Goal: Task Accomplishment & Management: Manage account settings

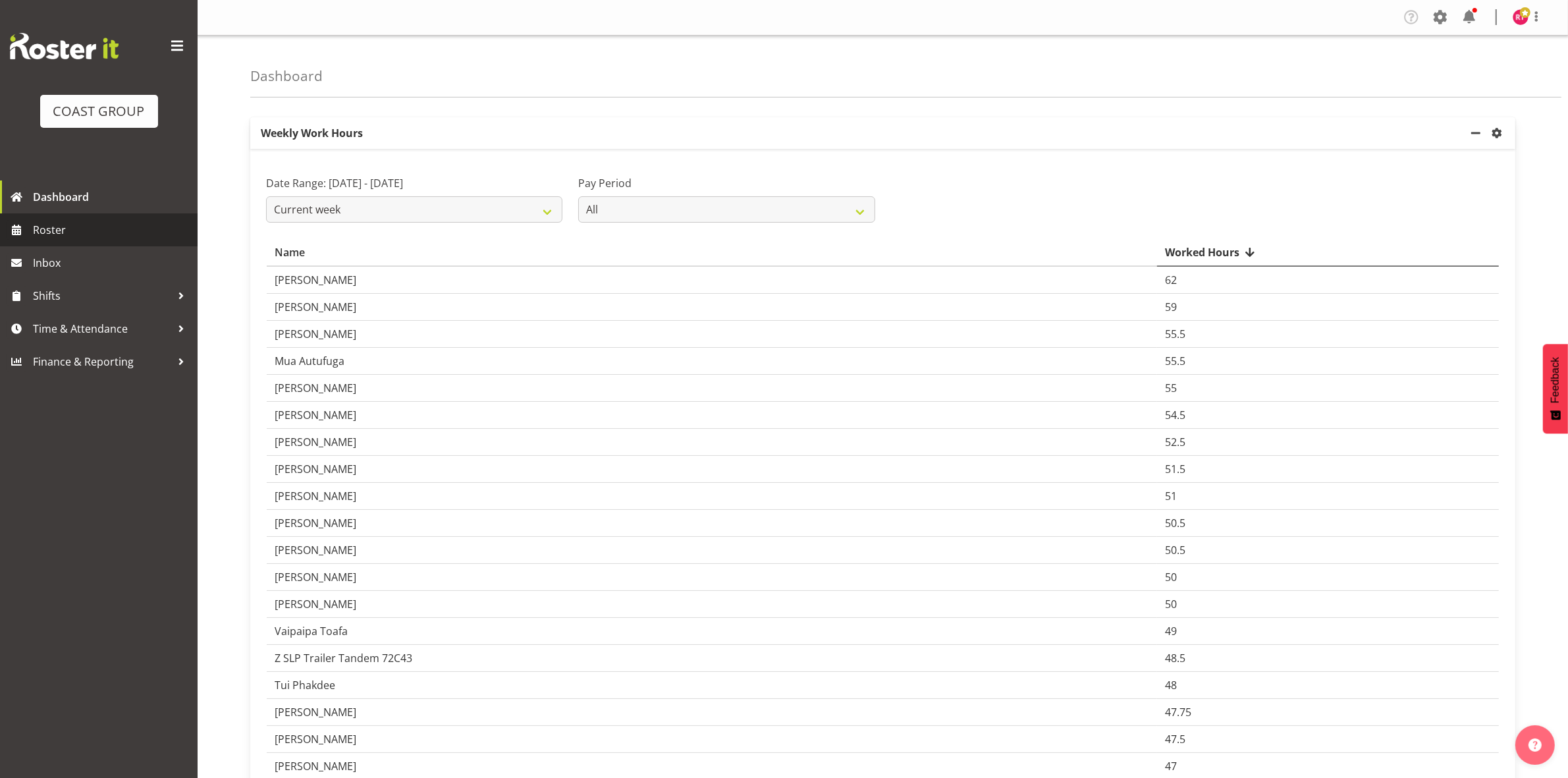
click at [59, 231] on span "Roster" at bounding box center [112, 229] width 158 height 20
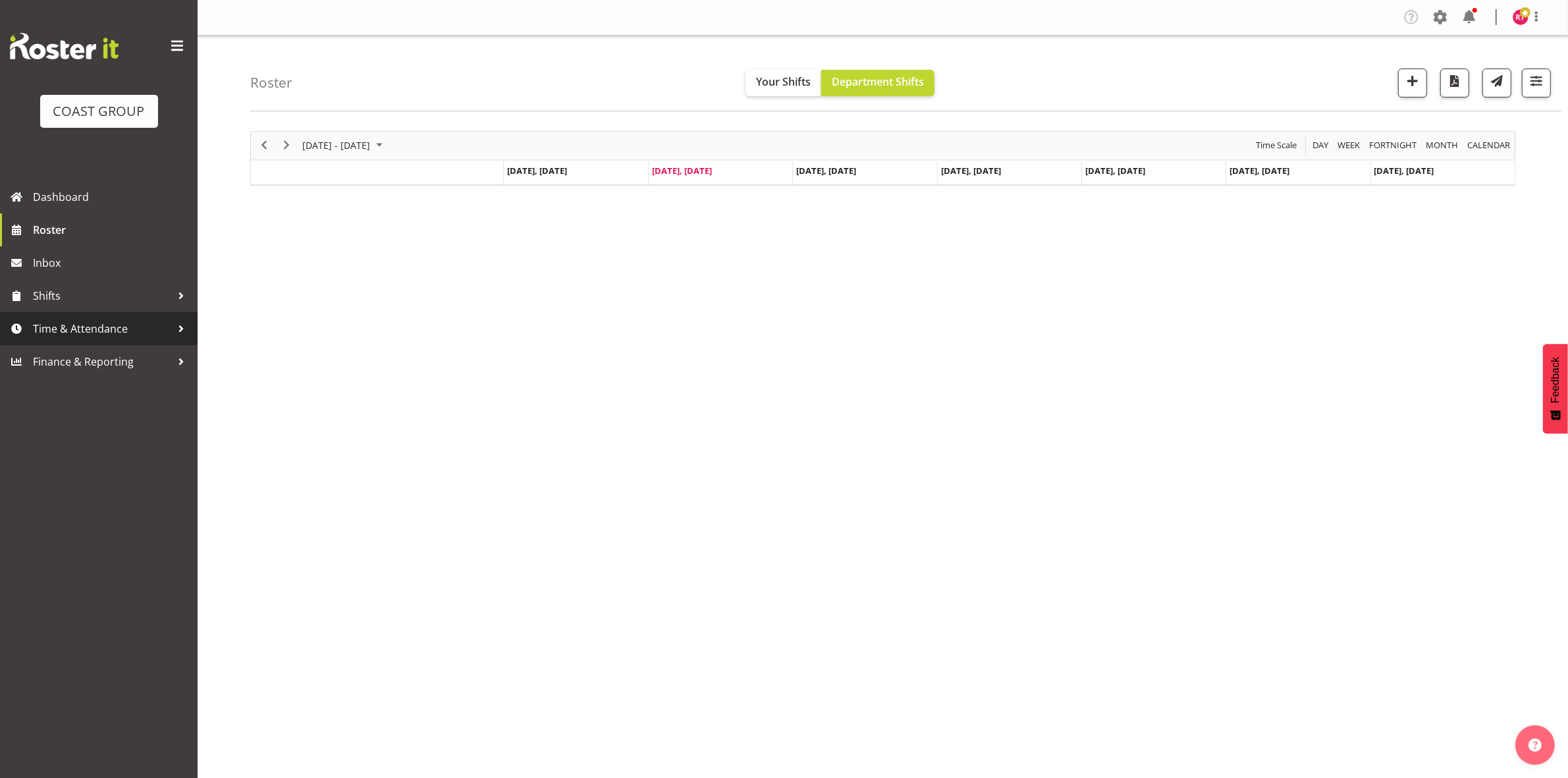
click at [120, 333] on span "Time & Attendance" at bounding box center [102, 328] width 138 height 20
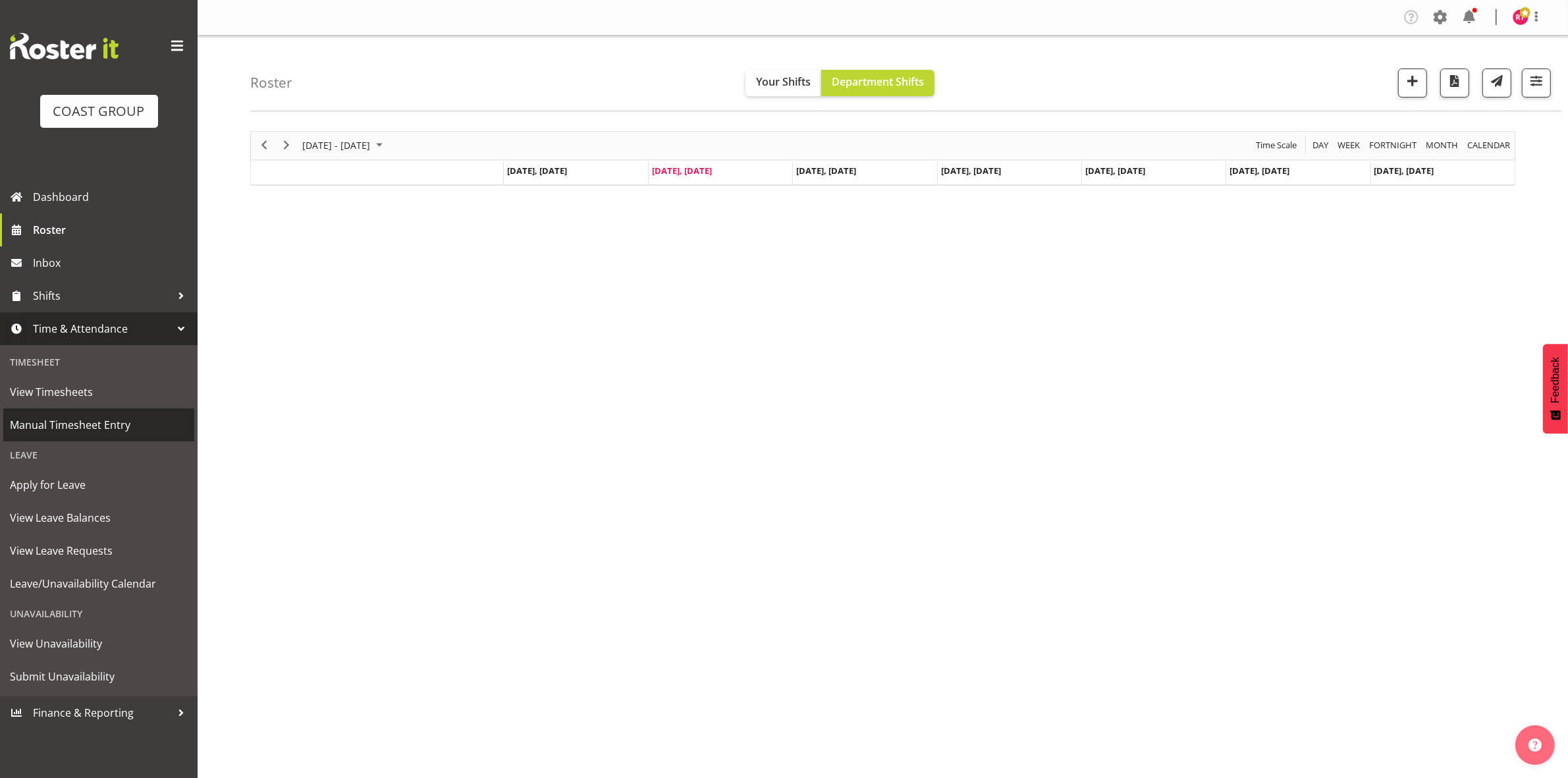
click at [113, 421] on span "Manual Timesheet Entry" at bounding box center [99, 425] width 178 height 20
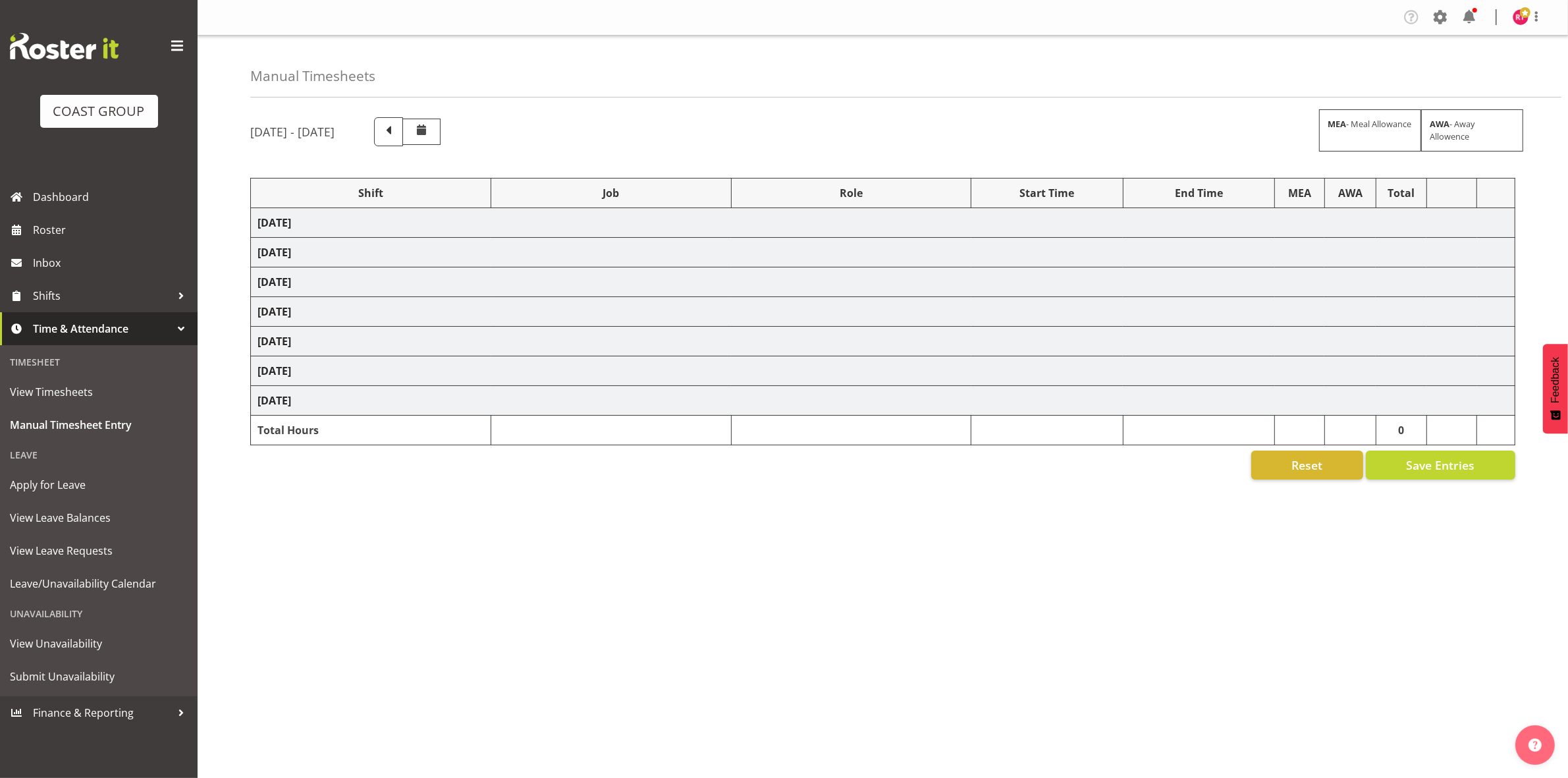
select select "80726"
select select "69"
select select "80727"
select select "9699"
select select "80728"
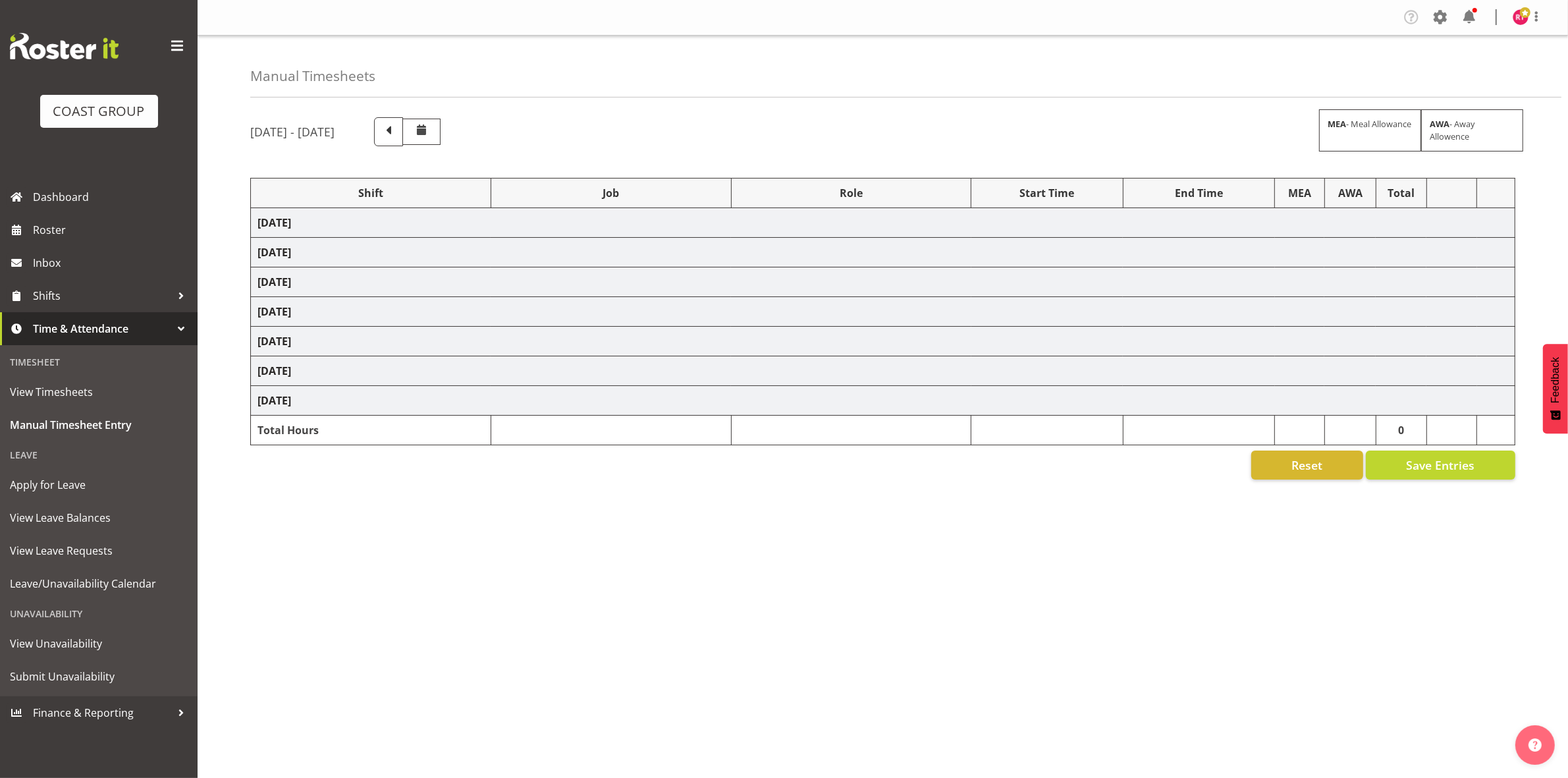
select select "69"
select select "80729"
select select "69"
select select "80730"
select select "10476"
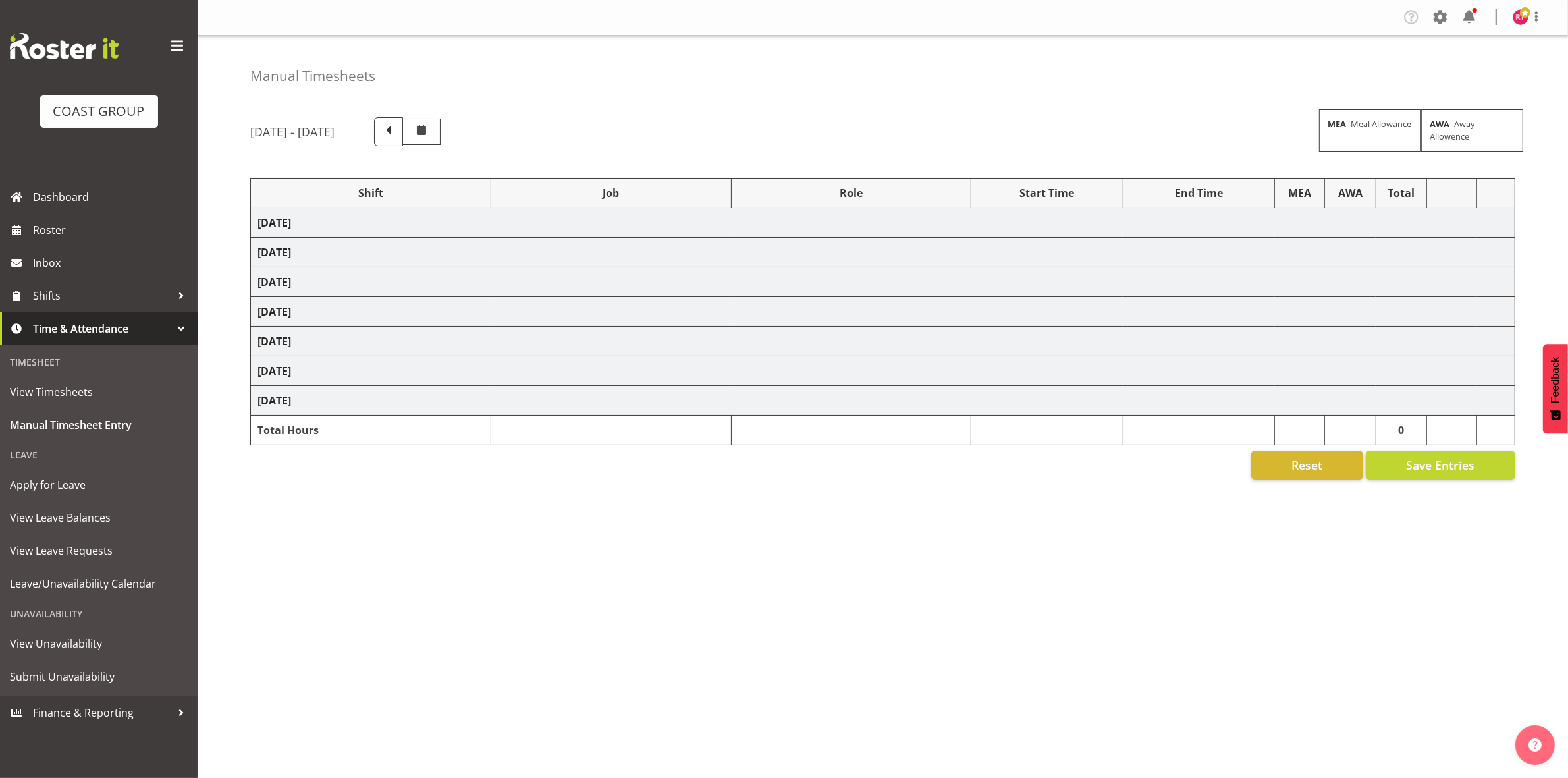
select select "80731"
select select "69"
select select "80732"
select select "9819"
select select "80733"
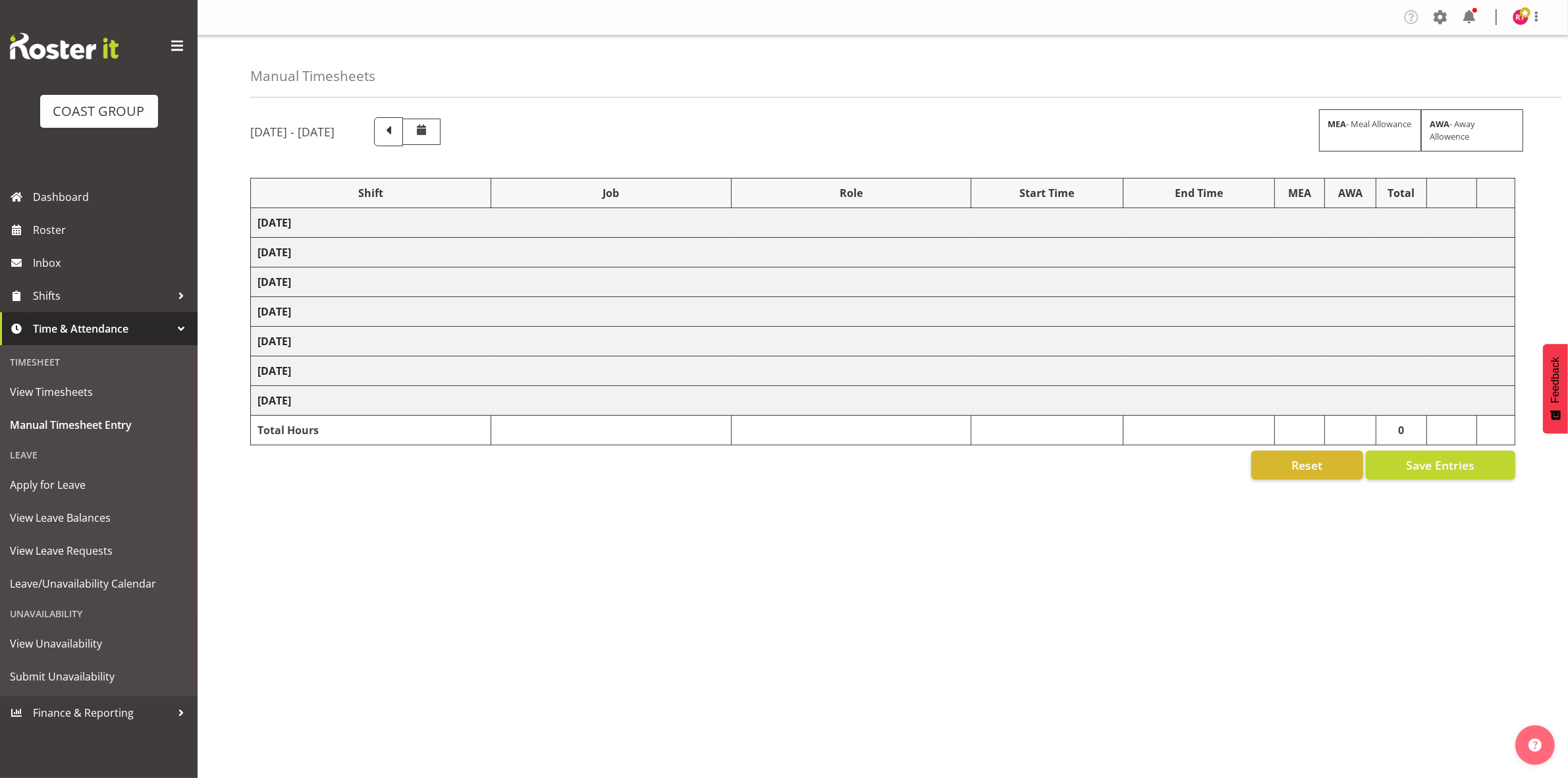
select select "10395"
select select "80734"
select select "10395"
select select "80736"
select select "10476"
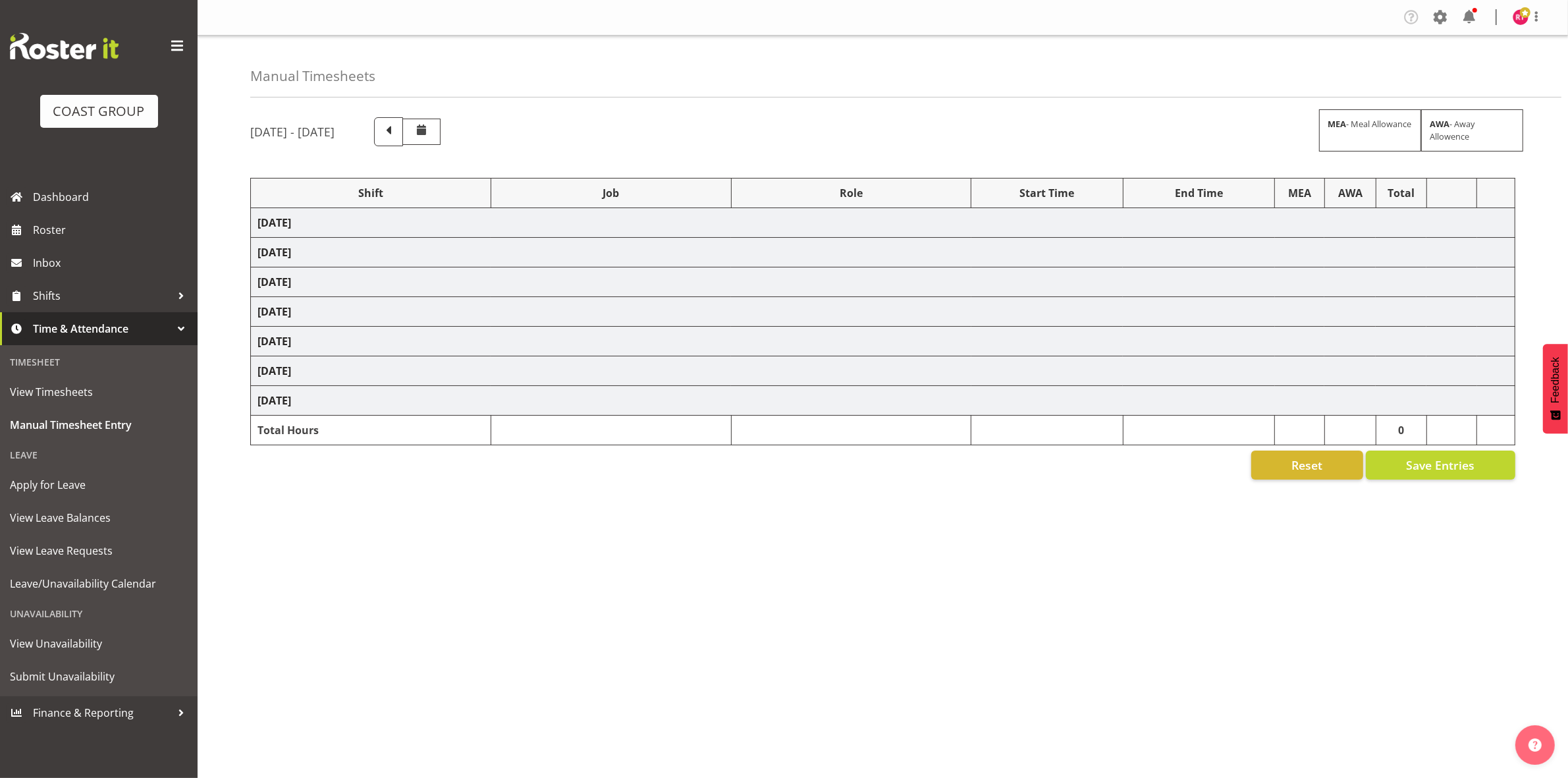
select select "80737"
select select "69"
select select "80741"
select select "69"
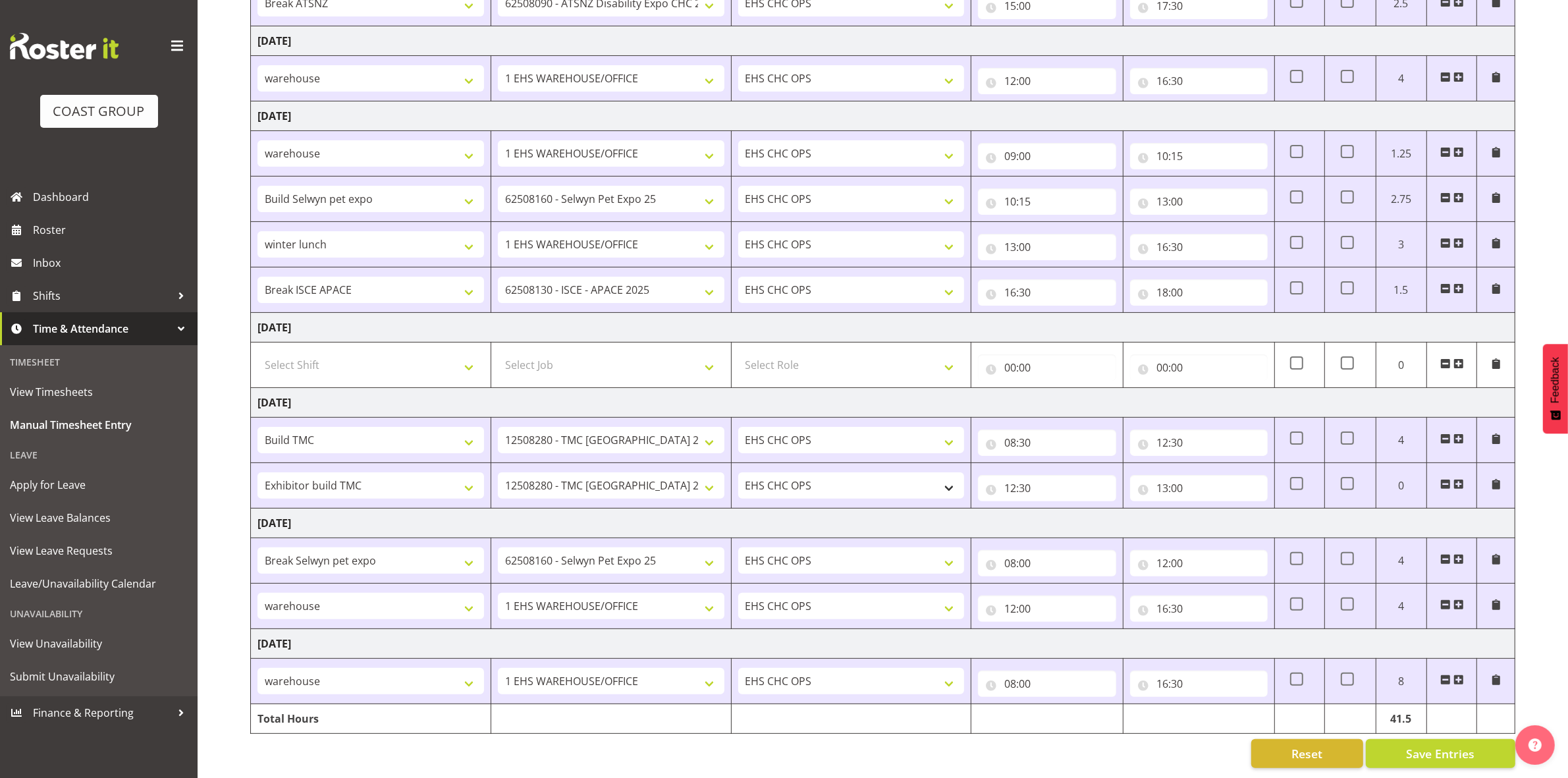
scroll to position [318, 0]
click at [1009, 671] on input "08:00" at bounding box center [1046, 684] width 137 height 26
drag, startPoint x: 1065, startPoint y: 709, endPoint x: 1061, endPoint y: 694, distance: 15.5
click at [1065, 709] on select "00 01 02 03 04 05 06 07 08 09 10 11 12 13 14 15 16 17 18 19 20 21 22 23" at bounding box center [1068, 718] width 30 height 26
select select "7"
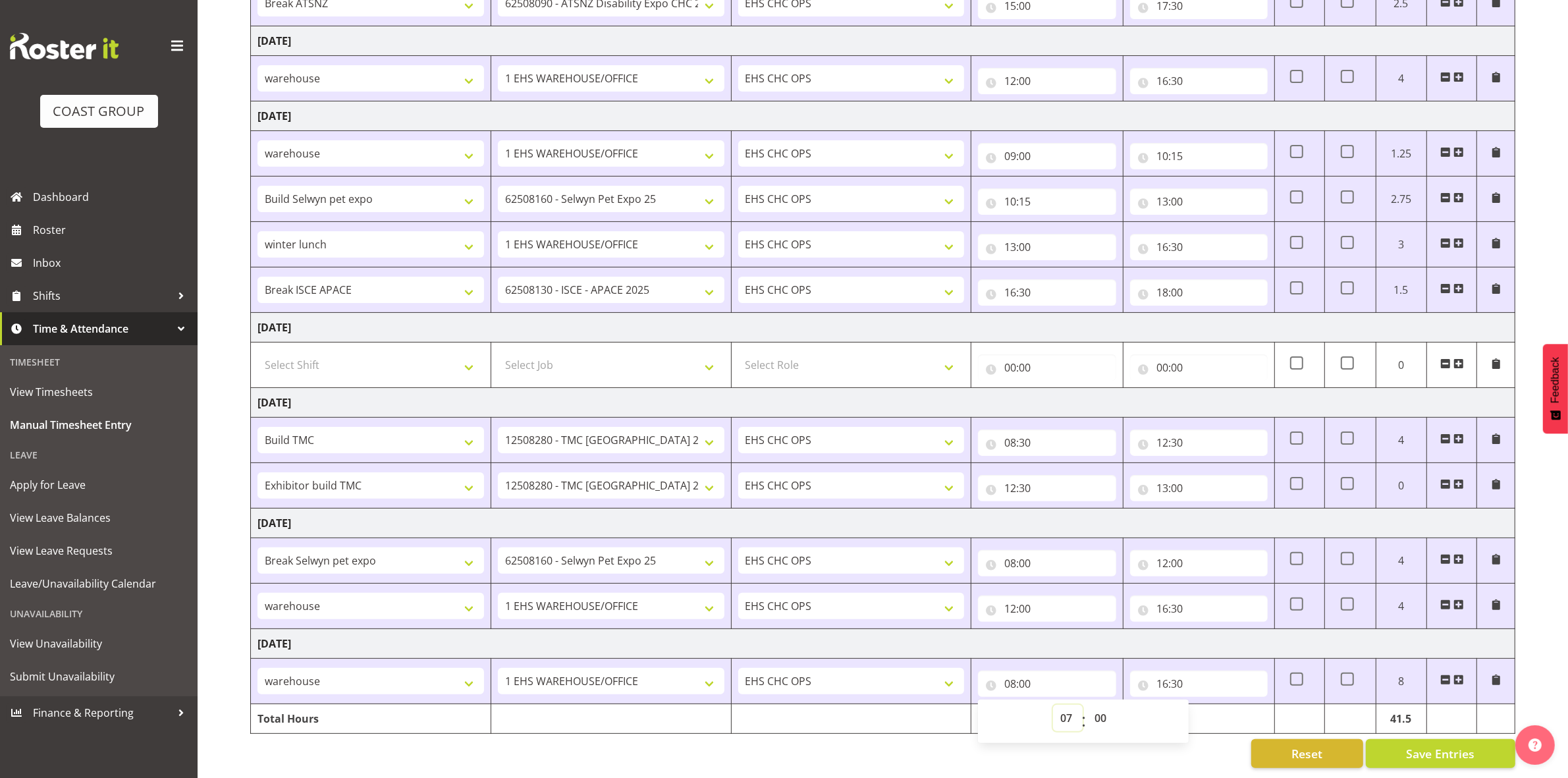
click at [1053, 705] on select "00 01 02 03 04 05 06 07 08 09 10 11 12 13 14 15 16 17 18 19 20 21 22 23" at bounding box center [1068, 718] width 30 height 26
type input "07:00"
click at [1024, 388] on td "Sunday 24th August 2025" at bounding box center [883, 403] width 1264 height 30
click at [1396, 741] on button "Save Entries" at bounding box center [1441, 753] width 150 height 29
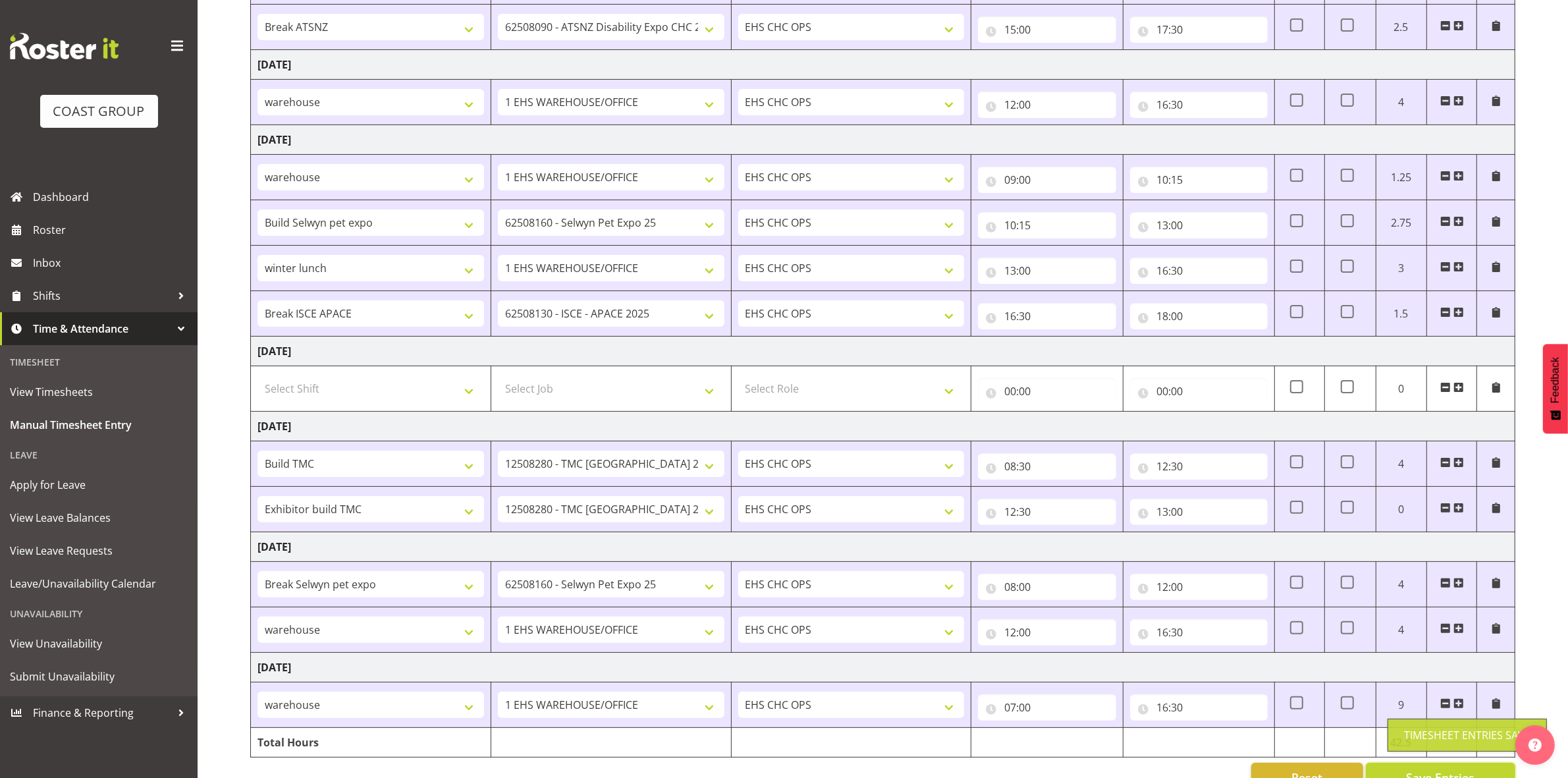
scroll to position [0, 0]
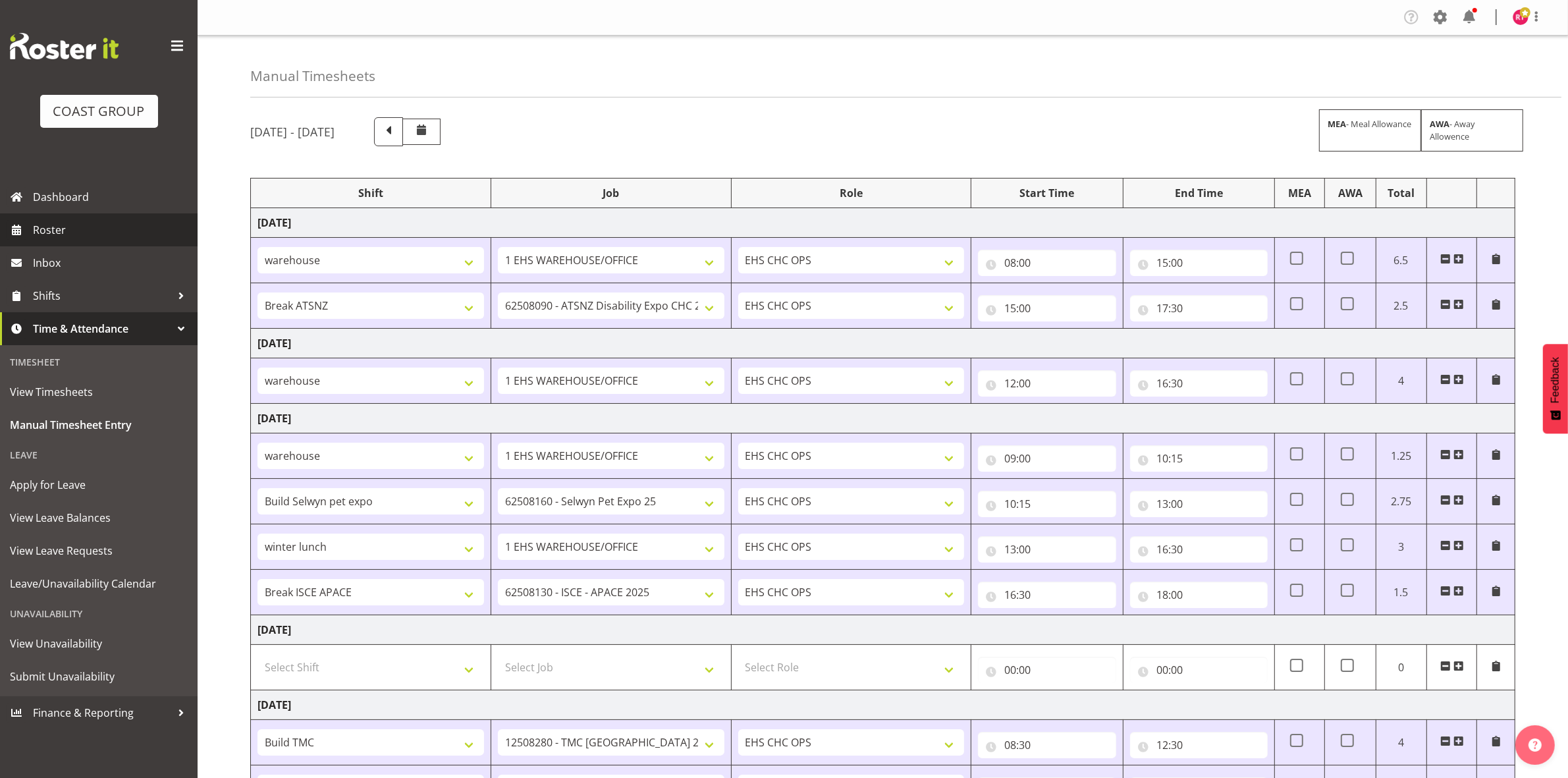
click at [94, 235] on span "Roster" at bounding box center [112, 229] width 158 height 20
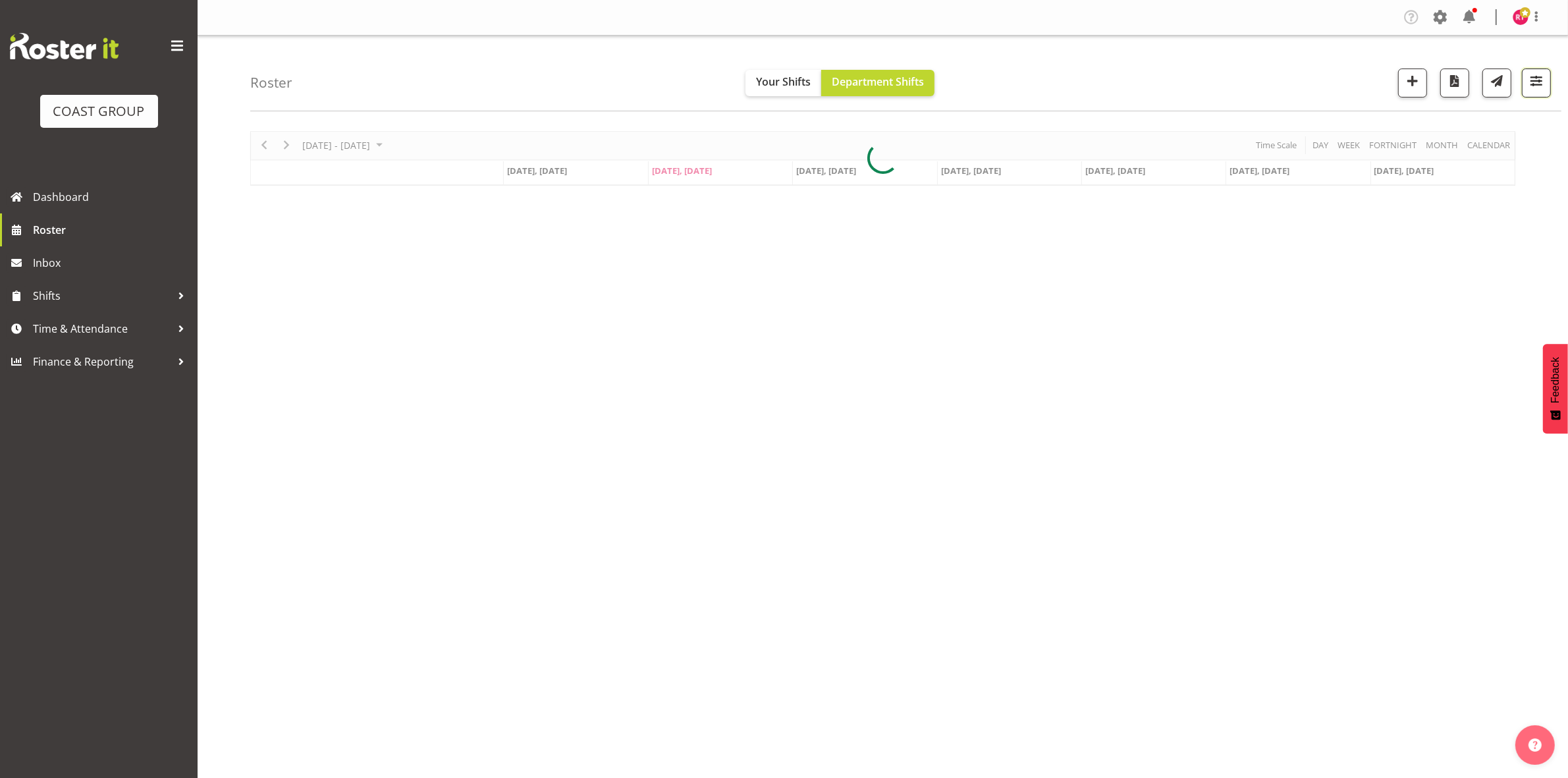
click at [1540, 84] on span "button" at bounding box center [1536, 80] width 17 height 17
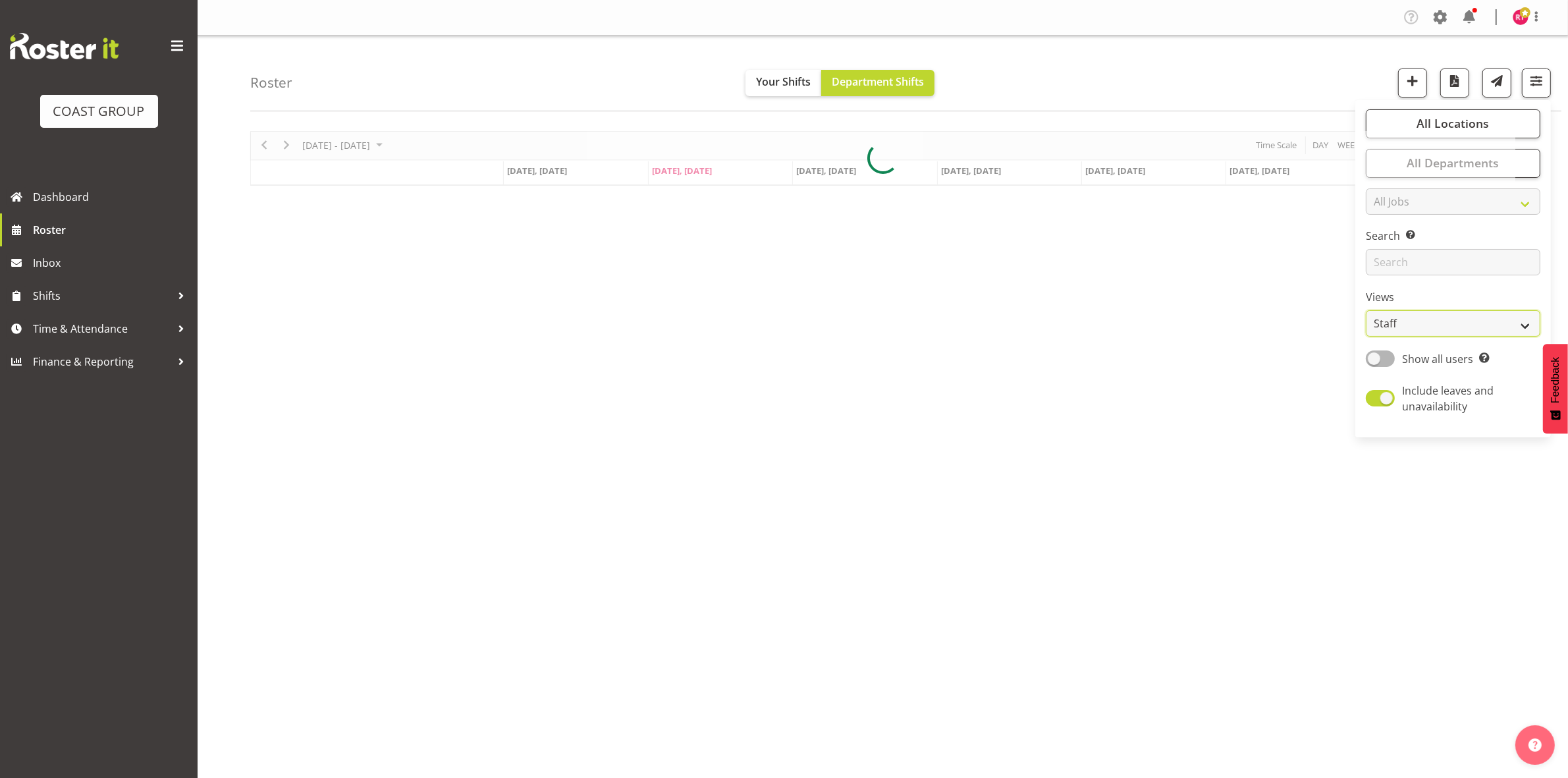
click at [1410, 316] on select "Staff Role Shift - Horizontal Shift - Vertical Staff - Location" at bounding box center [1453, 323] width 175 height 26
select select "shift"
click at [1367, 310] on select "Staff Role Shift - Horizontal Shift - Vertical Staff - Location" at bounding box center [1453, 323] width 175 height 26
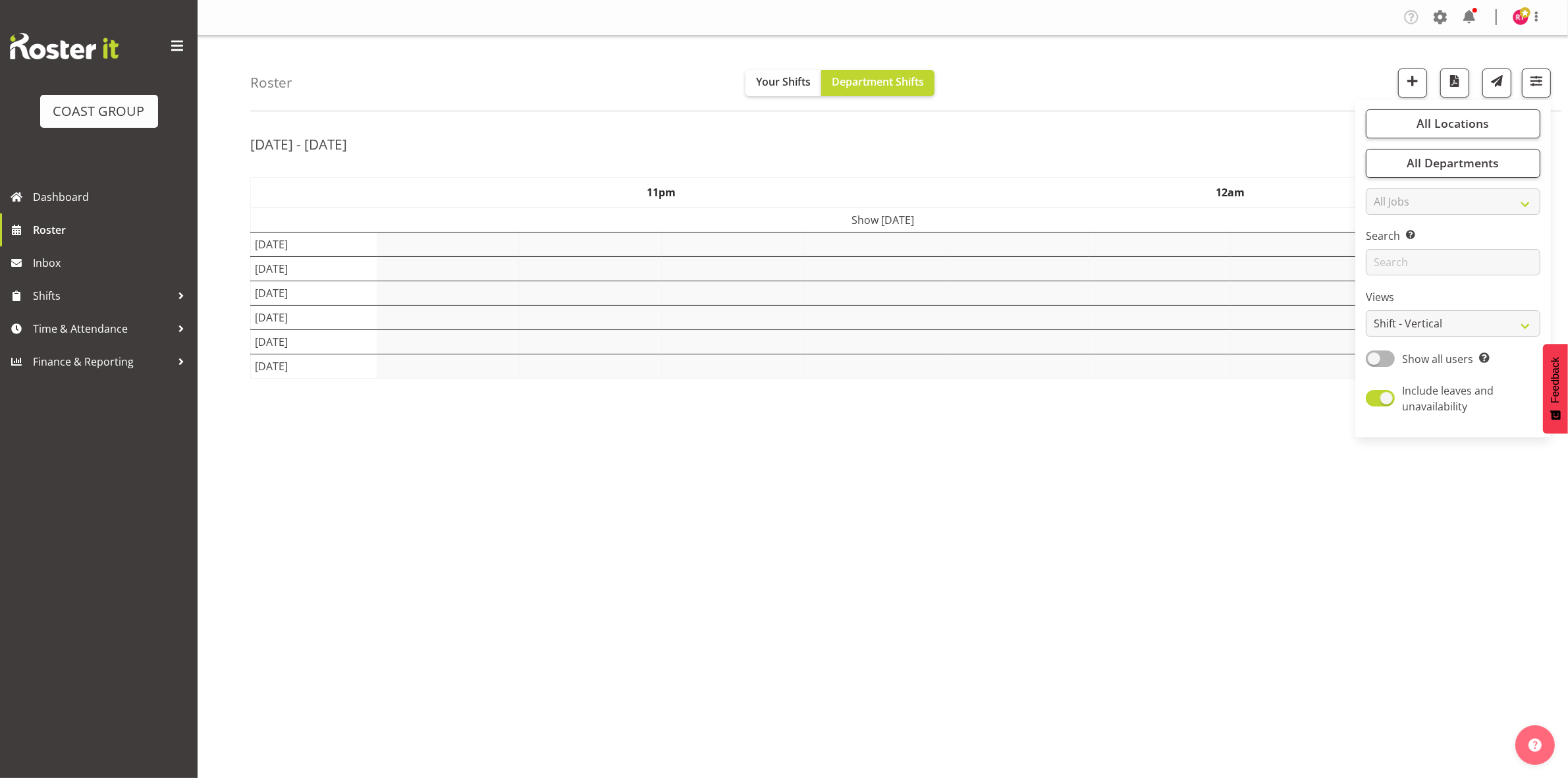
click at [1123, 124] on div "Aug 25th - 31st, 2025 August 25 - 31, 2025 Today Day Week Fortnight Month calen…" at bounding box center [908, 385] width 1317 height 527
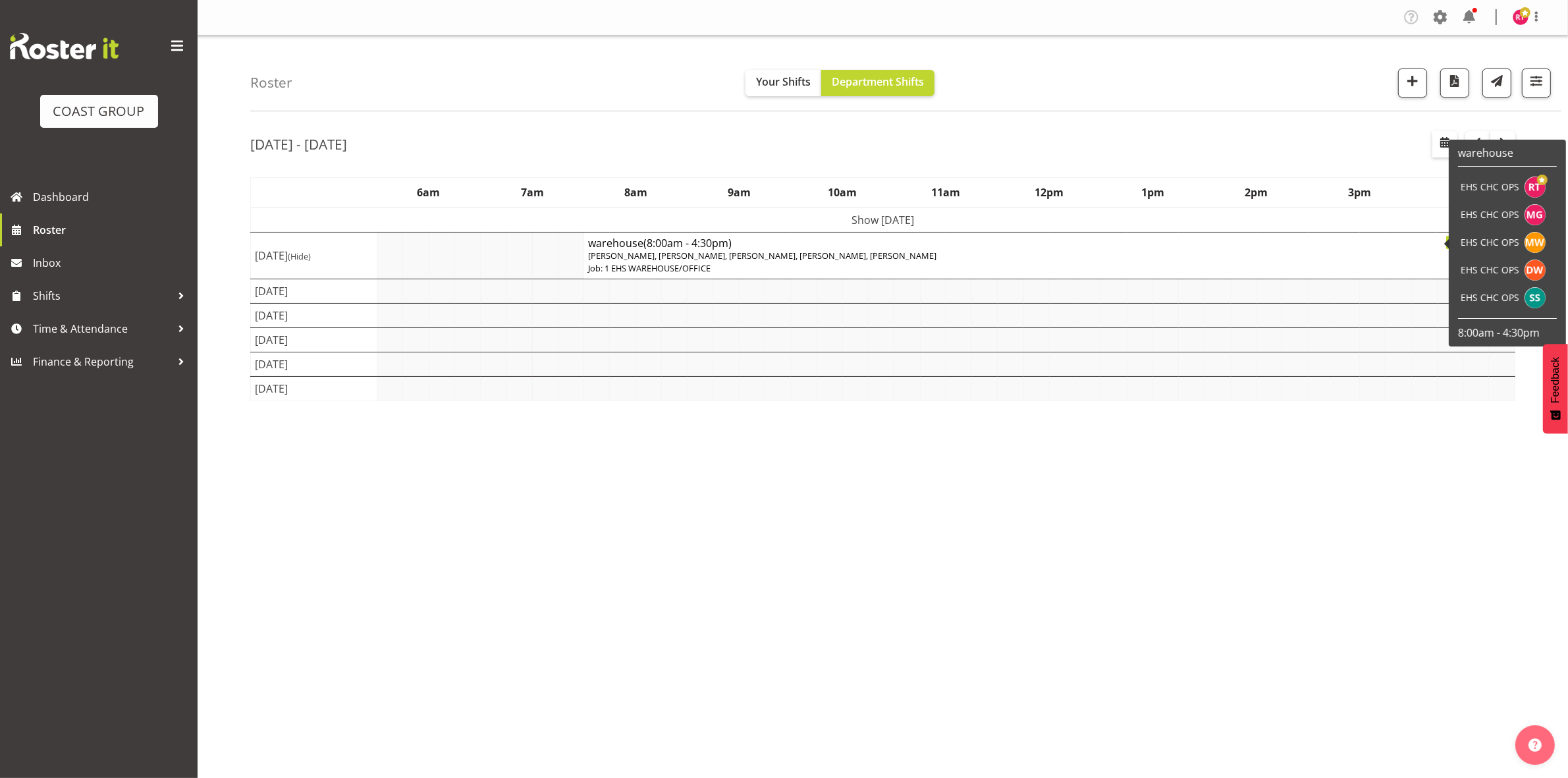
click at [850, 213] on td "Show Mon 25th Aug 2025" at bounding box center [883, 220] width 1264 height 25
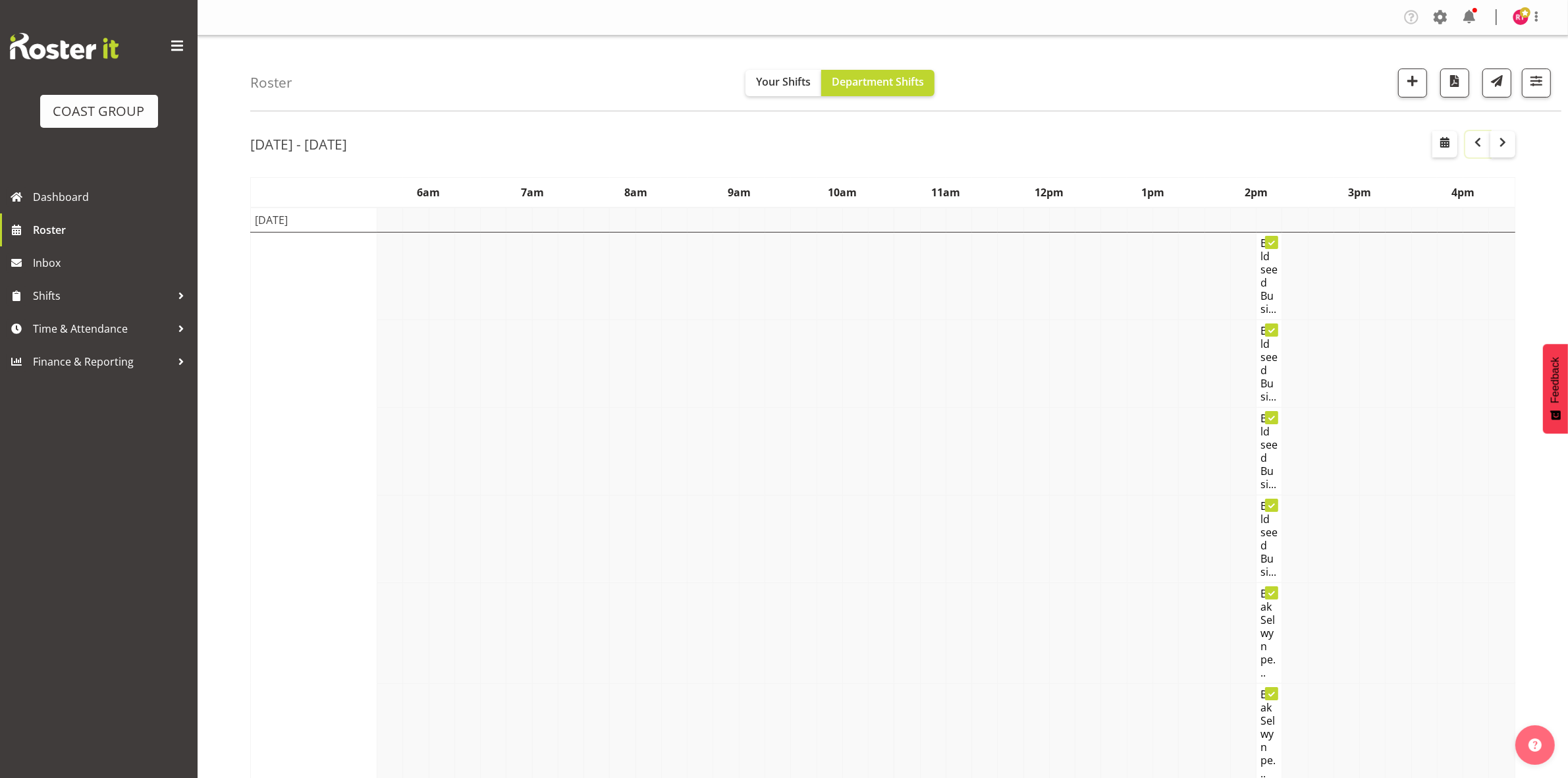
click at [1482, 150] on span "button" at bounding box center [1477, 142] width 15 height 16
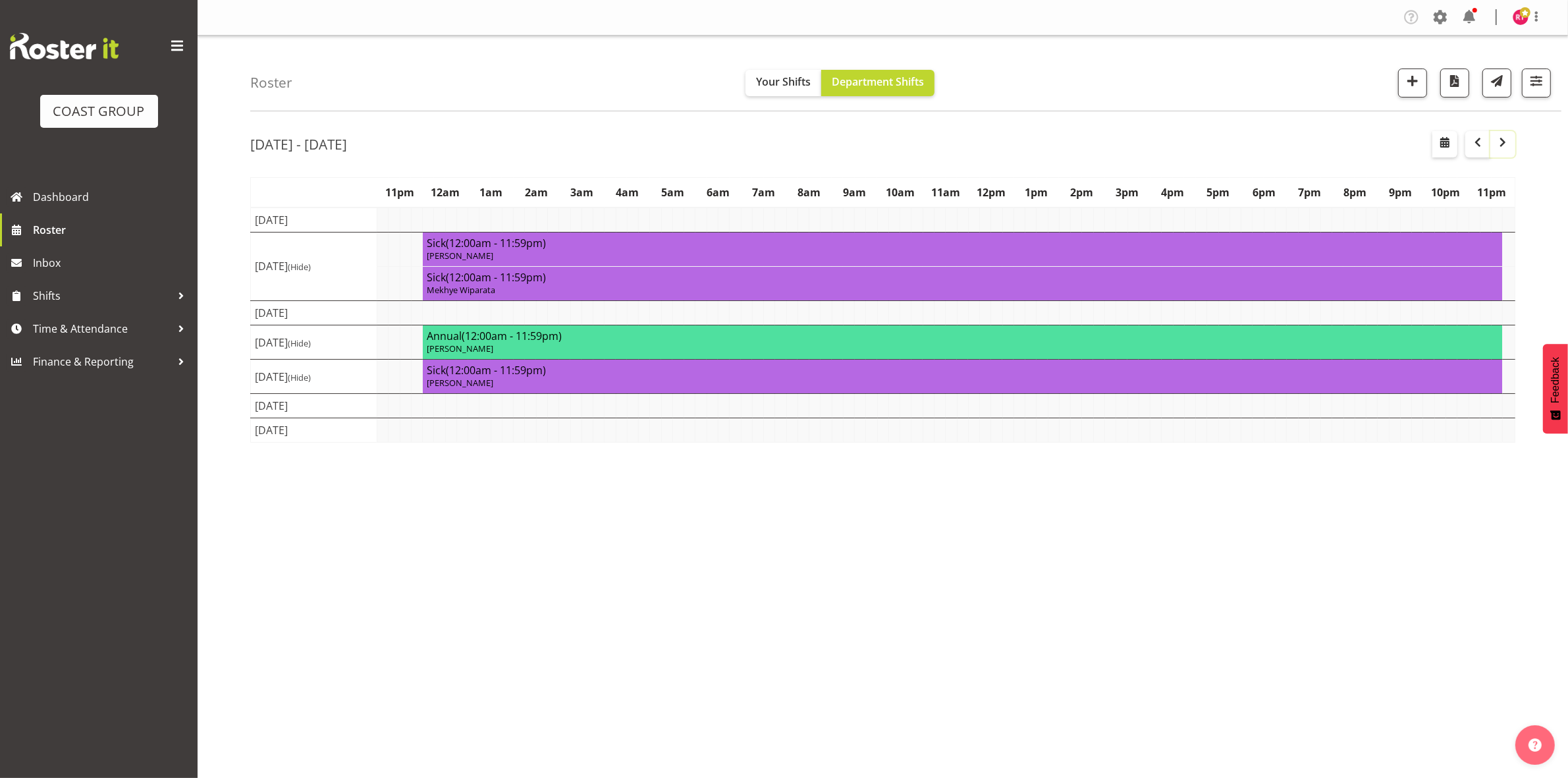
click at [1499, 146] on span "button" at bounding box center [1502, 142] width 15 height 16
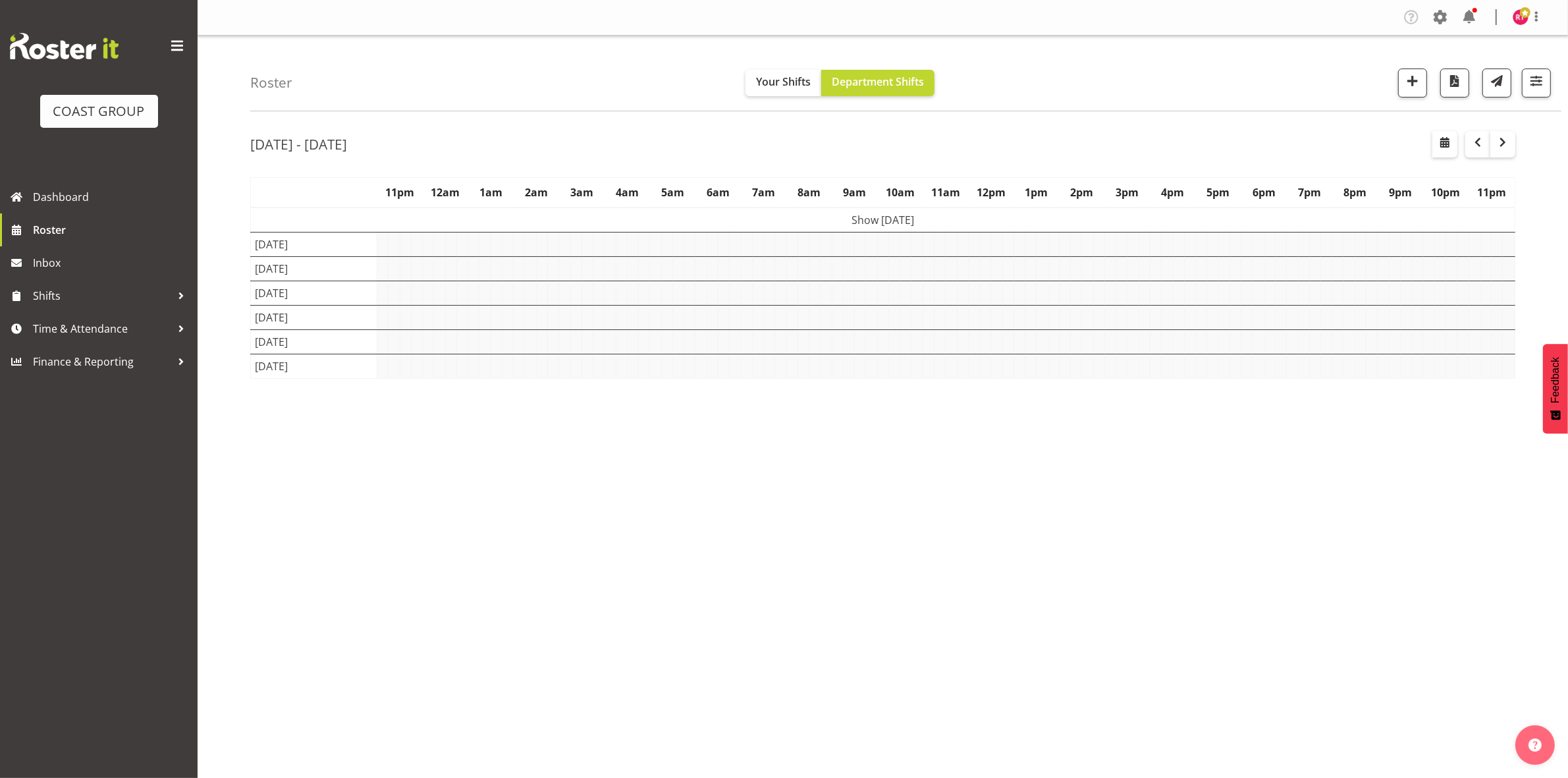
click at [933, 218] on td "Show Mon 25th Aug 2025" at bounding box center [883, 220] width 1264 height 25
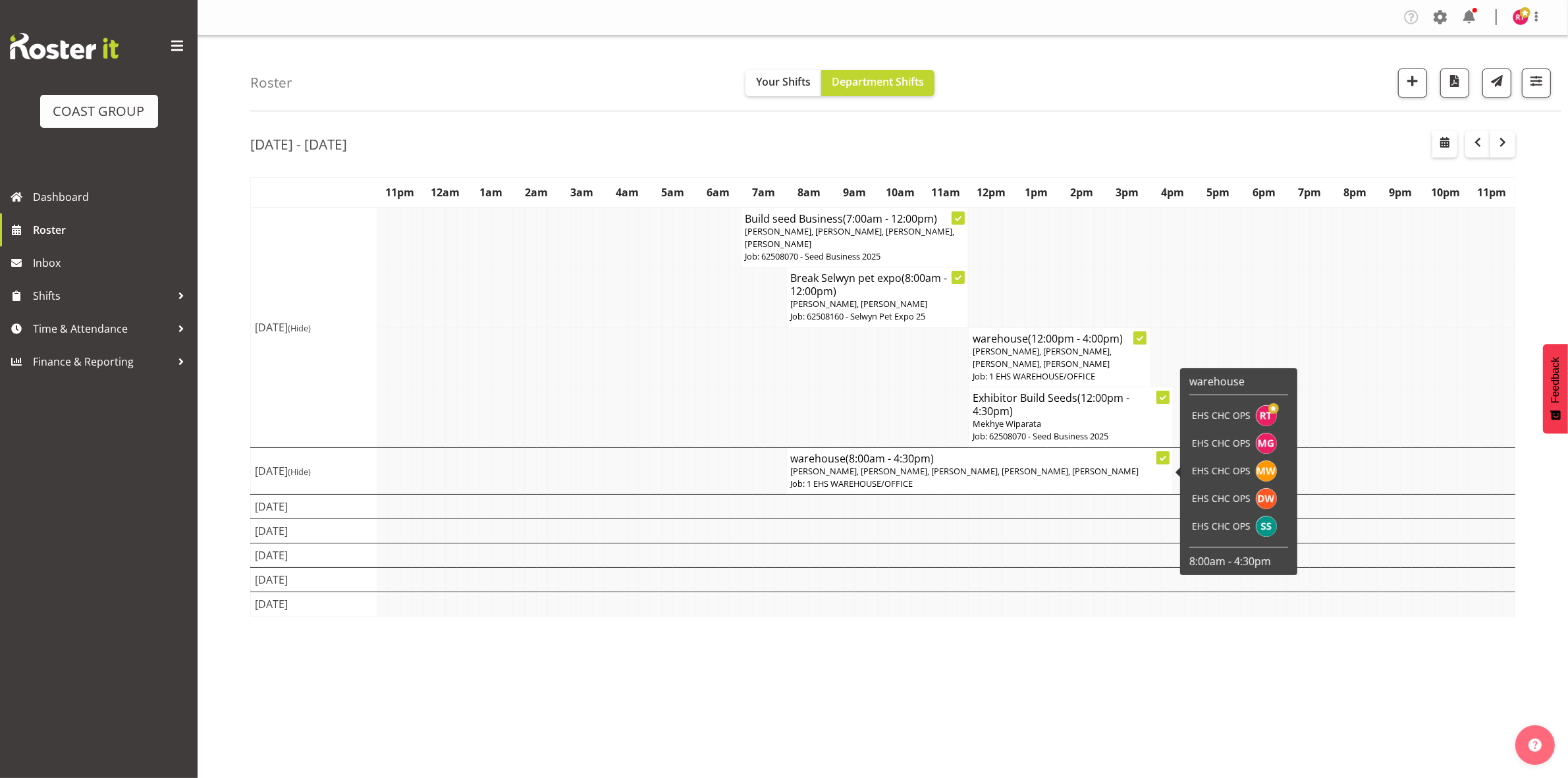
click at [836, 473] on span "Reuben Bowe, Martin Gorzeman, Mekhye Wiparata, David Wiseman, Shatif Ssendi" at bounding box center [965, 471] width 348 height 12
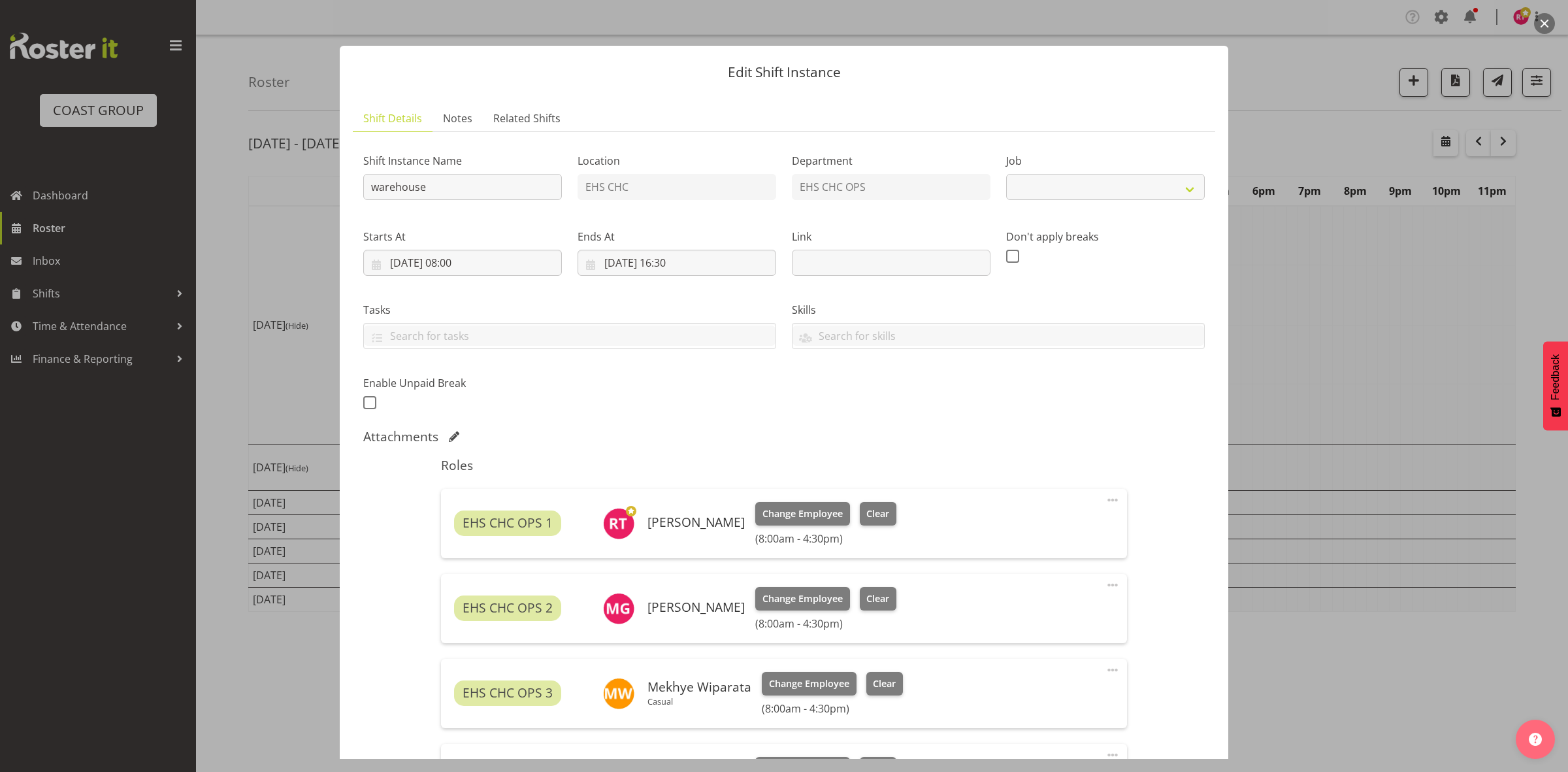
select select "69"
click at [459, 263] on input "26/08/2025, 08:00" at bounding box center [462, 262] width 199 height 26
click at [455, 547] on select "00 01 02 03 04 05 06 07 08 09 10 11 12 13 14 15 16 17 18 19 20 21 22 23" at bounding box center [463, 541] width 29 height 26
click at [456, 547] on select "00 01 02 03 04 05 06 07 08 09 10 11 12 13 14 15 16 17 18 19 20 21 22 23" at bounding box center [463, 541] width 29 height 26
click at [738, 381] on div "Shift Instance Name warehouse Location EHS CHC Department EHS CHC OPS Job Creat…" at bounding box center [784, 278] width 857 height 286
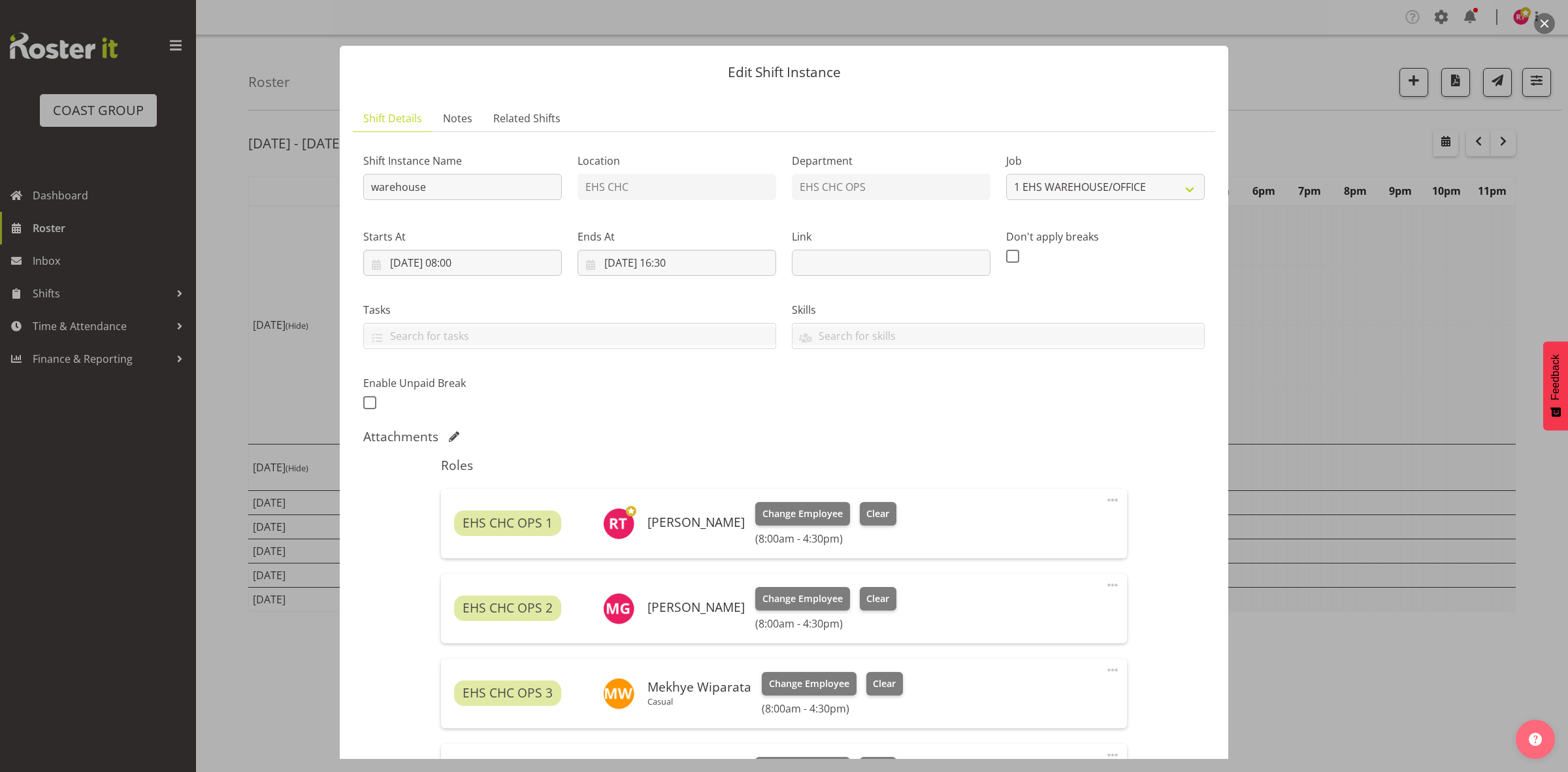
click at [1105, 504] on span at bounding box center [1112, 500] width 15 height 15
click at [1038, 528] on link "Edit" at bounding box center [1058, 528] width 126 height 23
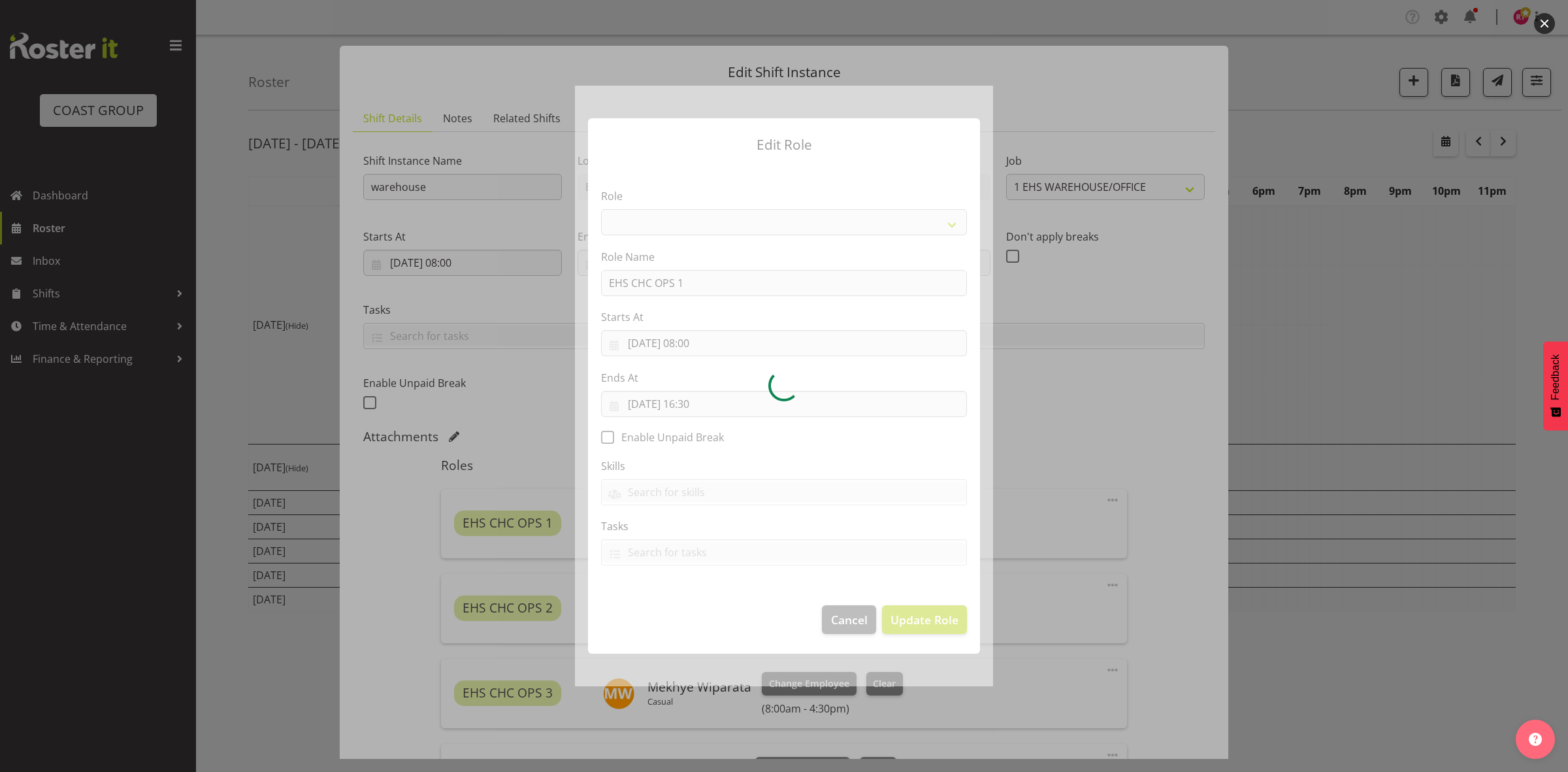
select select "192"
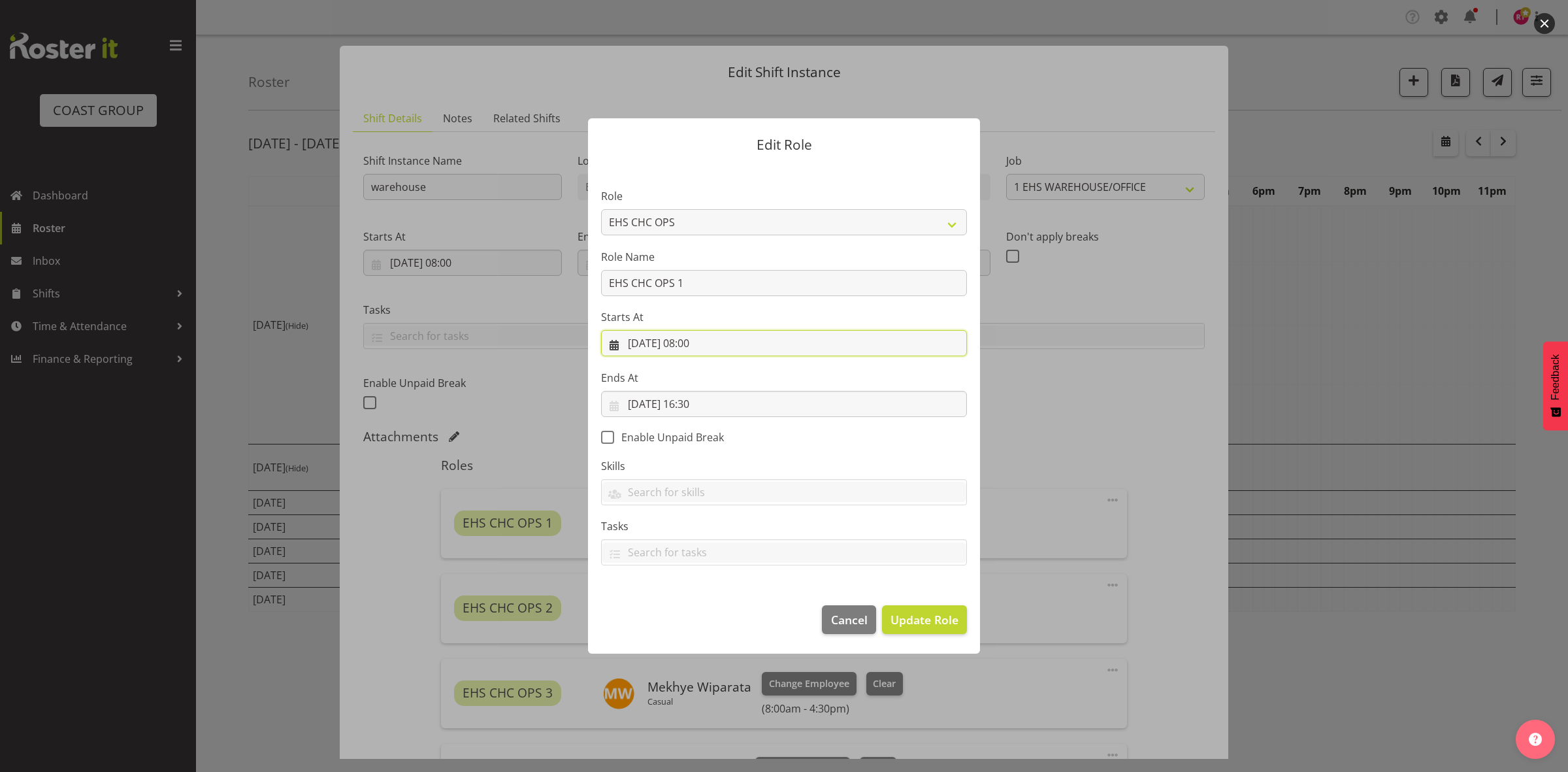
click at [697, 345] on input "26/08/2025, 08:00" at bounding box center [784, 343] width 366 height 26
click at [703, 622] on select "00 01 02 03 04 05 06 07 08 09 10 11 12 13 14 15 16 17 18 19 20 21 22 23" at bounding box center [705, 621] width 29 height 26
select select "7"
click at [691, 608] on select "00 01 02 03 04 05 06 07 08 09 10 11 12 13 14 15 16 17 18 19 20 21 22 23" at bounding box center [705, 621] width 29 height 26
type input "26/08/2025, 07:00"
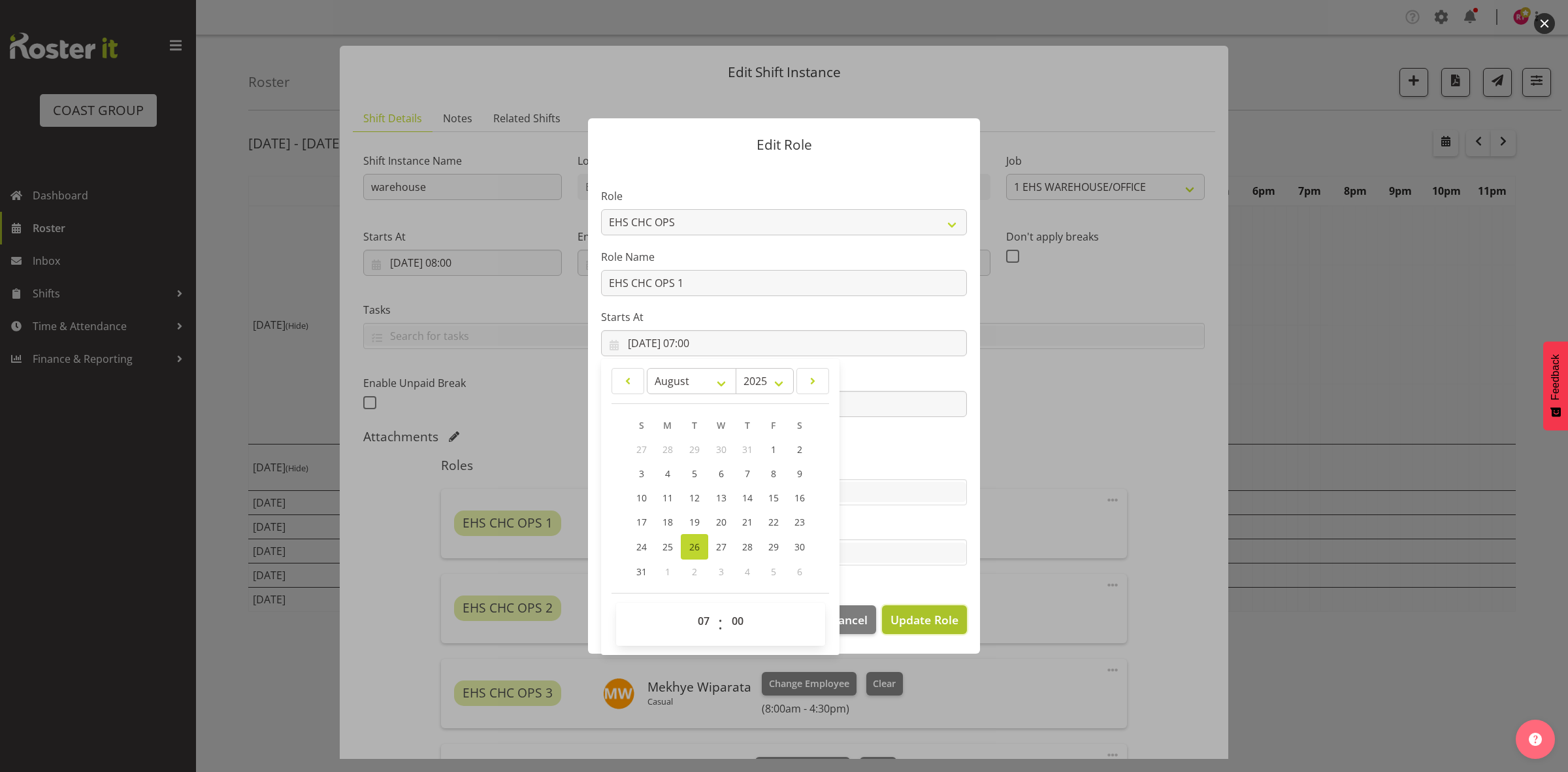
click at [928, 612] on span "Update Role" at bounding box center [925, 619] width 68 height 17
select select
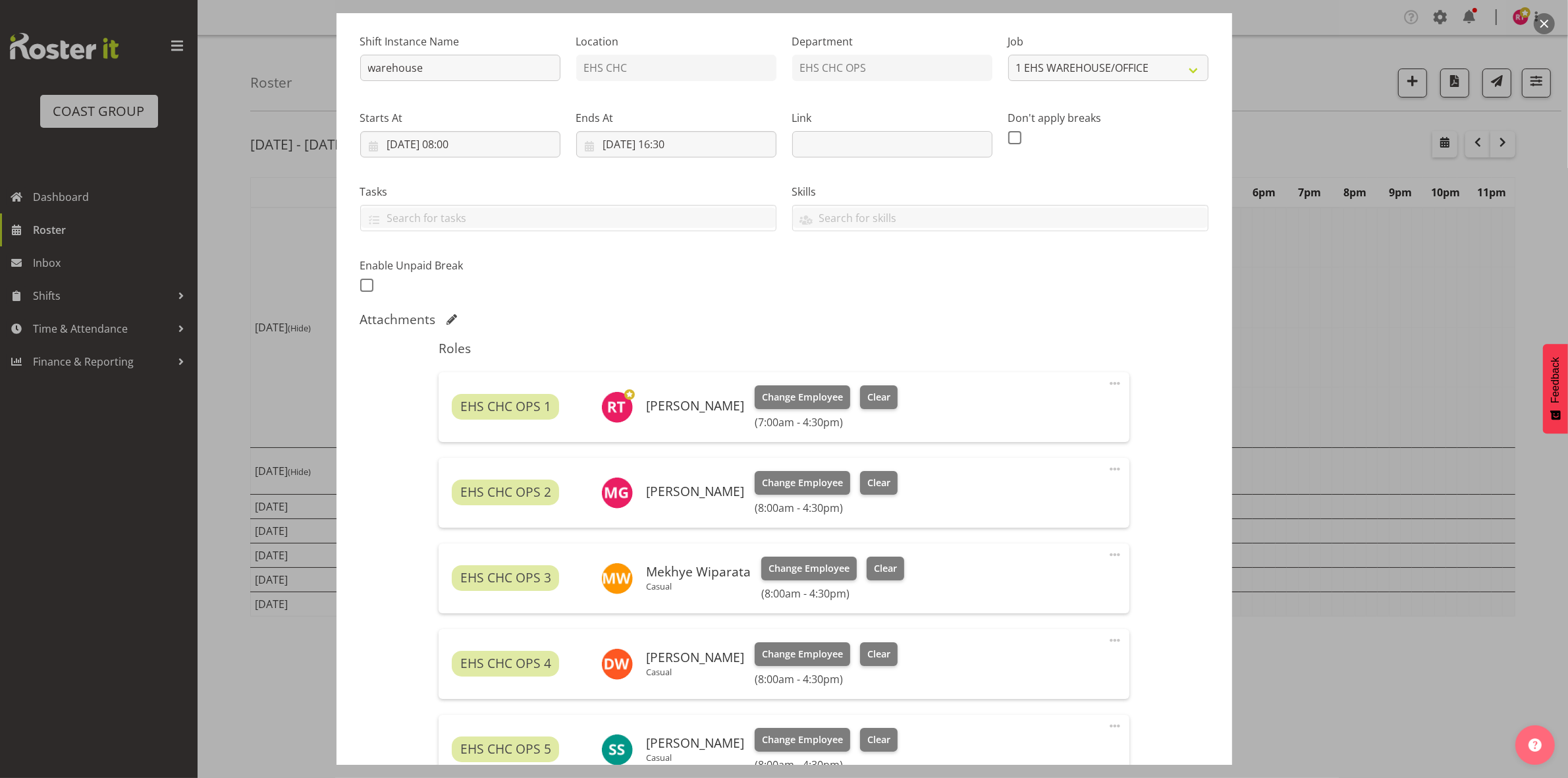
scroll to position [318, 0]
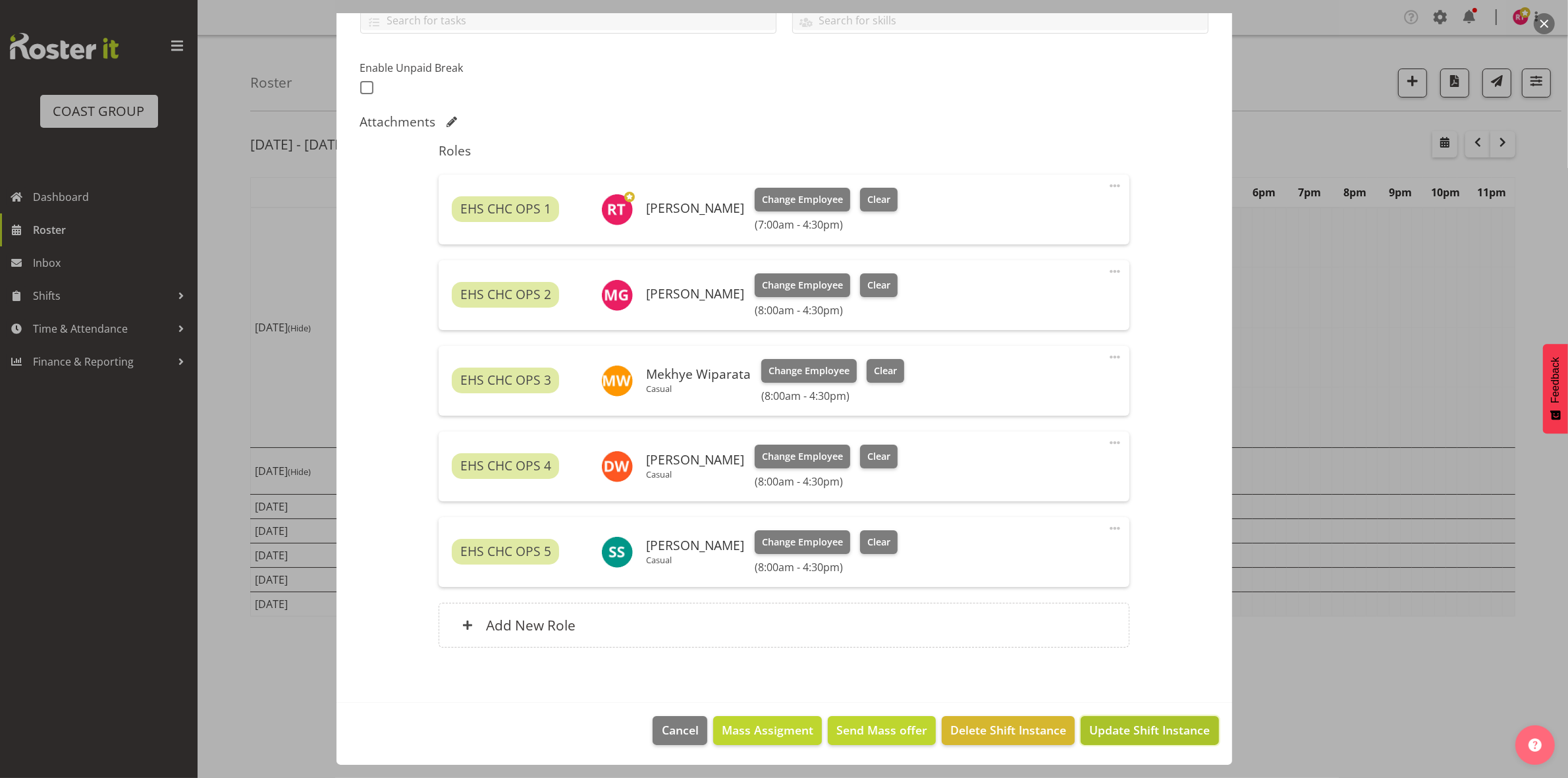
click at [1096, 730] on span "Update Shift Instance" at bounding box center [1149, 729] width 121 height 17
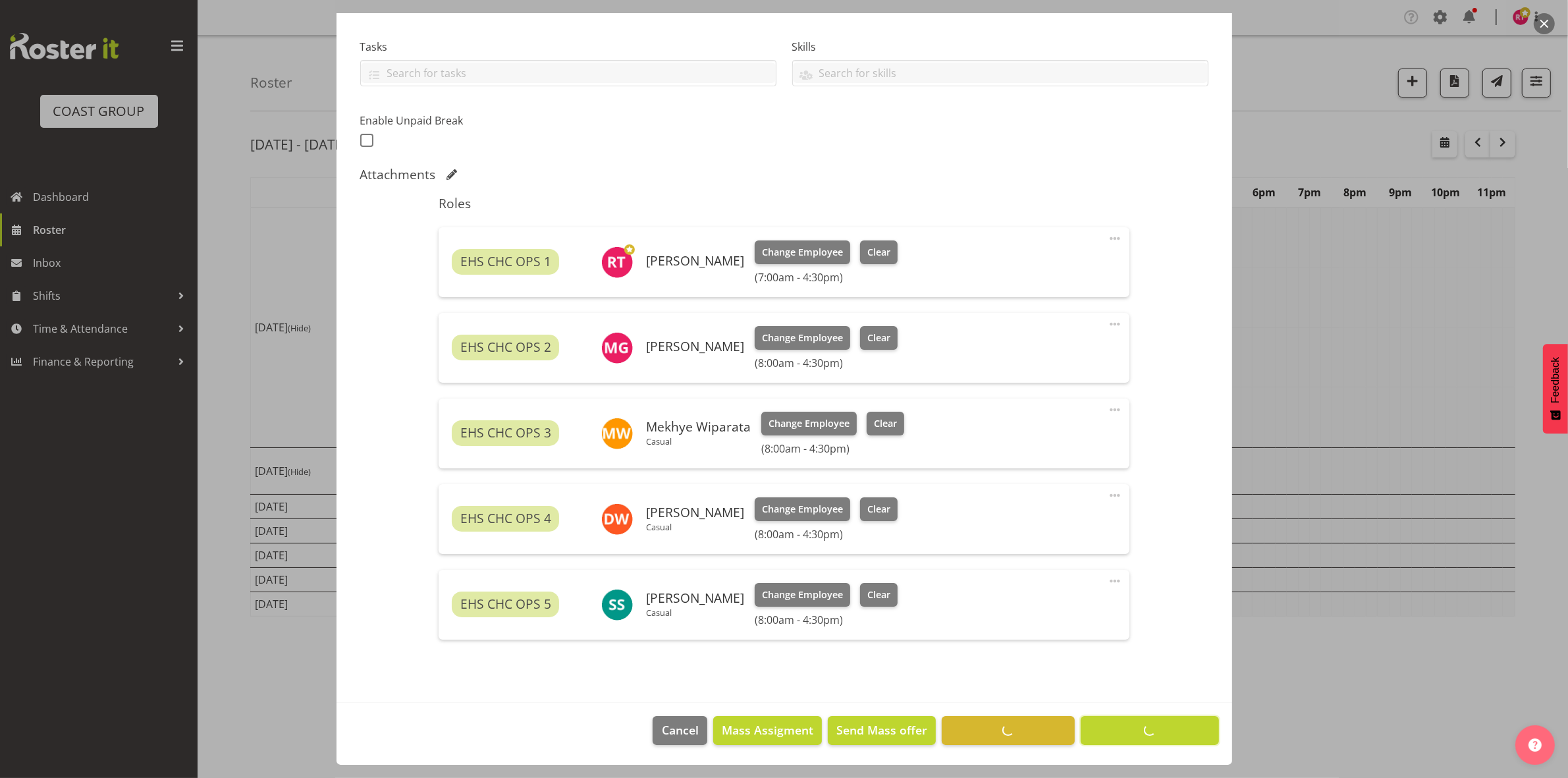
scroll to position [266, 0]
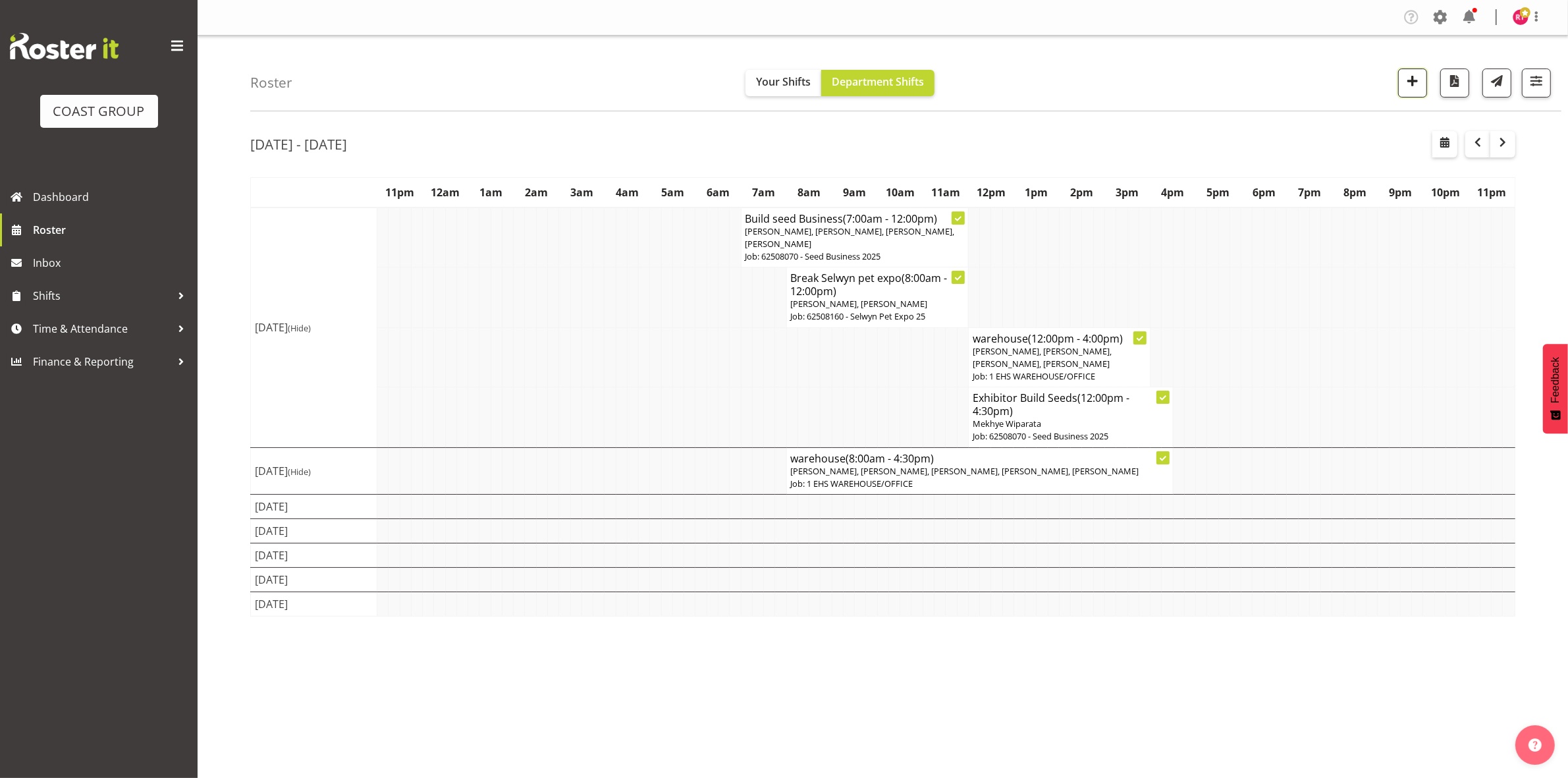
click at [1404, 81] on span "button" at bounding box center [1412, 80] width 17 height 17
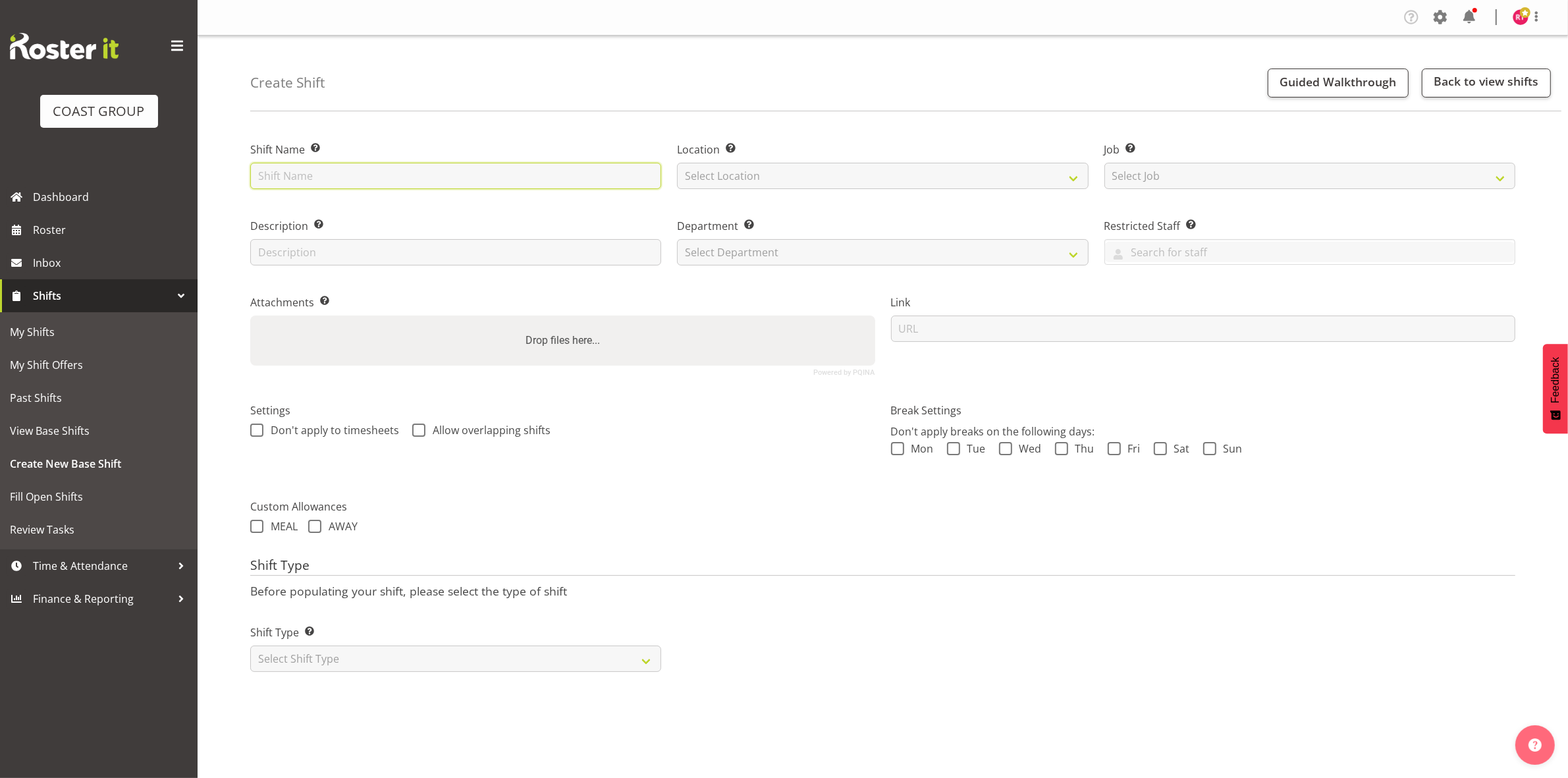
click at [364, 172] on input "text" at bounding box center [456, 175] width 411 height 26
type input "warehouse"
click at [790, 176] on select "Select Location EHS CHC" at bounding box center [883, 175] width 411 height 26
select select "107"
click at [677, 162] on select "Select Location EHS CHC" at bounding box center [883, 175] width 411 height 26
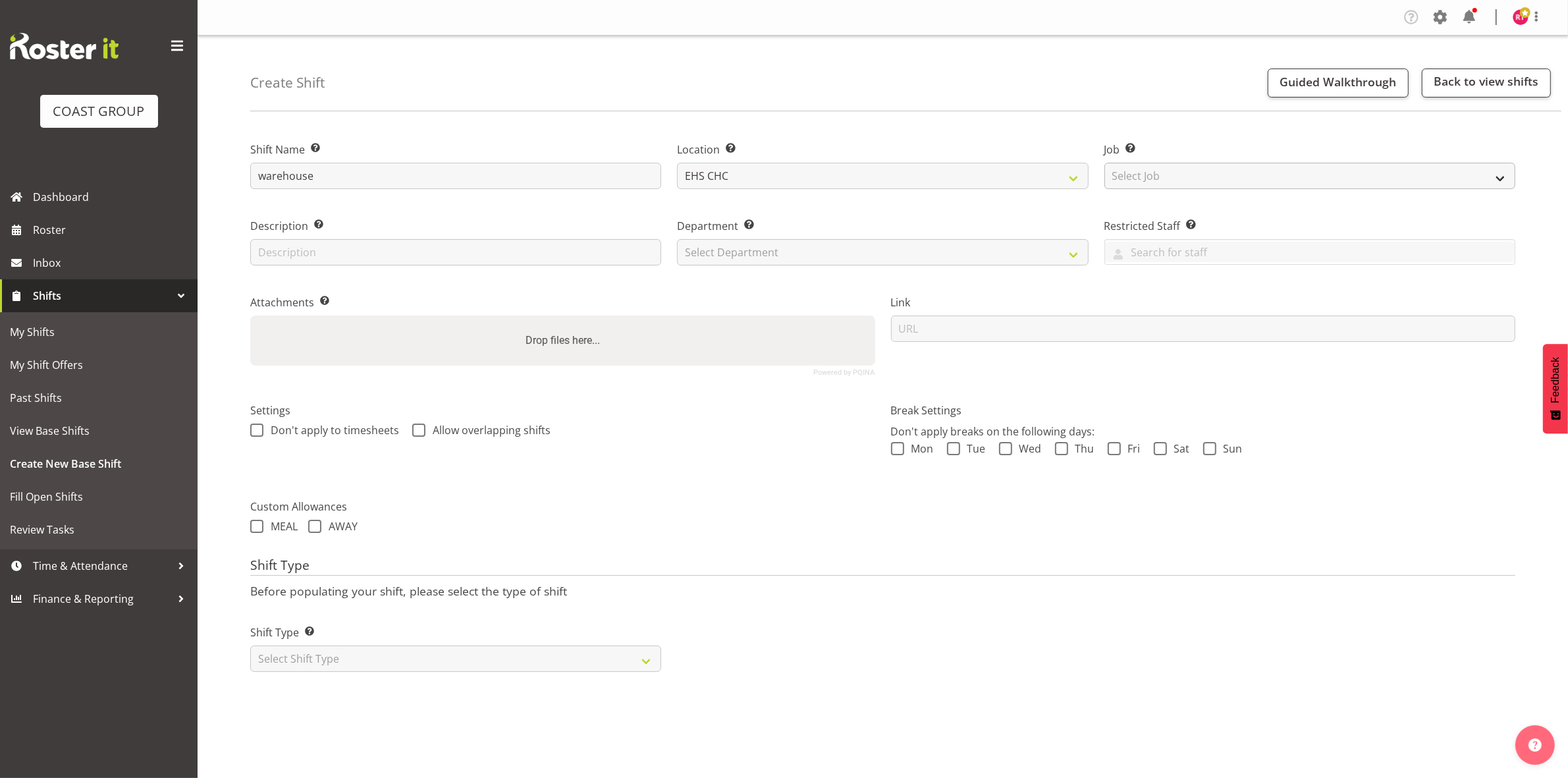
drag, startPoint x: 1158, startPoint y: 158, endPoint x: 1164, endPoint y: 166, distance: 10.0
click at [1160, 159] on div "Job Set the job or project the shift relates to, if applicable. Select Job Crea…" at bounding box center [1310, 165] width 411 height 47
click at [1164, 167] on select "Select Job Create new job 1 Carlton Events 1 Carlton Hamilton 1 Carlton Welling…" at bounding box center [1310, 175] width 411 height 26
select select "69"
click at [1104, 162] on select "Select Job Create new job 1 Carlton Events 1 Carlton Hamilton 1 Carlton Welling…" at bounding box center [1310, 175] width 411 height 26
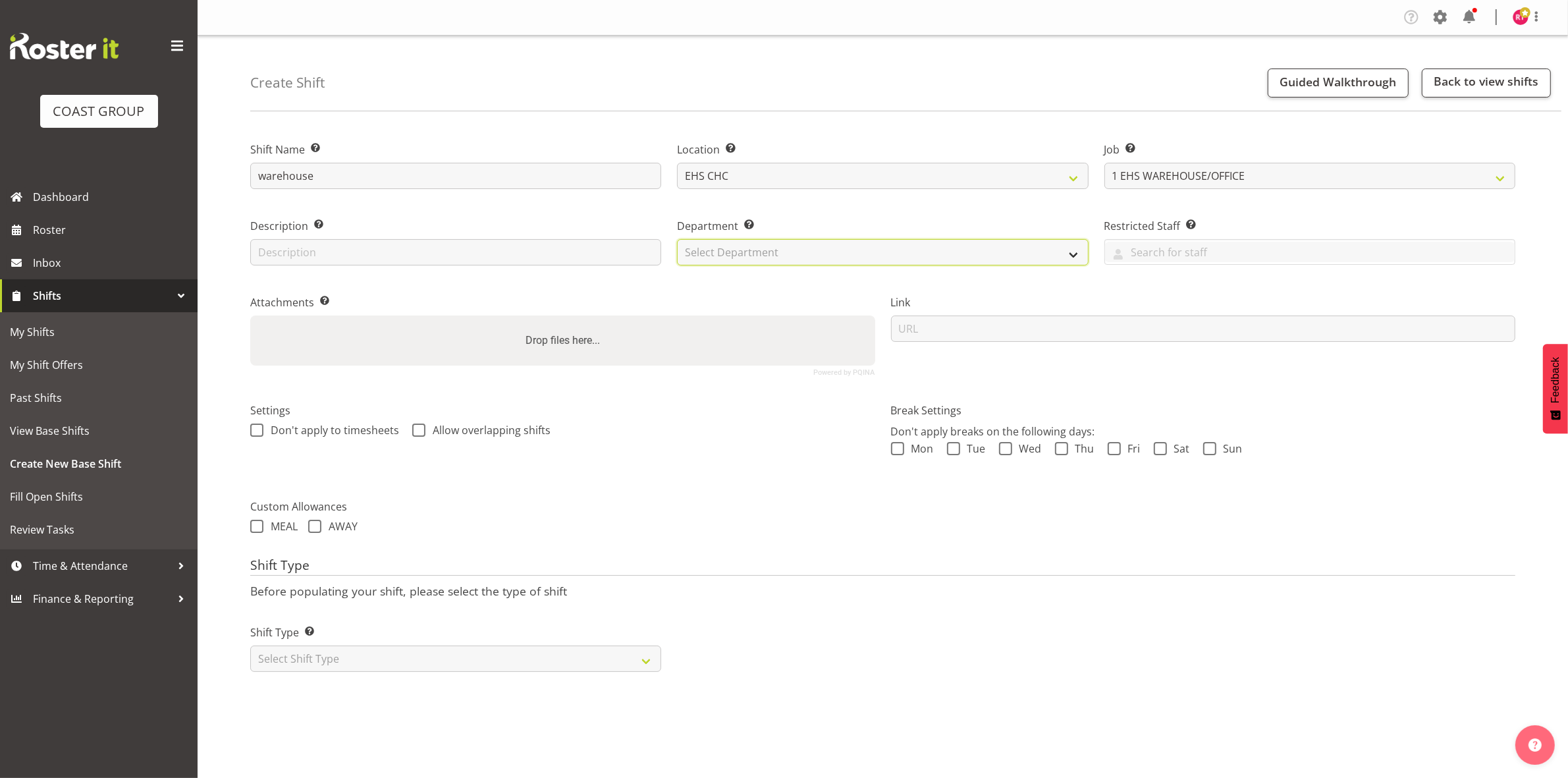
drag, startPoint x: 935, startPoint y: 251, endPoint x: 926, endPoint y: 265, distance: 16.6
click at [935, 251] on select "Select Department EHS CHC OPS" at bounding box center [883, 252] width 411 height 26
select select "41"
click at [677, 239] on select "Select Department EHS CHC OPS" at bounding box center [883, 252] width 411 height 26
click at [445, 654] on select "Select Shift Type One Off Shift Recurring Shift Rotating Shift" at bounding box center [456, 659] width 411 height 26
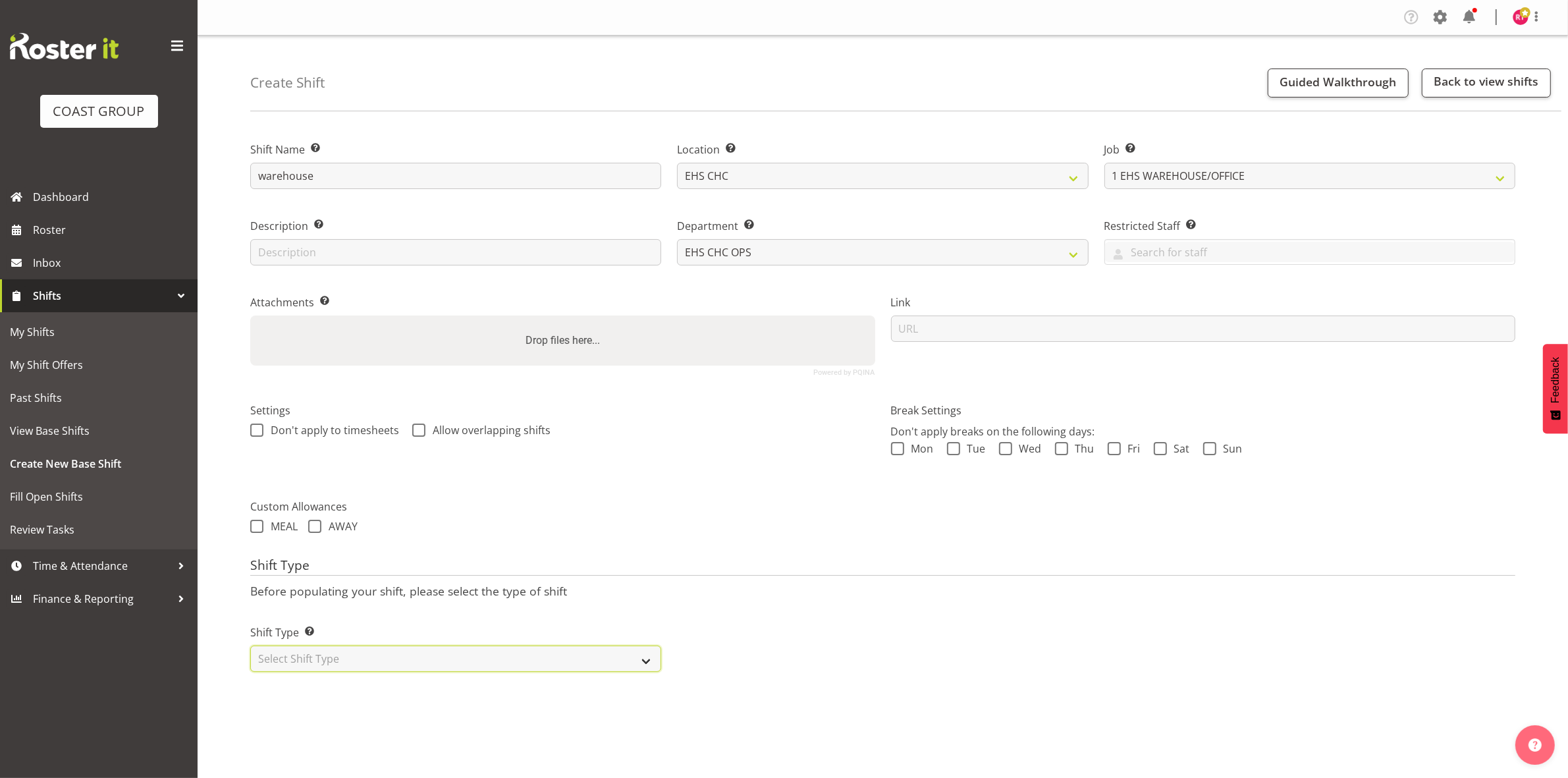
select select "one_off"
click at [250, 647] on select "Select Shift Type One Off Shift Recurring Shift Rotating Shift" at bounding box center [456, 659] width 411 height 26
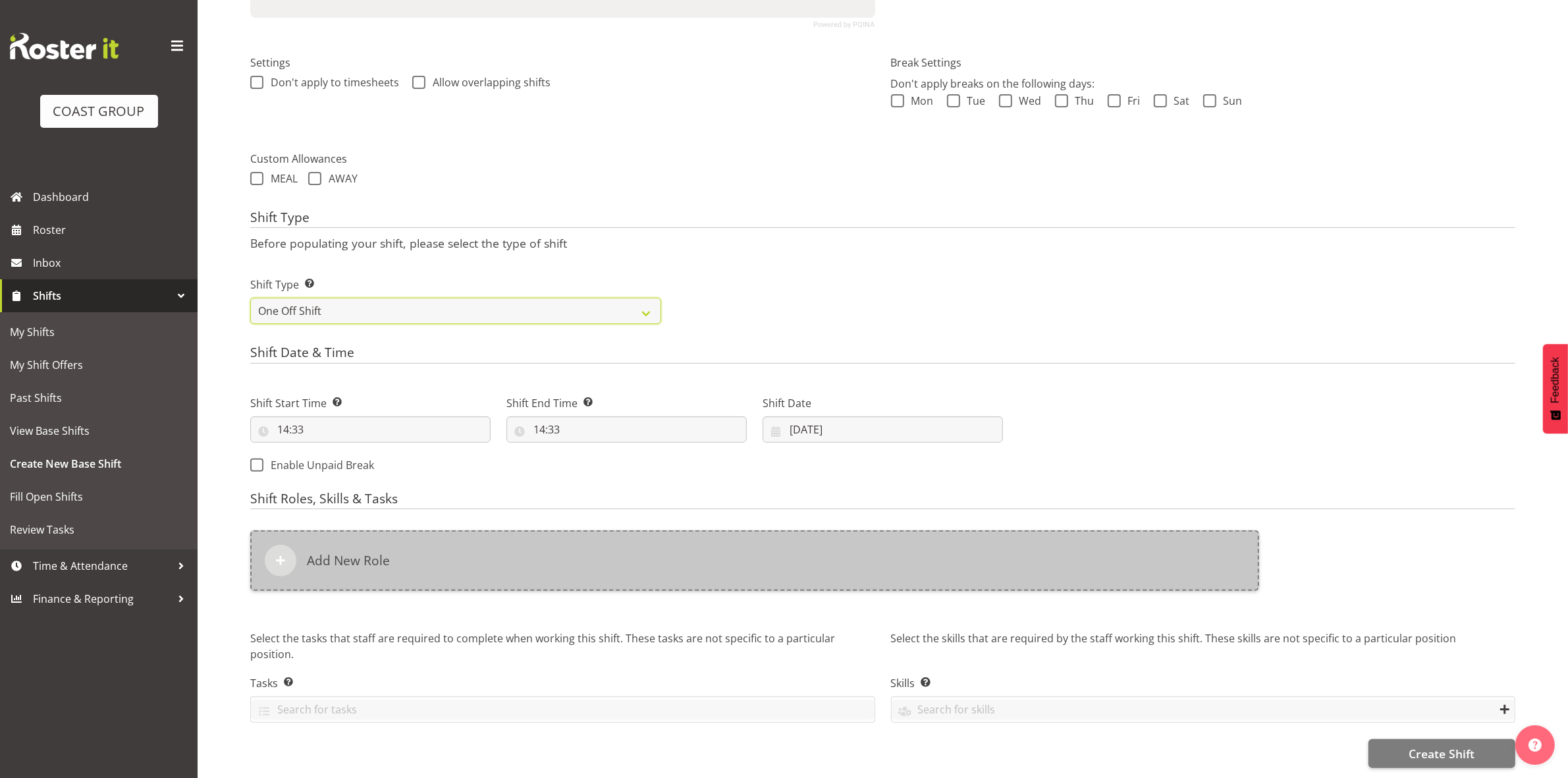
scroll to position [361, 0]
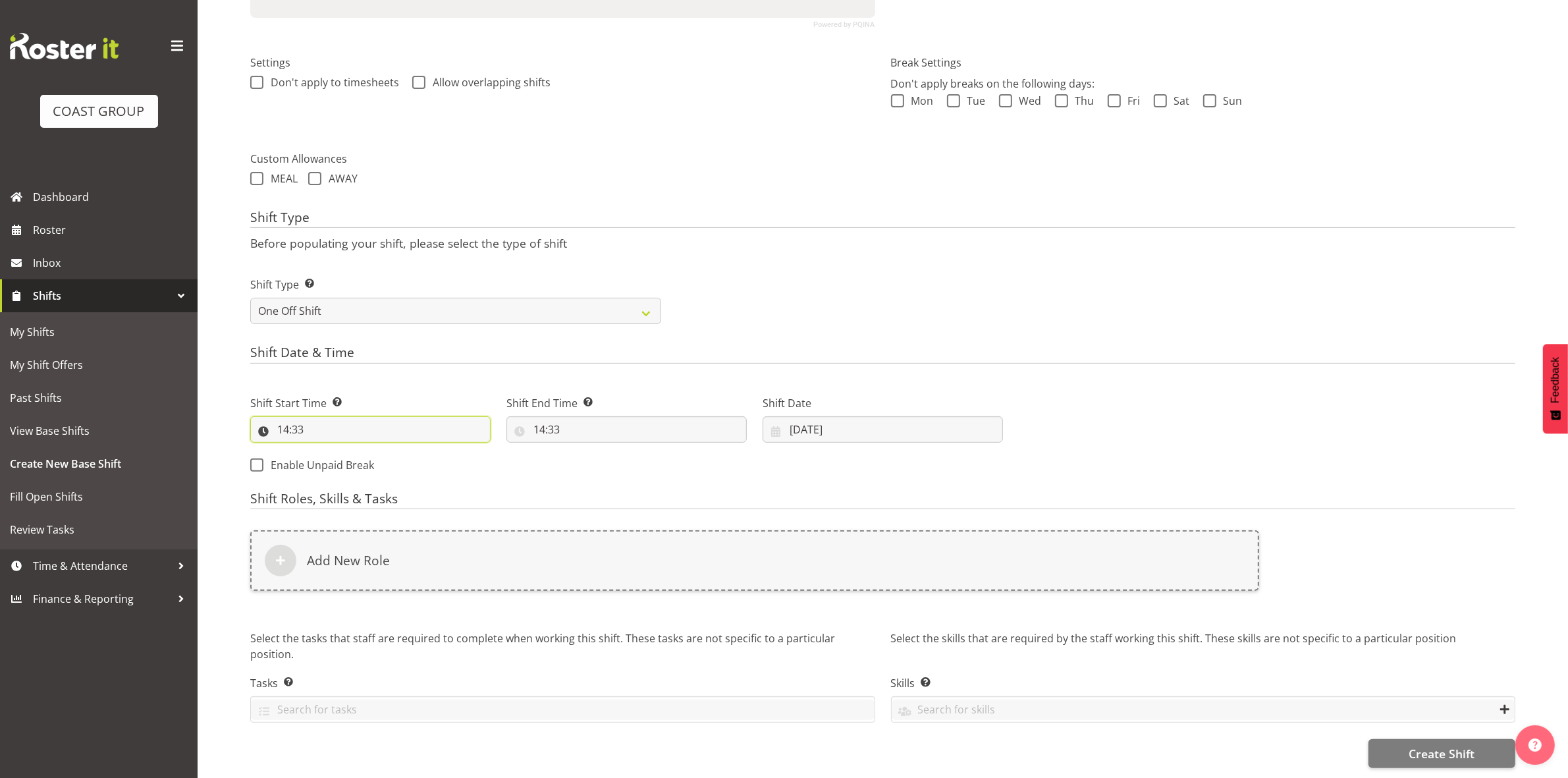
click at [290, 420] on input "14:33" at bounding box center [370, 429] width 241 height 26
click at [339, 452] on select "00 01 02 03 04 05 06 07 08 09 10 11 12 13 14 15 16 17 18 19 20 21 22 23" at bounding box center [340, 463] width 30 height 26
select select "8"
click at [325, 450] on select "00 01 02 03 04 05 06 07 08 09 10 11 12 13 14 15 16 17 18 19 20 21 22 23" at bounding box center [340, 463] width 30 height 26
type input "08:33"
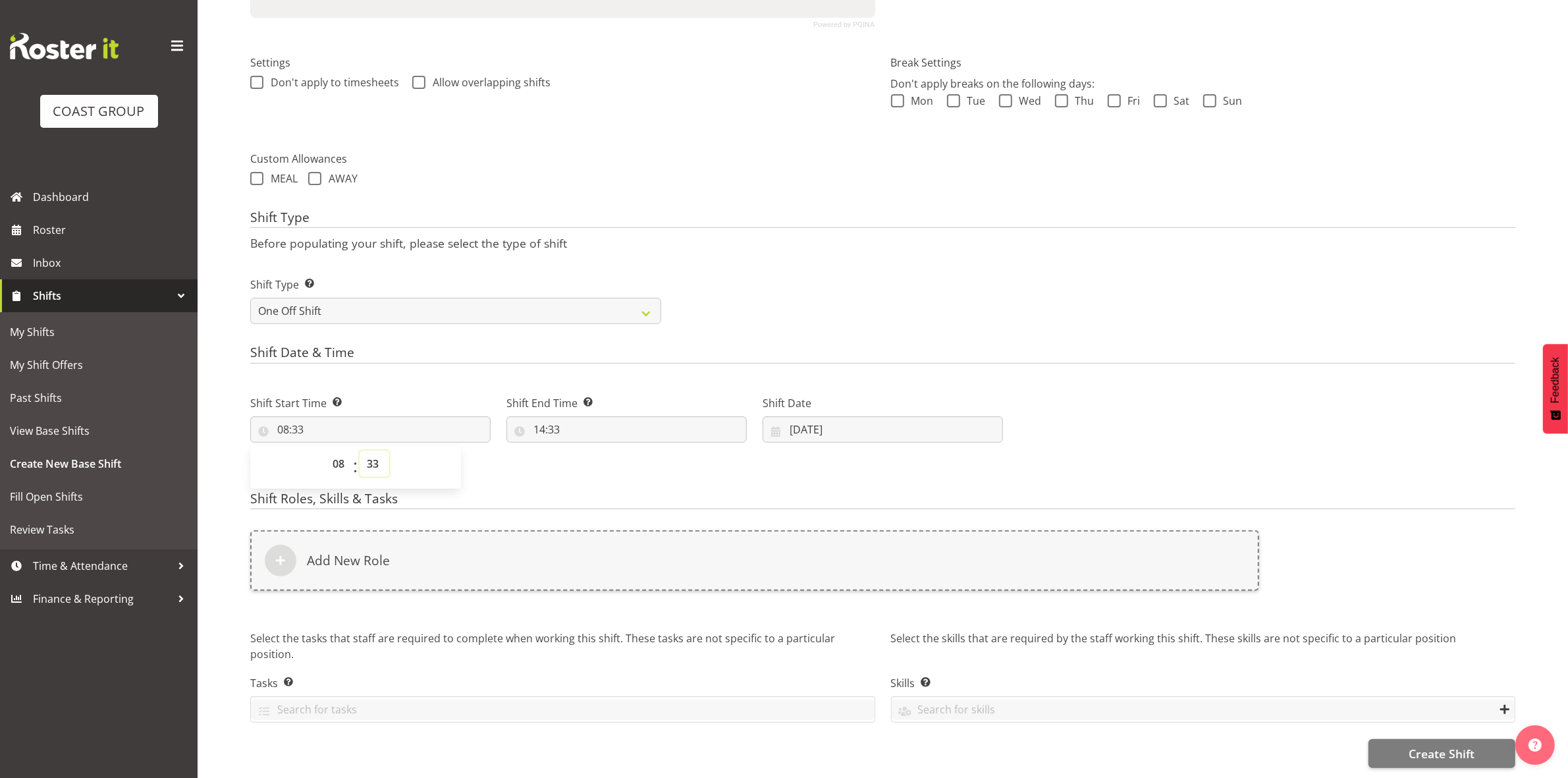
click at [369, 454] on select "00 01 02 03 04 05 06 07 08 09 10 11 12 13 14 15 16 17 18 19 20 21 22 23 24 25 2…" at bounding box center [375, 463] width 30 height 26
select select "0"
click at [360, 450] on select "00 01 02 03 04 05 06 07 08 09 10 11 12 13 14 15 16 17 18 19 20 21 22 23 24 25 2…" at bounding box center [375, 463] width 30 height 26
type input "08:00"
click at [892, 269] on div "Shift Type Shift Types: One Off – Select this if you would like a single shift …" at bounding box center [883, 295] width 1281 height 73
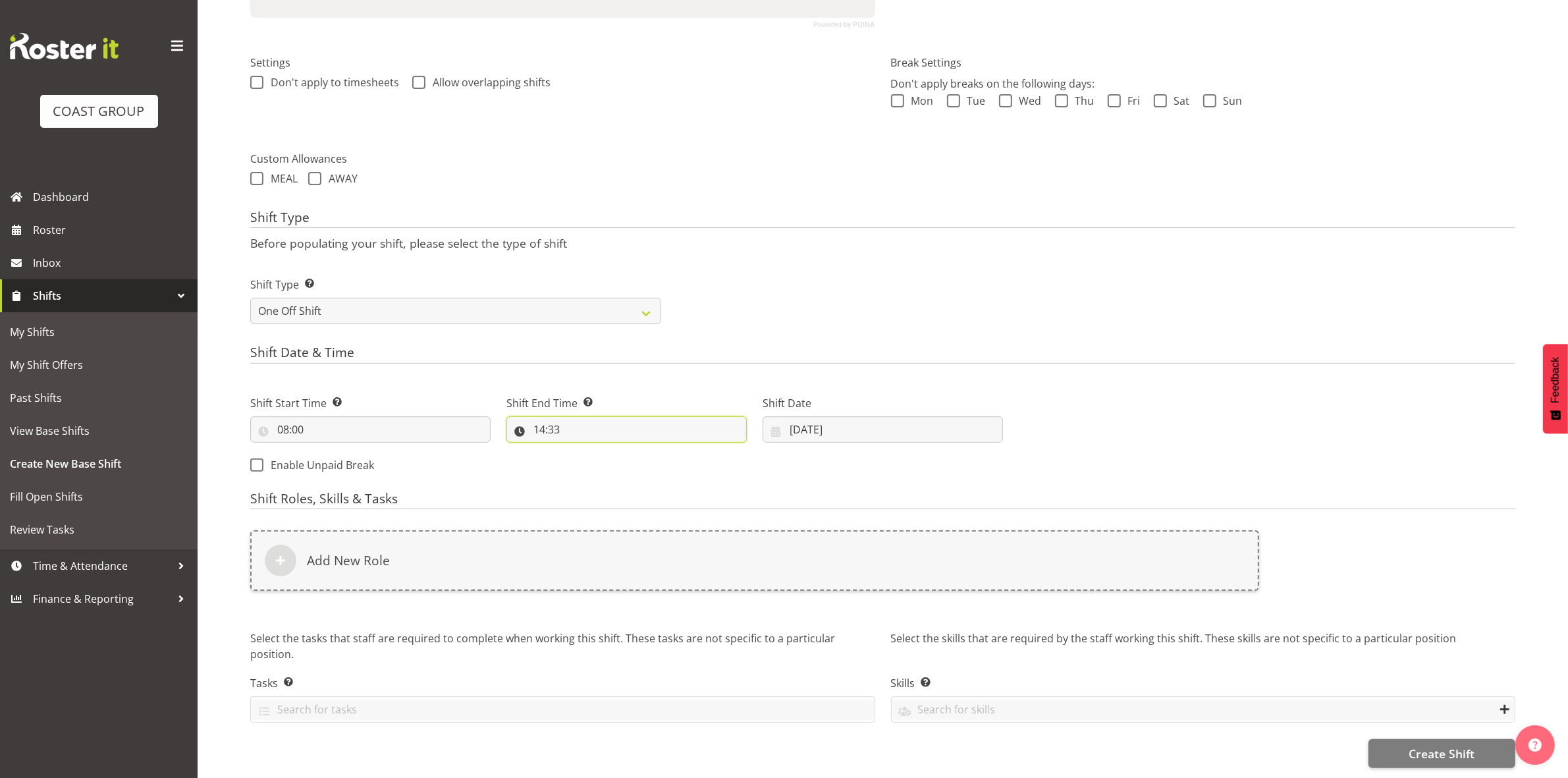
click at [540, 420] on input "14:33" at bounding box center [626, 429] width 241 height 26
click at [600, 456] on select "00 01 02 03 04 05 06 07 08 09 10 11 12 13 14 15 16 17 18 19 20 21 22 23" at bounding box center [596, 463] width 30 height 26
select select "16"
click at [582, 450] on select "00 01 02 03 04 05 06 07 08 09 10 11 12 13 14 15 16 17 18 19 20 21 22 23" at bounding box center [596, 463] width 30 height 26
type input "16:33"
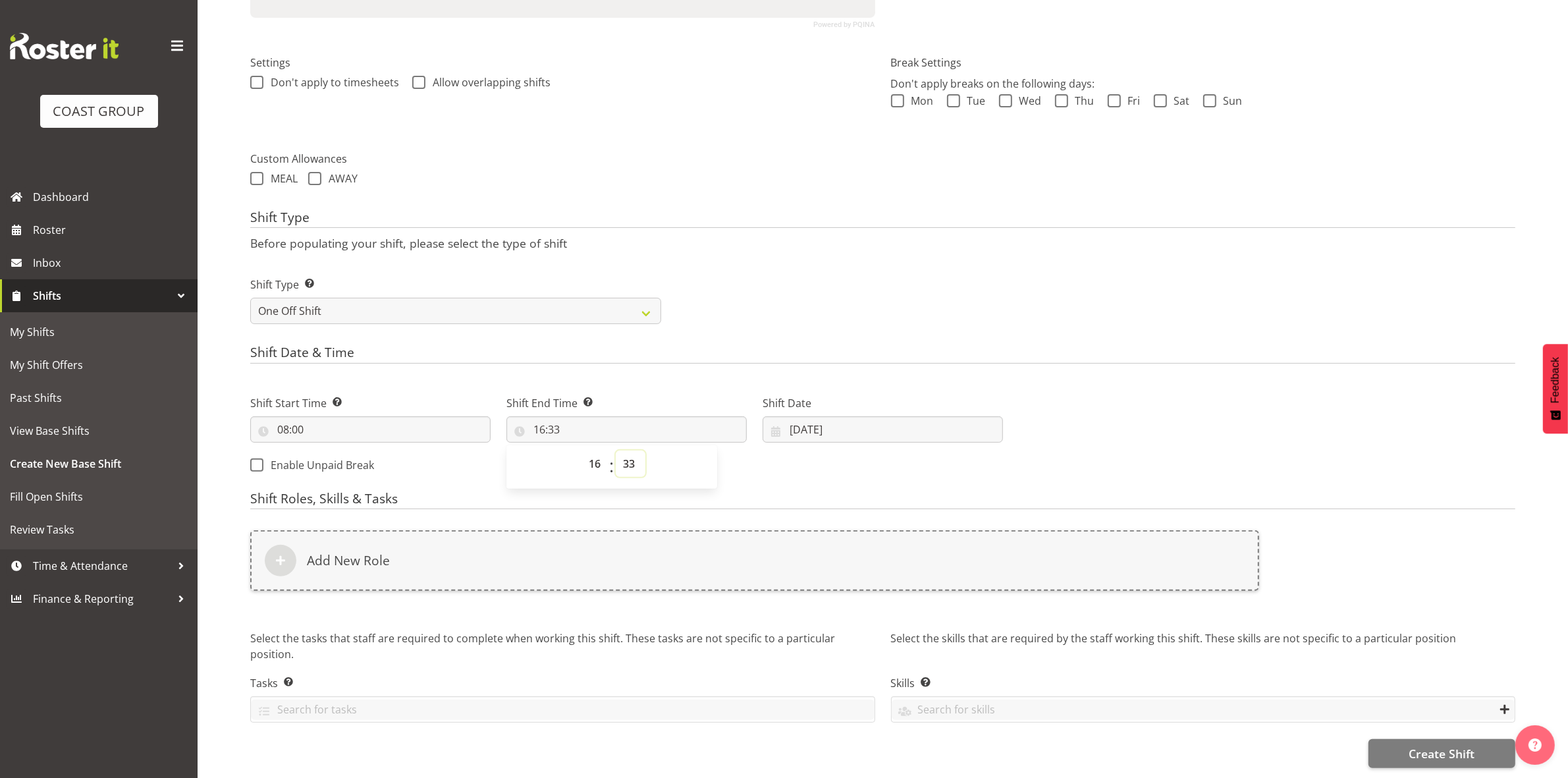
click at [623, 450] on select "00 01 02 03 04 05 06 07 08 09 10 11 12 13 14 15 16 17 18 19 20 21 22 23 24 25 2…" at bounding box center [631, 463] width 30 height 26
select select "30"
click at [616, 450] on select "00 01 02 03 04 05 06 07 08 09 10 11 12 13 14 15 16 17 18 19 20 21 22 23 24 25 2…" at bounding box center [631, 463] width 30 height 26
type input "16:30"
click at [766, 307] on div "Shift Type Shift Types: One Off – Select this if you would like a single shift …" at bounding box center [883, 295] width 1281 height 73
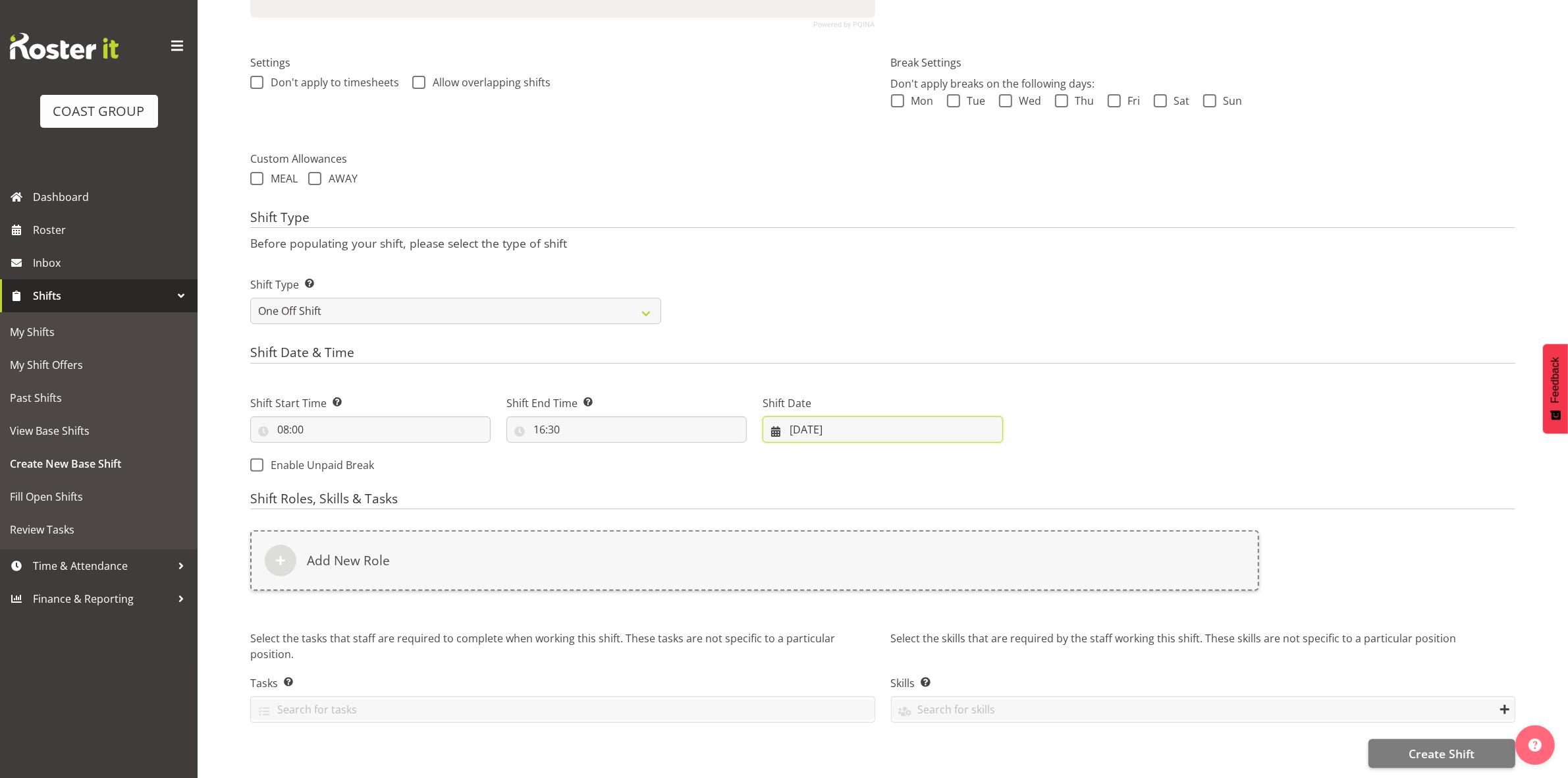
click at [798, 417] on input "[DATE]" at bounding box center [883, 429] width 241 height 26
click at [884, 628] on span "27" at bounding box center [883, 634] width 11 height 13
type input "[DATE]"
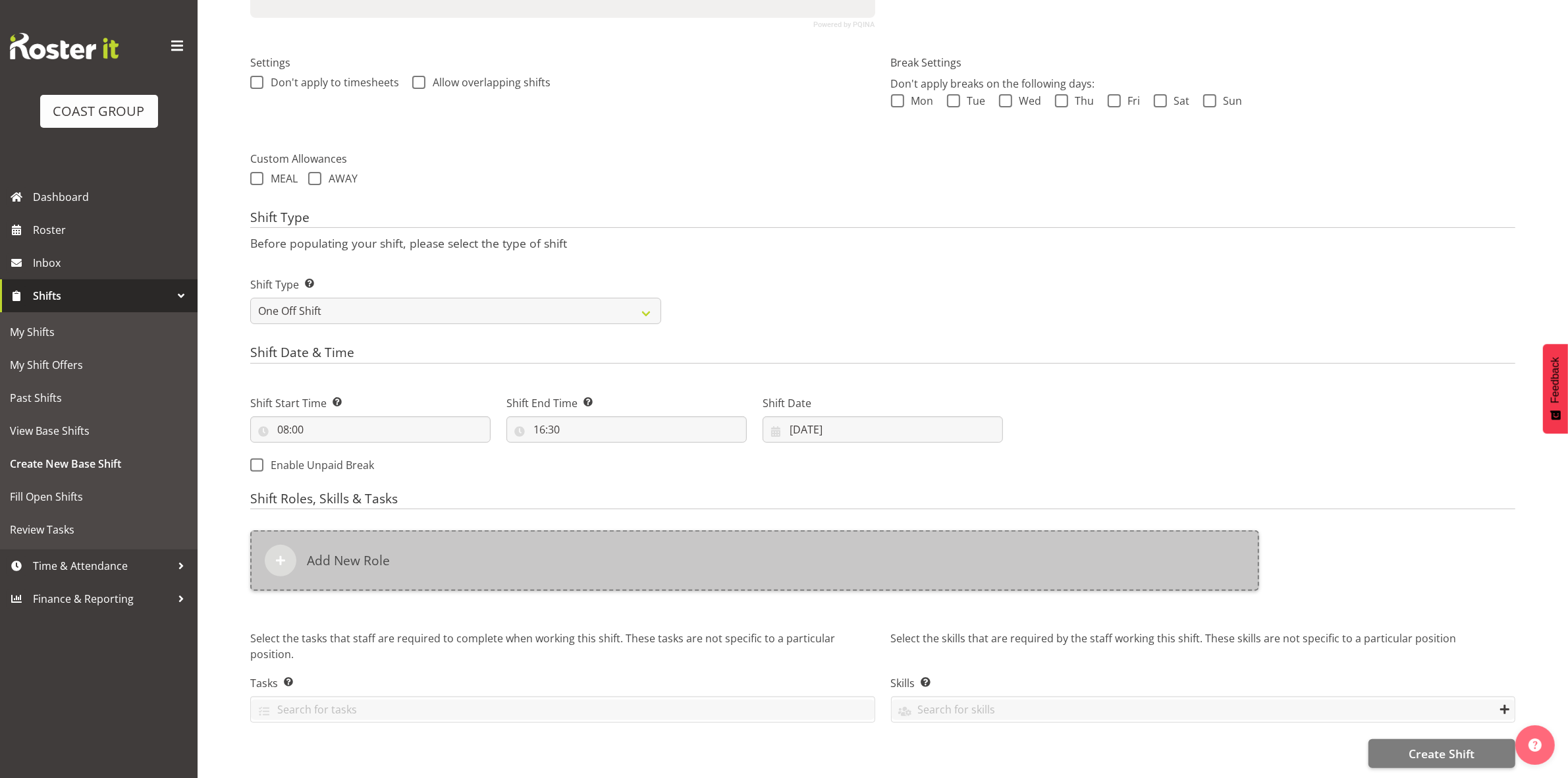
click at [573, 547] on div "Add New Role" at bounding box center [754, 561] width 1009 height 61
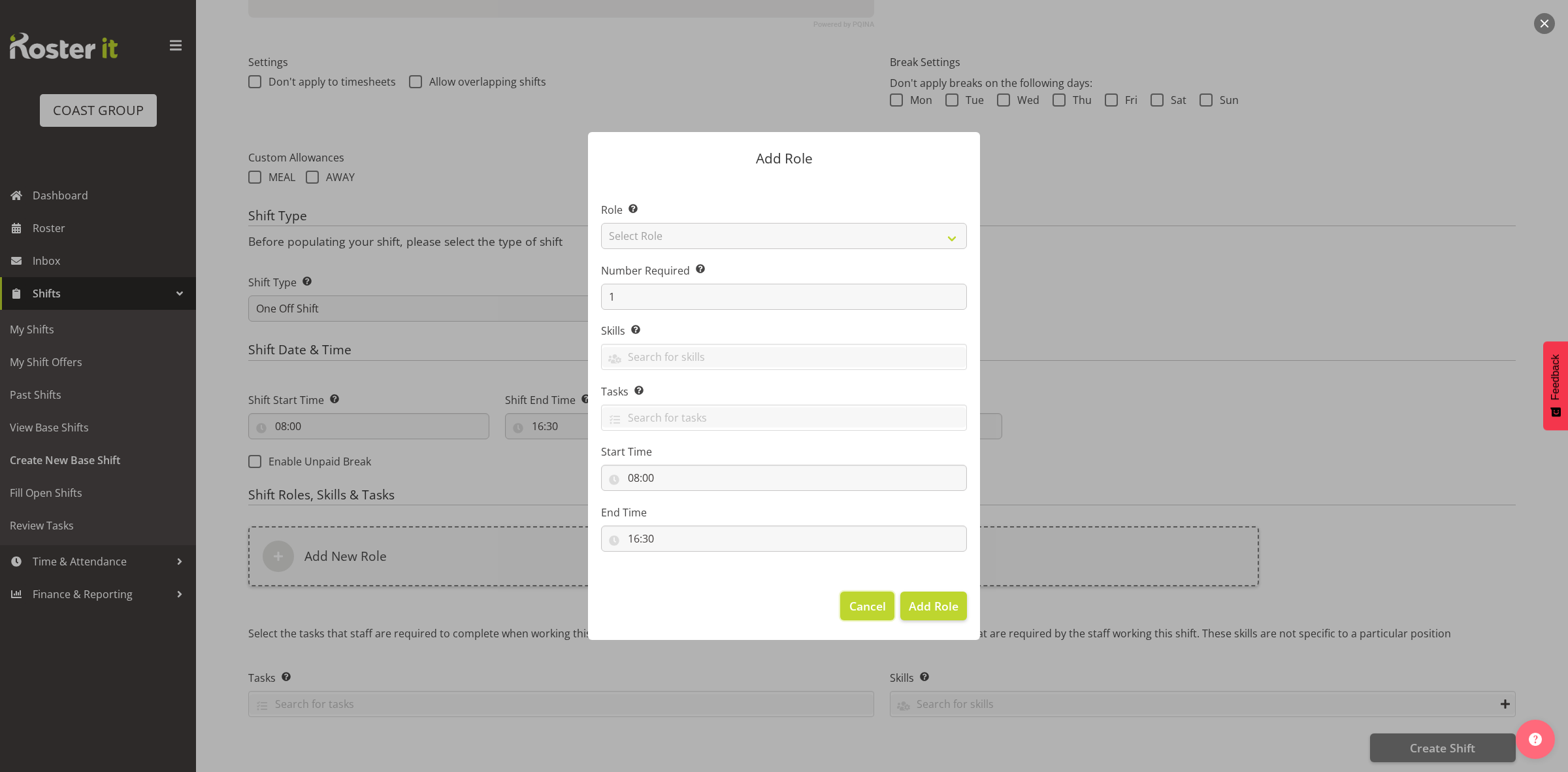
click at [877, 619] on button "Cancel" at bounding box center [867, 605] width 53 height 29
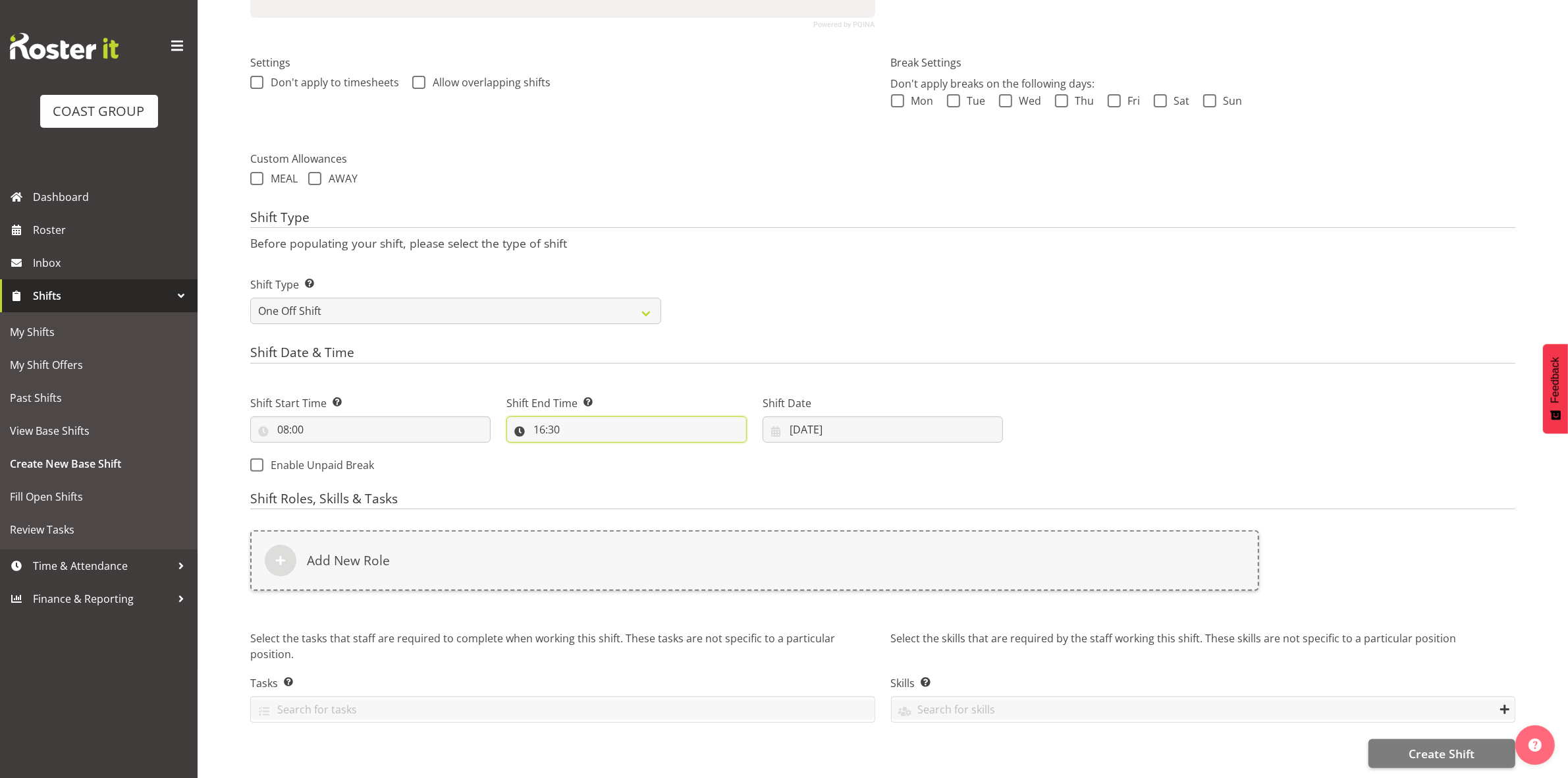
click at [544, 417] on input "16:30" at bounding box center [626, 429] width 241 height 26
click at [603, 450] on select "00 01 02 03 04 05 06 07 08 09 10 11 12 13 14 15 16 17 18 19 20 21 22 23" at bounding box center [596, 463] width 30 height 26
select select "18"
click at [582, 450] on select "00 01 02 03 04 05 06 07 08 09 10 11 12 13 14 15 16 17 18 19 20 21 22 23" at bounding box center [596, 463] width 30 height 26
type input "18:30"
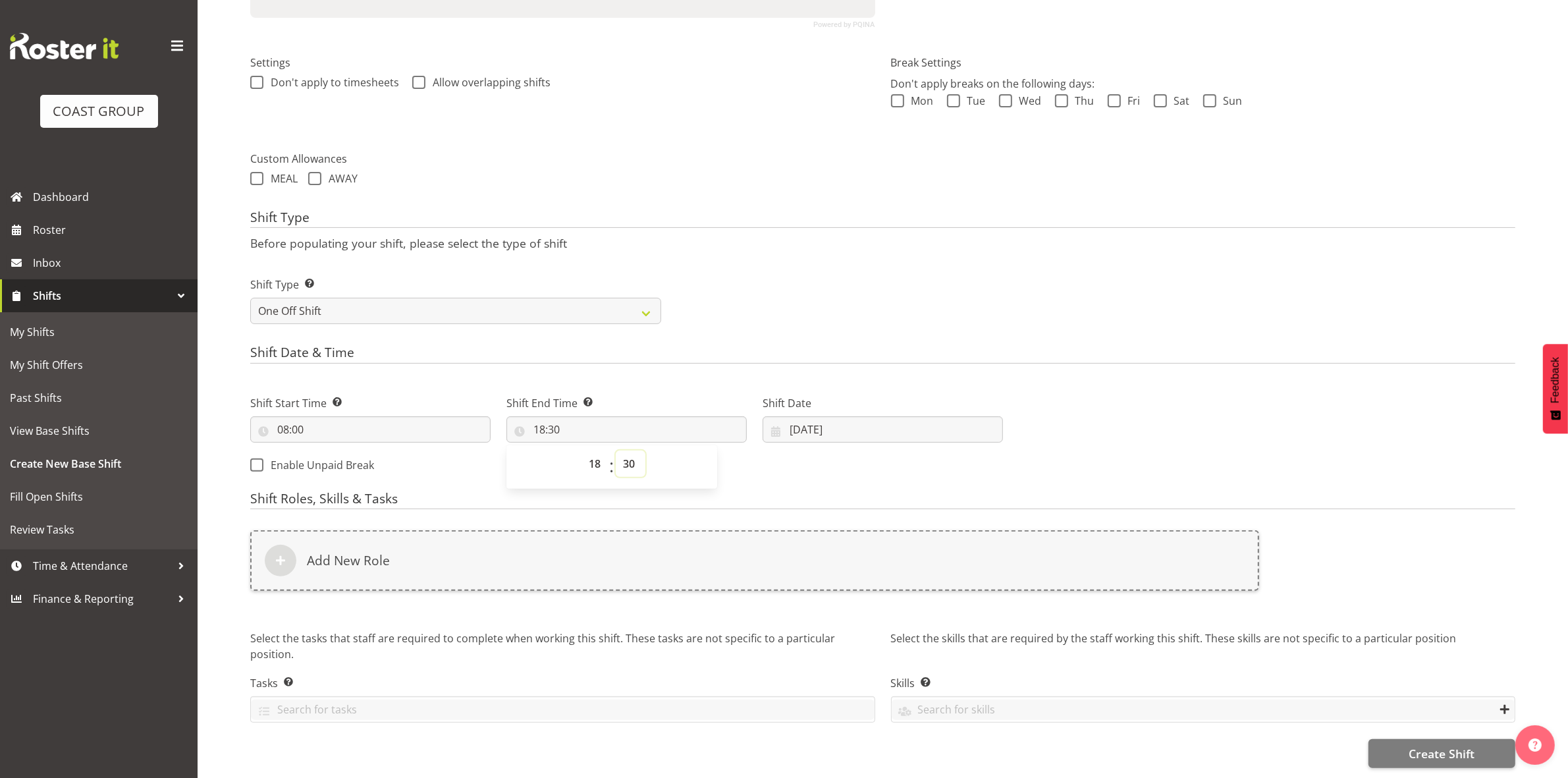
click at [623, 452] on select "00 01 02 03 04 05 06 07 08 09 10 11 12 13 14 15 16 17 18 19 20 21 22 23 24 25 2…" at bounding box center [631, 463] width 30 height 26
select select "0"
click at [616, 450] on select "00 01 02 03 04 05 06 07 08 09 10 11 12 13 14 15 16 17 18 19 20 21 22 23 24 25 2…" at bounding box center [631, 463] width 30 height 26
type input "18:00"
click at [777, 264] on div "Shift Type Shift Types: One Off – Select this if you would like a single shift …" at bounding box center [883, 295] width 1281 height 73
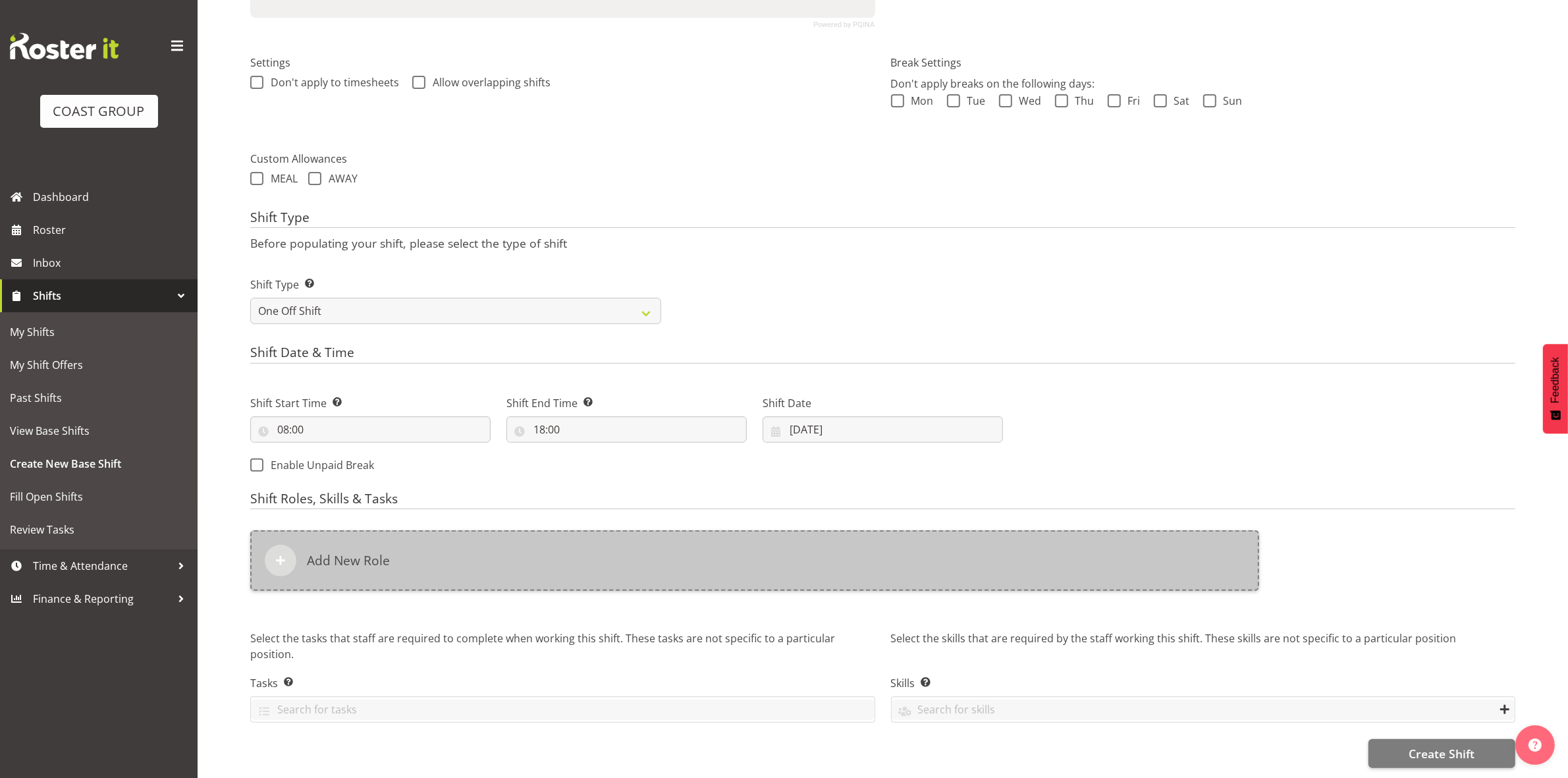
click at [593, 551] on div "Add New Role" at bounding box center [754, 561] width 1009 height 61
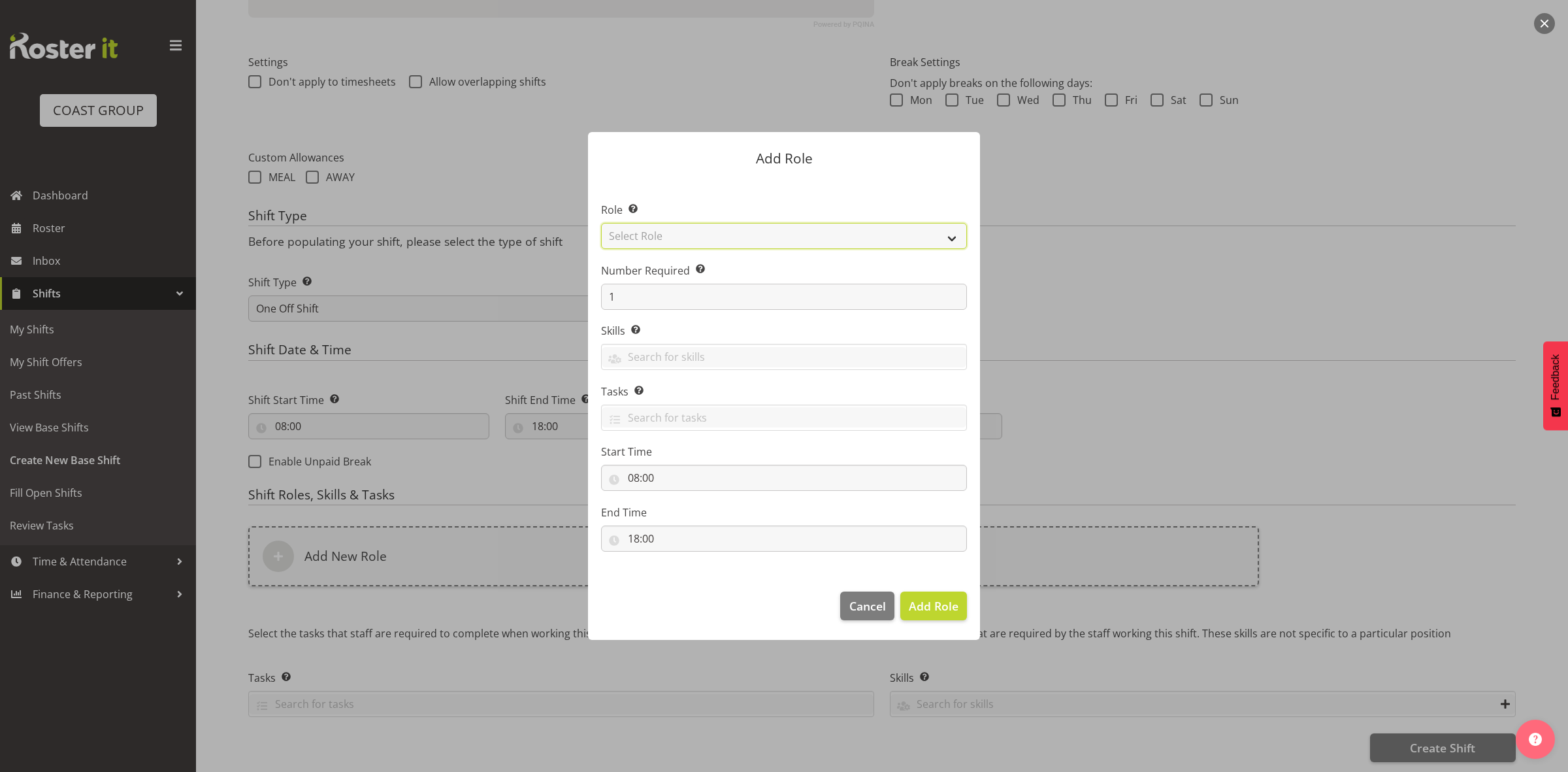
click at [713, 235] on select "Select Role ACCOUNT MANAGER ACCOUNT MANAGER DW ACCOUNTS [PERSON_NAME] VEHICLES …" at bounding box center [784, 235] width 366 height 26
click at [601, 223] on select "Select Role ACCOUNT MANAGER ACCOUNT MANAGER DW ACCOUNTS [PERSON_NAME] VEHICLES …" at bounding box center [784, 235] width 366 height 26
click at [701, 224] on select "ACCOUNT MANAGER ACCOUNT MANAGER DW ACCOUNTS AKL DIANNA VEHICLES AKL RYMER VEHIC…" at bounding box center [784, 235] width 366 height 26
select select "192"
click at [601, 223] on select "ACCOUNT MANAGER ACCOUNT MANAGER DW ACCOUNTS AKL DIANNA VEHICLES AKL RYMER VEHIC…" at bounding box center [784, 235] width 366 height 26
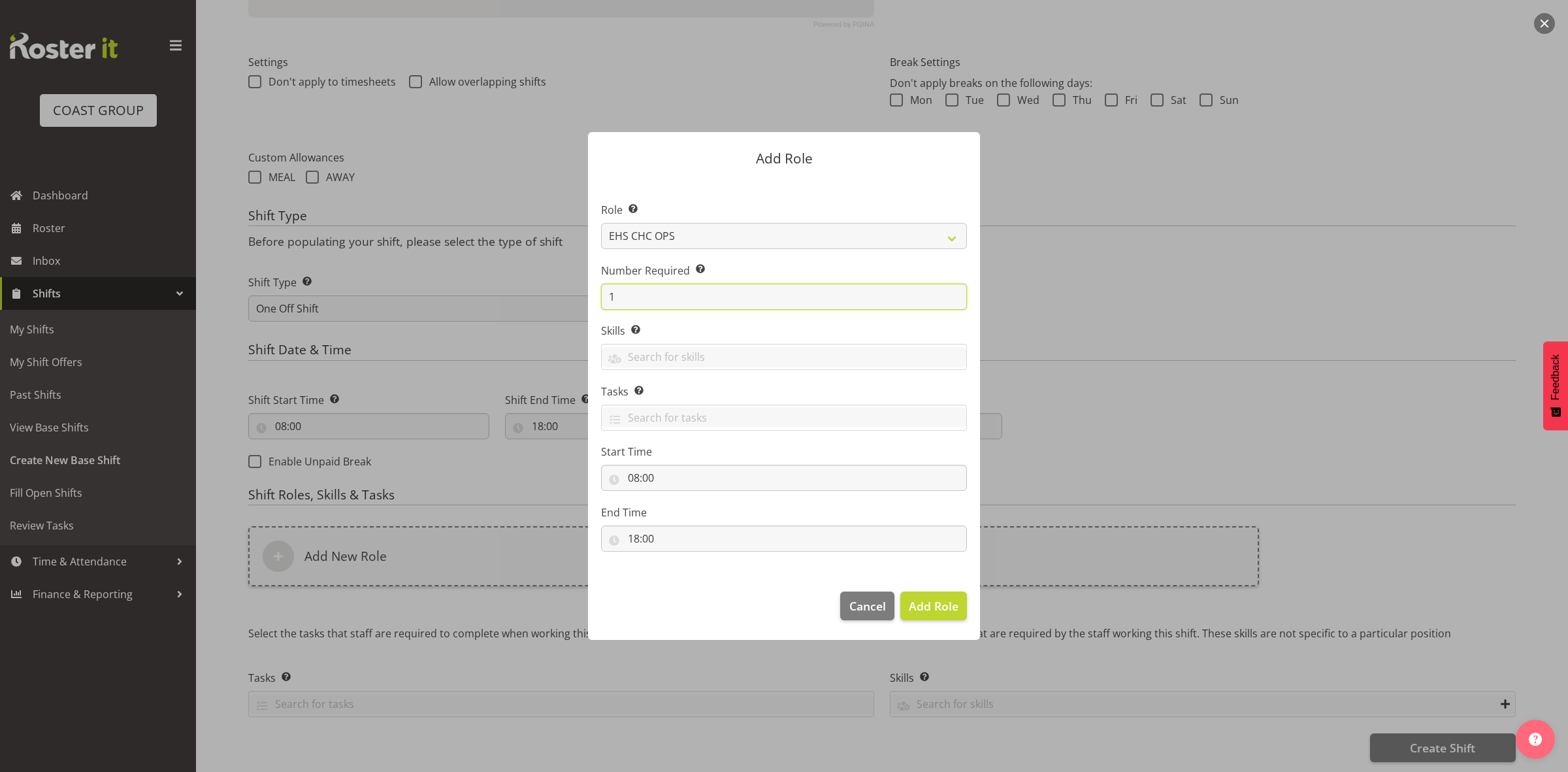
click at [668, 294] on input "1" at bounding box center [784, 296] width 366 height 26
type input "3"
click at [911, 615] on span "Add 3 Roles" at bounding box center [926, 605] width 66 height 17
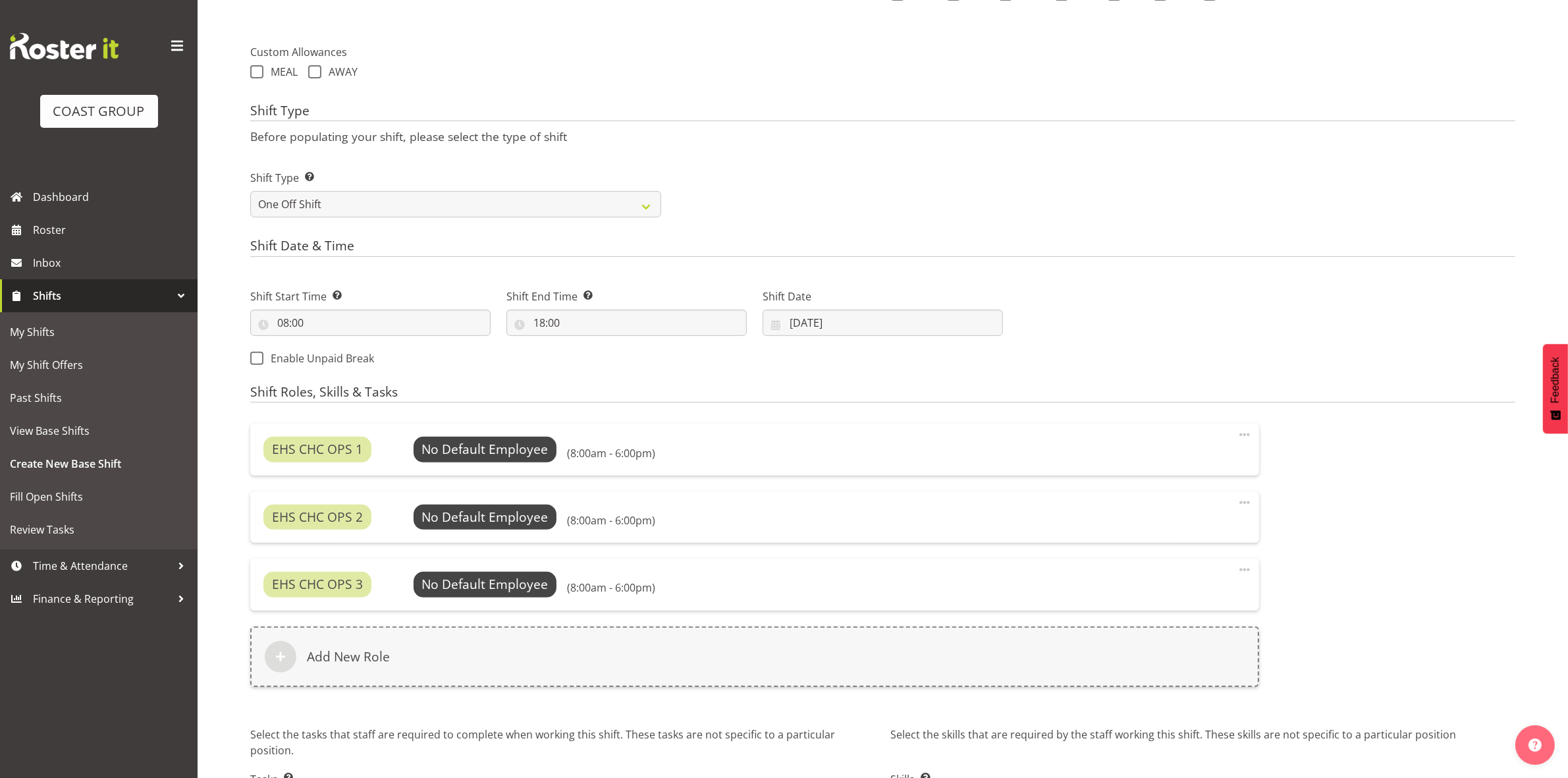
scroll to position [564, 0]
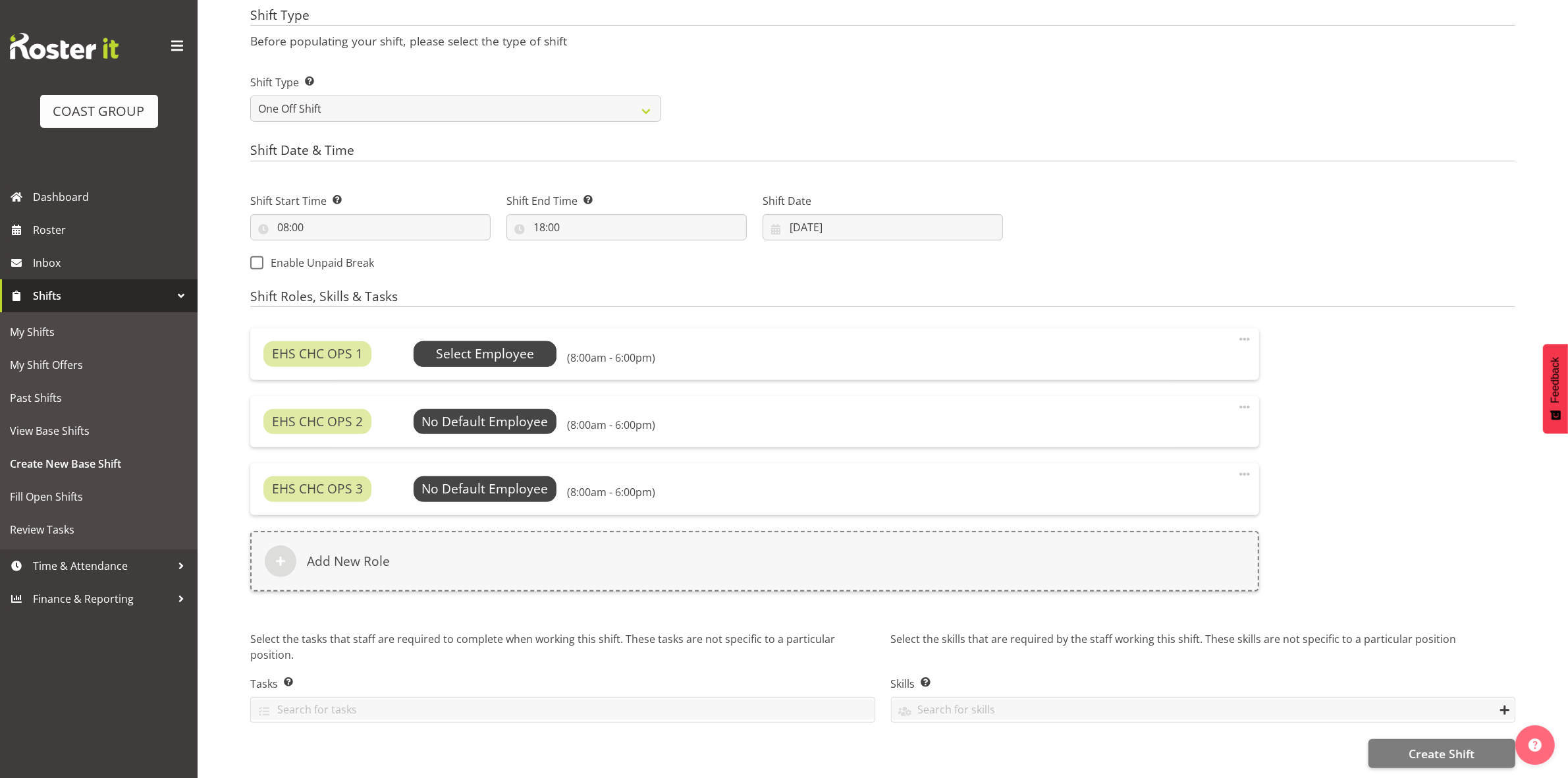
click at [481, 345] on span "Select Employee" at bounding box center [485, 354] width 98 height 19
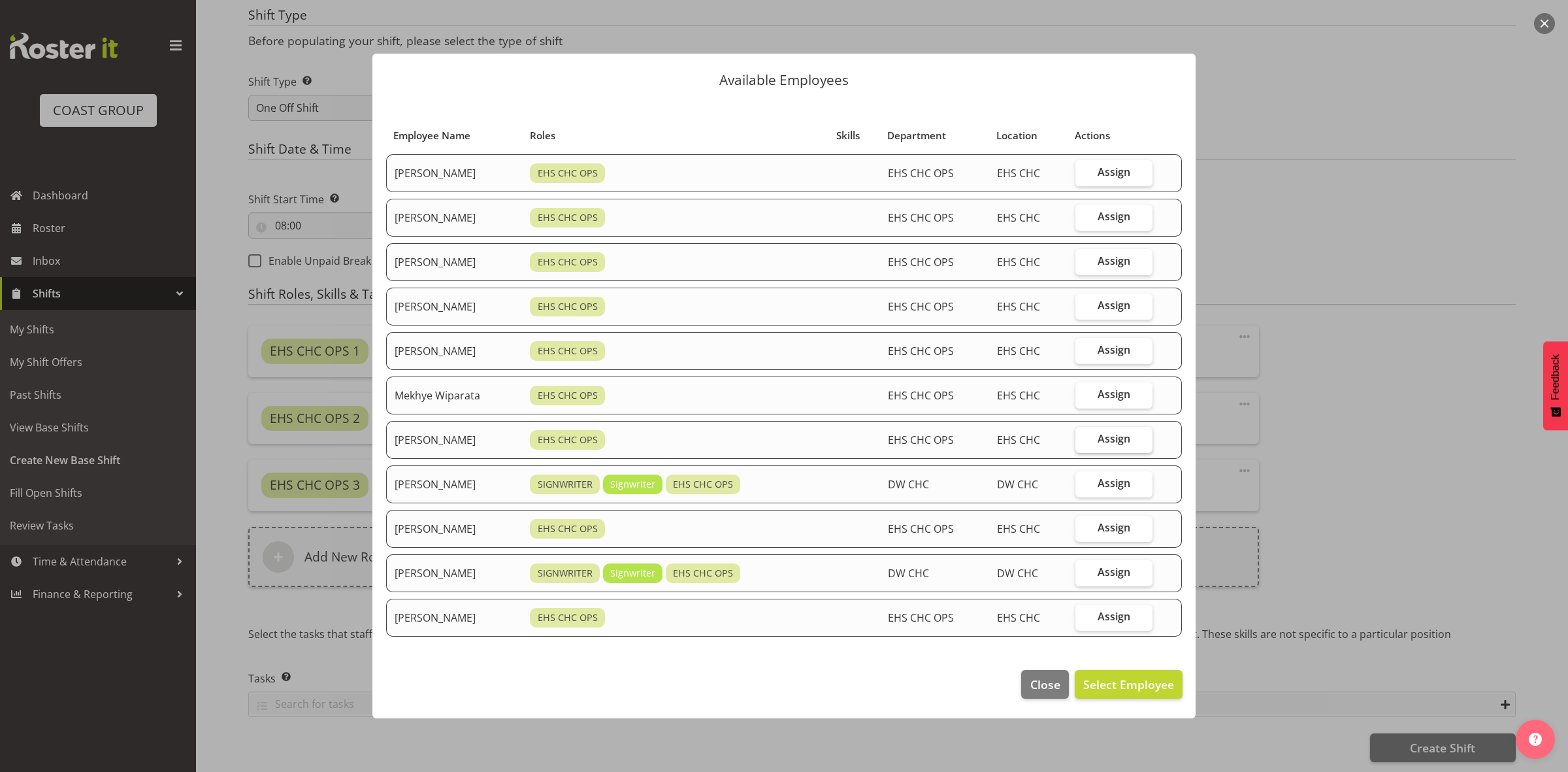
click at [1107, 435] on span "Assign" at bounding box center [1114, 439] width 33 height 13
click at [1084, 435] on input "Assign" at bounding box center [1080, 439] width 9 height 9
checkbox input "true"
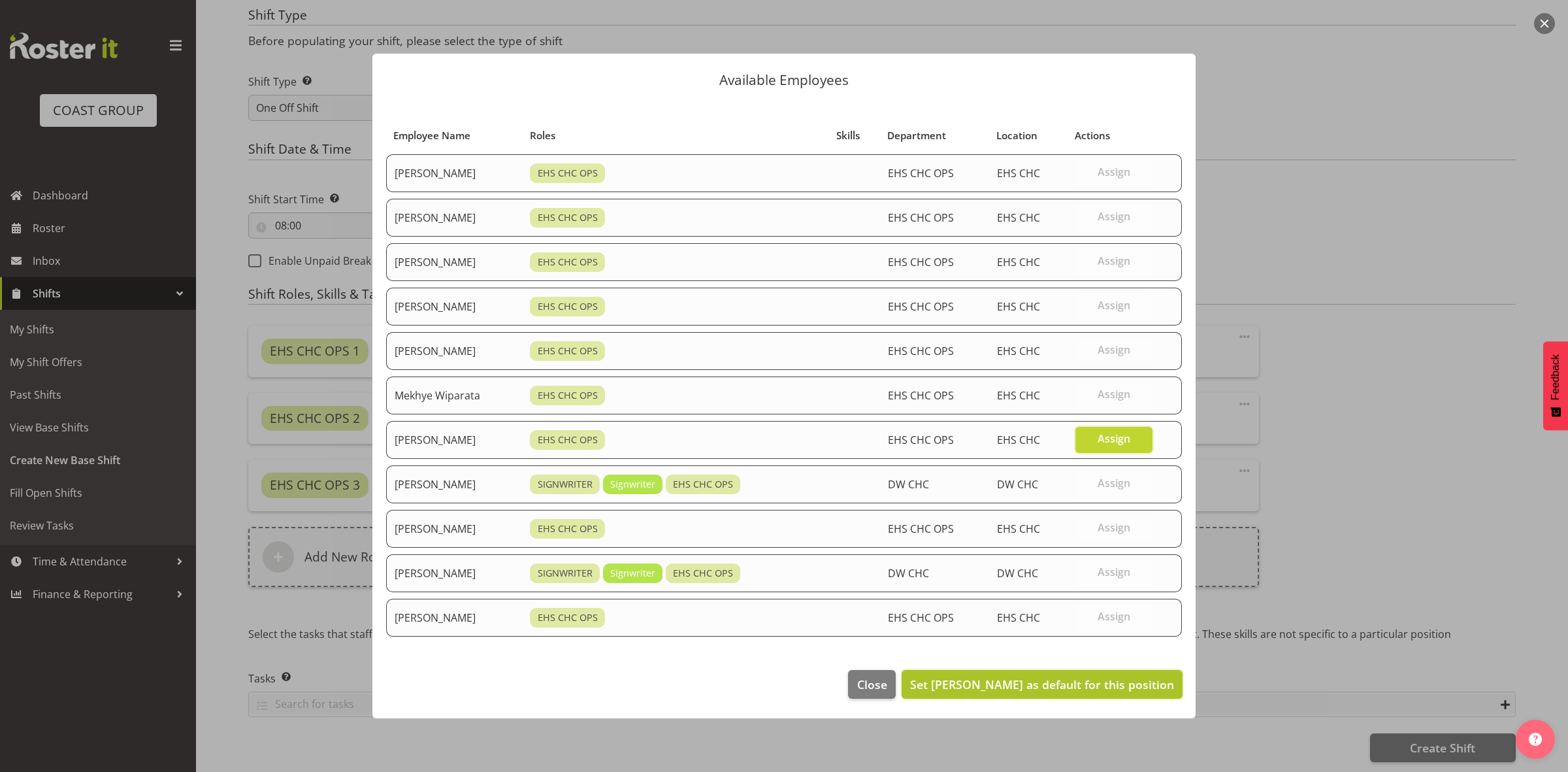
click at [1115, 686] on span "Set Reuben Bowe as default for this position" at bounding box center [1042, 684] width 264 height 15
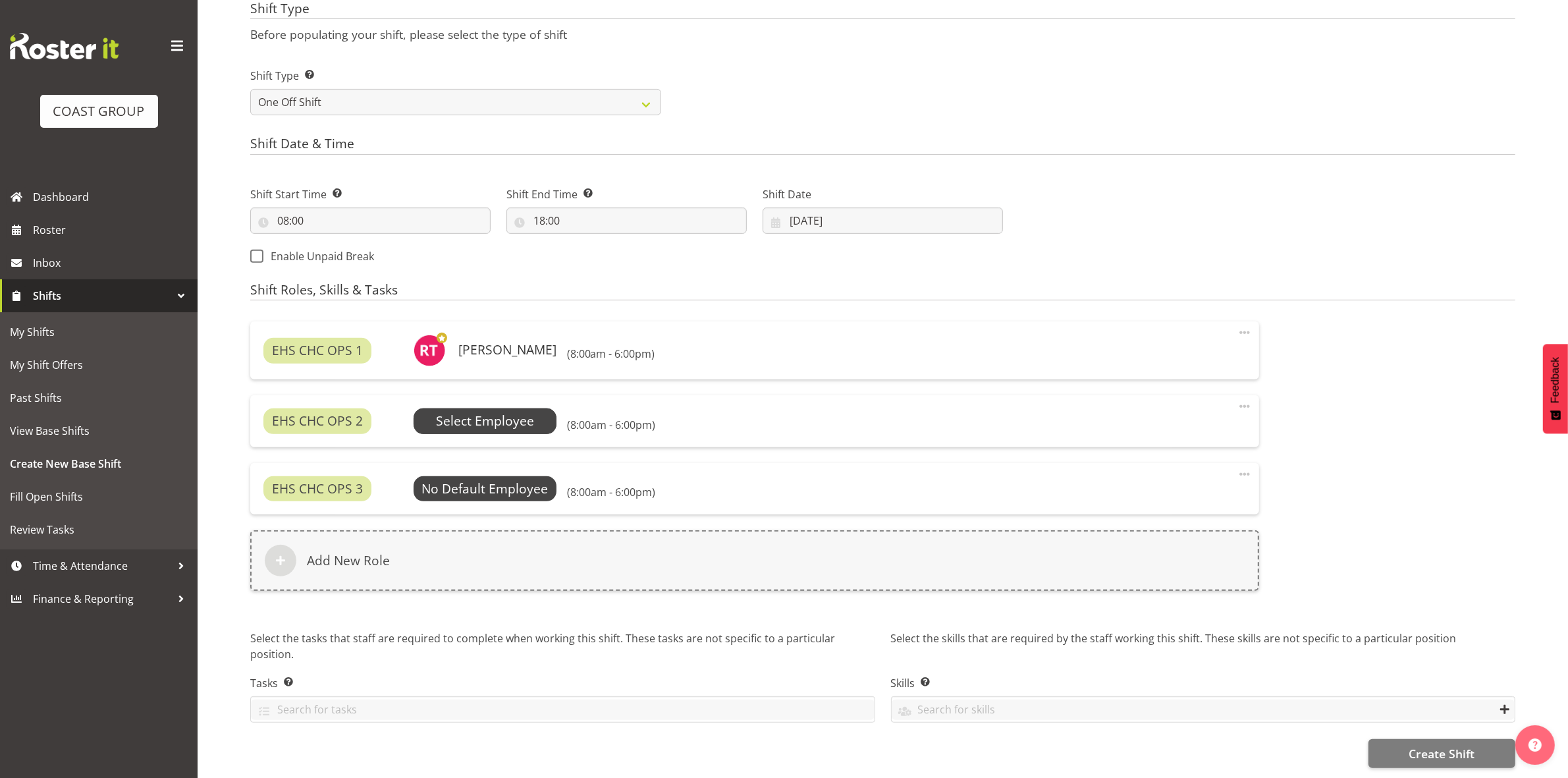
click at [526, 425] on span "Select Employee" at bounding box center [485, 421] width 98 height 19
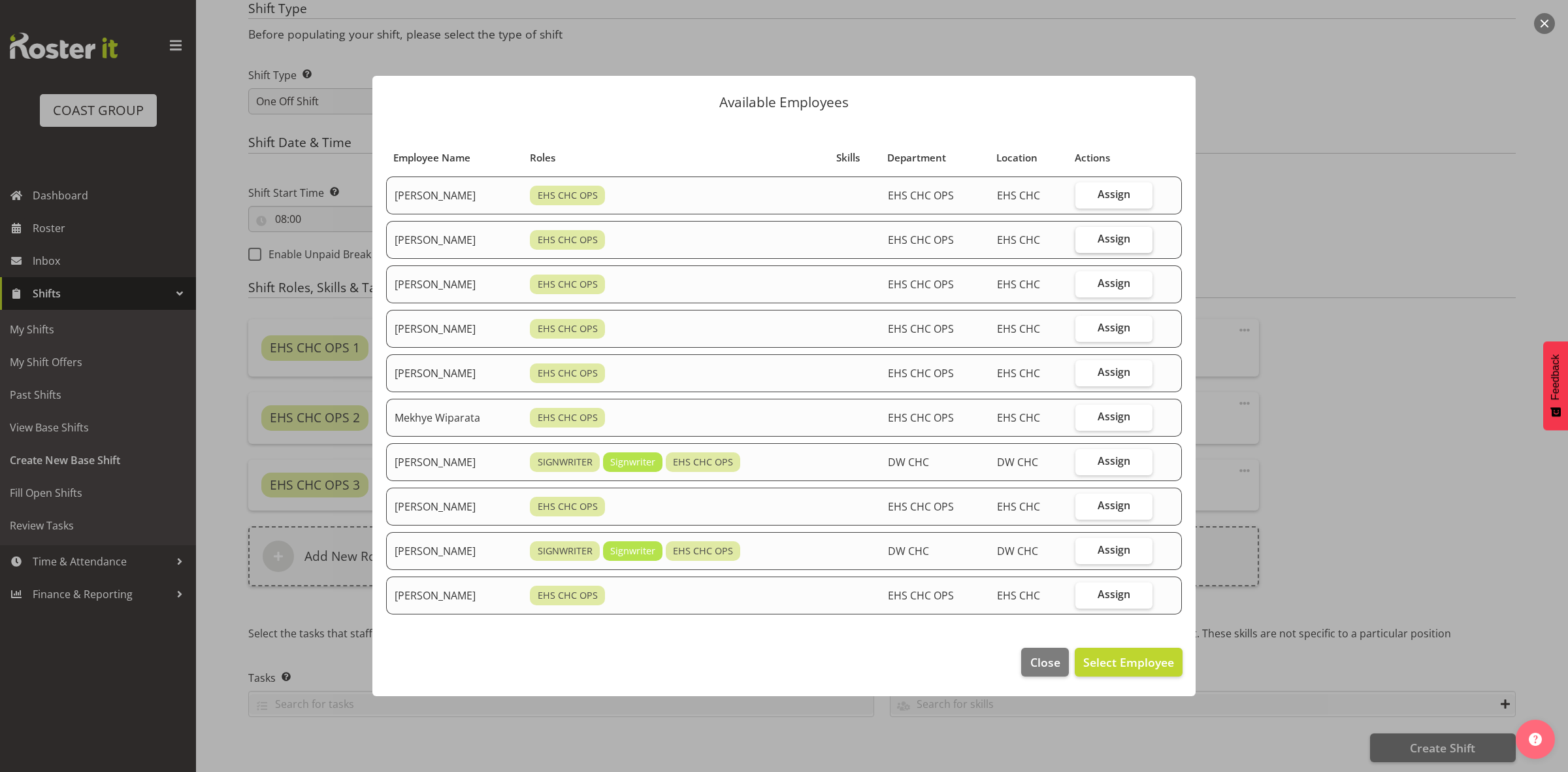
click at [1097, 240] on label "Assign" at bounding box center [1114, 239] width 77 height 26
click at [1084, 240] on input "Assign" at bounding box center [1080, 239] width 9 height 9
checkbox input "true"
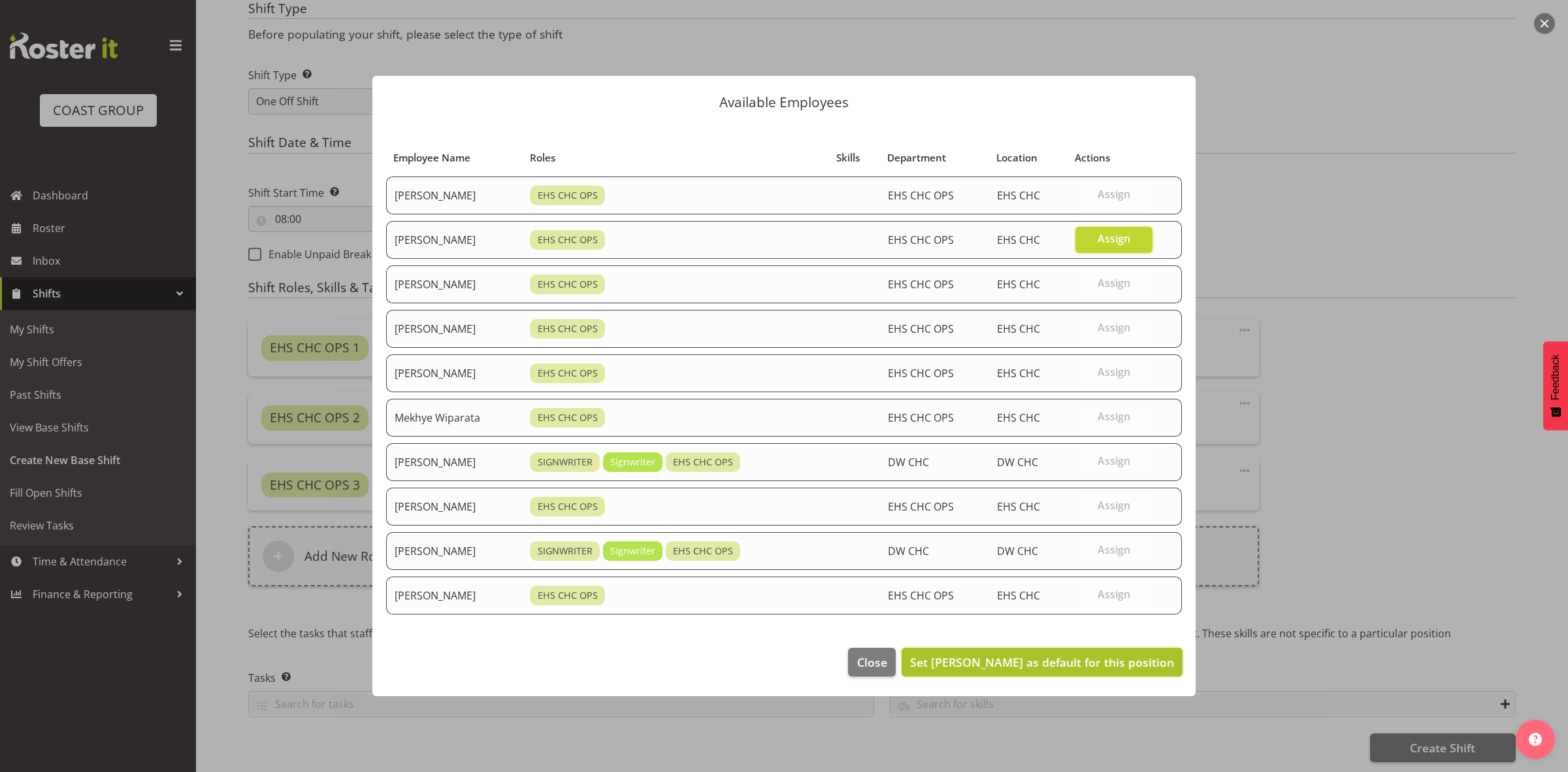
click at [1056, 658] on span "Set David Wiseman as default for this position" at bounding box center [1042, 662] width 264 height 15
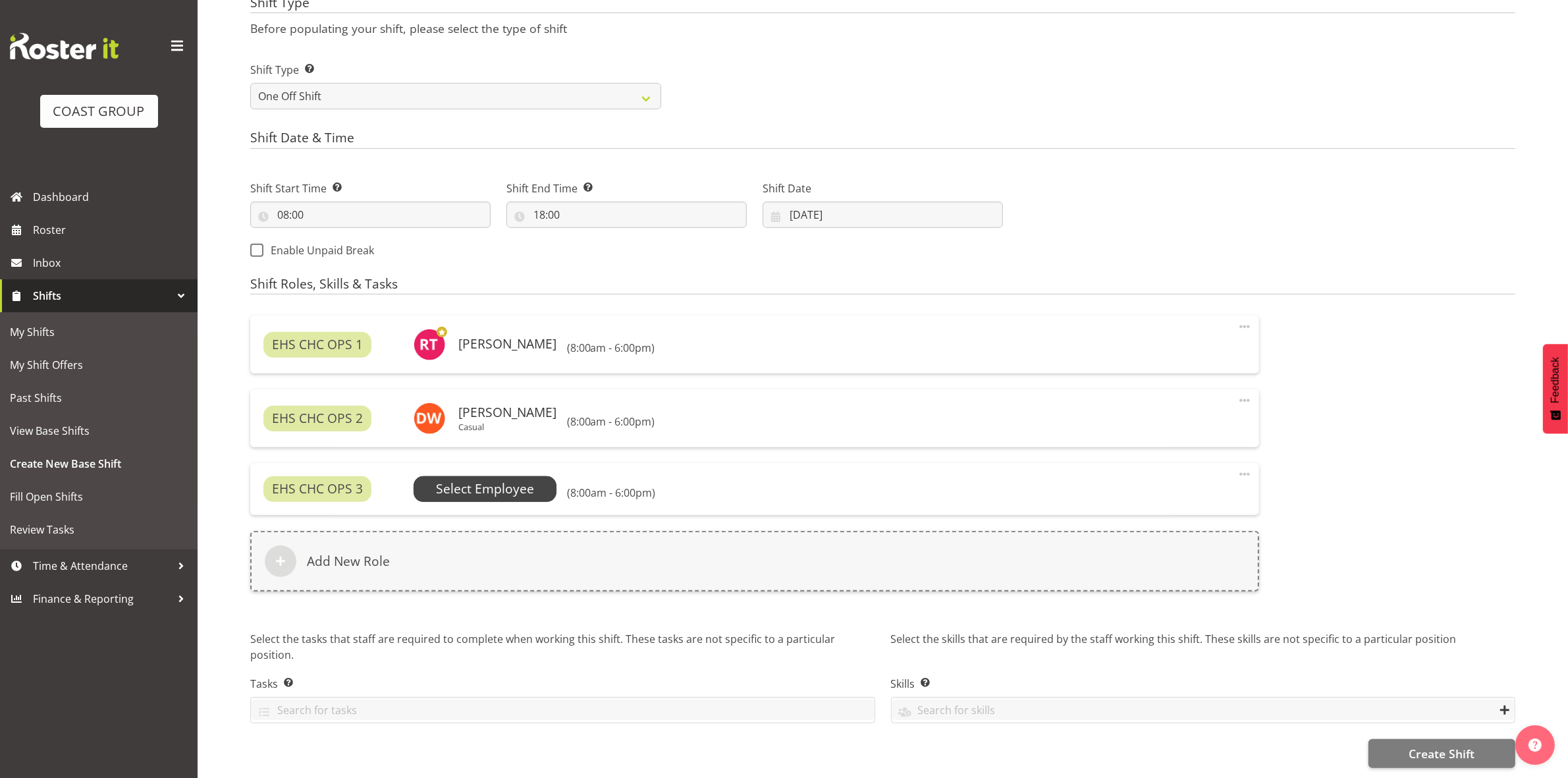
click at [498, 485] on span "Select Employee" at bounding box center [485, 489] width 98 height 19
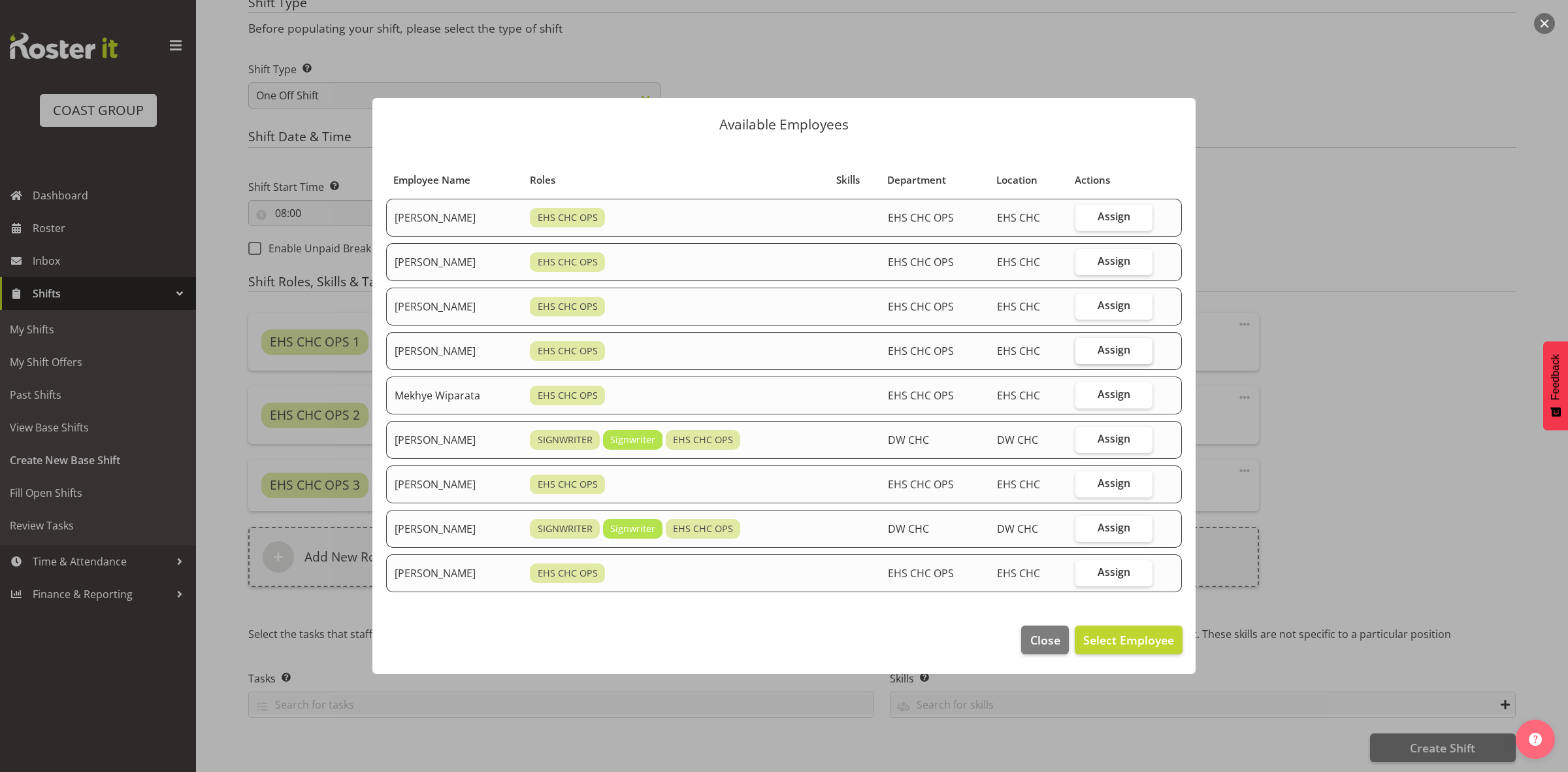
click at [1100, 352] on label "Assign" at bounding box center [1114, 351] width 77 height 26
click at [1084, 352] on input "Assign" at bounding box center [1080, 350] width 9 height 9
checkbox input "true"
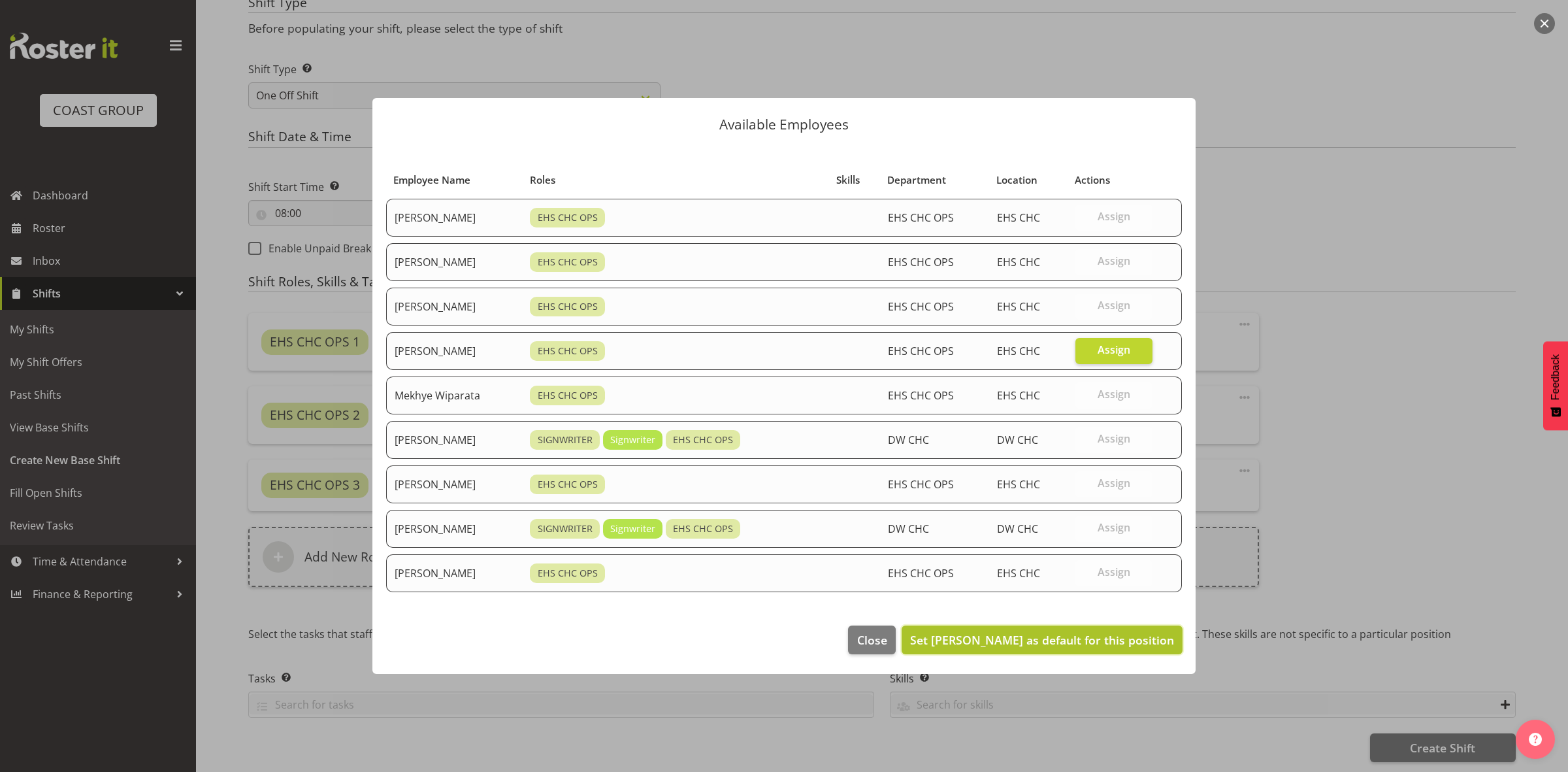
click at [1097, 650] on button "Set Martin Gorzeman as default for this position" at bounding box center [1042, 640] width 281 height 29
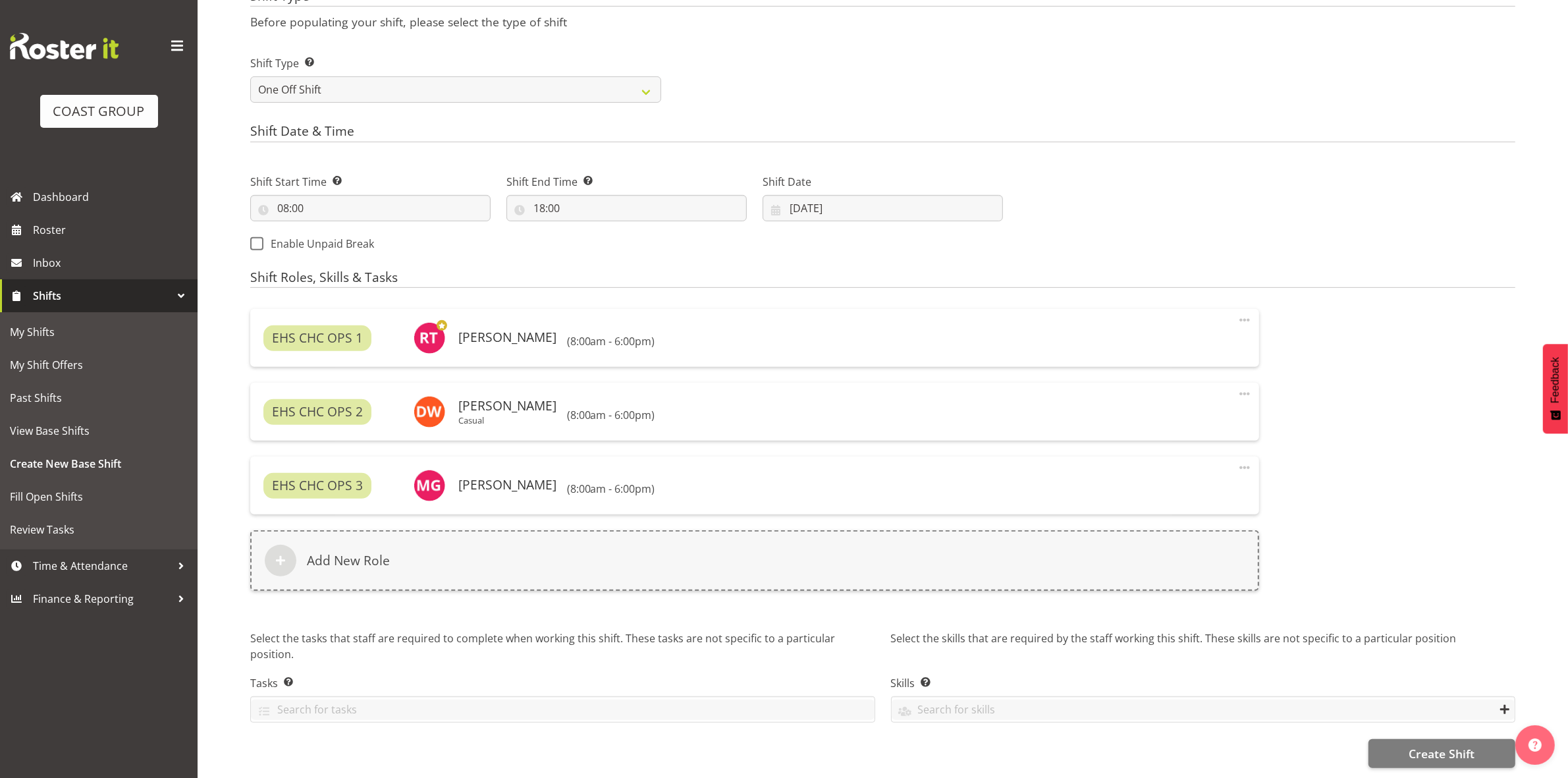
scroll to position [582, 0]
click at [1463, 748] on span "Create Shift" at bounding box center [1441, 753] width 66 height 17
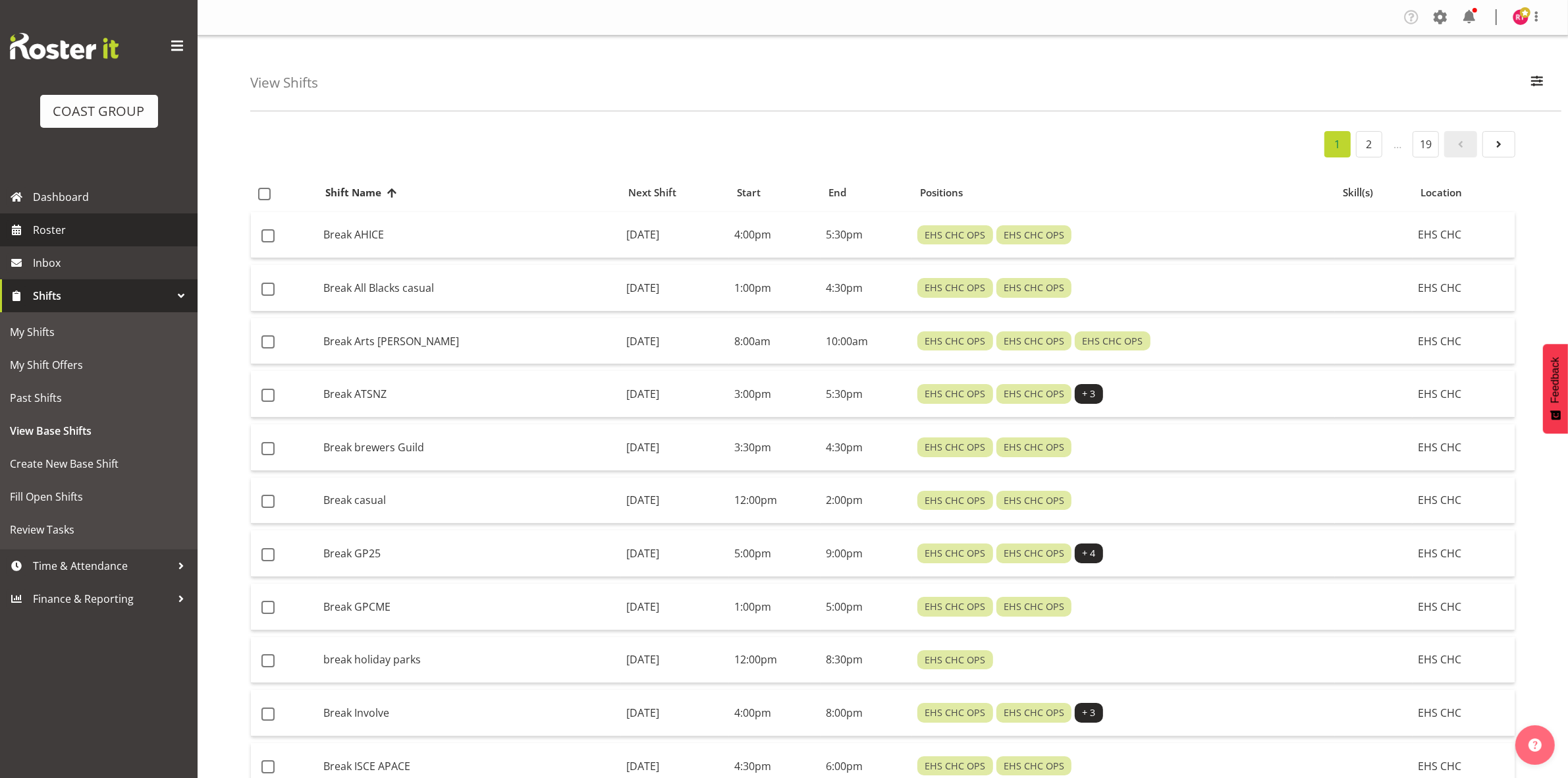
click at [89, 231] on span "Roster" at bounding box center [112, 229] width 158 height 20
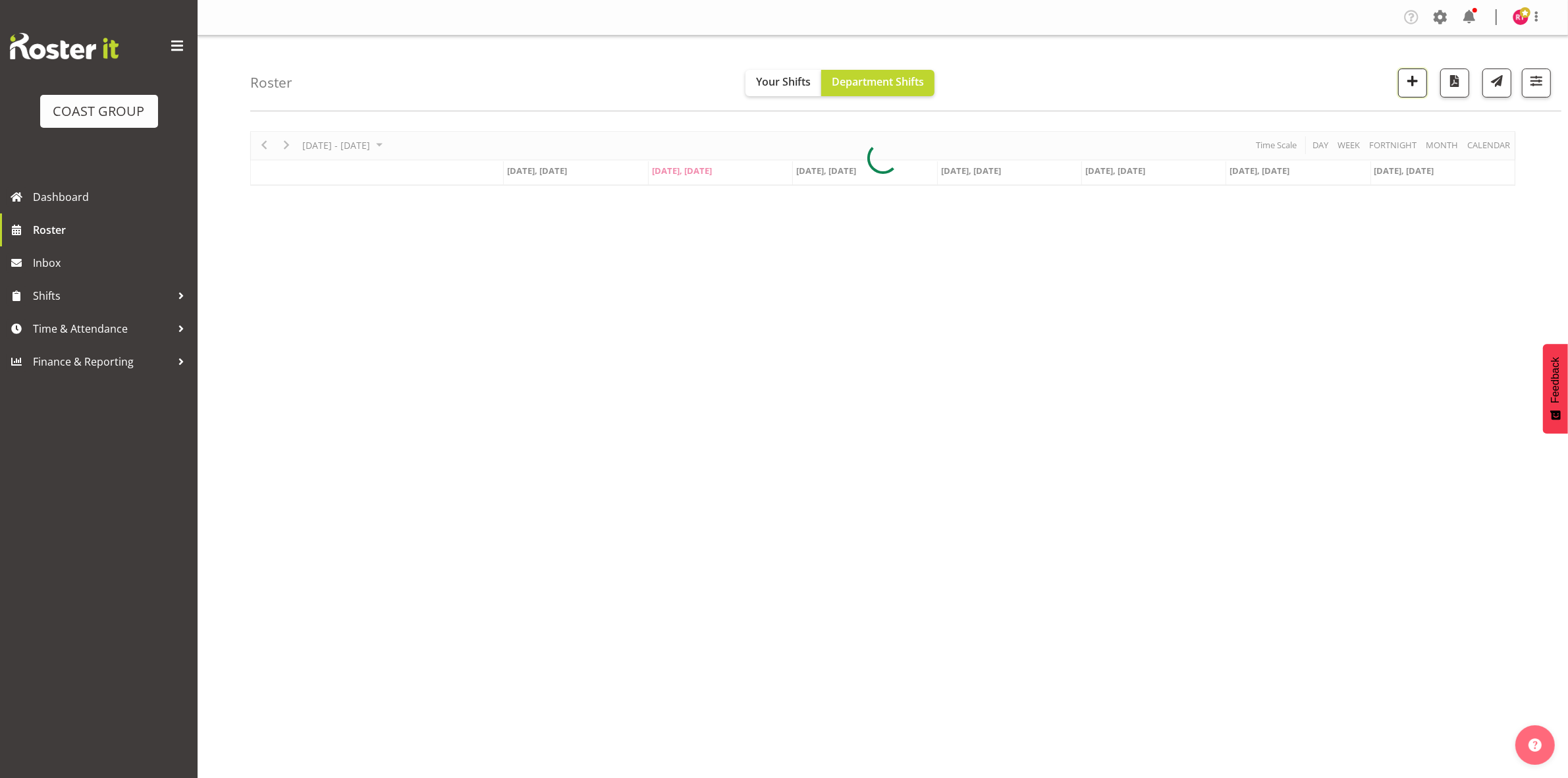
click at [1411, 89] on span "button" at bounding box center [1412, 80] width 17 height 17
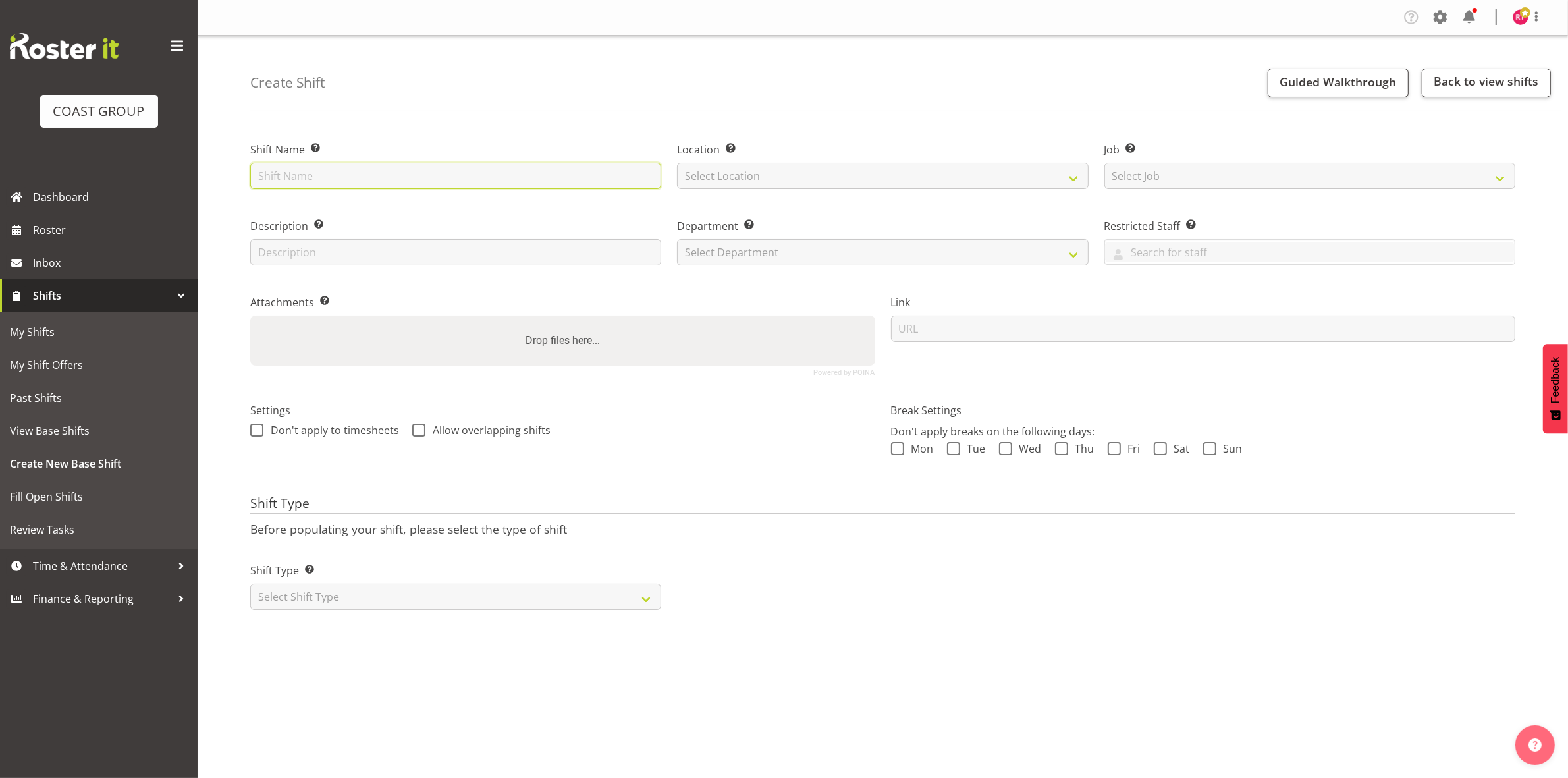
click at [432, 185] on input "text" at bounding box center [456, 175] width 411 height 26
type input "Drive to QT"
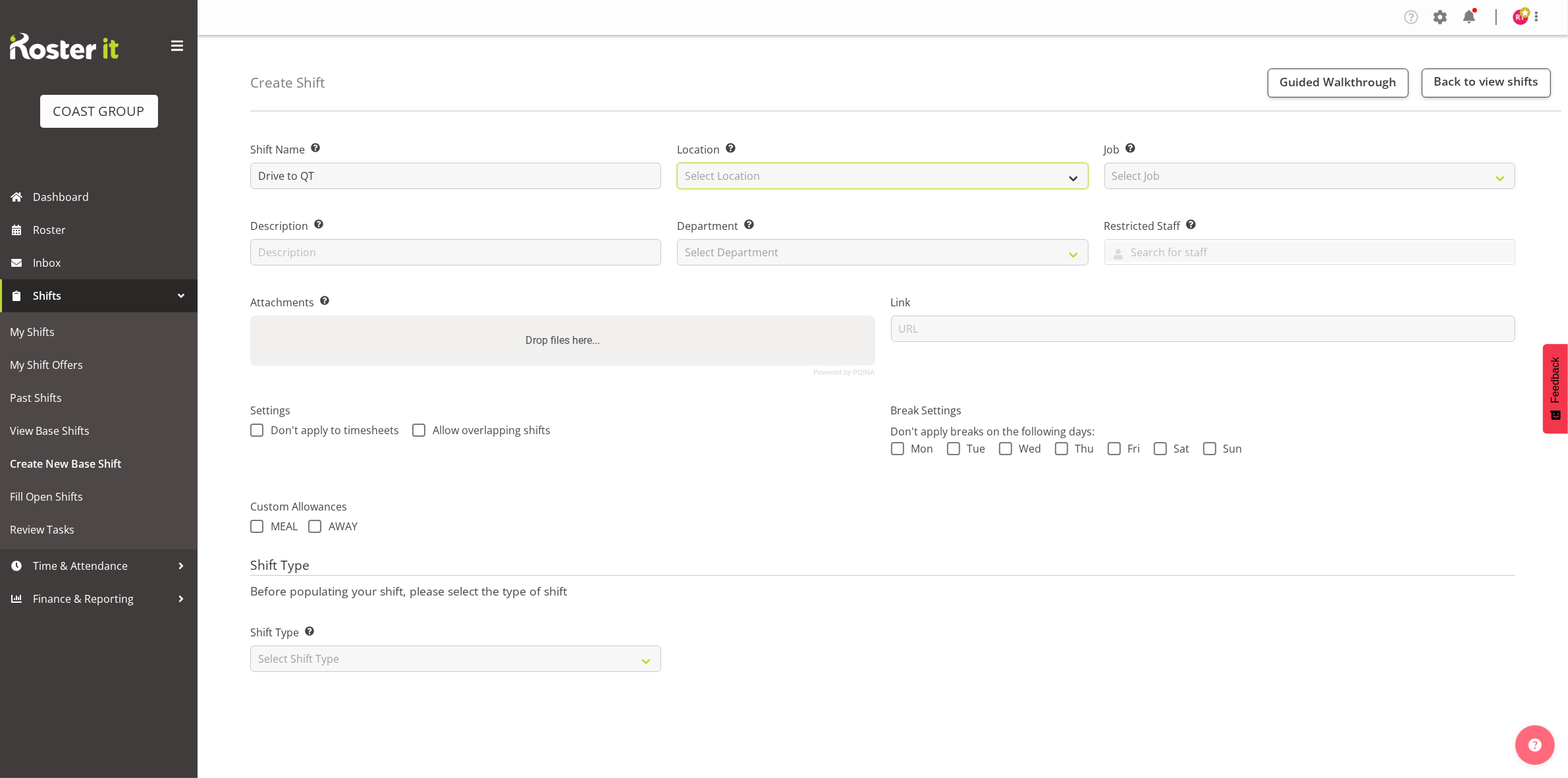
click at [860, 176] on select "Select Location EHS CHC" at bounding box center [883, 175] width 411 height 26
select select "107"
click at [677, 162] on select "Select Location EHS CHC" at bounding box center [883, 175] width 411 height 26
drag, startPoint x: 1173, startPoint y: 168, endPoint x: 1176, endPoint y: 188, distance: 20.2
click at [1174, 167] on select "Select Job Create new job 1 Carlton Events 1 [PERSON_NAME][GEOGRAPHIC_DATA] 1 […" at bounding box center [1310, 175] width 411 height 26
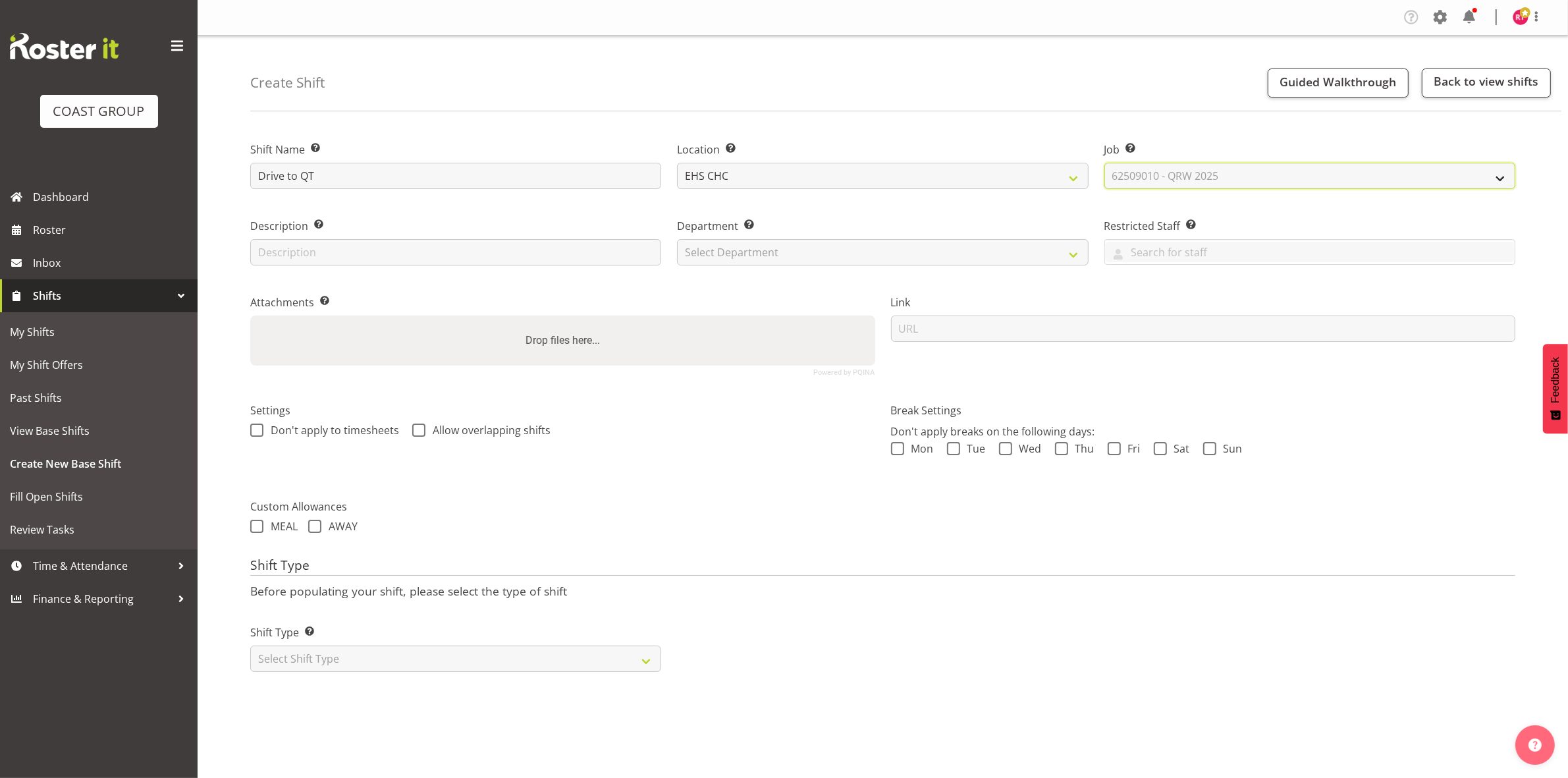
click at [1104, 162] on select "Select Job Create new job 1 Carlton Events 1 [PERSON_NAME][GEOGRAPHIC_DATA] 1 […" at bounding box center [1310, 175] width 411 height 26
click at [1255, 171] on select "Create new job 1 Carlton Events 1 [PERSON_NAME][GEOGRAPHIC_DATA] 1 [PERSON_NAME…" at bounding box center [1310, 175] width 411 height 26
select select "9199"
click at [1104, 162] on select "Create new job 1 Carlton Events 1 [PERSON_NAME][GEOGRAPHIC_DATA] 1 [PERSON_NAME…" at bounding box center [1310, 175] width 411 height 26
click at [964, 257] on select "Select Department EHS CHC OPS" at bounding box center [883, 252] width 411 height 26
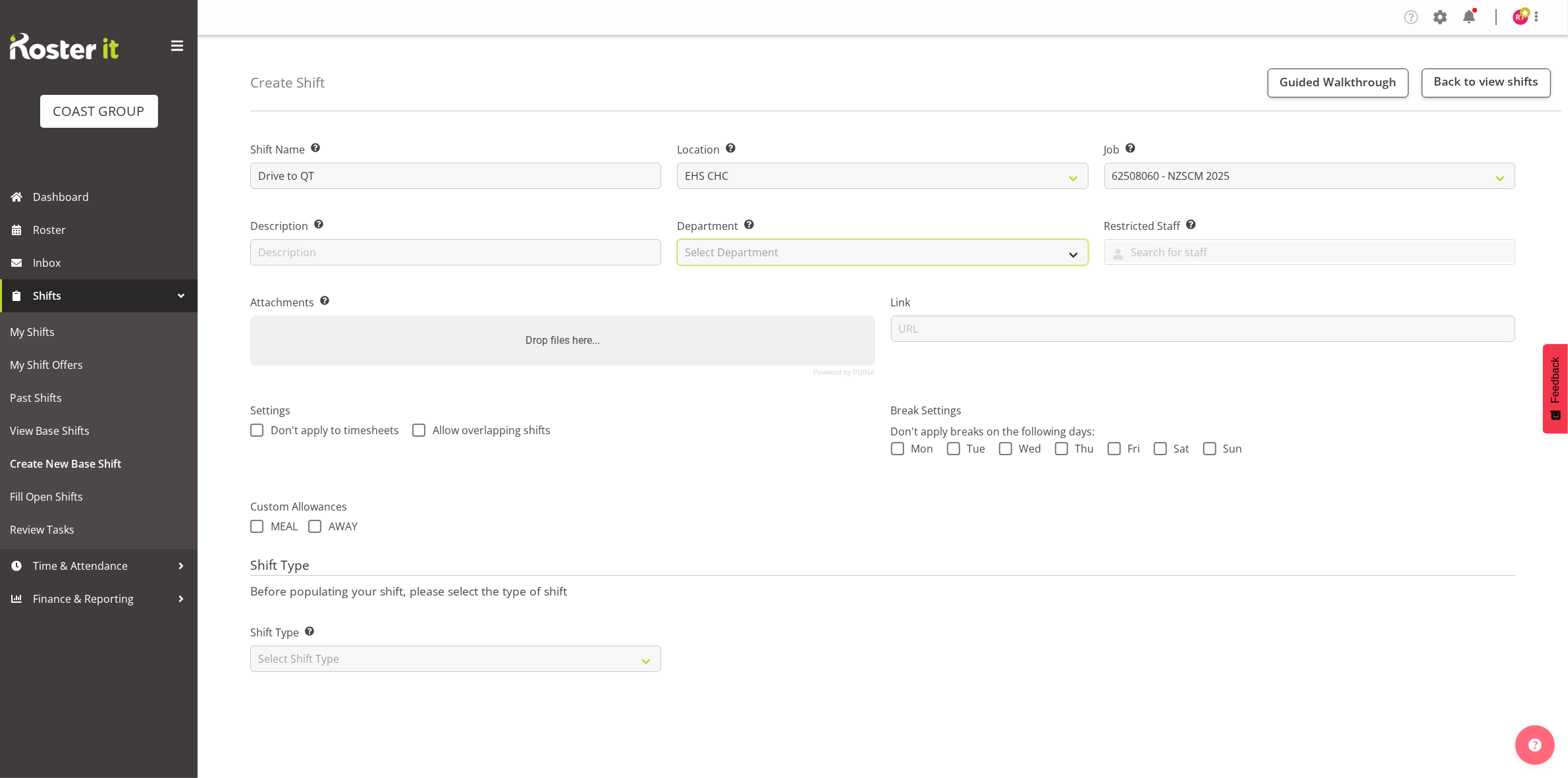
select select "41"
click at [677, 239] on select "Select Department EHS CHC OPS" at bounding box center [883, 252] width 411 height 26
drag, startPoint x: 297, startPoint y: 651, endPoint x: 301, endPoint y: 659, distance: 8.9
click at [297, 651] on select "Select Shift Type One Off Shift Recurring Shift Rotating Shift" at bounding box center [456, 659] width 411 height 26
select select "one_off"
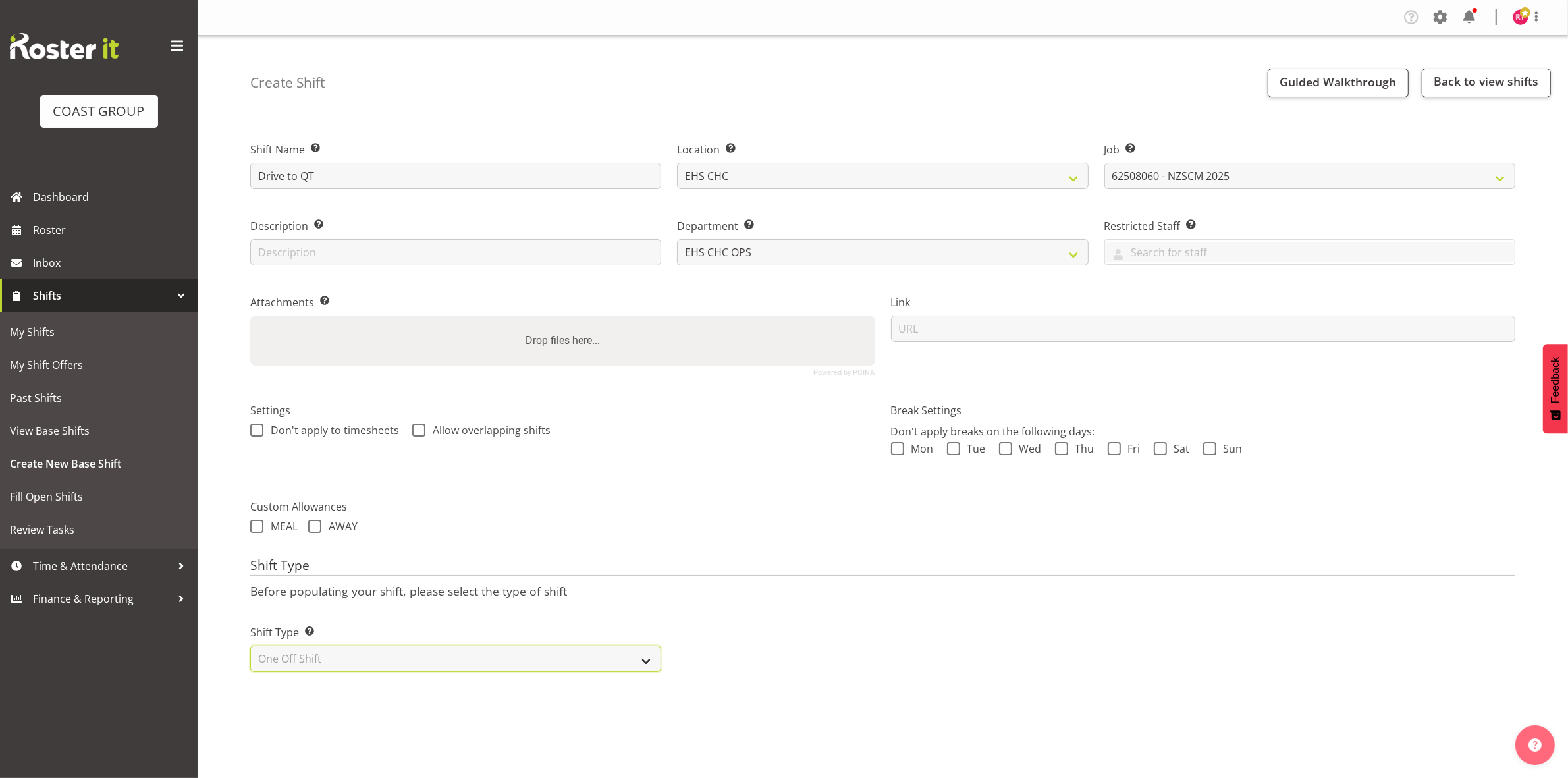
click at [250, 647] on select "Select Shift Type One Off Shift Recurring Shift Rotating Shift" at bounding box center [456, 659] width 411 height 26
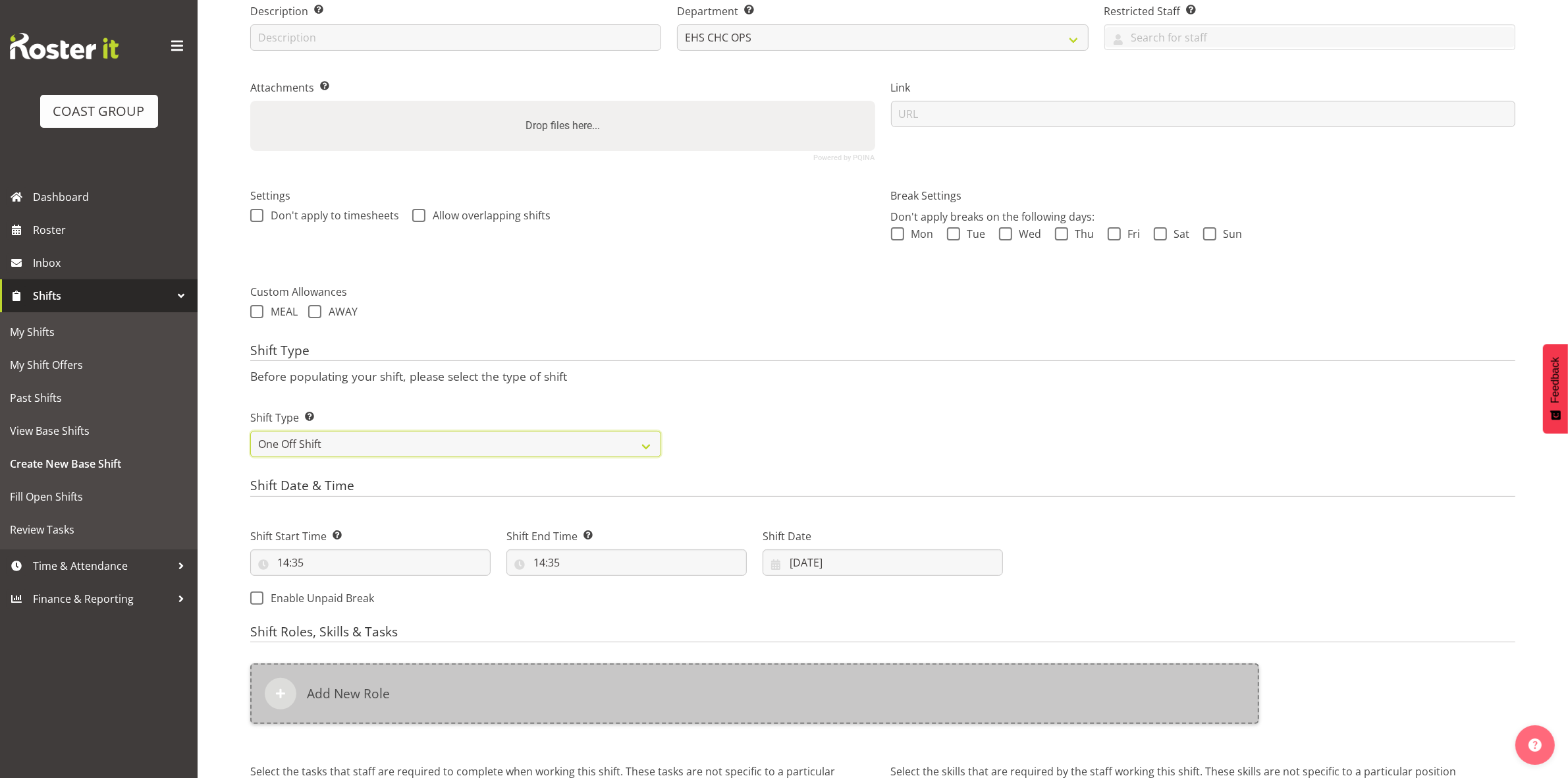
scroll to position [361, 0]
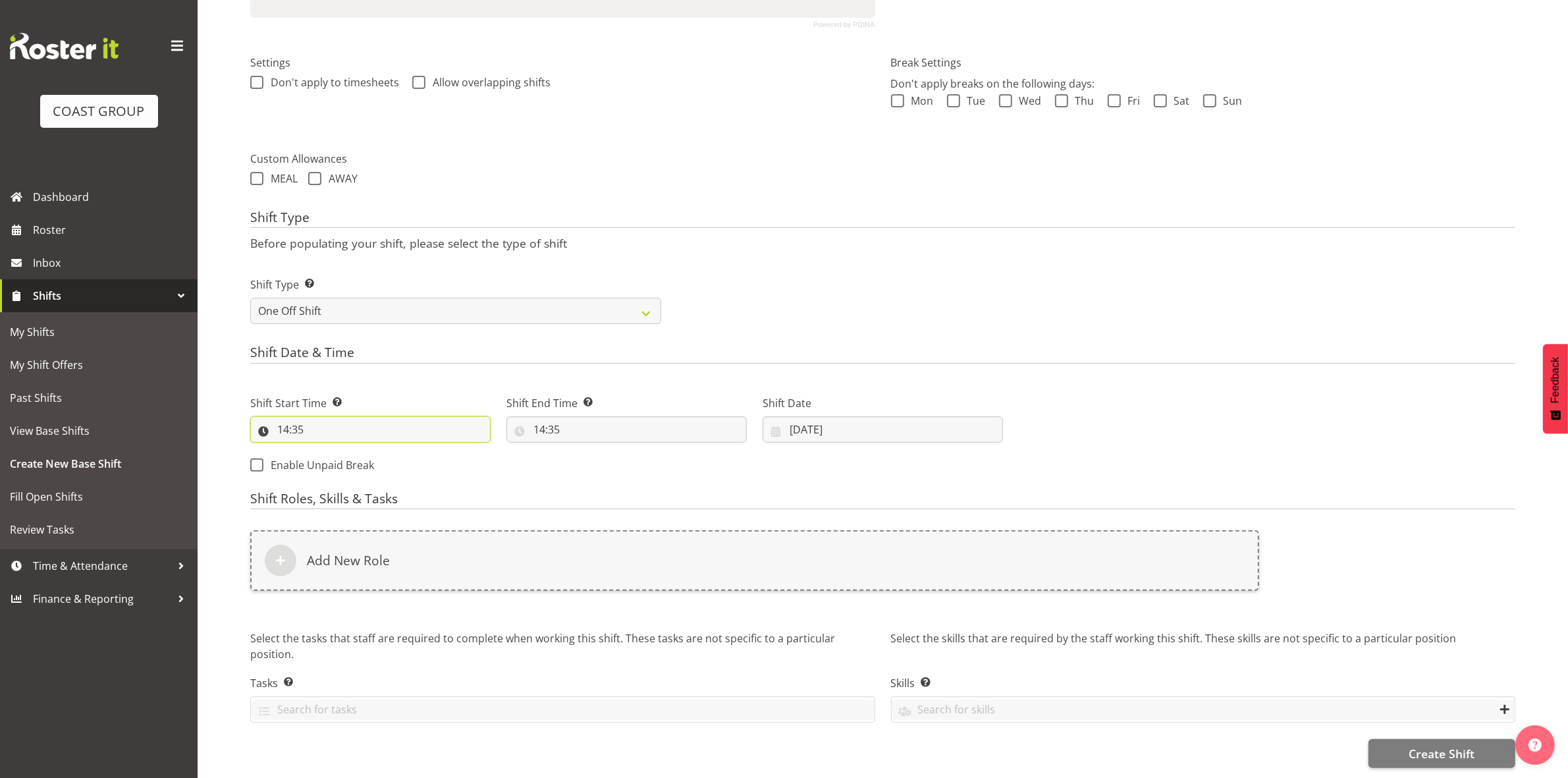
click at [284, 417] on input "14:35" at bounding box center [370, 429] width 241 height 26
drag, startPoint x: 336, startPoint y: 448, endPoint x: 340, endPoint y: 440, distance: 8.9
click at [336, 450] on select "00 01 02 03 04 05 06 07 08 09 10 11 12 13 14 15 16 17 18 19 20 21 22 23" at bounding box center [340, 463] width 30 height 26
select select "6"
click at [325, 450] on select "00 01 02 03 04 05 06 07 08 09 10 11 12 13 14 15 16 17 18 19 20 21 22 23" at bounding box center [340, 463] width 30 height 26
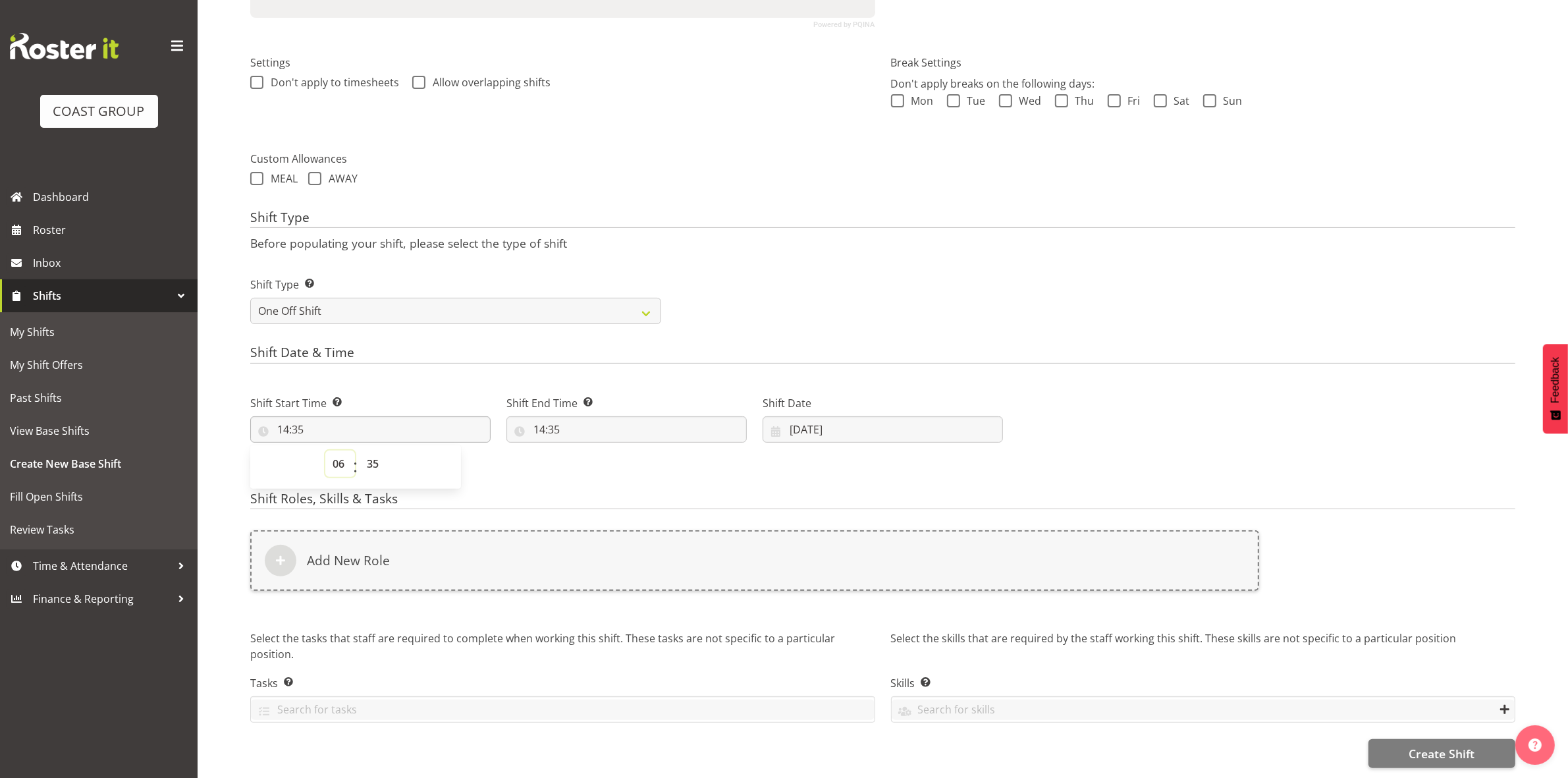
type input "06:35"
click at [383, 450] on select "00 01 02 03 04 05 06 07 08 09 10 11 12 13 14 15 16 17 18 19 20 21 22 23 24 25 2…" at bounding box center [375, 463] width 30 height 26
select select "0"
click at [360, 450] on select "00 01 02 03 04 05 06 07 08 09 10 11 12 13 14 15 16 17 18 19 20 21 22 23 24 25 2…" at bounding box center [375, 463] width 30 height 26
type input "06:00"
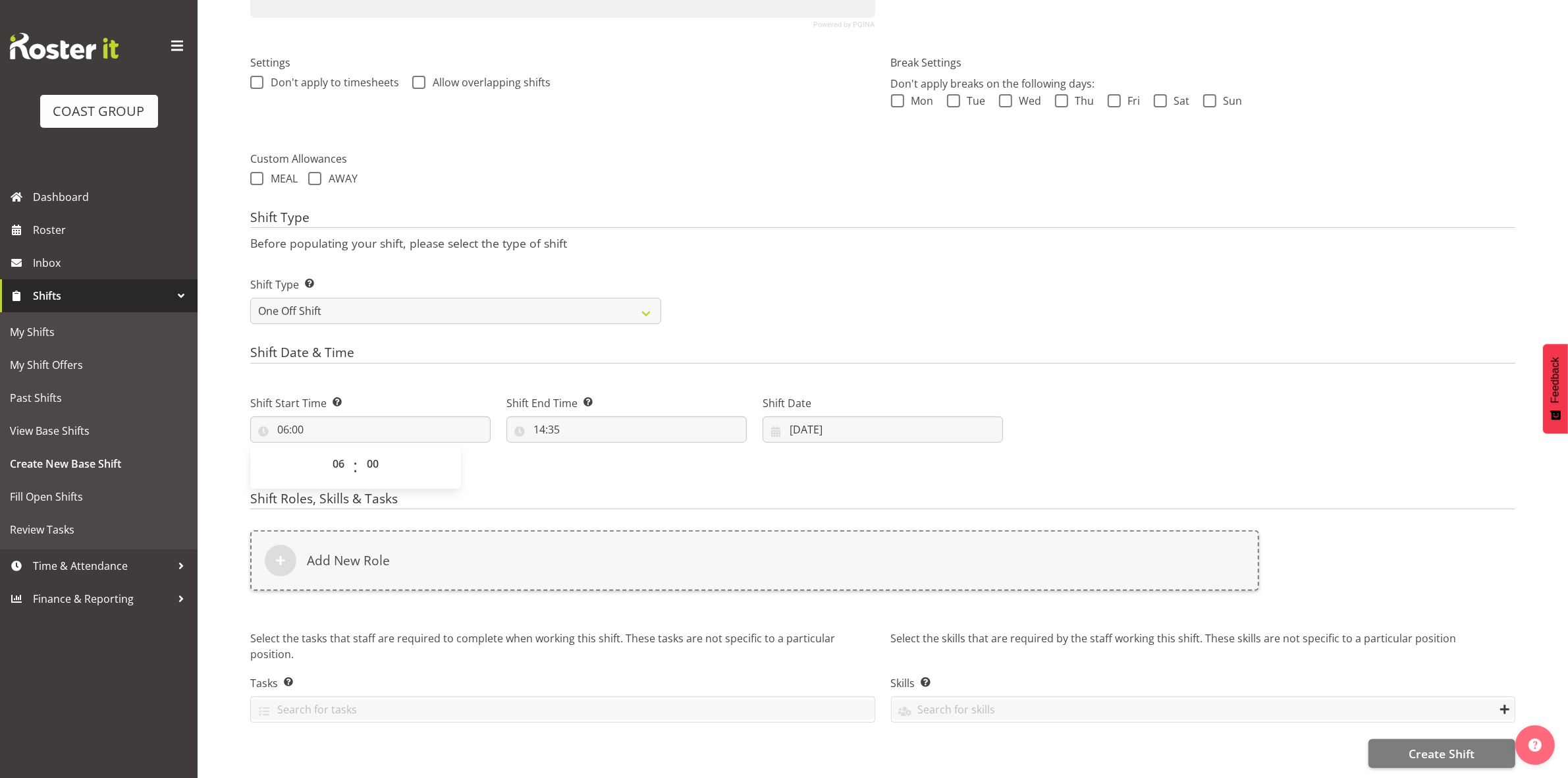
click at [798, 303] on div "Shift Type Shift Types: One Off – Select this if you would like a single shift …" at bounding box center [883, 295] width 1281 height 73
click at [540, 417] on input "14:35" at bounding box center [626, 429] width 241 height 26
drag, startPoint x: 596, startPoint y: 449, endPoint x: 590, endPoint y: 445, distance: 7.2
click at [596, 450] on select "00 01 02 03 04 05 06 07 08 09 10 11 12 13 14 15 16 17 18 19 20 21 22 23" at bounding box center [596, 463] width 30 height 26
select select "12"
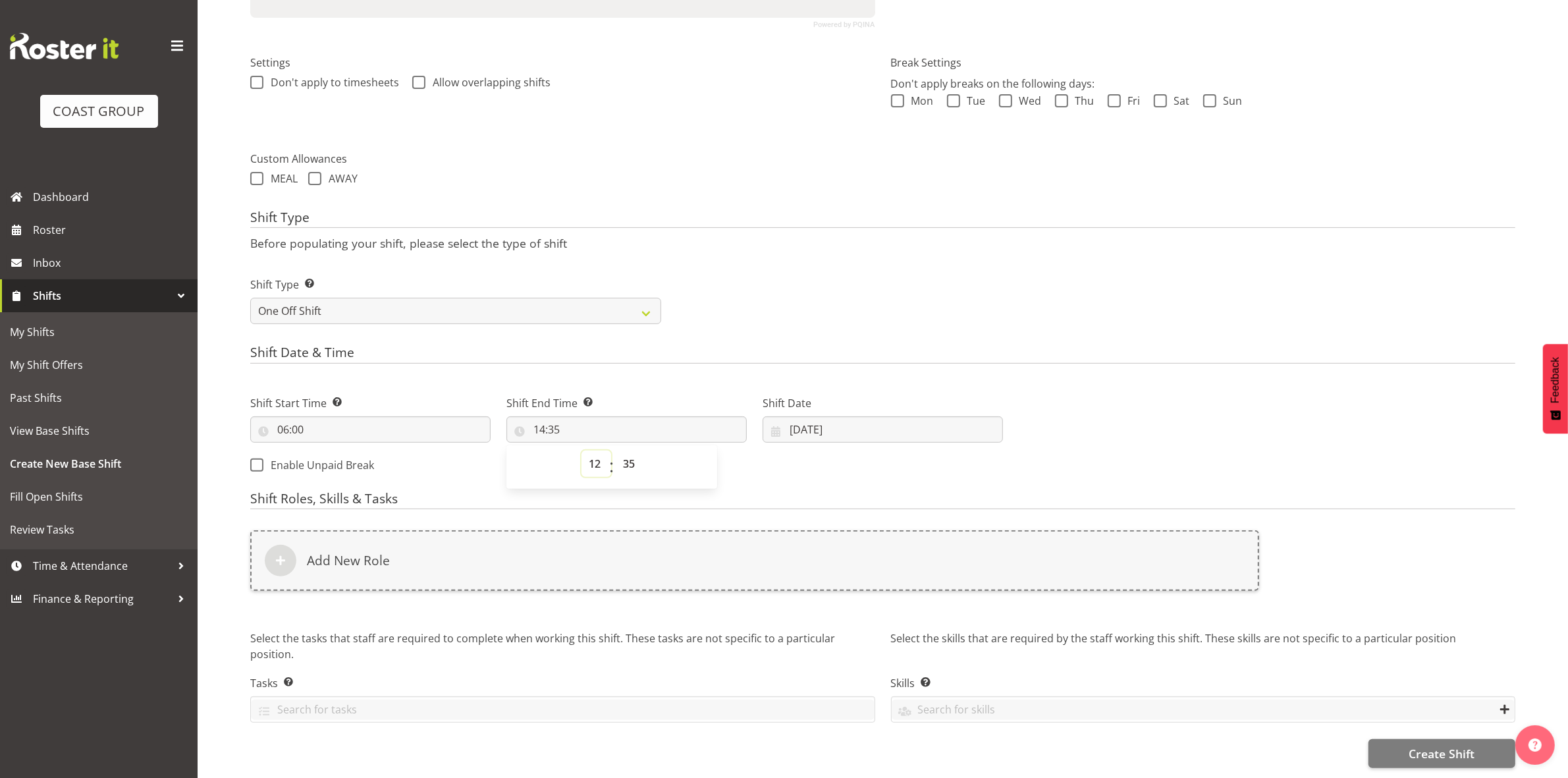
click at [582, 450] on select "00 01 02 03 04 05 06 07 08 09 10 11 12 13 14 15 16 17 18 19 20 21 22 23" at bounding box center [596, 463] width 30 height 26
type input "12:35"
click at [623, 450] on select "00 01 02 03 04 05 06 07 08 09 10 11 12 13 14 15 16 17 18 19 20 21 22 23 24 25 2…" at bounding box center [631, 463] width 30 height 26
select select "0"
click at [616, 450] on select "00 01 02 03 04 05 06 07 08 09 10 11 12 13 14 15 16 17 18 19 20 21 22 23 24 25 2…" at bounding box center [631, 463] width 30 height 26
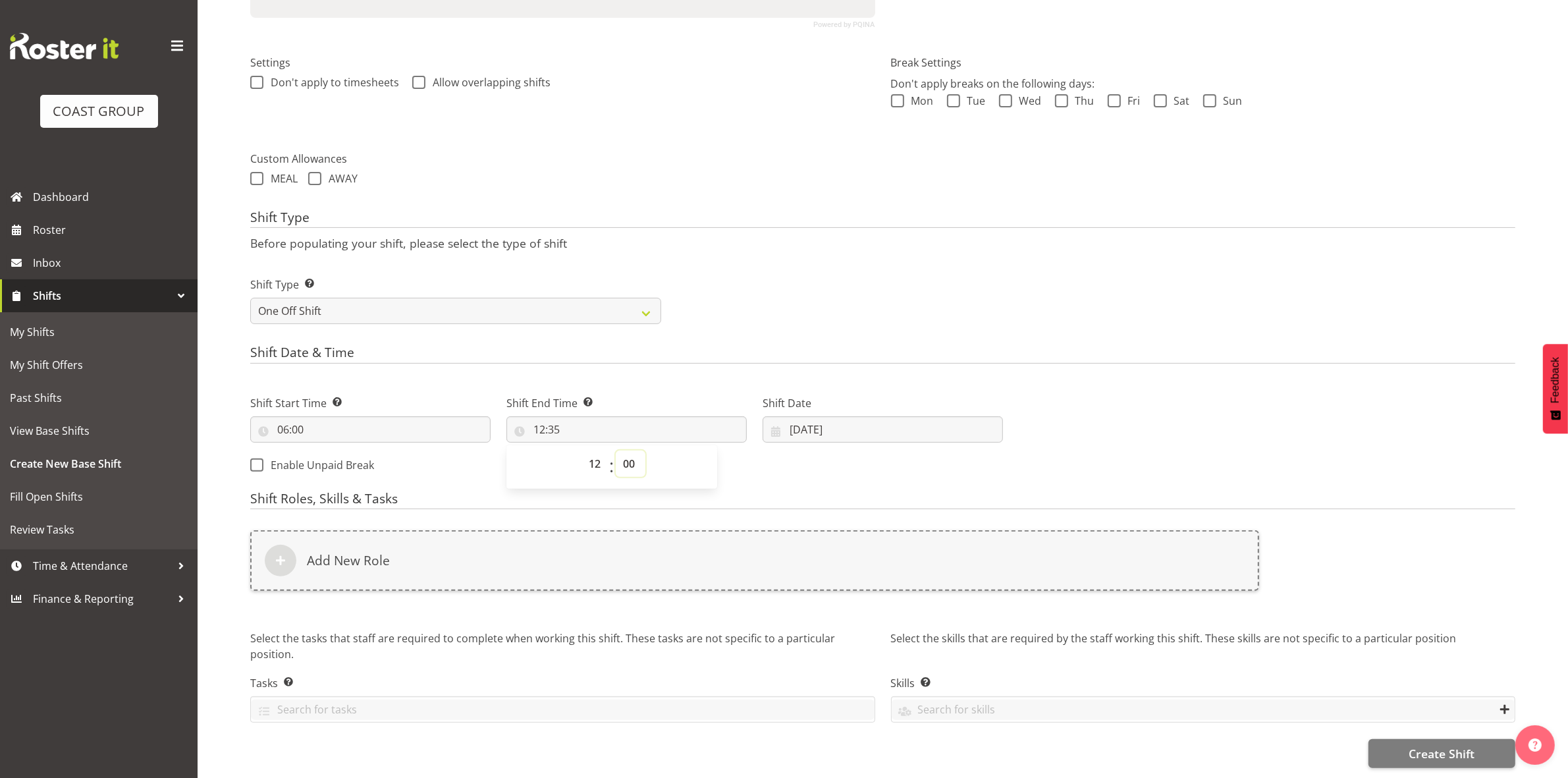
type input "12:00"
click at [811, 307] on div "Shift Type Shift Types: One Off – Select this if you would like a single shift …" at bounding box center [883, 295] width 1281 height 73
click at [794, 417] on input "[DATE]" at bounding box center [883, 429] width 241 height 26
click at [885, 628] on span "27" at bounding box center [883, 634] width 11 height 13
type input "[DATE]"
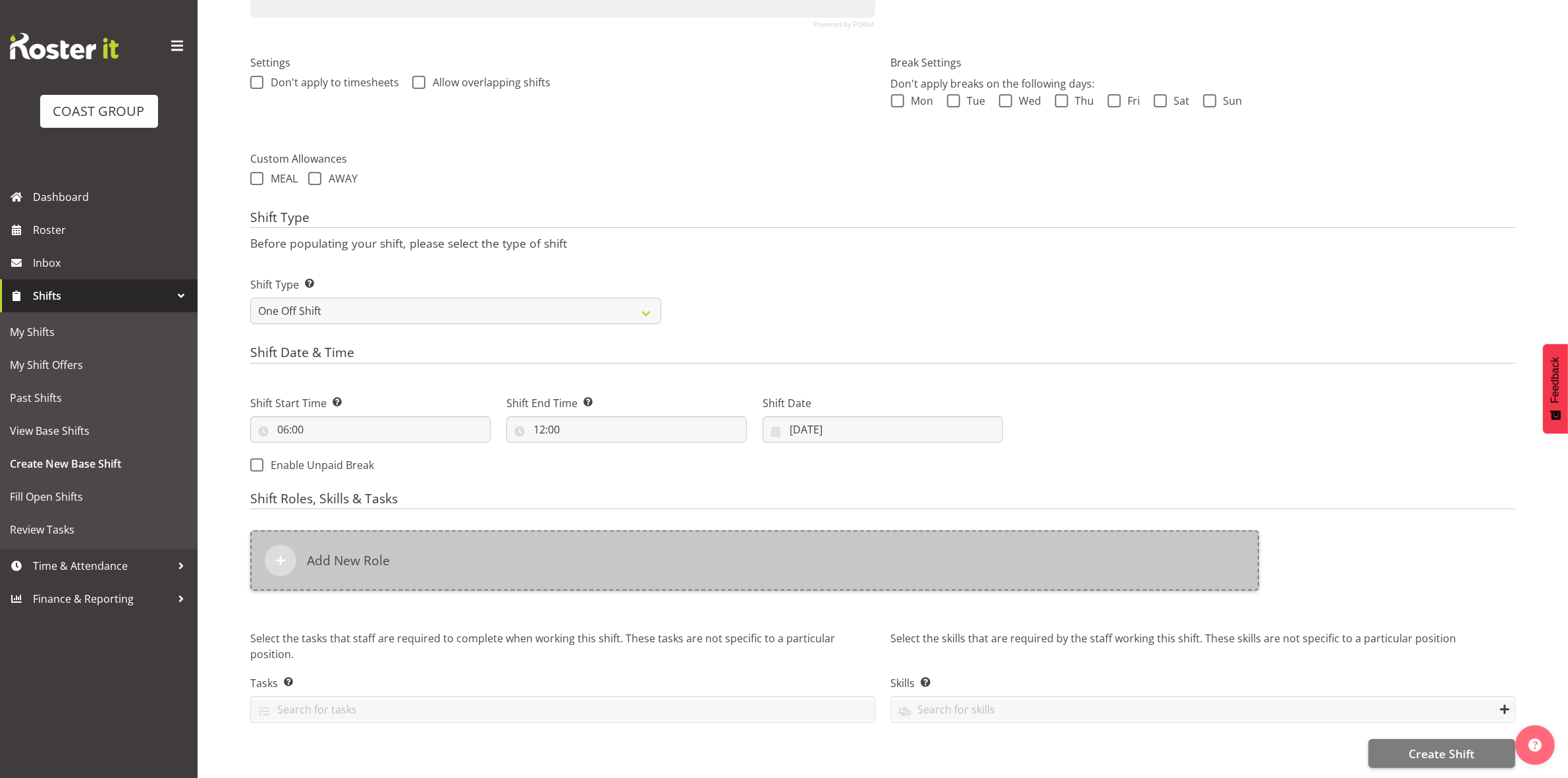
click at [493, 549] on div "Add New Role" at bounding box center [754, 561] width 1009 height 61
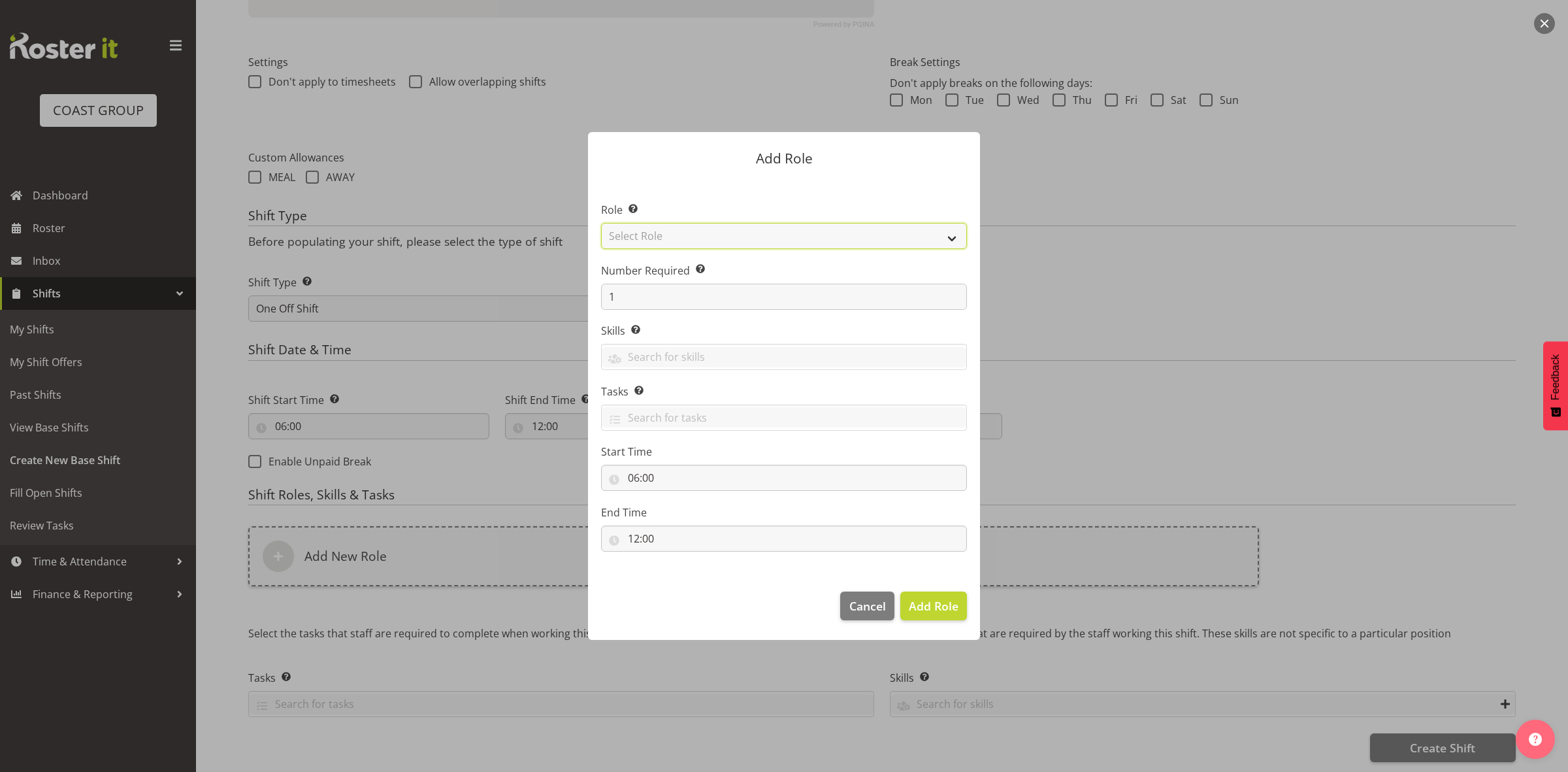
click at [717, 234] on select "Select Role ACCOUNT MANAGER ACCOUNT MANAGER DW ACCOUNTS [PERSON_NAME] VEHICLES …" at bounding box center [784, 235] width 366 height 26
select select "192"
click at [601, 223] on select "Select Role ACCOUNT MANAGER ACCOUNT MANAGER DW ACCOUNTS [PERSON_NAME] VEHICLES …" at bounding box center [784, 235] width 366 height 26
click at [675, 302] on input "1" at bounding box center [784, 296] width 366 height 26
type input "2"
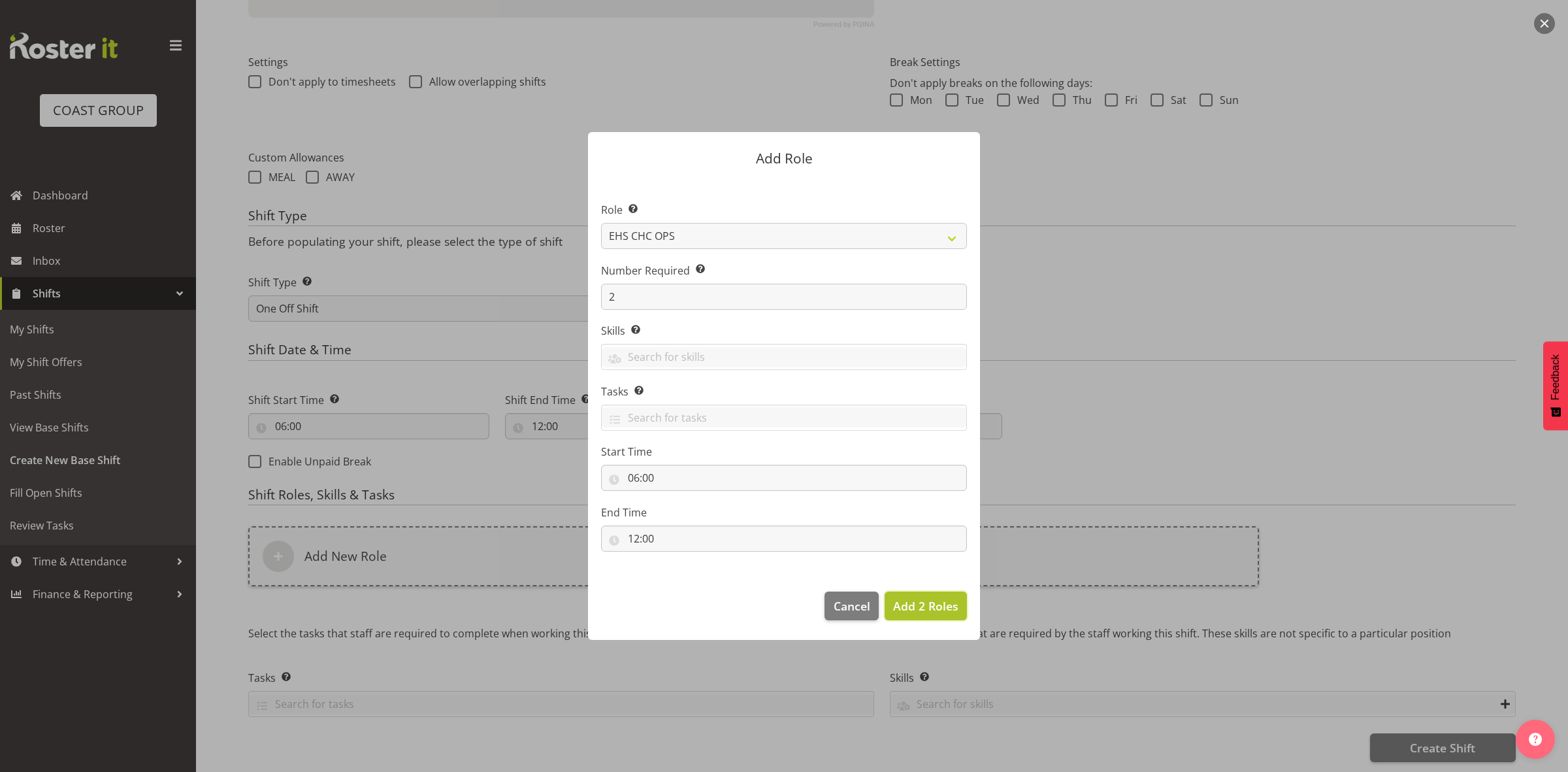
click at [909, 603] on span "Add 2 Roles" at bounding box center [926, 605] width 66 height 15
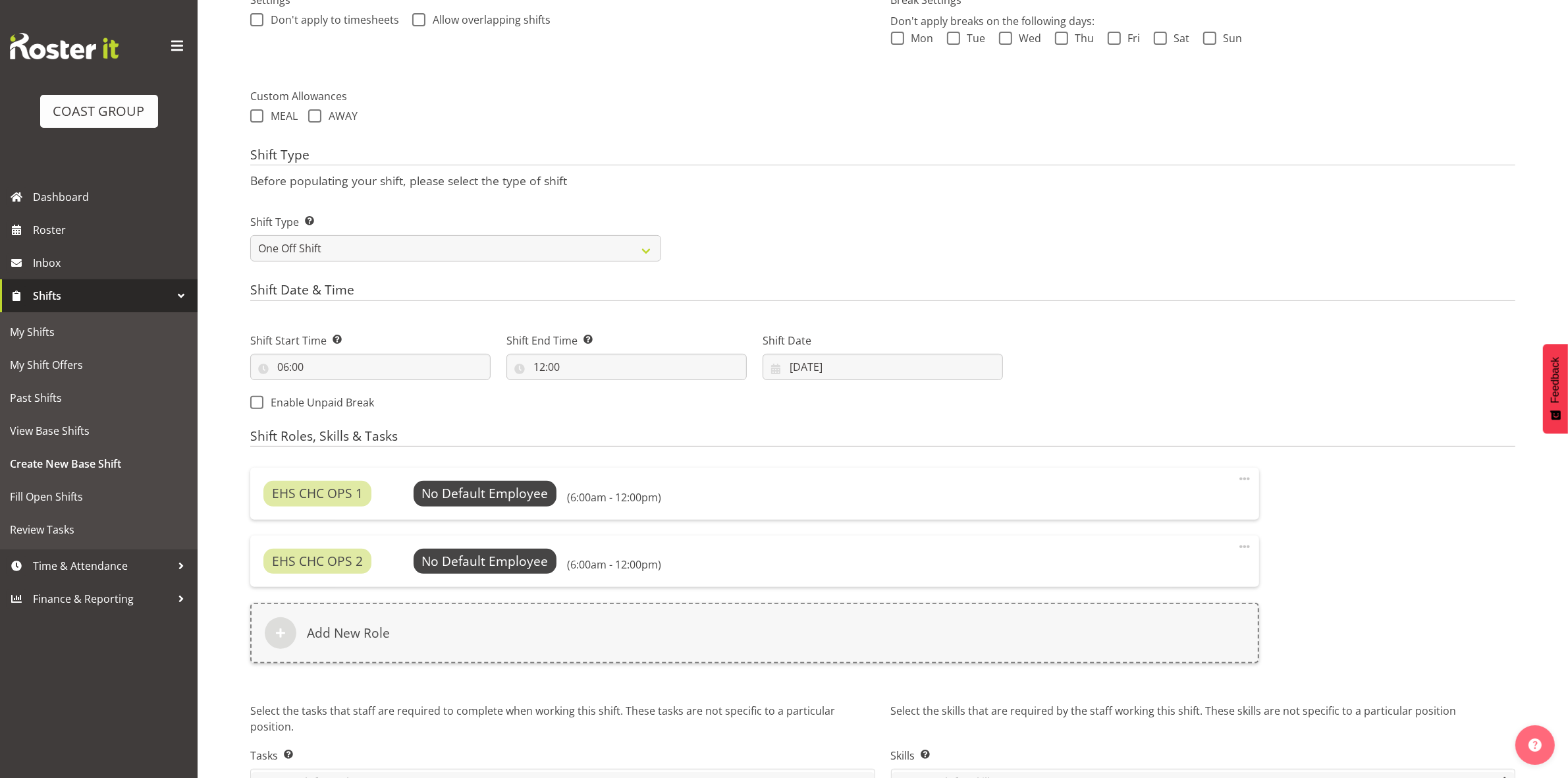
scroll to position [496, 0]
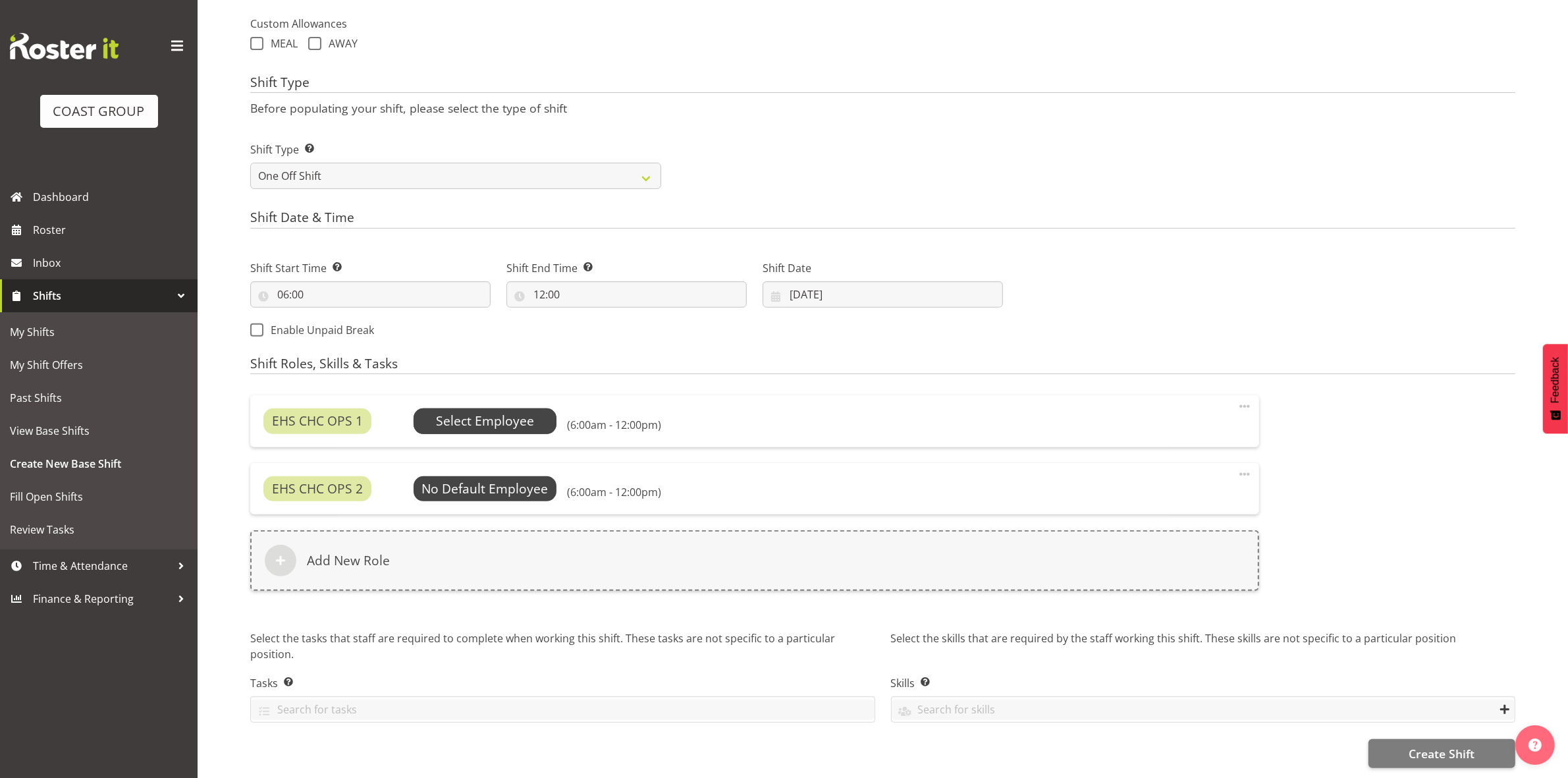
click at [513, 422] on span "Select Employee" at bounding box center [485, 421] width 144 height 25
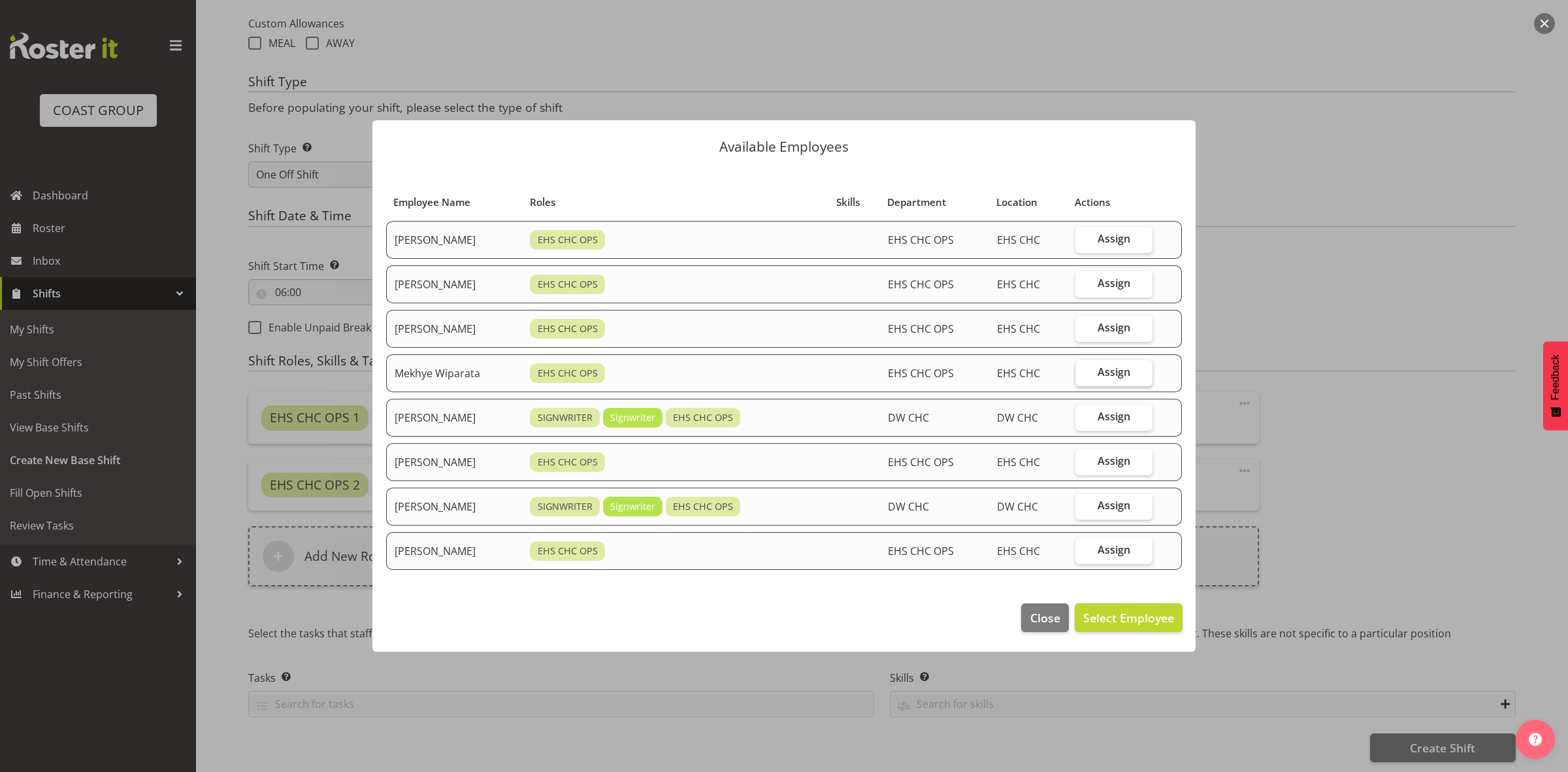
click at [1113, 371] on span "Assign" at bounding box center [1114, 372] width 33 height 13
click at [1084, 371] on input "Assign" at bounding box center [1080, 372] width 9 height 9
checkbox input "true"
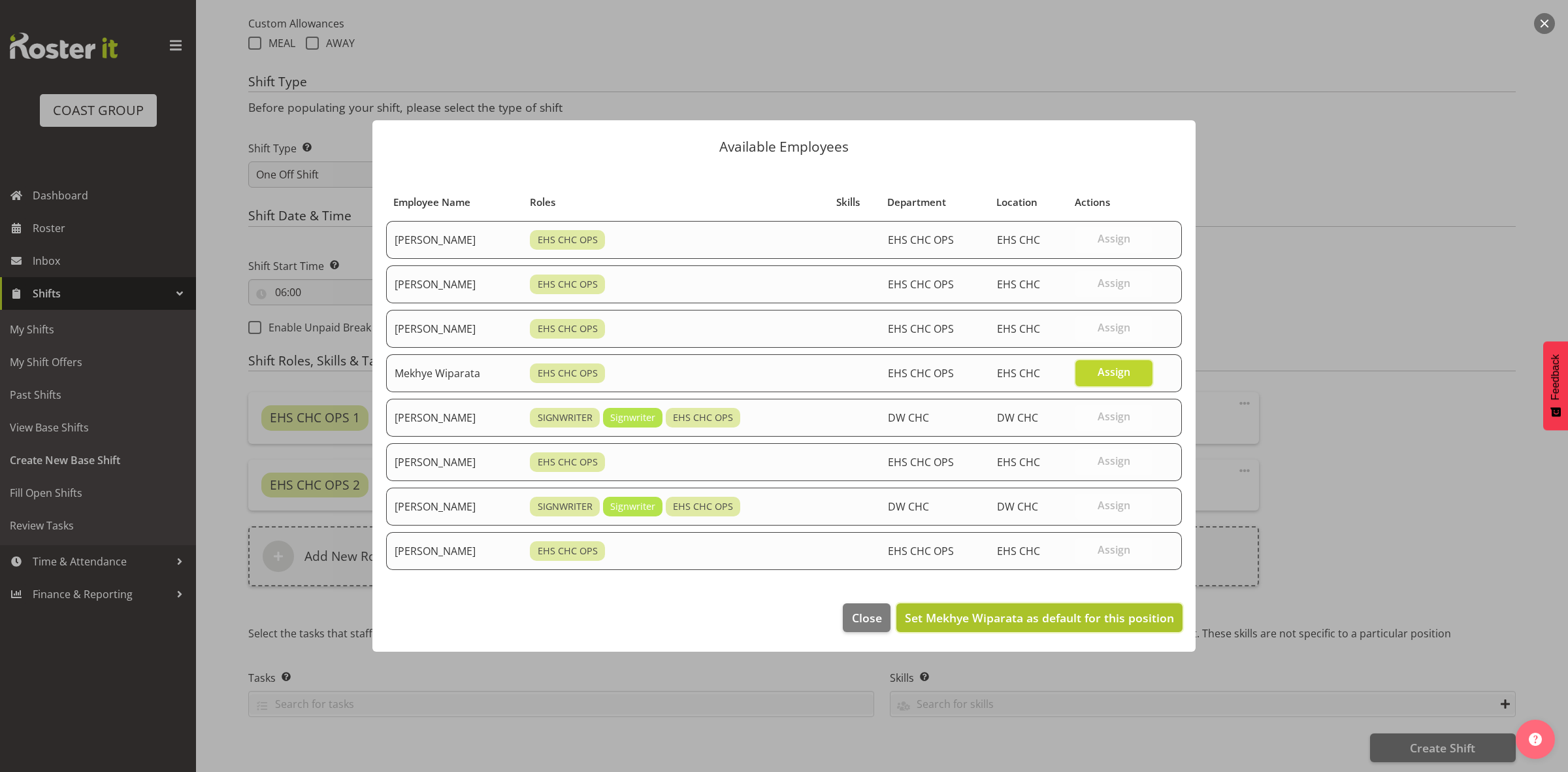
click at [1082, 622] on span "Set Mekhye Wiparata as default for this position" at bounding box center [1039, 617] width 269 height 15
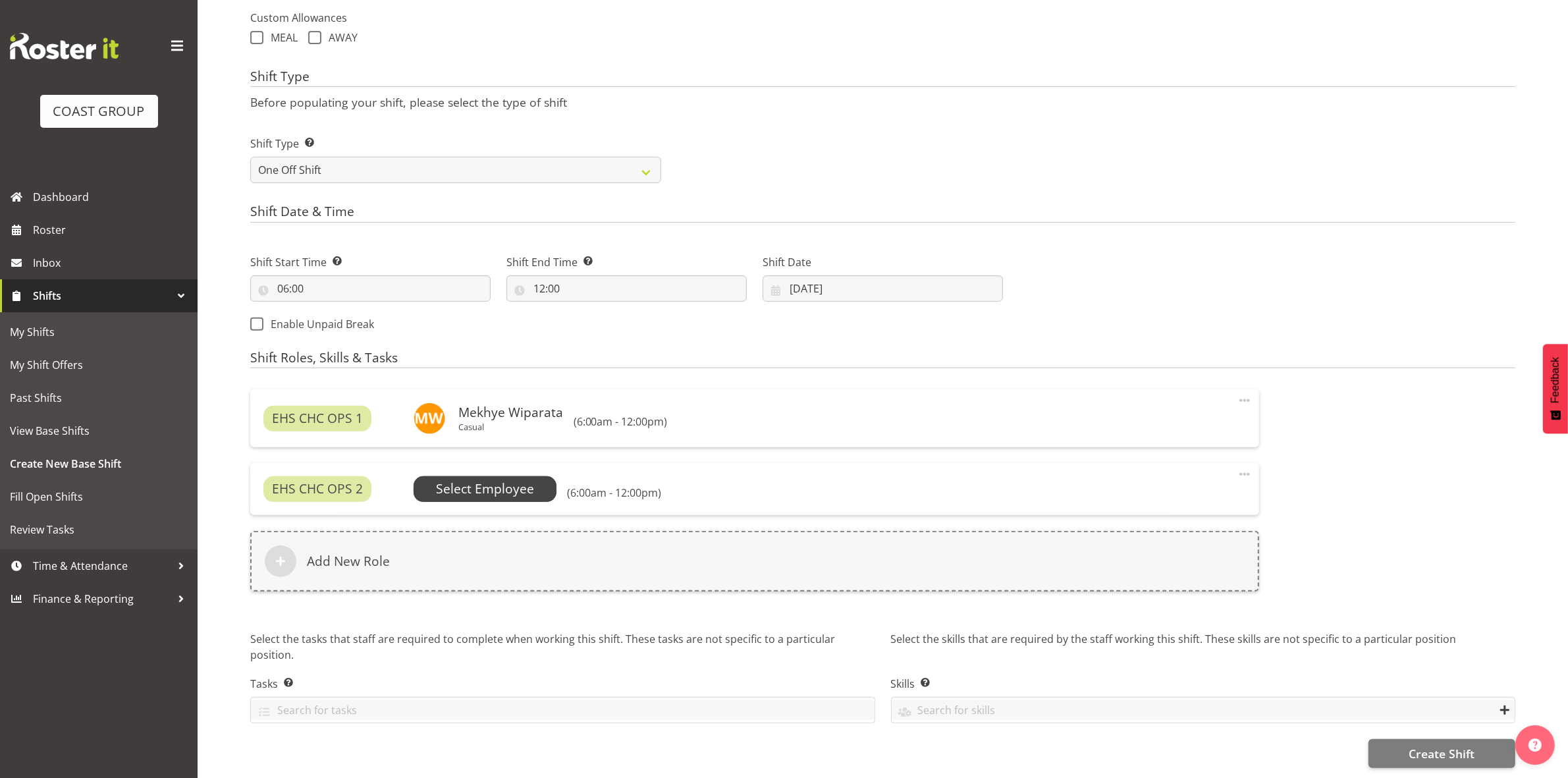
click at [511, 486] on span "Select Employee" at bounding box center [485, 489] width 98 height 19
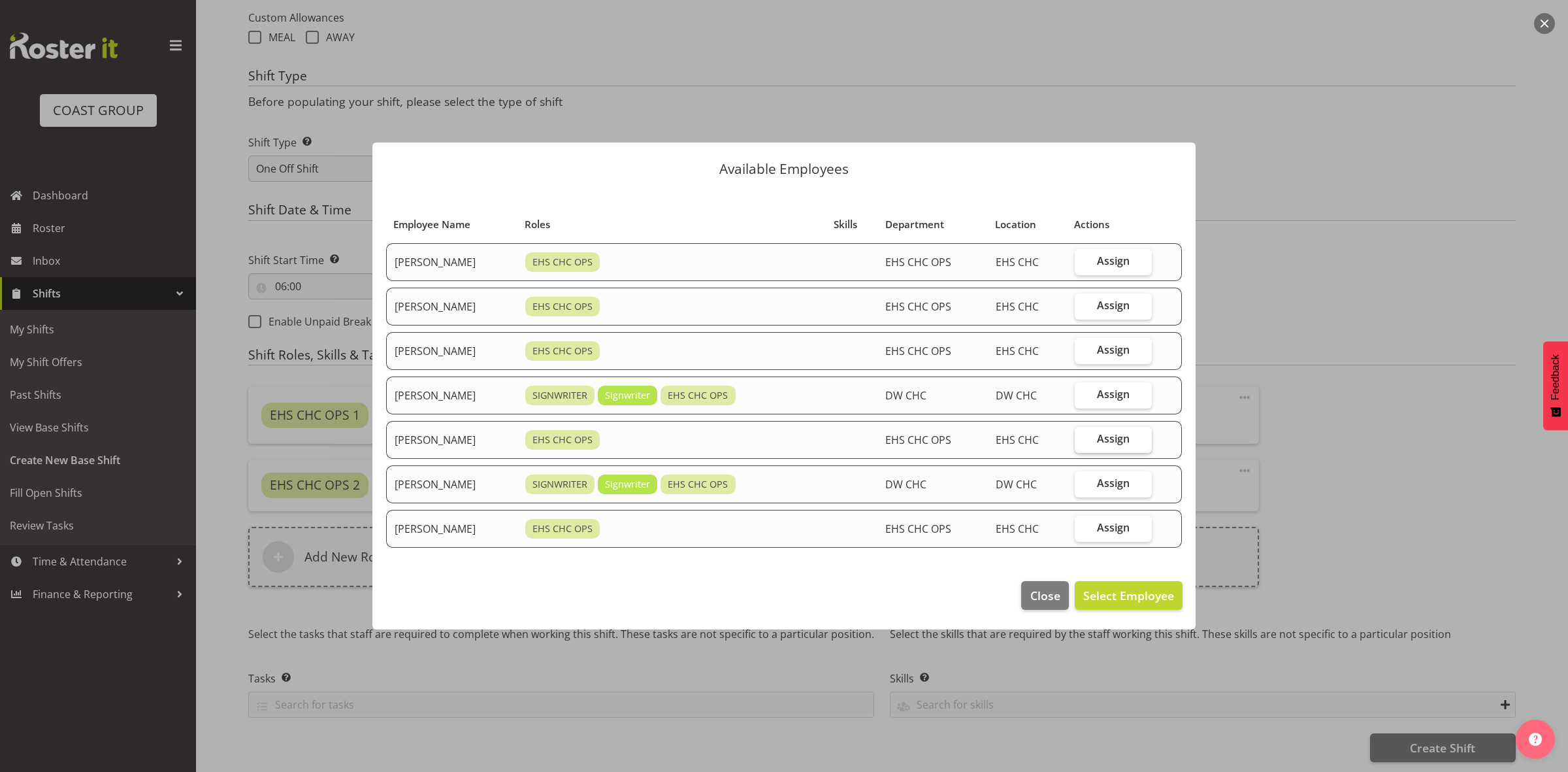
click at [1105, 440] on span "Assign" at bounding box center [1113, 439] width 33 height 13
click at [1083, 440] on input "Assign" at bounding box center [1079, 439] width 9 height 9
checkbox input "true"
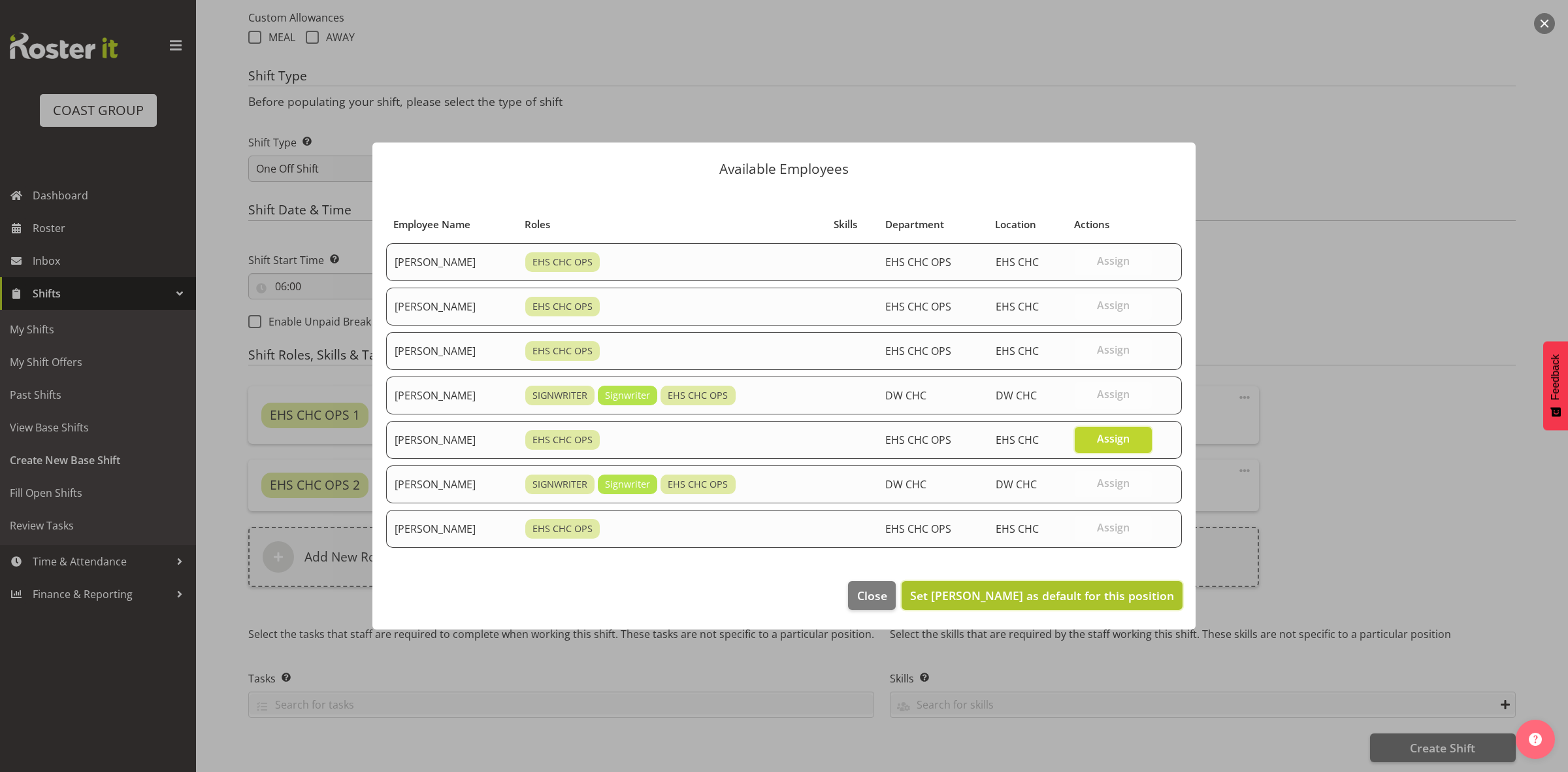
click at [1042, 596] on span "Set [PERSON_NAME] as default for this position" at bounding box center [1042, 595] width 264 height 15
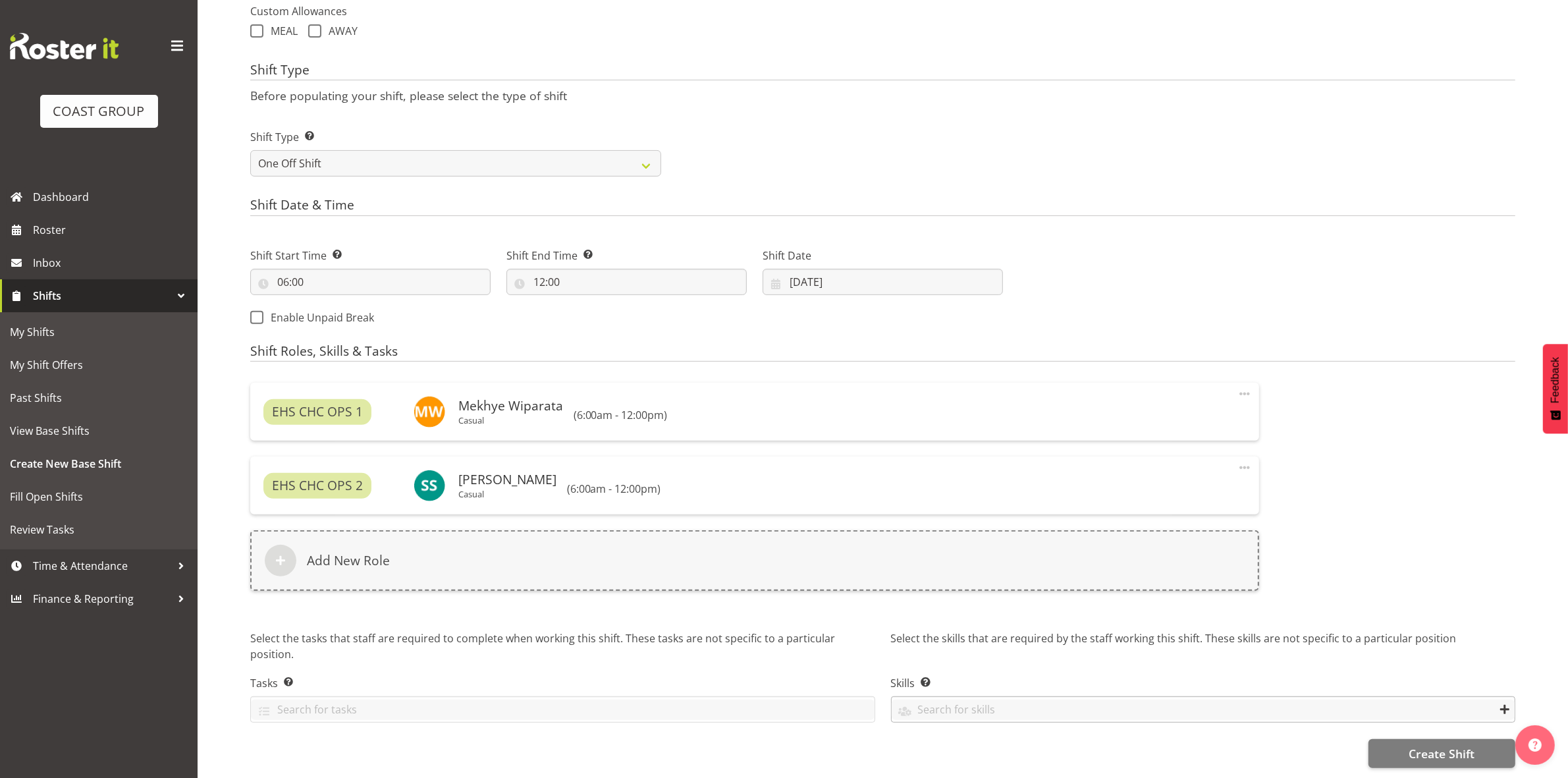
scroll to position [508, 0]
click at [1433, 750] on button "Create Shift" at bounding box center [1442, 753] width 147 height 29
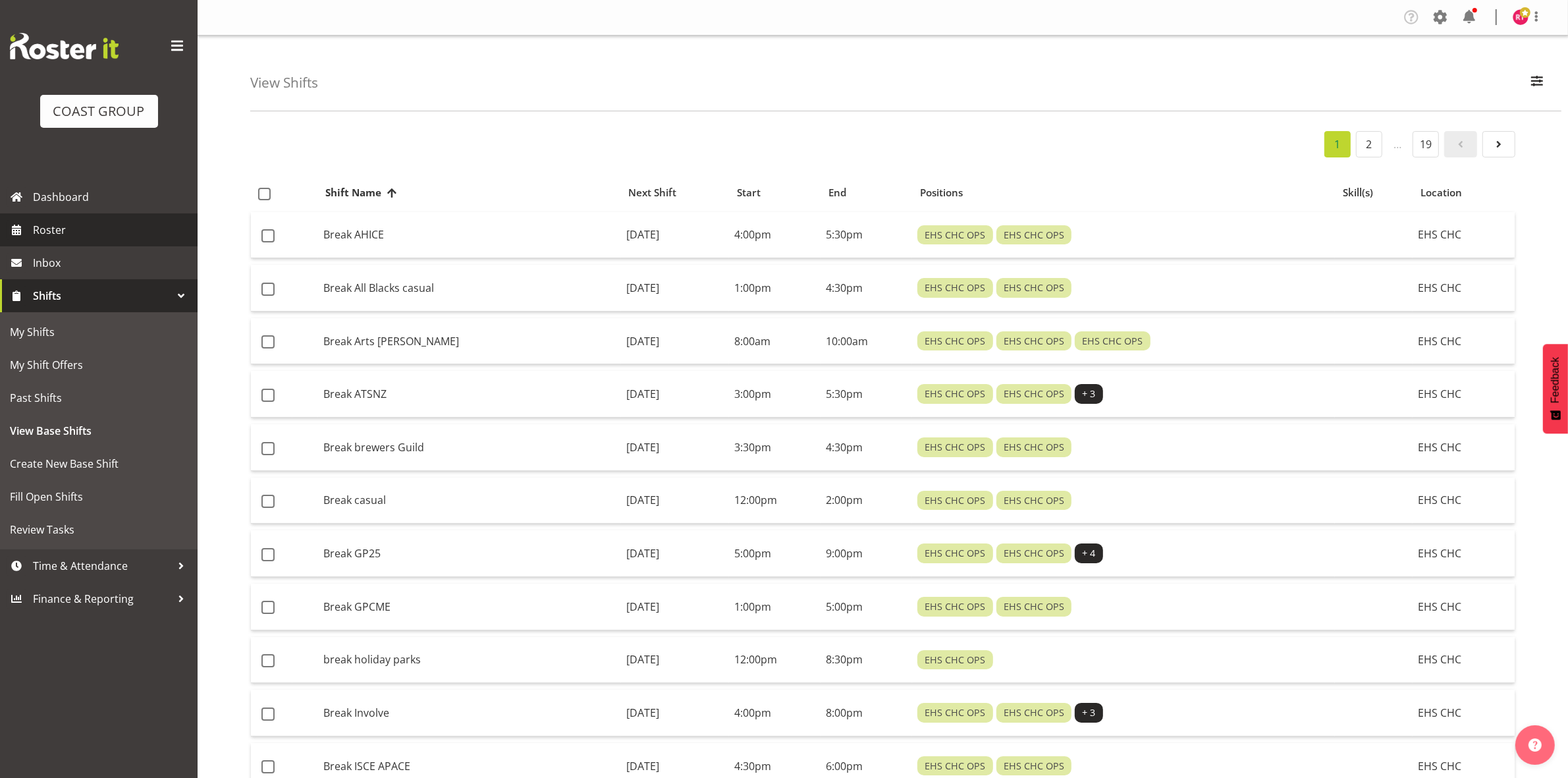
click at [61, 228] on span "Roster" at bounding box center [112, 229] width 158 height 20
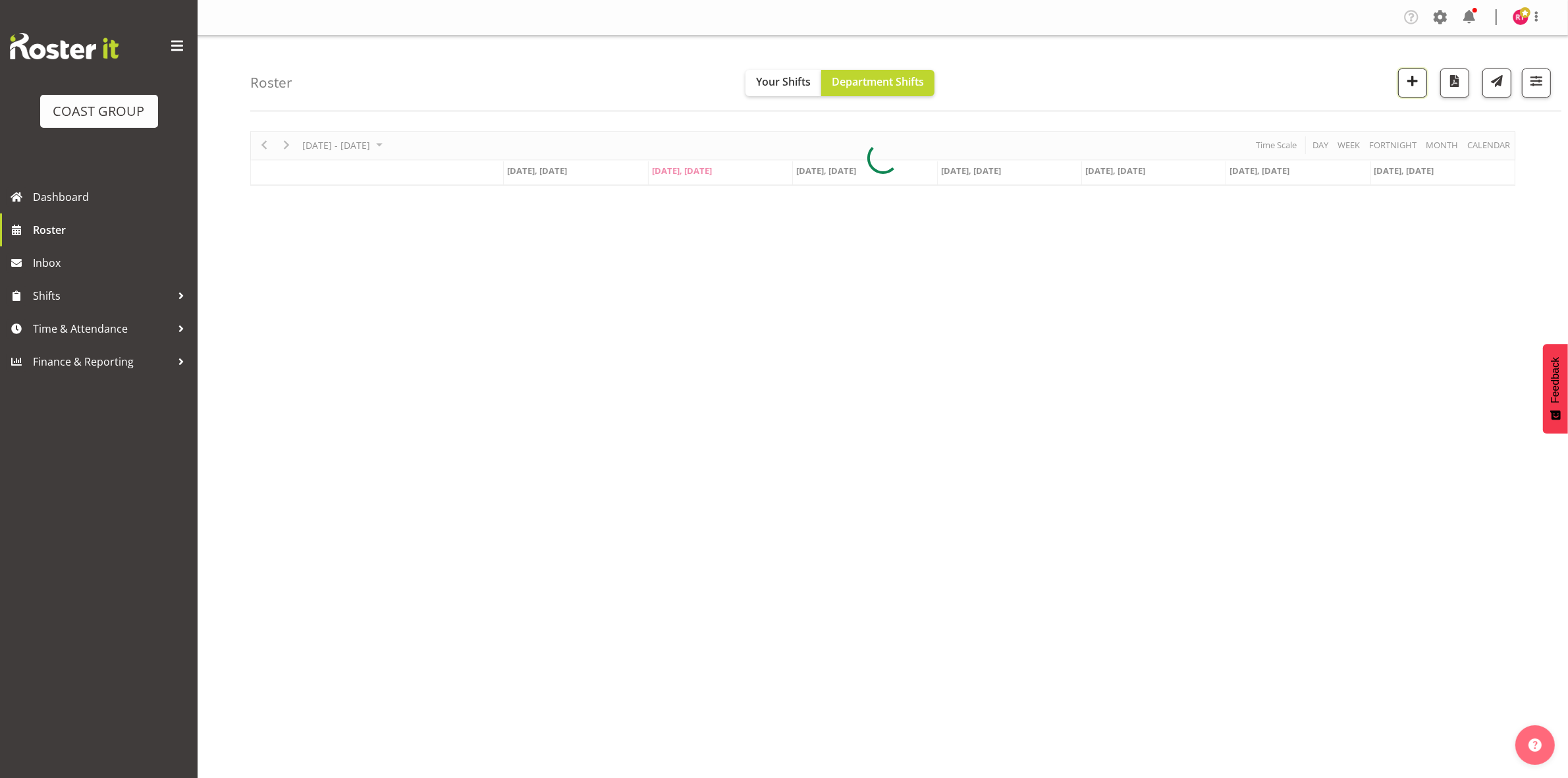
click at [1407, 84] on span "button" at bounding box center [1412, 80] width 17 height 17
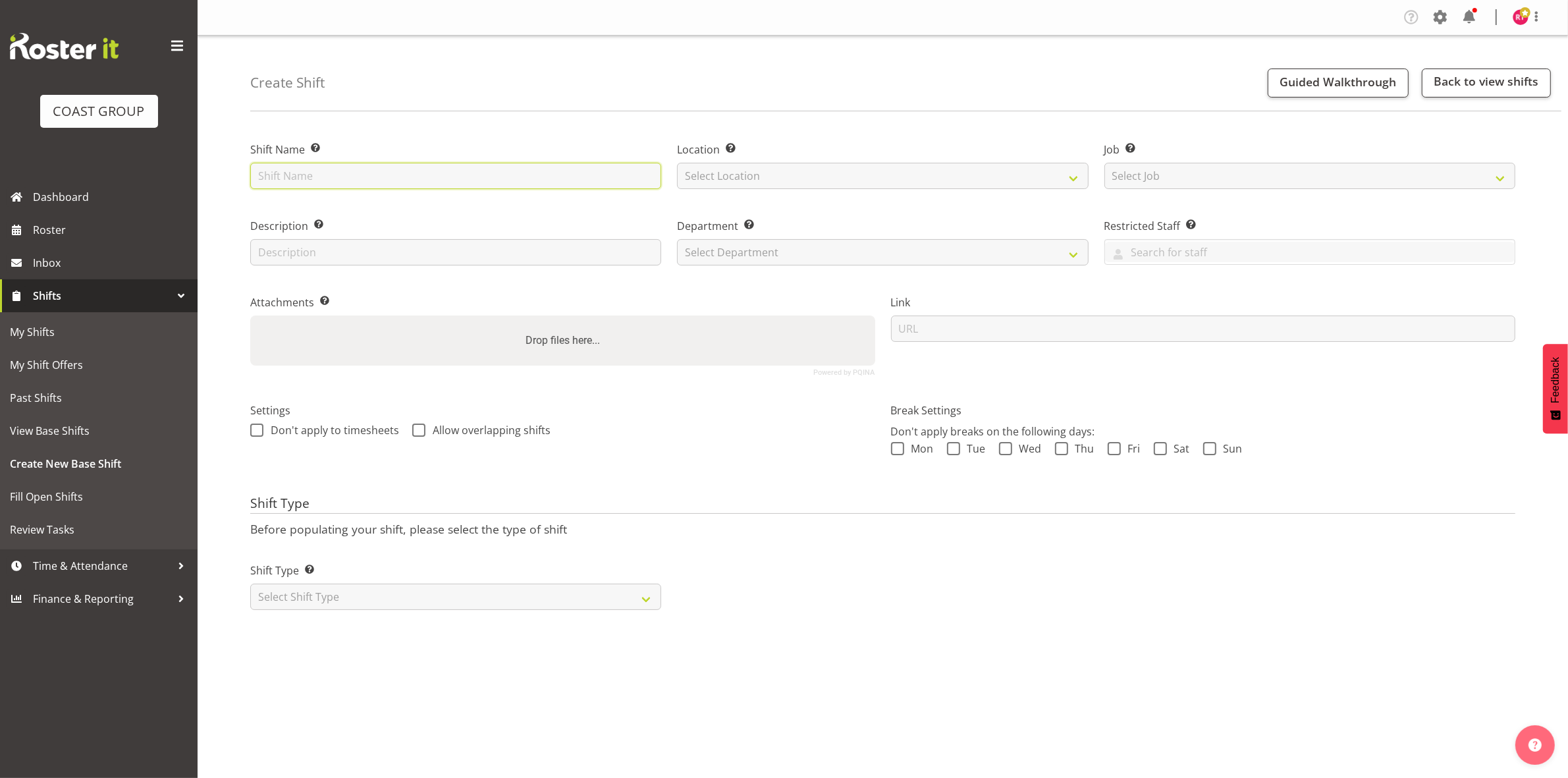
click at [406, 172] on input "text" at bounding box center [456, 175] width 411 height 26
type input "Build NZSCM"
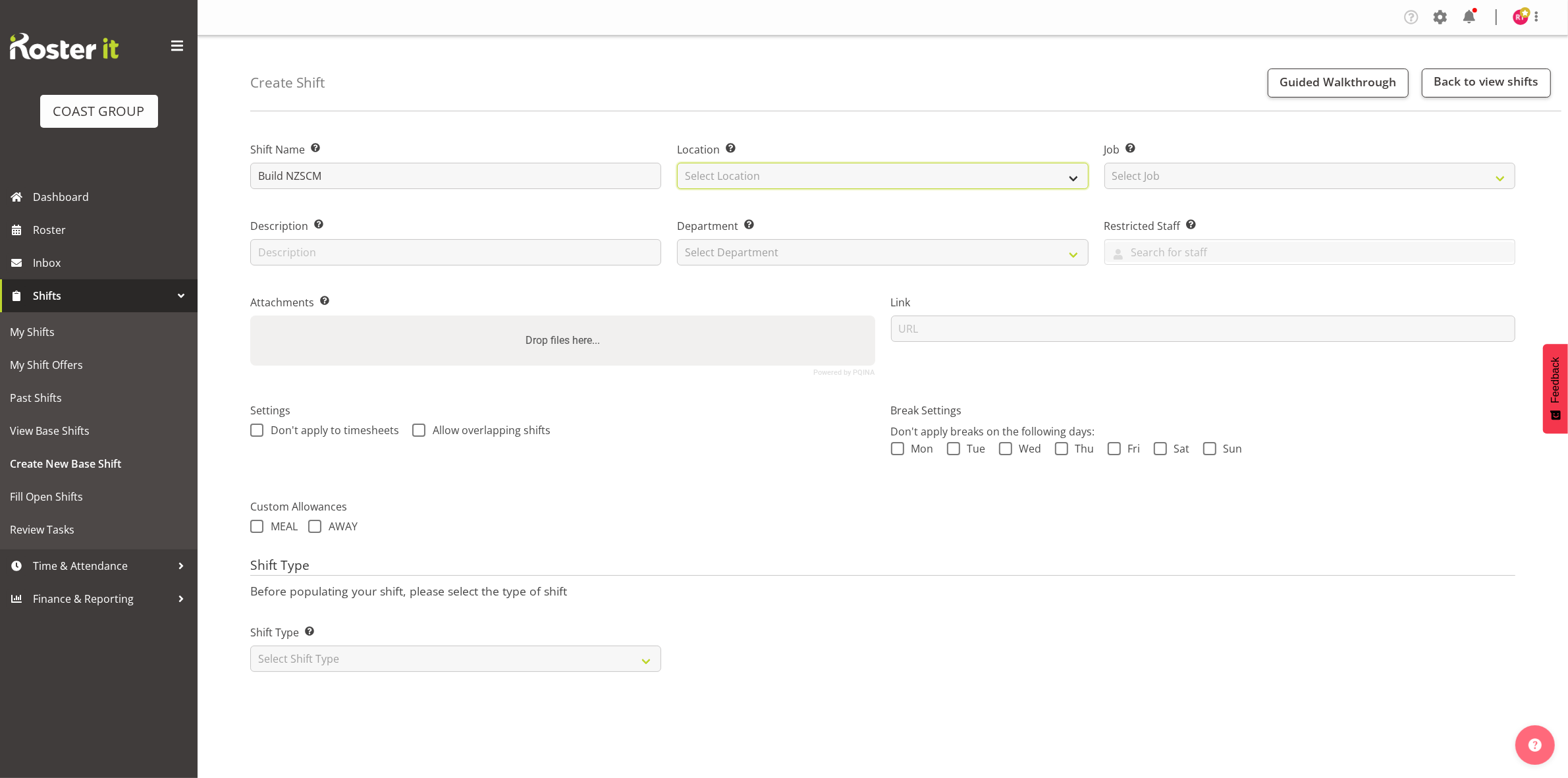
click at [847, 177] on select "Select Location EHS CHC" at bounding box center [883, 175] width 411 height 26
select select "107"
click at [677, 162] on select "Select Location EHS CHC" at bounding box center [883, 175] width 411 height 26
click at [1195, 175] on select "Select Job Create new job 1 Carlton Events 1 Carlton Hamilton 1 Carlton Welling…" at bounding box center [1310, 175] width 411 height 26
select select "9199"
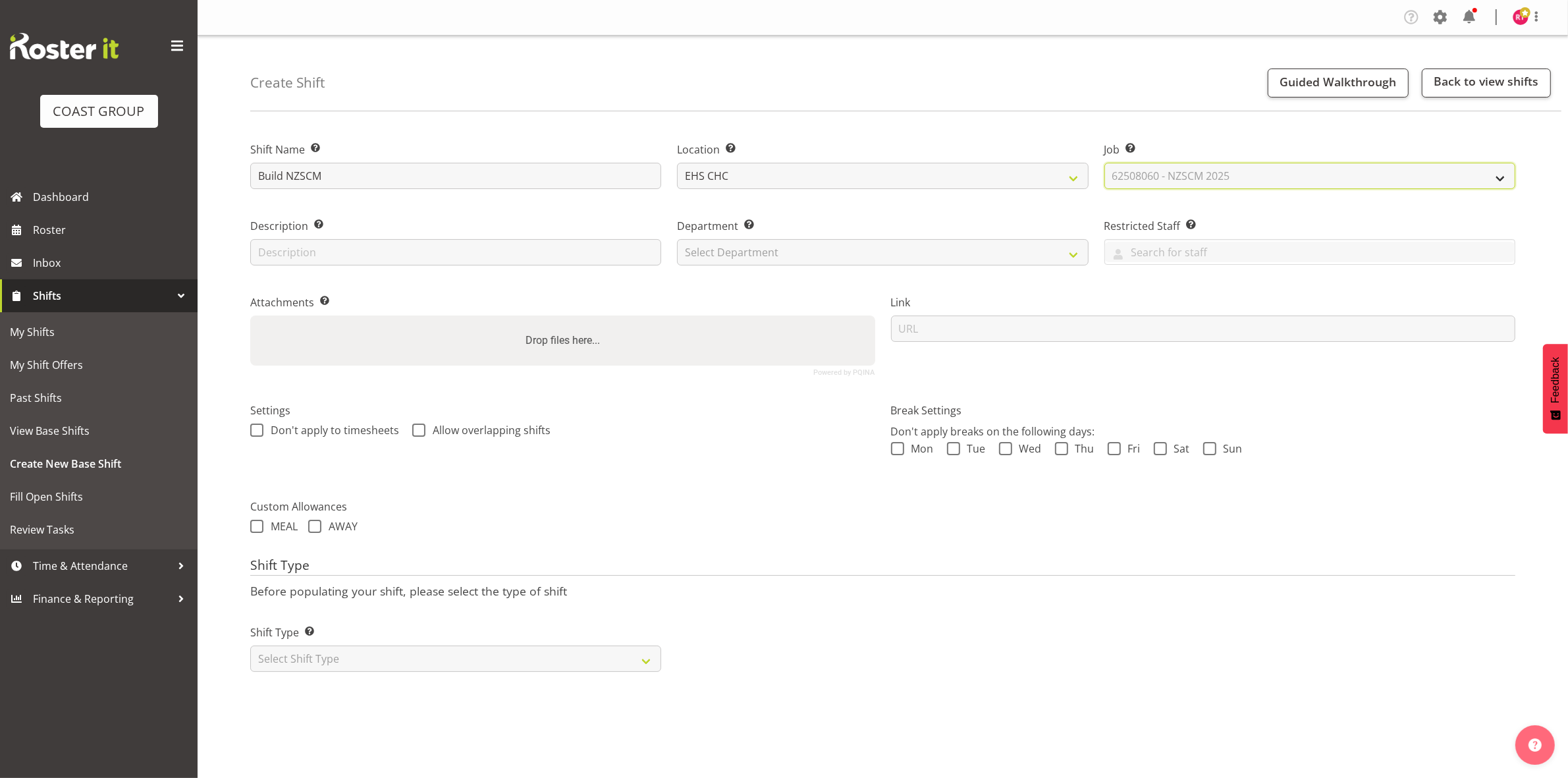
click at [1104, 162] on select "Select Job Create new job 1 Carlton Events 1 Carlton Hamilton 1 Carlton Welling…" at bounding box center [1310, 175] width 411 height 26
click at [976, 250] on select "Select Department EHS CHC OPS" at bounding box center [883, 252] width 411 height 26
select select "41"
click at [677, 239] on select "Select Department EHS CHC OPS" at bounding box center [883, 252] width 411 height 26
click at [327, 653] on select "Select Shift Type One Off Shift Recurring Shift Rotating Shift" at bounding box center [456, 659] width 411 height 26
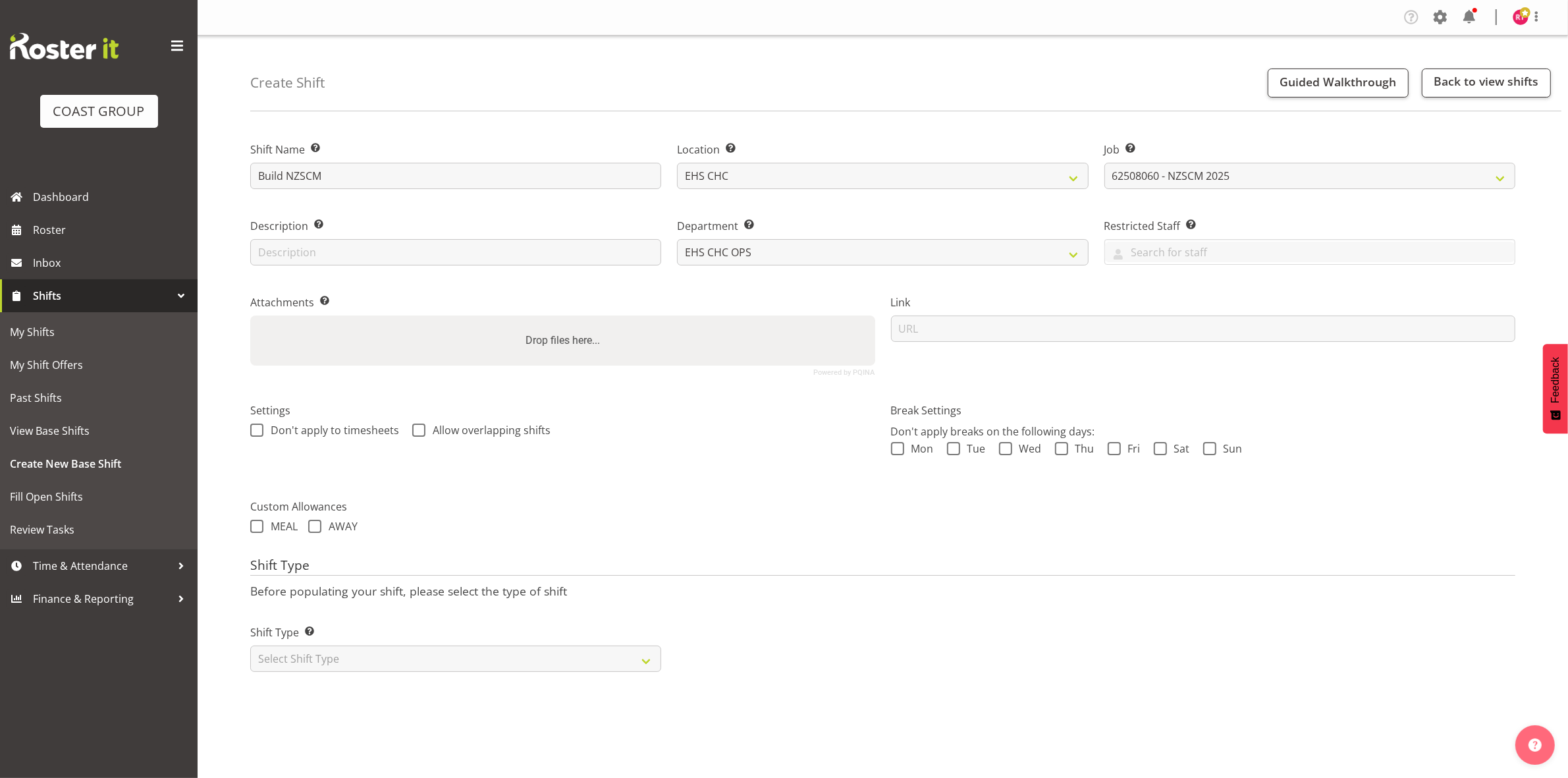
click at [331, 677] on div "Shift Type Shift Types: One Off – Select this if you would like a single shift …" at bounding box center [456, 642] width 427 height 73
click at [360, 655] on select "Select Shift Type One Off Shift Recurring Shift Rotating Shift" at bounding box center [456, 659] width 411 height 26
select select "one_off"
click at [250, 647] on select "Select Shift Type One Off Shift Recurring Shift Rotating Shift" at bounding box center [456, 659] width 411 height 26
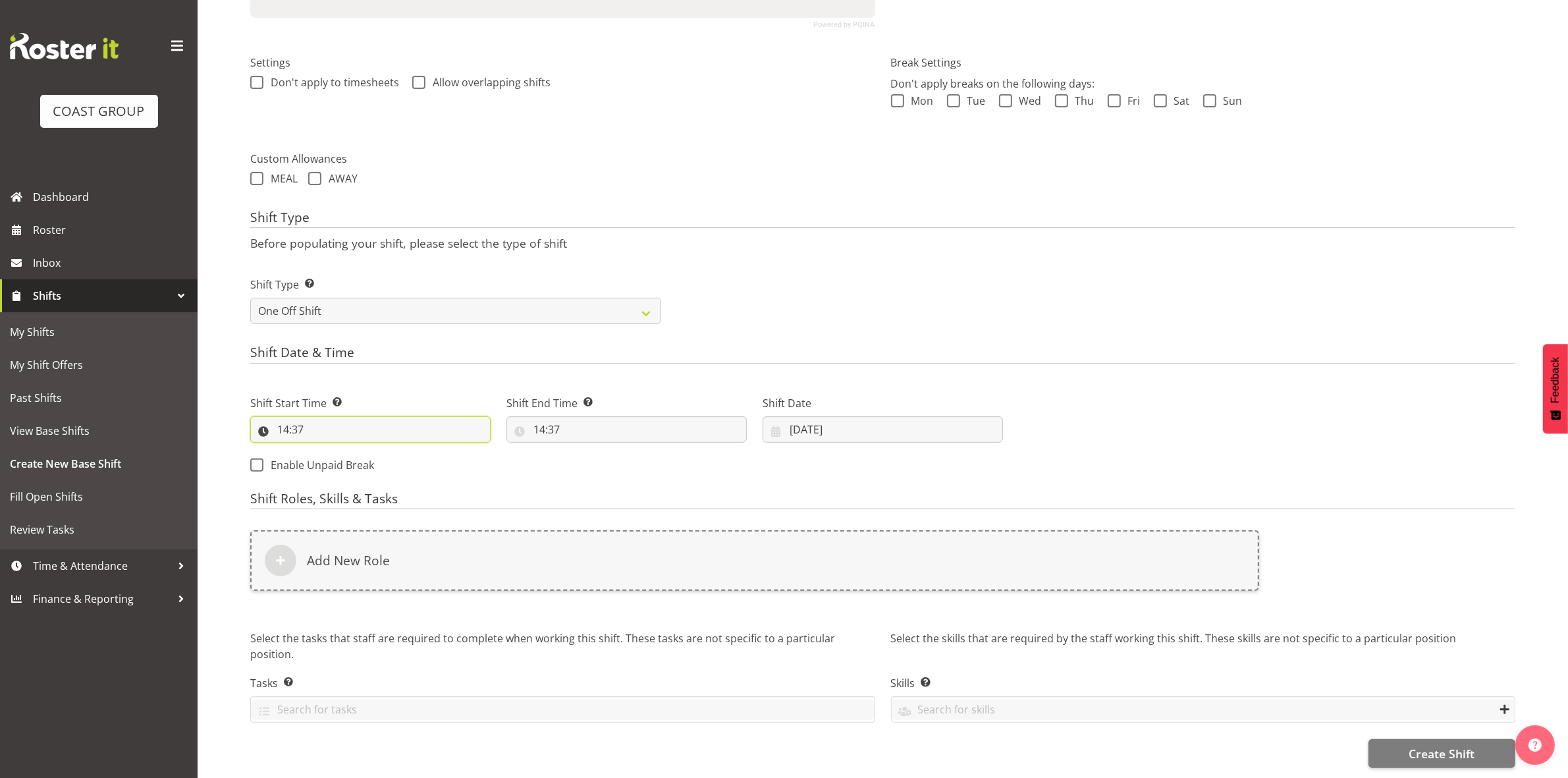
click at [282, 417] on input "14:37" at bounding box center [370, 429] width 241 height 26
click at [337, 450] on select "00 01 02 03 04 05 06 07 08 09 10 11 12 13 14 15 16 17 18 19 20 21 22 23" at bounding box center [340, 463] width 30 height 26
select select "12"
click at [325, 450] on select "00 01 02 03 04 05 06 07 08 09 10 11 12 13 14 15 16 17 18 19 20 21 22 23" at bounding box center [340, 463] width 30 height 26
type input "12:37"
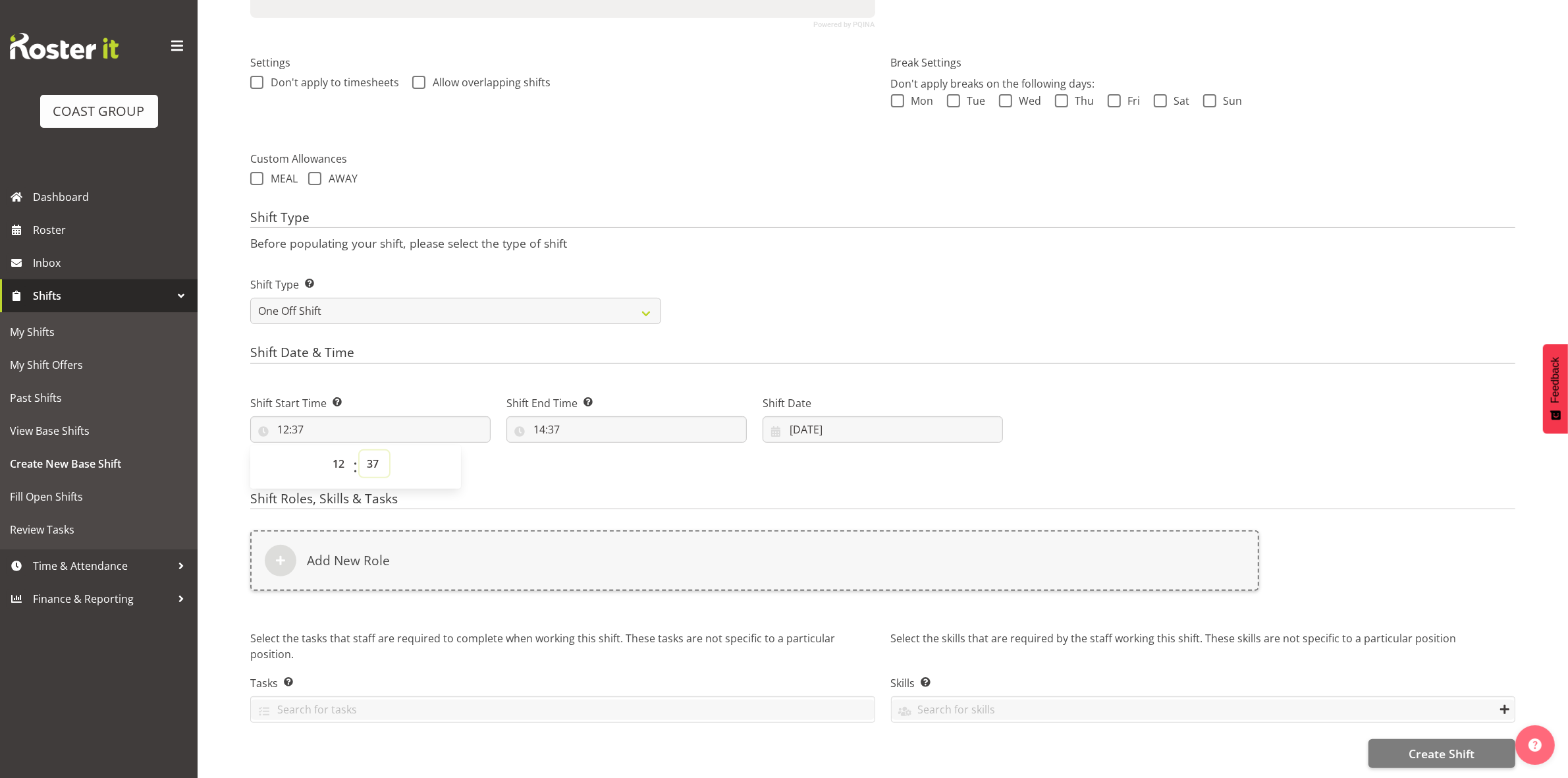
click at [377, 456] on select "00 01 02 03 04 05 06 07 08 09 10 11 12 13 14 15 16 17 18 19 20 21 22 23 24 25 2…" at bounding box center [375, 463] width 30 height 26
select select "0"
click at [360, 450] on select "00 01 02 03 04 05 06 07 08 09 10 11 12 13 14 15 16 17 18 19 20 21 22 23 24 25 2…" at bounding box center [375, 463] width 30 height 26
type input "12:00"
click at [745, 271] on div "Shift Type Shift Types: One Off – Select this if you would like a single shift …" at bounding box center [883, 295] width 1281 height 73
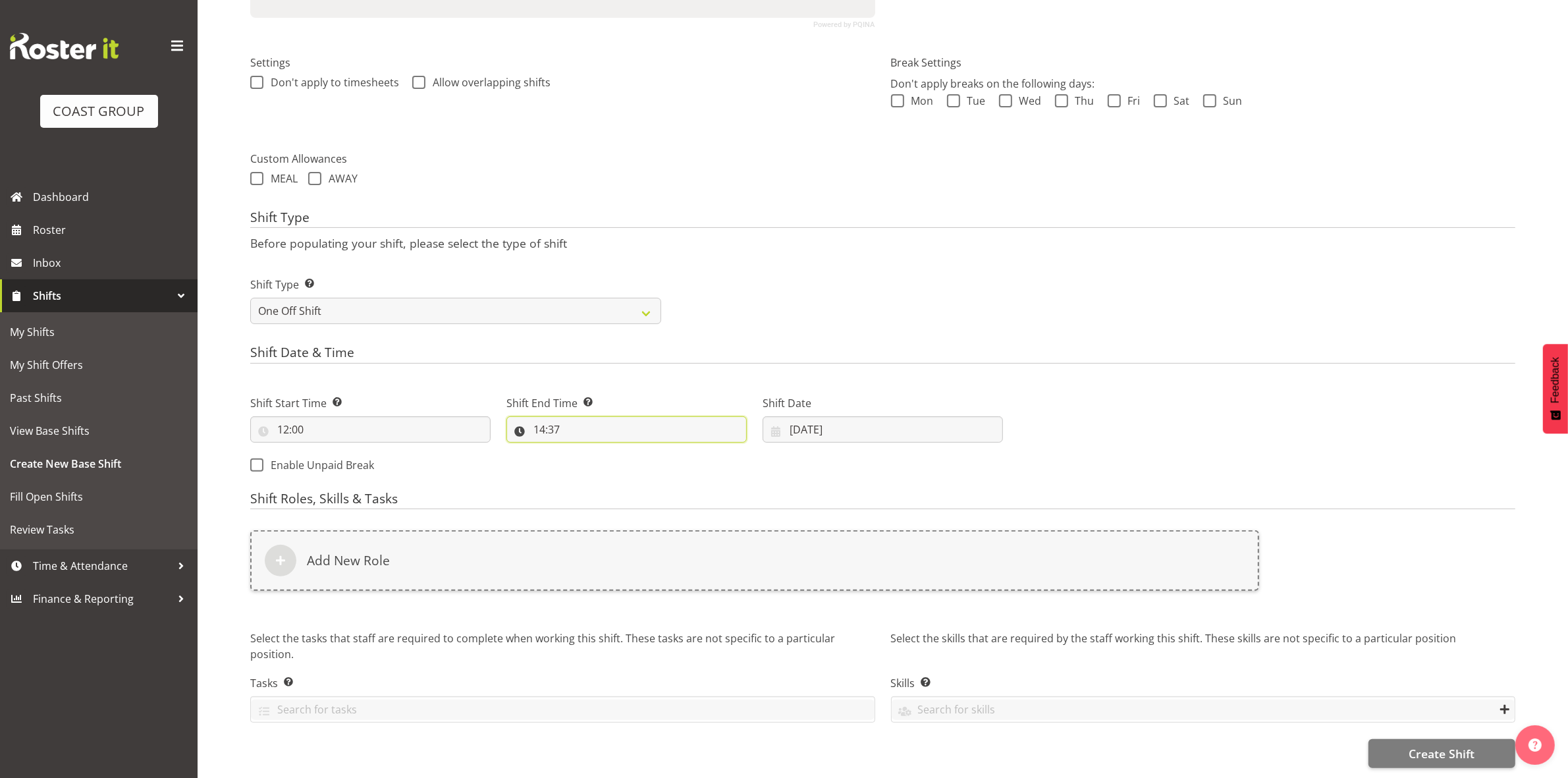
click at [541, 419] on input "14:37" at bounding box center [626, 429] width 241 height 26
drag, startPoint x: 594, startPoint y: 448, endPoint x: 596, endPoint y: 440, distance: 8.2
click at [594, 450] on select "00 01 02 03 04 05 06 07 08 09 10 11 12 13 14 15 16 17 18 19 20 21 22 23" at bounding box center [596, 463] width 30 height 26
select select "16"
click at [582, 450] on select "00 01 02 03 04 05 06 07 08 09 10 11 12 13 14 15 16 17 18 19 20 21 22 23" at bounding box center [596, 463] width 30 height 26
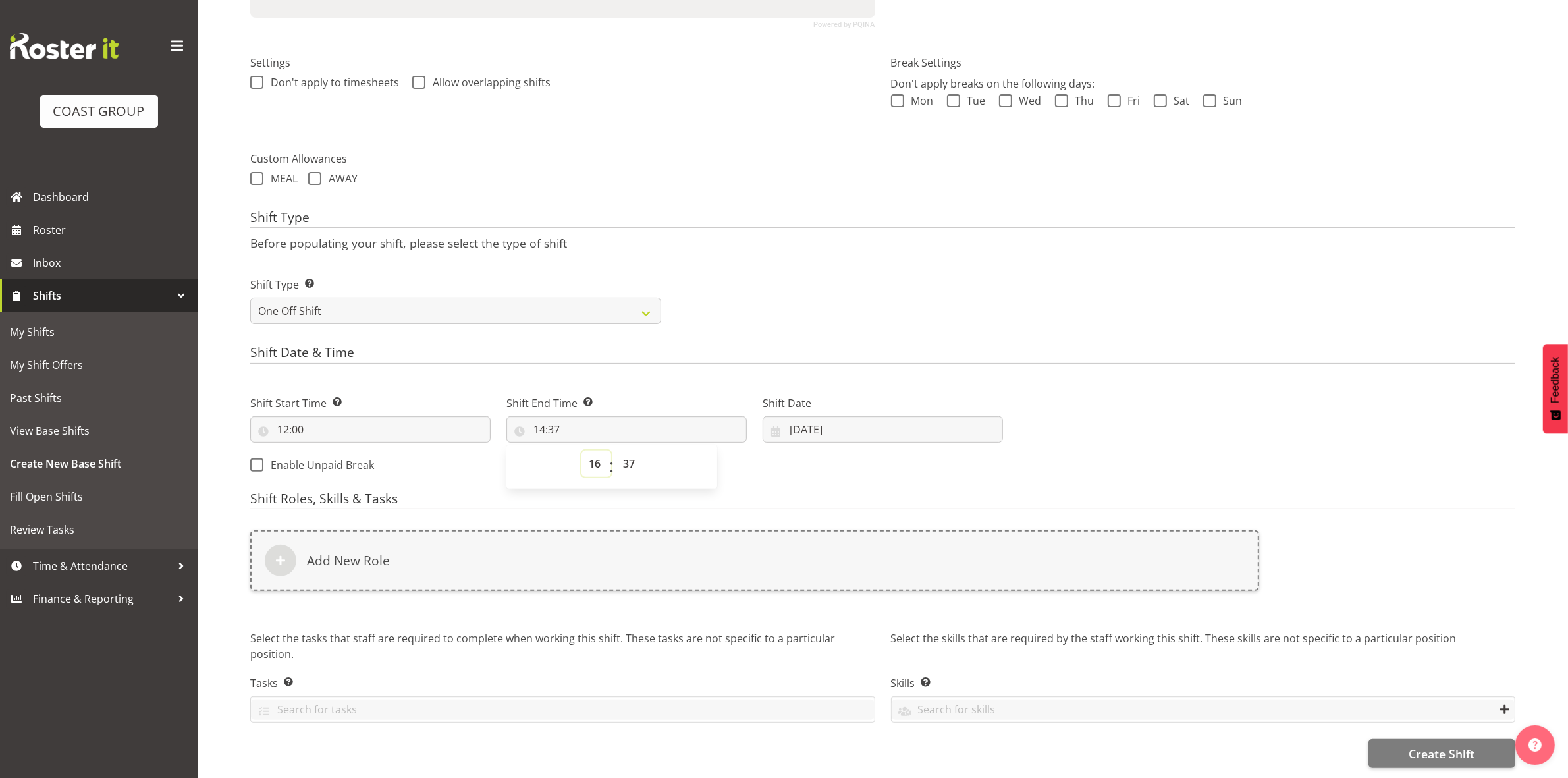
type input "16:37"
click at [635, 456] on select "00 01 02 03 04 05 06 07 08 09 10 11 12 13 14 15 16 17 18 19 20 21 22 23 24 25 2…" at bounding box center [631, 463] width 30 height 26
select select "30"
click at [616, 450] on select "00 01 02 03 04 05 06 07 08 09 10 11 12 13 14 15 16 17 18 19 20 21 22 23 24 25 2…" at bounding box center [631, 463] width 30 height 26
type input "16:30"
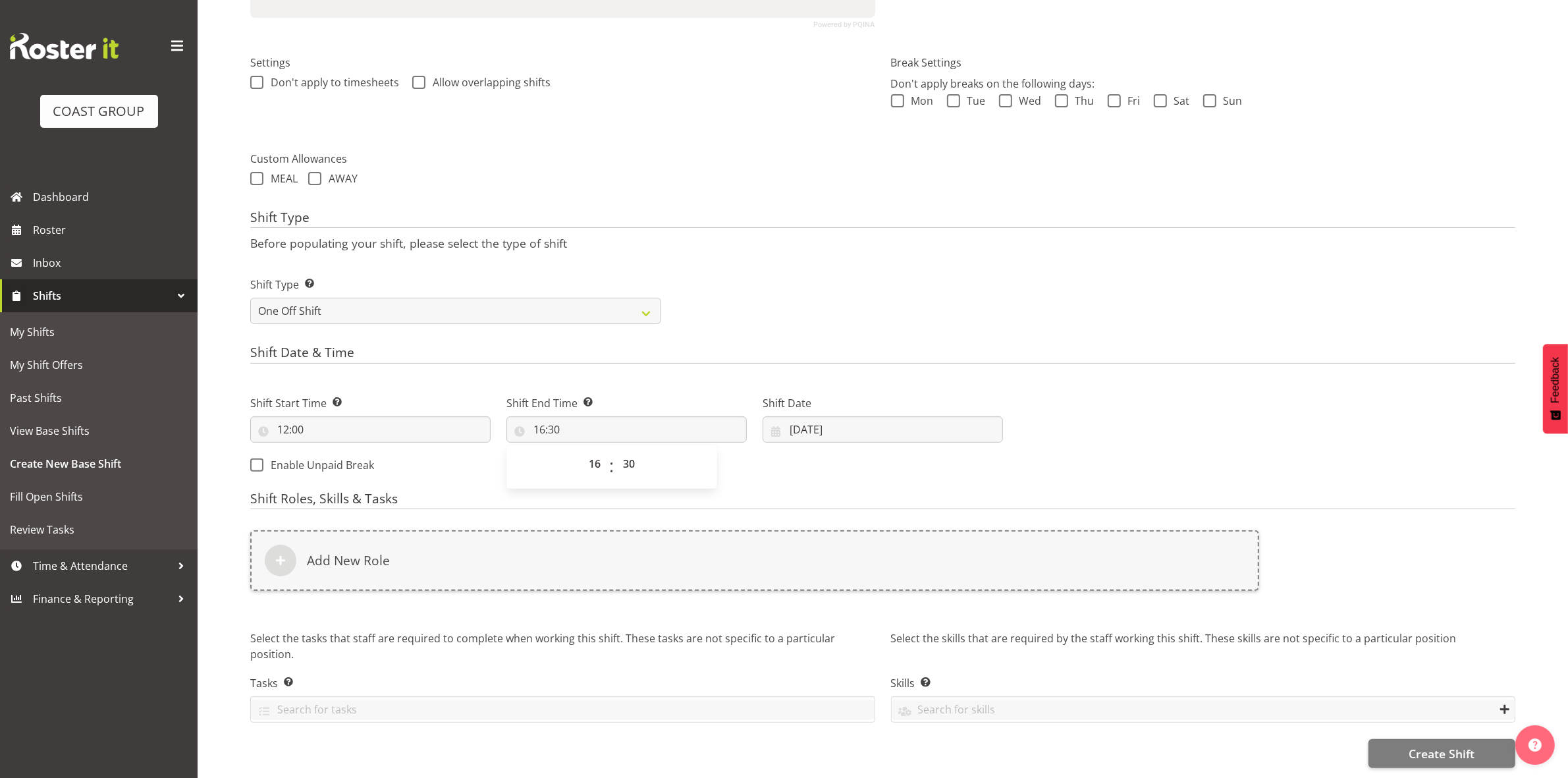
click at [852, 216] on h4 "Shift Type" at bounding box center [882, 219] width 1265 height 18
click at [802, 417] on input "26/08/2025" at bounding box center [883, 429] width 241 height 26
click at [887, 634] on link "27" at bounding box center [883, 635] width 26 height 26
type input "27/08/2025"
click at [1085, 421] on div "Next Shifts" at bounding box center [1267, 430] width 512 height 107
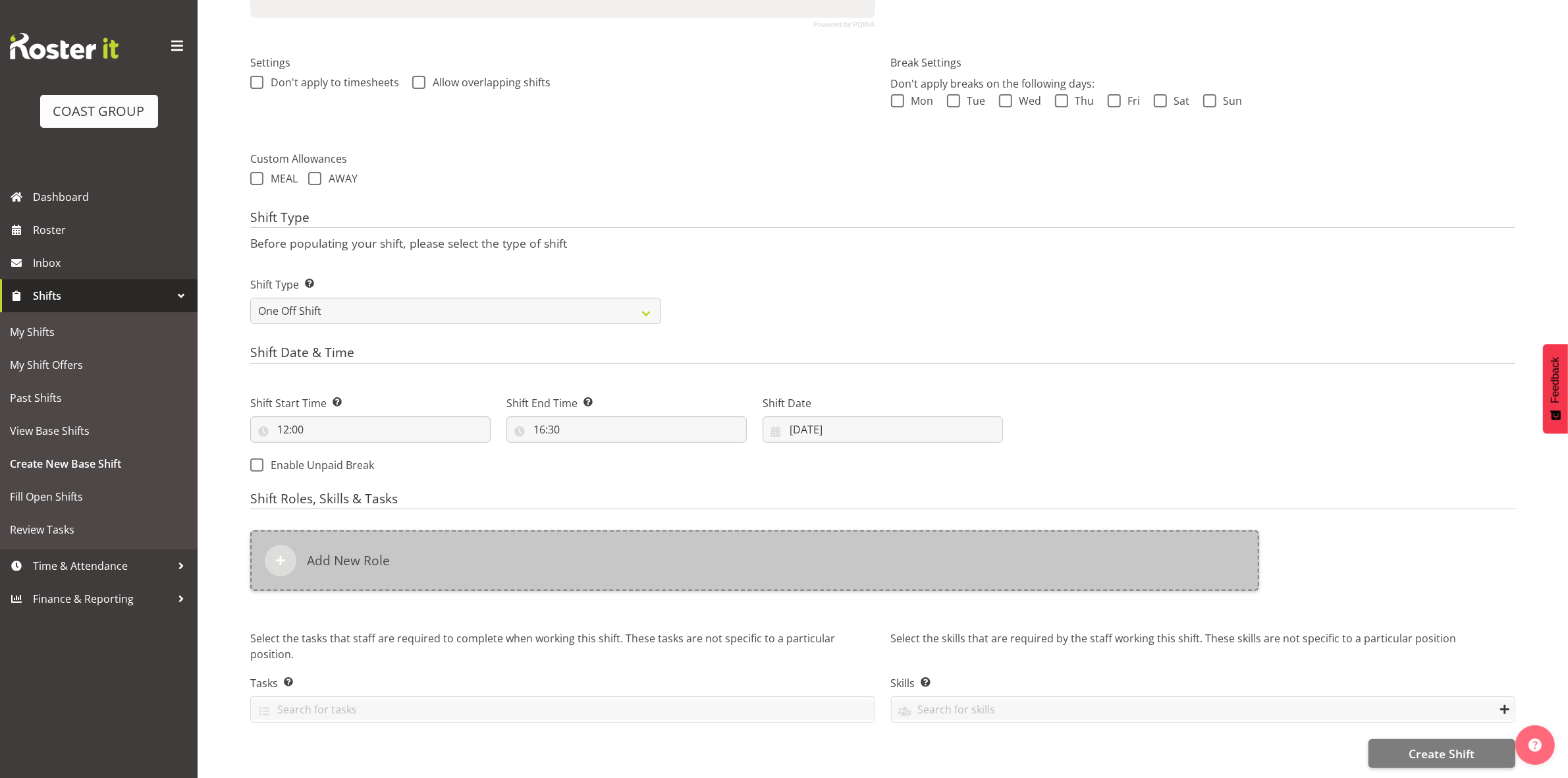
click at [518, 570] on div "Add New Role" at bounding box center [754, 561] width 1009 height 61
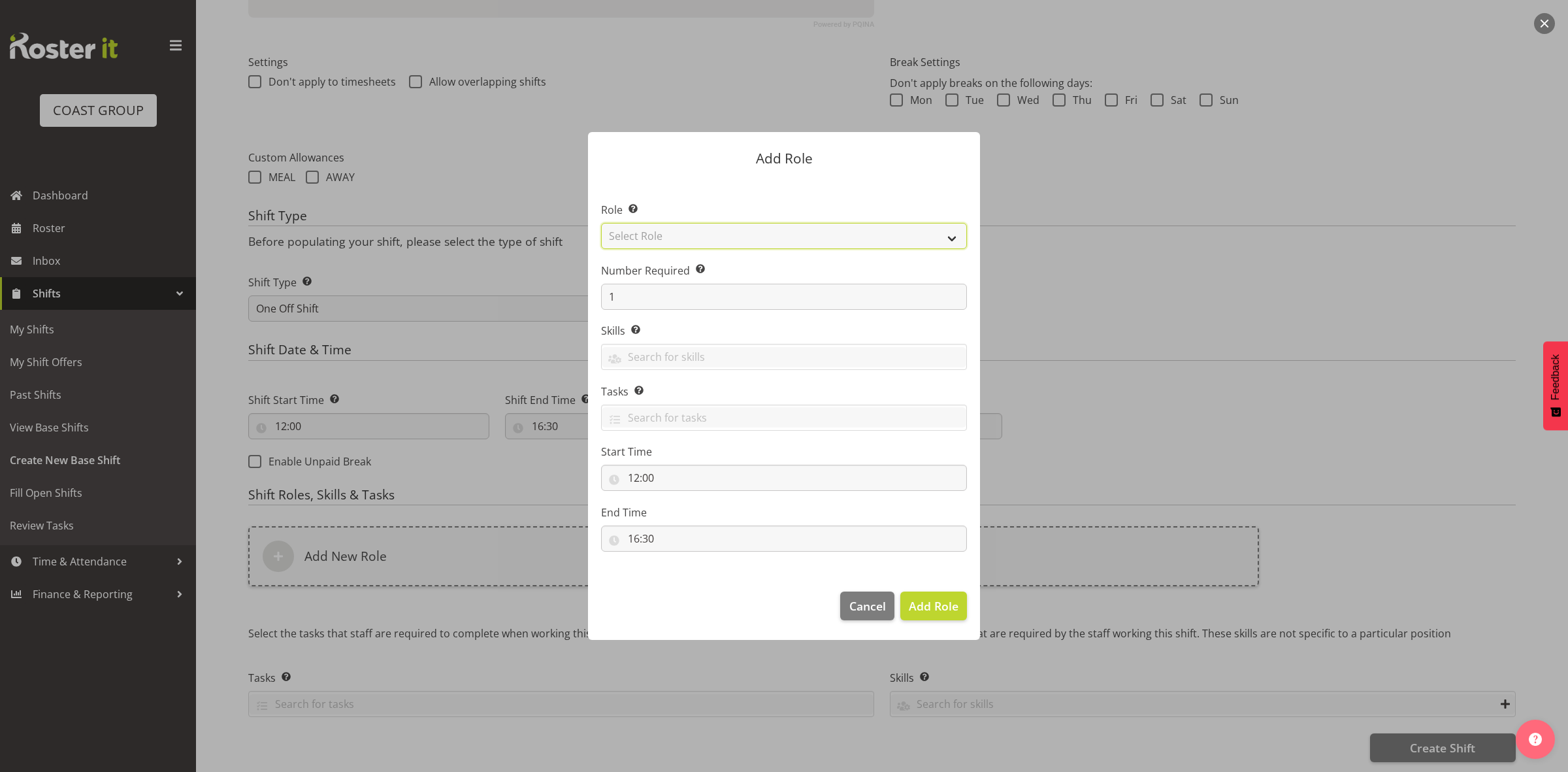
click at [722, 227] on select "Select Role ACCOUNT MANAGER ACCOUNT MANAGER DW ACCOUNTS [PERSON_NAME] VEHICLES …" at bounding box center [784, 235] width 366 height 26
select select "192"
click at [601, 223] on select "Select Role ACCOUNT MANAGER ACCOUNT MANAGER DW ACCOUNTS [PERSON_NAME] VEHICLES …" at bounding box center [784, 235] width 366 height 26
click at [699, 314] on section "Role Select the role you wish to add to the shift. ACCOUNT MANAGER ACCOUNT MANA…" at bounding box center [784, 379] width 392 height 400
click at [699, 302] on input "1" at bounding box center [784, 296] width 366 height 26
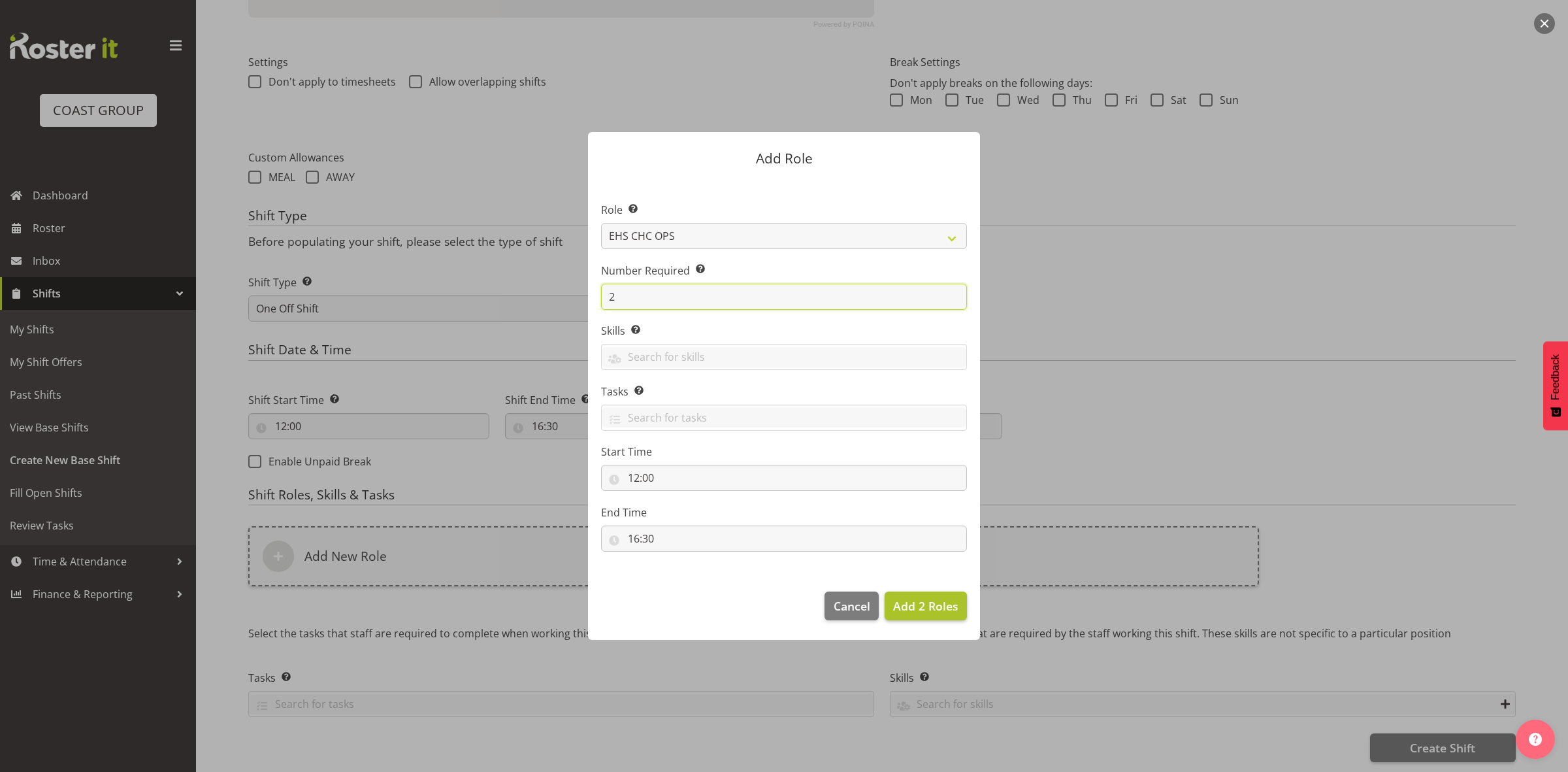
type input "2"
click at [933, 608] on span "Add 2 Roles" at bounding box center [926, 605] width 66 height 15
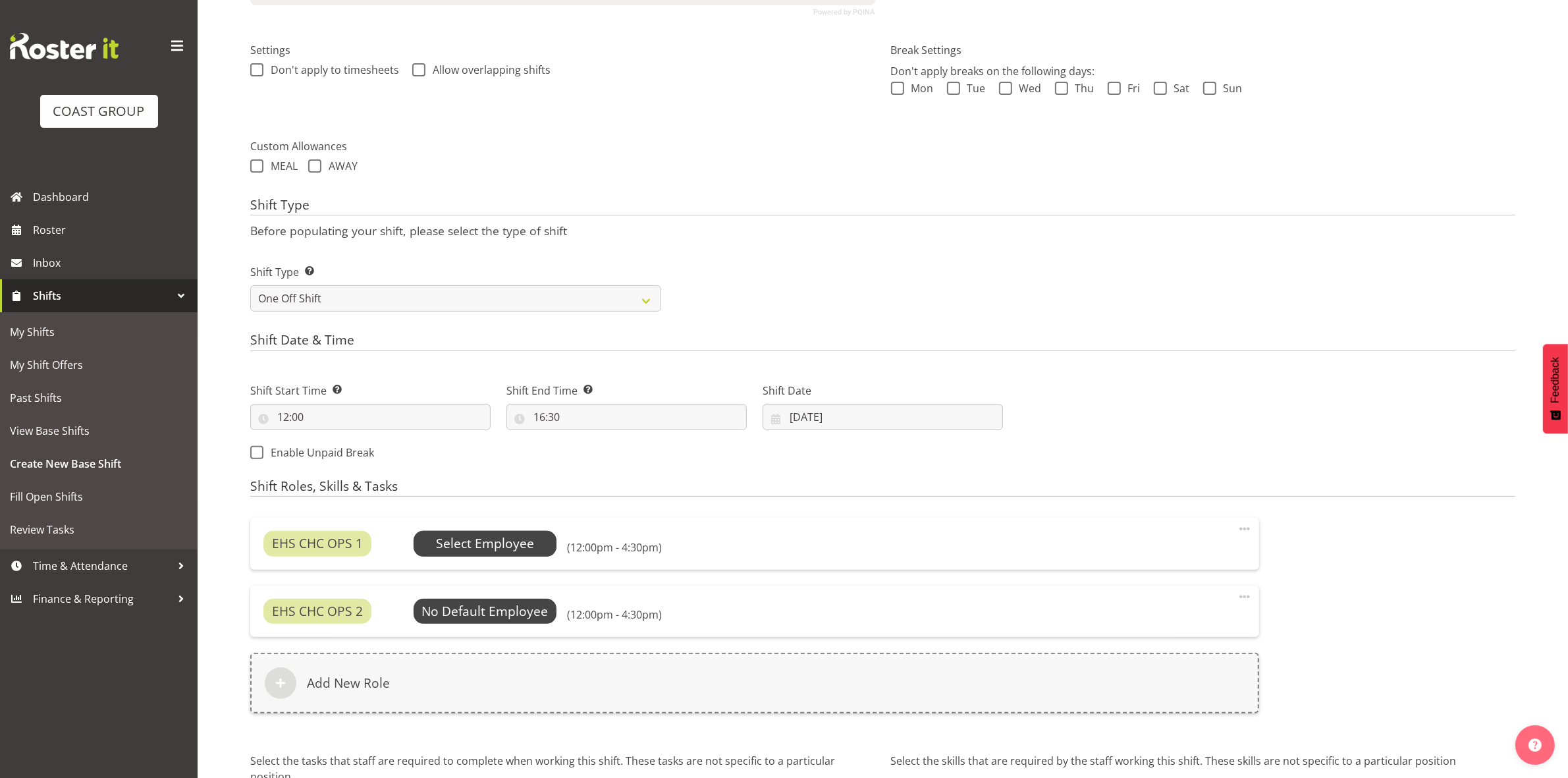
click at [505, 532] on span "Select Employee" at bounding box center [485, 543] width 144 height 25
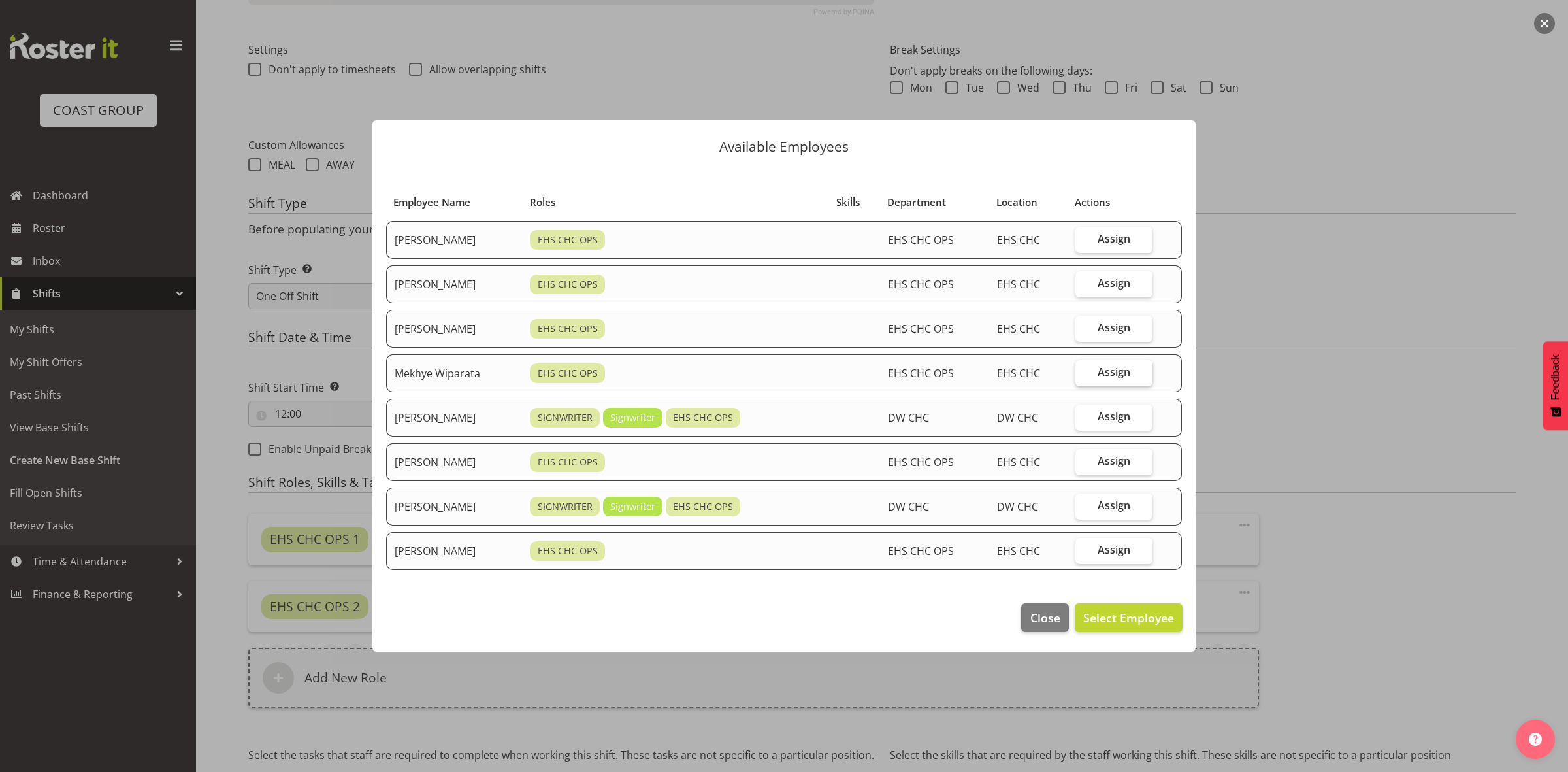
click at [1103, 377] on span "Assign" at bounding box center [1114, 372] width 33 height 13
click at [1084, 377] on input "Assign" at bounding box center [1080, 372] width 9 height 9
checkbox input "true"
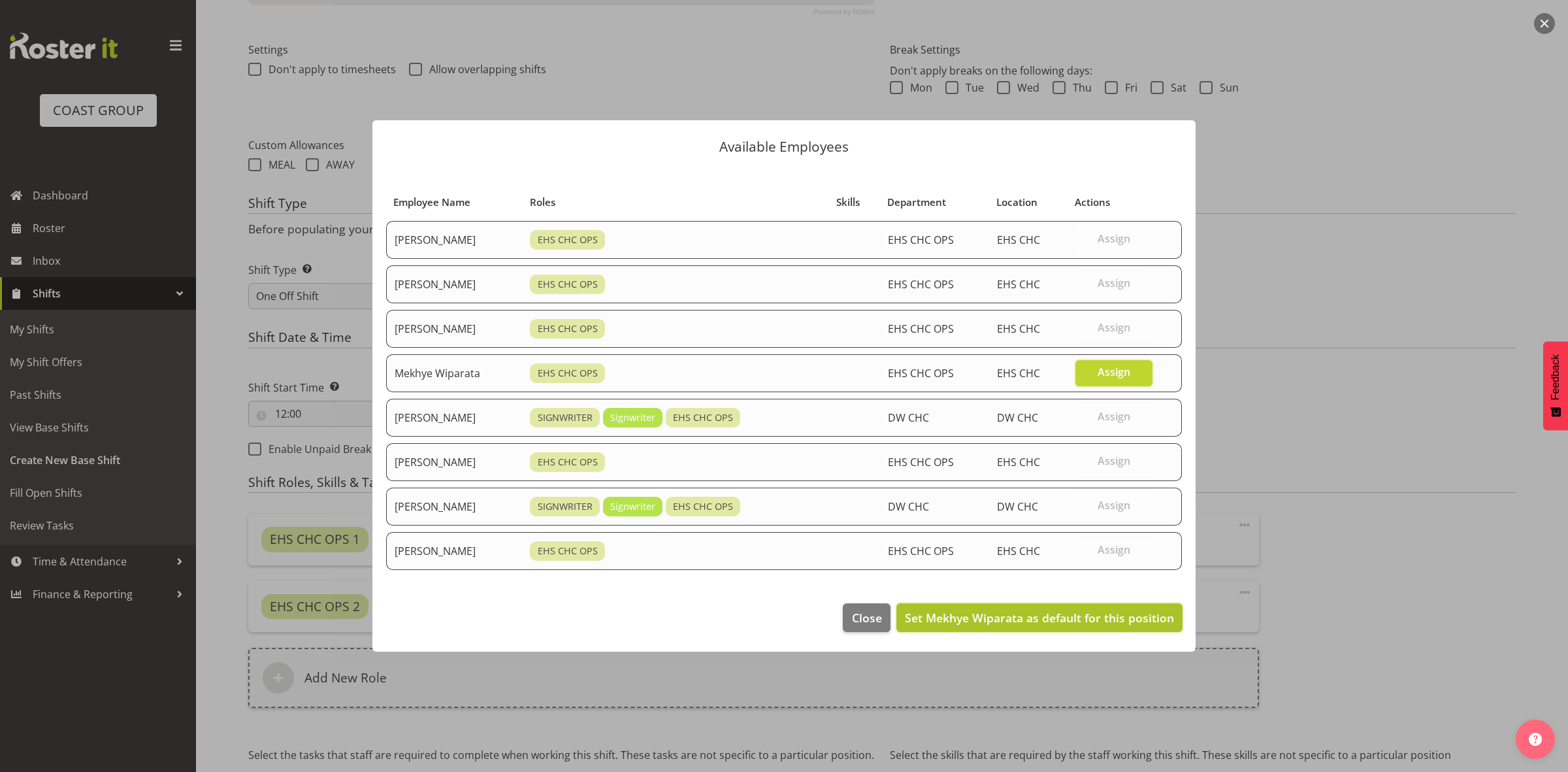
click at [1083, 616] on span "Set Mekhye Wiparata as default for this position" at bounding box center [1039, 617] width 269 height 15
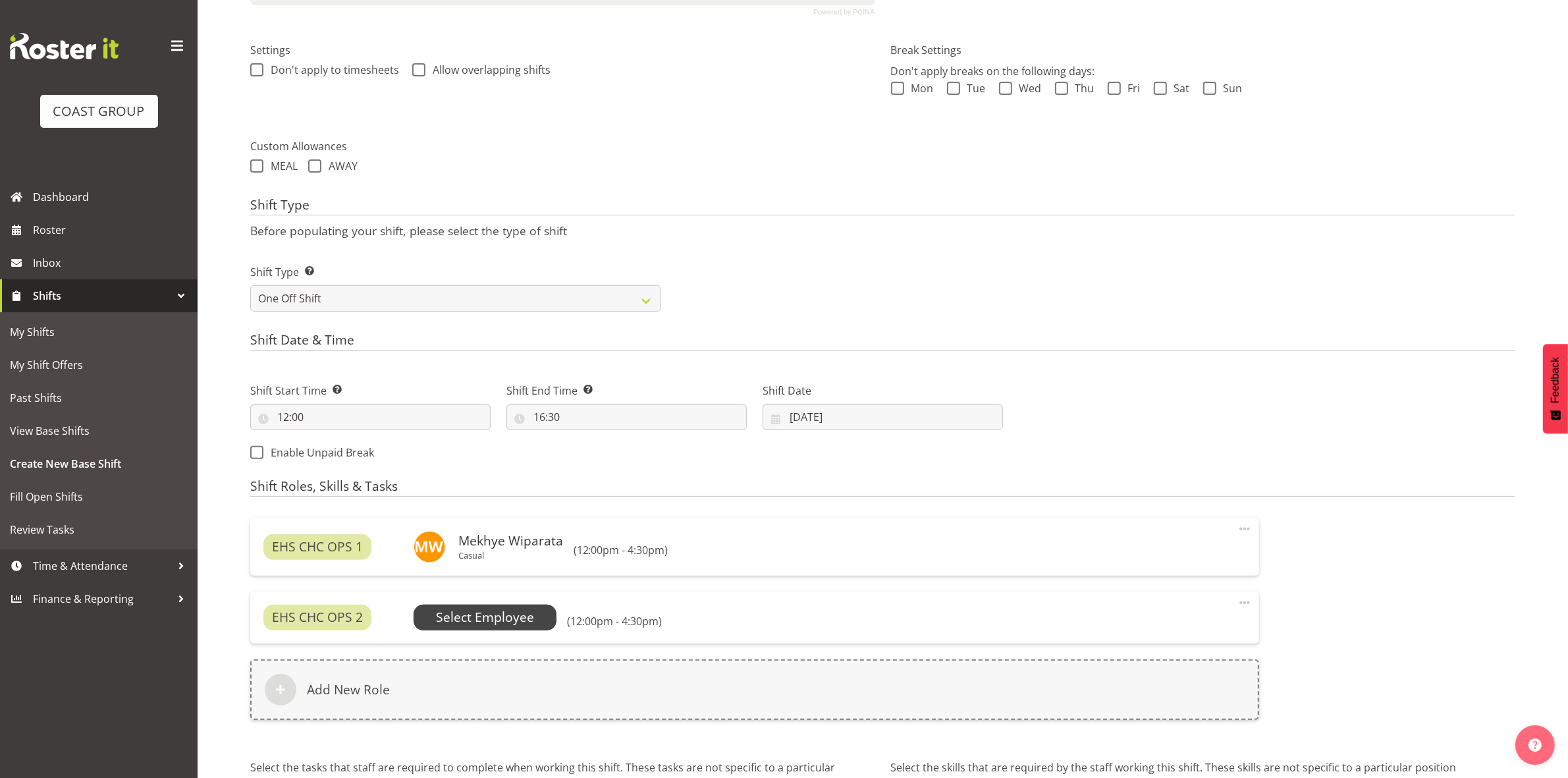
click at [538, 626] on span "Select Employee" at bounding box center [485, 617] width 144 height 25
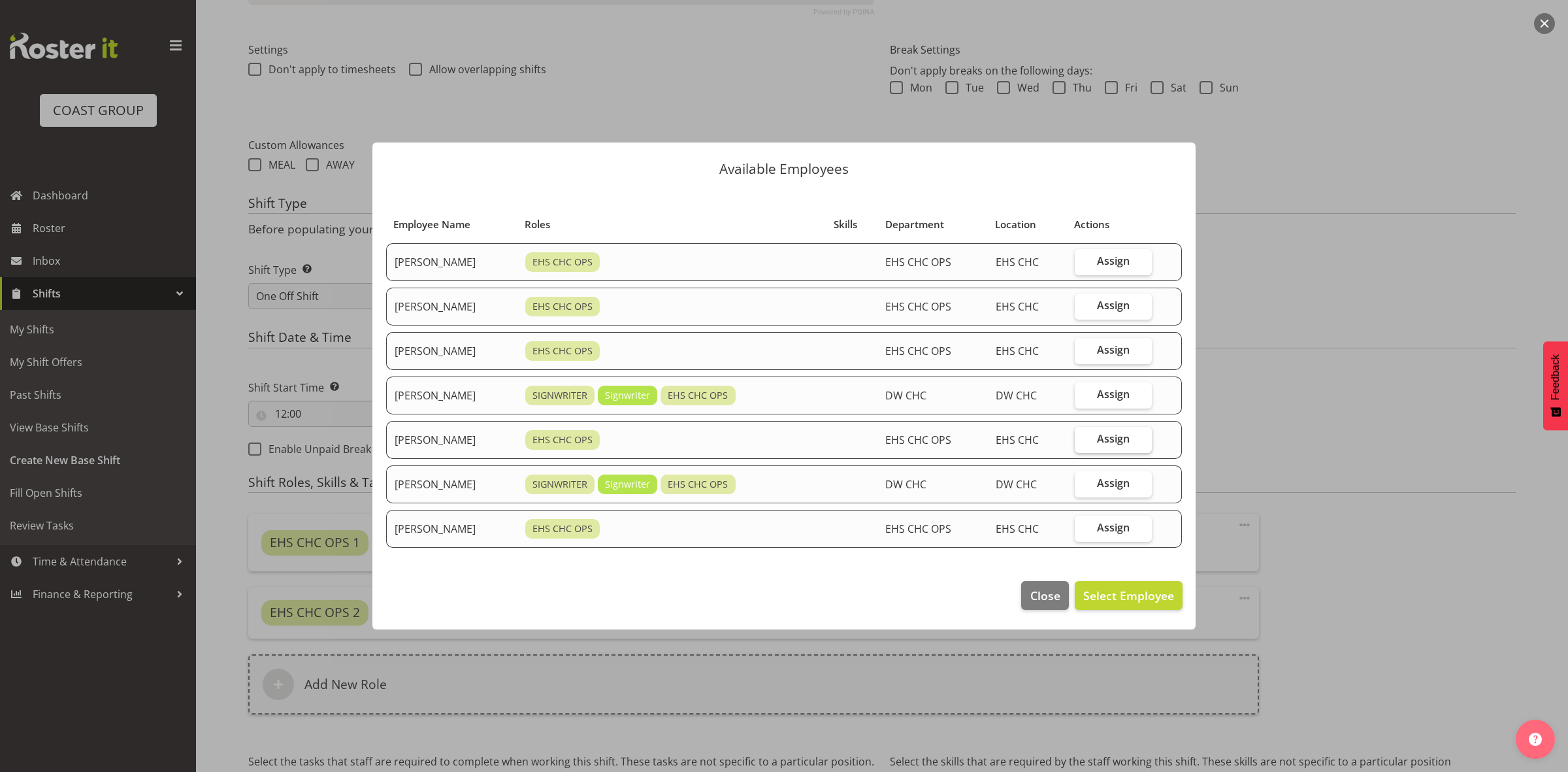
click at [1137, 442] on label "Assign" at bounding box center [1114, 440] width 78 height 26
click at [1083, 442] on input "Assign" at bounding box center [1079, 439] width 9 height 9
checkbox input "true"
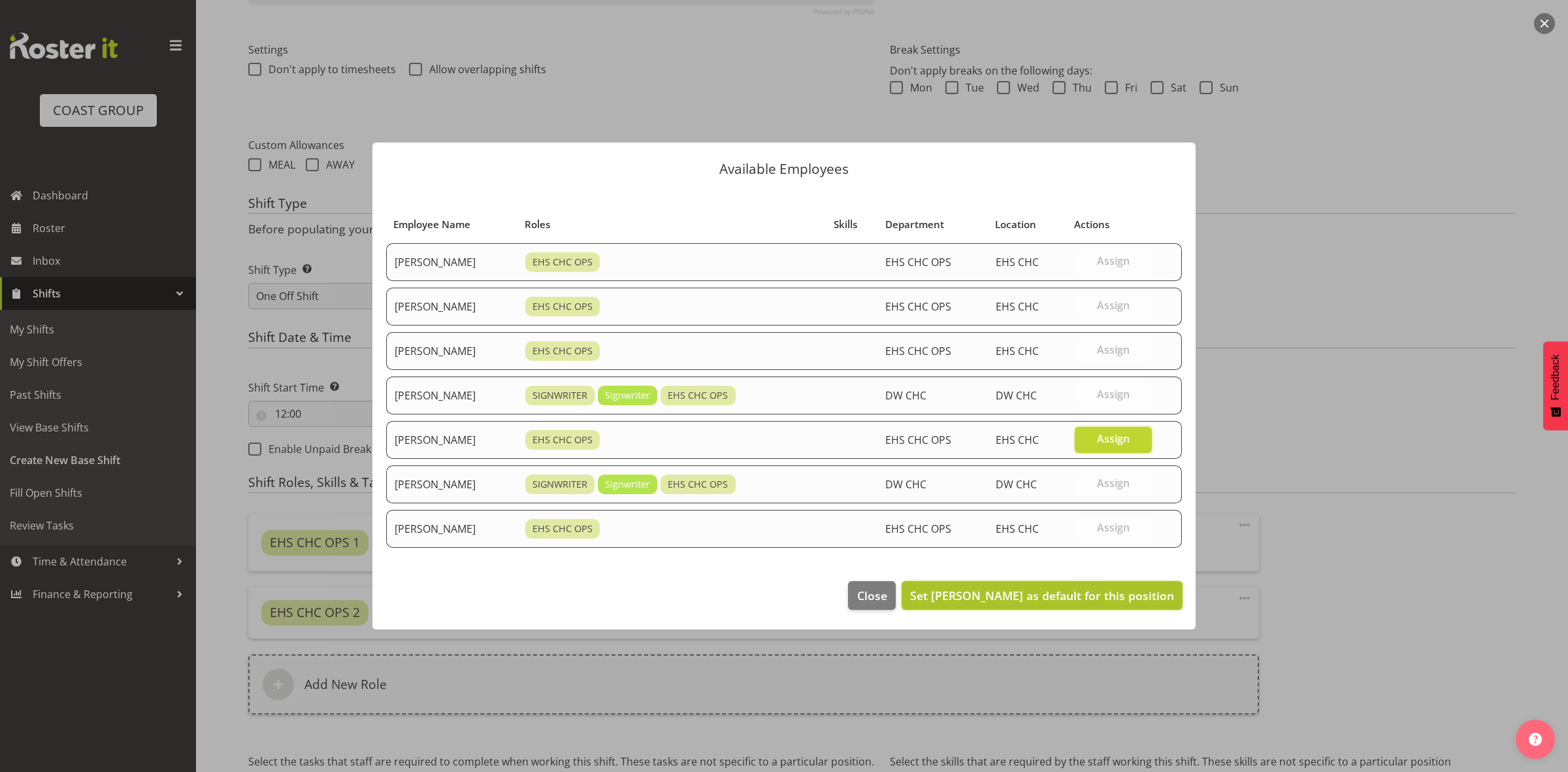
click at [1109, 595] on span "Set Shatif Ssendi as default for this position" at bounding box center [1042, 595] width 264 height 15
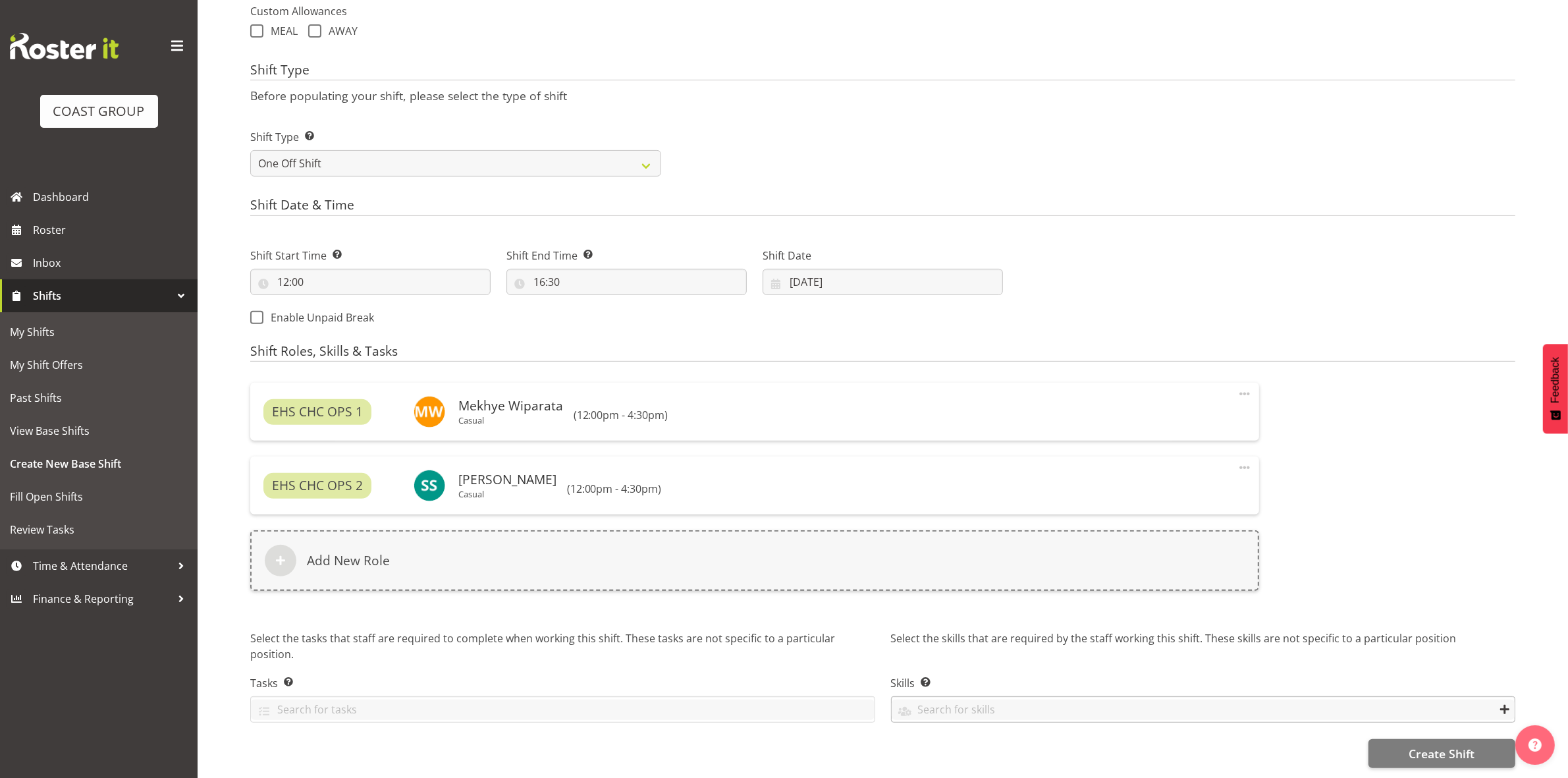
scroll to position [508, 0]
click at [1391, 739] on button "Create Shift" at bounding box center [1442, 753] width 147 height 29
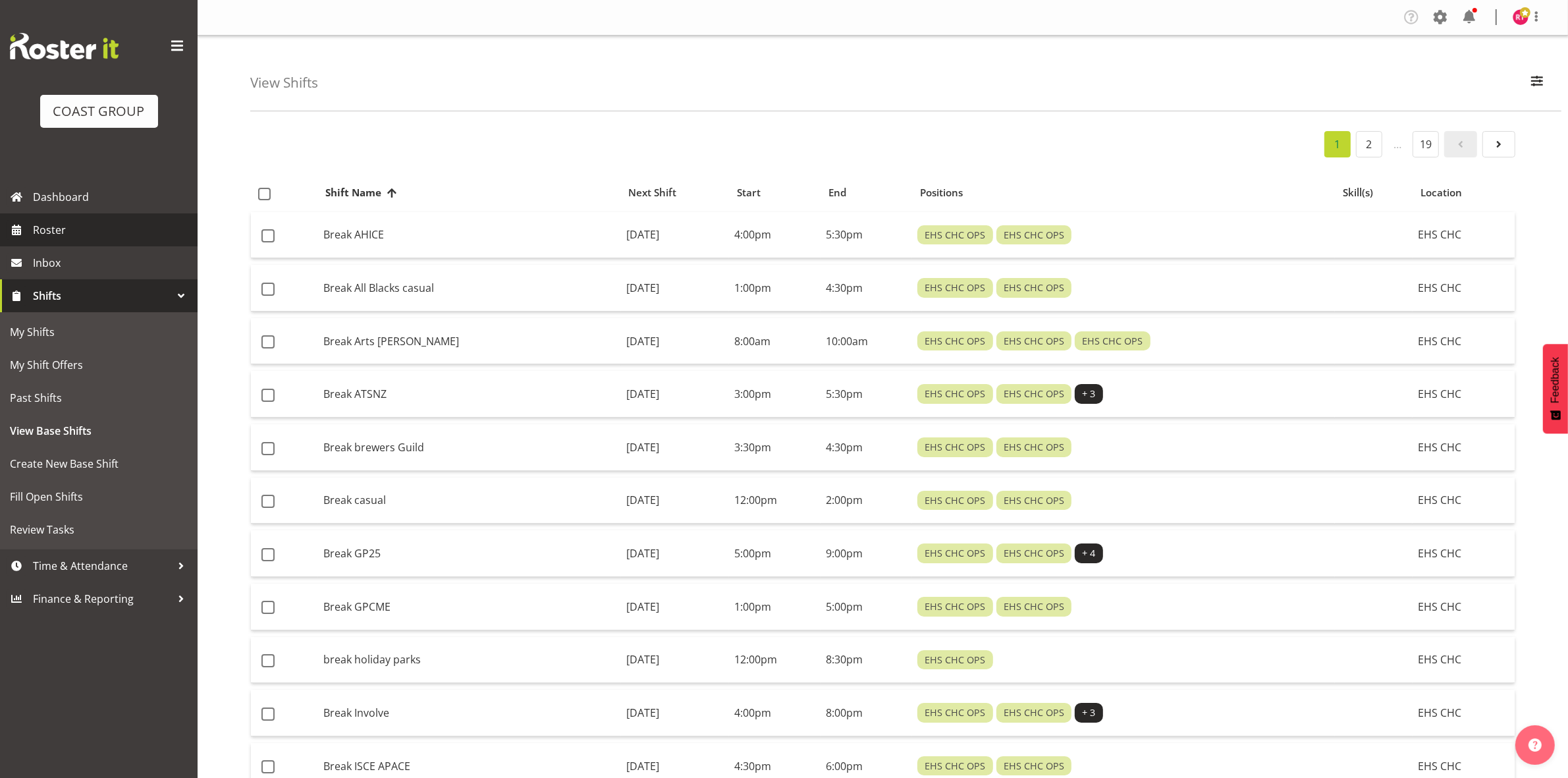
click at [67, 224] on span "Roster" at bounding box center [112, 229] width 158 height 20
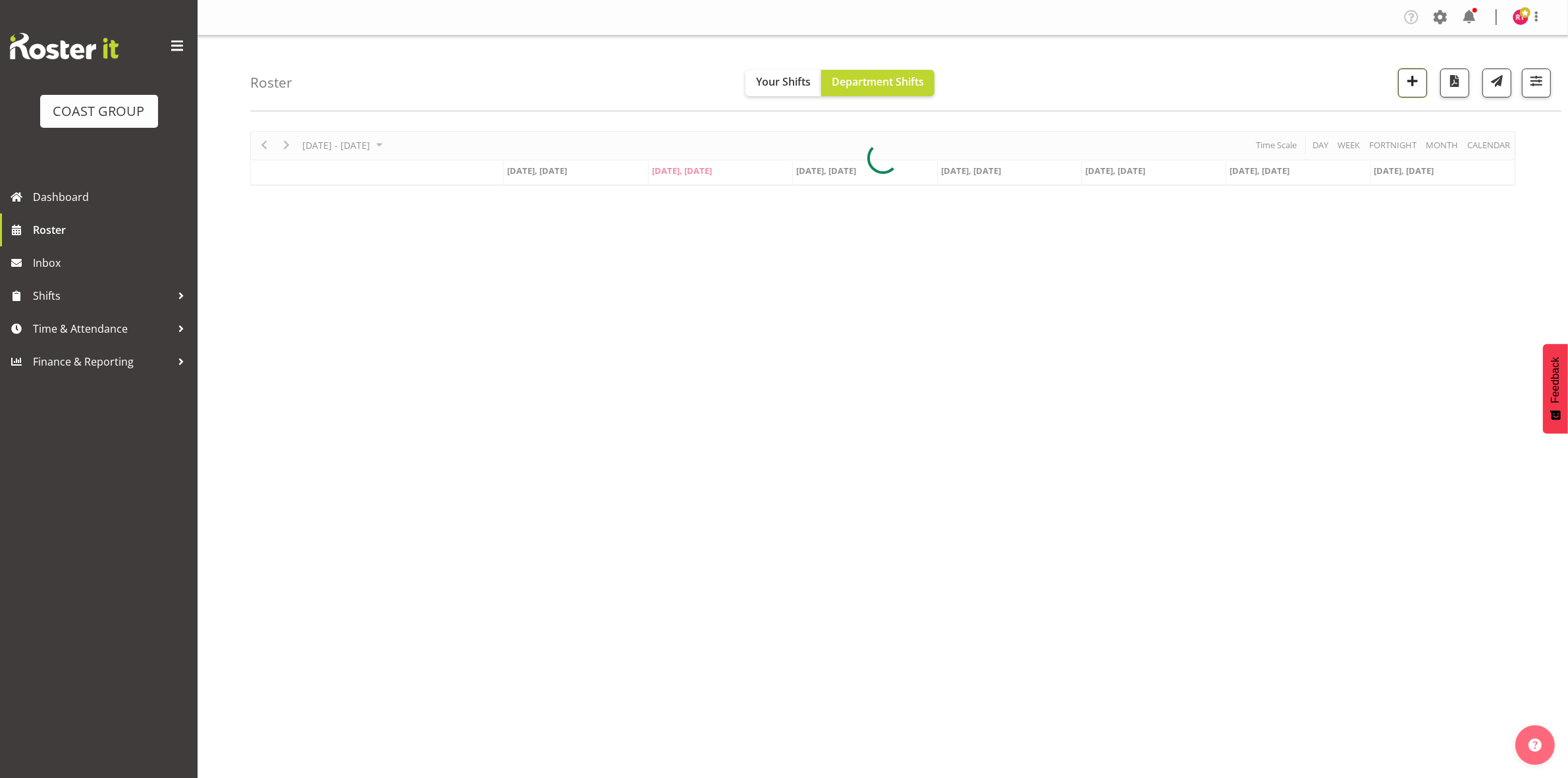
click at [1414, 87] on span "button" at bounding box center [1412, 80] width 17 height 17
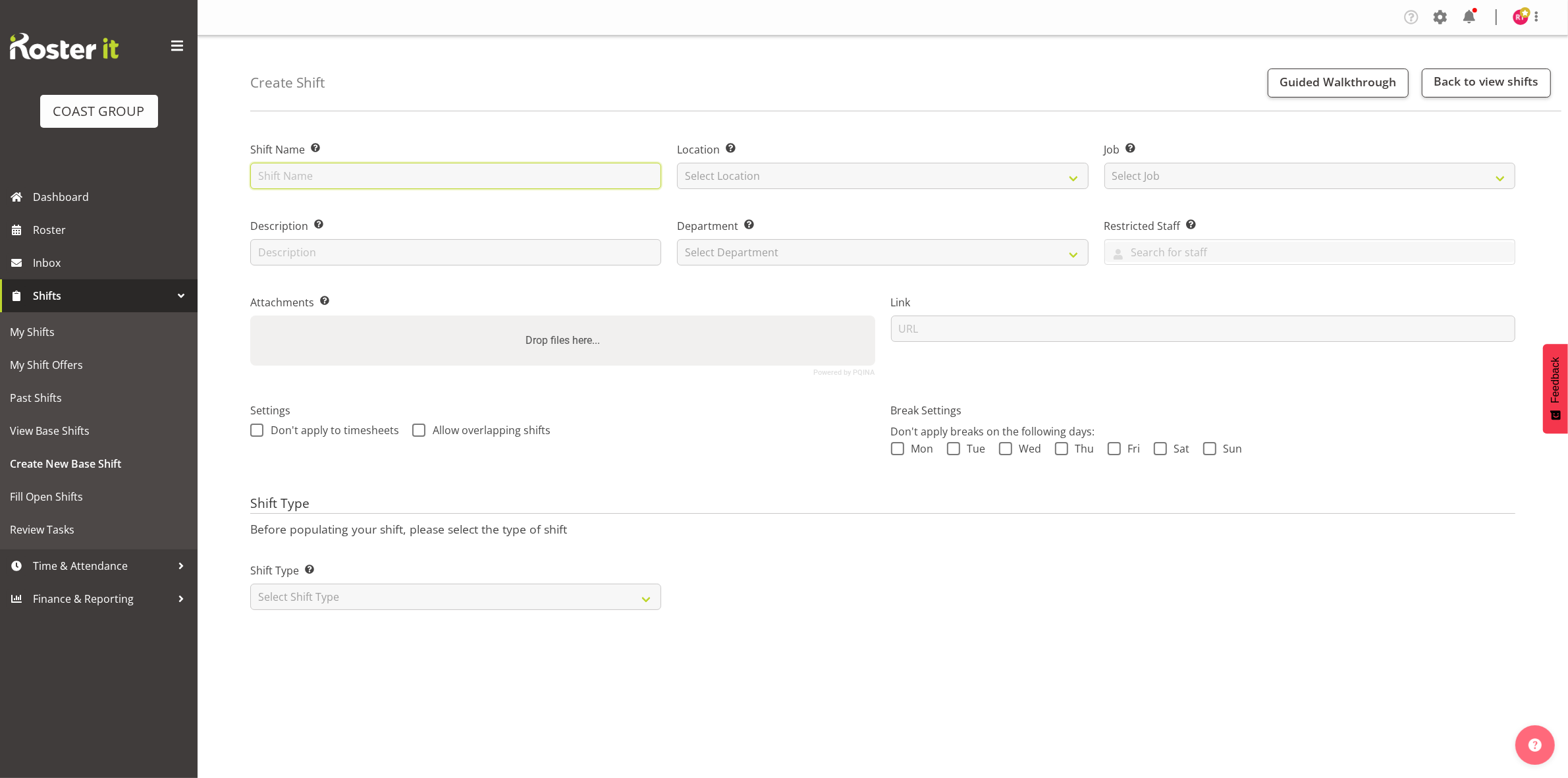
click at [484, 177] on input "text" at bounding box center [456, 175] width 411 height 26
type input "Break seeds"
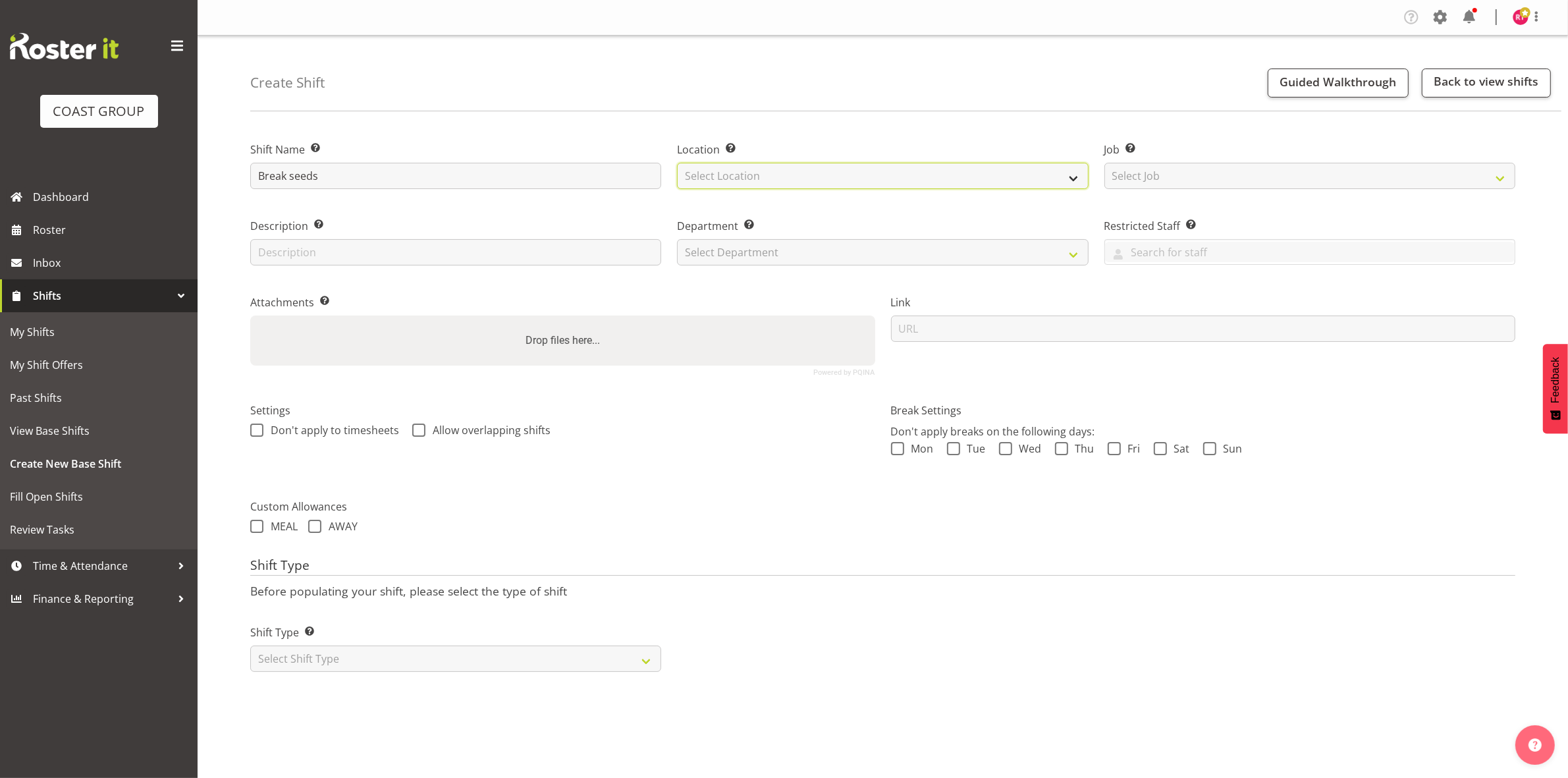
click at [829, 163] on select "Select Location EHS CHC" at bounding box center [883, 175] width 411 height 26
select select "107"
click at [677, 162] on select "Select Location EHS CHC" at bounding box center [883, 175] width 411 height 26
click at [1199, 173] on select "Select Job Create new job 1 Carlton Events 1 Carlton Hamilton 1 Carlton Welling…" at bounding box center [1310, 175] width 411 height 26
select select "9299"
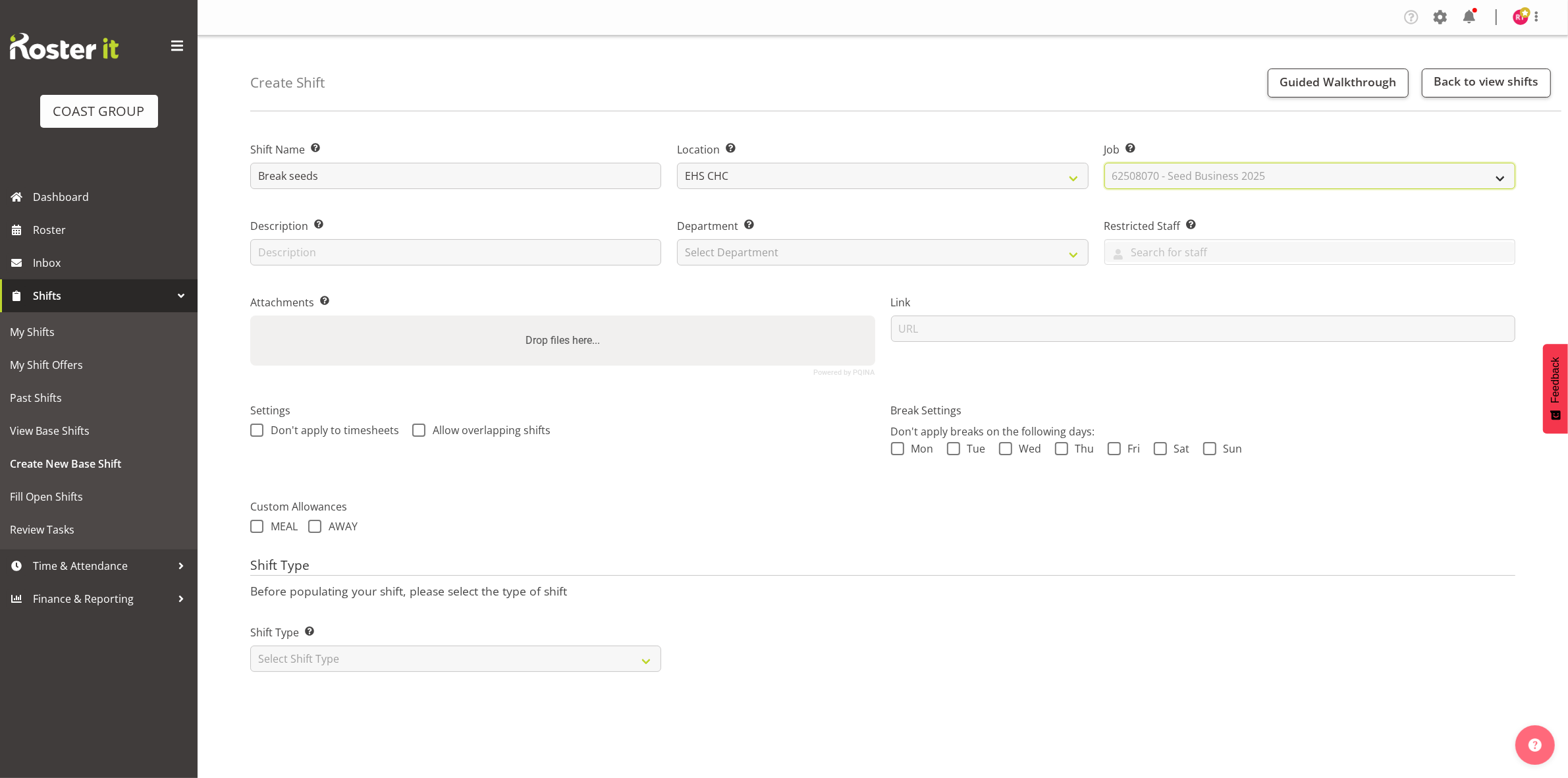
click at [1104, 162] on select "Select Job Create new job 1 Carlton Events 1 Carlton Hamilton 1 Carlton Welling…" at bounding box center [1310, 175] width 411 height 26
click at [889, 260] on select "Select Department EHS CHC OPS" at bounding box center [883, 252] width 411 height 26
select select "41"
click at [677, 239] on select "Select Department EHS CHC OPS" at bounding box center [883, 252] width 411 height 26
click at [435, 656] on select "Select Shift Type One Off Shift Recurring Shift Rotating Shift" at bounding box center [456, 659] width 411 height 26
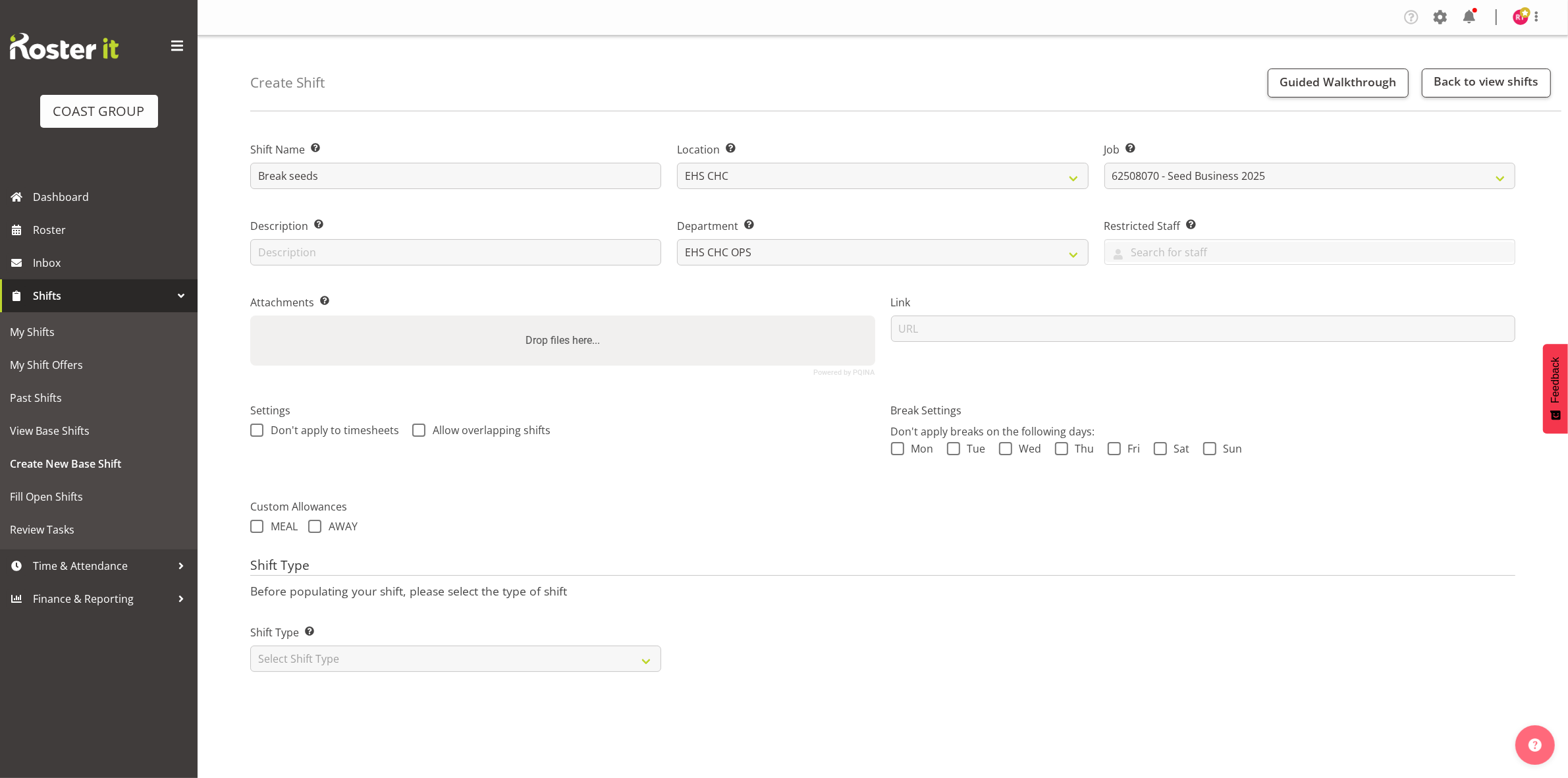
click at [438, 677] on div "Shift Type Shift Types: One Off – Select this if you would like a single shift …" at bounding box center [456, 642] width 427 height 73
click at [436, 657] on select "Select Shift Type One Off Shift Recurring Shift Rotating Shift" at bounding box center [456, 659] width 411 height 26
select select "one_off"
click at [250, 647] on select "Select Shift Type One Off Shift Recurring Shift Rotating Shift" at bounding box center [456, 659] width 411 height 26
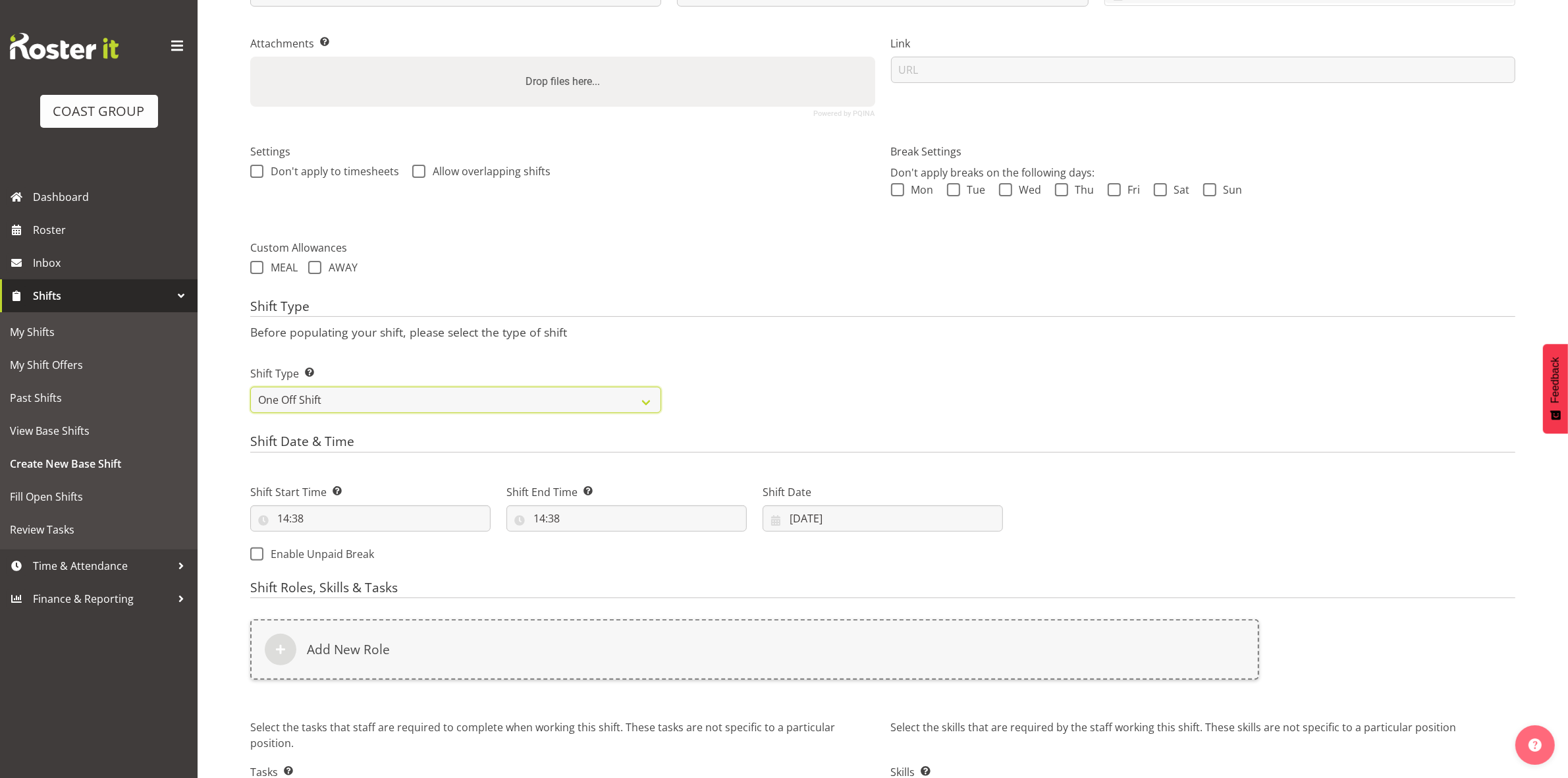
scroll to position [361, 0]
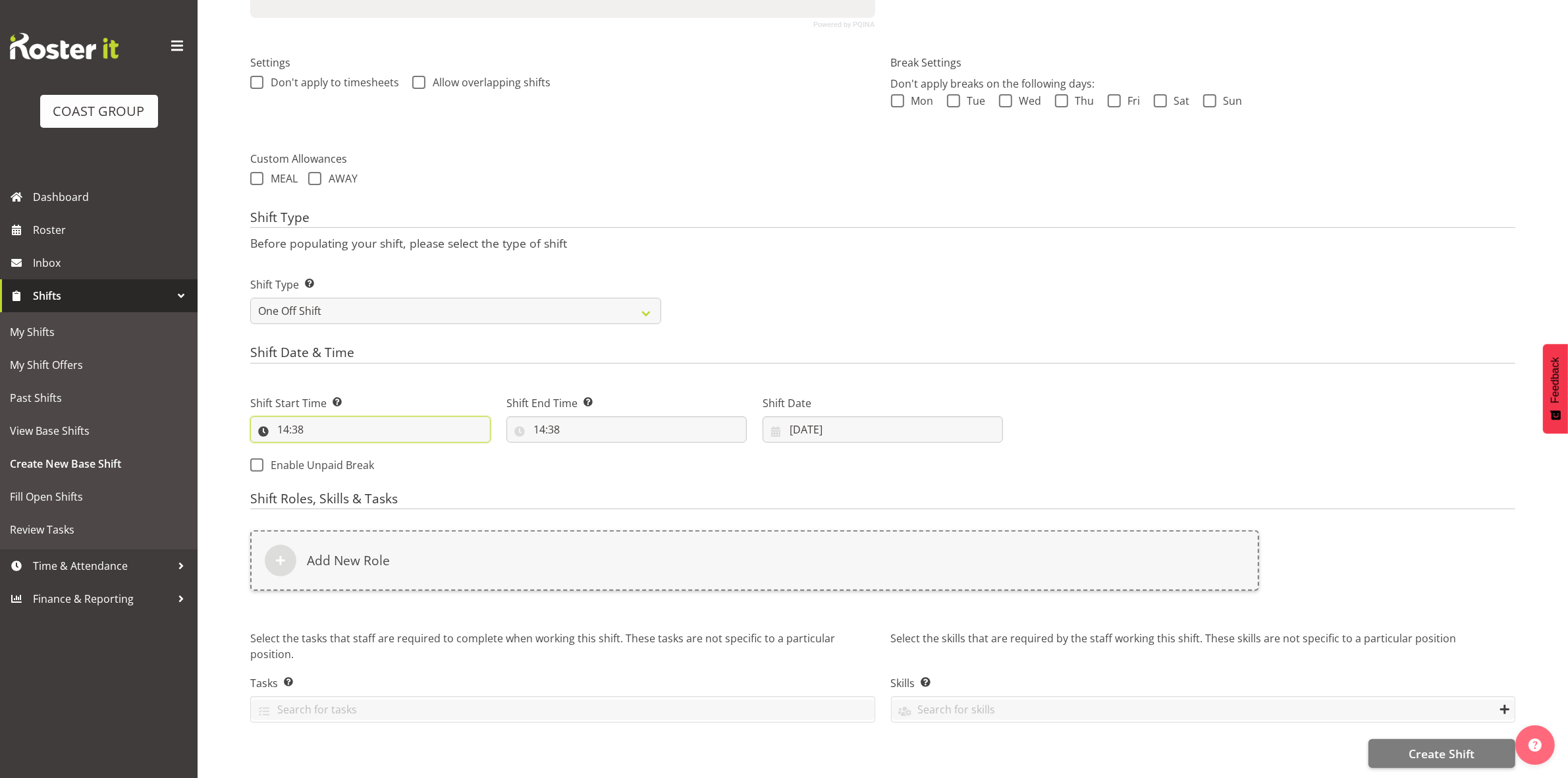
click at [286, 417] on input "14:38" at bounding box center [370, 429] width 241 height 26
click at [341, 456] on select "00 01 02 03 04 05 06 07 08 09 10 11 12 13 14 15 16 17 18 19 20 21 22 23" at bounding box center [340, 463] width 30 height 26
select select "18"
click at [325, 450] on select "00 01 02 03 04 05 06 07 08 09 10 11 12 13 14 15 16 17 18 19 20 21 22 23" at bounding box center [340, 463] width 30 height 26
type input "18:38"
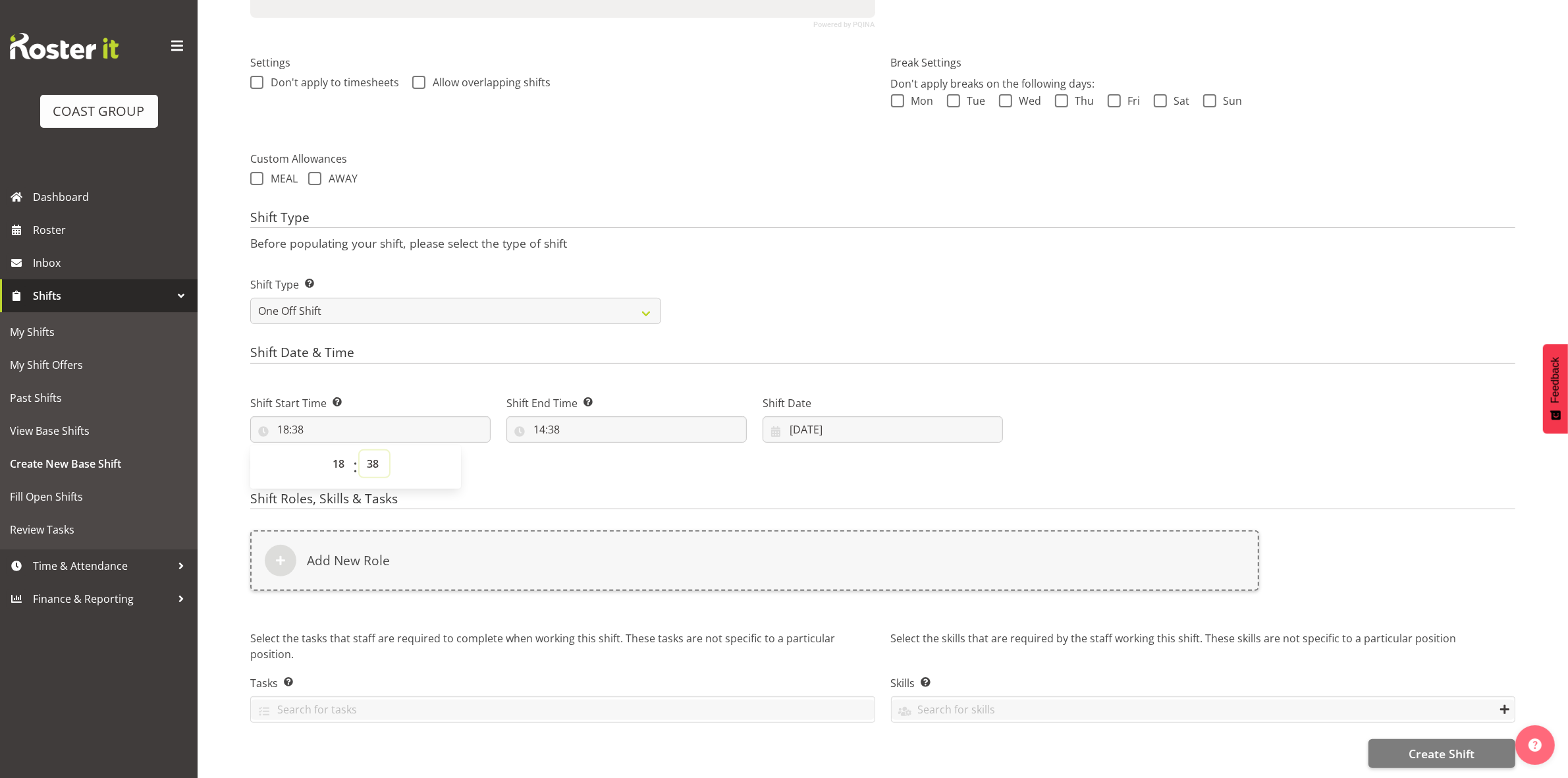
click at [375, 450] on select "00 01 02 03 04 05 06 07 08 09 10 11 12 13 14 15 16 17 18 19 20 21 22 23 24 25 2…" at bounding box center [375, 463] width 30 height 26
select select "0"
click at [360, 450] on select "00 01 02 03 04 05 06 07 08 09 10 11 12 13 14 15 16 17 18 19 20 21 22 23 24 25 2…" at bounding box center [375, 463] width 30 height 26
type input "18:00"
click at [796, 292] on div "Shift Type Shift Types: One Off – Select this if you would like a single shift …" at bounding box center [883, 295] width 1281 height 73
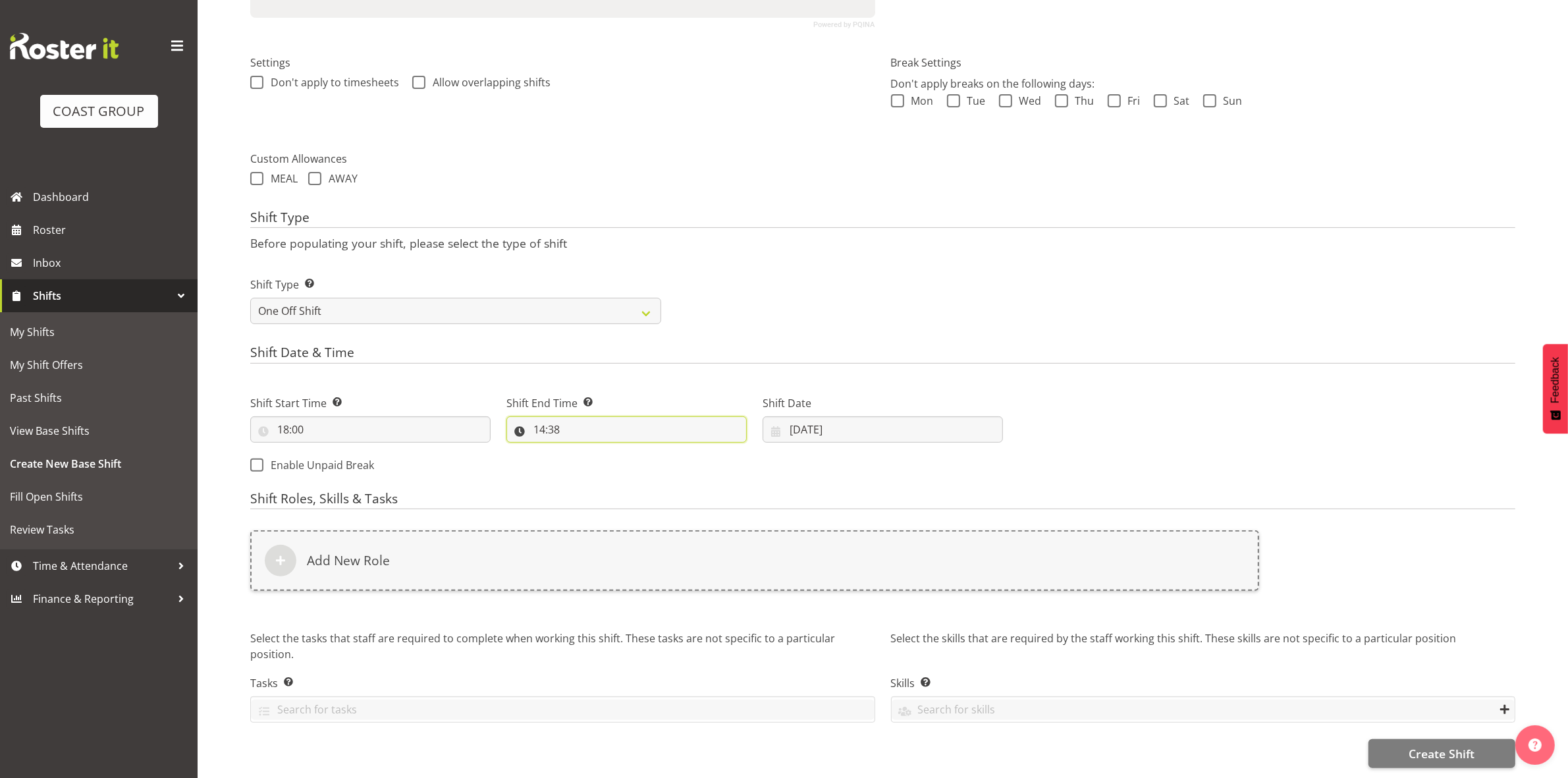
click at [544, 419] on input "14:38" at bounding box center [626, 429] width 241 height 26
click at [593, 450] on select "00 01 02 03 04 05 06 07 08 09 10 11 12 13 14 15 16 17 18 19 20 21 22 23" at bounding box center [596, 463] width 30 height 26
select select "20"
click at [582, 450] on select "00 01 02 03 04 05 06 07 08 09 10 11 12 13 14 15 16 17 18 19 20 21 22 23" at bounding box center [596, 463] width 30 height 26
type input "20:38"
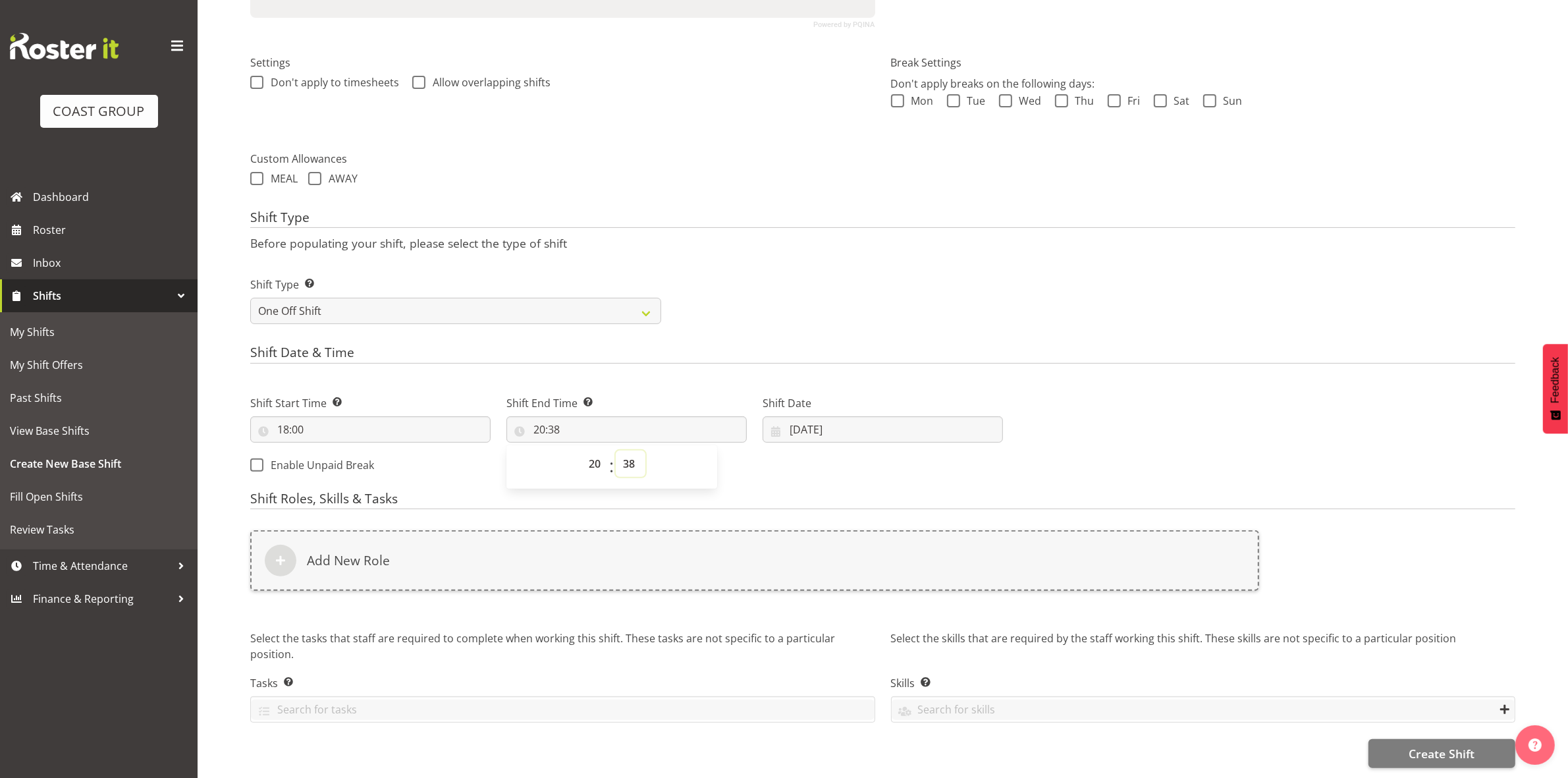
drag, startPoint x: 631, startPoint y: 455, endPoint x: 629, endPoint y: 439, distance: 16.1
click at [631, 455] on select "00 01 02 03 04 05 06 07 08 09 10 11 12 13 14 15 16 17 18 19 20 21 22 23 24 25 2…" at bounding box center [631, 463] width 30 height 26
select select "0"
click at [616, 450] on select "00 01 02 03 04 05 06 07 08 09 10 11 12 13 14 15 16 17 18 19 20 21 22 23 24 25 2…" at bounding box center [631, 463] width 30 height 26
type input "20:00"
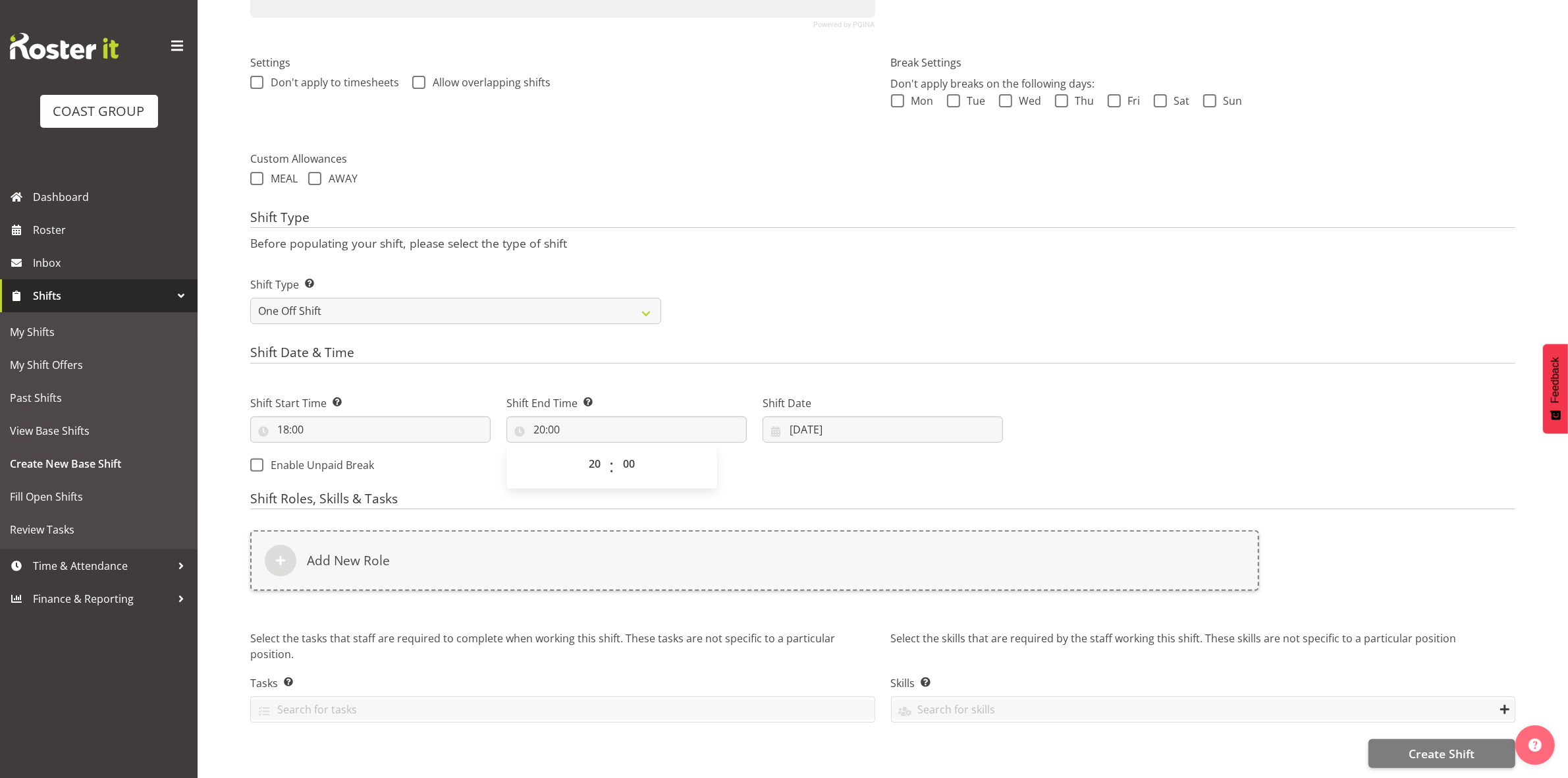
click at [892, 210] on h4 "Shift Type" at bounding box center [882, 219] width 1265 height 18
click at [792, 417] on input "[DATE]" at bounding box center [883, 429] width 241 height 26
click at [884, 628] on span "27" at bounding box center [883, 634] width 11 height 13
type input "27/08/2025"
click at [1061, 413] on div "Next Shifts" at bounding box center [1267, 430] width 512 height 107
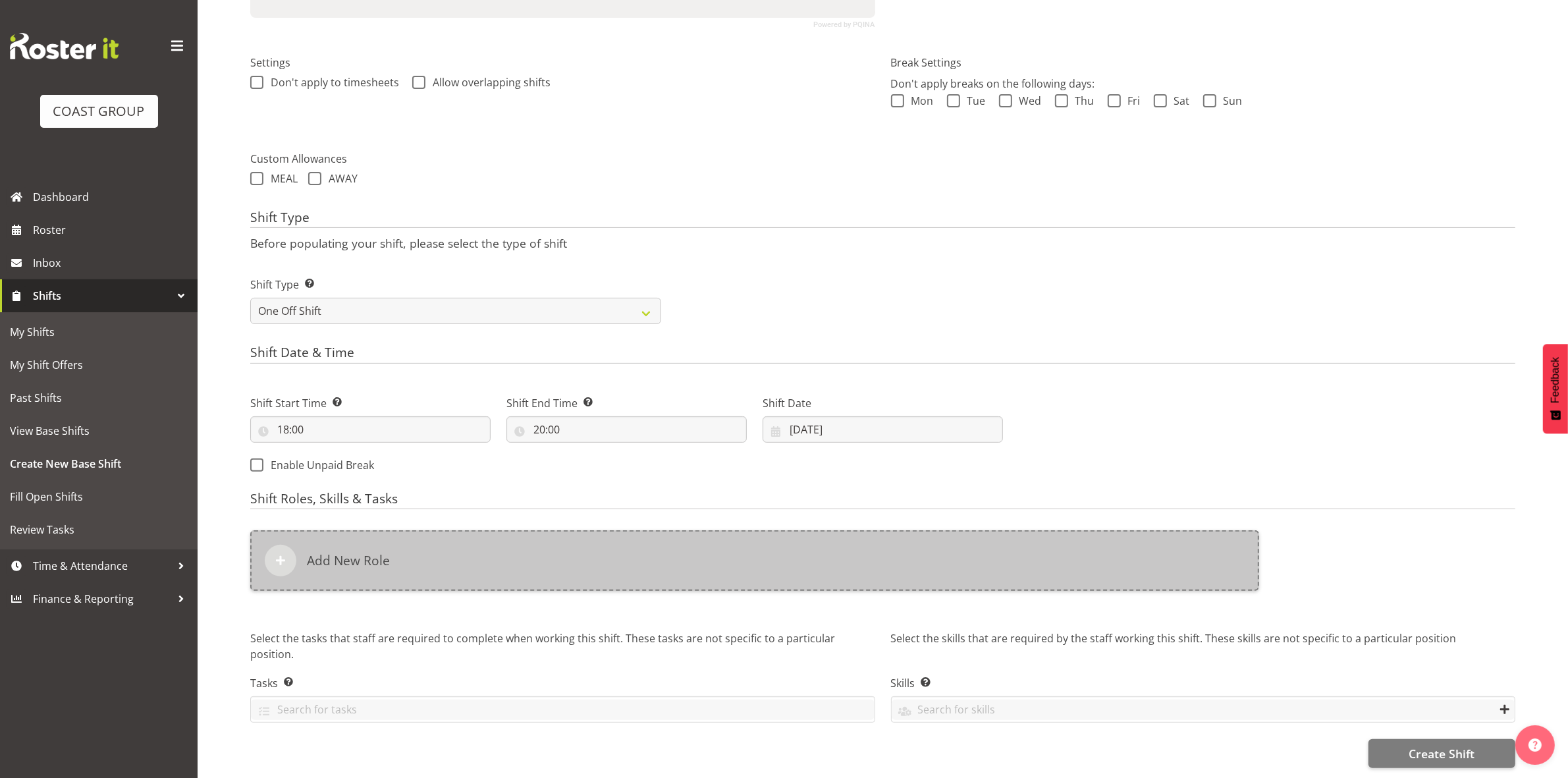
click at [598, 551] on div "Add New Role" at bounding box center [754, 561] width 1009 height 61
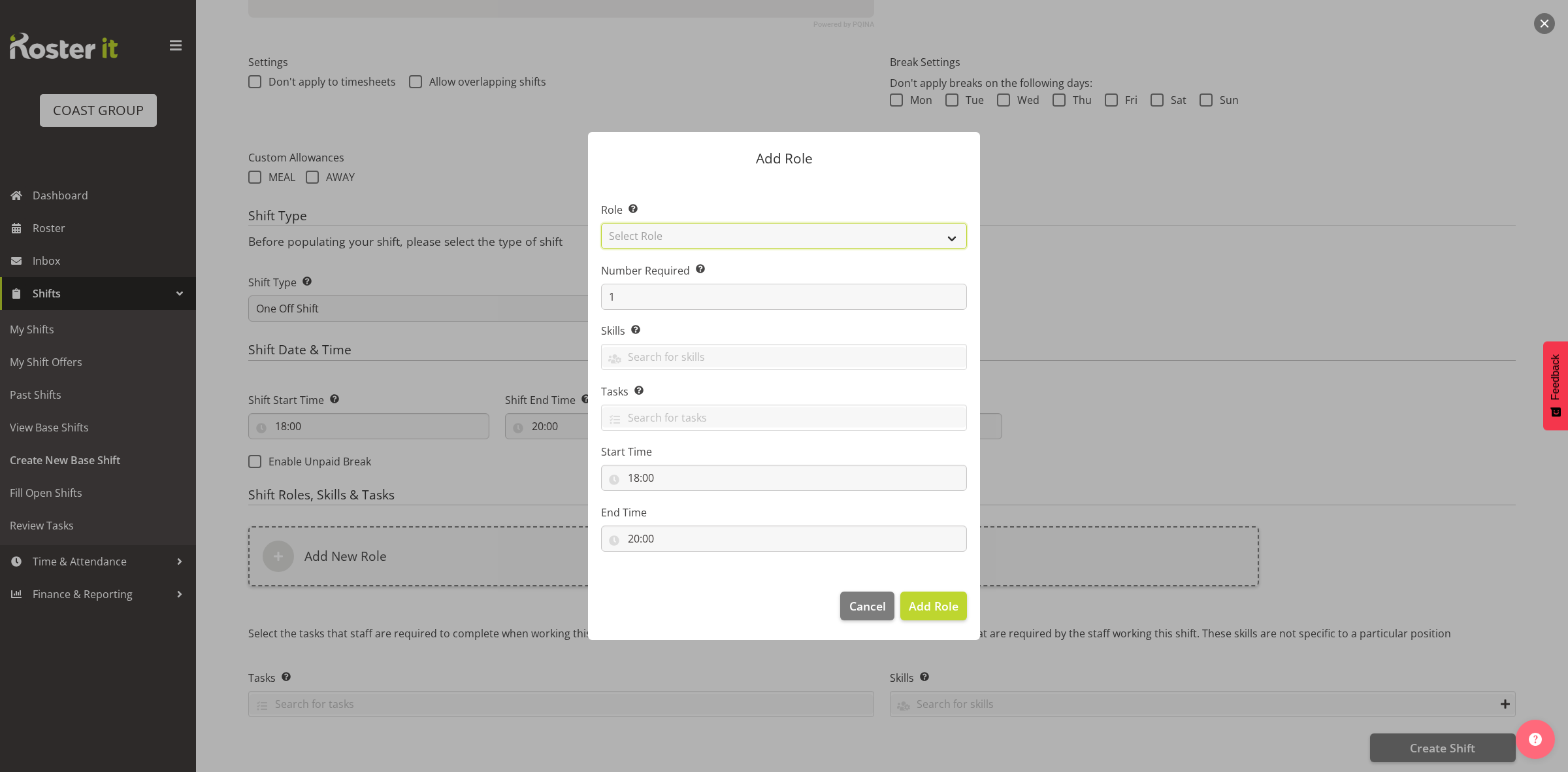
drag, startPoint x: 715, startPoint y: 229, endPoint x: 714, endPoint y: 242, distance: 13.0
click at [715, 229] on select "Select Role ACCOUNT MANAGER ACCOUNT MANAGER DW ACCOUNTS [PERSON_NAME] VEHICLES …" at bounding box center [784, 235] width 366 height 26
select select "192"
click at [601, 223] on select "Select Role ACCOUNT MANAGER ACCOUNT MANAGER DW ACCOUNTS [PERSON_NAME] VEHICLES …" at bounding box center [784, 235] width 366 height 26
click at [700, 301] on input "1" at bounding box center [784, 296] width 366 height 26
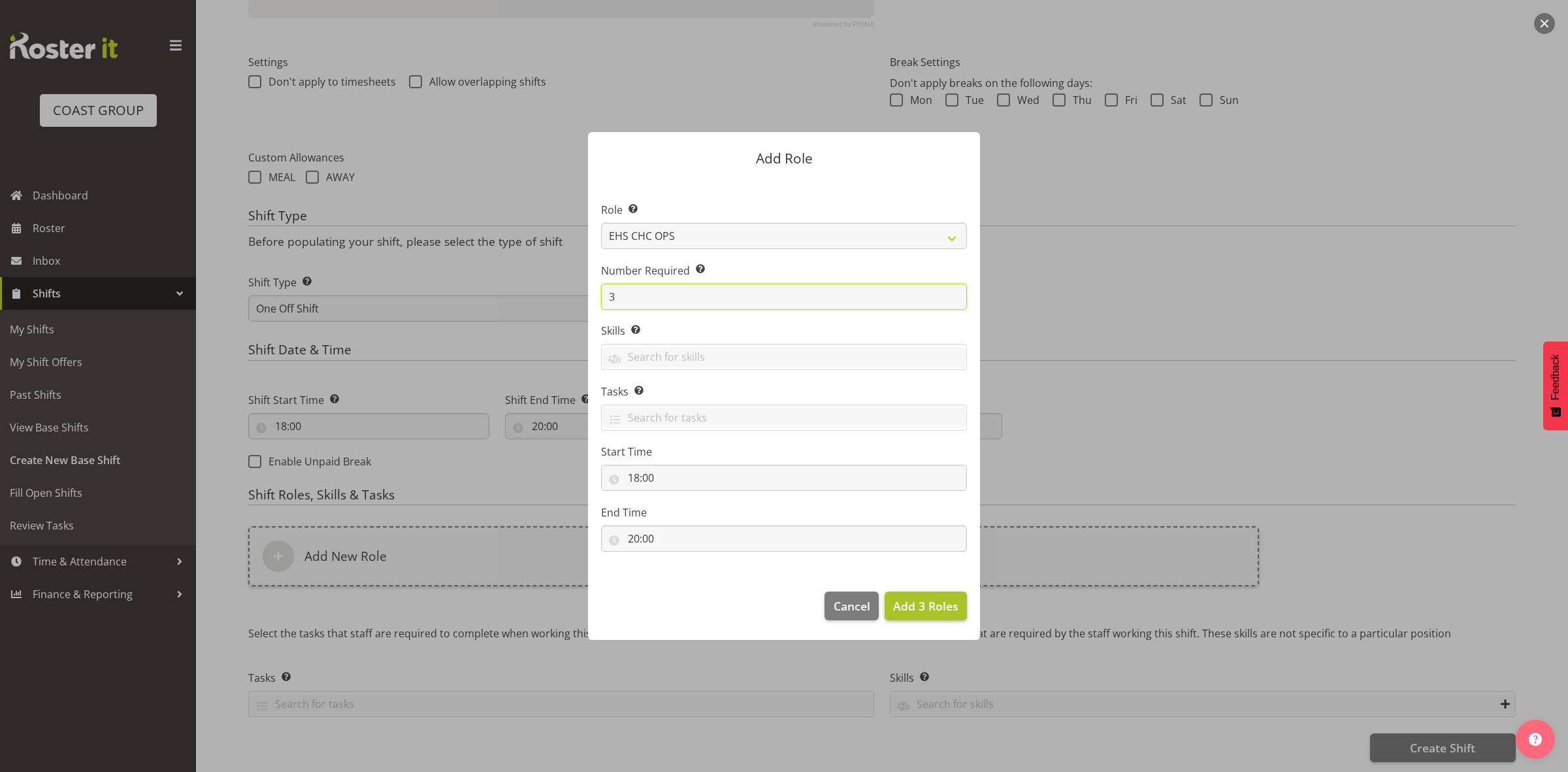
type input "3"
click at [911, 602] on span "Add 3 Roles" at bounding box center [926, 605] width 66 height 15
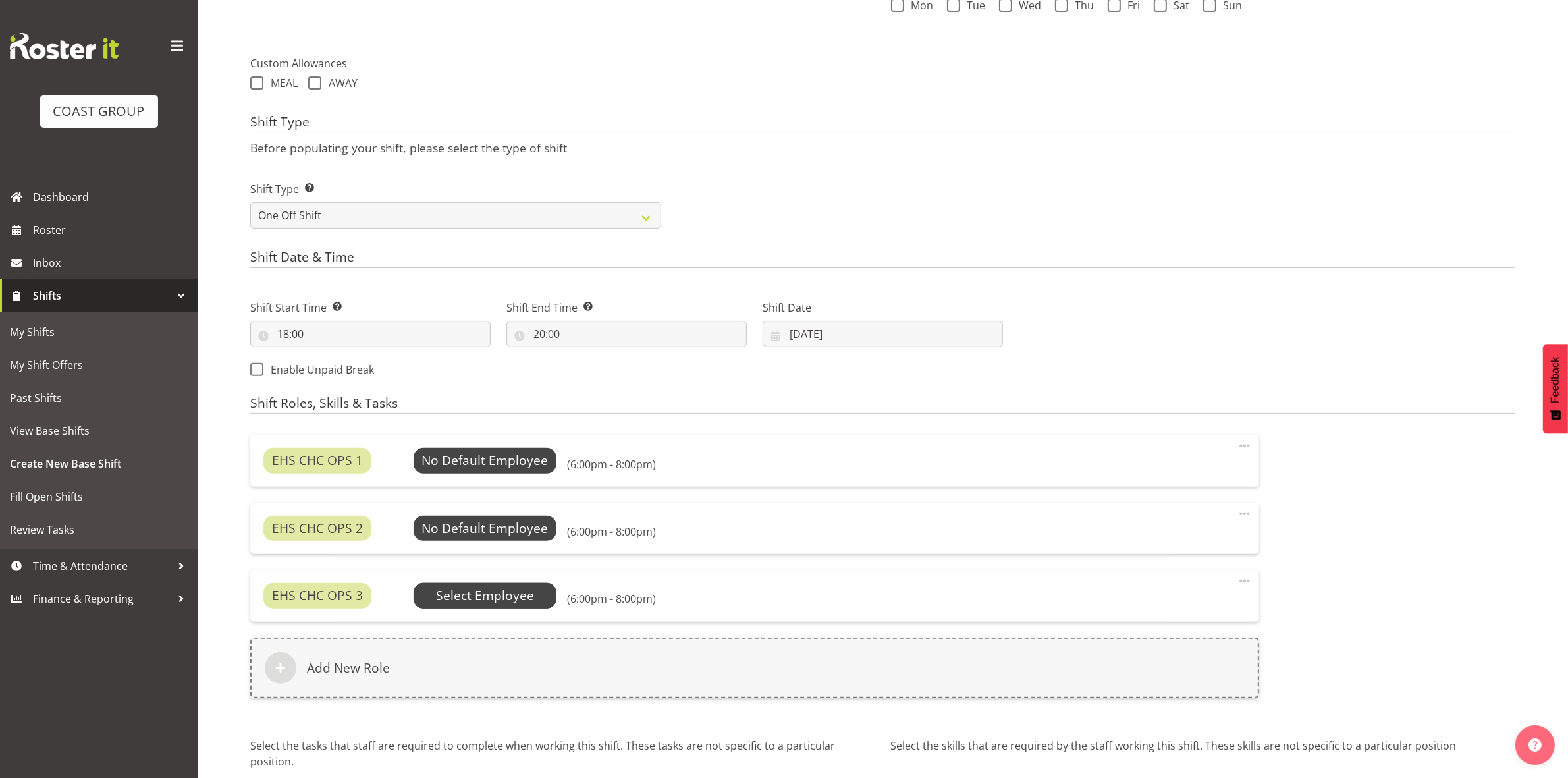
scroll to position [564, 0]
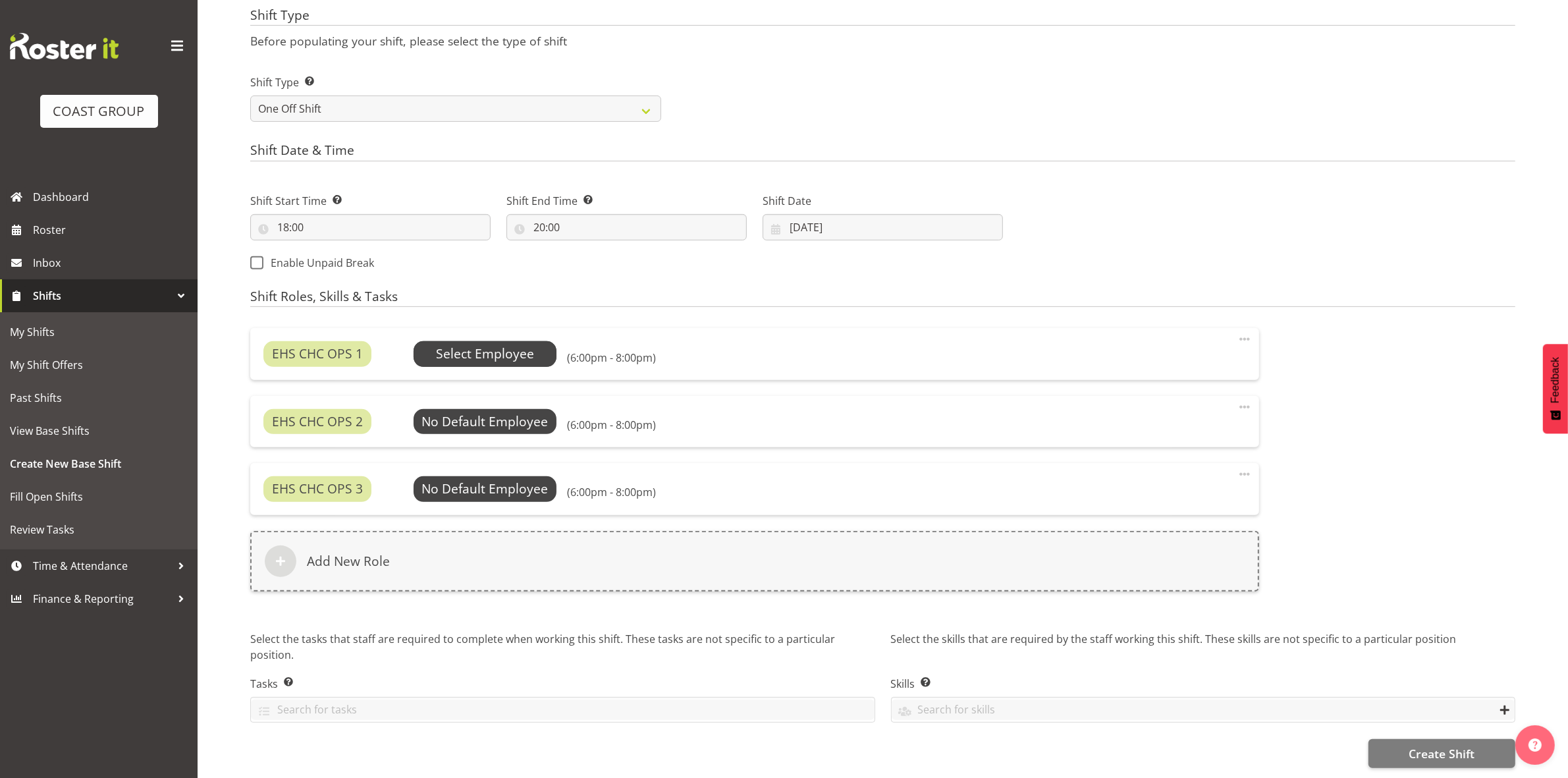
click at [475, 347] on span "Select Employee" at bounding box center [485, 354] width 98 height 19
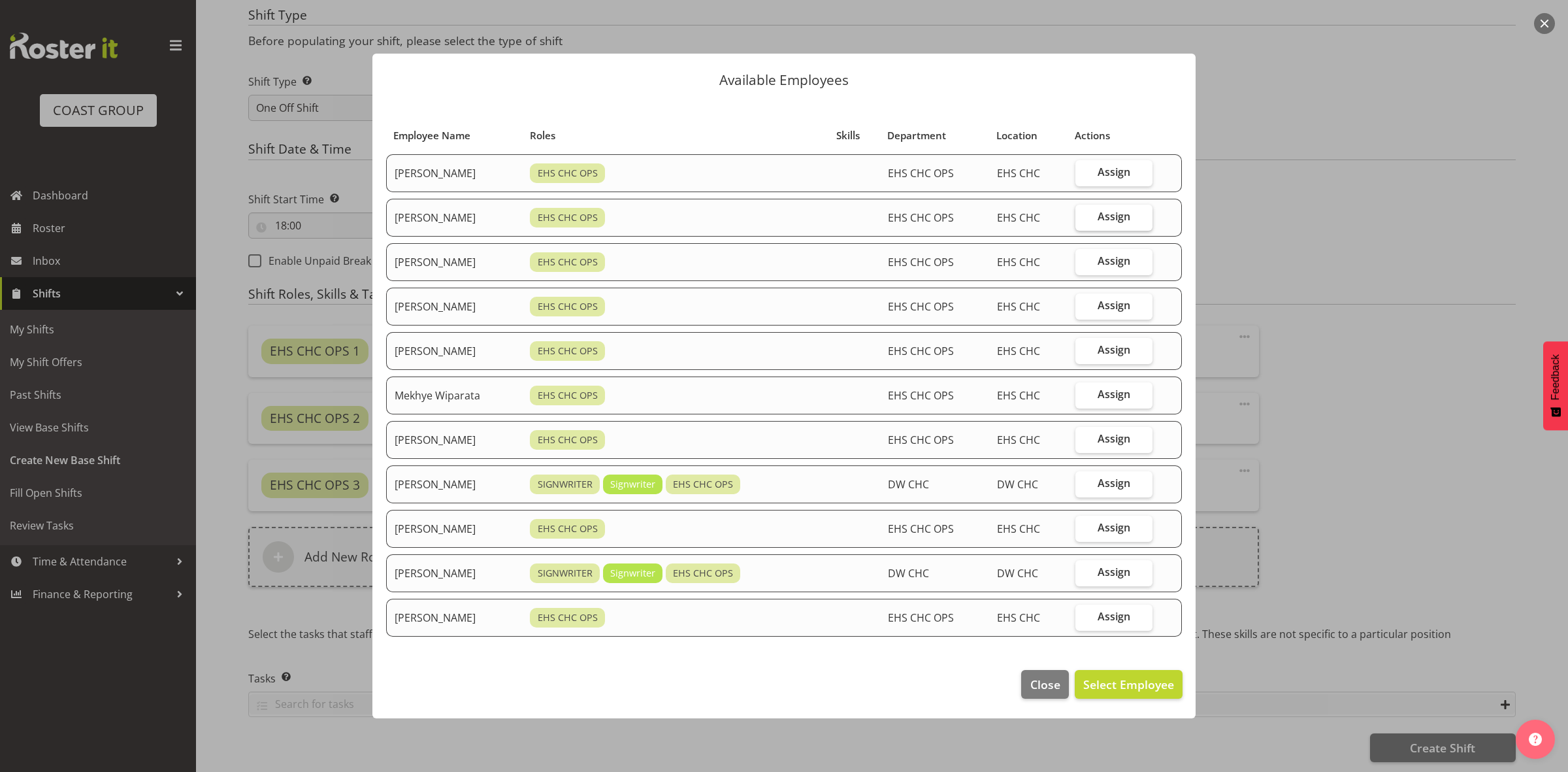
click at [1099, 214] on label "Assign" at bounding box center [1114, 217] width 77 height 26
click at [1084, 214] on input "Assign" at bounding box center [1080, 217] width 9 height 9
checkbox input "true"
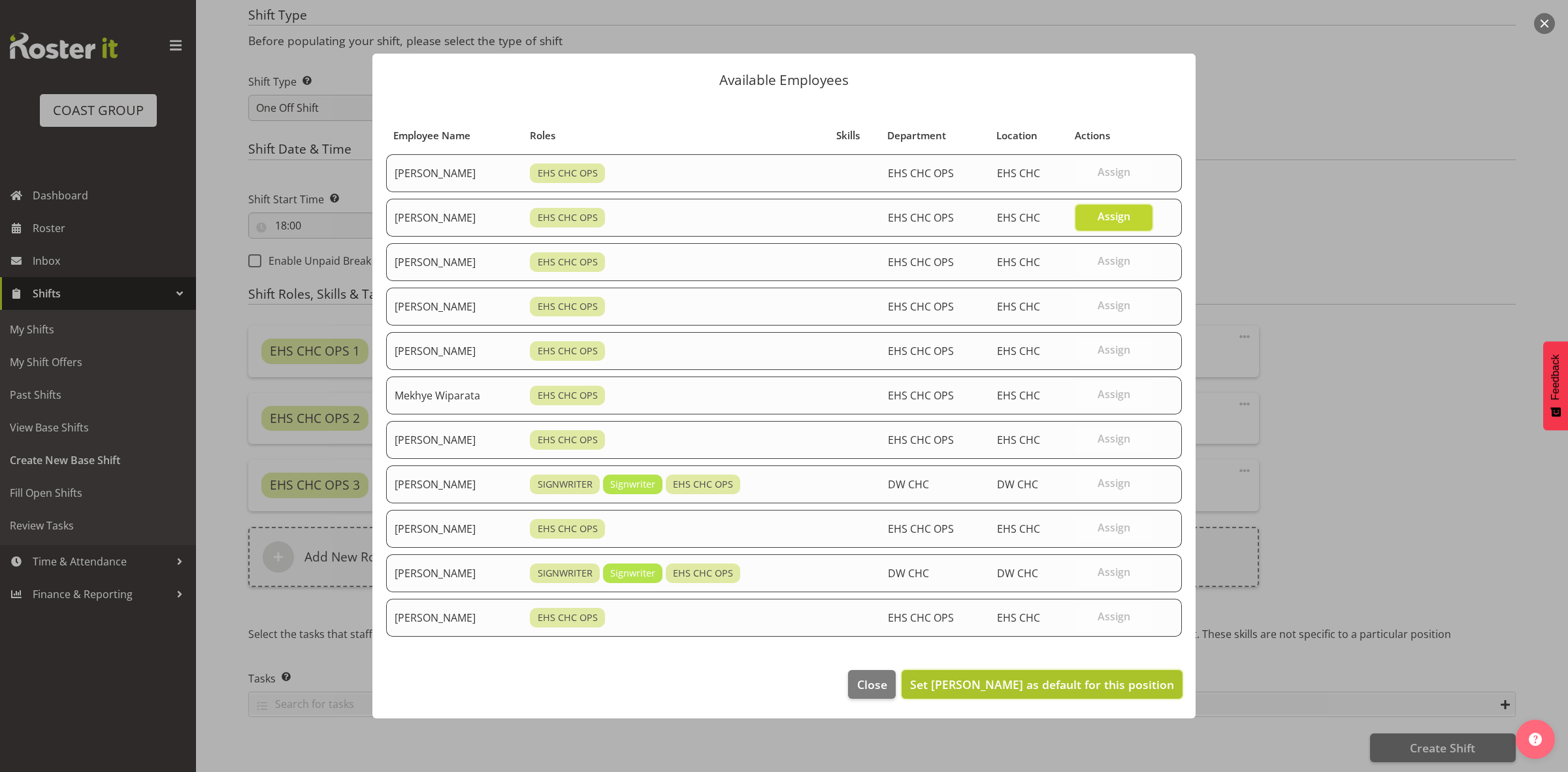
click at [1028, 690] on span "Set [PERSON_NAME] as default for this position" at bounding box center [1042, 684] width 264 height 15
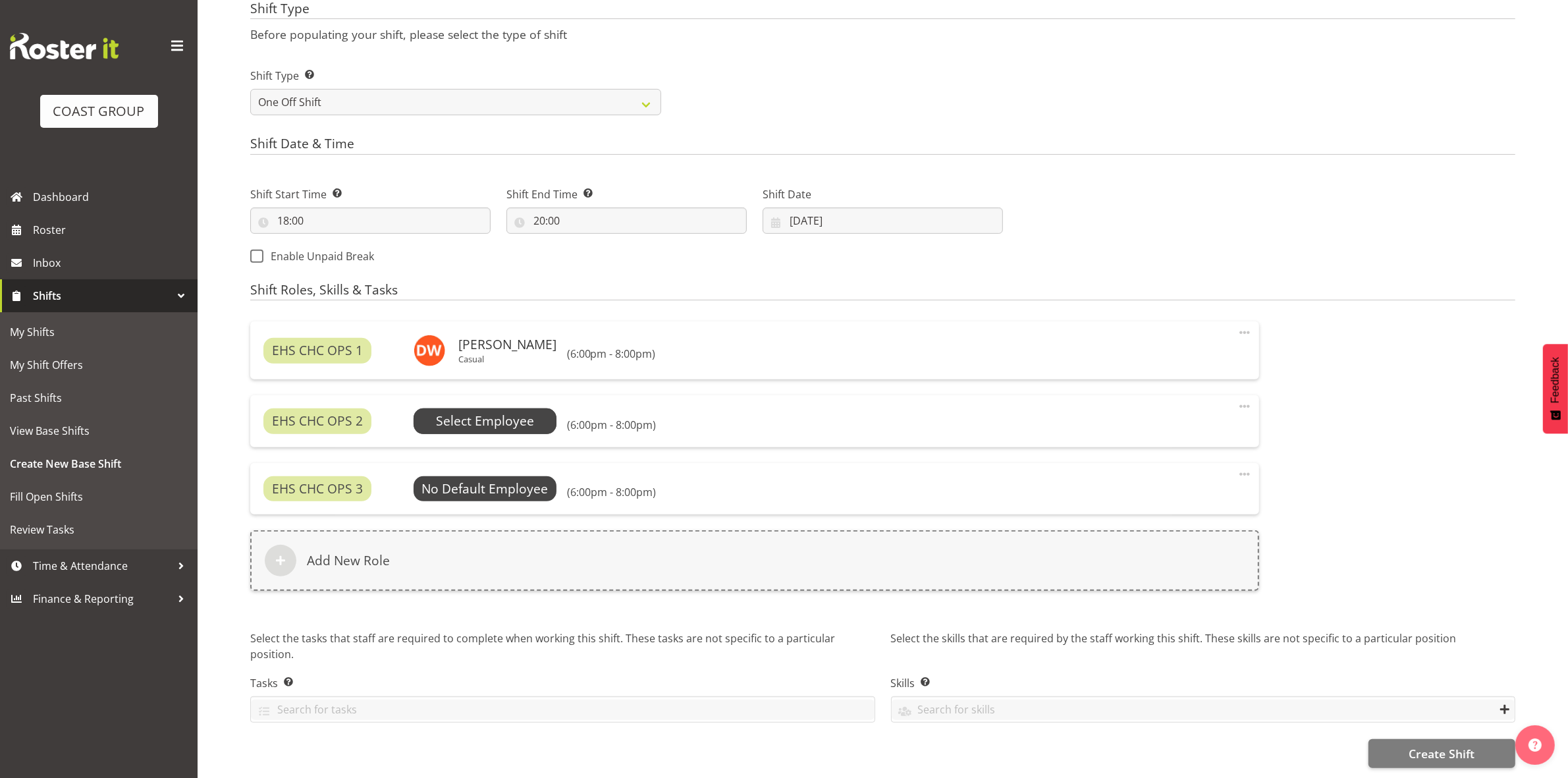
click at [525, 419] on span "Select Employee" at bounding box center [485, 421] width 98 height 19
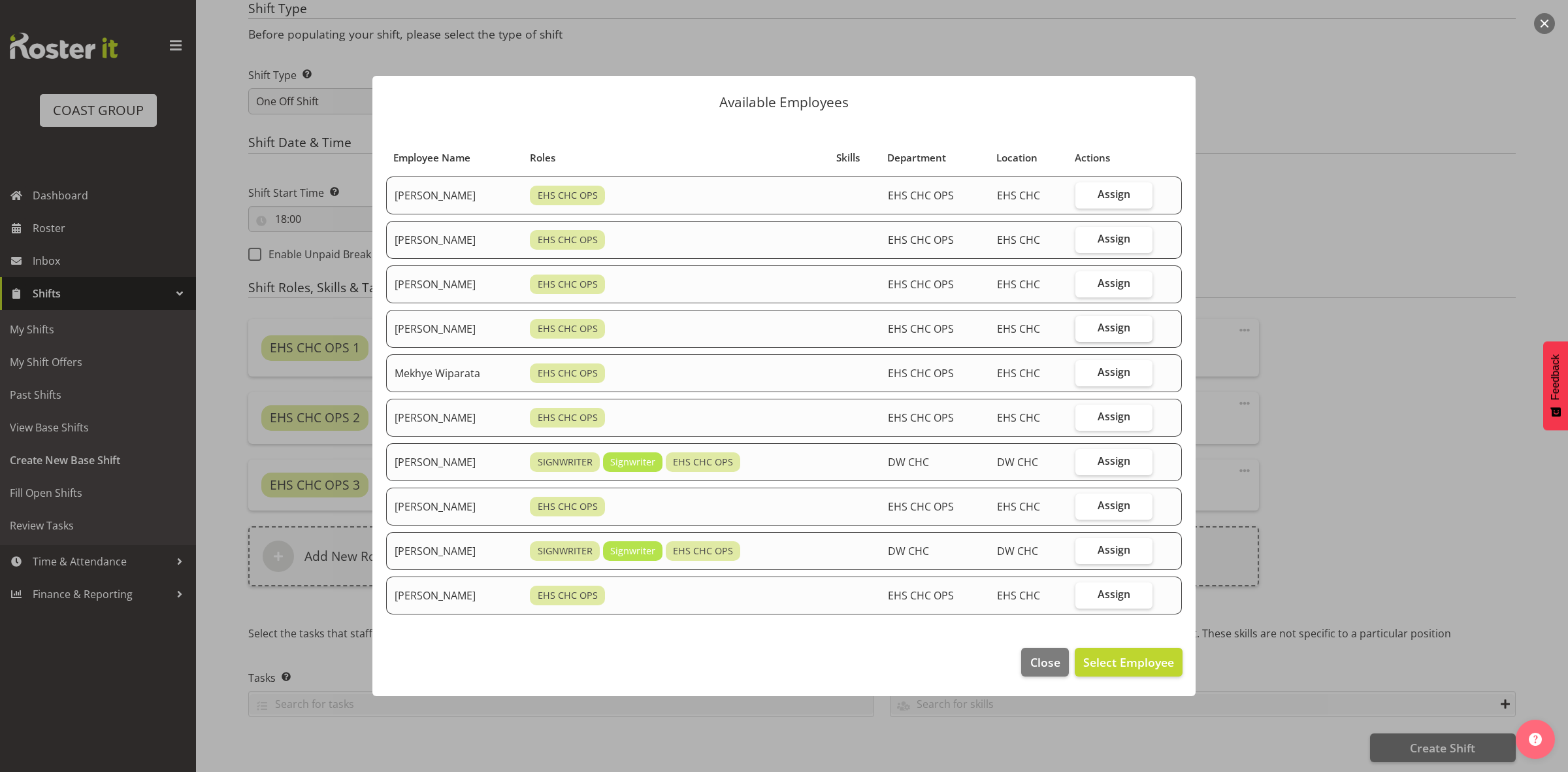
click at [1103, 330] on span "Assign" at bounding box center [1114, 328] width 33 height 13
click at [1084, 330] on input "Assign" at bounding box center [1080, 328] width 9 height 9
checkbox input "true"
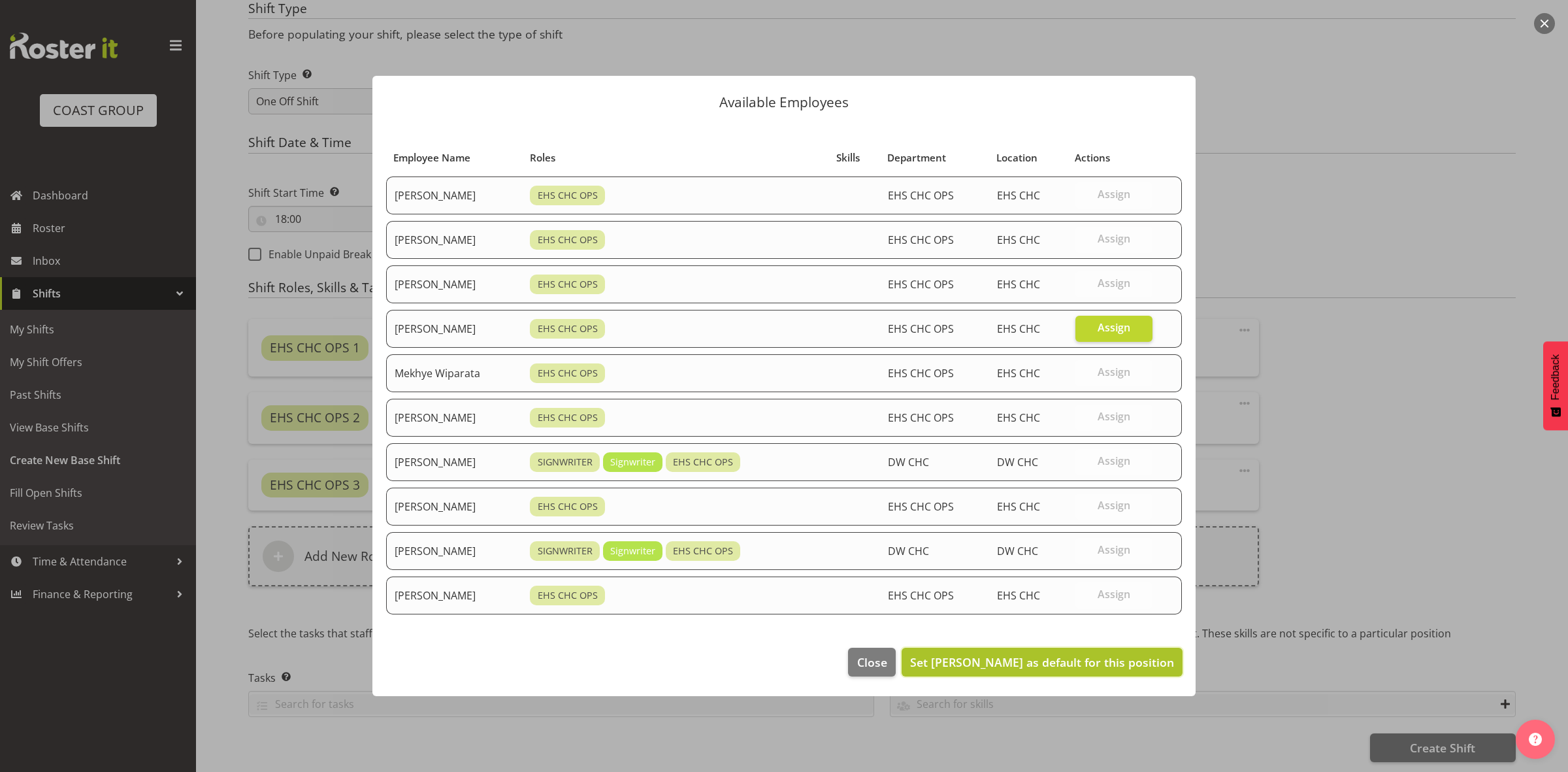
click at [1046, 671] on span "Set Martin Gorzeman as default for this position" at bounding box center [1042, 662] width 264 height 17
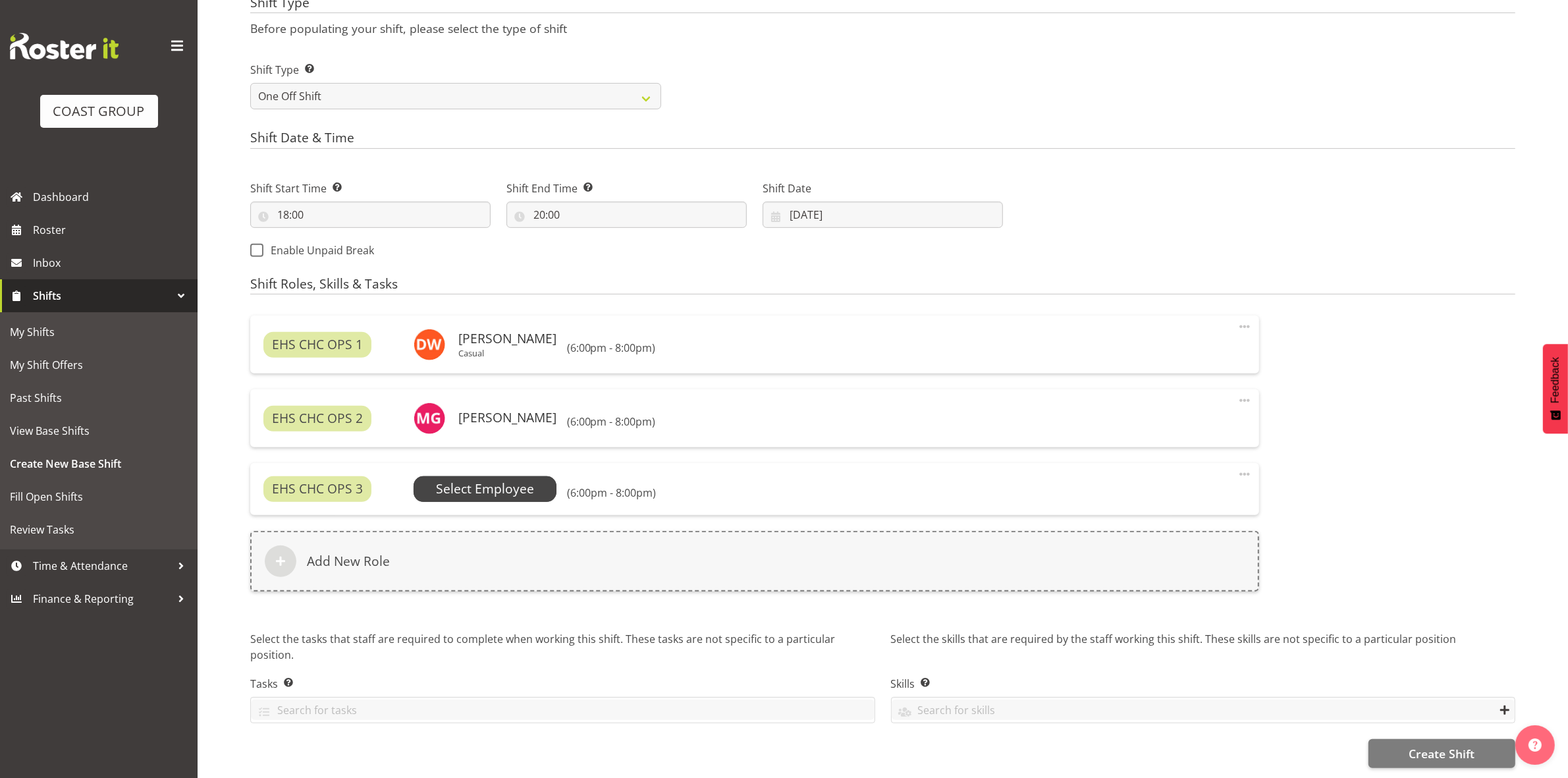
click at [507, 483] on span "Select Employee" at bounding box center [485, 489] width 98 height 19
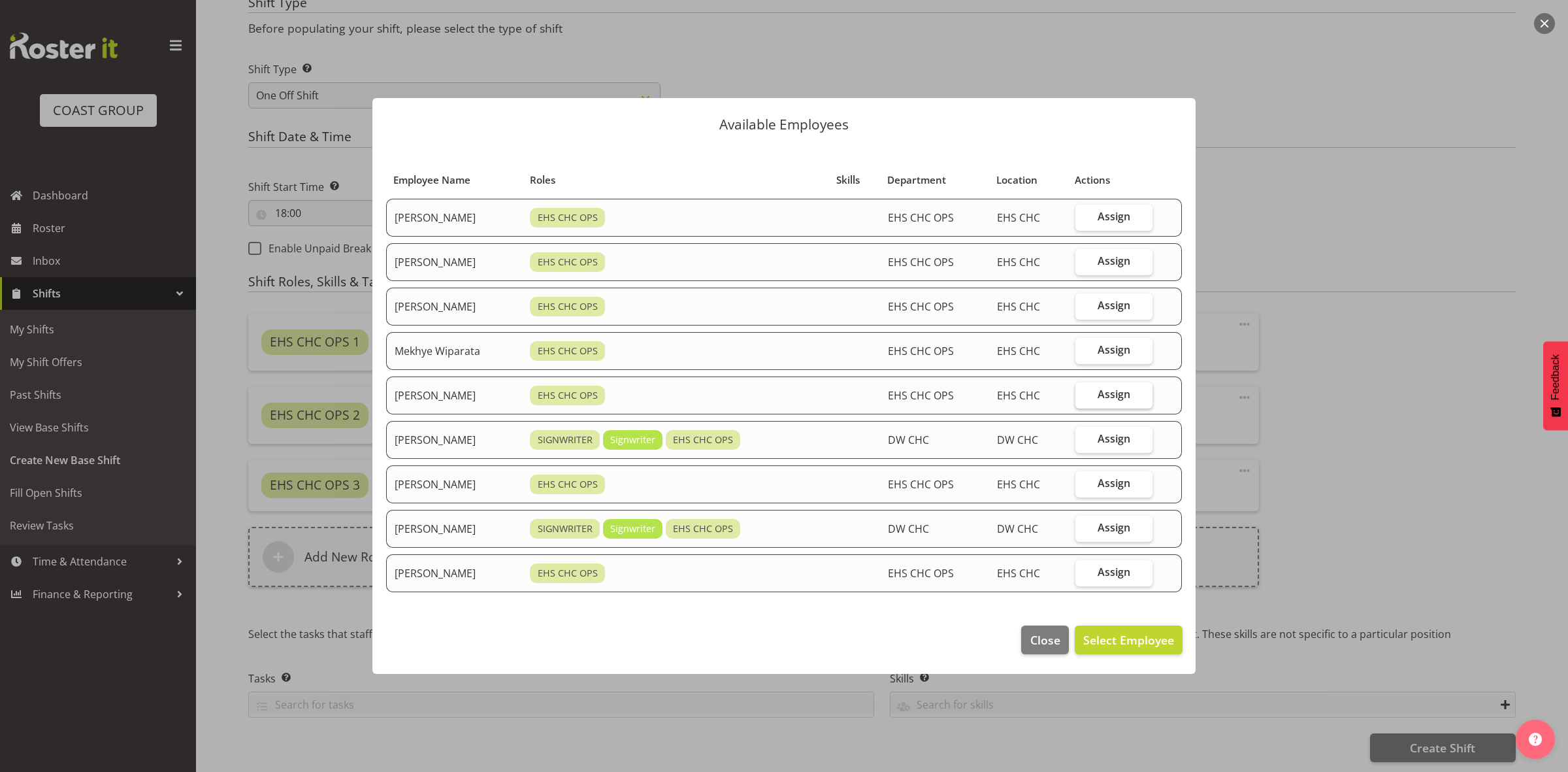
click at [1100, 393] on label "Assign" at bounding box center [1114, 395] width 77 height 26
click at [1084, 393] on input "Assign" at bounding box center [1080, 394] width 9 height 9
checkbox input "true"
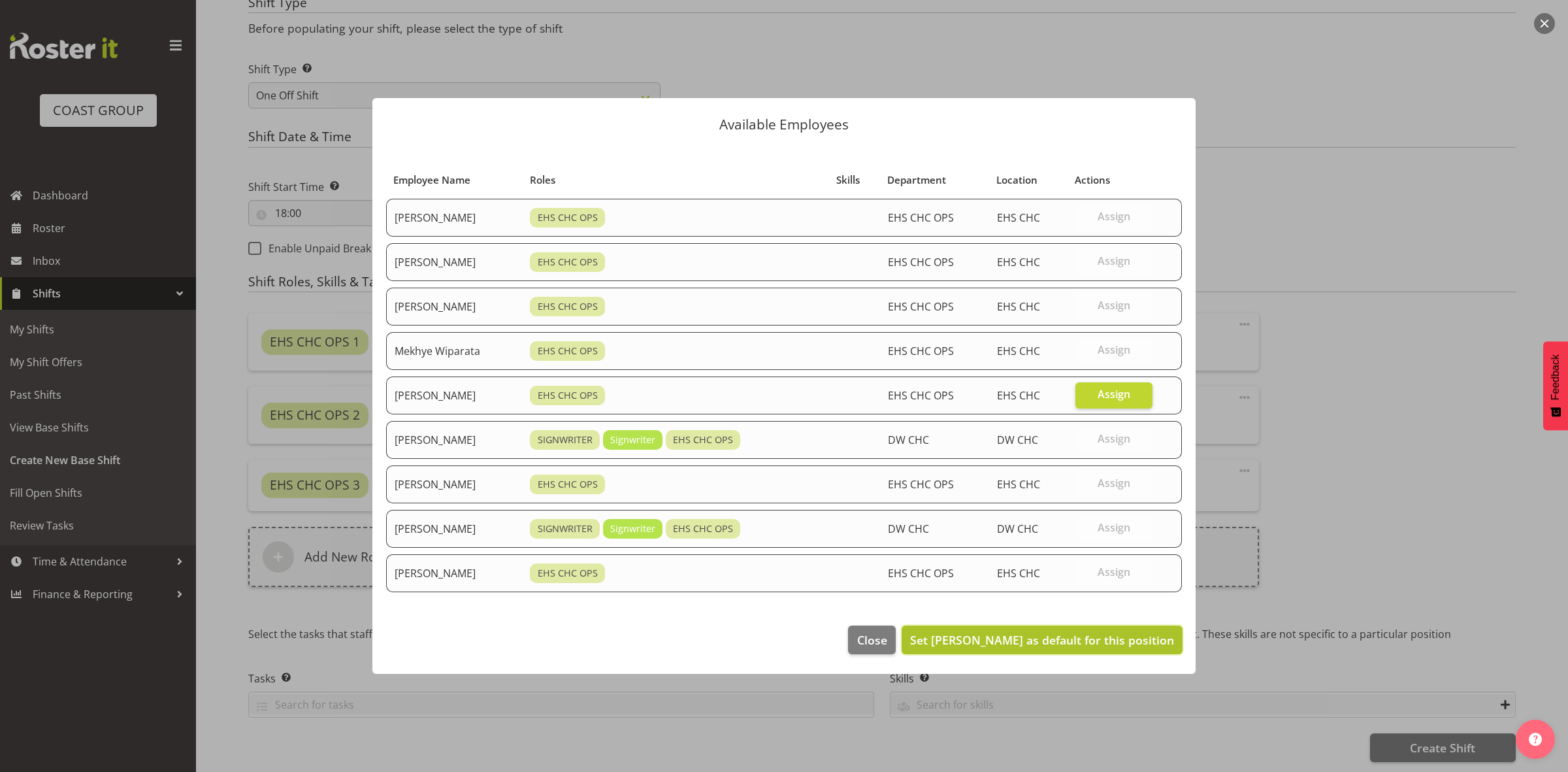
click at [1026, 639] on span "Set Reuben Bowe as default for this position" at bounding box center [1042, 640] width 264 height 15
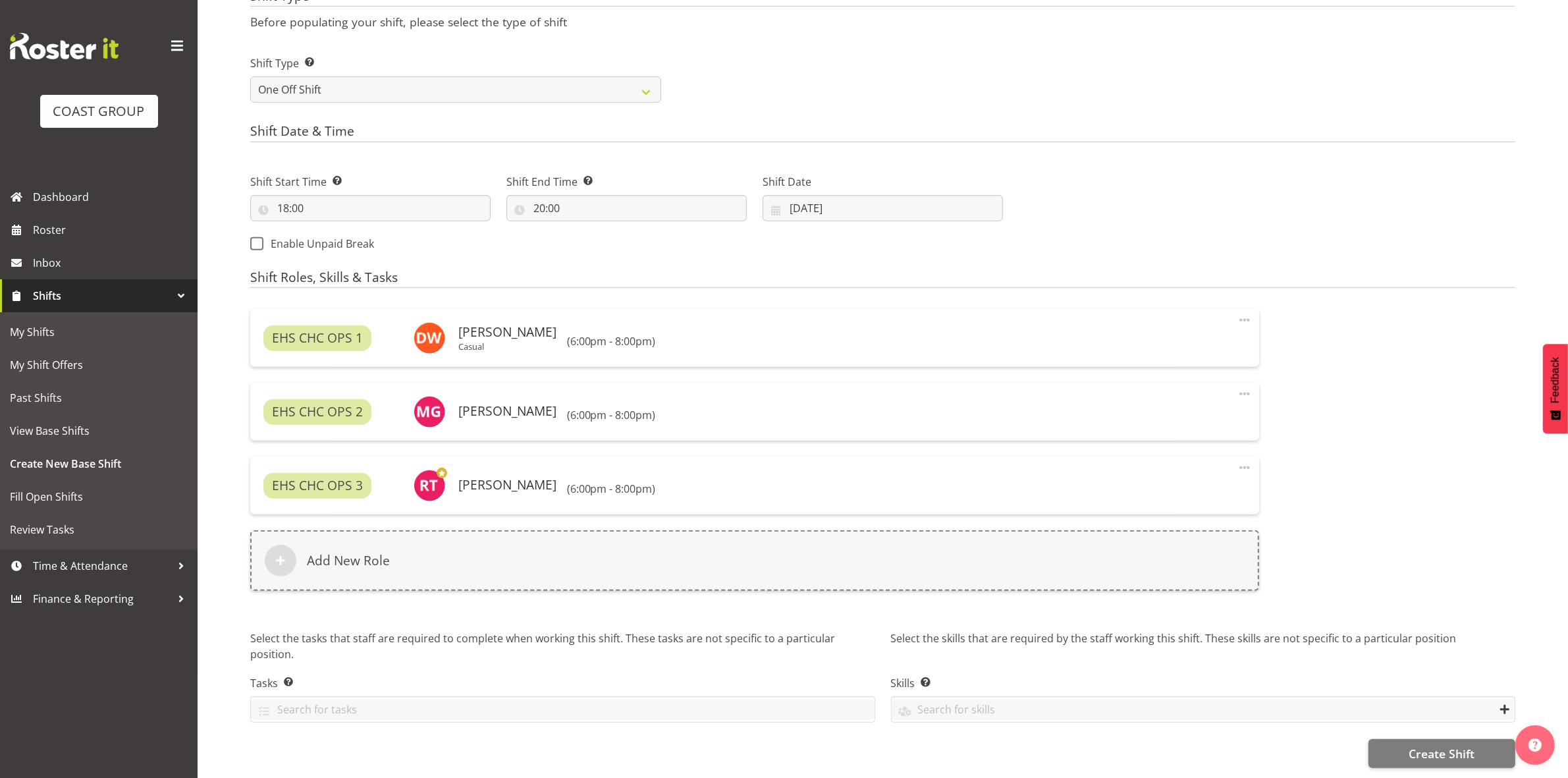
scroll to position [582, 0]
click at [1430, 745] on span "Create Shift" at bounding box center [1441, 753] width 66 height 17
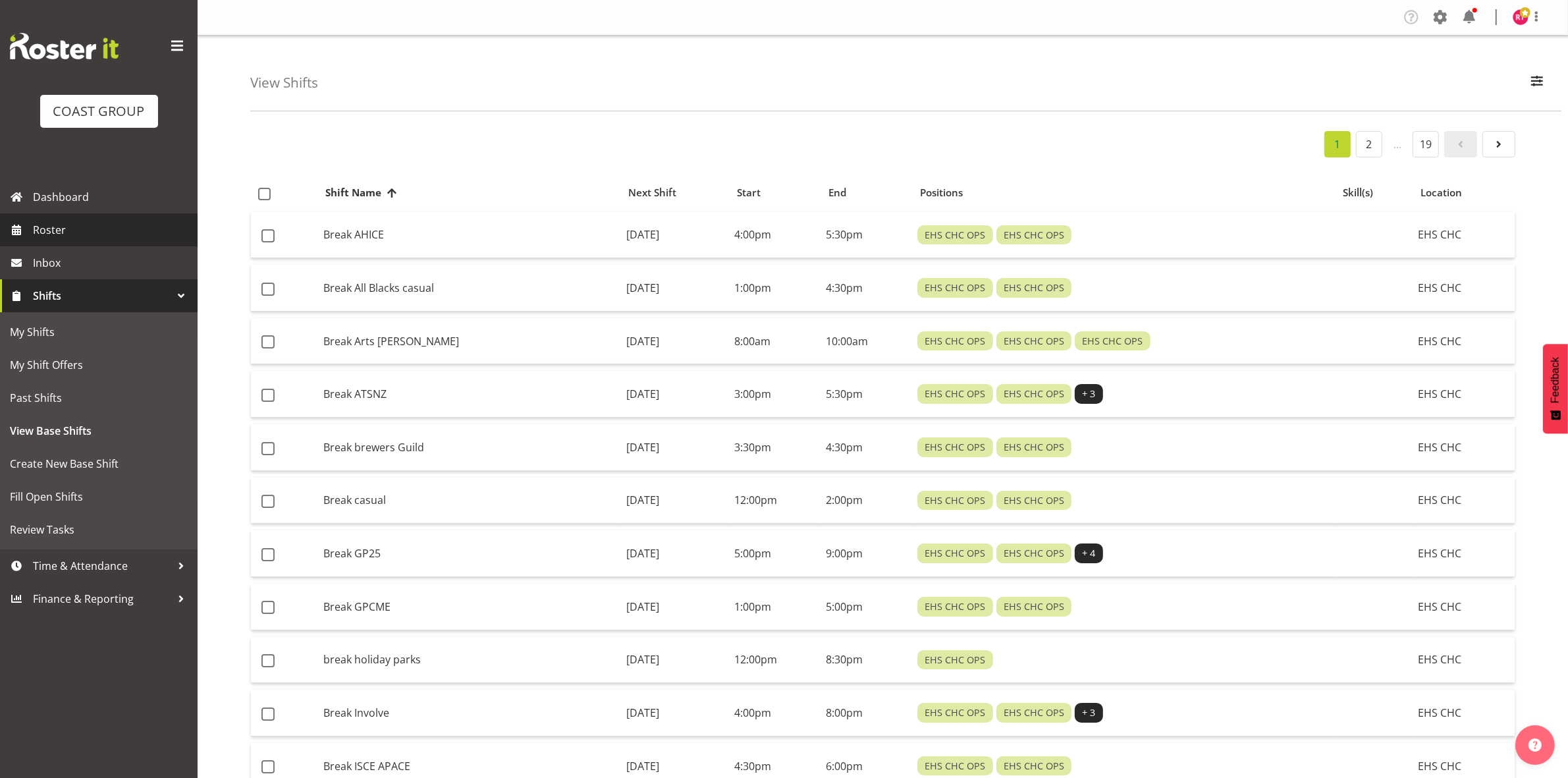
click at [57, 218] on link "Roster" at bounding box center [98, 230] width 197 height 33
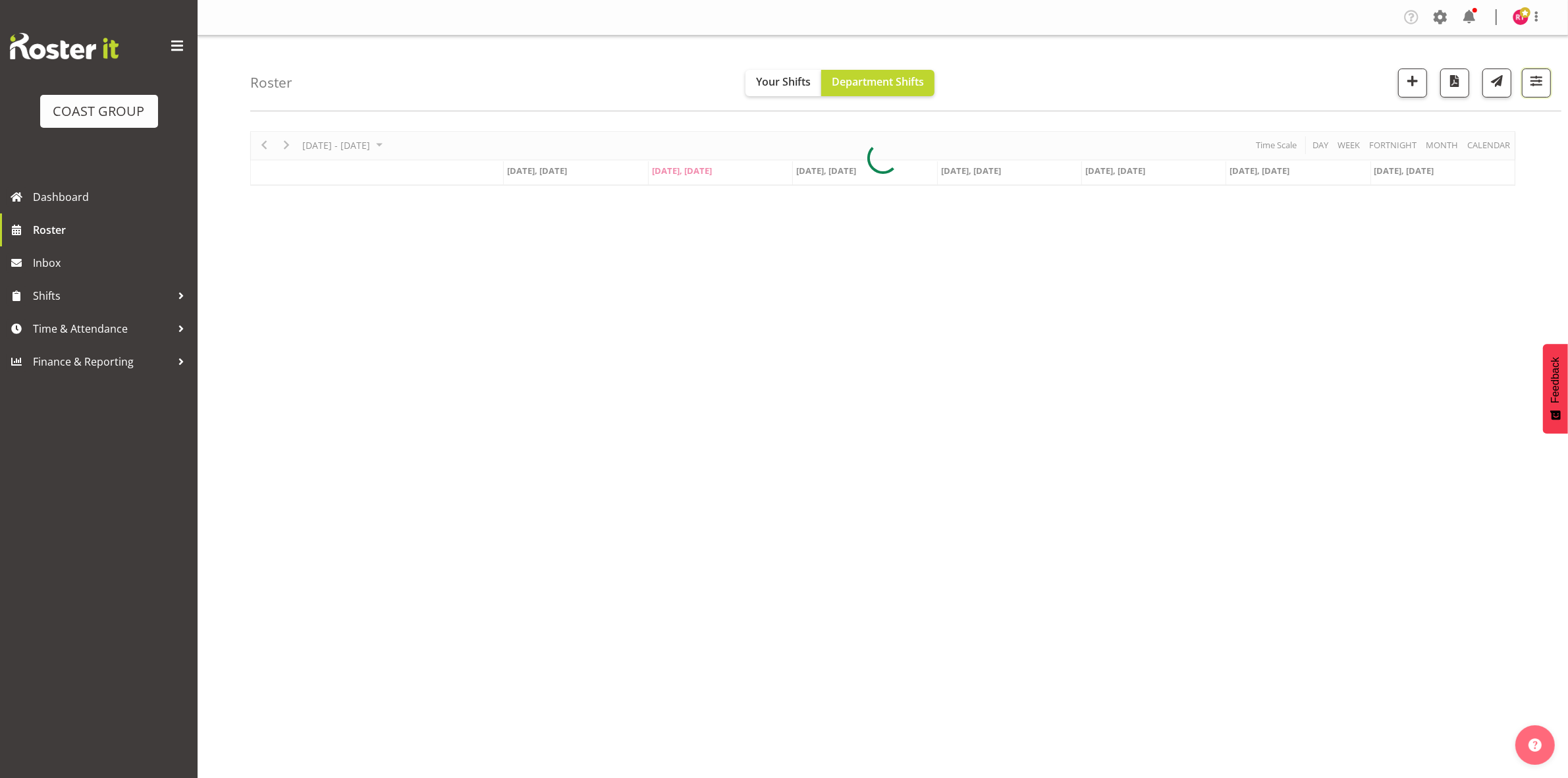
click at [1525, 80] on button "button" at bounding box center [1536, 83] width 29 height 29
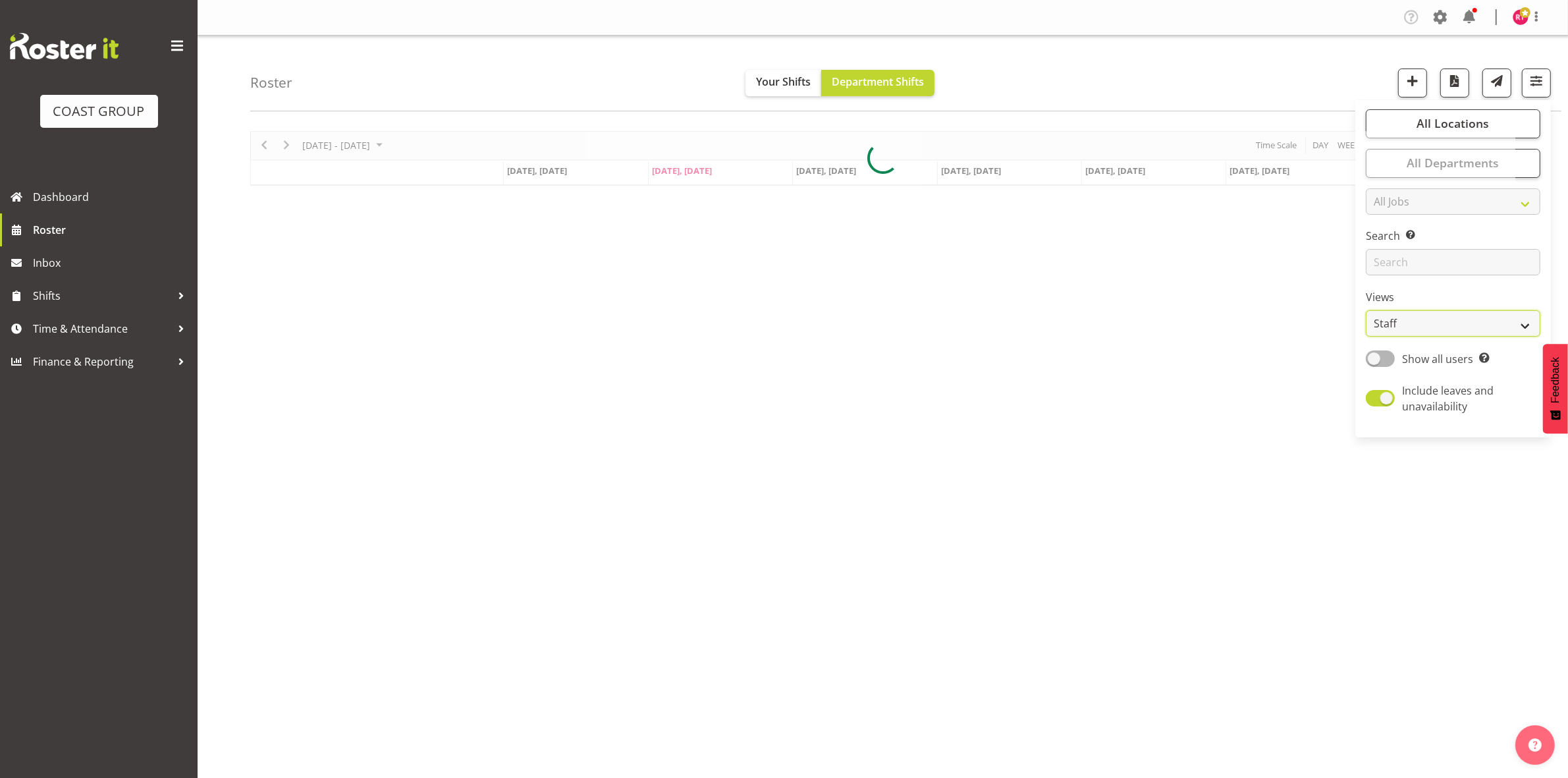
click at [1394, 326] on select "Staff Role Shift - Horizontal Shift - Vertical Staff - Location" at bounding box center [1453, 323] width 175 height 26
select select "shift"
click at [1367, 310] on select "Staff Role Shift - Horizontal Shift - Vertical Staff - Location" at bounding box center [1453, 323] width 175 height 26
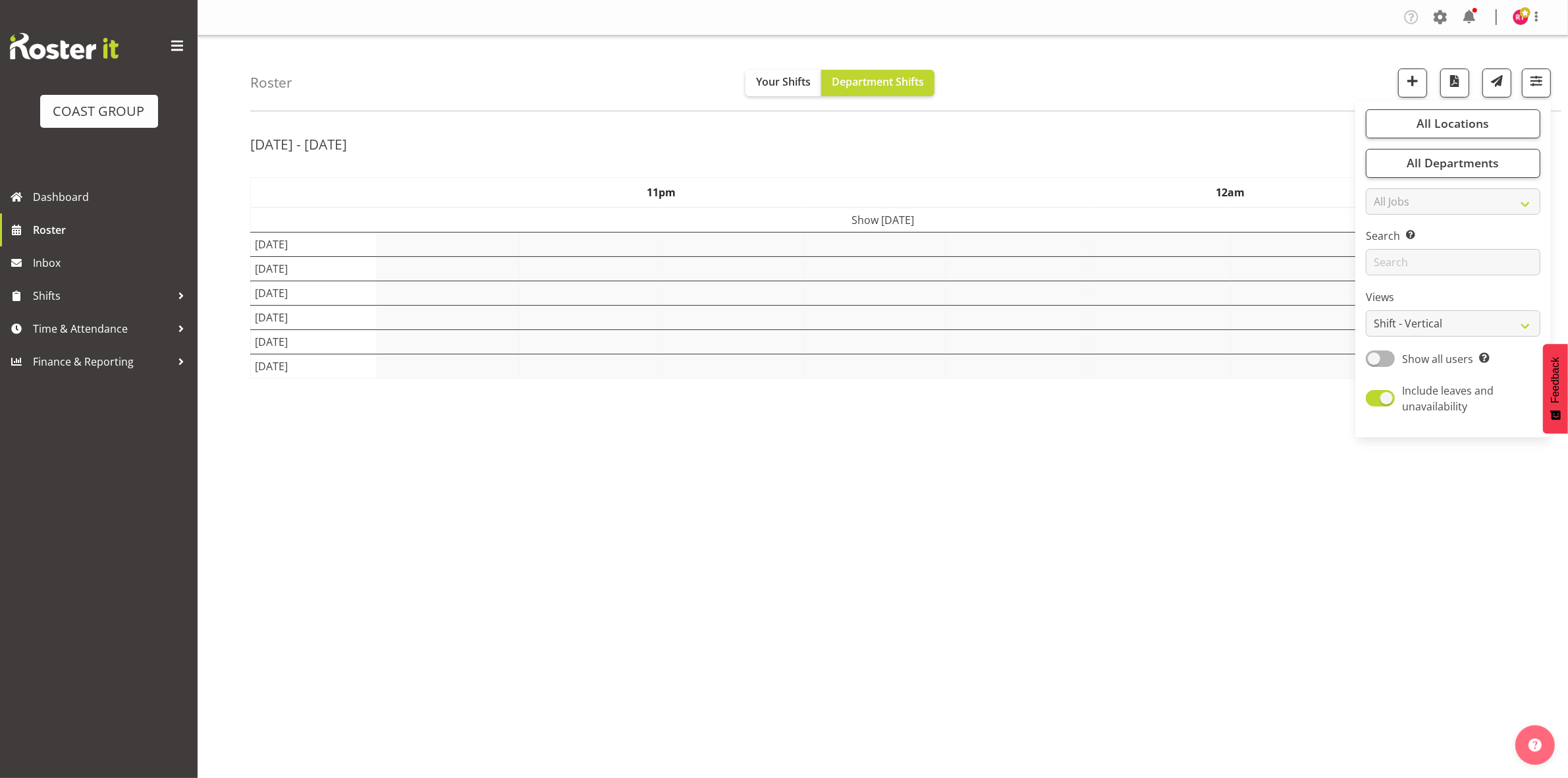
click at [1147, 131] on div "[DATE] - [DATE]" at bounding box center [882, 146] width 1265 height 30
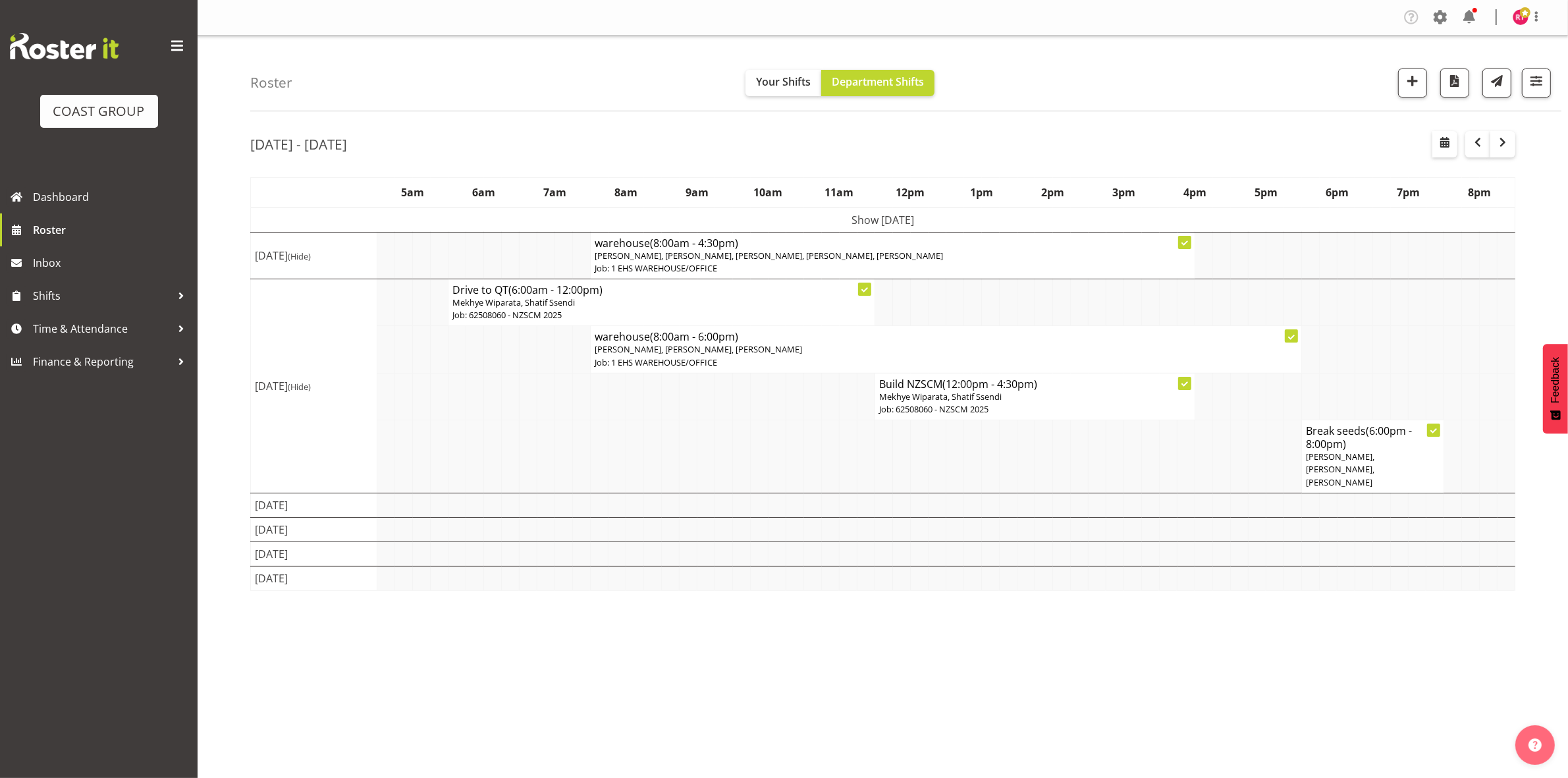
click at [833, 215] on td "Show [DATE]" at bounding box center [883, 220] width 1264 height 25
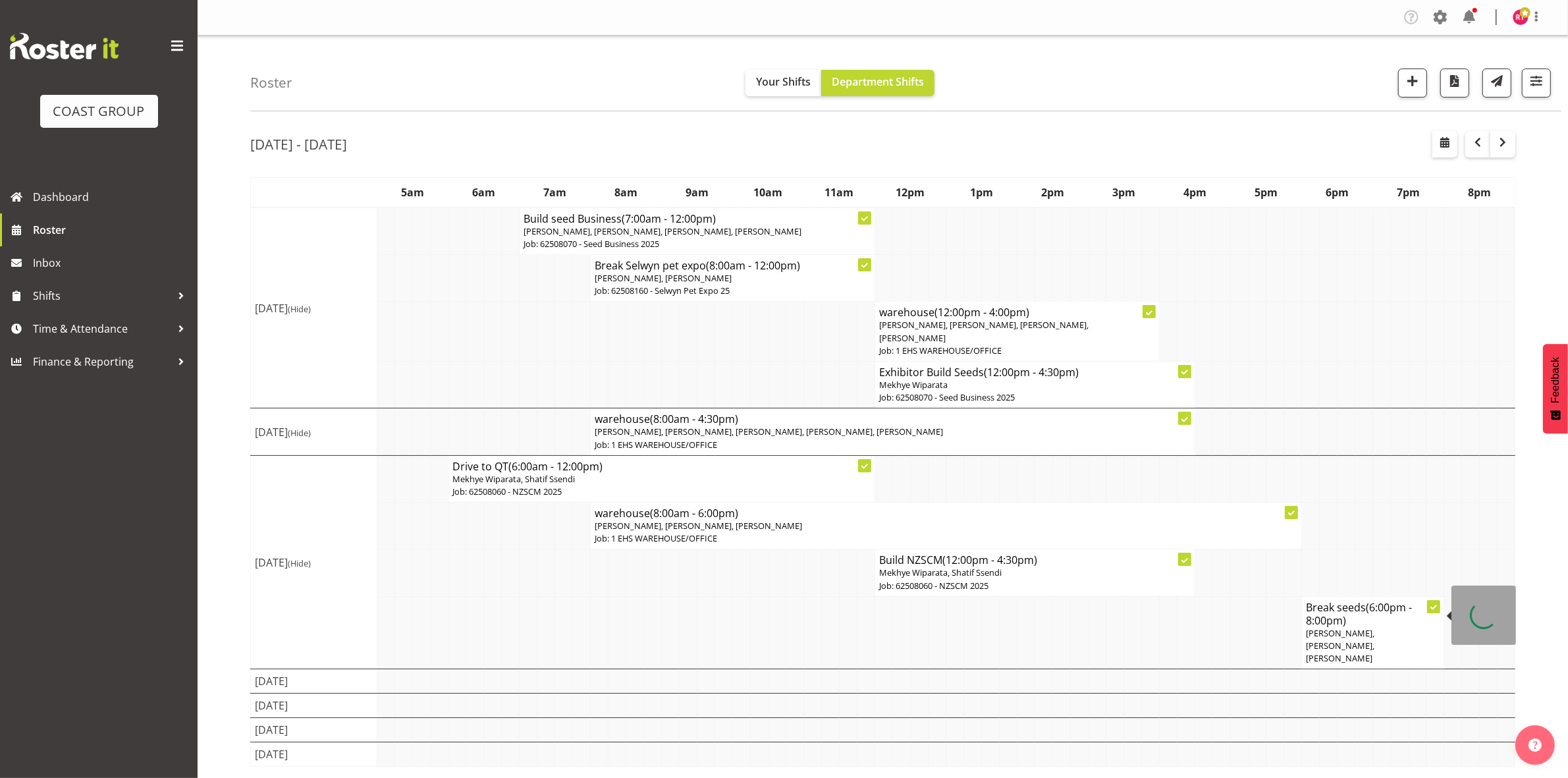
click at [1309, 628] on span "[PERSON_NAME], [PERSON_NAME], [PERSON_NAME]" at bounding box center [1340, 645] width 69 height 37
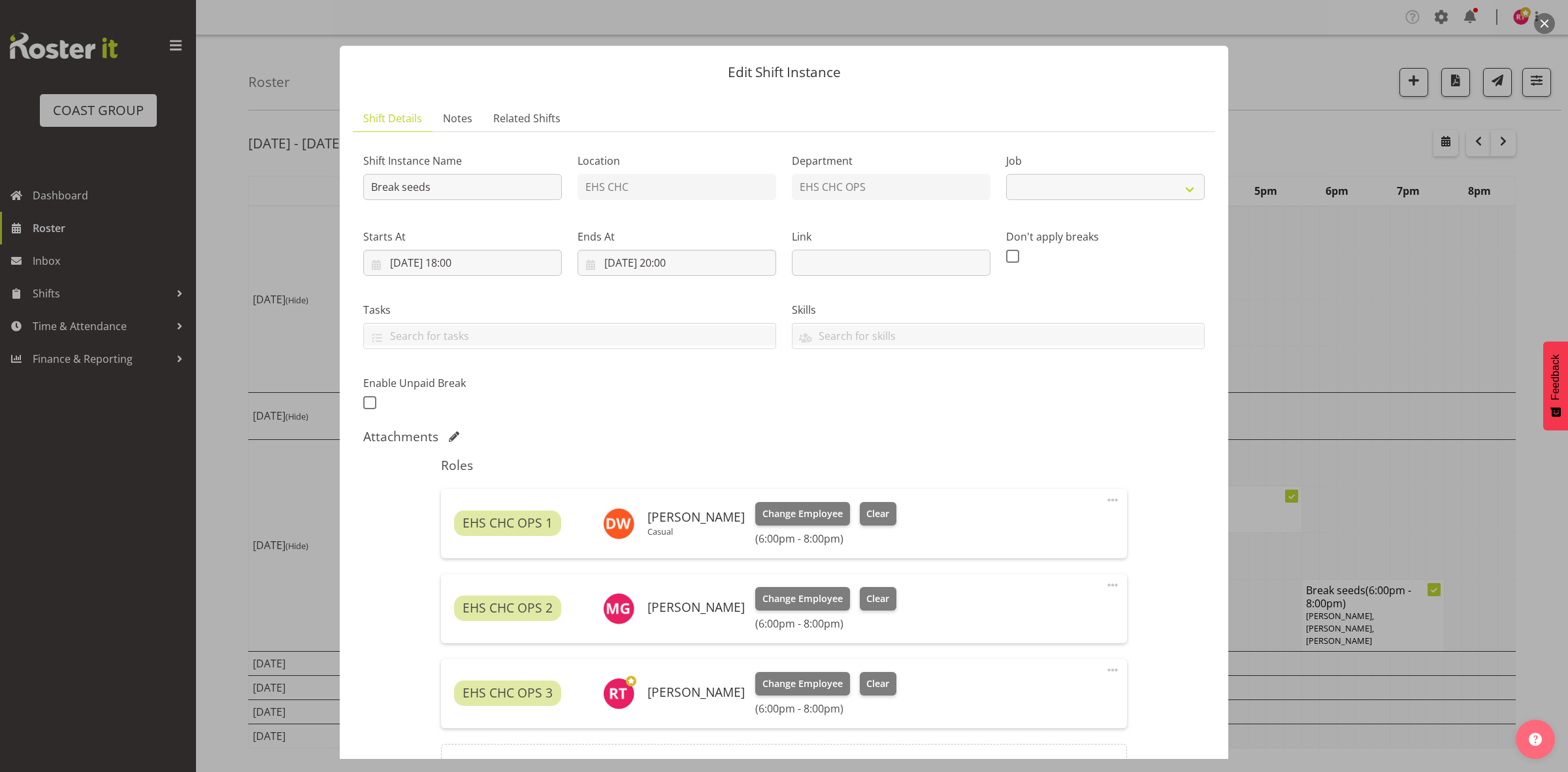
select select "9299"
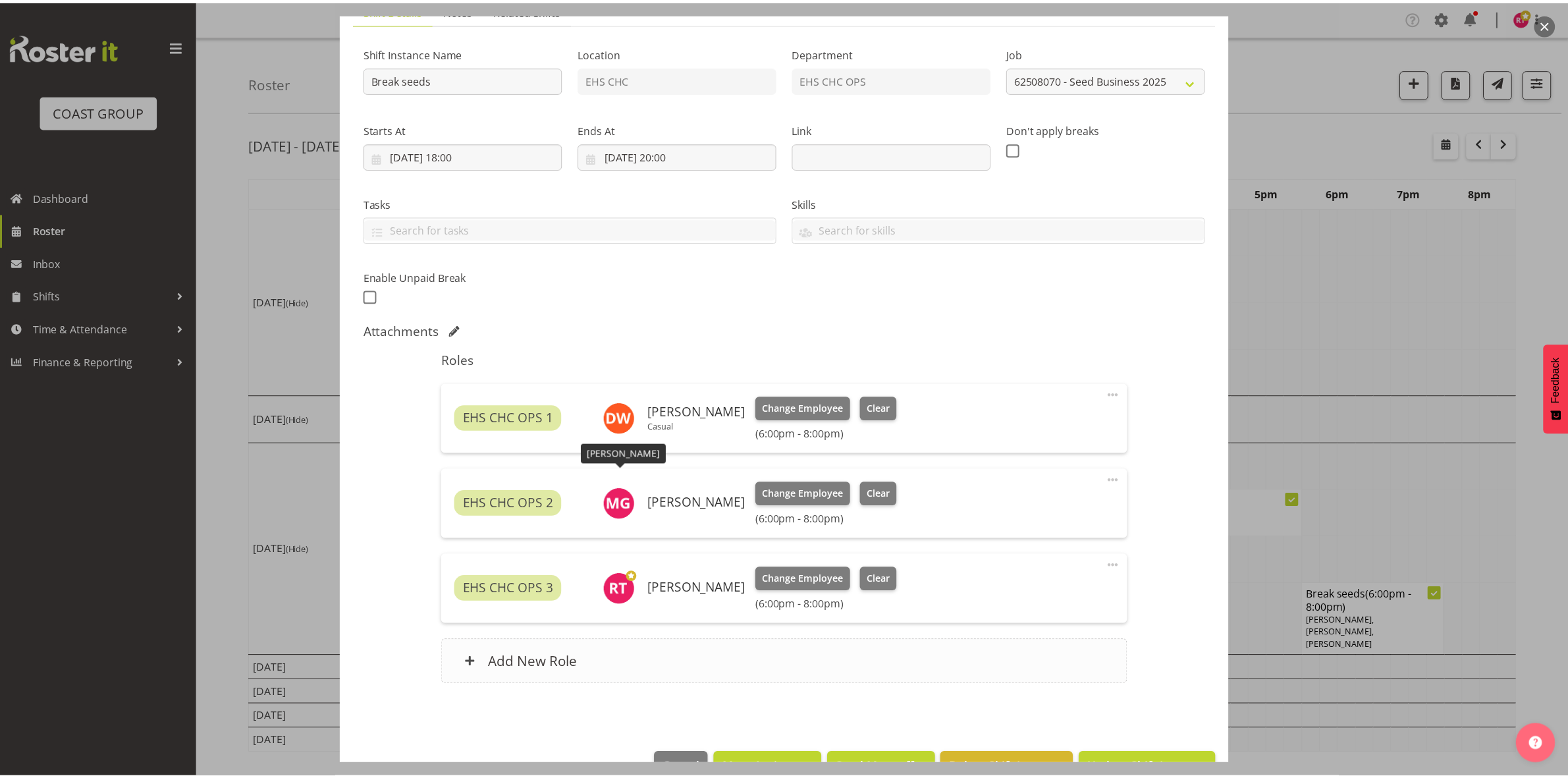
scroll to position [147, 0]
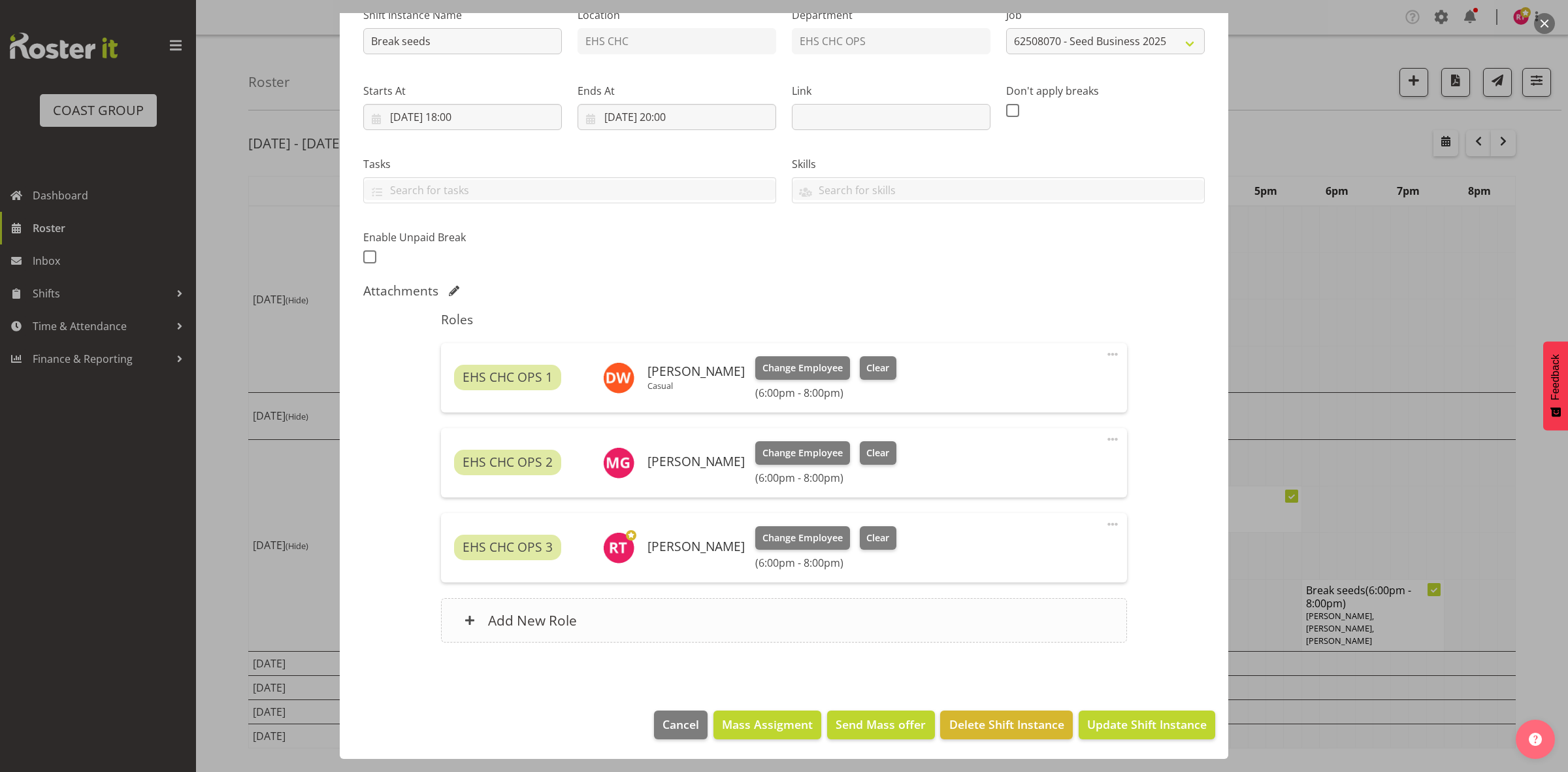
click at [576, 608] on div "Add New Role" at bounding box center [784, 620] width 685 height 44
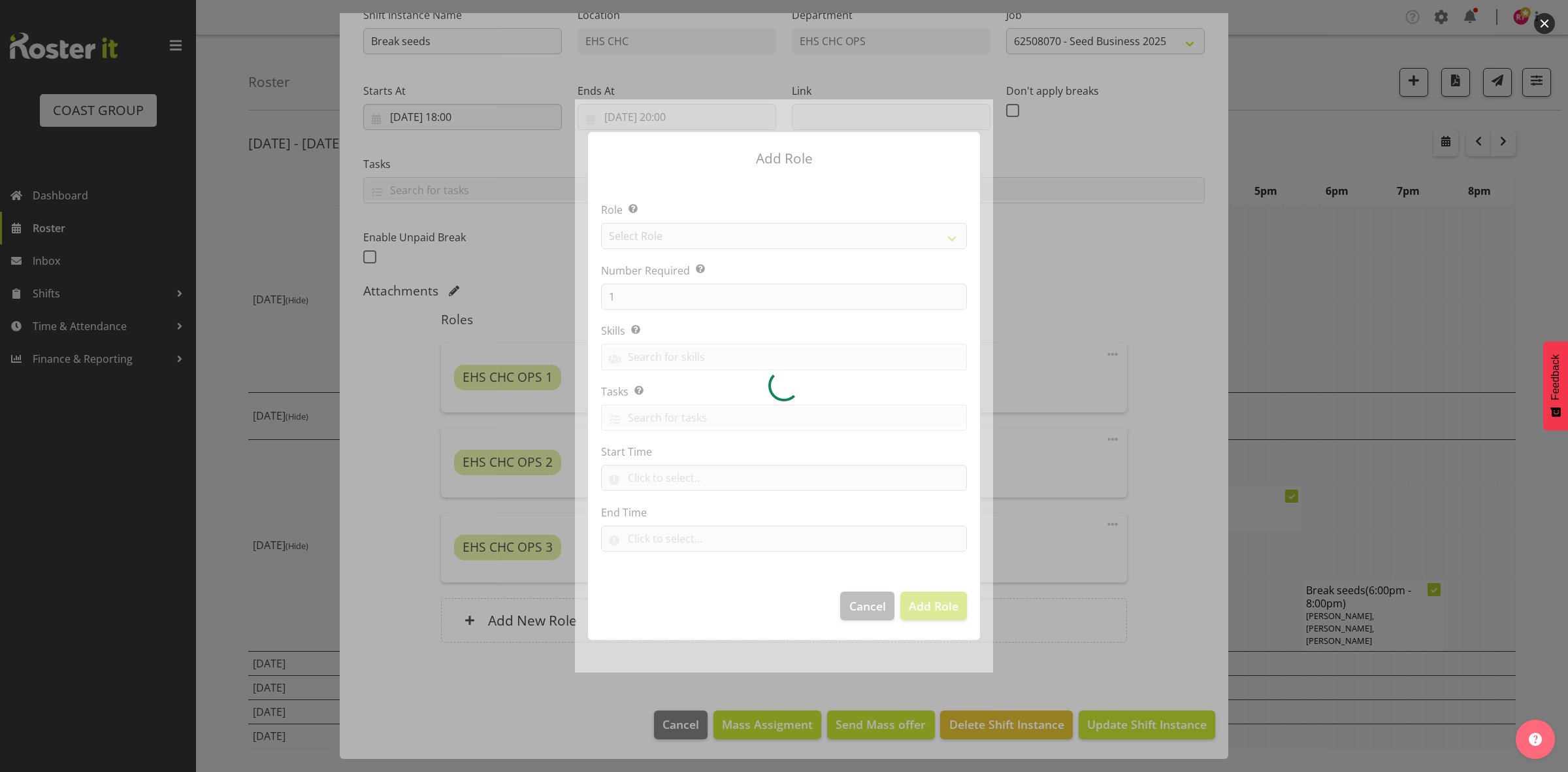
click at [701, 239] on div at bounding box center [784, 386] width 418 height 573
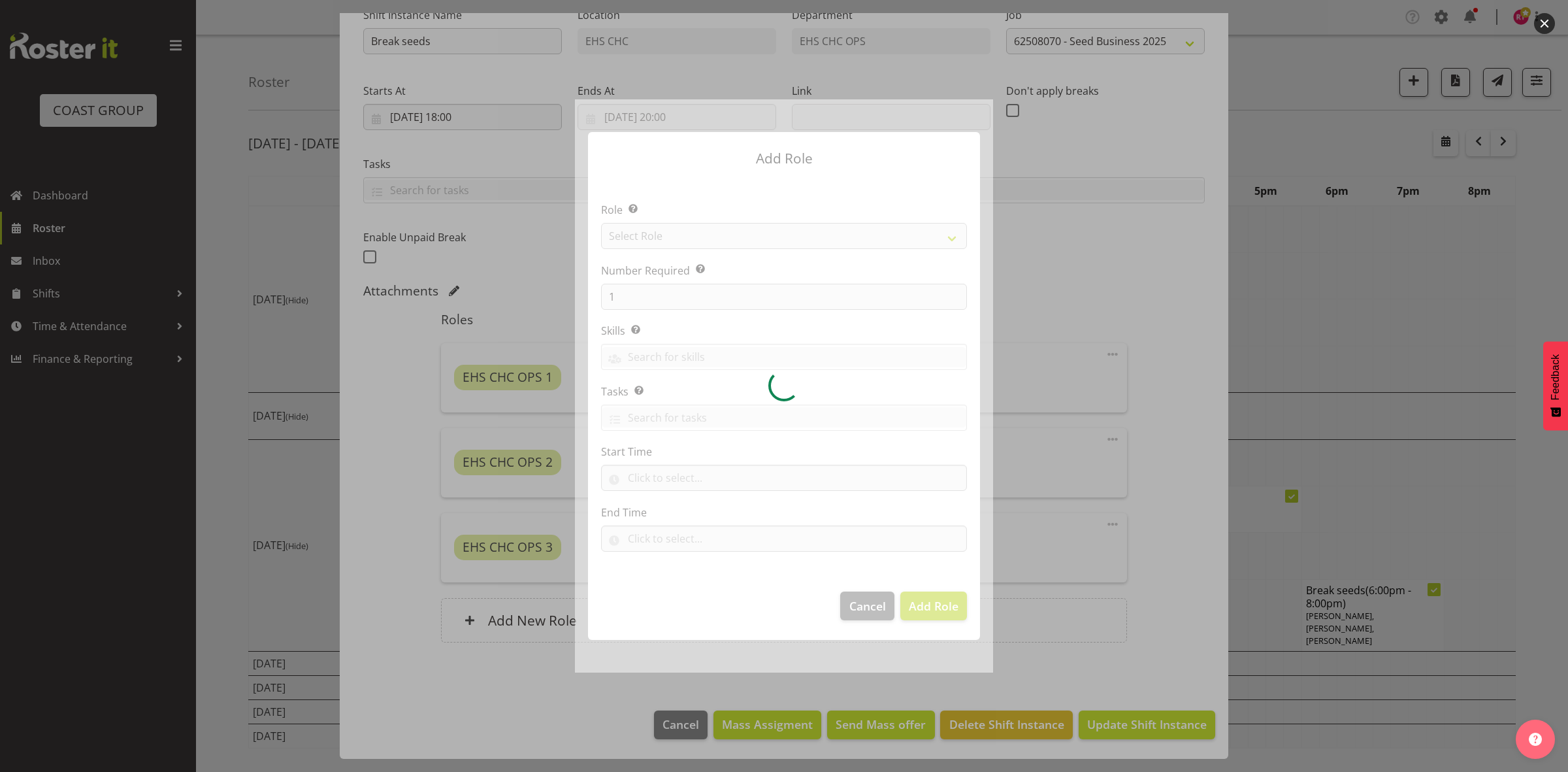
click at [701, 239] on div at bounding box center [784, 386] width 418 height 573
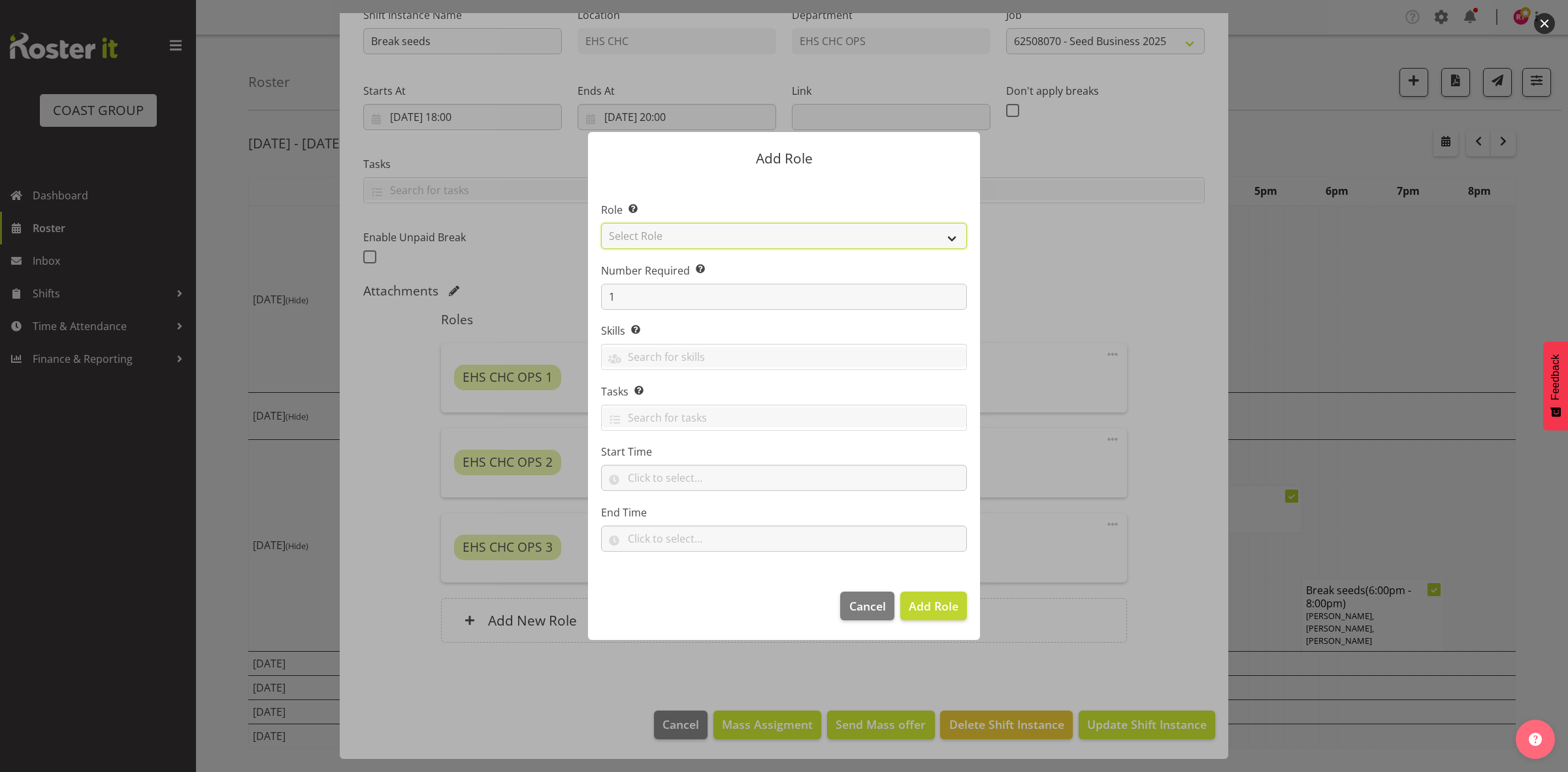
click at [701, 239] on select "Select Role ACCOUNT MANAGER ACCOUNT MANAGER DW ACCOUNTS [PERSON_NAME] VEHICLES …" at bounding box center [784, 235] width 366 height 26
select select "192"
click at [601, 223] on select "Select Role ACCOUNT MANAGER ACCOUNT MANAGER DW ACCOUNTS [PERSON_NAME] VEHICLES …" at bounding box center [784, 235] width 366 height 26
click at [644, 471] on input "text" at bounding box center [784, 478] width 366 height 26
click at [686, 510] on select "00 00 01 02 03 04 05 06 07 08 09 10 11 12 13 14 15 16 17 18 19 20 21 22 23" at bounding box center [690, 512] width 29 height 26
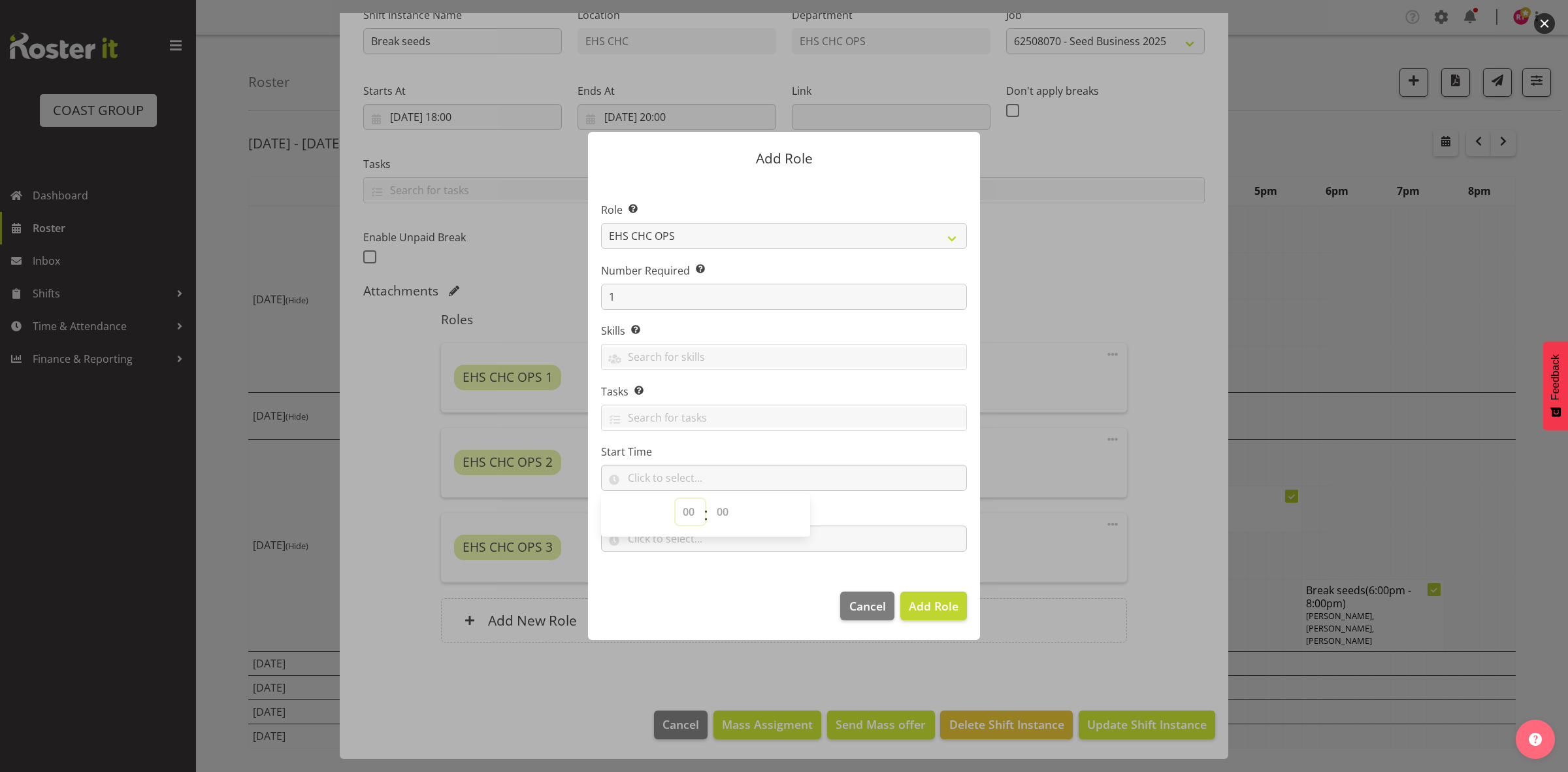
select select "18"
click at [675, 500] on select "00 00 01 02 03 04 05 06 07 08 09 10 11 12 13 14 15 16 17 18 19 20 21 22 23" at bounding box center [690, 512] width 29 height 26
click at [727, 510] on select "00 00 01 02 03 04 05 06 07 08 09 10 11 12 13 14 15 16 17 18 19 20 21 22 23 24 2…" at bounding box center [724, 512] width 29 height 26
select select "0"
click at [709, 500] on select "00 00 01 02 03 04 05 06 07 08 09 10 11 12 13 14 15 16 17 18 19 20 21 22 23 24 2…" at bounding box center [724, 512] width 29 height 26
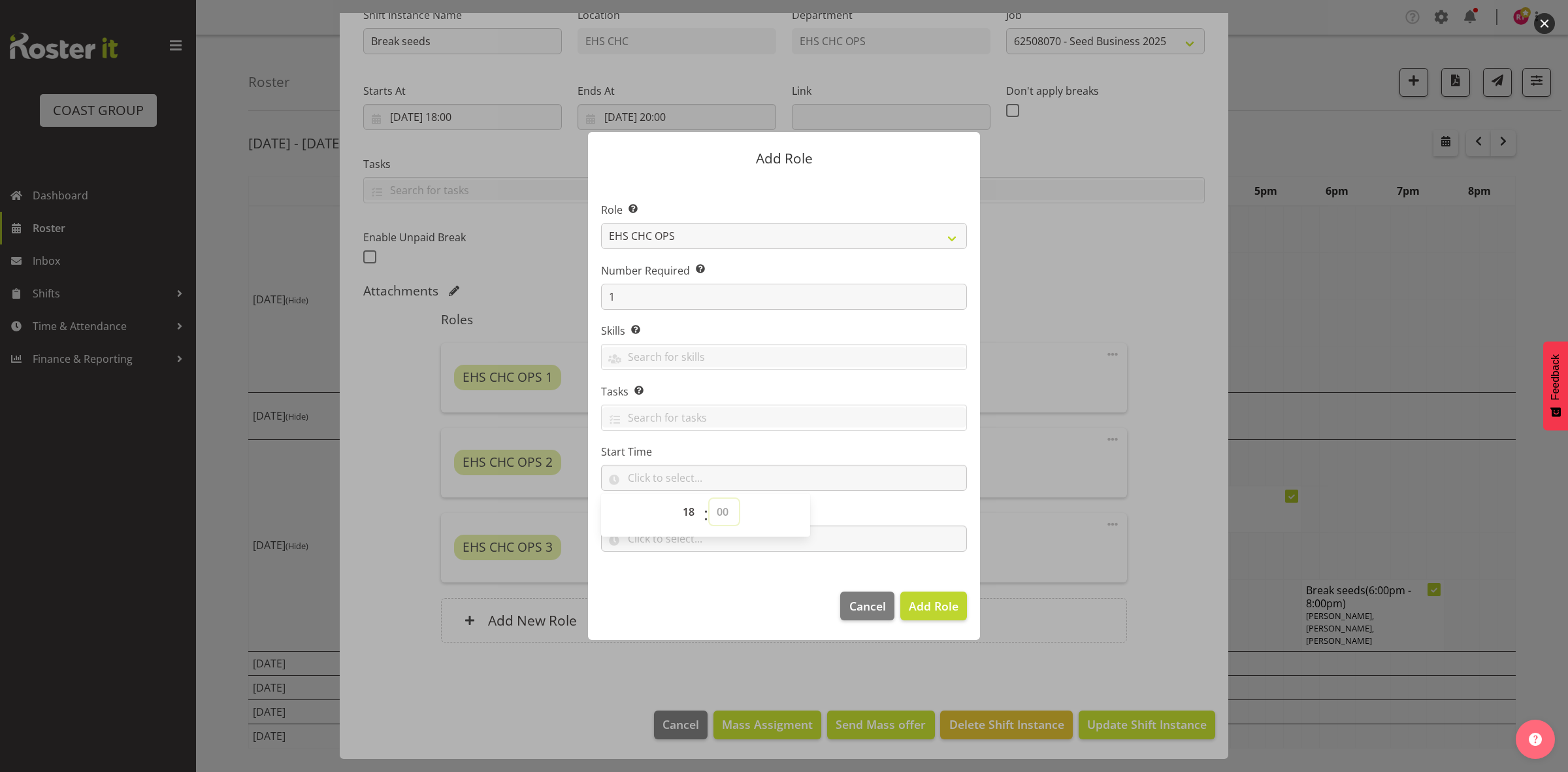
type input "18:00"
click at [729, 575] on section "Role Select the role you wish to add to the shift. ACCOUNT MANAGER ACCOUNT MANA…" at bounding box center [784, 379] width 392 height 400
click at [697, 538] on input "text" at bounding box center [784, 539] width 366 height 26
click at [693, 571] on select "00 00 01 02 03 04 05 06 07 08 09 10 11 12 13 14 15 16 17 18 19 20 21 22 23" at bounding box center [690, 573] width 29 height 26
select select "22"
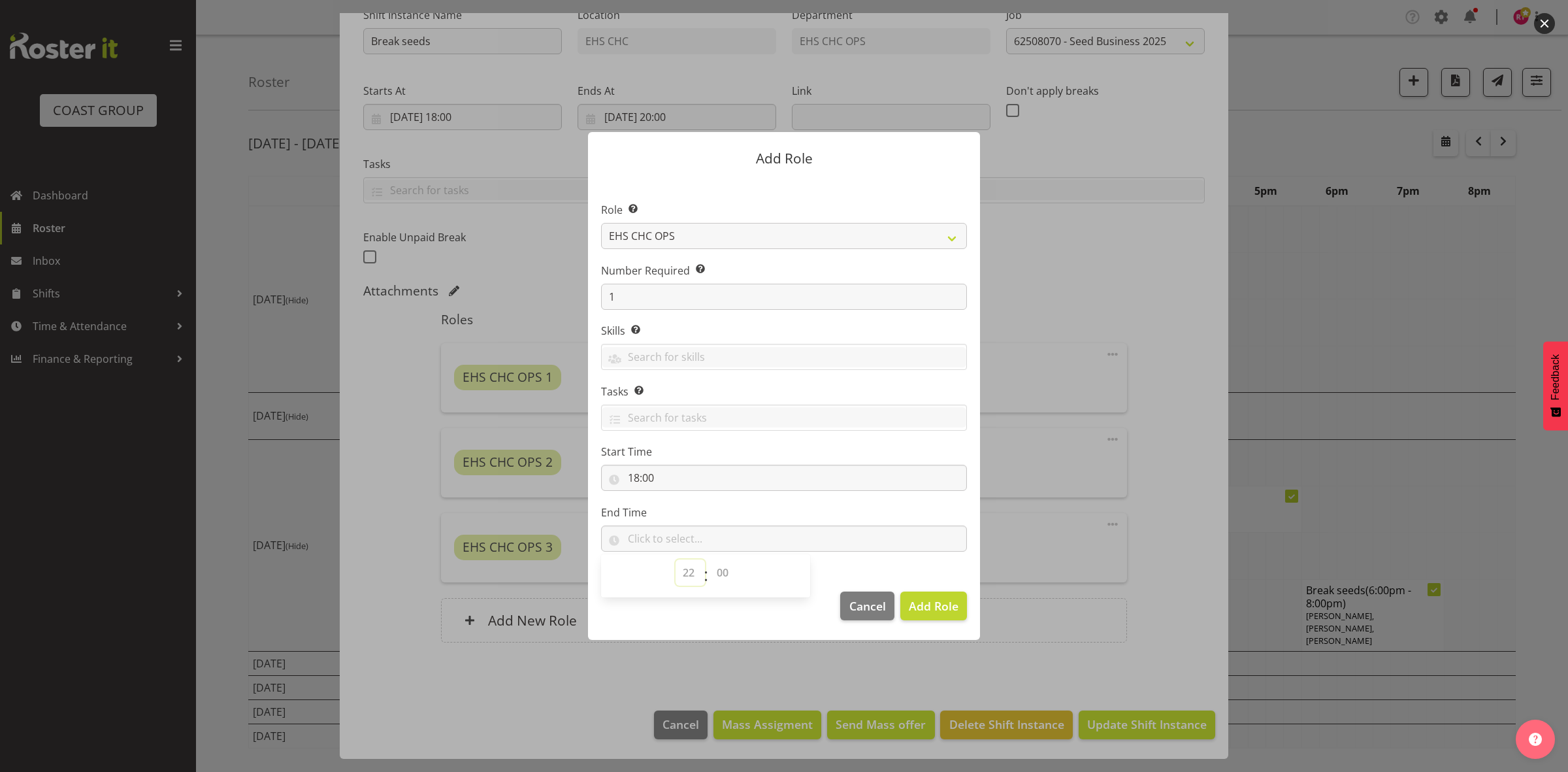
click at [675, 560] on select "00 00 01 02 03 04 05 06 07 08 09 10 11 12 13 14 15 16 17 18 19 20 21 22 23" at bounding box center [690, 573] width 29 height 26
click at [721, 565] on select "00 00 01 02 03 04 05 06 07 08 09 10 11 12 13 14 15 16 17 18 19 20 21 22 23 24 2…" at bounding box center [724, 573] width 29 height 26
select select "0"
click at [709, 560] on select "00 00 01 02 03 04 05 06 07 08 09 10 11 12 13 14 15 16 17 18 19 20 21 22 23 24 2…" at bounding box center [724, 573] width 29 height 26
type input "22:00"
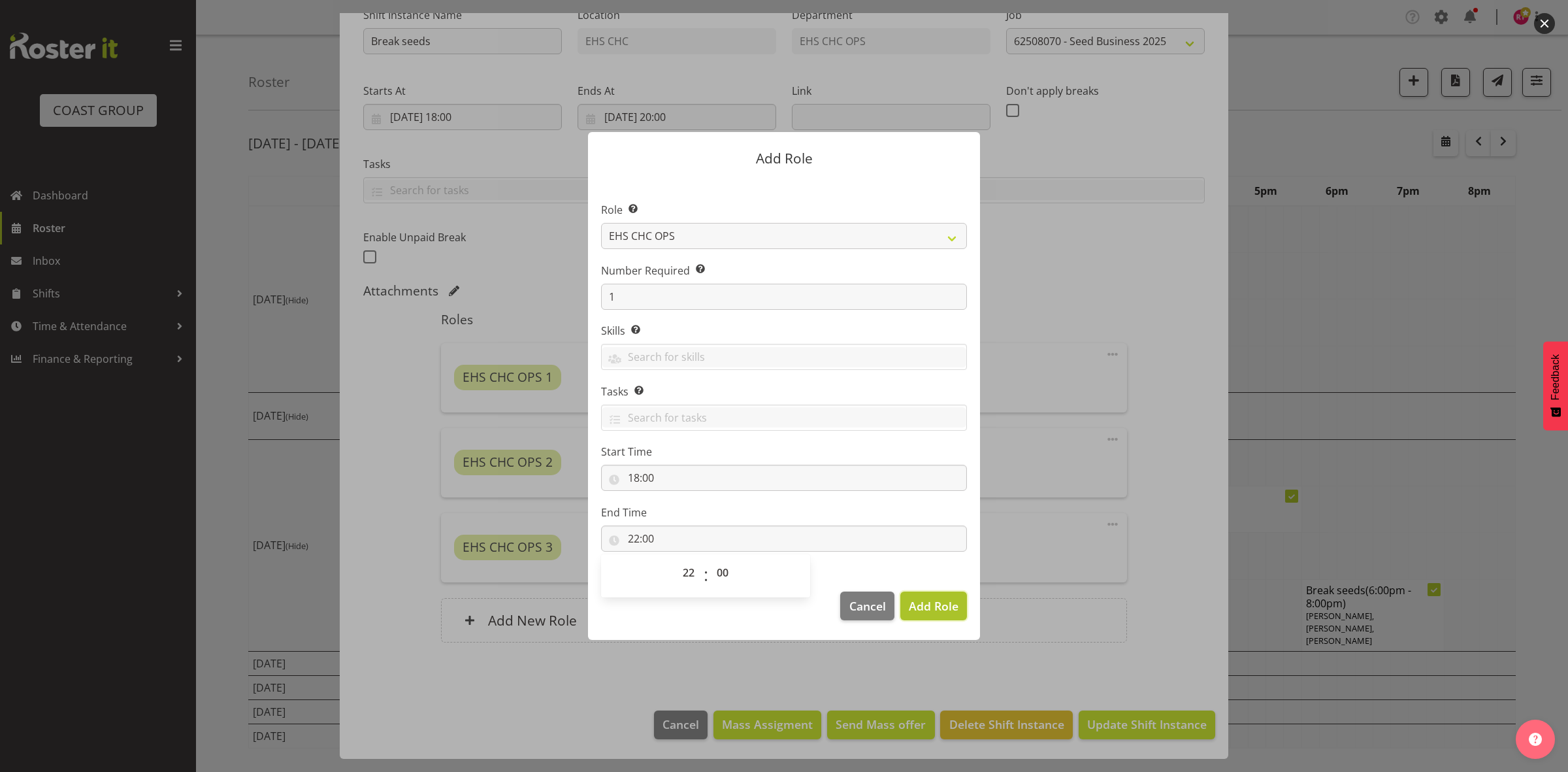
click at [905, 605] on button "Add Role" at bounding box center [934, 605] width 67 height 29
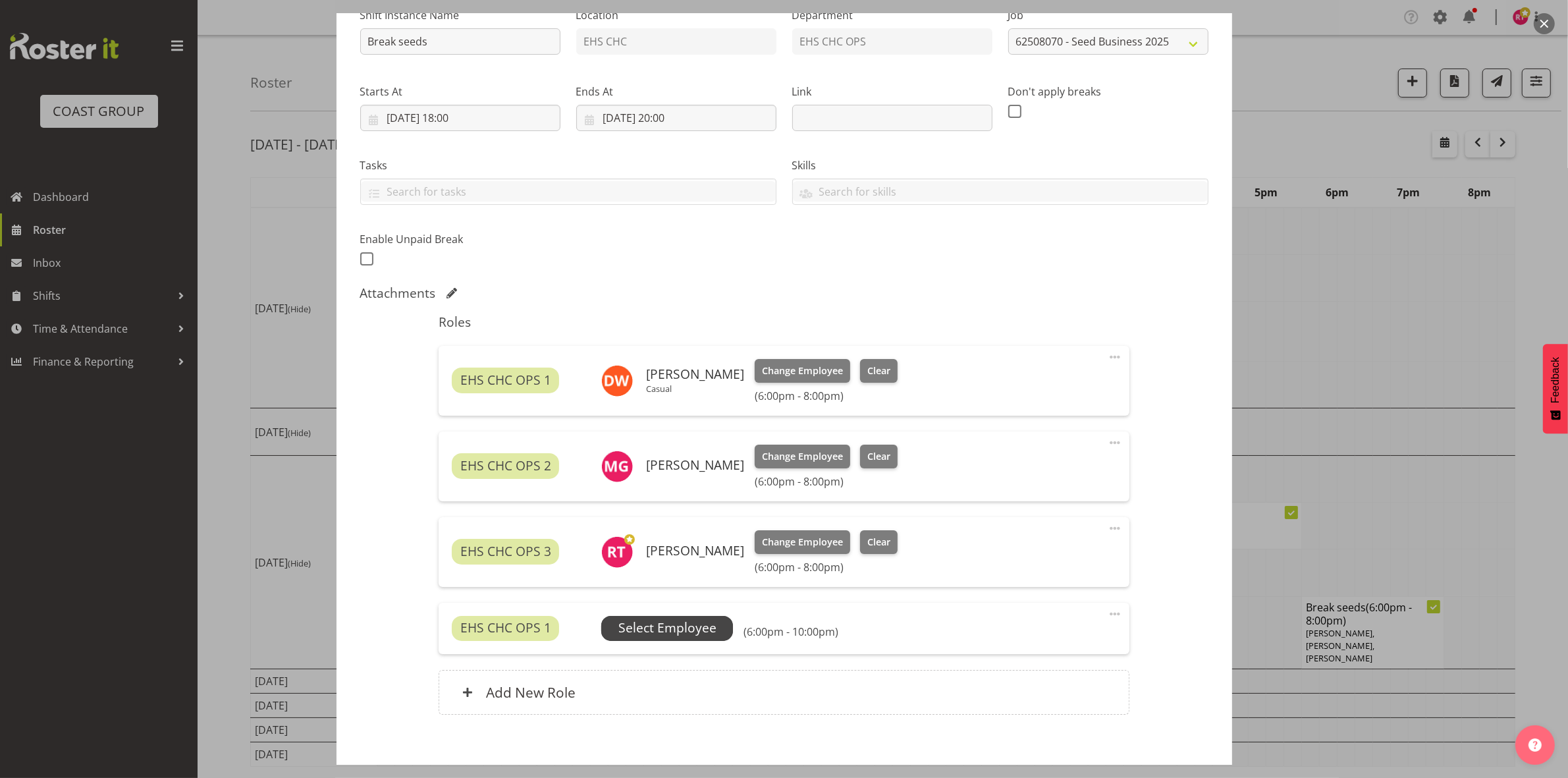
click at [666, 631] on span "Select Employee" at bounding box center [668, 628] width 98 height 19
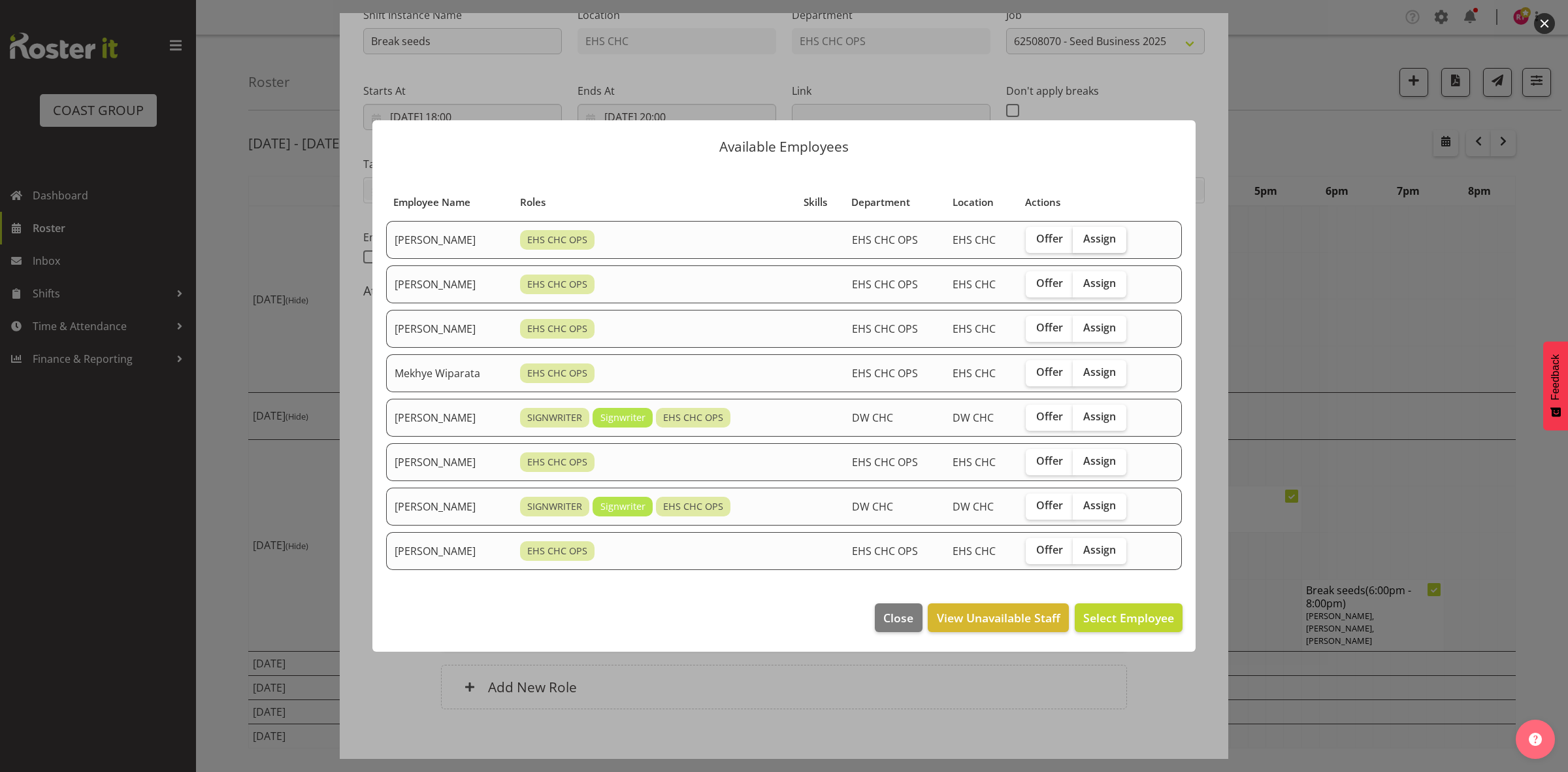
click at [1102, 239] on span "Assign" at bounding box center [1099, 239] width 33 height 13
click at [1081, 239] on input "Assign" at bounding box center [1077, 239] width 9 height 9
checkbox input "true"
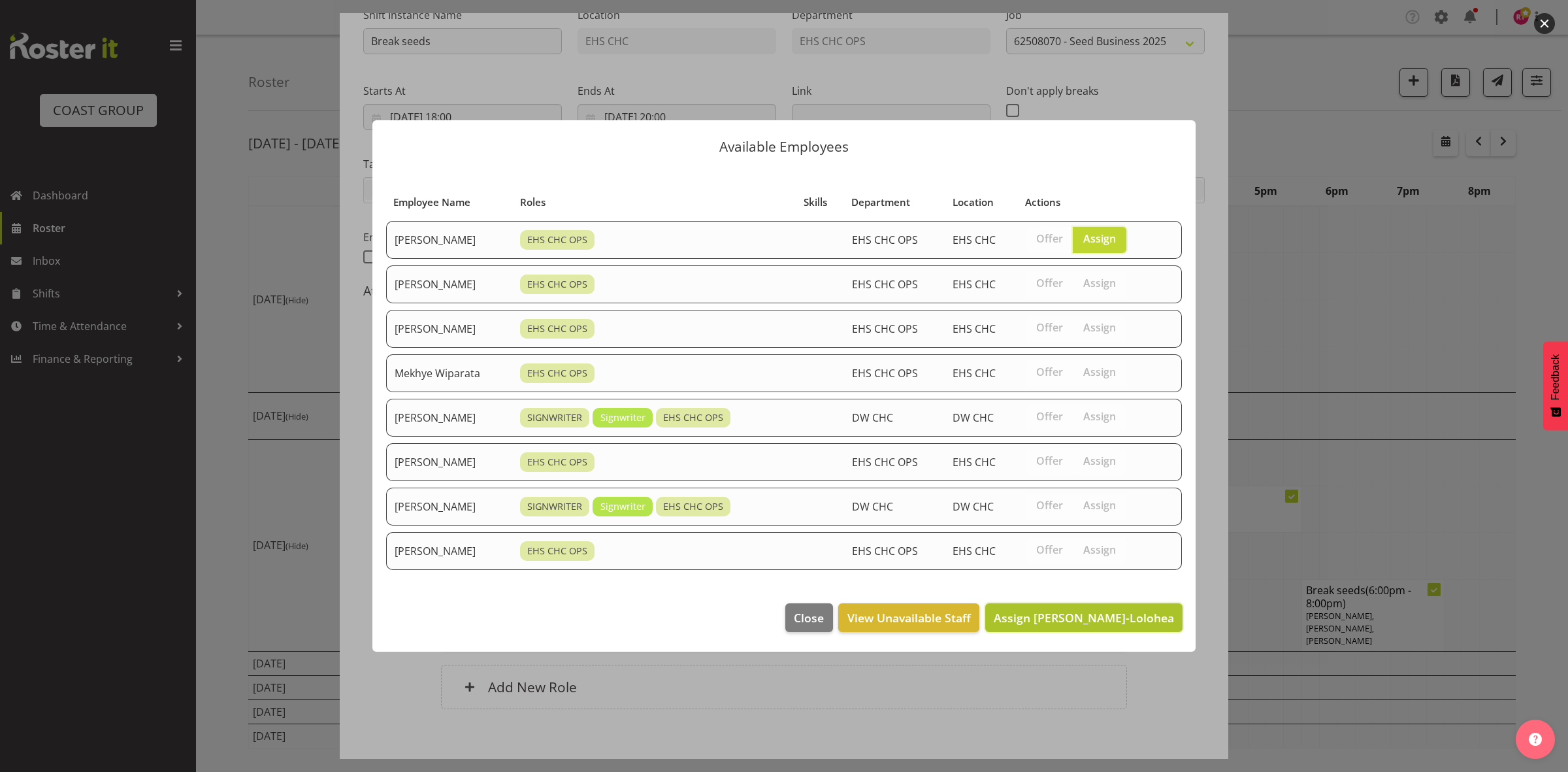
click at [1019, 625] on span "Assign Aminio Fonongaloa-Lolohea" at bounding box center [1084, 617] width 181 height 15
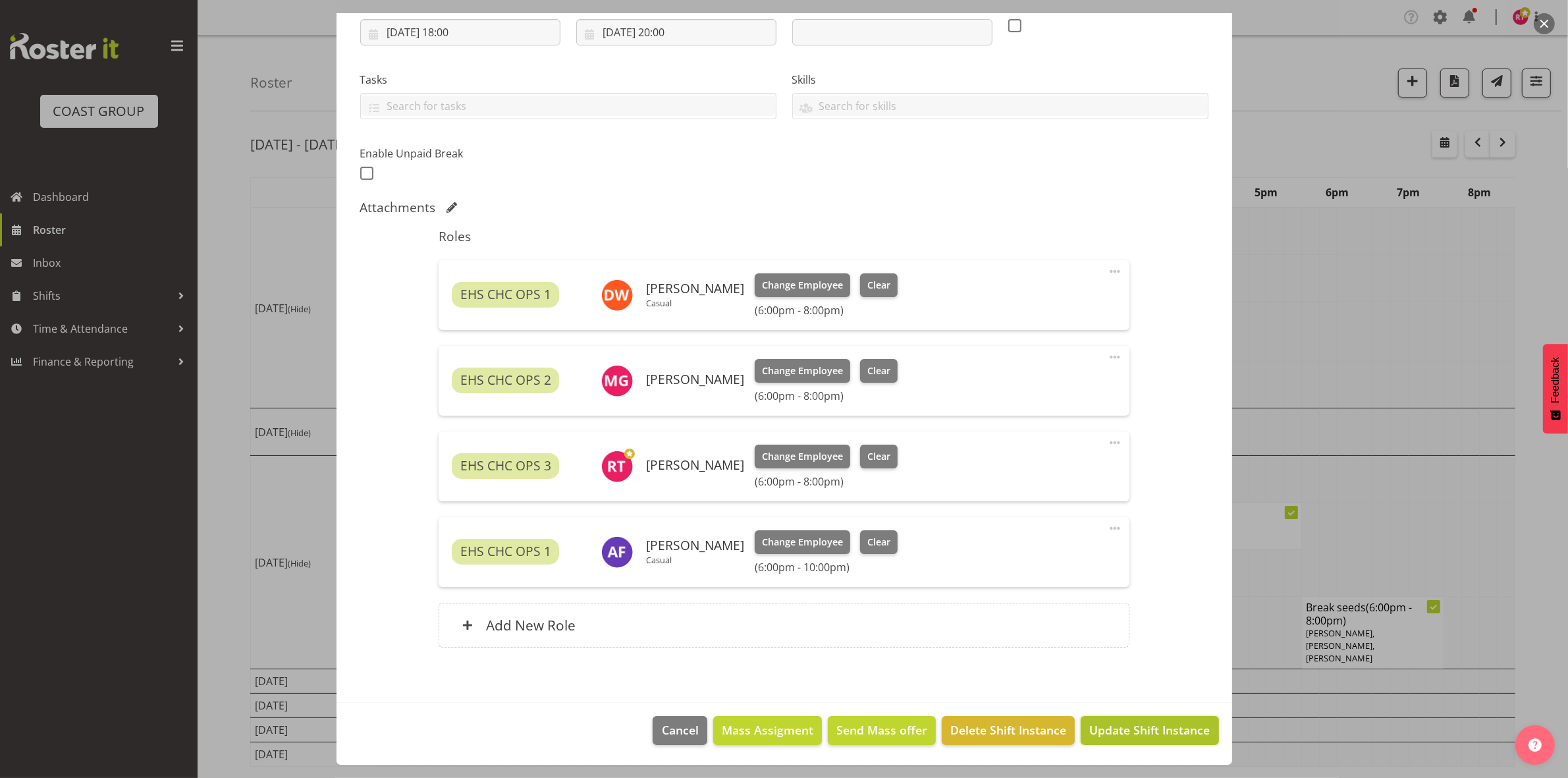
click at [1118, 734] on span "Update Shift Instance" at bounding box center [1149, 729] width 121 height 17
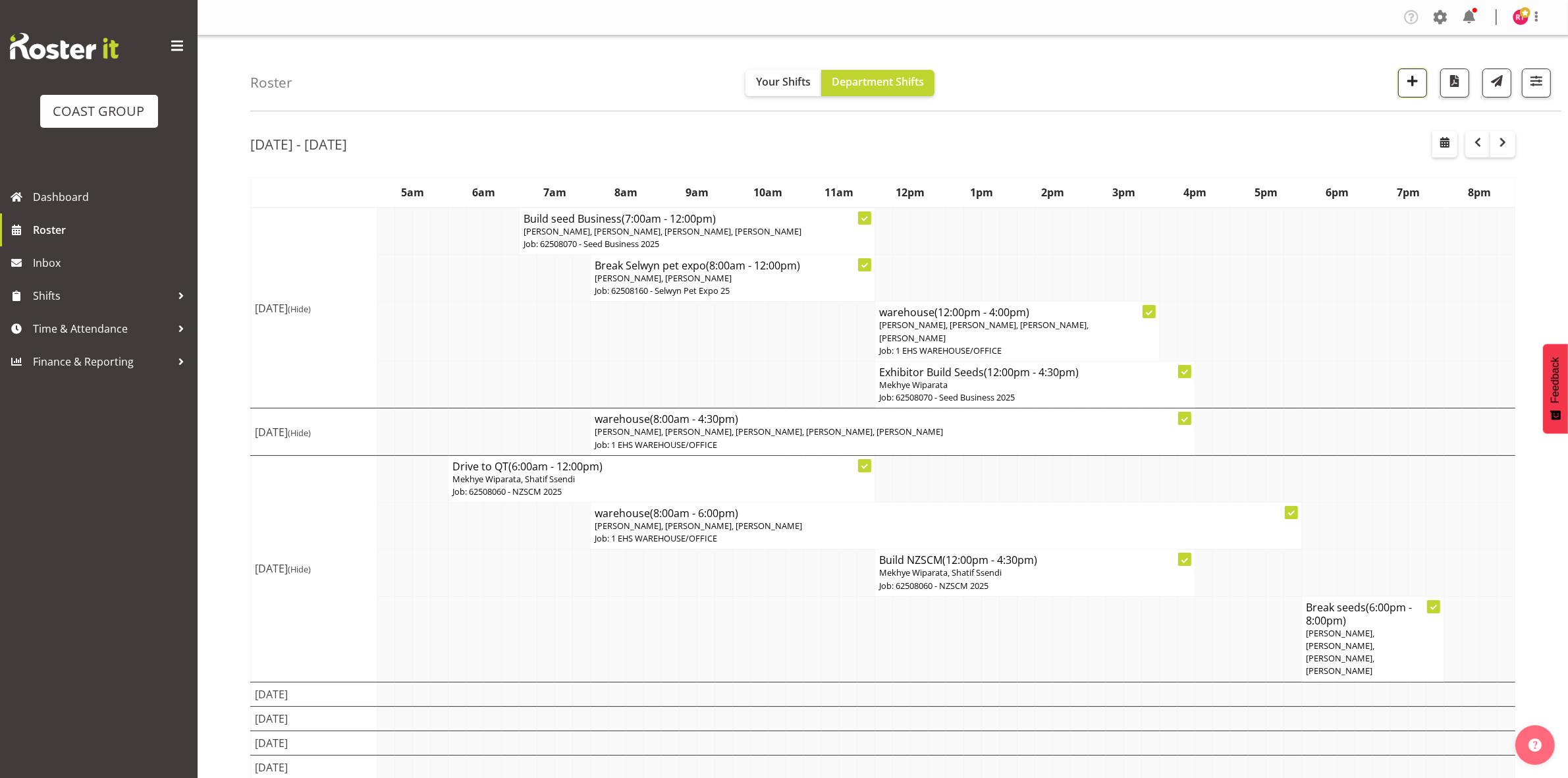
click at [1410, 86] on span "button" at bounding box center [1412, 80] width 17 height 17
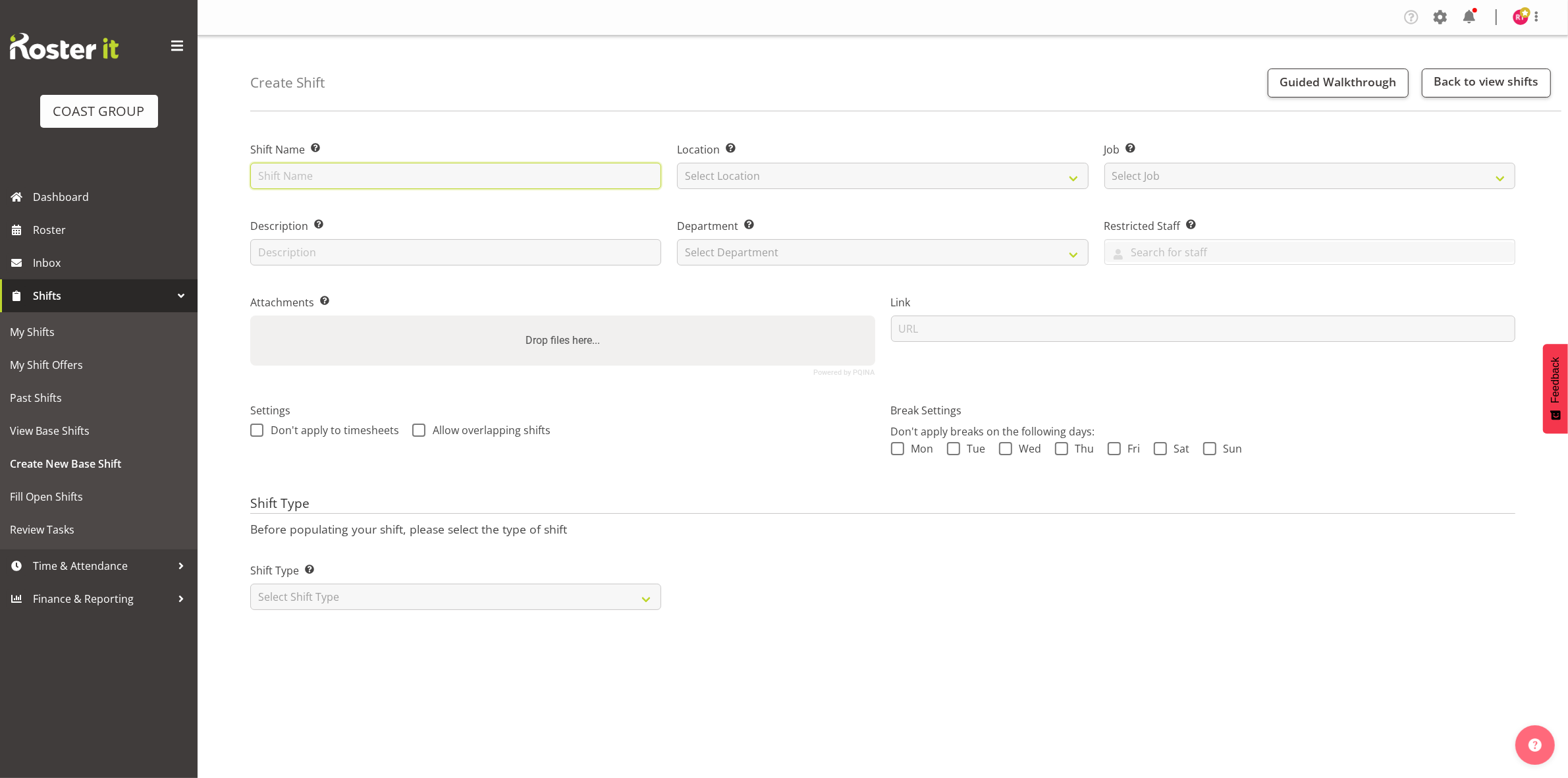
click at [373, 185] on input "text" at bounding box center [456, 175] width 411 height 26
type input "warehouse"
click at [844, 175] on select "Select Location" at bounding box center [883, 175] width 411 height 26
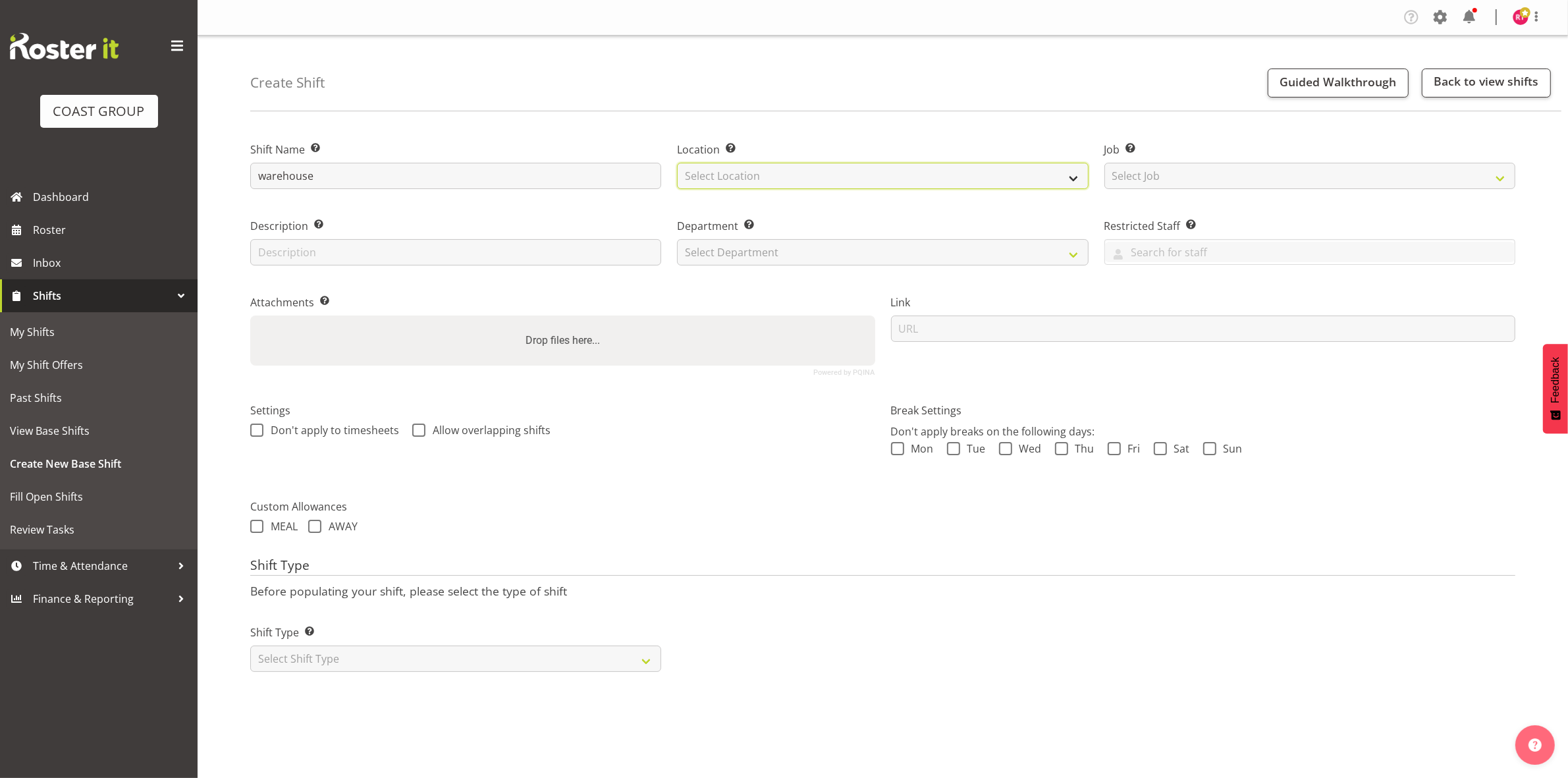
select select "107"
click at [677, 162] on select "Select Location EHS CHC" at bounding box center [883, 175] width 411 height 26
click at [1251, 162] on div "Job Set the job or project the shift relates to, if applicable. Select Job Crea…" at bounding box center [1310, 165] width 411 height 47
click at [1251, 169] on select "Select Job Create new job 1 Carlton Events 1 [PERSON_NAME][GEOGRAPHIC_DATA] 1 […" at bounding box center [1310, 175] width 411 height 26
select select "69"
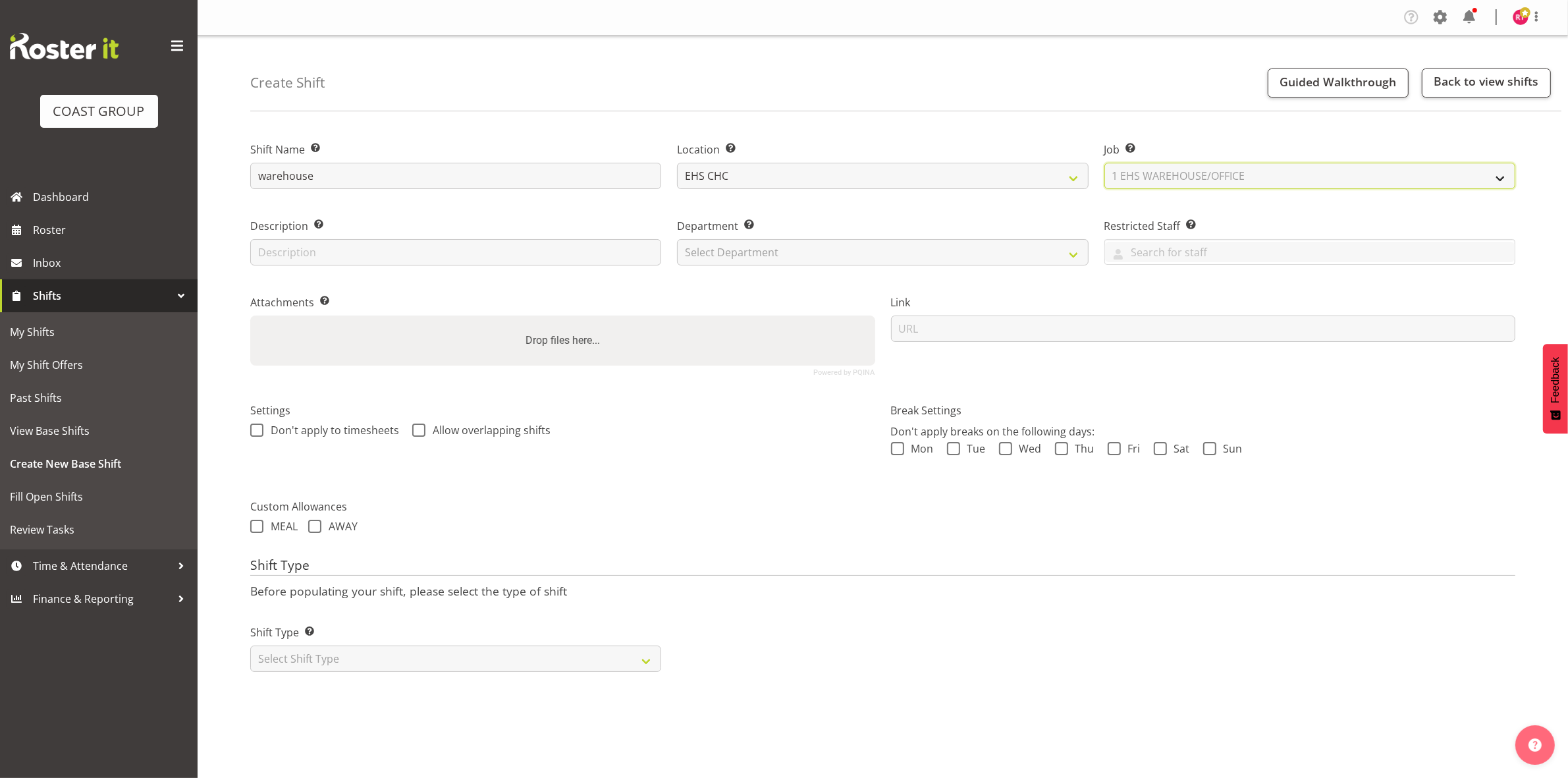
click at [1104, 162] on select "Select Job Create new job 1 Carlton Events 1 [PERSON_NAME][GEOGRAPHIC_DATA] 1 […" at bounding box center [1310, 175] width 411 height 26
click at [896, 239] on select "Select Department EHS CHC OPS" at bounding box center [883, 252] width 411 height 26
select select "41"
click at [677, 239] on select "Select Department EHS CHC OPS" at bounding box center [883, 252] width 411 height 26
click at [1206, 175] on select "Create new job 1 Carlton Events 1 [PERSON_NAME][GEOGRAPHIC_DATA] 1 [PERSON_NAME…" at bounding box center [1310, 175] width 411 height 26
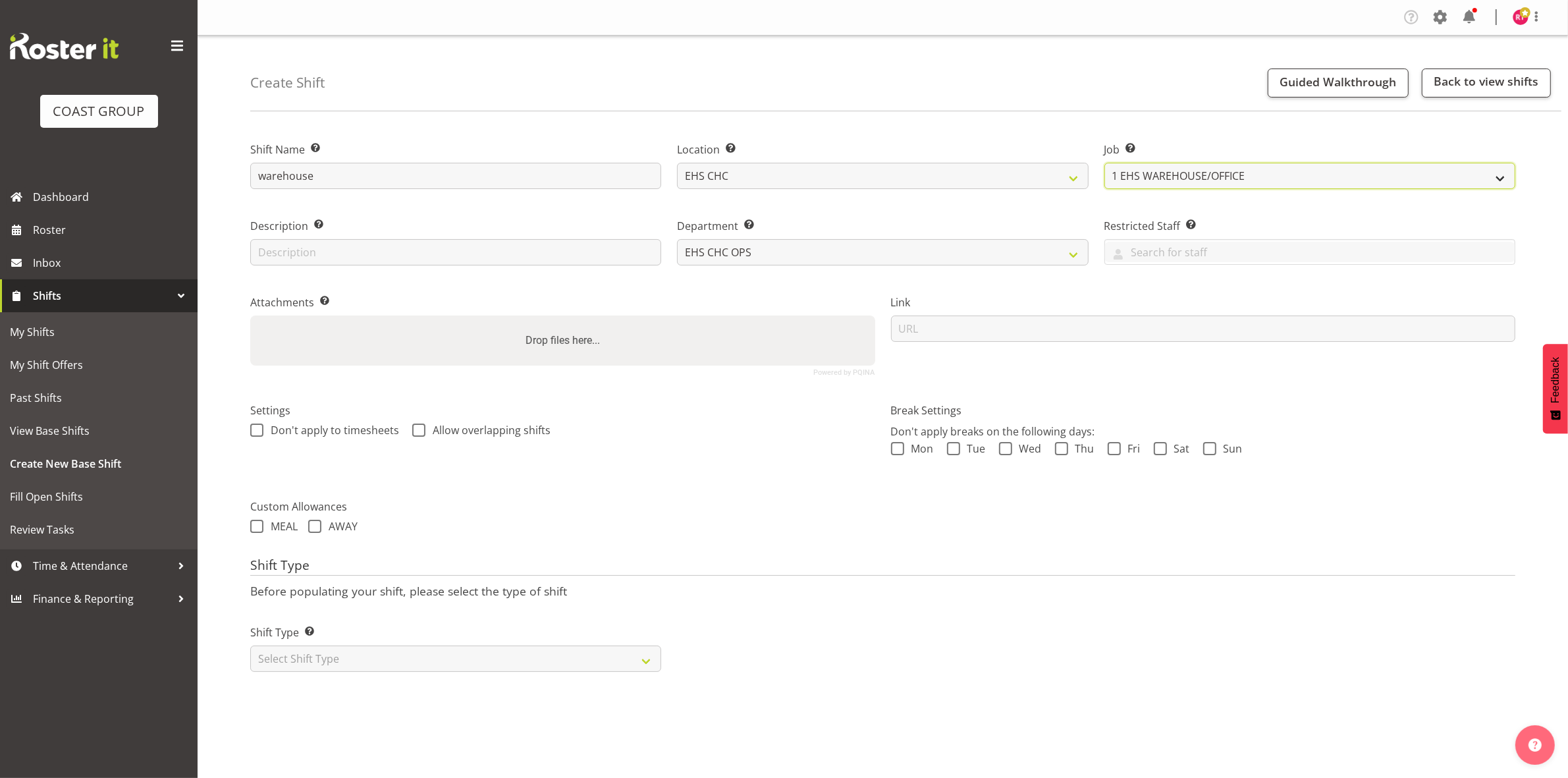
select select "8688"
click at [1104, 162] on select "Create new job 1 Carlton Events 1 [PERSON_NAME][GEOGRAPHIC_DATA] 1 [PERSON_NAME…" at bounding box center [1310, 175] width 411 height 26
click at [428, 167] on input "warehouse" at bounding box center [456, 175] width 411 height 26
type input "w"
type input "deliver casual"
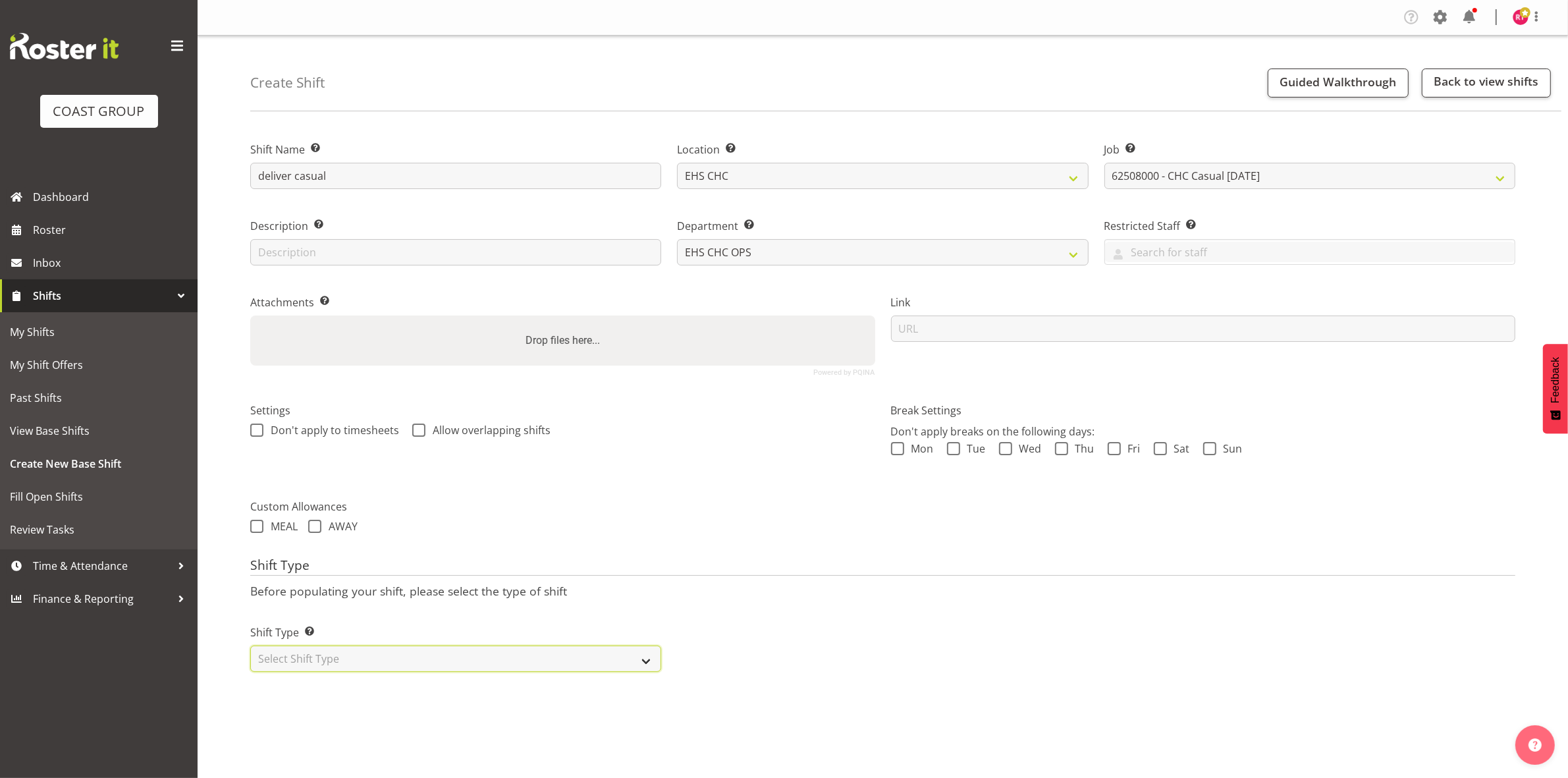
click at [417, 667] on select "Select Shift Type One Off Shift Recurring Shift Rotating Shift" at bounding box center [456, 659] width 411 height 26
click at [413, 680] on div "Shift Type Shift Types: One Off – Select this if you would like a single shift …" at bounding box center [456, 642] width 427 height 73
click at [414, 663] on select "Select Shift Type One Off Shift Recurring Shift Rotating Shift" at bounding box center [456, 659] width 411 height 26
select select "one_off"
click at [250, 647] on select "Select Shift Type One Off Shift Recurring Shift Rotating Shift" at bounding box center [456, 659] width 411 height 26
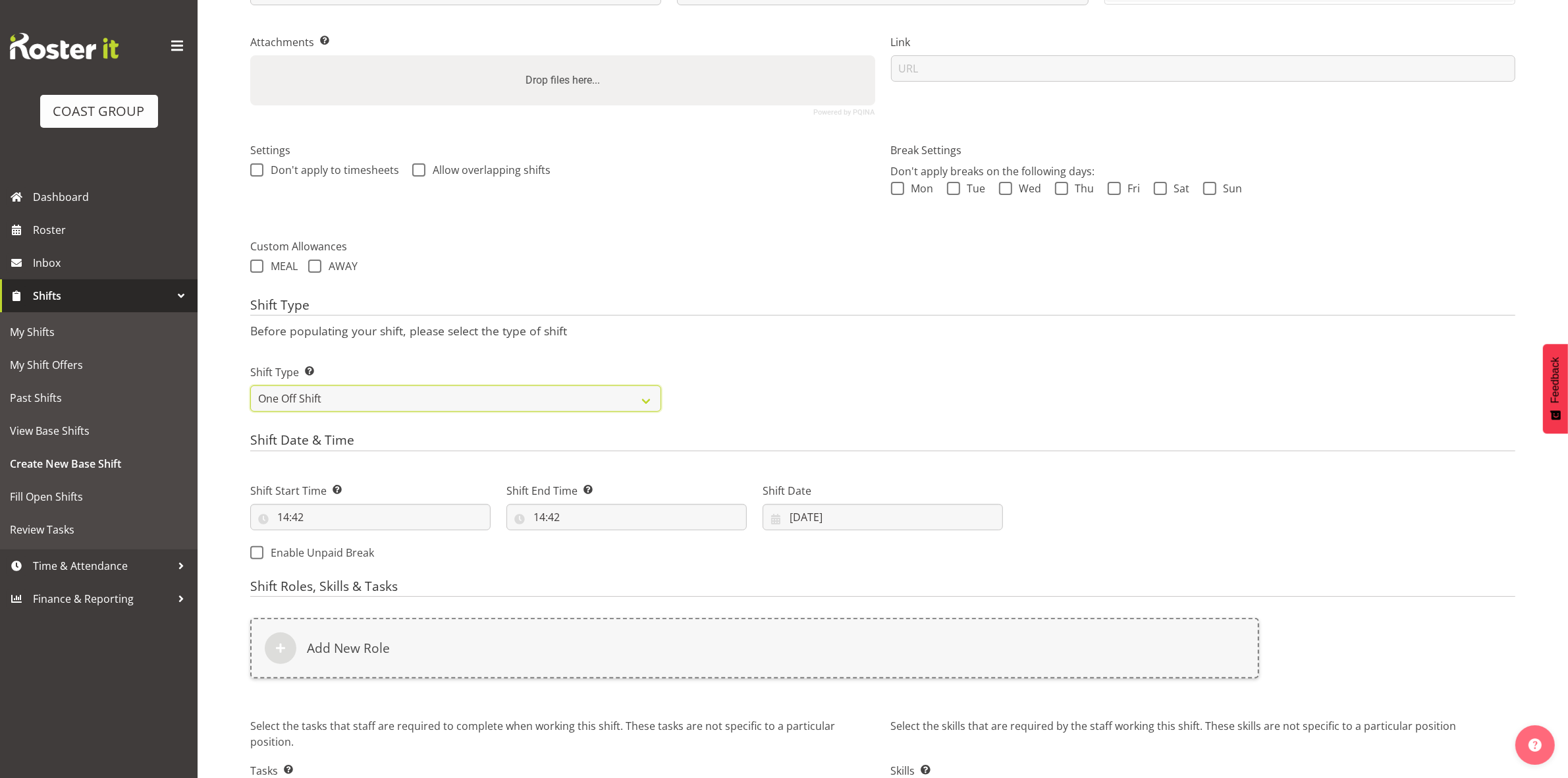
scroll to position [361, 0]
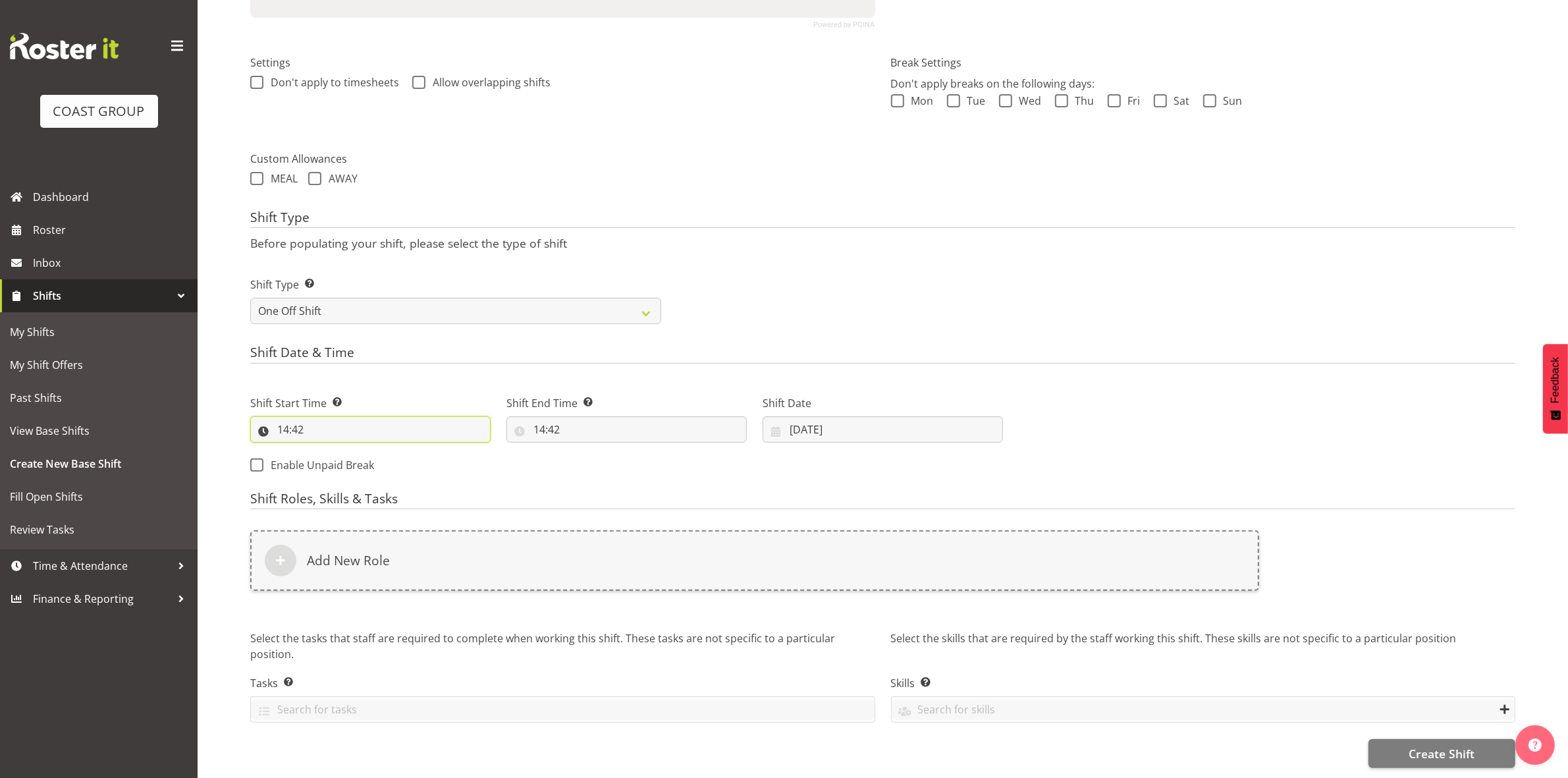
click at [287, 419] on input "14:42" at bounding box center [370, 429] width 241 height 26
drag, startPoint x: 346, startPoint y: 458, endPoint x: 346, endPoint y: 443, distance: 15.0
click at [346, 458] on select "00 01 02 03 04 05 06 07 08 09 10 11 12 13 14 15 16 17 18 19 20 21 22 23" at bounding box center [340, 463] width 30 height 26
select select "7"
click at [325, 450] on select "00 01 02 03 04 05 06 07 08 09 10 11 12 13 14 15 16 17 18 19 20 21 22 23" at bounding box center [340, 463] width 30 height 26
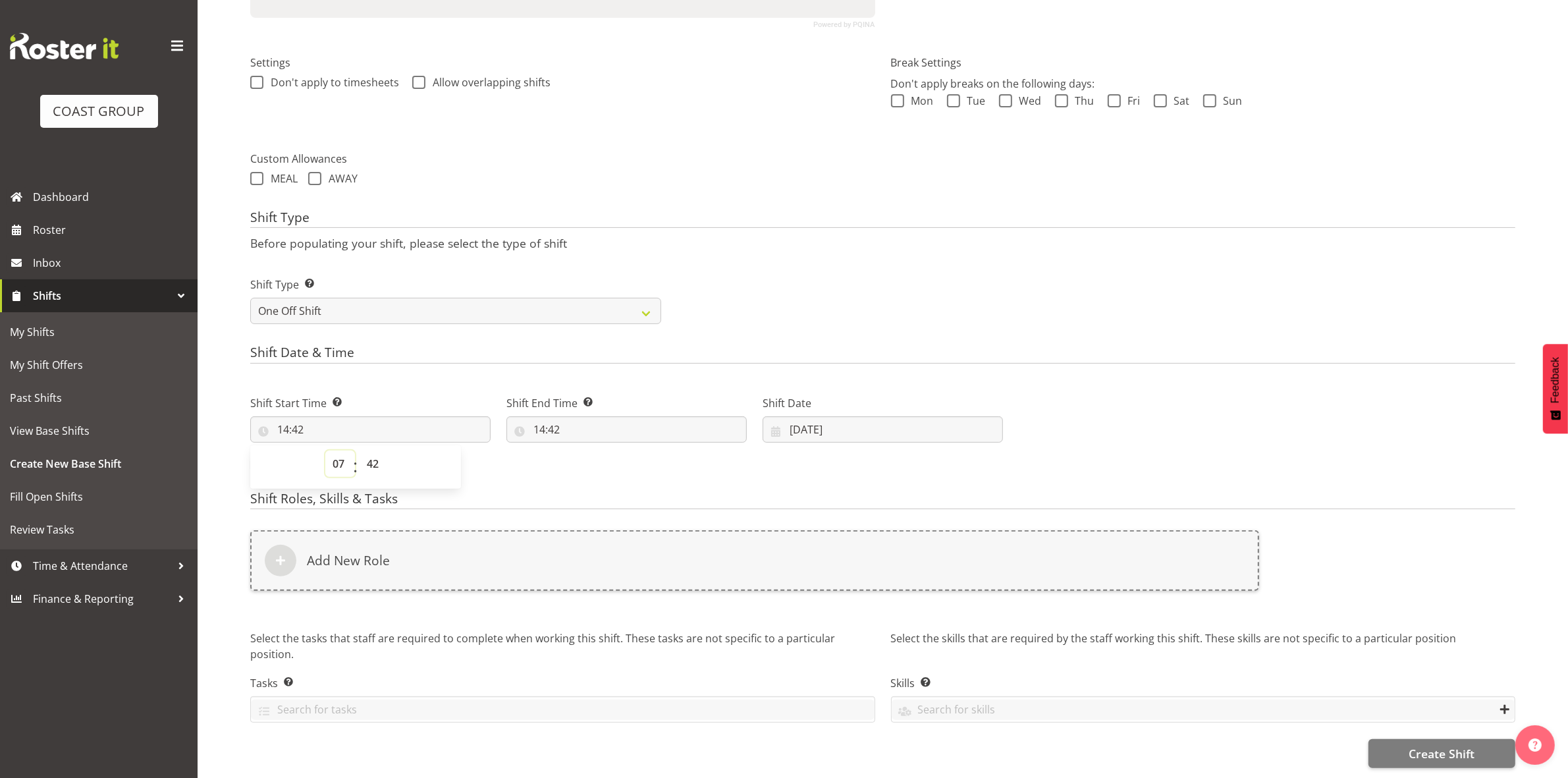
type input "07:42"
click at [375, 450] on select "00 01 02 03 04 05 06 07 08 09 10 11 12 13 14 15 16 17 18 19 20 21 22 23 24 25 2…" at bounding box center [375, 463] width 30 height 26
select select "0"
click at [360, 450] on select "00 01 02 03 04 05 06 07 08 09 10 11 12 13 14 15 16 17 18 19 20 21 22 23 24 25 2…" at bounding box center [375, 463] width 30 height 26
type input "07:00"
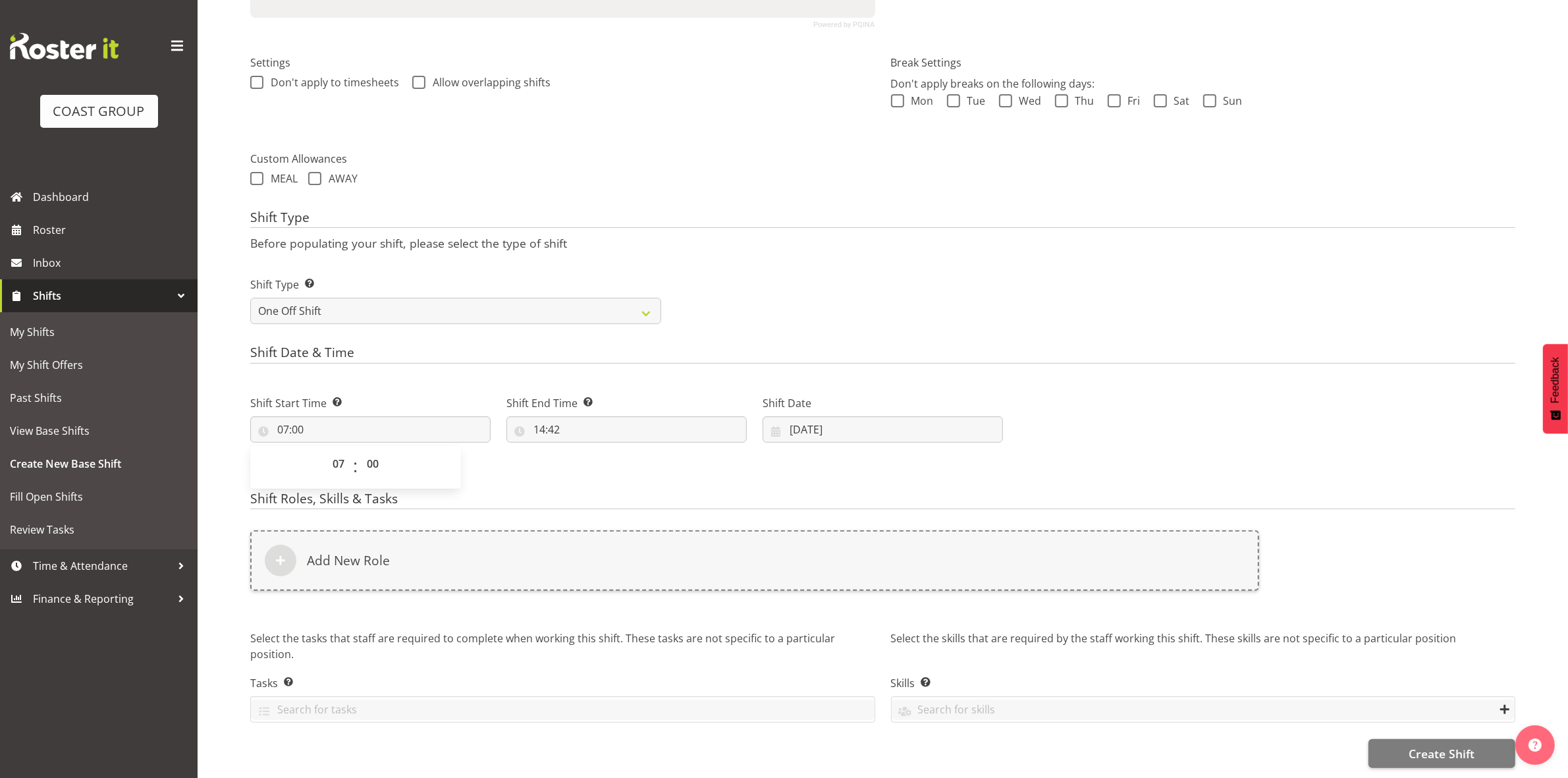
click at [923, 330] on form "Shift Name Enter a name for the shift (e.g. Day Shift). deliver casual Location…" at bounding box center [882, 272] width 1265 height 993
click at [544, 417] on input "14:42" at bounding box center [626, 429] width 241 height 26
click at [593, 452] on select "00 01 02 03 04 05 06 07 08 09 10 11 12 13 14 15 16 17 18 19 20 21 22 23" at bounding box center [596, 463] width 30 height 26
select select "8"
click at [582, 450] on select "00 01 02 03 04 05 06 07 08 09 10 11 12 13 14 15 16 17 18 19 20 21 22 23" at bounding box center [596, 463] width 30 height 26
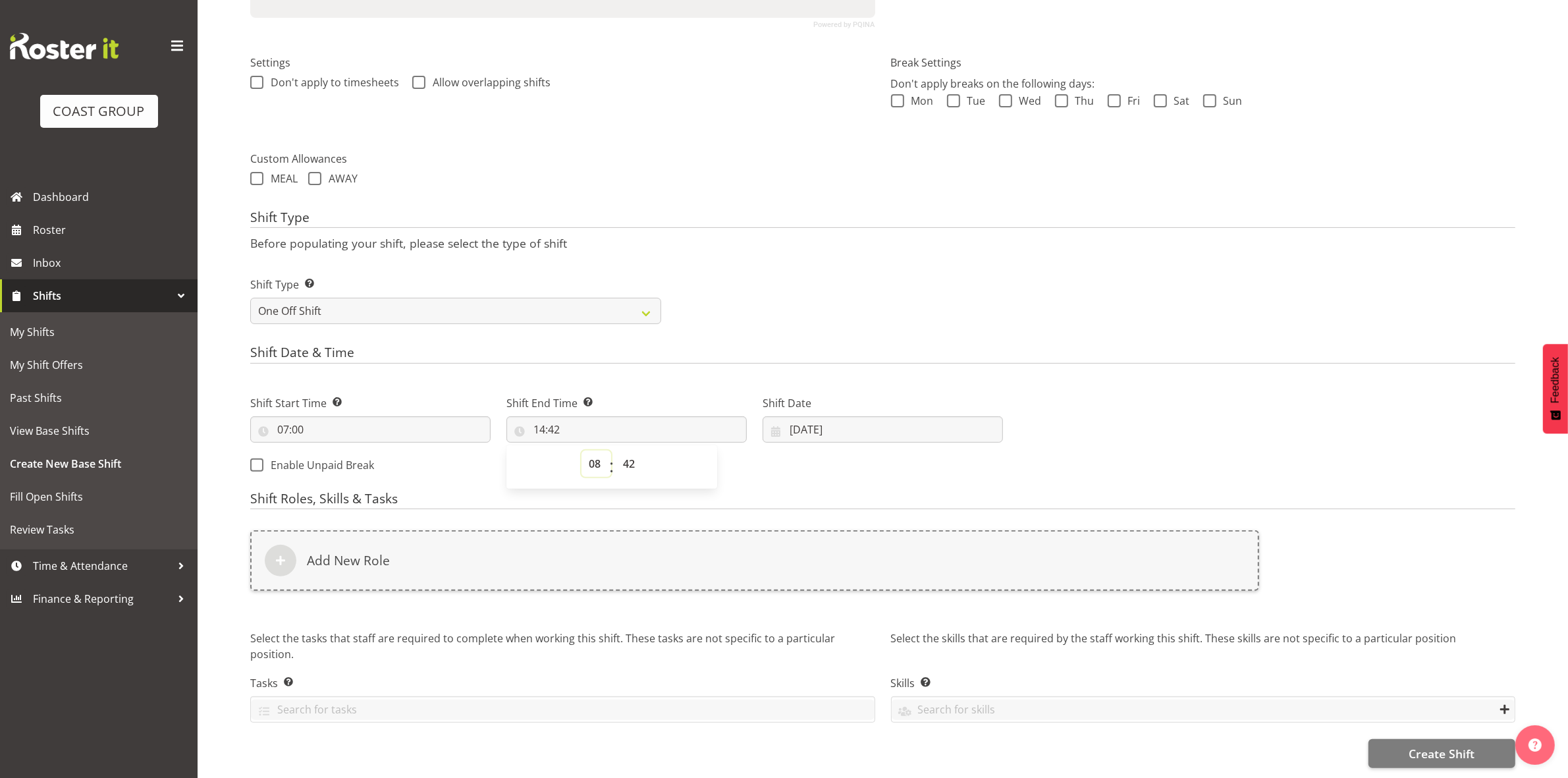
type input "08:42"
click at [632, 450] on select "00 01 02 03 04 05 06 07 08 09 10 11 12 13 14 15 16 17 18 19 20 21 22 23 24 25 2…" at bounding box center [631, 463] width 30 height 26
select select "0"
click at [616, 450] on select "00 01 02 03 04 05 06 07 08 09 10 11 12 13 14 15 16 17 18 19 20 21 22 23 24 25 2…" at bounding box center [631, 463] width 30 height 26
type input "08:00"
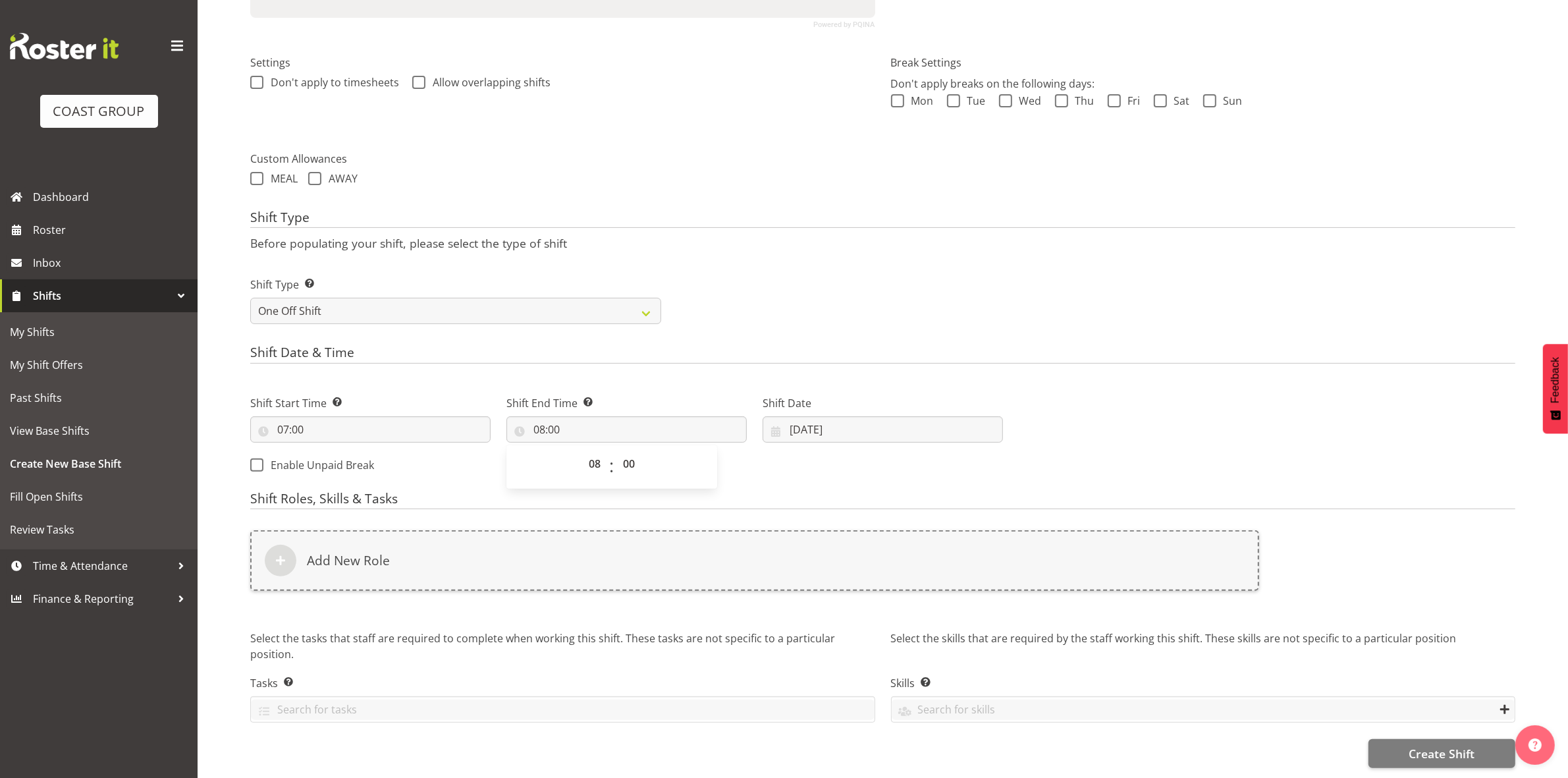
click at [836, 282] on div "Shift Type Shift Types: One Off – Select this if you would like a single shift …" at bounding box center [883, 295] width 1281 height 73
click at [792, 419] on input "26/08/2025" at bounding box center [883, 429] width 241 height 26
click at [901, 628] on link "28" at bounding box center [909, 635] width 26 height 26
type input "28/08/2025"
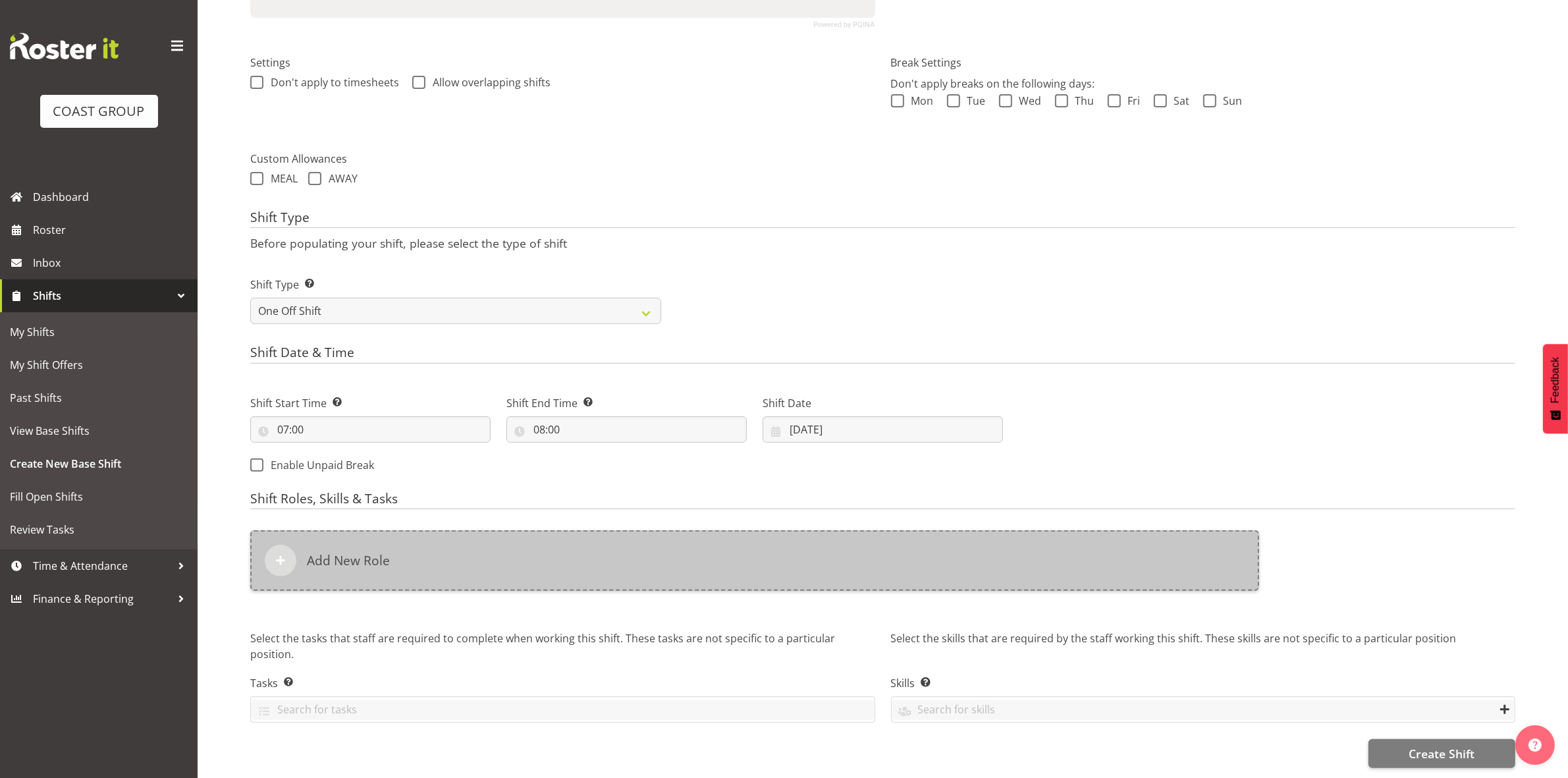
click at [508, 545] on div "Add New Role" at bounding box center [754, 561] width 1009 height 61
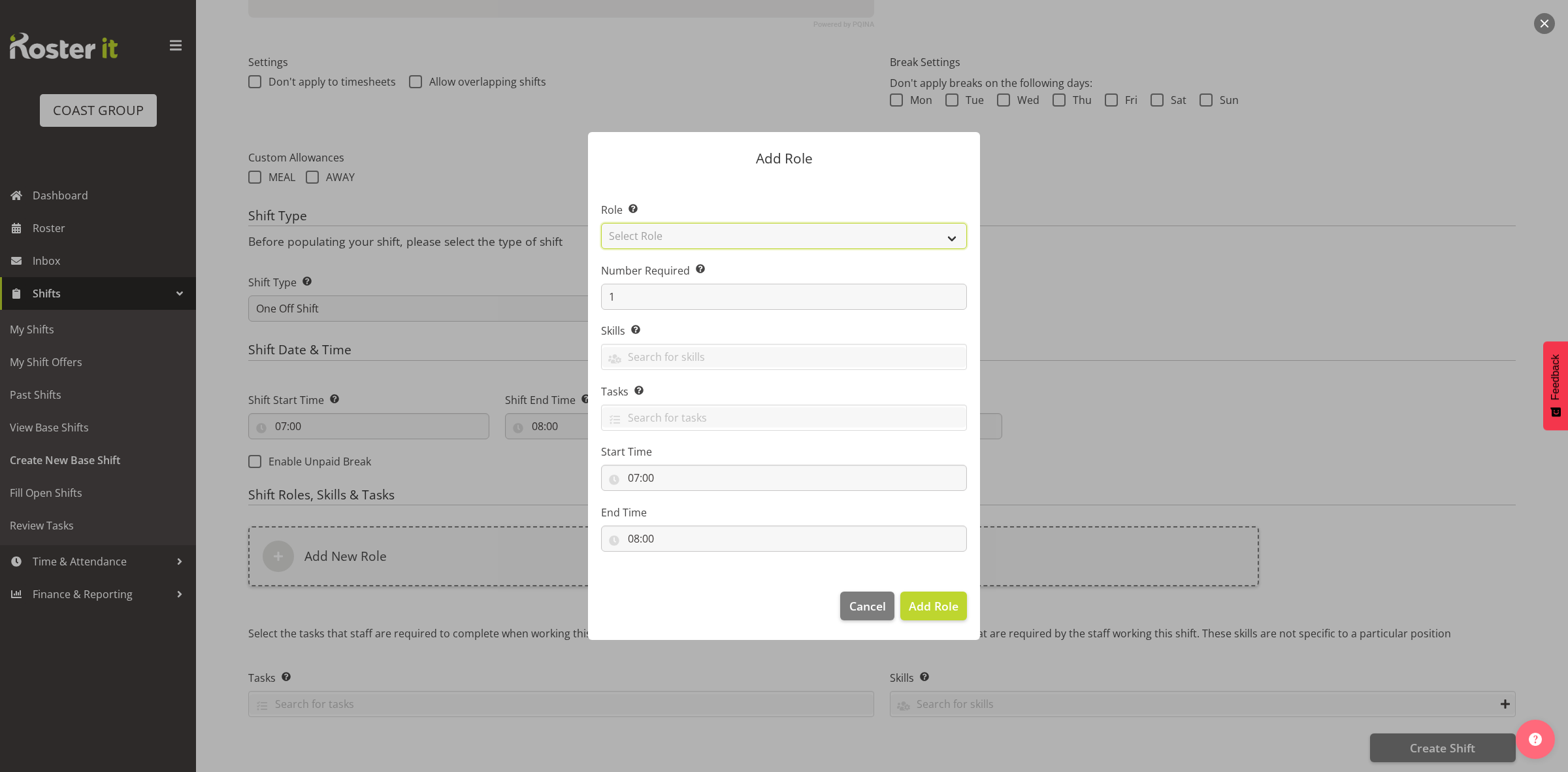
click at [705, 237] on select "Select Role ACCOUNT MANAGER ACCOUNT MANAGER DW ACCOUNTS [PERSON_NAME] VEHICLES …" at bounding box center [784, 235] width 366 height 26
select select "192"
click at [601, 223] on select "Select Role ACCOUNT MANAGER ACCOUNT MANAGER DW ACCOUNTS [PERSON_NAME] VEHICLES …" at bounding box center [784, 235] width 366 height 26
click at [928, 613] on span "Add Role" at bounding box center [933, 605] width 49 height 15
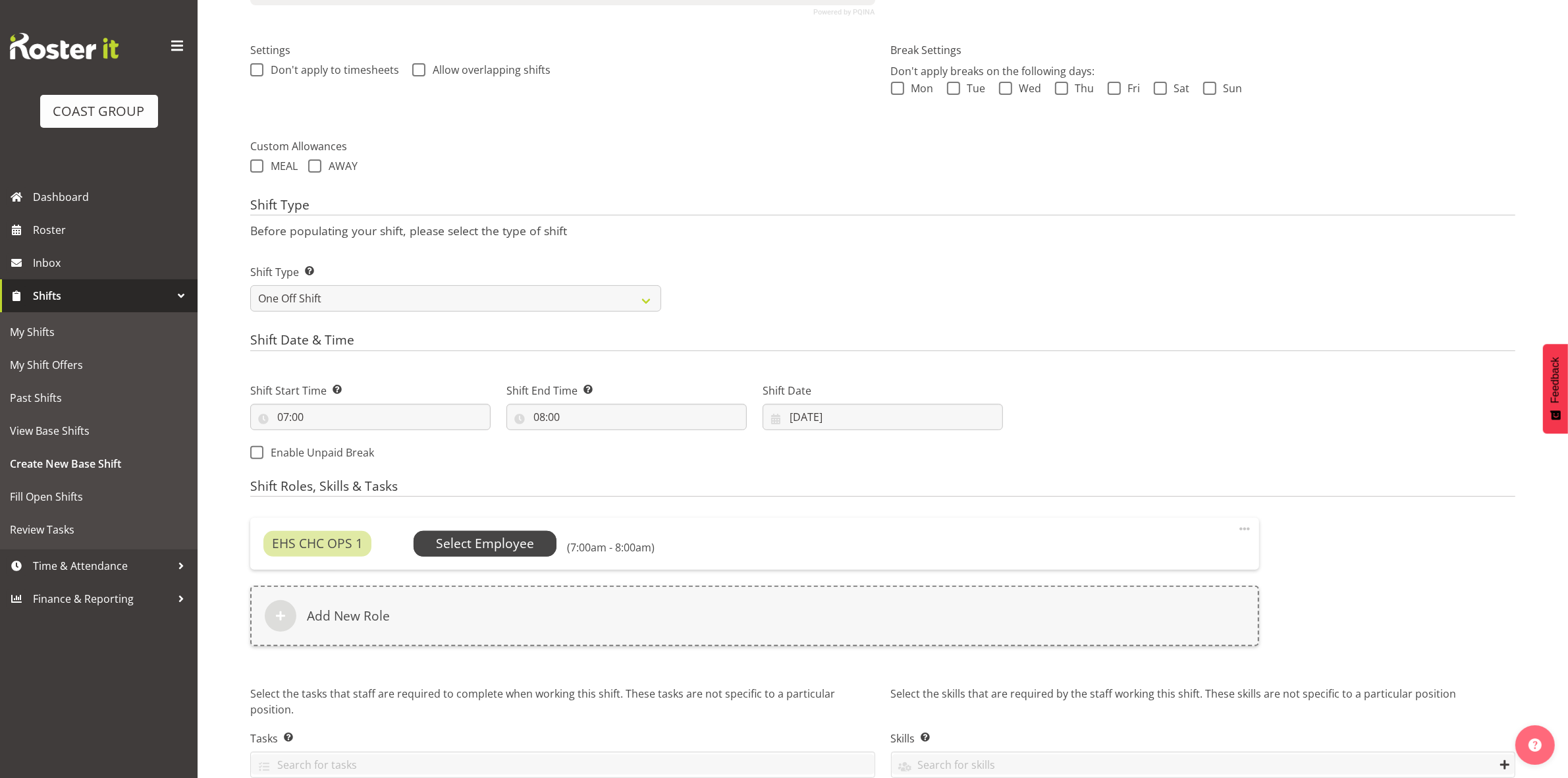
click at [482, 545] on span "Select Employee" at bounding box center [485, 544] width 98 height 19
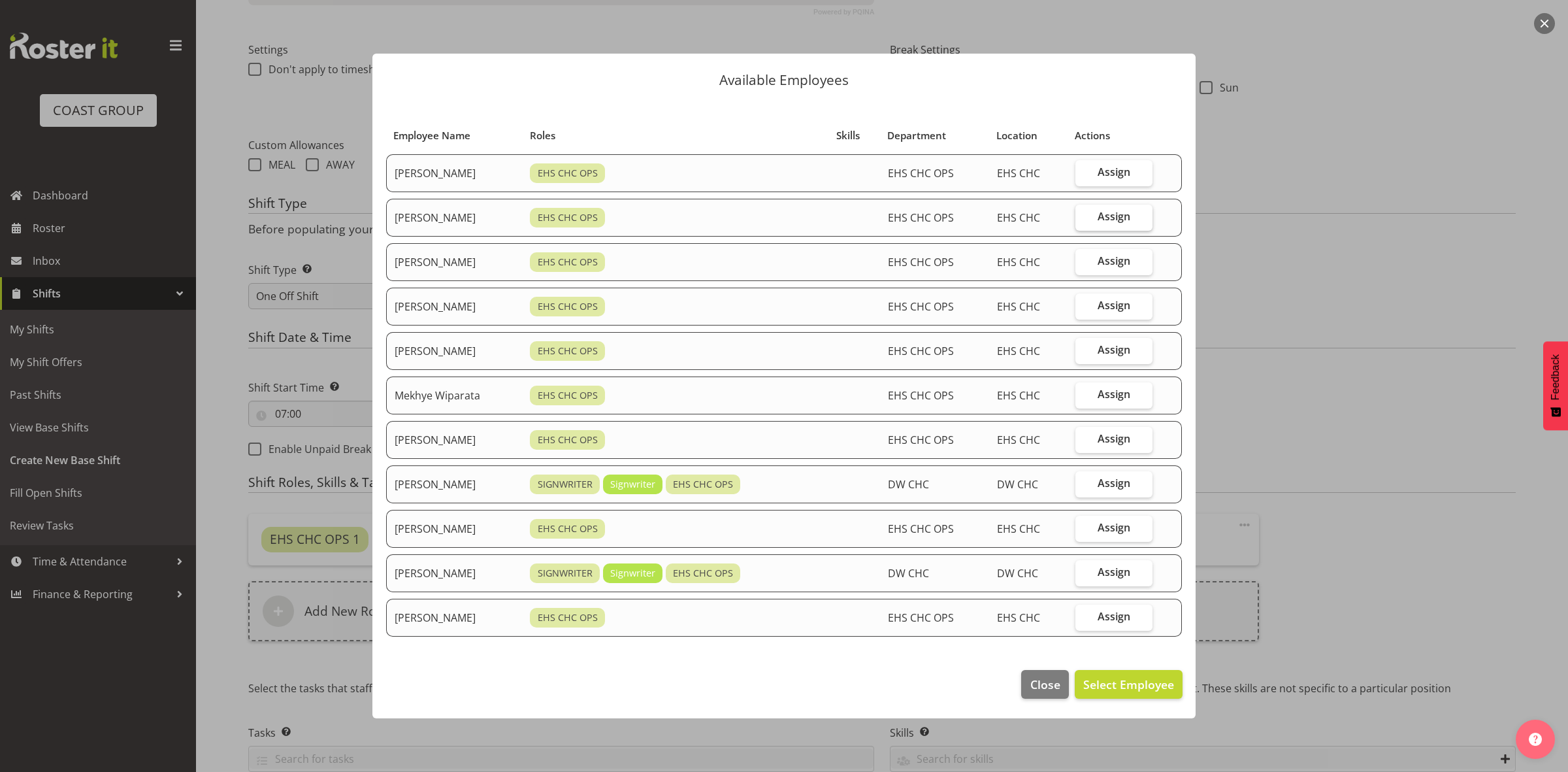
click at [1105, 219] on span "Assign" at bounding box center [1114, 217] width 33 height 13
click at [1084, 219] on input "Assign" at bounding box center [1080, 217] width 9 height 9
checkbox input "true"
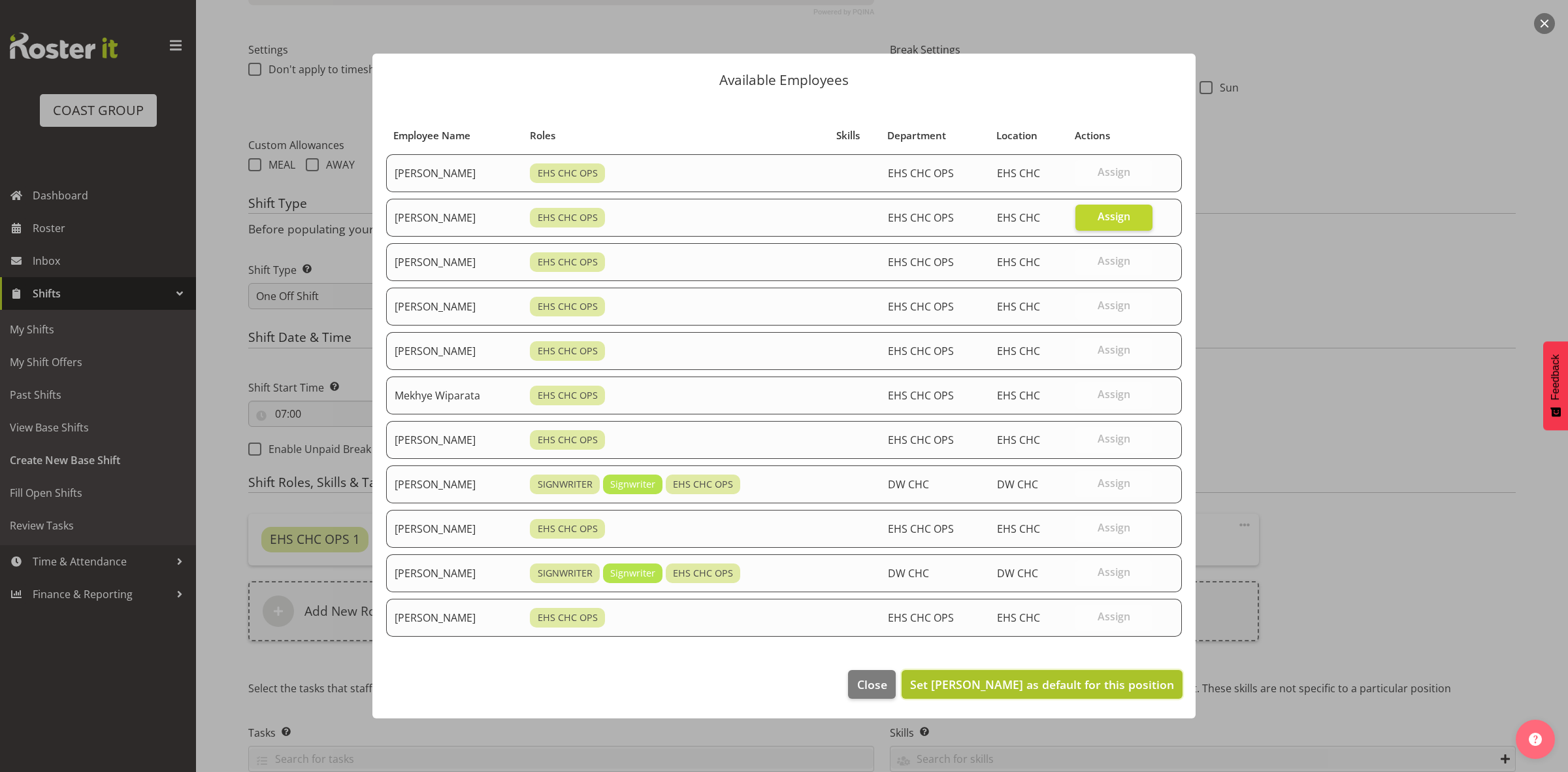
click at [1064, 680] on span "Set David Wiseman as default for this position" at bounding box center [1042, 684] width 264 height 17
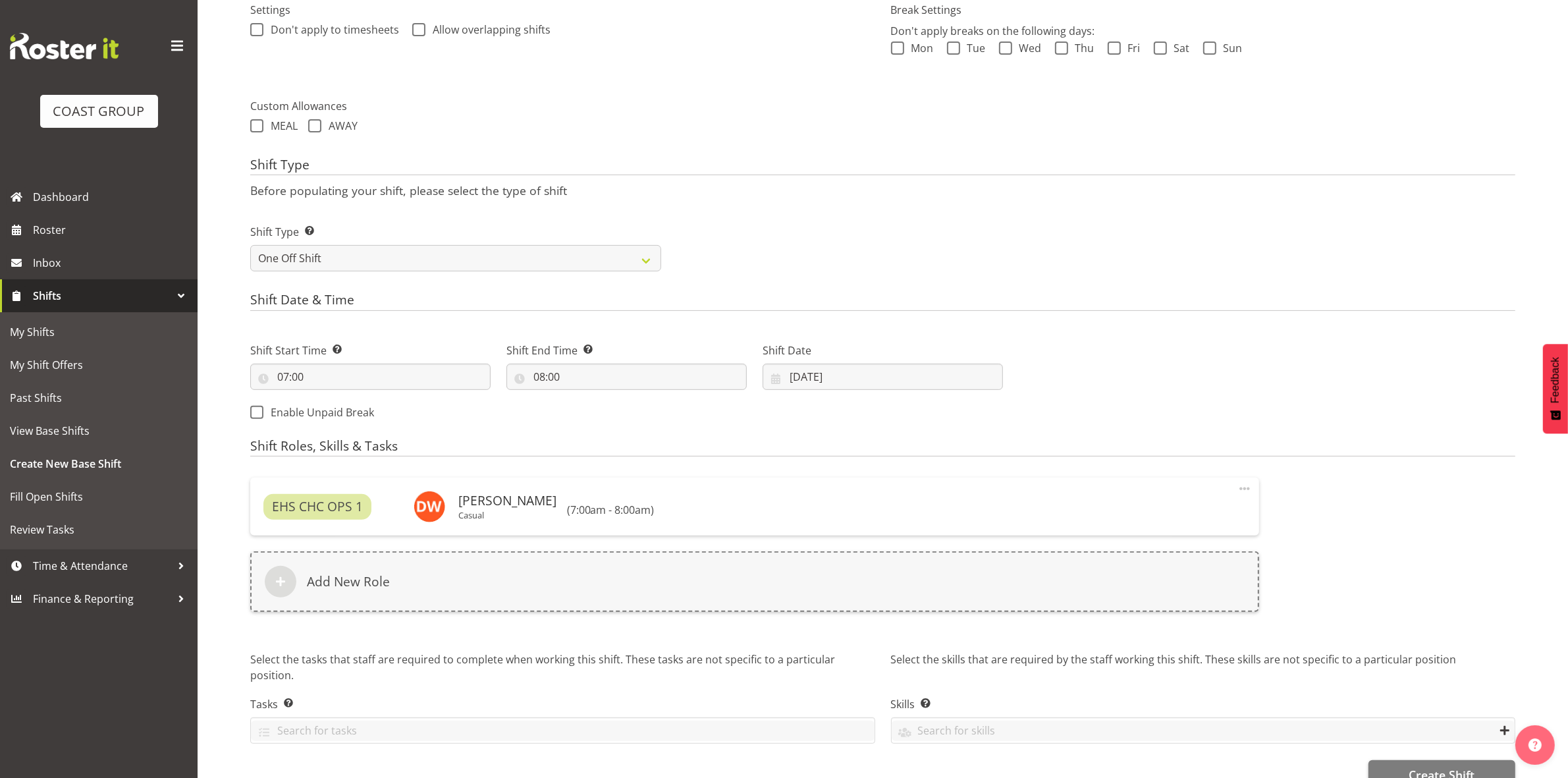
scroll to position [435, 0]
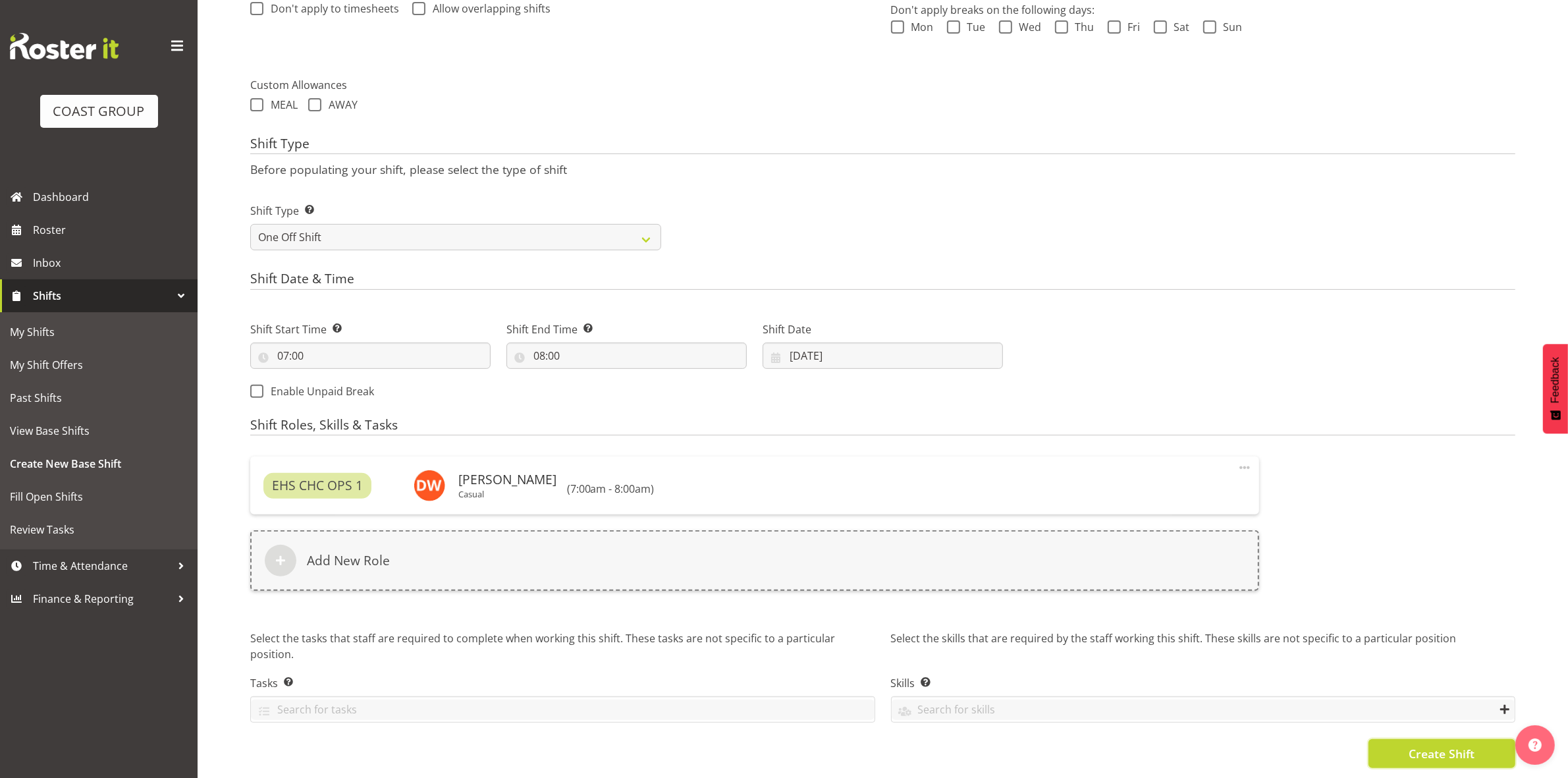
click at [1403, 740] on button "Create Shift" at bounding box center [1442, 753] width 147 height 29
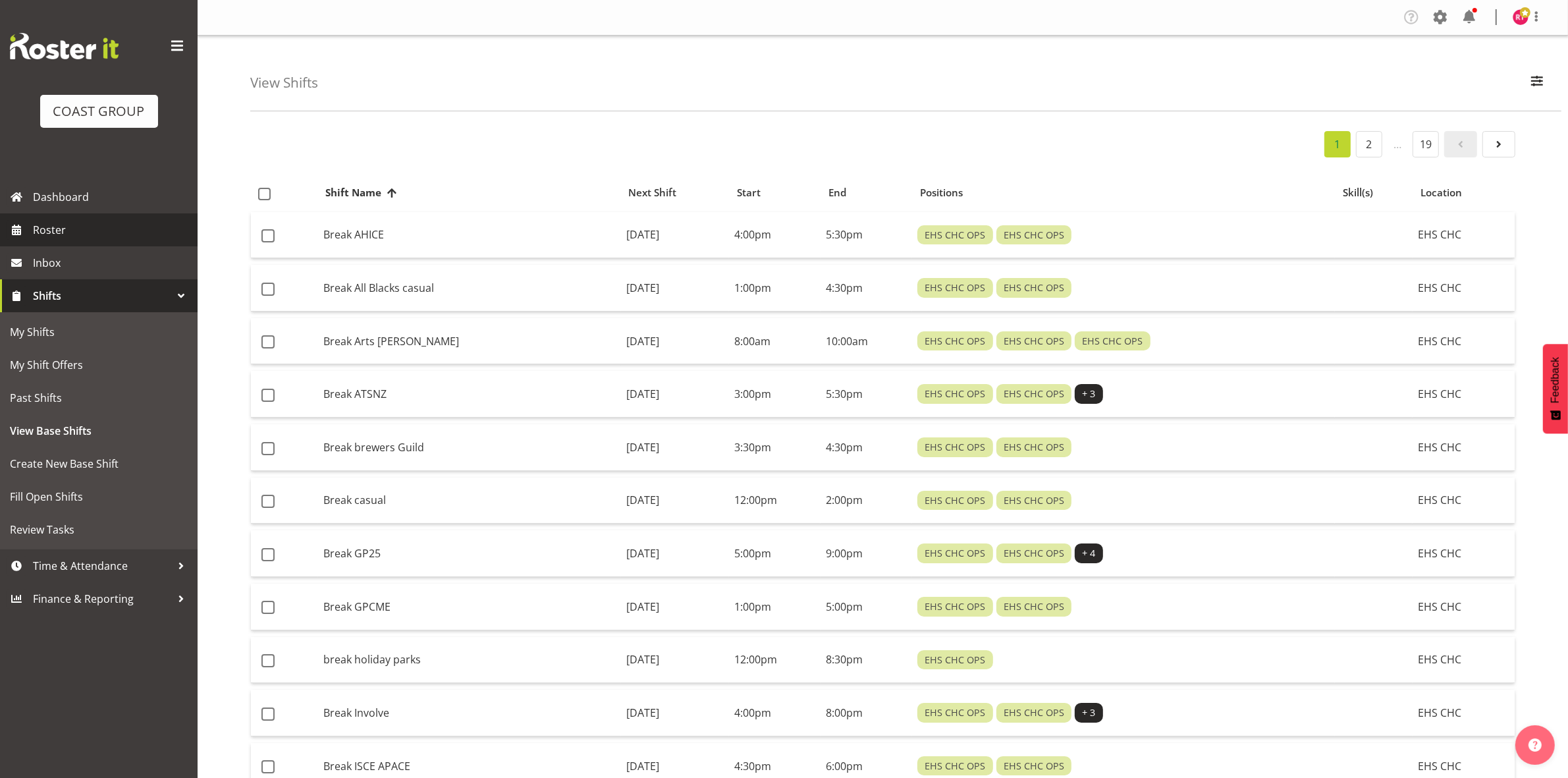
click at [50, 221] on span "Roster" at bounding box center [112, 229] width 158 height 20
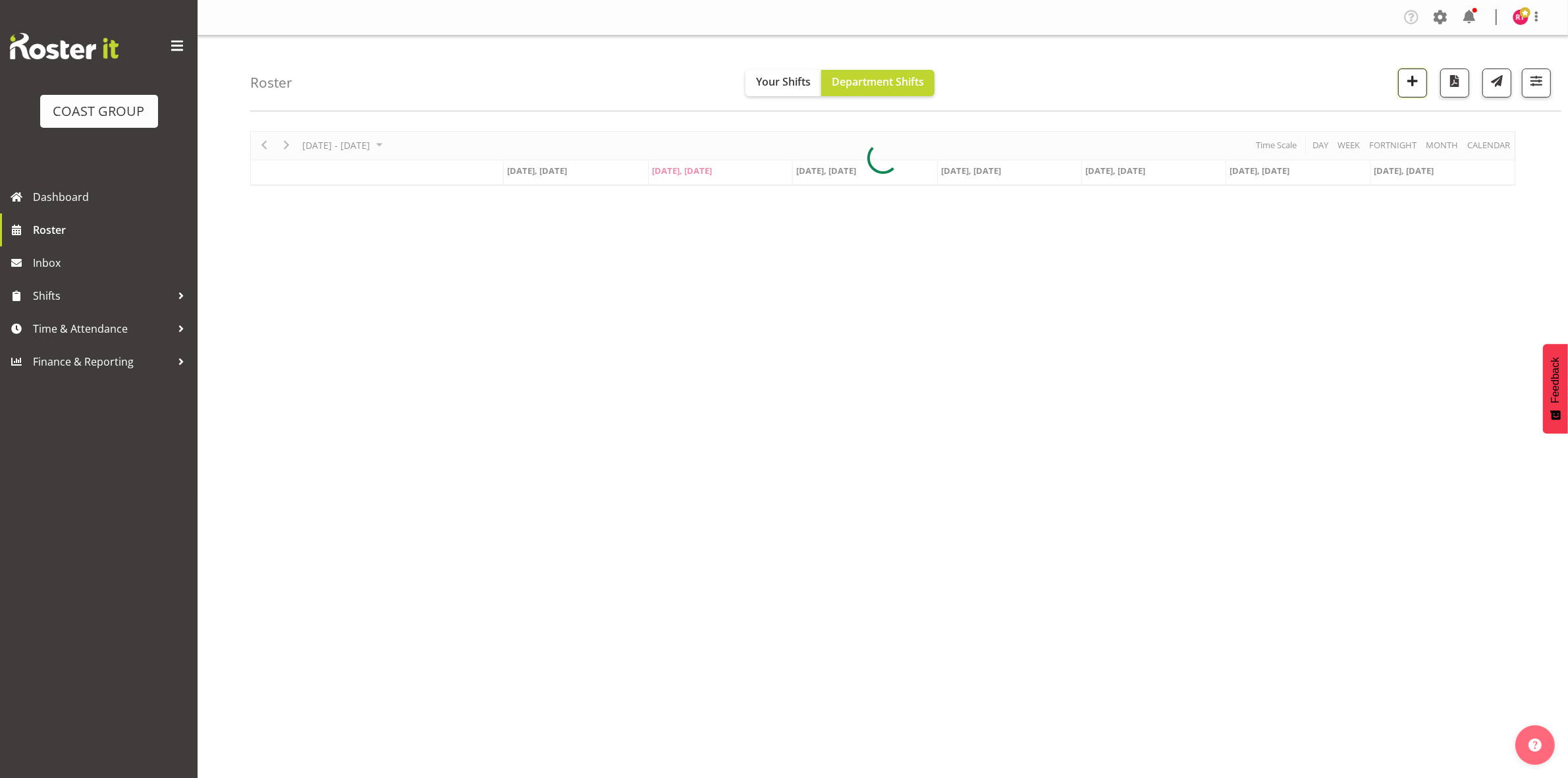
click at [1407, 84] on span "button" at bounding box center [1412, 80] width 17 height 17
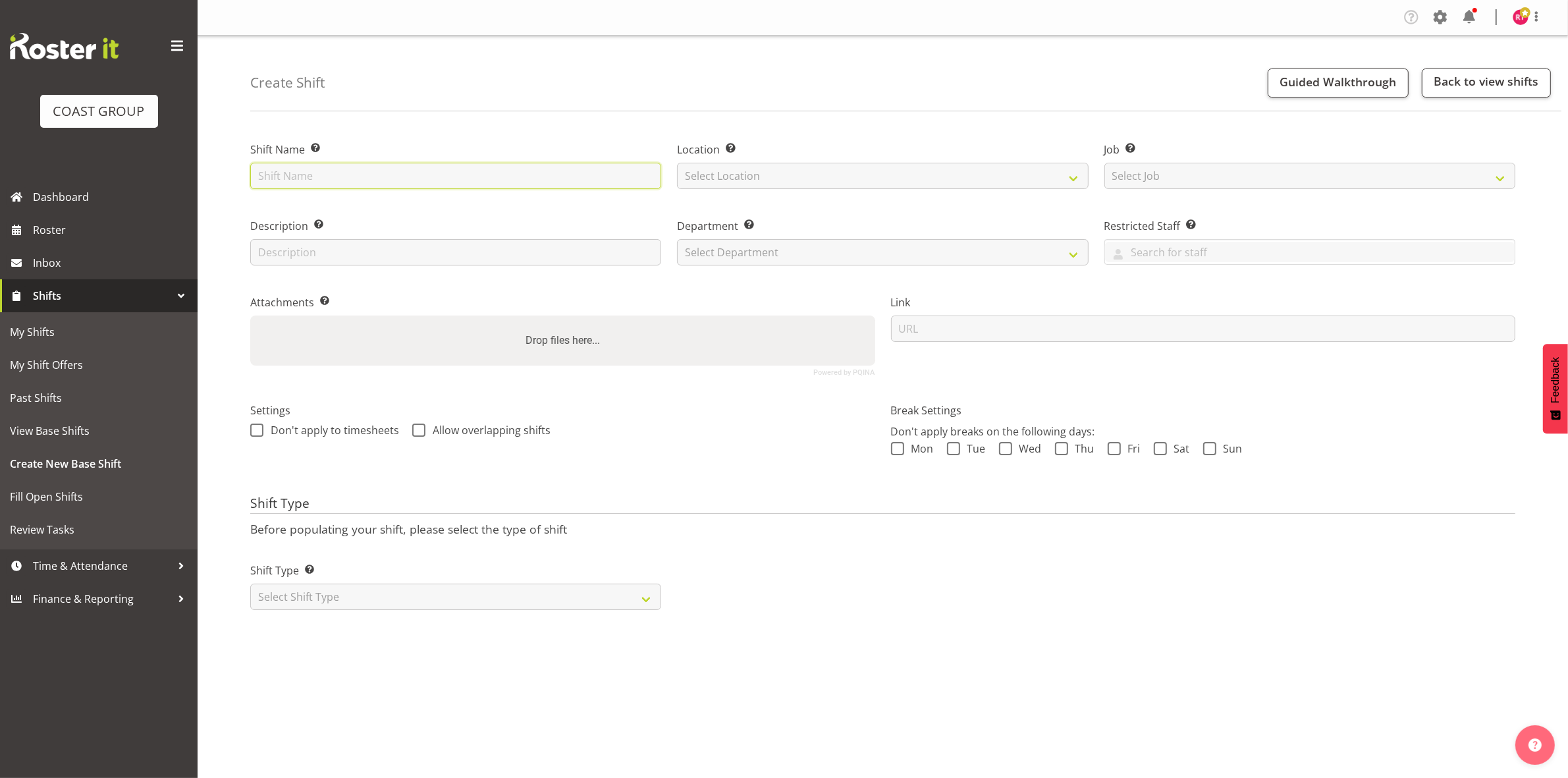
click at [427, 170] on input "text" at bounding box center [456, 175] width 411 height 26
type input "warehouse"
drag, startPoint x: 739, startPoint y: 169, endPoint x: 739, endPoint y: 179, distance: 10.0
click at [739, 171] on select "Select Location" at bounding box center [883, 175] width 411 height 26
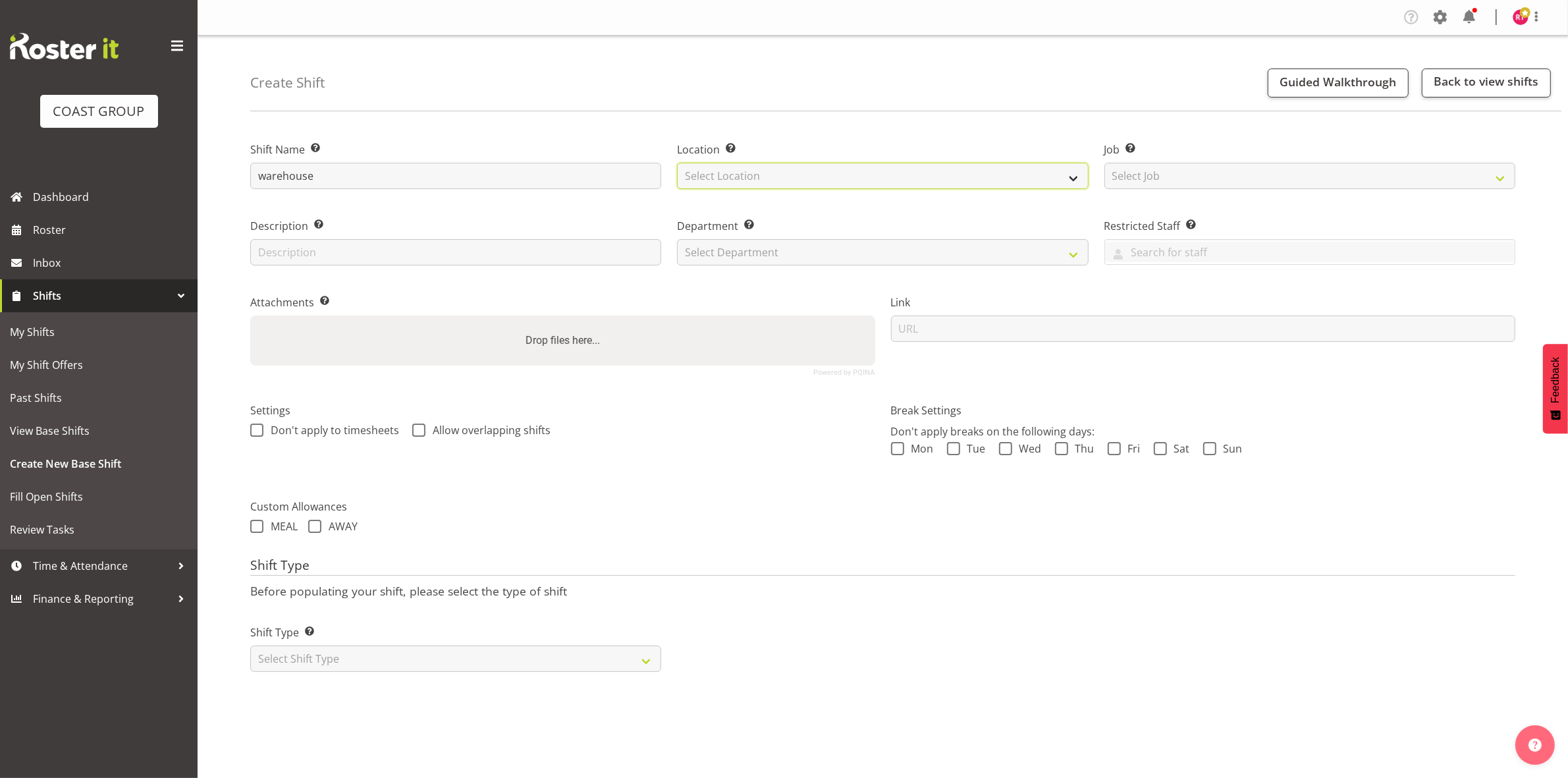
click at [761, 175] on select "Select Location" at bounding box center [883, 175] width 411 height 26
select select "107"
click at [677, 162] on select "Select Location EHS CHC" at bounding box center [883, 175] width 411 height 26
click at [1264, 170] on select "Select Job Create new job 1 Carlton Events 1 Carlton Hamilton 1 Carlton Welling…" at bounding box center [1310, 175] width 411 height 26
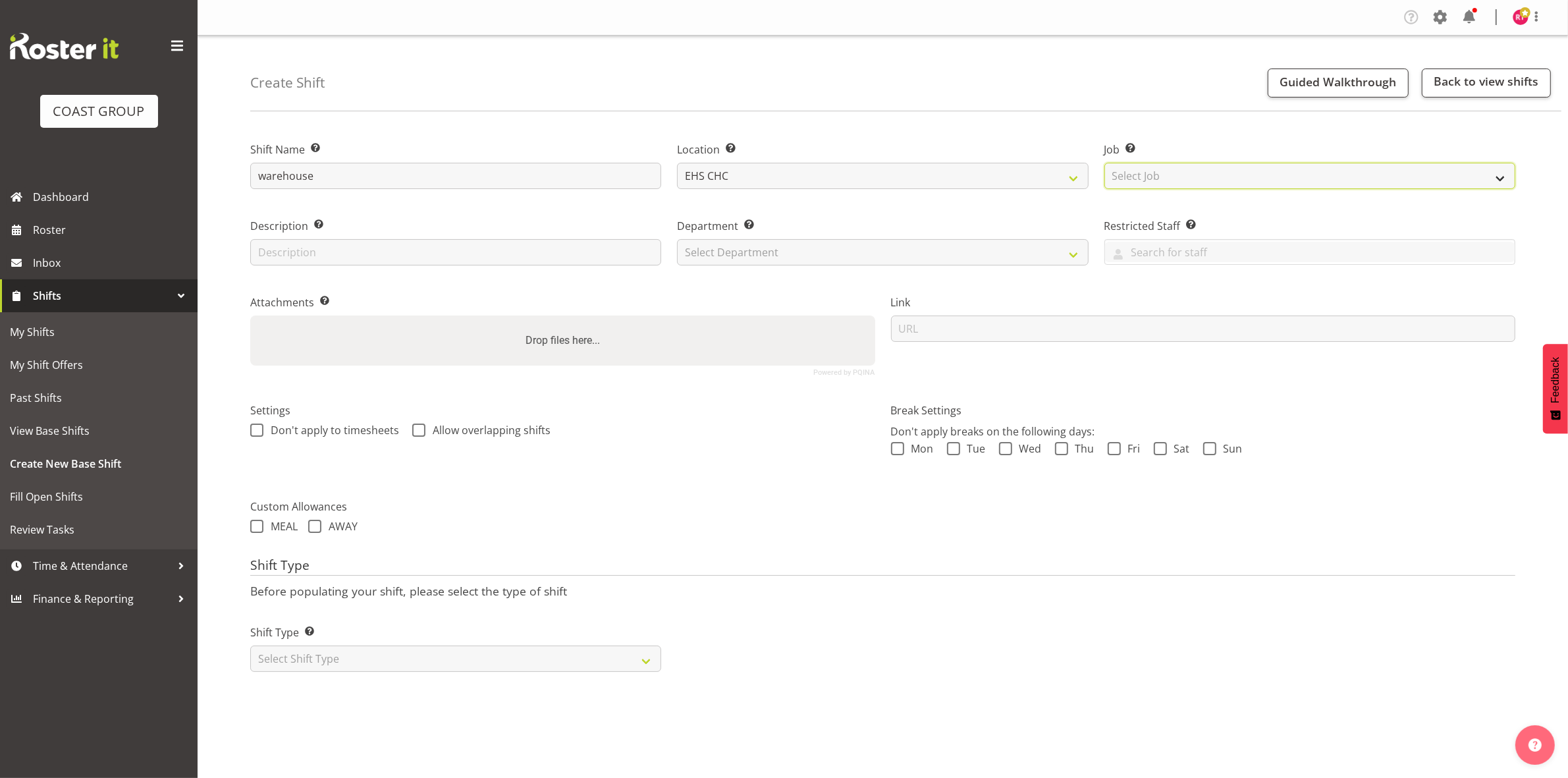
select select "69"
click at [1104, 162] on select "Select Job Create new job 1 Carlton Events 1 Carlton Hamilton 1 Carlton Welling…" at bounding box center [1310, 175] width 411 height 26
drag, startPoint x: 894, startPoint y: 251, endPoint x: 889, endPoint y: 264, distance: 13.9
click at [894, 251] on select "Select Department EHS CHC OPS" at bounding box center [883, 252] width 411 height 26
select select "41"
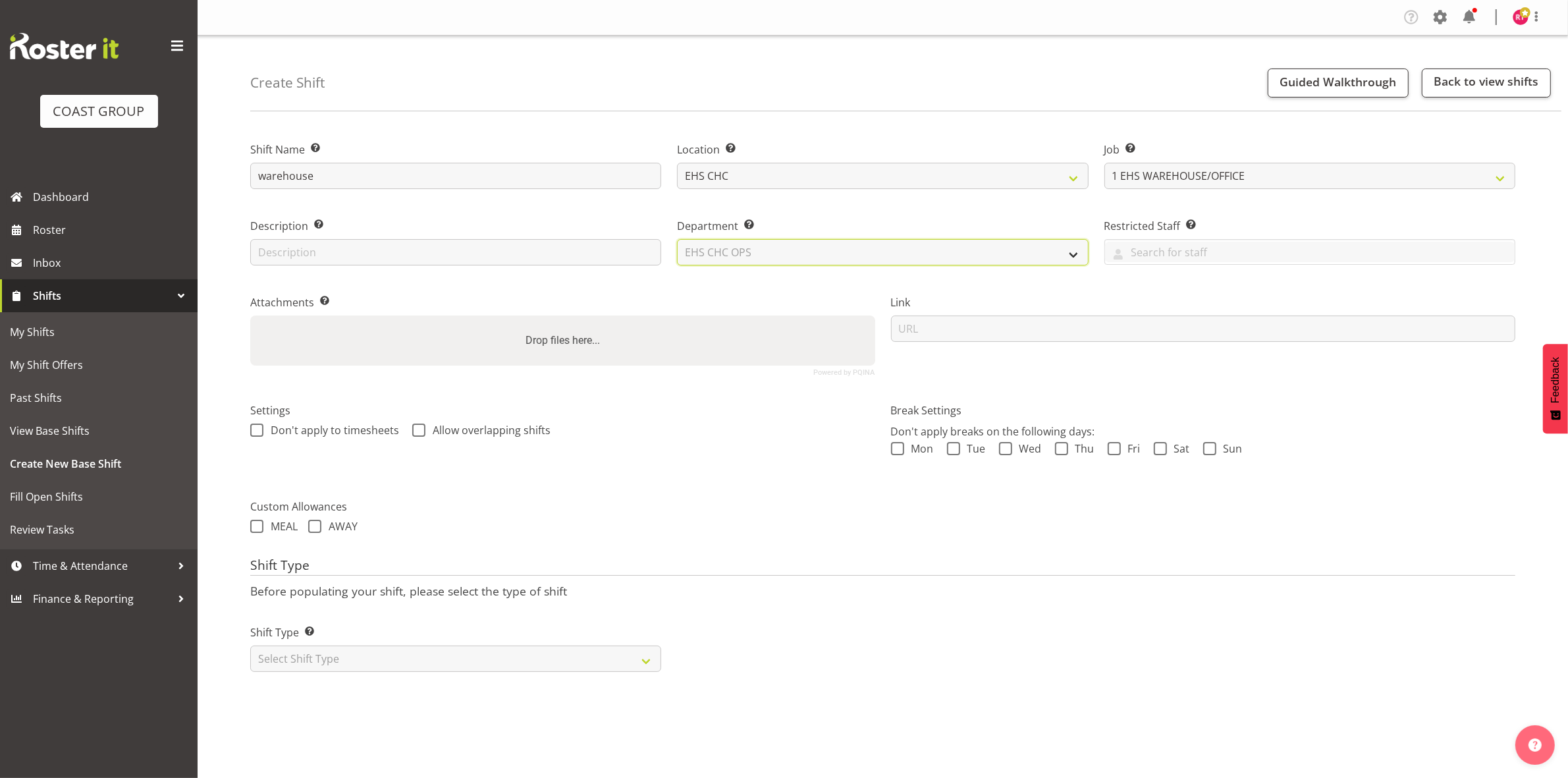
click at [677, 239] on select "Select Department EHS CHC OPS" at bounding box center [883, 252] width 411 height 26
click at [414, 671] on select "Select Shift Type One Off Shift Recurring Shift Rotating Shift" at bounding box center [456, 659] width 411 height 26
select select "one_off"
click at [250, 647] on select "Select Shift Type One Off Shift Recurring Shift Rotating Shift" at bounding box center [456, 659] width 411 height 26
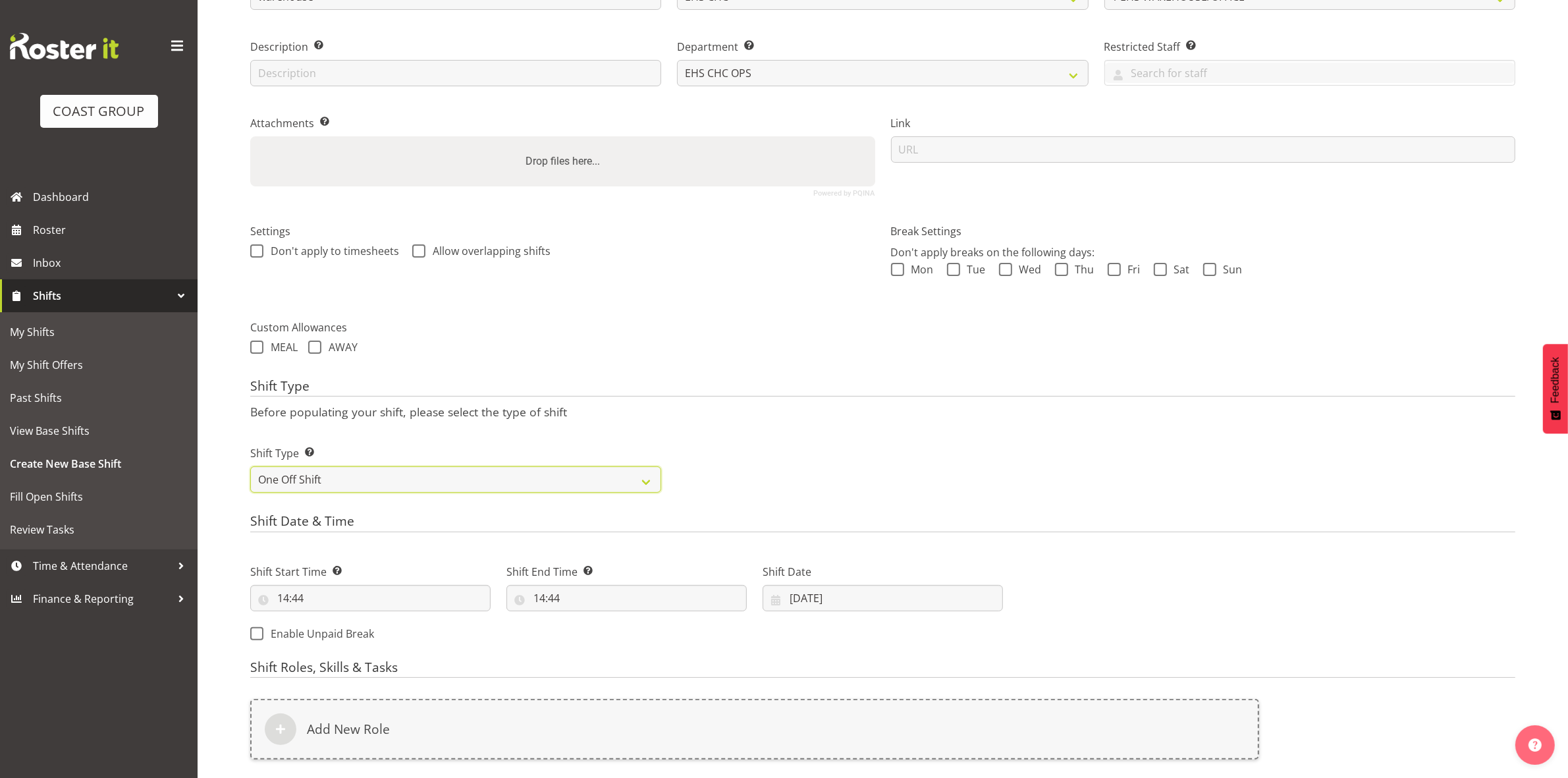
scroll to position [361, 0]
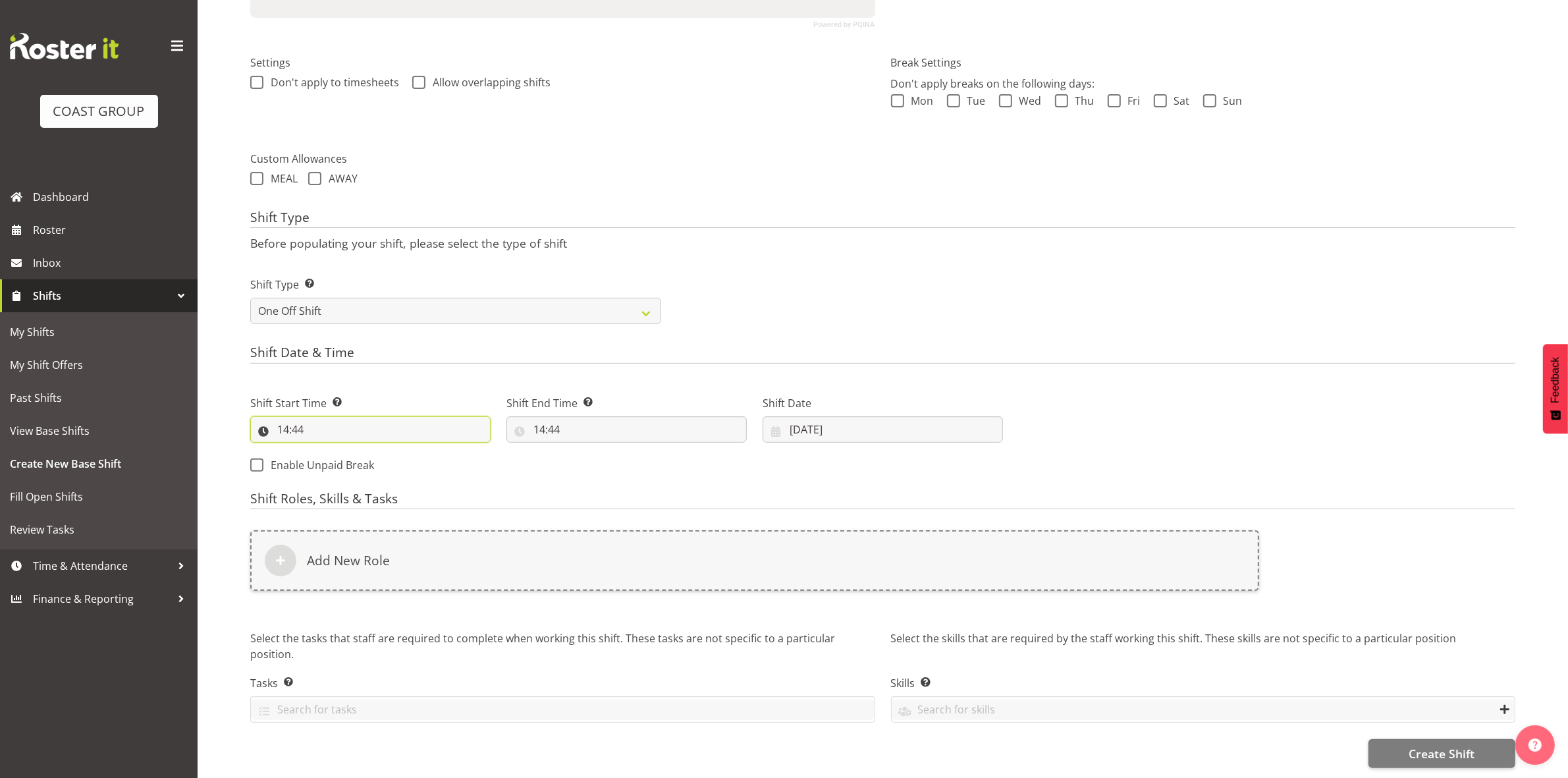
click at [287, 417] on input "14:44" at bounding box center [370, 429] width 241 height 26
click at [346, 450] on select "00 01 02 03 04 05 06 07 08 09 10 11 12 13 14 15 16 17 18 19 20 21 22 23" at bounding box center [340, 463] width 30 height 26
select select "8"
click at [325, 450] on select "00 01 02 03 04 05 06 07 08 09 10 11 12 13 14 15 16 17 18 19 20 21 22 23" at bounding box center [340, 463] width 30 height 26
type input "08:44"
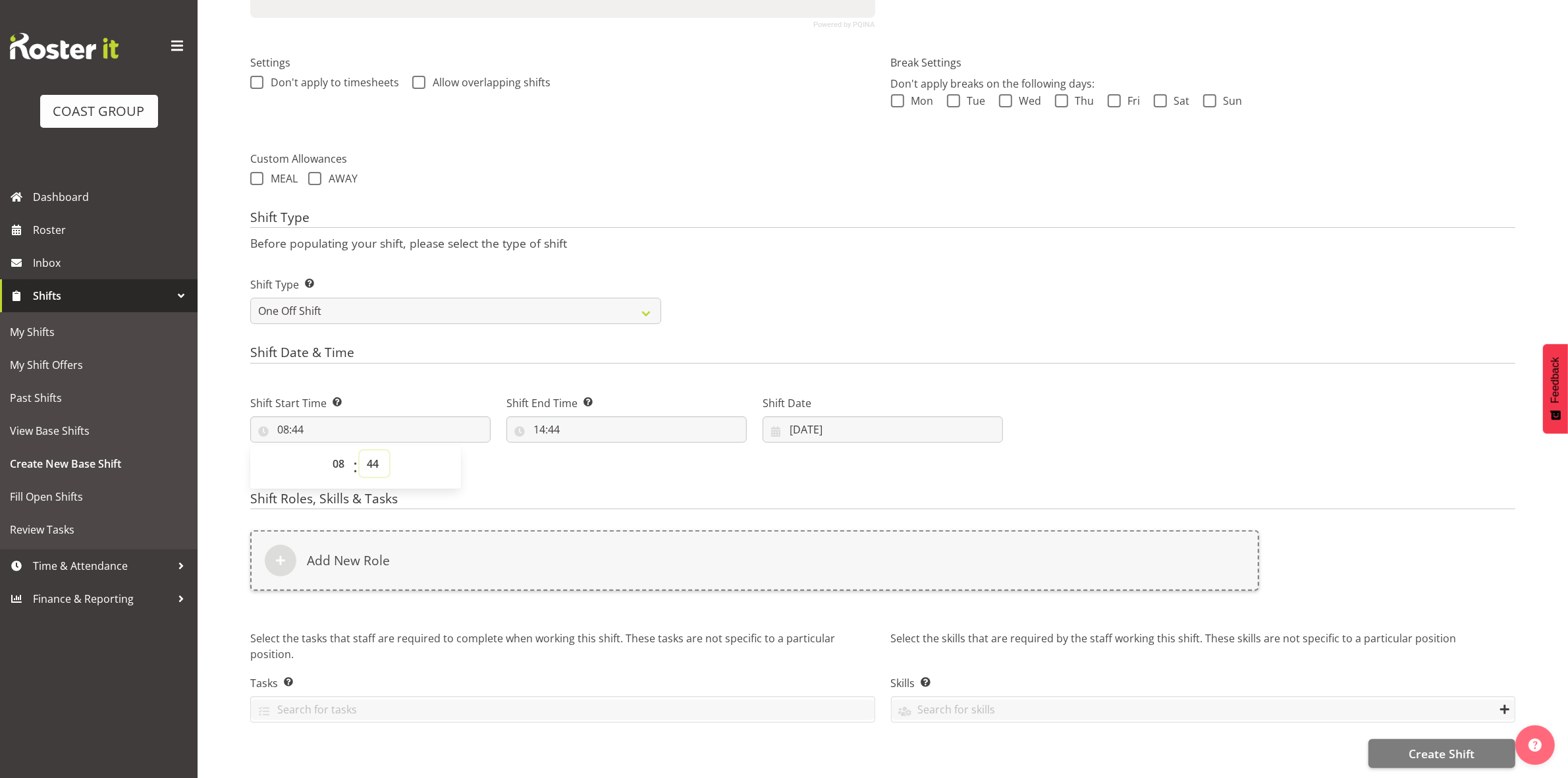
click at [372, 450] on select "00 01 02 03 04 05 06 07 08 09 10 11 12 13 14 15 16 17 18 19 20 21 22 23 24 25 2…" at bounding box center [375, 463] width 30 height 26
select select "0"
click at [360, 450] on select "00 01 02 03 04 05 06 07 08 09 10 11 12 13 14 15 16 17 18 19 20 21 22 23 24 25 2…" at bounding box center [375, 463] width 30 height 26
type input "08:00"
click at [814, 291] on div "Shift Type Shift Types: One Off – Select this if you would like a single shift …" at bounding box center [883, 295] width 1281 height 73
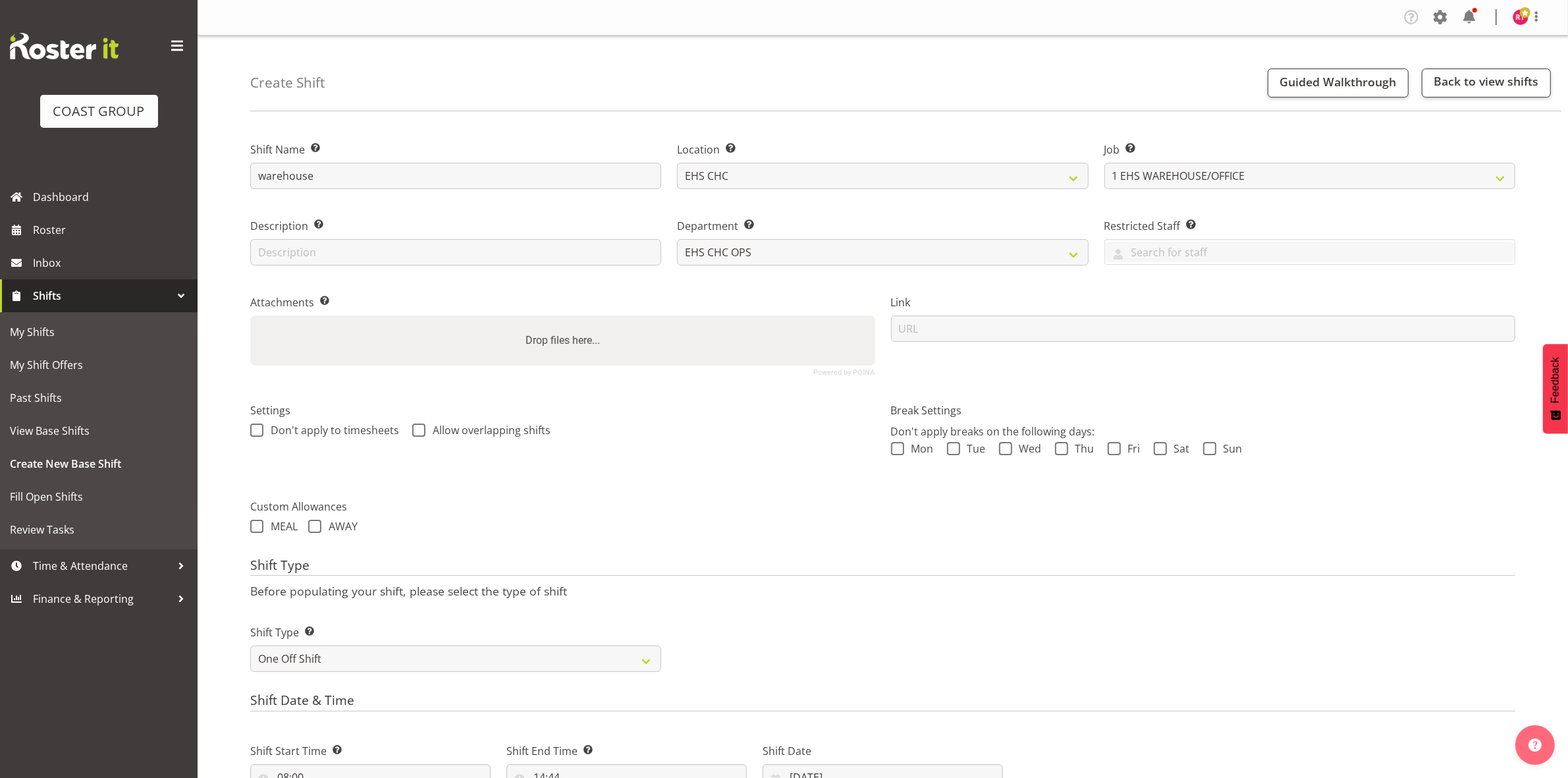
scroll to position [330, 0]
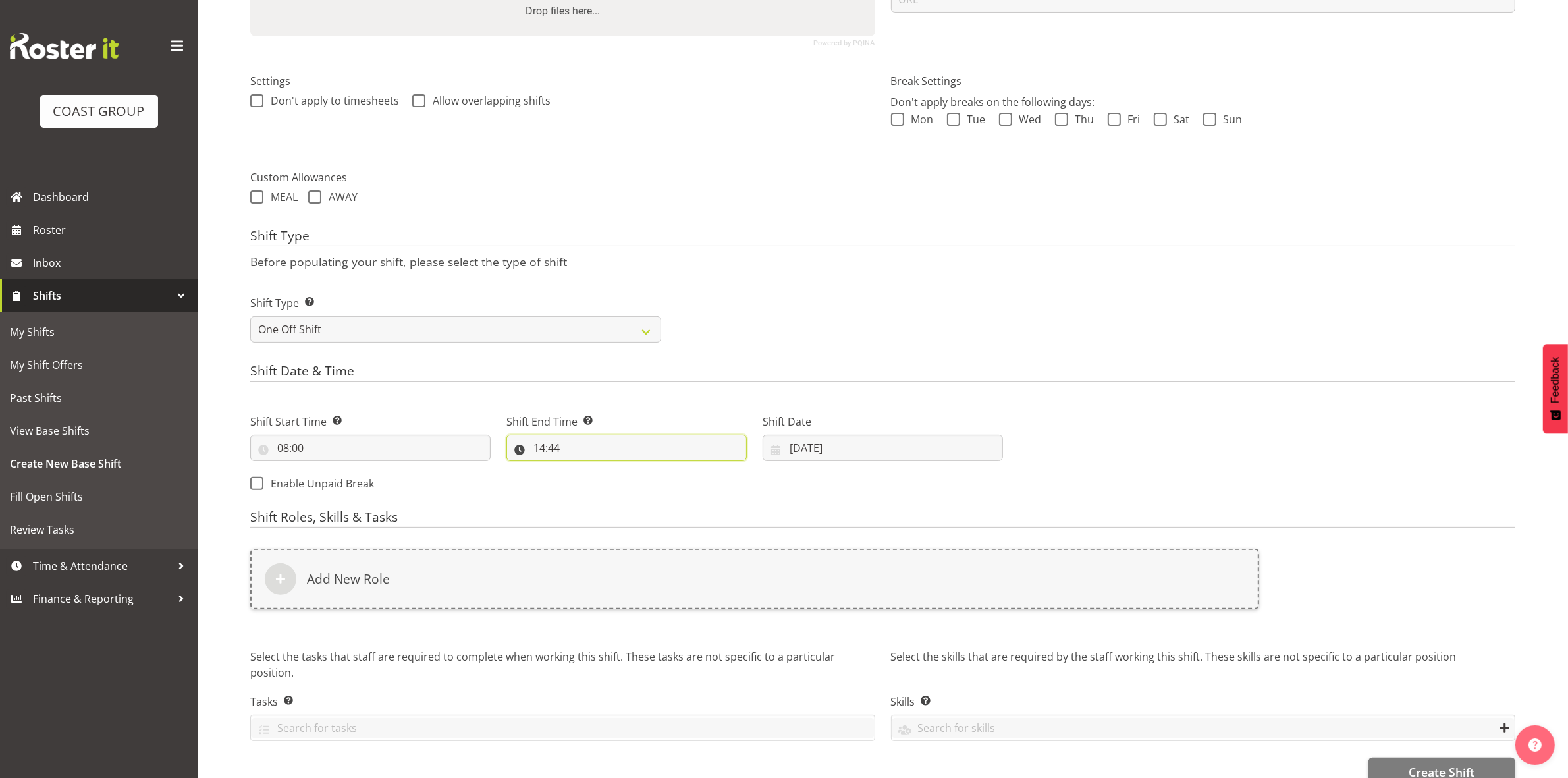
click at [540, 446] on input "14:44" at bounding box center [626, 448] width 241 height 26
click at [590, 481] on select "00 01 02 03 04 05 06 07 08 09 10 11 12 13 14 15 16 17 18 19 20 21 22 23" at bounding box center [596, 482] width 30 height 26
select select "16"
click at [582, 470] on select "00 01 02 03 04 05 06 07 08 09 10 11 12 13 14 15 16 17 18 19 20 21 22 23" at bounding box center [596, 482] width 30 height 26
type input "16:44"
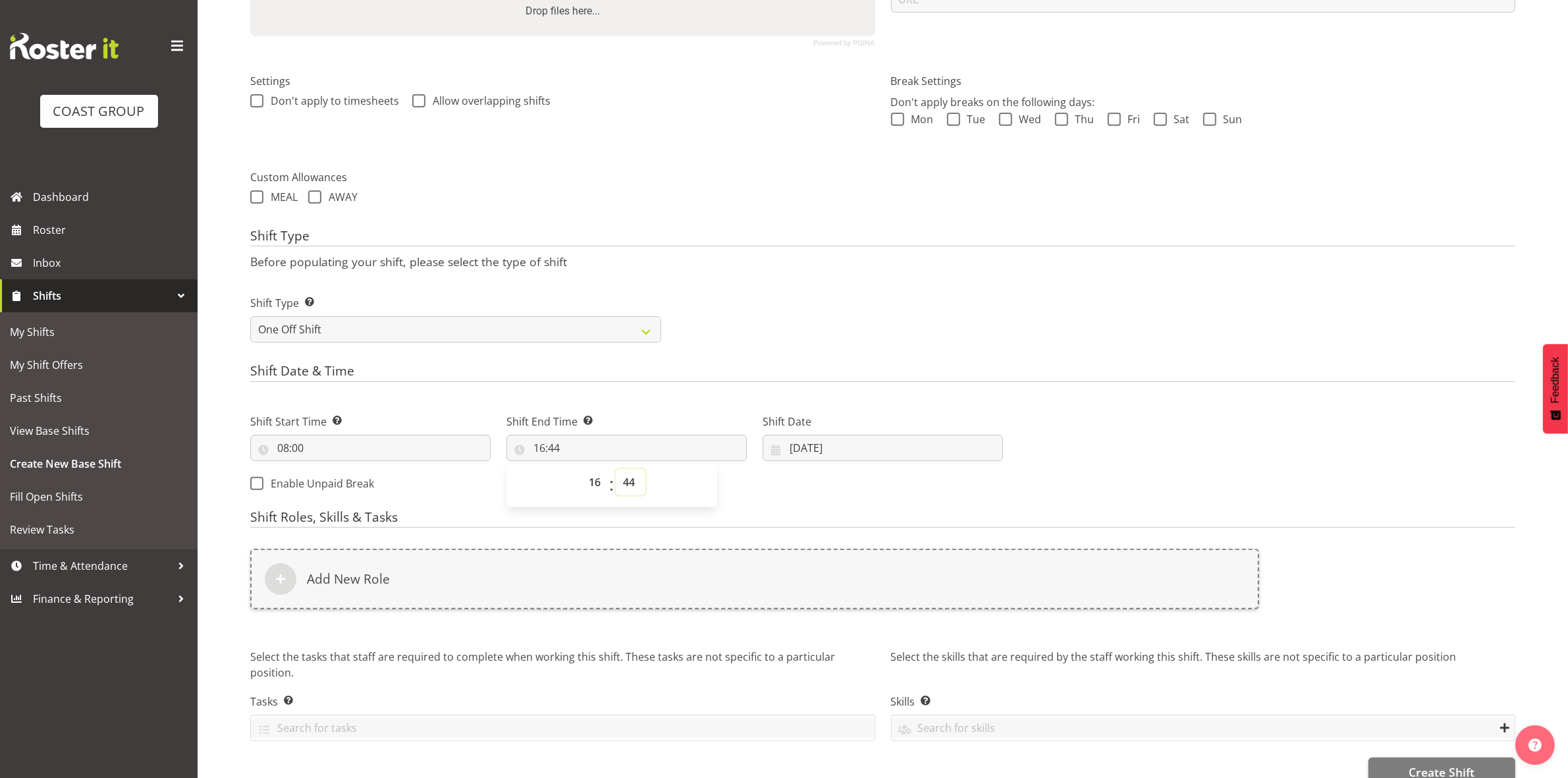
click at [625, 473] on select "00 01 02 03 04 05 06 07 08 09 10 11 12 13 14 15 16 17 18 19 20 21 22 23 24 25 2…" at bounding box center [631, 482] width 30 height 26
select select "30"
click at [616, 470] on select "00 01 02 03 04 05 06 07 08 09 10 11 12 13 14 15 16 17 18 19 20 21 22 23 24 25 2…" at bounding box center [631, 482] width 30 height 26
type input "16:30"
click at [844, 311] on div "Shift Type Shift Types: One Off – Select this if you would like a single shift …" at bounding box center [883, 313] width 1281 height 73
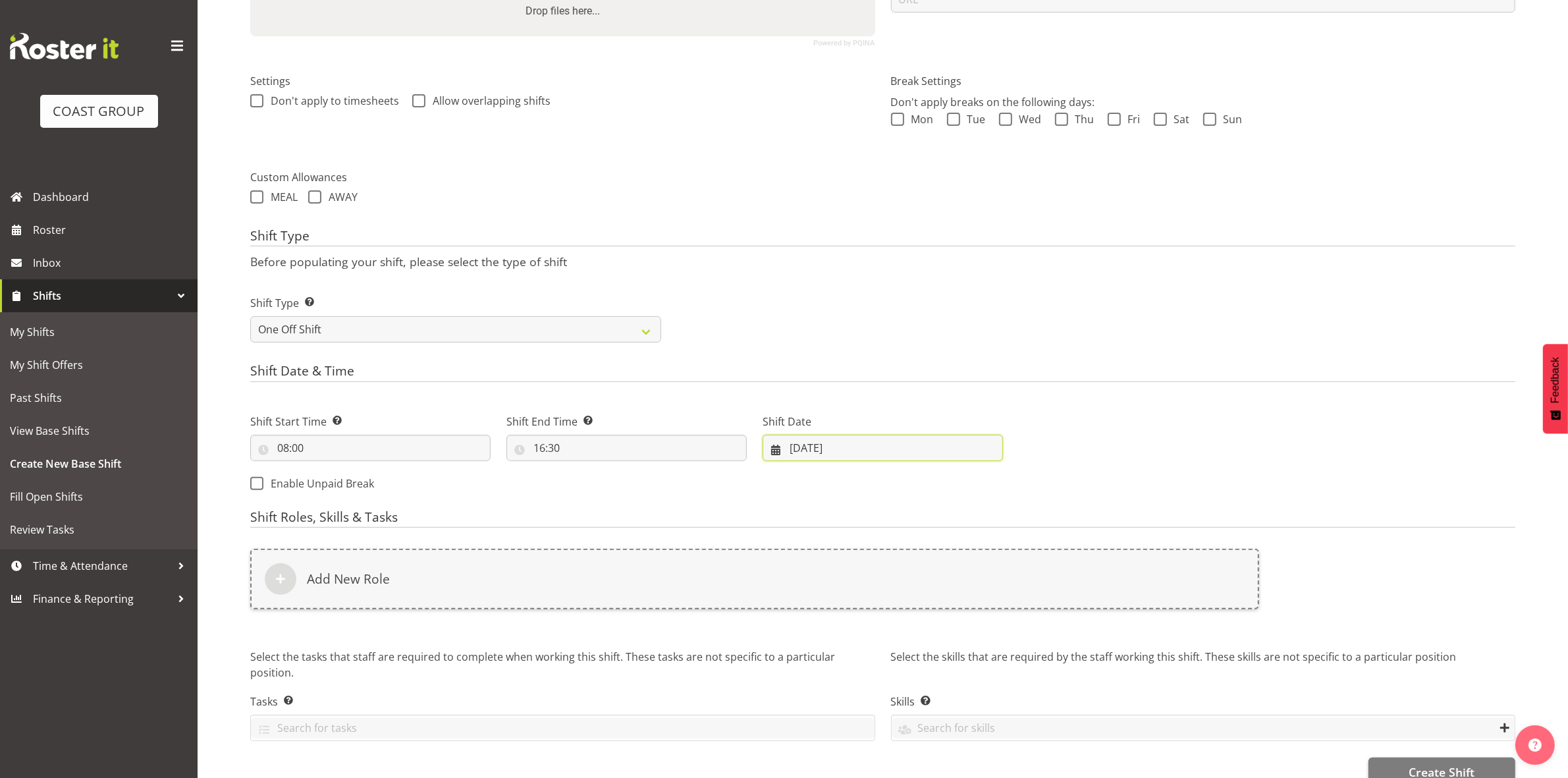
click at [800, 443] on input "[DATE]" at bounding box center [883, 448] width 241 height 26
click at [910, 655] on span "28" at bounding box center [910, 653] width 11 height 13
type input "[DATE]"
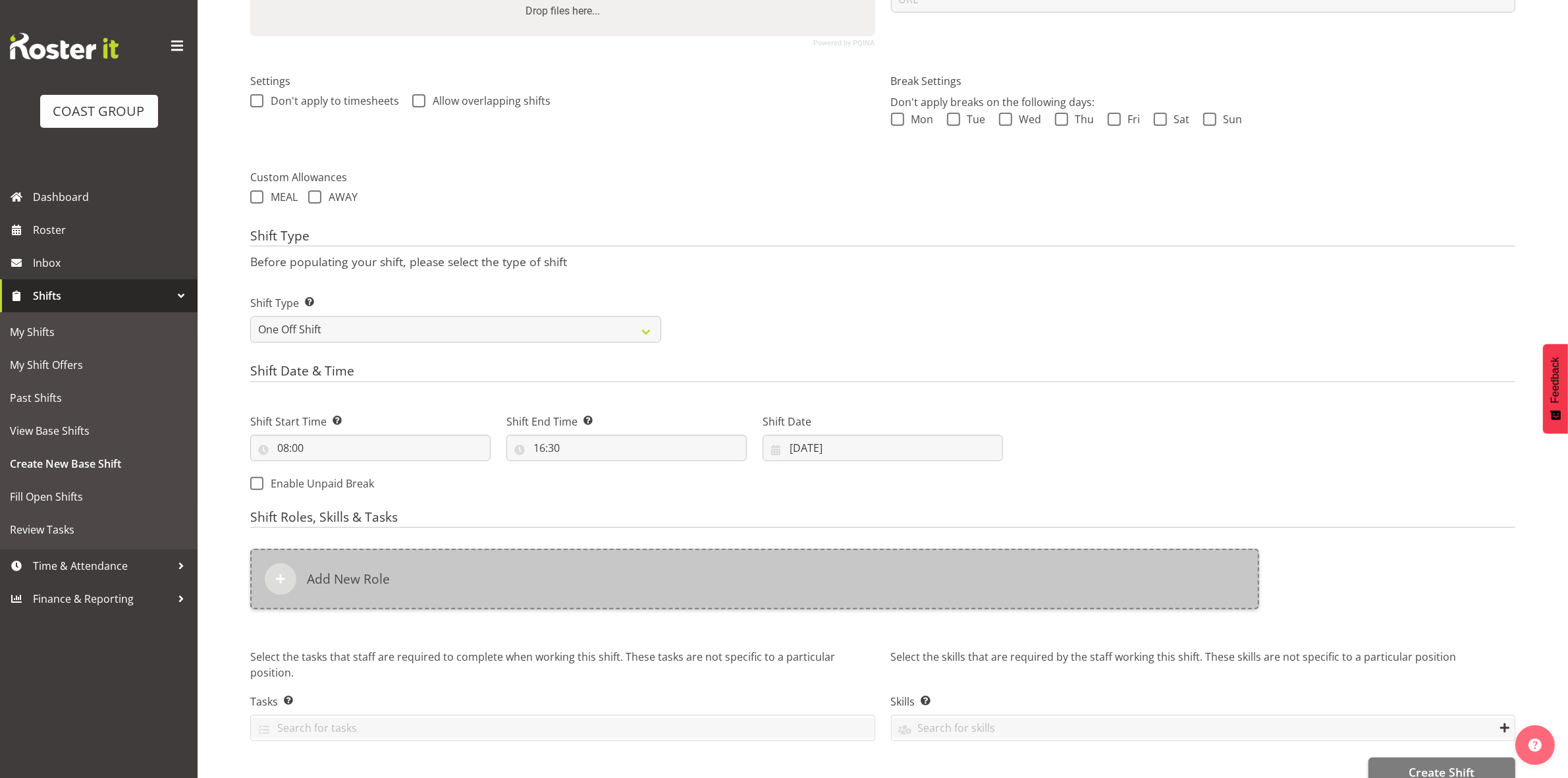
click at [591, 590] on div "Add New Role" at bounding box center [754, 579] width 1009 height 61
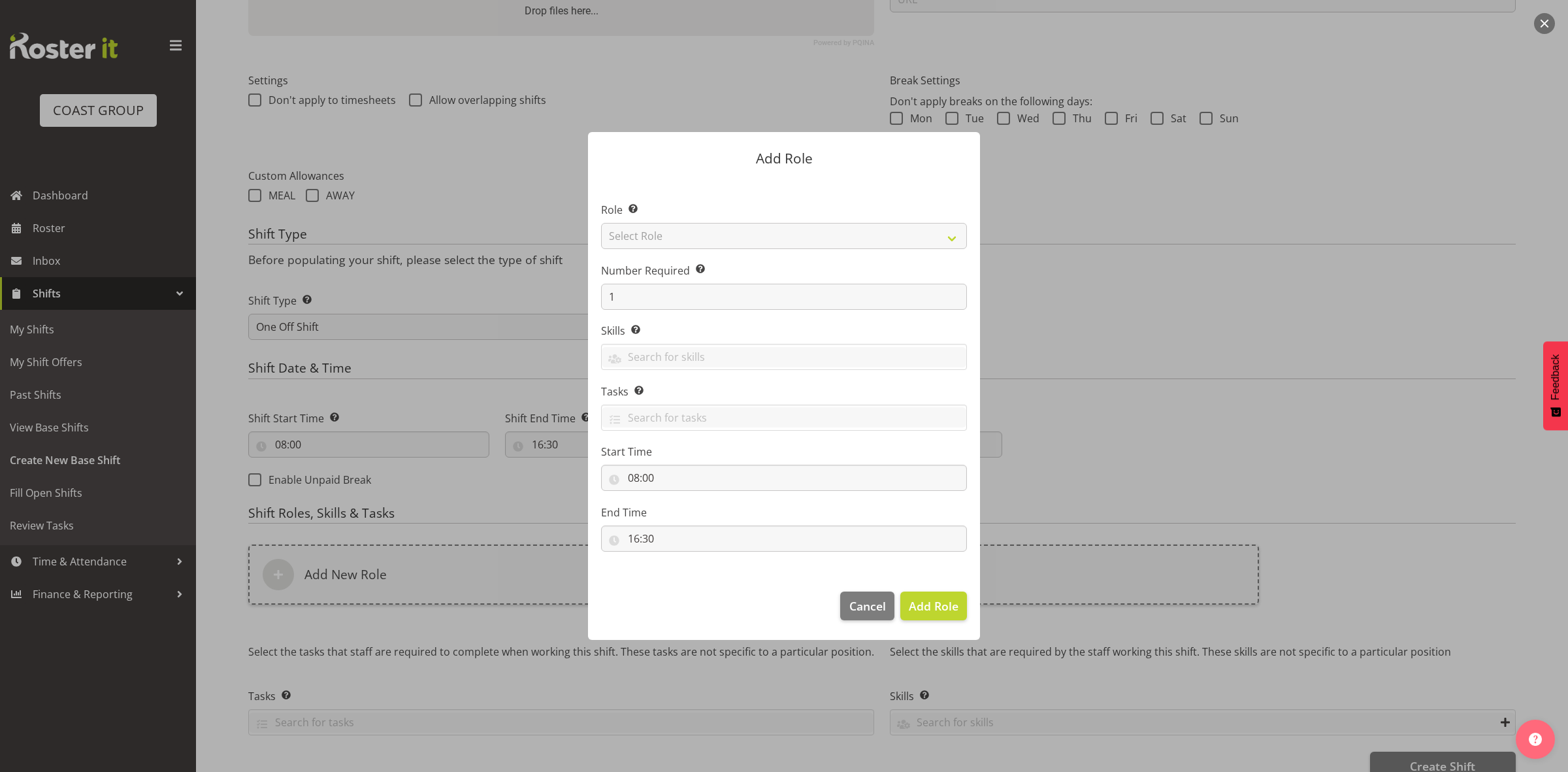
click at [716, 234] on div at bounding box center [784, 386] width 418 height 573
click at [716, 234] on select "Select Role ACCOUNT MANAGER ACCOUNT MANAGER DW ACCOUNTS [PERSON_NAME] VEHICLES …" at bounding box center [784, 235] width 366 height 26
select select "192"
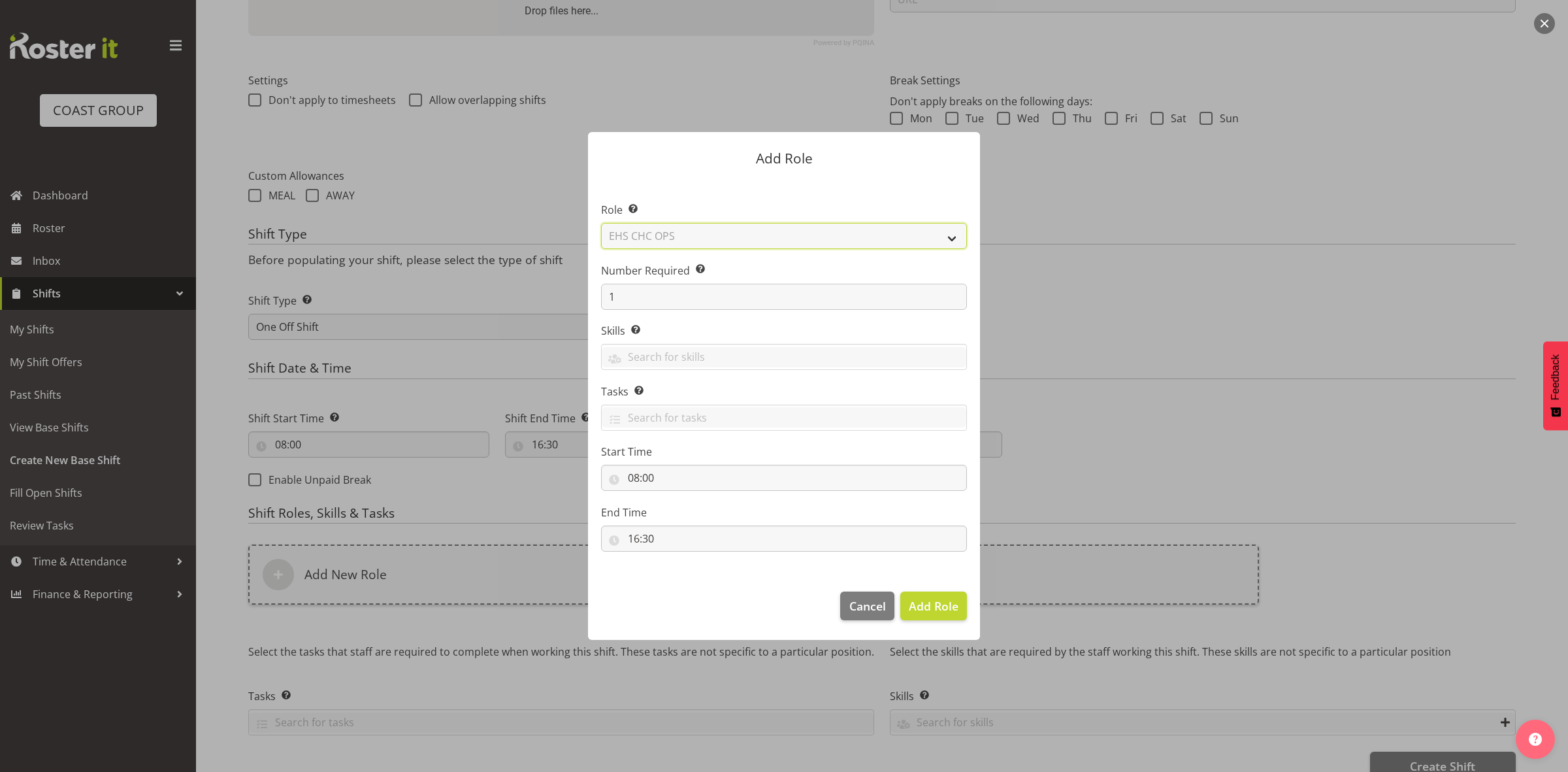
click at [601, 223] on select "Select Role ACCOUNT MANAGER ACCOUNT MANAGER DW ACCOUNTS [PERSON_NAME] VEHICLES …" at bounding box center [784, 235] width 366 height 26
click at [664, 306] on input "1" at bounding box center [784, 296] width 366 height 26
type input "3"
click at [902, 607] on span "Add 3 Roles" at bounding box center [926, 605] width 66 height 15
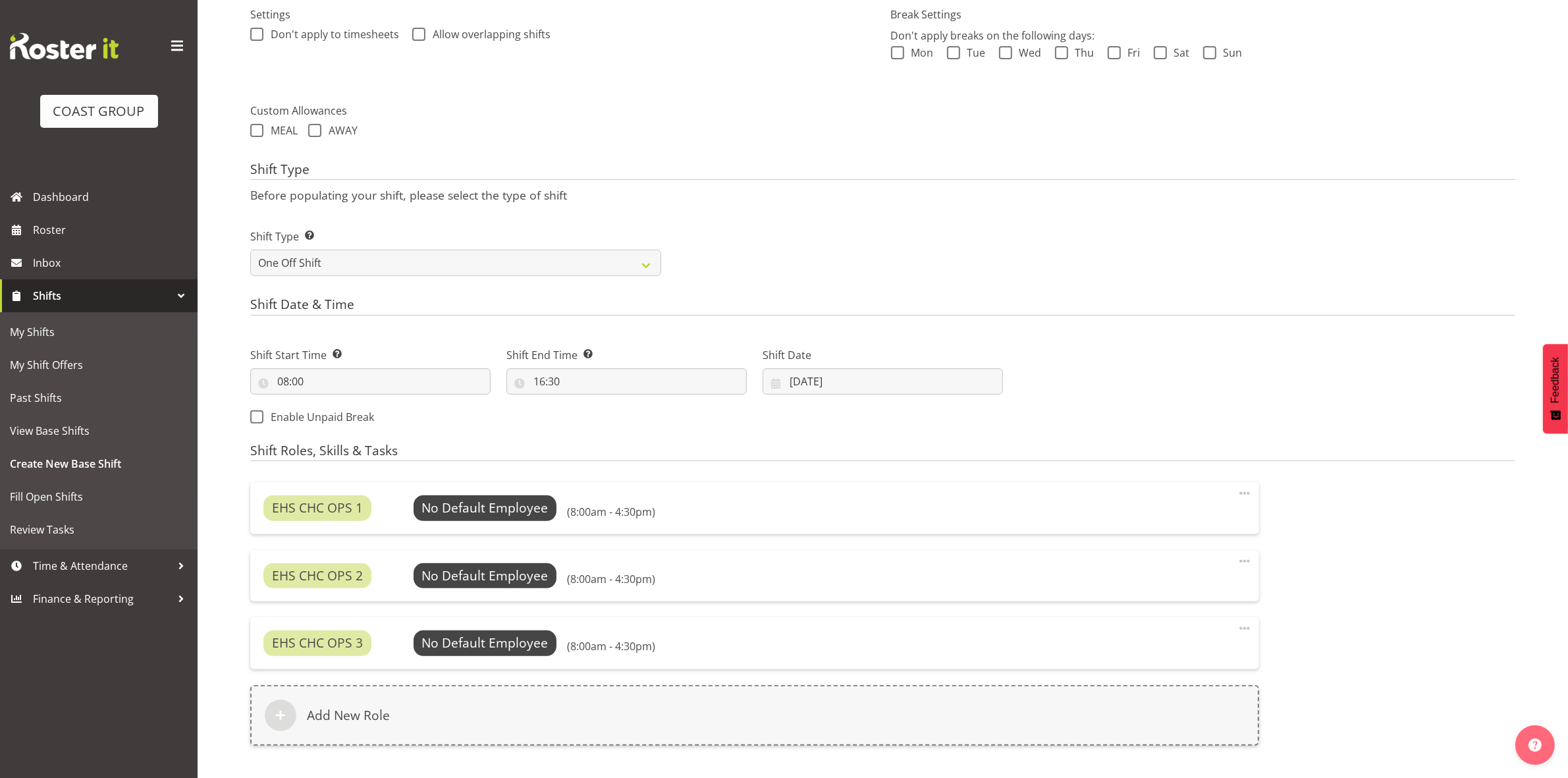
scroll to position [494, 0]
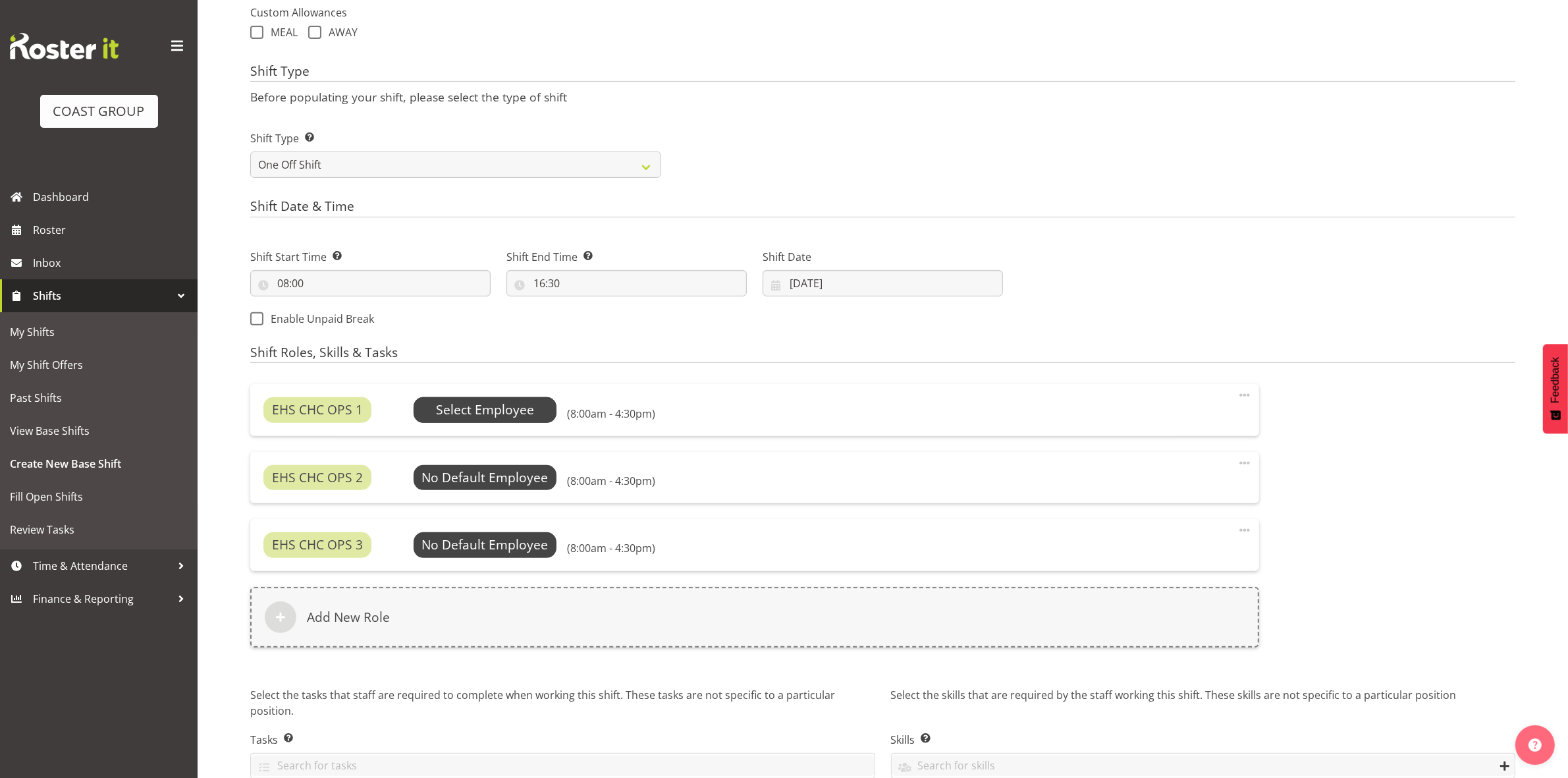
click at [453, 419] on span "Select Employee" at bounding box center [485, 410] width 98 height 19
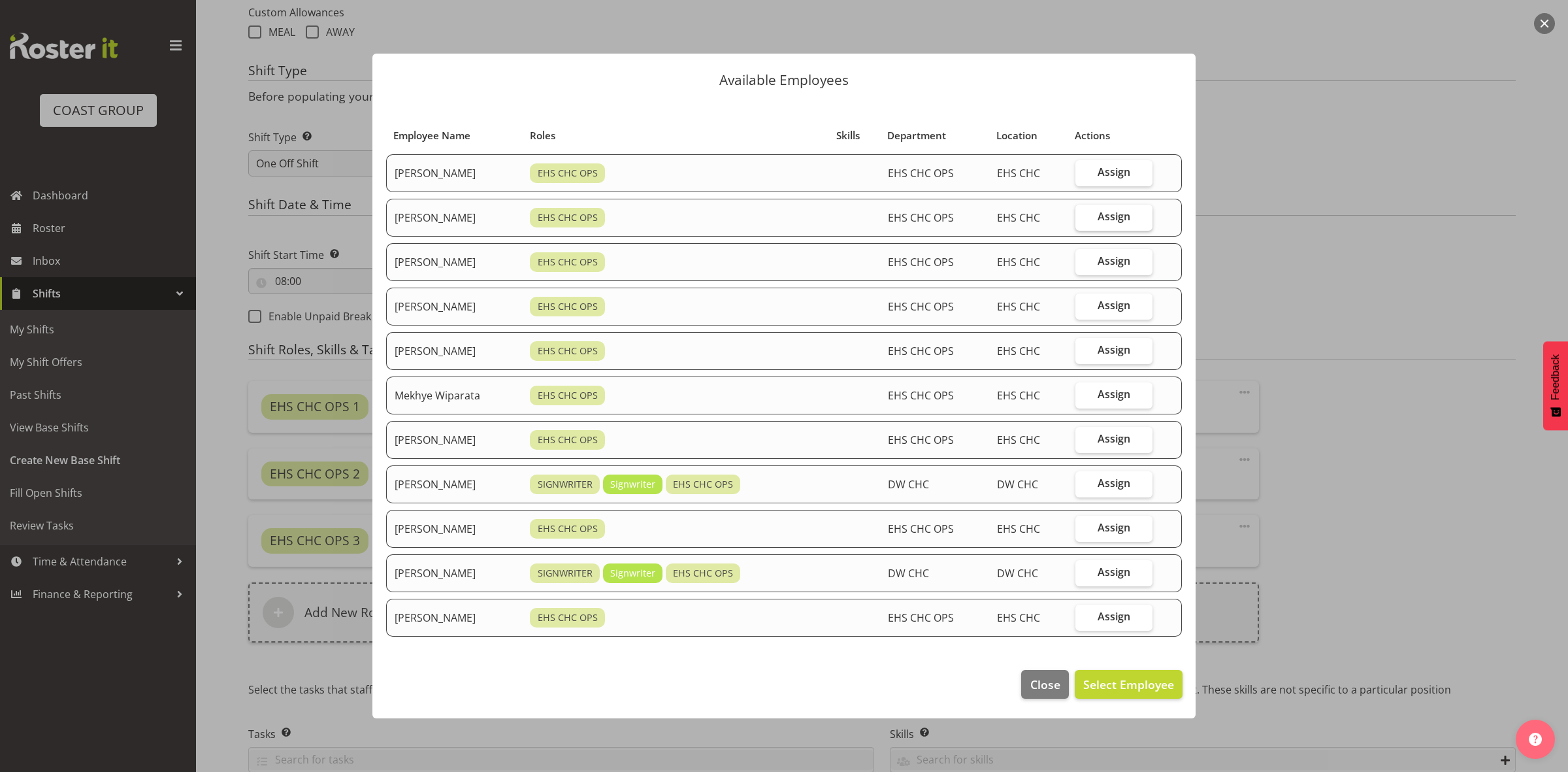
click at [1111, 213] on span "Assign" at bounding box center [1114, 217] width 33 height 13
click at [1084, 213] on input "Assign" at bounding box center [1080, 217] width 9 height 9
checkbox input "true"
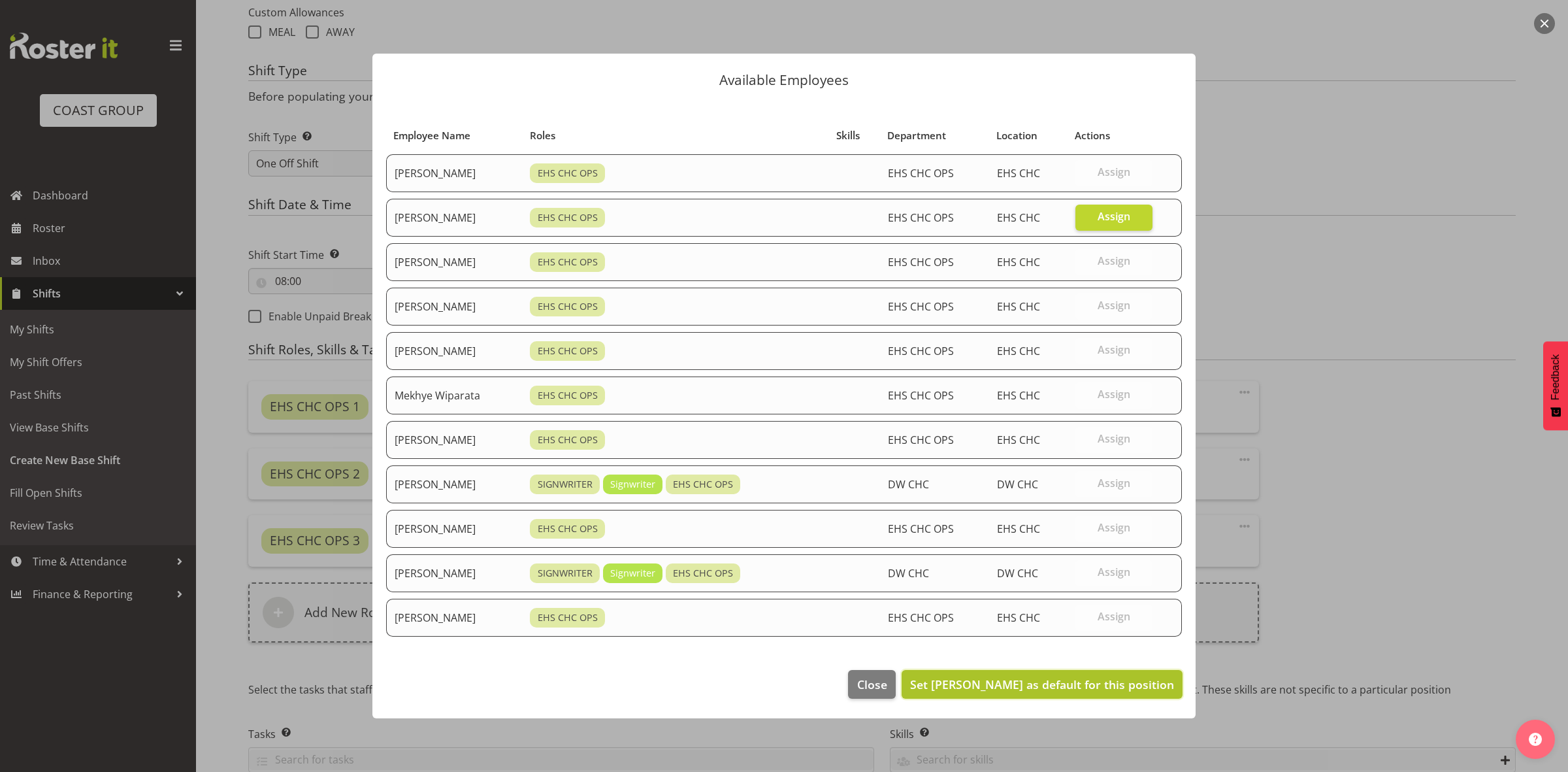
click at [1095, 681] on span "Set David Wiseman as default for this position" at bounding box center [1042, 684] width 264 height 15
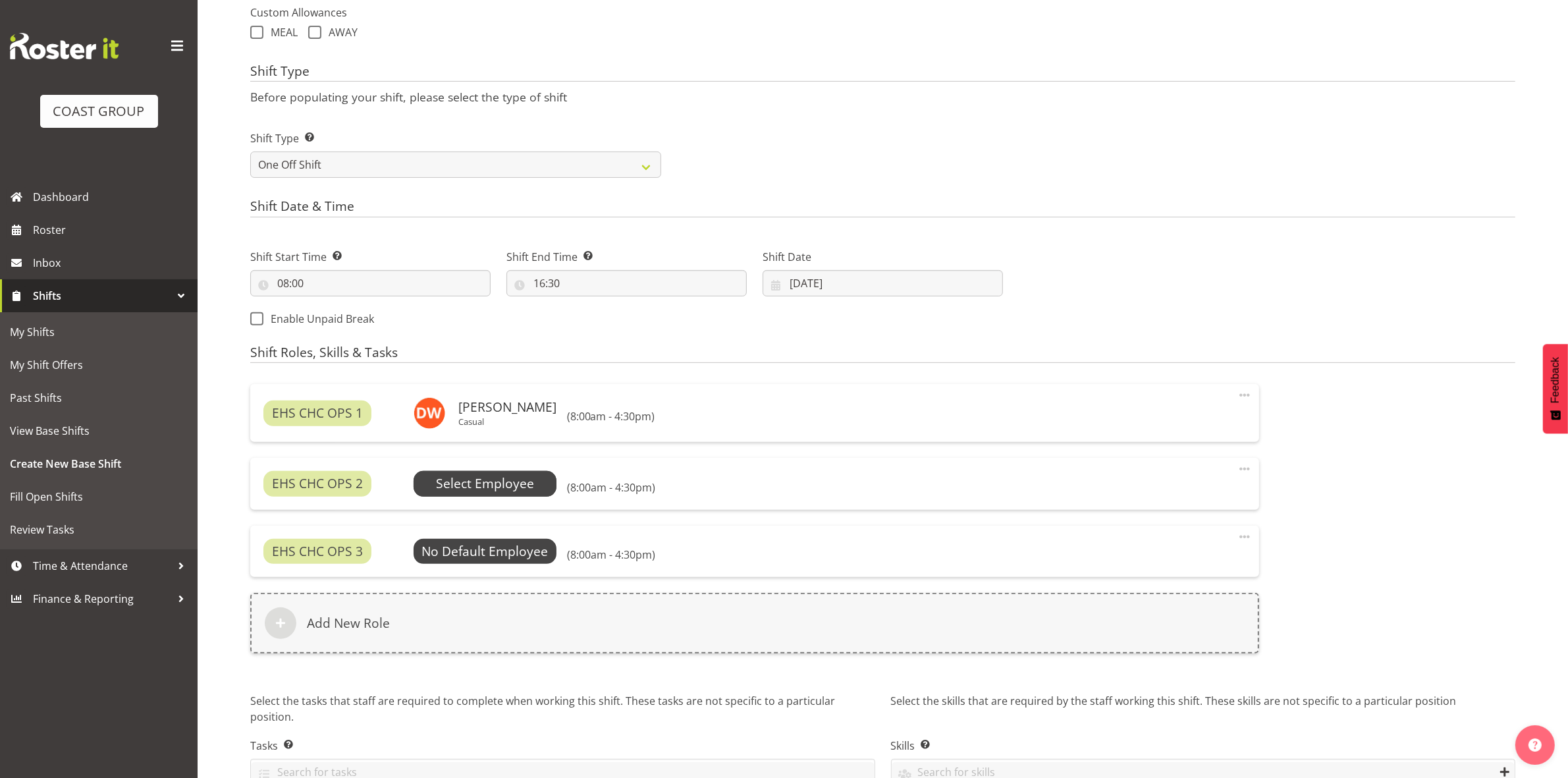
click at [517, 481] on span "Select Employee" at bounding box center [485, 484] width 98 height 19
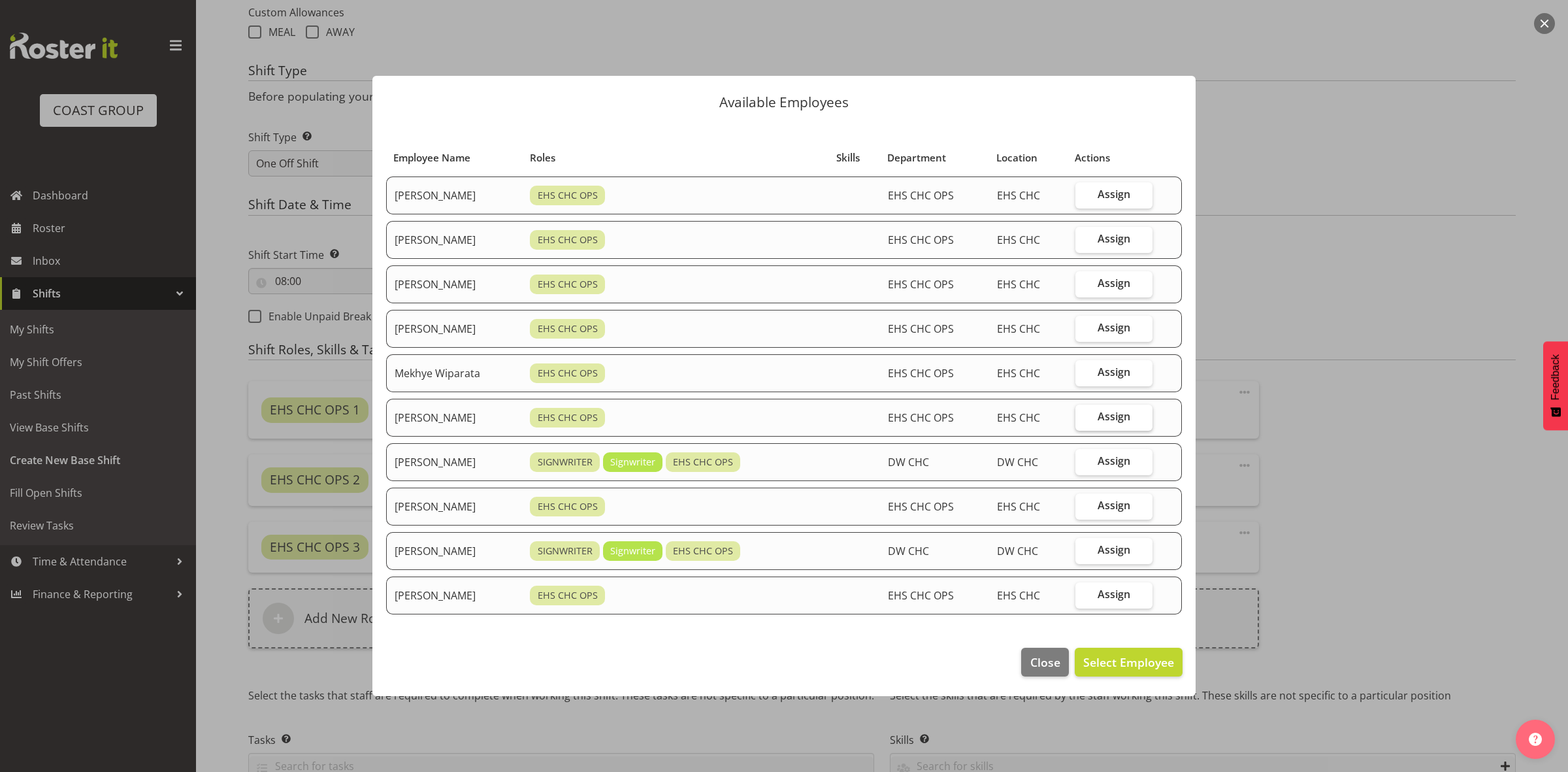
click at [1107, 422] on span "Assign" at bounding box center [1114, 417] width 33 height 13
click at [1084, 421] on input "Assign" at bounding box center [1080, 417] width 9 height 9
checkbox input "true"
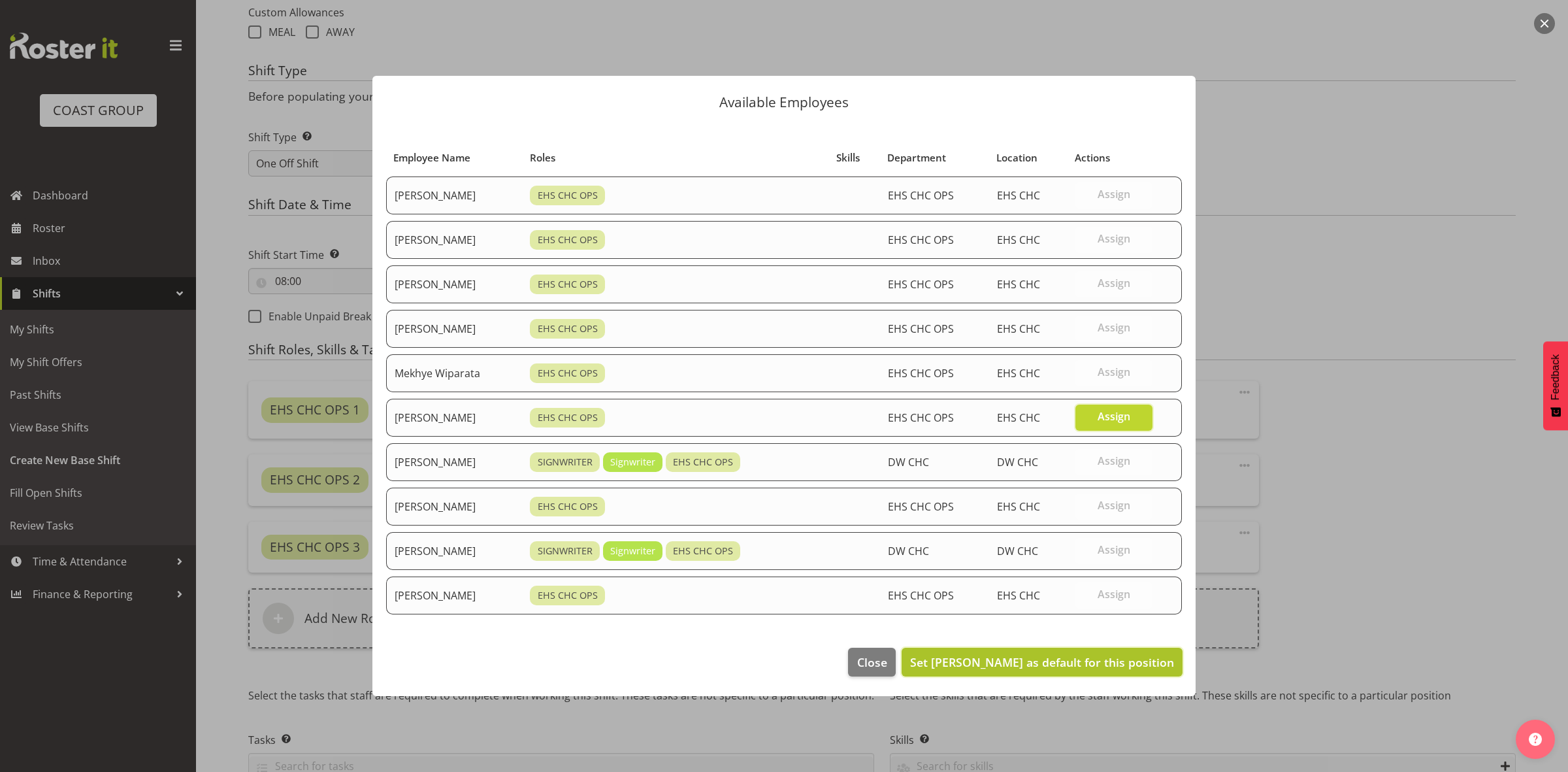
click at [1083, 657] on span "Set Reuben Bowe as default for this position" at bounding box center [1042, 662] width 264 height 15
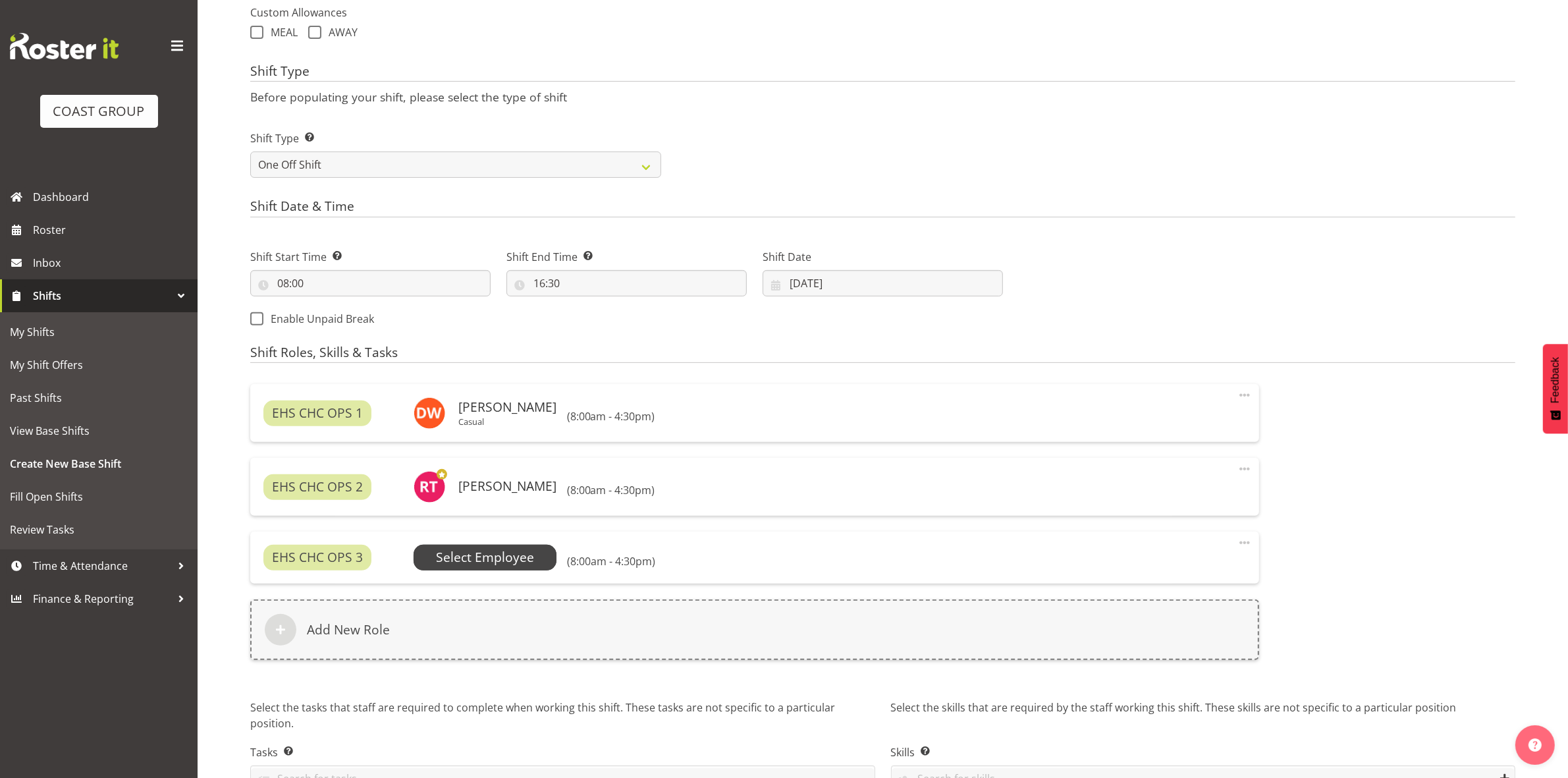
click at [499, 567] on span "Select Employee" at bounding box center [485, 558] width 98 height 19
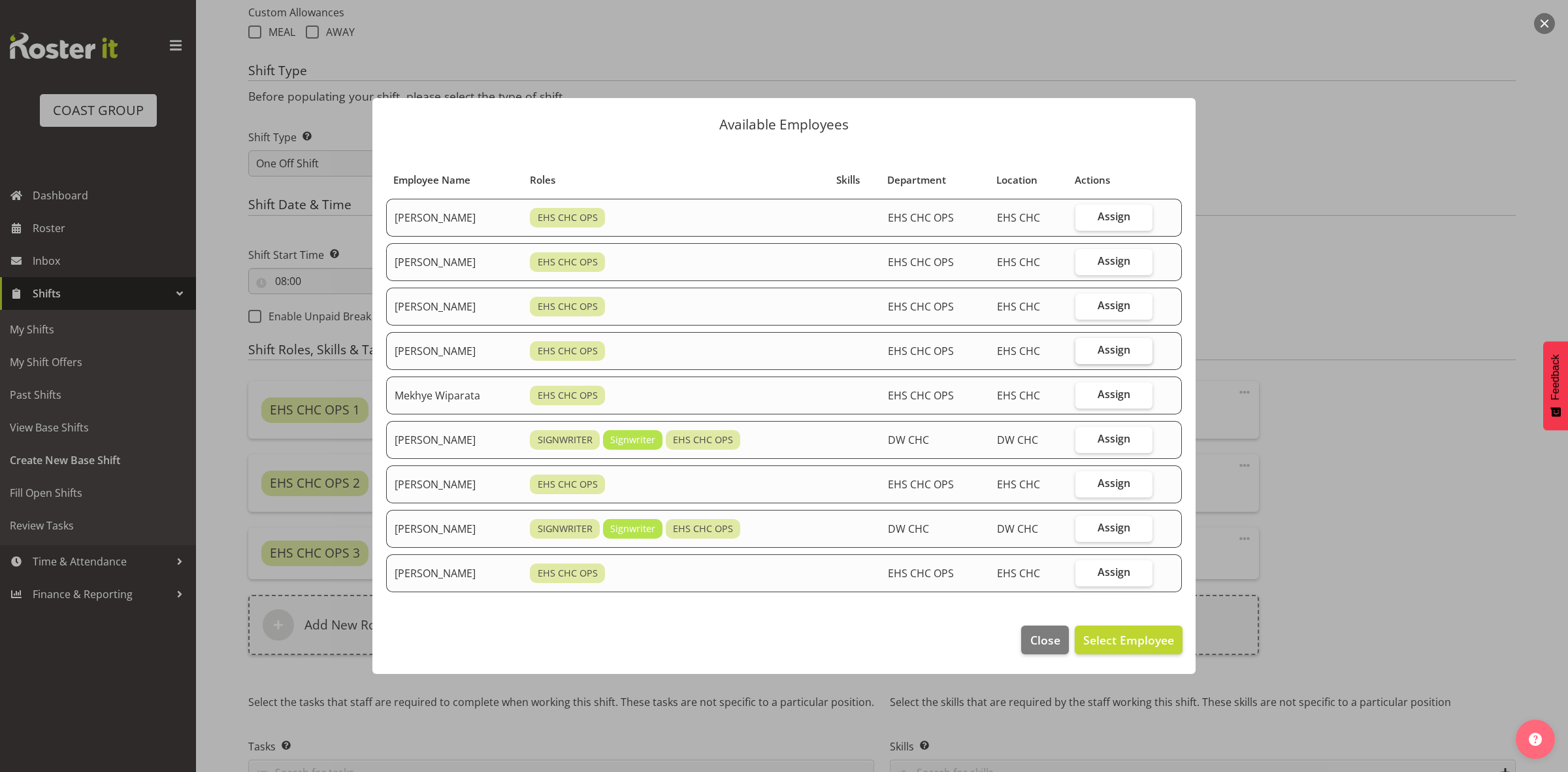
click at [1119, 351] on span "Assign" at bounding box center [1114, 350] width 33 height 13
click at [1084, 351] on input "Assign" at bounding box center [1080, 350] width 9 height 9
checkbox input "true"
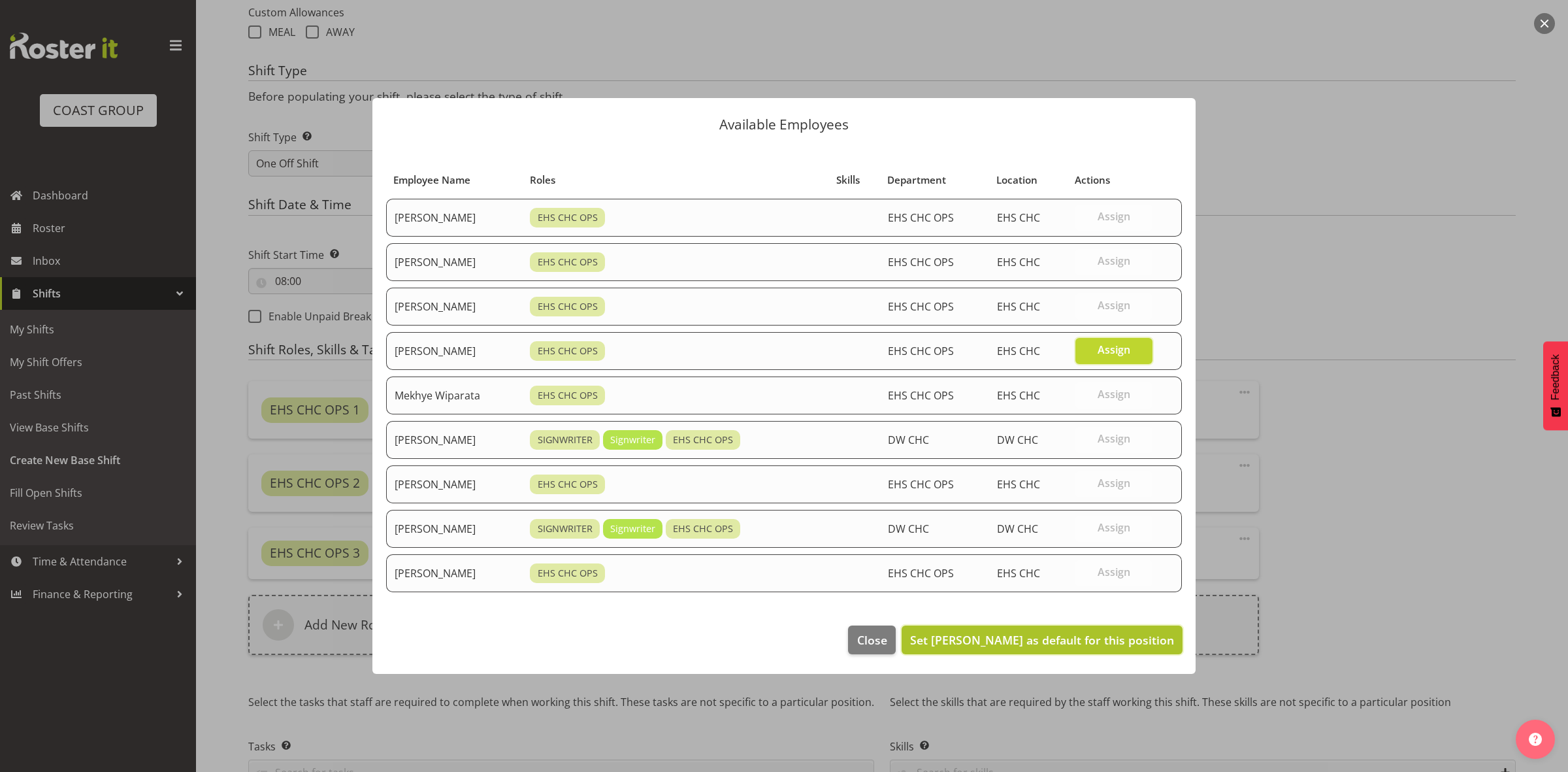
click at [1081, 640] on span "Set Martin Gorzeman as default for this position" at bounding box center [1042, 640] width 264 height 15
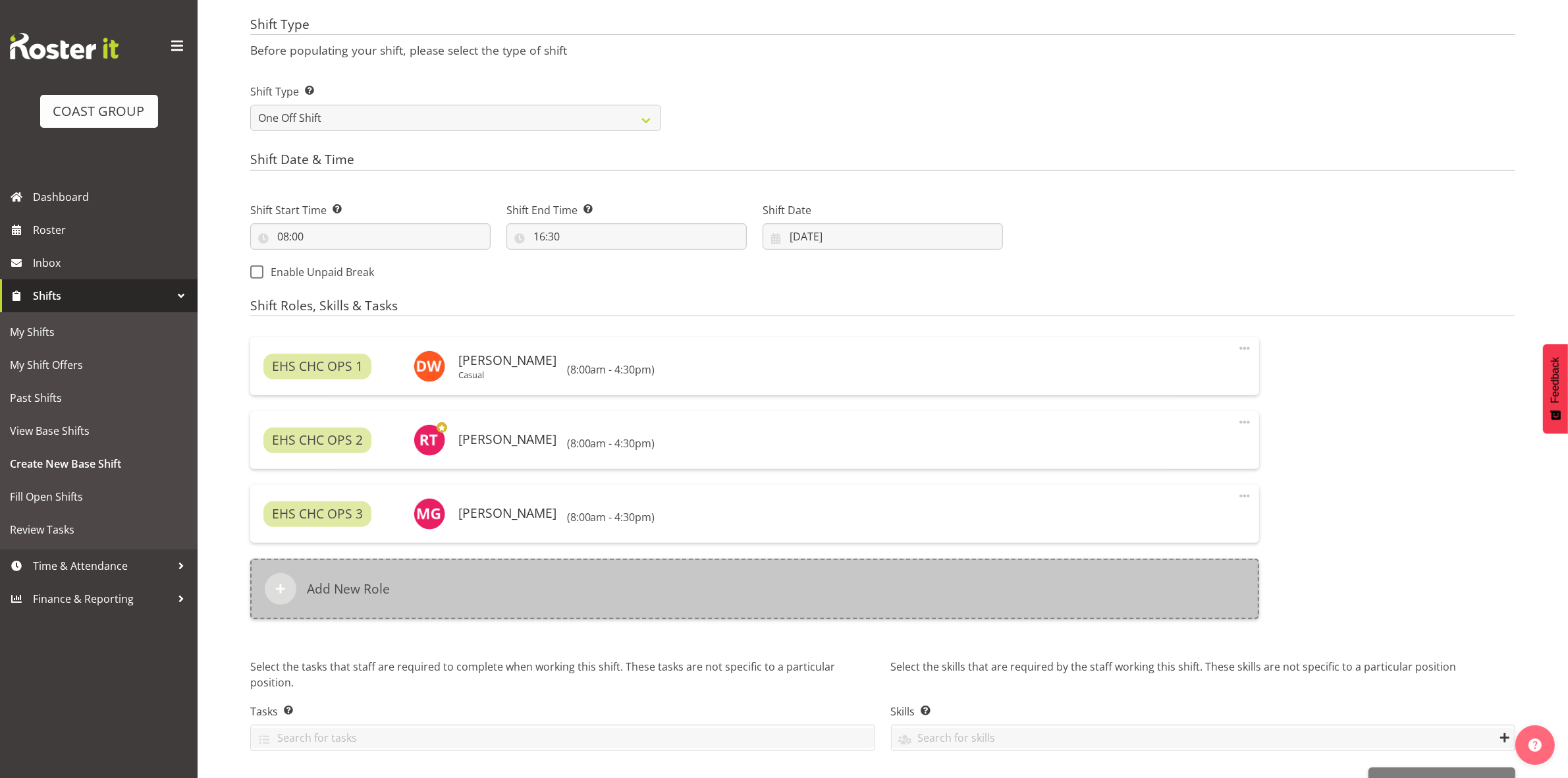
scroll to position [582, 0]
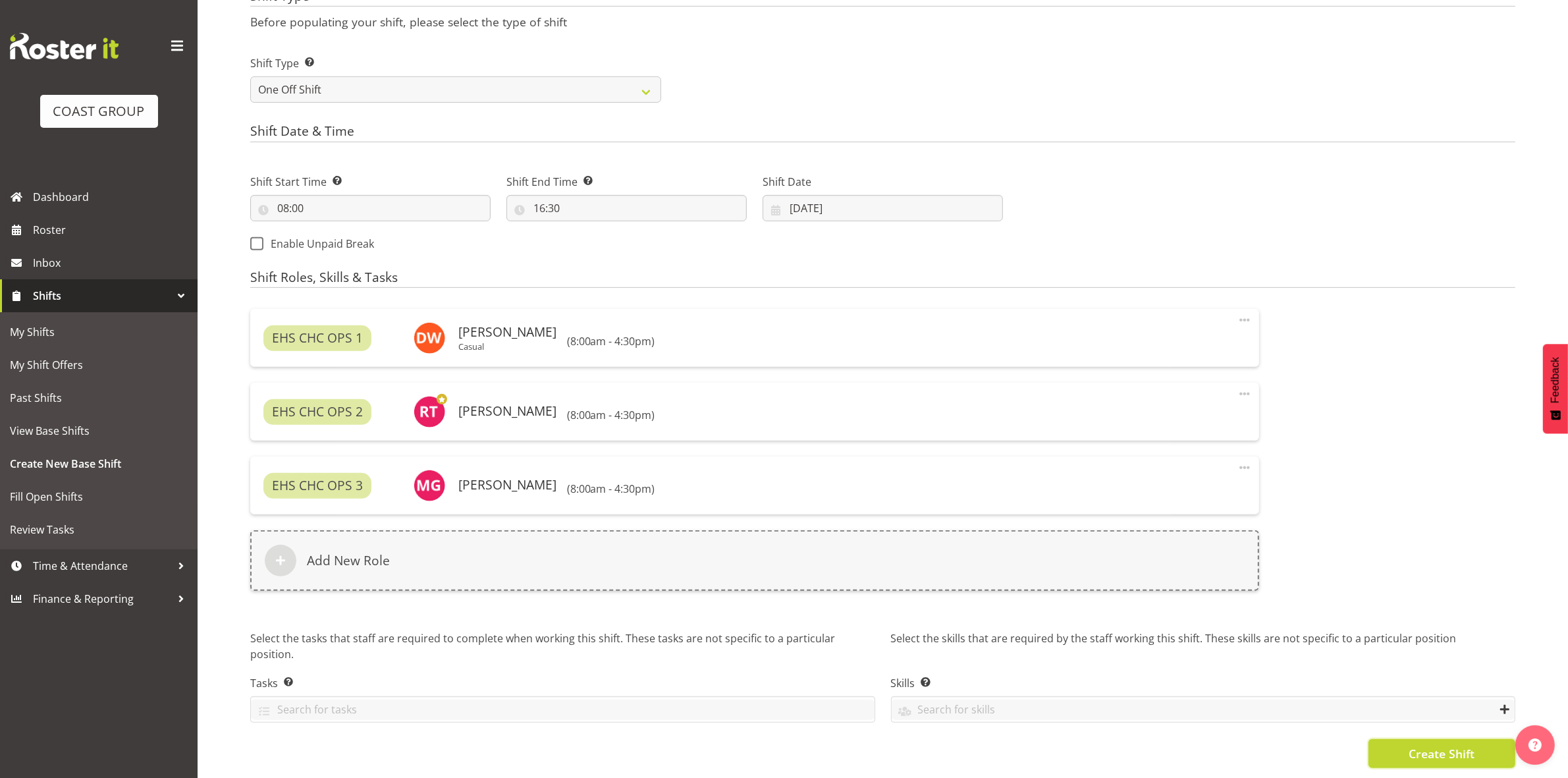
click at [1408, 745] on span "Create Shift" at bounding box center [1441, 753] width 66 height 17
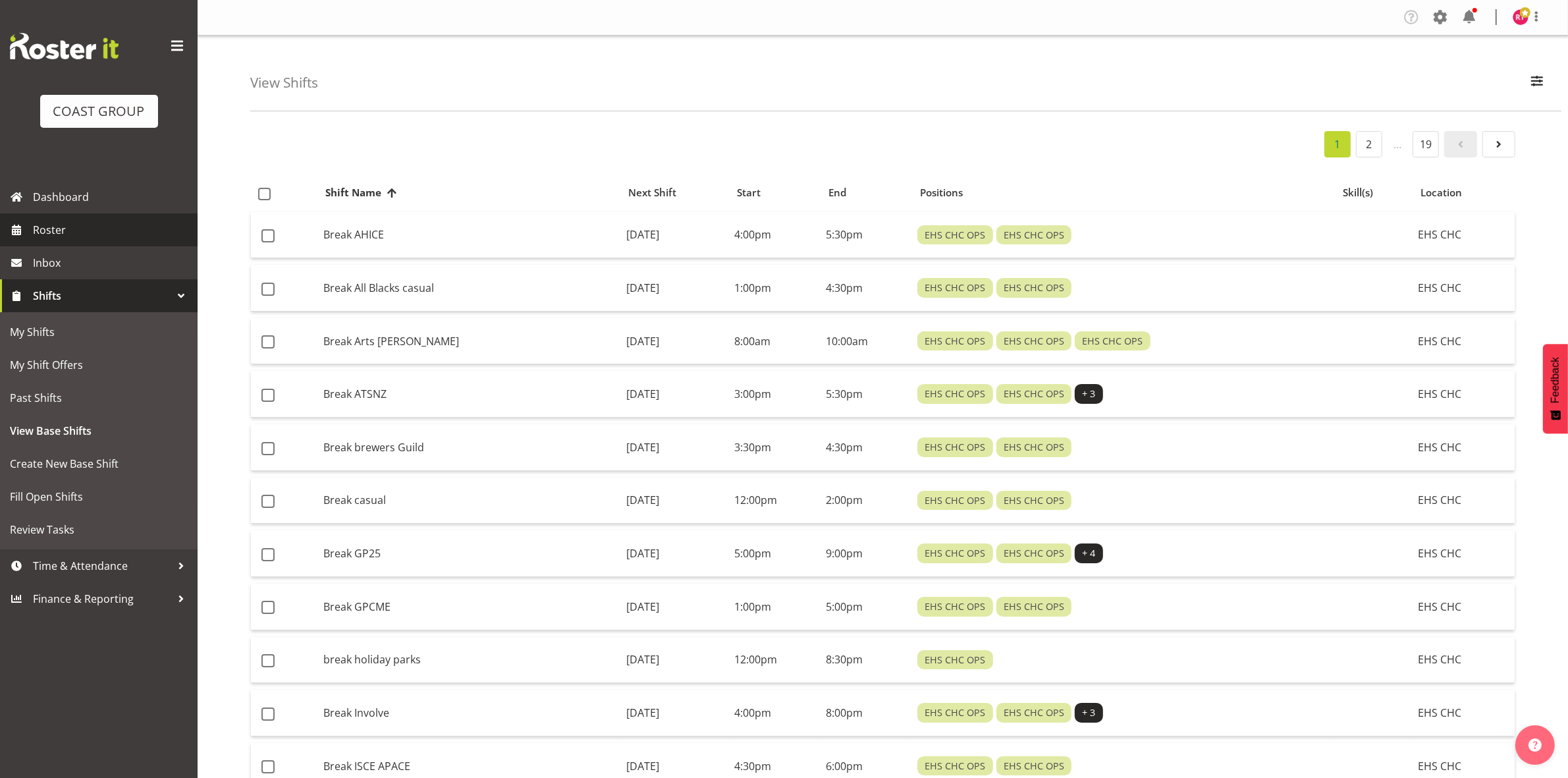
click at [43, 229] on span "Roster" at bounding box center [112, 229] width 158 height 20
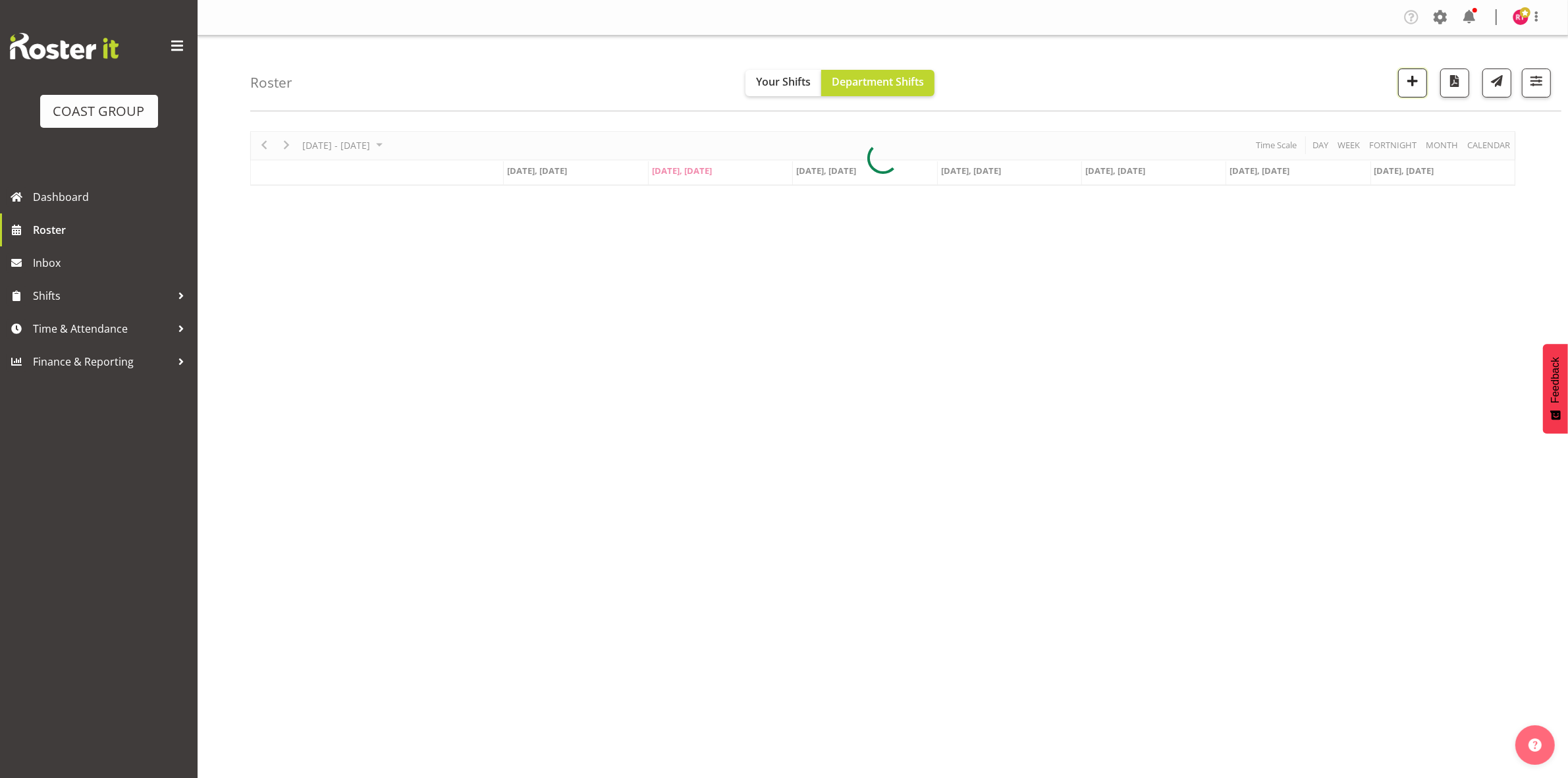
click at [1413, 89] on span "button" at bounding box center [1412, 80] width 17 height 17
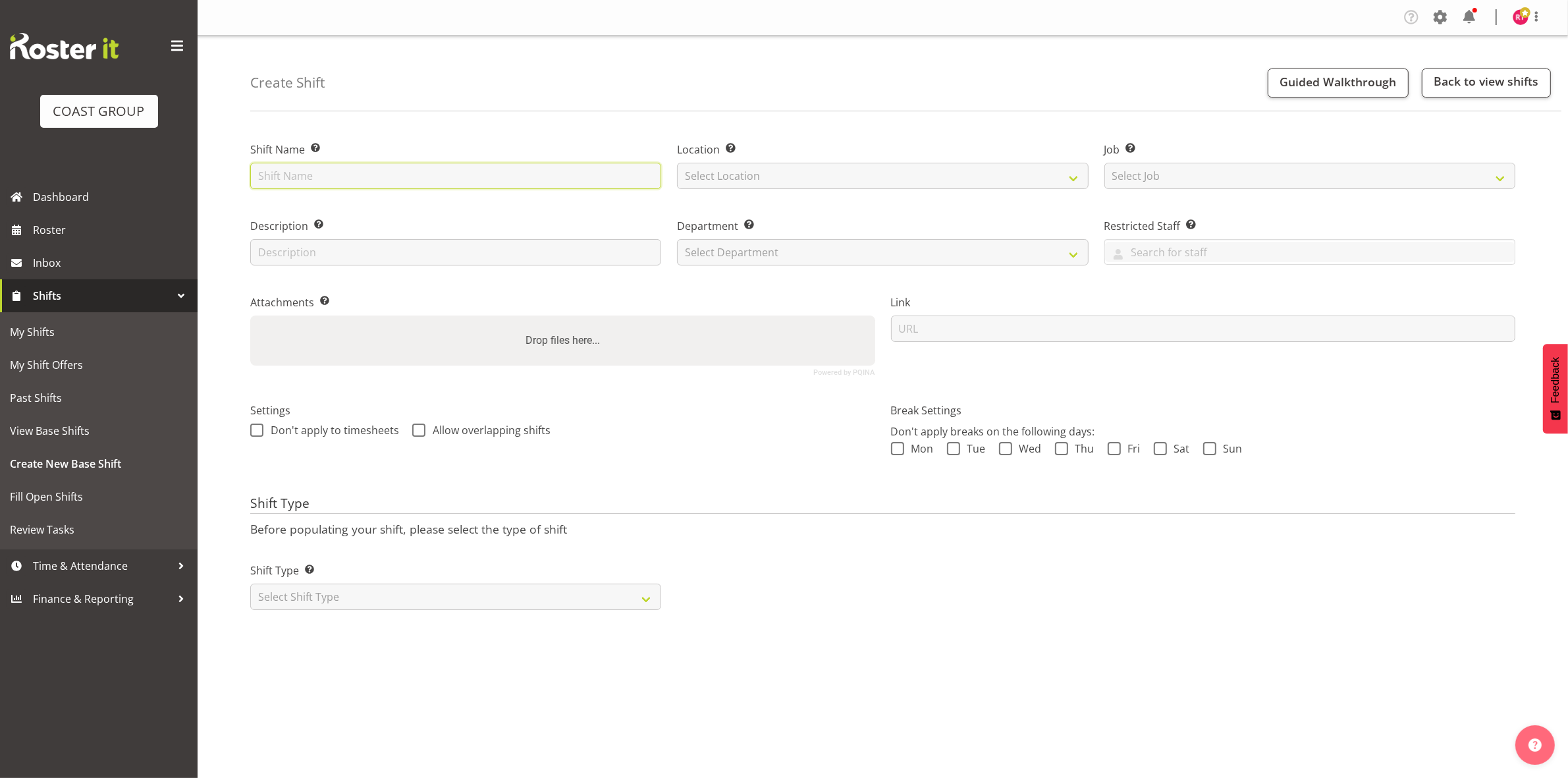
click at [412, 182] on input "text" at bounding box center [456, 175] width 411 height 26
type input "collect casual"
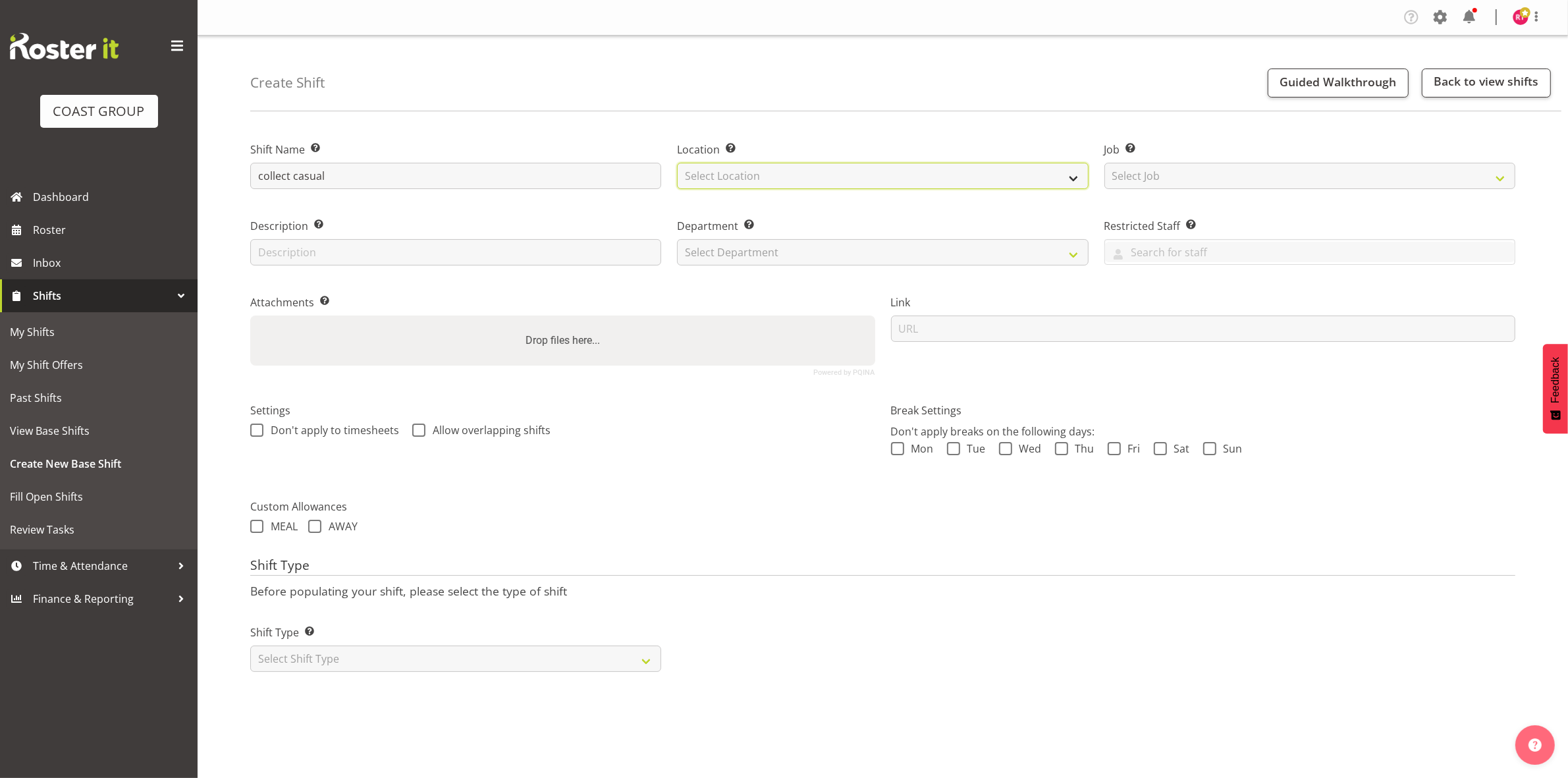
click at [768, 183] on select "Select Location" at bounding box center [883, 175] width 411 height 26
select select "107"
click at [677, 162] on select "Select Location EHS CHC" at bounding box center [883, 175] width 411 height 26
click at [1194, 173] on select "Select Job Create new job 1 Carlton Events 1 Carlton Hamilton 1 Carlton Welling…" at bounding box center [1310, 175] width 411 height 26
select select "8688"
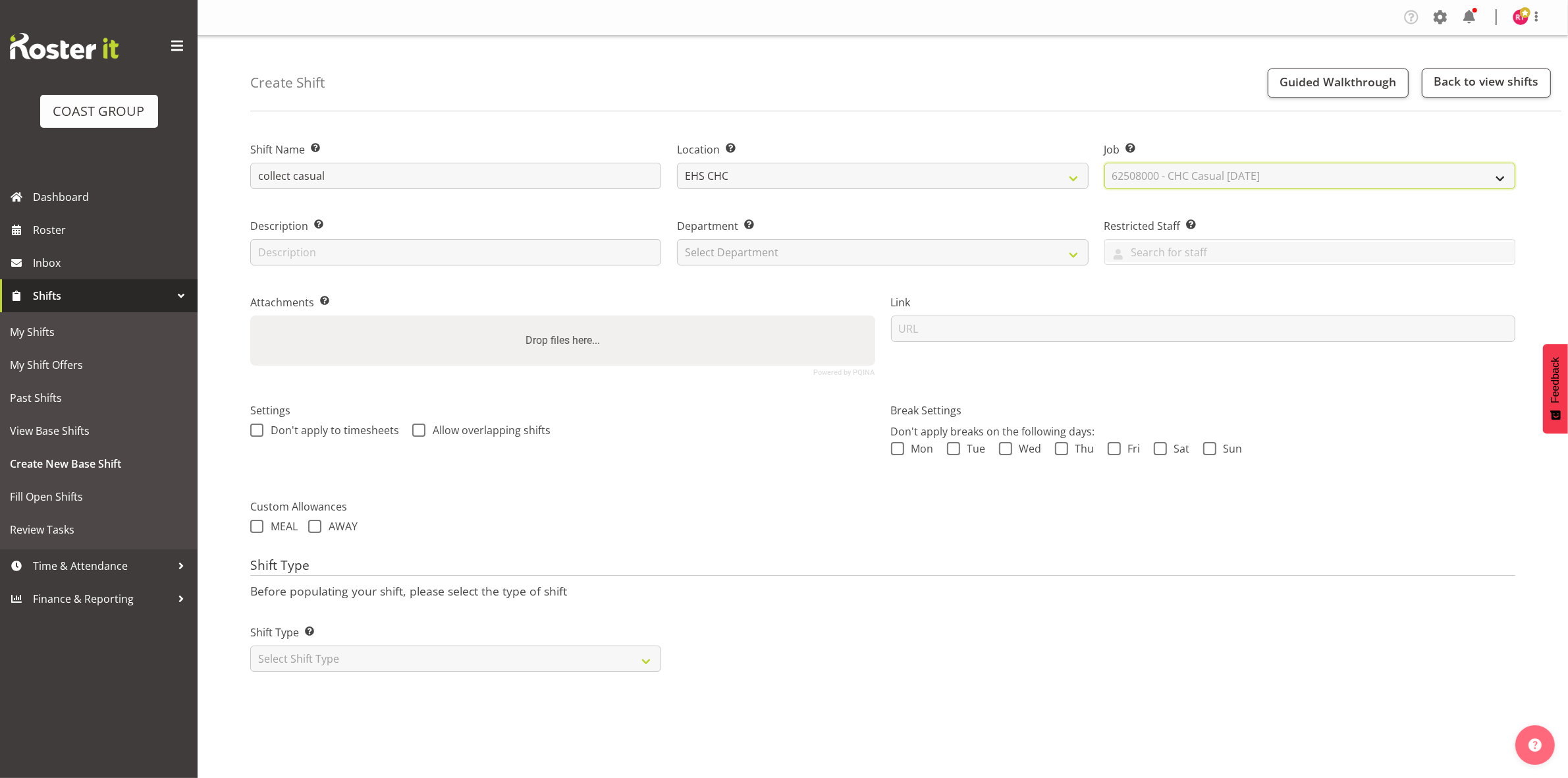
click at [1104, 162] on select "Select Job Create new job 1 Carlton Events 1 Carlton Hamilton 1 Carlton Welling…" at bounding box center [1310, 175] width 411 height 26
click at [835, 251] on select "Select Department EHS CHC OPS" at bounding box center [883, 252] width 411 height 26
select select "41"
click at [677, 239] on select "Select Department EHS CHC OPS" at bounding box center [883, 252] width 411 height 26
click at [359, 656] on select "Select Shift Type One Off Shift Recurring Shift Rotating Shift" at bounding box center [456, 659] width 411 height 26
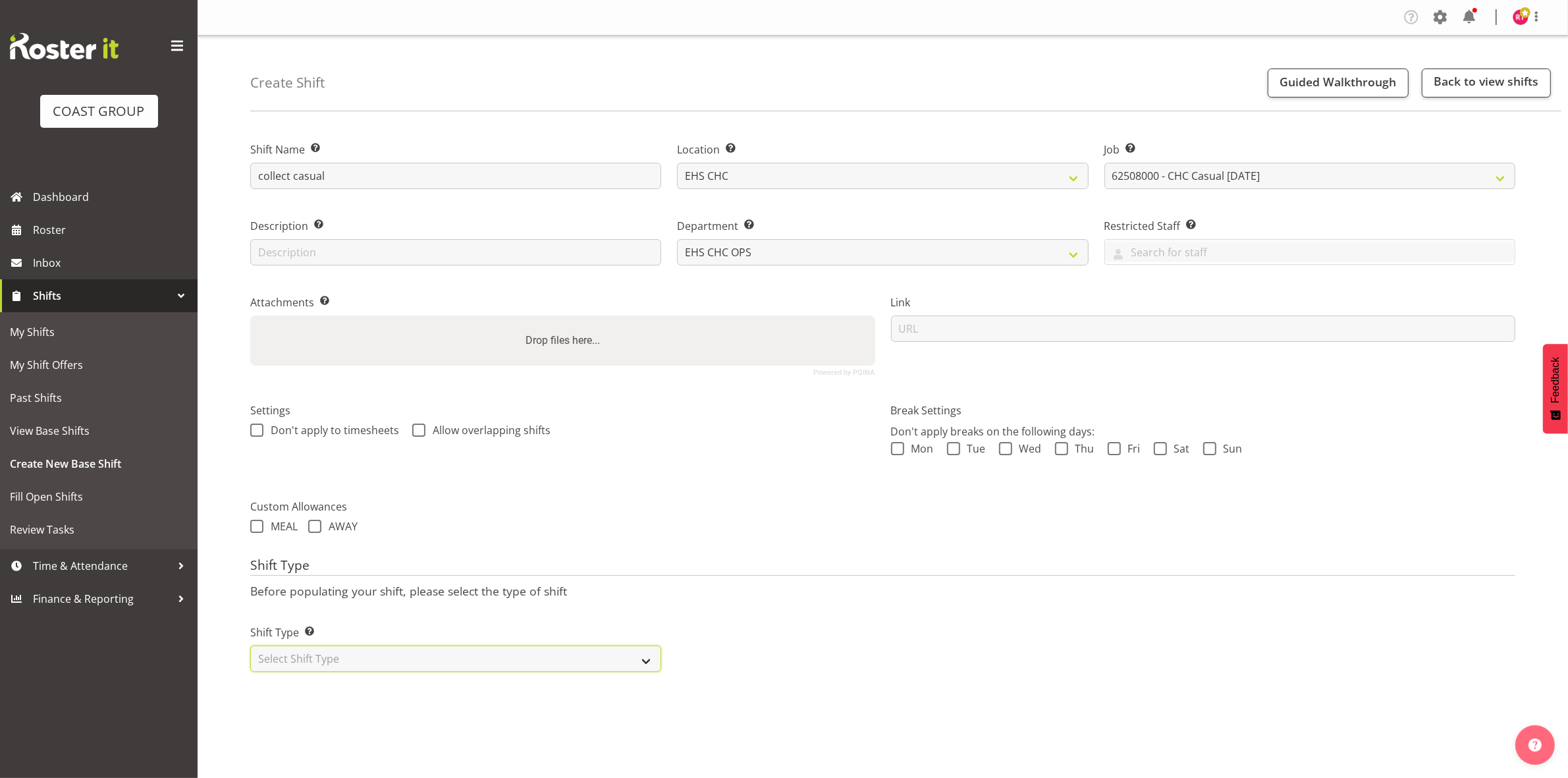
select select "one_off"
click at [250, 647] on select "Select Shift Type One Off Shift Recurring Shift Rotating Shift" at bounding box center [456, 659] width 411 height 26
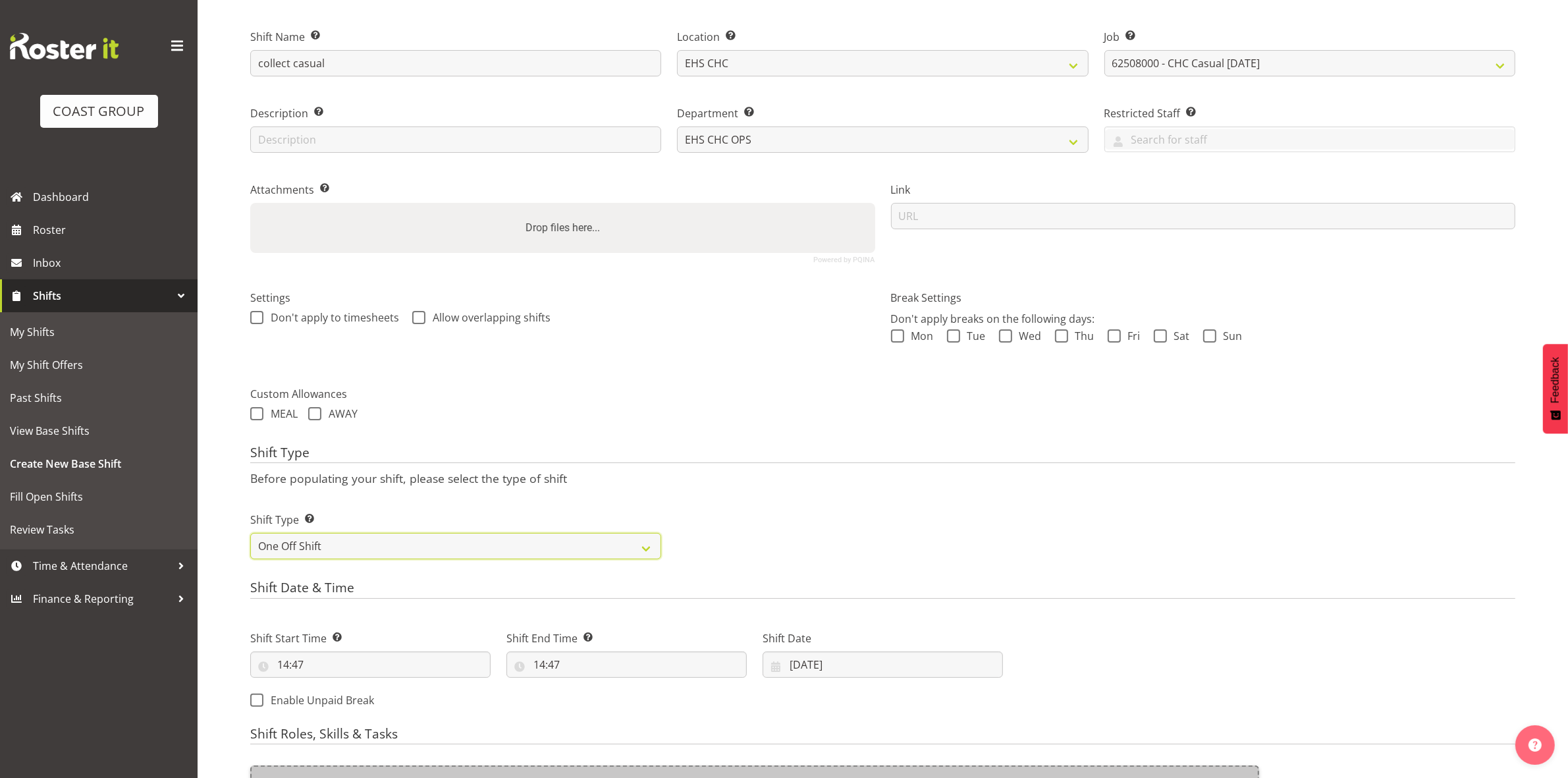
scroll to position [361, 0]
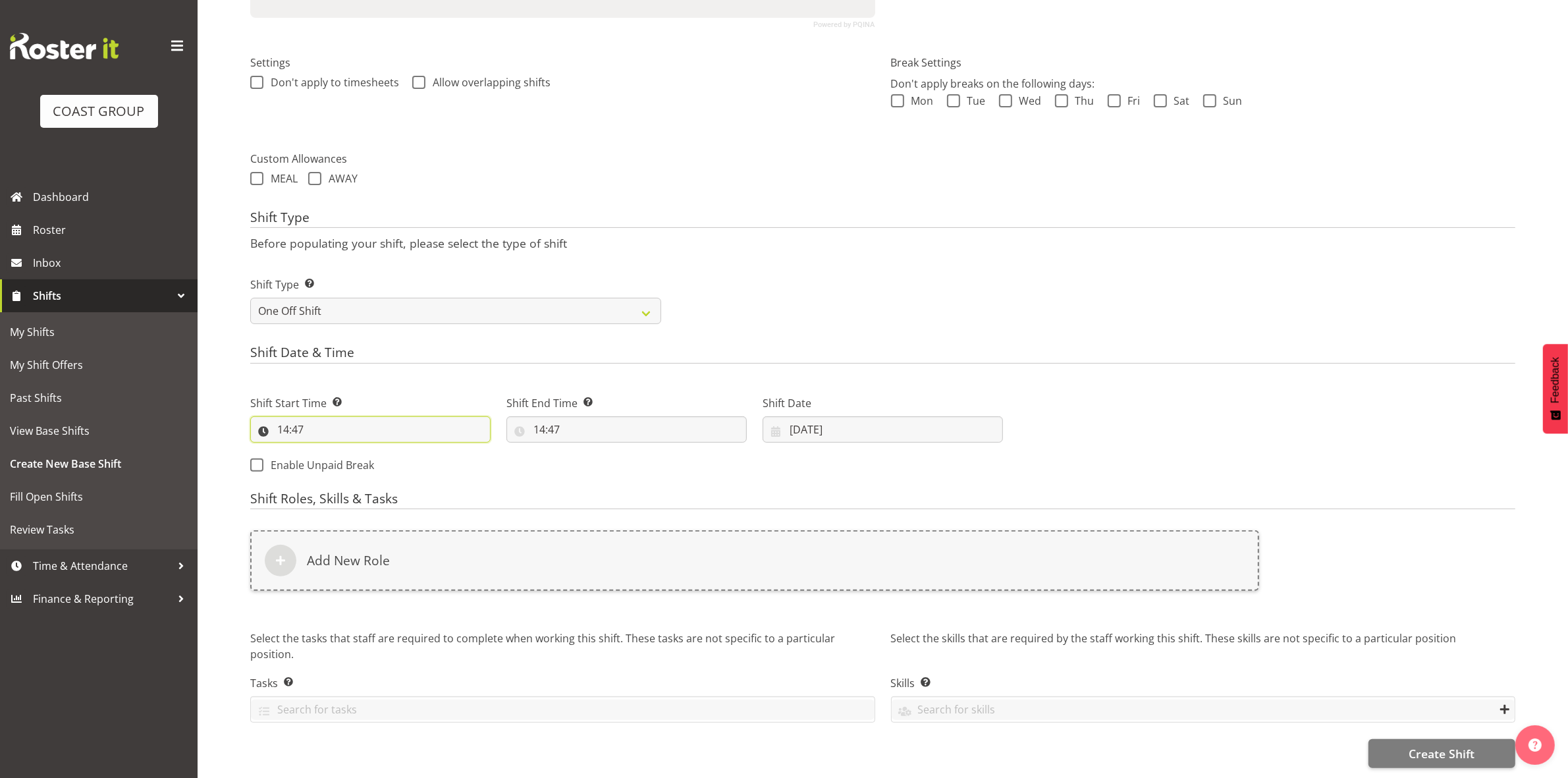
click at [286, 419] on input "14:47" at bounding box center [370, 429] width 241 height 26
click at [330, 450] on select "00 01 02 03 04 05 06 07 08 09 10 11 12 13 14 15 16 17 18 19 20 21 22 23" at bounding box center [340, 463] width 30 height 26
select select "16"
click at [325, 450] on select "00 01 02 03 04 05 06 07 08 09 10 11 12 13 14 15 16 17 18 19 20 21 22 23" at bounding box center [340, 463] width 30 height 26
type input "16:47"
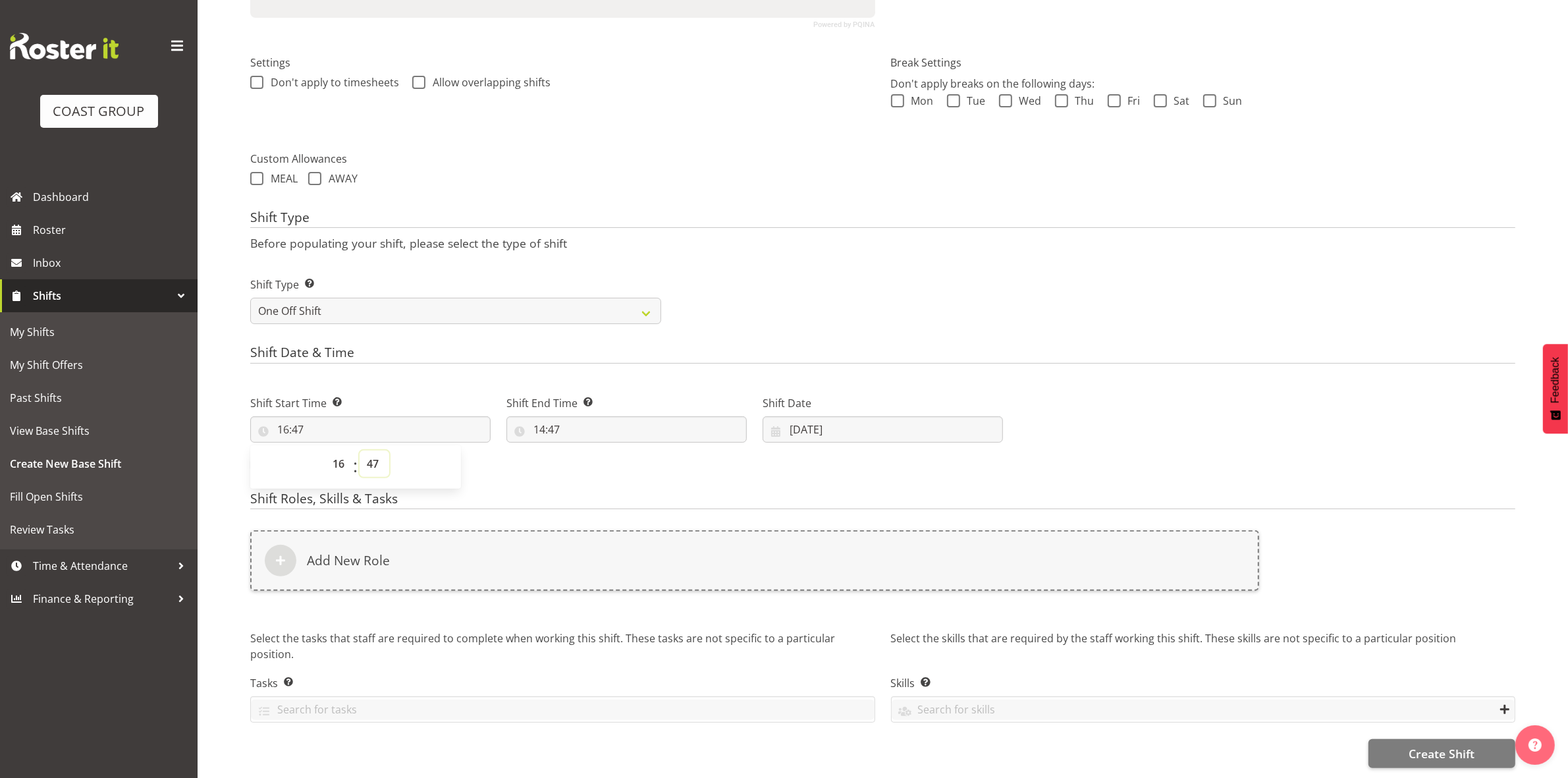
drag, startPoint x: 376, startPoint y: 456, endPoint x: 373, endPoint y: 445, distance: 11.4
click at [376, 456] on select "00 01 02 03 04 05 06 07 08 09 10 11 12 13 14 15 16 17 18 19 20 21 22 23 24 25 2…" at bounding box center [375, 463] width 30 height 26
select select "30"
click at [360, 450] on select "00 01 02 03 04 05 06 07 08 09 10 11 12 13 14 15 16 17 18 19 20 21 22 23 24 25 2…" at bounding box center [375, 463] width 30 height 26
type input "16:30"
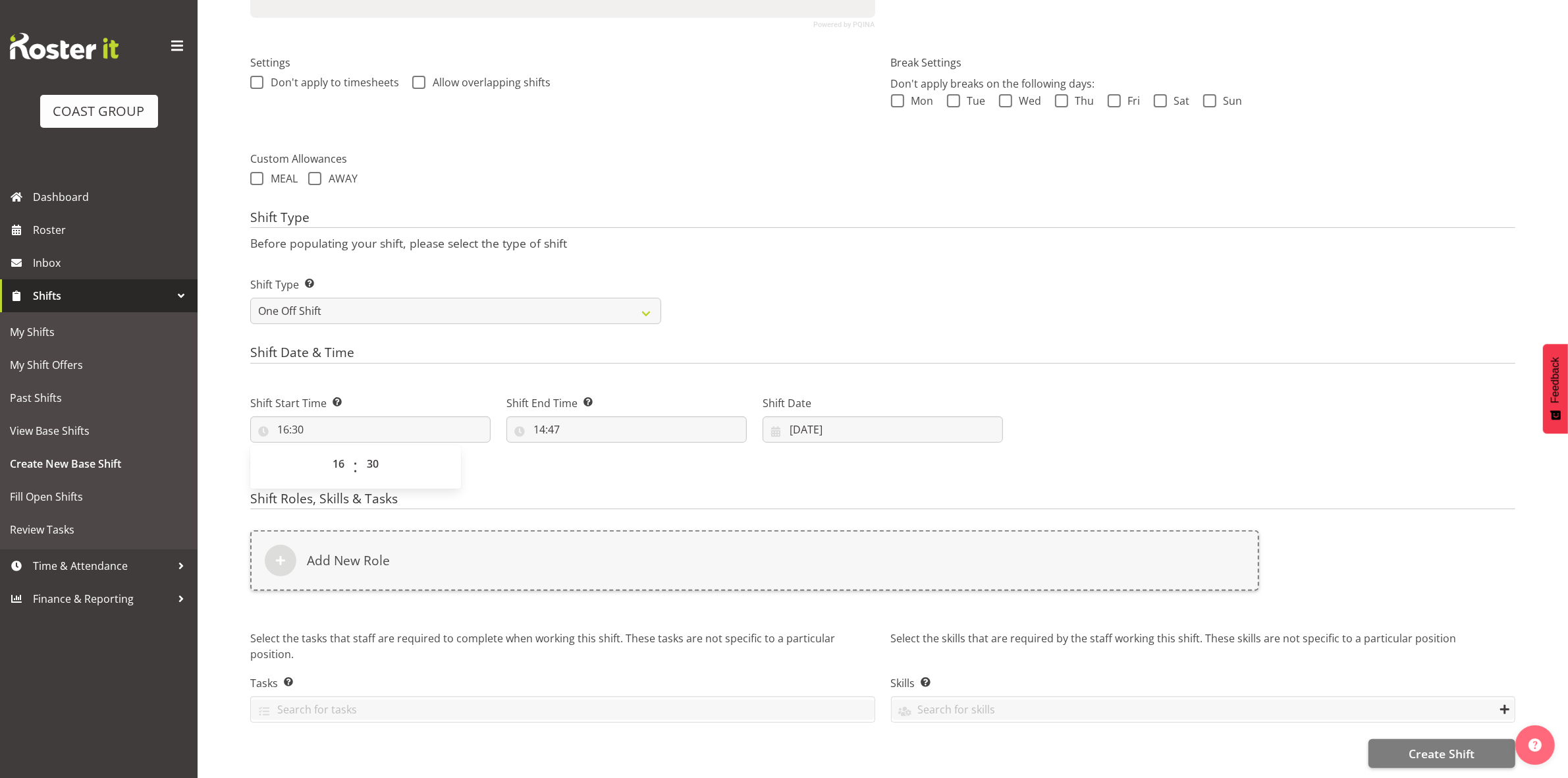
click at [736, 258] on div "Shift Type Shift Types: One Off – Select this if you would like a single shift …" at bounding box center [883, 295] width 1281 height 73
click at [548, 417] on input "14:47" at bounding box center [626, 429] width 241 height 26
click at [593, 450] on select "00 01 02 03 04 05 06 07 08 09 10 11 12 13 14 15 16 17 18 19 20 21 22 23" at bounding box center [596, 463] width 30 height 26
select select "17"
click at [582, 450] on select "00 01 02 03 04 05 06 07 08 09 10 11 12 13 14 15 16 17 18 19 20 21 22 23" at bounding box center [596, 463] width 30 height 26
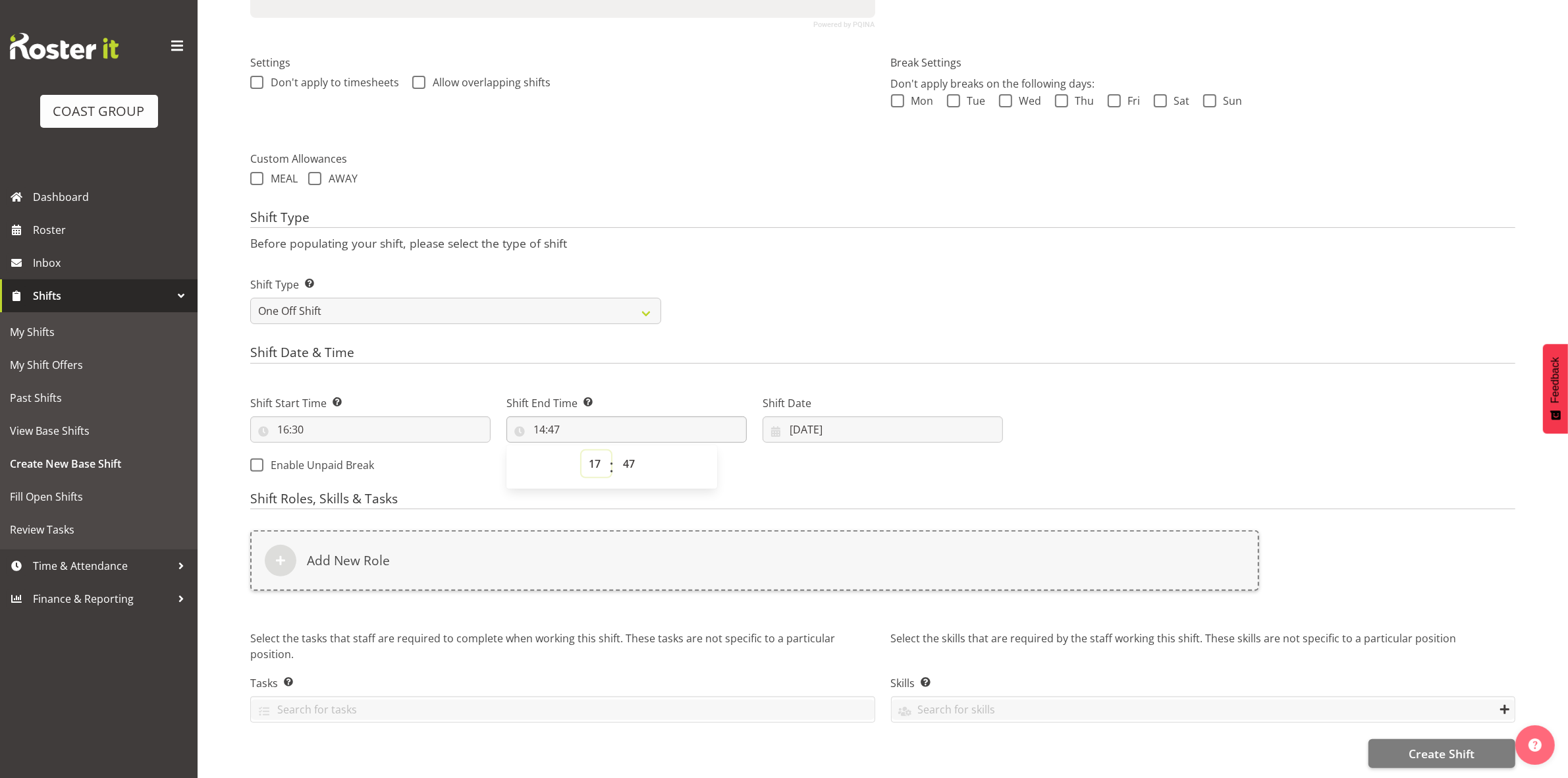
type input "17:47"
click at [633, 456] on select "00 01 02 03 04 05 06 07 08 09 10 11 12 13 14 15 16 17 18 19 20 21 22 23 24 25 2…" at bounding box center [631, 463] width 30 height 26
select select "30"
click at [616, 450] on select "00 01 02 03 04 05 06 07 08 09 10 11 12 13 14 15 16 17 18 19 20 21 22 23 24 25 2…" at bounding box center [631, 463] width 30 height 26
type input "17:30"
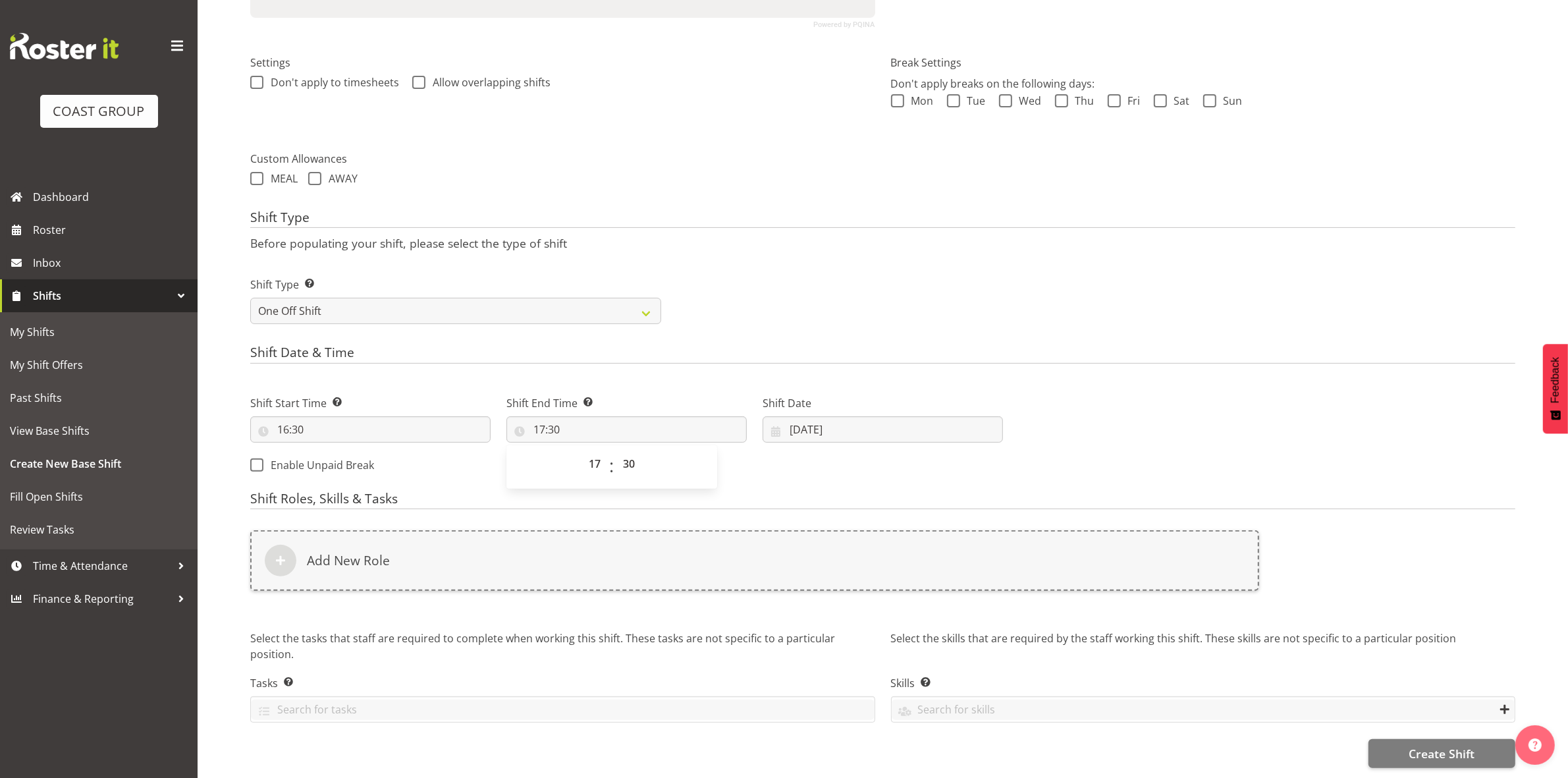
click at [825, 264] on div "Shift Type Shift Types: One Off – Select this if you would like a single shift …" at bounding box center [883, 295] width 1281 height 73
click at [798, 419] on input "[DATE]" at bounding box center [883, 429] width 241 height 26
click at [907, 628] on span "28" at bounding box center [910, 634] width 11 height 13
type input "[DATE]"
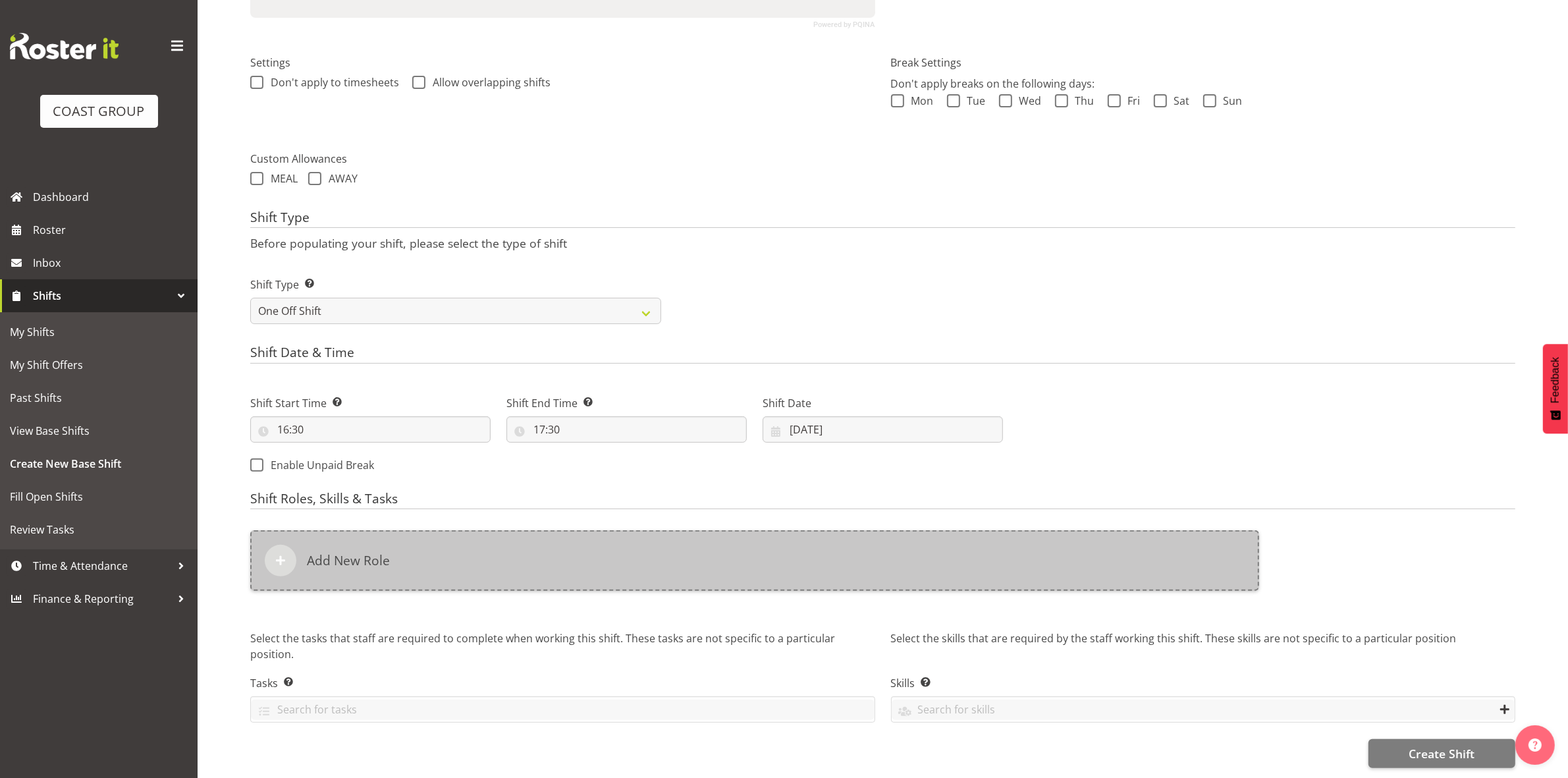
click at [616, 566] on div "Add New Role" at bounding box center [754, 561] width 1009 height 61
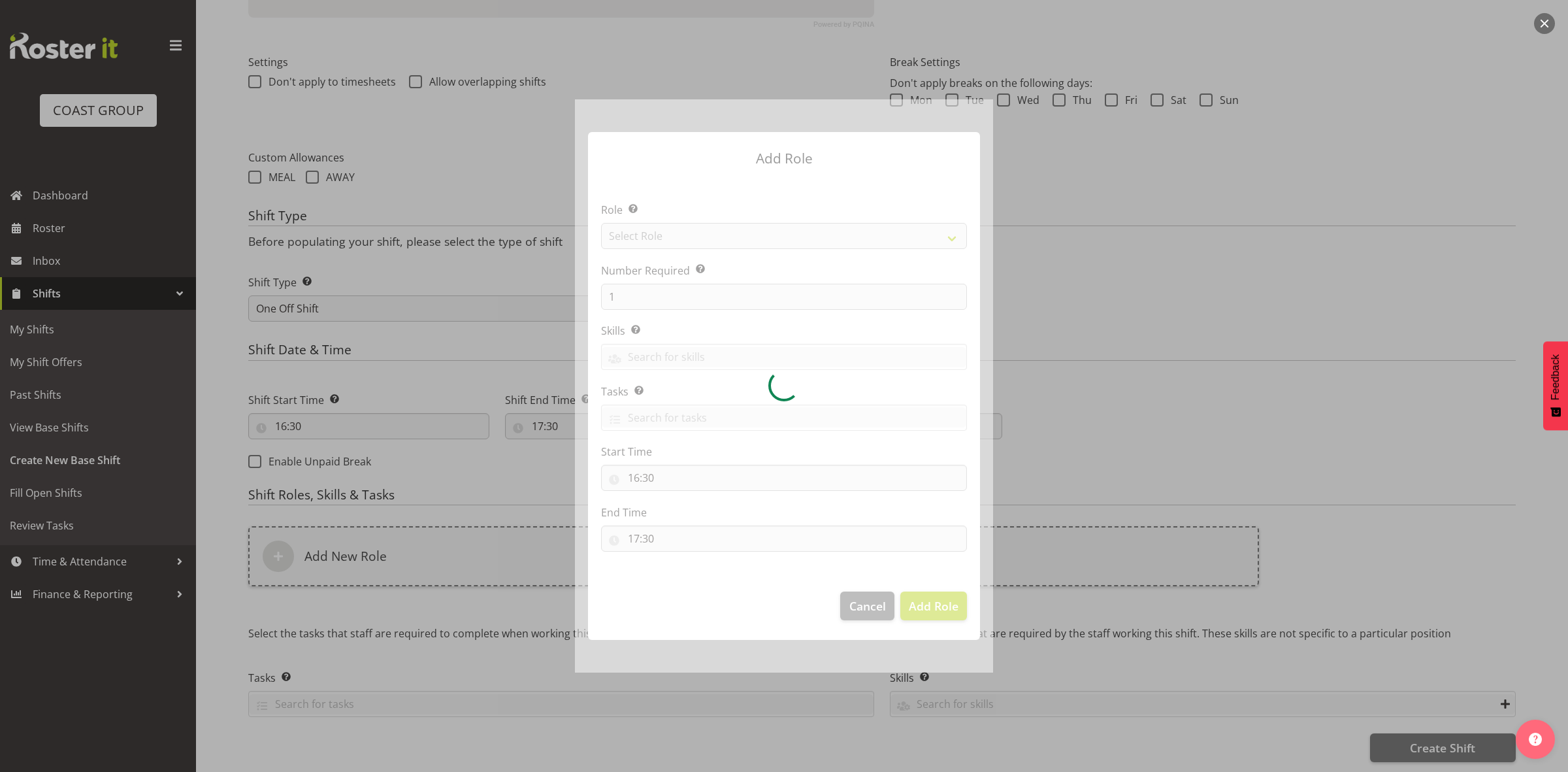
click at [697, 232] on div at bounding box center [784, 386] width 418 height 573
click at [697, 231] on div at bounding box center [784, 386] width 418 height 573
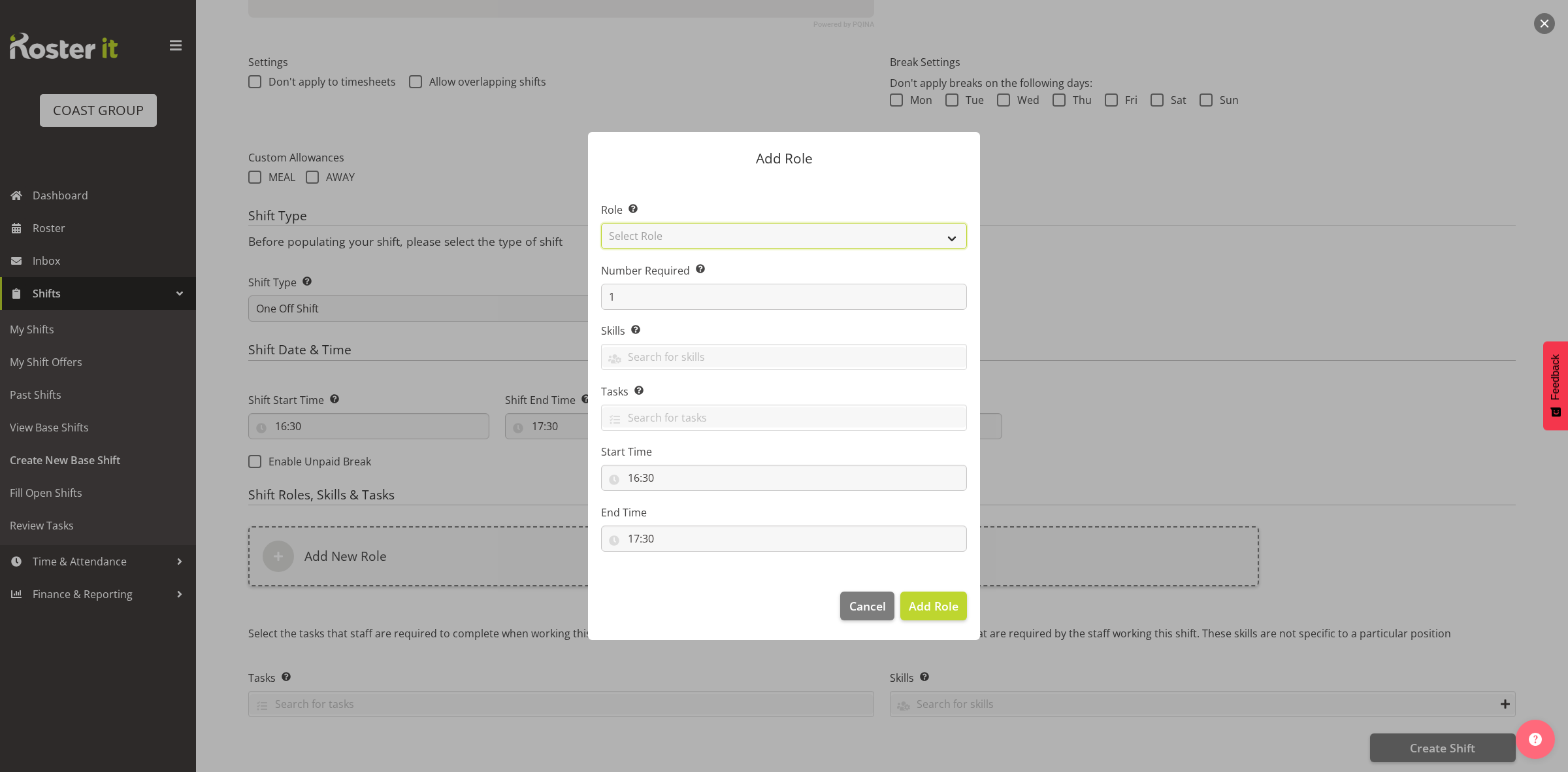
click at [697, 231] on select "Select Role ACCOUNT MANAGER ACCOUNT MANAGER DW ACCOUNTS AKL DIANNA VEHICLES AKL…" at bounding box center [784, 235] width 366 height 26
select select "192"
click at [601, 223] on select "Select Role ACCOUNT MANAGER ACCOUNT MANAGER DW ACCOUNTS AKL DIANNA VEHICLES AKL…" at bounding box center [784, 235] width 366 height 26
click at [917, 600] on span "Add Role" at bounding box center [933, 605] width 49 height 15
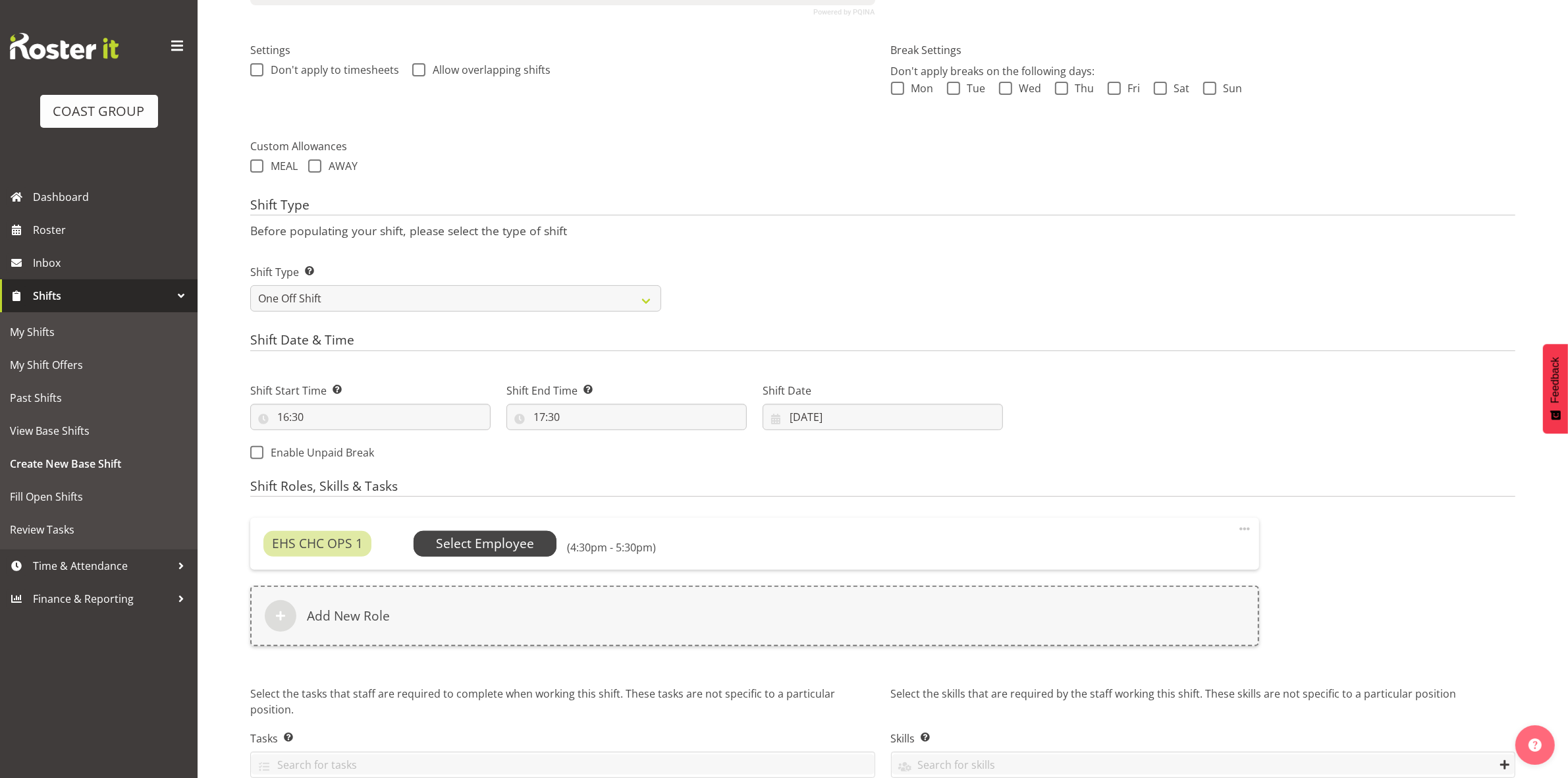
click at [506, 540] on span "Select Employee" at bounding box center [485, 544] width 98 height 19
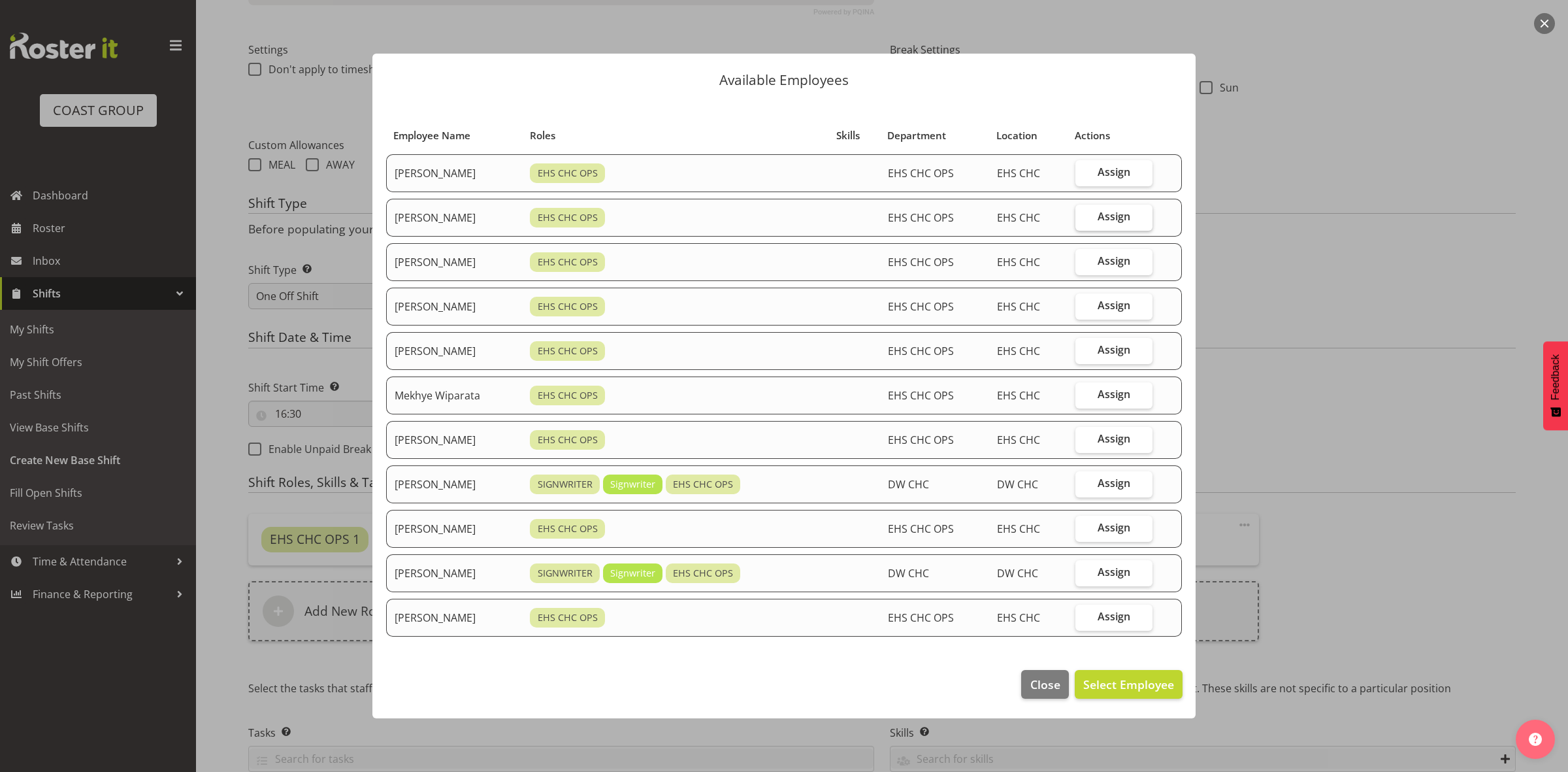
click at [1100, 215] on label "Assign" at bounding box center [1114, 217] width 77 height 26
click at [1084, 215] on input "Assign" at bounding box center [1080, 217] width 9 height 9
checkbox input "true"
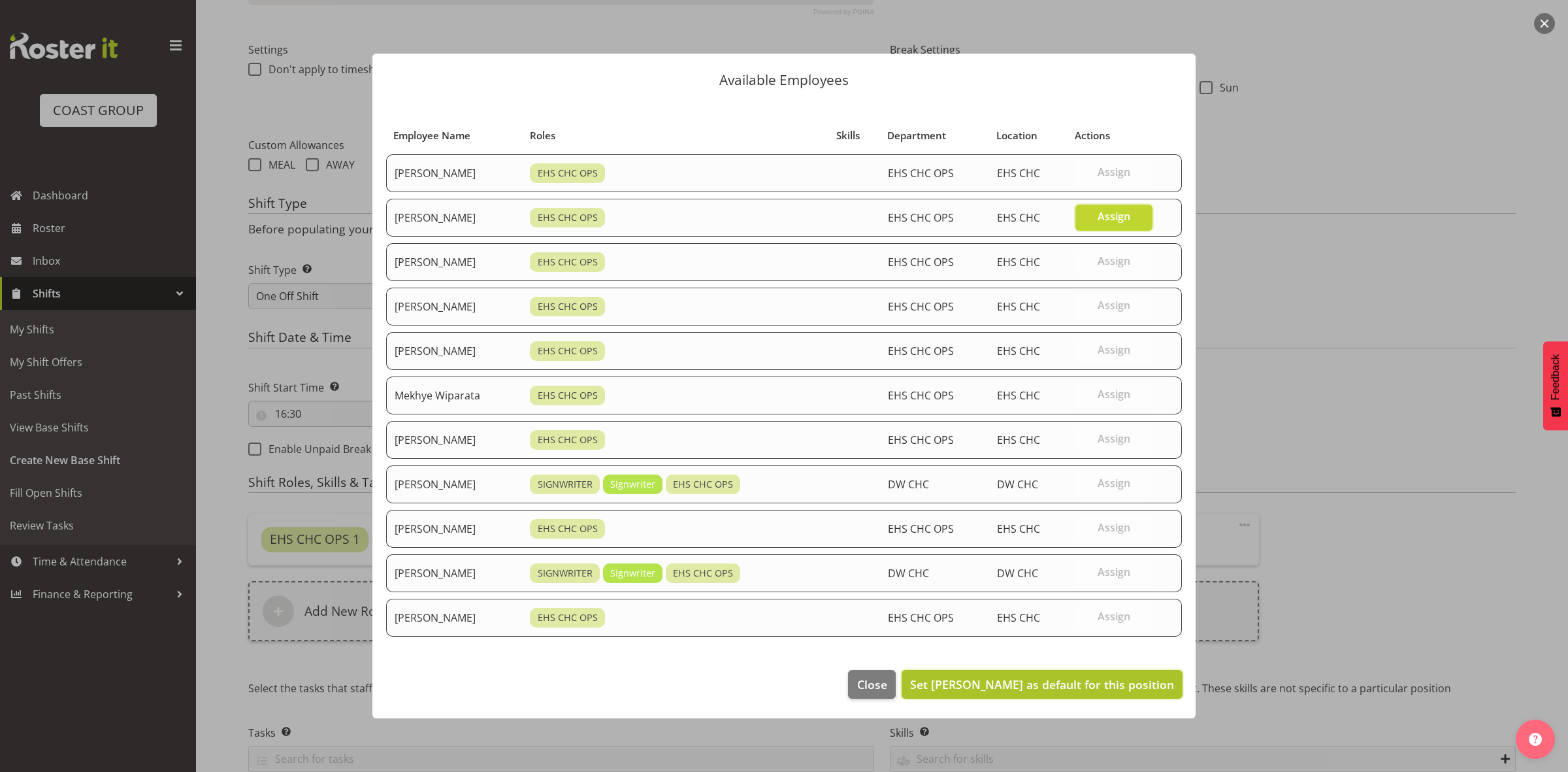
click at [1062, 684] on span "Set David Wiseman as default for this position" at bounding box center [1042, 684] width 264 height 15
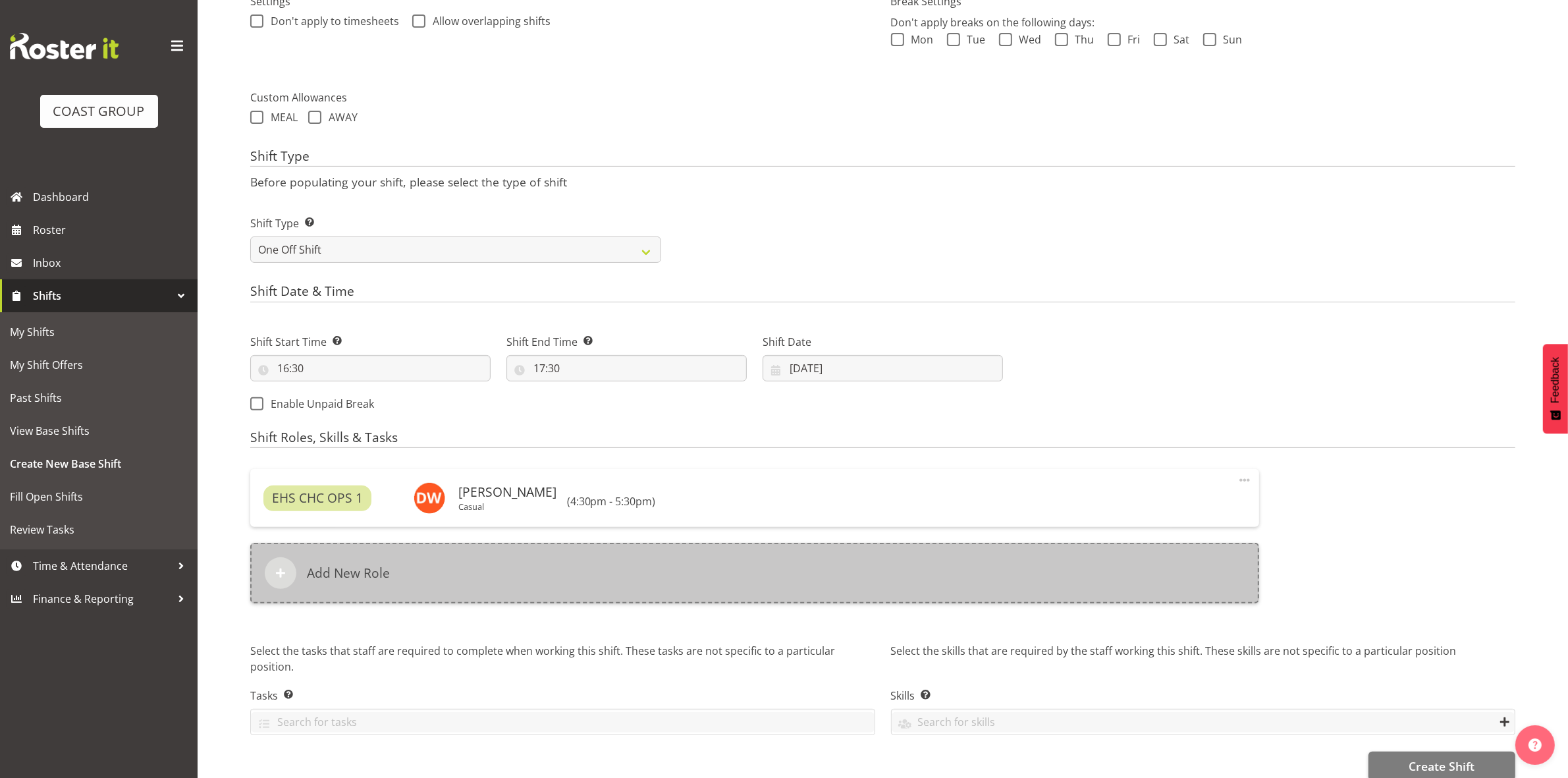
scroll to position [435, 0]
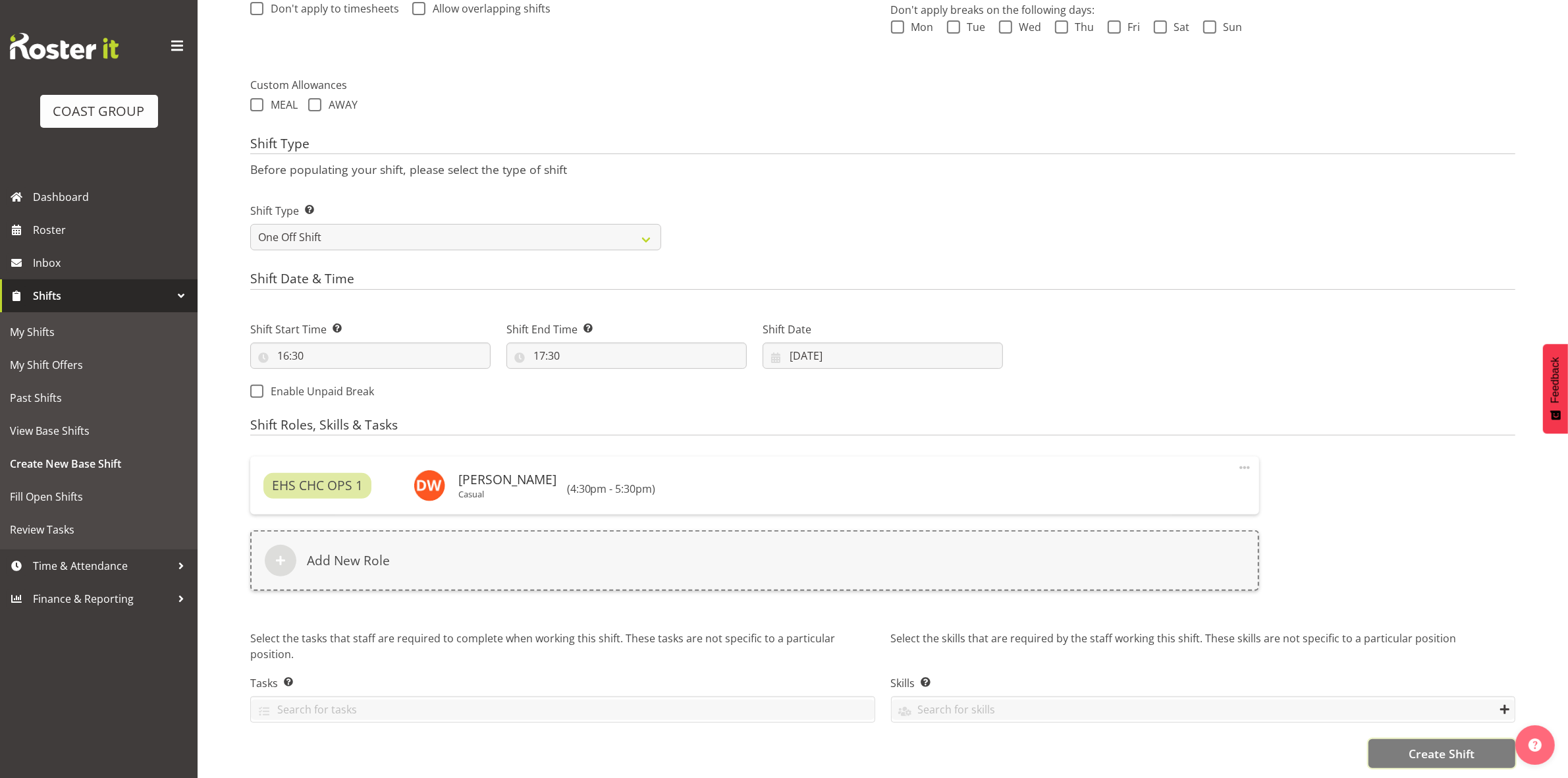
click at [1465, 745] on span "Create Shift" at bounding box center [1441, 753] width 66 height 17
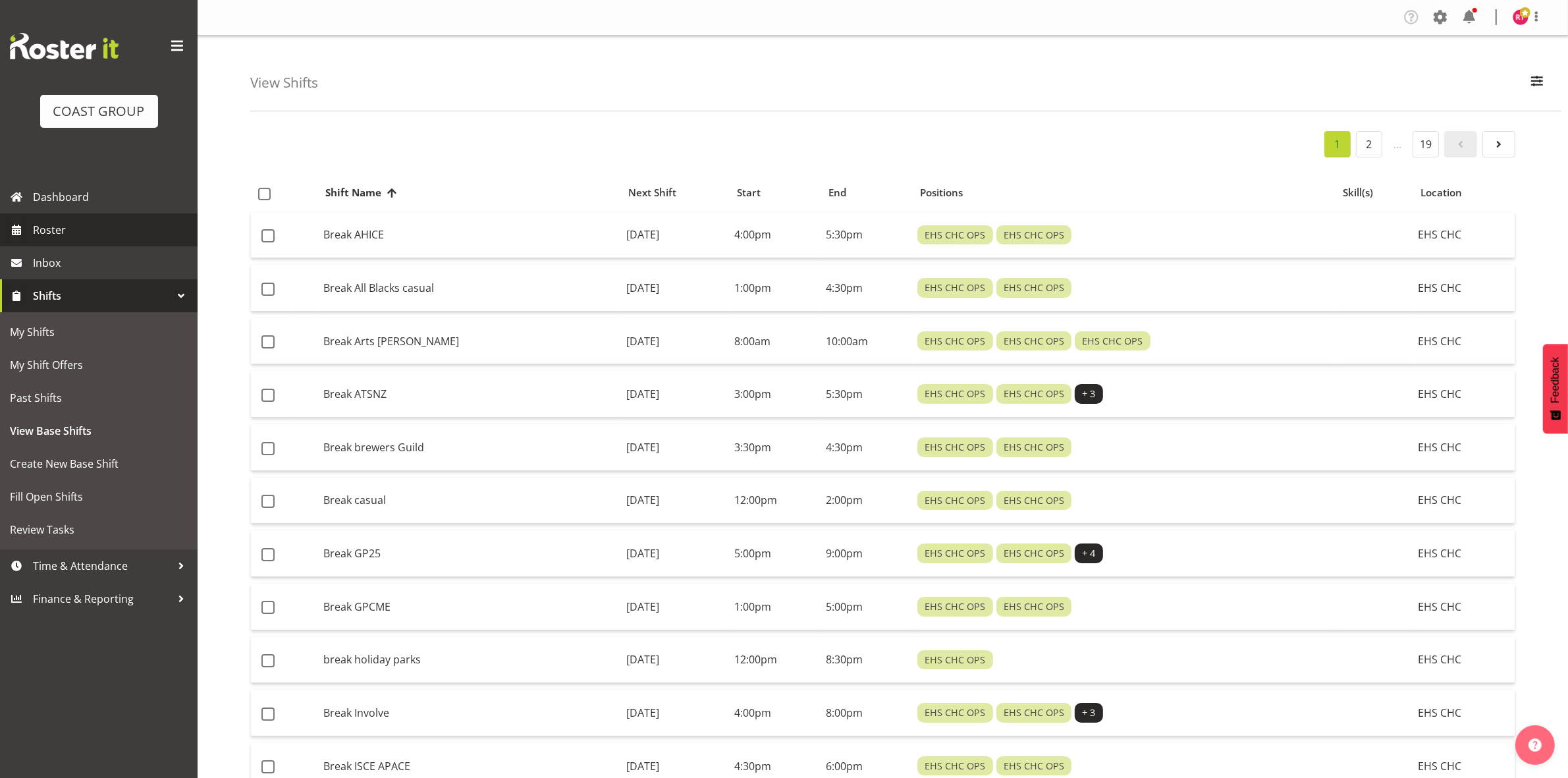
click at [90, 220] on span "Roster" at bounding box center [112, 229] width 158 height 20
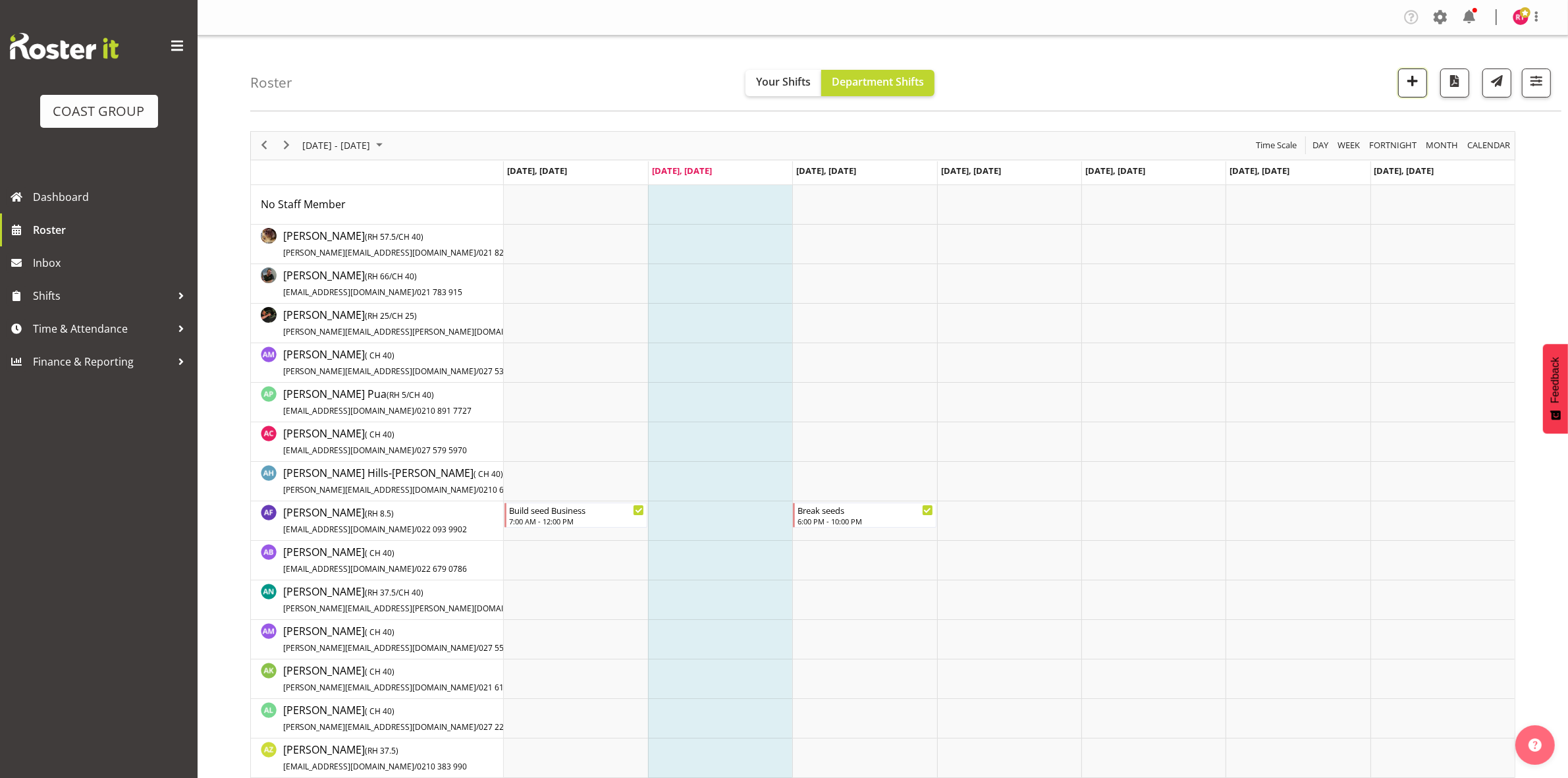
click at [1404, 86] on span "button" at bounding box center [1412, 80] width 17 height 17
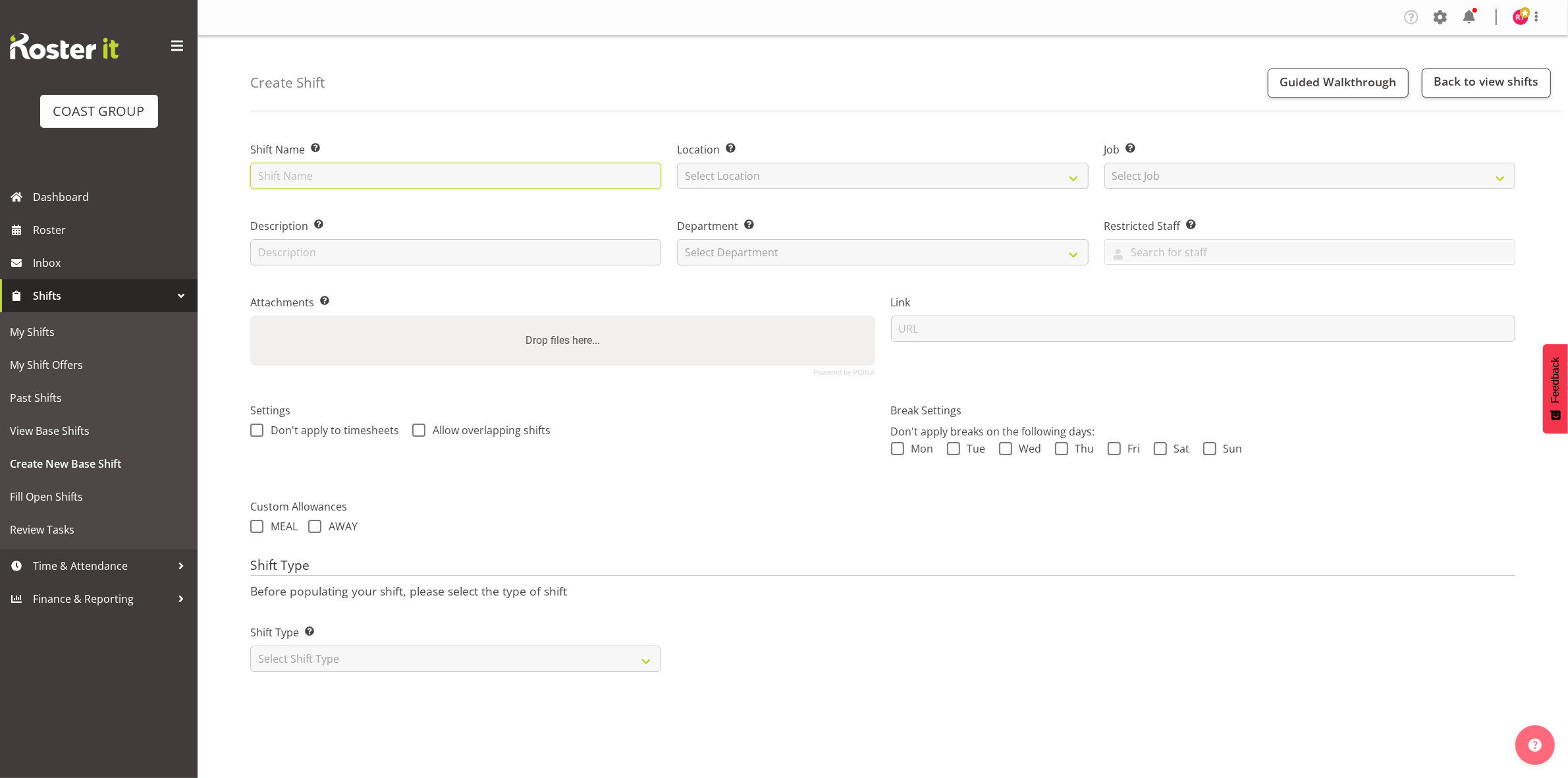
click at [472, 178] on input "text" at bounding box center [456, 175] width 411 height 26
type input "Continue building NZSCM"
click at [840, 175] on select "Select Location EHS CHC" at bounding box center [883, 175] width 411 height 26
select select "107"
click at [677, 162] on select "Select Location EHS CHC" at bounding box center [883, 175] width 411 height 26
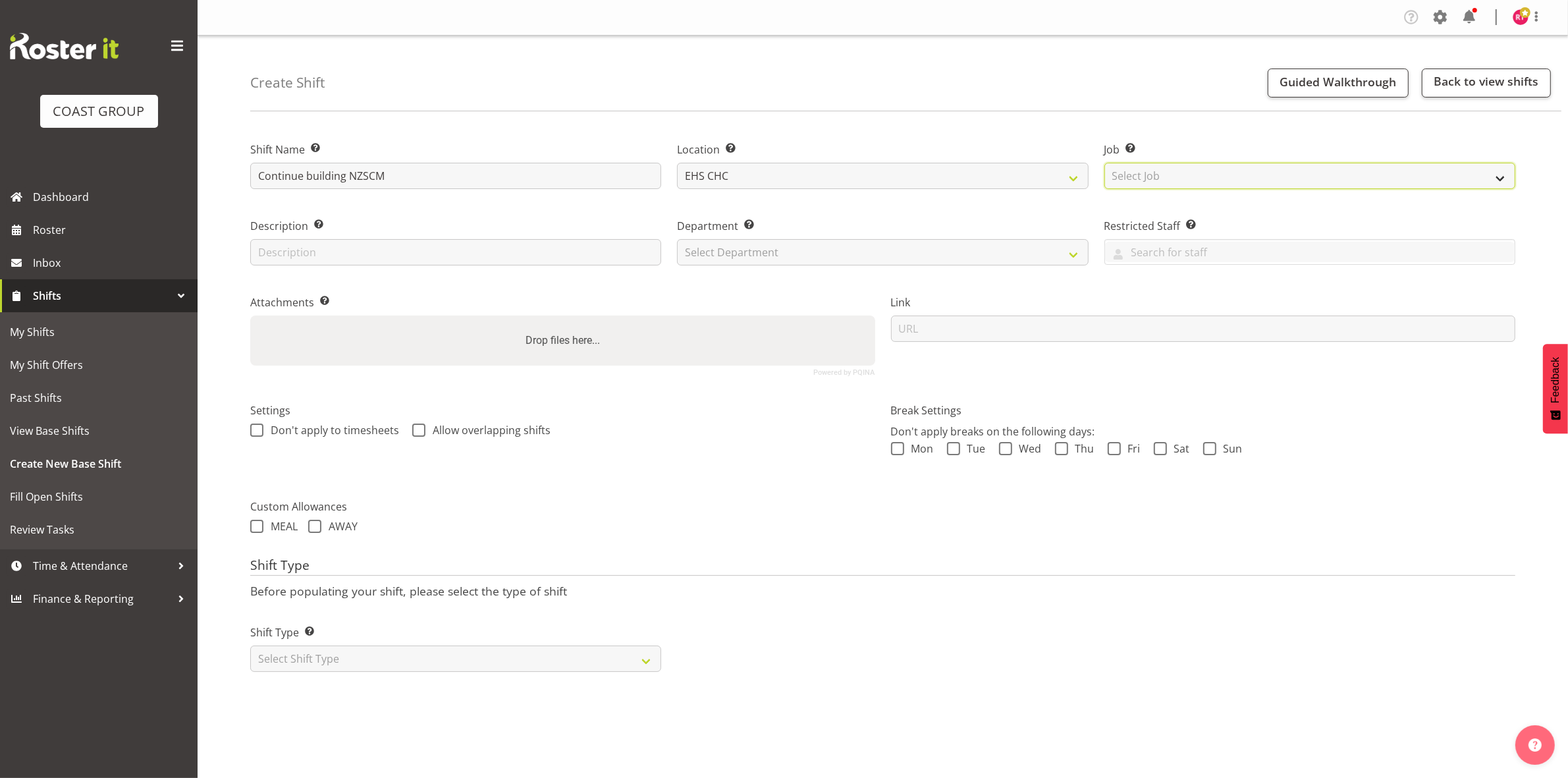
click at [1239, 173] on select "Select Job Create new job 1 Carlton Events 1 [PERSON_NAME][GEOGRAPHIC_DATA] 1 […" at bounding box center [1310, 175] width 411 height 26
select select "9199"
click at [1104, 162] on select "Select Job Create new job 1 Carlton Events 1 [PERSON_NAME][GEOGRAPHIC_DATA] 1 […" at bounding box center [1310, 175] width 411 height 26
click at [896, 254] on select "Select Department EHS CHC OPS" at bounding box center [883, 252] width 411 height 26
select select "41"
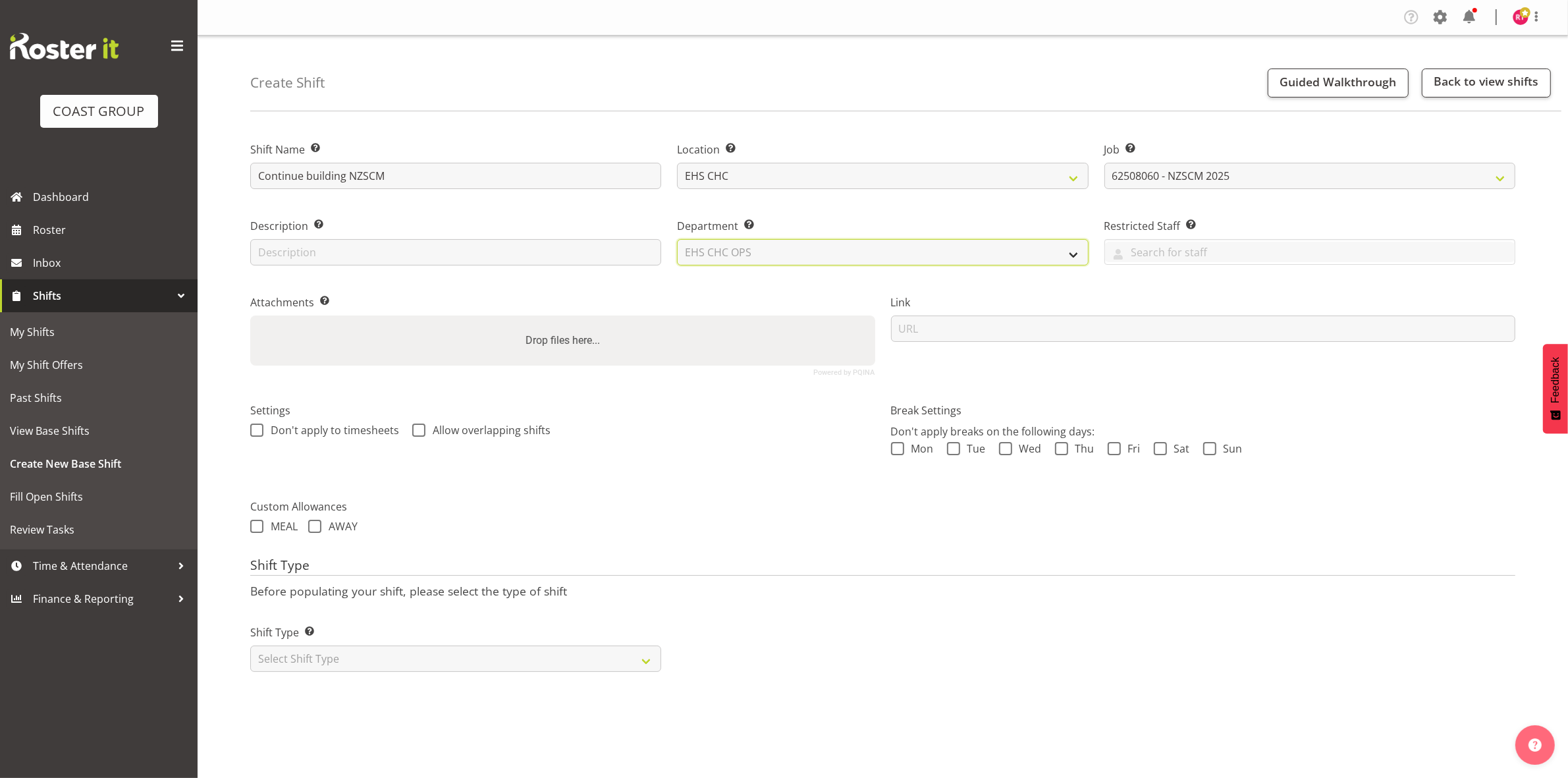
click at [677, 239] on select "Select Department EHS CHC OPS" at bounding box center [883, 252] width 411 height 26
click at [321, 657] on select "Select Shift Type One Off Shift Recurring Shift Rotating Shift" at bounding box center [456, 659] width 411 height 26
drag, startPoint x: 331, startPoint y: 659, endPoint x: 333, endPoint y: 666, distance: 7.3
click at [332, 659] on select "Select Shift Type One Off Shift Recurring Shift Rotating Shift" at bounding box center [456, 659] width 411 height 26
select select "one_off"
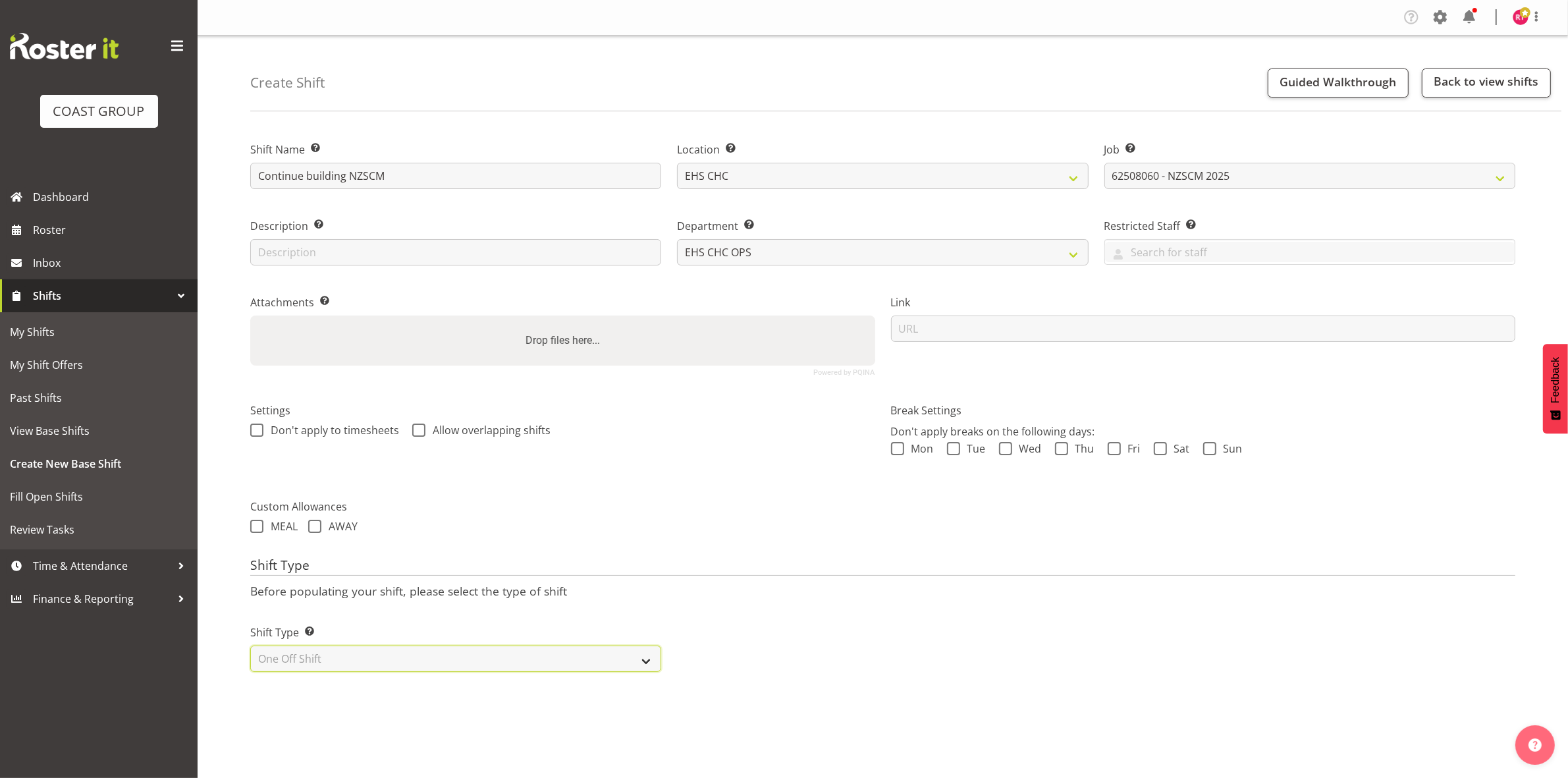
click at [250, 647] on select "Select Shift Type One Off Shift Recurring Shift Rotating Shift" at bounding box center [456, 659] width 411 height 26
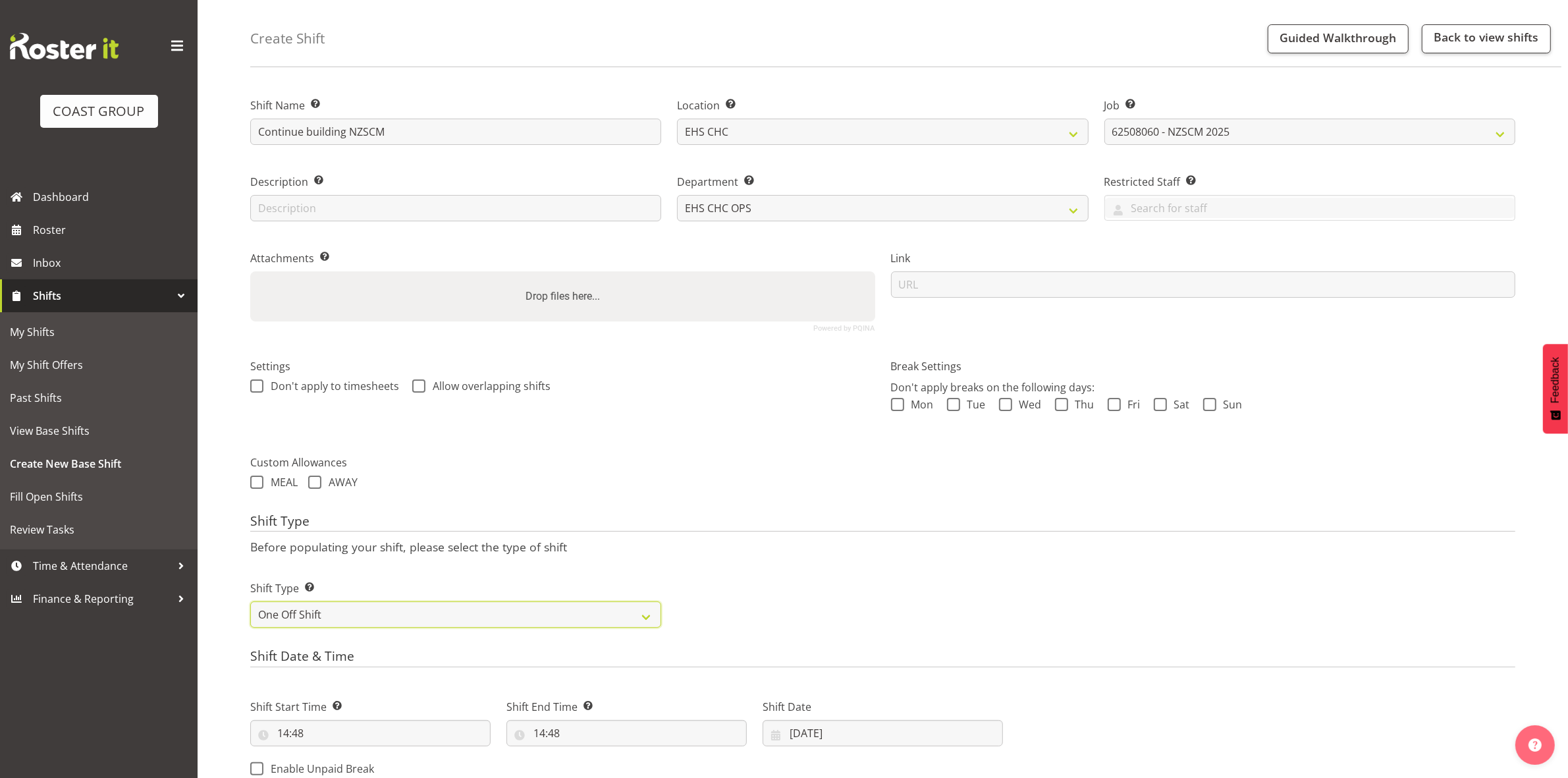
scroll to position [361, 0]
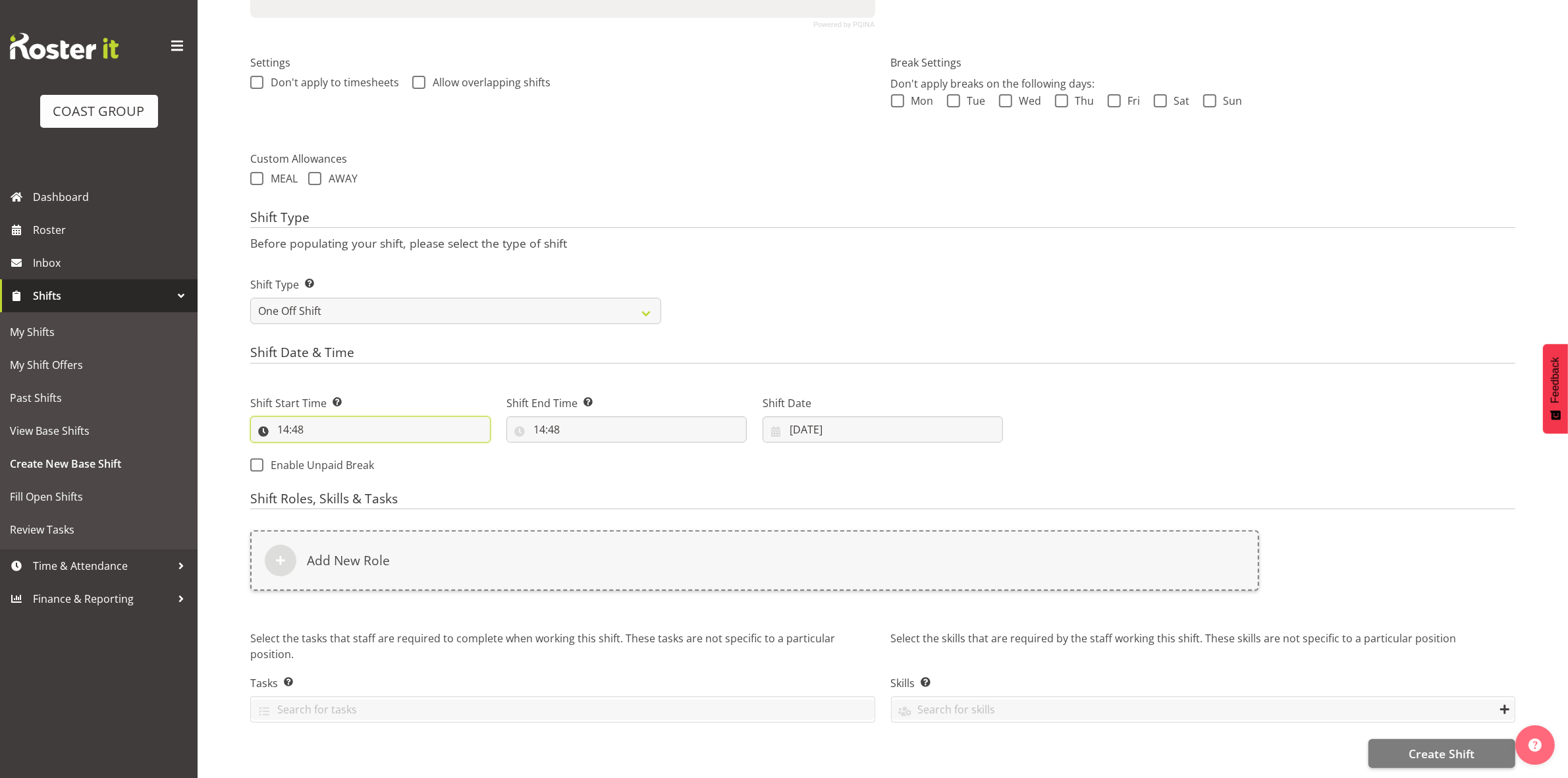
click at [284, 417] on input "14:48" at bounding box center [370, 429] width 241 height 26
click at [338, 452] on select "00 01 02 03 04 05 06 07 08 09 10 11 12 13 14 15 16 17 18 19 20 21 22 23" at bounding box center [340, 463] width 30 height 26
select select "8"
click at [325, 450] on select "00 01 02 03 04 05 06 07 08 09 10 11 12 13 14 15 16 17 18 19 20 21 22 23" at bounding box center [340, 463] width 30 height 26
type input "08:48"
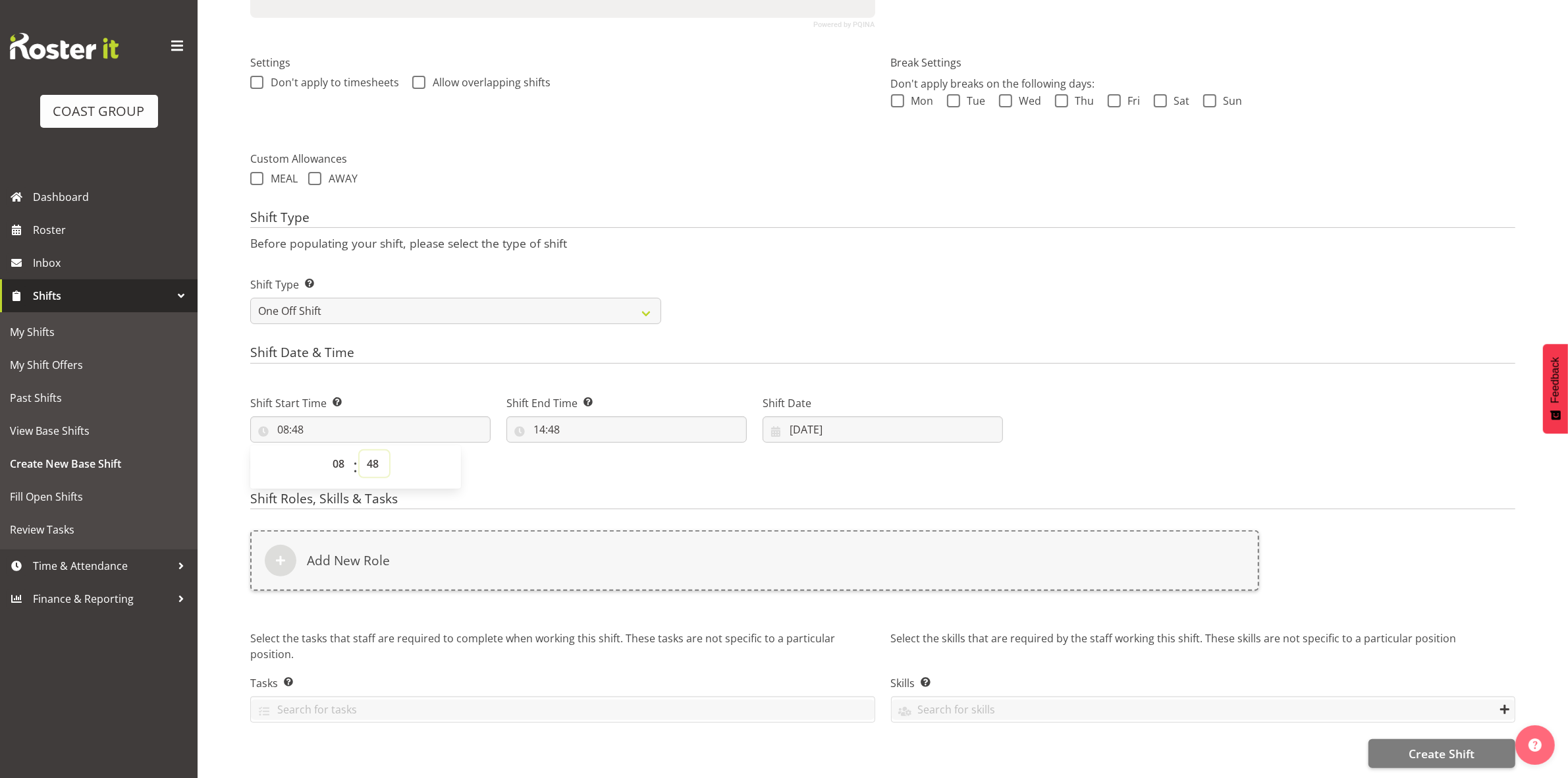
click at [373, 453] on select "00 01 02 03 04 05 06 07 08 09 10 11 12 13 14 15 16 17 18 19 20 21 22 23 24 25 2…" at bounding box center [375, 463] width 30 height 26
select select "0"
click at [360, 450] on select "00 01 02 03 04 05 06 07 08 09 10 11 12 13 14 15 16 17 18 19 20 21 22 23 24 25 2…" at bounding box center [375, 463] width 30 height 26
type input "08:00"
click at [920, 261] on div "Shift Type Shift Types: One Off – Select this if you would like a single shift …" at bounding box center [883, 295] width 1281 height 73
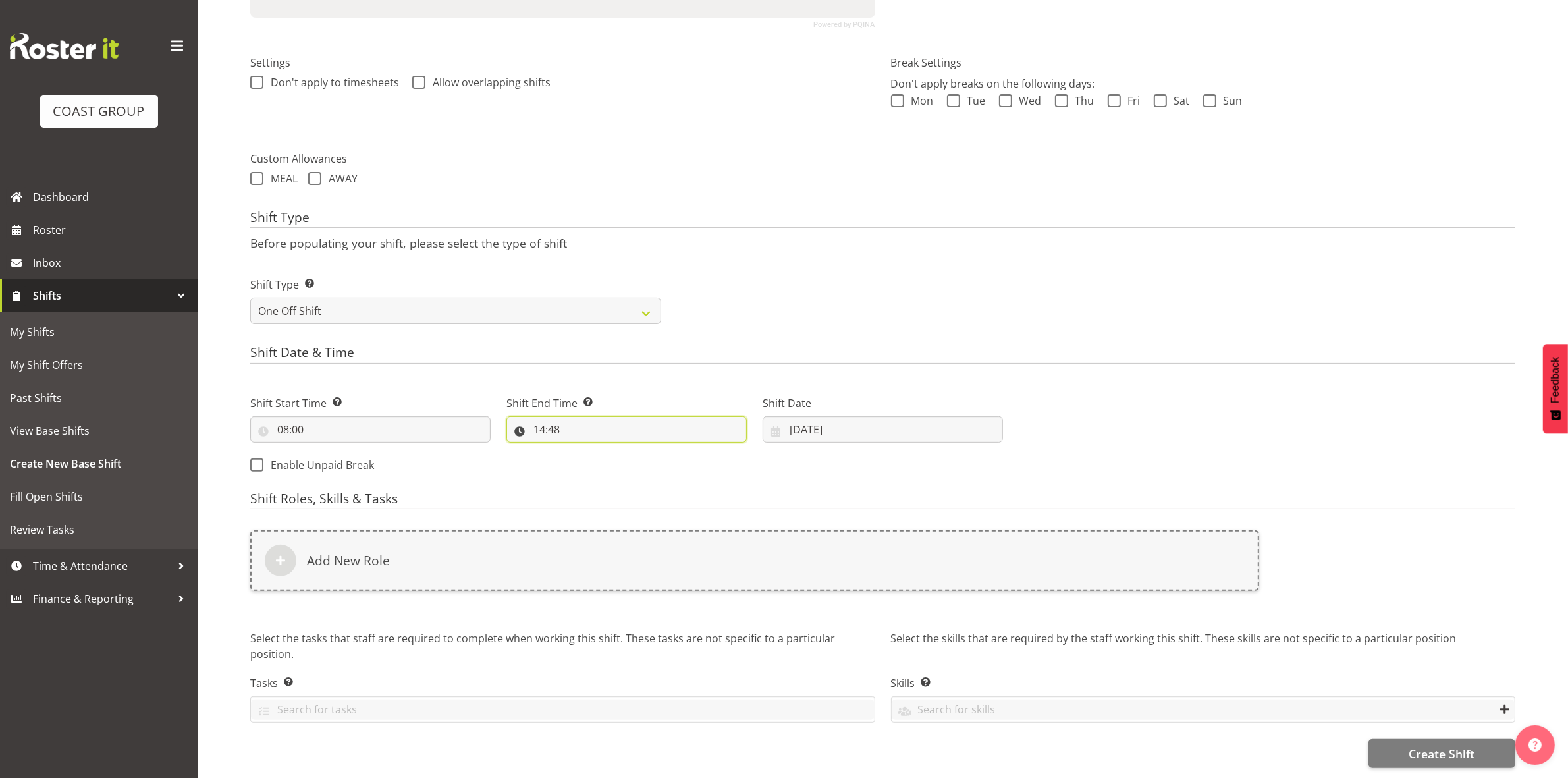
click at [537, 419] on input "14:48" at bounding box center [626, 429] width 241 height 26
click at [591, 456] on select "00 01 02 03 04 05 06 07 08 09 10 11 12 13 14 15 16 17 18 19 20 21 22 23" at bounding box center [596, 463] width 30 height 26
select select "12"
click at [582, 450] on select "00 01 02 03 04 05 06 07 08 09 10 11 12 13 14 15 16 17 18 19 20 21 22 23" at bounding box center [596, 463] width 30 height 26
type input "12:48"
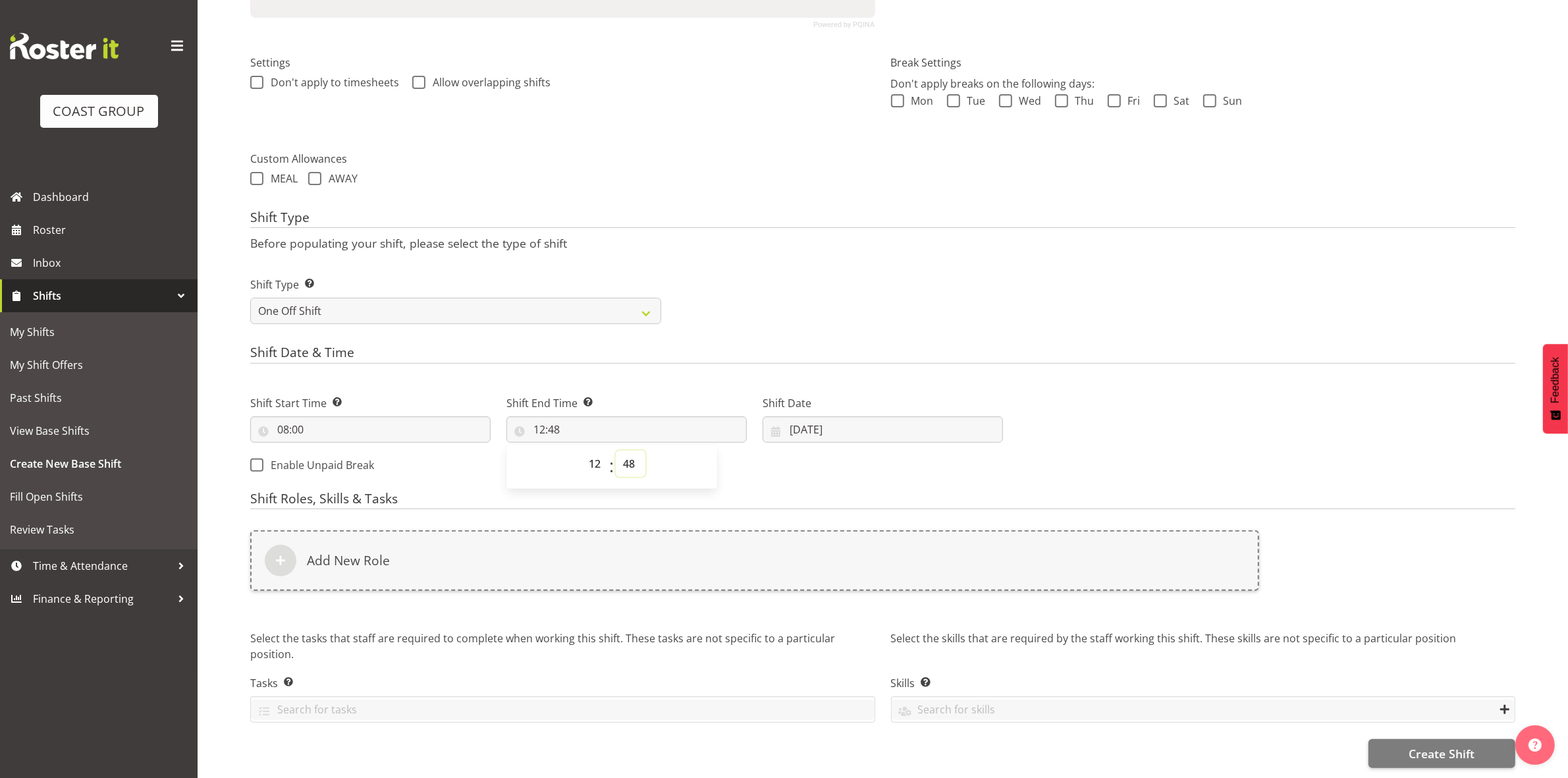
click at [629, 452] on select "00 01 02 03 04 05 06 07 08 09 10 11 12 13 14 15 16 17 18 19 20 21 22 23 24 25 2…" at bounding box center [631, 463] width 30 height 26
select select "30"
click at [616, 450] on select "00 01 02 03 04 05 06 07 08 09 10 11 12 13 14 15 16 17 18 19 20 21 22 23 24 25 2…" at bounding box center [631, 463] width 30 height 26
type input "12:30"
click at [796, 237] on p "Before populating your shift, please select the type of shift" at bounding box center [882, 243] width 1265 height 14
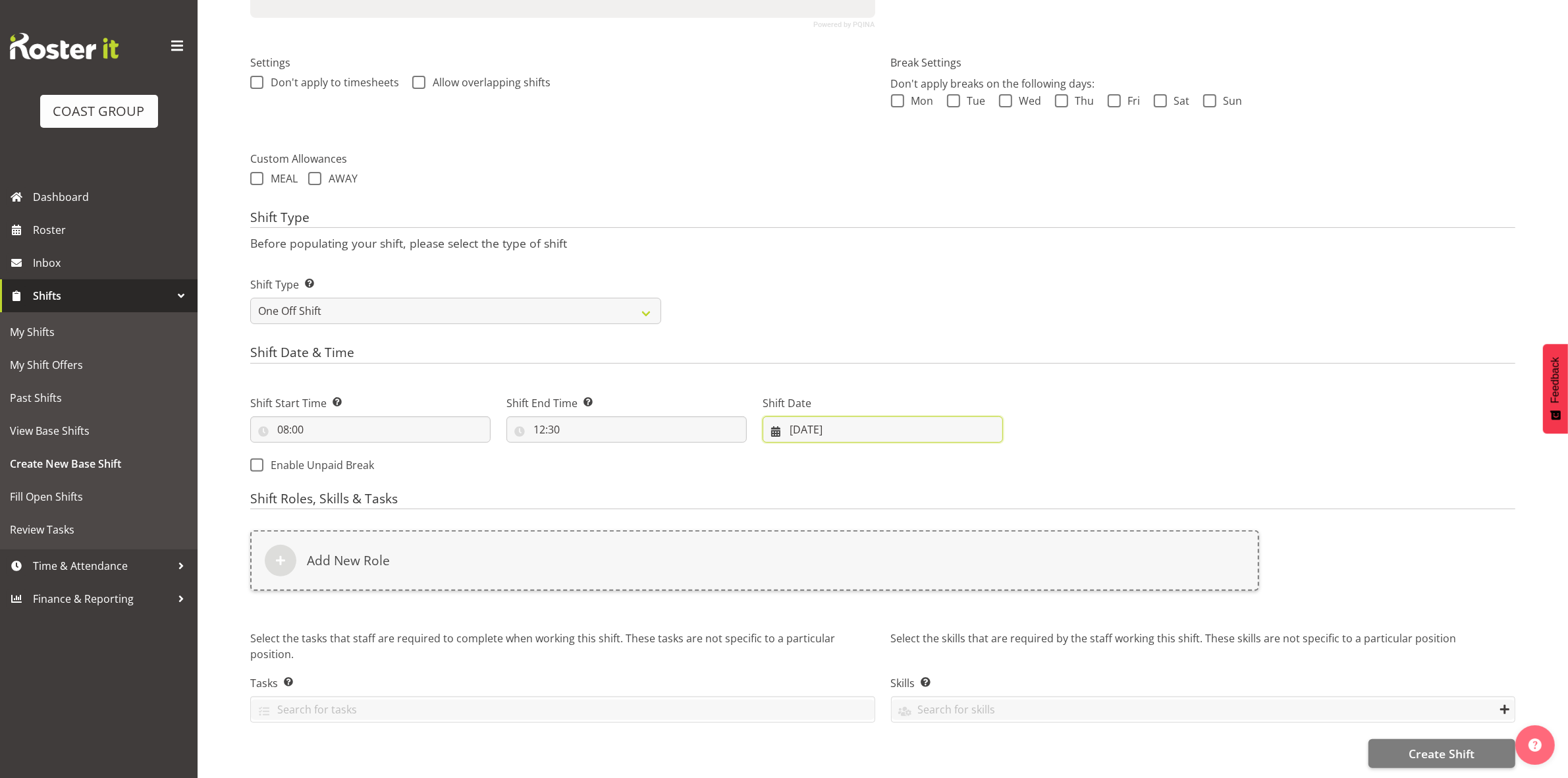
click at [792, 417] on input "[DATE]" at bounding box center [883, 429] width 241 height 26
click at [913, 628] on span "28" at bounding box center [910, 634] width 11 height 13
type input "[DATE]"
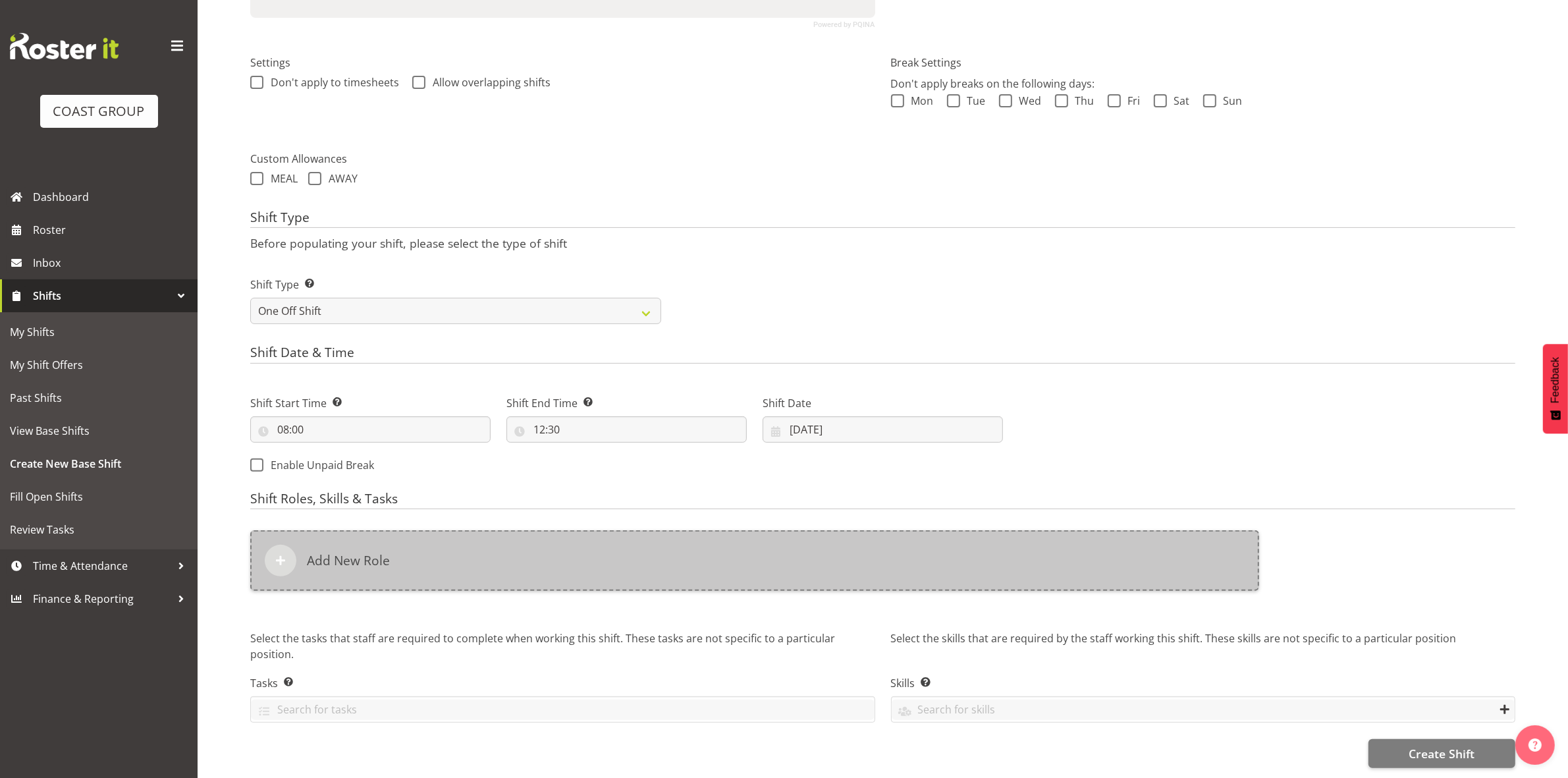
click at [604, 565] on div "Add New Role" at bounding box center [754, 561] width 1009 height 61
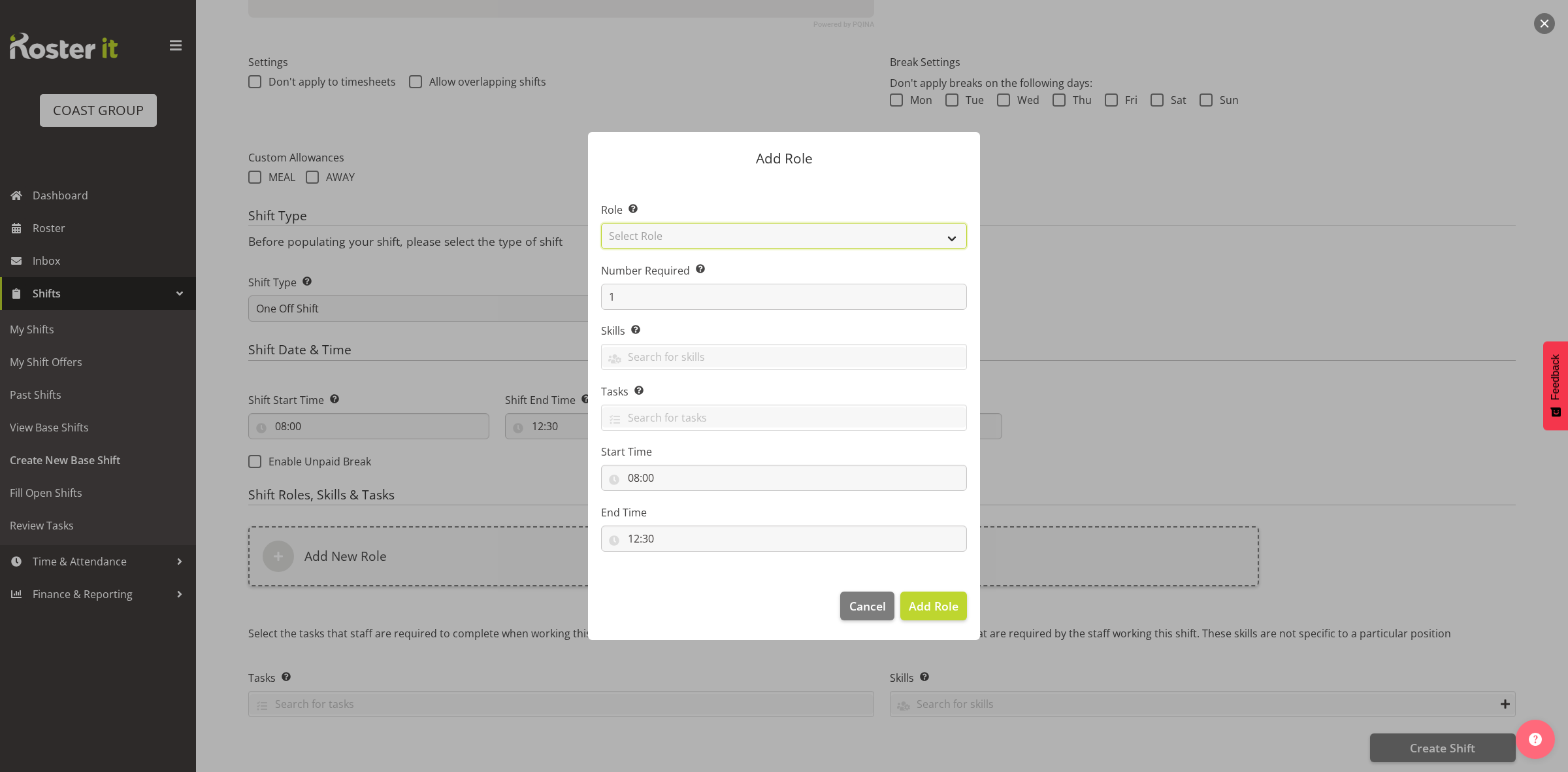
click at [698, 231] on select "Select Role ACCOUNT MANAGER ACCOUNT MANAGER DW ACCOUNTS [PERSON_NAME] VEHICLES …" at bounding box center [784, 235] width 366 height 26
select select "192"
click at [601, 223] on select "Select Role ACCOUNT MANAGER ACCOUNT MANAGER DW ACCOUNTS [PERSON_NAME] VEHICLES …" at bounding box center [784, 235] width 366 height 26
click at [663, 299] on input "1" at bounding box center [784, 296] width 366 height 26
type input "2"
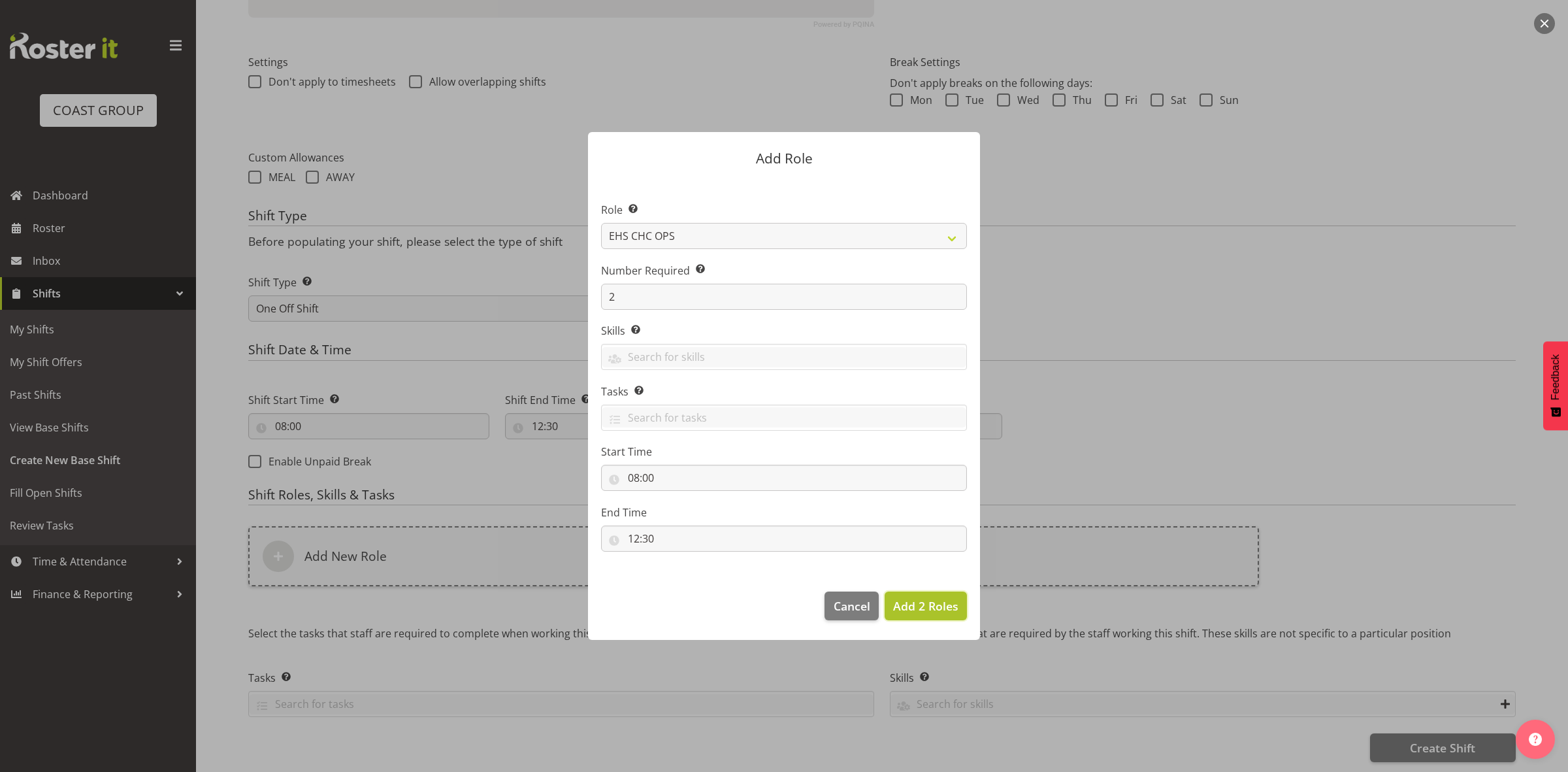
click at [933, 613] on span "Add 2 Roles" at bounding box center [926, 605] width 66 height 15
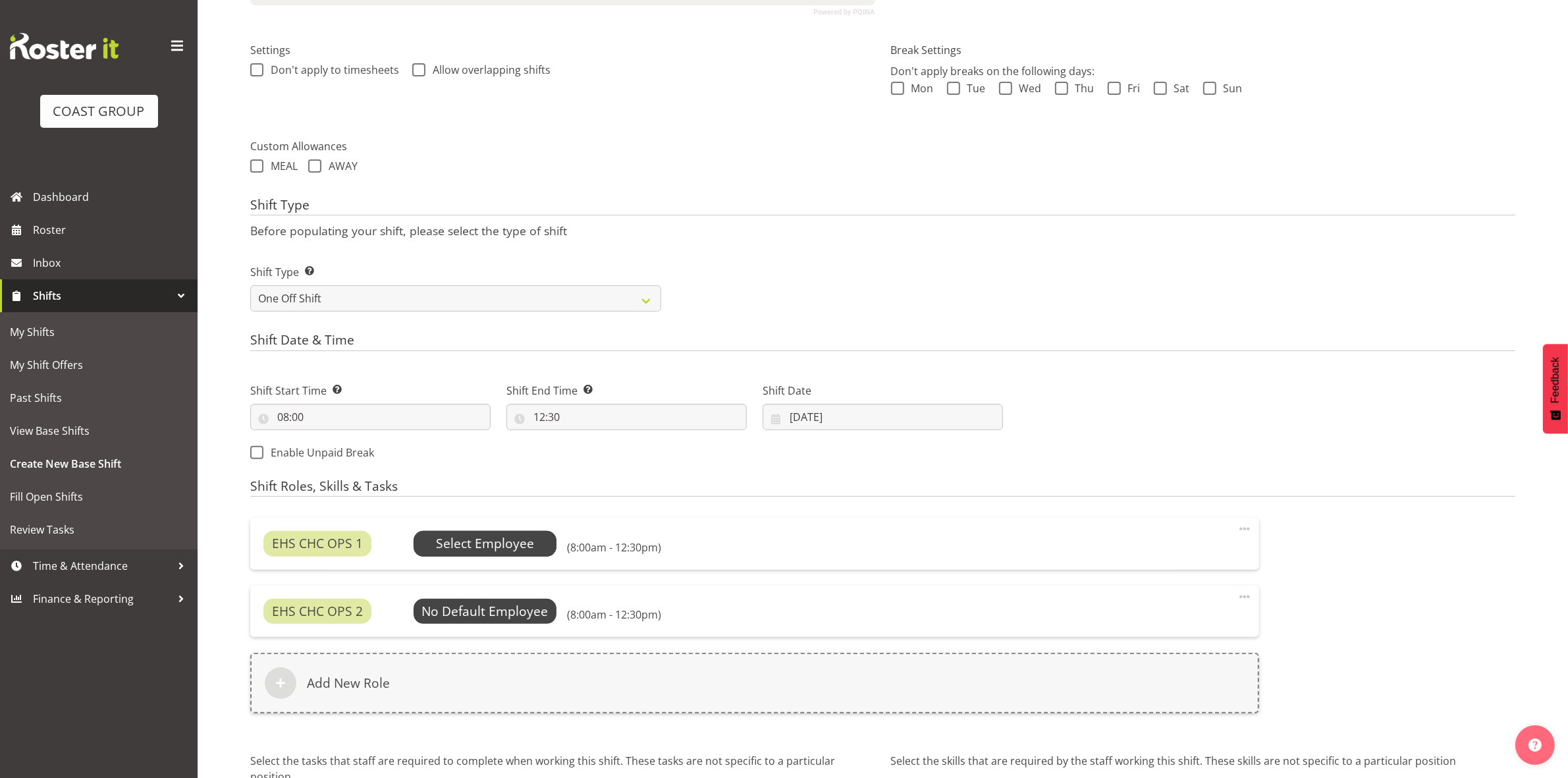
click at [505, 539] on span "Select Employee" at bounding box center [485, 544] width 98 height 19
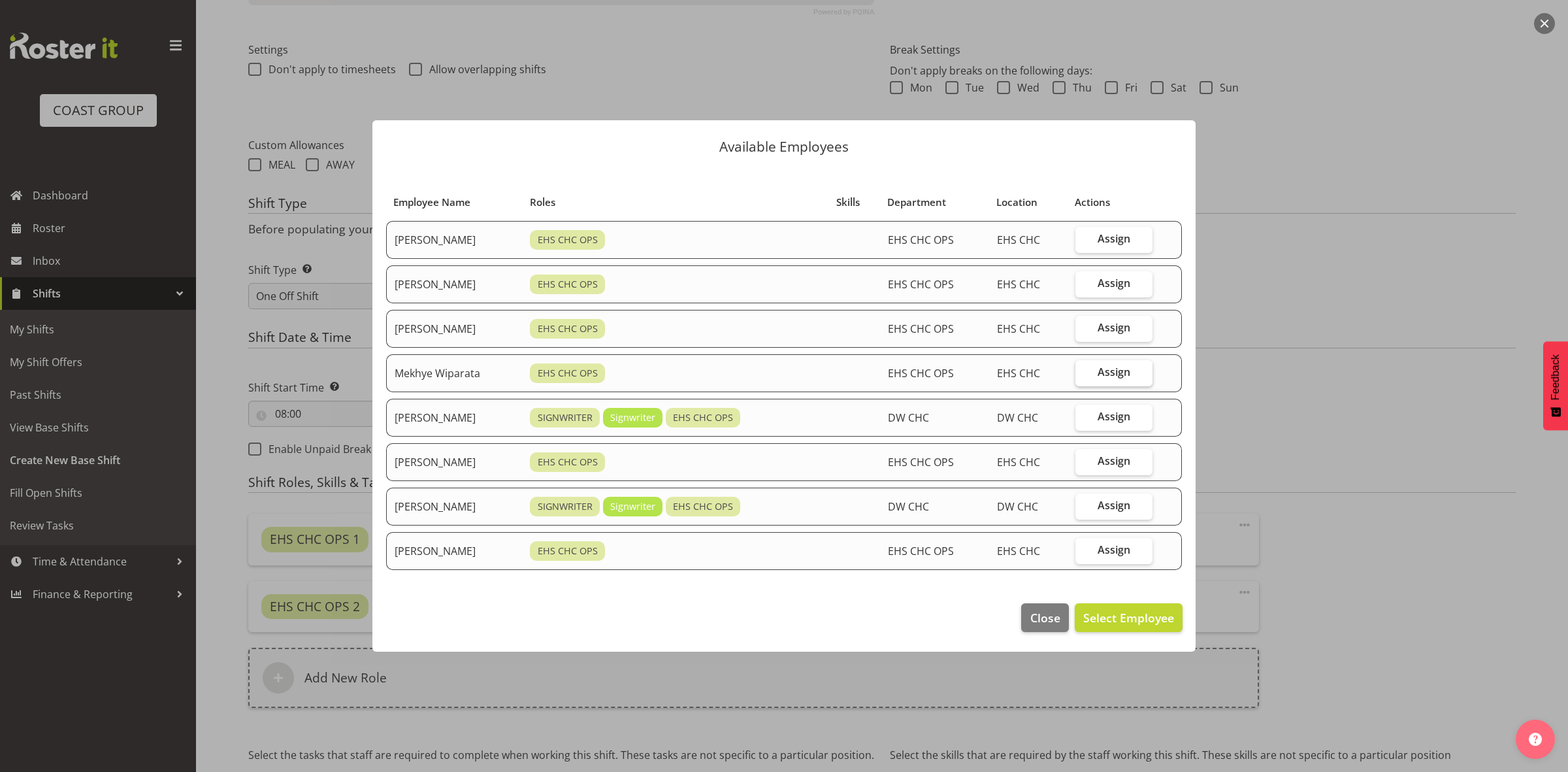
click at [1101, 371] on label "Assign" at bounding box center [1114, 373] width 77 height 26
click at [1084, 371] on input "Assign" at bounding box center [1080, 372] width 9 height 9
checkbox input "true"
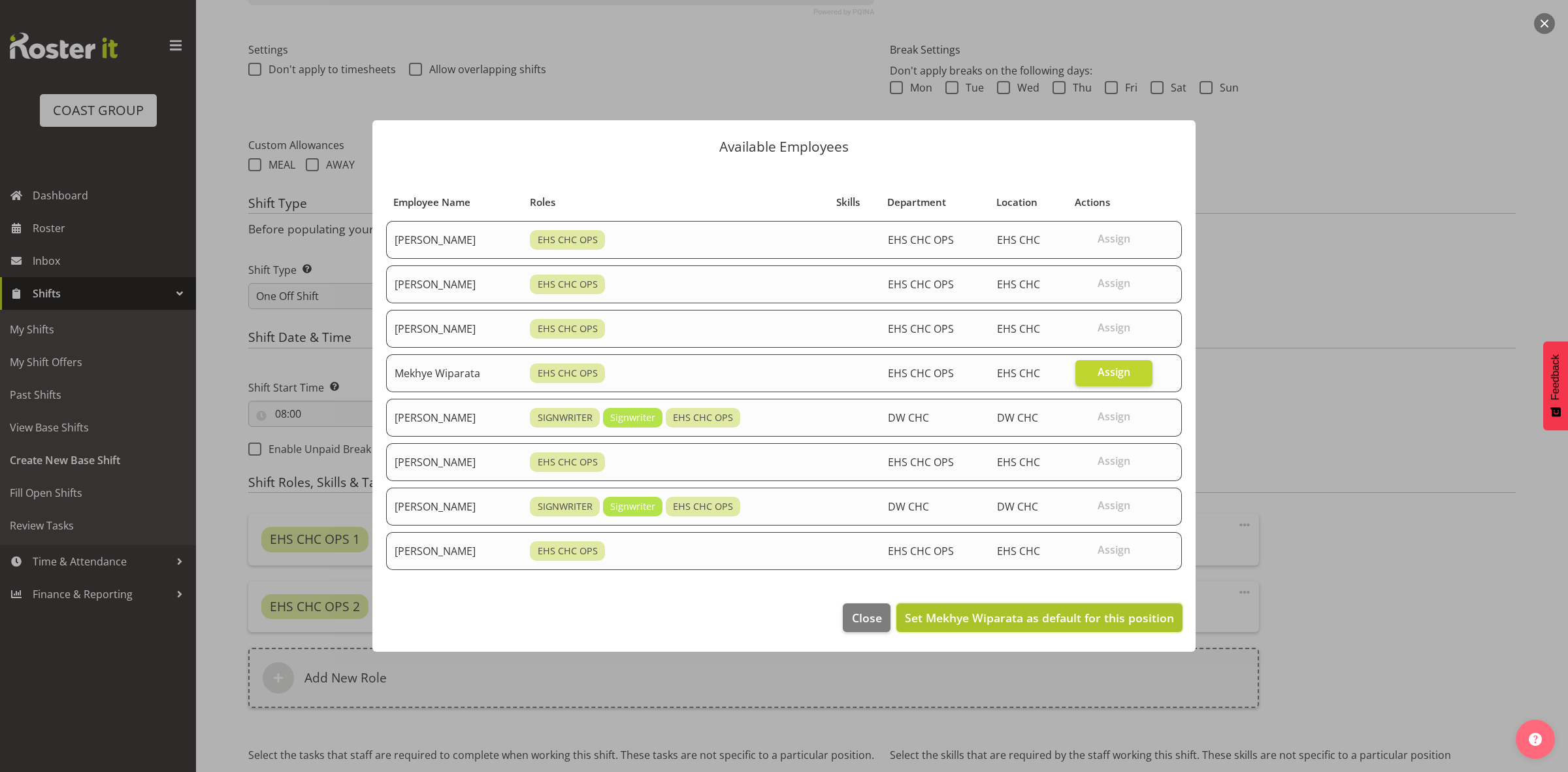
click at [1077, 624] on span "Set Mekhye Wiparata as default for this position" at bounding box center [1039, 617] width 269 height 15
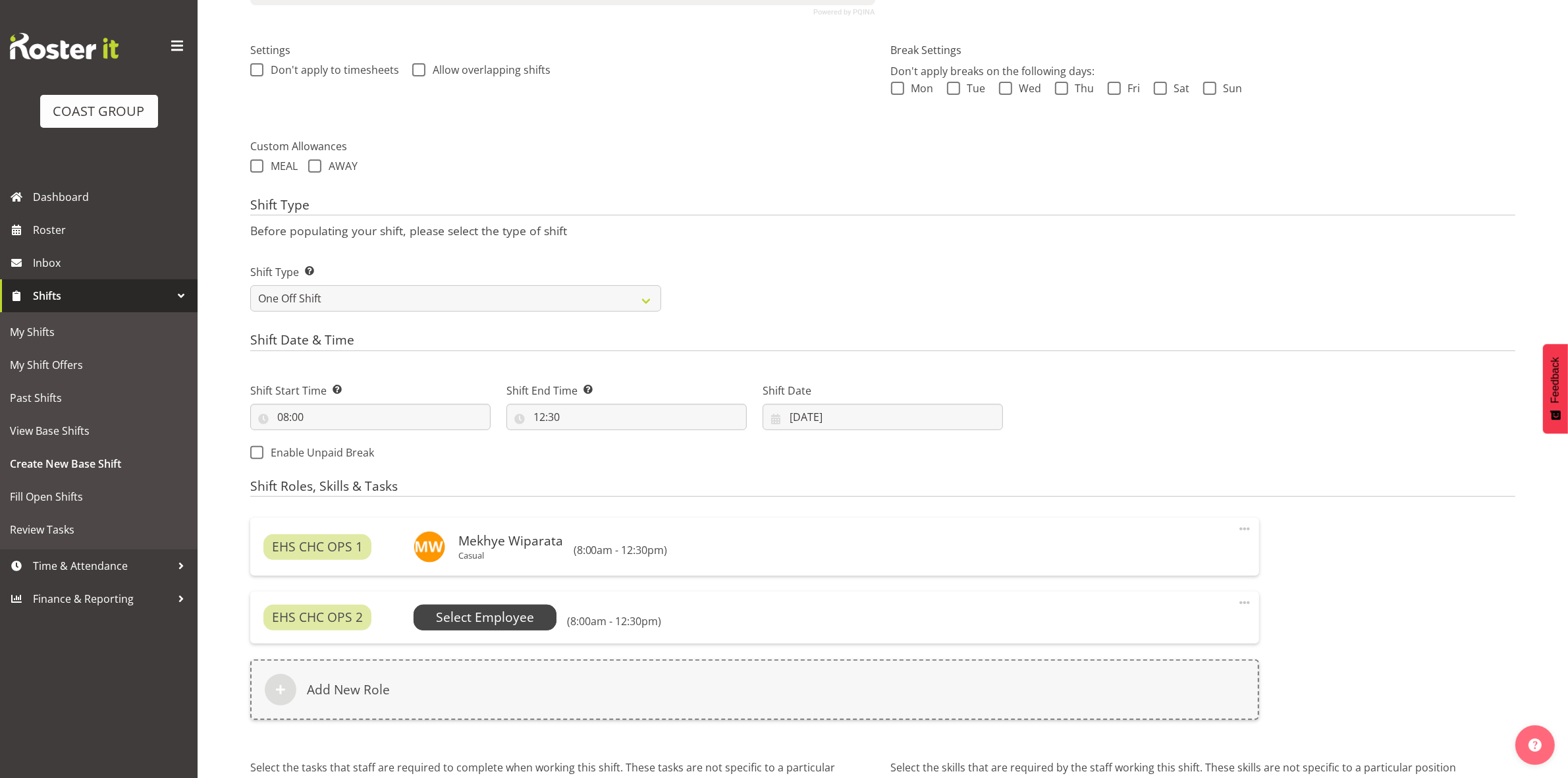
click at [515, 620] on span "Select Employee" at bounding box center [485, 618] width 98 height 19
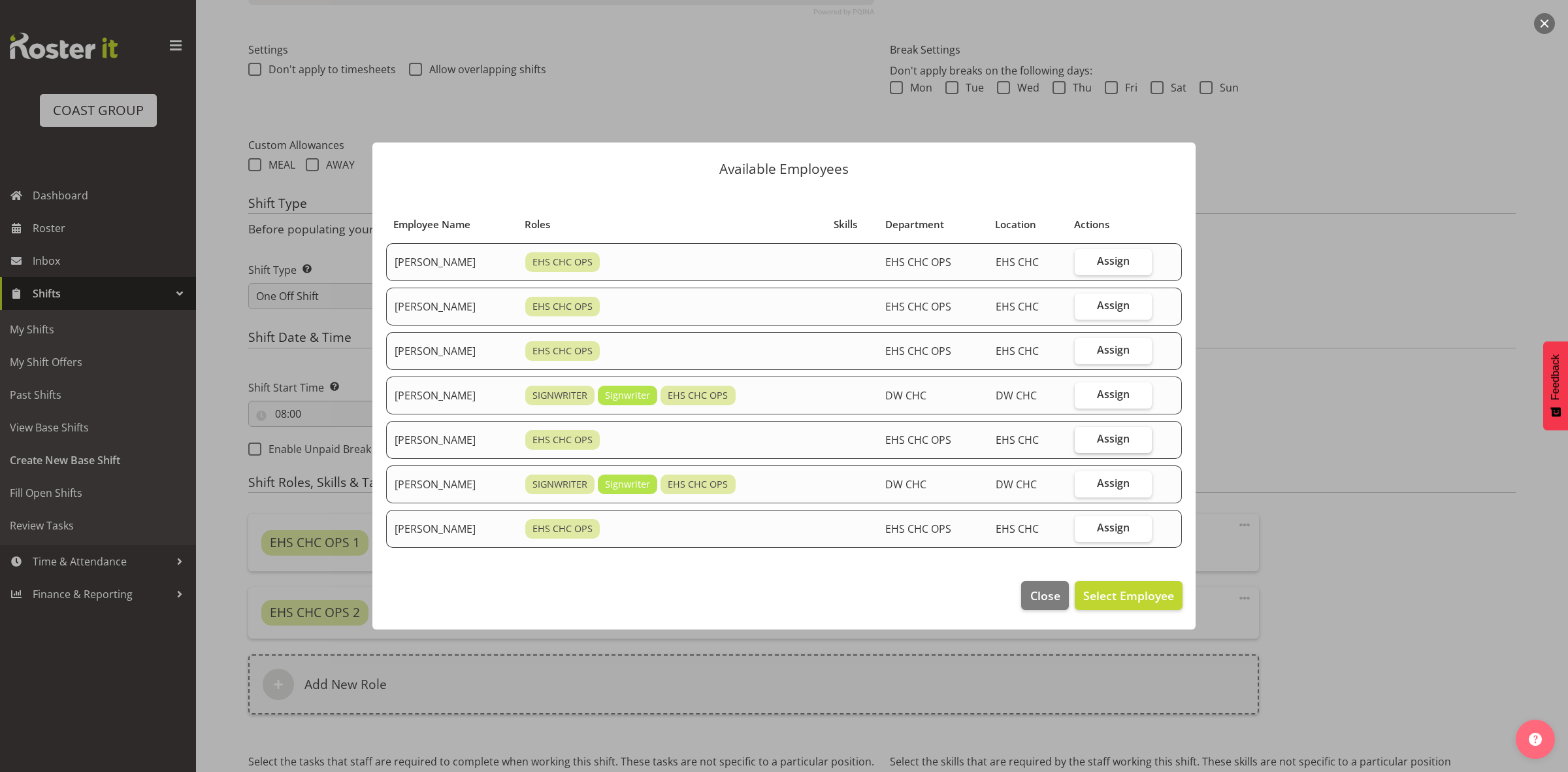
click at [1105, 439] on span "Assign" at bounding box center [1113, 439] width 33 height 13
click at [1083, 439] on input "Assign" at bounding box center [1079, 439] width 9 height 9
checkbox input "true"
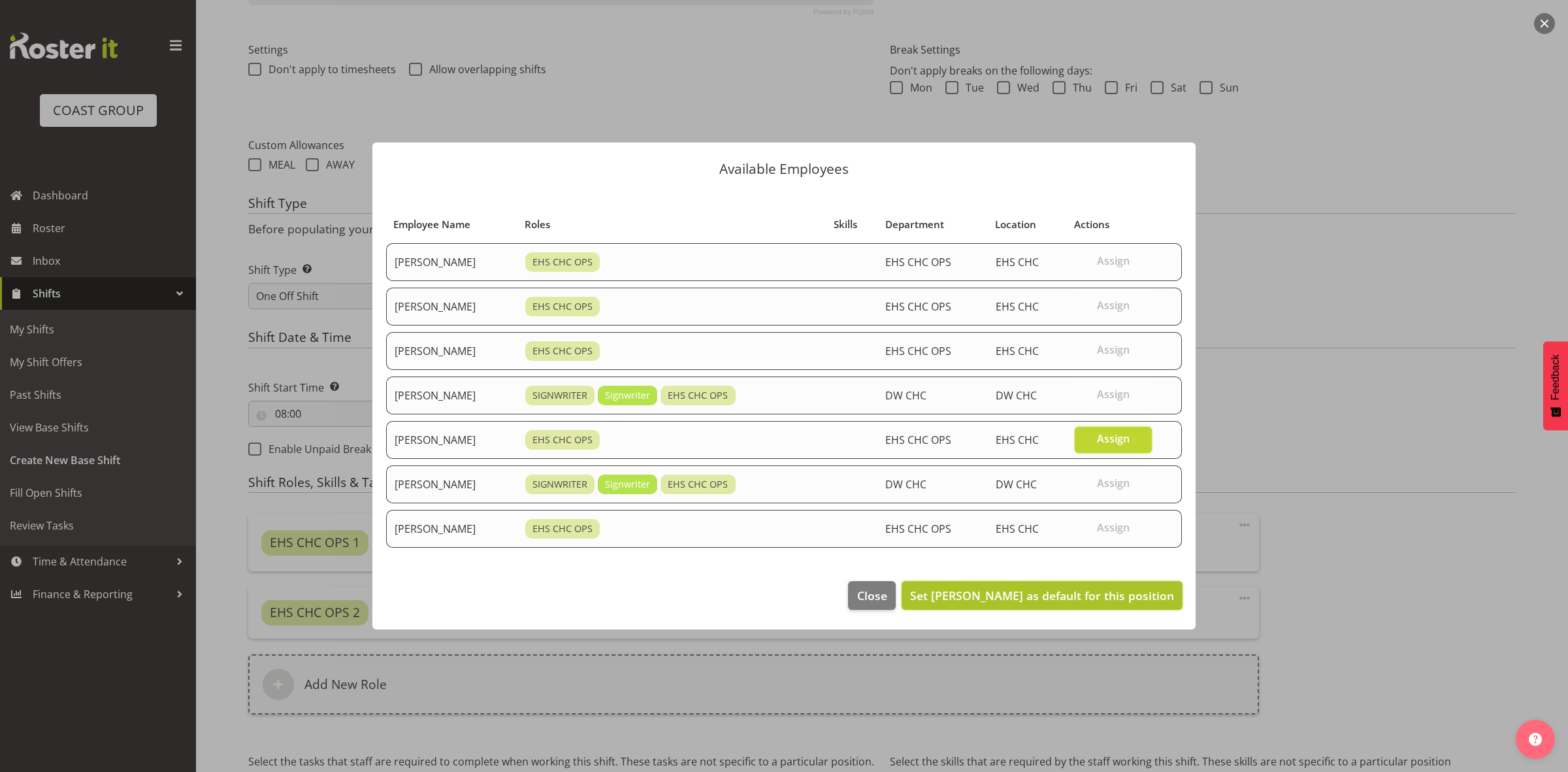
click at [1115, 599] on span "Set Shatif Ssendi as default for this position" at bounding box center [1042, 595] width 264 height 15
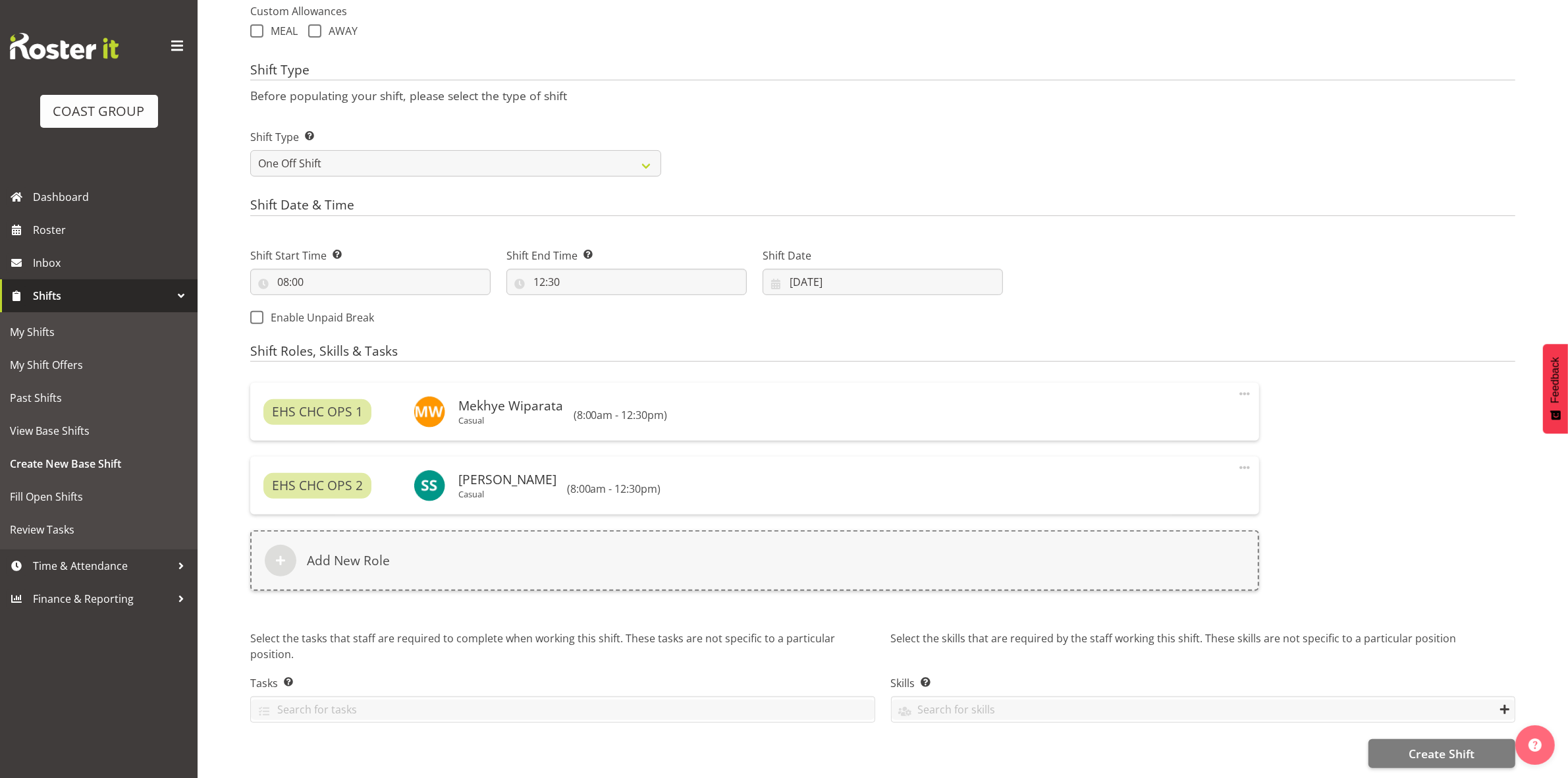
scroll to position [508, 0]
click at [1435, 746] on span "Create Shift" at bounding box center [1441, 753] width 66 height 17
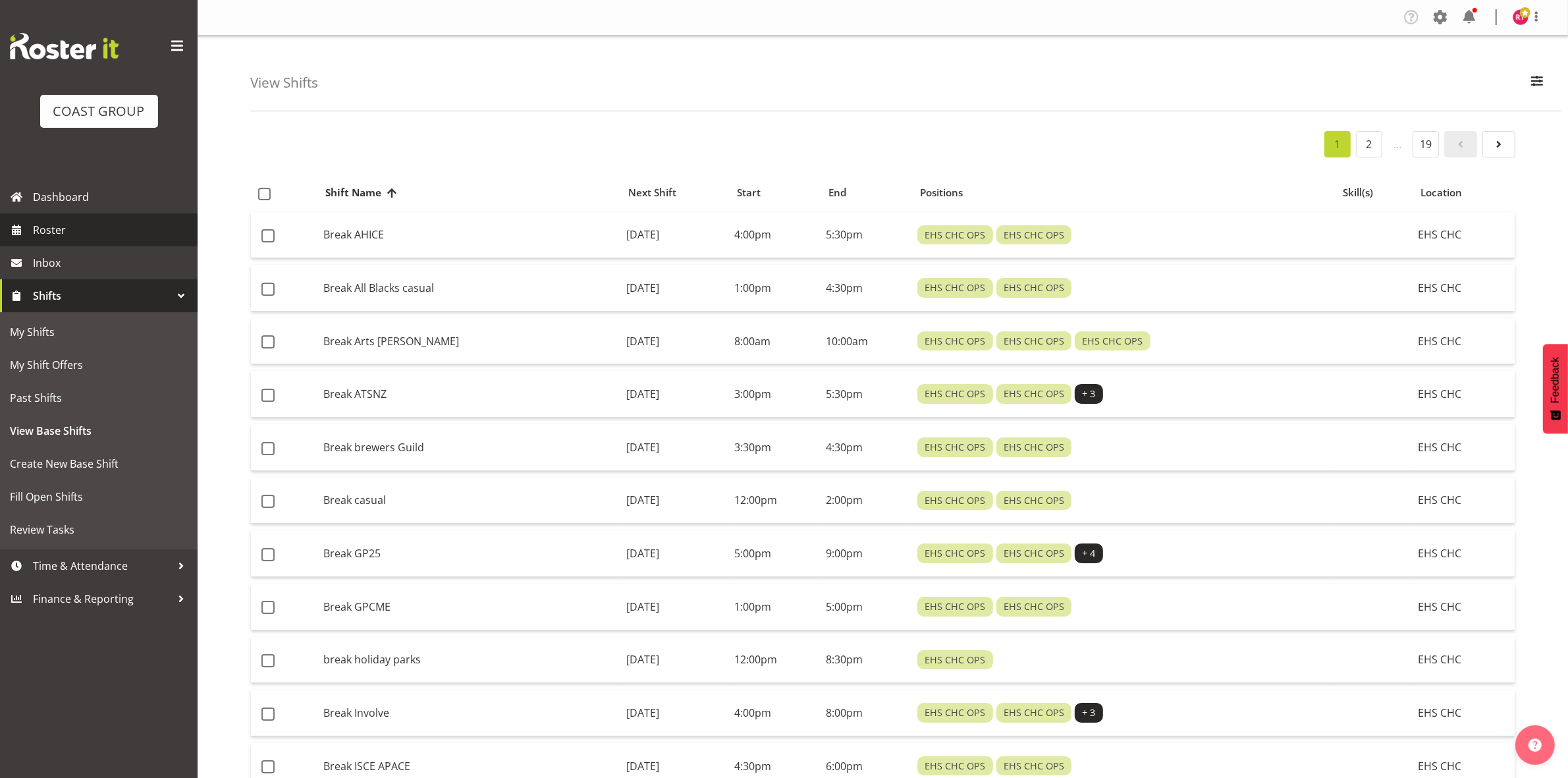
click at [81, 226] on span "Roster" at bounding box center [112, 229] width 158 height 20
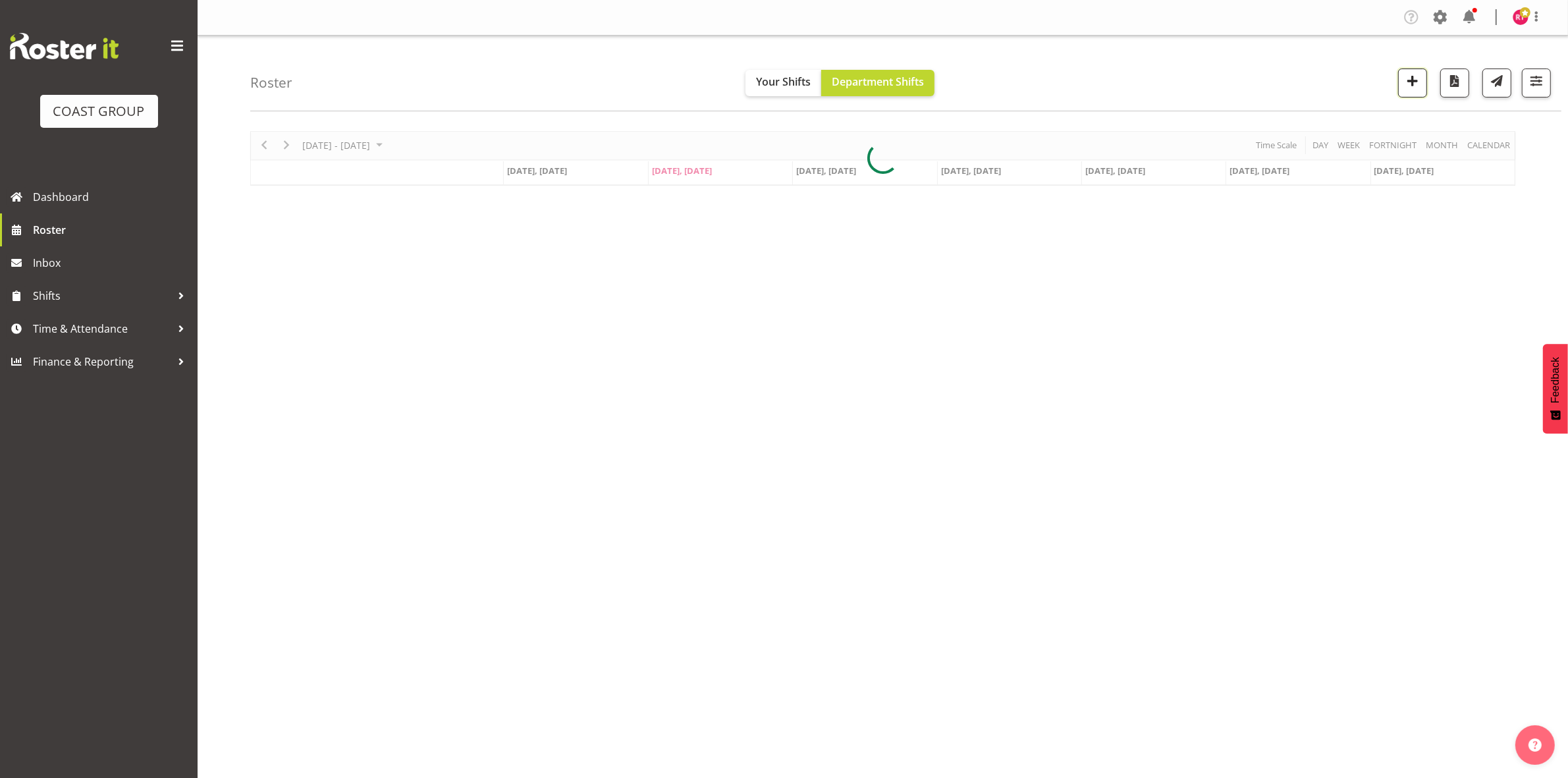
click at [1413, 91] on button "button" at bounding box center [1412, 83] width 29 height 29
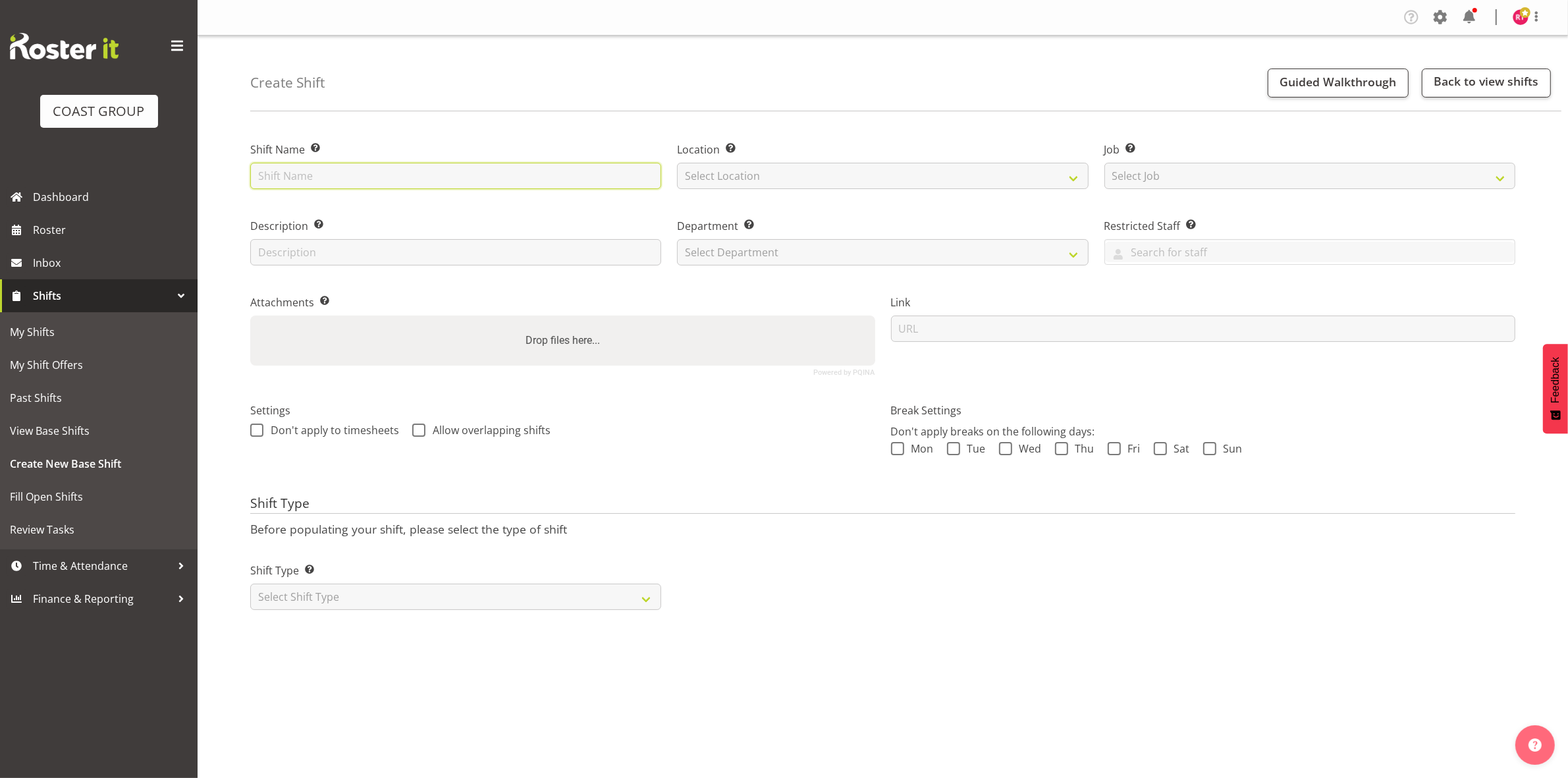
click at [360, 175] on input "text" at bounding box center [456, 175] width 411 height 26
type input "Exhibitor build NZSCM"
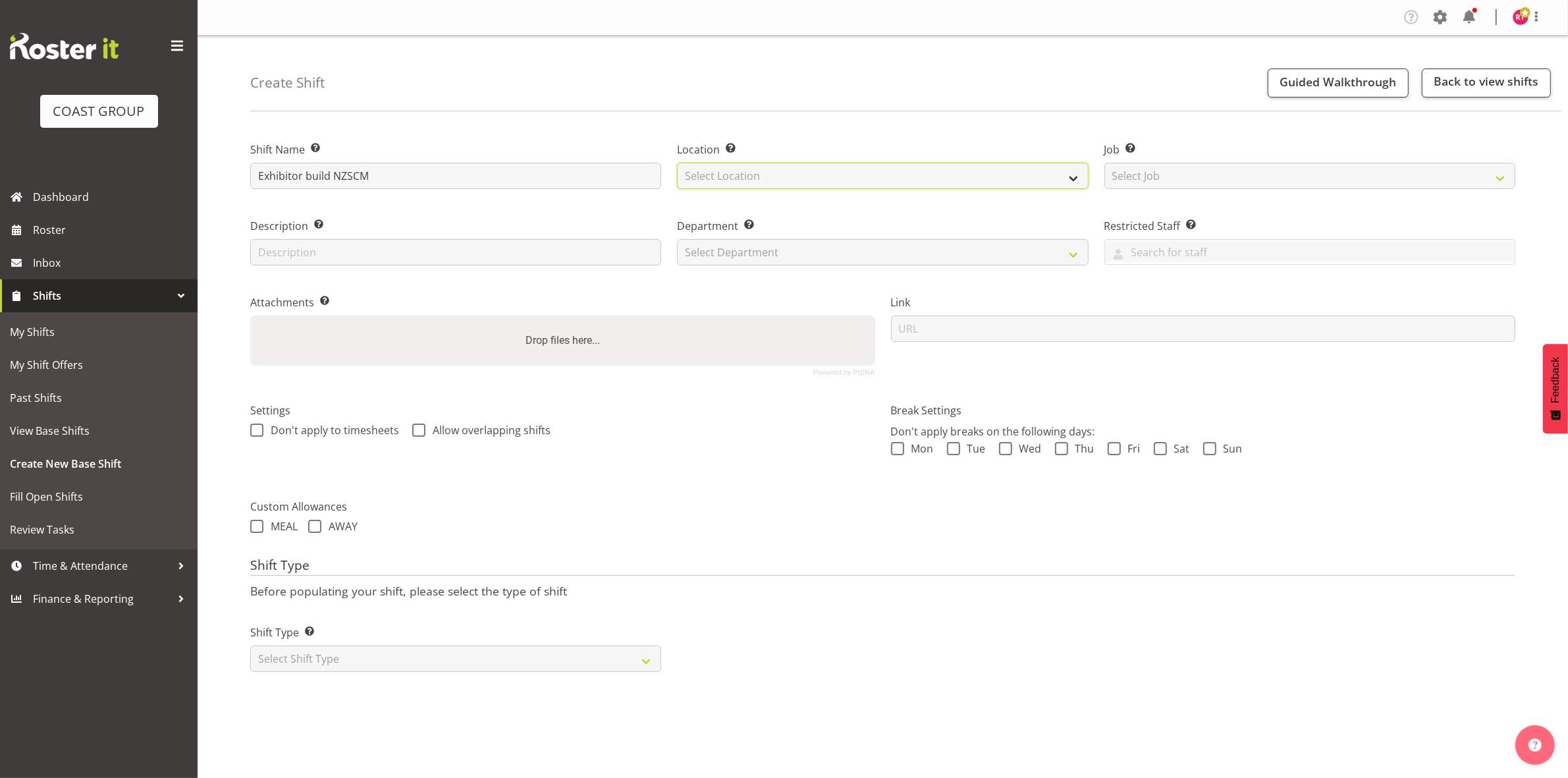
click at [776, 177] on select "Select Location EHS CHC" at bounding box center [883, 175] width 411 height 26
select select "107"
click at [677, 162] on select "Select Location EHS CHC" at bounding box center [883, 175] width 411 height 26
click at [1212, 176] on select "Select Job Create new job 1 Carlton Events 1 [PERSON_NAME][GEOGRAPHIC_DATA] 1 […" at bounding box center [1310, 175] width 411 height 26
select select "9199"
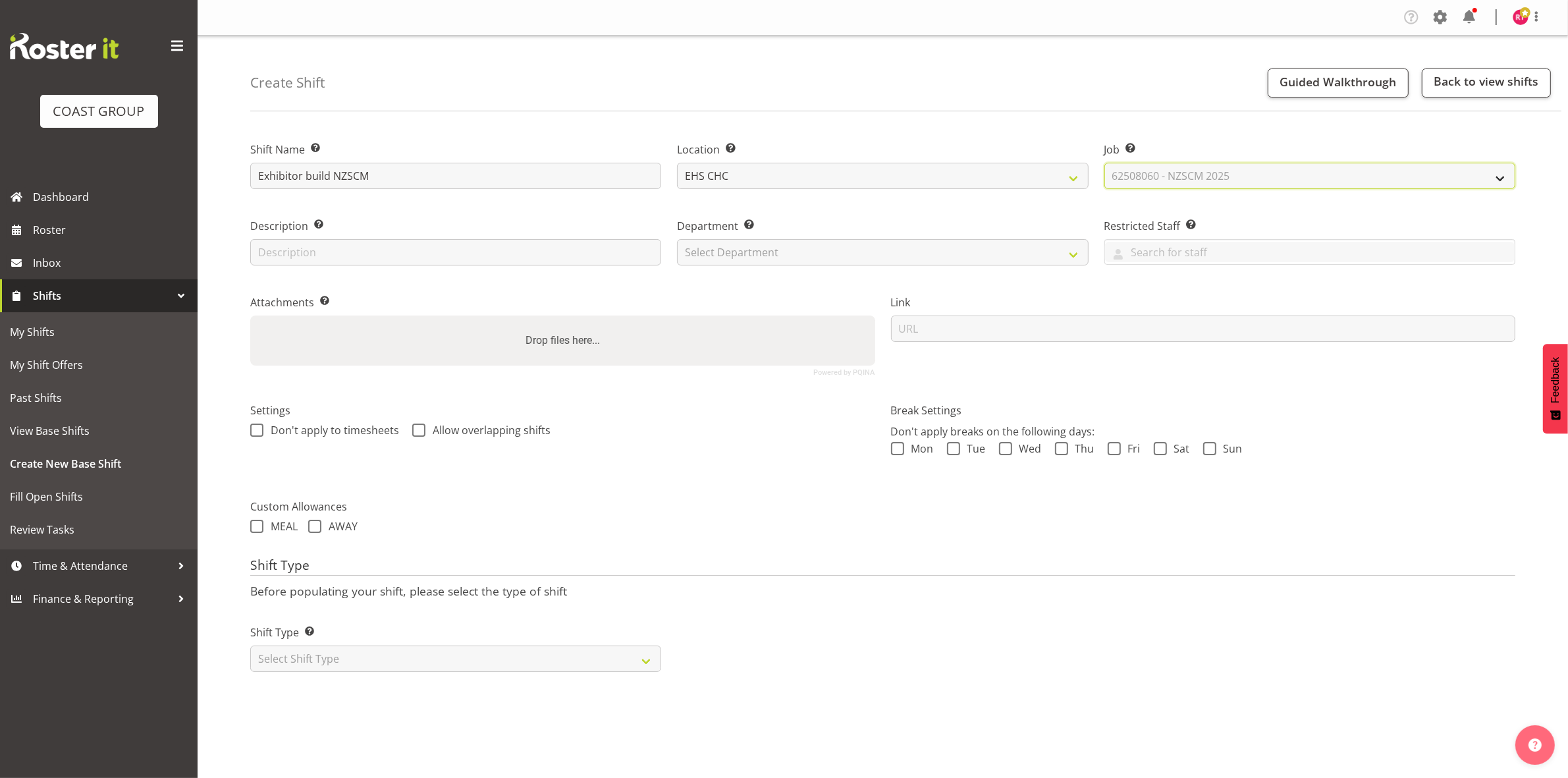
click at [1104, 162] on select "Select Job Create new job 1 Carlton Events 1 [PERSON_NAME][GEOGRAPHIC_DATA] 1 […" at bounding box center [1310, 175] width 411 height 26
click at [932, 256] on select "Select Department EHS CHC OPS" at bounding box center [883, 252] width 411 height 26
select select "41"
click at [677, 239] on select "Select Department EHS CHC OPS" at bounding box center [883, 252] width 411 height 26
click at [451, 665] on select "Select Shift Type One Off Shift Recurring Shift Rotating Shift" at bounding box center [456, 659] width 411 height 26
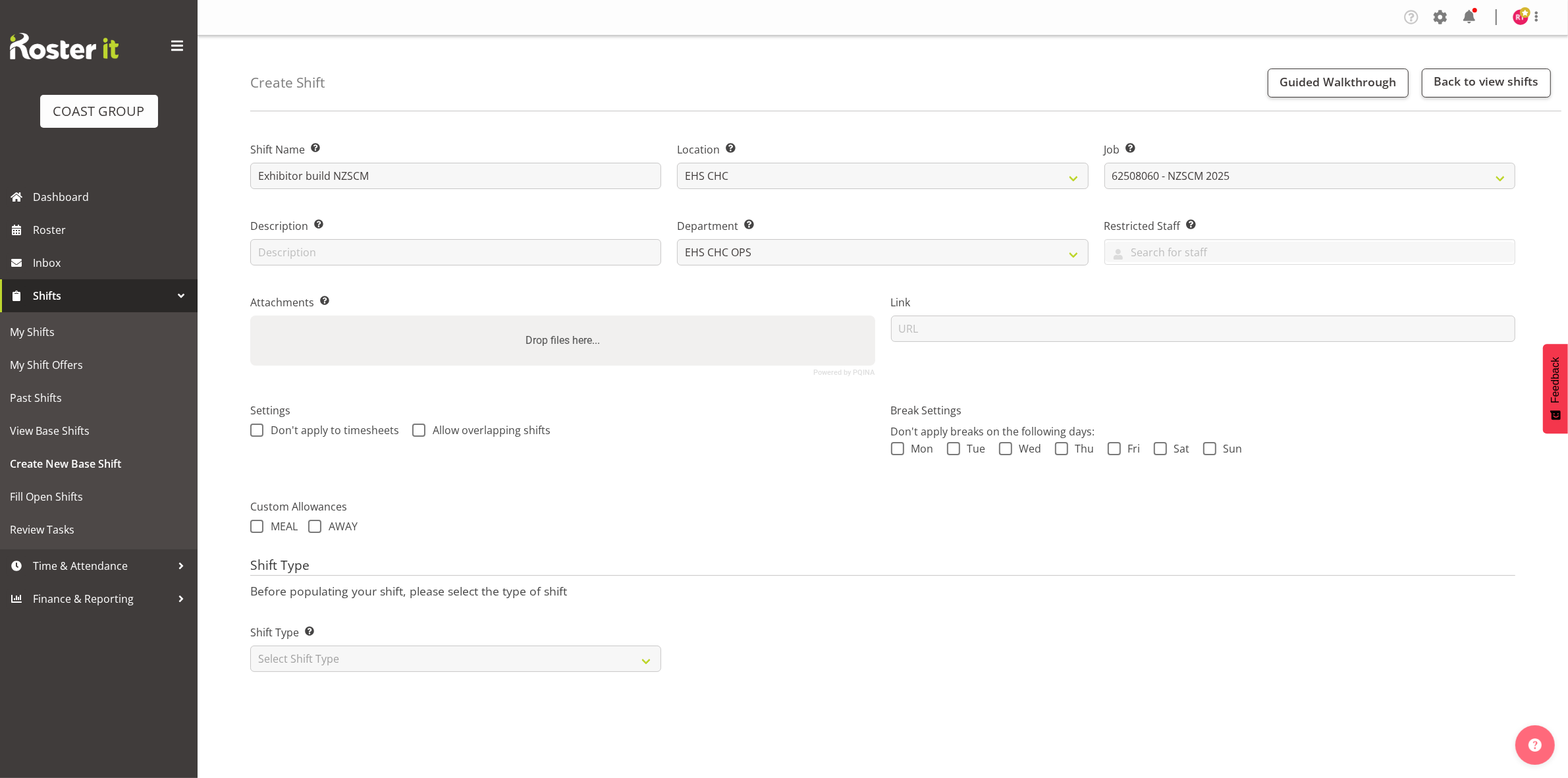
click at [448, 684] on div "Shift Name Enter a name for the shift (e.g. Day Shift). Exhibitor build NZSCM L…" at bounding box center [908, 413] width 1317 height 582
drag, startPoint x: 442, startPoint y: 651, endPoint x: 445, endPoint y: 669, distance: 18.2
click at [442, 651] on select "Select Shift Type One Off Shift Recurring Shift Rotating Shift" at bounding box center [456, 659] width 411 height 26
select select "one_off"
click at [250, 647] on select "Select Shift Type One Off Shift Recurring Shift Rotating Shift" at bounding box center [456, 659] width 411 height 26
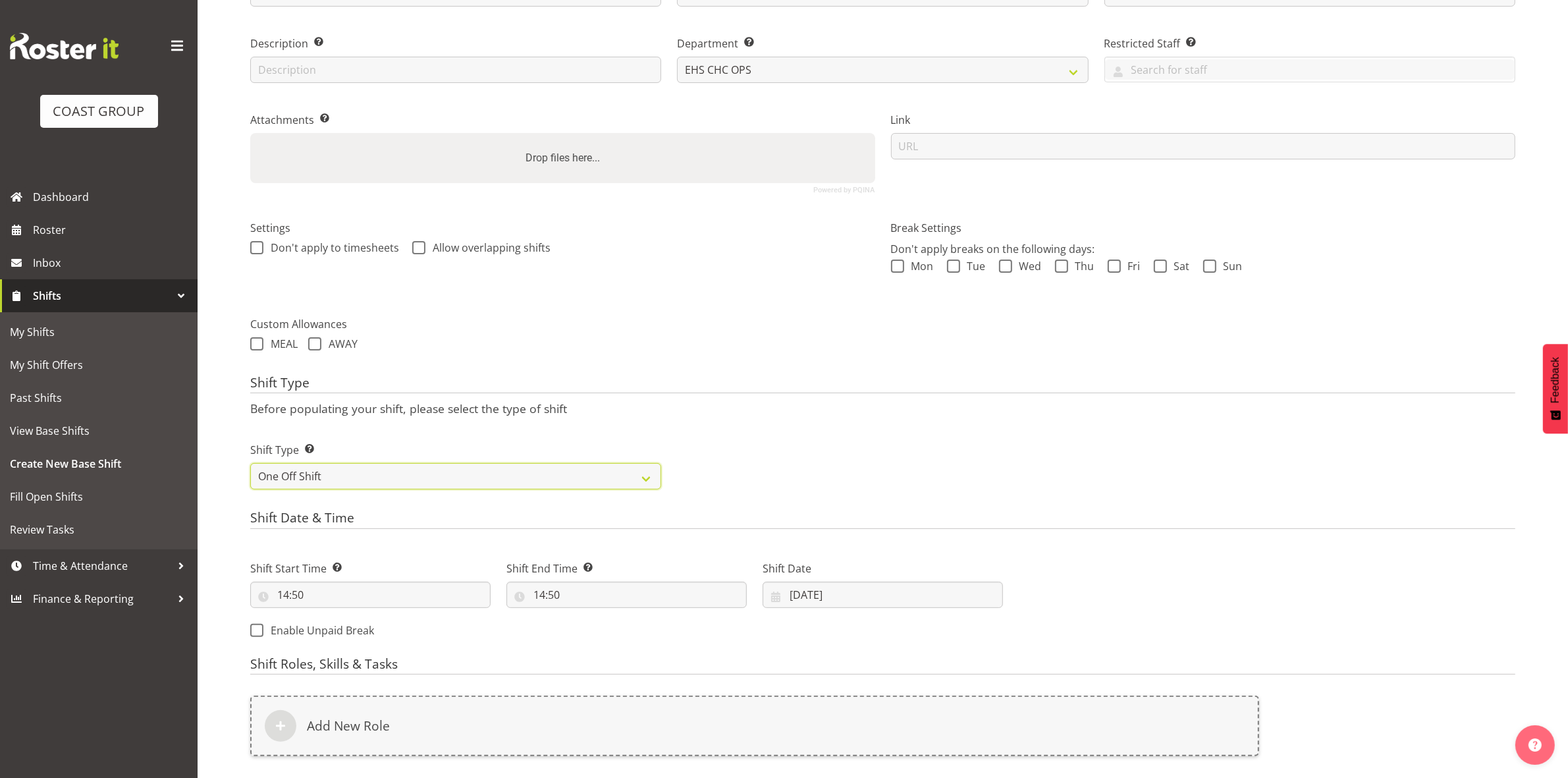
scroll to position [361, 0]
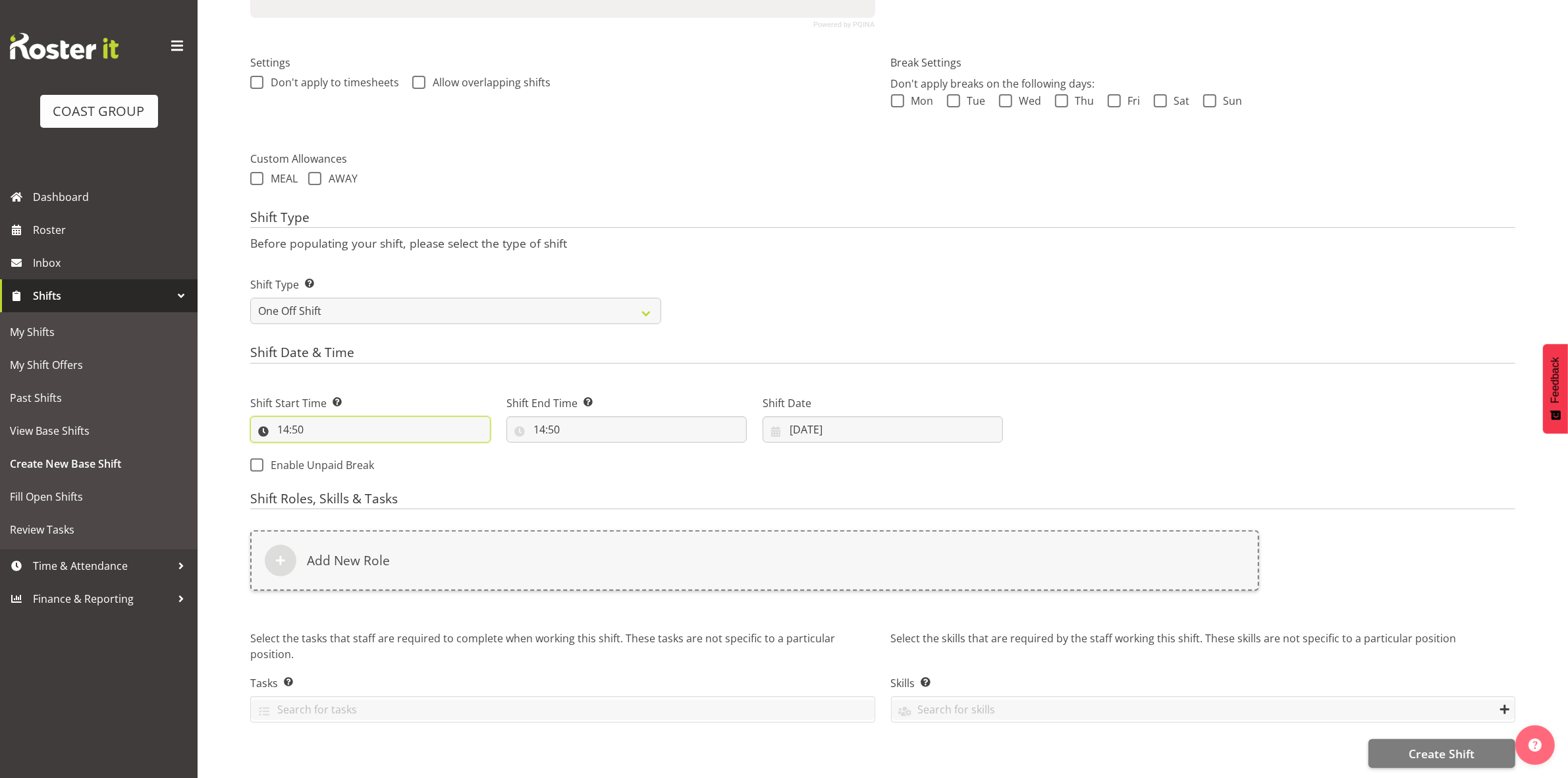
click at [285, 417] on input "14:50" at bounding box center [370, 429] width 241 height 26
click at [341, 450] on select "00 01 02 03 04 05 06 07 08 09 10 11 12 13 14 15 16 17 18 19 20 21 22 23" at bounding box center [340, 463] width 30 height 26
select select "12"
click at [325, 450] on select "00 01 02 03 04 05 06 07 08 09 10 11 12 13 14 15 16 17 18 19 20 21 22 23" at bounding box center [340, 463] width 30 height 26
type input "12:50"
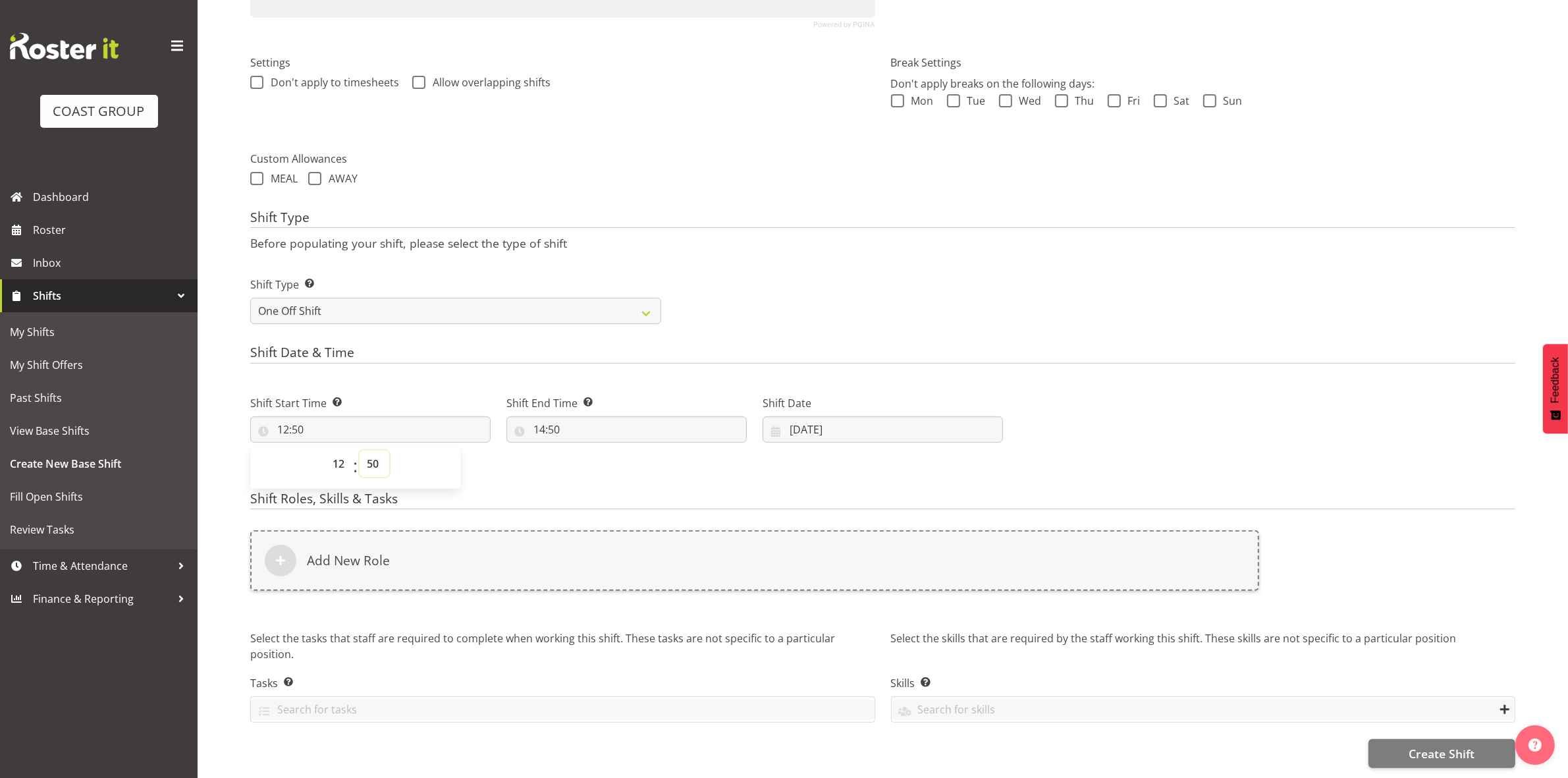
click at [370, 450] on select "00 01 02 03 04 05 06 07 08 09 10 11 12 13 14 15 16 17 18 19 20 21 22 23 24 25 2…" at bounding box center [375, 463] width 30 height 26
select select "30"
click at [360, 450] on select "00 01 02 03 04 05 06 07 08 09 10 11 12 13 14 15 16 17 18 19 20 21 22 23 24 25 2…" at bounding box center [375, 463] width 30 height 26
type input "12:30"
click at [785, 221] on div "Shift Type Before populating your shift, please select the type of shift Shift …" at bounding box center [882, 272] width 1265 height 123
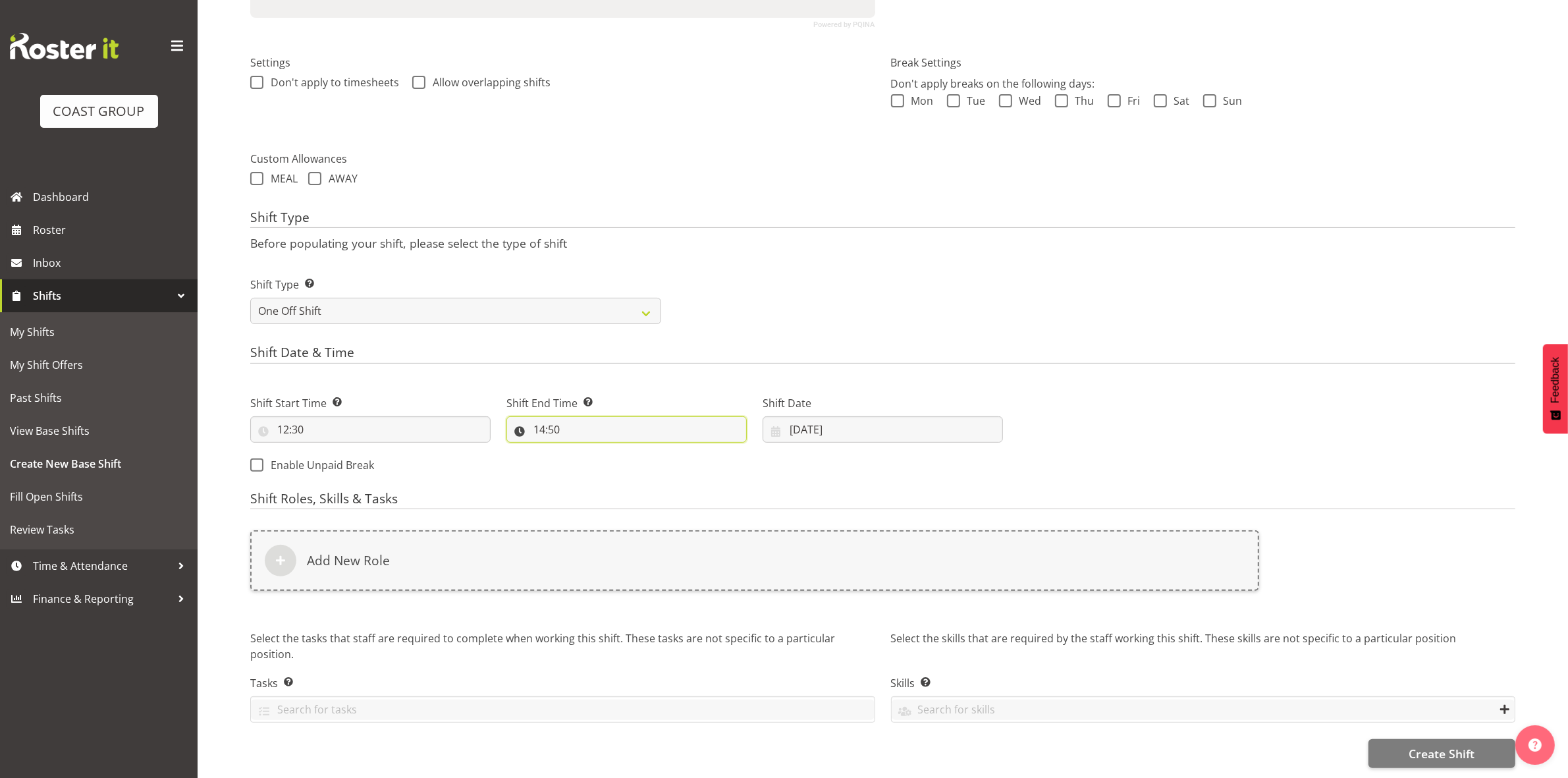
click at [540, 417] on input "14:50" at bounding box center [626, 429] width 241 height 26
click at [594, 451] on select "00 01 02 03 04 05 06 07 08 09 10 11 12 13 14 15 16 17 18 19 20 21 22 23" at bounding box center [596, 463] width 30 height 26
select select "16"
click at [582, 450] on select "00 01 02 03 04 05 06 07 08 09 10 11 12 13 14 15 16 17 18 19 20 21 22 23" at bounding box center [596, 463] width 30 height 26
type input "16:50"
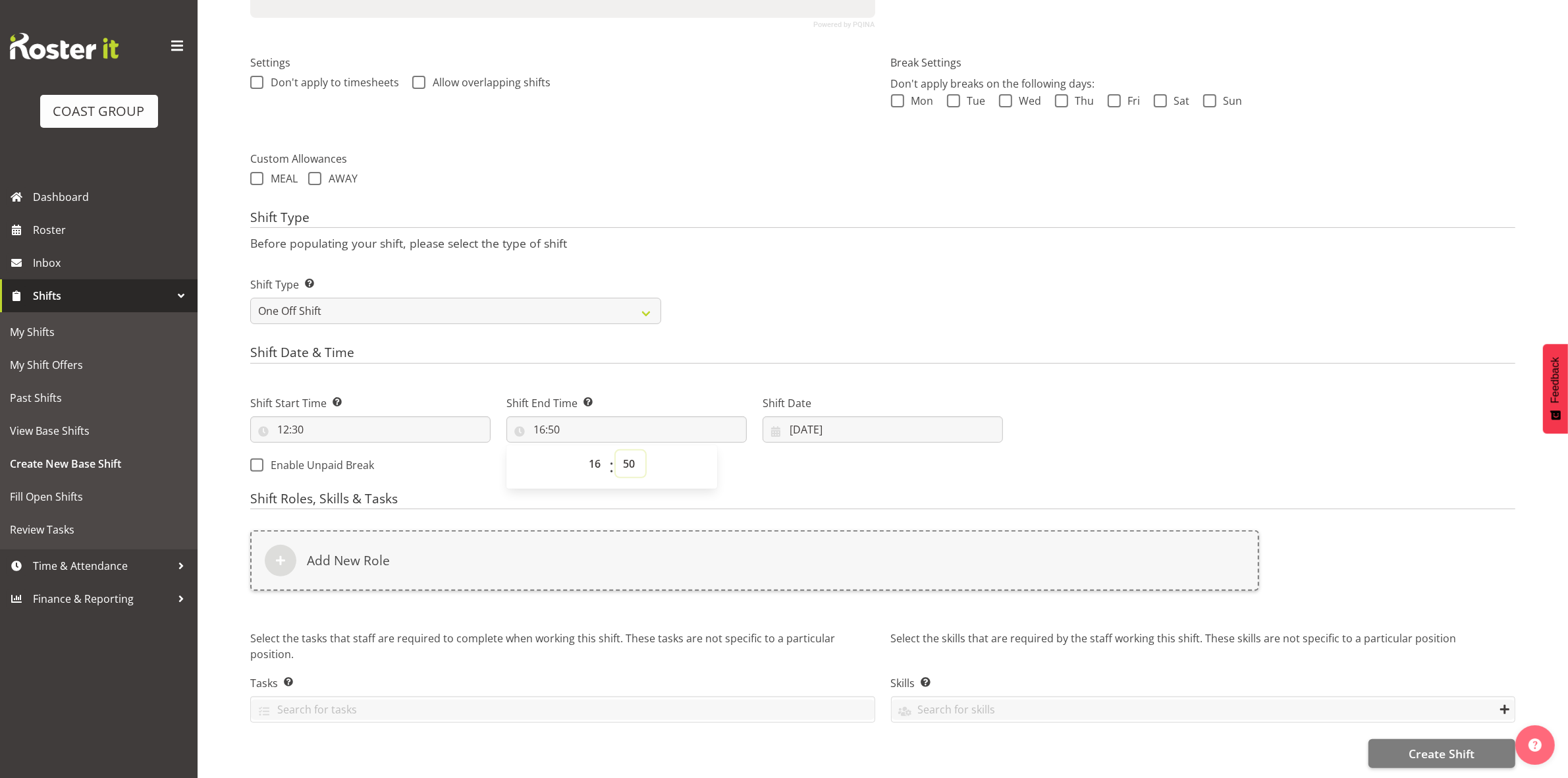
click at [627, 451] on select "00 01 02 03 04 05 06 07 08 09 10 11 12 13 14 15 16 17 18 19 20 21 22 23 24 25 2…" at bounding box center [631, 463] width 30 height 26
select select "30"
click at [616, 450] on select "00 01 02 03 04 05 06 07 08 09 10 11 12 13 14 15 16 17 18 19 20 21 22 23 24 25 2…" at bounding box center [631, 463] width 30 height 26
type input "16:30"
click at [883, 291] on div "Shift Type Shift Types: One Off – Select this if you would like a single shift …" at bounding box center [883, 295] width 1281 height 73
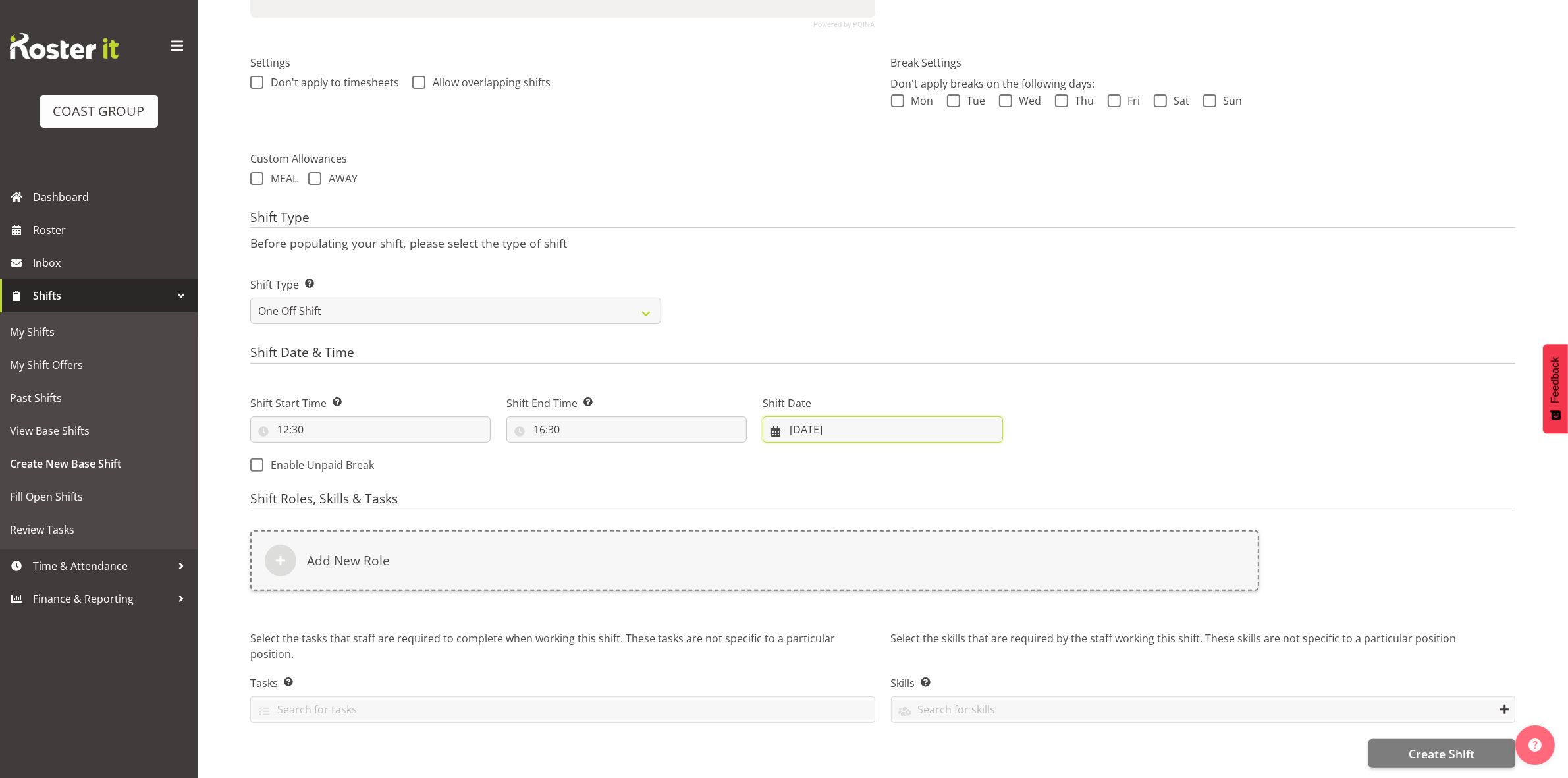
click at [794, 417] on input "[DATE]" at bounding box center [883, 429] width 241 height 26
click at [912, 630] on link "28" at bounding box center [909, 635] width 26 height 26
type input "28/08/2025"
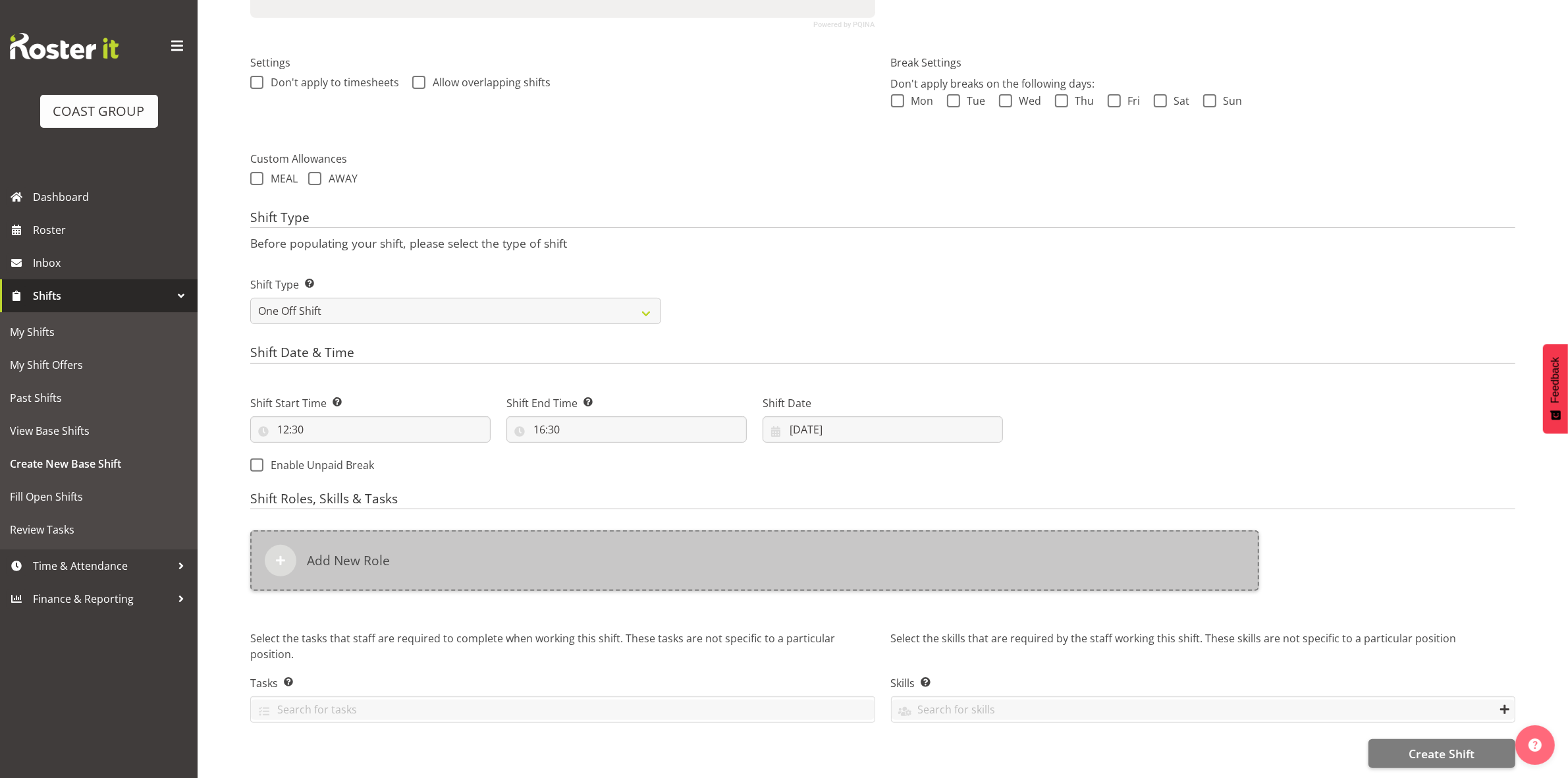
click at [477, 551] on div "Add New Role" at bounding box center [754, 561] width 1009 height 61
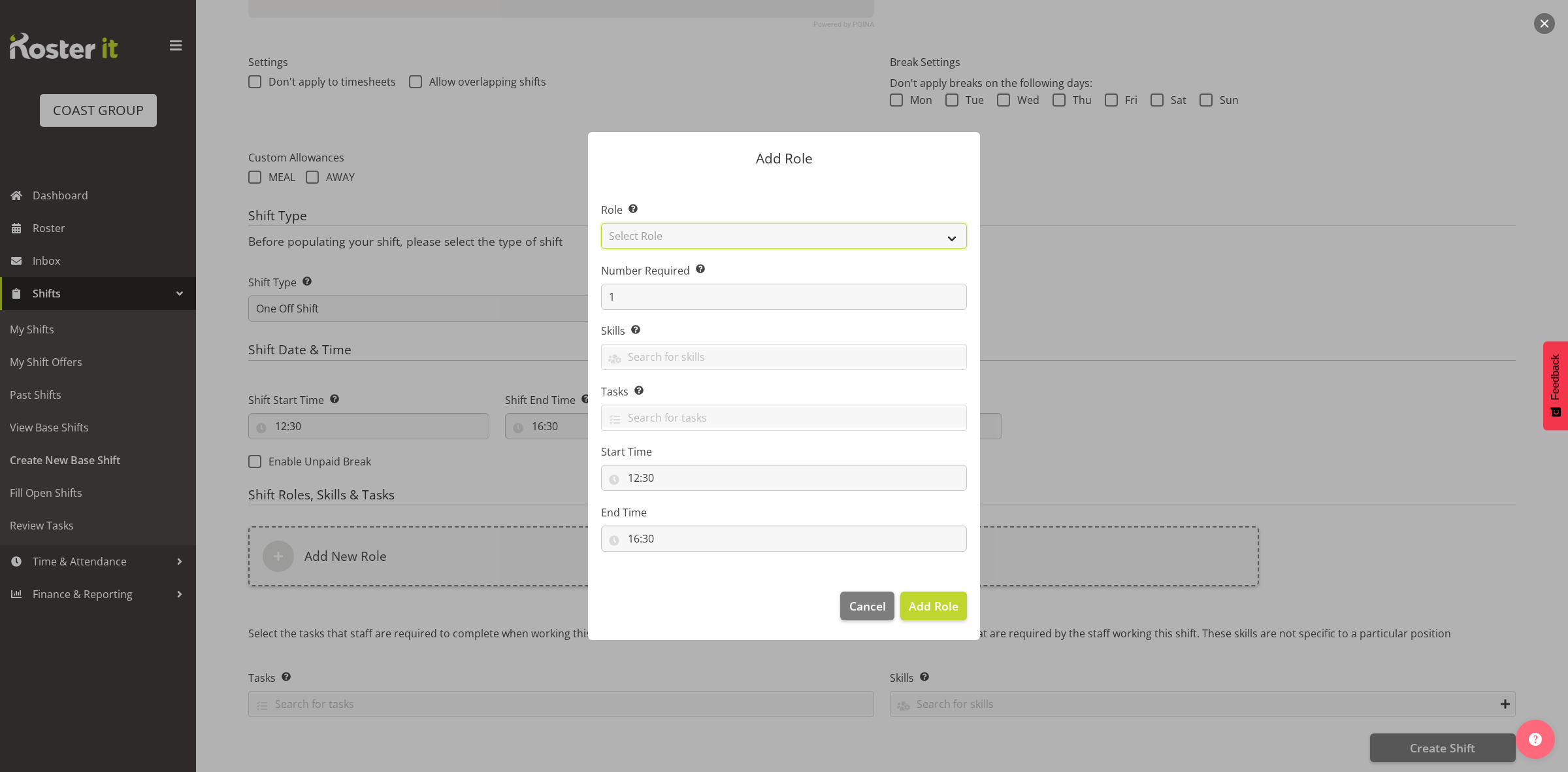
click at [679, 236] on select "Select Role ACCOUNT MANAGER ACCOUNT MANAGER DW ACCOUNTS [PERSON_NAME] VEHICLES …" at bounding box center [784, 235] width 366 height 26
select select "192"
click at [601, 223] on select "Select Role ACCOUNT MANAGER ACCOUNT MANAGER DW ACCOUNTS [PERSON_NAME] VEHICLES …" at bounding box center [784, 235] width 366 height 26
click at [668, 307] on input "1" at bounding box center [784, 296] width 366 height 26
click at [921, 602] on span "Add Role" at bounding box center [933, 605] width 49 height 15
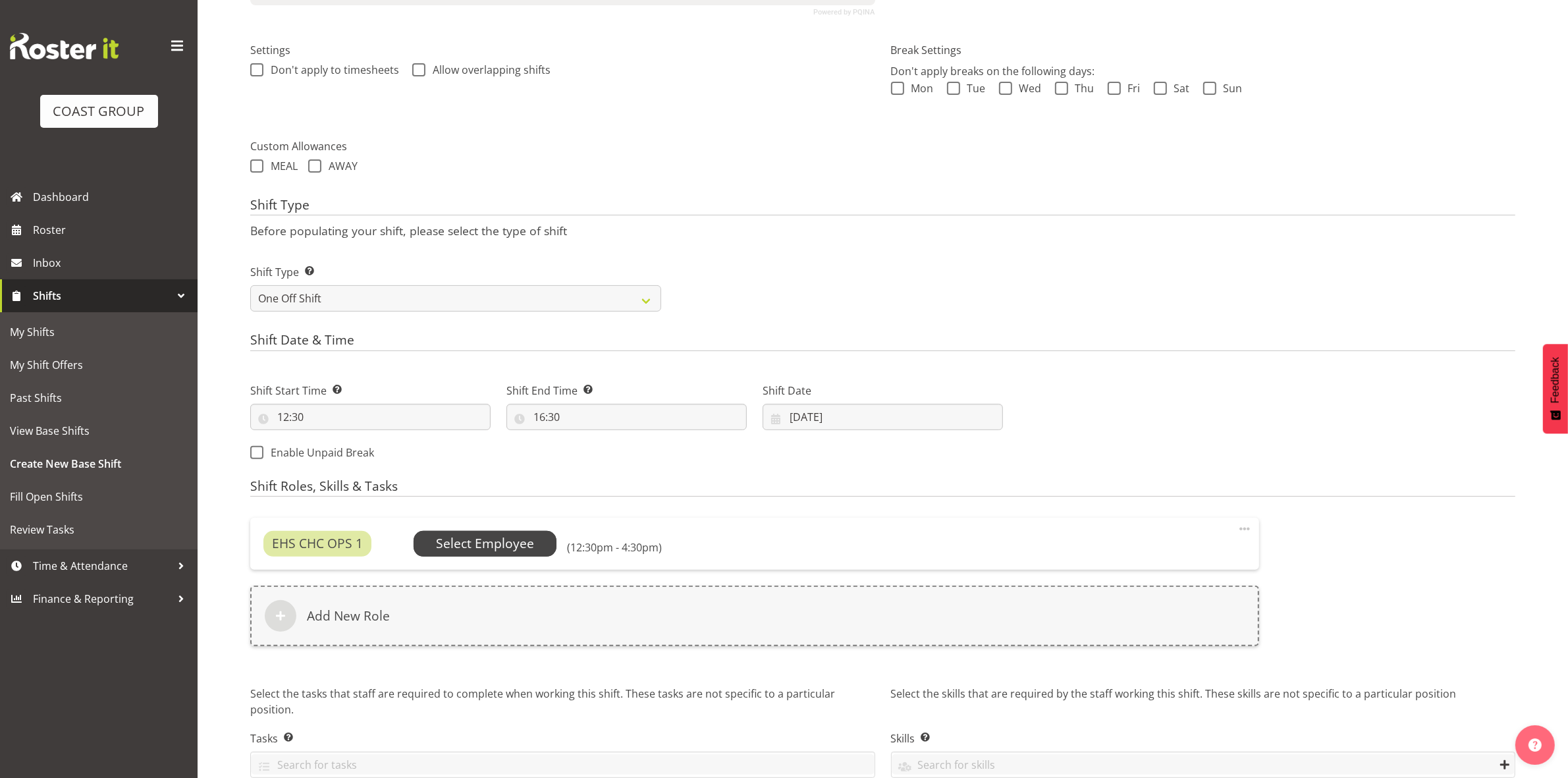
click at [464, 535] on span "Select Employee" at bounding box center [485, 544] width 98 height 19
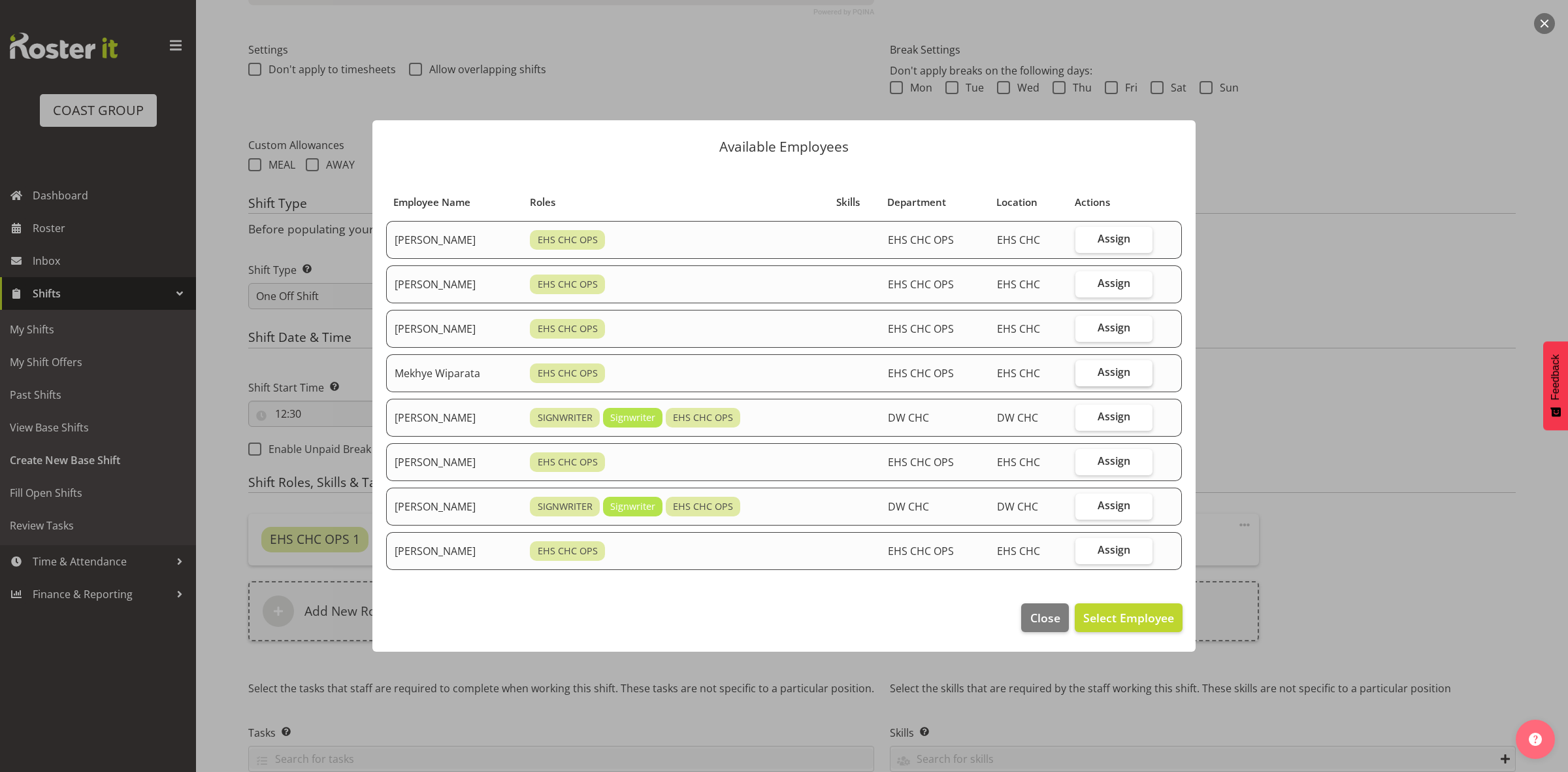
click at [1103, 380] on label "Assign" at bounding box center [1114, 373] width 77 height 26
click at [1084, 377] on input "Assign" at bounding box center [1080, 372] width 9 height 9
checkbox input "true"
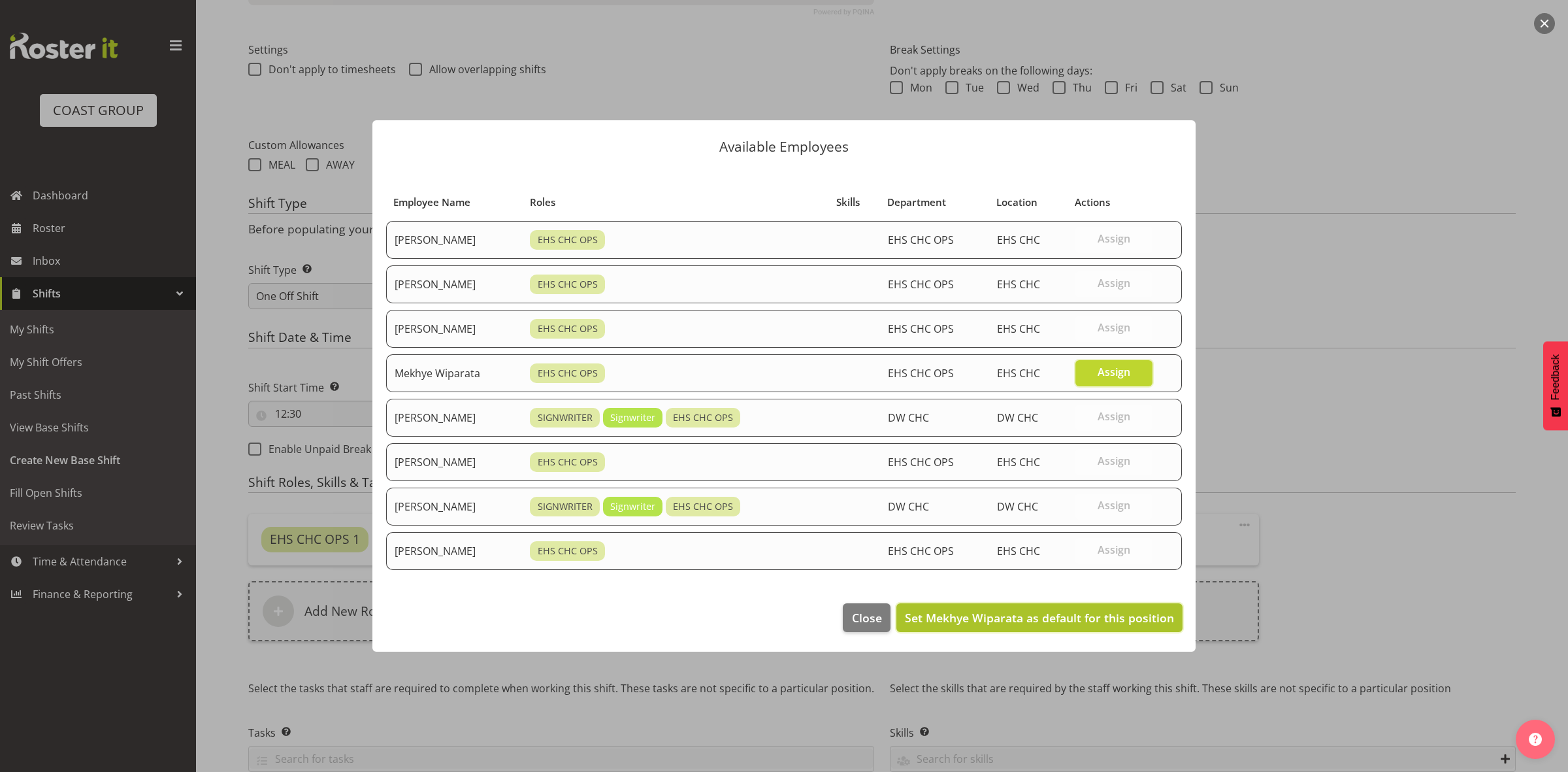
click at [1039, 619] on span "Set Mekhye Wiparata as default for this position" at bounding box center [1039, 617] width 269 height 15
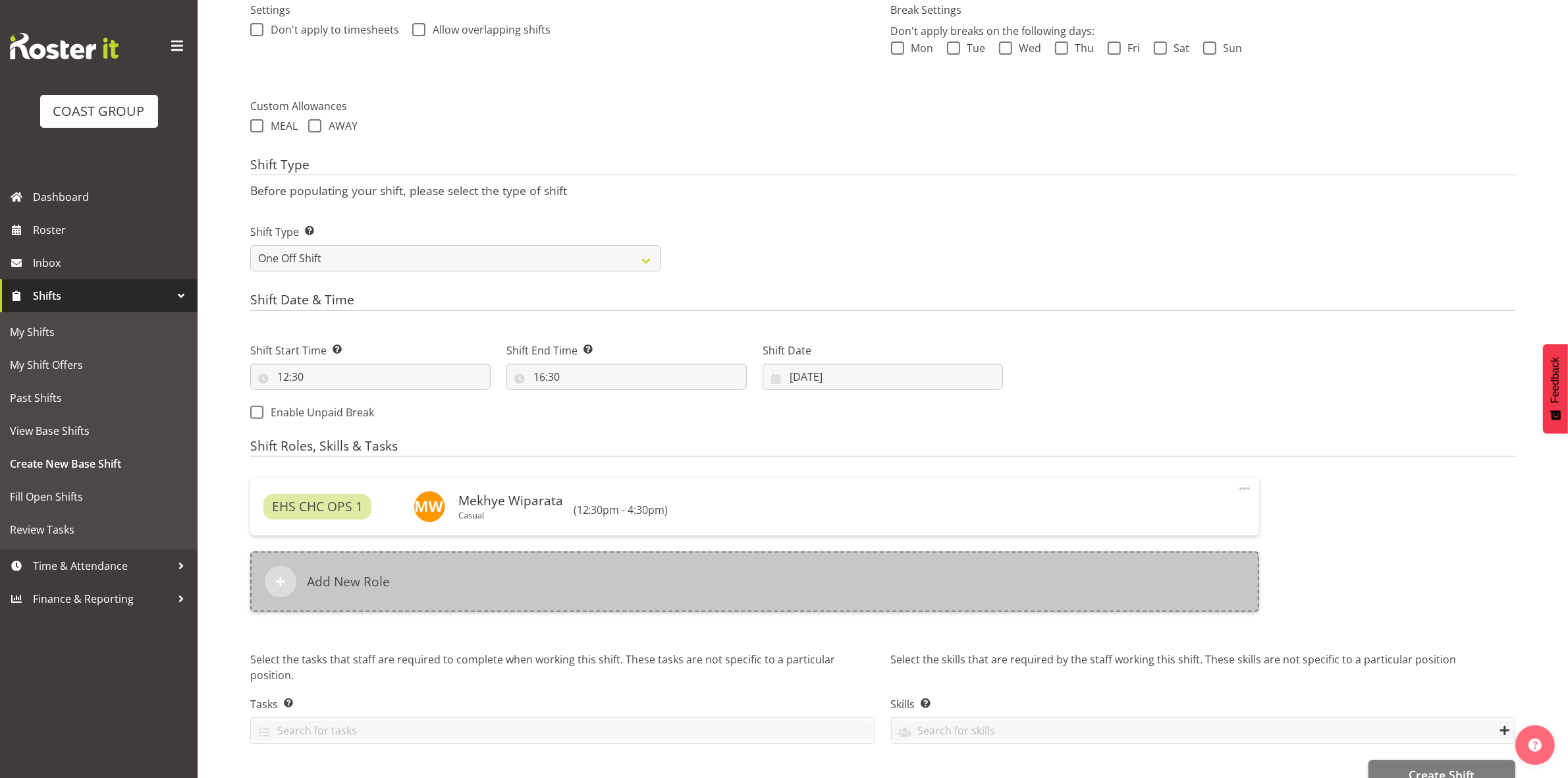
scroll to position [435, 0]
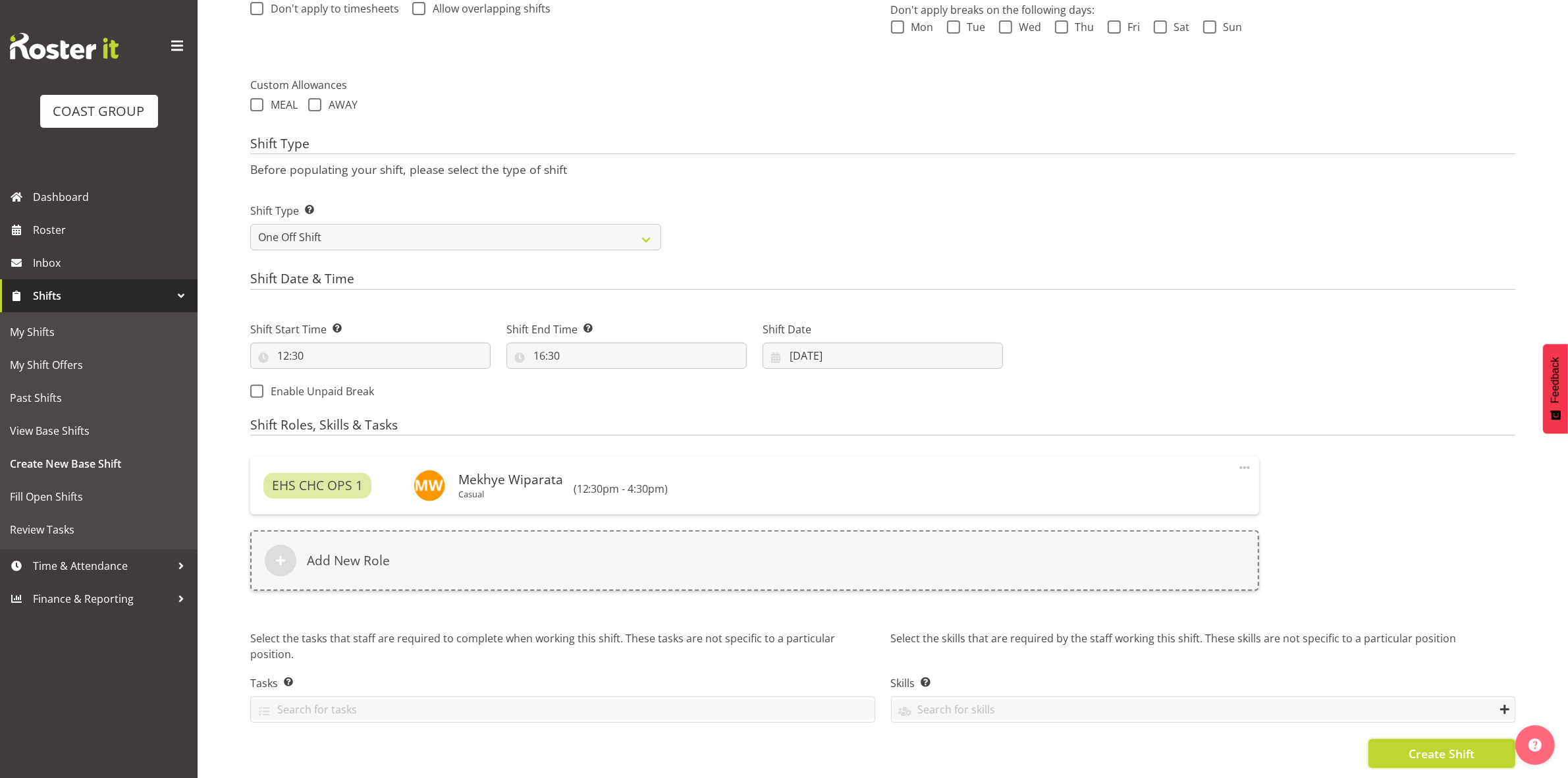
click at [1414, 745] on span "Create Shift" at bounding box center [1441, 753] width 66 height 17
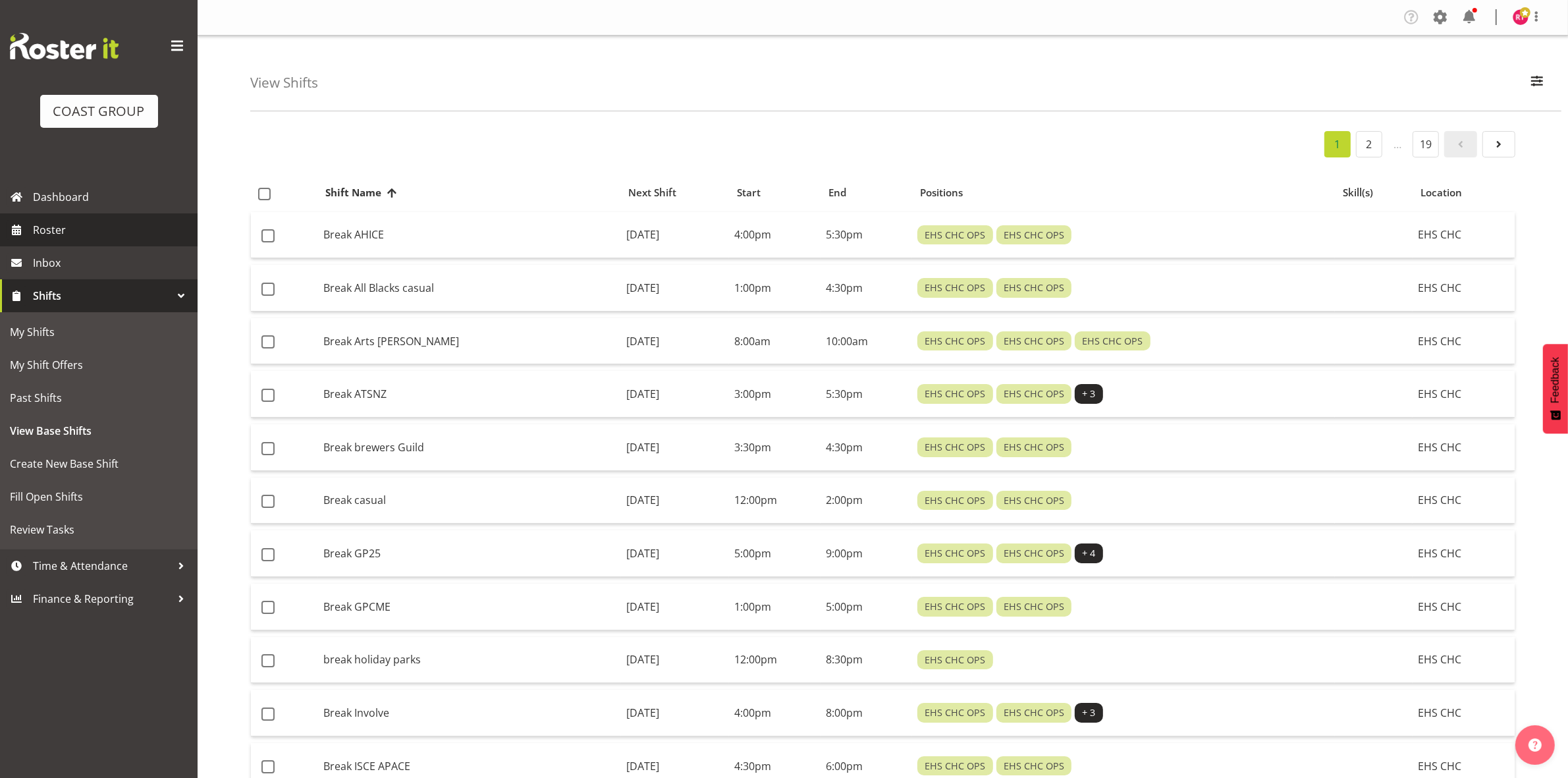
click at [102, 229] on span "Roster" at bounding box center [112, 229] width 158 height 20
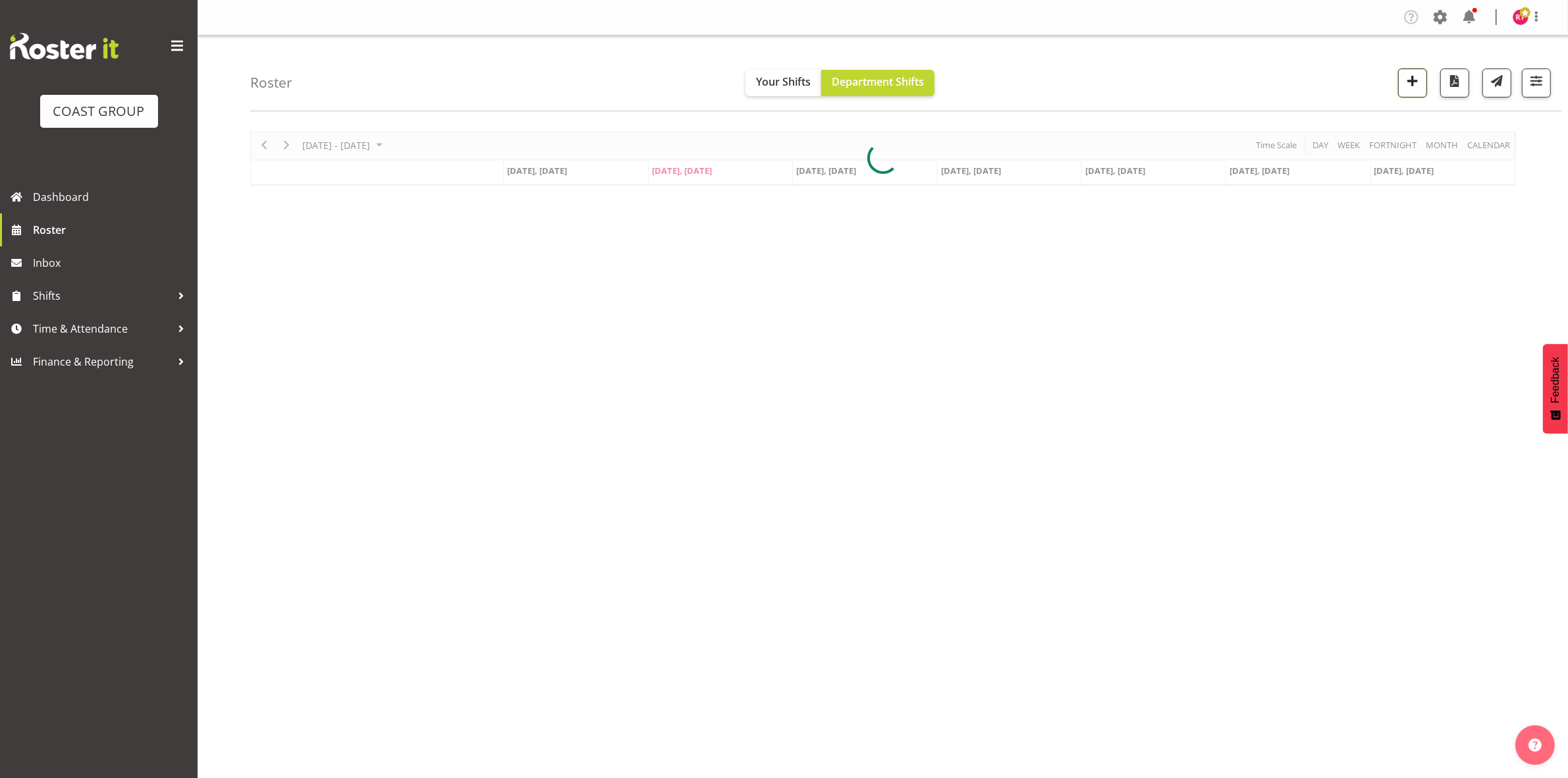
click at [1414, 86] on span "button" at bounding box center [1412, 80] width 17 height 17
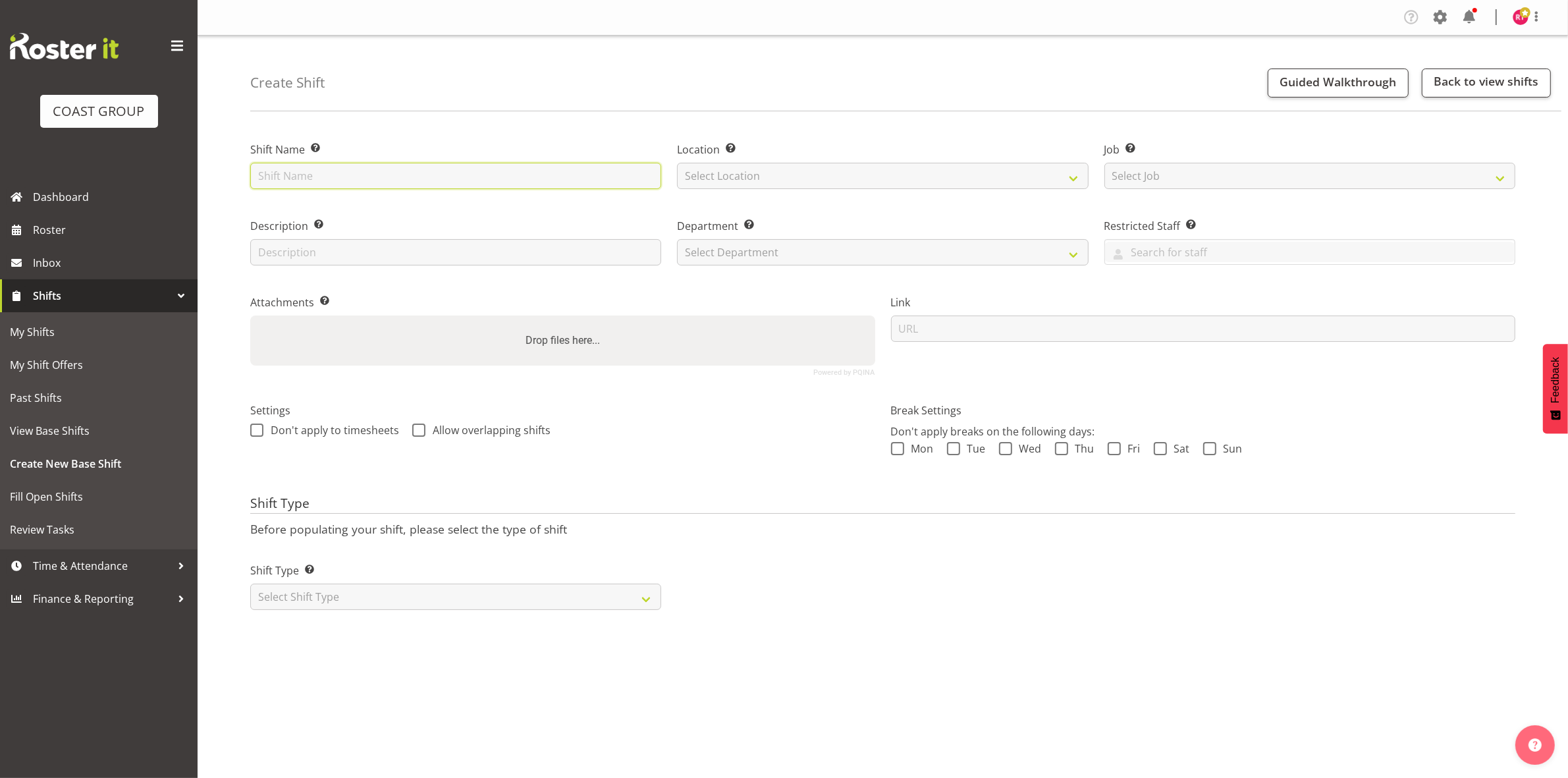
click at [418, 178] on input "text" at bounding box center [456, 175] width 411 height 26
type input "Fly to CHCH"
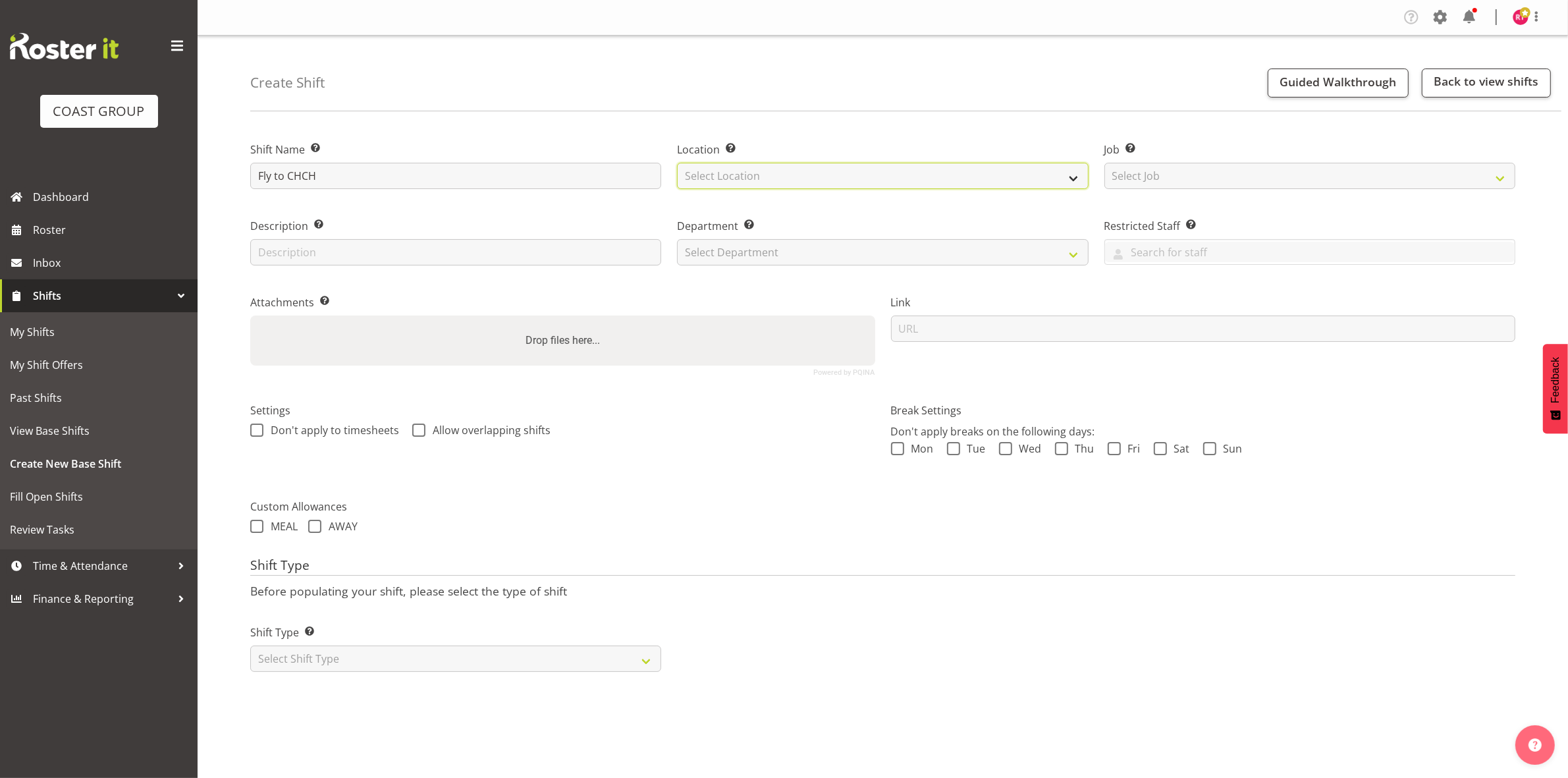
click at [775, 172] on select "Select Location EHS CHC" at bounding box center [883, 175] width 411 height 26
select select "107"
click at [677, 162] on select "Select Location EHS CHC" at bounding box center [883, 175] width 411 height 26
click at [1199, 173] on select "Select Job Create new job 1 Carlton Events 1 [PERSON_NAME][GEOGRAPHIC_DATA] 1 […" at bounding box center [1310, 175] width 411 height 26
click at [1104, 162] on select "Select Job Create new job 1 Carlton Events 1 [PERSON_NAME][GEOGRAPHIC_DATA] 1 […" at bounding box center [1310, 175] width 411 height 26
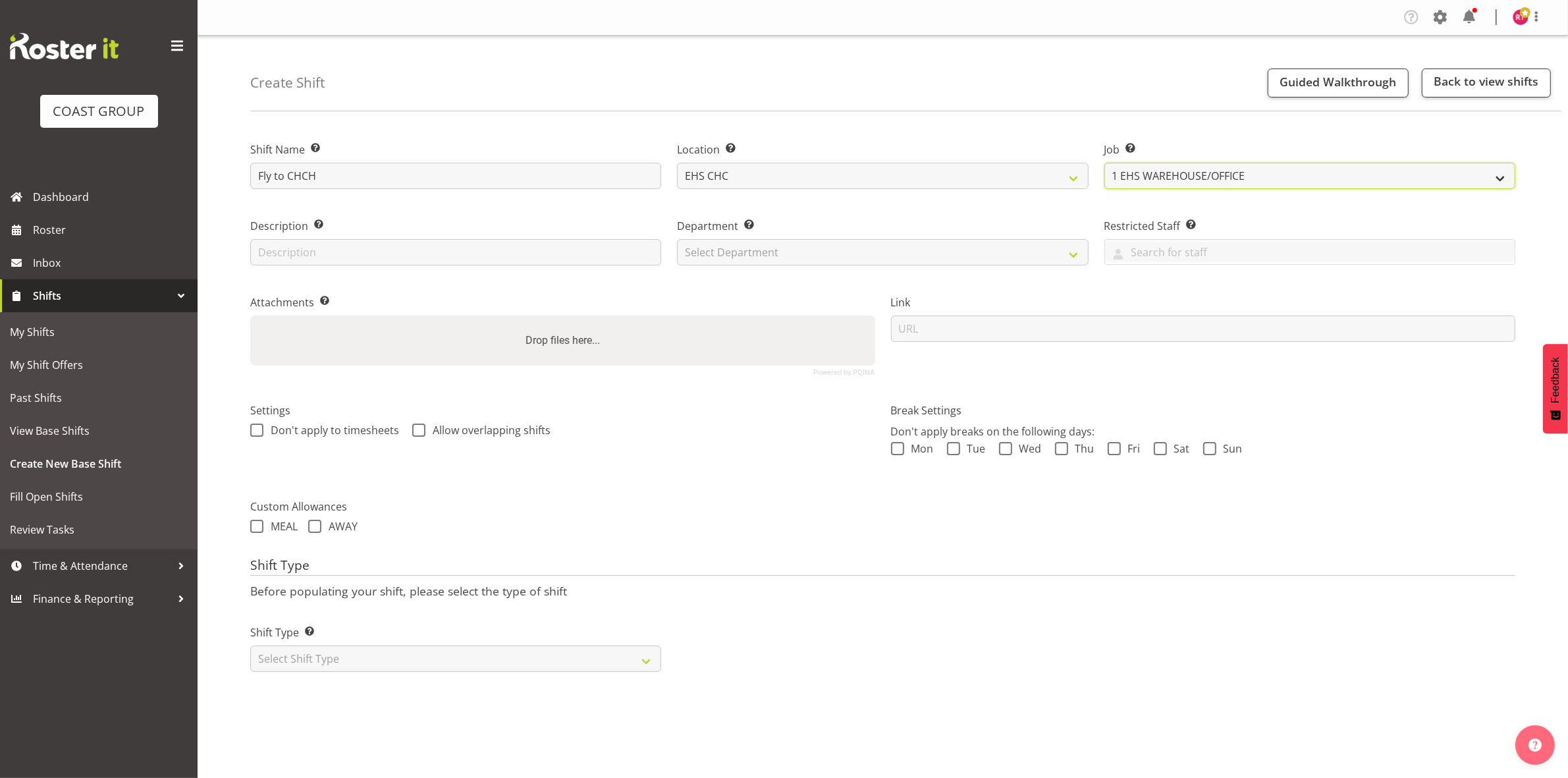
click at [1282, 175] on select "Create new job 1 Carlton Events 1 [PERSON_NAME][GEOGRAPHIC_DATA] 1 [PERSON_NAME…" at bounding box center [1310, 175] width 411 height 26
select select "9199"
click at [1104, 162] on select "Create new job 1 Carlton Events 1 [PERSON_NAME][GEOGRAPHIC_DATA] 1 [PERSON_NAME…" at bounding box center [1310, 175] width 411 height 26
click at [860, 262] on select "Select Department EHS CHC OPS" at bounding box center [883, 252] width 411 height 26
select select "41"
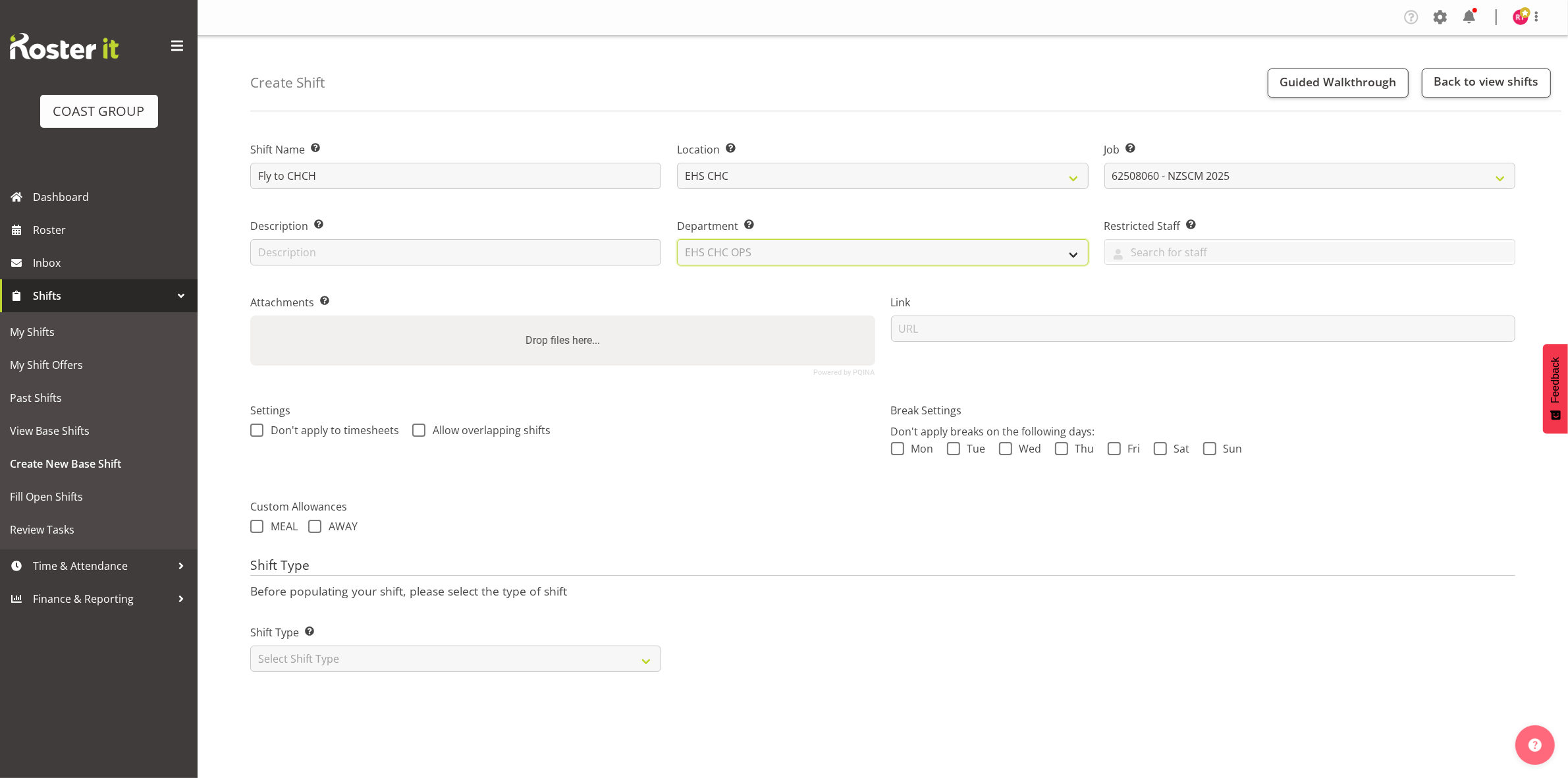
click at [677, 239] on select "Select Department EHS CHC OPS" at bounding box center [883, 252] width 411 height 26
click at [475, 659] on select "Select Shift Type One Off Shift Recurring Shift Rotating Shift" at bounding box center [456, 659] width 411 height 26
select select "one_off"
click at [250, 647] on select "Select Shift Type One Off Shift Recurring Shift Rotating Shift" at bounding box center [456, 659] width 411 height 26
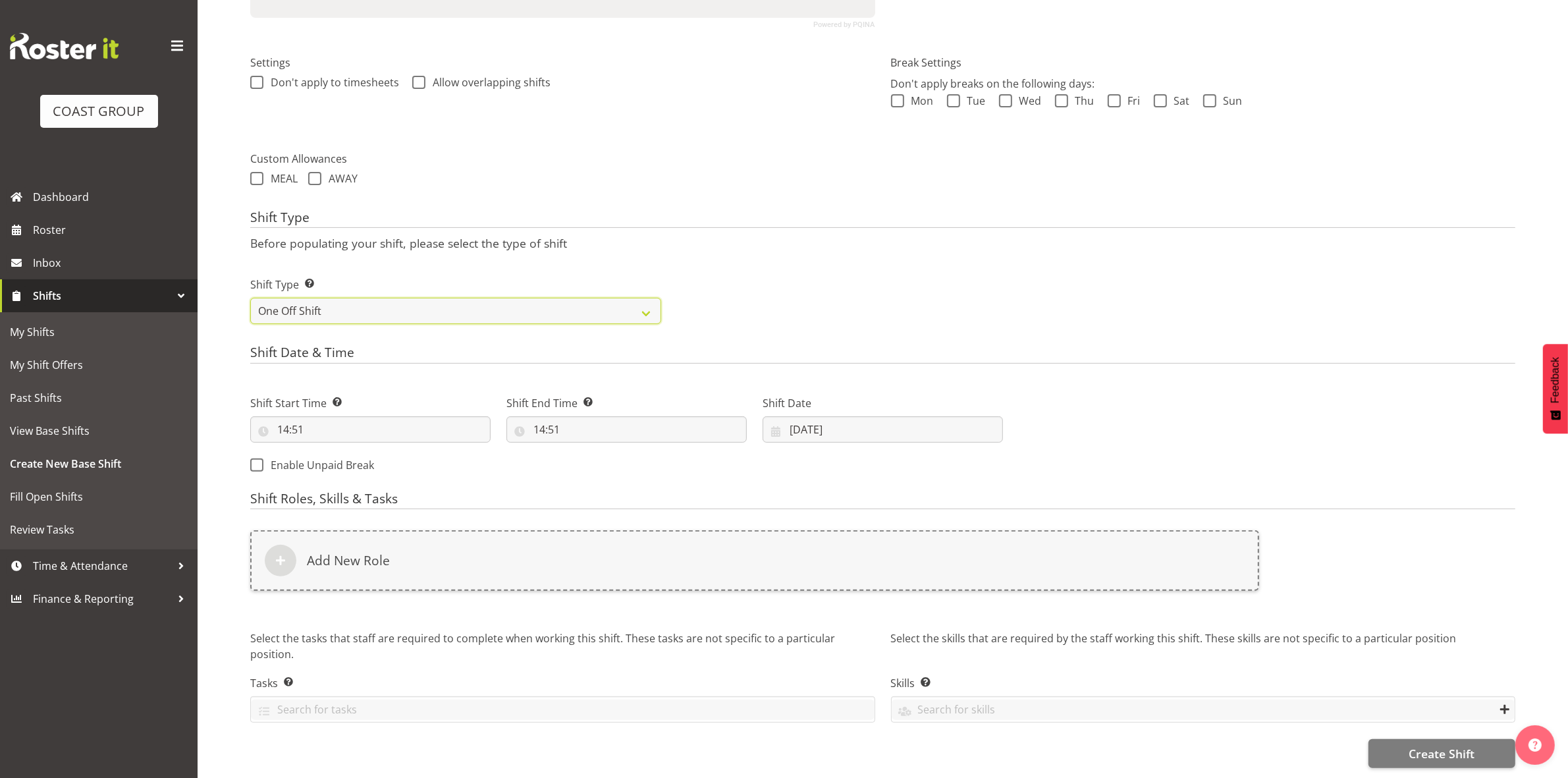
scroll to position [361, 0]
click at [282, 417] on input "14:51" at bounding box center [370, 429] width 241 height 26
click at [340, 451] on select "00 01 02 03 04 05 06 07 08 09 10 11 12 13 14 15 16 17 18 19 20 21 22 23" at bounding box center [340, 463] width 30 height 26
select select "12"
click at [325, 450] on select "00 01 02 03 04 05 06 07 08 09 10 11 12 13 14 15 16 17 18 19 20 21 22 23" at bounding box center [340, 463] width 30 height 26
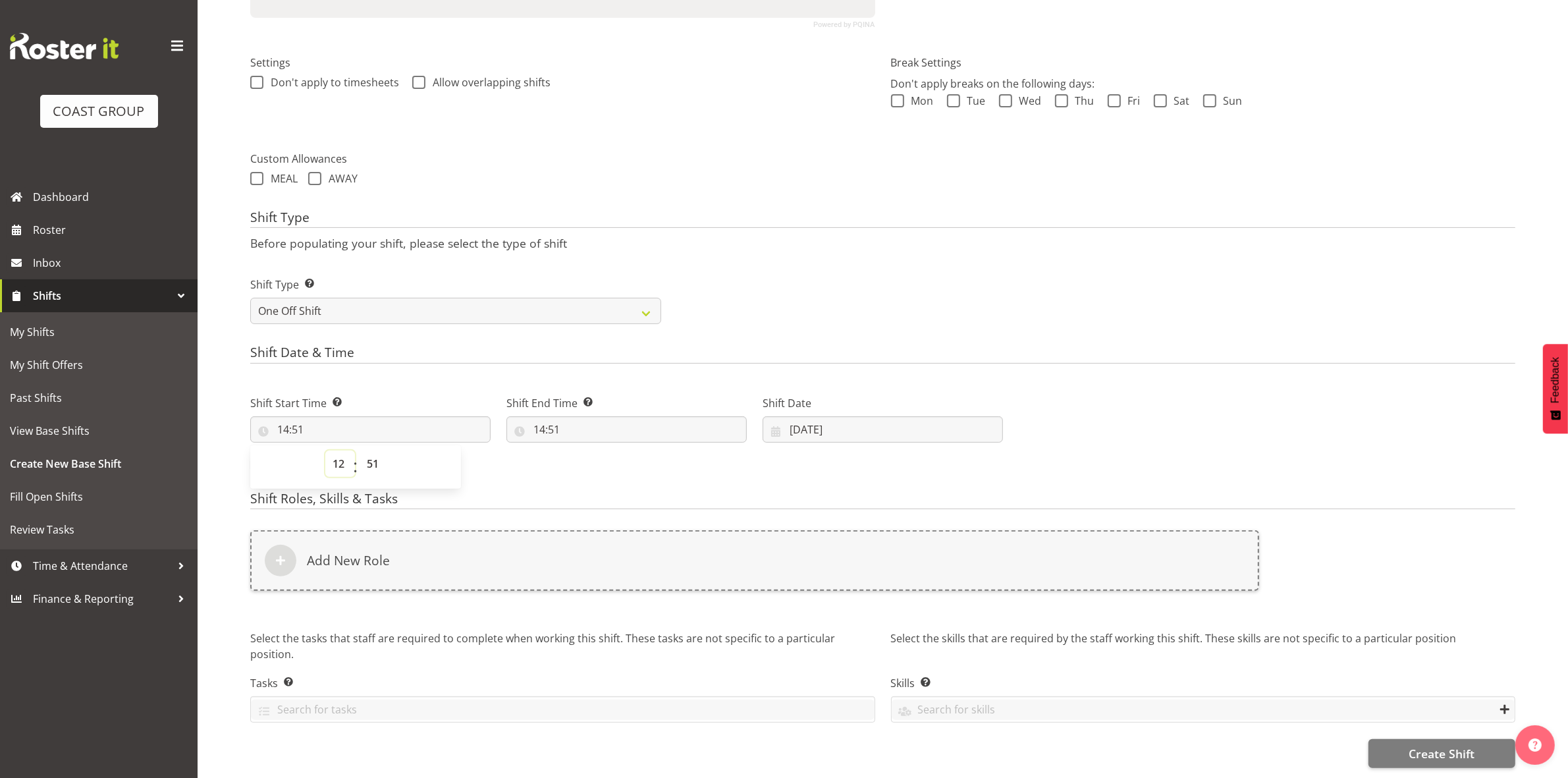
type input "12:51"
click at [377, 450] on select "00 01 02 03 04 05 06 07 08 09 10 11 12 13 14 15 16 17 18 19 20 21 22 23 24 25 2…" at bounding box center [375, 463] width 30 height 26
select select "30"
click at [360, 450] on select "00 01 02 03 04 05 06 07 08 09 10 11 12 13 14 15 16 17 18 19 20 21 22 23 24 25 2…" at bounding box center [375, 463] width 30 height 26
type input "12:30"
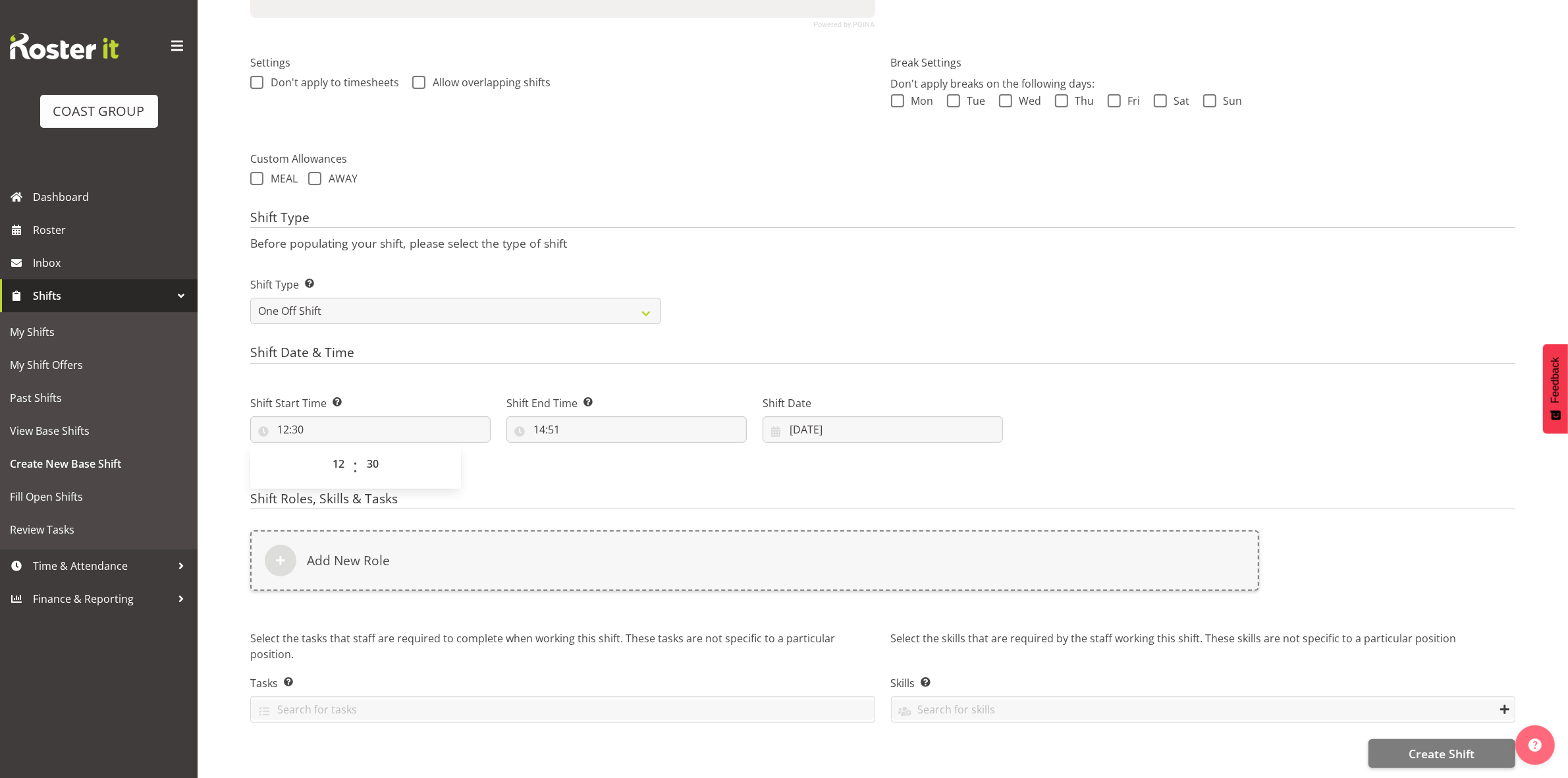
click at [833, 196] on form "Shift Name Enter a name for the shift (e.g. Day Shift). Fly to CHCH Location En…" at bounding box center [882, 272] width 1265 height 993
click at [540, 419] on input "14:51" at bounding box center [626, 429] width 241 height 26
click at [597, 452] on select "00 01 02 03 04 05 06 07 08 09 10 11 12 13 14 15 16 17 18 19 20 21 22 23" at bounding box center [596, 463] width 30 height 26
click at [582, 450] on select "00 01 02 03 04 05 06 07 08 09 10 11 12 13 14 15 16 17 18 19 20 21 22 23" at bounding box center [596, 463] width 30 height 26
click at [626, 450] on select "00 01 02 03 04 05 06 07 08 09 10 11 12 13 14 15 16 17 18 19 20 21 22 23 24 25 2…" at bounding box center [631, 463] width 30 height 26
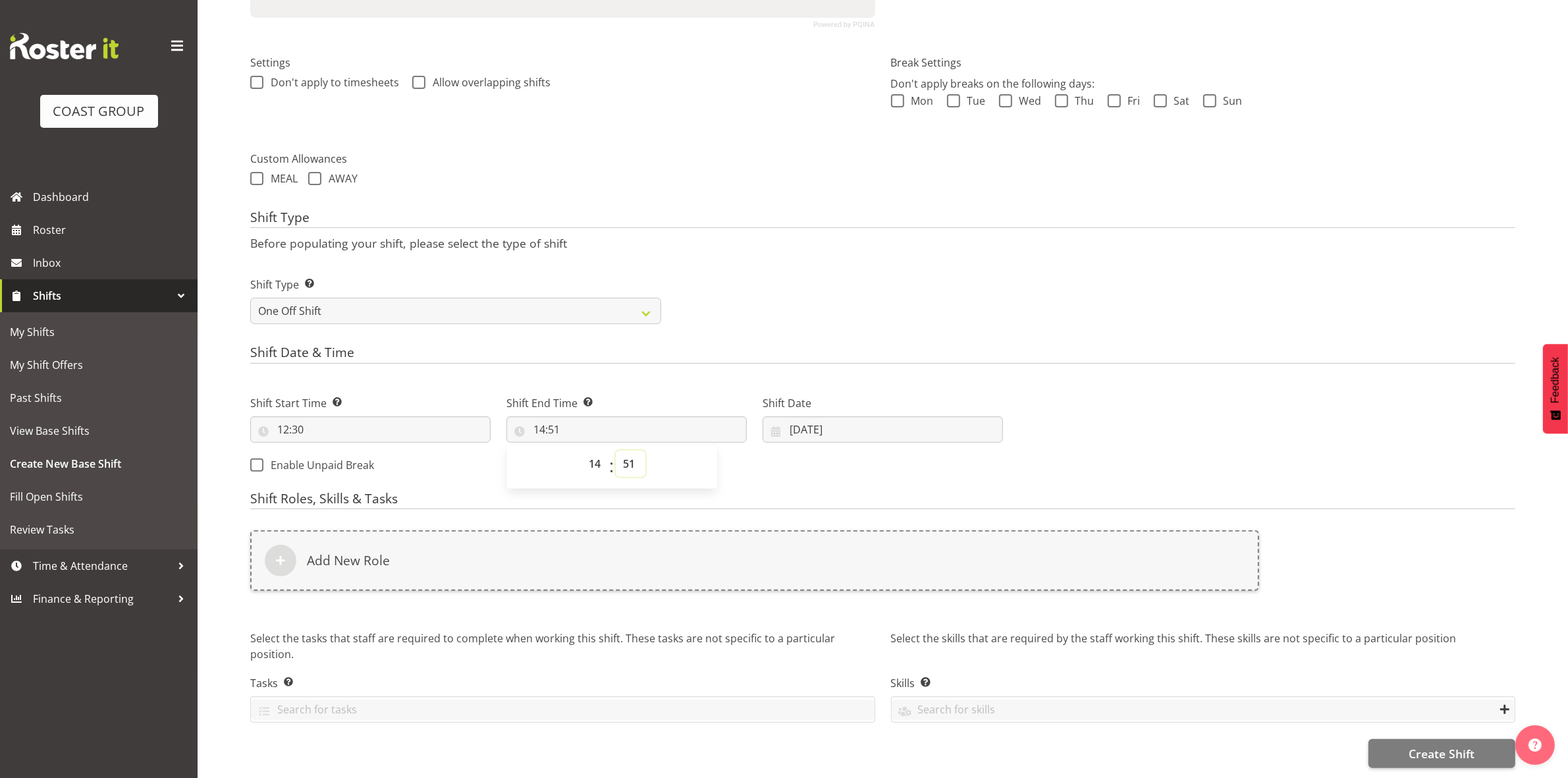
select select "0"
click at [616, 450] on select "00 01 02 03 04 05 06 07 08 09 10 11 12 13 14 15 16 17 18 19 20 21 22 23 24 25 2…" at bounding box center [631, 463] width 30 height 26
type input "14:00"
click at [801, 292] on div "Shift Type Shift Types: One Off – Select this if you would like a single shift …" at bounding box center [883, 295] width 1281 height 73
click at [795, 419] on input "26/08/2025" at bounding box center [883, 429] width 241 height 26
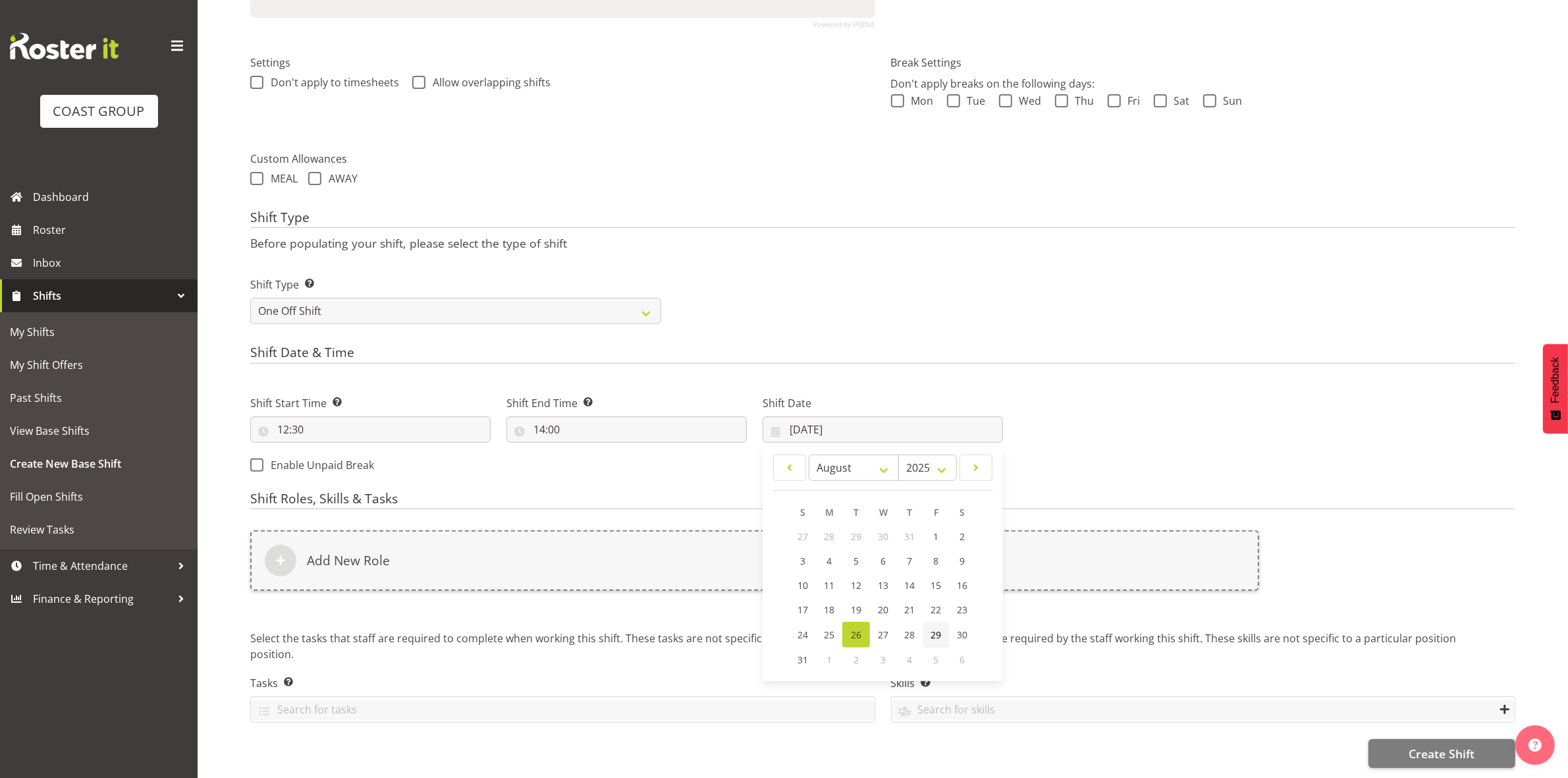
click at [935, 628] on span "29" at bounding box center [936, 634] width 11 height 13
click at [798, 419] on input "29/08/2025" at bounding box center [883, 429] width 241 height 26
click at [908, 622] on link "28" at bounding box center [909, 635] width 26 height 26
type input "28/08/2025"
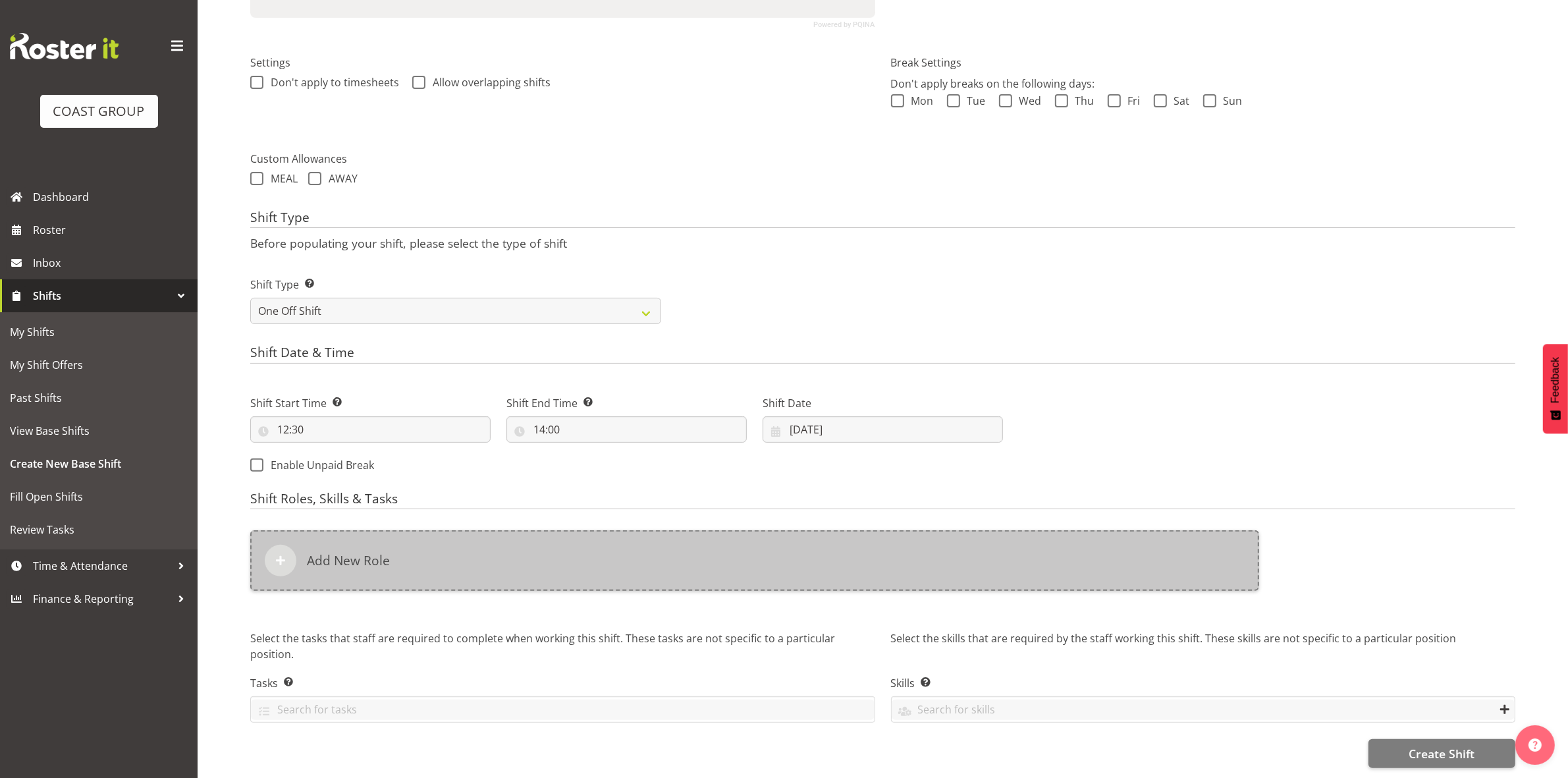
click at [672, 531] on div "Add New Role" at bounding box center [754, 561] width 1009 height 61
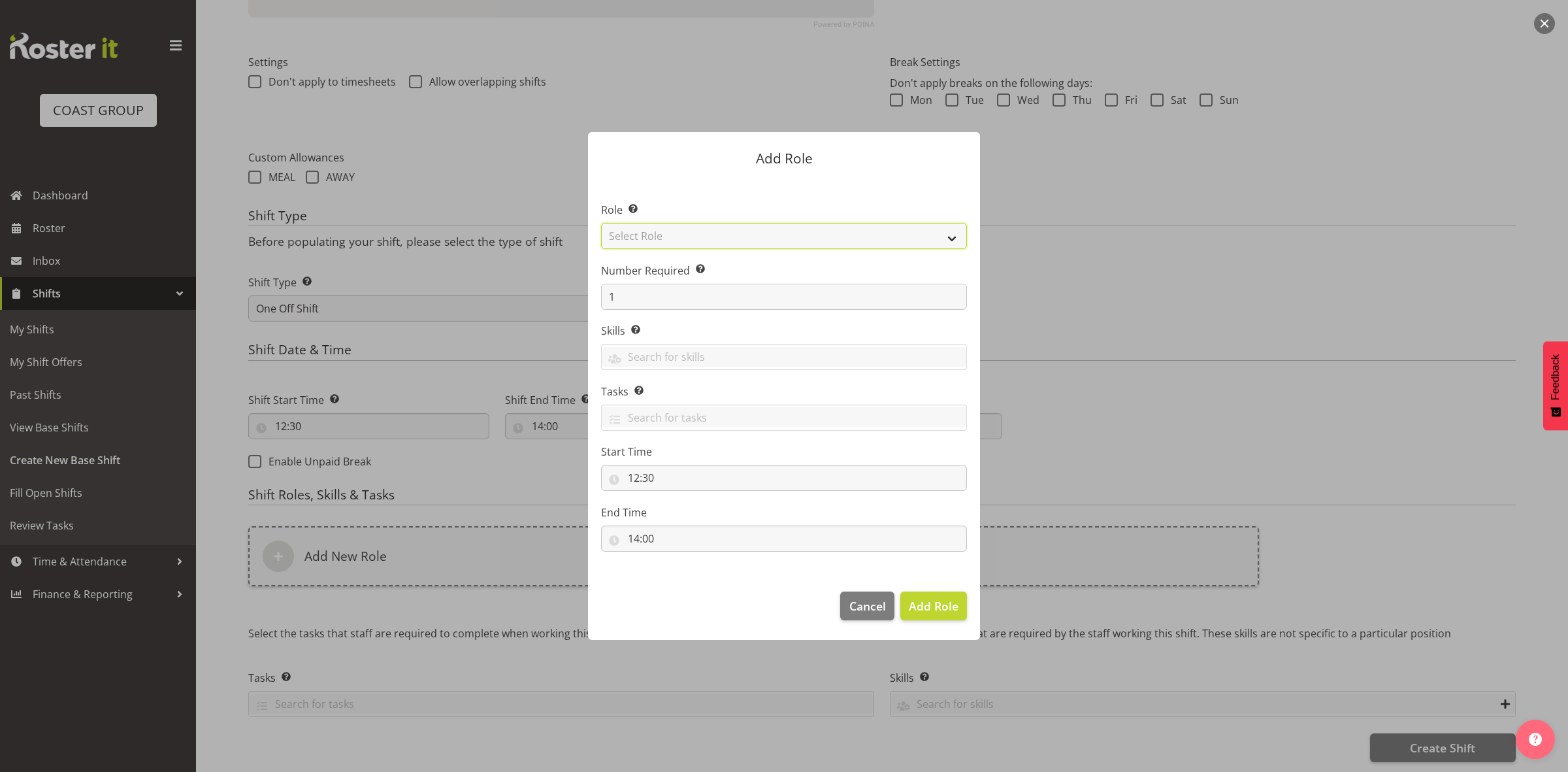
click at [671, 232] on select "Select Role ACCOUNT MANAGER ACCOUNT MANAGER DW ACCOUNTS AKL DIANNA VEHICLES AKL…" at bounding box center [784, 235] width 366 height 26
select select "192"
click at [601, 223] on select "Select Role ACCOUNT MANAGER ACCOUNT MANAGER DW ACCOUNTS AKL DIANNA VEHICLES AKL…" at bounding box center [784, 235] width 366 height 26
click at [933, 602] on span "Add Role" at bounding box center [933, 605] width 49 height 15
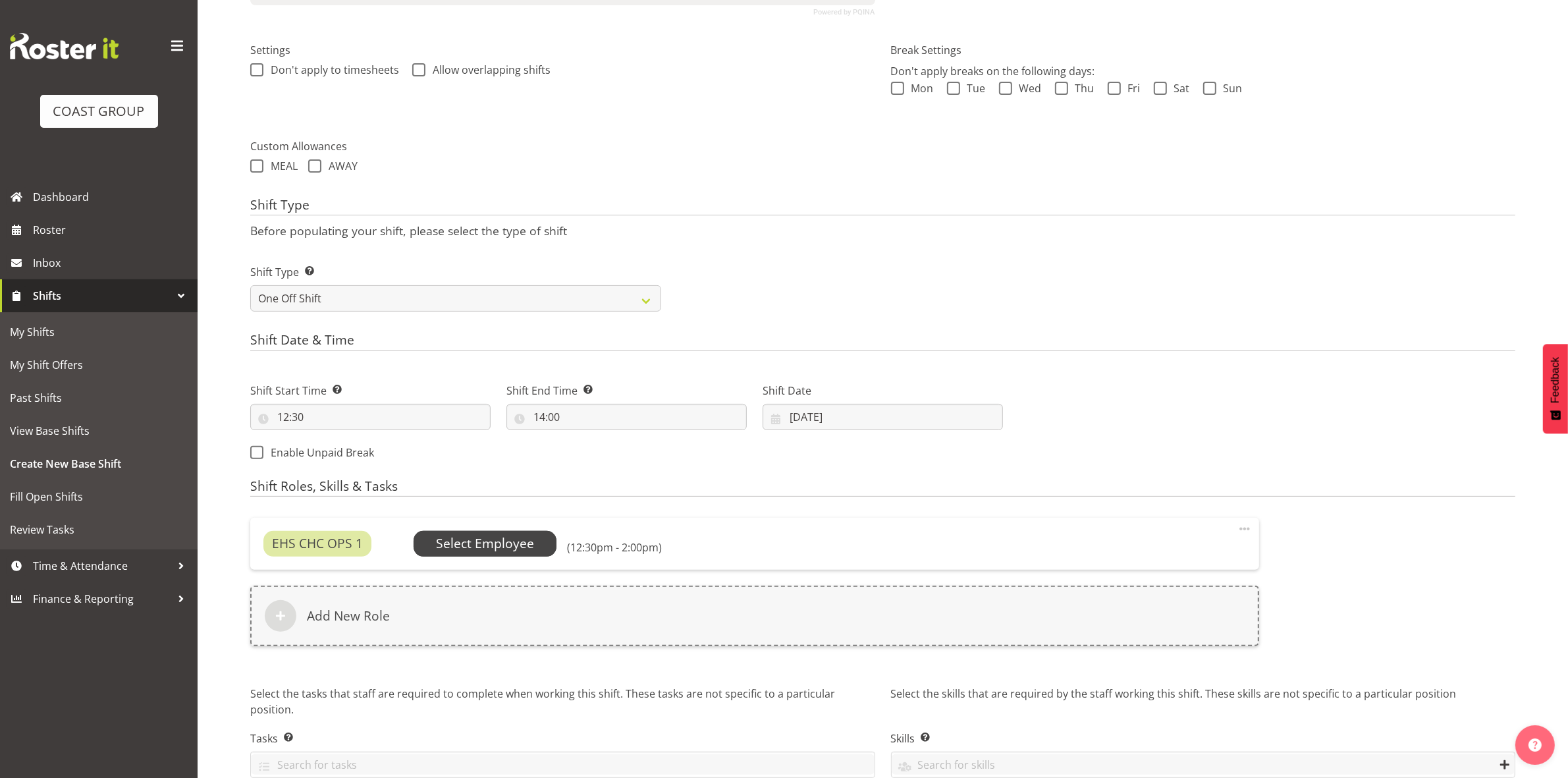
click at [495, 553] on span "Select Employee" at bounding box center [485, 544] width 98 height 19
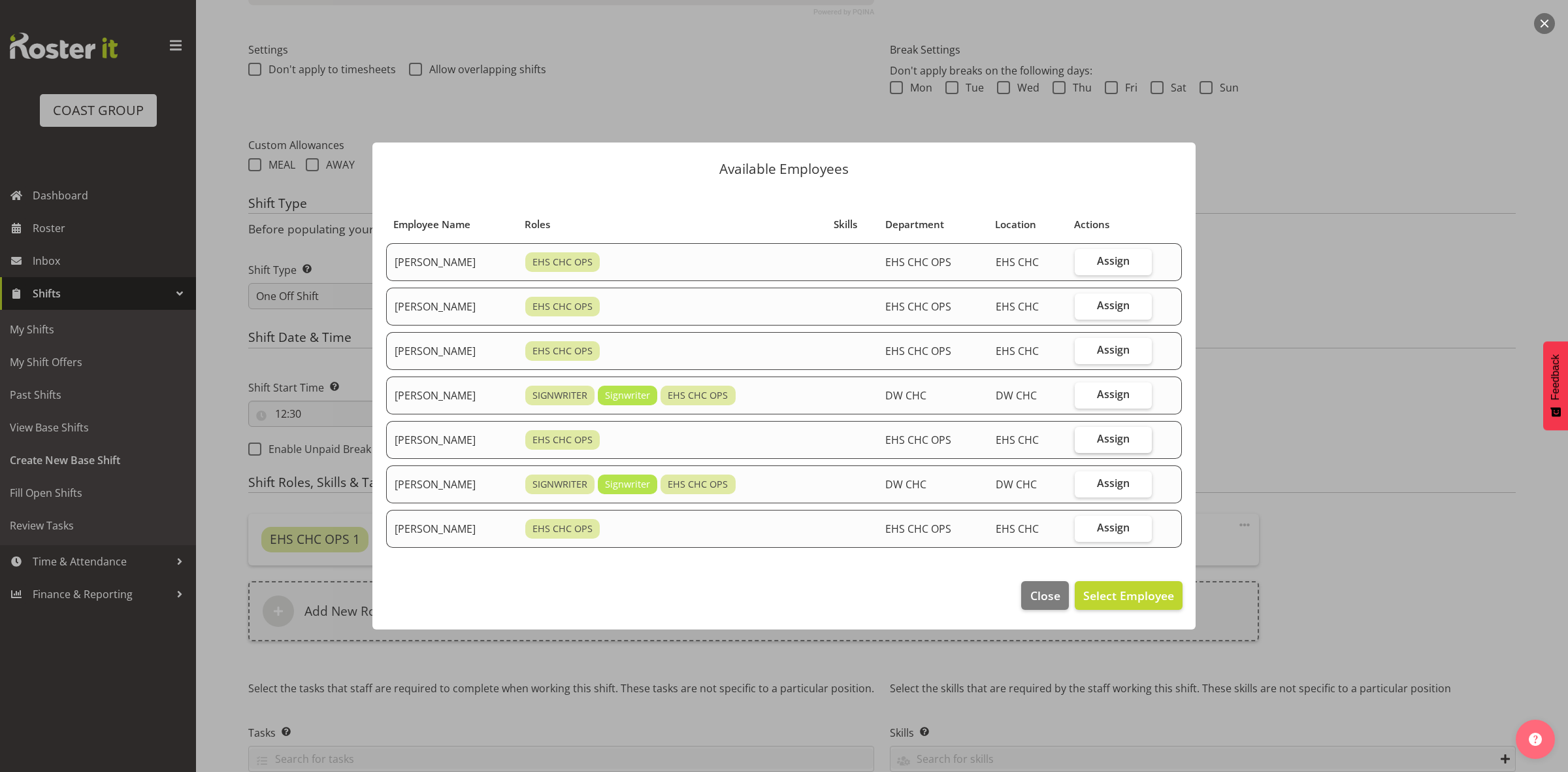
click at [1106, 442] on span "Assign" at bounding box center [1113, 439] width 33 height 13
click at [1083, 442] on input "Assign" at bounding box center [1079, 439] width 9 height 9
checkbox input "true"
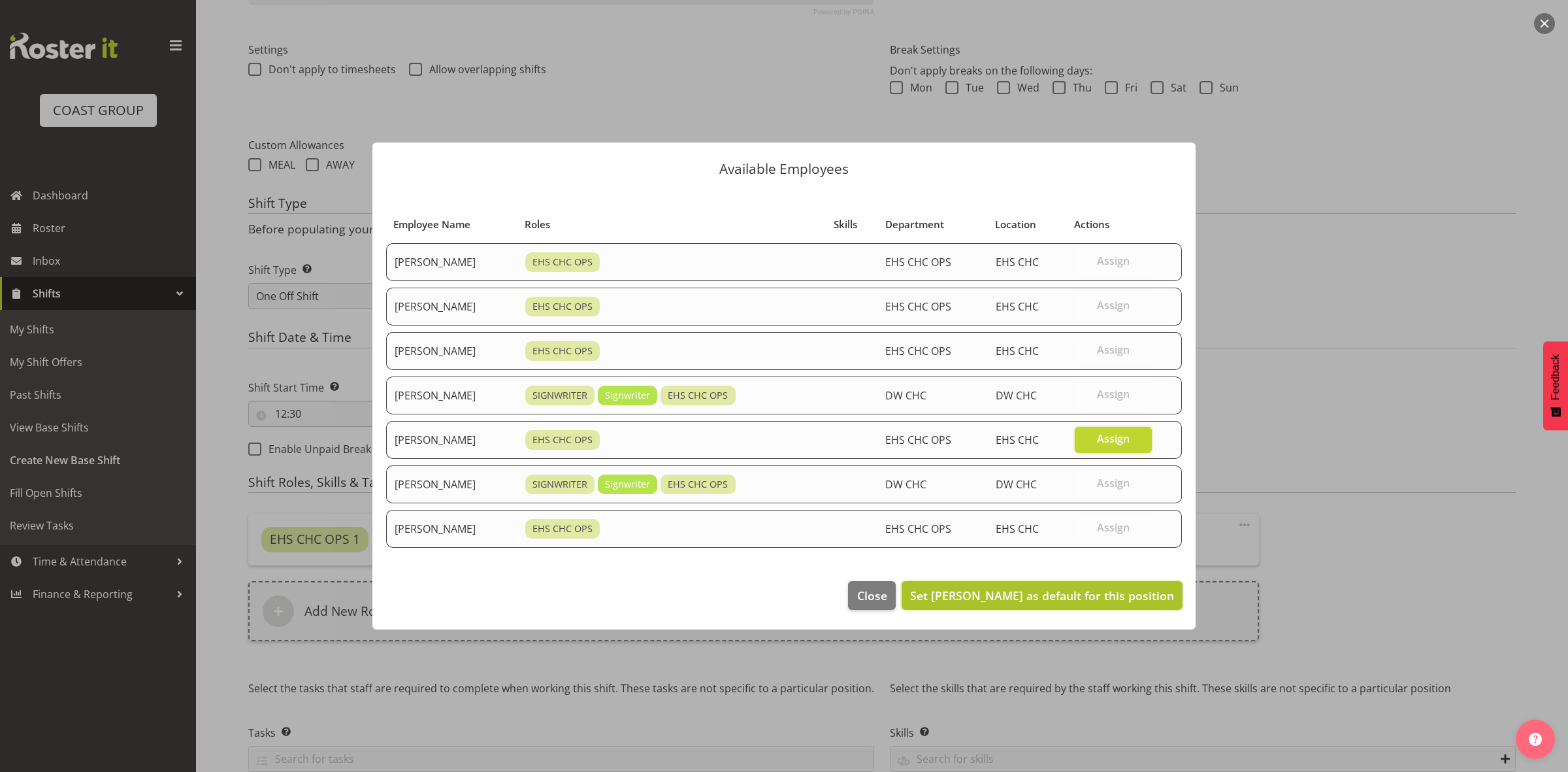
click at [1099, 598] on span "Set Shatif Ssendi as default for this position" at bounding box center [1042, 595] width 264 height 15
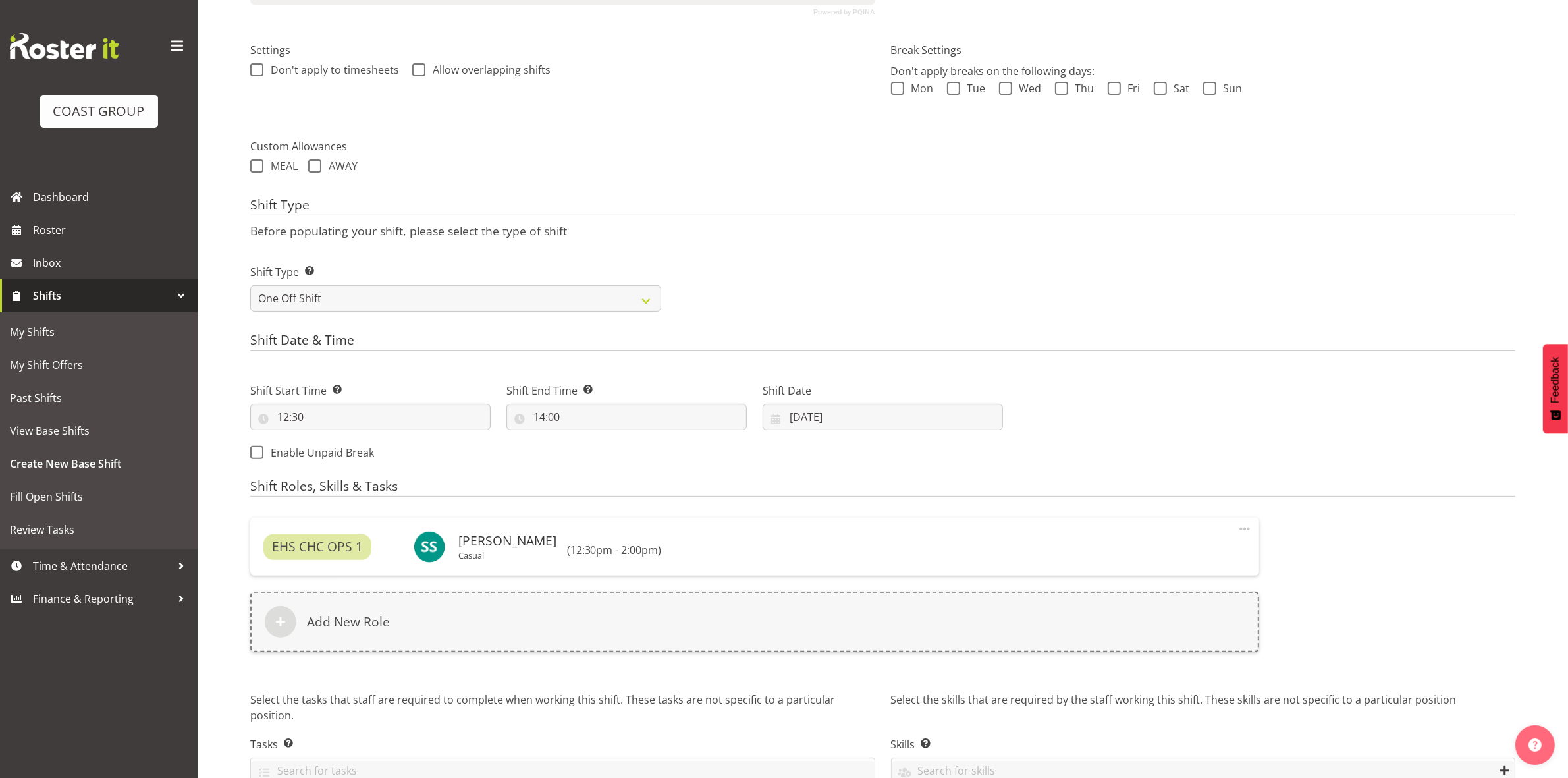
scroll to position [435, 0]
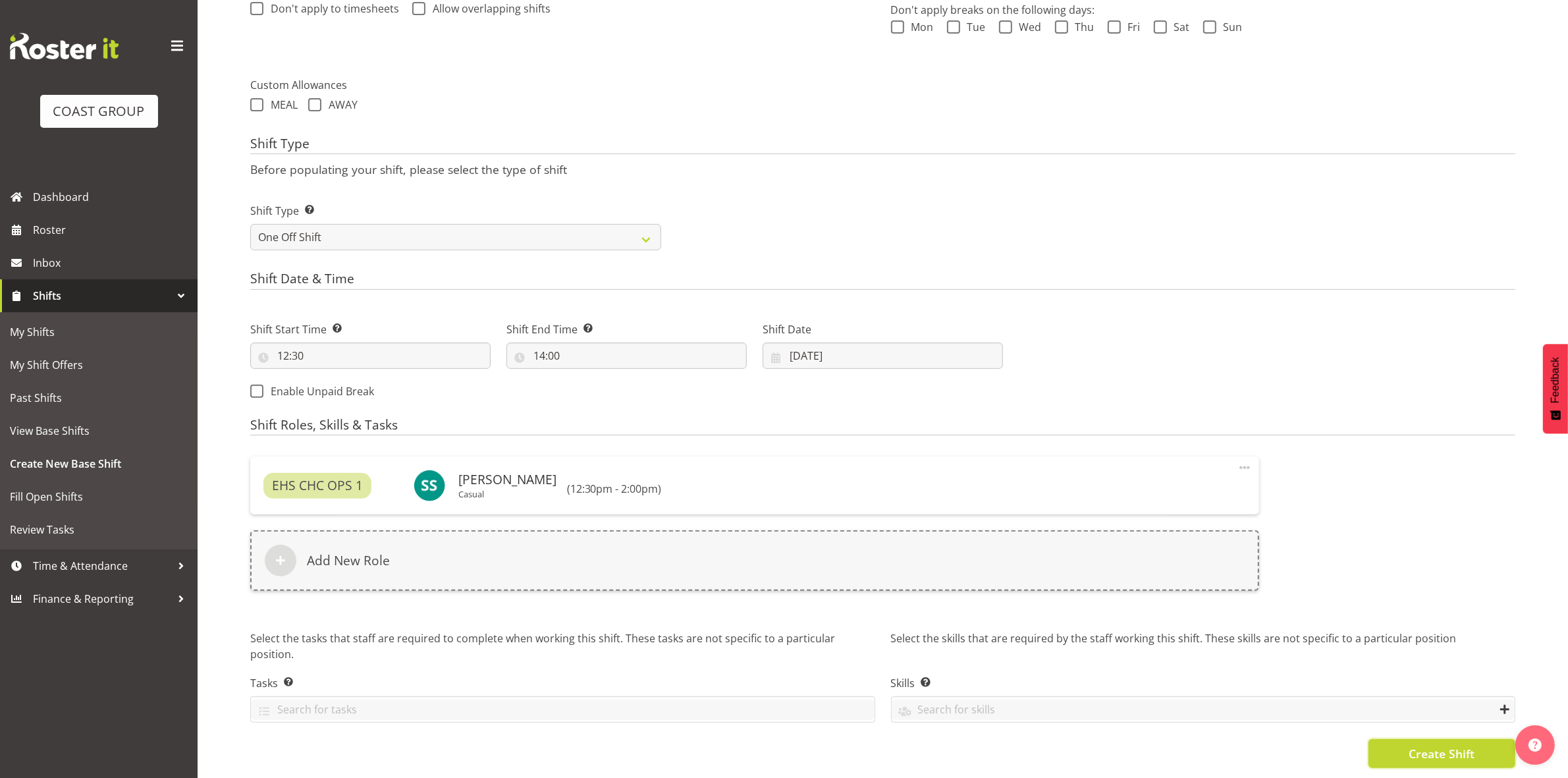
click at [1465, 745] on span "Create Shift" at bounding box center [1441, 753] width 66 height 17
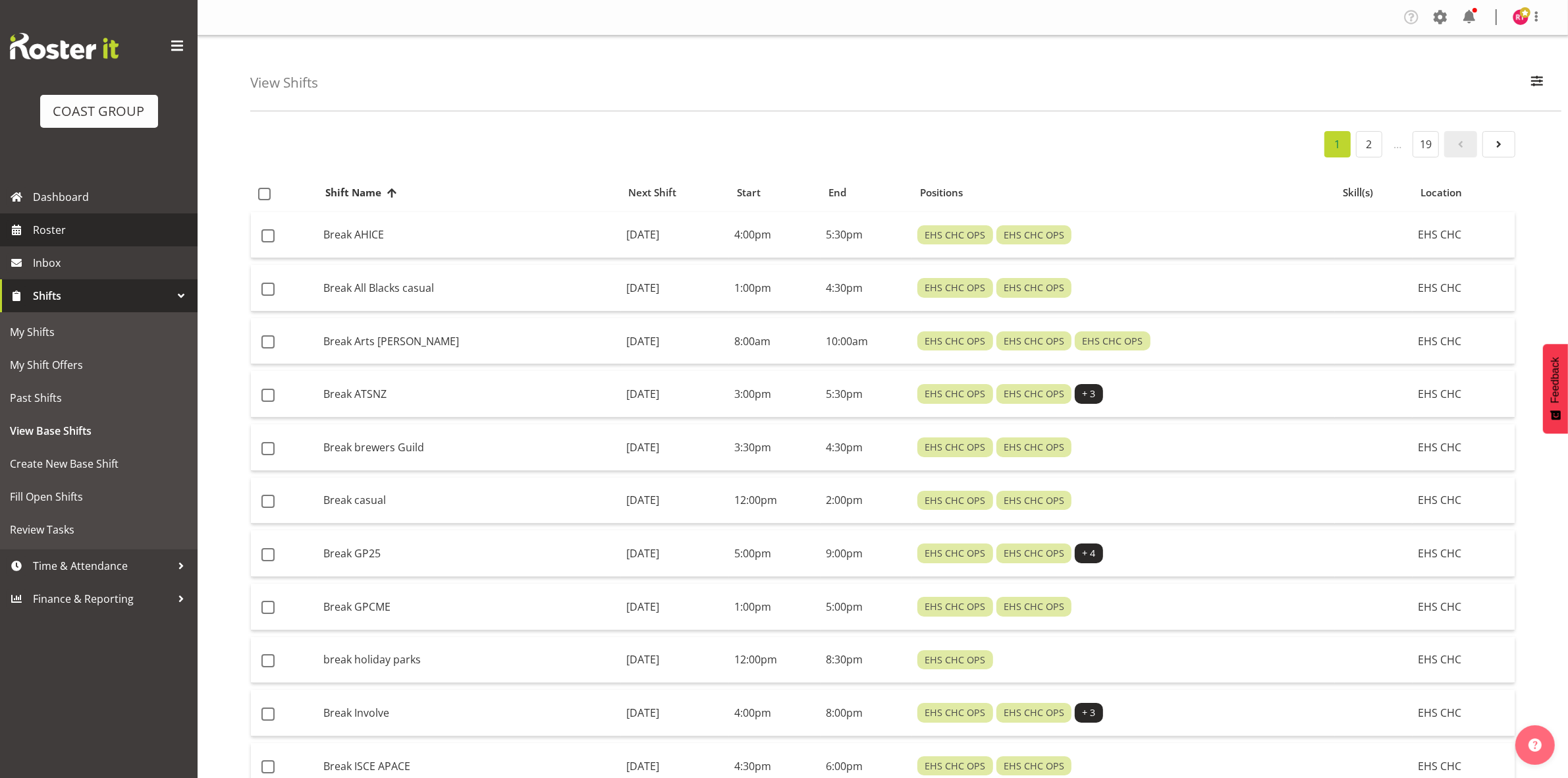
click at [76, 231] on span "Roster" at bounding box center [112, 229] width 158 height 20
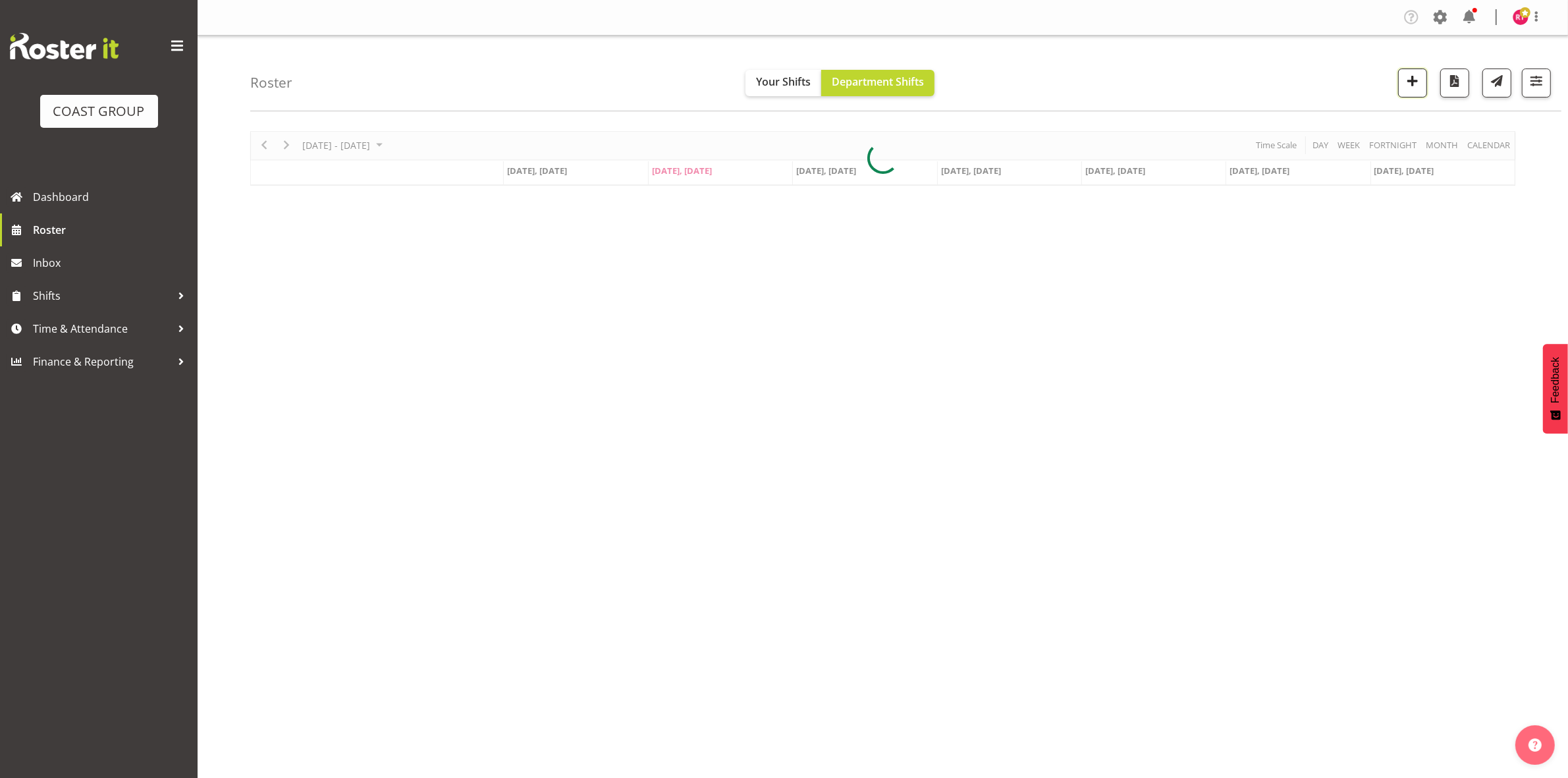
click at [1420, 90] on span "button" at bounding box center [1412, 80] width 17 height 17
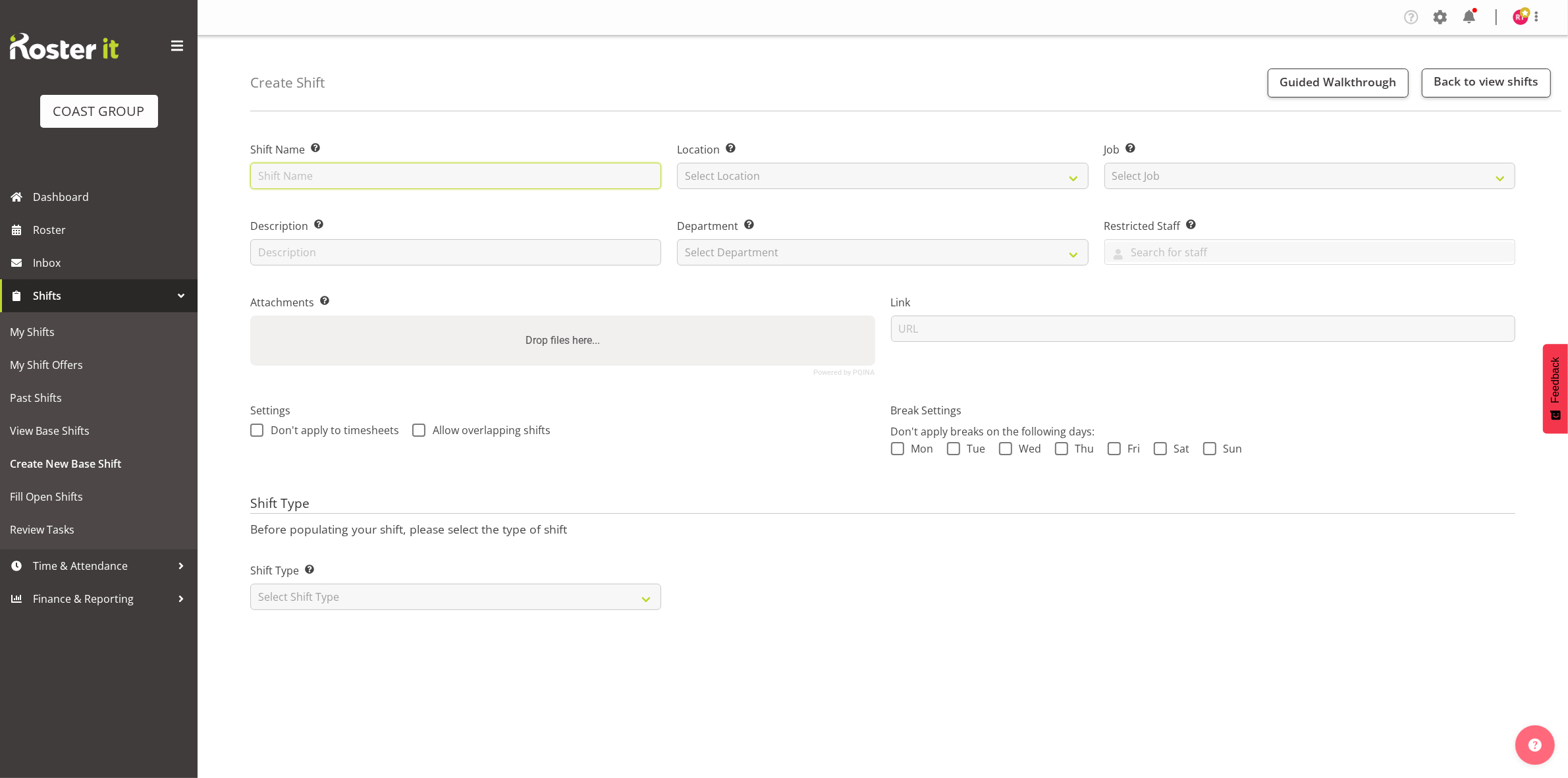
click at [342, 176] on input "text" at bounding box center [456, 175] width 411 height 26
type input "warehouse"
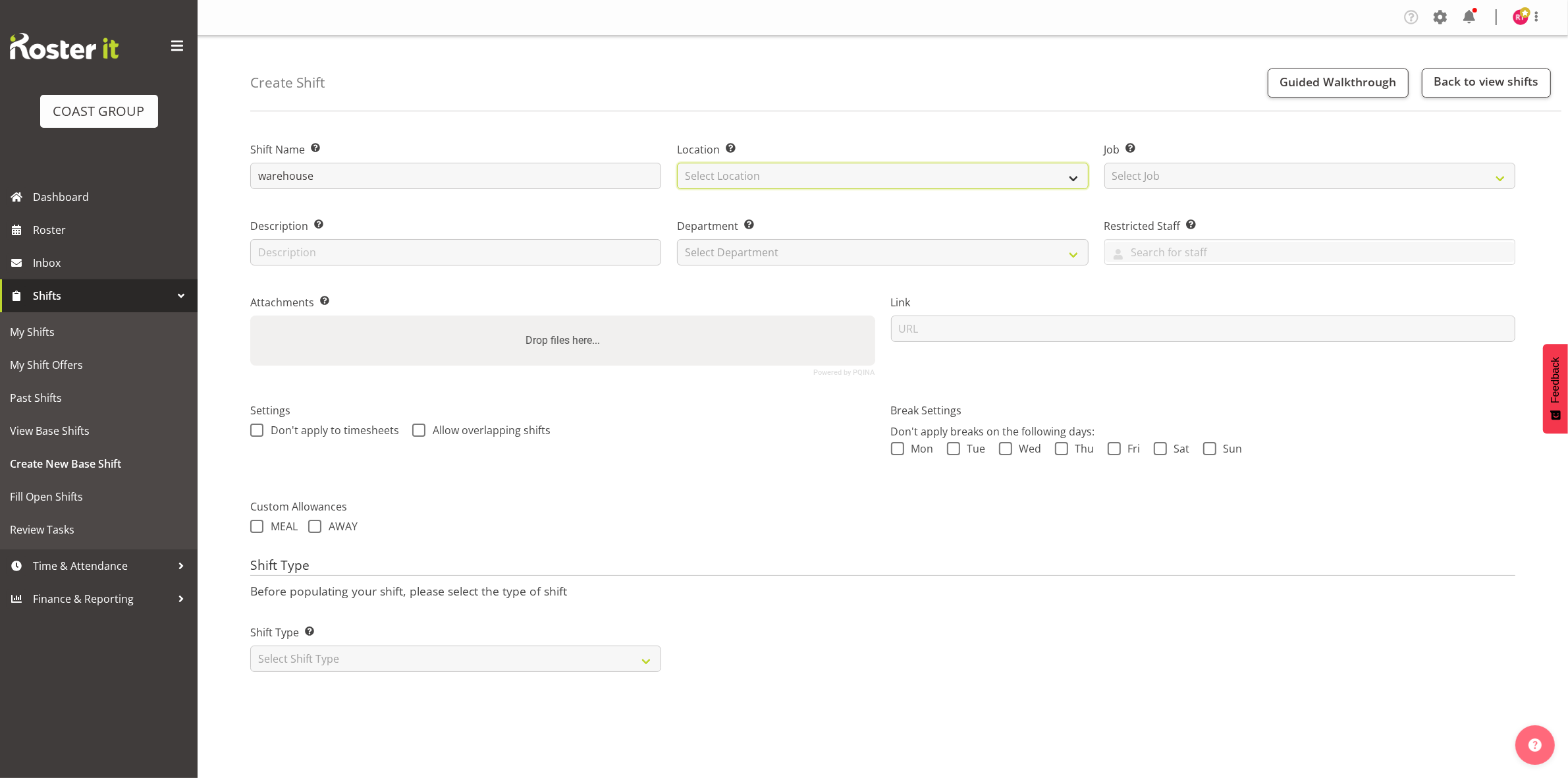
drag, startPoint x: 827, startPoint y: 165, endPoint x: 827, endPoint y: 178, distance: 13.0
click at [827, 166] on select "Select Location" at bounding box center [883, 175] width 411 height 26
click at [826, 179] on select "Select Location" at bounding box center [883, 175] width 411 height 26
select select "107"
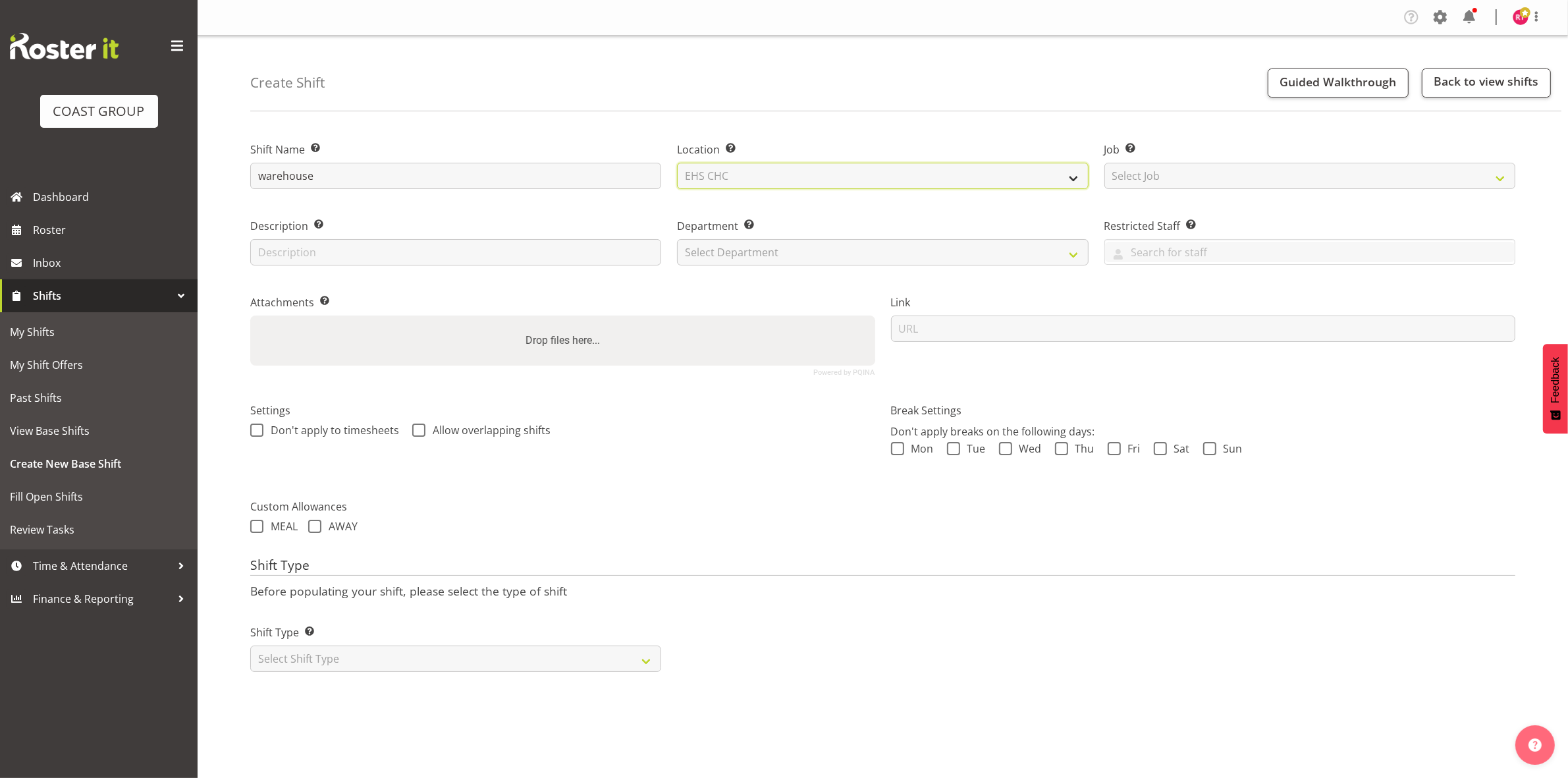
click at [677, 162] on select "Select Location EHS CHC" at bounding box center [883, 175] width 411 height 26
click at [1177, 176] on select "Select Job Create new job 1 Carlton Events 1 Carlton Hamilton 1 Carlton Welling…" at bounding box center [1310, 175] width 411 height 26
select select "69"
click at [1104, 162] on select "Select Job Create new job 1 Carlton Events 1 Carlton Hamilton 1 Carlton Welling…" at bounding box center [1310, 175] width 411 height 26
click at [939, 259] on select "Select Department" at bounding box center [883, 252] width 411 height 26
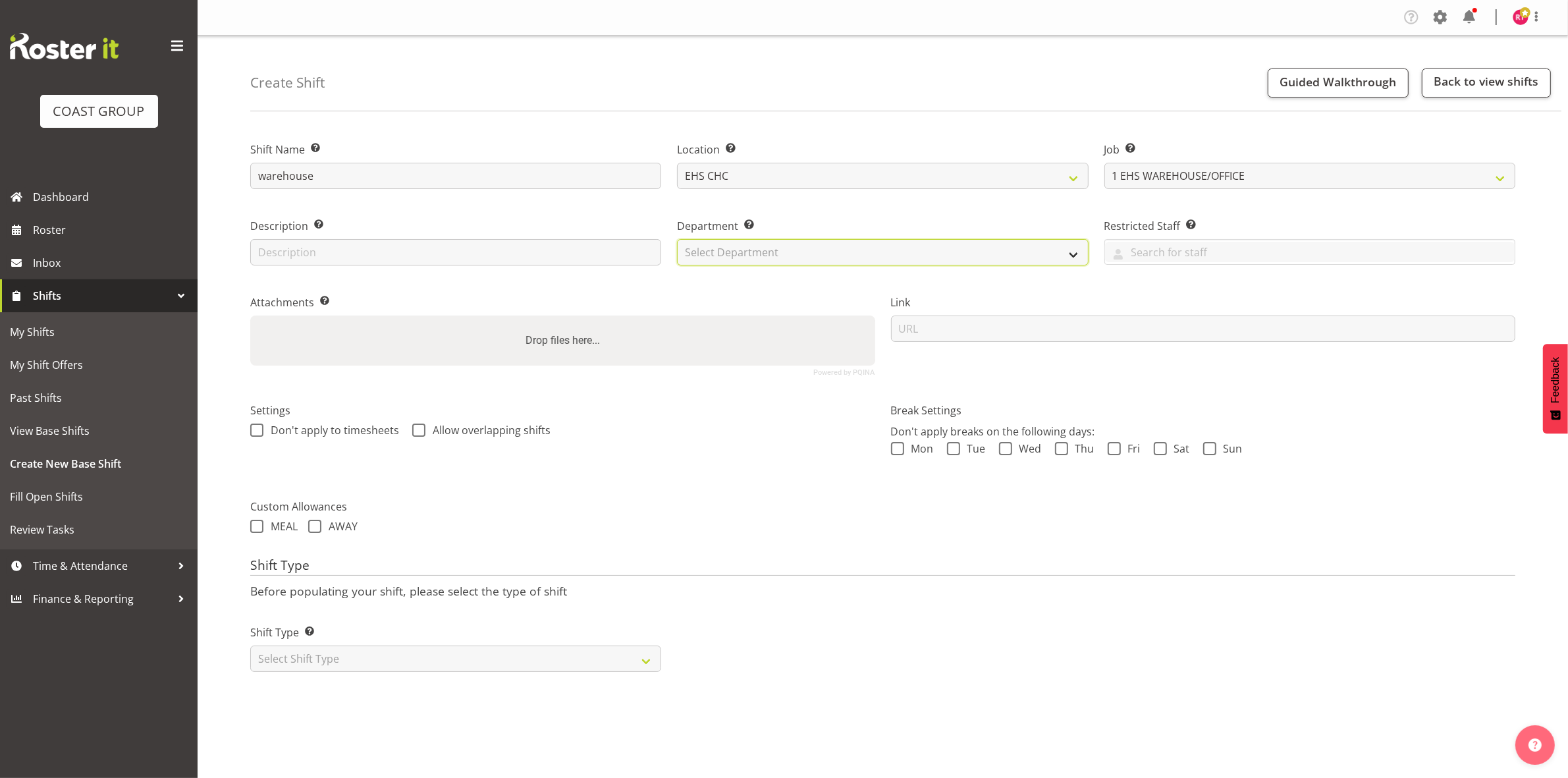
select select "41"
click at [677, 239] on select "Select Department EHS CHC OPS" at bounding box center [883, 252] width 411 height 26
drag, startPoint x: 473, startPoint y: 661, endPoint x: 472, endPoint y: 671, distance: 10.0
click at [473, 661] on select "Select Shift Type One Off Shift Recurring Shift Rotating Shift" at bounding box center [456, 659] width 411 height 26
select select "one_off"
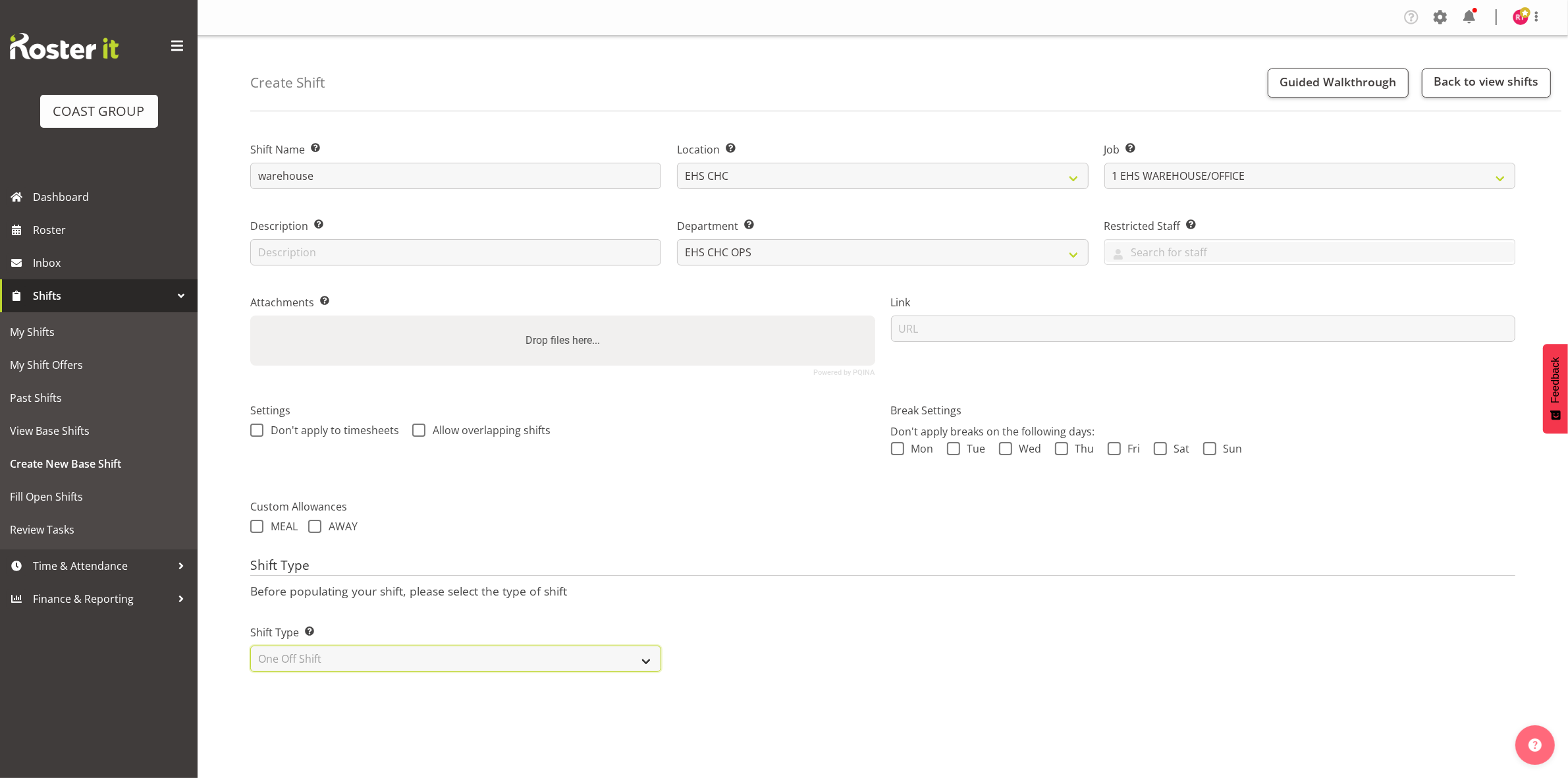
click at [250, 647] on select "Select Shift Type One Off Shift Recurring Shift Rotating Shift" at bounding box center [456, 659] width 411 height 26
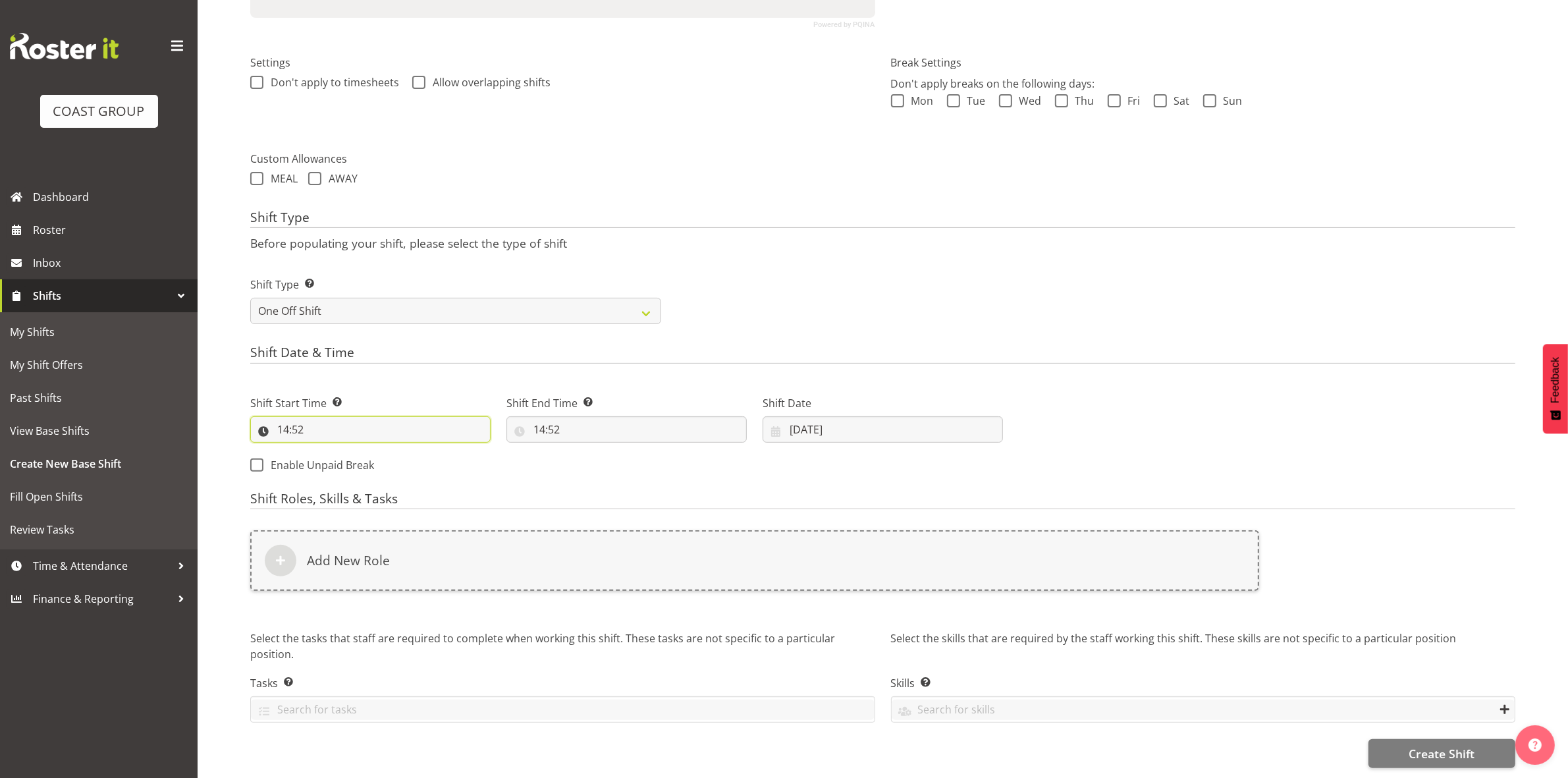
click at [282, 419] on input "14:52" at bounding box center [370, 429] width 241 height 26
click at [341, 450] on select "00 01 02 03 04 05 06 07 08 09 10 11 12 13 14 15 16 17 18 19 20 21 22 23" at bounding box center [340, 463] width 30 height 26
click at [325, 450] on select "00 01 02 03 04 05 06 07 08 09 10 11 12 13 14 15 16 17 18 19 20 21 22 23" at bounding box center [340, 463] width 30 height 26
click at [369, 450] on select "00 01 02 03 04 05 06 07 08 09 10 11 12 13 14 15 16 17 18 19 20 21 22 23 24 25 2…" at bounding box center [375, 463] width 30 height 26
select select "0"
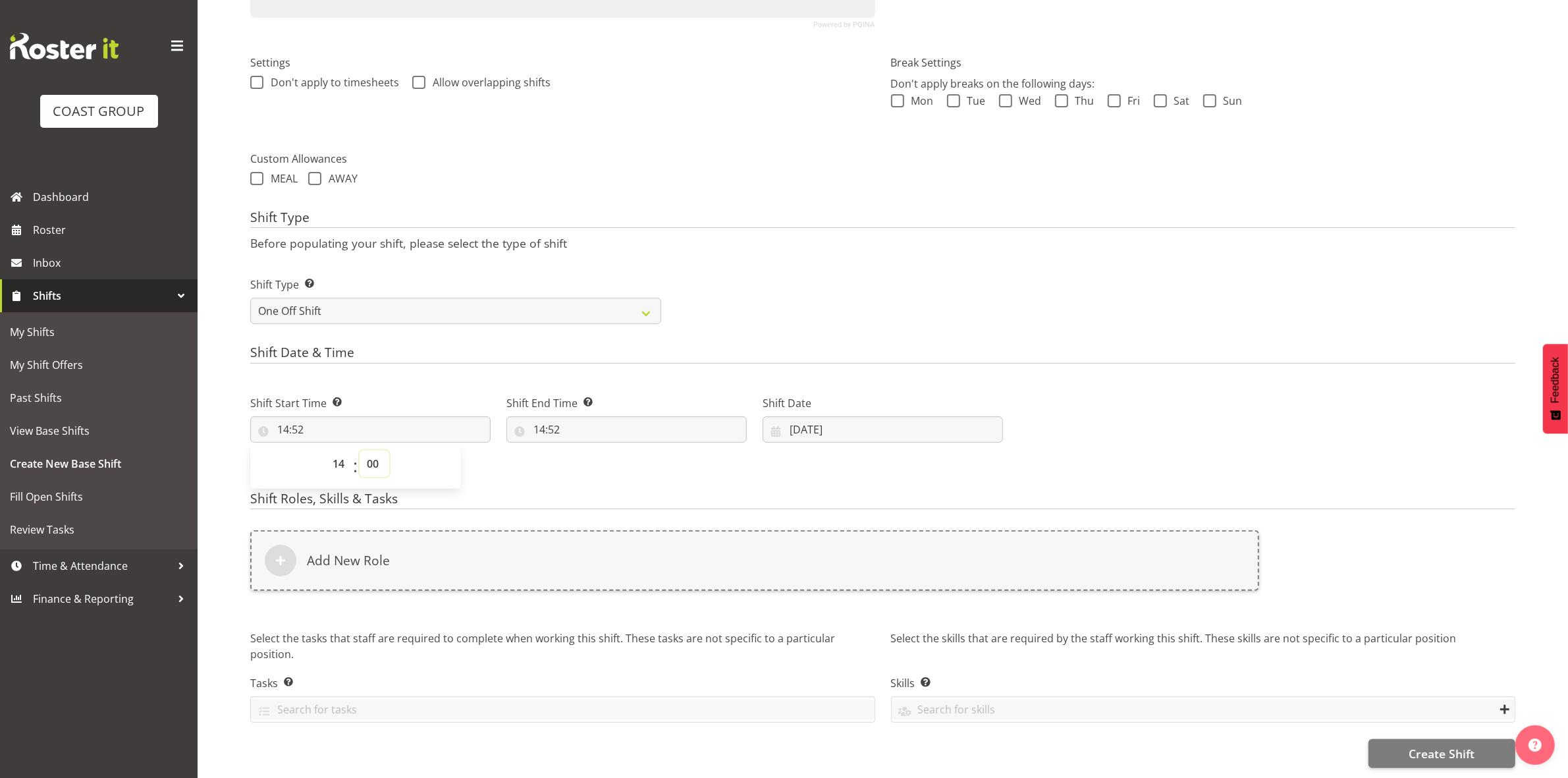
click at [360, 450] on select "00 01 02 03 04 05 06 07 08 09 10 11 12 13 14 15 16 17 18 19 20 21 22 23 24 25 2…" at bounding box center [375, 463] width 30 height 26
type input "14:00"
click at [723, 236] on p "Before populating your shift, please select the type of shift" at bounding box center [882, 243] width 1265 height 14
drag, startPoint x: 535, startPoint y: 412, endPoint x: 557, endPoint y: 425, distance: 25.6
click at [535, 417] on input "14:52" at bounding box center [626, 429] width 241 height 26
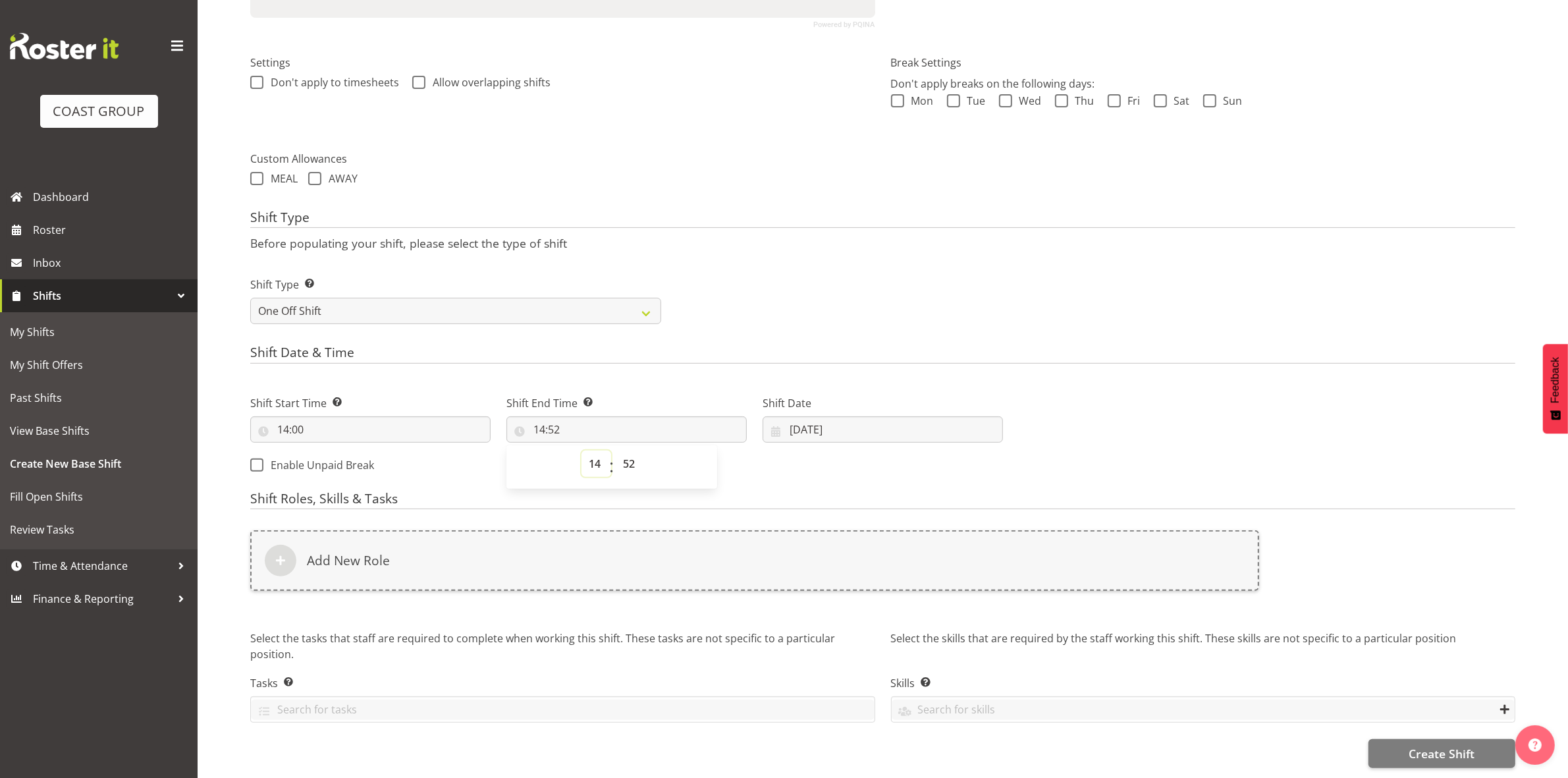
click at [592, 450] on select "00 01 02 03 04 05 06 07 08 09 10 11 12 13 14 15 16 17 18 19 20 21 22 23" at bounding box center [596, 463] width 30 height 26
select select "16"
click at [582, 450] on select "00 01 02 03 04 05 06 07 08 09 10 11 12 13 14 15 16 17 18 19 20 21 22 23" at bounding box center [596, 463] width 30 height 26
type input "16:52"
click at [629, 461] on select "00 01 02 03 04 05 06 07 08 09 10 11 12 13 14 15 16 17 18 19 20 21 22 23 24 25 2…" at bounding box center [631, 463] width 30 height 26
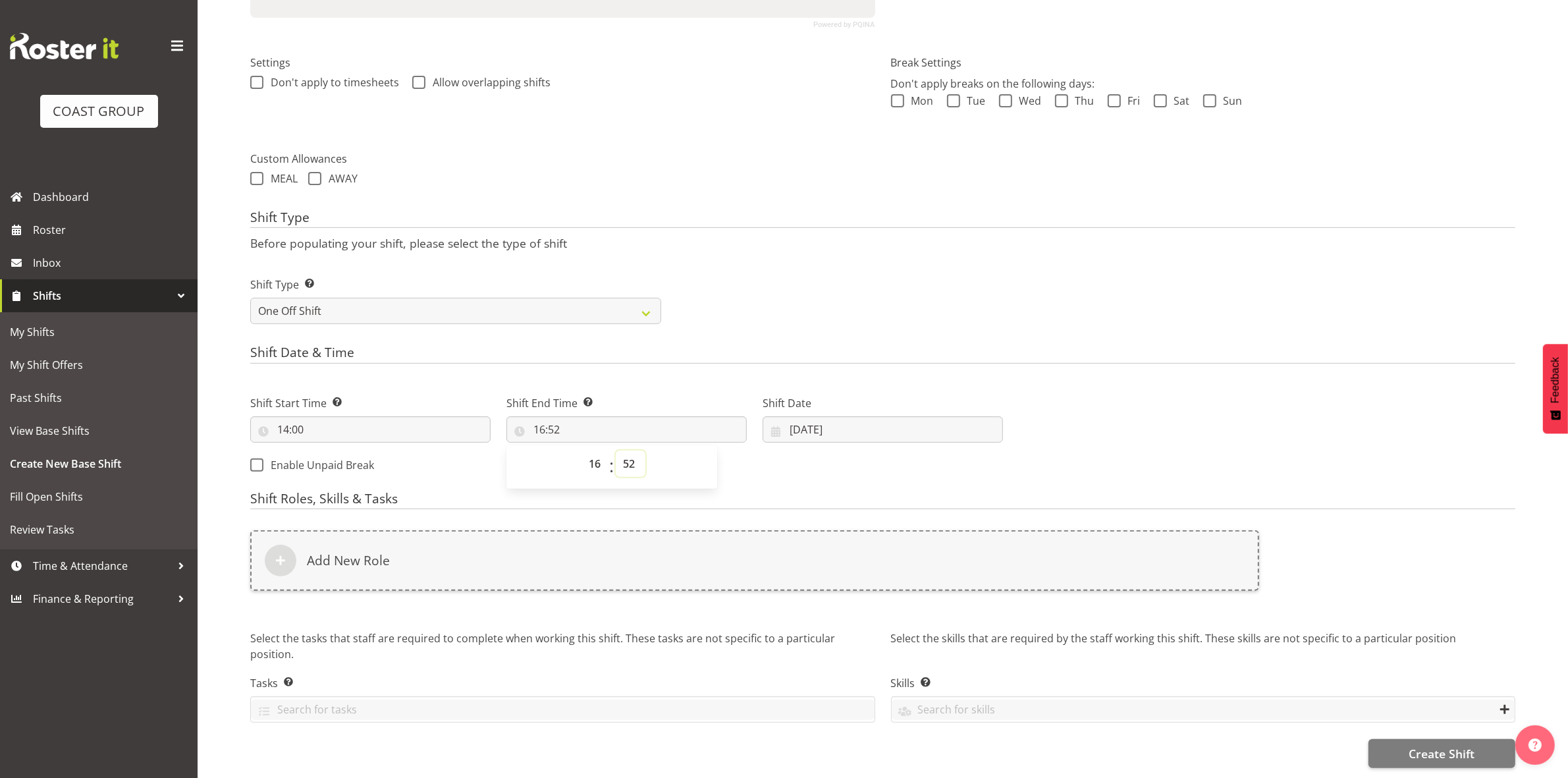
select select "30"
click at [616, 450] on select "00 01 02 03 04 05 06 07 08 09 10 11 12 13 14 15 16 17 18 19 20 21 22 23 24 25 2…" at bounding box center [631, 463] width 30 height 26
type input "16:30"
click at [840, 236] on p "Before populating your shift, please select the type of shift" at bounding box center [882, 243] width 1265 height 14
click at [797, 417] on input "26/08/2025" at bounding box center [883, 429] width 241 height 26
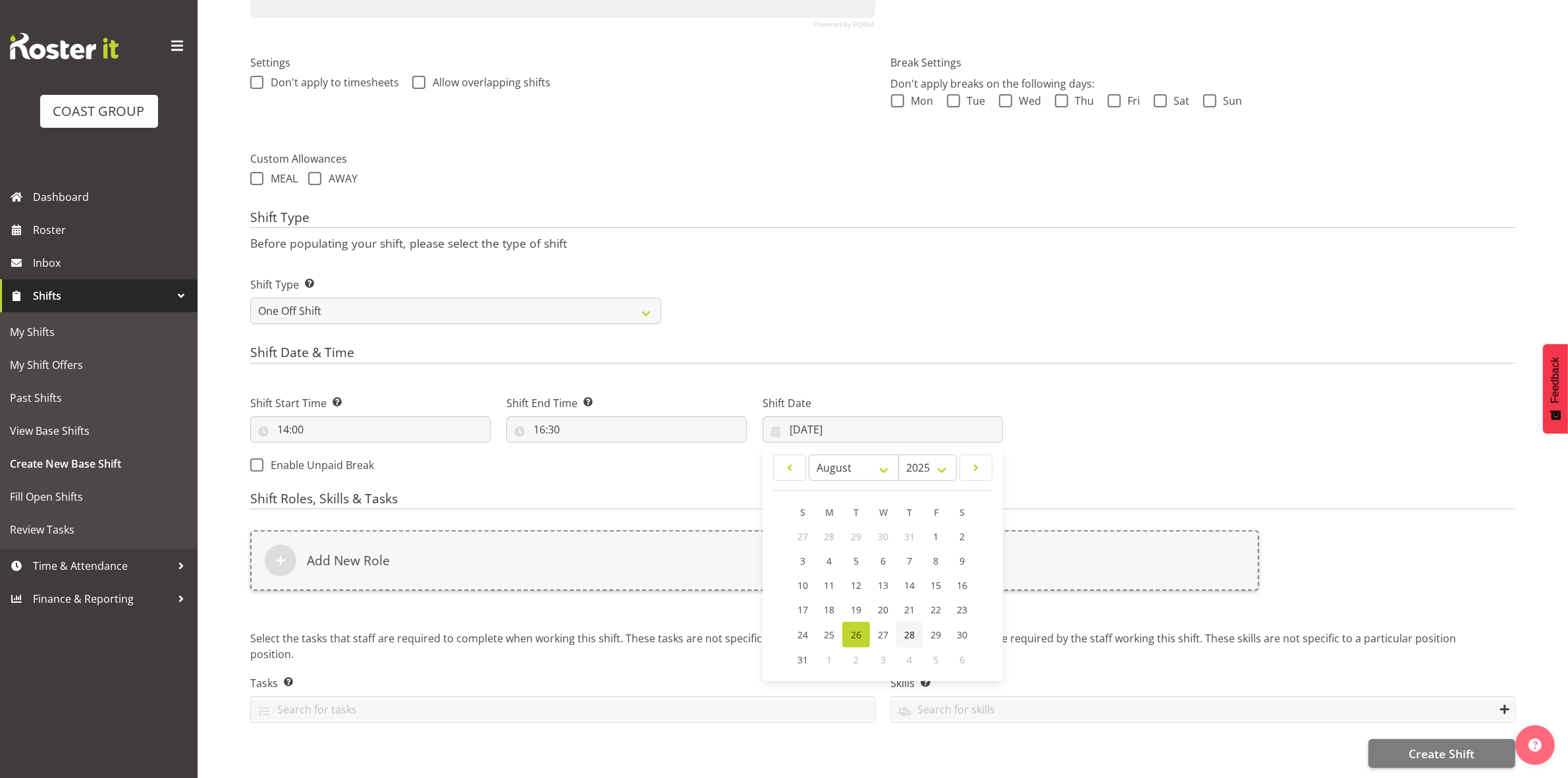
click at [906, 628] on span "28" at bounding box center [910, 634] width 11 height 13
type input "28/08/2025"
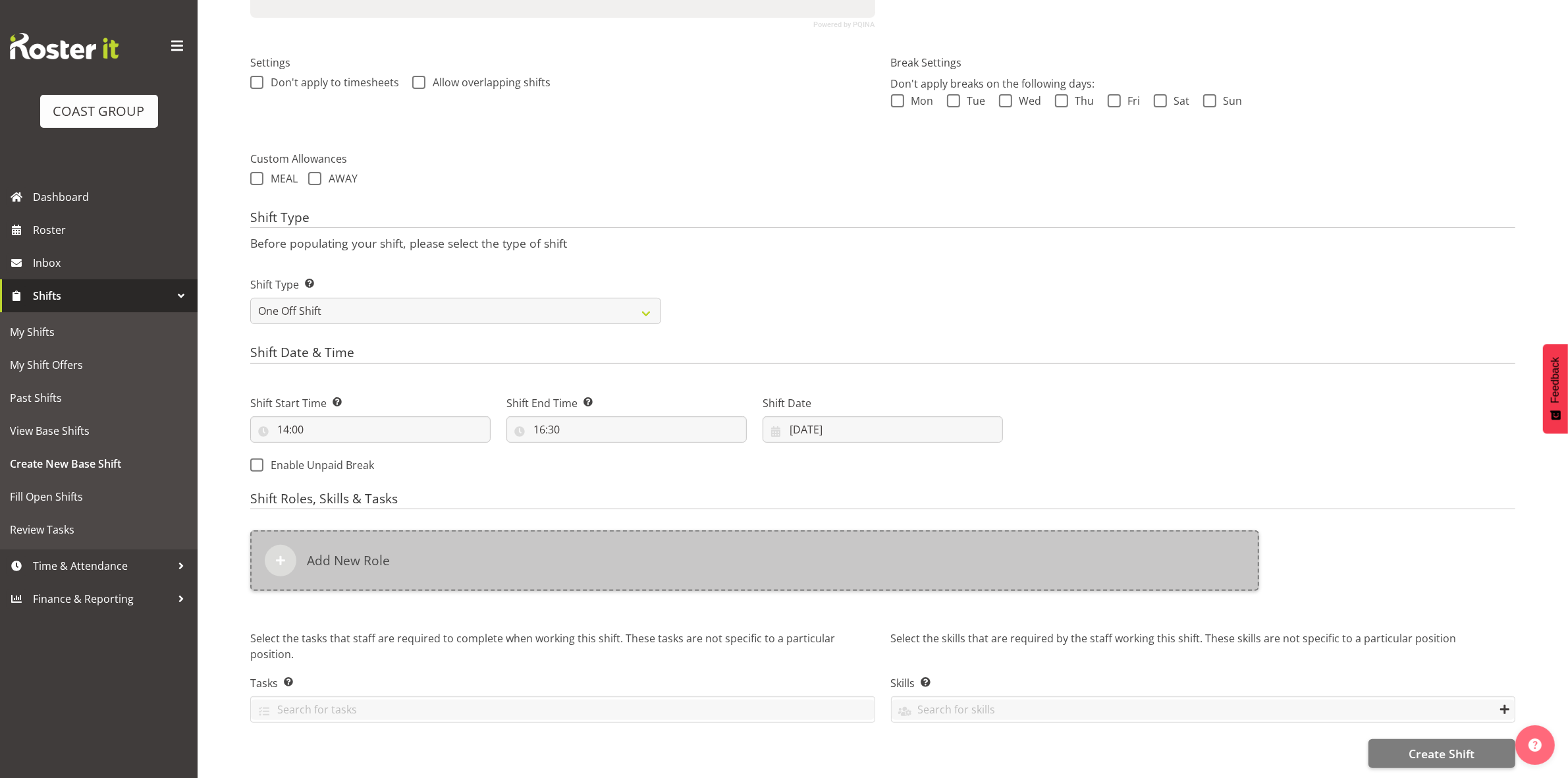
click at [540, 547] on div "Add New Role" at bounding box center [754, 561] width 1009 height 61
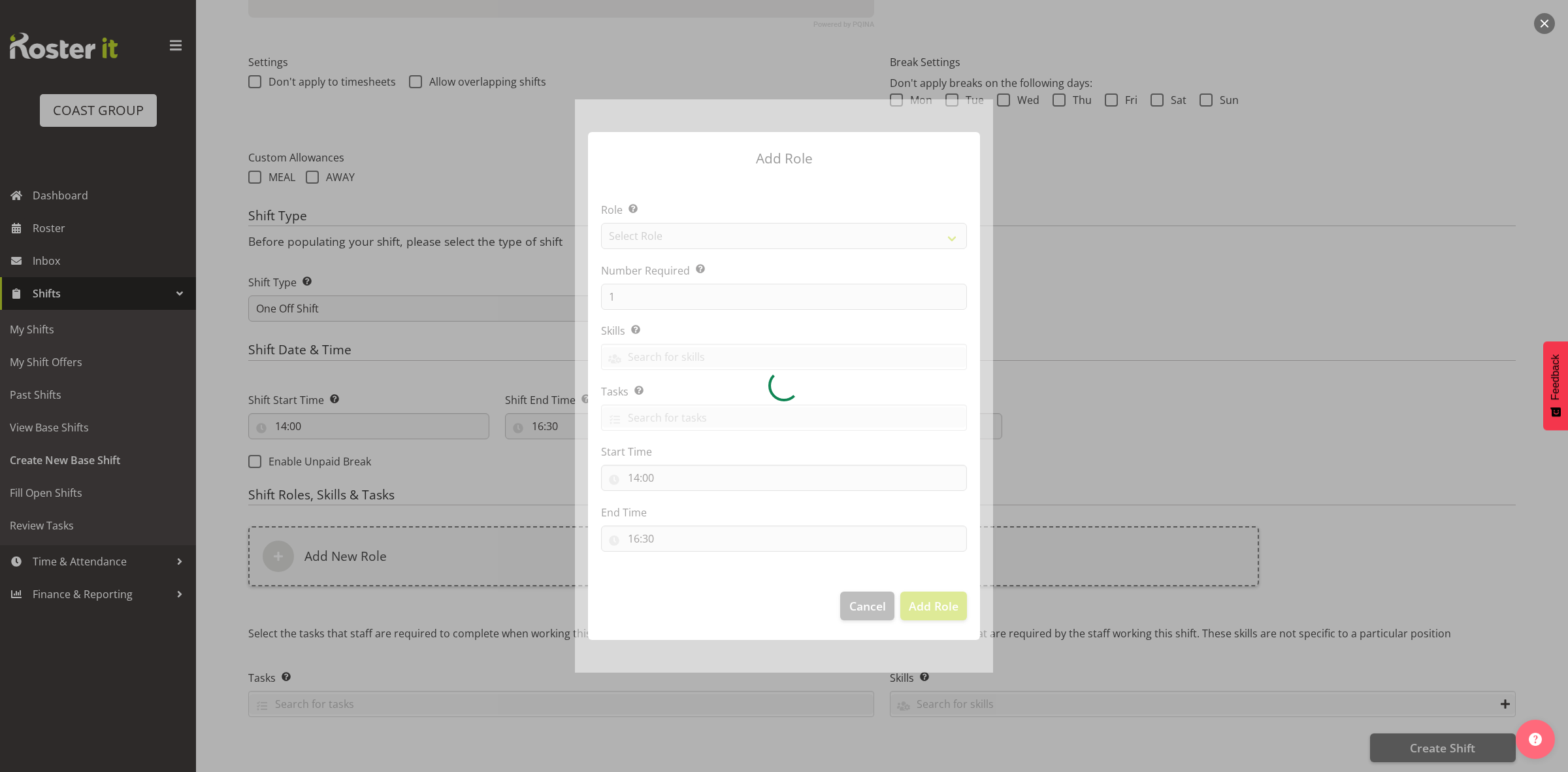
click at [748, 240] on div at bounding box center [784, 386] width 418 height 573
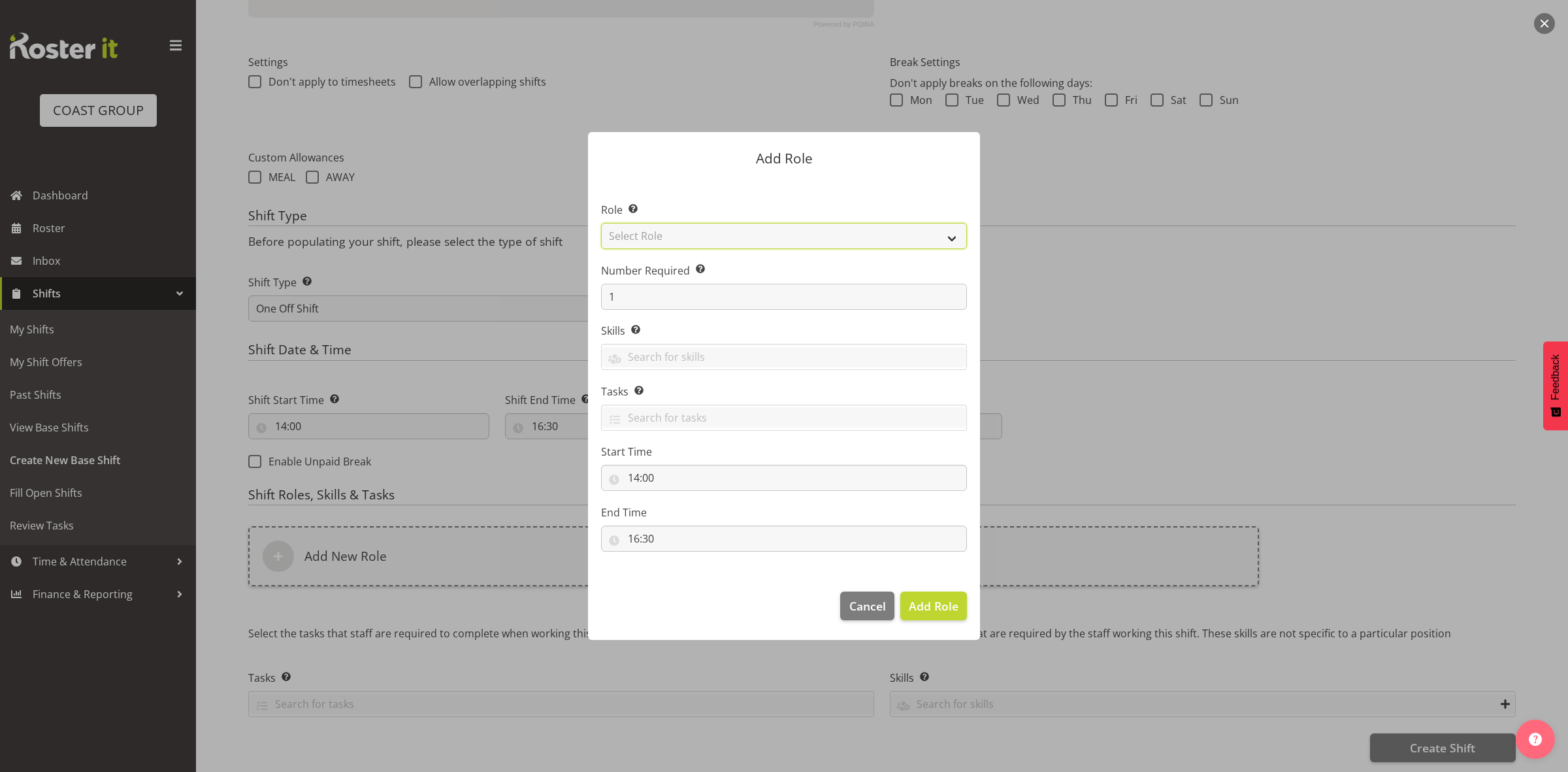
click at [748, 240] on select "Select Role ACCOUNT MANAGER ACCOUNT MANAGER DW ACCOUNTS AKL DIANNA VEHICLES AKL…" at bounding box center [784, 235] width 366 height 26
select select "192"
click at [601, 223] on select "Select Role ACCOUNT MANAGER ACCOUNT MANAGER DW ACCOUNTS AKL DIANNA VEHICLES AKL…" at bounding box center [784, 235] width 366 height 26
click at [923, 613] on span "Add Role" at bounding box center [933, 605] width 49 height 15
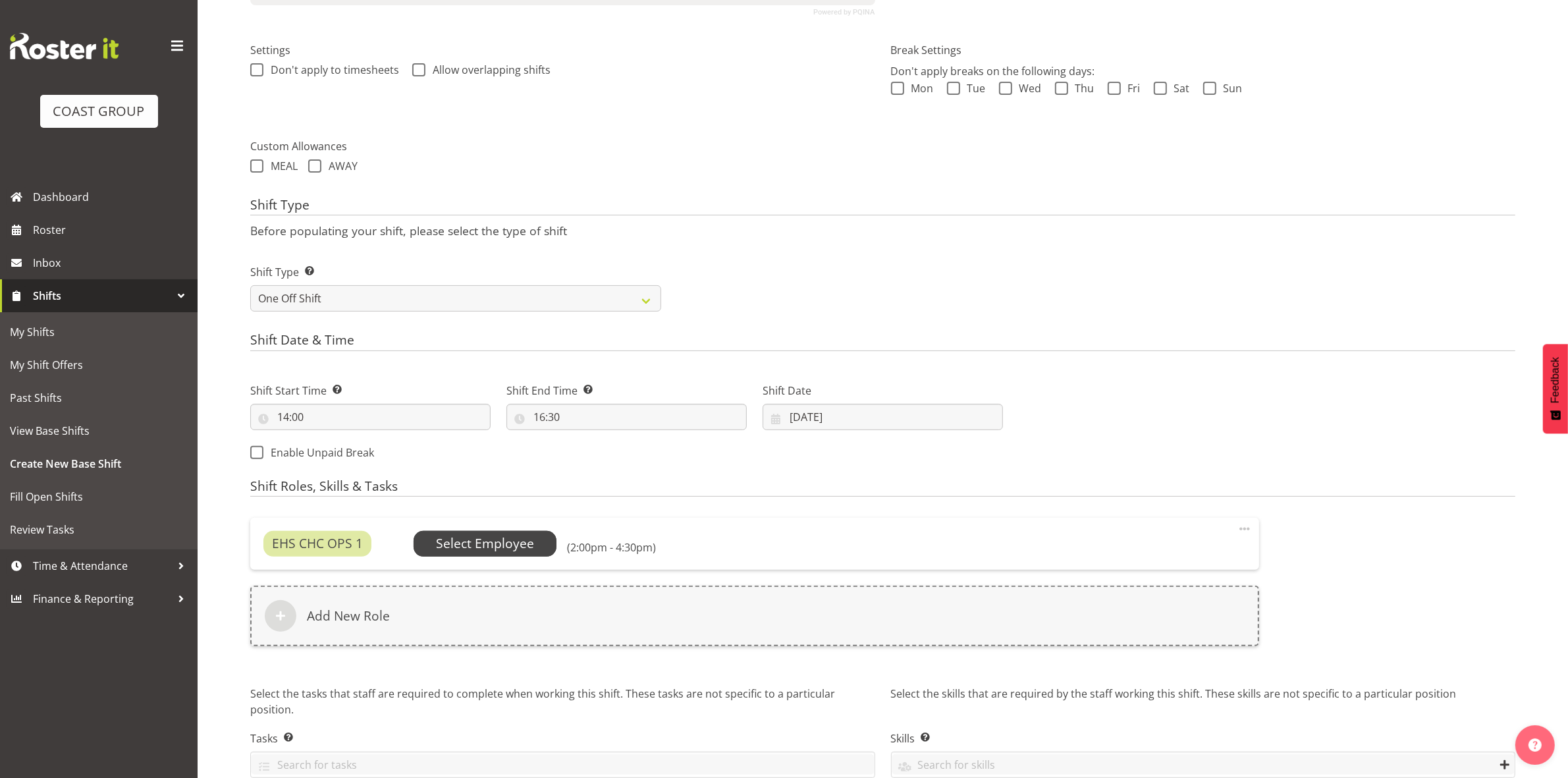
click at [482, 551] on span "Select Employee" at bounding box center [485, 544] width 98 height 19
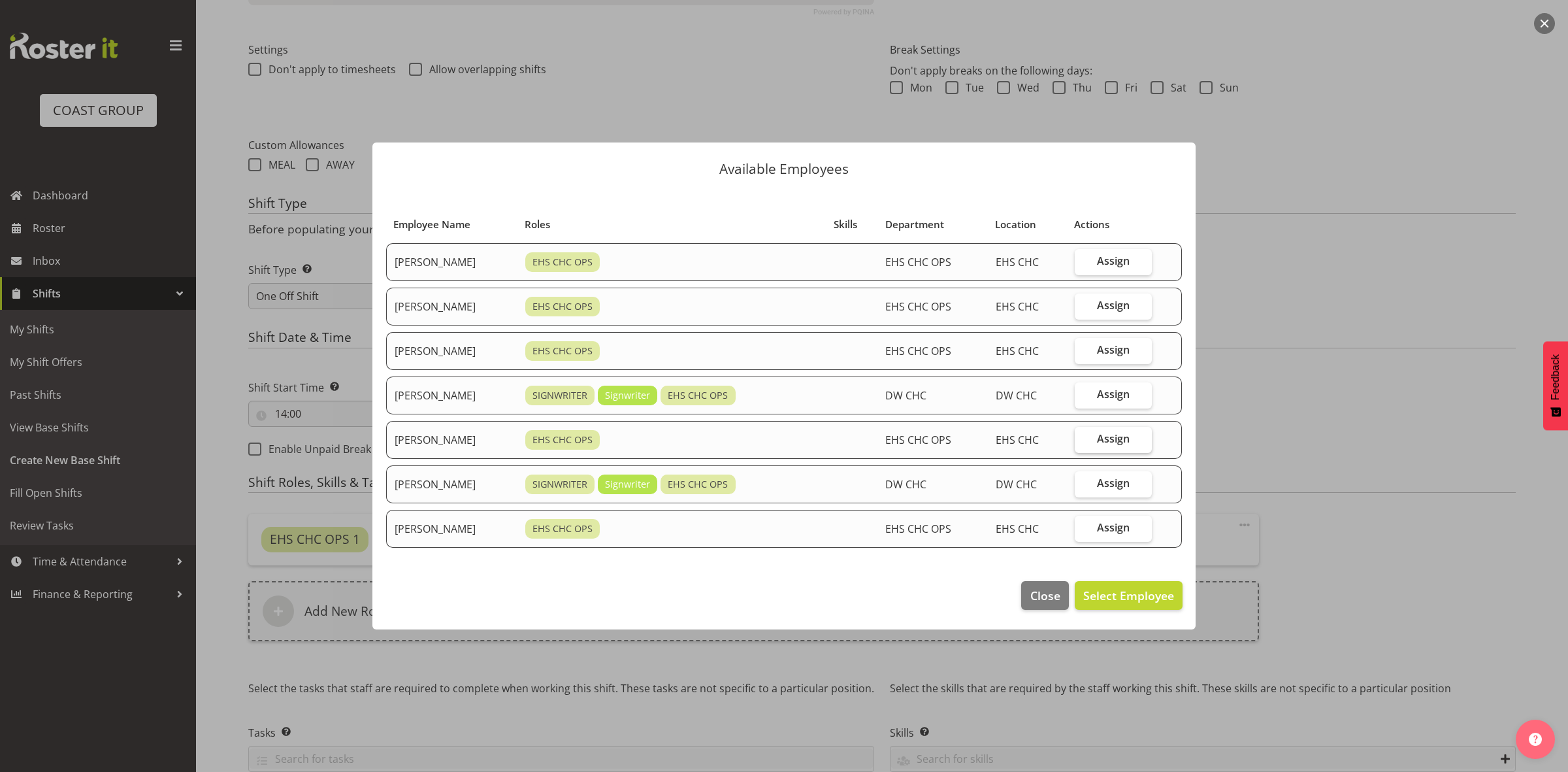
click at [1106, 440] on span "Assign" at bounding box center [1113, 439] width 33 height 13
click at [1083, 440] on input "Assign" at bounding box center [1079, 439] width 9 height 9
checkbox input "true"
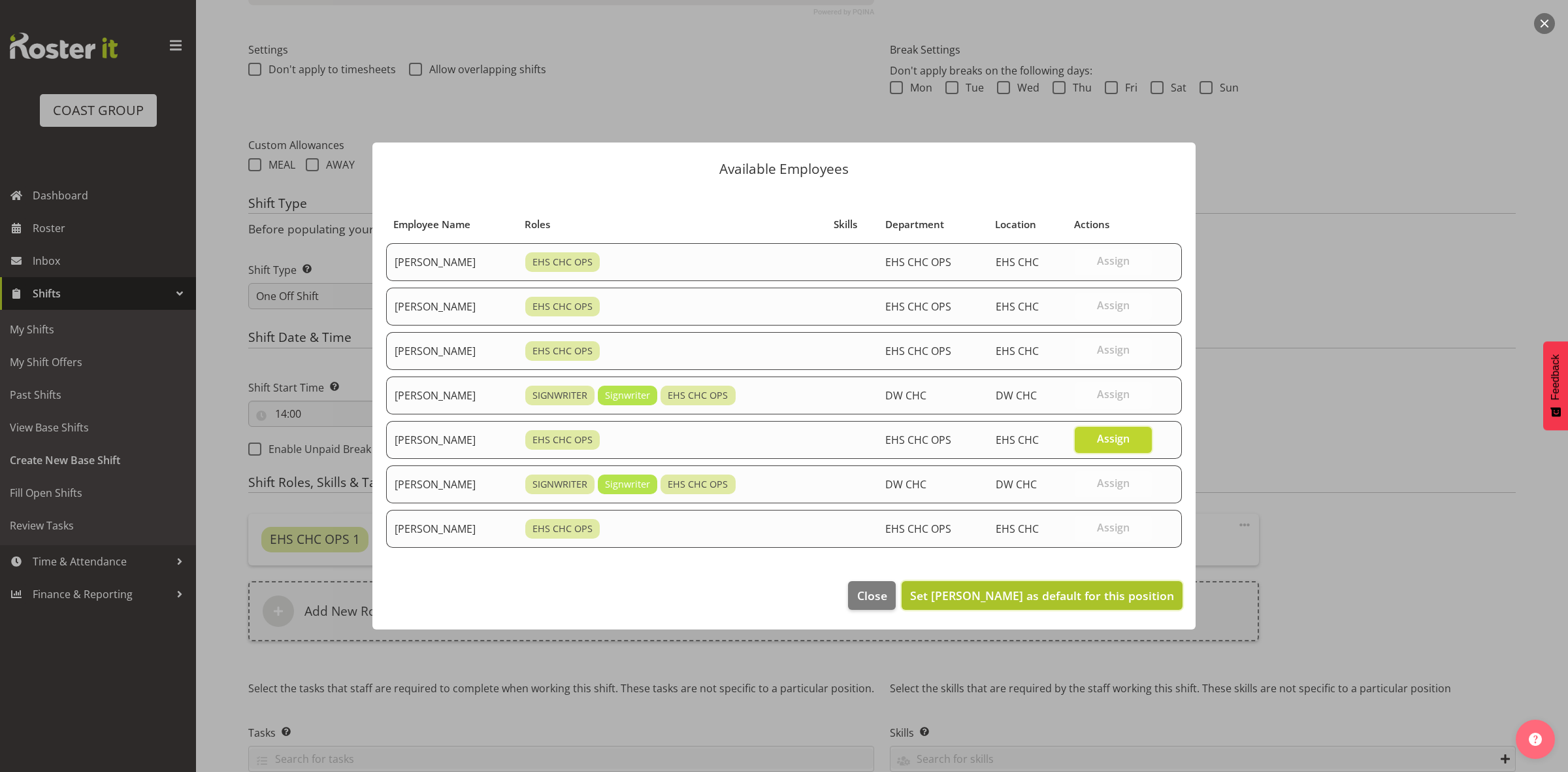
click at [1095, 597] on span "Set Shatif Ssendi as default for this position" at bounding box center [1042, 595] width 264 height 15
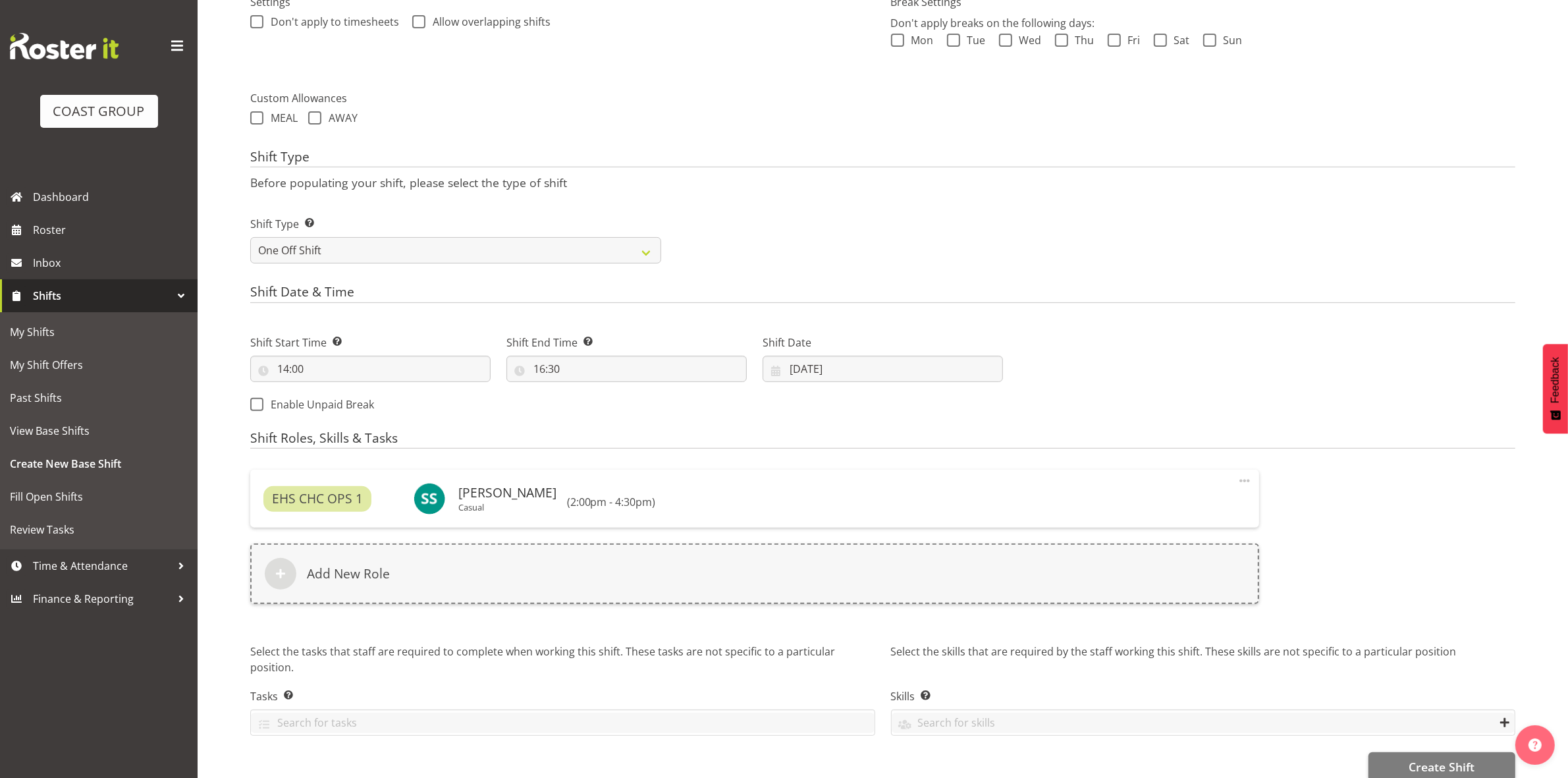
scroll to position [435, 0]
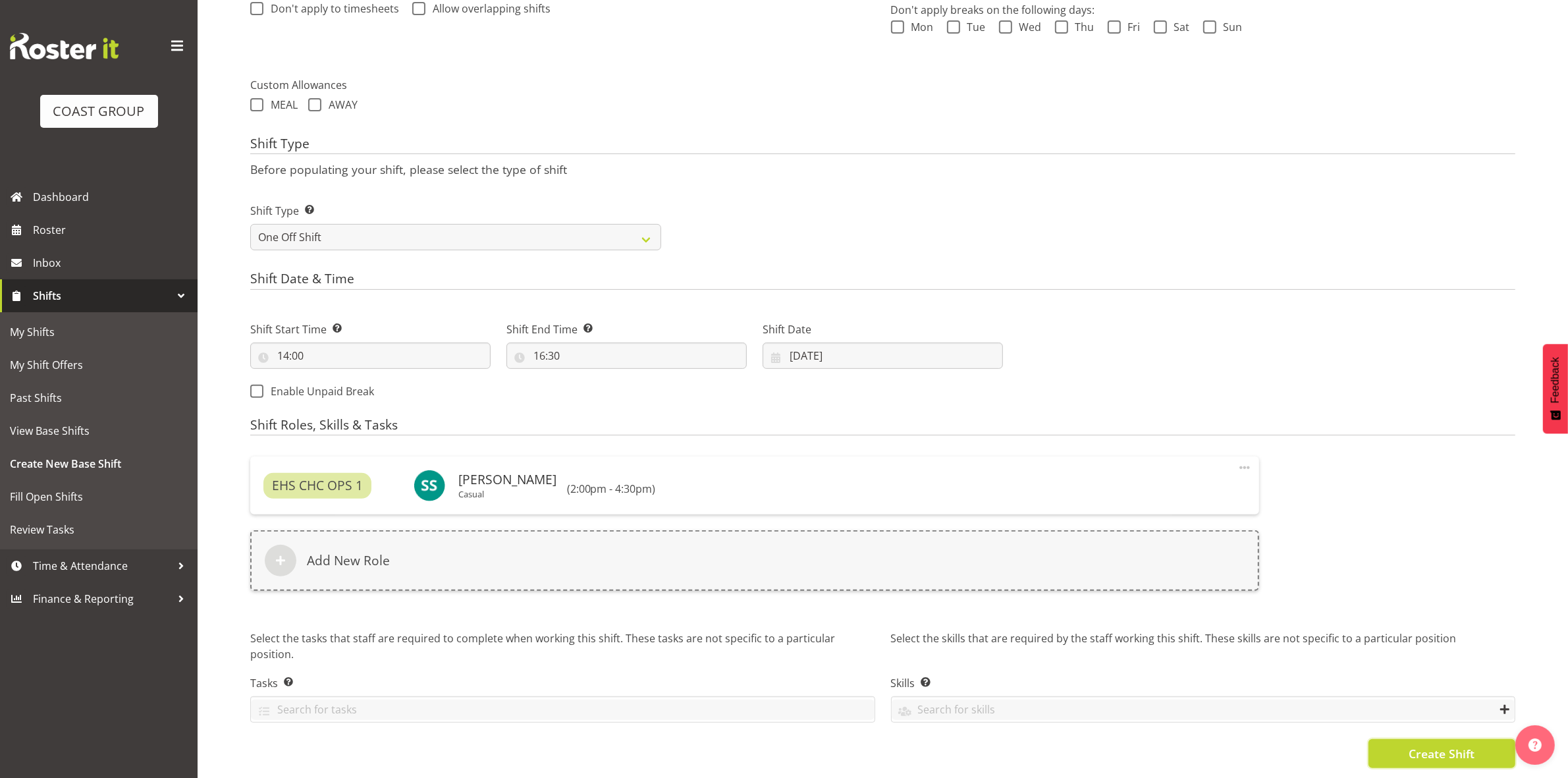
click at [1441, 745] on span "Create Shift" at bounding box center [1441, 753] width 66 height 17
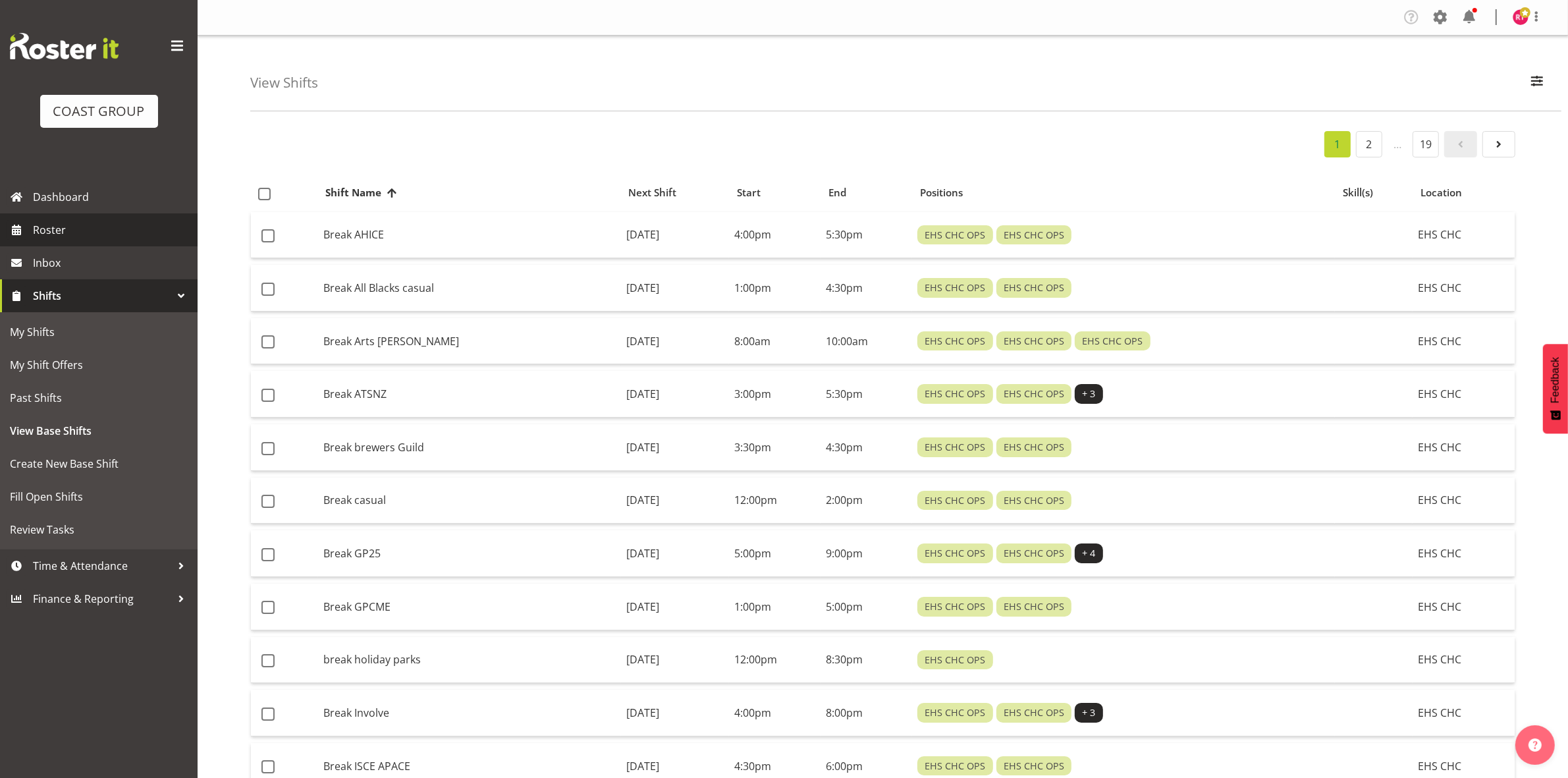
click at [73, 234] on span "Roster" at bounding box center [112, 229] width 158 height 20
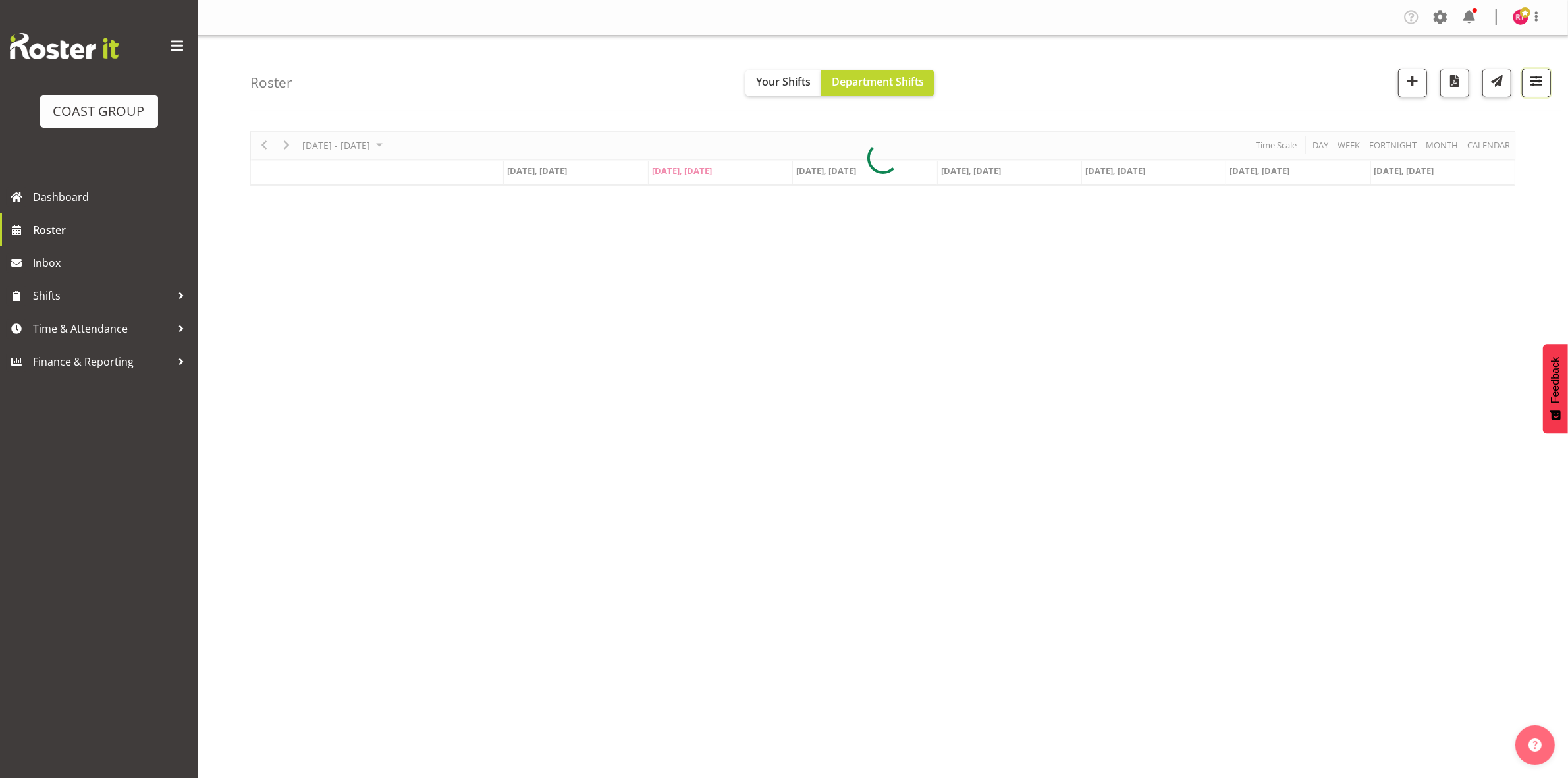
click at [1540, 82] on span "button" at bounding box center [1536, 80] width 17 height 17
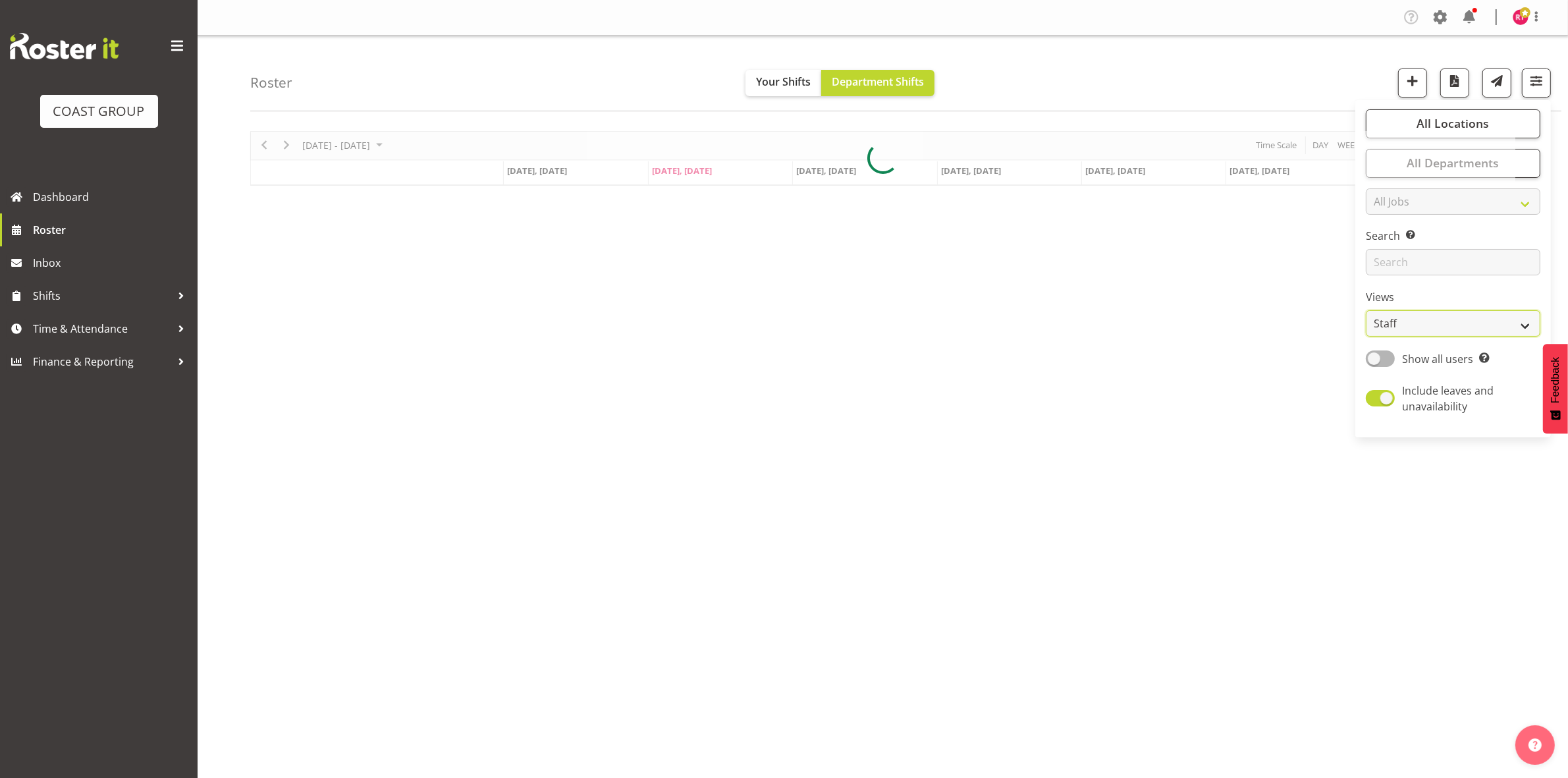
click at [1407, 311] on select "Staff Role Shift - Horizontal Shift - Vertical Staff - Location" at bounding box center [1453, 323] width 175 height 26
select select "shift"
click at [1367, 310] on select "Staff Role Shift - Horizontal Shift - Vertical Staff - Location" at bounding box center [1453, 323] width 175 height 26
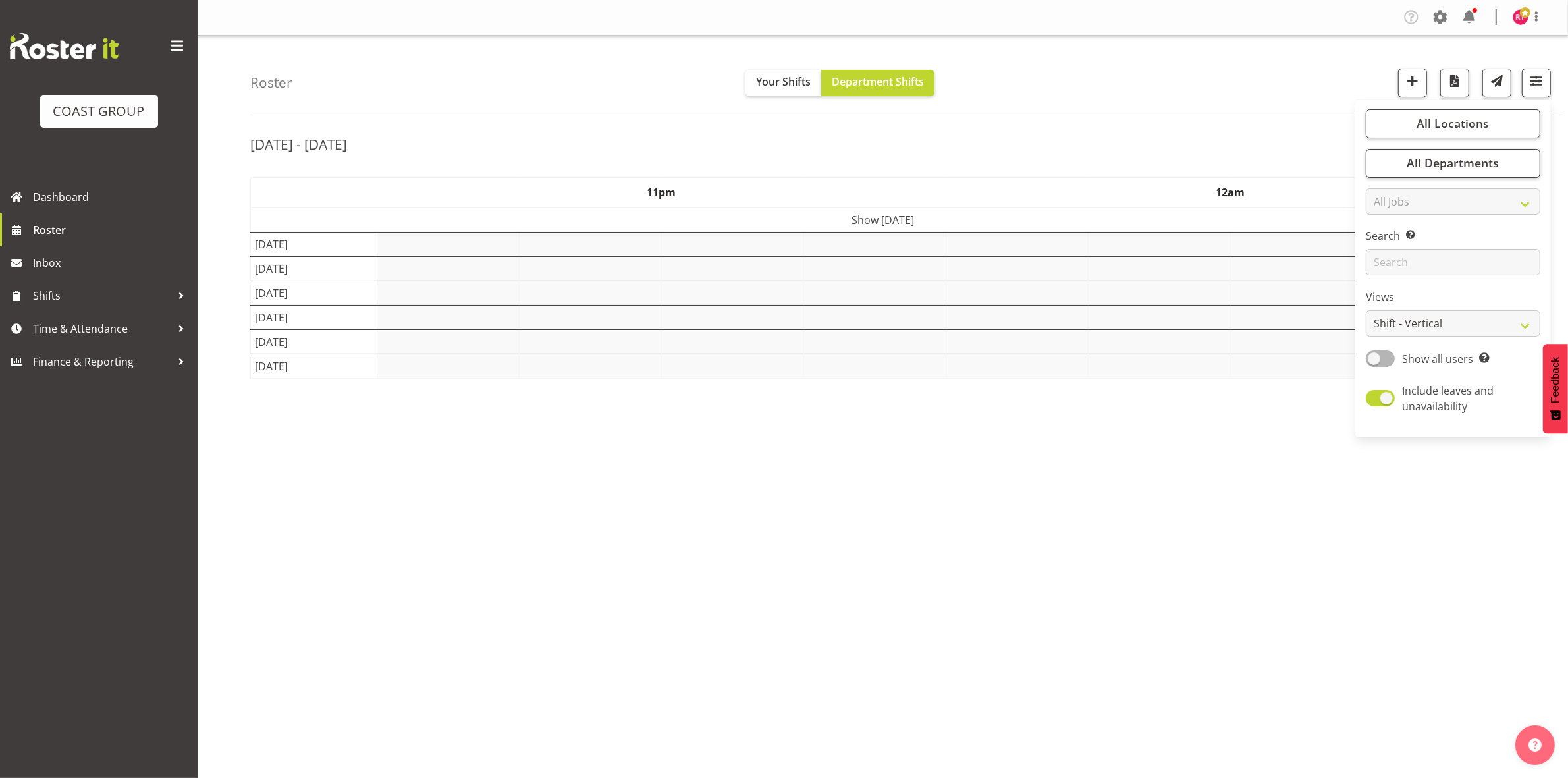
click at [1194, 133] on div "[DATE] - [DATE]" at bounding box center [882, 146] width 1265 height 30
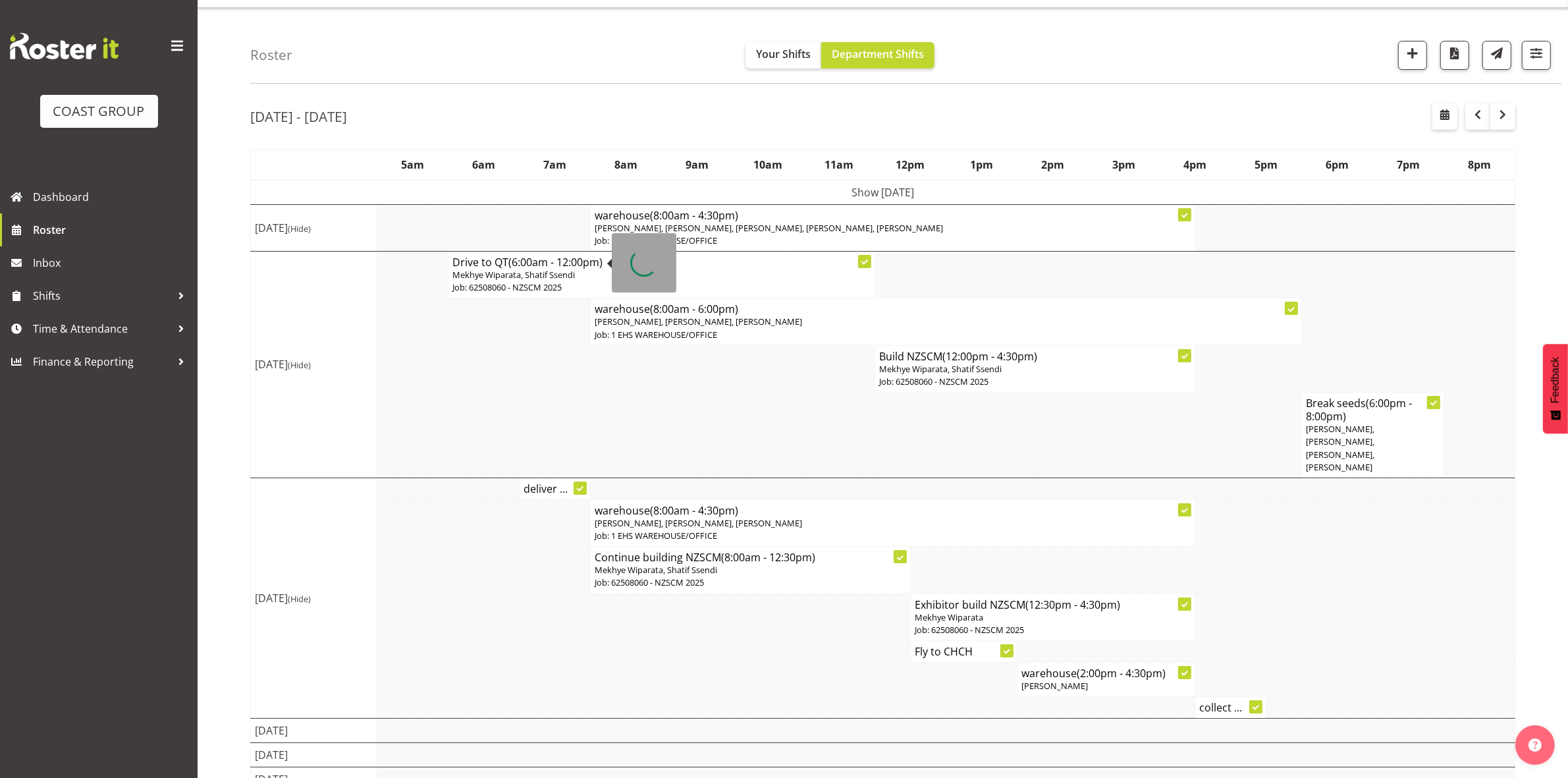
scroll to position [41, 0]
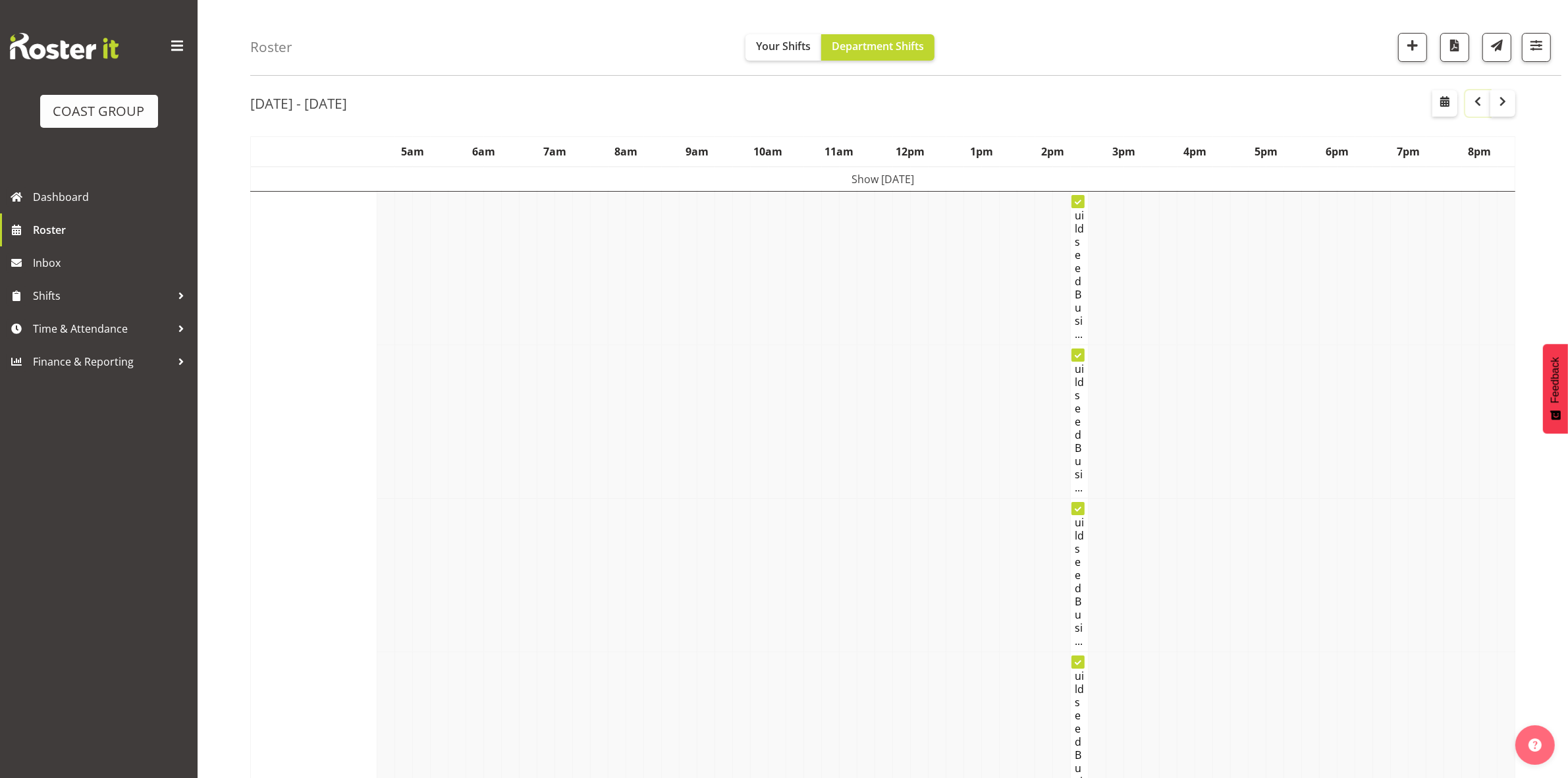
click at [1482, 103] on span "button" at bounding box center [1477, 101] width 15 height 16
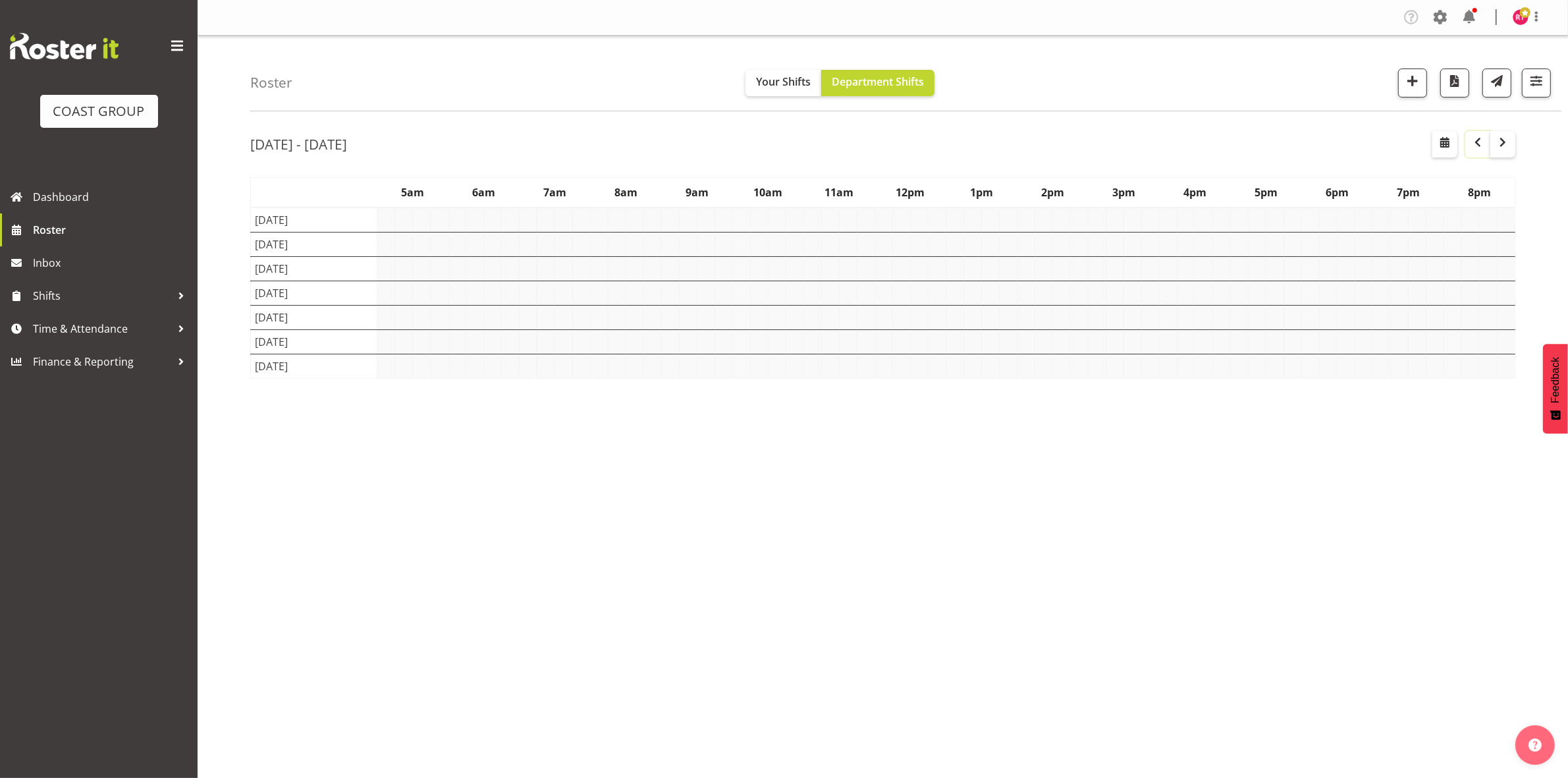
scroll to position [0, 0]
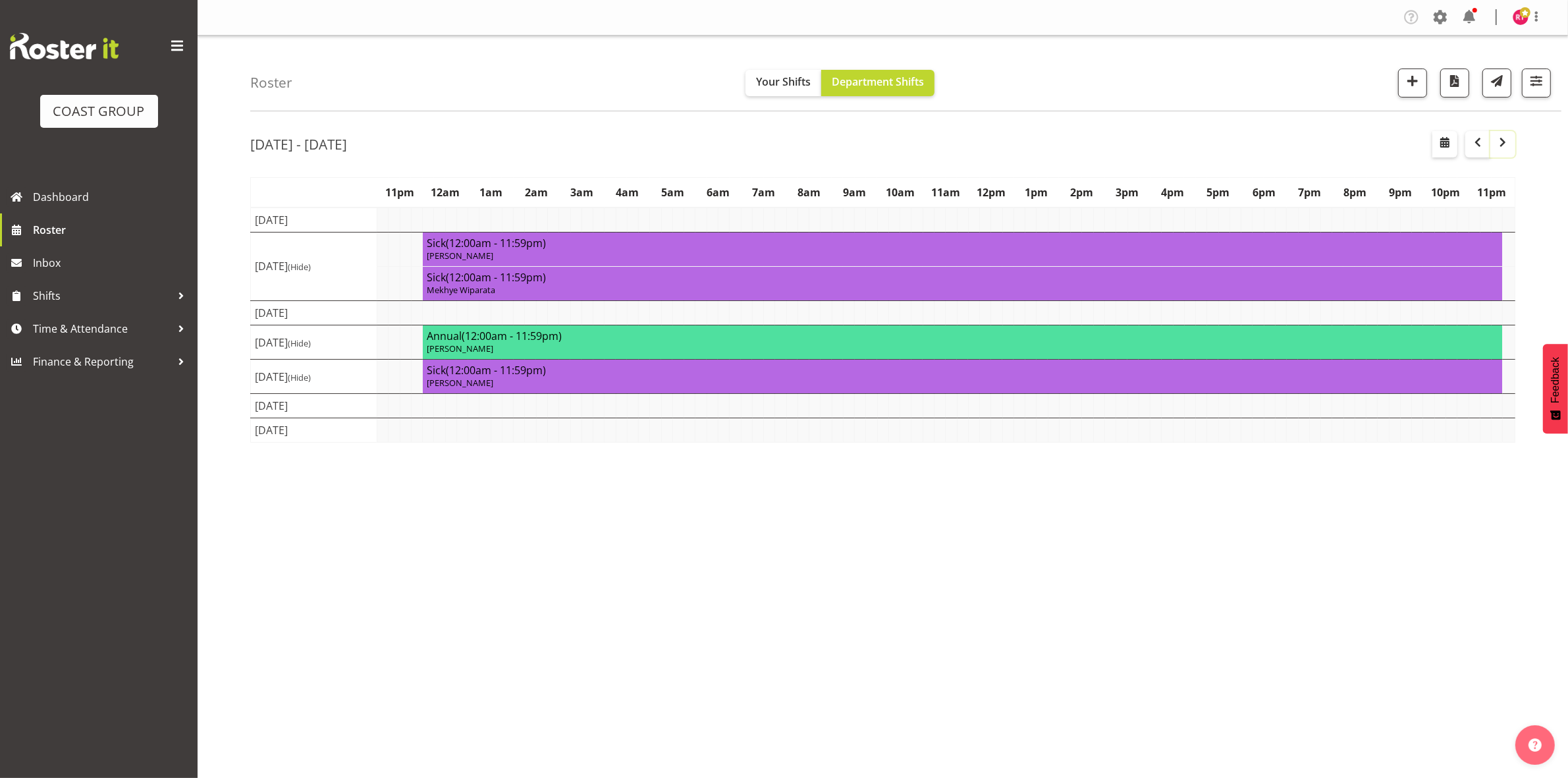
click at [1503, 144] on span "button" at bounding box center [1502, 142] width 15 height 16
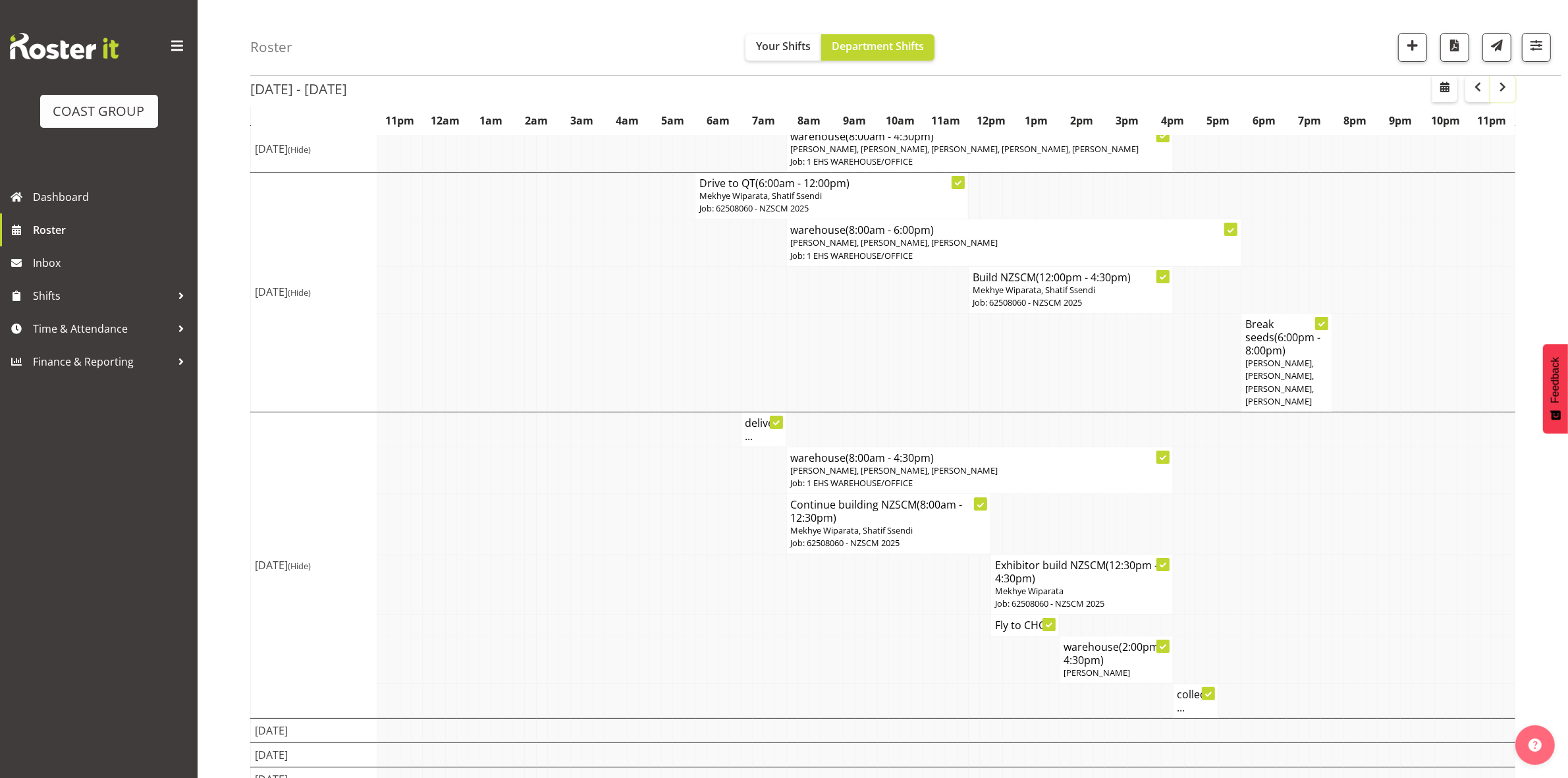
scroll to position [146, 0]
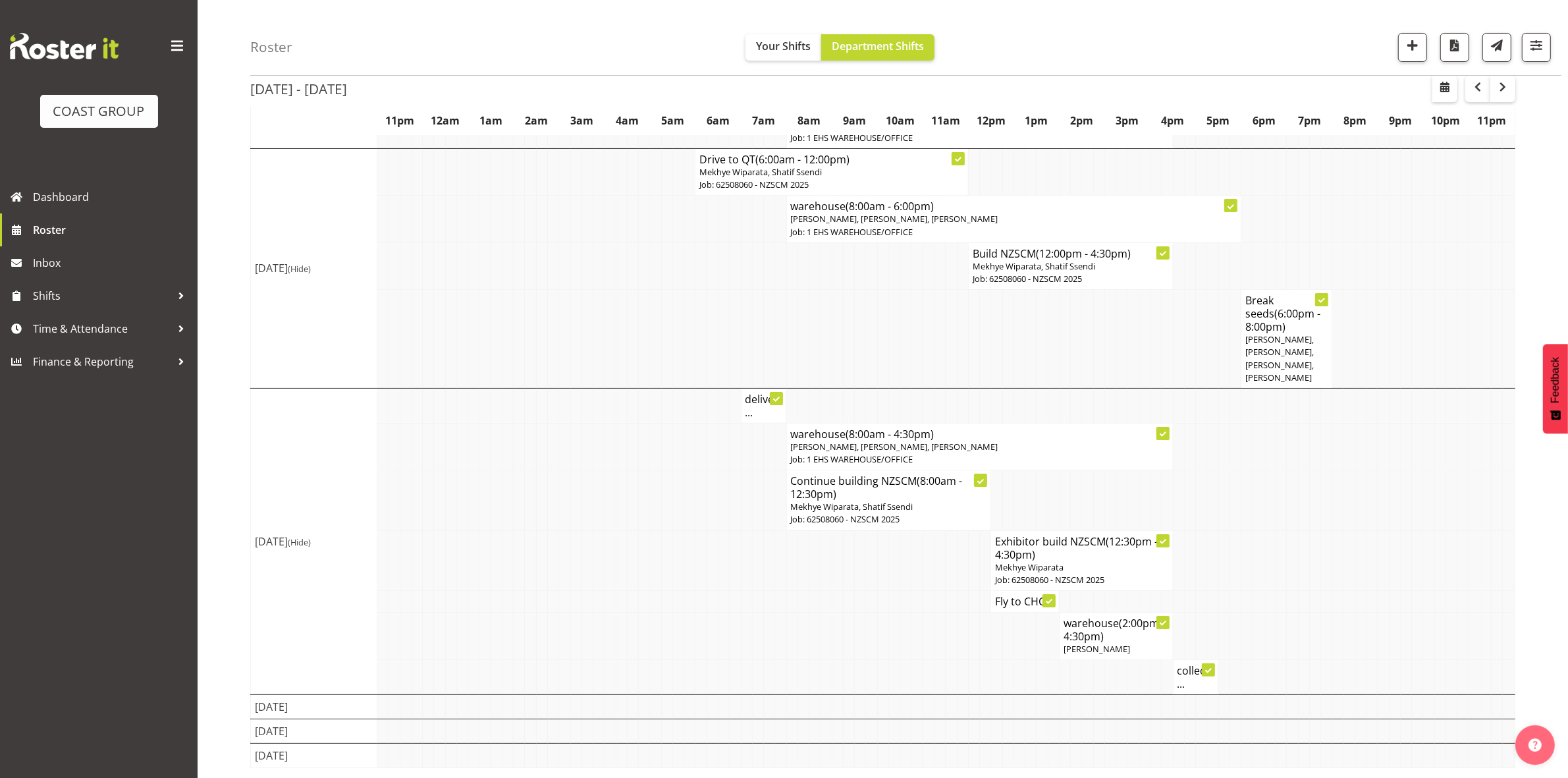
click at [1395, 51] on div "All Locations Clear CARLTON EVENTS [PERSON_NAME] [PERSON_NAME][GEOGRAPHIC_DATA]…" at bounding box center [1469, 47] width 163 height 29
click at [1406, 47] on span "button" at bounding box center [1412, 45] width 17 height 17
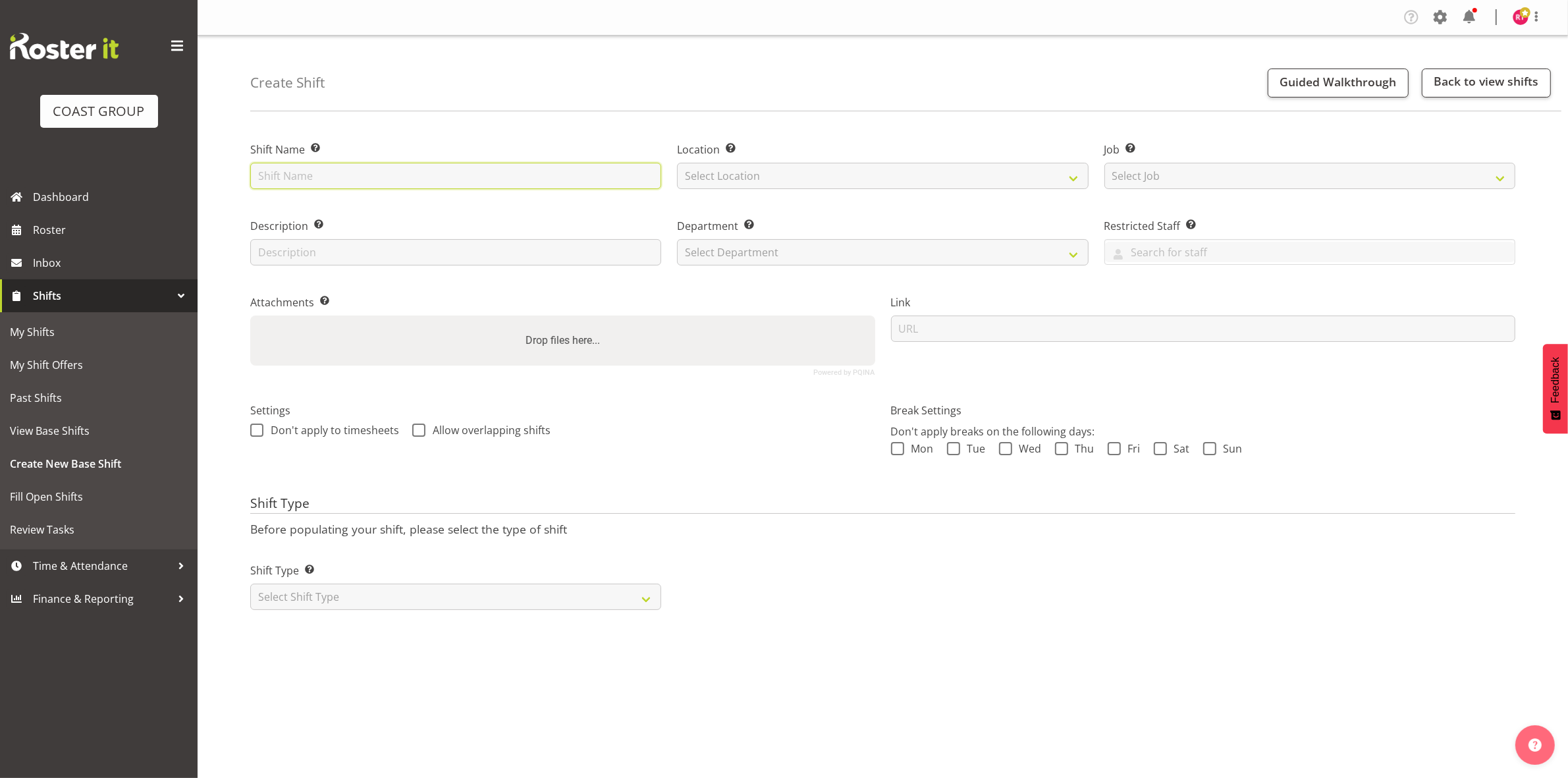
drag, startPoint x: 0, startPoint y: 0, endPoint x: 367, endPoint y: 181, distance: 409.2
click at [367, 181] on input "text" at bounding box center [456, 175] width 411 height 26
type input "warehouse"
click at [786, 185] on select "Select Location" at bounding box center [883, 175] width 411 height 26
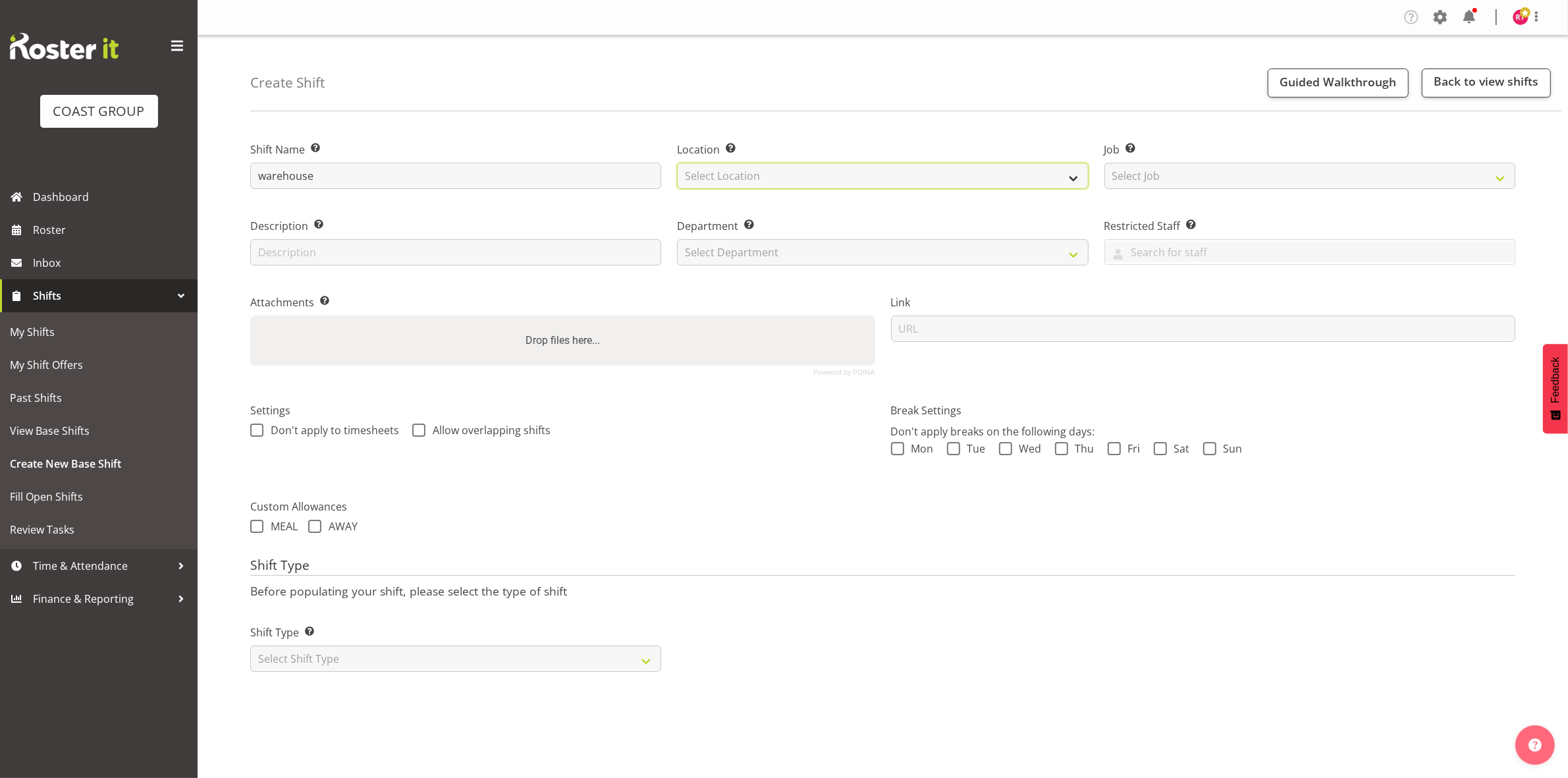
select select "107"
click at [677, 162] on select "Select Location EHS CHC" at bounding box center [883, 175] width 411 height 26
click at [1143, 183] on select "Select Job Create new job 1 Carlton Events 1 [PERSON_NAME][GEOGRAPHIC_DATA] 1 […" at bounding box center [1310, 175] width 411 height 26
select select "69"
click at [1104, 162] on select "Select Job Create new job 1 Carlton Events 1 [PERSON_NAME][GEOGRAPHIC_DATA] 1 […" at bounding box center [1310, 175] width 411 height 26
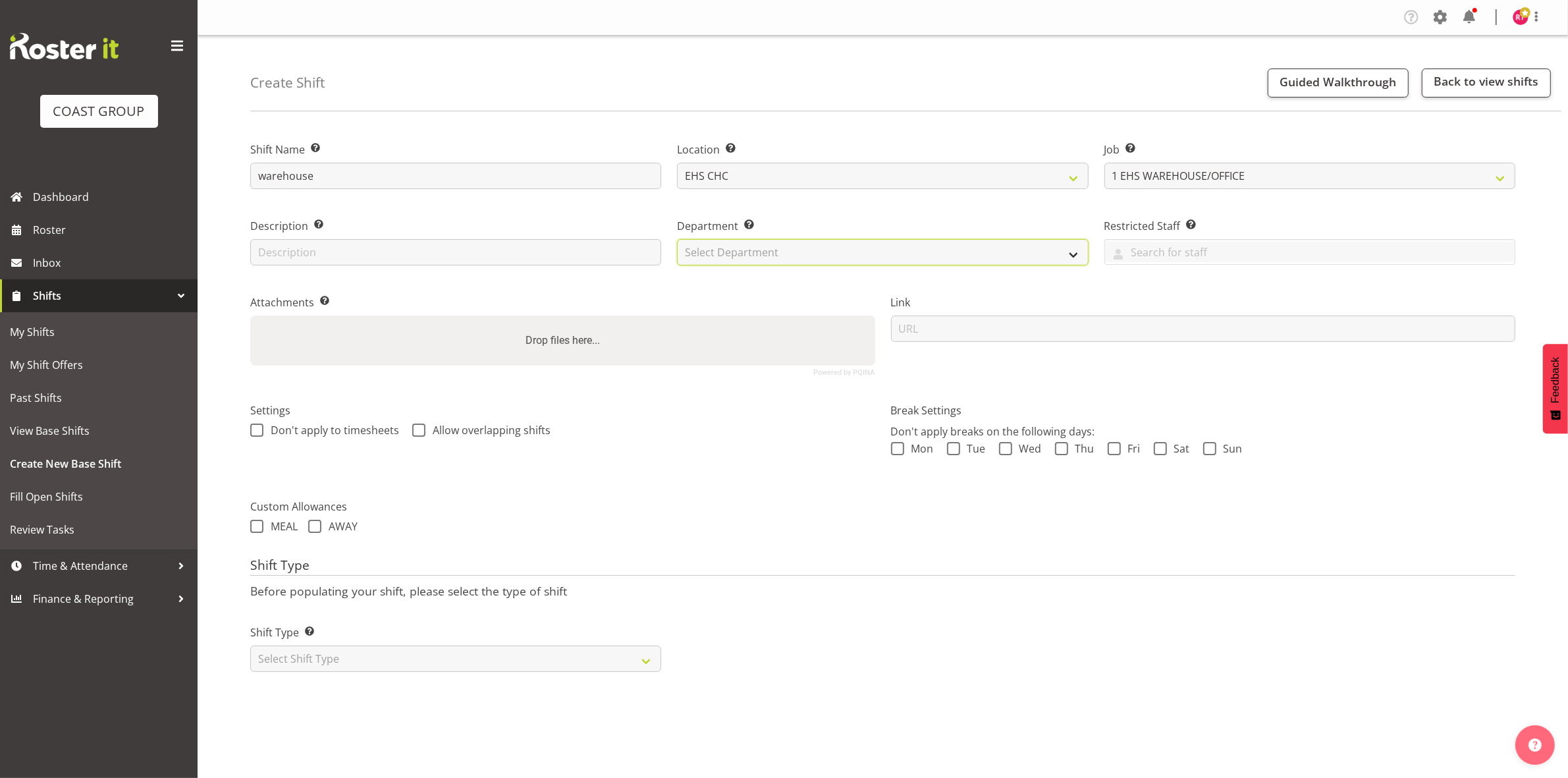
click at [803, 251] on select "Select Department" at bounding box center [883, 252] width 411 height 26
select select "41"
click at [677, 239] on select "Select Department EHS CHC OPS" at bounding box center [883, 252] width 411 height 26
click at [443, 676] on div "Shift Type Shift Types: One Off – Select this if you would like a single shift …" at bounding box center [456, 642] width 427 height 73
click at [440, 669] on select "Select Shift Type One Off Shift Recurring Shift Rotating Shift" at bounding box center [456, 659] width 411 height 26
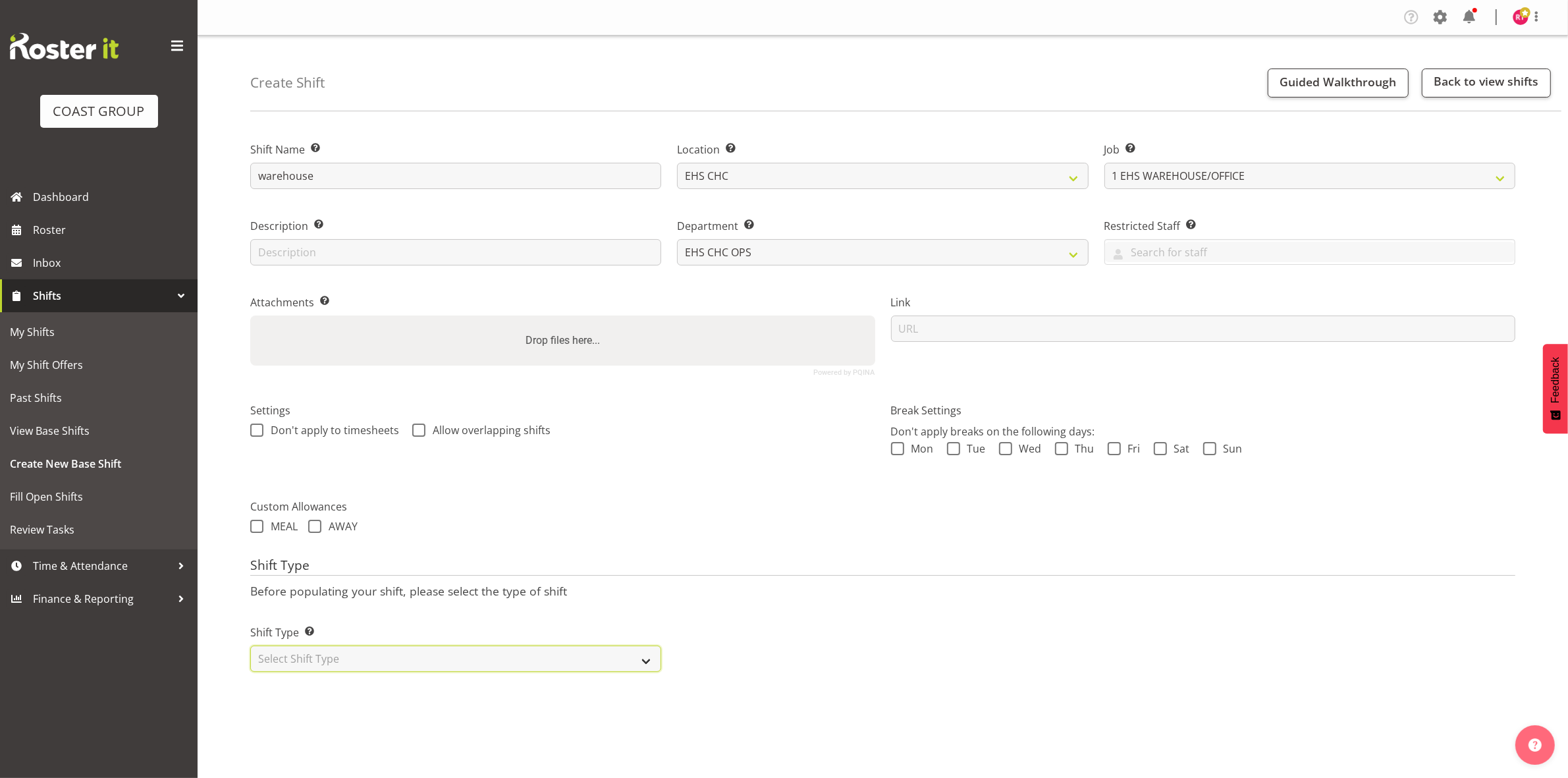
select select "one_off"
click at [250, 647] on select "Select Shift Type One Off Shift Recurring Shift Rotating Shift" at bounding box center [456, 659] width 411 height 26
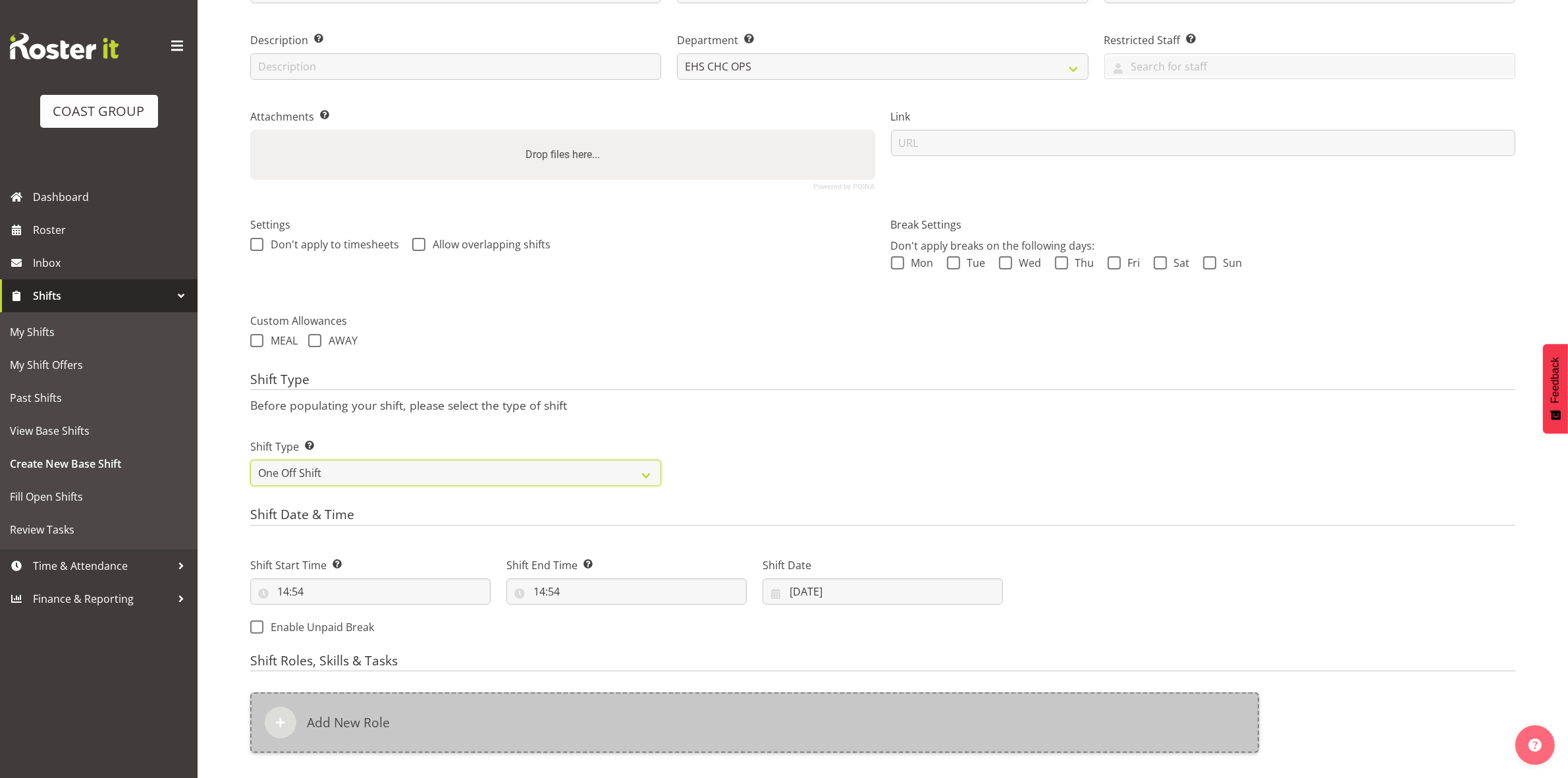
scroll to position [361, 0]
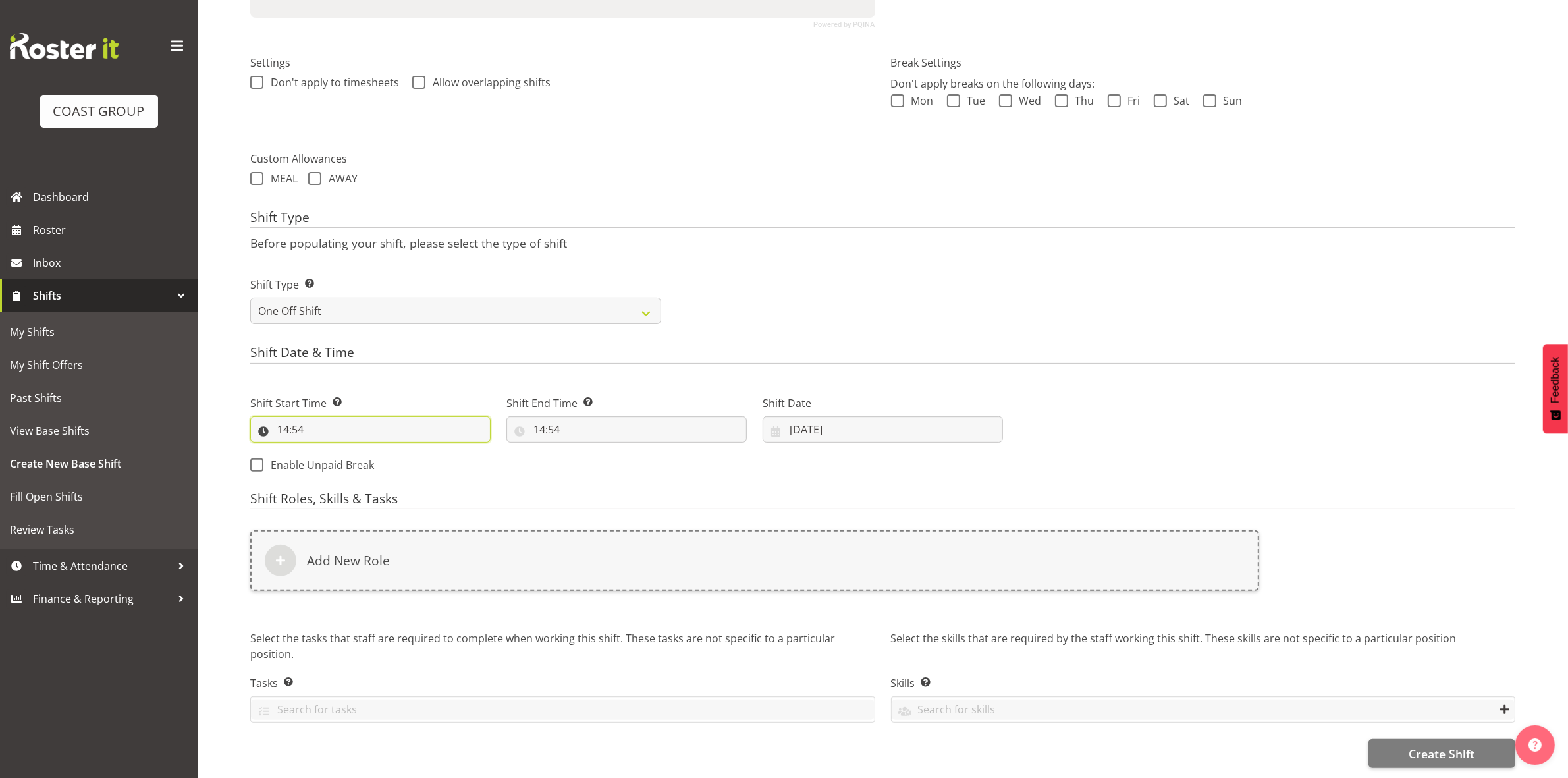
click at [282, 423] on input "14:54" at bounding box center [370, 429] width 241 height 26
click at [334, 450] on select "00 01 02 03 04 05 06 07 08 09 10 11 12 13 14 15 16 17 18 19 20 21 22 23" at bounding box center [340, 463] width 30 height 26
select select "8"
click at [325, 450] on select "00 01 02 03 04 05 06 07 08 09 10 11 12 13 14 15 16 17 18 19 20 21 22 23" at bounding box center [340, 463] width 30 height 26
type input "08:54"
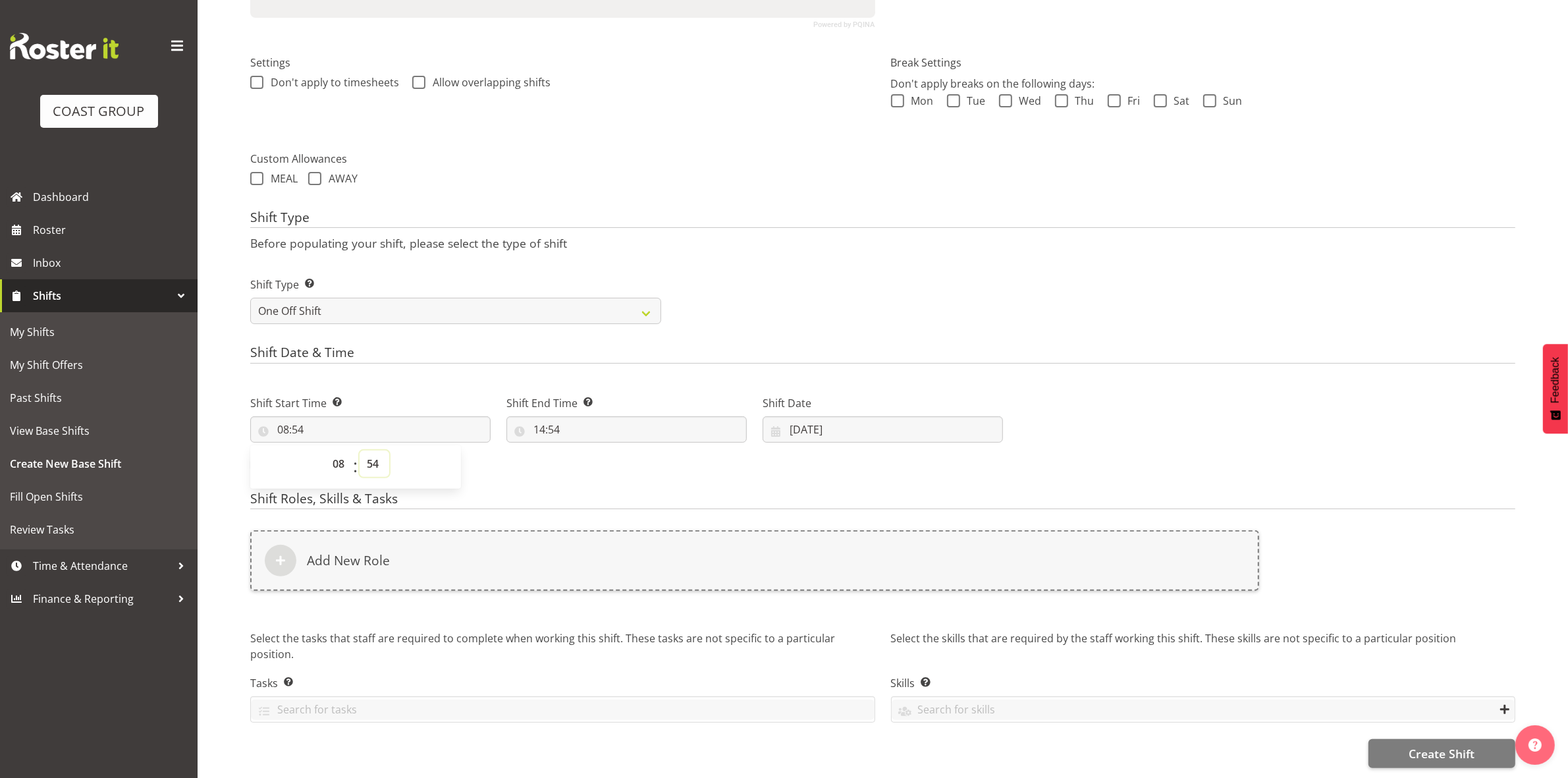
click at [371, 454] on select "00 01 02 03 04 05 06 07 08 09 10 11 12 13 14 15 16 17 18 19 20 21 22 23 24 25 2…" at bounding box center [375, 463] width 30 height 26
select select "0"
click at [360, 450] on select "00 01 02 03 04 05 06 07 08 09 10 11 12 13 14 15 16 17 18 19 20 21 22 23 24 25 2…" at bounding box center [375, 463] width 30 height 26
type input "08:00"
click at [757, 236] on p "Before populating your shift, please select the type of shift" at bounding box center [882, 243] width 1265 height 14
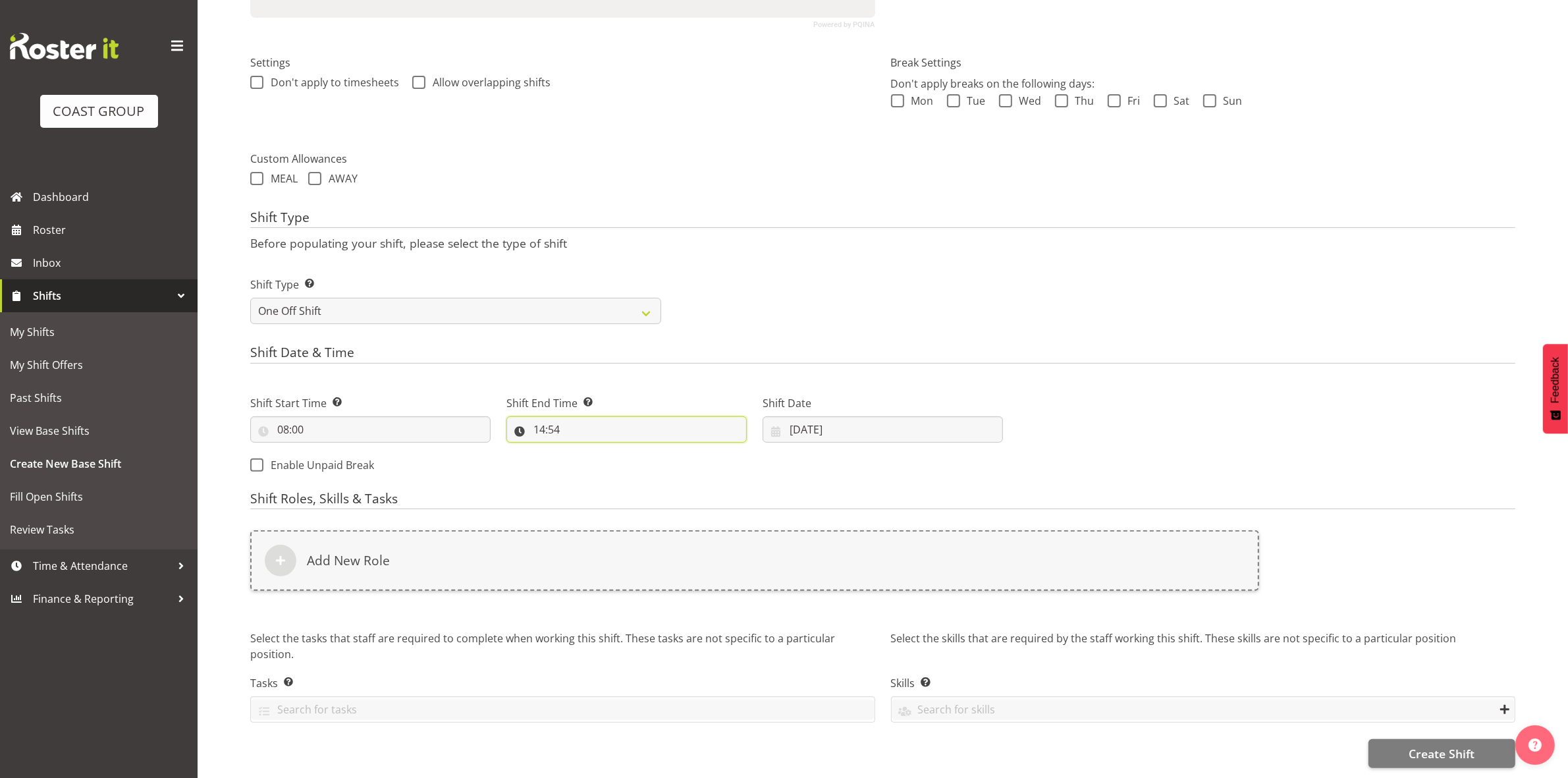
click at [536, 417] on input "14:54" at bounding box center [626, 429] width 241 height 26
click at [596, 452] on select "00 01 02 03 04 05 06 07 08 09 10 11 12 13 14 15 16 17 18 19 20 21 22 23" at bounding box center [596, 463] width 30 height 26
select select "16"
click at [582, 450] on select "00 01 02 03 04 05 06 07 08 09 10 11 12 13 14 15 16 17 18 19 20 21 22 23" at bounding box center [596, 463] width 30 height 26
type input "16:54"
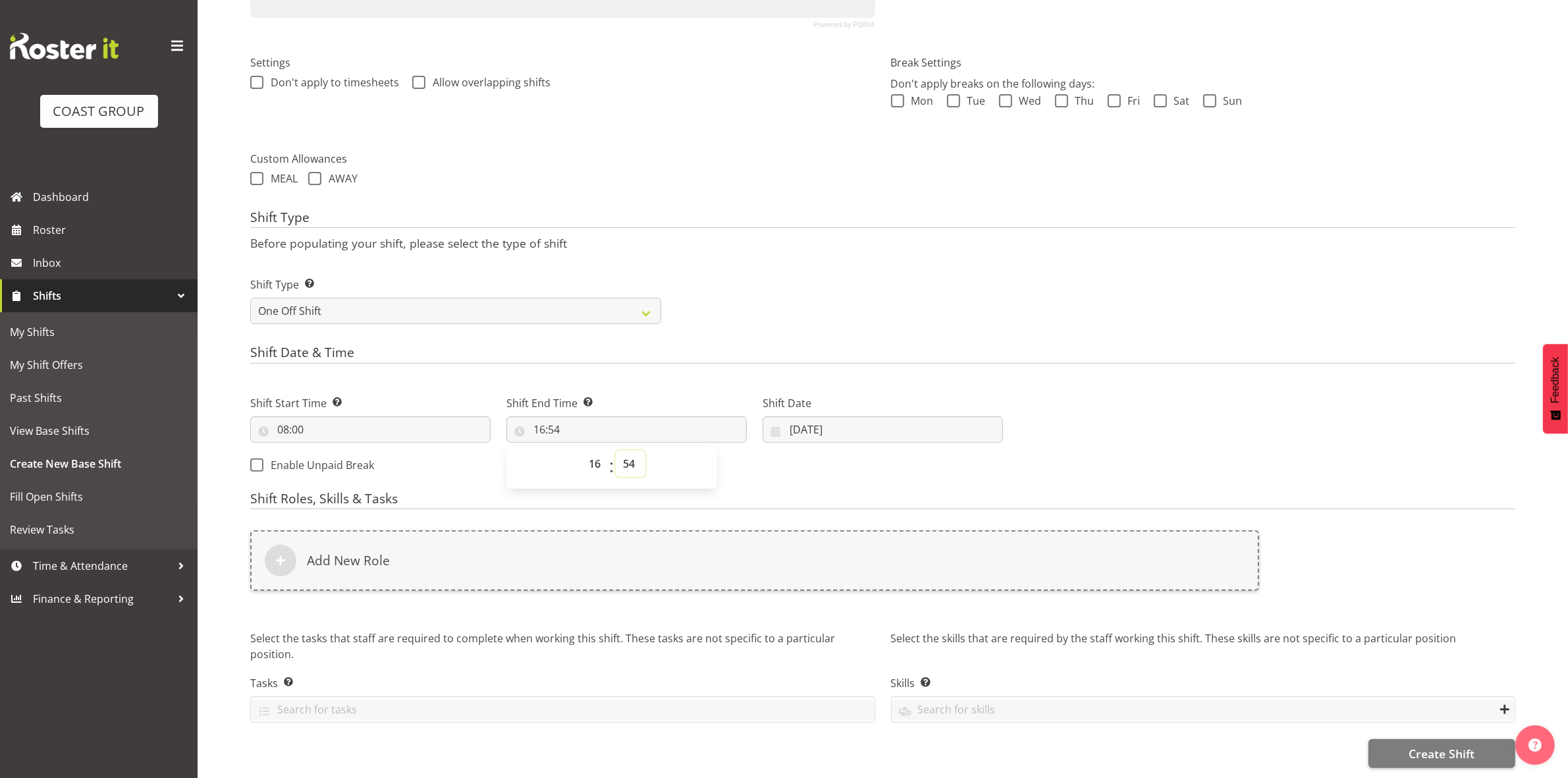
click at [629, 450] on select "00 01 02 03 04 05 06 07 08 09 10 11 12 13 14 15 16 17 18 19 20 21 22 23 24 25 2…" at bounding box center [631, 463] width 30 height 26
select select "30"
click at [616, 450] on select "00 01 02 03 04 05 06 07 08 09 10 11 12 13 14 15 16 17 18 19 20 21 22 23 24 25 2…" at bounding box center [631, 463] width 30 height 26
type input "16:30"
click at [801, 258] on div "Shift Type Shift Types: One Off – Select this if you would like a single shift …" at bounding box center [883, 295] width 1281 height 73
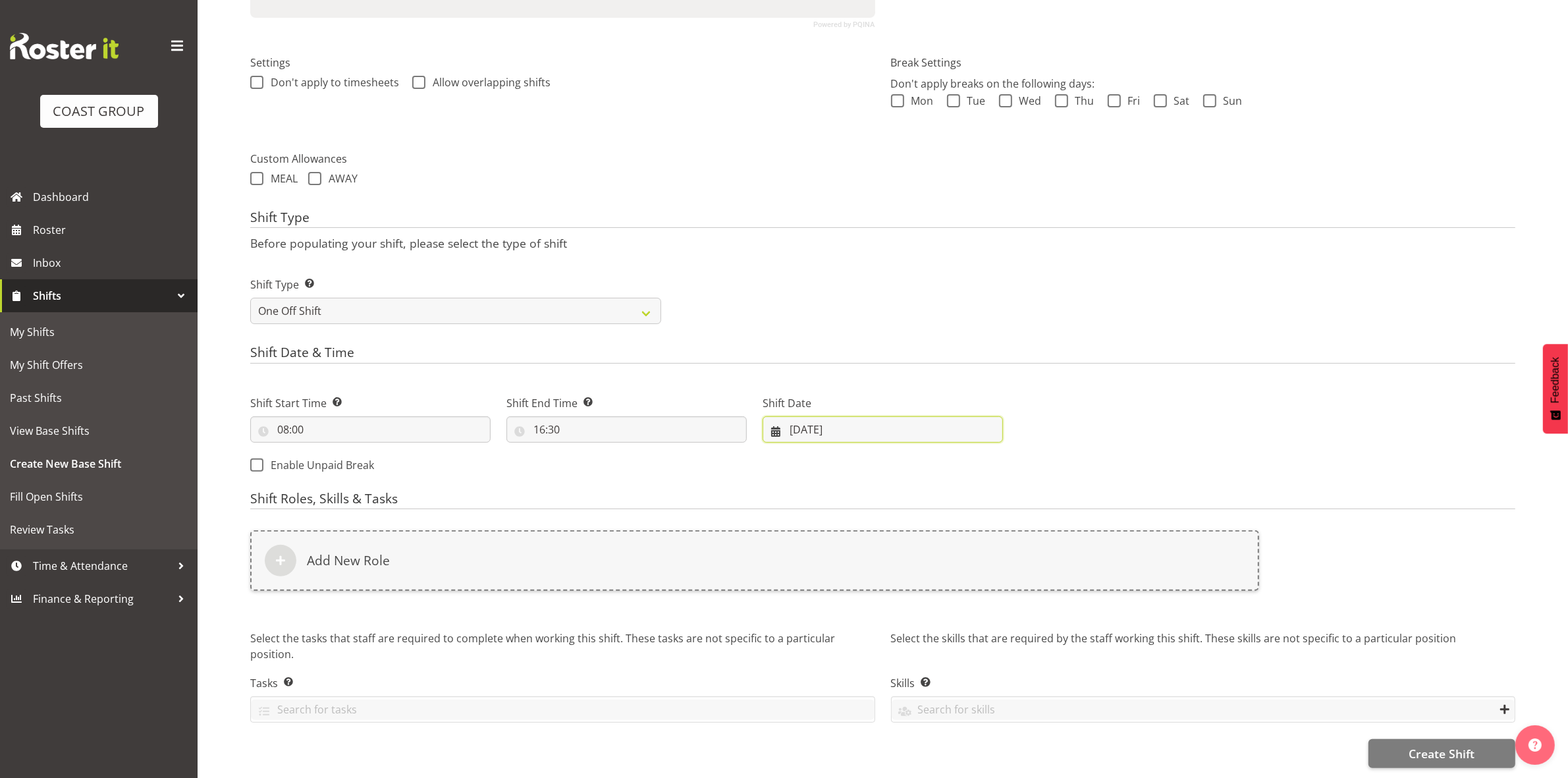
click at [792, 419] on input "26/08/2025" at bounding box center [883, 429] width 241 height 26
click at [934, 628] on span "29" at bounding box center [936, 634] width 11 height 13
type input "29/08/2025"
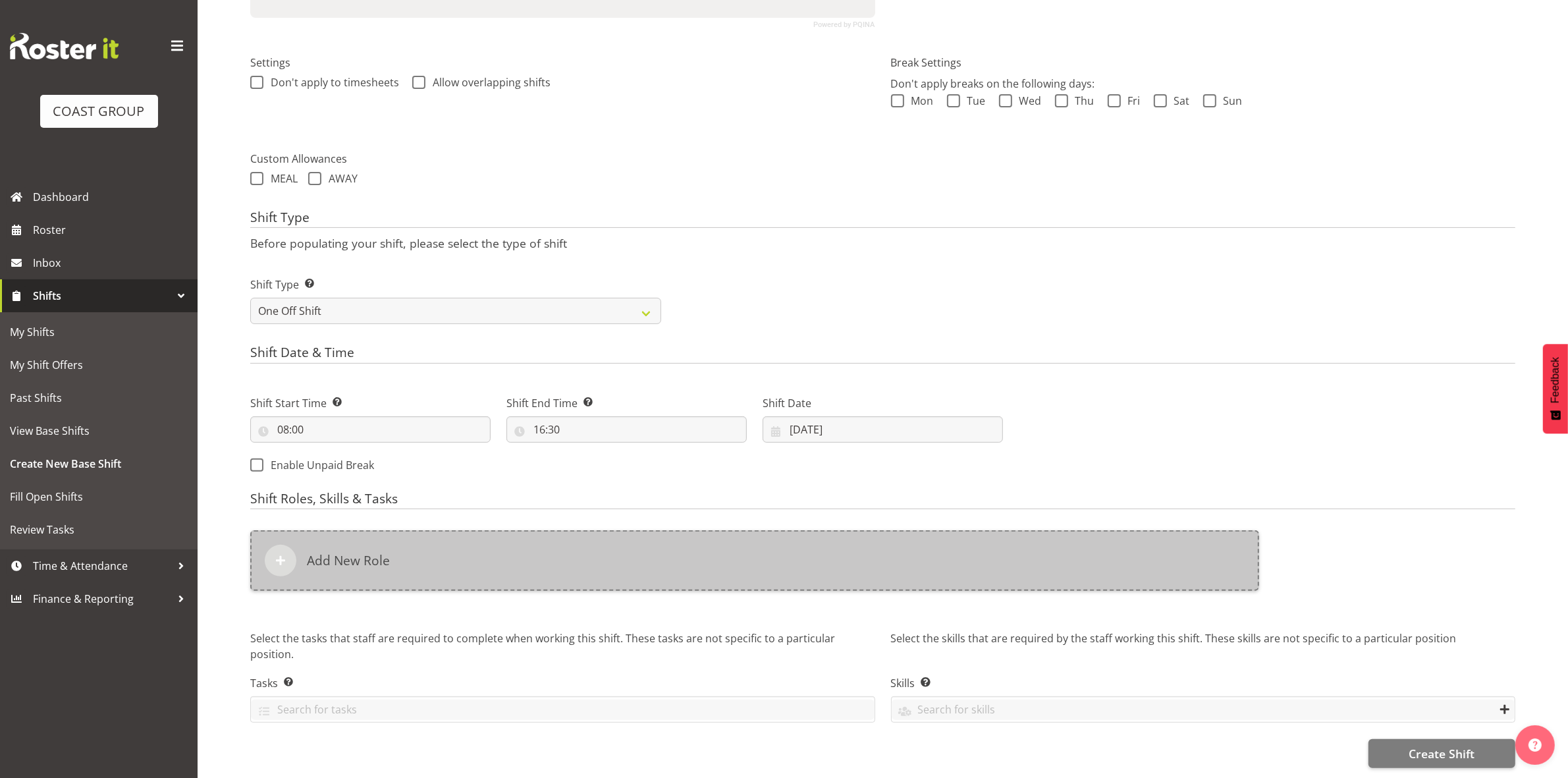
click at [601, 549] on div "Add New Role" at bounding box center [754, 561] width 1009 height 61
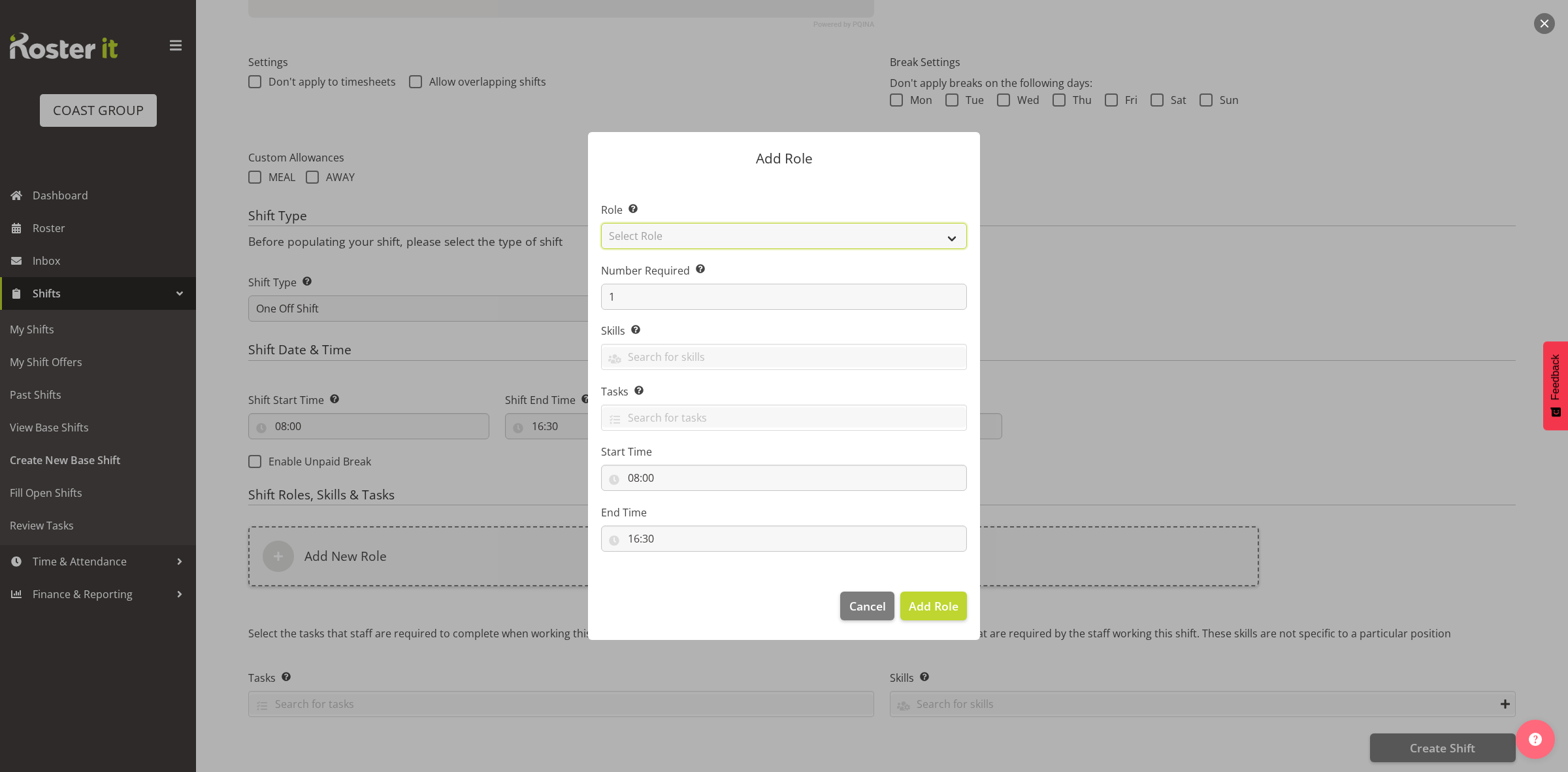
click at [700, 230] on select "Select Role ACCOUNT MANAGER ACCOUNT MANAGER DW ACCOUNTS [PERSON_NAME] VEHICLES …" at bounding box center [784, 235] width 366 height 26
select select "192"
click at [601, 223] on select "Select Role ACCOUNT MANAGER ACCOUNT MANAGER DW ACCOUNTS AKL DIANNA VEHICLES AKL…" at bounding box center [784, 235] width 366 height 26
click at [655, 294] on input "1" at bounding box center [784, 296] width 366 height 26
type input "4"
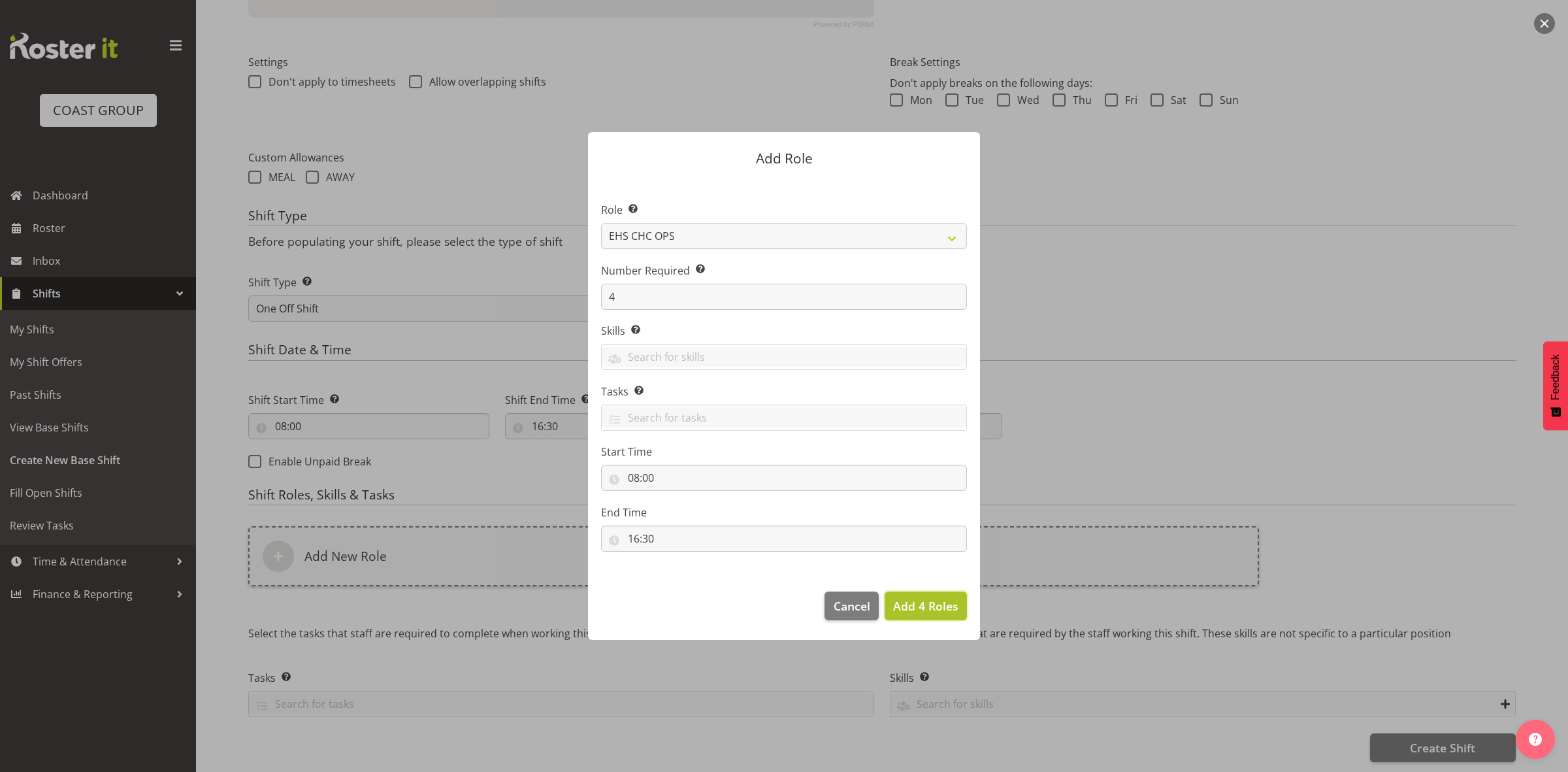
click at [936, 607] on span "Add 4 Roles" at bounding box center [926, 605] width 66 height 15
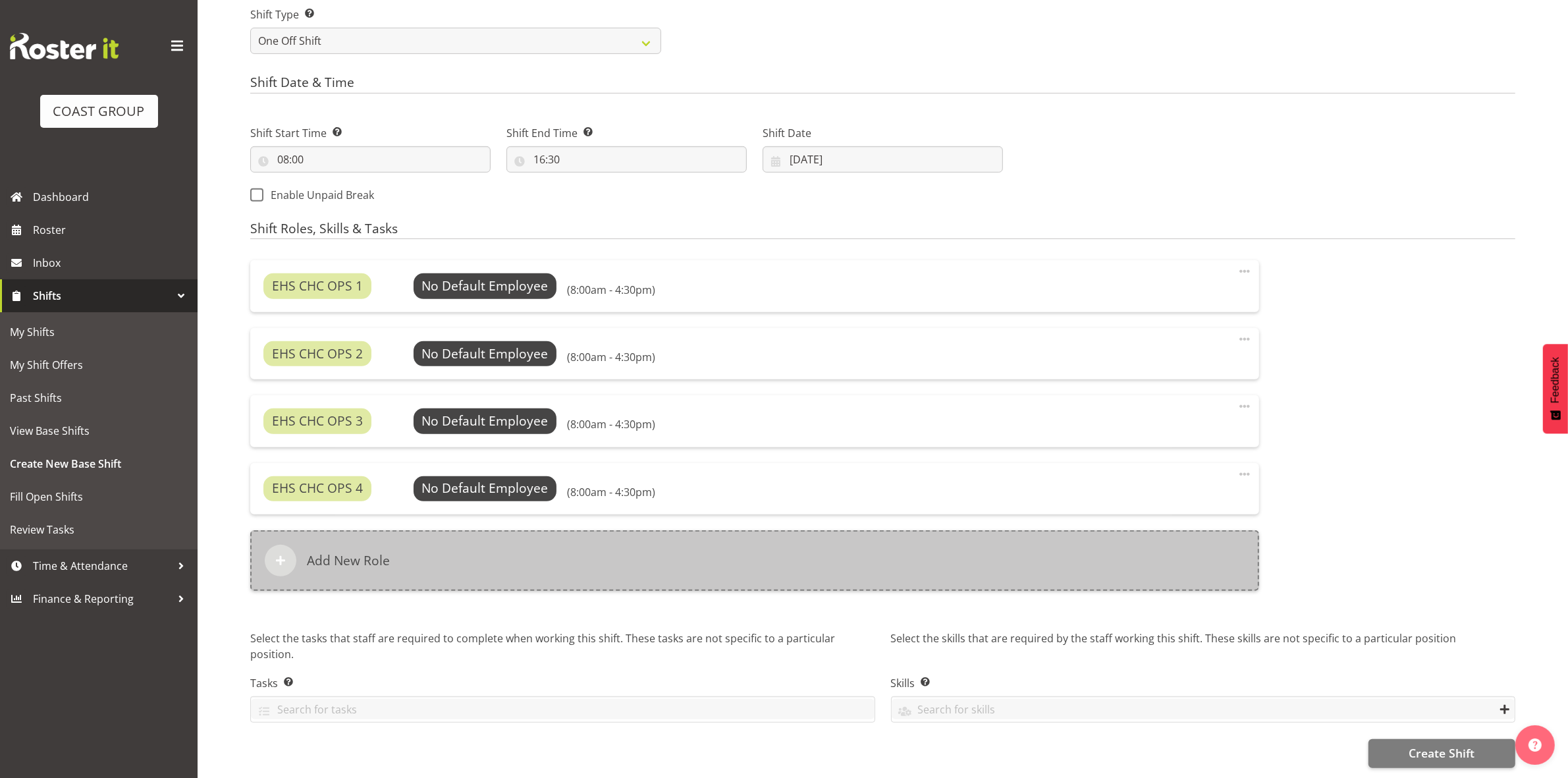
scroll to position [630, 0]
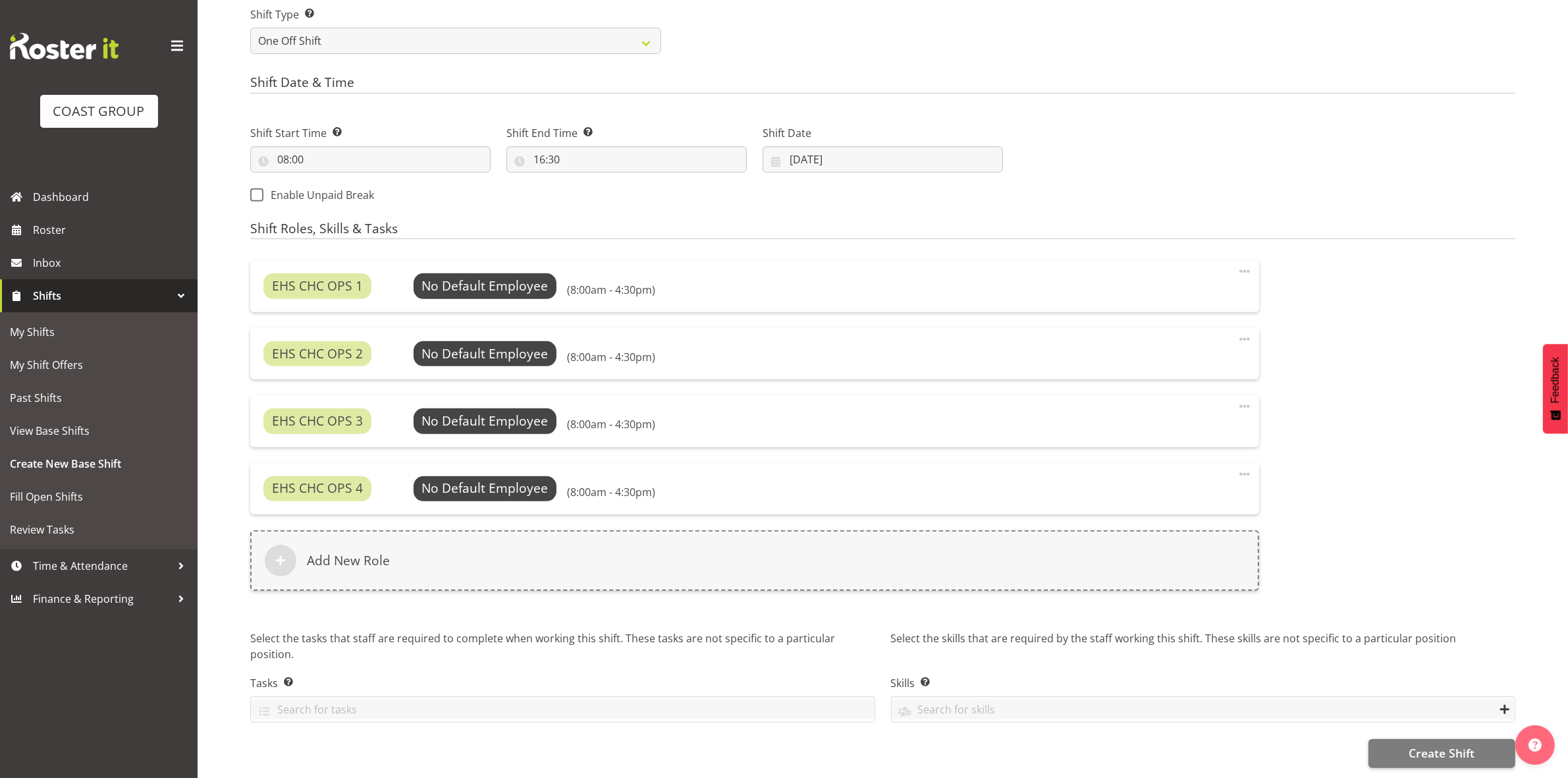
click at [472, 260] on div "EHS CHC OPS 1 No Default Employee Select Employee (8:00am - 4:30pm) Edit Delete" at bounding box center [754, 286] width 1009 height 51
click at [476, 276] on span "Select Employee" at bounding box center [485, 286] width 98 height 19
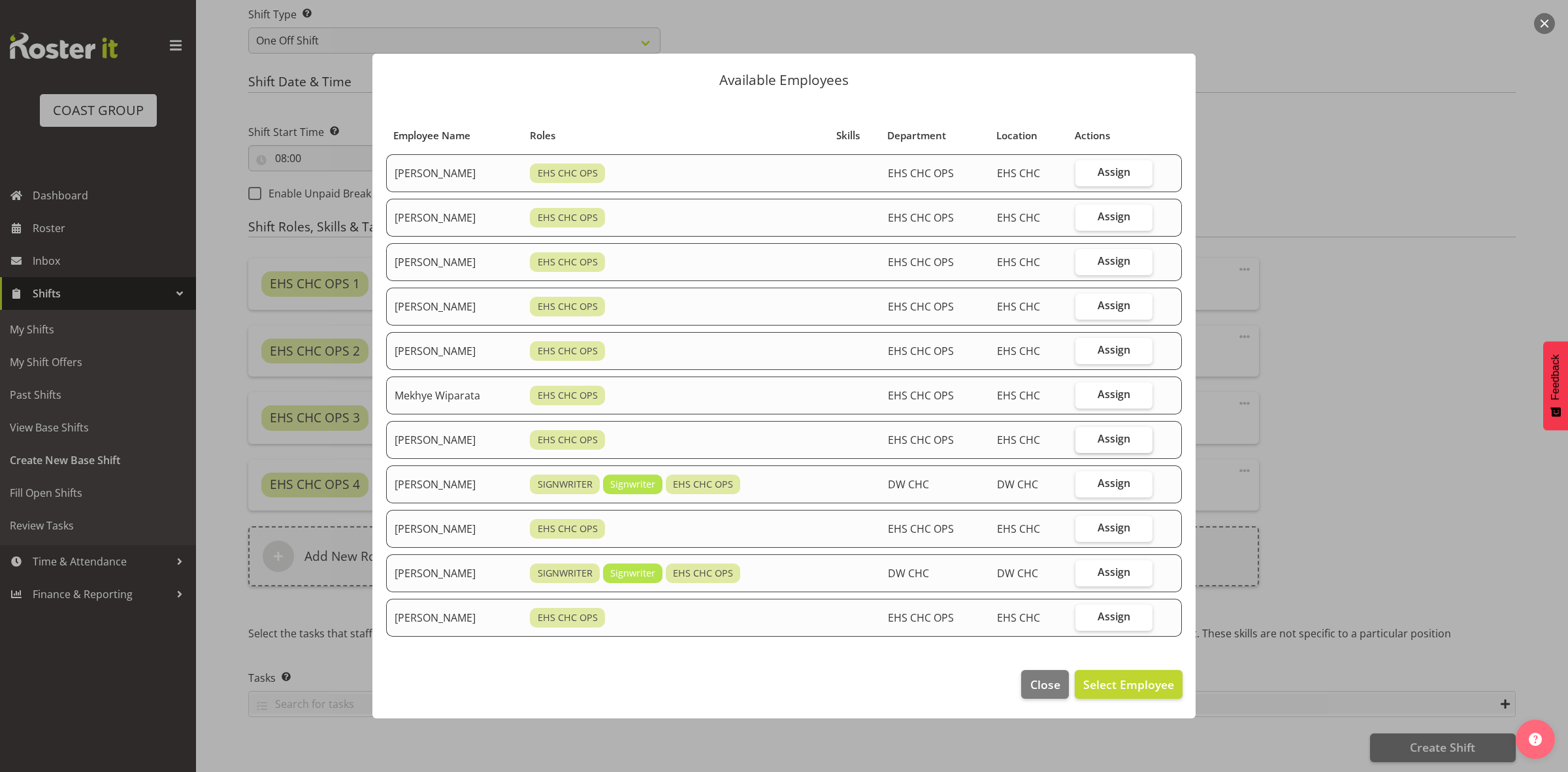
click at [1097, 442] on label "Assign" at bounding box center [1114, 440] width 77 height 26
click at [1084, 442] on input "Assign" at bounding box center [1080, 439] width 9 height 9
checkbox input "true"
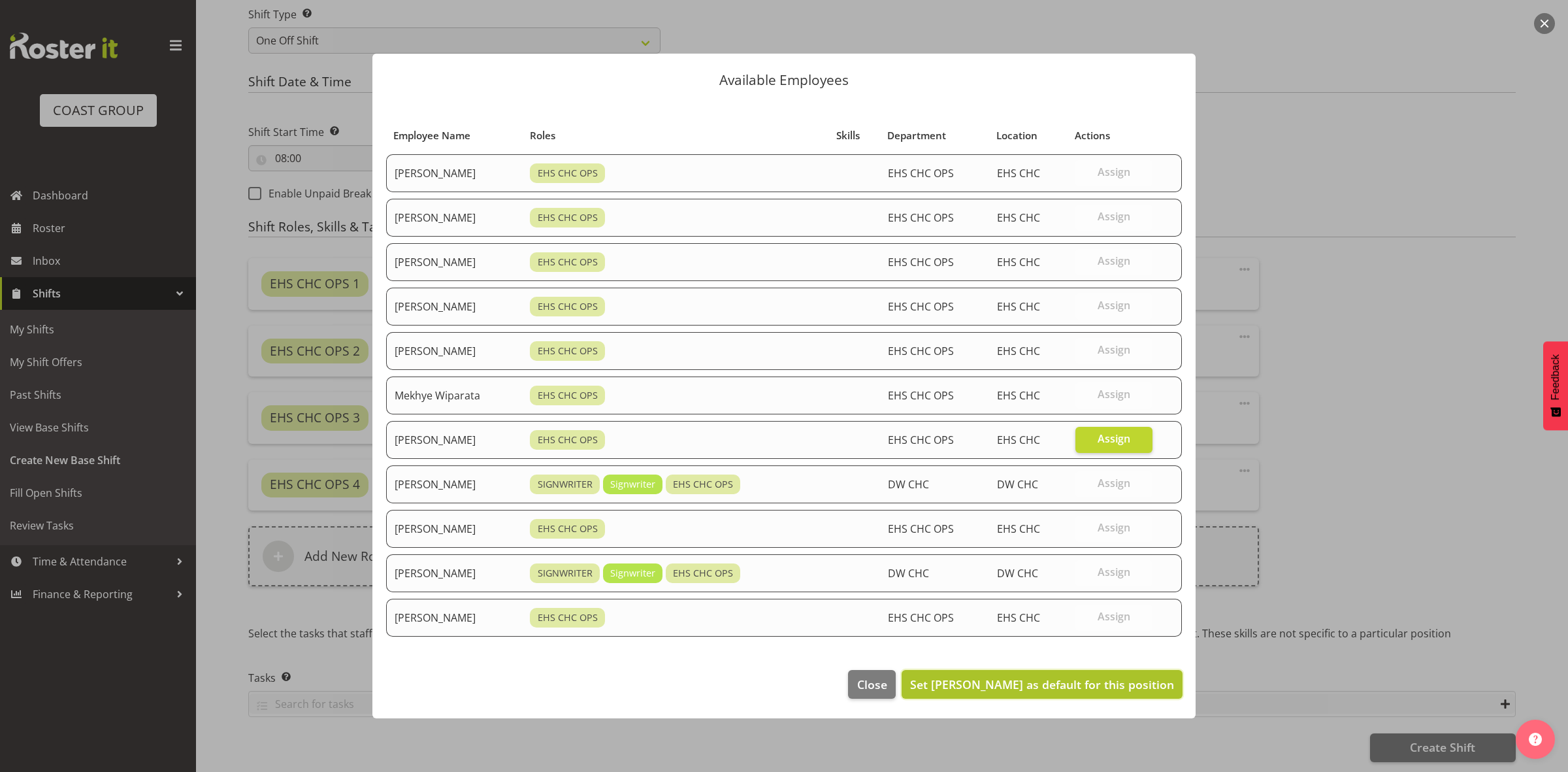
click at [1096, 678] on span "Set Reuben Bowe as default for this position" at bounding box center [1042, 684] width 264 height 15
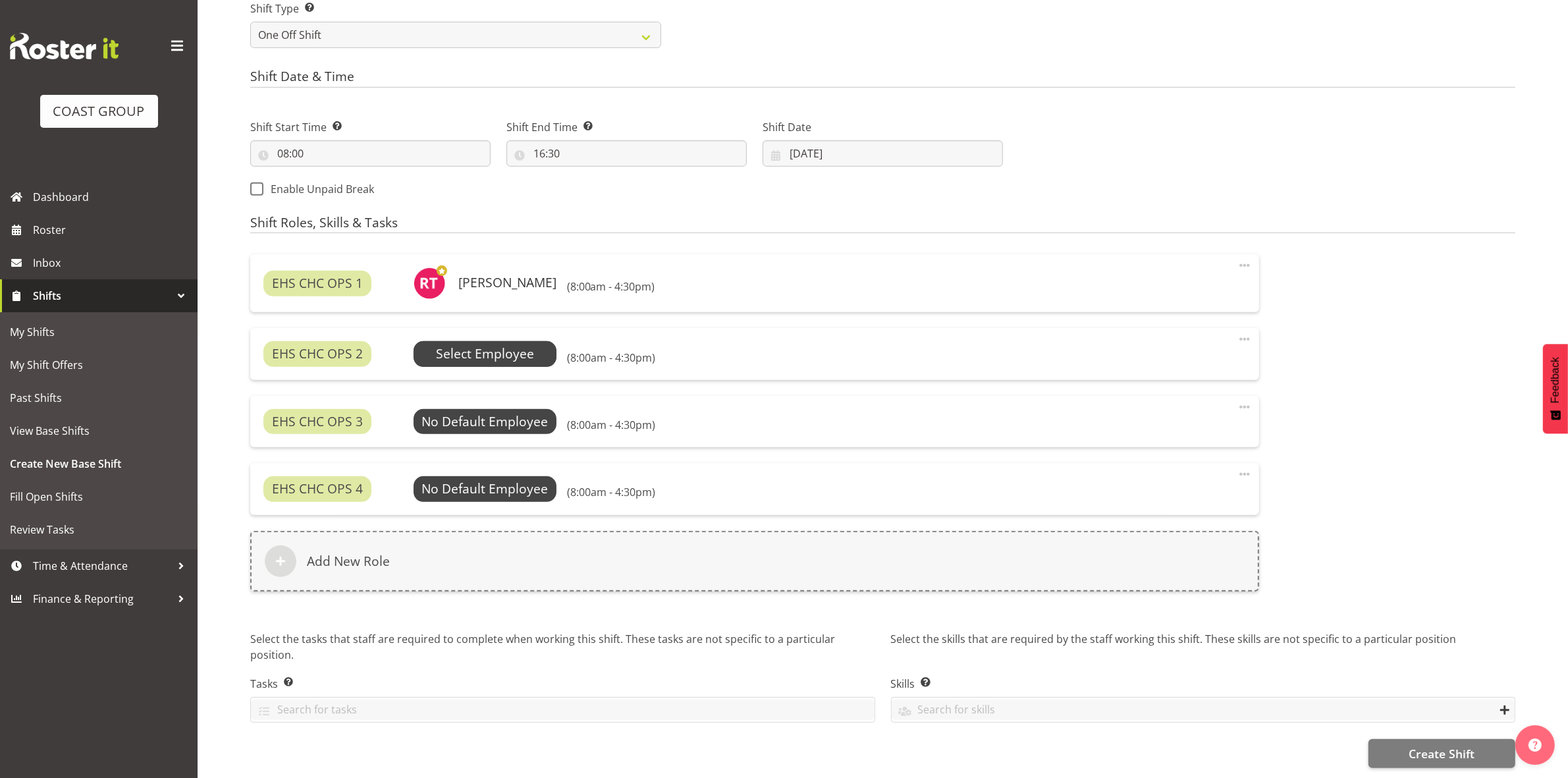
click at [534, 350] on span "Select Employee" at bounding box center [485, 353] width 144 height 25
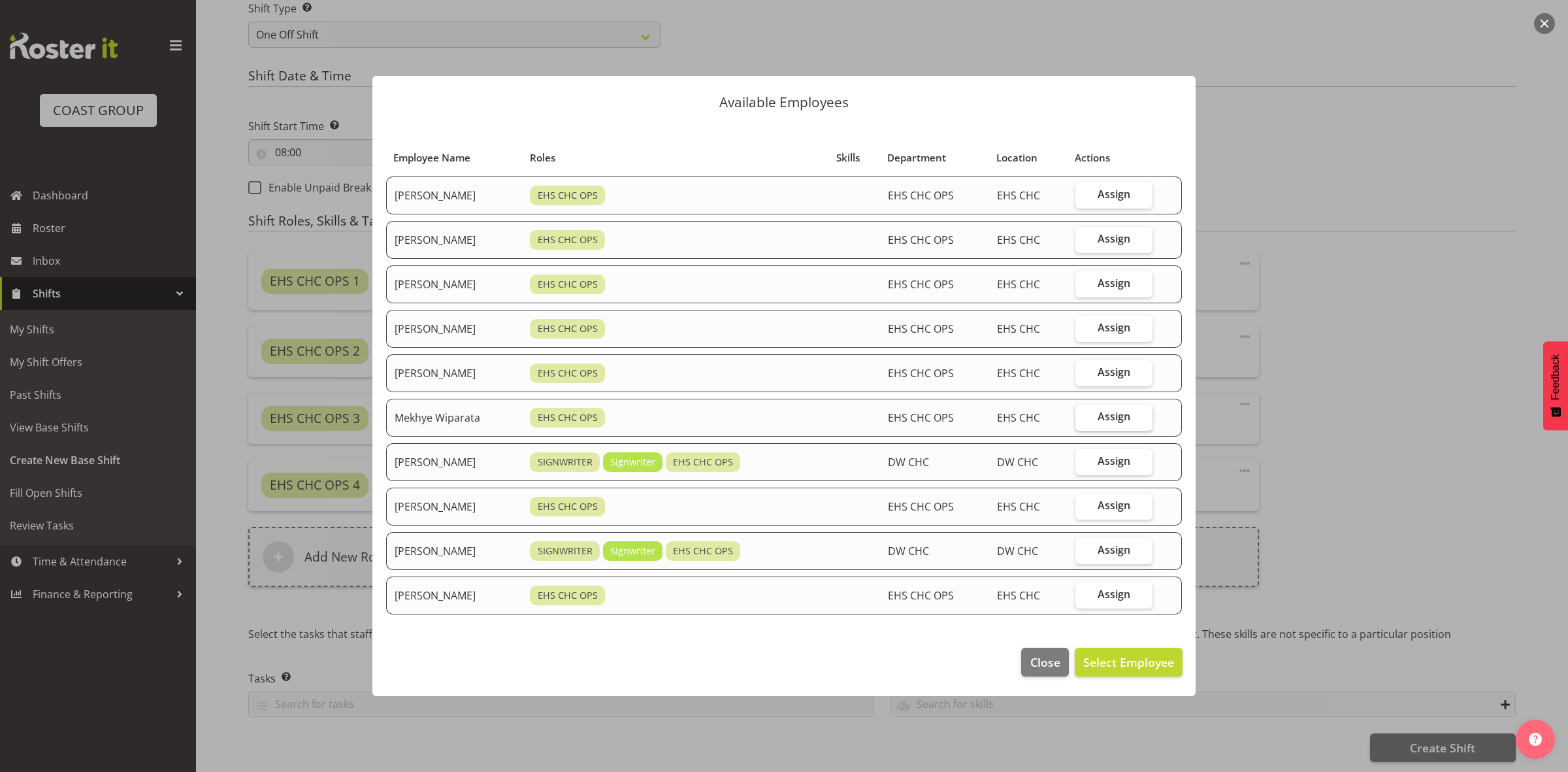
click at [1128, 415] on span "Assign" at bounding box center [1114, 417] width 33 height 13
click at [1084, 415] on input "Assign" at bounding box center [1080, 417] width 9 height 9
checkbox input "true"
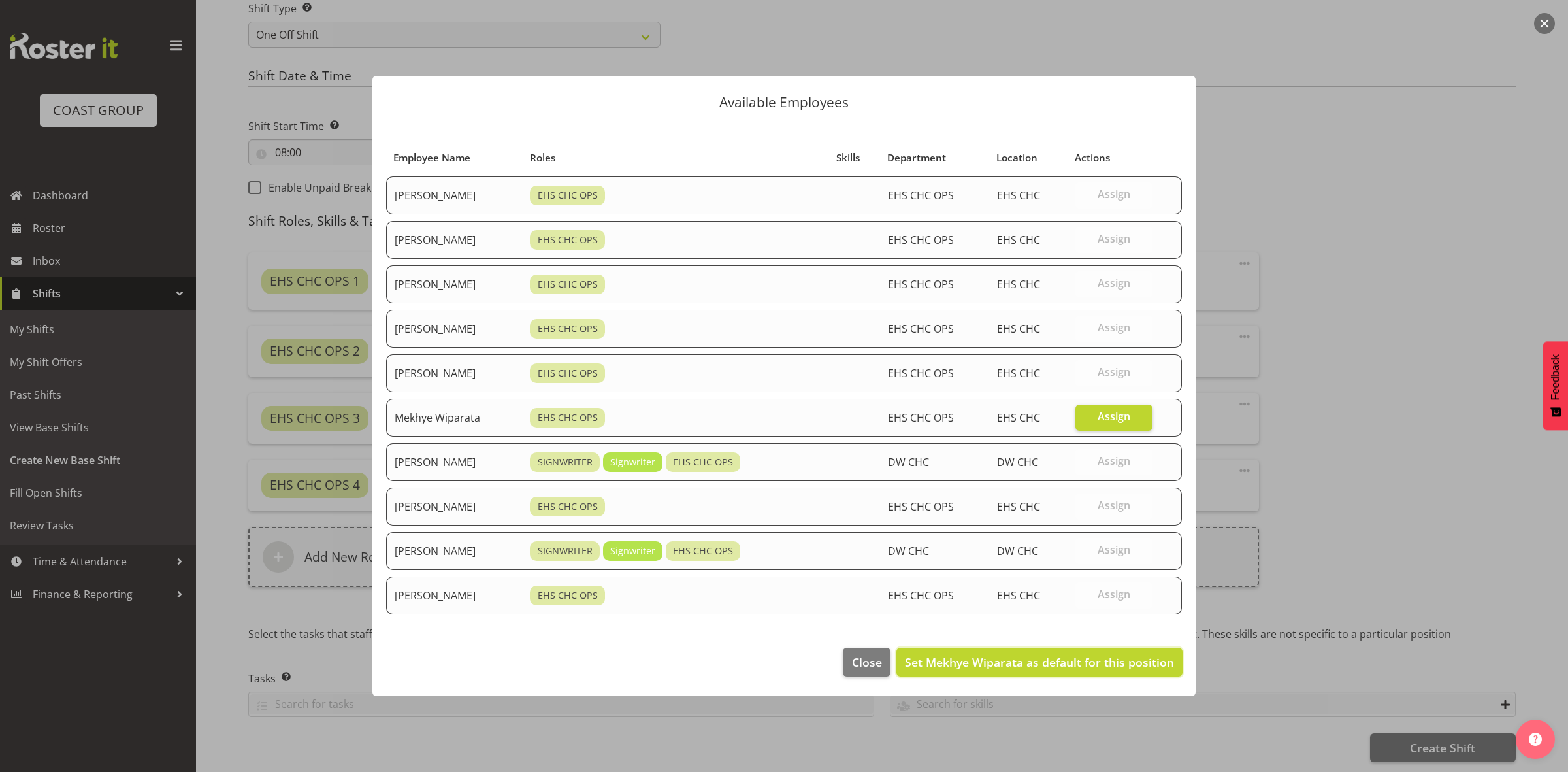
drag, startPoint x: 1139, startPoint y: 659, endPoint x: 998, endPoint y: 635, distance: 143.0
click at [1138, 660] on span "Set Mekhye Wiparata as default for this position" at bounding box center [1039, 662] width 269 height 15
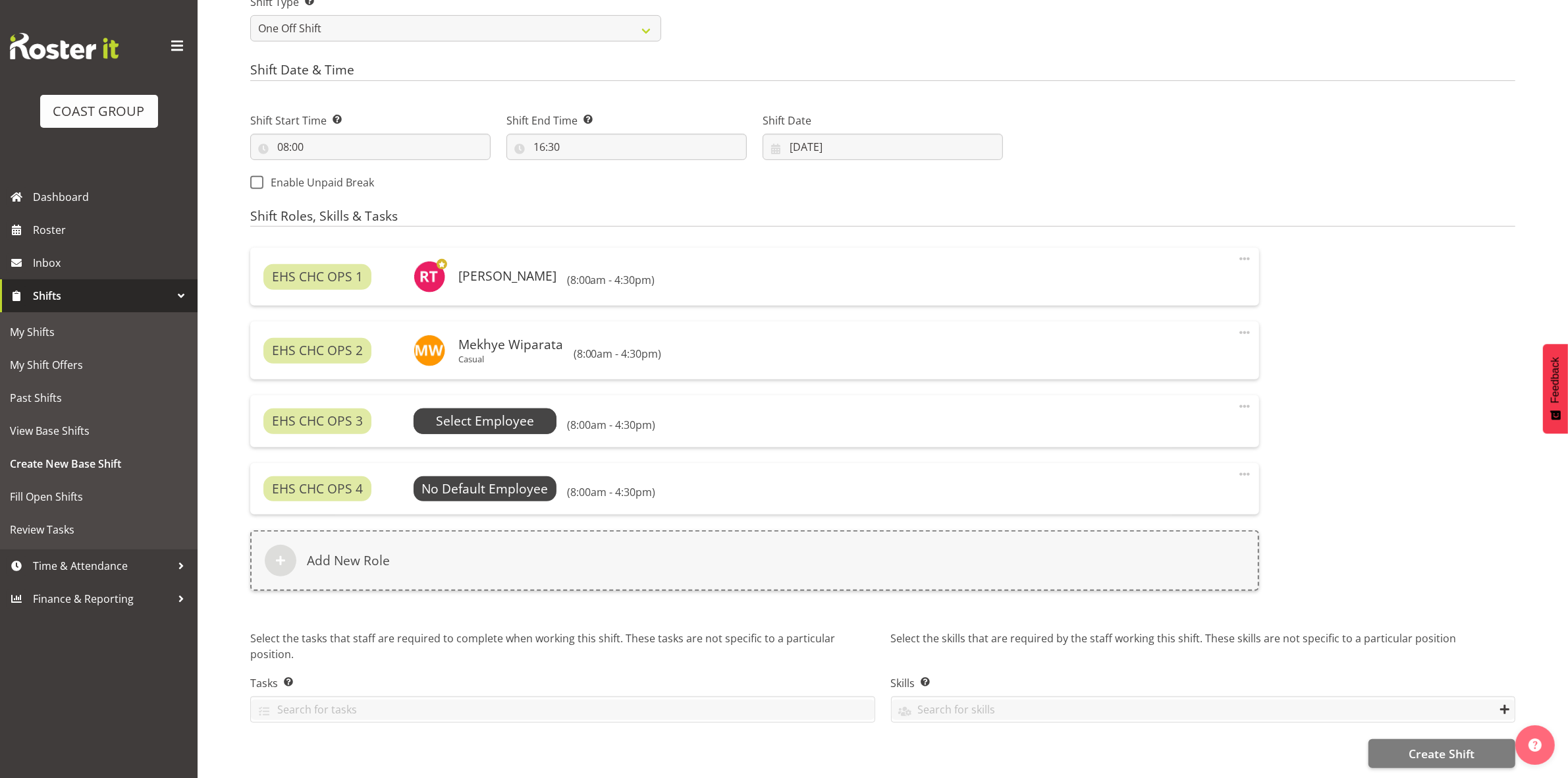
click at [518, 426] on span "Select Employee" at bounding box center [485, 421] width 98 height 19
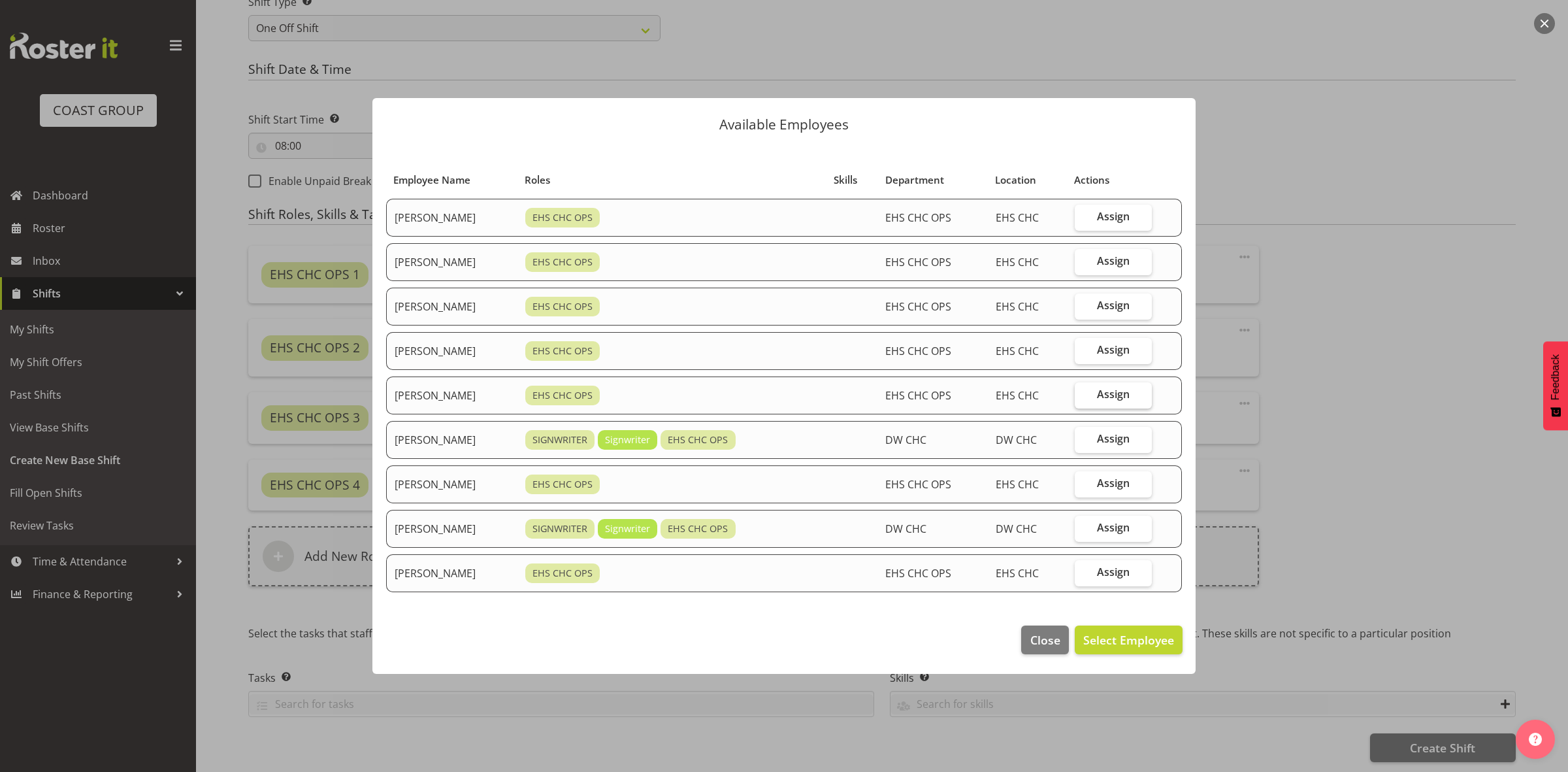
click at [1118, 393] on span "Assign" at bounding box center [1113, 394] width 33 height 13
click at [1083, 393] on input "Assign" at bounding box center [1079, 394] width 9 height 9
checkbox input "true"
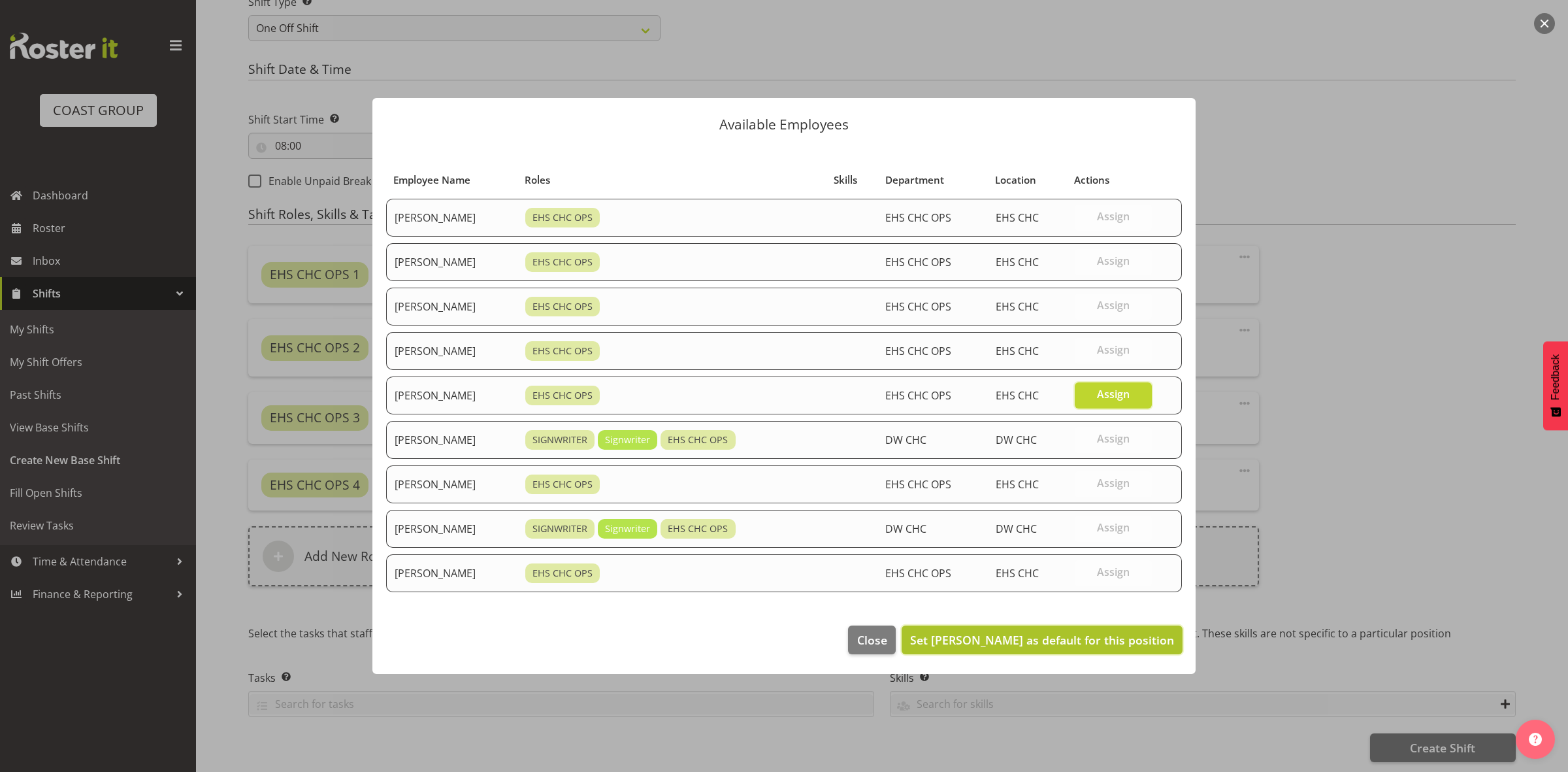
click at [1105, 641] on span "Set Martin Gorzeman as default for this position" at bounding box center [1042, 640] width 264 height 15
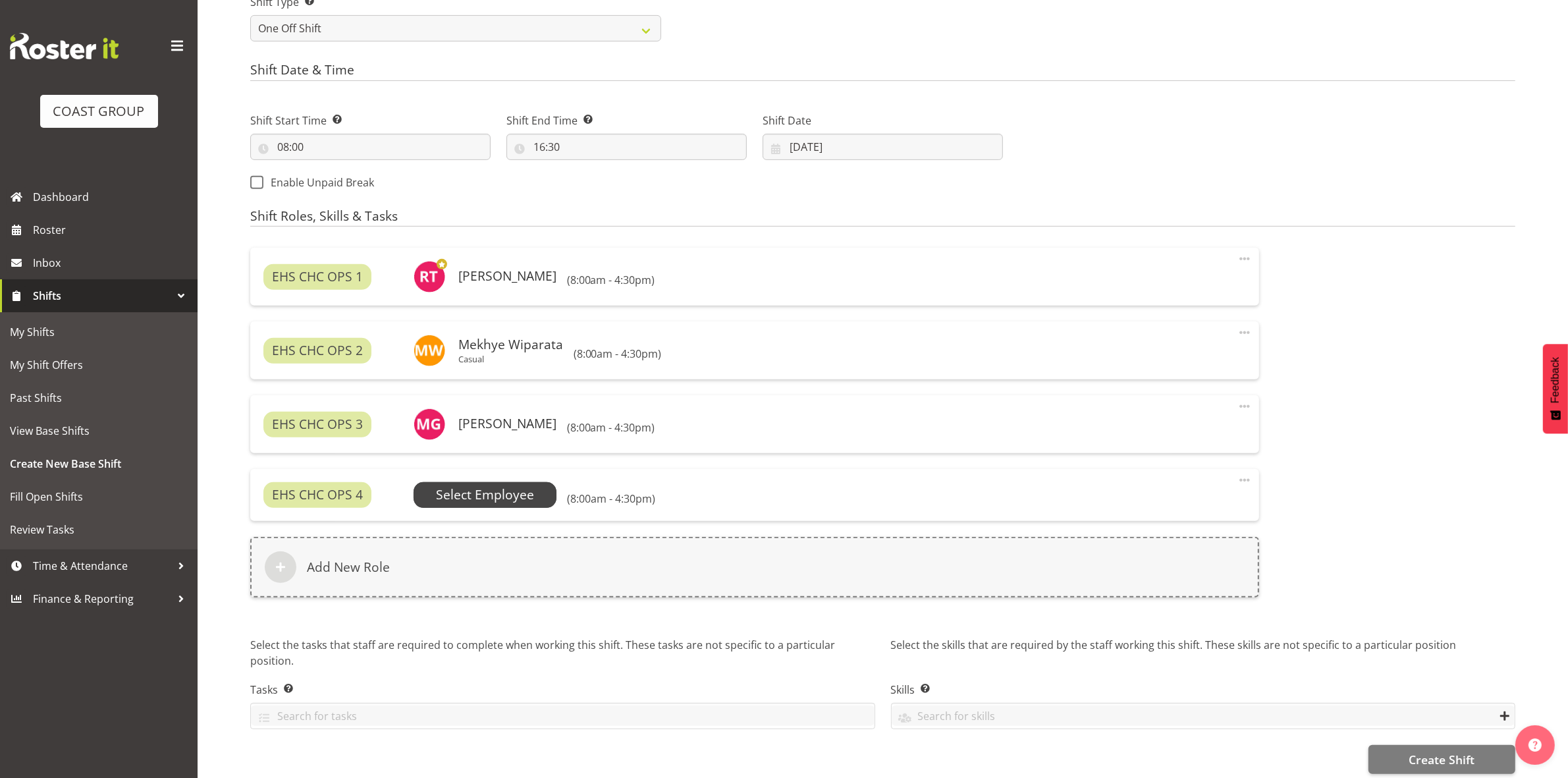
click at [515, 504] on span "Select Employee" at bounding box center [485, 495] width 98 height 19
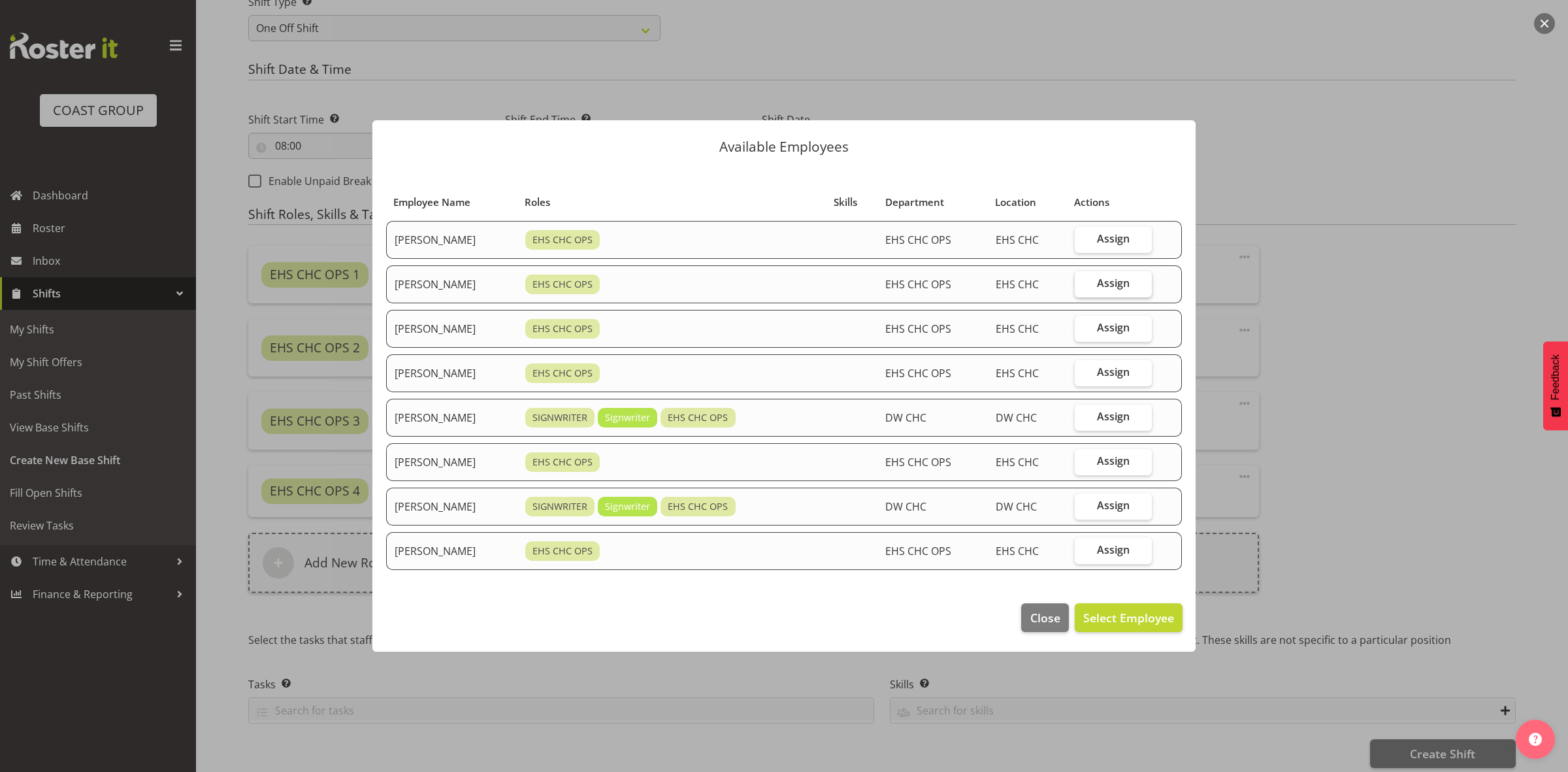
click at [1101, 278] on label "Assign" at bounding box center [1114, 284] width 78 height 26
click at [1083, 279] on input "Assign" at bounding box center [1079, 283] width 9 height 9
checkbox input "true"
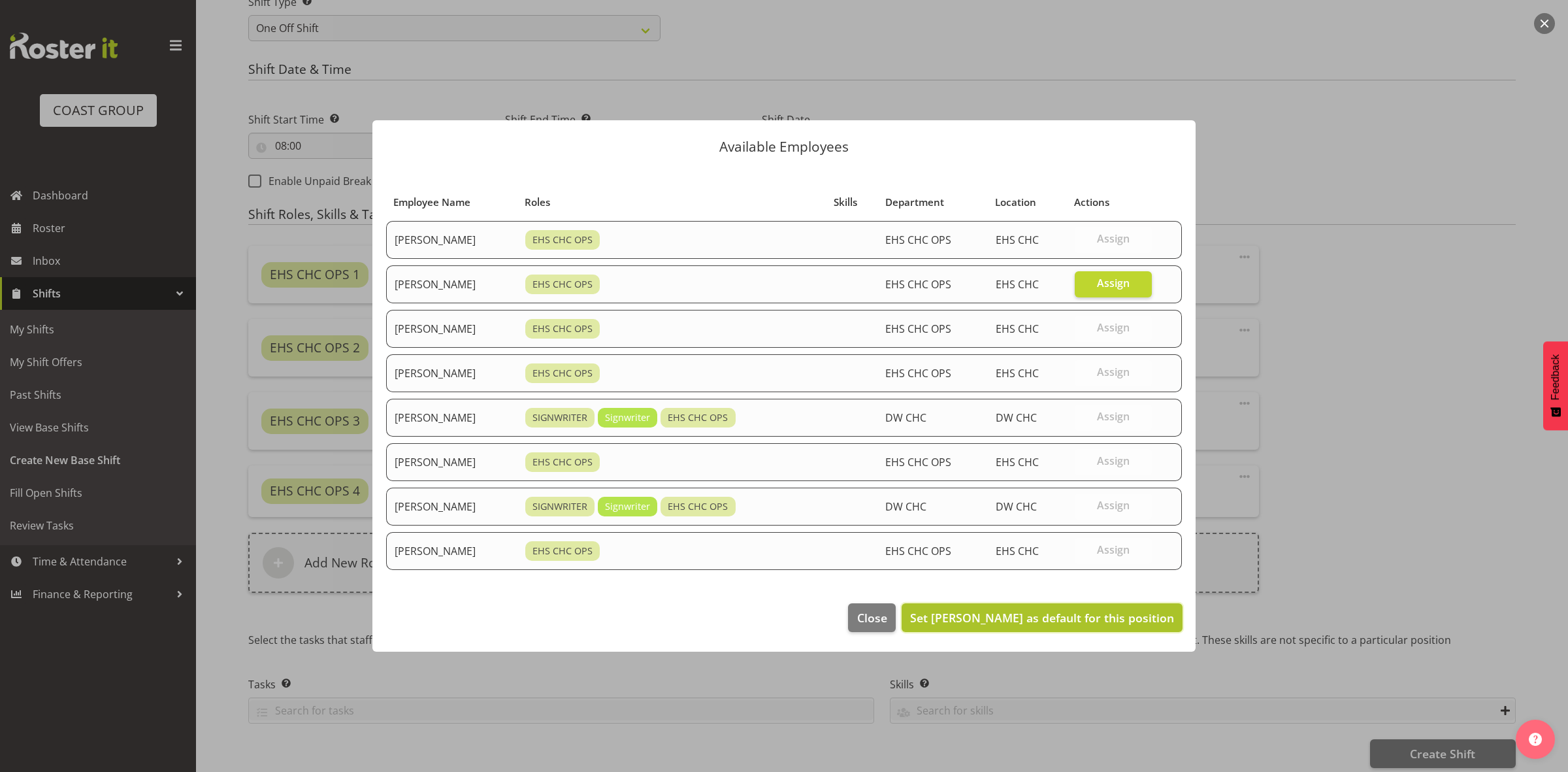
click at [1046, 628] on button "Set David Wiseman as default for this position" at bounding box center [1042, 617] width 281 height 29
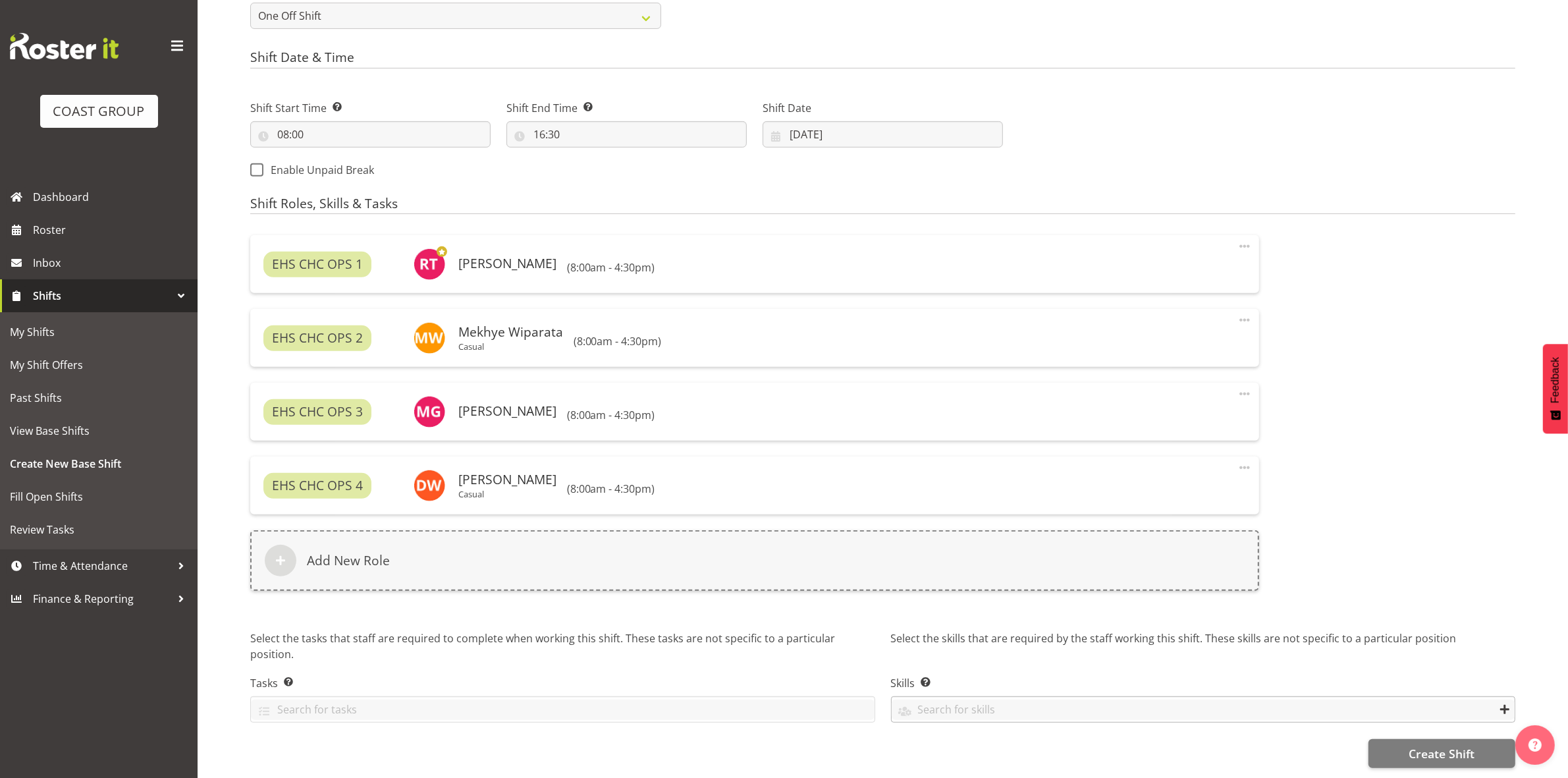
scroll to position [656, 0]
click at [1424, 745] on span "Create Shift" at bounding box center [1441, 753] width 66 height 17
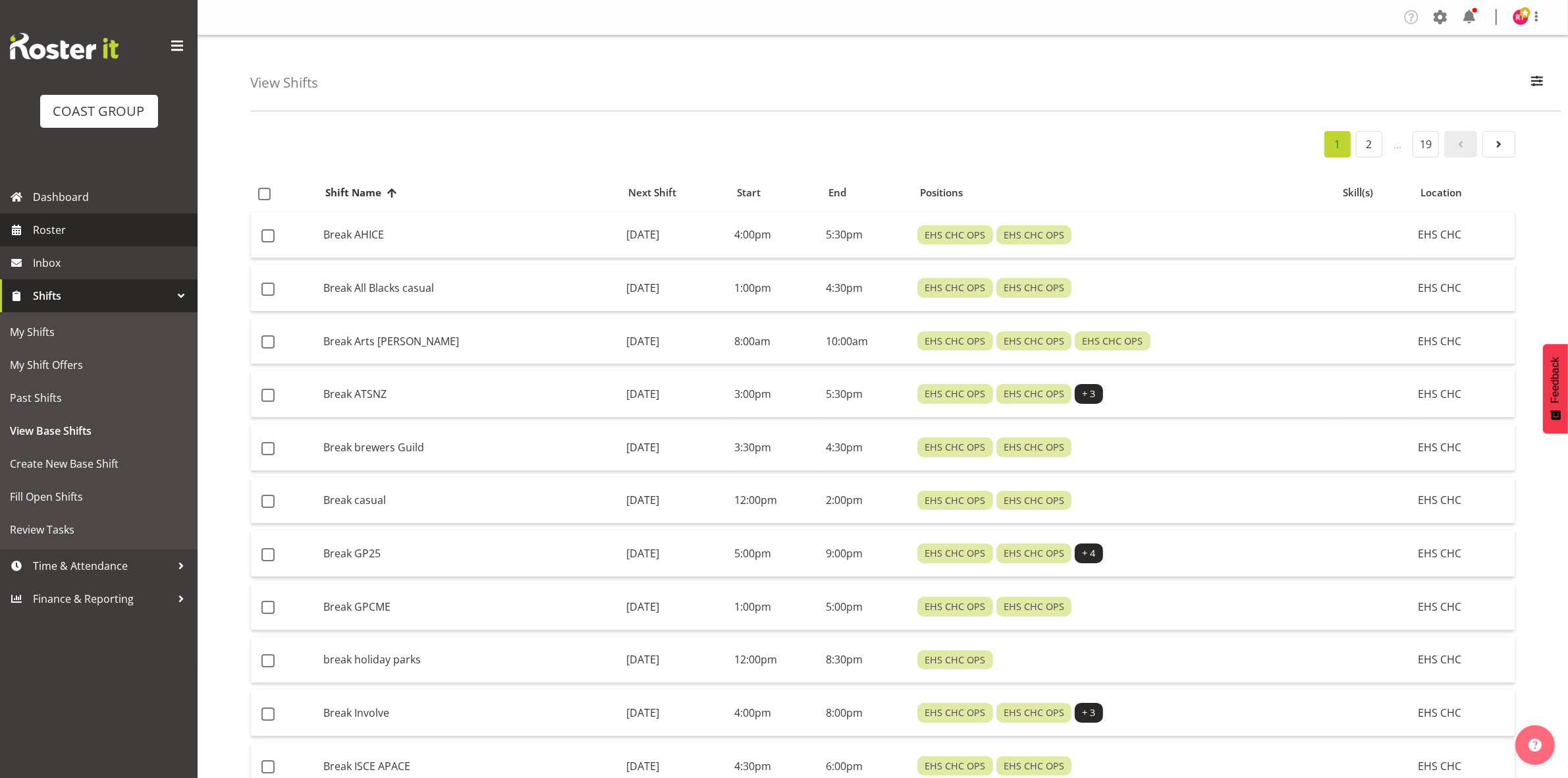
click at [98, 227] on span "Roster" at bounding box center [112, 229] width 158 height 20
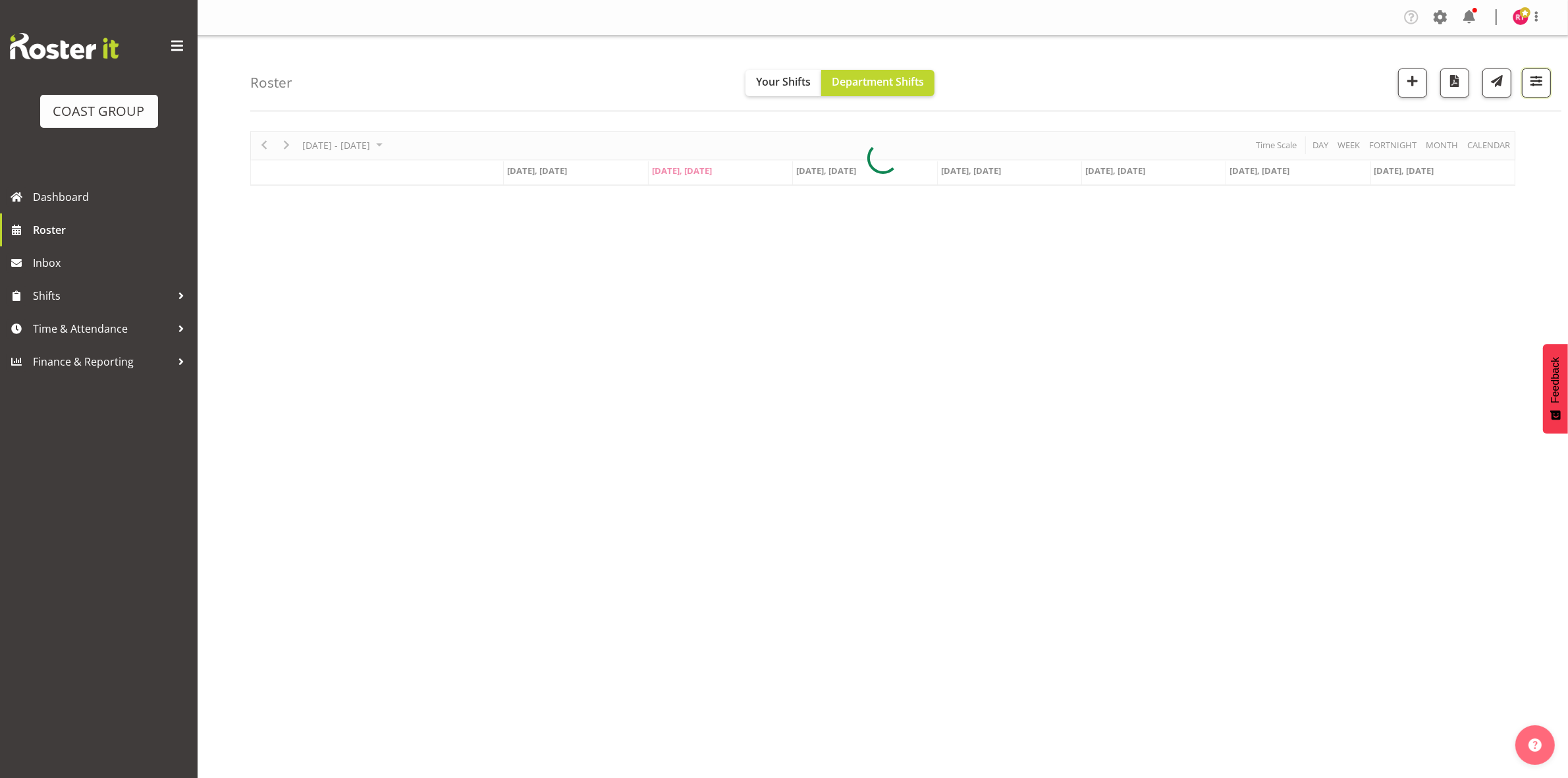
click at [1545, 87] on button "button" at bounding box center [1536, 83] width 29 height 29
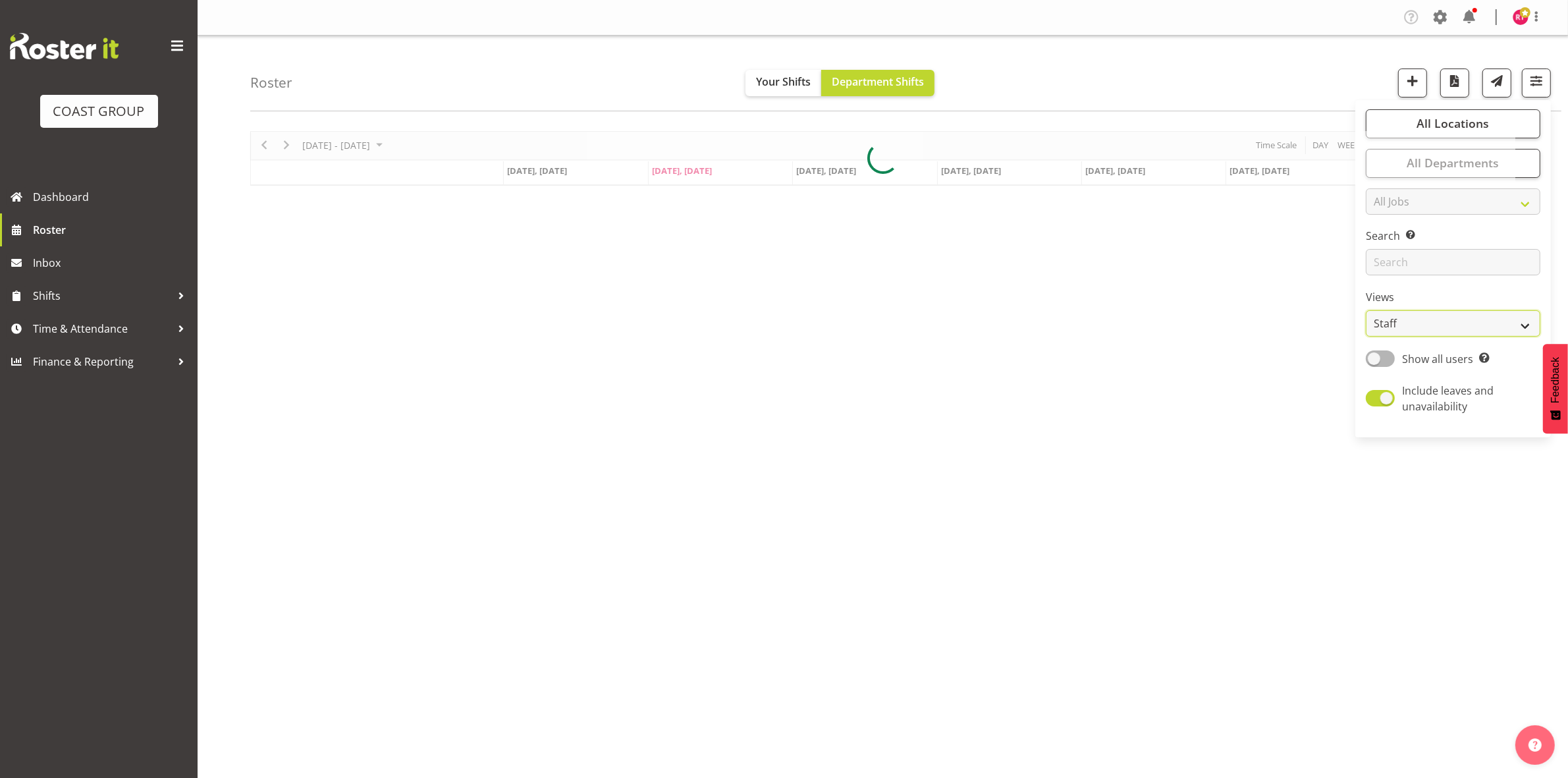
click at [1446, 320] on select "Staff Role Shift - Horizontal Shift - Vertical Staff - Location" at bounding box center [1453, 323] width 175 height 26
select select "shift"
click at [1367, 310] on select "Staff Role Shift - Horizontal Shift - Vertical Staff - Location" at bounding box center [1453, 323] width 175 height 26
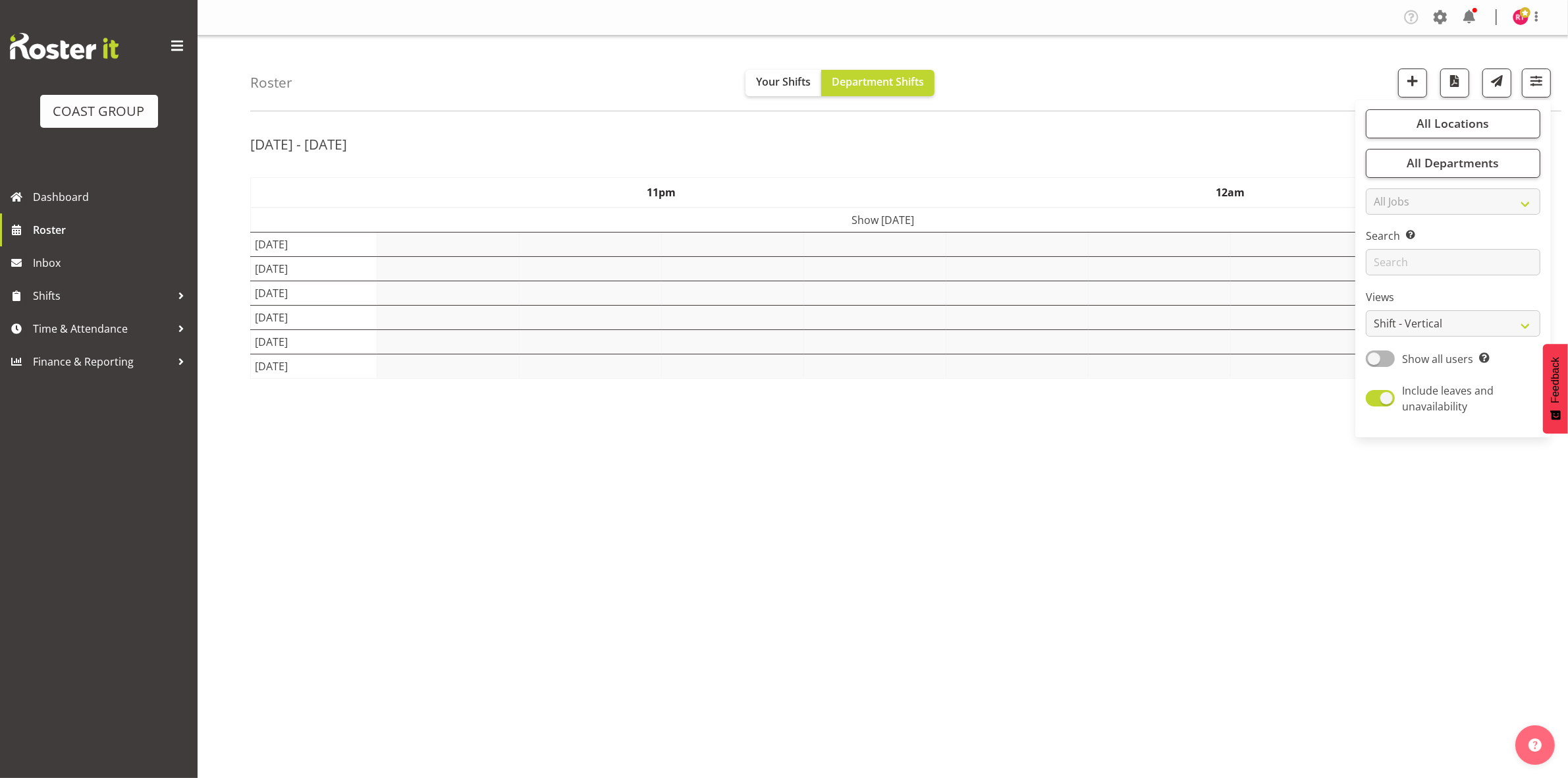
click at [1143, 102] on div "Roster Your Shifts Department Shifts All Locations Clear CARLTON EVENTS [PERSON…" at bounding box center [906, 73] width 1311 height 76
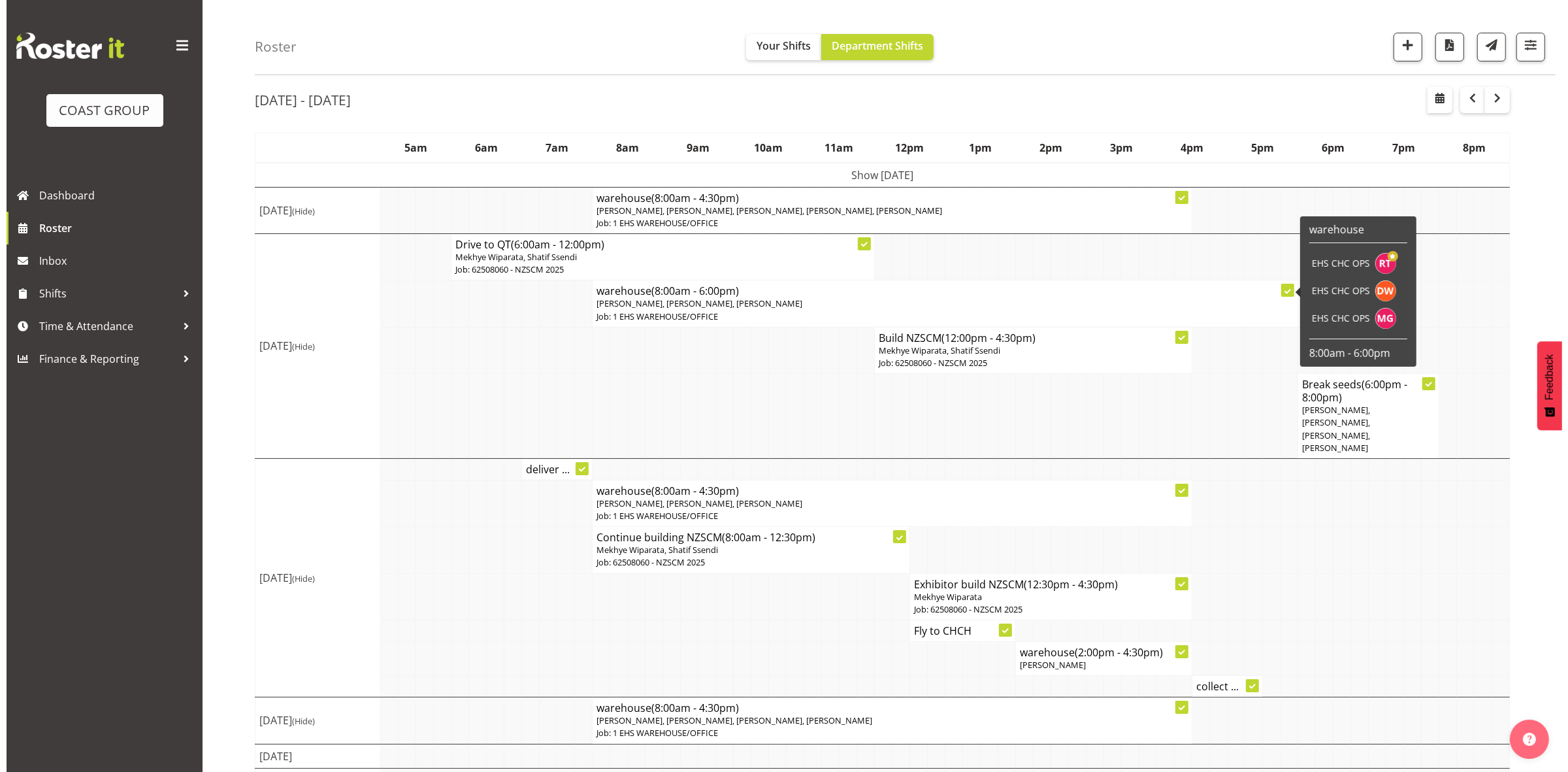
scroll to position [64, 0]
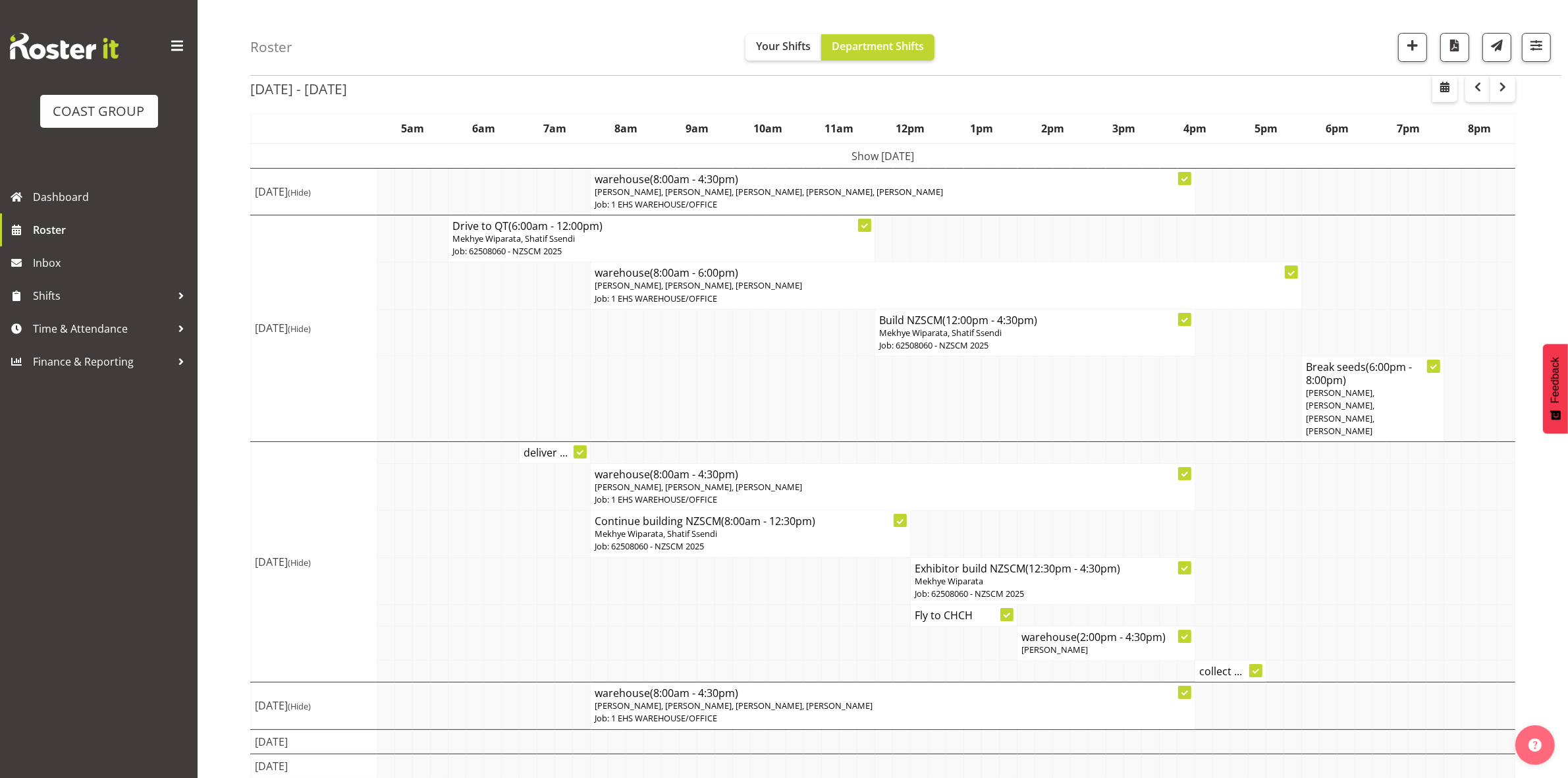
click at [777, 712] on p "Job: 1 EHS WAREHOUSE/OFFICE" at bounding box center [892, 718] width 596 height 13
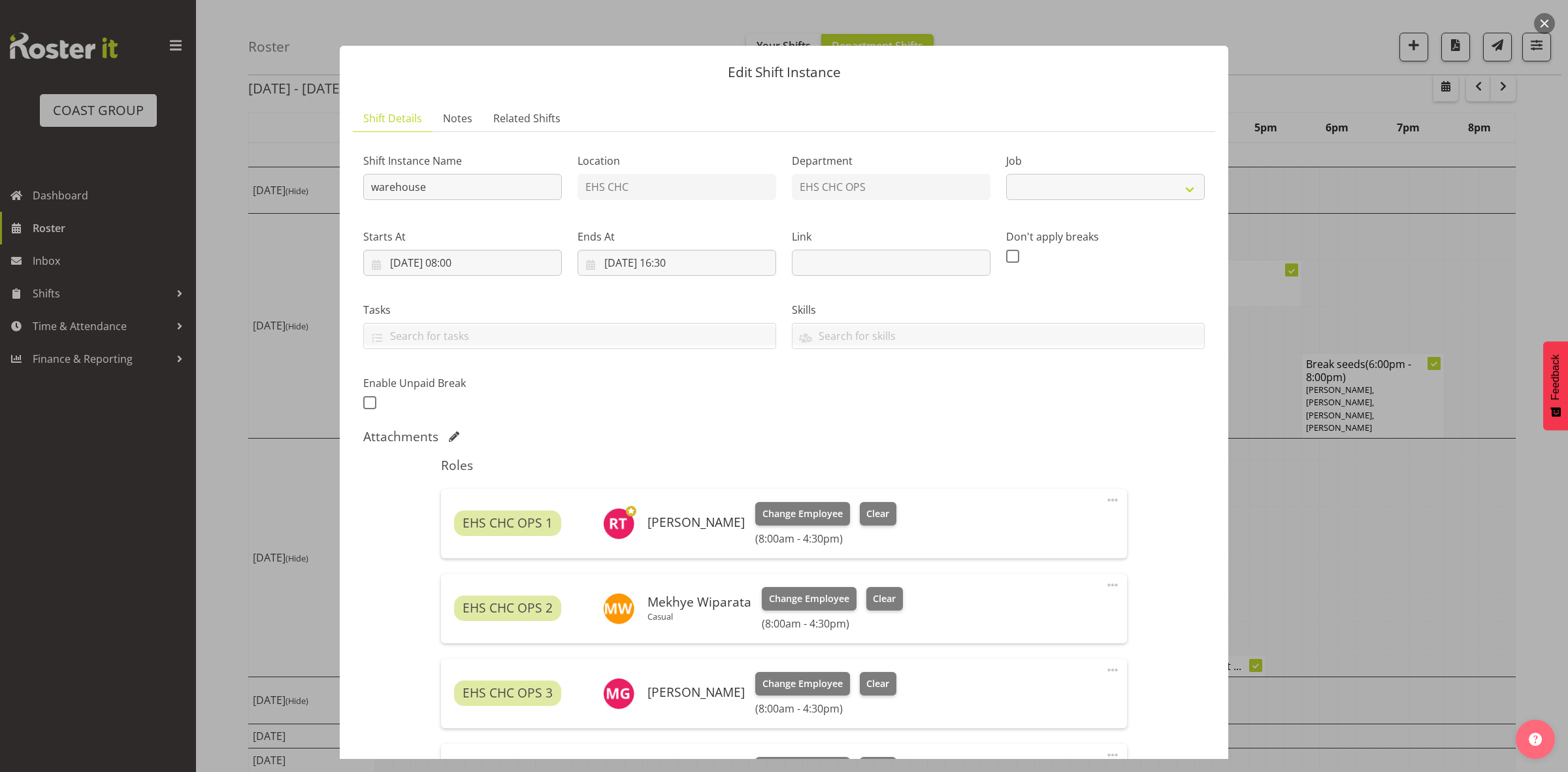
select select "69"
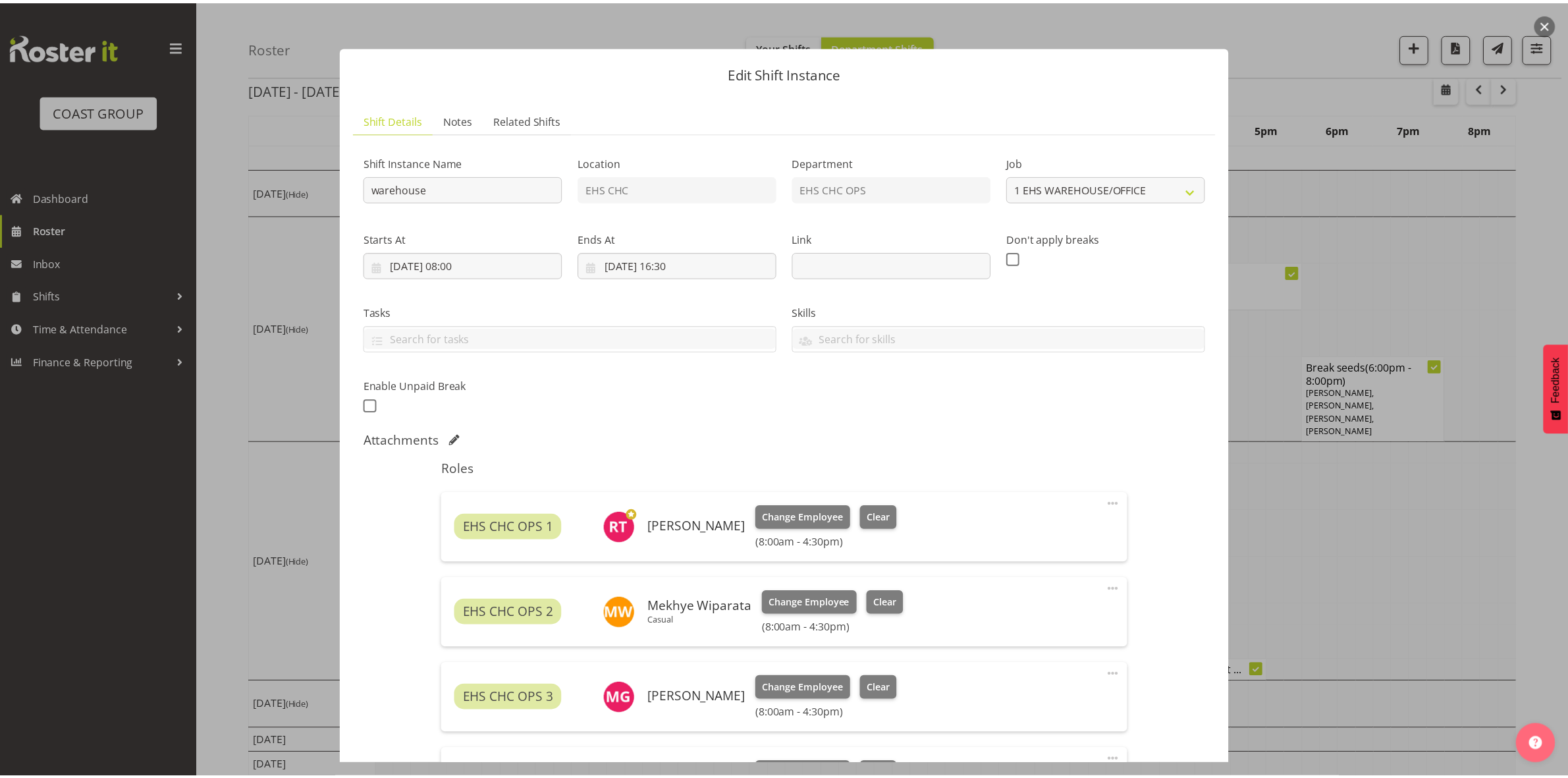
scroll to position [233, 0]
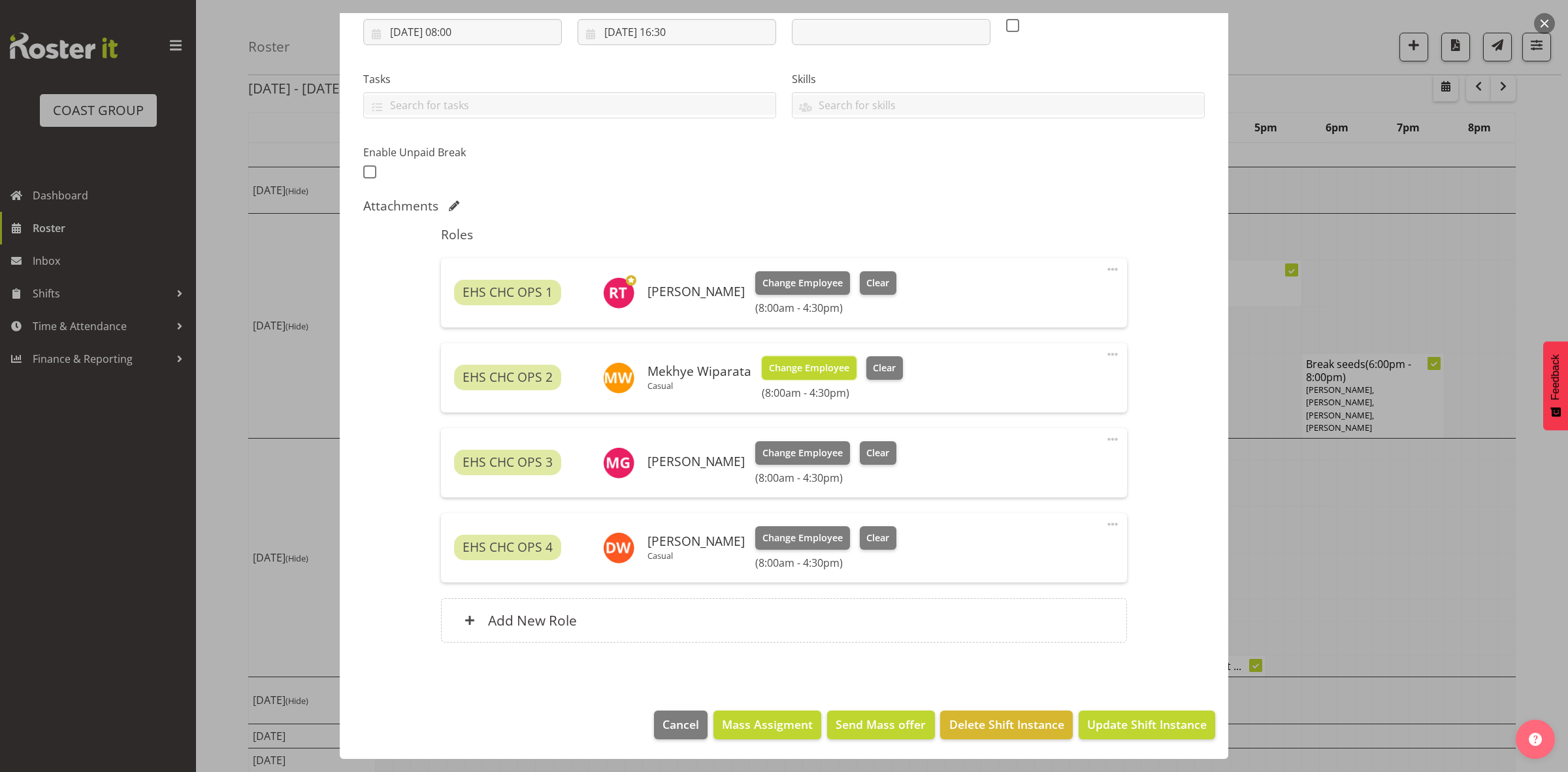
click at [809, 363] on span "Change Employee" at bounding box center [809, 367] width 80 height 14
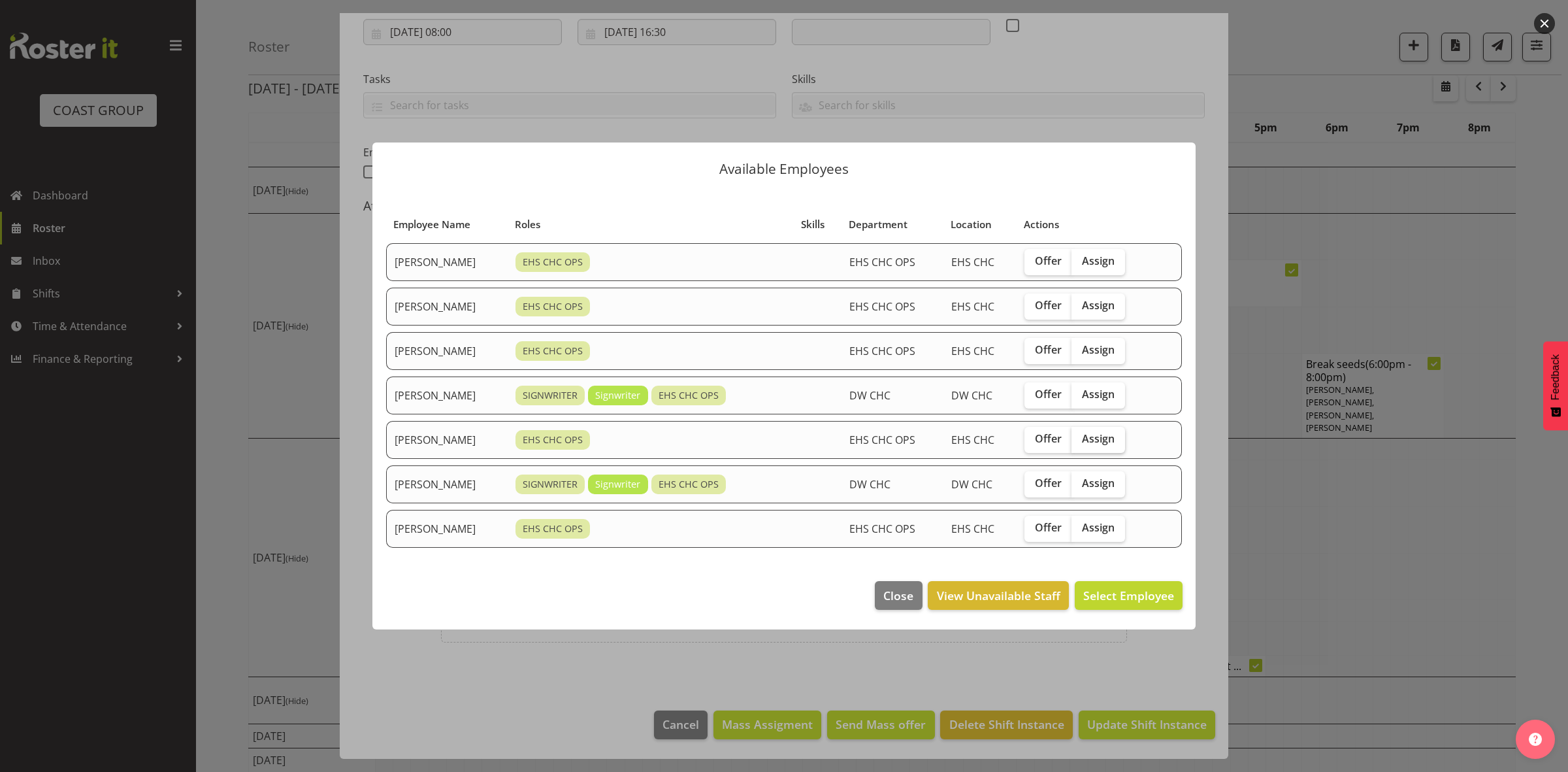
click at [1099, 440] on span "Assign" at bounding box center [1098, 439] width 33 height 13
click at [1080, 440] on input "Assign" at bounding box center [1076, 439] width 9 height 9
checkbox input "true"
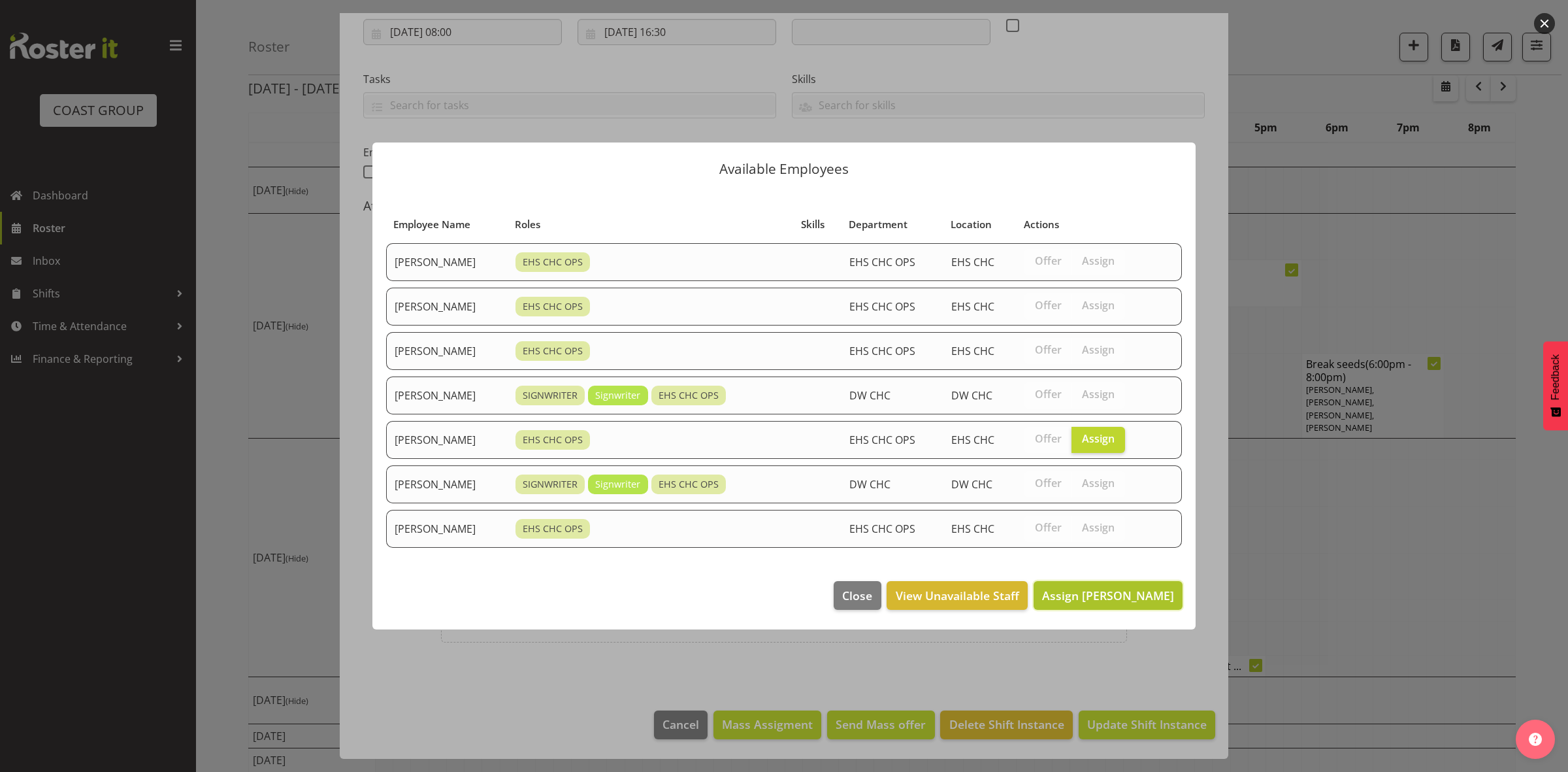
click at [1103, 595] on span "Assign Shatif Ssendi" at bounding box center [1108, 595] width 132 height 15
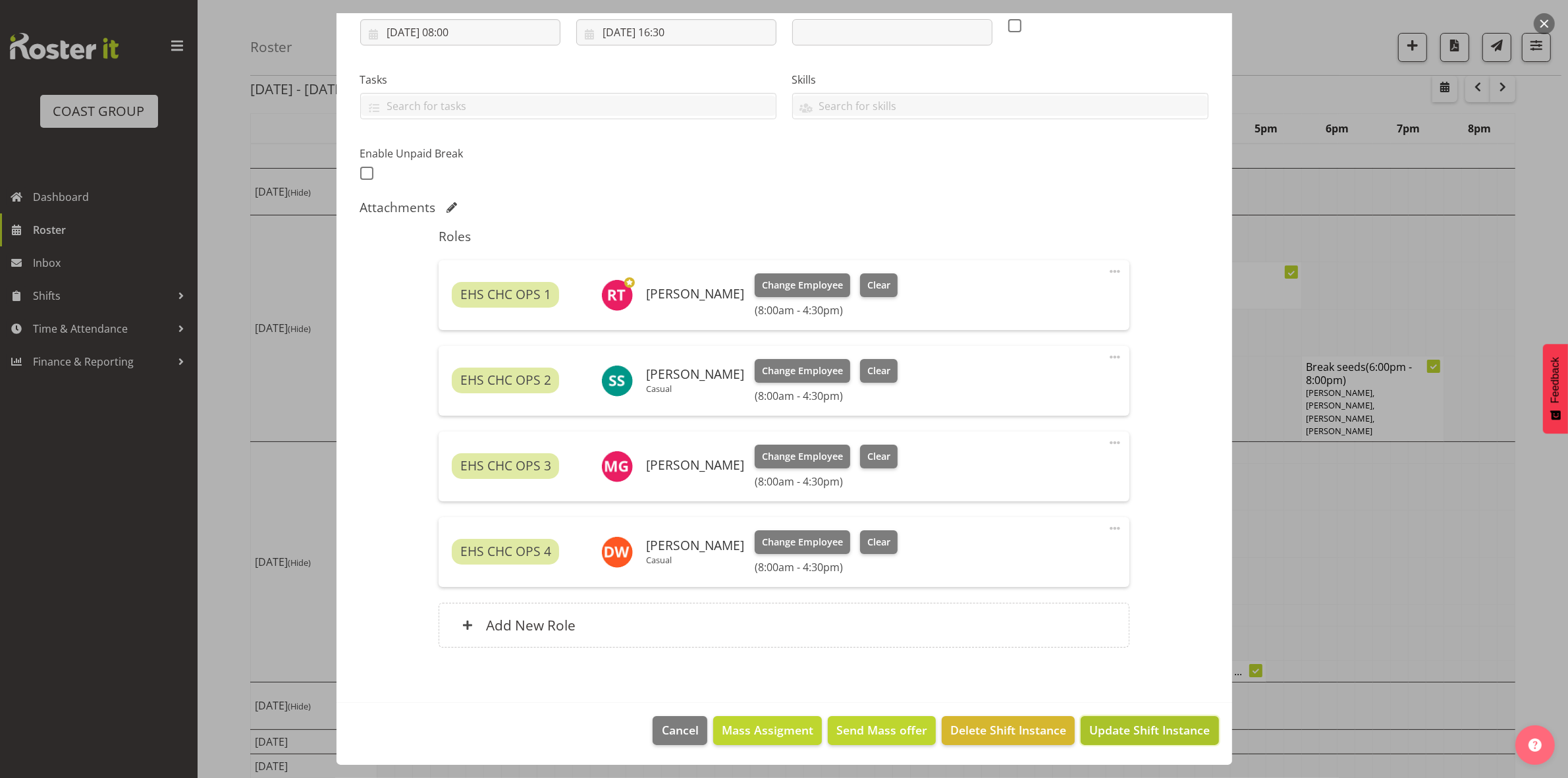
click at [1157, 735] on span "Update Shift Instance" at bounding box center [1149, 729] width 121 height 17
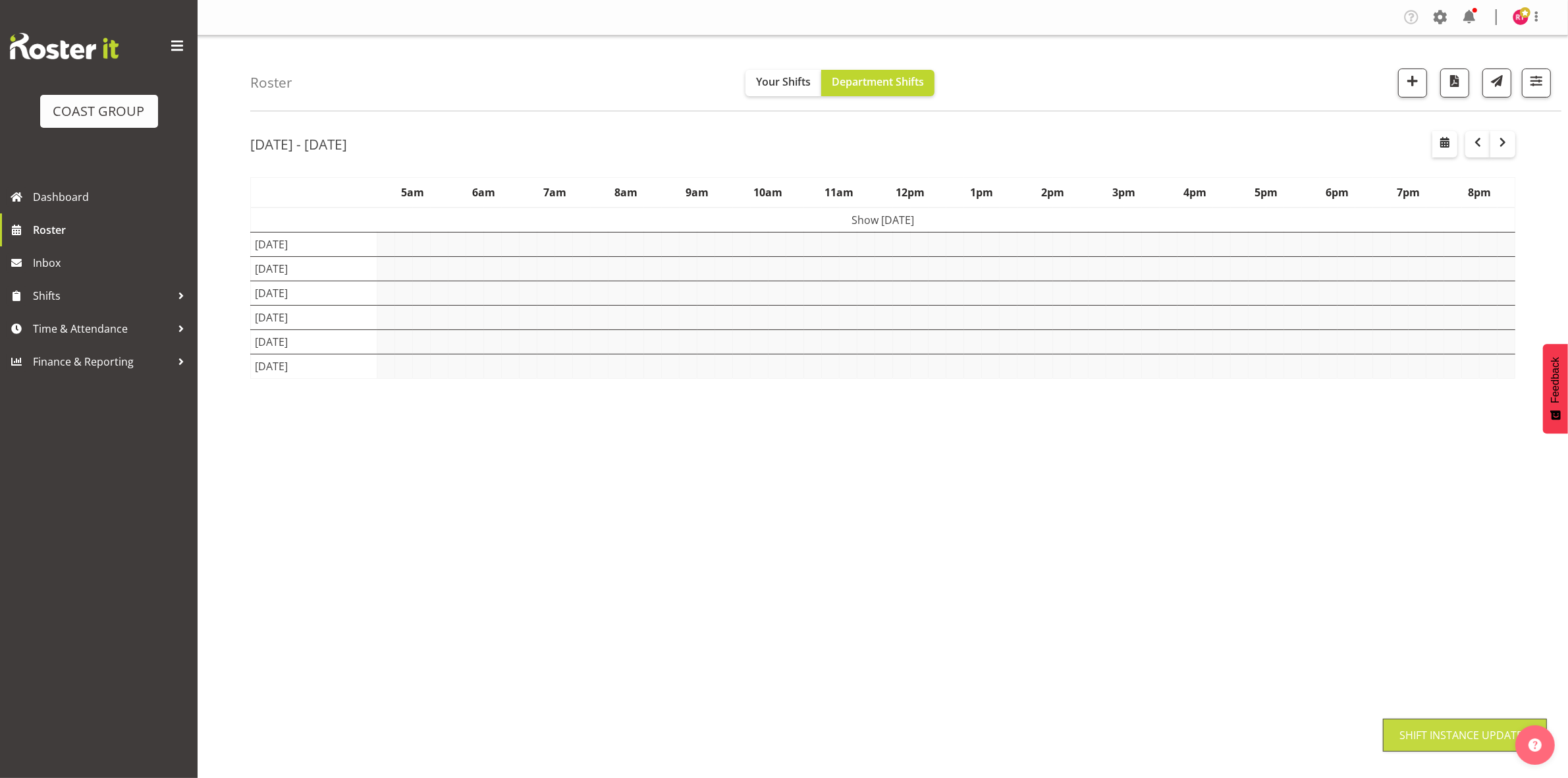
scroll to position [0, 0]
click at [1404, 89] on span "button" at bounding box center [1412, 80] width 17 height 17
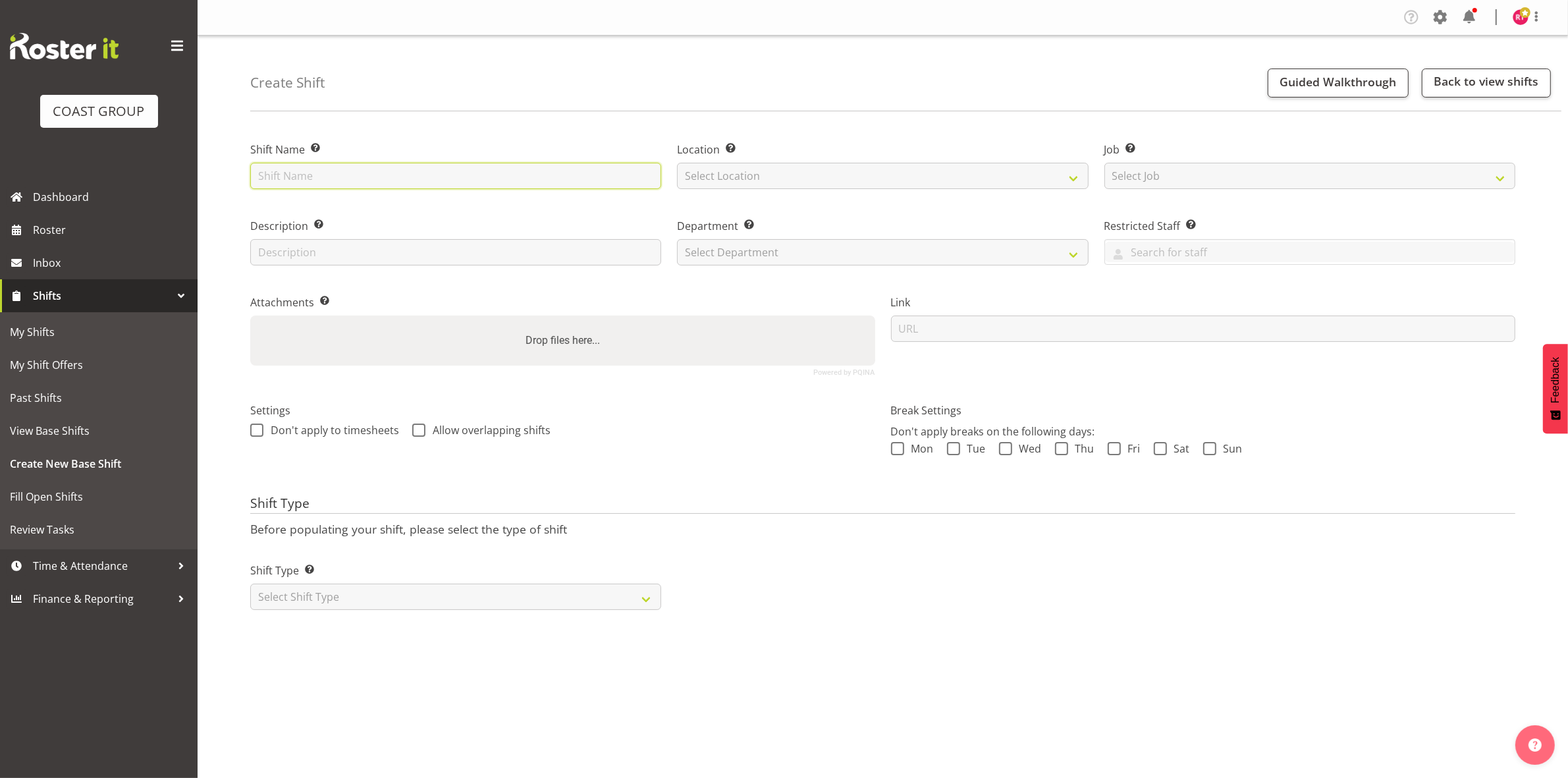
click at [408, 168] on input "text" at bounding box center [456, 175] width 411 height 26
type input "Fly to CHCH"
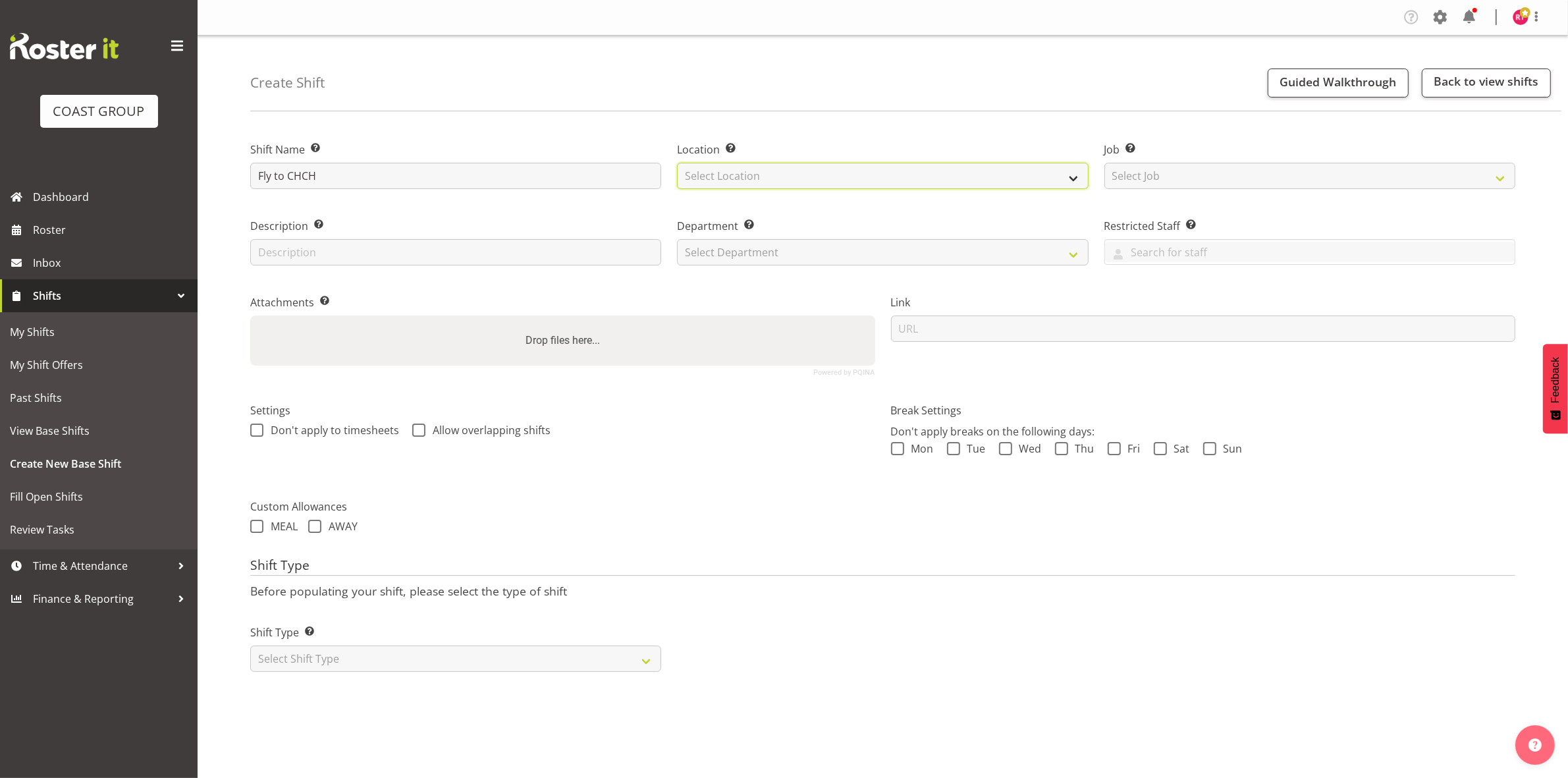
click at [834, 173] on select "Select Location EHS CHC" at bounding box center [883, 175] width 411 height 26
select select "107"
click at [677, 162] on select "Select Location EHS CHC" at bounding box center [883, 175] width 411 height 26
click at [1159, 179] on select "Select Job Create new job 1 Carlton Events 1 [PERSON_NAME][GEOGRAPHIC_DATA] 1 […" at bounding box center [1310, 175] width 411 height 26
select select "9199"
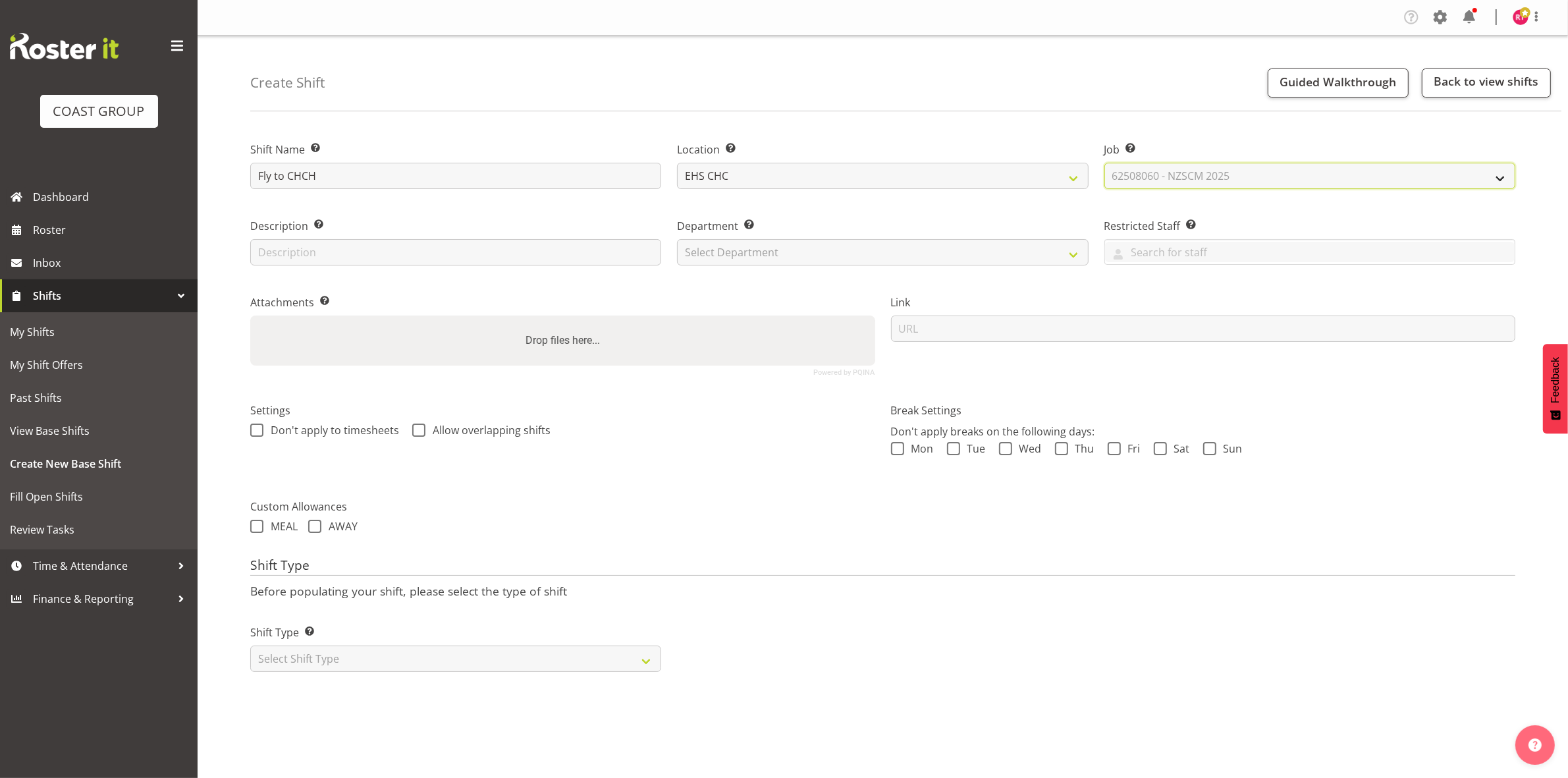
click at [1104, 162] on select "Select Job Create new job 1 Carlton Events 1 [PERSON_NAME][GEOGRAPHIC_DATA] 1 […" at bounding box center [1310, 175] width 411 height 26
drag, startPoint x: 880, startPoint y: 249, endPoint x: 877, endPoint y: 255, distance: 6.7
click at [880, 249] on select "Select Department EHS CHC OPS" at bounding box center [883, 252] width 411 height 26
select select "41"
click at [677, 239] on select "Select Department EHS CHC OPS" at bounding box center [883, 252] width 411 height 26
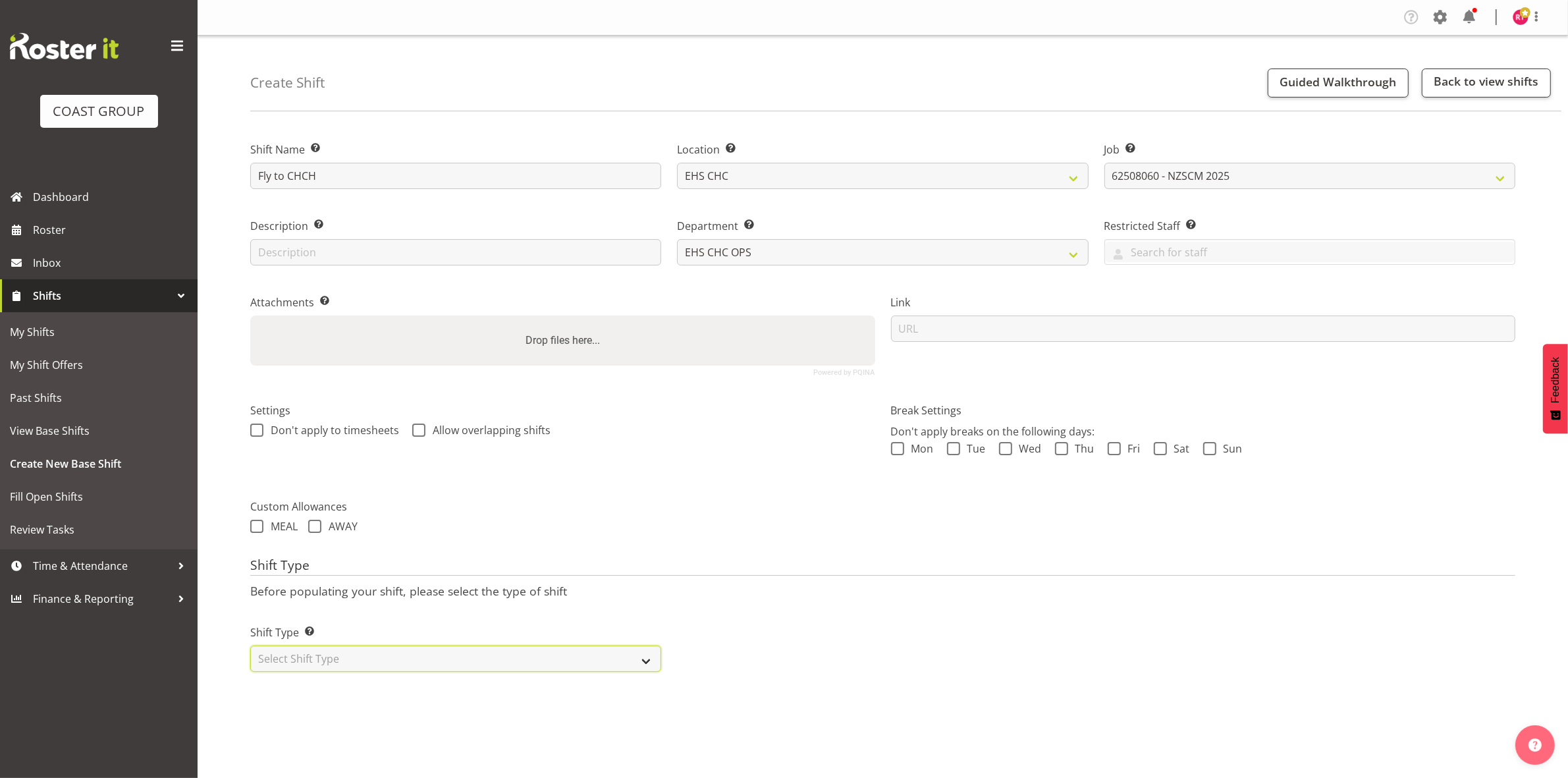
drag, startPoint x: 377, startPoint y: 650, endPoint x: 382, endPoint y: 667, distance: 17.7
click at [379, 652] on select "Select Shift Type One Off Shift Recurring Shift Rotating Shift" at bounding box center [456, 659] width 411 height 26
select select "one_off"
click at [250, 647] on select "Select Shift Type One Off Shift Recurring Shift Rotating Shift" at bounding box center [456, 659] width 411 height 26
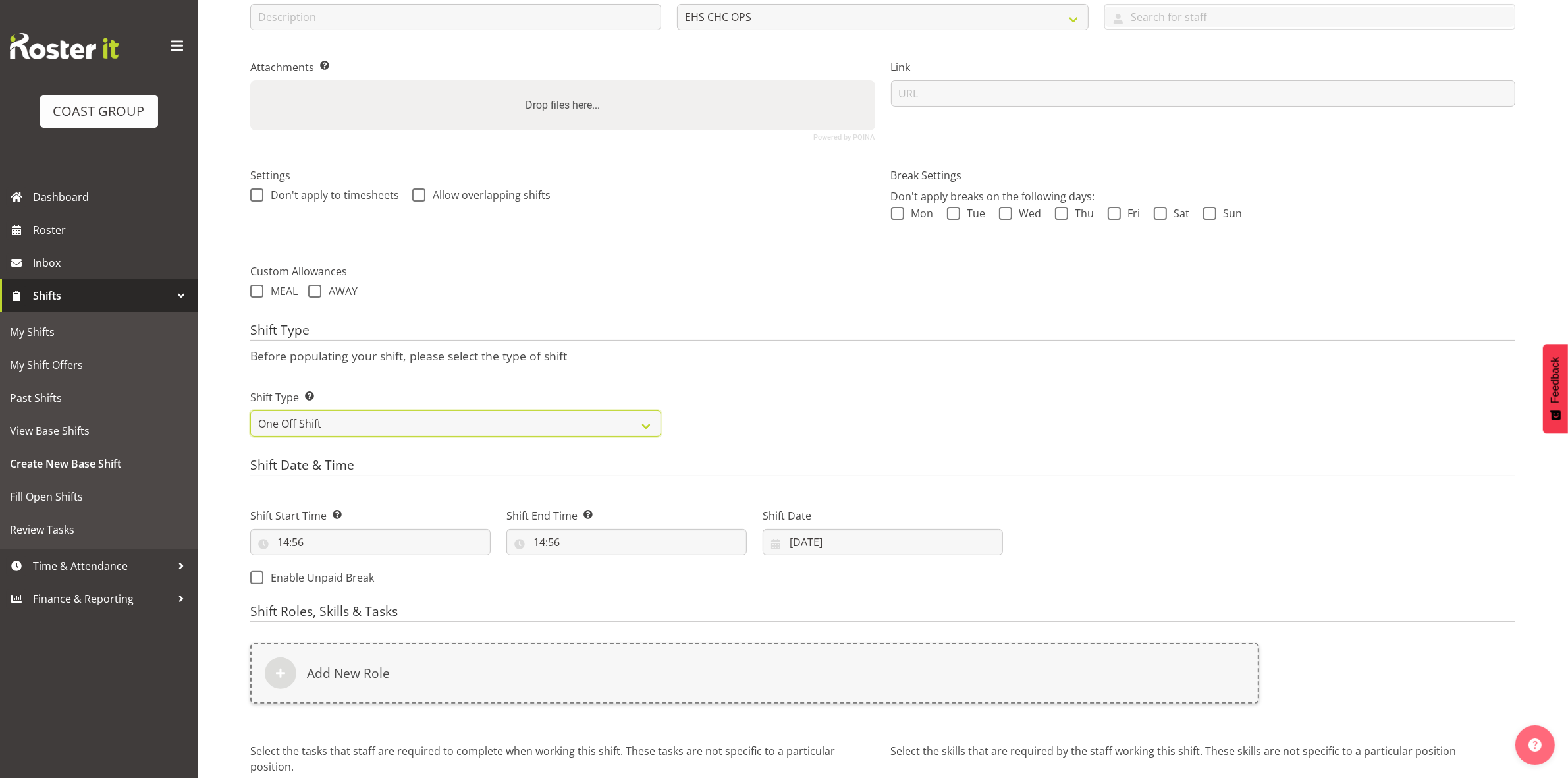
scroll to position [361, 0]
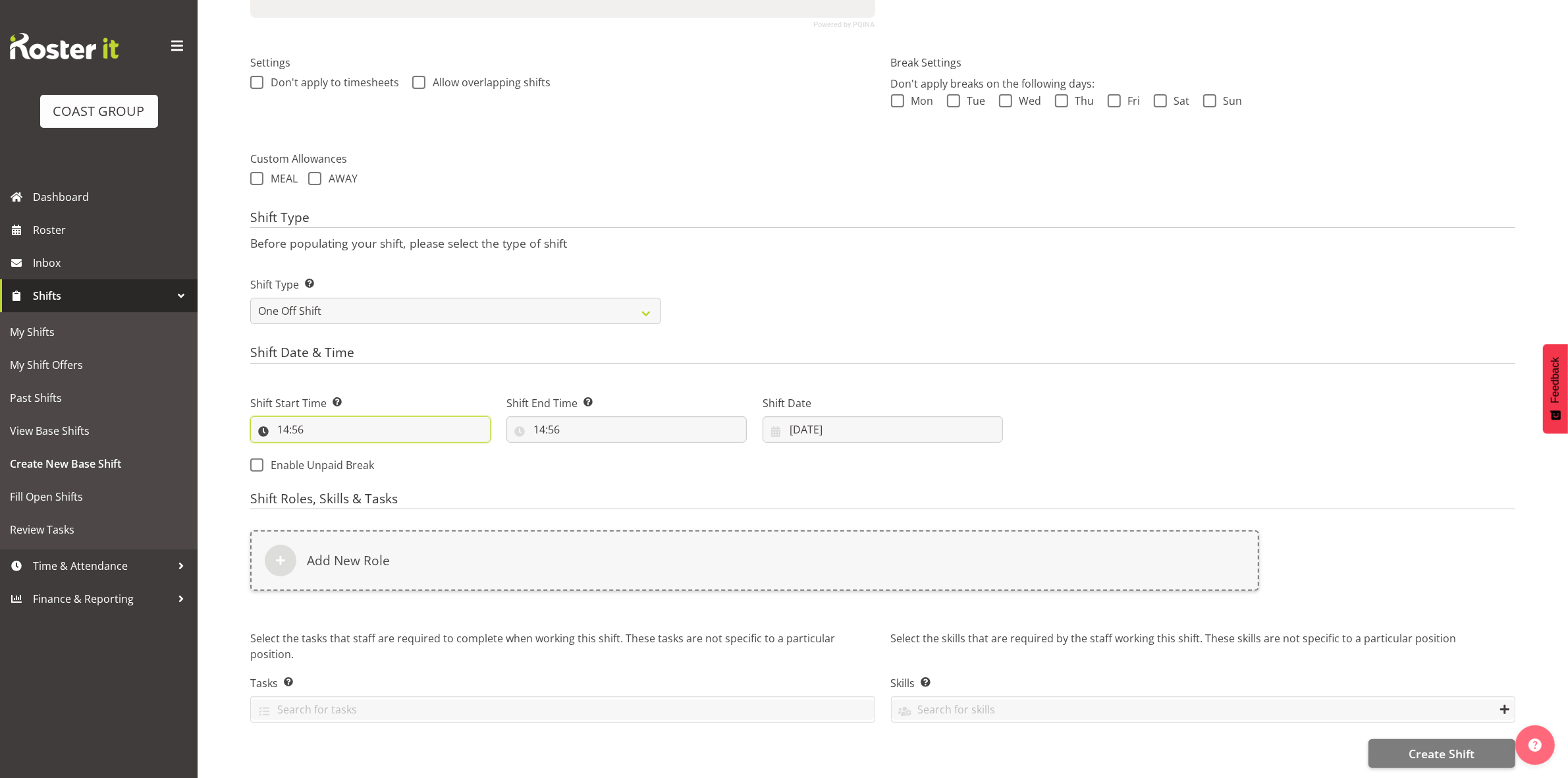
click at [286, 419] on input "14:56" at bounding box center [370, 429] width 241 height 26
click at [330, 452] on select "00 01 02 03 04 05 06 07 08 09 10 11 12 13 14 15 16 17 18 19 20 21 22 23" at bounding box center [340, 463] width 30 height 26
select select "8"
click at [325, 450] on select "00 01 02 03 04 05 06 07 08 09 10 11 12 13 14 15 16 17 18 19 20 21 22 23" at bounding box center [340, 463] width 30 height 26
type input "08:56"
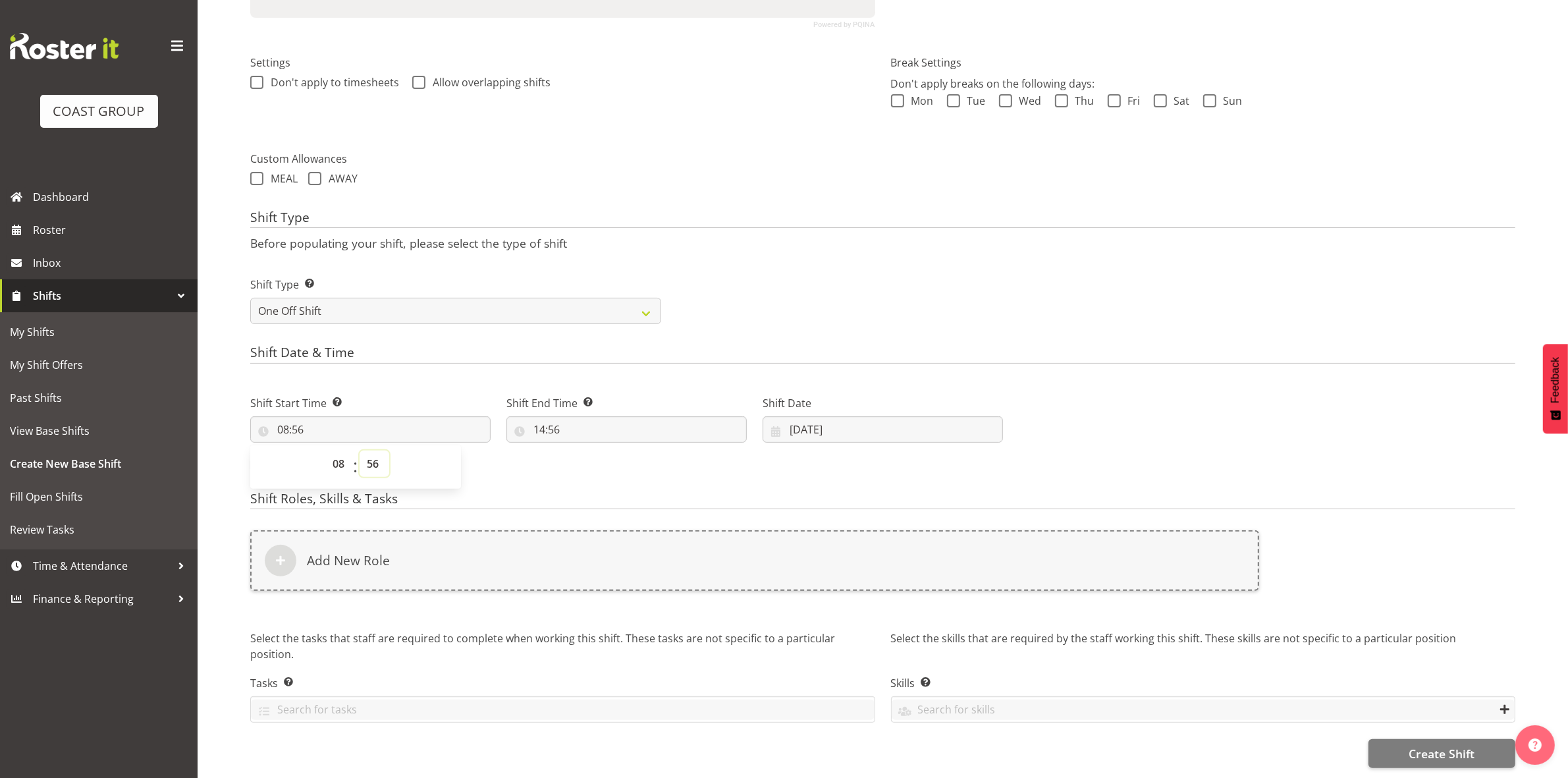
click at [376, 450] on select "00 01 02 03 04 05 06 07 08 09 10 11 12 13 14 15 16 17 18 19 20 21 22 23 24 25 2…" at bounding box center [375, 463] width 30 height 26
select select "0"
click at [360, 450] on select "00 01 02 03 04 05 06 07 08 09 10 11 12 13 14 15 16 17 18 19 20 21 22 23 24 25 2…" at bounding box center [375, 463] width 30 height 26
type input "08:00"
click at [788, 218] on div "Shift Type Before populating your shift, please select the type of shift Shift …" at bounding box center [882, 272] width 1265 height 123
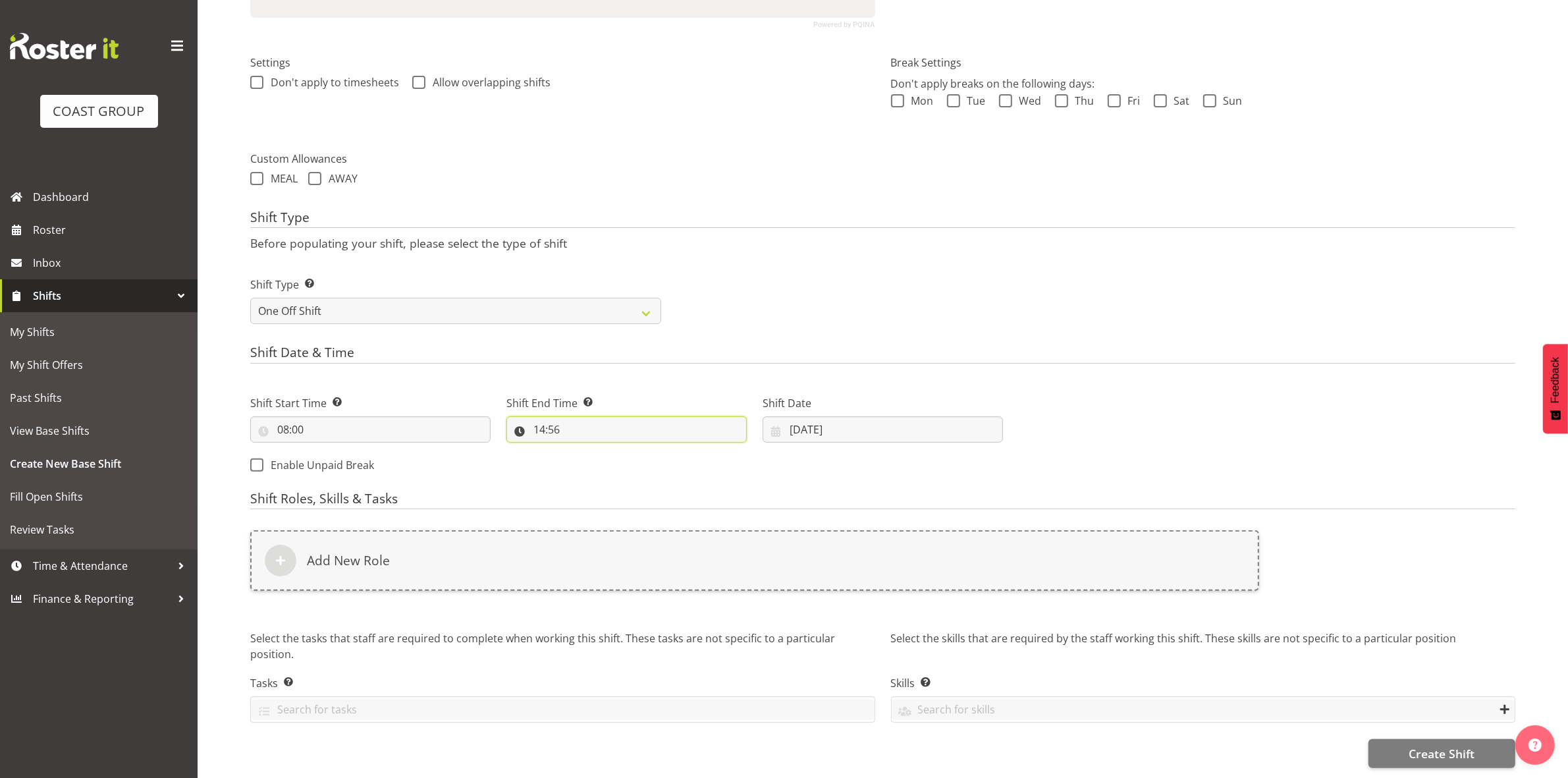
click at [543, 419] on input "14:56" at bounding box center [626, 429] width 241 height 26
click at [592, 450] on select "00 01 02 03 04 05 06 07 08 09 10 11 12 13 14 15 16 17 18 19 20 21 22 23" at bounding box center [596, 463] width 30 height 26
select select "12"
click at [582, 450] on select "00 01 02 03 04 05 06 07 08 09 10 11 12 13 14 15 16 17 18 19 20 21 22 23" at bounding box center [596, 463] width 30 height 26
type input "12:56"
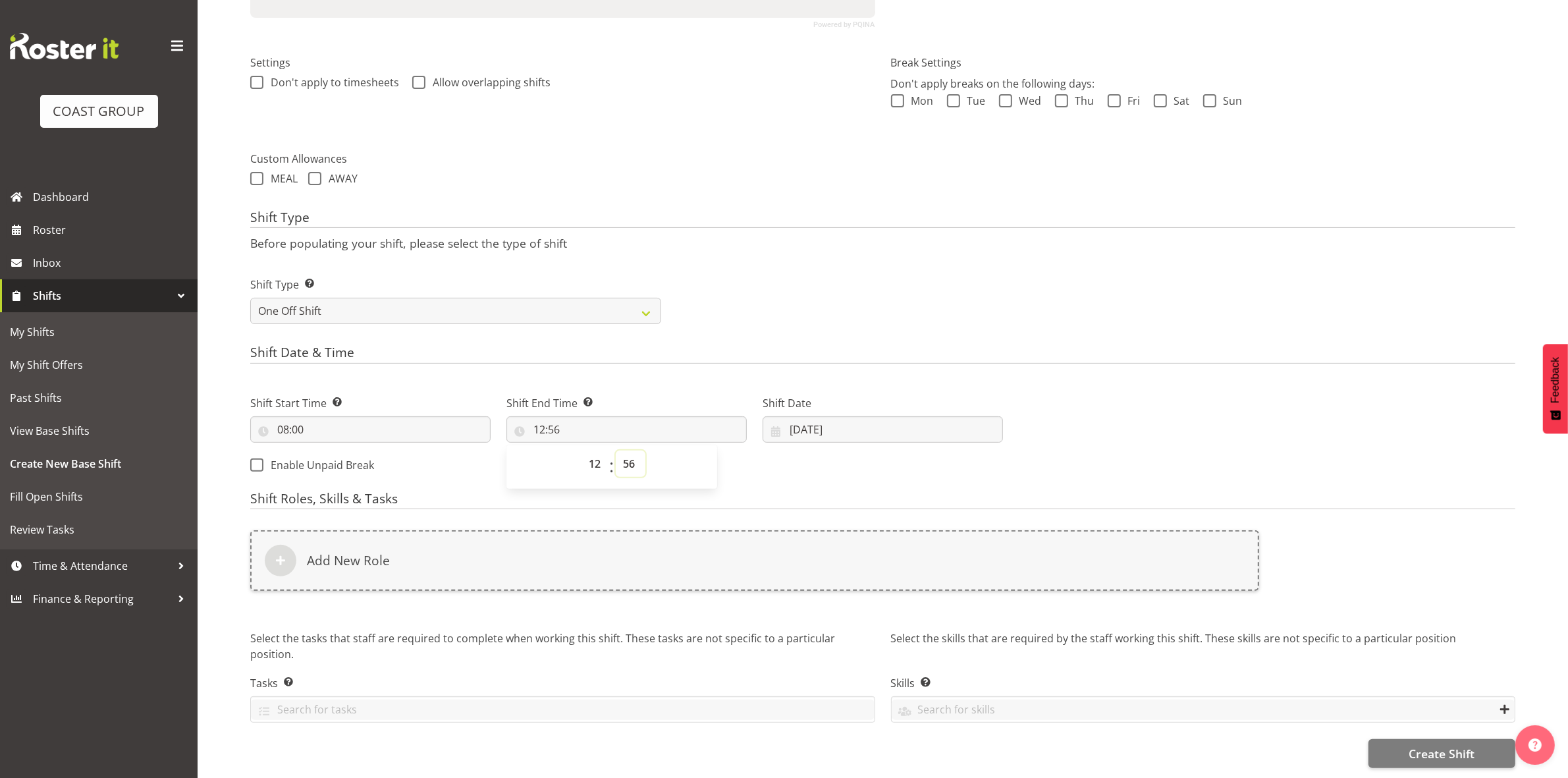
click at [627, 453] on select "00 01 02 03 04 05 06 07 08 09 10 11 12 13 14 15 16 17 18 19 20 21 22 23 24 25 2…" at bounding box center [631, 463] width 30 height 26
select select "0"
click at [616, 450] on select "00 01 02 03 04 05 06 07 08 09 10 11 12 13 14 15 16 17 18 19 20 21 22 23 24 25 2…" at bounding box center [631, 463] width 30 height 26
type input "12:00"
click at [822, 280] on div "Shift Type Shift Types: One Off – Select this if you would like a single shift …" at bounding box center [883, 295] width 1281 height 73
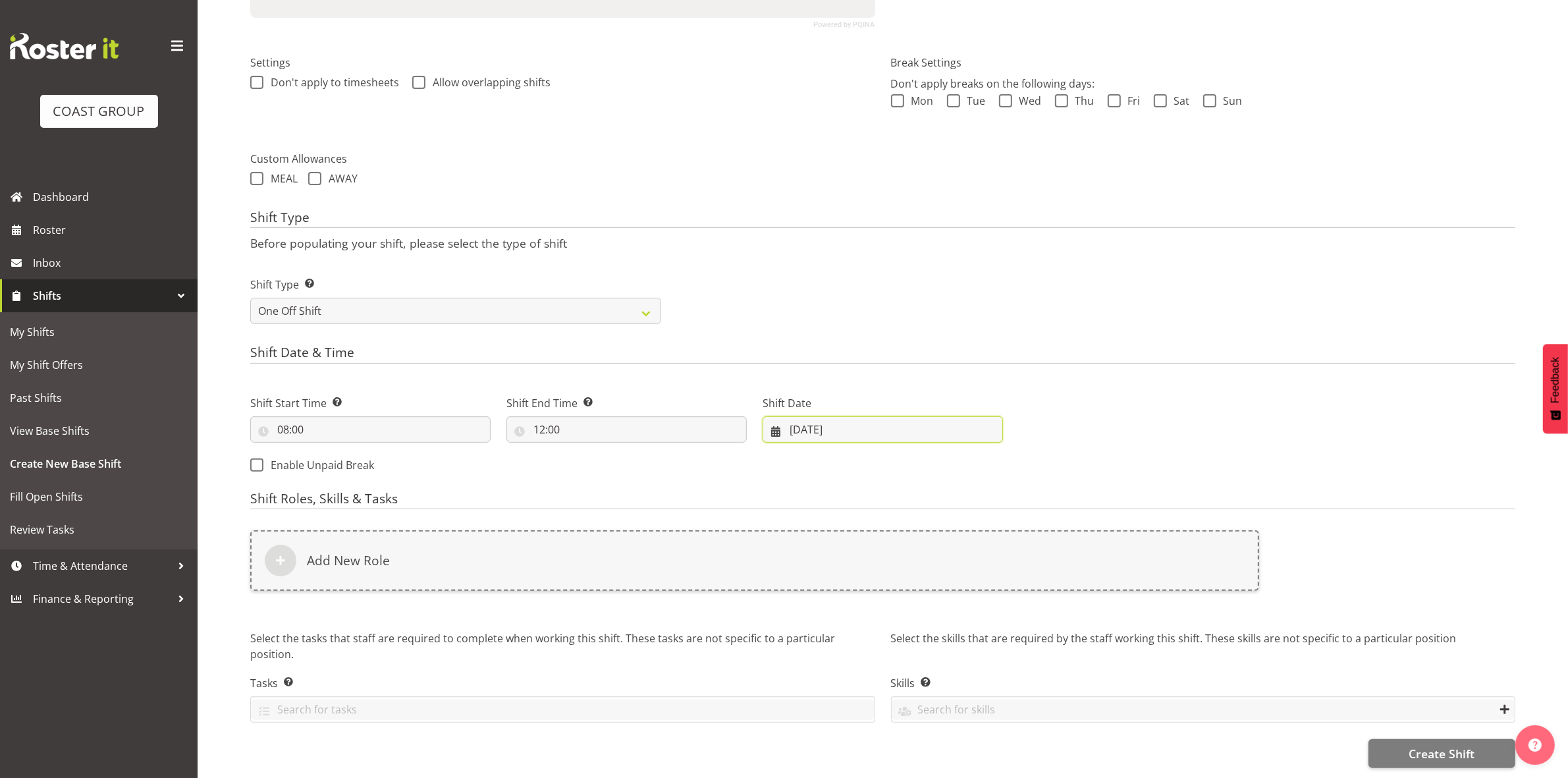
click at [794, 417] on input "26/08/2025" at bounding box center [883, 429] width 241 height 26
drag, startPoint x: 937, startPoint y: 623, endPoint x: 912, endPoint y: 589, distance: 42.2
click at [937, 628] on span "29" at bounding box center [936, 634] width 11 height 13
type input "29/08/2025"
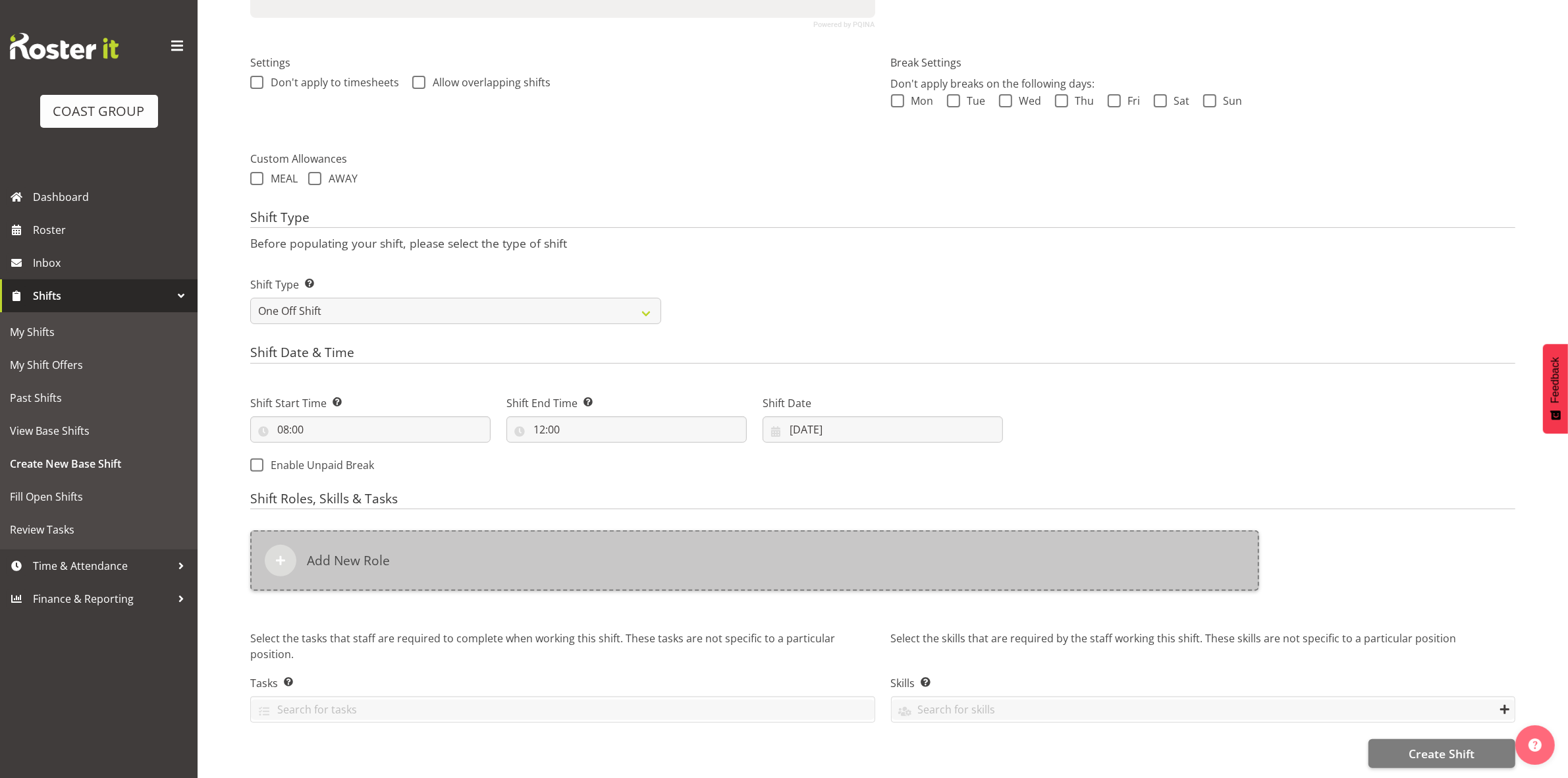
click at [731, 553] on div "Add New Role" at bounding box center [754, 561] width 1009 height 61
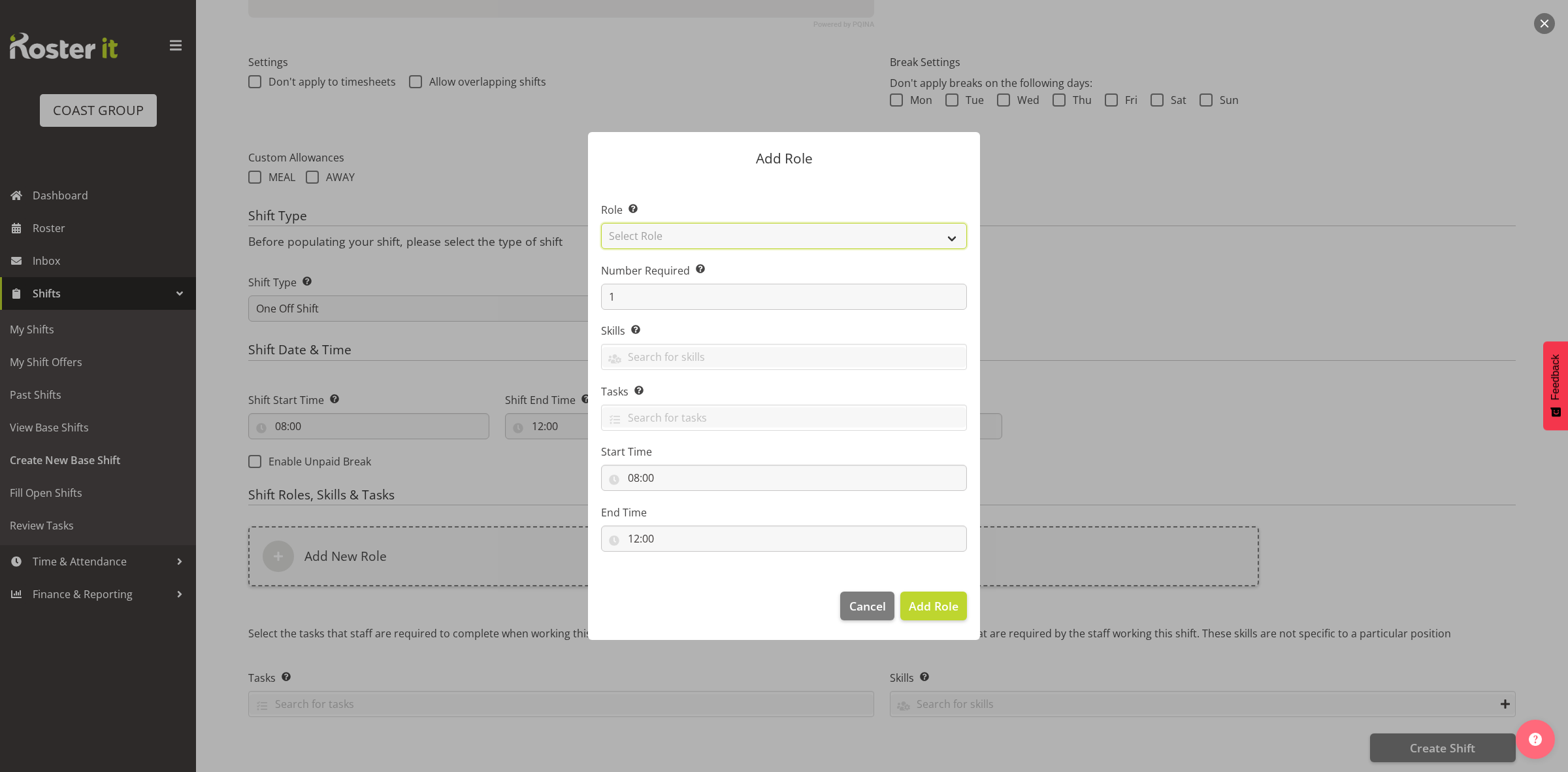
click at [699, 233] on select "Select Role ACCOUNT MANAGER ACCOUNT MANAGER DW ACCOUNTS AKL DIANNA VEHICLES AKL…" at bounding box center [784, 235] width 366 height 26
select select "192"
click at [601, 223] on select "Select Role ACCOUNT MANAGER ACCOUNT MANAGER DW ACCOUNTS AKL DIANNA VEHICLES AKL…" at bounding box center [784, 235] width 366 height 26
click at [925, 607] on span "Add Role" at bounding box center [933, 605] width 49 height 15
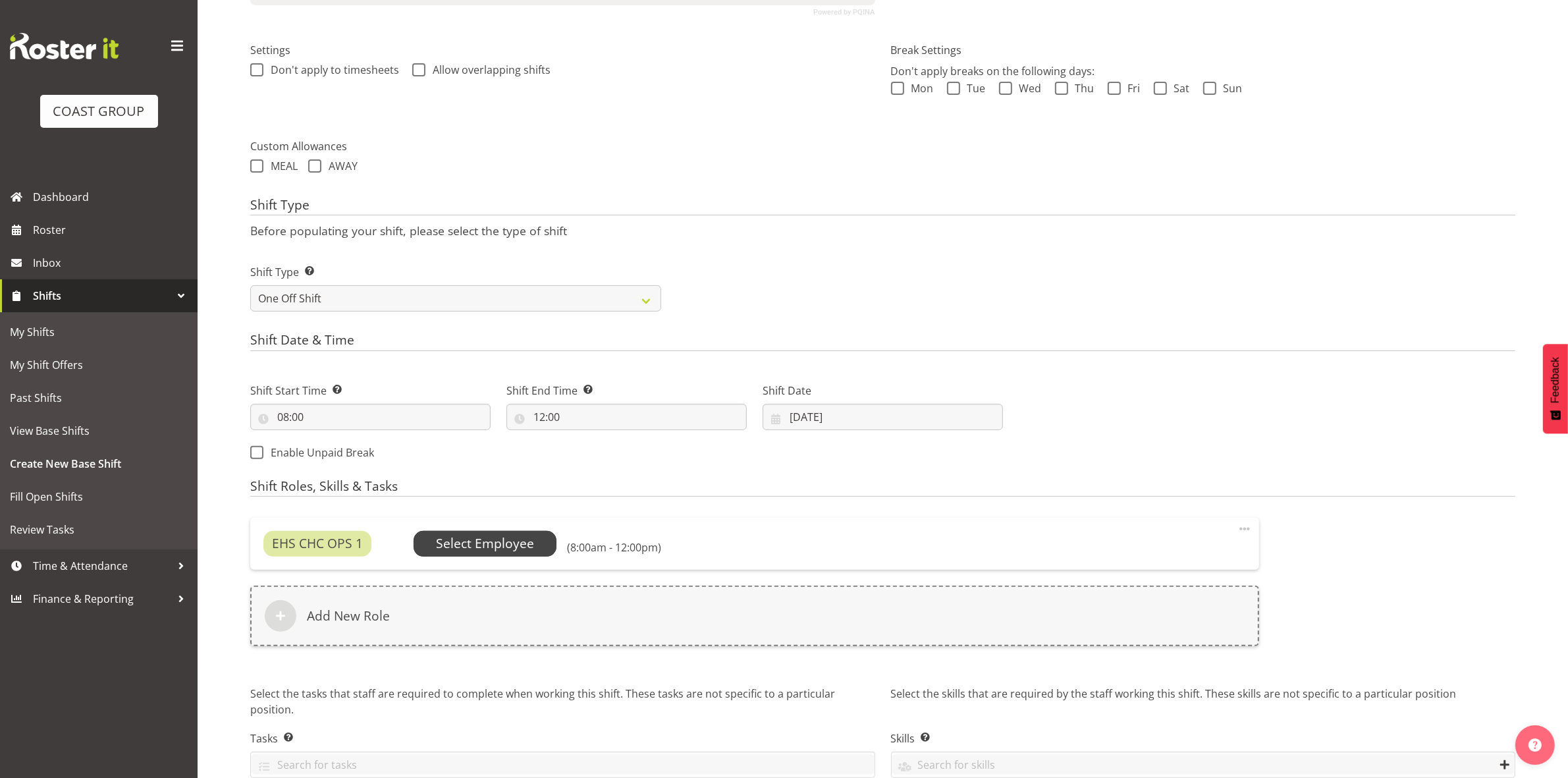
click at [475, 549] on span "Select Employee" at bounding box center [485, 544] width 98 height 19
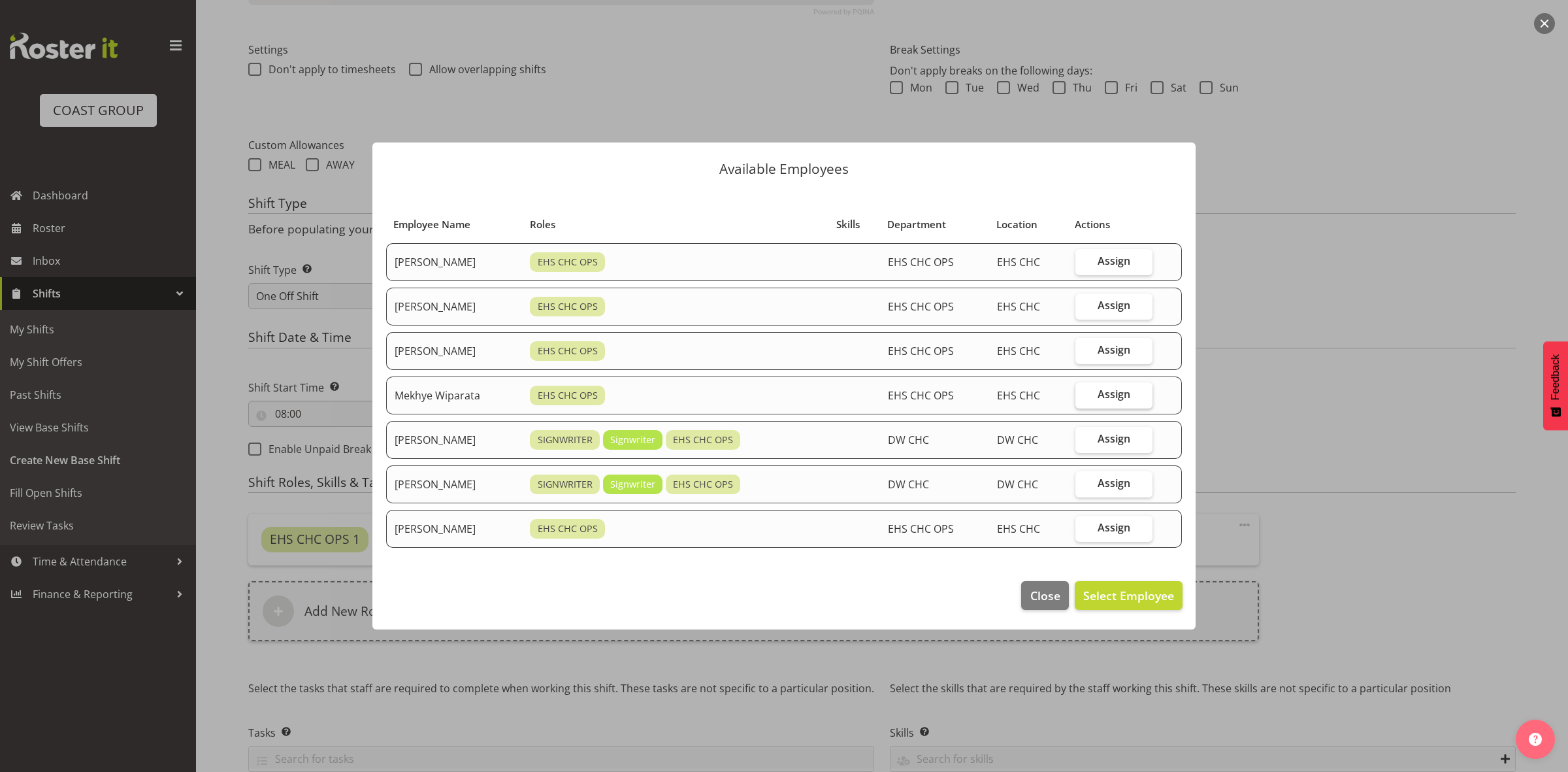
click at [1107, 389] on span "Assign" at bounding box center [1114, 394] width 33 height 13
click at [1084, 390] on input "Assign" at bounding box center [1080, 394] width 9 height 9
checkbox input "true"
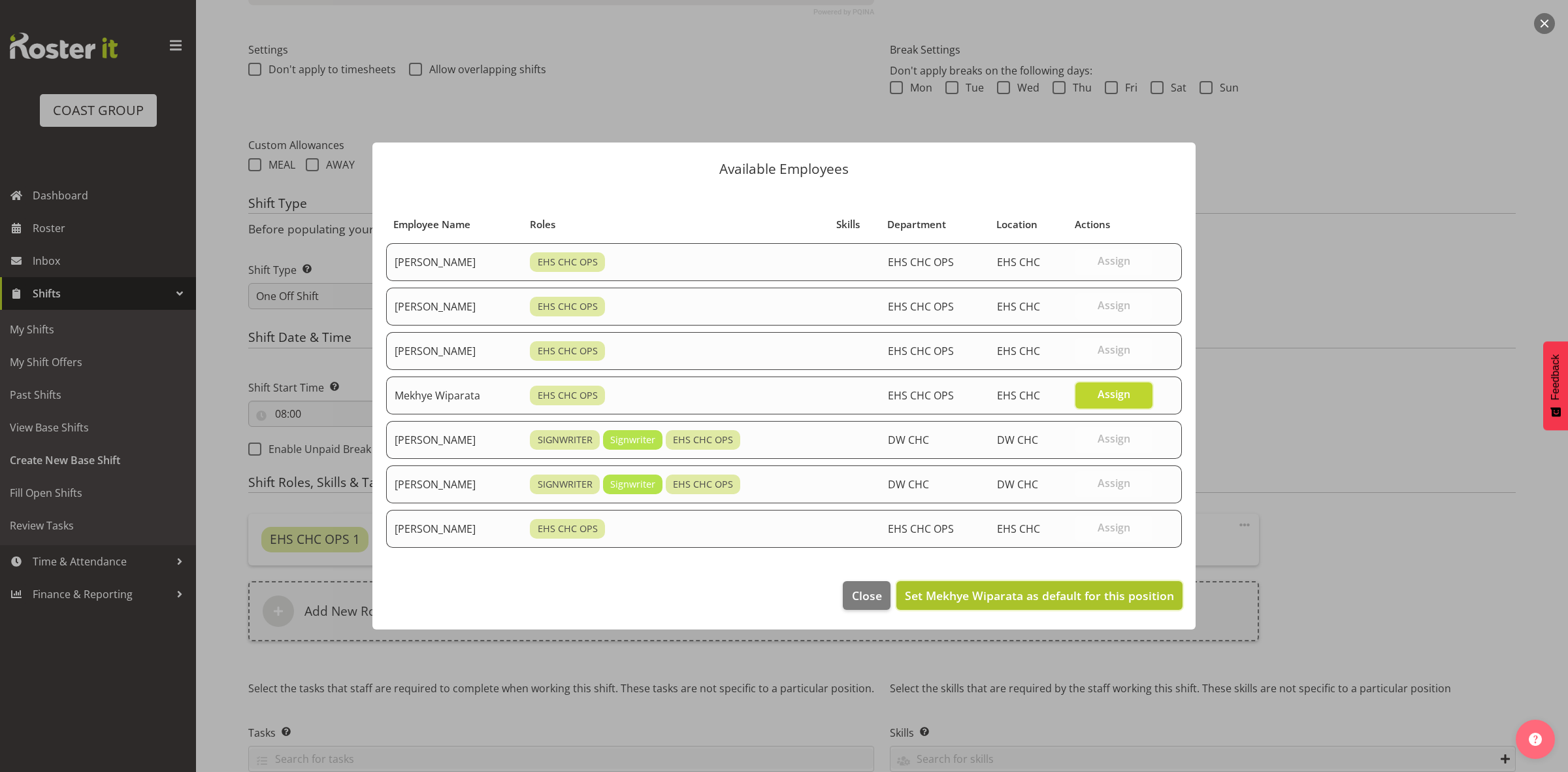
click at [1039, 589] on span "Set Mekhye Wiparata as default for this position" at bounding box center [1039, 595] width 269 height 15
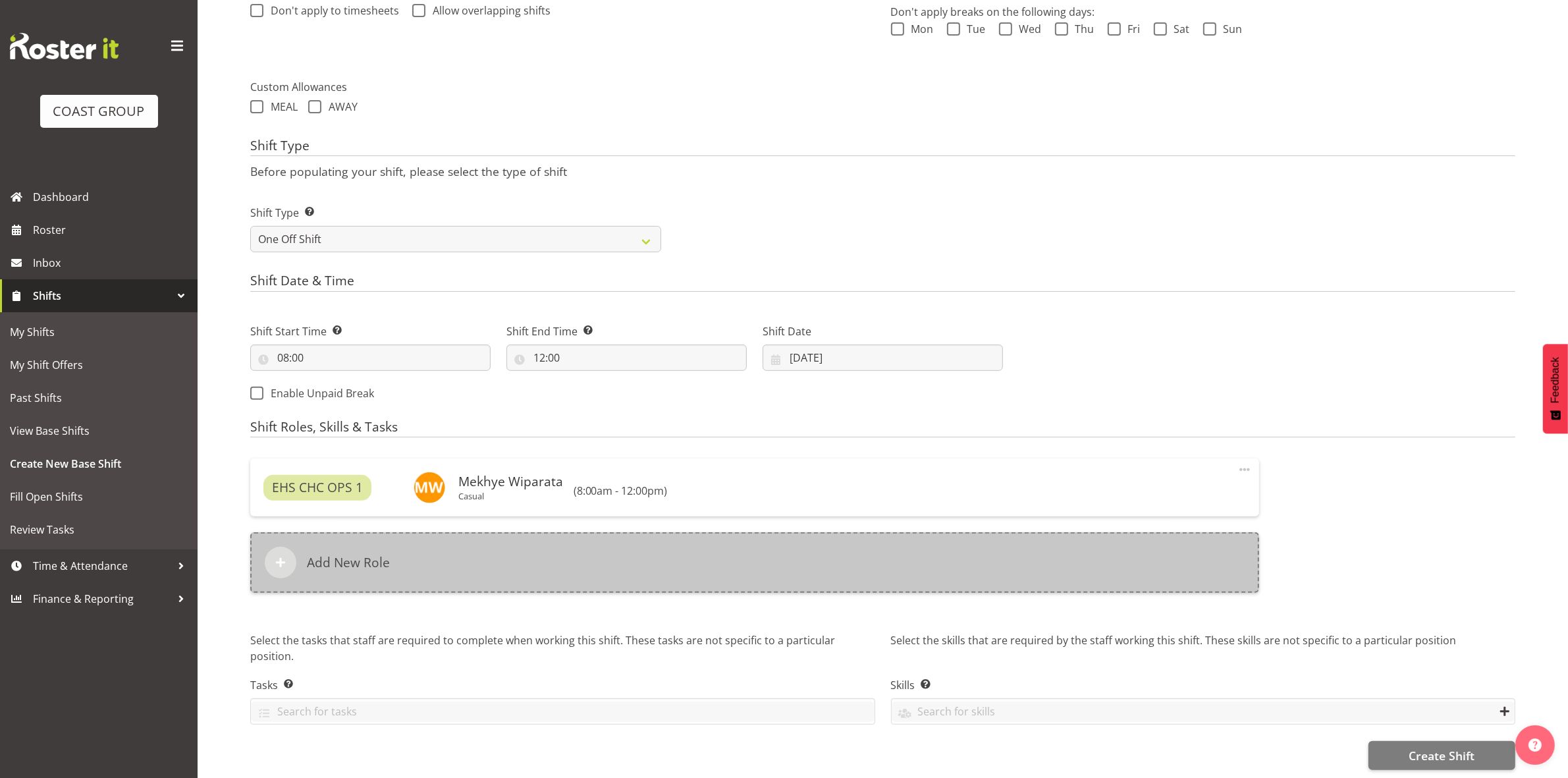
scroll to position [435, 0]
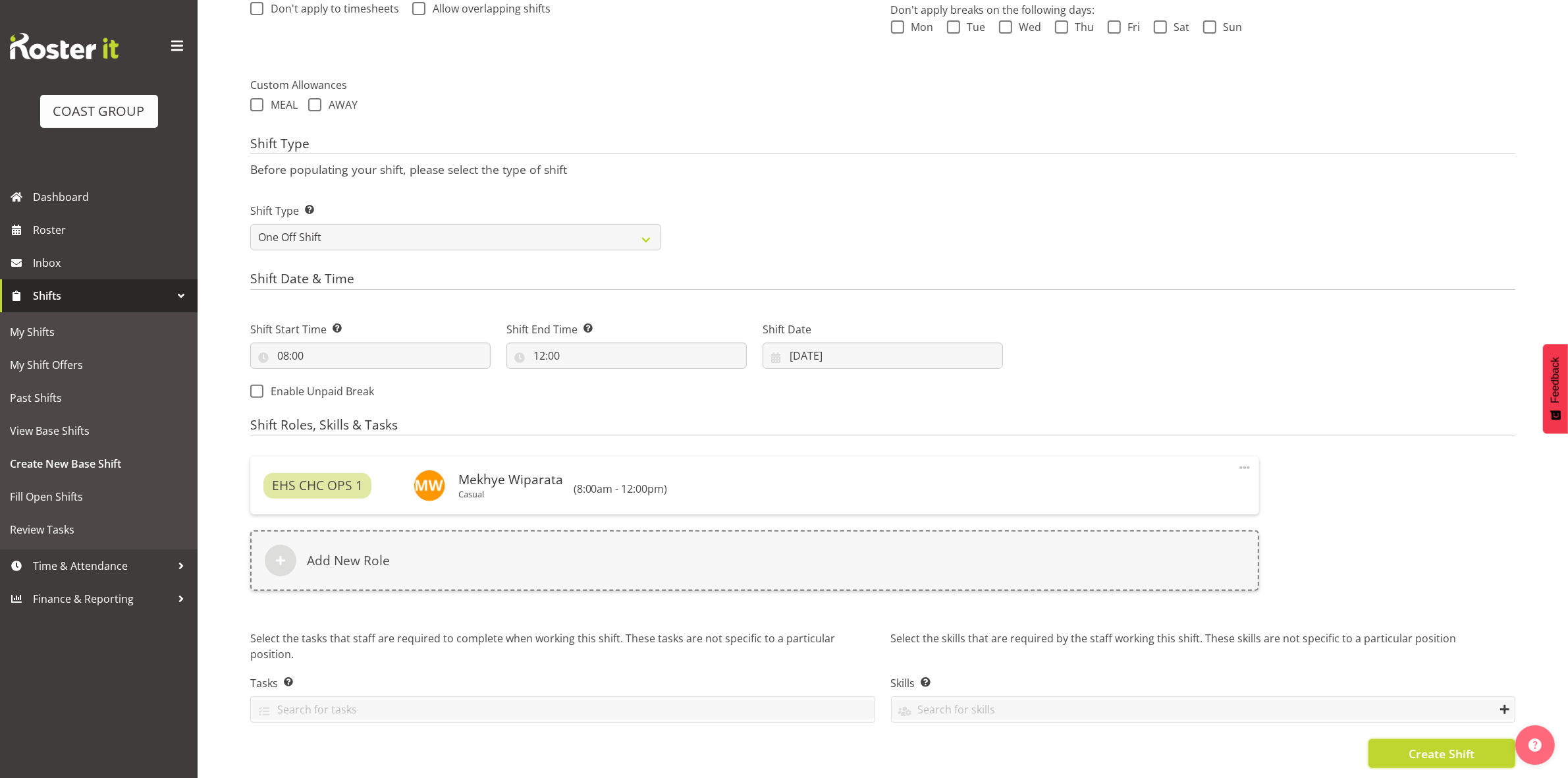
click at [1407, 752] on button "Create Shift" at bounding box center [1442, 753] width 147 height 29
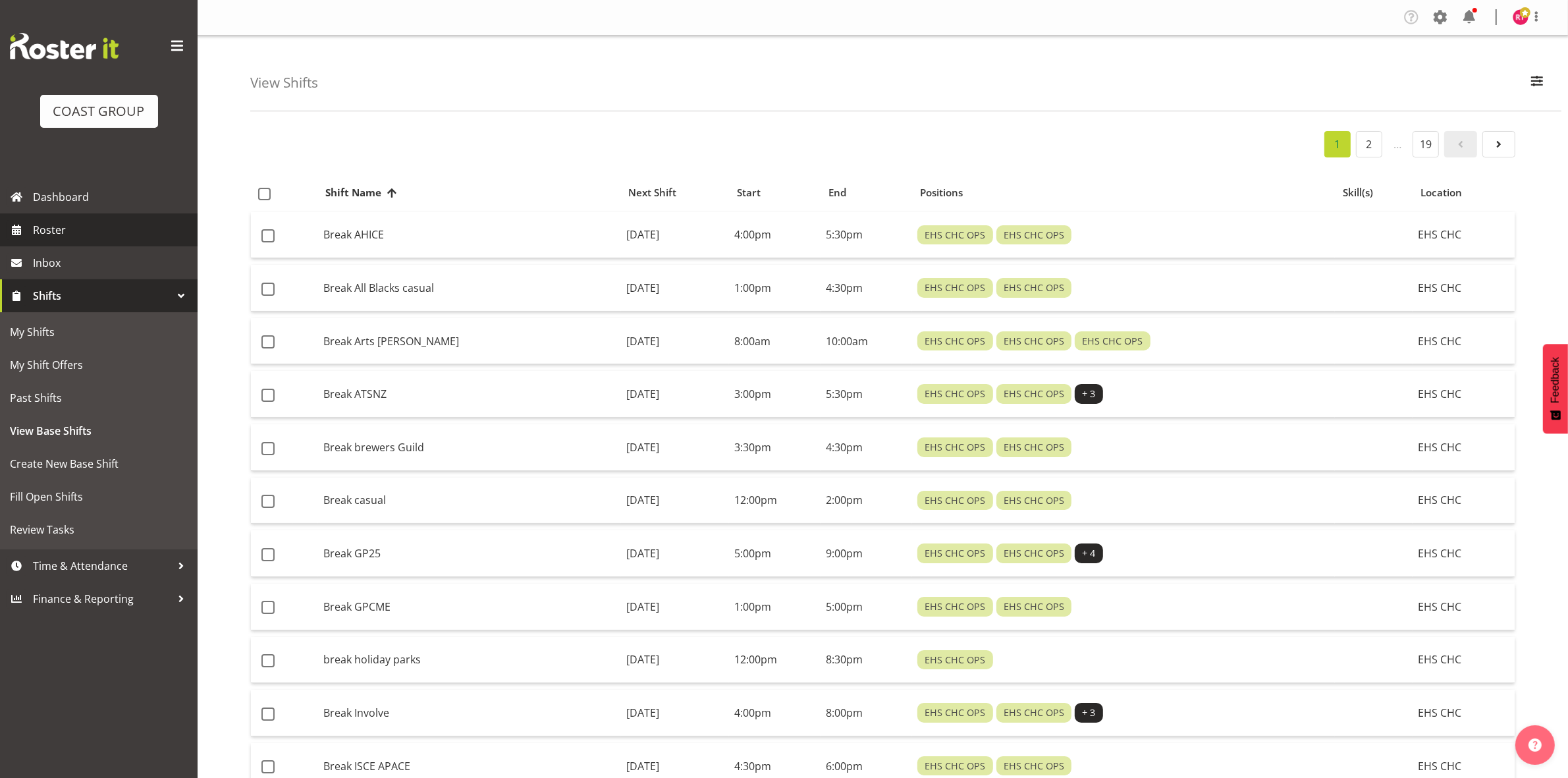
click at [42, 231] on span "Roster" at bounding box center [112, 229] width 158 height 20
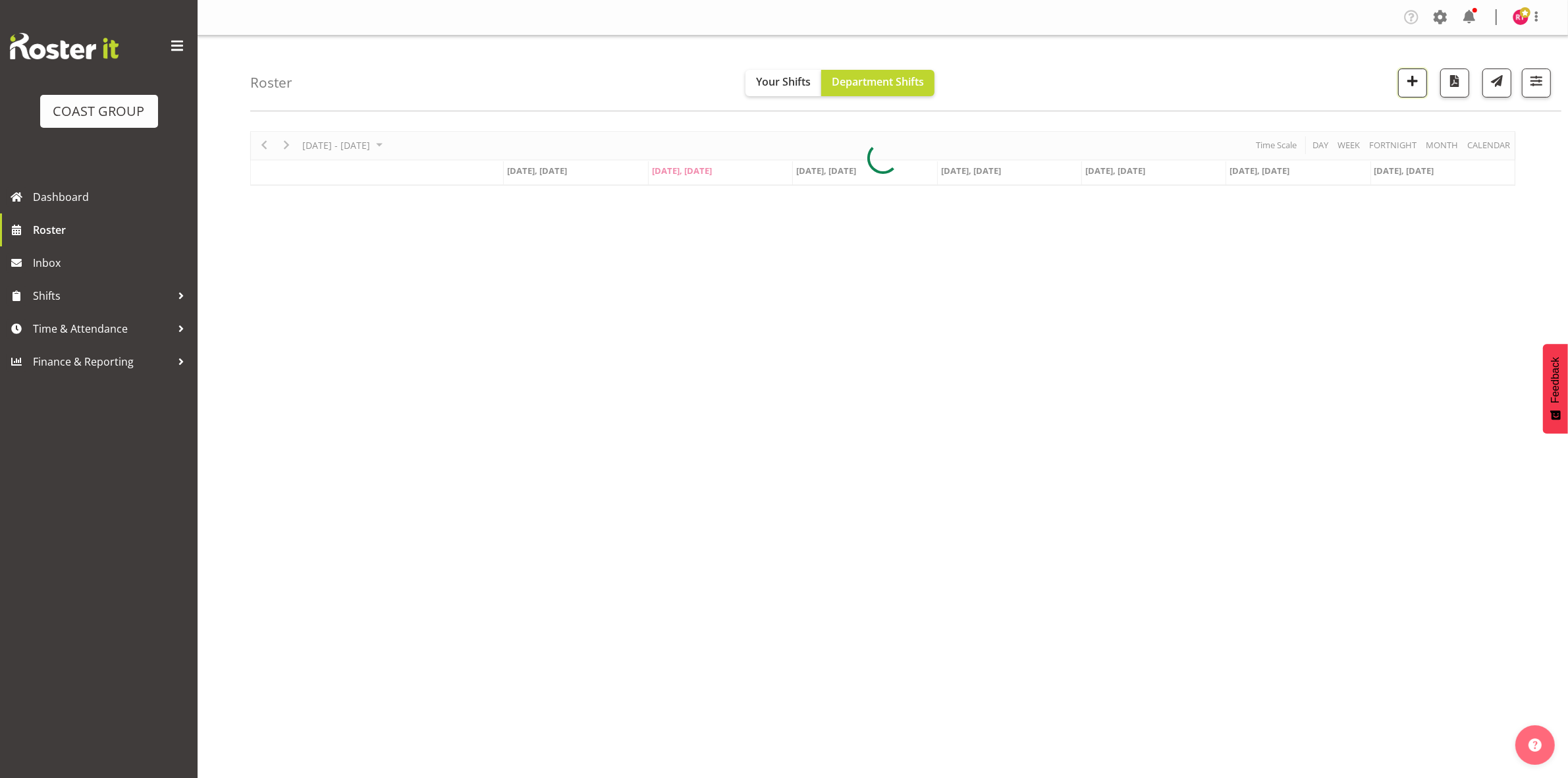
click at [1410, 88] on span "button" at bounding box center [1412, 80] width 17 height 17
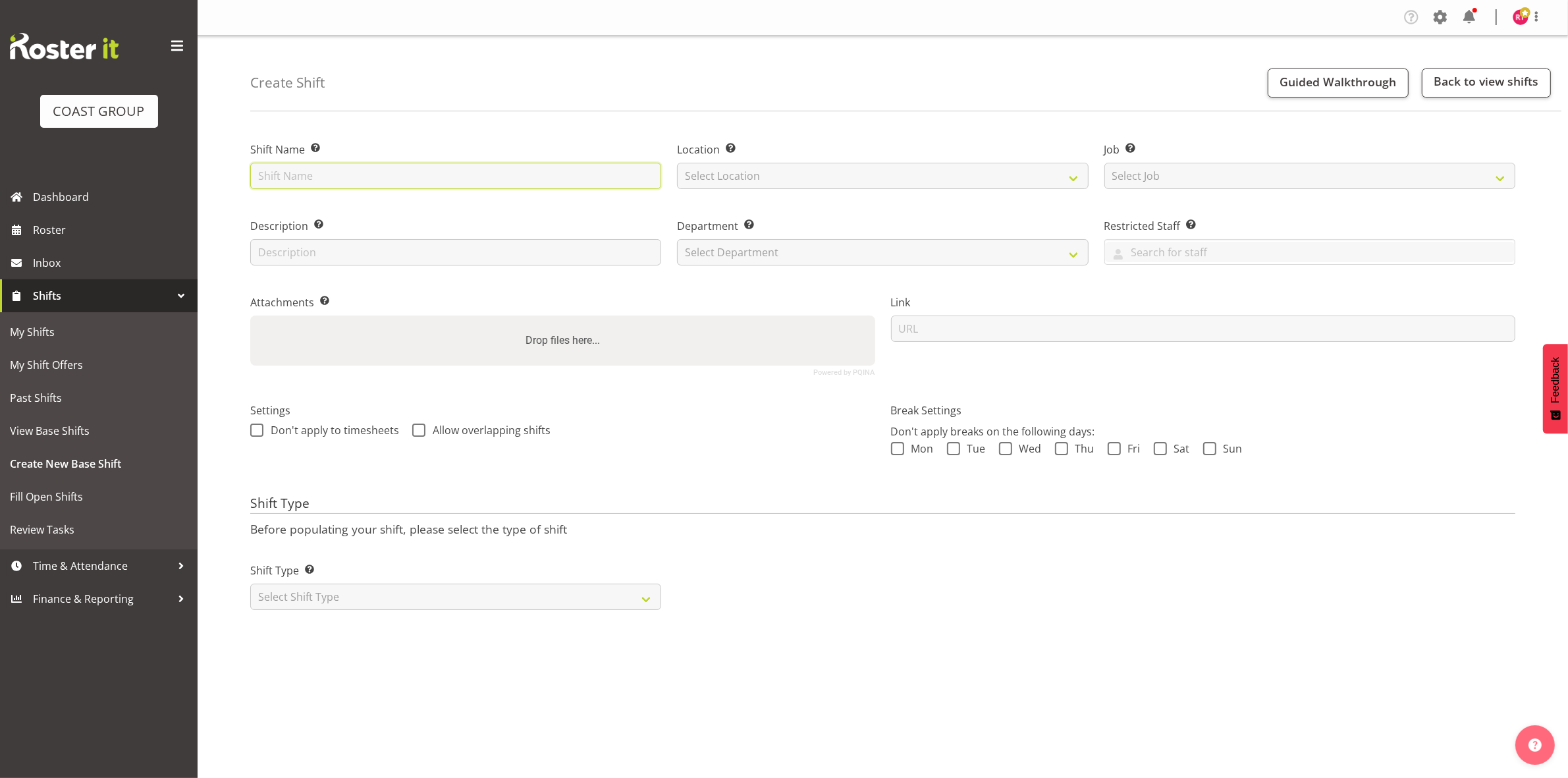
drag, startPoint x: 511, startPoint y: 172, endPoint x: 505, endPoint y: 177, distance: 7.8
click at [511, 172] on input "text" at bounding box center [456, 175] width 411 height 26
type input "warehouse"
click at [761, 171] on select "Select Location" at bounding box center [883, 175] width 411 height 26
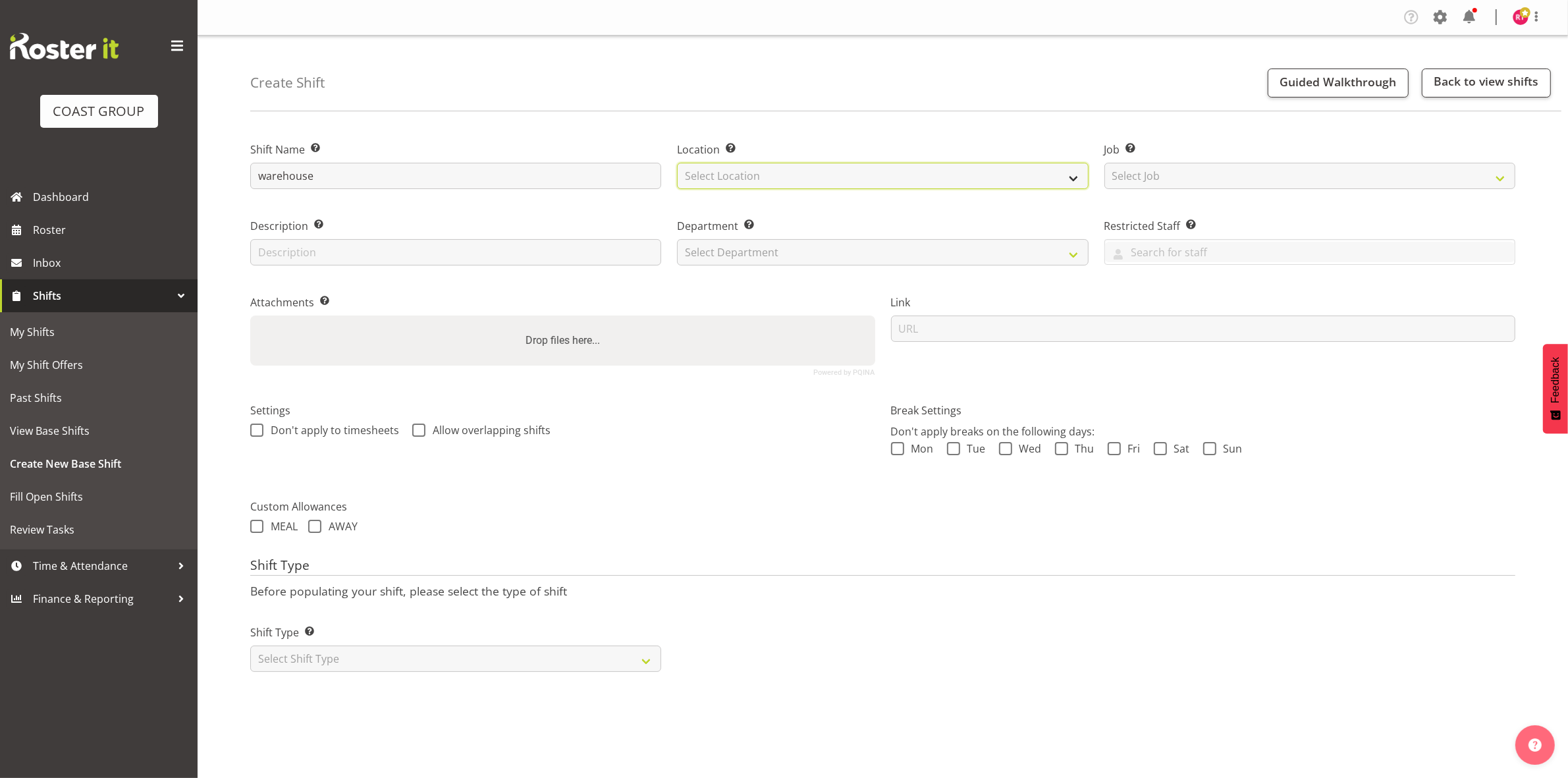
select select "107"
click at [677, 162] on select "Select Location EHS CHC" at bounding box center [883, 175] width 411 height 26
click at [1213, 181] on select "Select Job Create new job 1 Carlton Events 1 Carlton Hamilton 1 Carlton Welling…" at bounding box center [1310, 175] width 411 height 26
select select "69"
click at [1104, 162] on select "Select Job Create new job 1 Carlton Events 1 [PERSON_NAME][GEOGRAPHIC_DATA] 1 […" at bounding box center [1310, 175] width 411 height 26
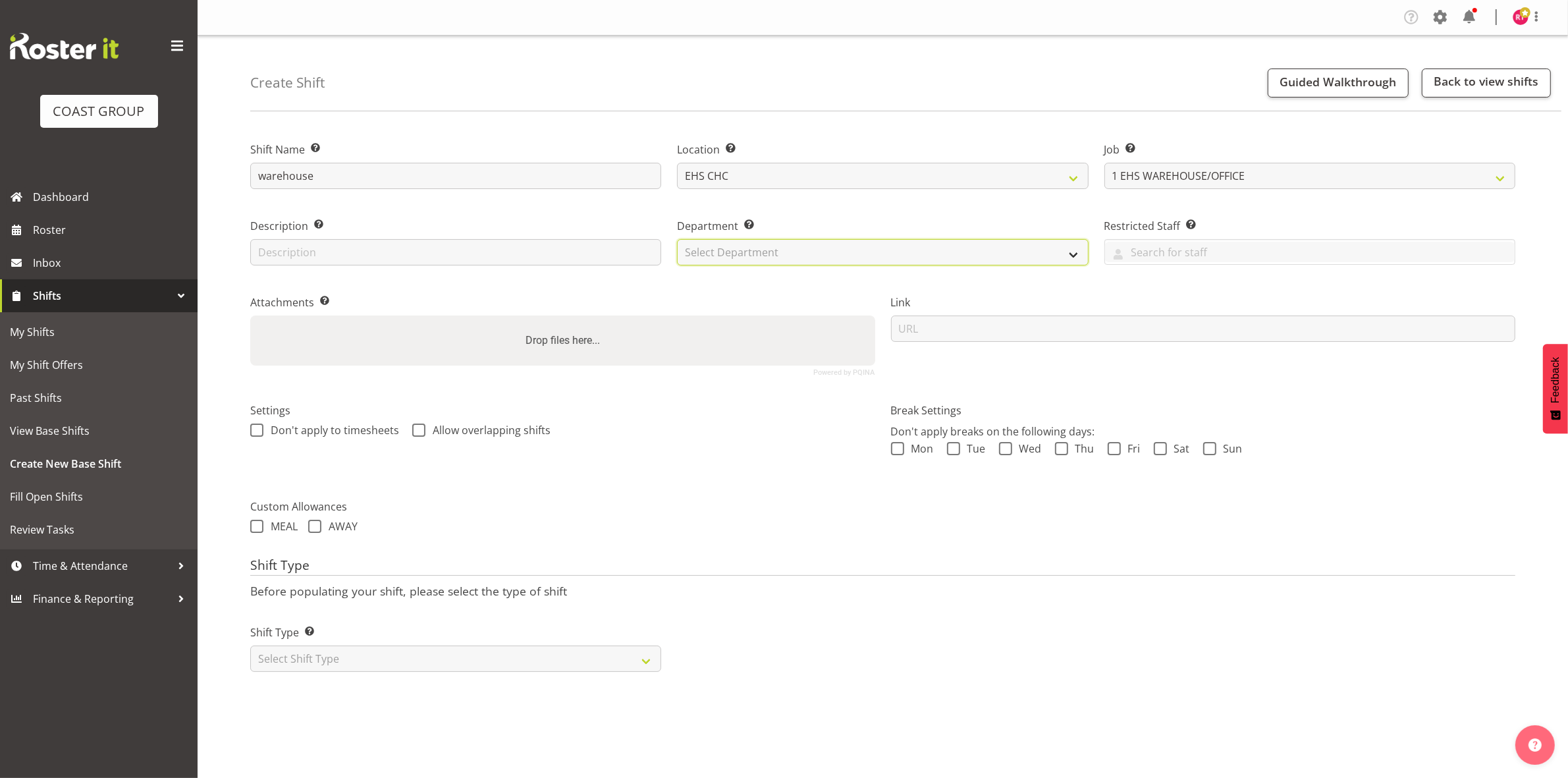
drag, startPoint x: 835, startPoint y: 251, endPoint x: 835, endPoint y: 262, distance: 11.0
click at [835, 251] on select "Select Department EHS CHC OPS" at bounding box center [883, 252] width 411 height 26
select select "41"
click at [677, 239] on select "Select Department EHS CHC OPS" at bounding box center [883, 252] width 411 height 26
drag, startPoint x: 544, startPoint y: 656, endPoint x: 528, endPoint y: 670, distance: 21.3
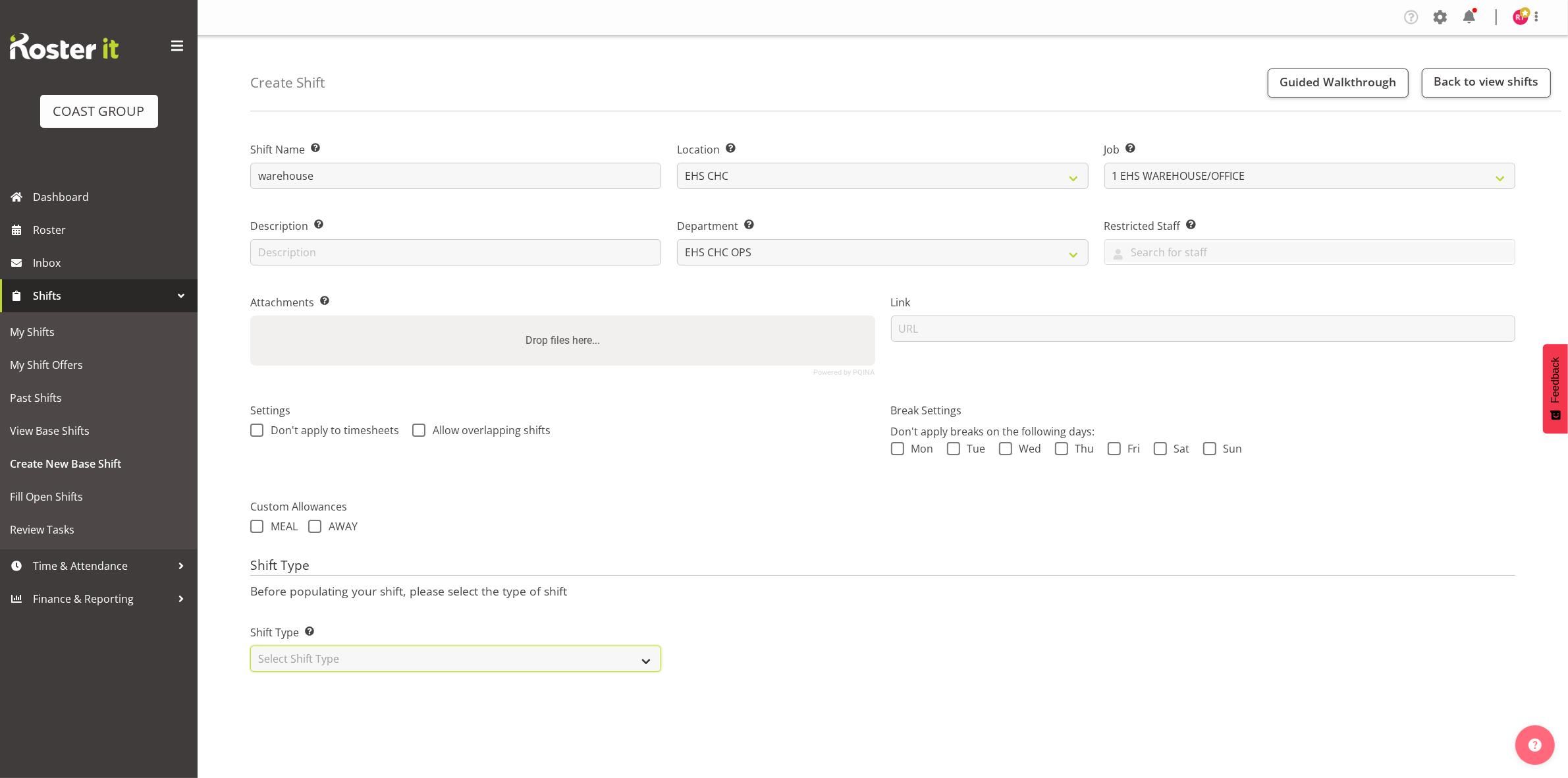
click at [544, 656] on select "Select Shift Type One Off Shift Recurring Shift Rotating Shift" at bounding box center [456, 659] width 411 height 26
select select "one_off"
click at [250, 647] on select "Select Shift Type One Off Shift Recurring Shift Rotating Shift" at bounding box center [456, 659] width 411 height 26
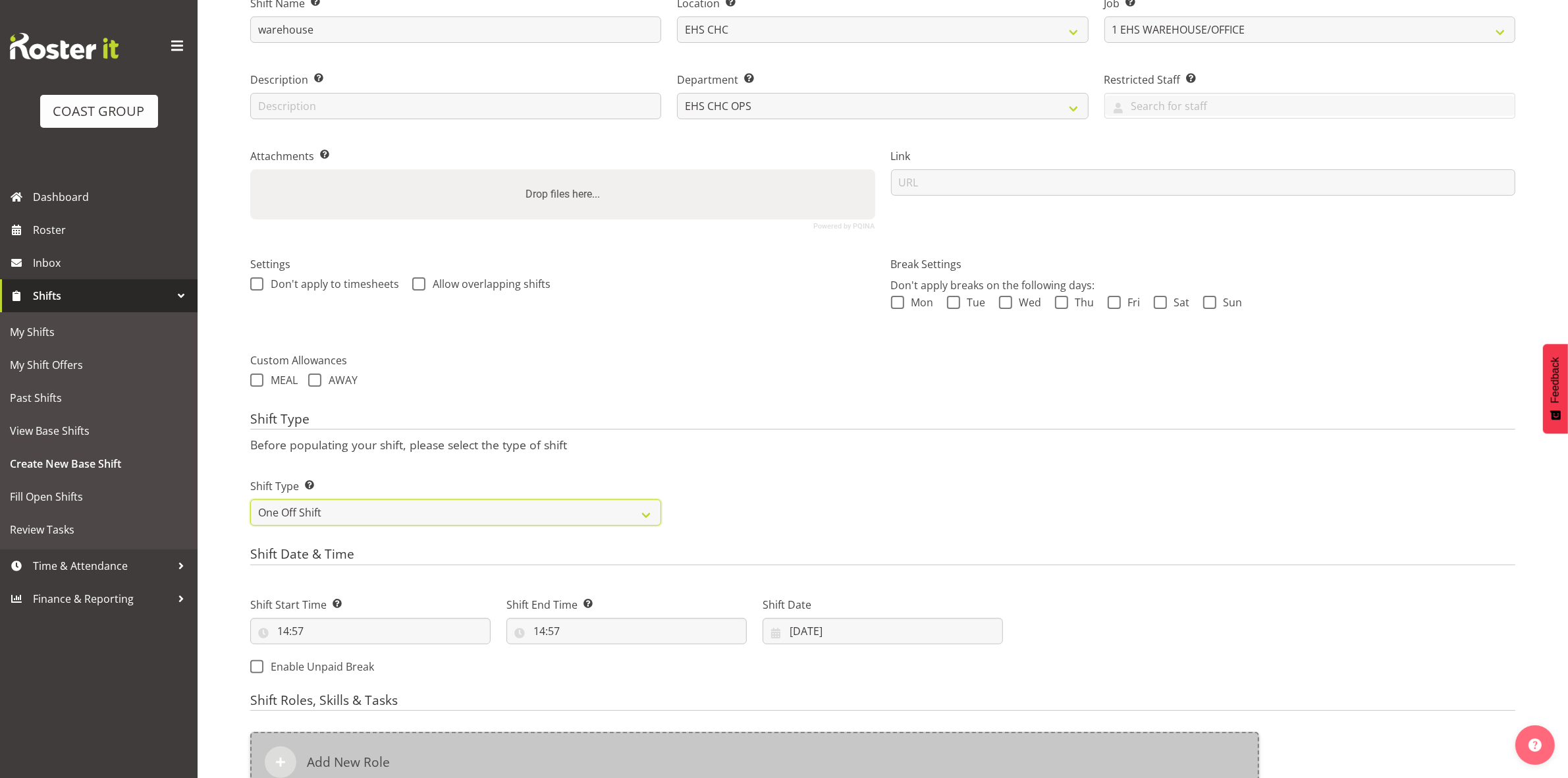
scroll to position [361, 0]
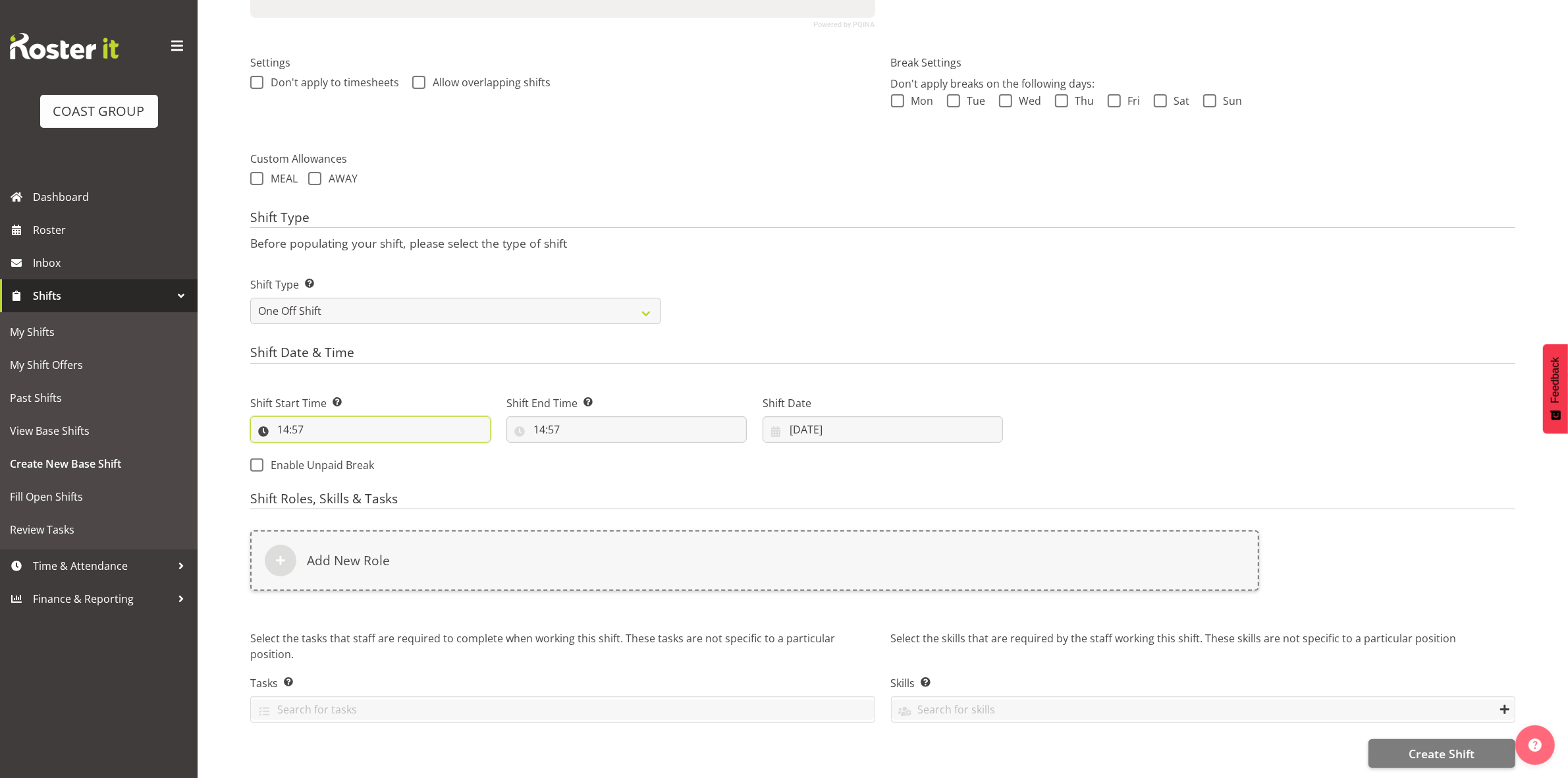
click at [284, 417] on input "14:57" at bounding box center [370, 429] width 241 height 26
click at [342, 455] on select "00 01 02 03 04 05 06 07 08 09 10 11 12 13 14 15 16 17 18 19 20 21 22 23" at bounding box center [340, 463] width 30 height 26
select select "12"
click at [325, 450] on select "00 01 02 03 04 05 06 07 08 09 10 11 12 13 14 15 16 17 18 19 20 21 22 23" at bounding box center [340, 463] width 30 height 26
type input "12:57"
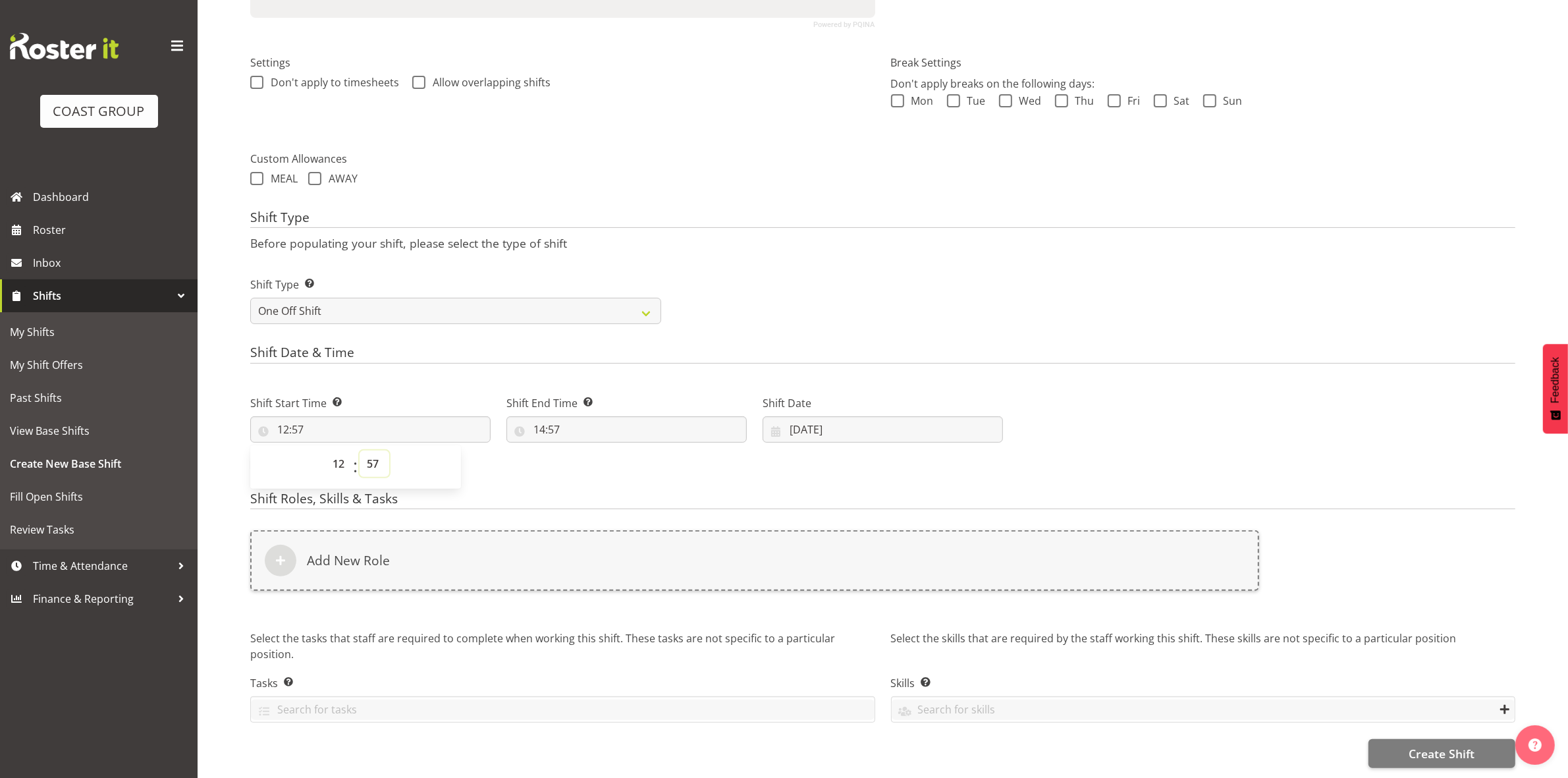
click at [375, 452] on select "00 01 02 03 04 05 06 07 08 09 10 11 12 13 14 15 16 17 18 19 20 21 22 23 24 25 2…" at bounding box center [375, 463] width 30 height 26
select select "0"
click at [360, 450] on select "00 01 02 03 04 05 06 07 08 09 10 11 12 13 14 15 16 17 18 19 20 21 22 23 24 25 2…" at bounding box center [375, 463] width 30 height 26
type input "12:00"
click at [753, 236] on p "Before populating your shift, please select the type of shift" at bounding box center [882, 243] width 1265 height 14
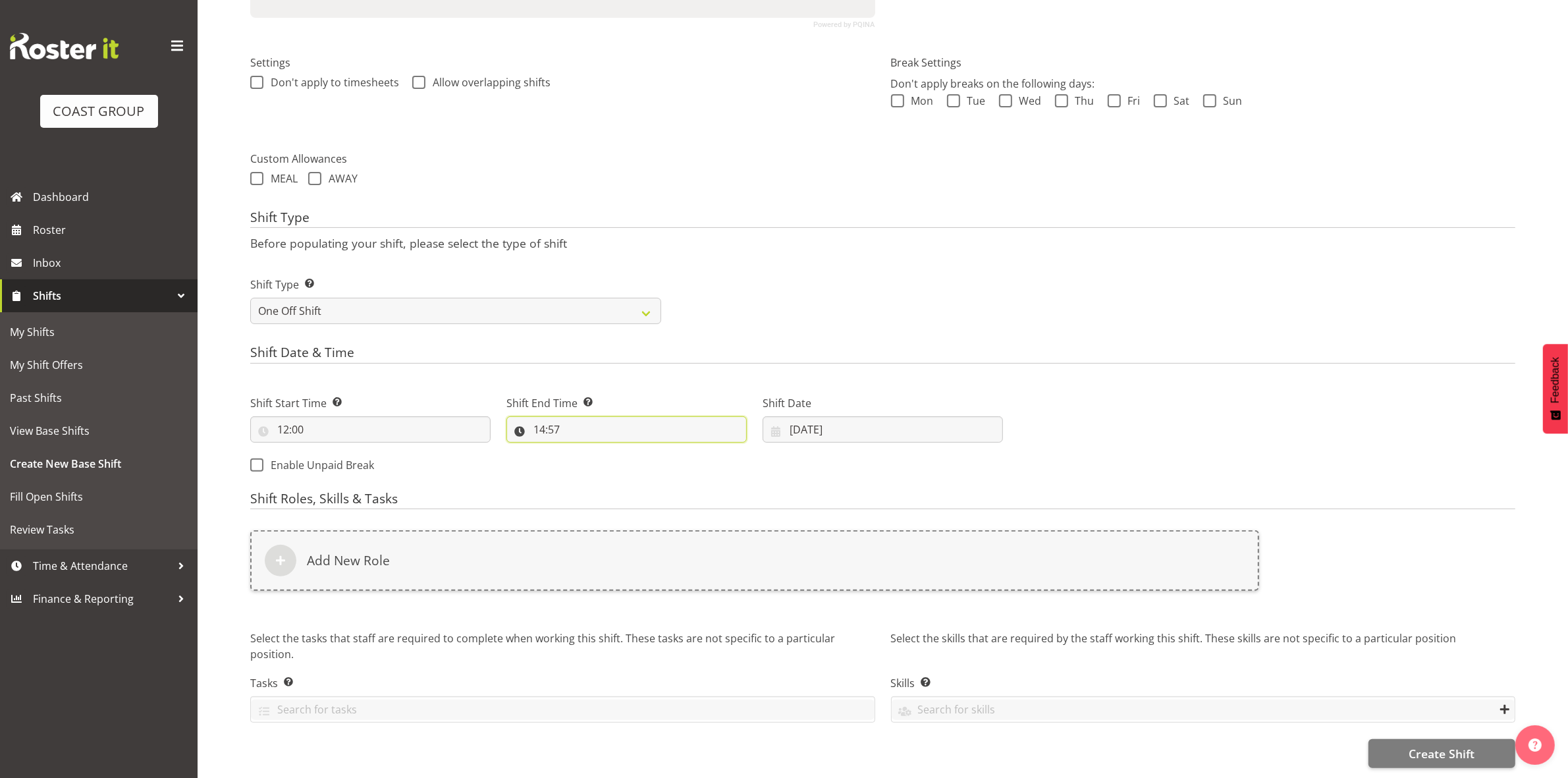
click at [542, 417] on input "14:57" at bounding box center [626, 429] width 241 height 26
click at [601, 452] on select "00 01 02 03 04 05 06 07 08 09 10 11 12 13 14 15 16 17 18 19 20 21 22 23" at bounding box center [596, 463] width 30 height 26
select select "16"
click at [582, 450] on select "00 01 02 03 04 05 06 07 08 09 10 11 12 13 14 15 16 17 18 19 20 21 22 23" at bounding box center [596, 463] width 30 height 26
type input "16:57"
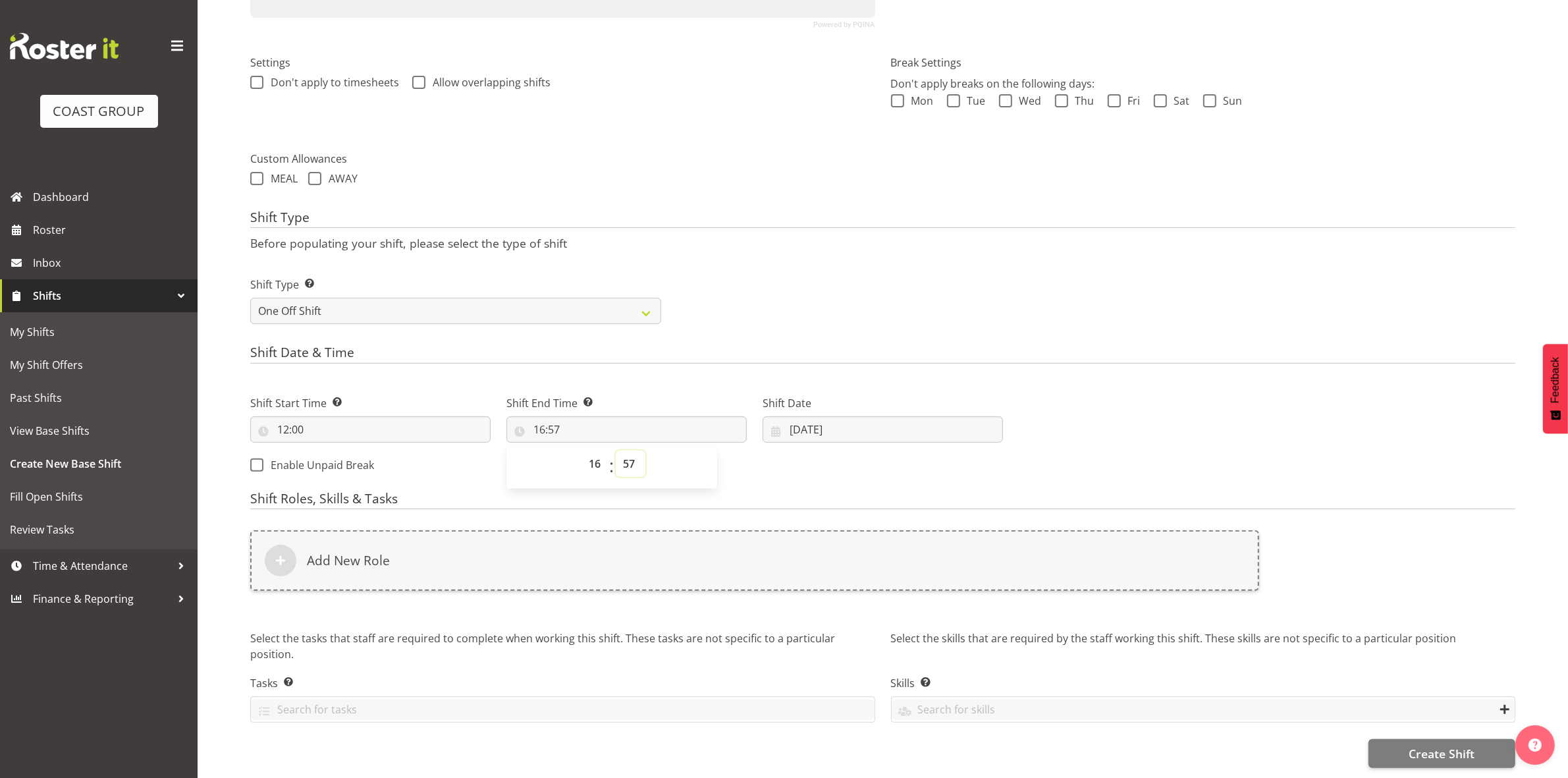
drag, startPoint x: 629, startPoint y: 456, endPoint x: 625, endPoint y: 439, distance: 17.5
click at [629, 456] on select "00 01 02 03 04 05 06 07 08 09 10 11 12 13 14 15 16 17 18 19 20 21 22 23 24 25 2…" at bounding box center [631, 463] width 30 height 26
select select "30"
click at [616, 450] on select "00 01 02 03 04 05 06 07 08 09 10 11 12 13 14 15 16 17 18 19 20 21 22 23 24 25 2…" at bounding box center [631, 463] width 30 height 26
type input "16:30"
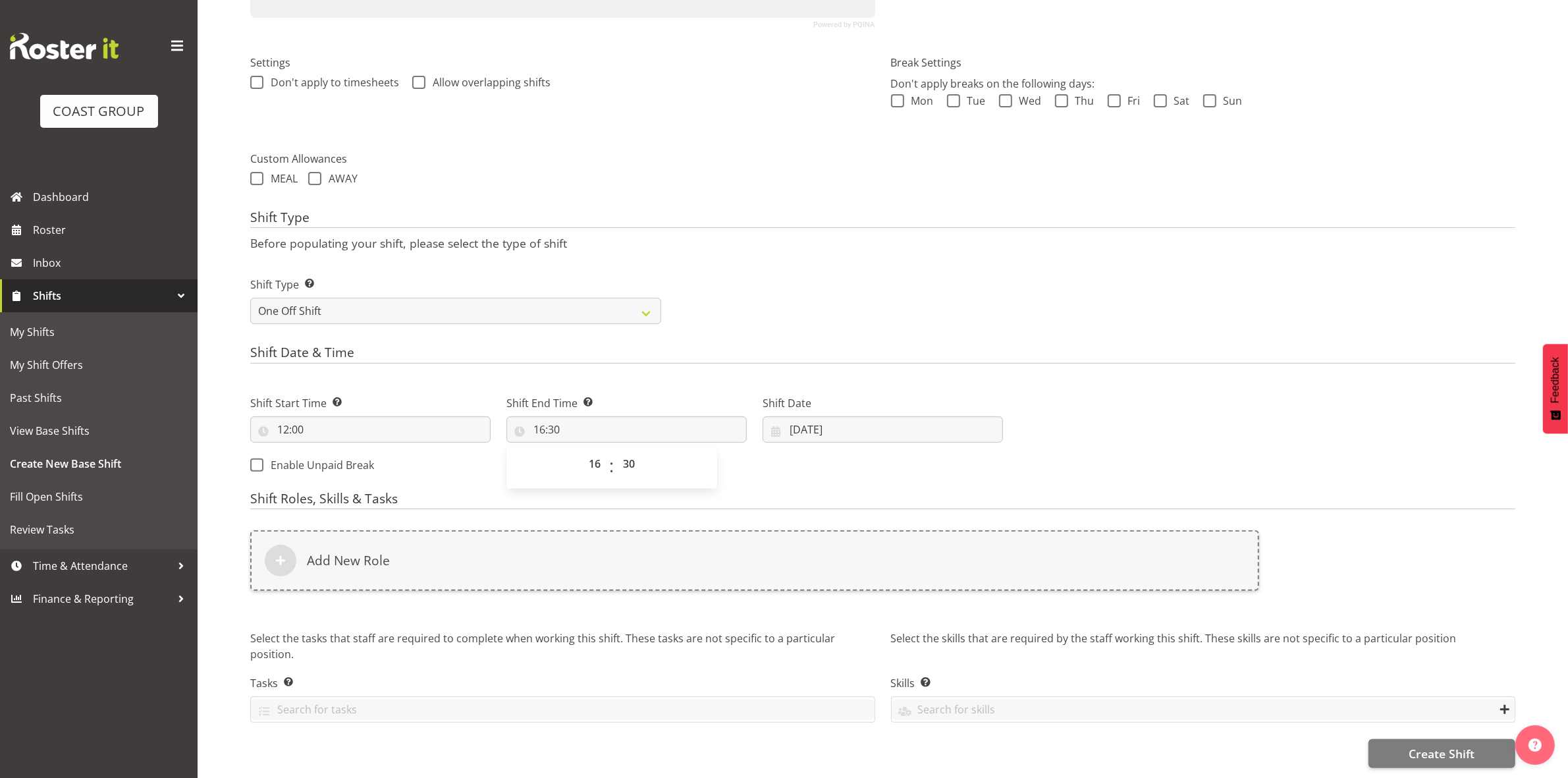
click at [827, 245] on div "Shift Type Before populating your shift, please select the type of shift Shift …" at bounding box center [882, 272] width 1265 height 123
click at [795, 417] on input "[DATE]" at bounding box center [883, 429] width 241 height 26
click at [929, 630] on link "29" at bounding box center [935, 635] width 26 height 26
type input "29/08/2025"
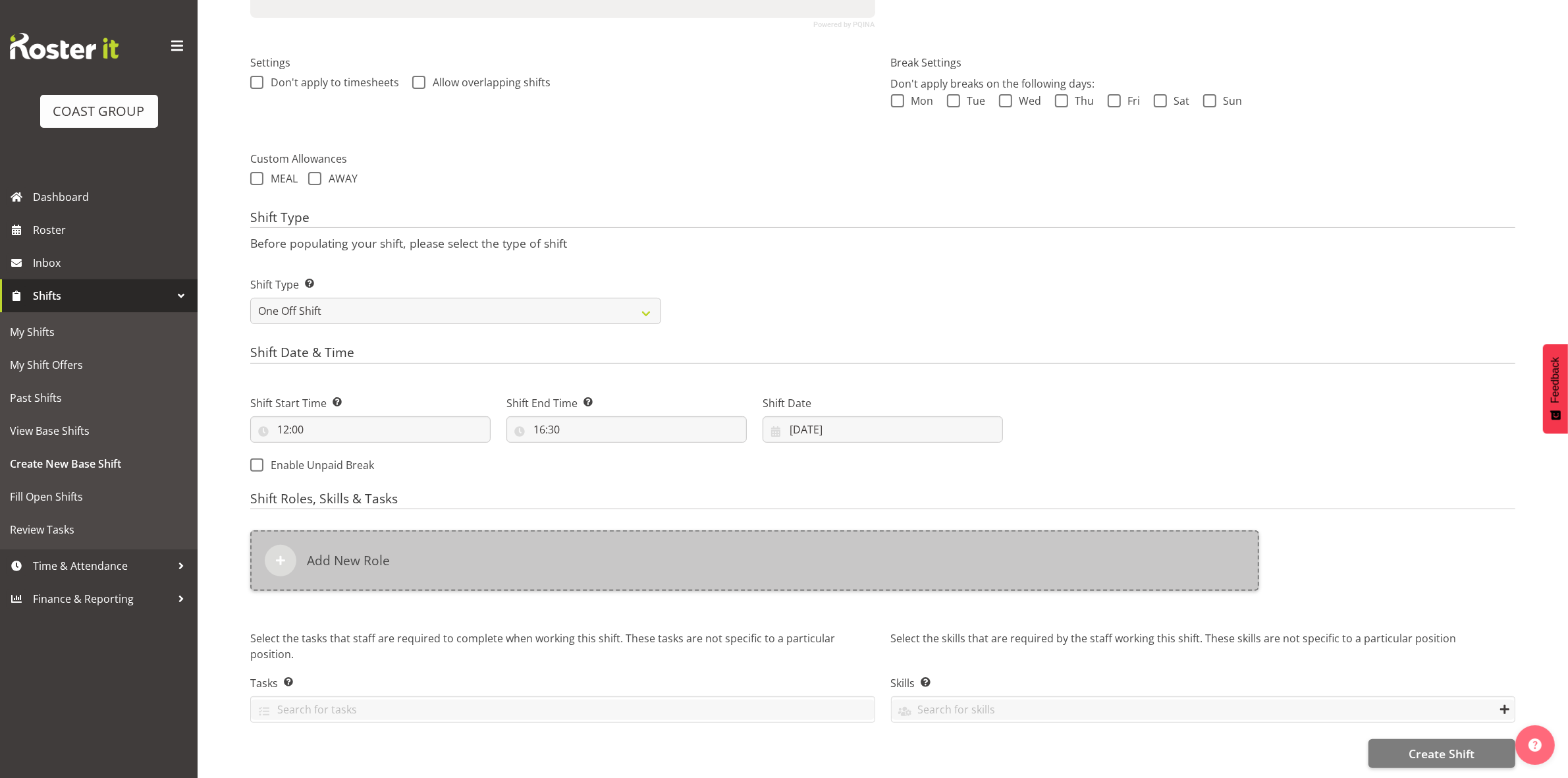
click at [683, 531] on div "Add New Role" at bounding box center [754, 561] width 1009 height 61
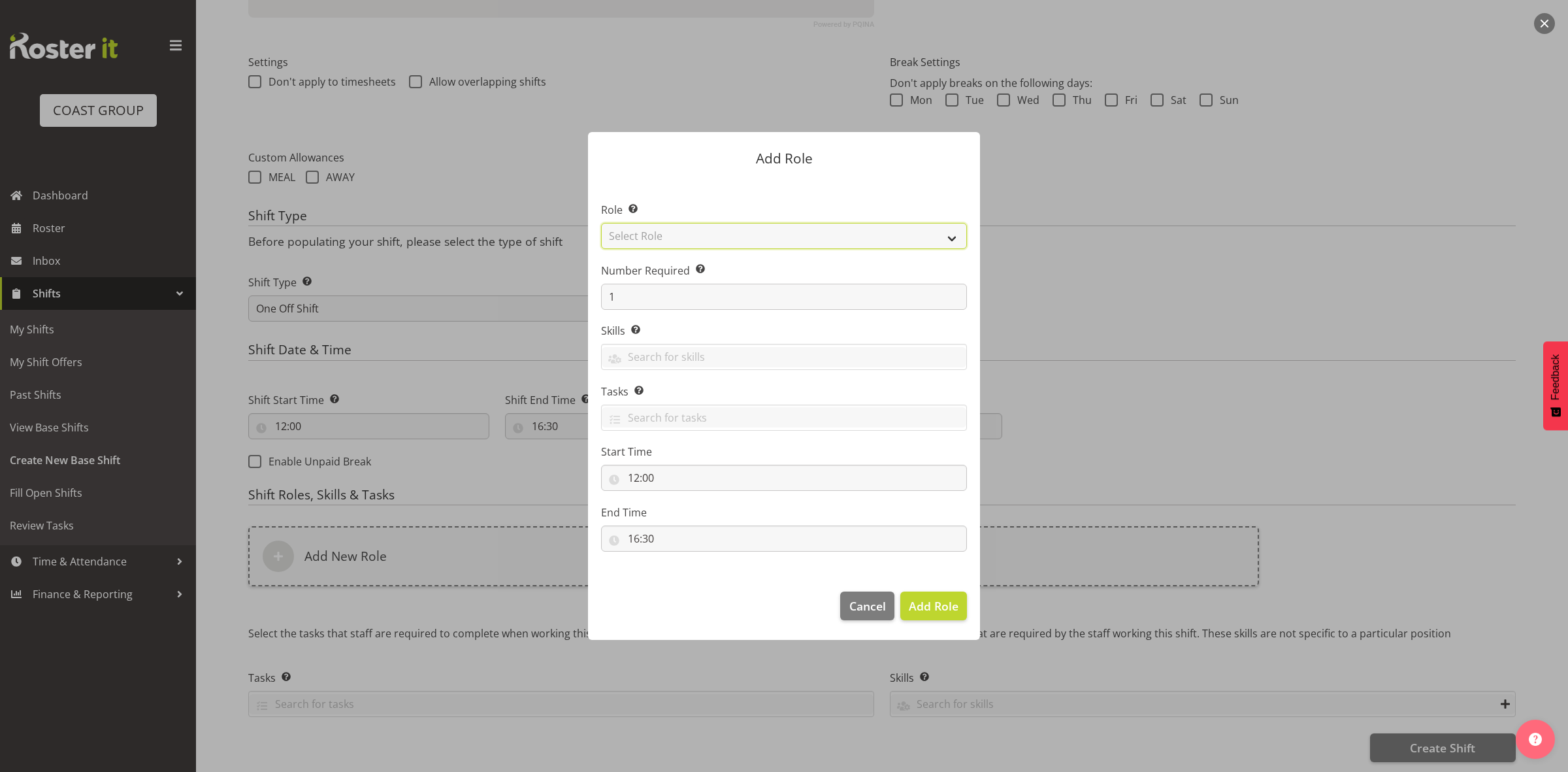
click at [677, 233] on select "Select Role ACCOUNT MANAGER ACCOUNT MANAGER DW ACCOUNTS [PERSON_NAME] VEHICLES …" at bounding box center [784, 235] width 366 height 26
select select "192"
click at [601, 223] on select "Select Role ACCOUNT MANAGER ACCOUNT MANAGER DW ACCOUNTS [PERSON_NAME] VEHICLES …" at bounding box center [784, 235] width 366 height 26
click at [921, 612] on span "Add Role" at bounding box center [933, 605] width 49 height 15
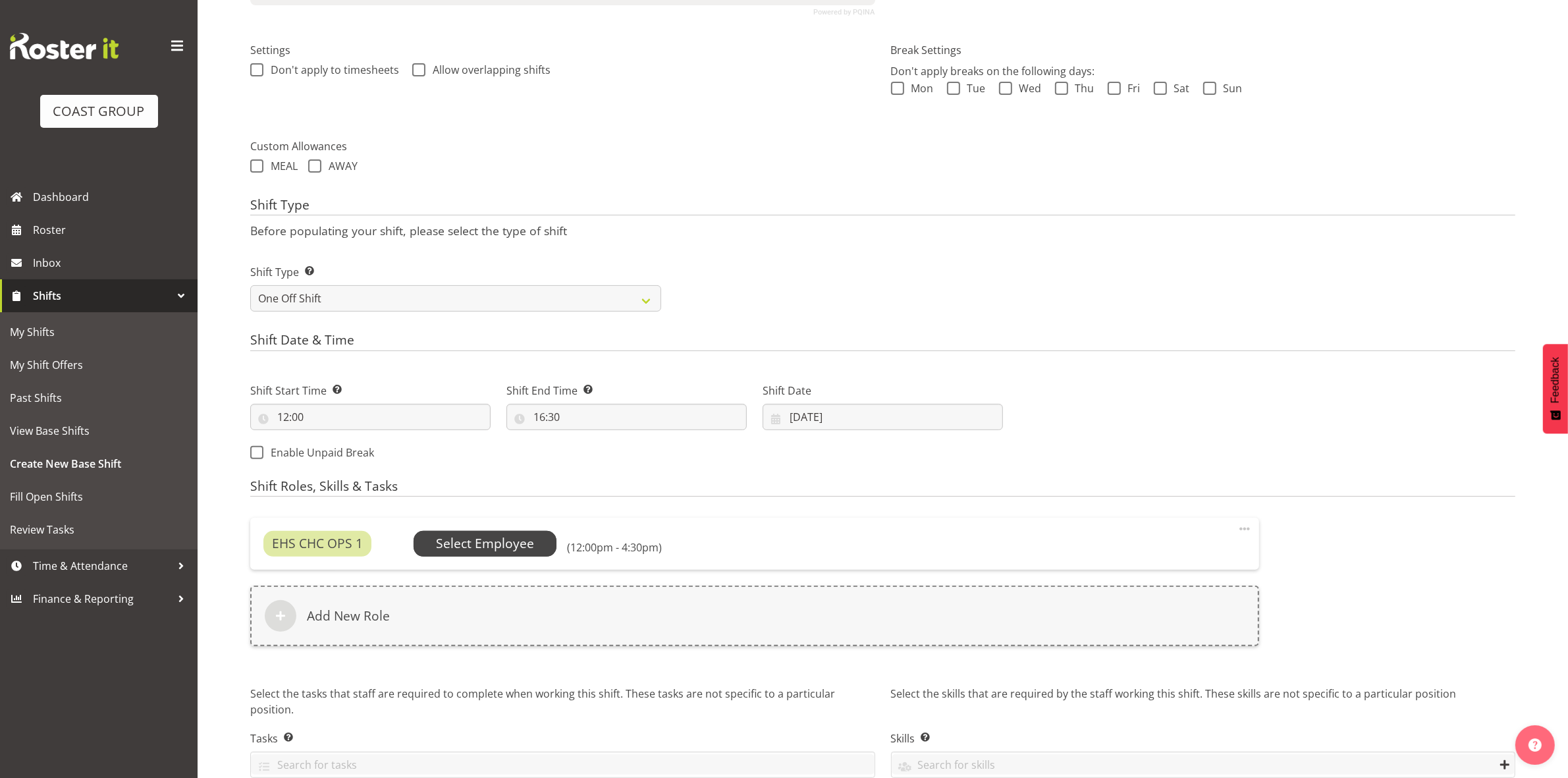
click at [482, 540] on span "Select Employee" at bounding box center [485, 544] width 98 height 19
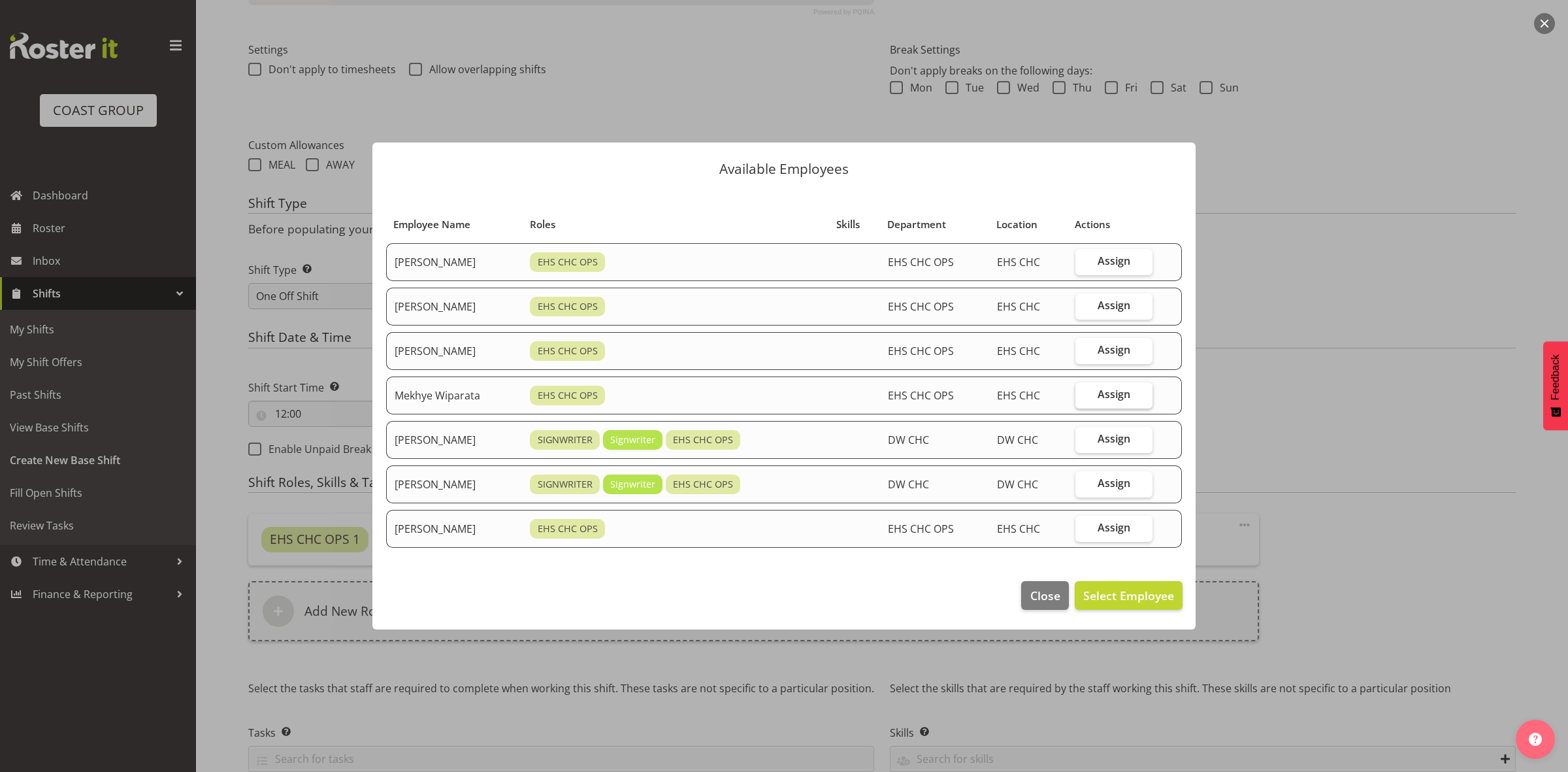
click at [1105, 392] on span "Assign" at bounding box center [1114, 394] width 33 height 13
click at [1084, 392] on input "Assign" at bounding box center [1080, 394] width 9 height 9
checkbox input "true"
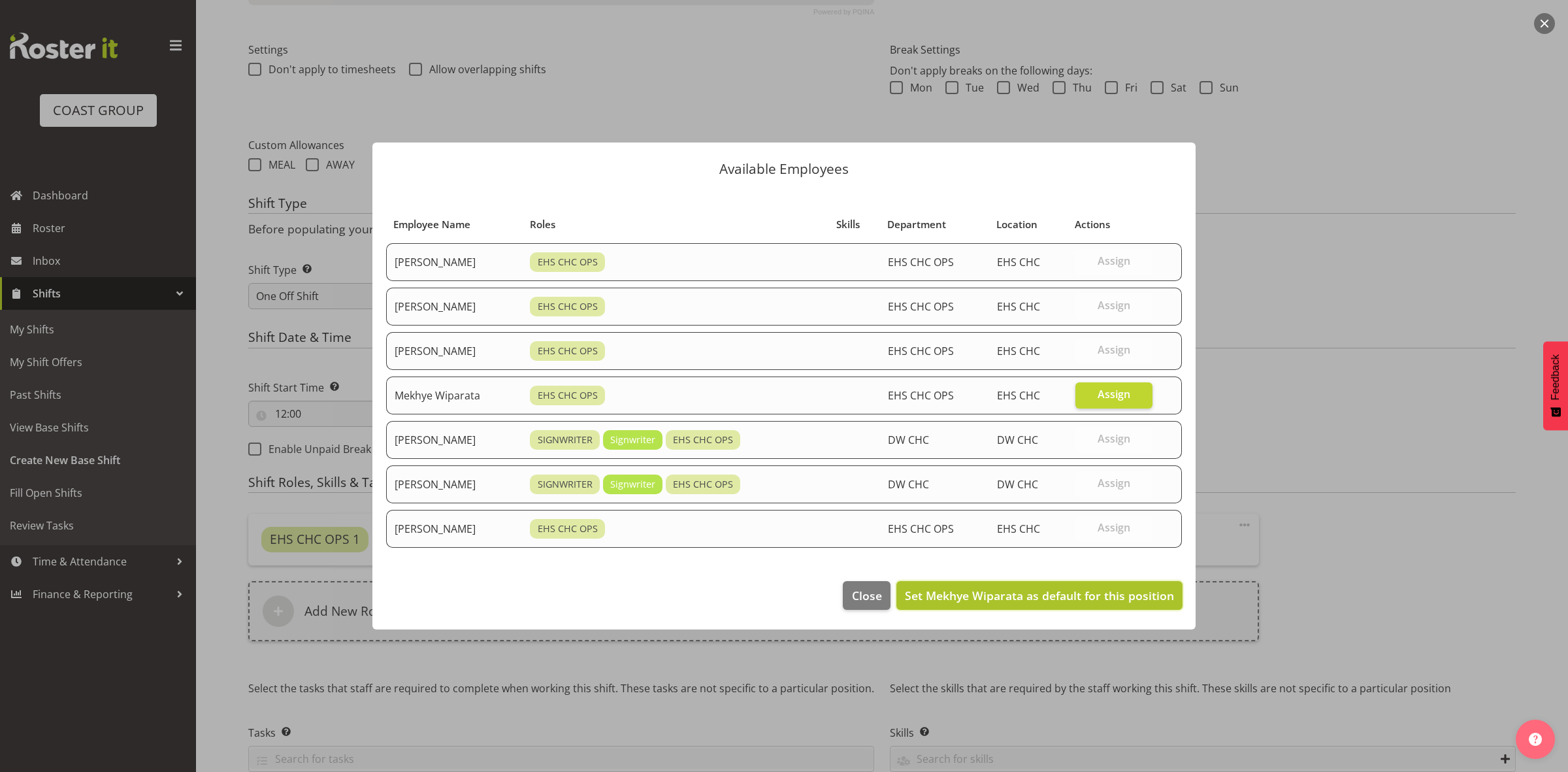
click at [1069, 595] on span "Set Mekhye Wiparata as default for this position" at bounding box center [1039, 595] width 269 height 15
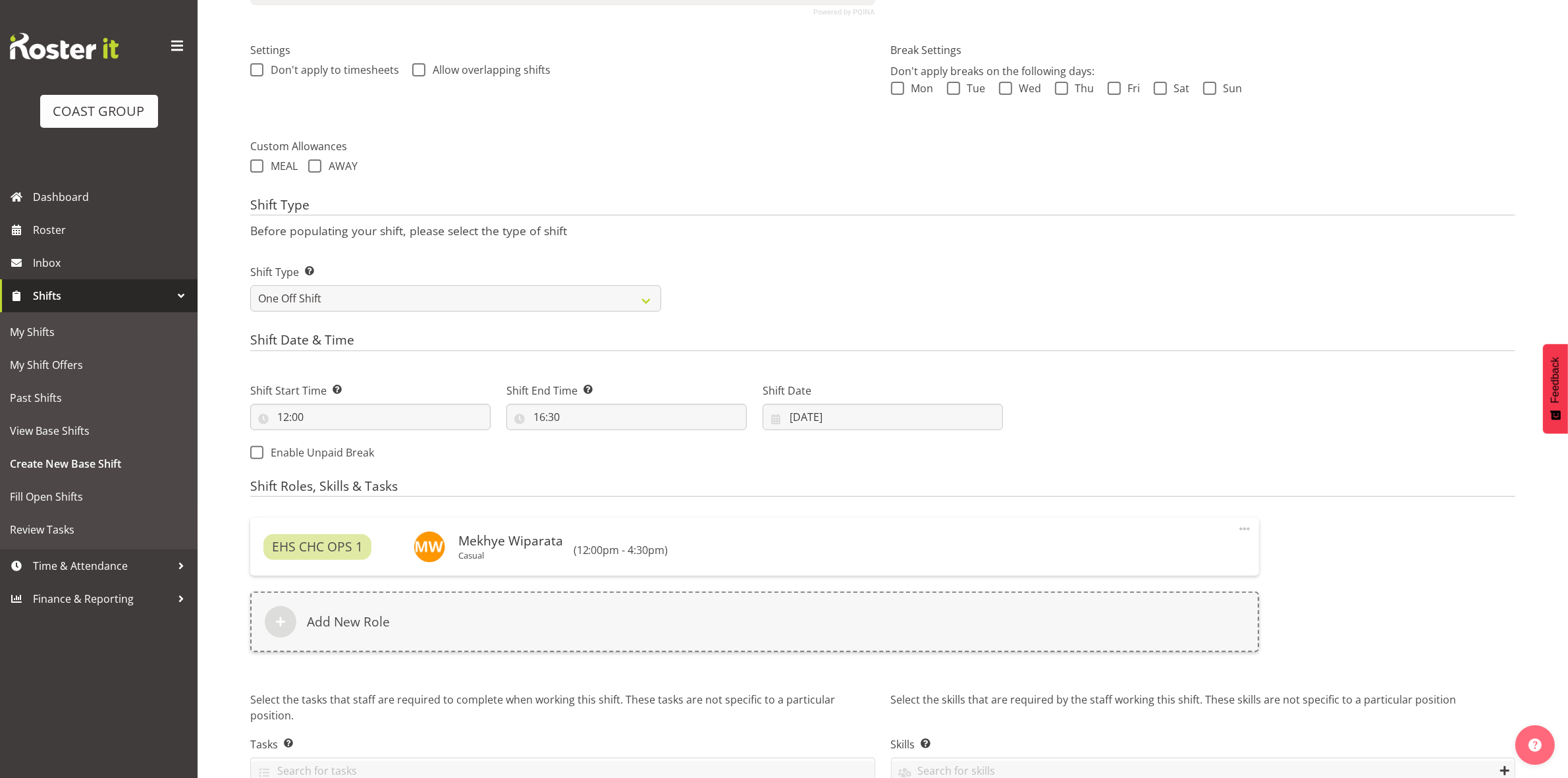
scroll to position [435, 0]
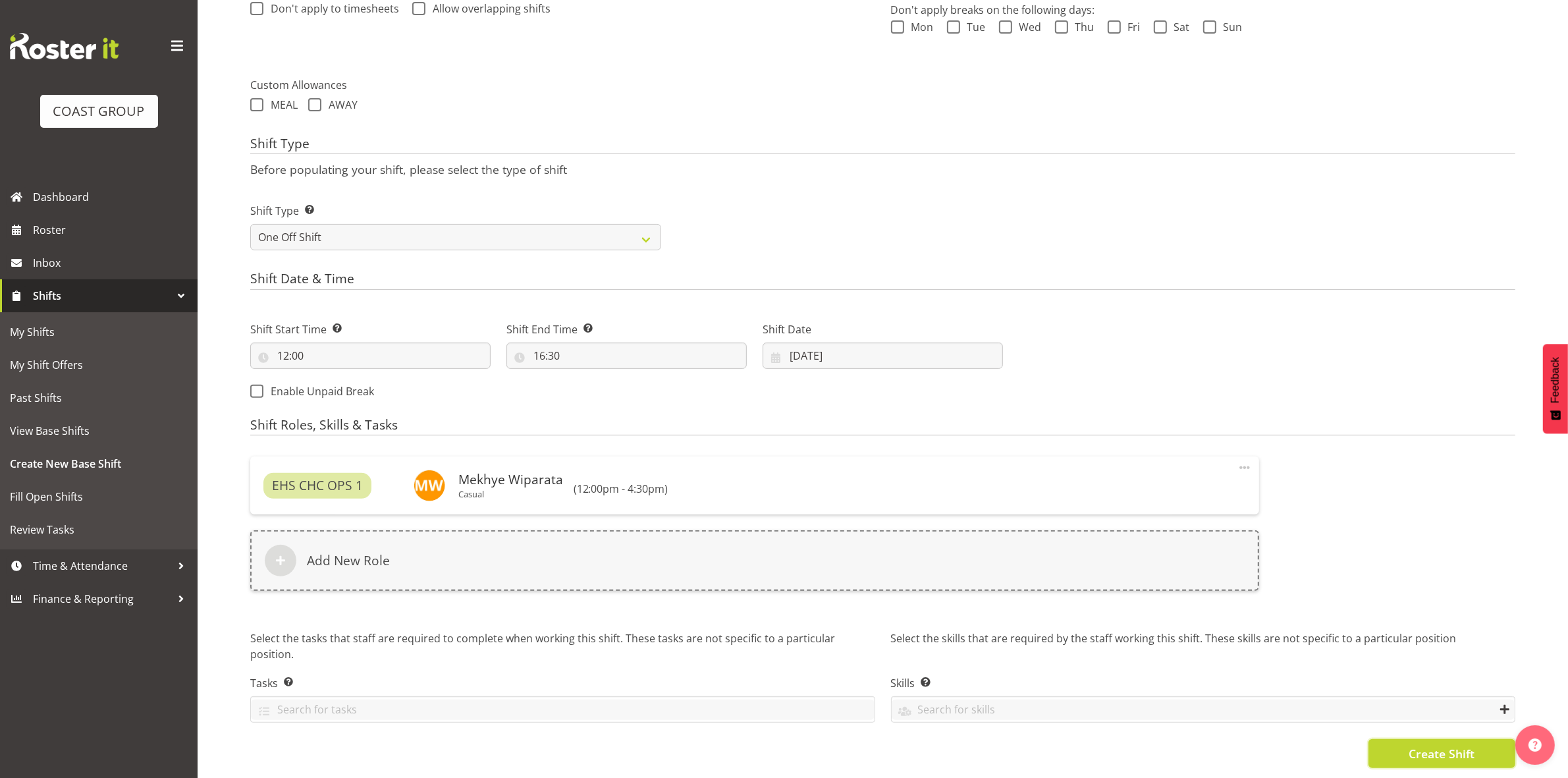
click at [1393, 739] on button "Create Shift" at bounding box center [1442, 753] width 147 height 29
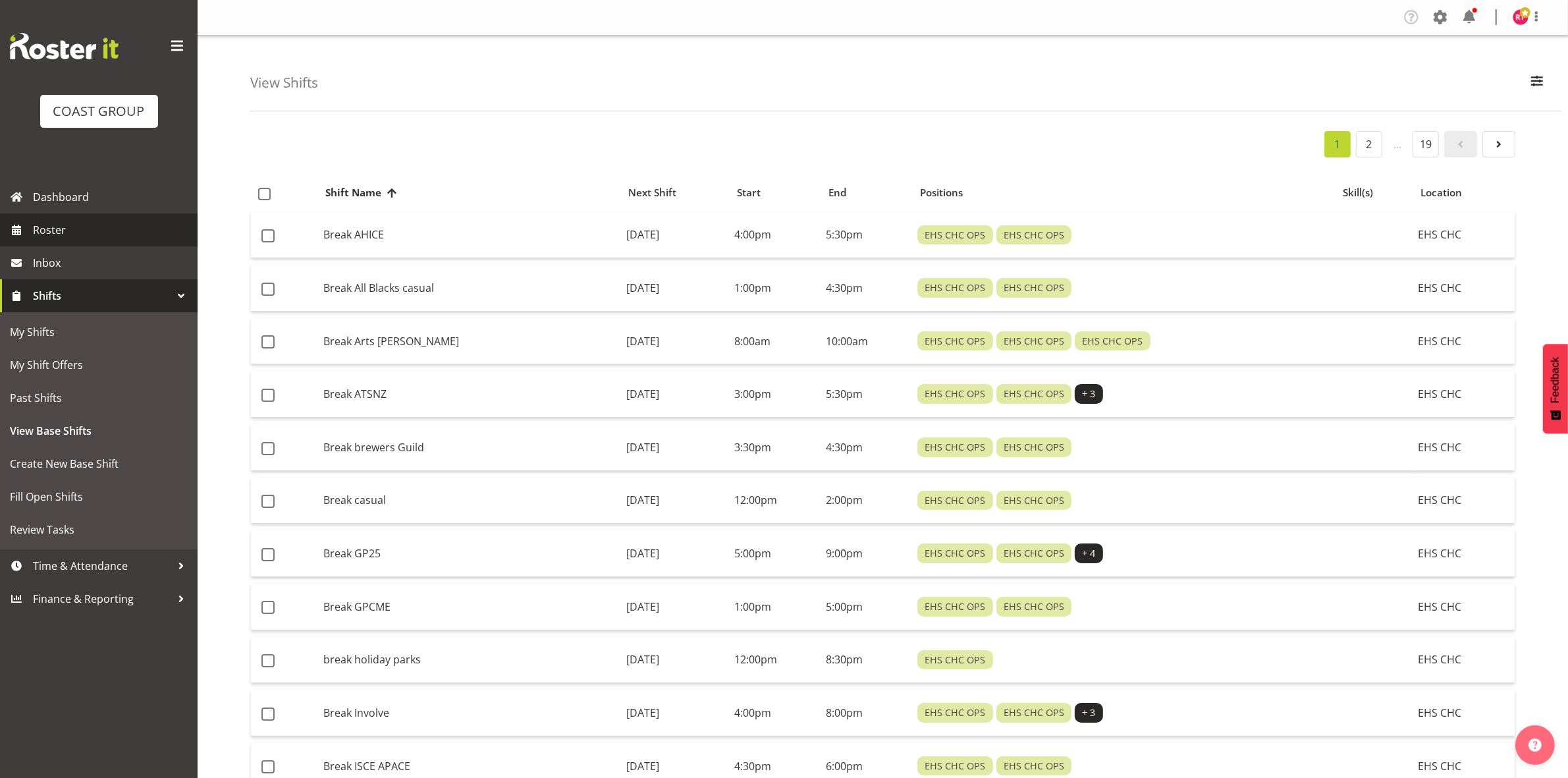
click at [75, 237] on span "Roster" at bounding box center [112, 229] width 158 height 20
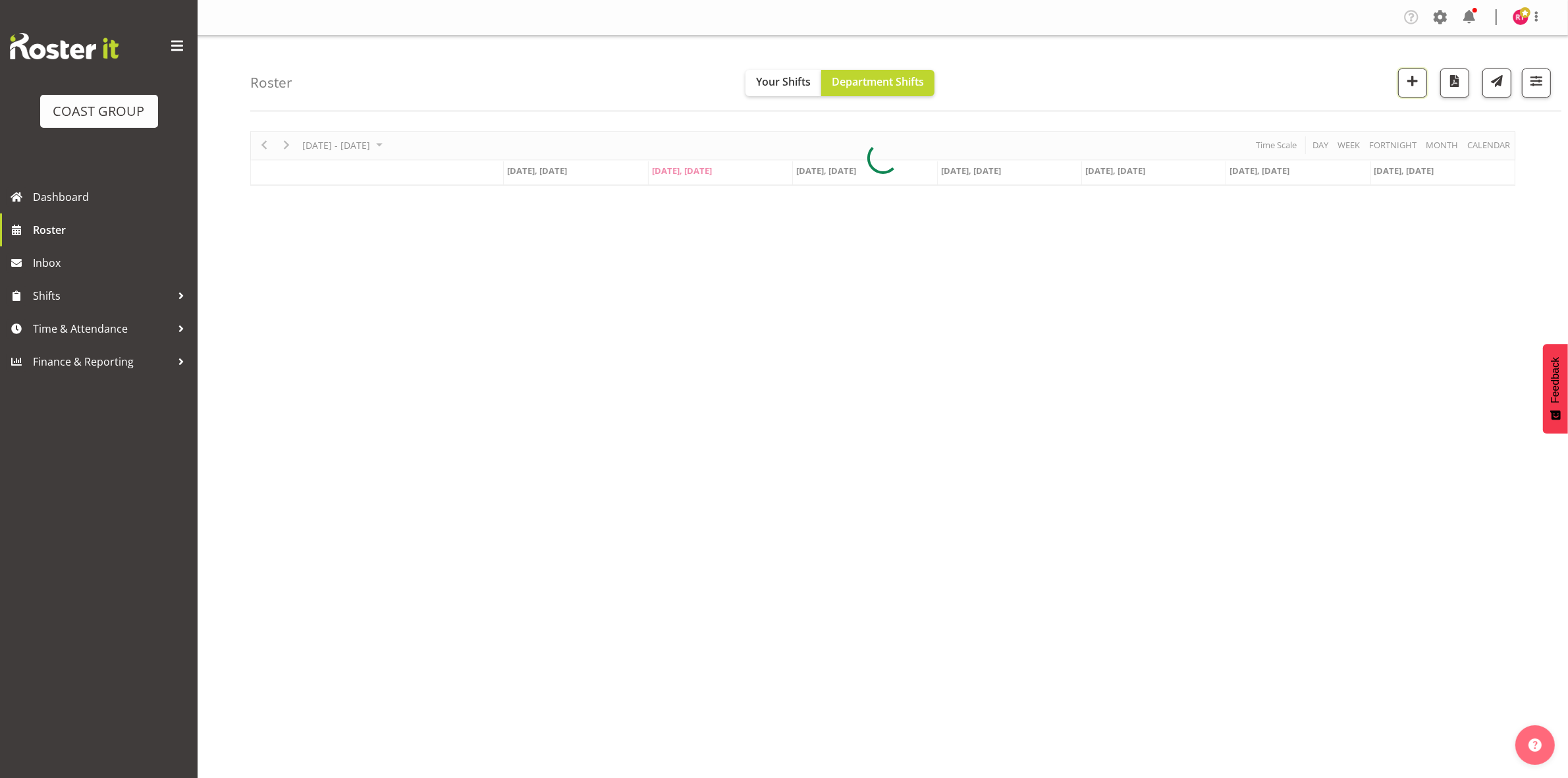
drag, startPoint x: 1408, startPoint y: 79, endPoint x: 1393, endPoint y: 89, distance: 18.0
click at [1408, 79] on span "button" at bounding box center [1412, 80] width 17 height 17
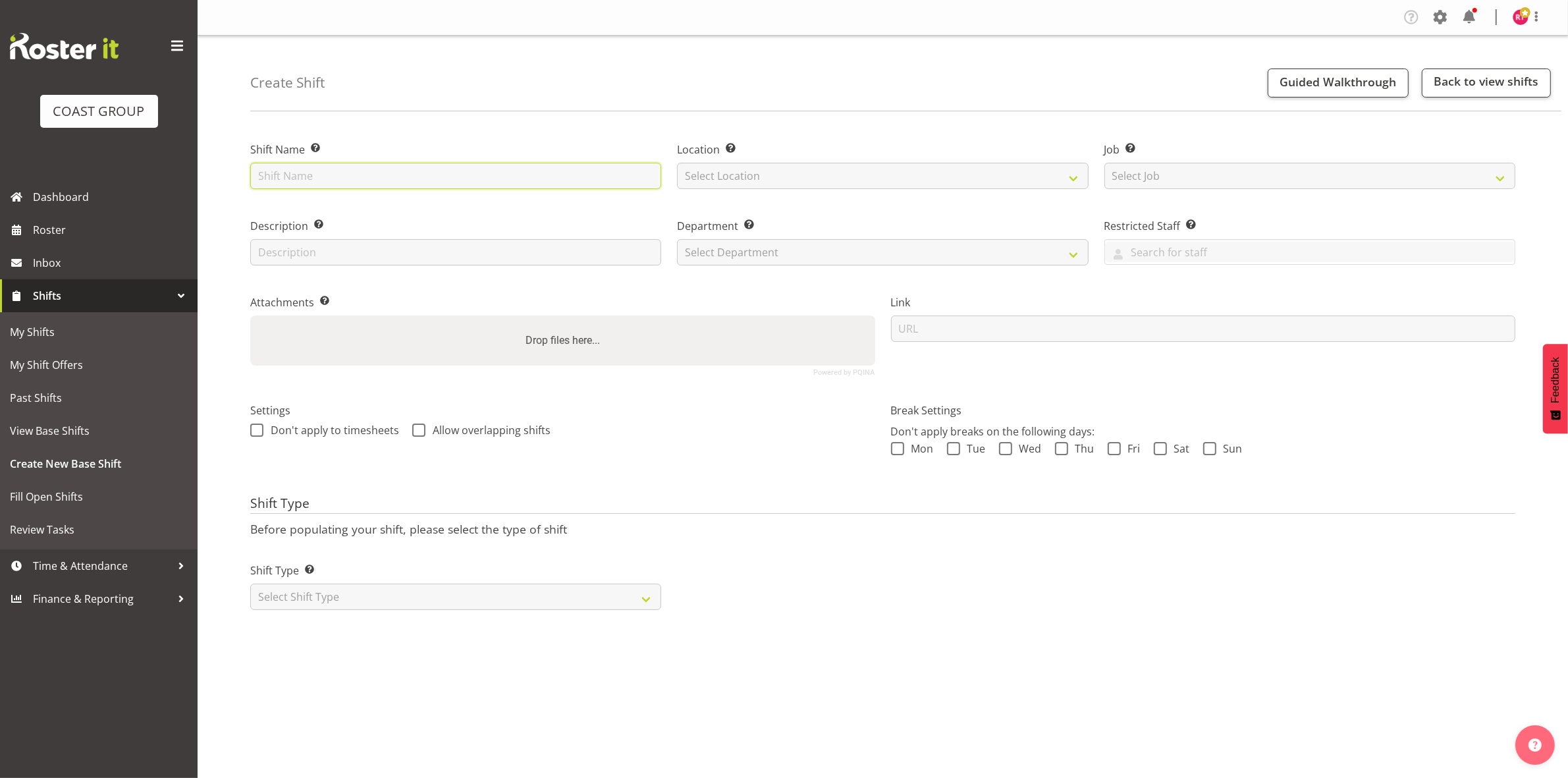
click at [319, 183] on input "text" at bounding box center [456, 175] width 411 height 26
type input "Build QRW"
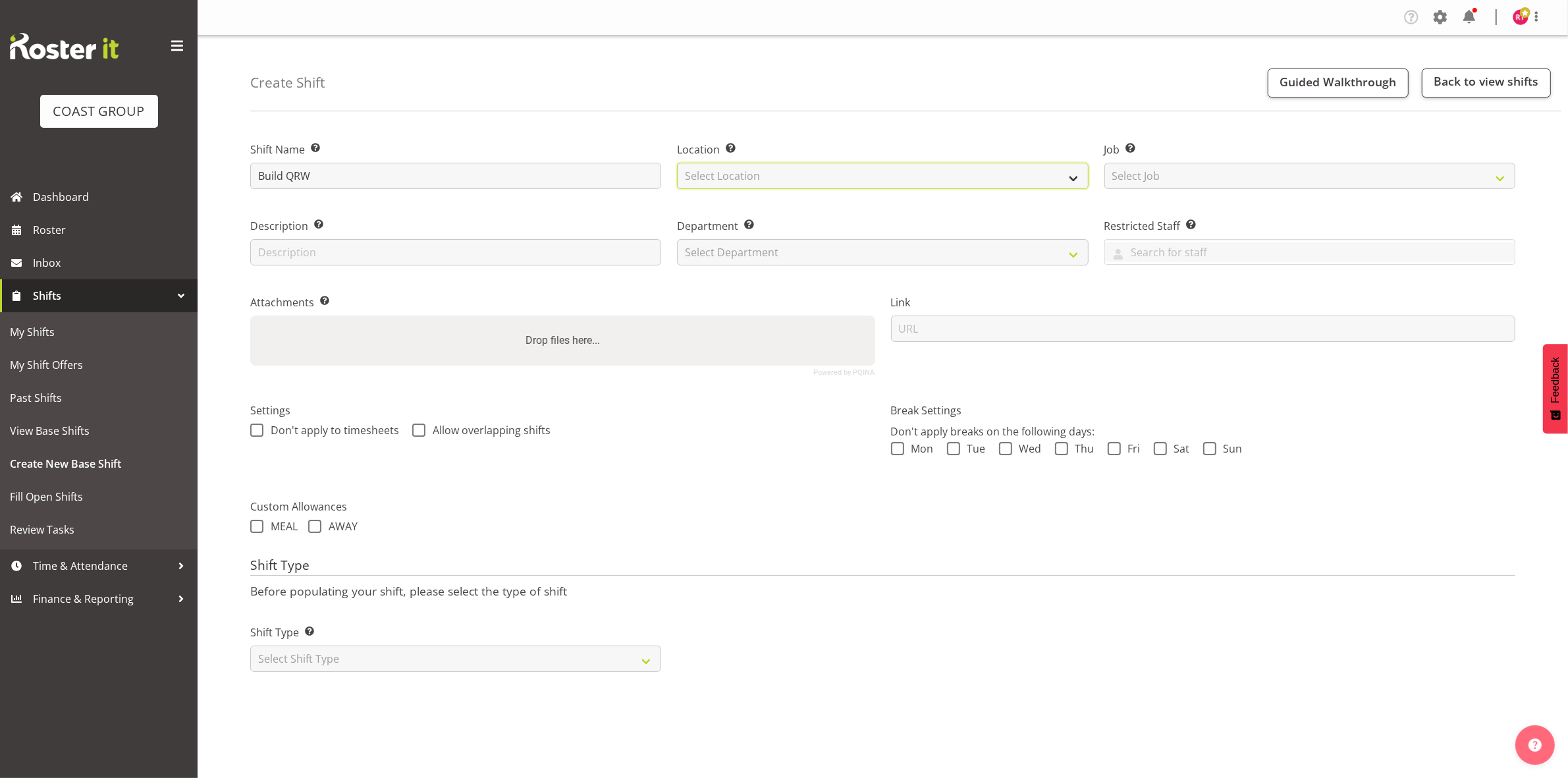
click at [784, 178] on select "Select Location EHS CHC" at bounding box center [883, 175] width 411 height 26
select select "107"
click at [677, 162] on select "Select Location EHS CHC" at bounding box center [883, 175] width 411 height 26
click at [1157, 176] on select "Select Job Create new job 1 Carlton Events 1 [PERSON_NAME][GEOGRAPHIC_DATA] 1 […" at bounding box center [1310, 175] width 411 height 26
select select "9062"
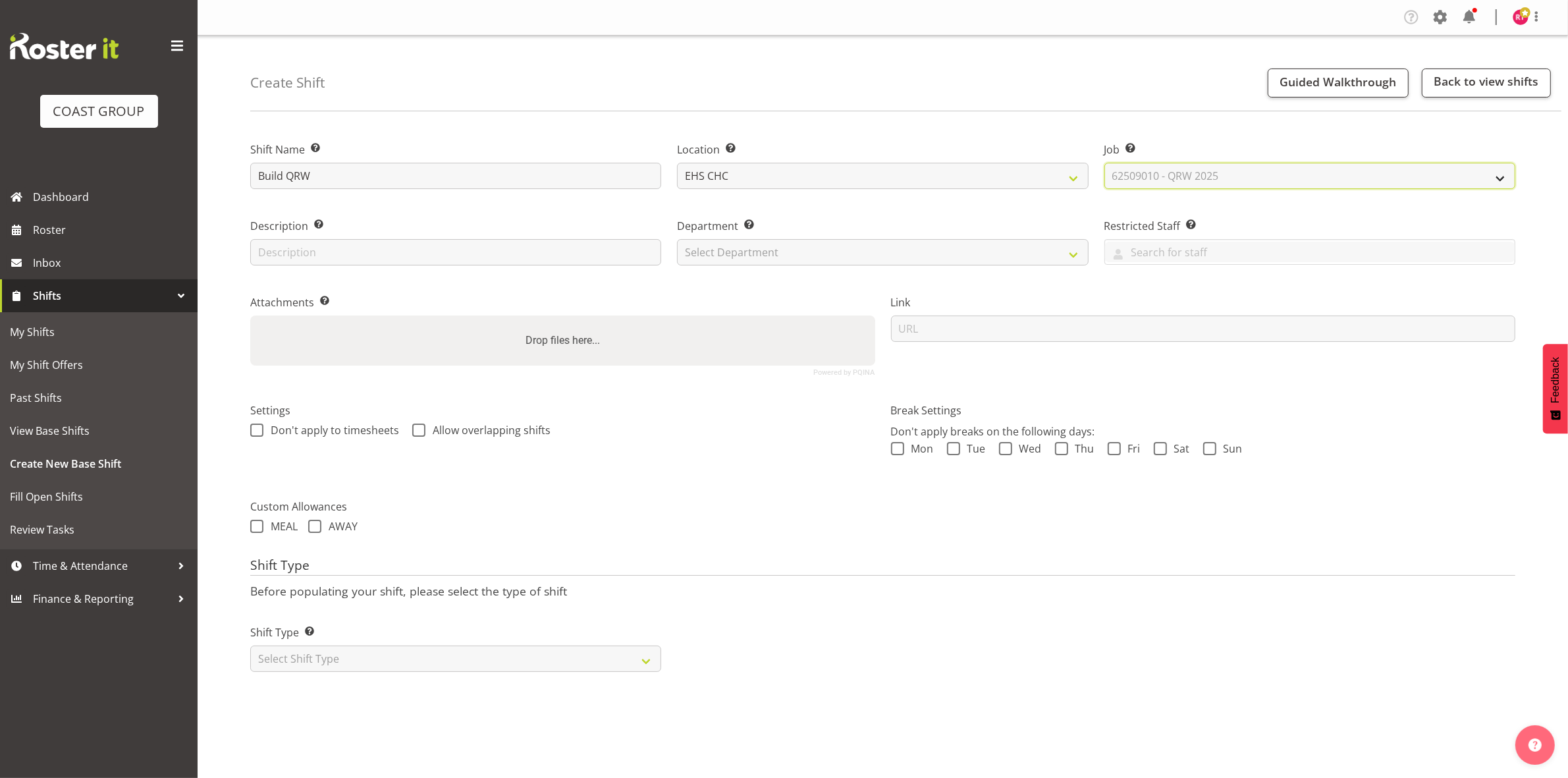
click at [1104, 162] on select "Select Job Create new job 1 Carlton Events 1 [PERSON_NAME][GEOGRAPHIC_DATA] 1 […" at bounding box center [1310, 175] width 411 height 26
click at [763, 254] on select "Select Department EHS CHC OPS" at bounding box center [883, 252] width 411 height 26
select select "41"
click at [677, 239] on select "Select Department EHS CHC OPS" at bounding box center [883, 252] width 411 height 26
click at [438, 655] on select "Select Shift Type One Off Shift Recurring Shift Rotating Shift" at bounding box center [456, 659] width 411 height 26
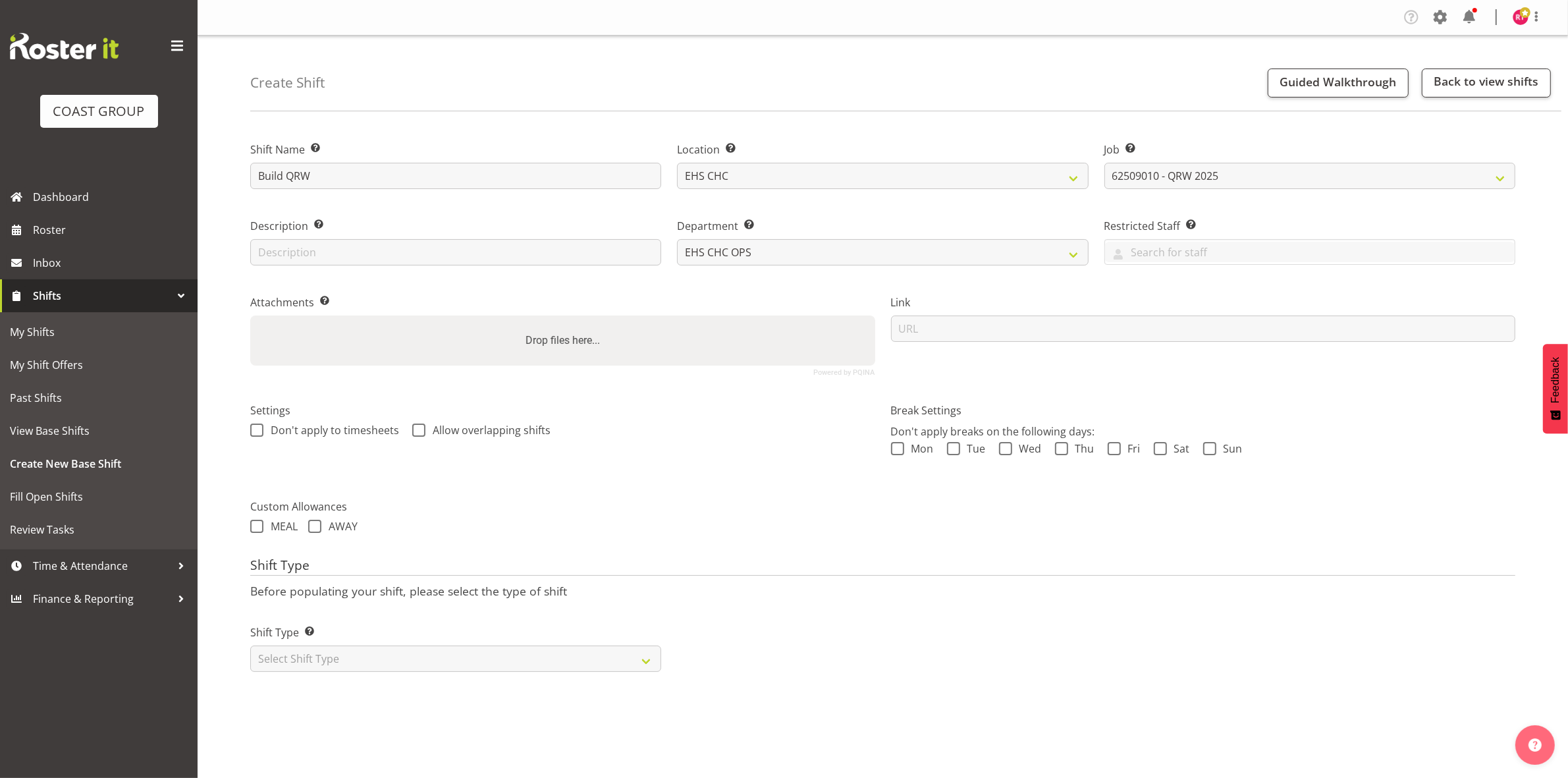
click at [438, 674] on div "Shift Type Shift Types: One Off – Select this if you would like a single shift …" at bounding box center [456, 642] width 427 height 73
click at [436, 663] on select "Select Shift Type One Off Shift Recurring Shift Rotating Shift" at bounding box center [456, 659] width 411 height 26
select select "one_off"
click at [250, 647] on select "Select Shift Type One Off Shift Recurring Shift Rotating Shift" at bounding box center [456, 659] width 411 height 26
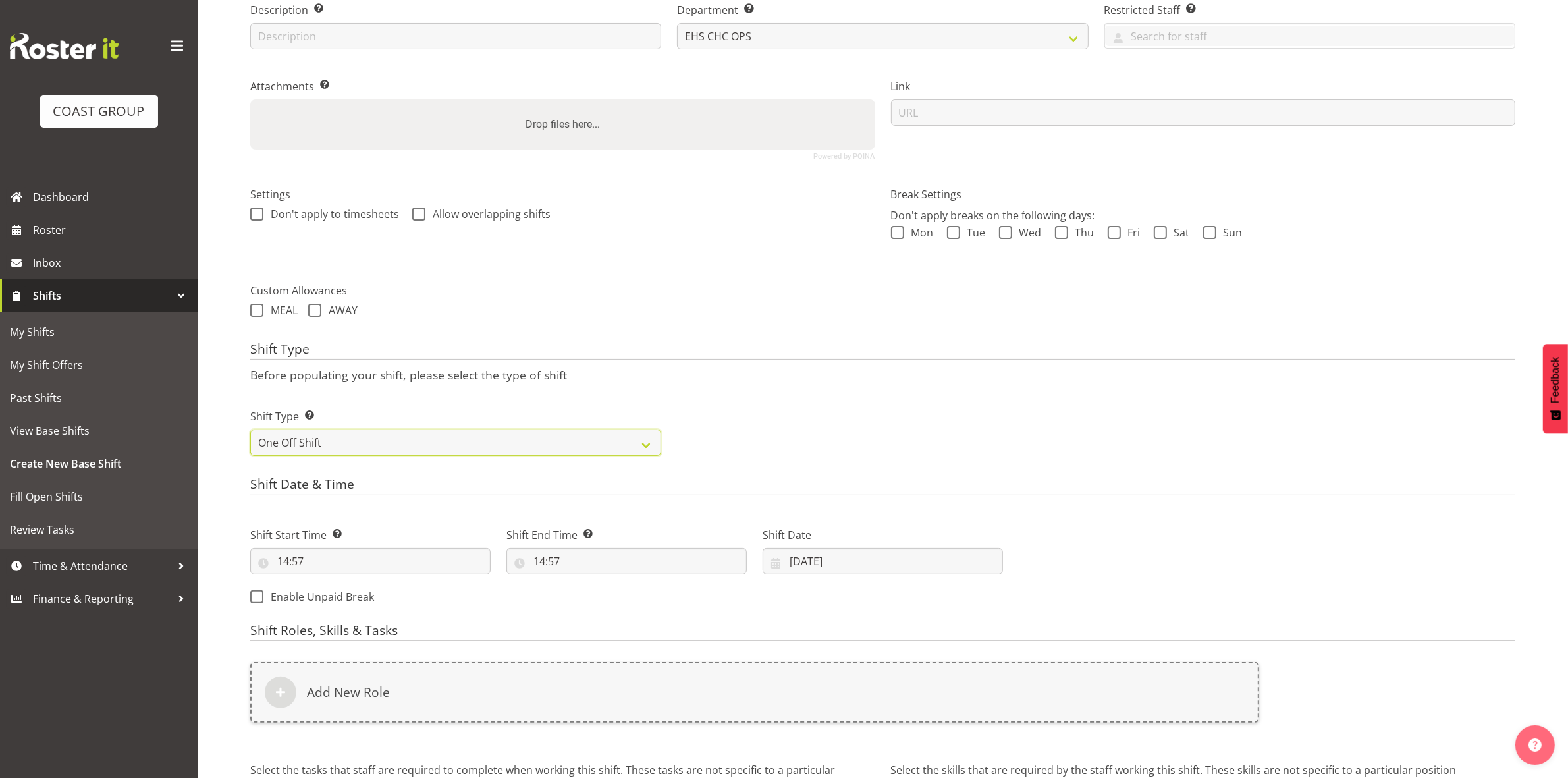
scroll to position [361, 0]
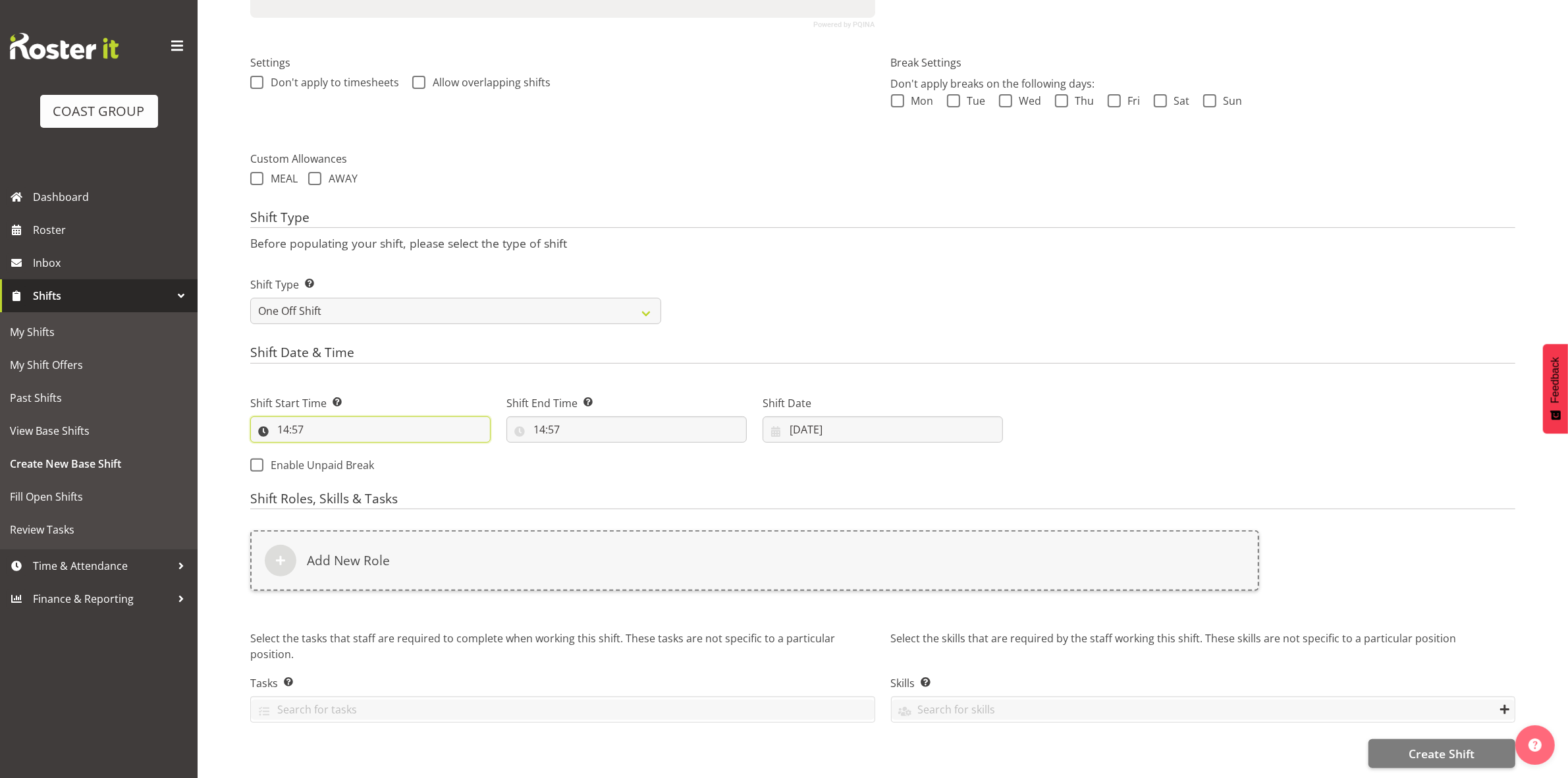
click at [284, 417] on input "14:57" at bounding box center [370, 429] width 241 height 26
click at [337, 450] on select "00 01 02 03 04 05 06 07 08 09 10 11 12 13 14 15 16 17 18 19 20 21 22 23" at bounding box center [340, 463] width 30 height 26
select select "8"
click at [325, 450] on select "00 01 02 03 04 05 06 07 08 09 10 11 12 13 14 15 16 17 18 19 20 21 22 23" at bounding box center [340, 463] width 30 height 26
type input "08:57"
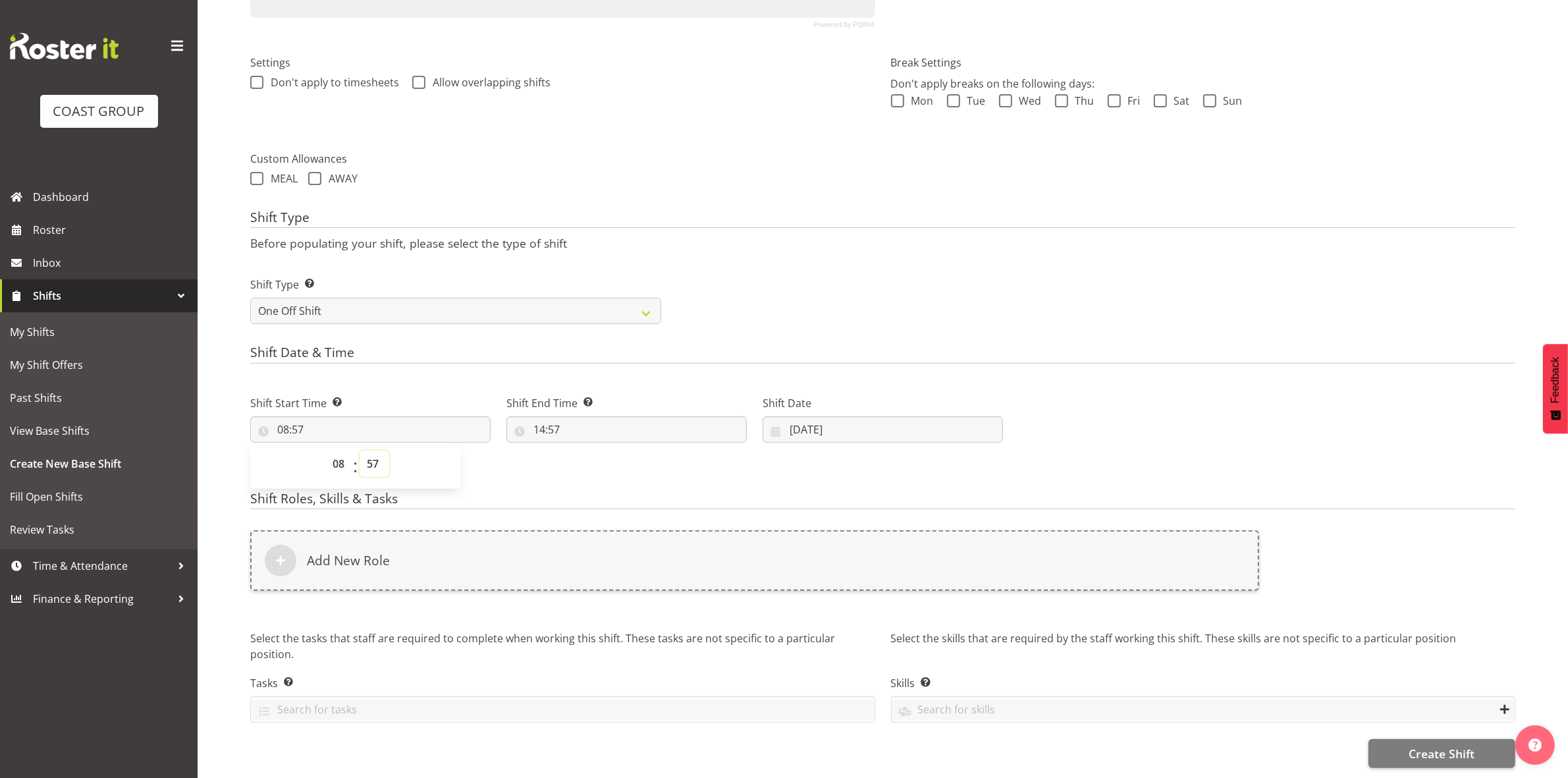
drag, startPoint x: 370, startPoint y: 450, endPoint x: 370, endPoint y: 442, distance: 8.0
click at [370, 450] on select "00 01 02 03 04 05 06 07 08 09 10 11 12 13 14 15 16 17 18 19 20 21 22 23 24 25 2…" at bounding box center [375, 463] width 30 height 26
select select "0"
click at [360, 450] on select "00 01 02 03 04 05 06 07 08 09 10 11 12 13 14 15 16 17 18 19 20 21 22 23 24 25 2…" at bounding box center [375, 463] width 30 height 26
type input "08:00"
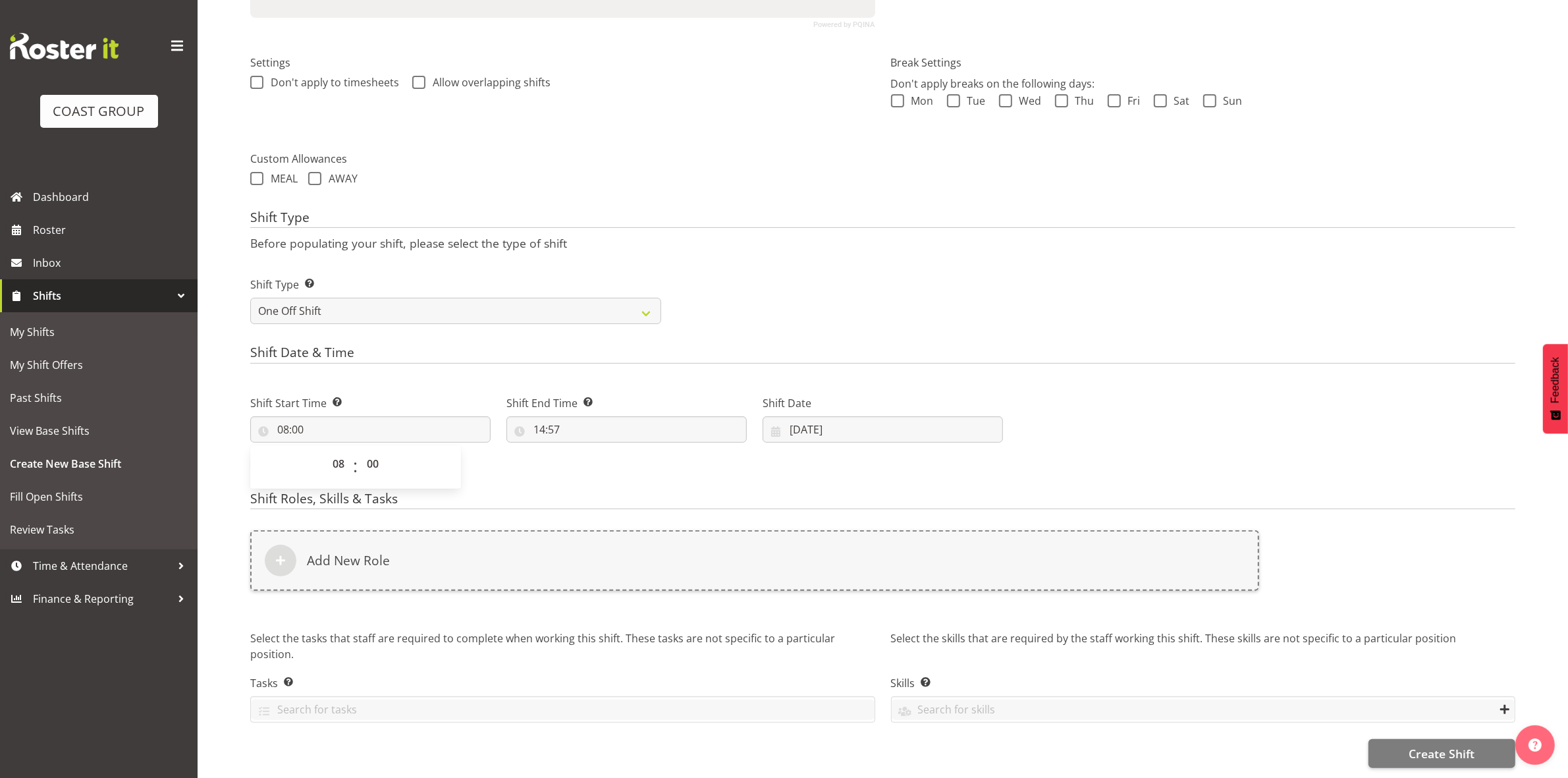
click at [702, 281] on div "Shift Type Shift Types: One Off – Select this if you would like a single shift …" at bounding box center [883, 295] width 1281 height 73
click at [540, 417] on input "14:57" at bounding box center [626, 429] width 241 height 26
click at [592, 450] on select "00 01 02 03 04 05 06 07 08 09 10 11 12 13 14 15 16 17 18 19 20 21 22 23" at bounding box center [596, 463] width 30 height 26
select select "12"
click at [582, 450] on select "00 01 02 03 04 05 06 07 08 09 10 11 12 13 14 15 16 17 18 19 20 21 22 23" at bounding box center [596, 463] width 30 height 26
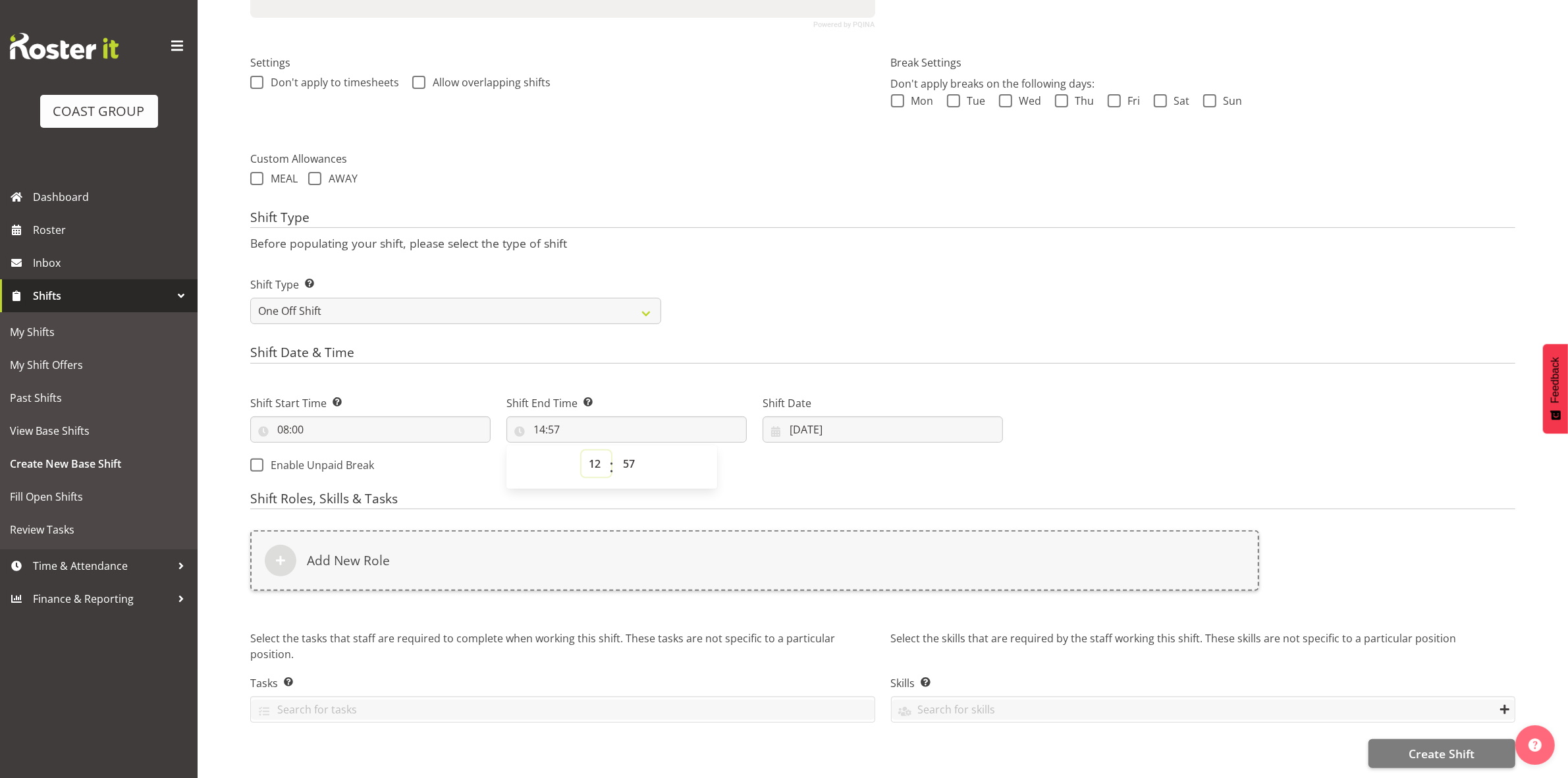
type input "12:57"
click at [630, 452] on select "00 01 02 03 04 05 06 07 08 09 10 11 12 13 14 15 16 17 18 19 20 21 22 23 24 25 2…" at bounding box center [631, 463] width 30 height 26
select select "0"
click at [616, 450] on select "00 01 02 03 04 05 06 07 08 09 10 11 12 13 14 15 16 17 18 19 20 21 22 23 24 25 2…" at bounding box center [631, 463] width 30 height 26
type input "12:00"
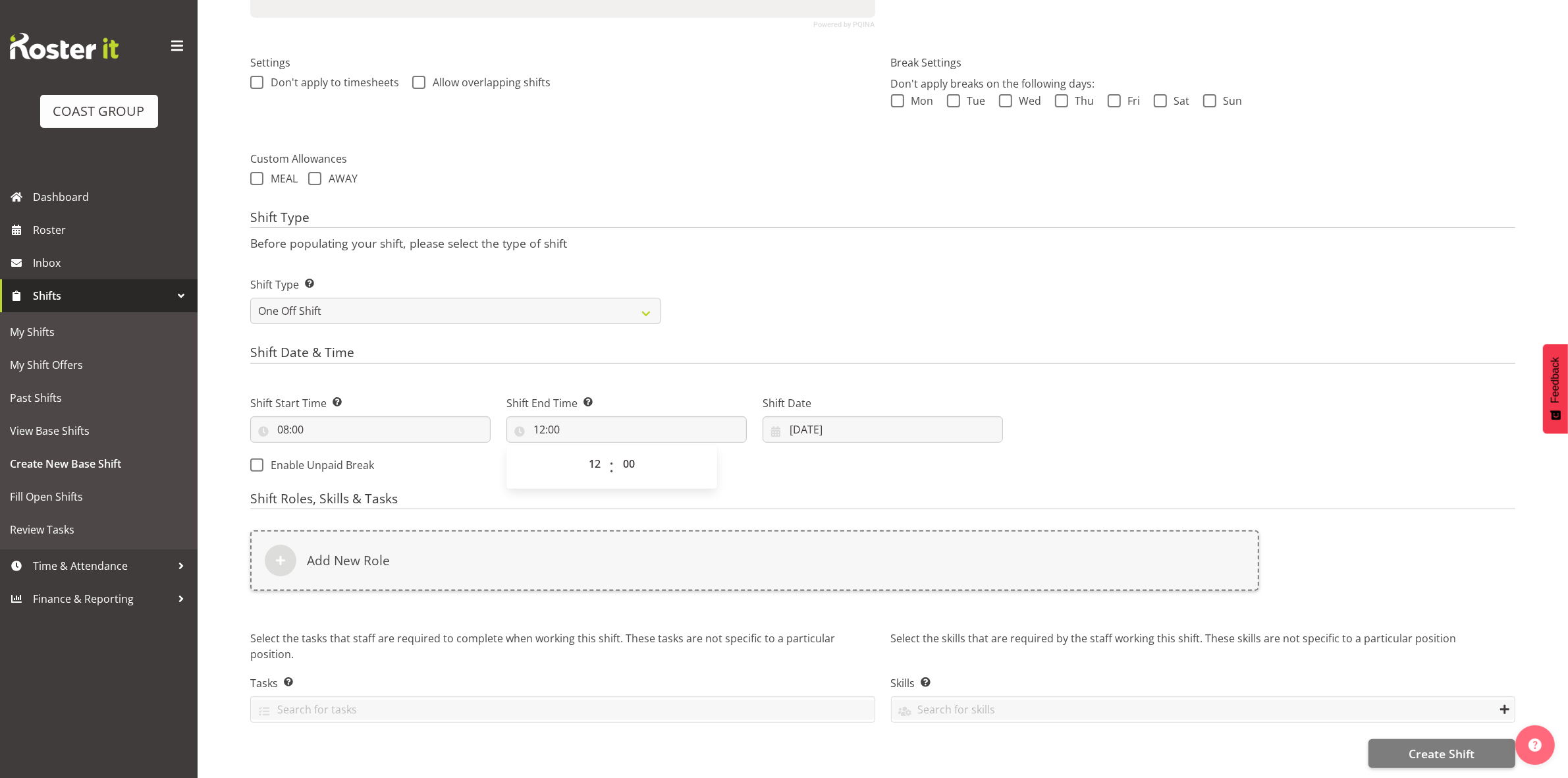
click at [864, 301] on div "Shift Type Shift Types: One Off – Select this if you would like a single shift …" at bounding box center [883, 295] width 1281 height 73
click at [792, 417] on input "[DATE]" at bounding box center [883, 429] width 241 height 26
drag, startPoint x: 807, startPoint y: 651, endPoint x: 782, endPoint y: 609, distance: 48.9
click at [805, 653] on span "31" at bounding box center [803, 659] width 11 height 13
type input "[DATE]"
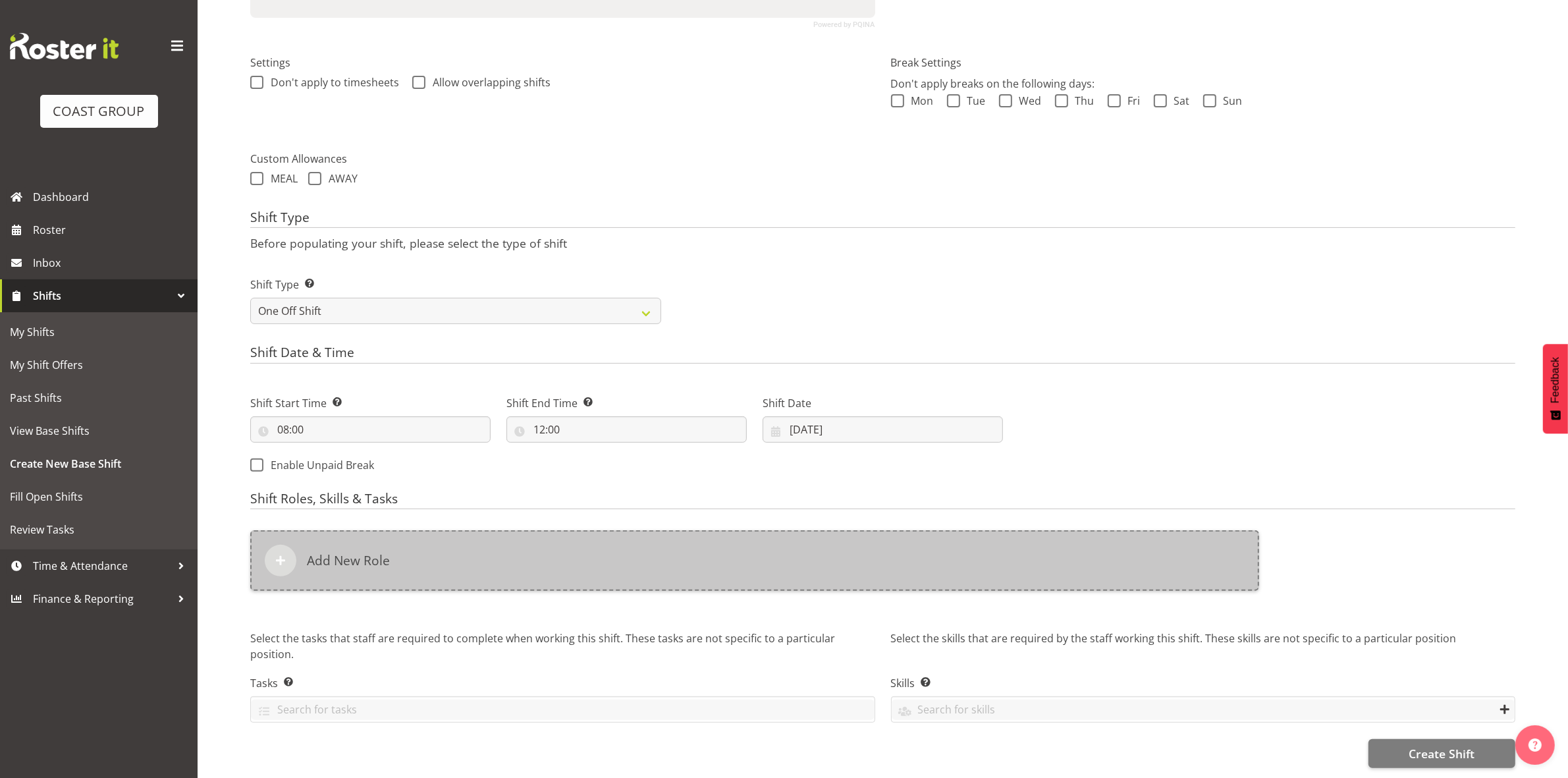
click at [555, 551] on div "Add New Role" at bounding box center [754, 561] width 1009 height 61
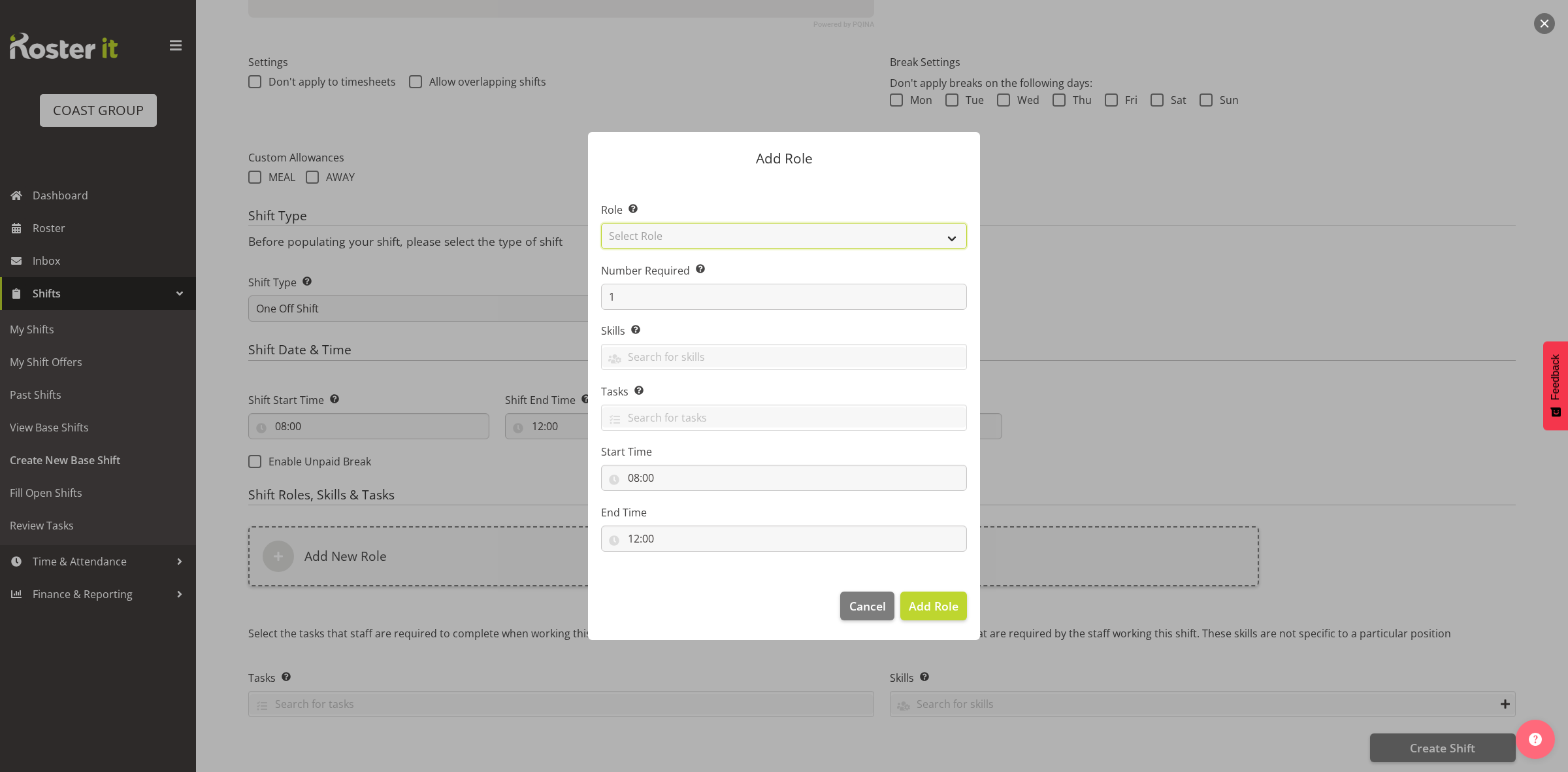
click at [686, 237] on select "Select Role ACCOUNT MANAGER ACCOUNT MANAGER DW ACCOUNTS [PERSON_NAME] VEHICLES …" at bounding box center [784, 235] width 366 height 26
select select "192"
click at [601, 223] on select "Select Role ACCOUNT MANAGER ACCOUNT MANAGER DW ACCOUNTS [PERSON_NAME] VEHICLES …" at bounding box center [784, 235] width 366 height 26
click at [663, 295] on input "1" at bounding box center [784, 296] width 366 height 26
type input "5"
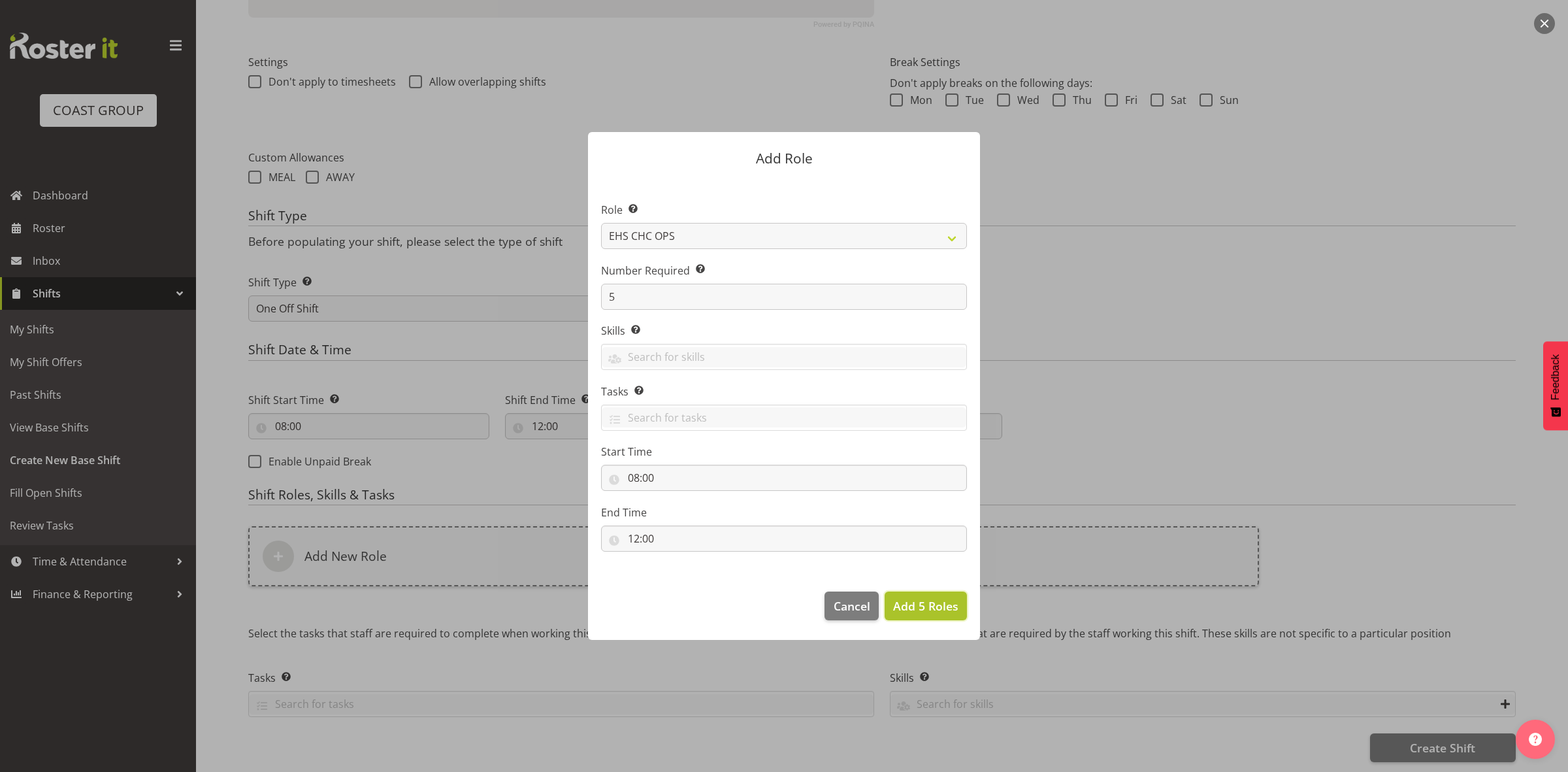
click at [907, 602] on span "Add 5 Roles" at bounding box center [926, 605] width 66 height 15
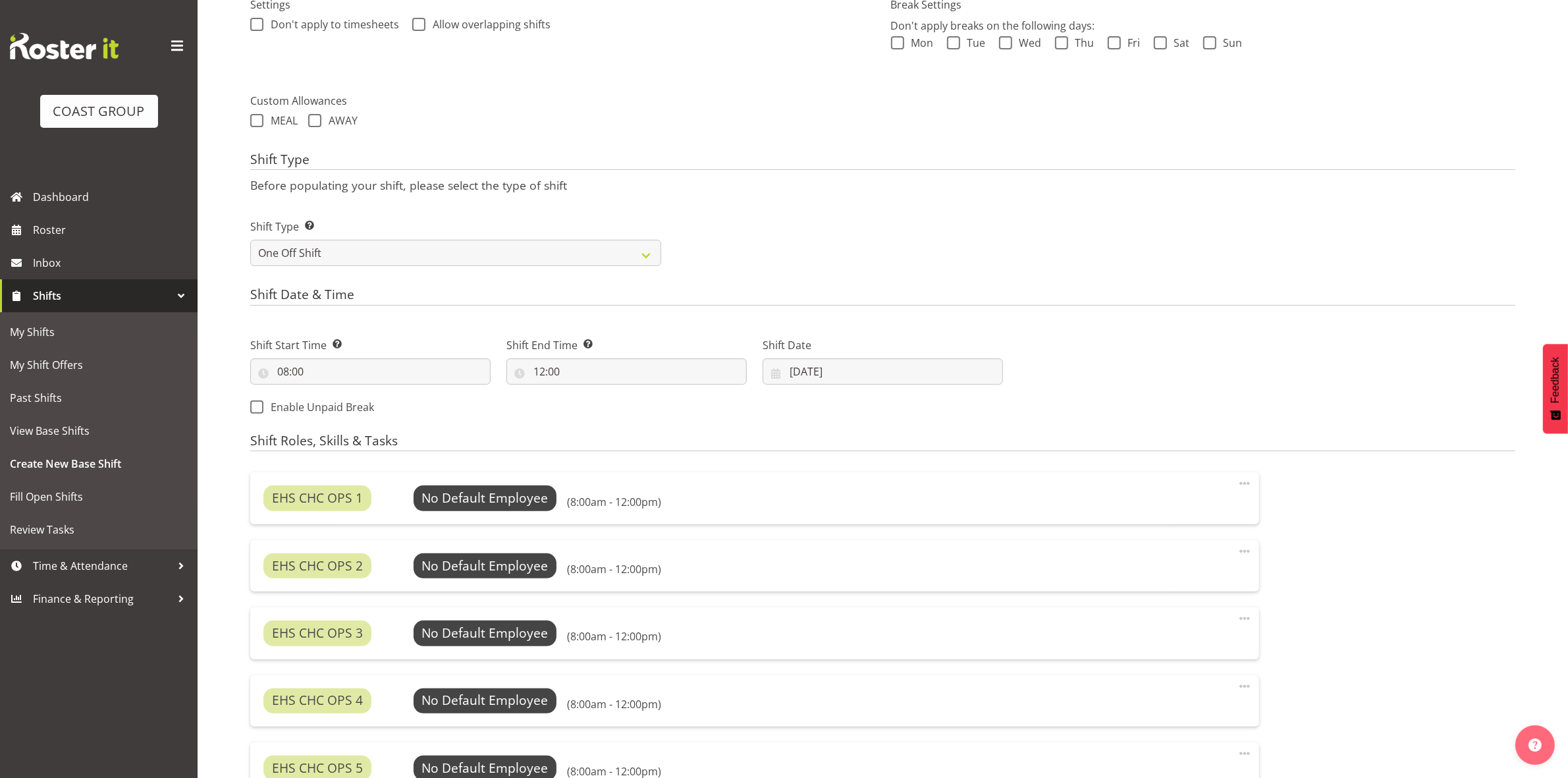
scroll to position [698, 0]
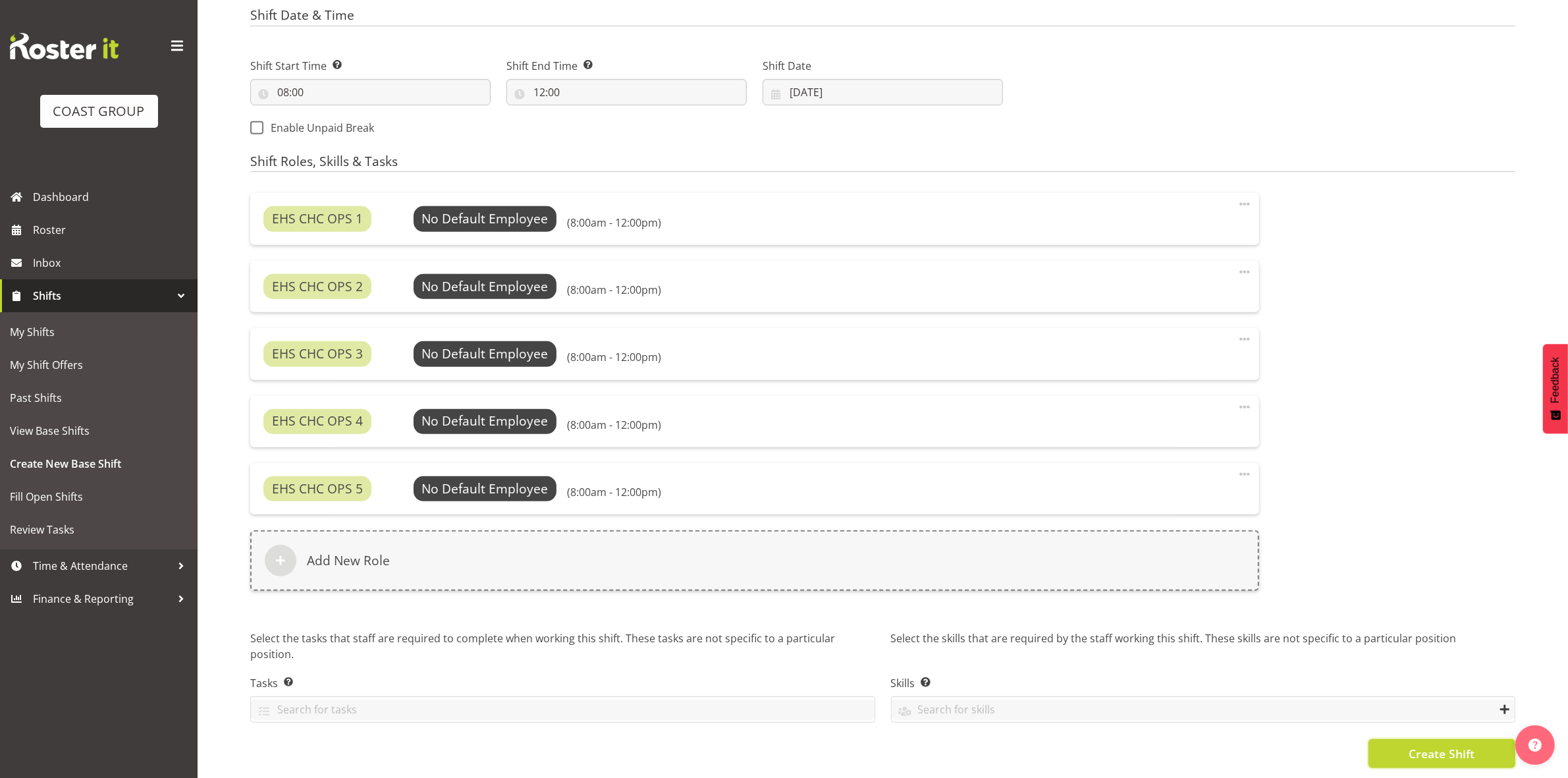
click at [1421, 745] on span "Create Shift" at bounding box center [1441, 753] width 66 height 17
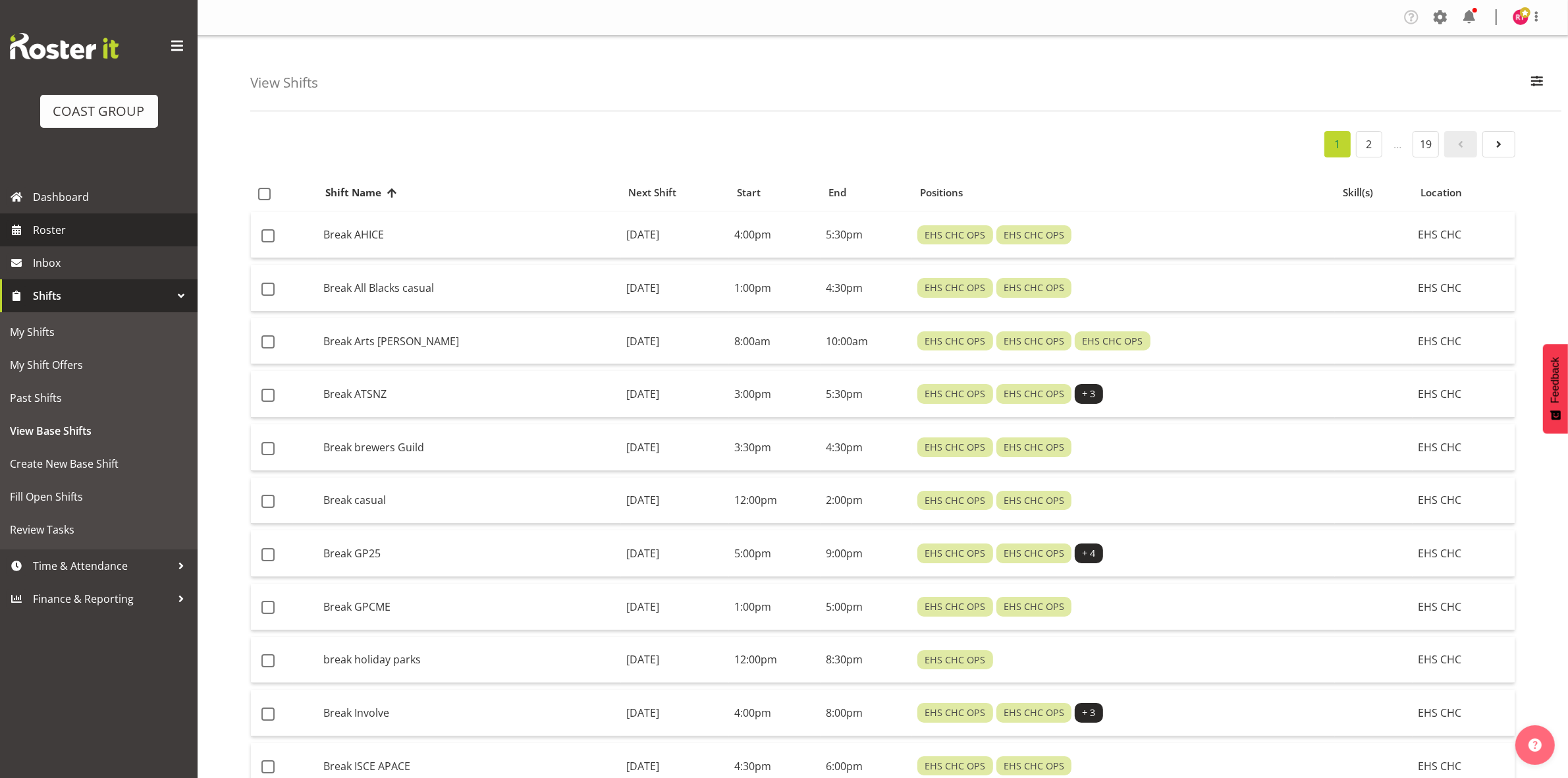
click at [34, 227] on span "Roster" at bounding box center [112, 229] width 158 height 20
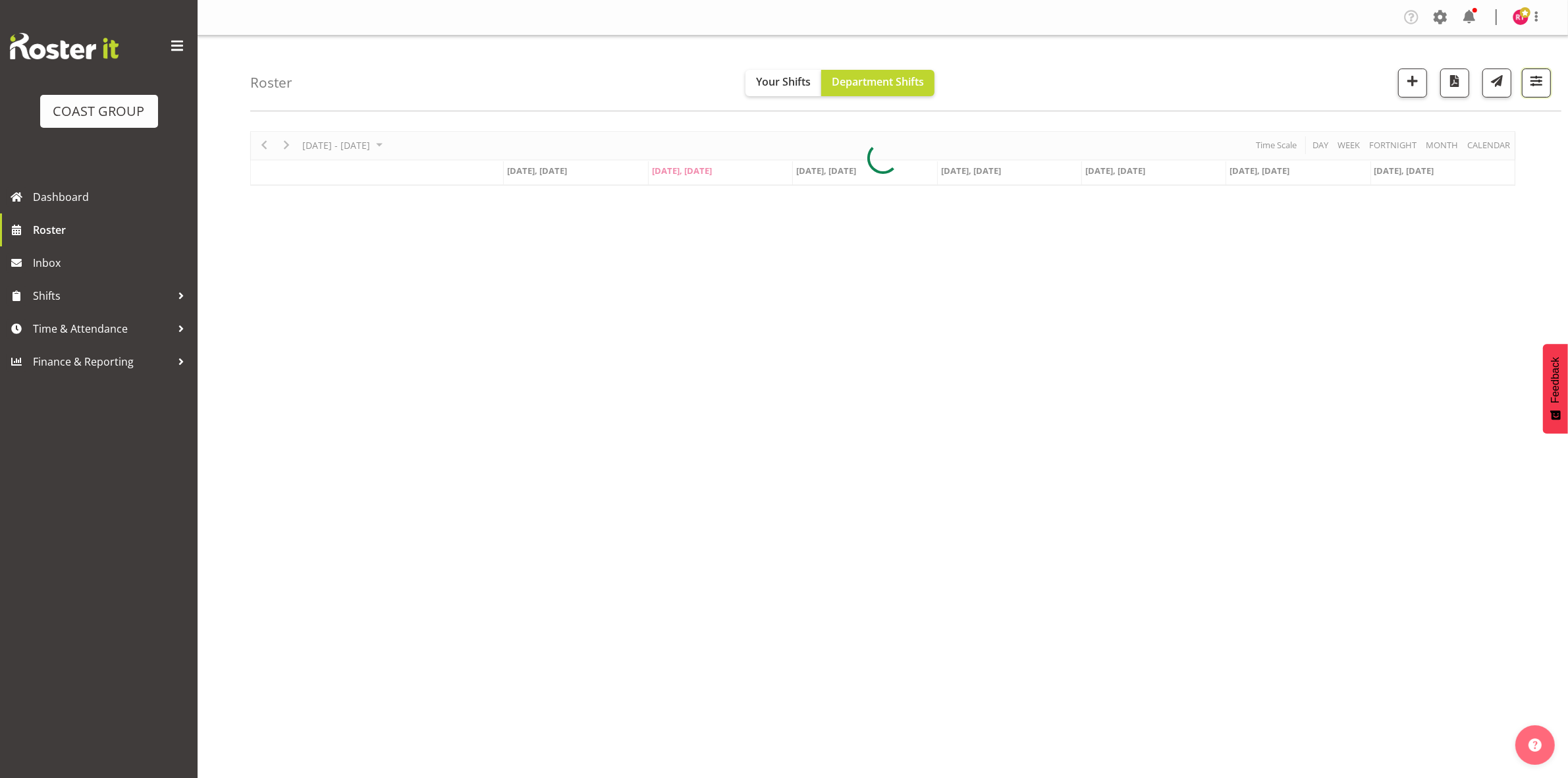
click at [1525, 78] on button "button" at bounding box center [1536, 83] width 29 height 29
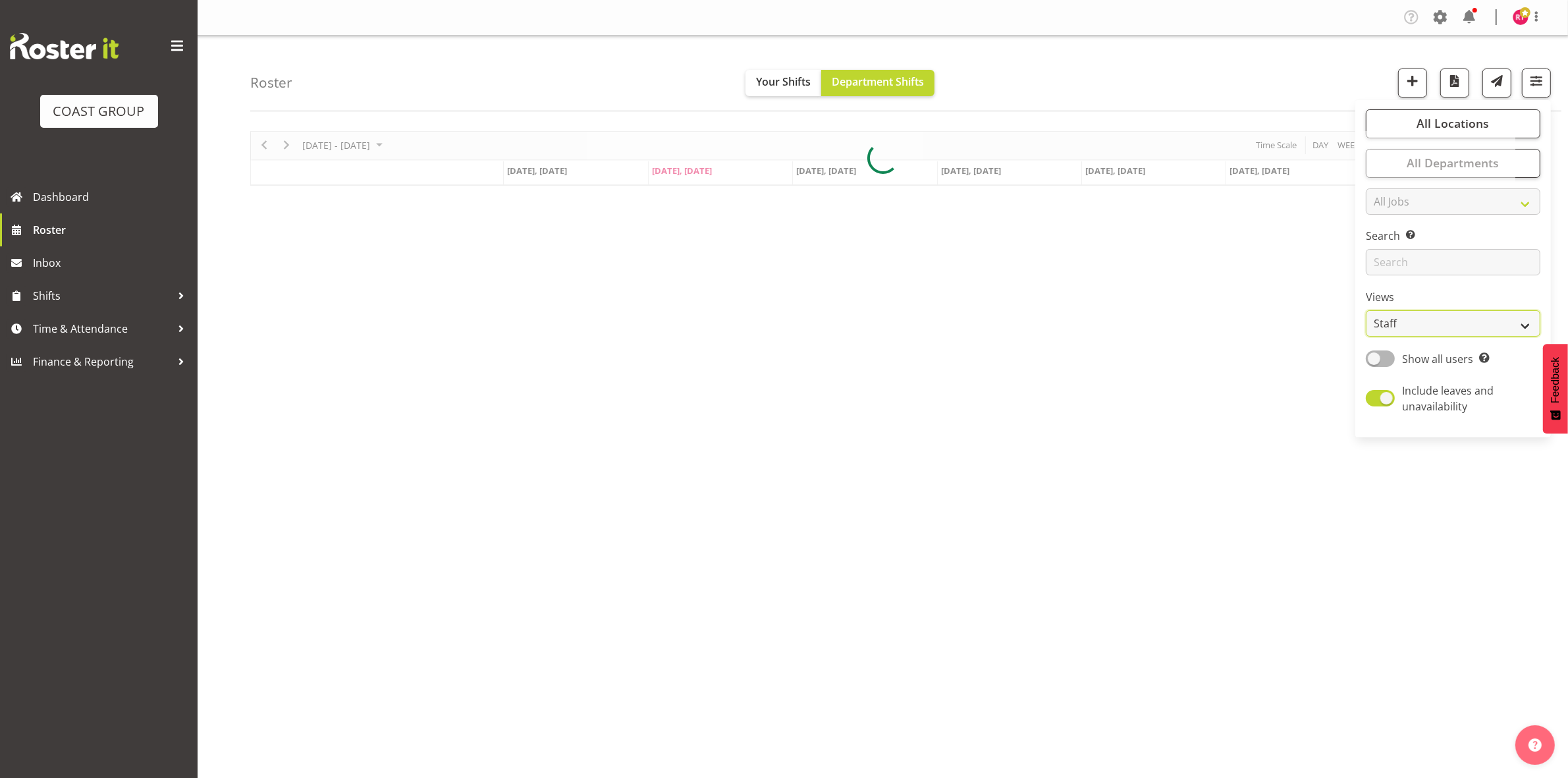
click at [1453, 321] on select "Staff Role Shift - Horizontal Shift - Vertical Staff - Location" at bounding box center [1453, 323] width 175 height 26
select select "shift"
click at [1367, 310] on select "Staff Role Shift - Horizontal Shift - Vertical Staff - Location" at bounding box center [1453, 323] width 175 height 26
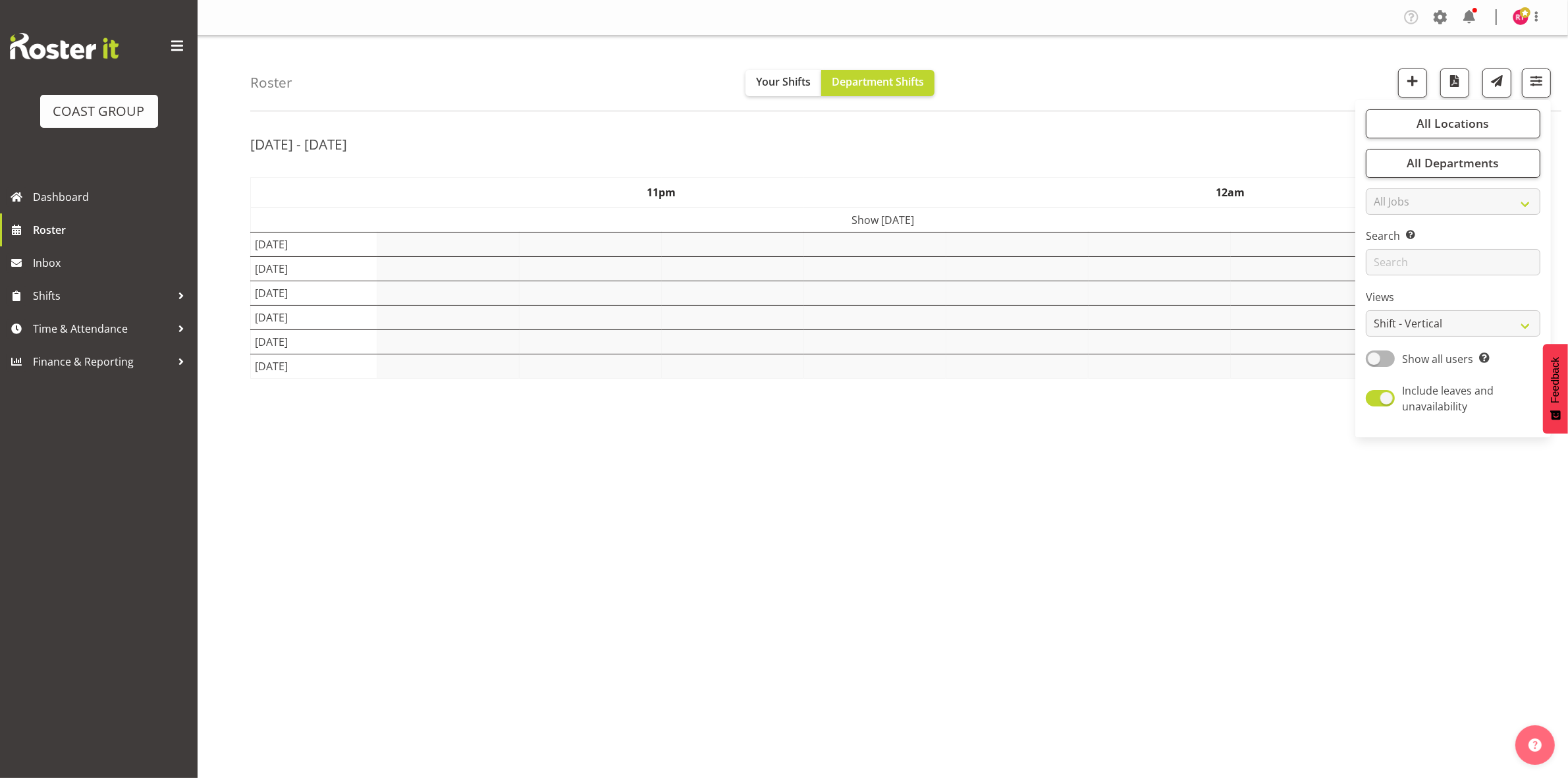
click at [1143, 122] on div "[DATE] - [DATE] [DATE] - [DATE] [DATE] Day Week Fortnight Month calendar Month …" at bounding box center [908, 385] width 1317 height 527
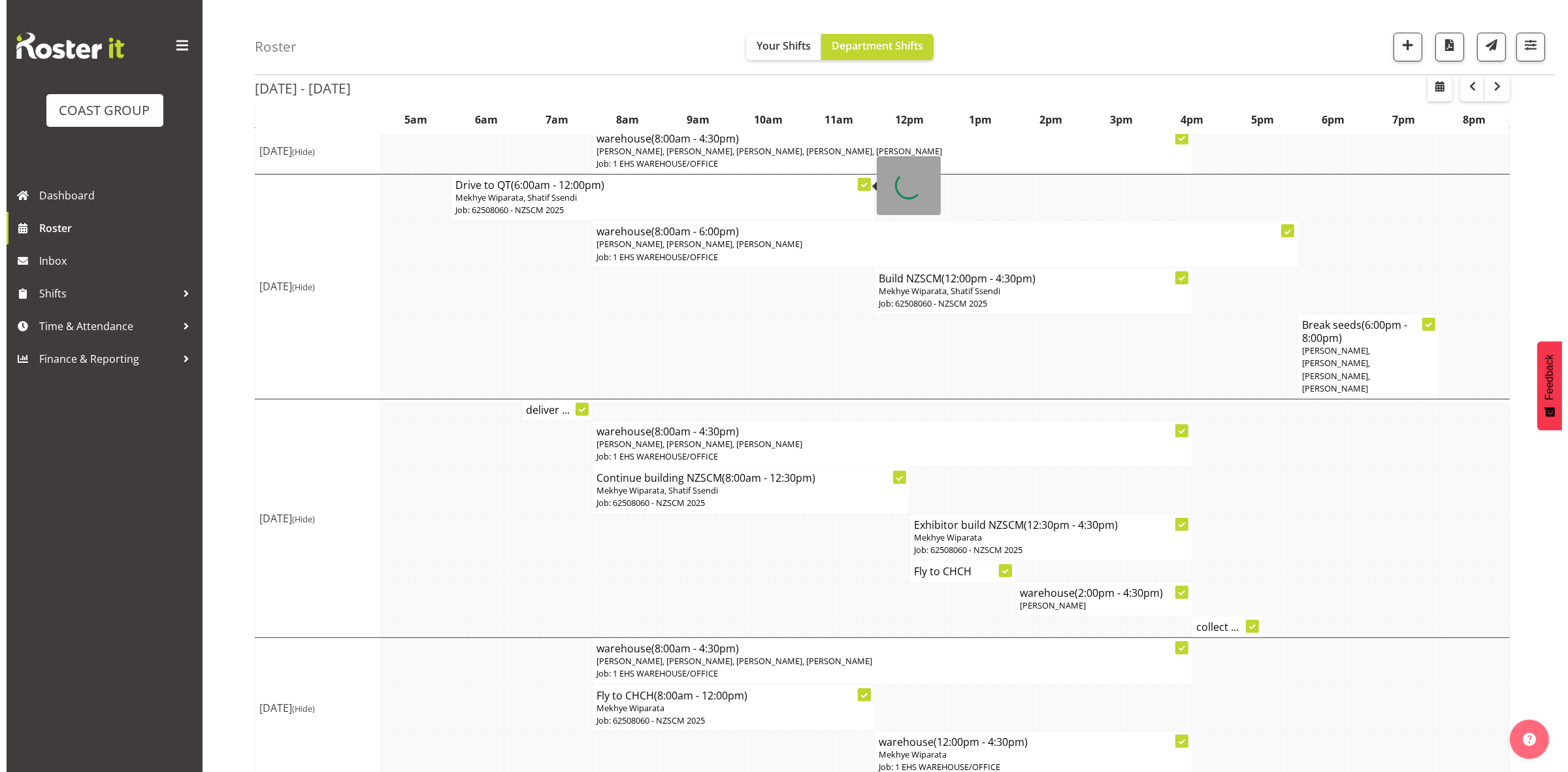
scroll to position [167, 0]
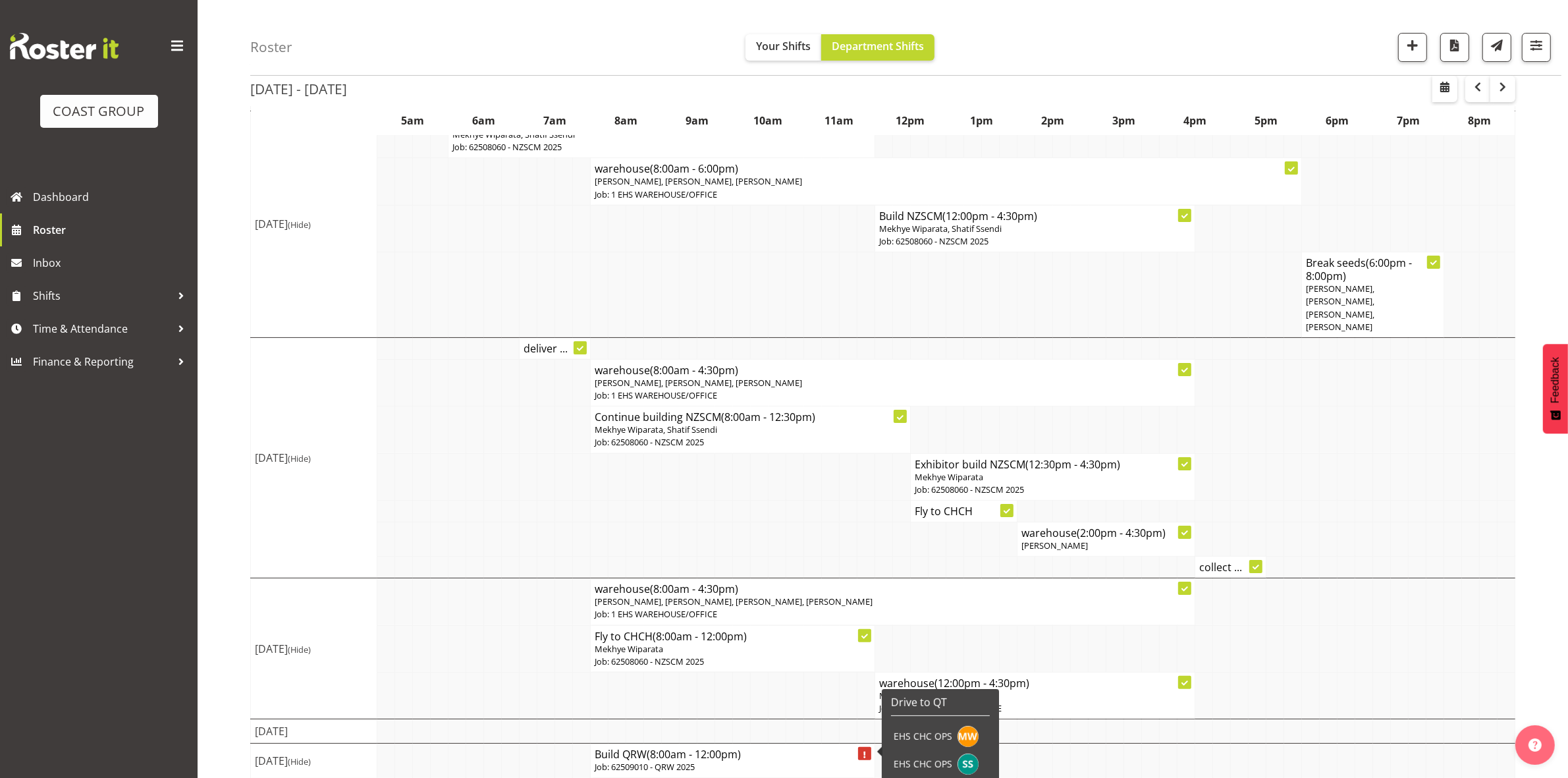
click at [663, 747] on span "(8:00am - 12:00pm)" at bounding box center [694, 754] width 94 height 14
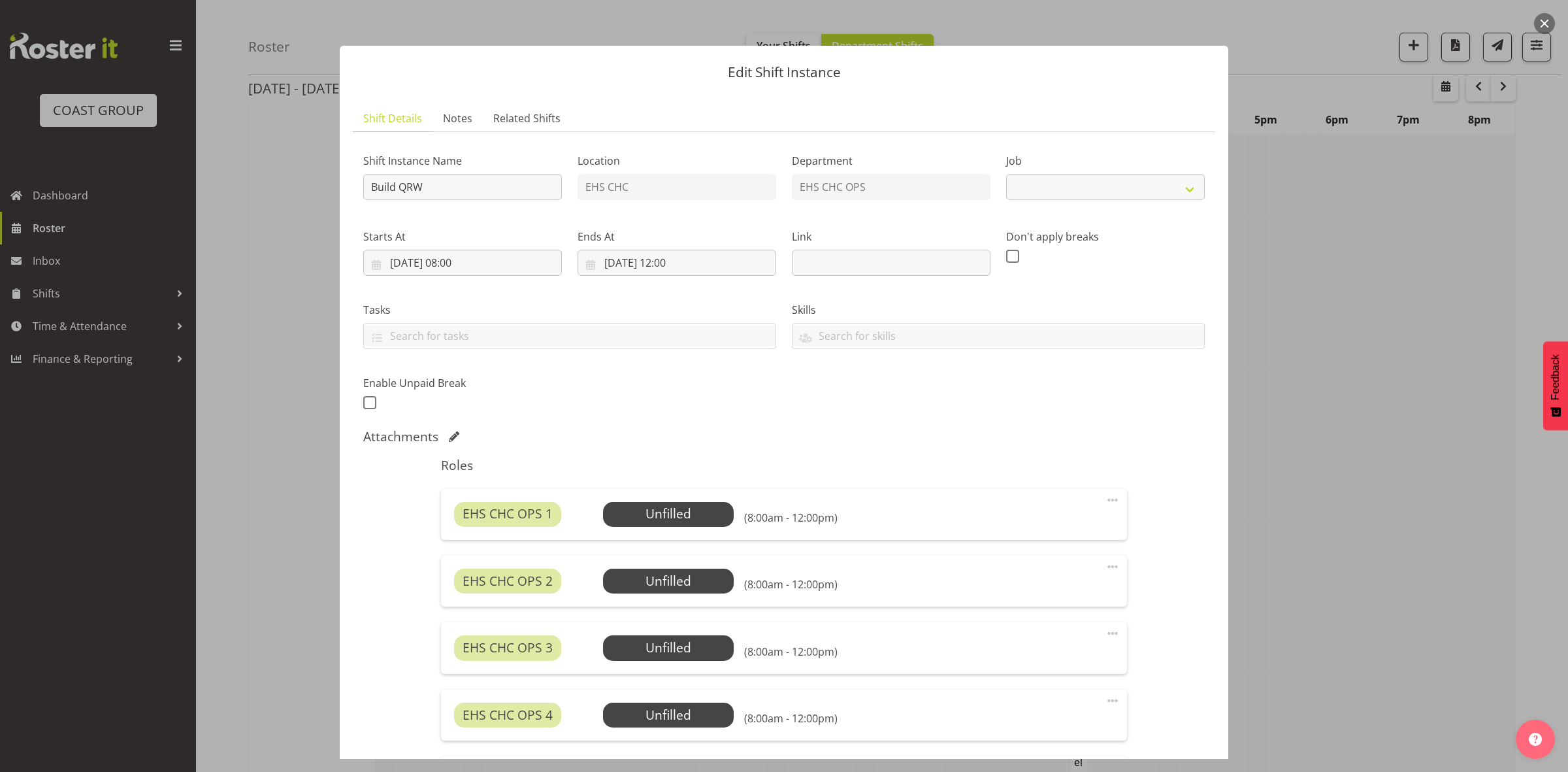
select select "9062"
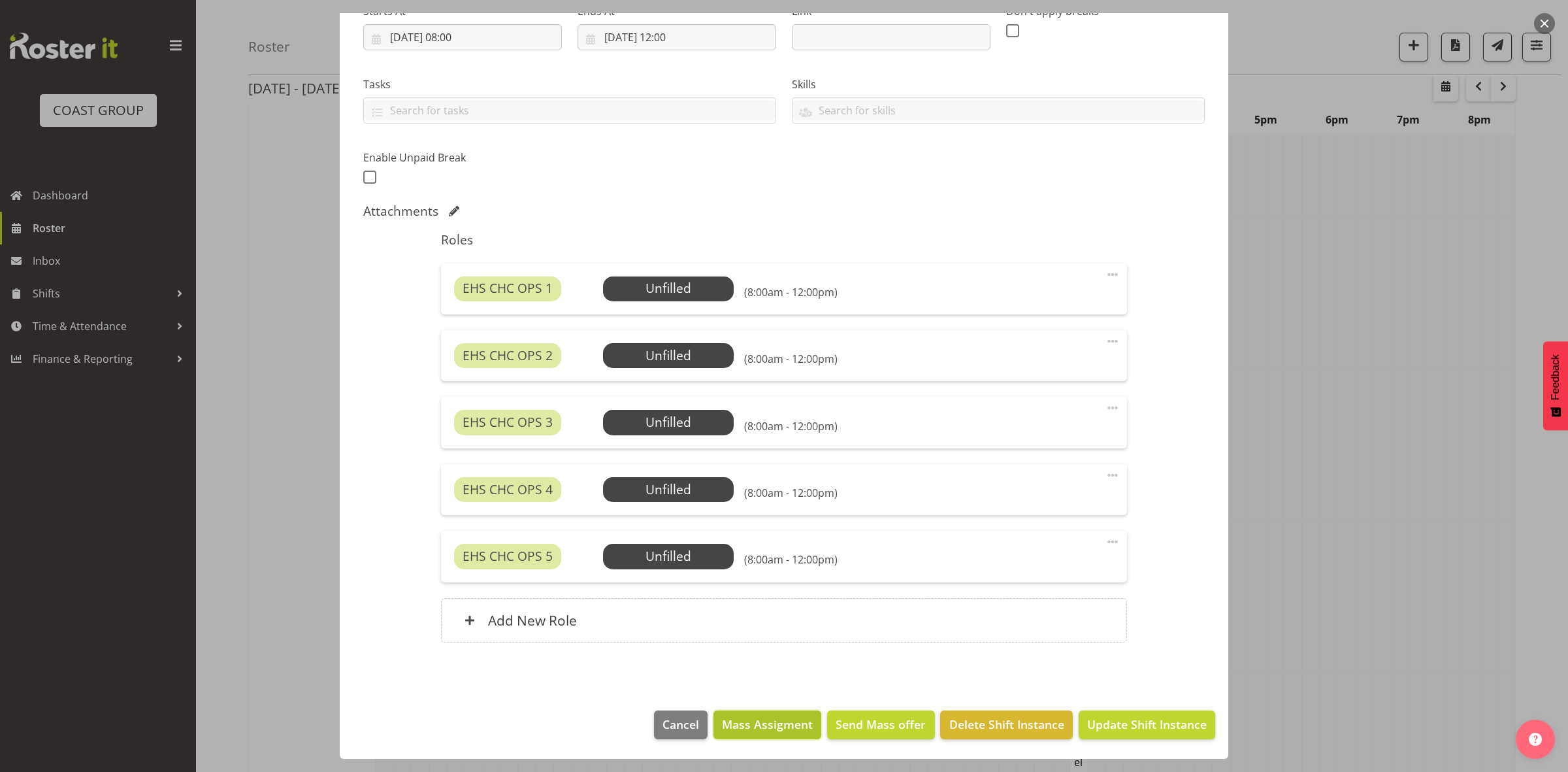
click at [774, 725] on span "Mass Assigment" at bounding box center [768, 724] width 91 height 17
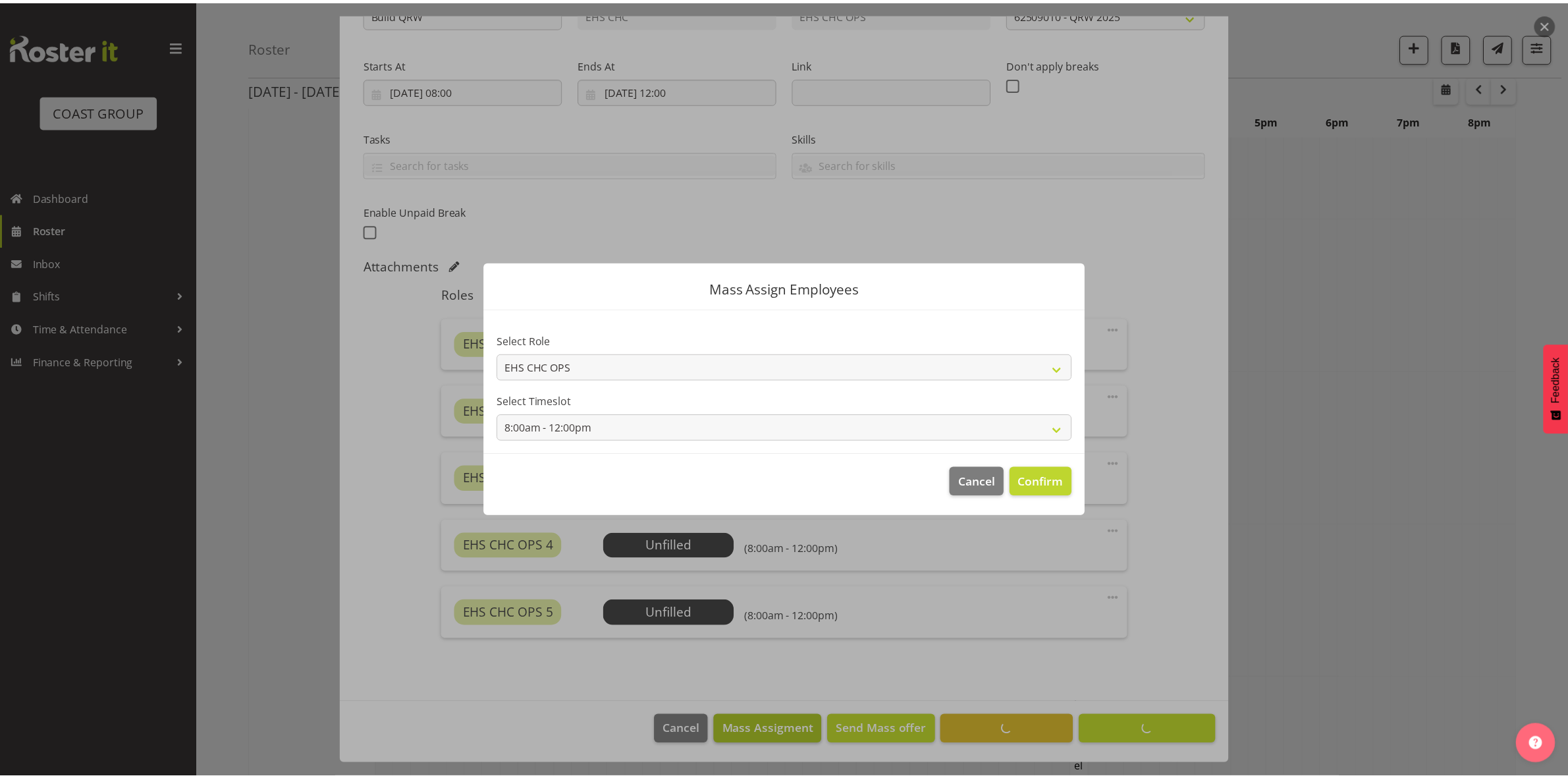
scroll to position [175, 0]
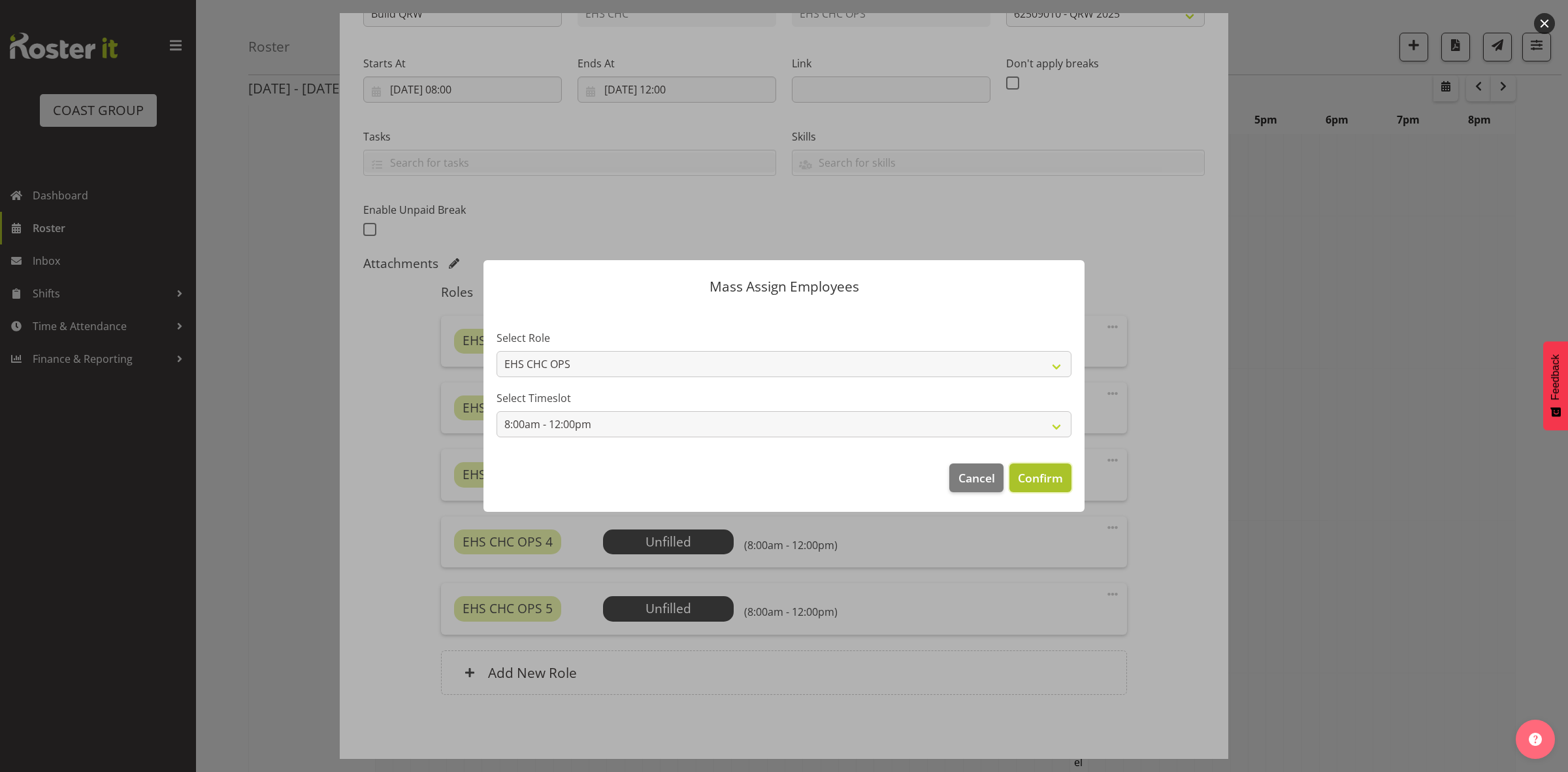
click at [1030, 480] on span "Confirm" at bounding box center [1040, 478] width 45 height 17
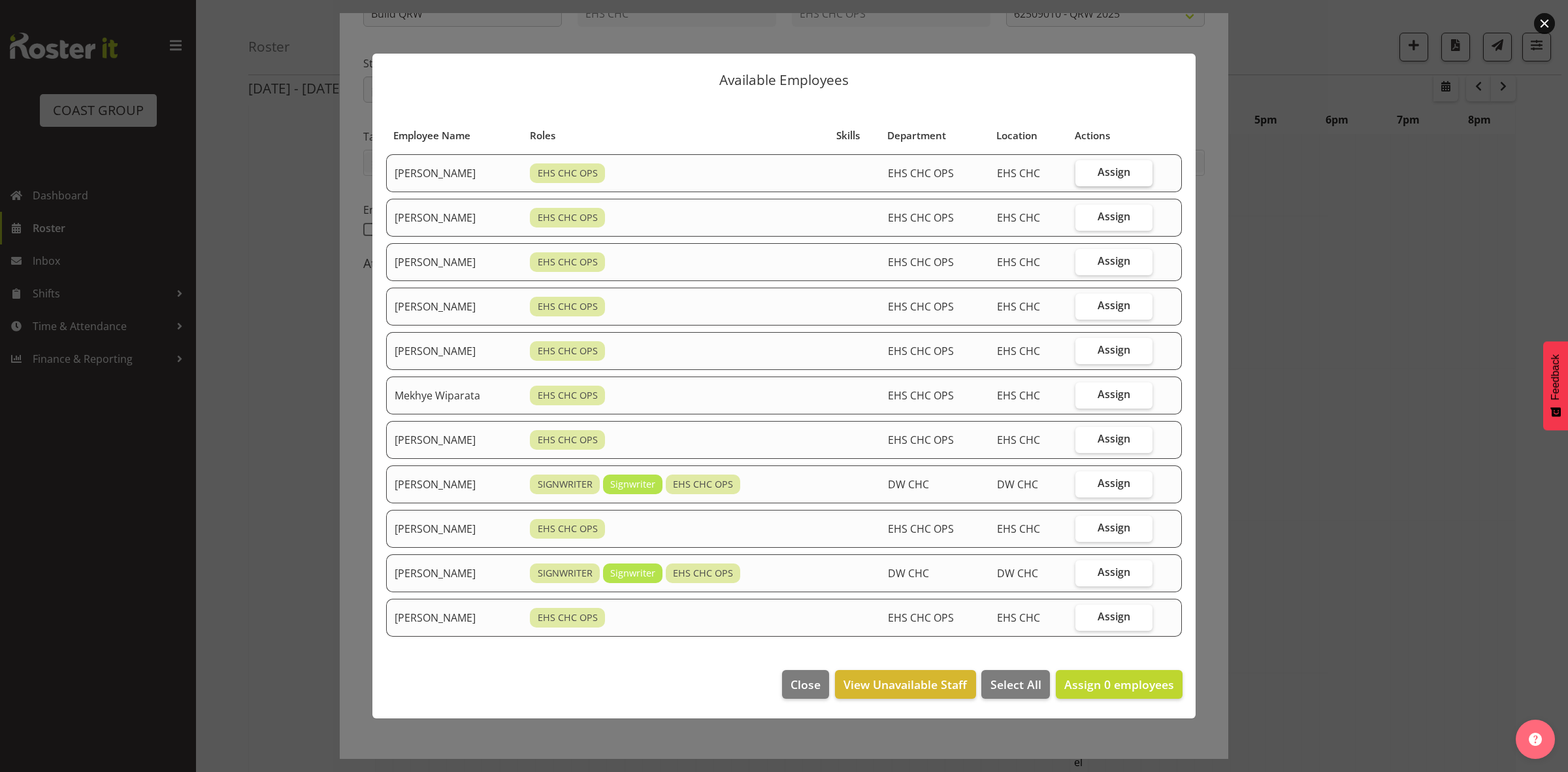
click at [1115, 173] on span "Assign" at bounding box center [1114, 172] width 33 height 13
click at [1084, 173] on input "Assign" at bounding box center [1080, 172] width 9 height 9
checkbox input "true"
click at [1108, 217] on span "Assign" at bounding box center [1114, 217] width 33 height 13
click at [1084, 217] on input "Assign" at bounding box center [1080, 217] width 9 height 9
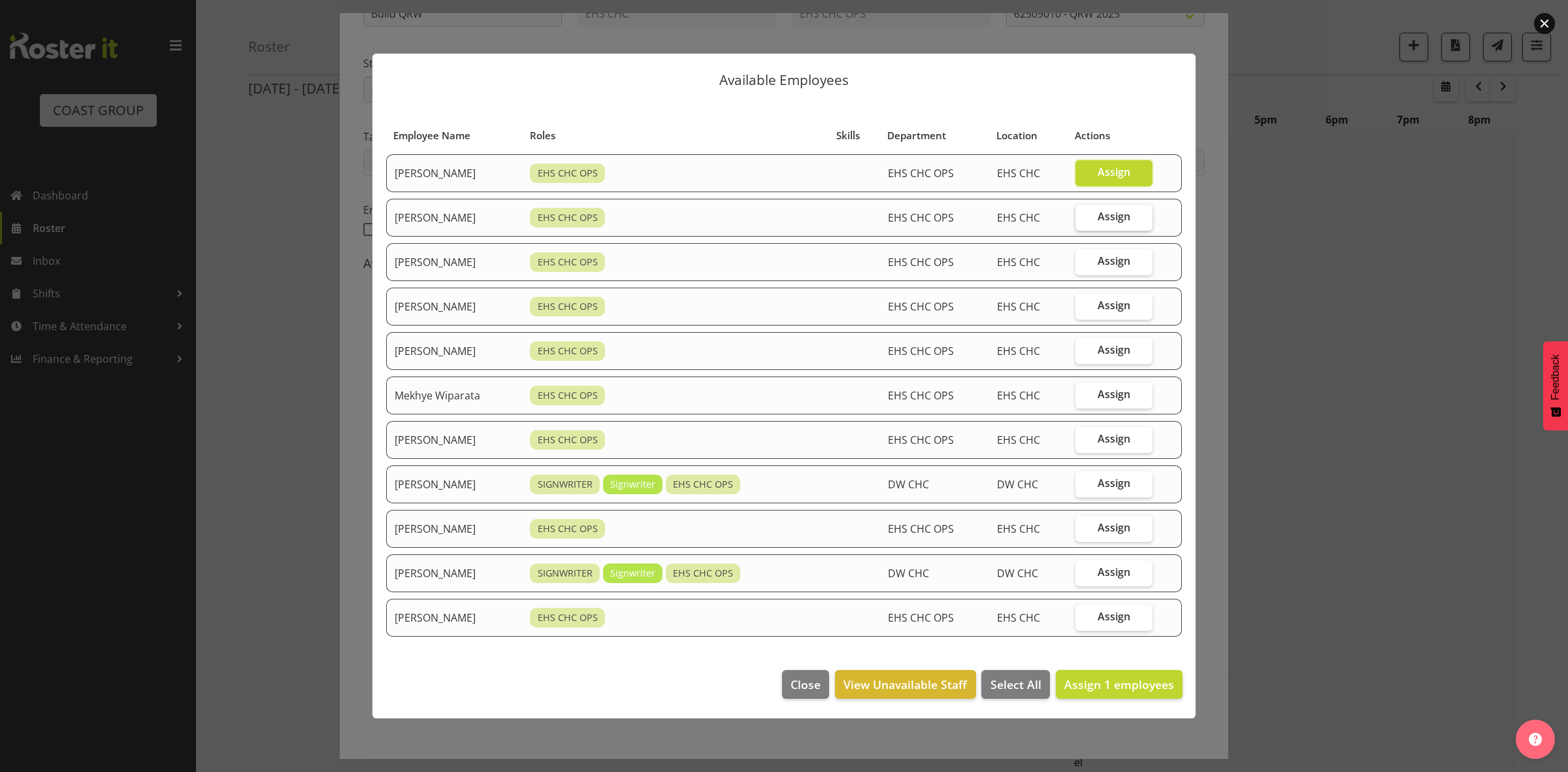
checkbox input "true"
click at [1101, 256] on label "Assign" at bounding box center [1114, 262] width 77 height 26
click at [1084, 257] on input "Assign" at bounding box center [1080, 261] width 9 height 9
checkbox input "true"
click at [1121, 357] on span "Assign" at bounding box center [1114, 350] width 33 height 13
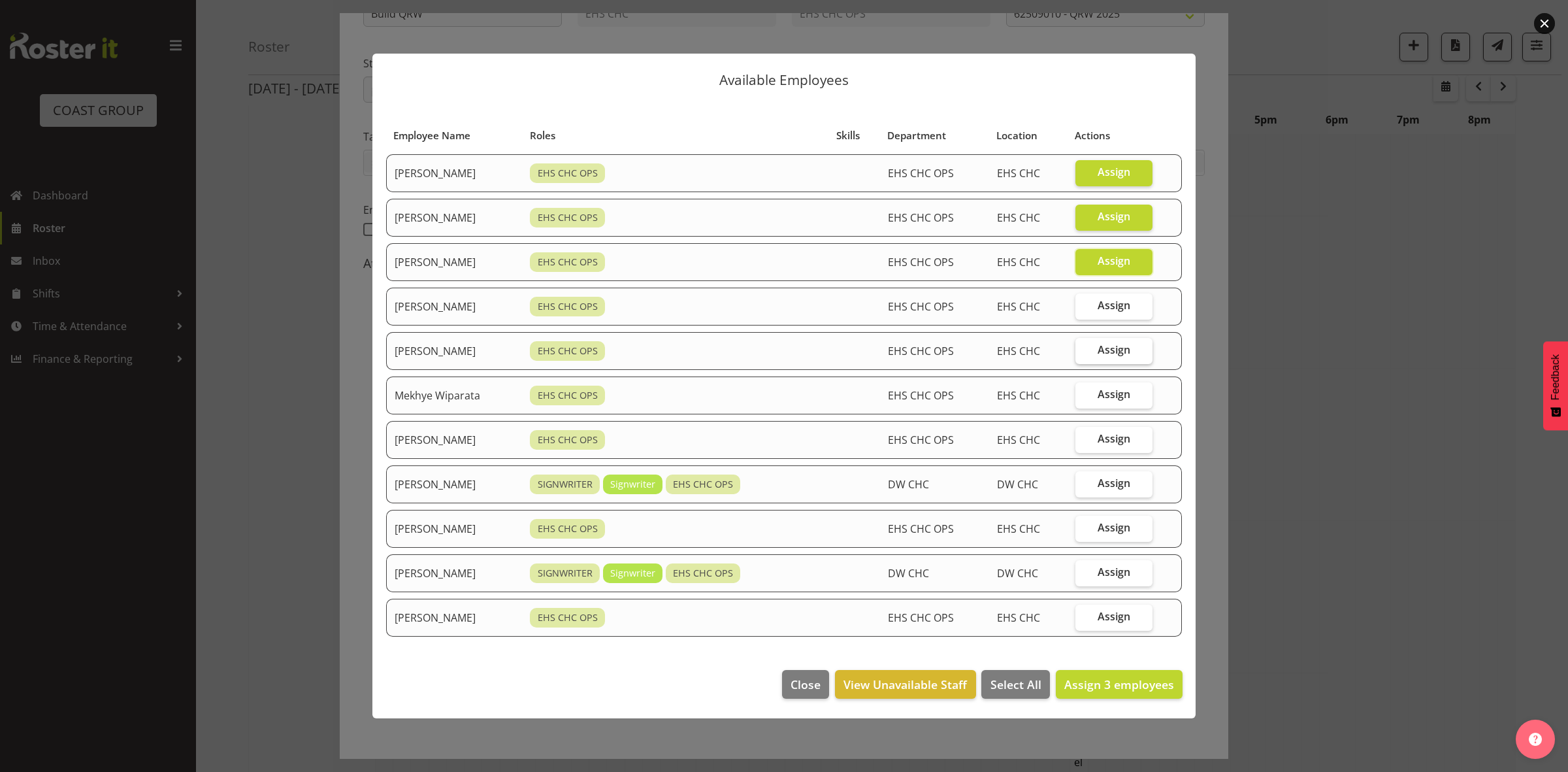
click at [1084, 355] on input "Assign" at bounding box center [1080, 350] width 9 height 9
checkbox input "true"
click at [1115, 444] on span "Assign" at bounding box center [1114, 439] width 33 height 13
click at [1084, 444] on input "Assign" at bounding box center [1080, 439] width 9 height 9
checkbox input "true"
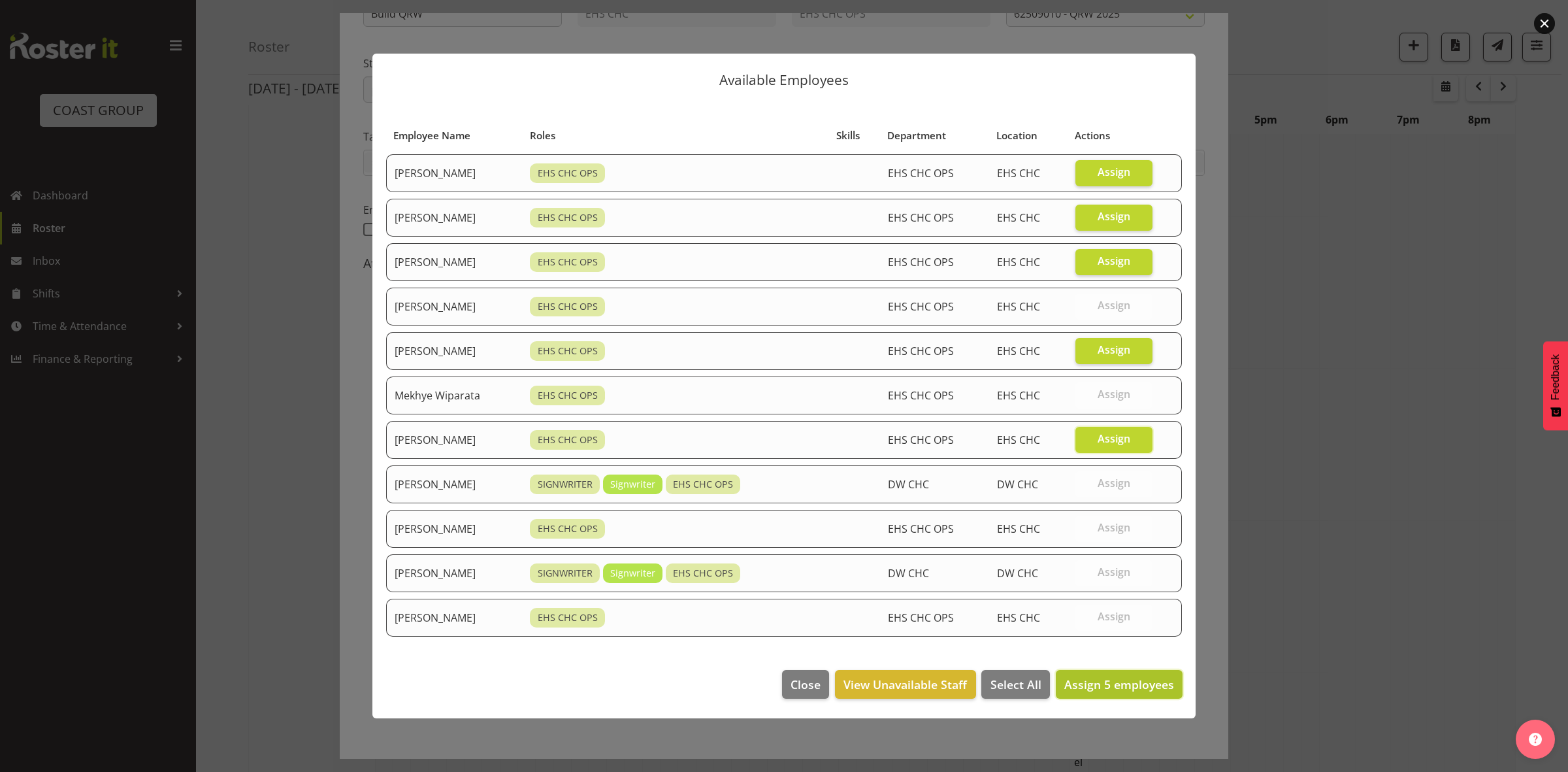
click at [1122, 684] on span "Assign 5 employees" at bounding box center [1119, 684] width 110 height 15
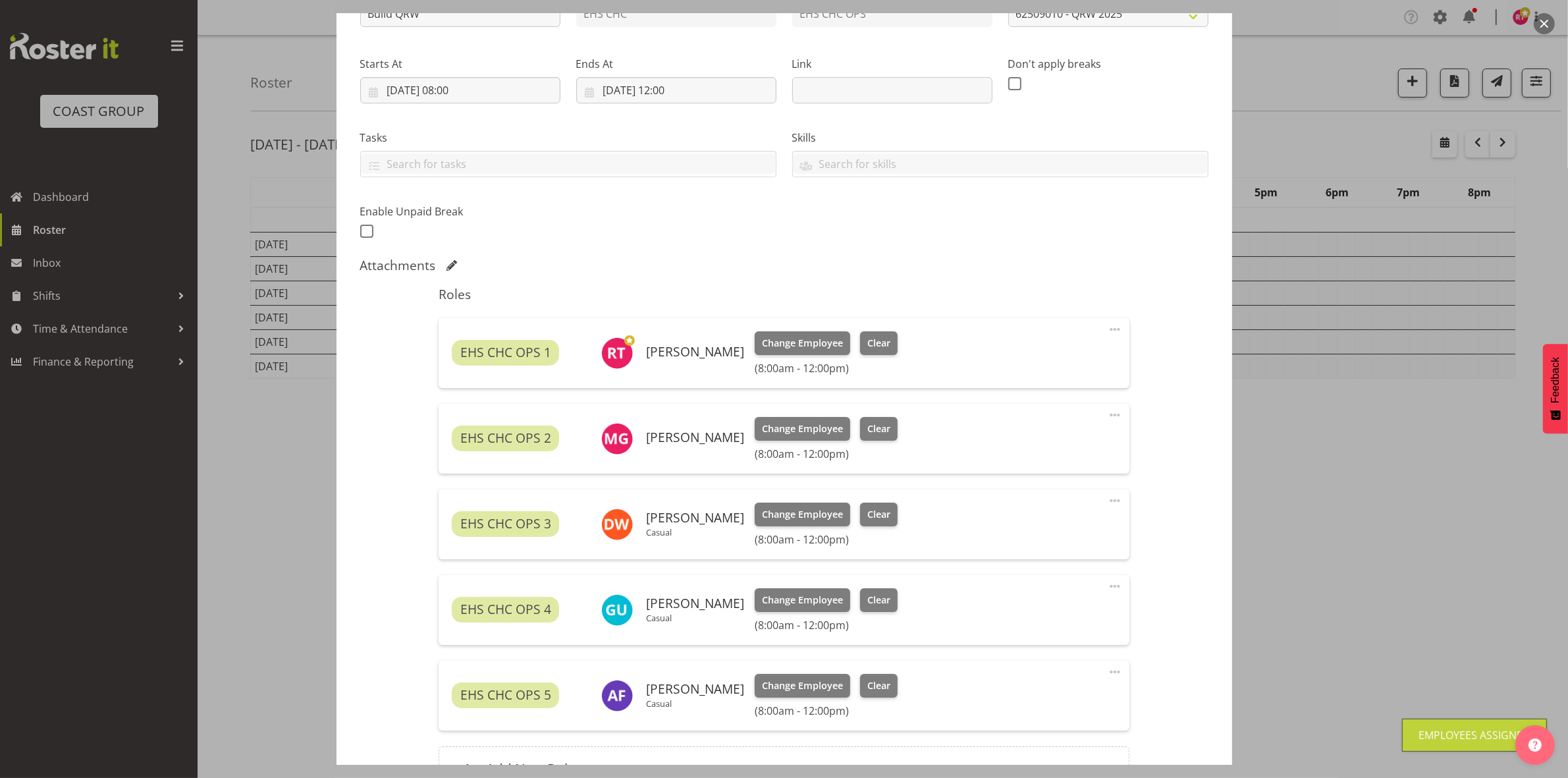
scroll to position [318, 0]
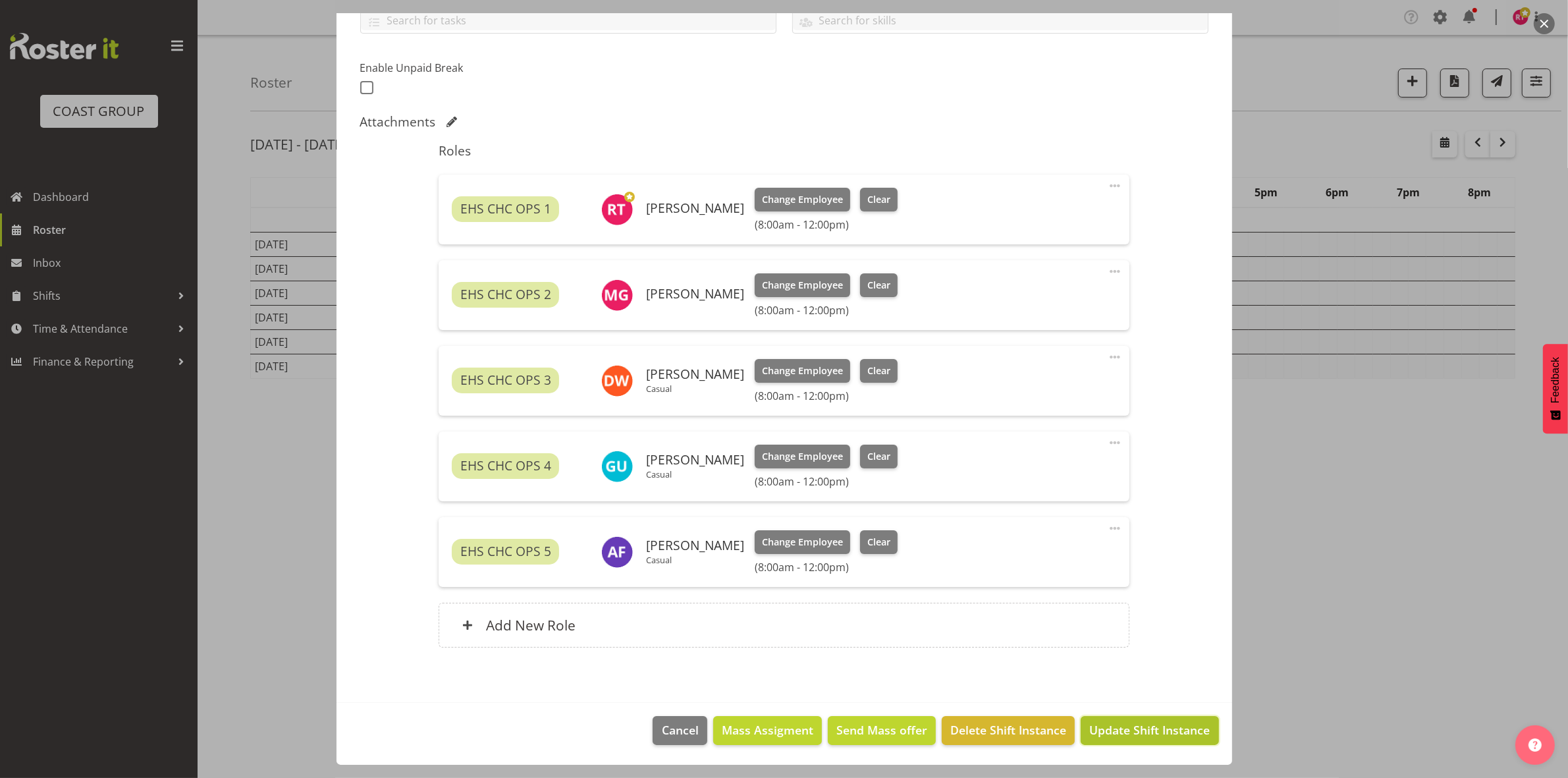
click at [1117, 733] on span "Update Shift Instance" at bounding box center [1149, 729] width 121 height 17
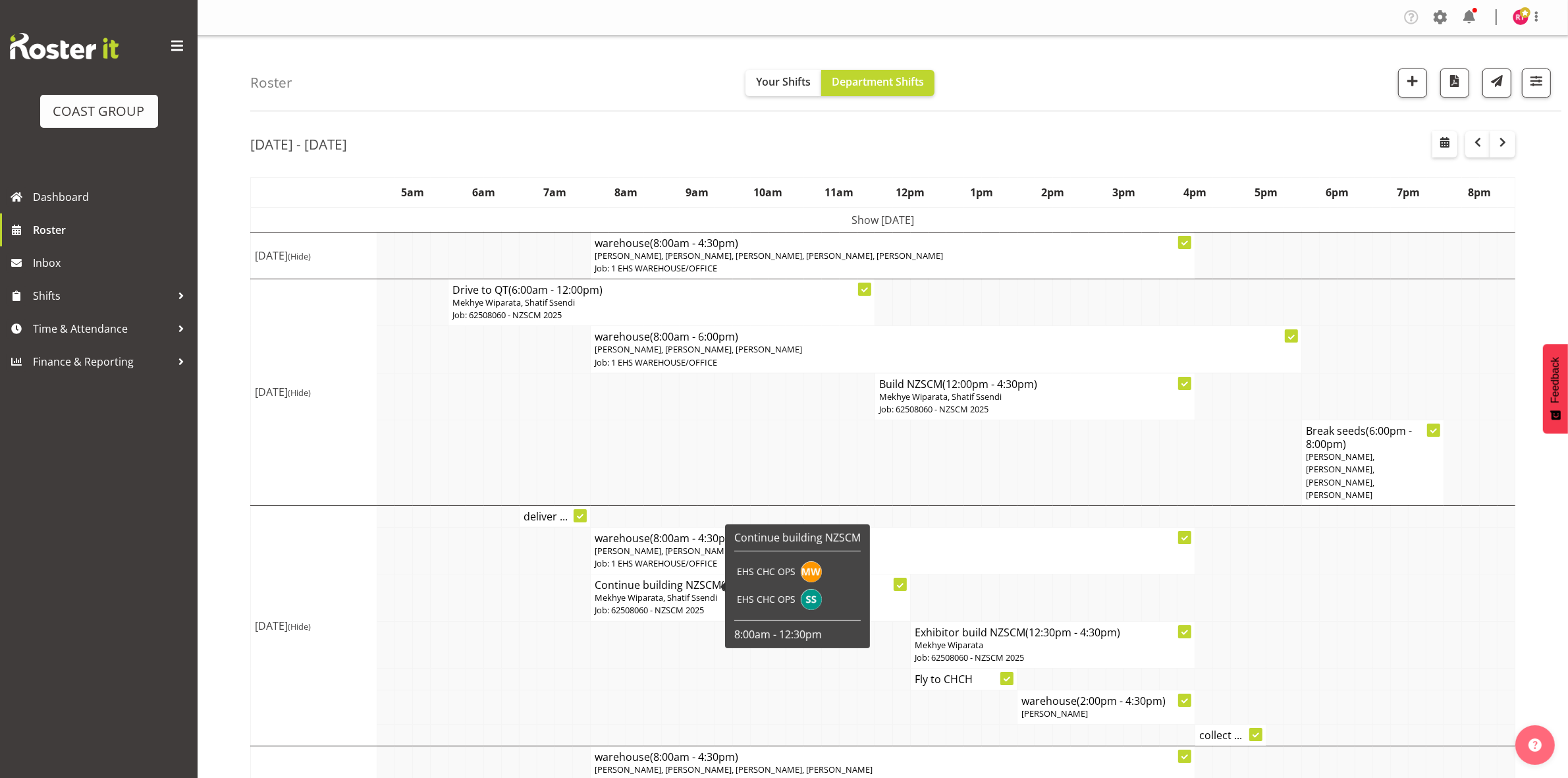
scroll to position [193, 0]
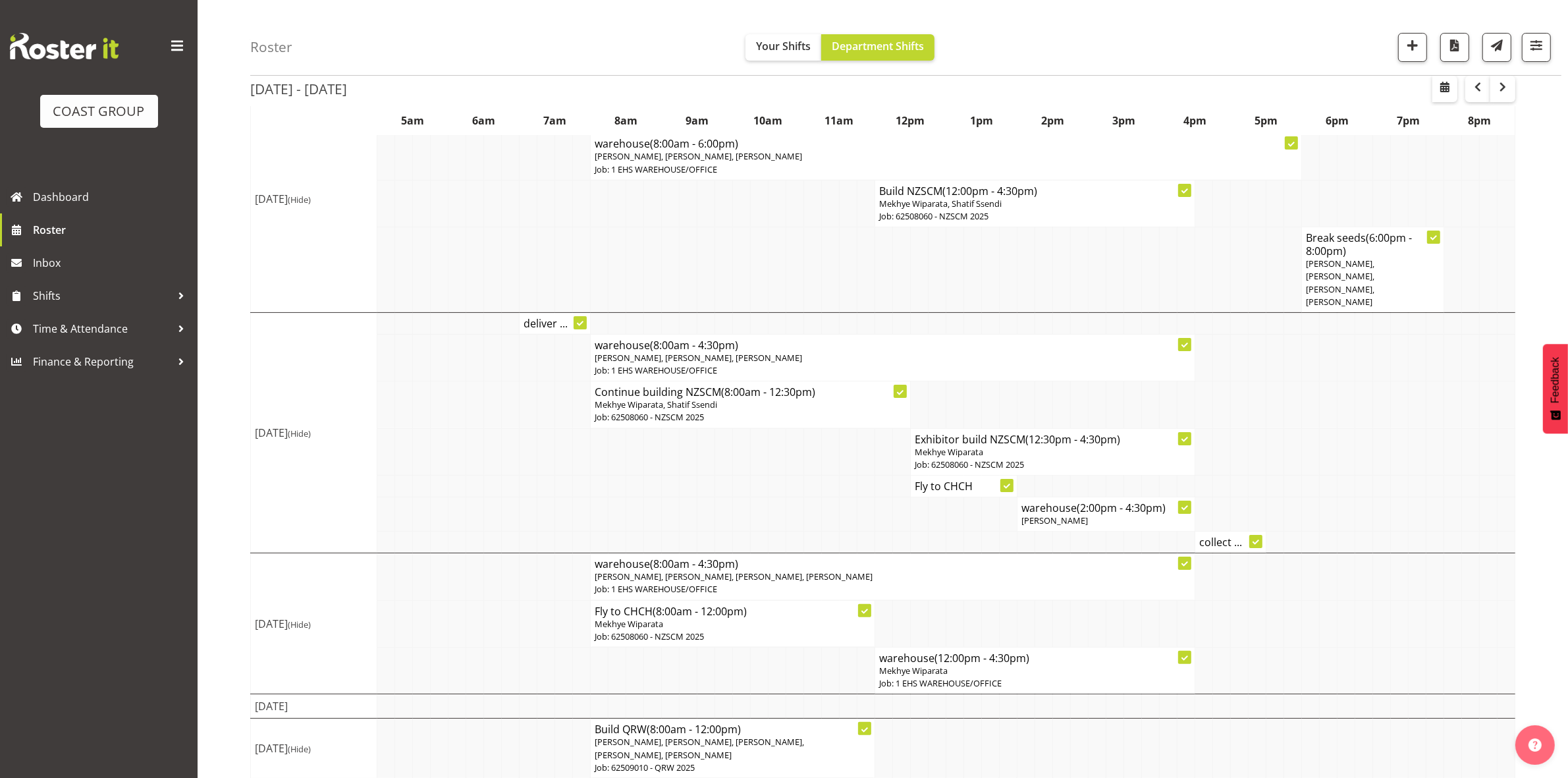
click at [1393, 47] on div "All Locations Clear CARLTON EVENTS Carlton Hamilton Carlton Wellington DW CHC D…" at bounding box center [1469, 47] width 163 height 29
click at [1401, 49] on button "button" at bounding box center [1412, 47] width 29 height 29
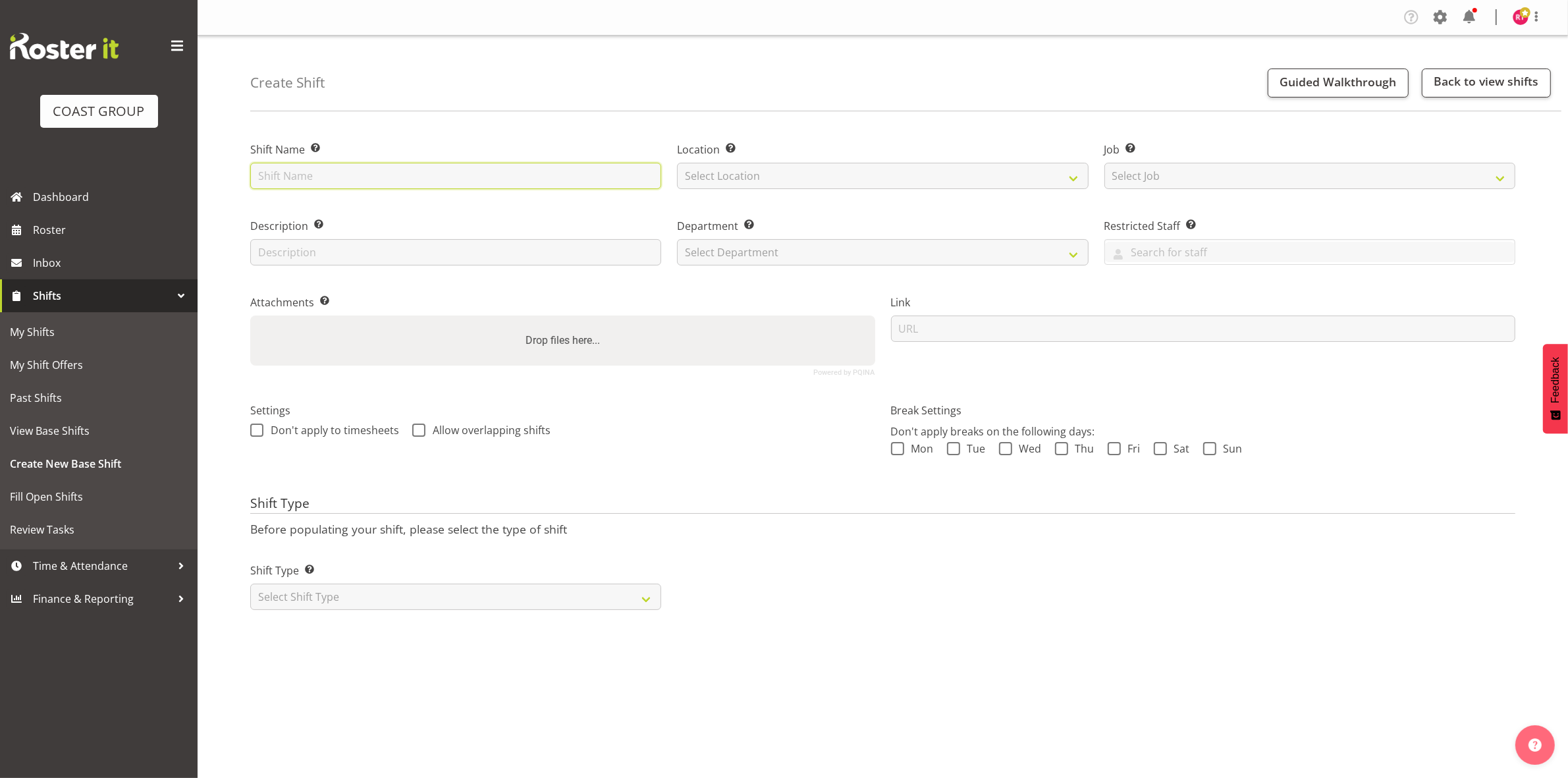
click at [391, 182] on input "text" at bounding box center [456, 175] width 411 height 26
type input "deliver casual"
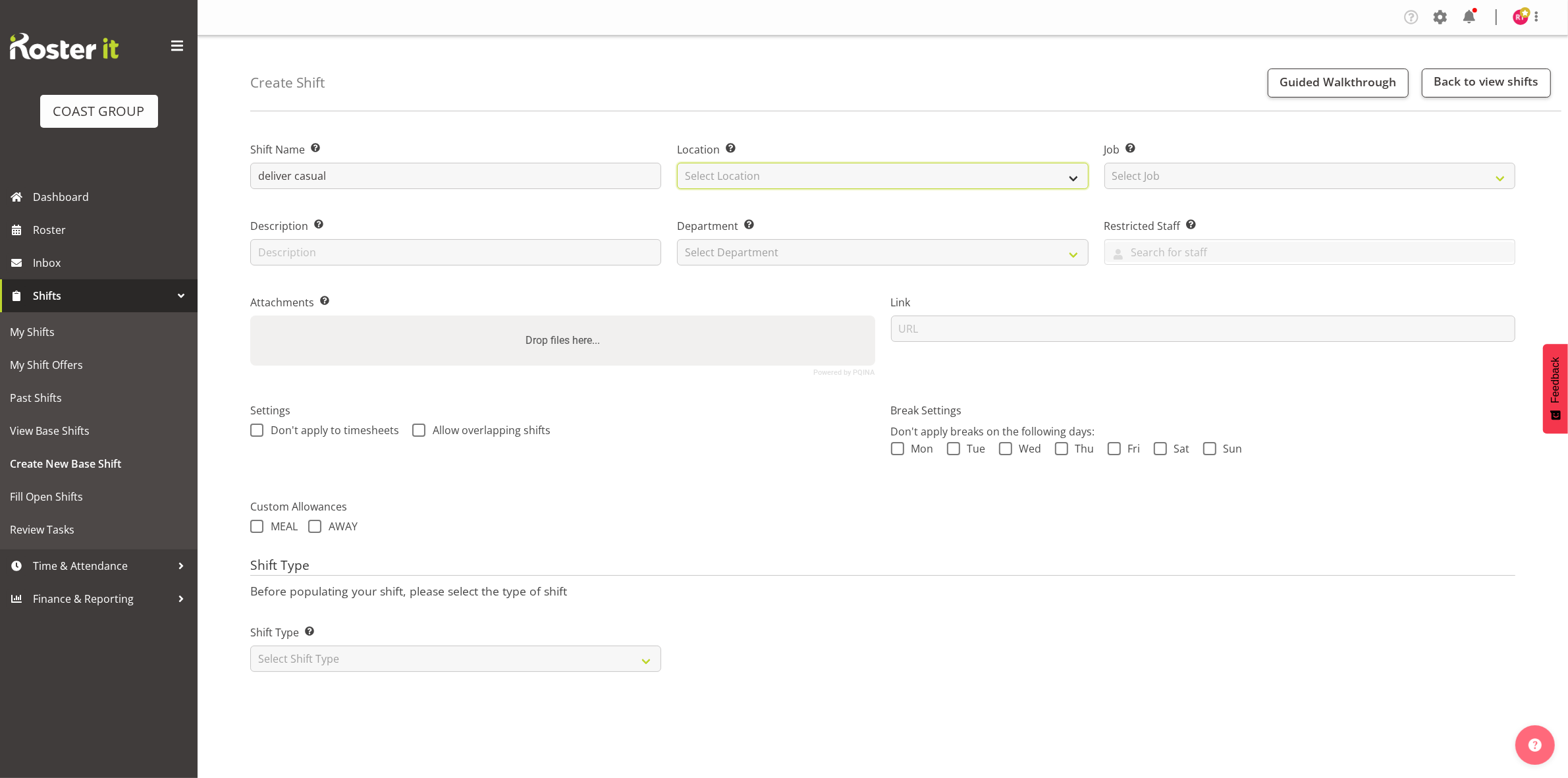
click at [863, 178] on select "Select Location EHS CHC" at bounding box center [883, 175] width 411 height 26
select select "107"
click at [677, 162] on select "Select Location EHS CHC" at bounding box center [883, 175] width 411 height 26
drag, startPoint x: 1205, startPoint y: 168, endPoint x: 1201, endPoint y: 175, distance: 8.1
click at [1205, 168] on select "Select Job Create new job 1 Carlton Events 1 Carlton Hamilton 1 Carlton Welling…" at bounding box center [1310, 175] width 411 height 26
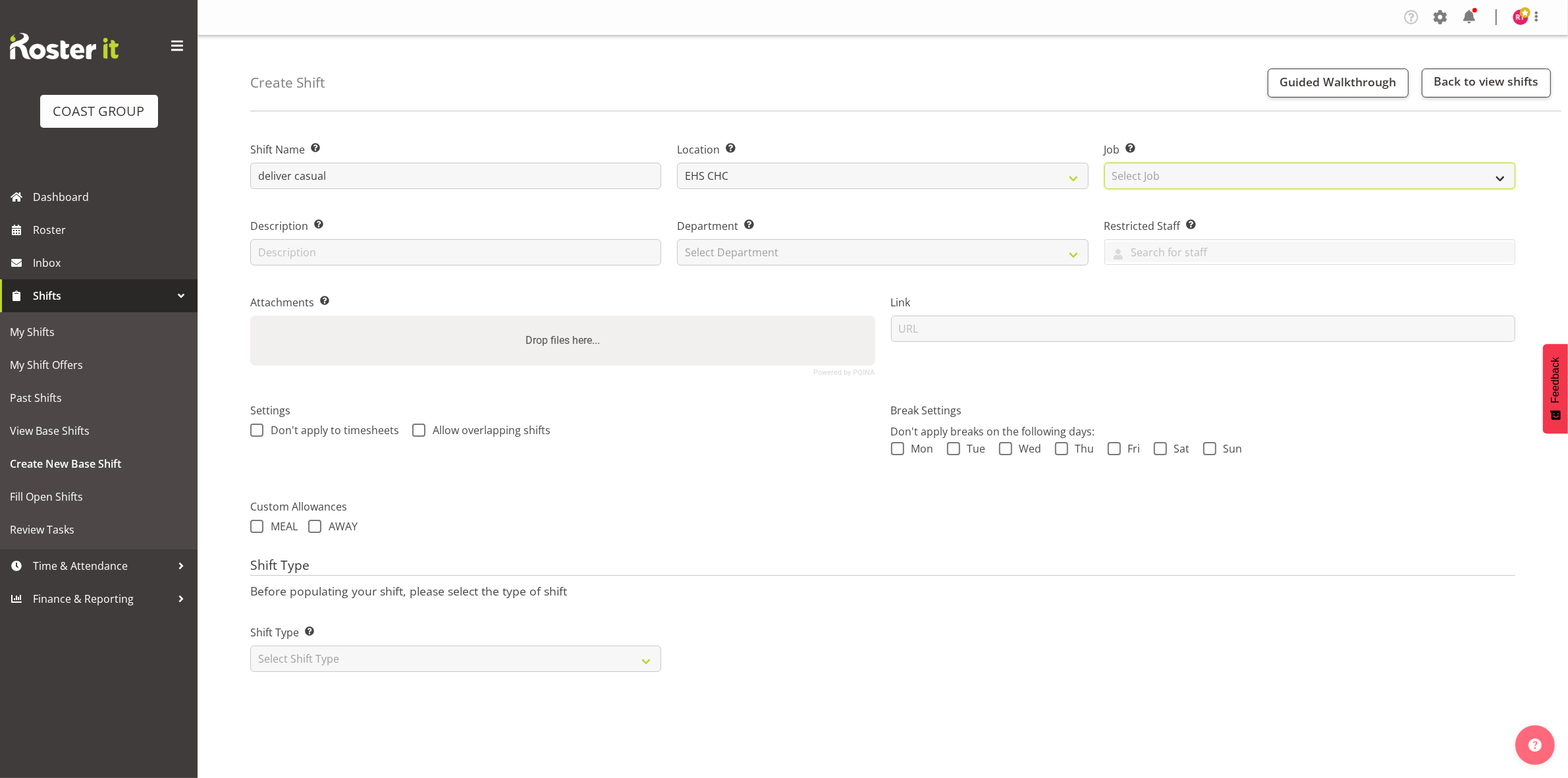
select select "8688"
click at [1104, 162] on select "Select Job Create new job 1 Carlton Events 1 Carlton Hamilton 1 Carlton Welling…" at bounding box center [1310, 175] width 411 height 26
click at [847, 250] on select "Select Department EHS CHC OPS" at bounding box center [883, 252] width 411 height 26
select select "41"
click at [677, 239] on select "Select Department EHS CHC OPS" at bounding box center [883, 252] width 411 height 26
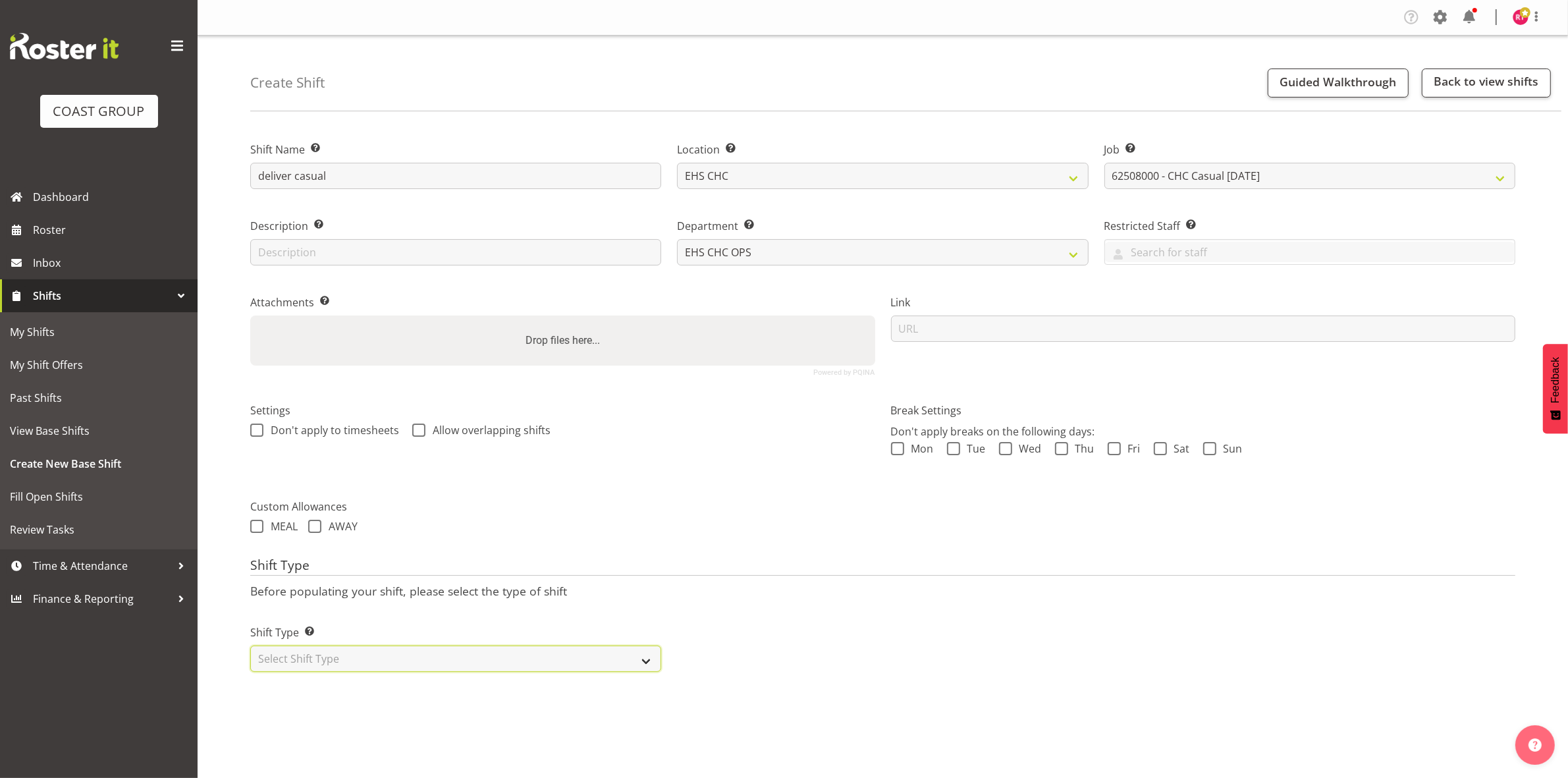
drag, startPoint x: 430, startPoint y: 665, endPoint x: 425, endPoint y: 672, distance: 8.6
click at [430, 665] on select "Select Shift Type One Off Shift Recurring Shift Rotating Shift" at bounding box center [456, 659] width 411 height 26
click at [421, 682] on div "Shift Name Enter a name for the shift (e.g. Day Shift). deliver casual Location…" at bounding box center [908, 413] width 1317 height 582
click at [416, 663] on select "Select Shift Type One Off Shift Recurring Shift Rotating Shift" at bounding box center [456, 659] width 411 height 26
select select "one_off"
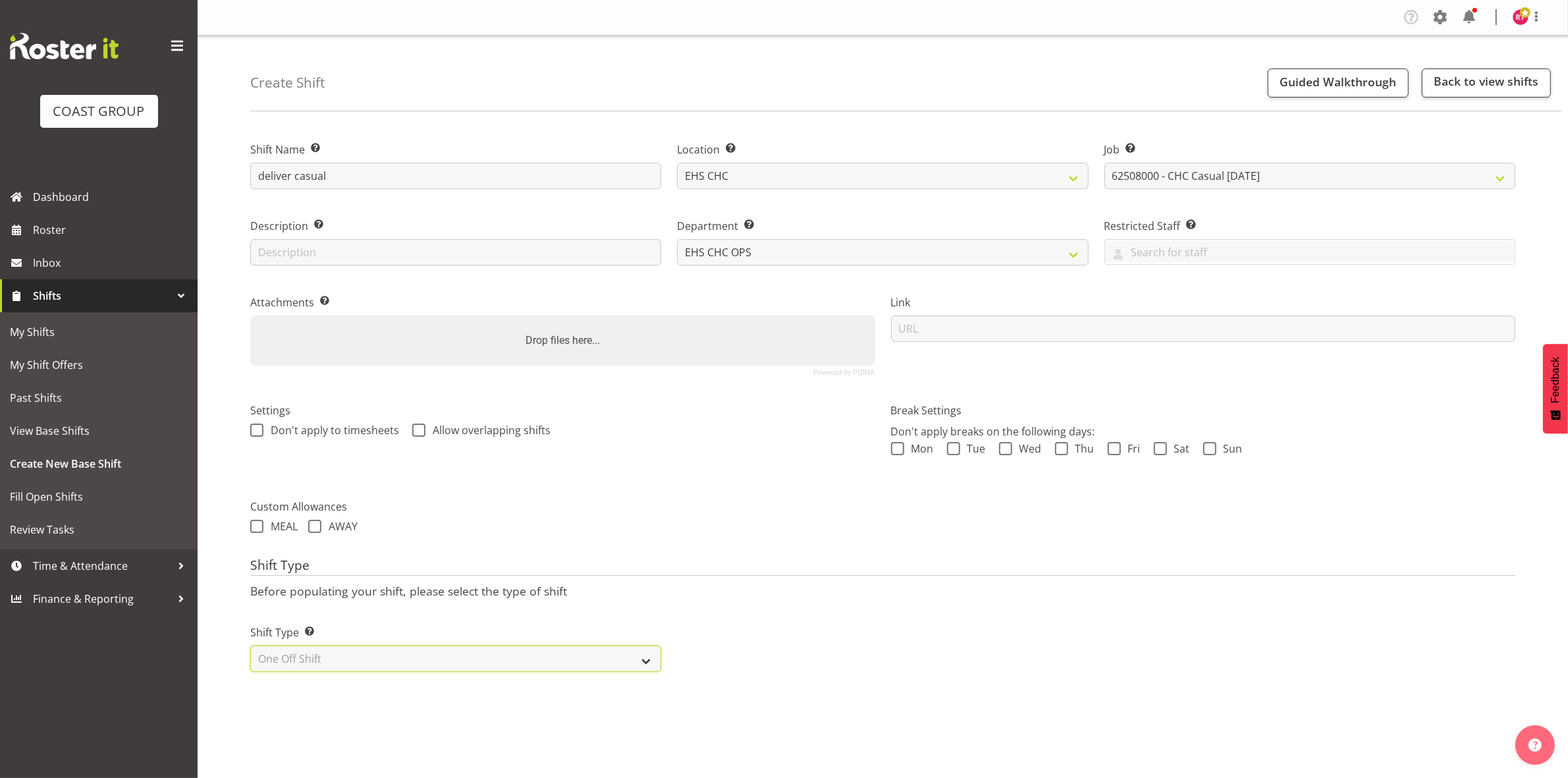
click at [250, 647] on select "Select Shift Type One Off Shift Recurring Shift Rotating Shift" at bounding box center [456, 659] width 411 height 26
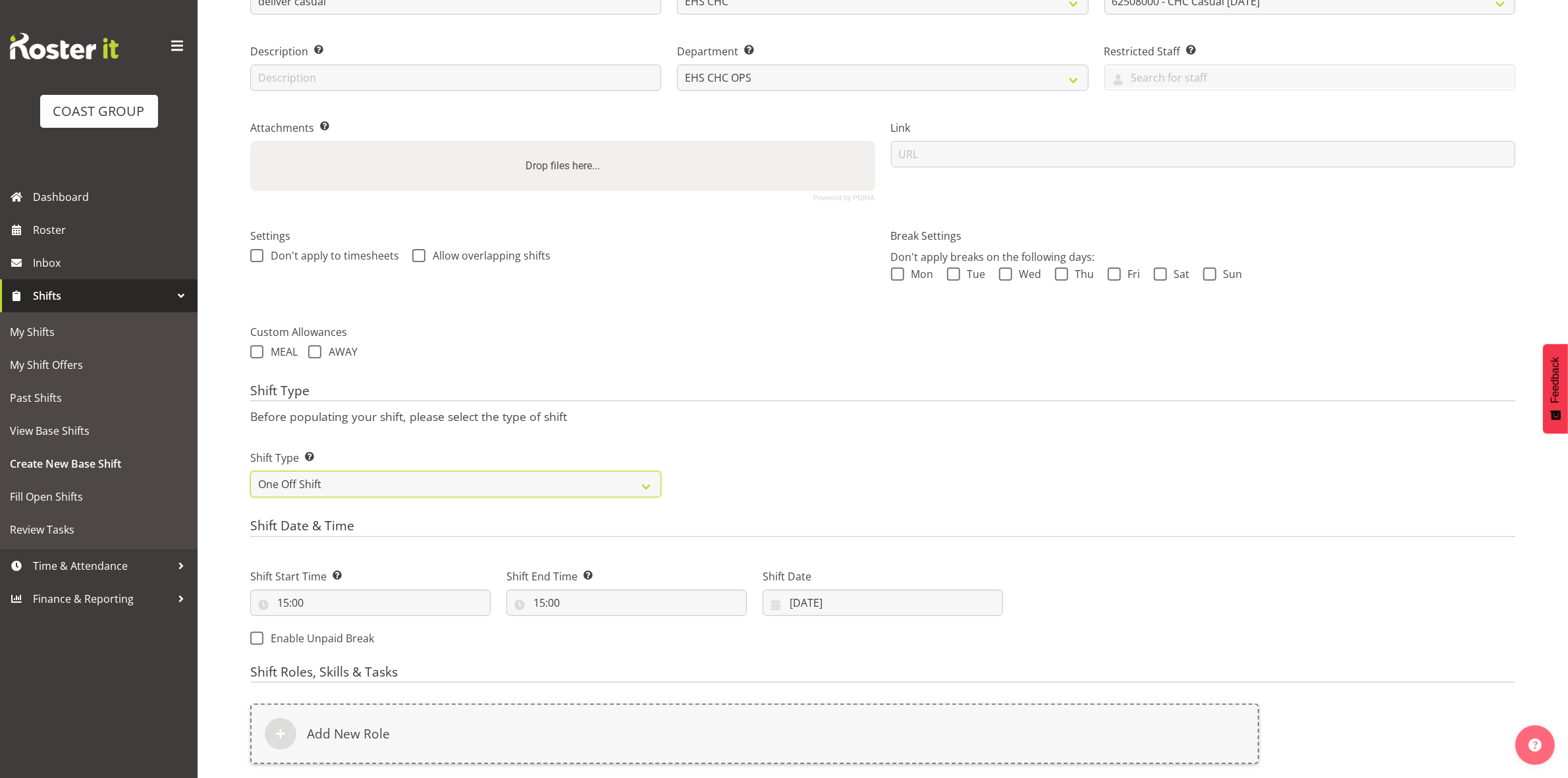
scroll to position [361, 0]
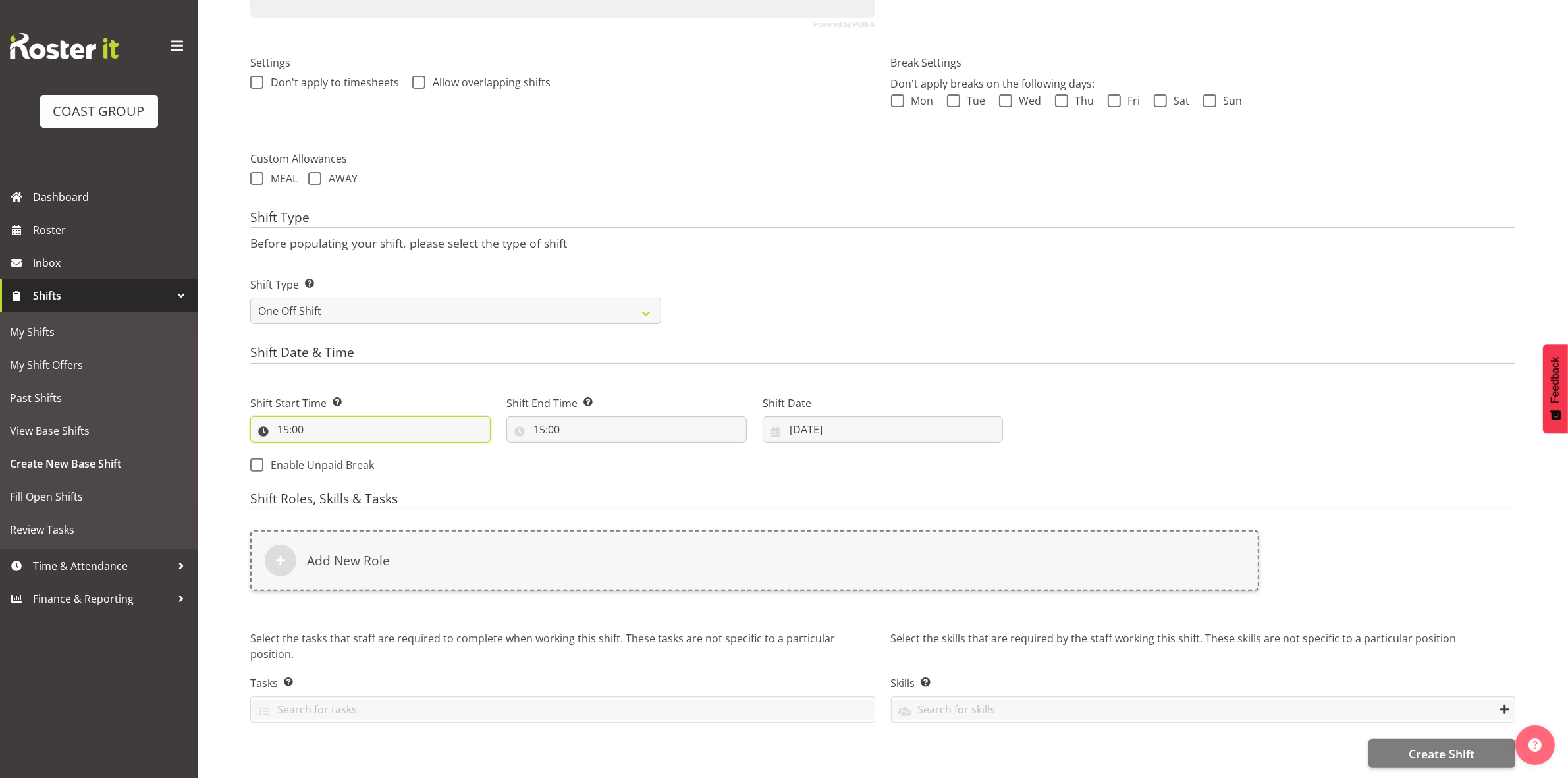
click at [284, 417] on input "15:00" at bounding box center [370, 429] width 241 height 26
click at [336, 450] on select "00 01 02 03 04 05 06 07 08 09 10 11 12 13 14 15 16 17 18 19 20 21 22 23" at bounding box center [340, 463] width 30 height 26
select select "12"
click at [325, 450] on select "00 01 02 03 04 05 06 07 08 09 10 11 12 13 14 15 16 17 18 19 20 21 22 23" at bounding box center [340, 463] width 30 height 26
type input "12:00"
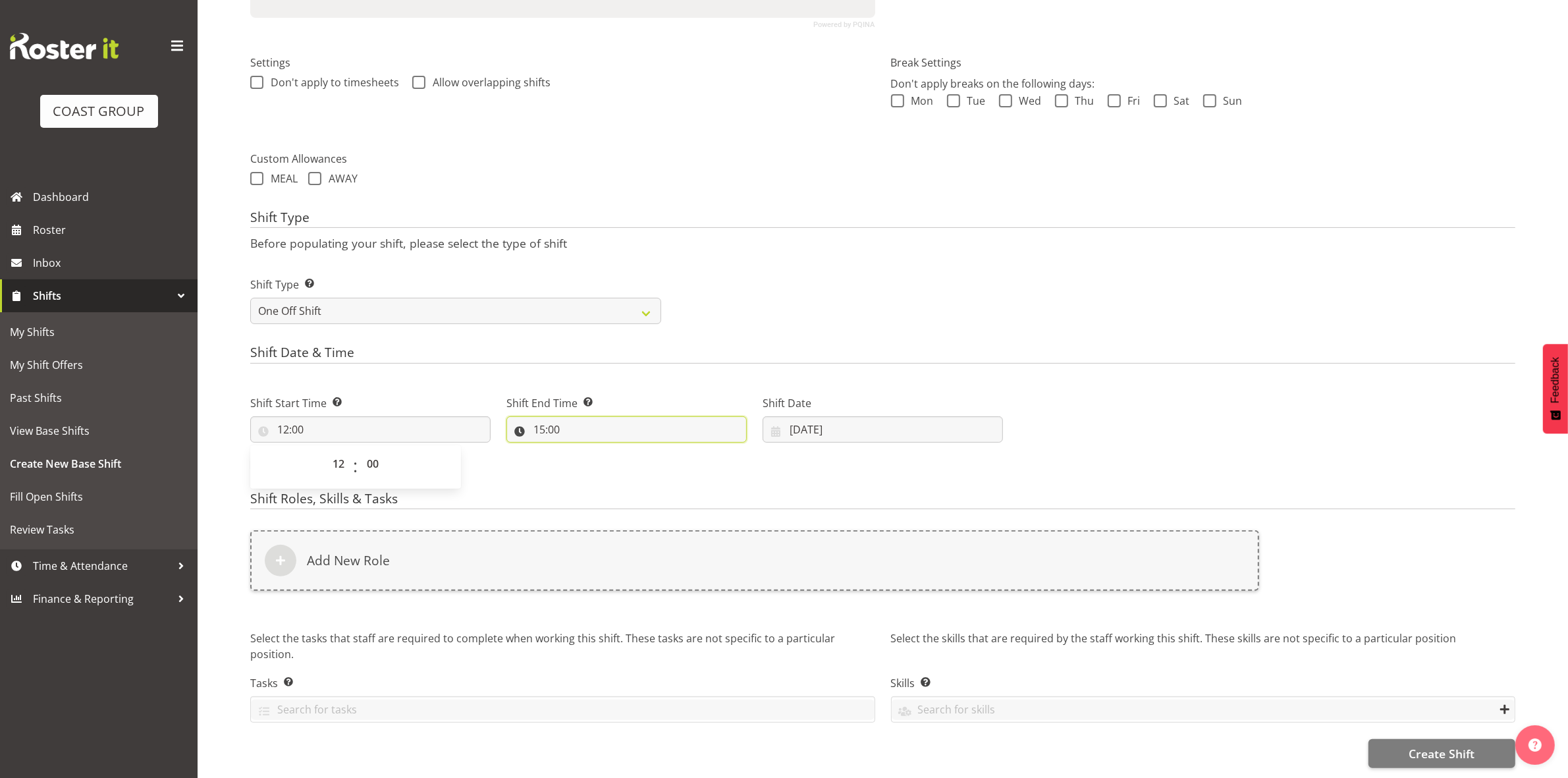
click at [540, 419] on input "15:00" at bounding box center [626, 429] width 241 height 26
click at [600, 458] on select "00 01 02 03 04 05 06 07 08 09 10 11 12 13 14 15 16 17 18 19 20 21 22 23" at bounding box center [596, 463] width 30 height 26
select select "13"
click at [582, 450] on select "00 01 02 03 04 05 06 07 08 09 10 11 12 13 14 15 16 17 18 19 20 21 22 23" at bounding box center [596, 463] width 30 height 26
type input "13:00"
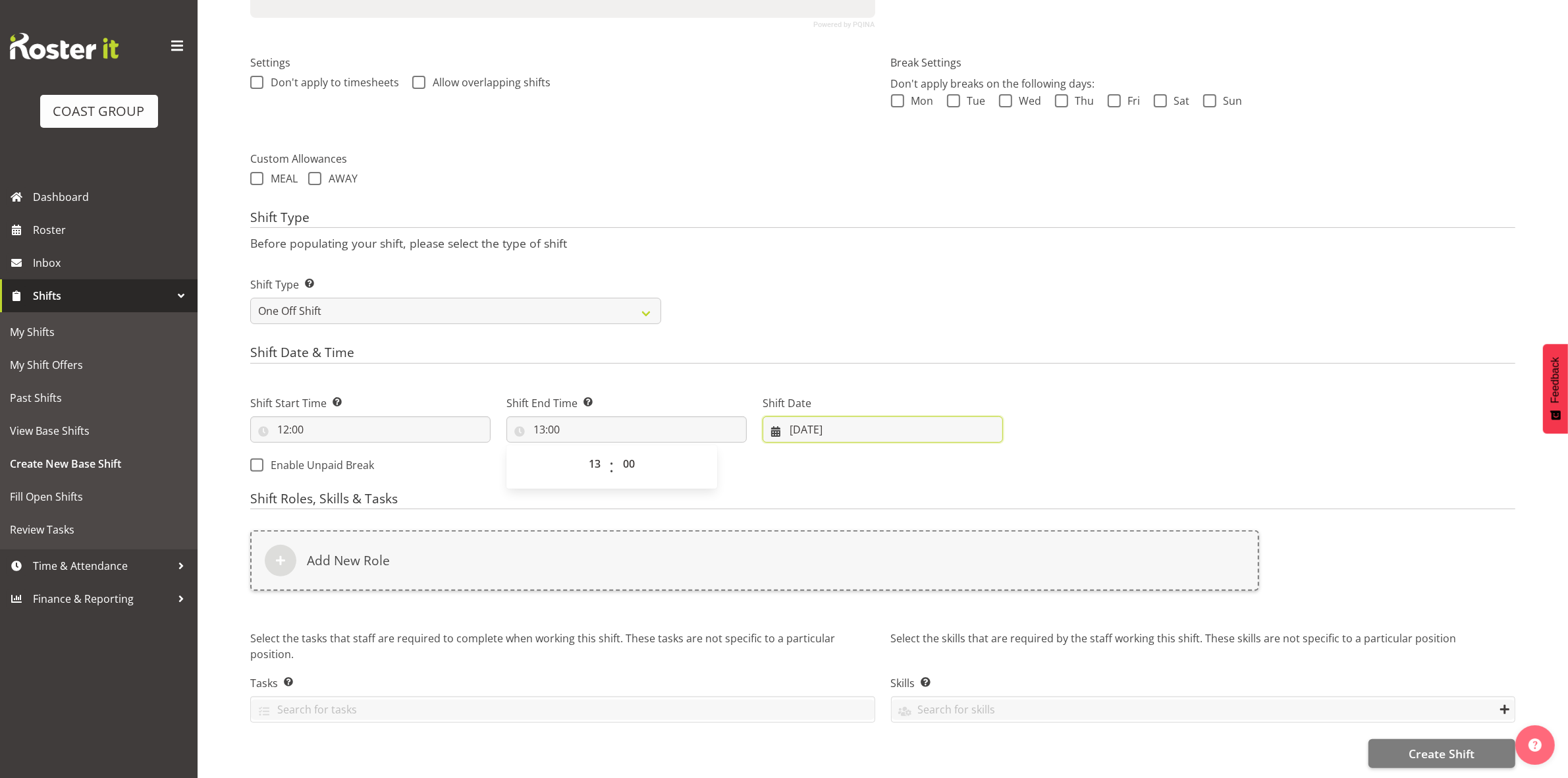
click at [794, 417] on input "26/08/2025" at bounding box center [883, 429] width 241 height 26
click at [795, 648] on link "31" at bounding box center [803, 660] width 26 height 24
type input "31/08/2025"
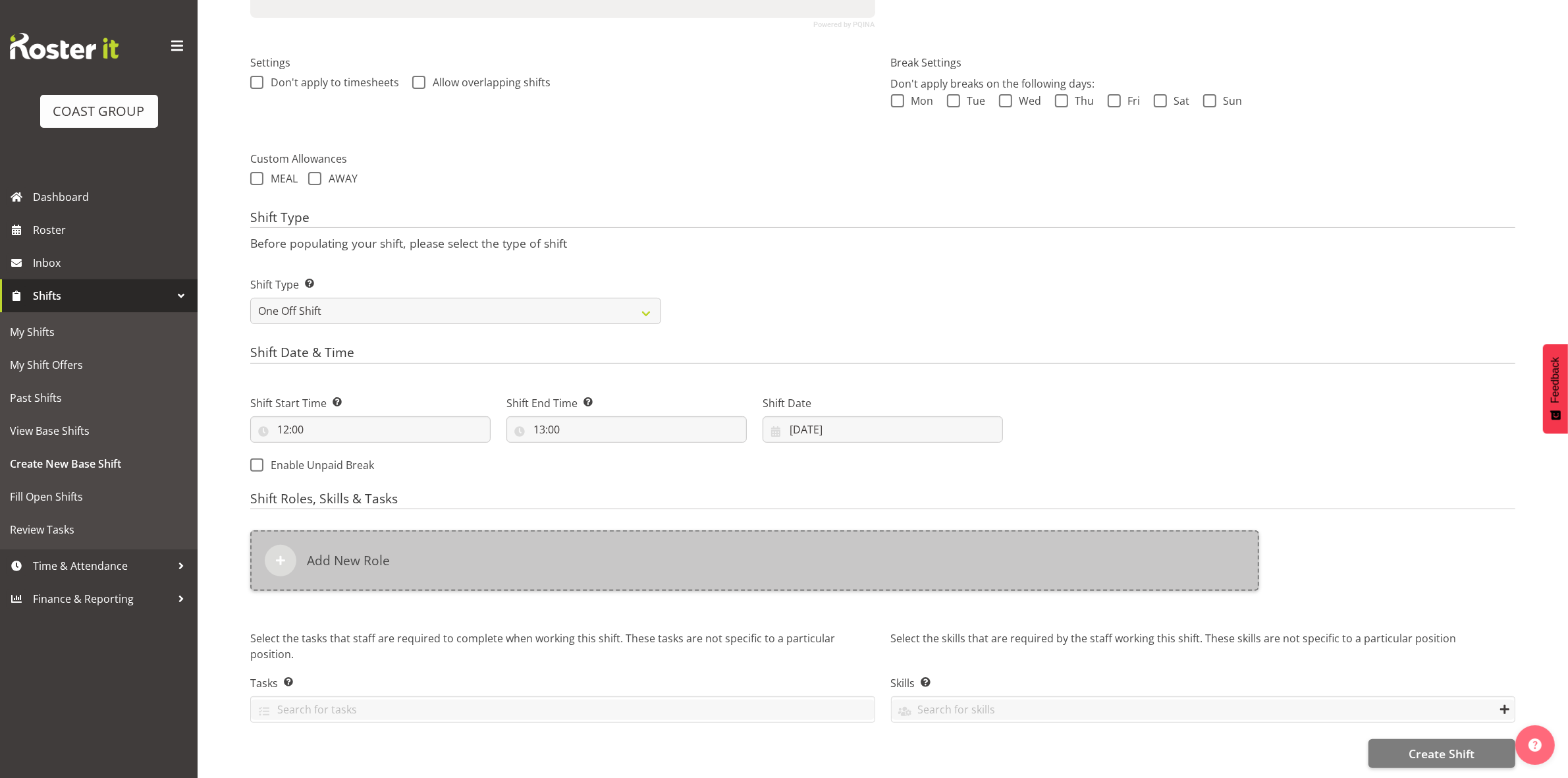
click at [474, 562] on div "Add New Role" at bounding box center [754, 561] width 1009 height 61
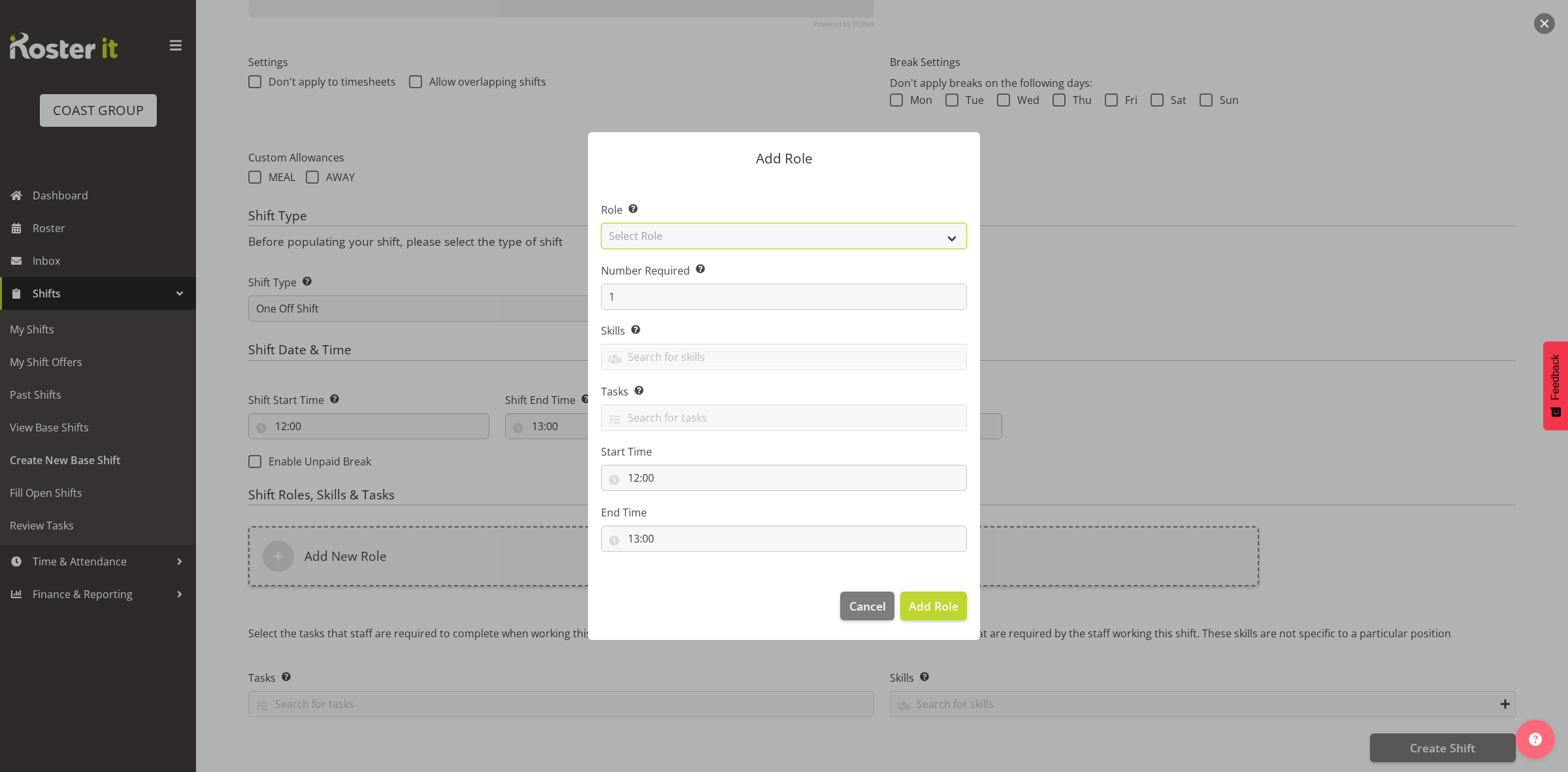
click at [703, 231] on select "Select Role ACCOUNT MANAGER ACCOUNT MANAGER DW ACCOUNTS AKL DIANNA VEHICLES AKL…" at bounding box center [784, 235] width 366 height 26
select select "192"
click at [601, 223] on select "Select Role ACCOUNT MANAGER ACCOUNT MANAGER DW ACCOUNTS AKL DIANNA VEHICLES AKL…" at bounding box center [784, 235] width 366 height 26
click at [943, 609] on span "Add Role" at bounding box center [933, 605] width 49 height 15
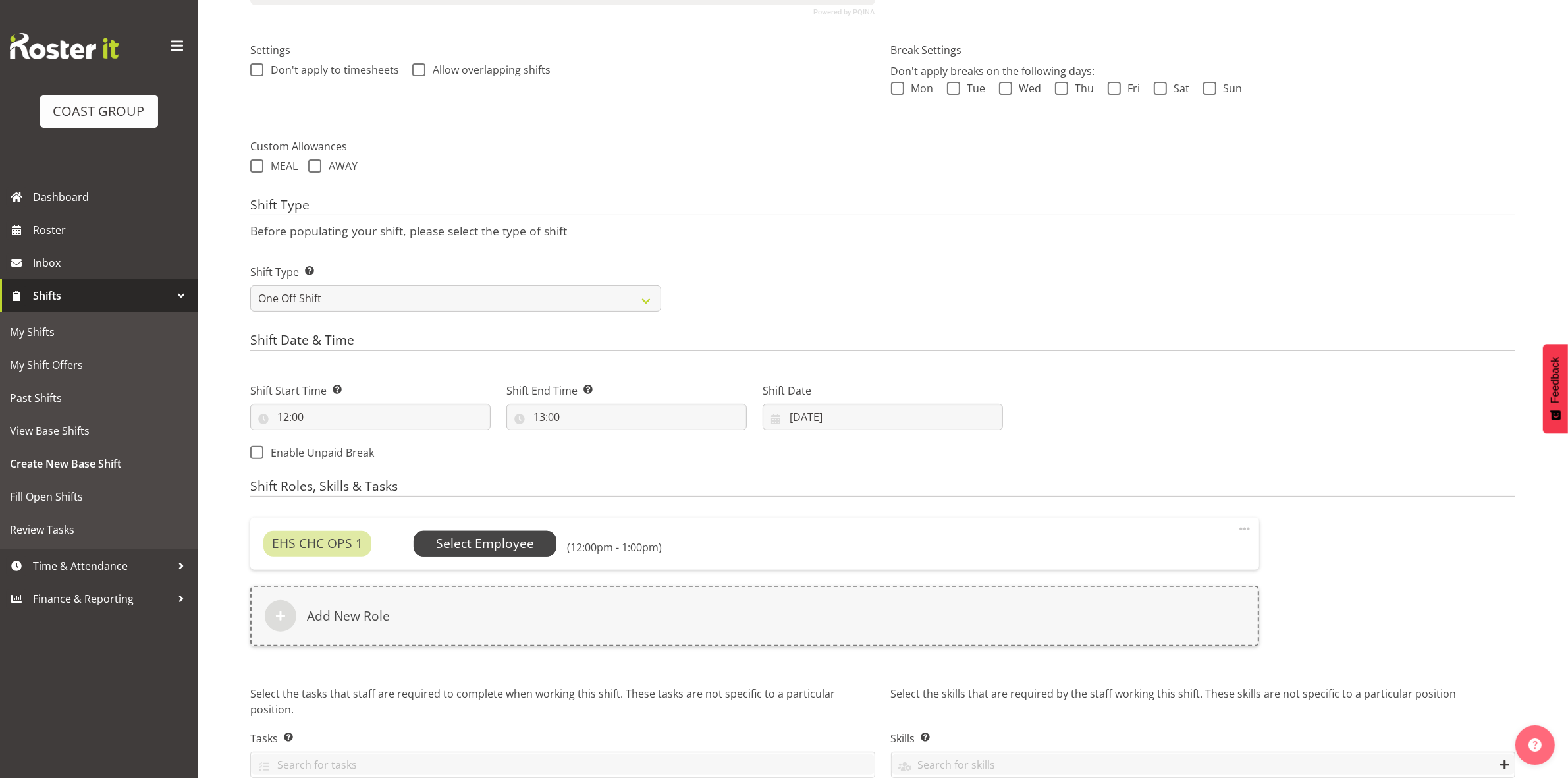
click at [470, 534] on span "Select Employee" at bounding box center [485, 543] width 144 height 25
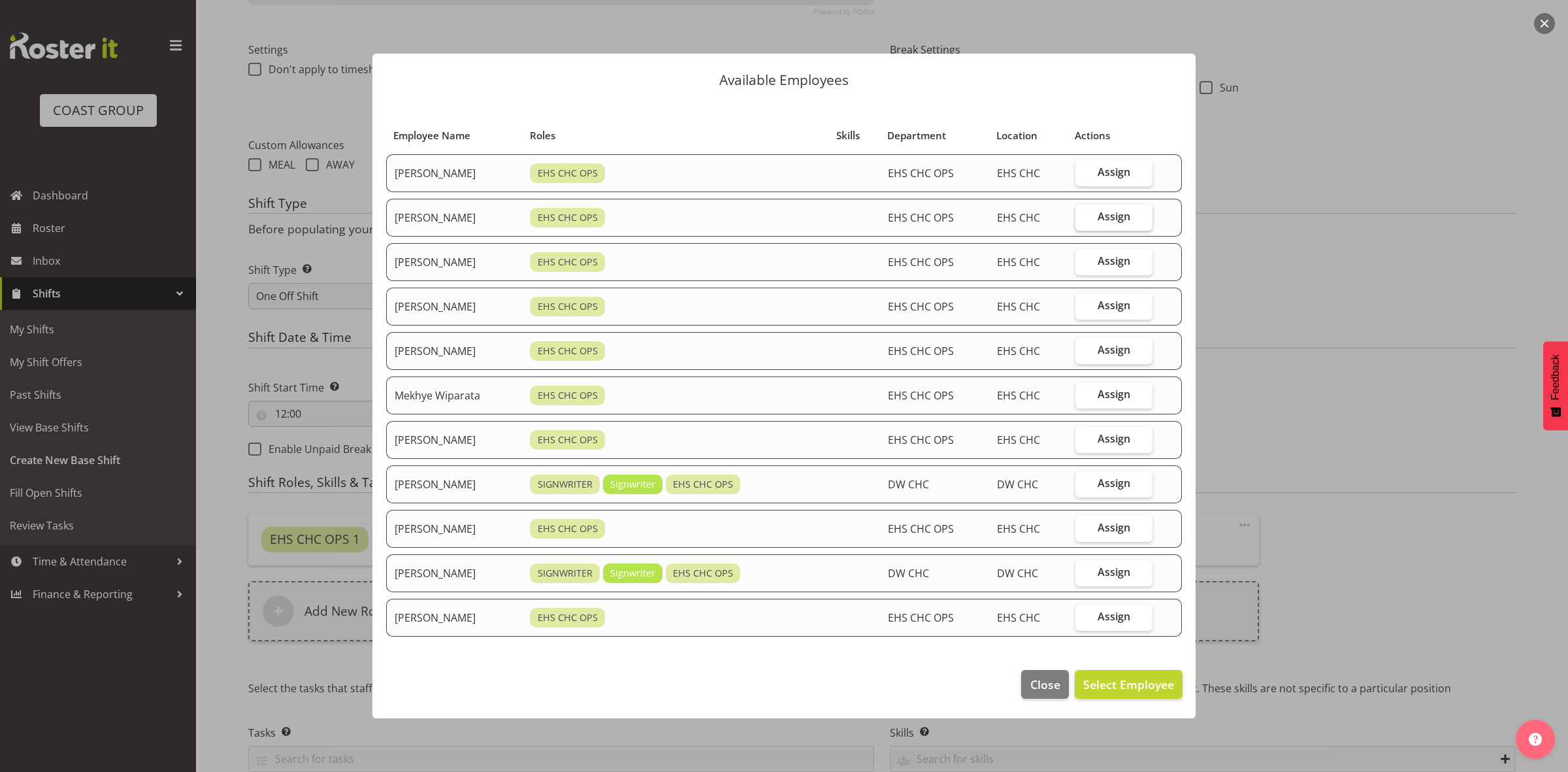
click at [1115, 220] on span "Assign" at bounding box center [1114, 217] width 33 height 13
click at [1084, 220] on input "Assign" at bounding box center [1080, 217] width 9 height 9
checkbox input "true"
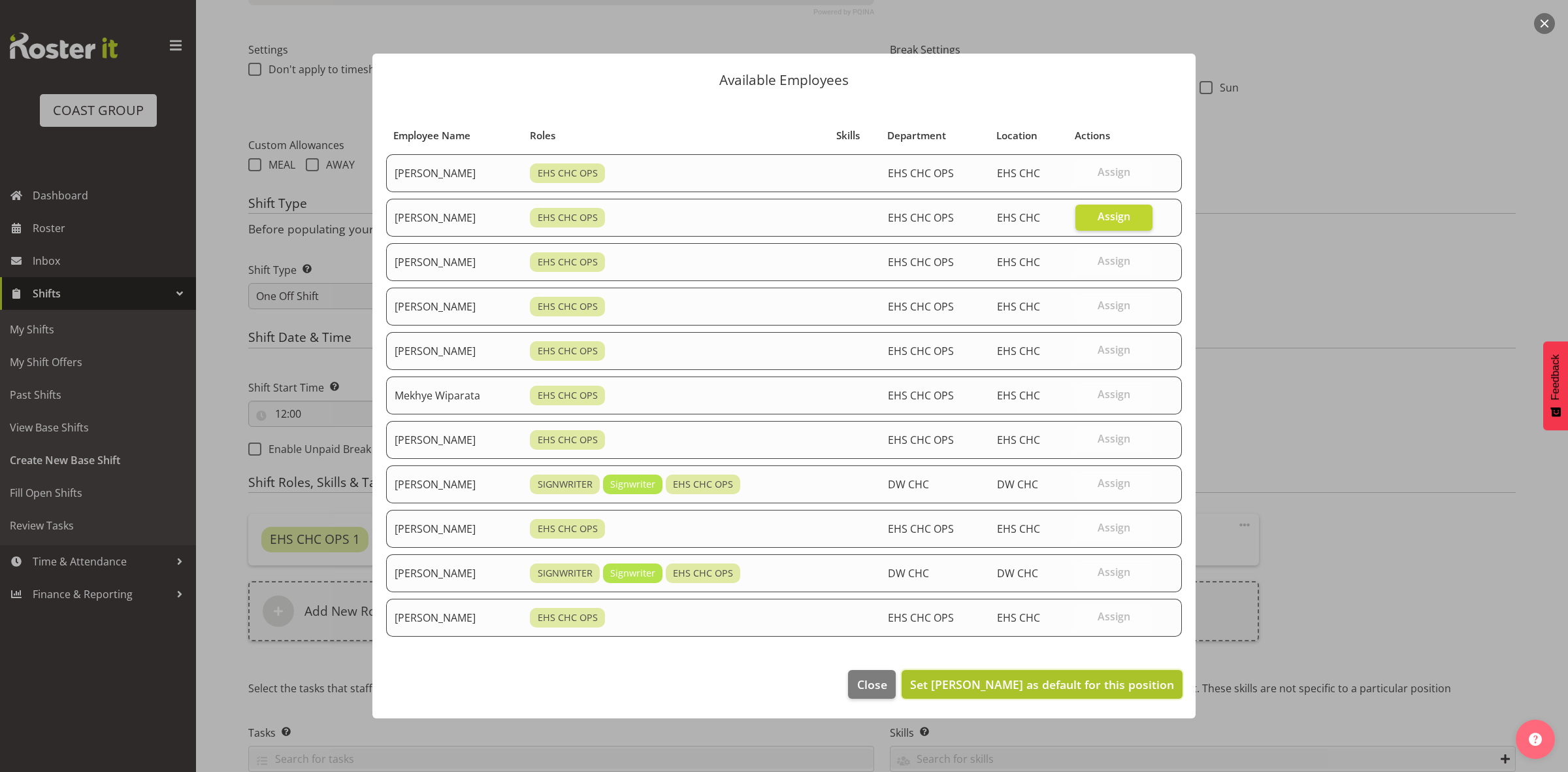
click at [1075, 678] on span "Set David Wiseman as default for this position" at bounding box center [1042, 684] width 264 height 15
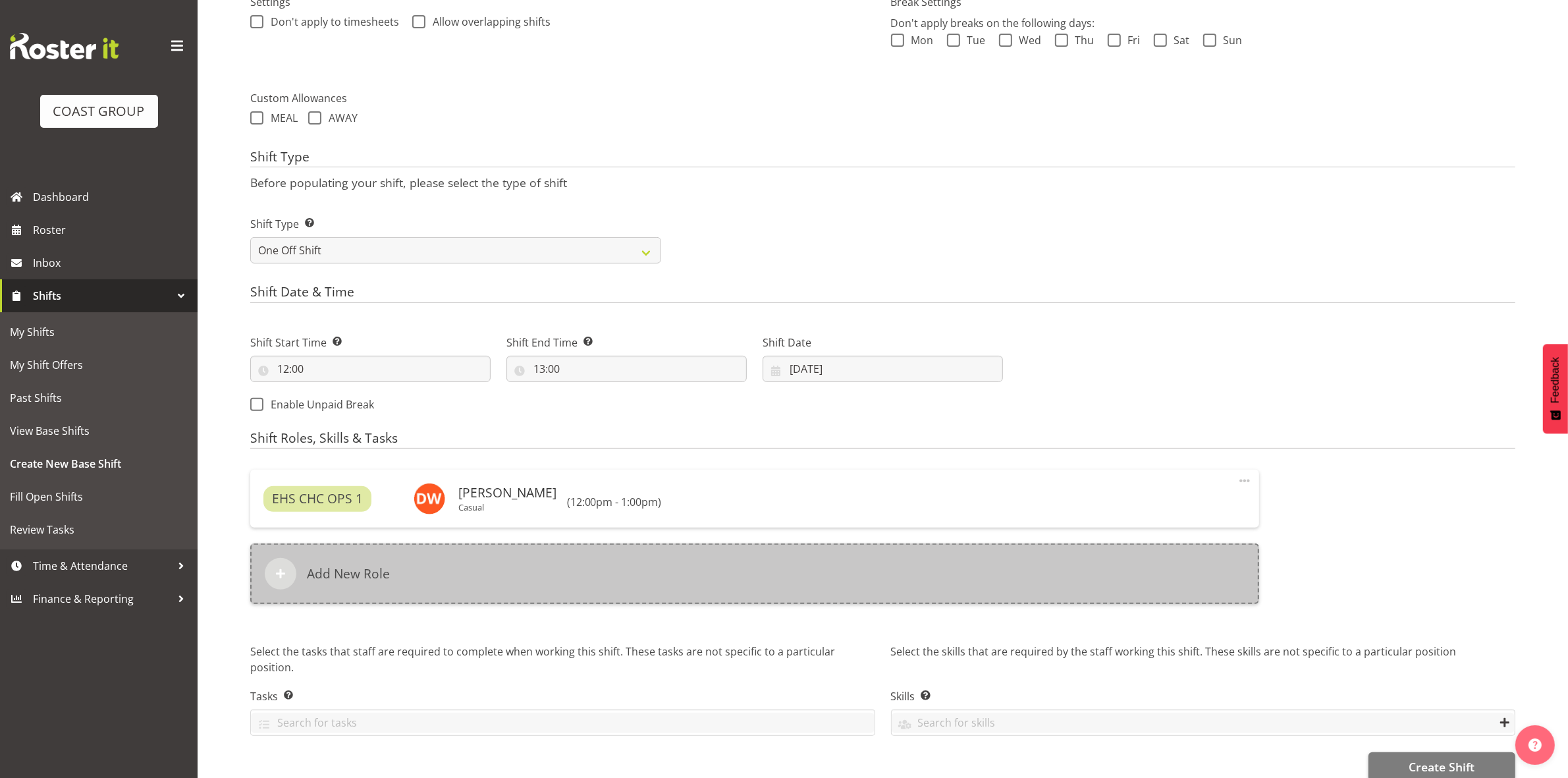
scroll to position [435, 0]
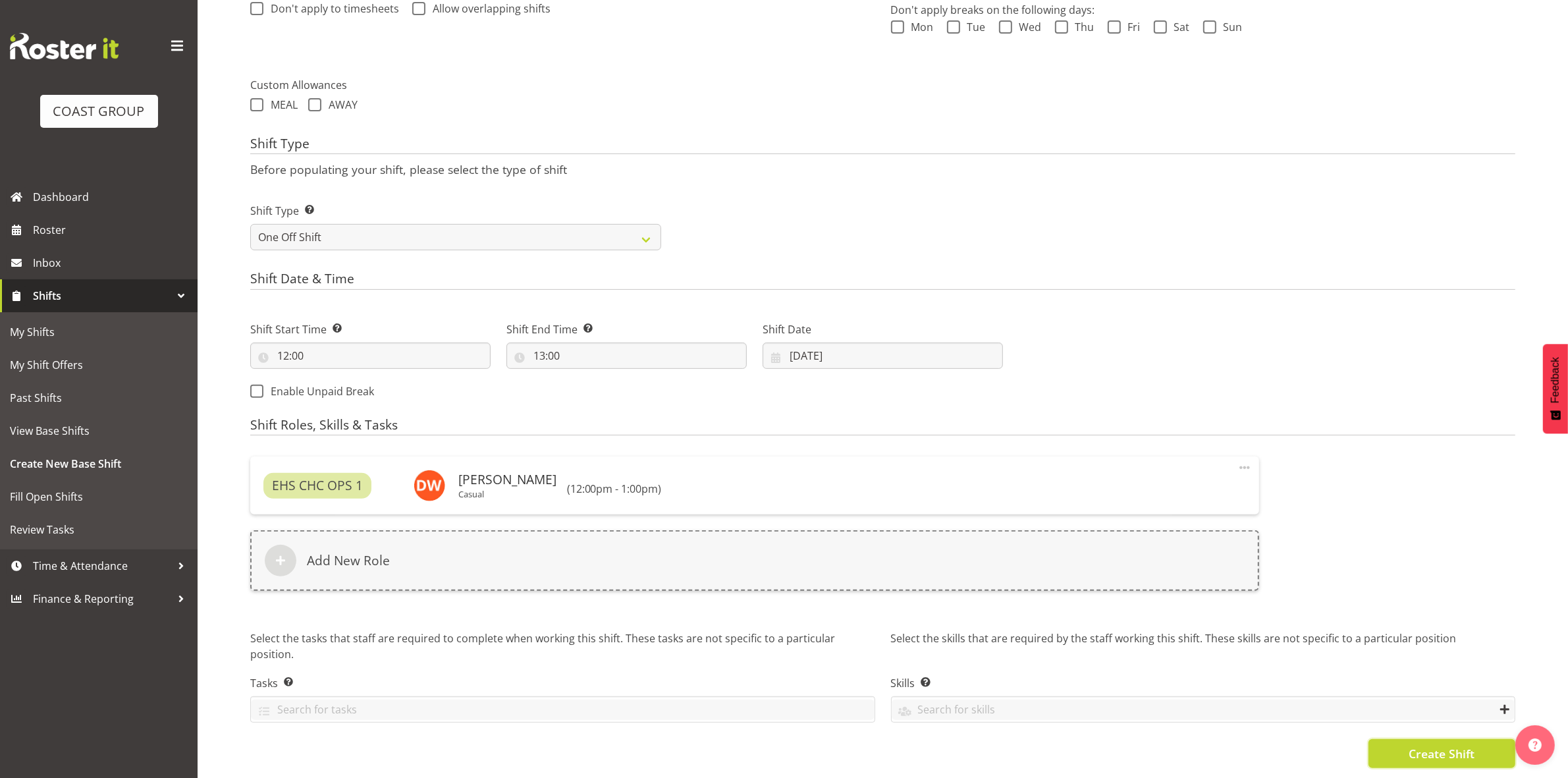
click at [1442, 745] on span "Create Shift" at bounding box center [1441, 753] width 66 height 17
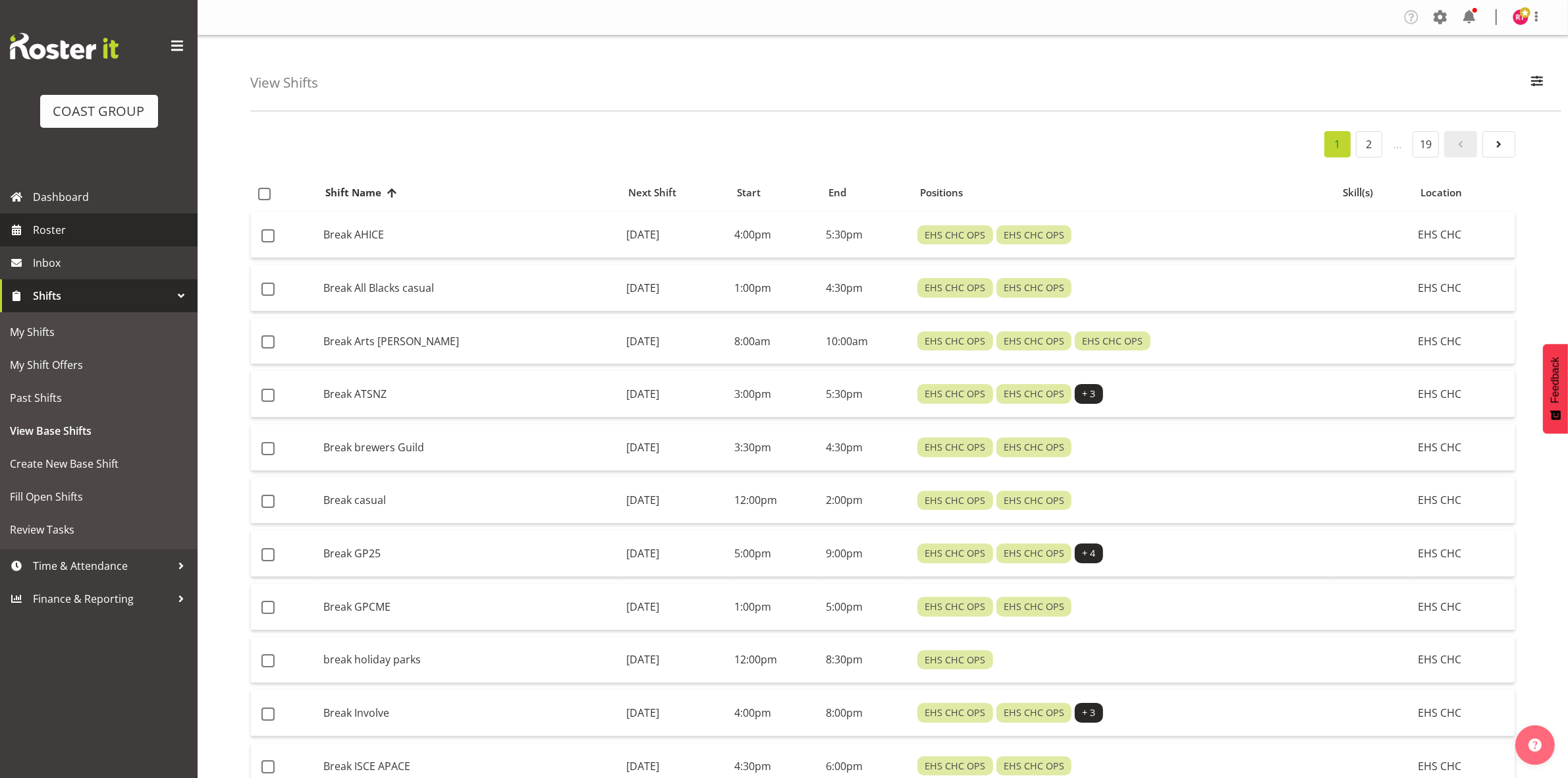
click at [100, 227] on span "Roster" at bounding box center [112, 229] width 158 height 20
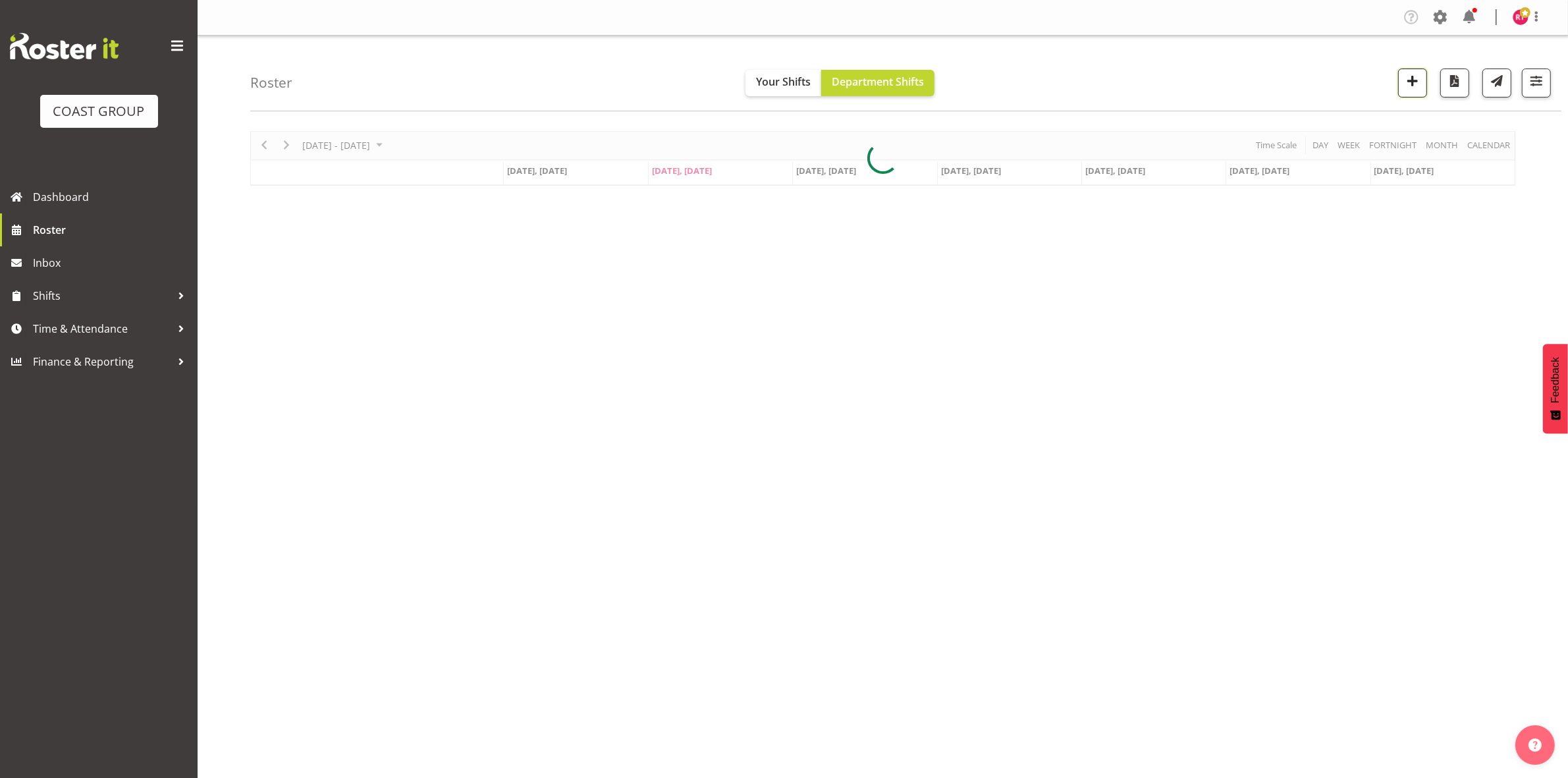
click at [1404, 83] on span "button" at bounding box center [1412, 80] width 17 height 17
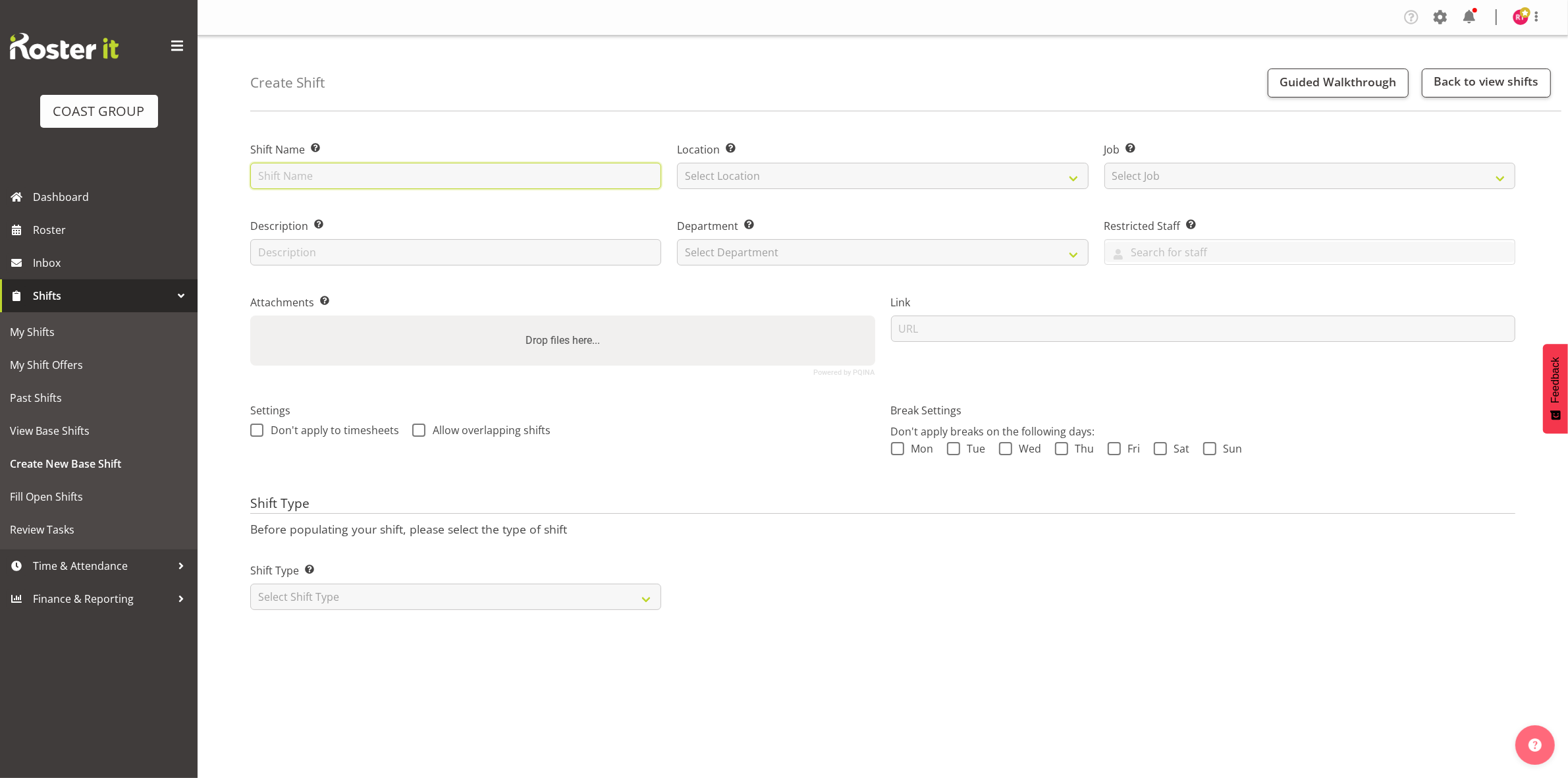
click at [343, 170] on input "text" at bounding box center [456, 175] width 411 height 26
type input "Fly to QT"
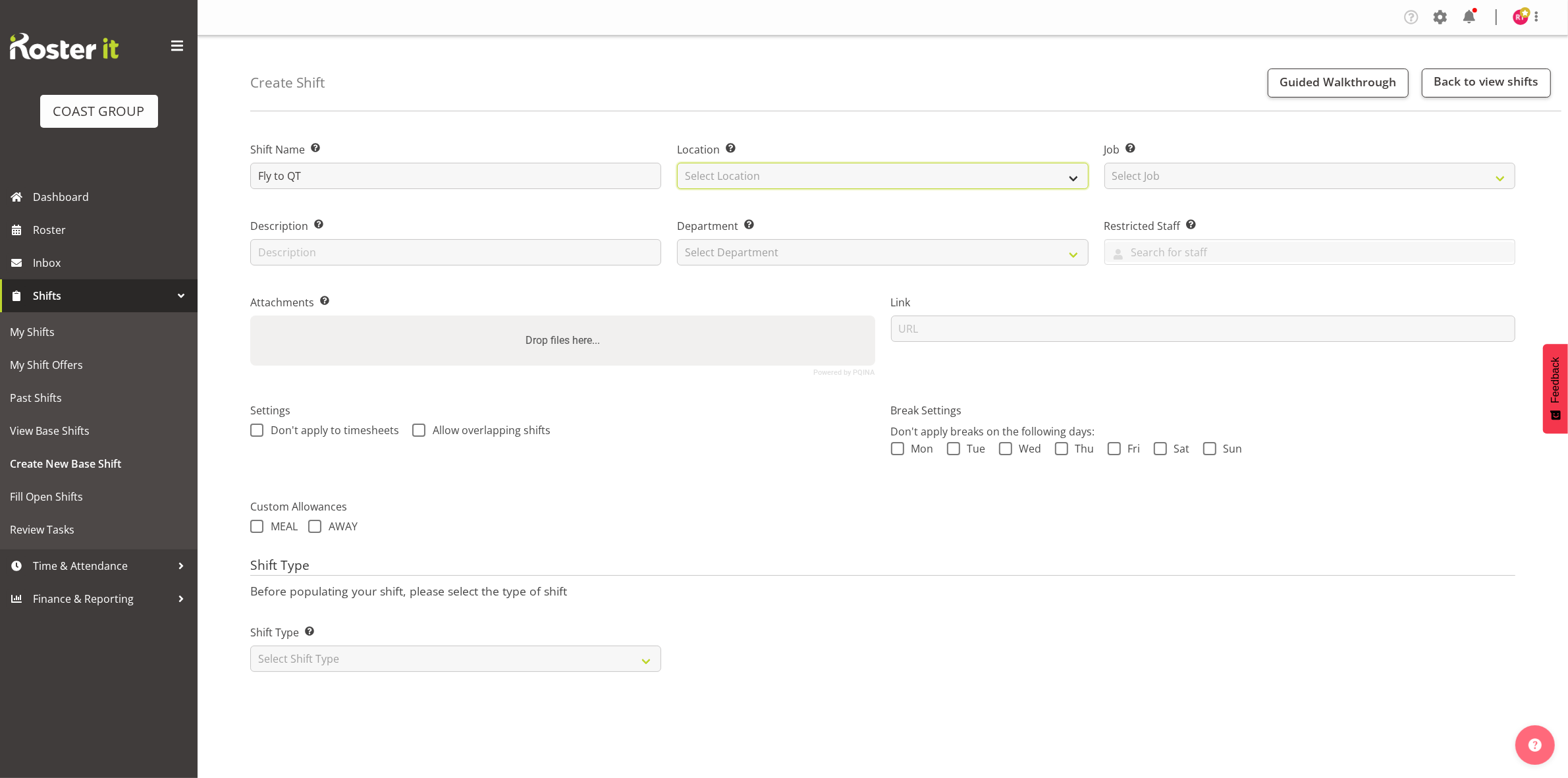
click at [766, 171] on select "Select Location EHS CHC" at bounding box center [883, 175] width 411 height 26
select select "107"
click at [677, 162] on select "Select Location EHS CHC" at bounding box center [883, 175] width 411 height 26
click at [1156, 171] on select "Select Job Create new job 1 Carlton Events 1 Carlton Hamilton 1 Carlton Welling…" at bounding box center [1310, 175] width 411 height 26
select select "9199"
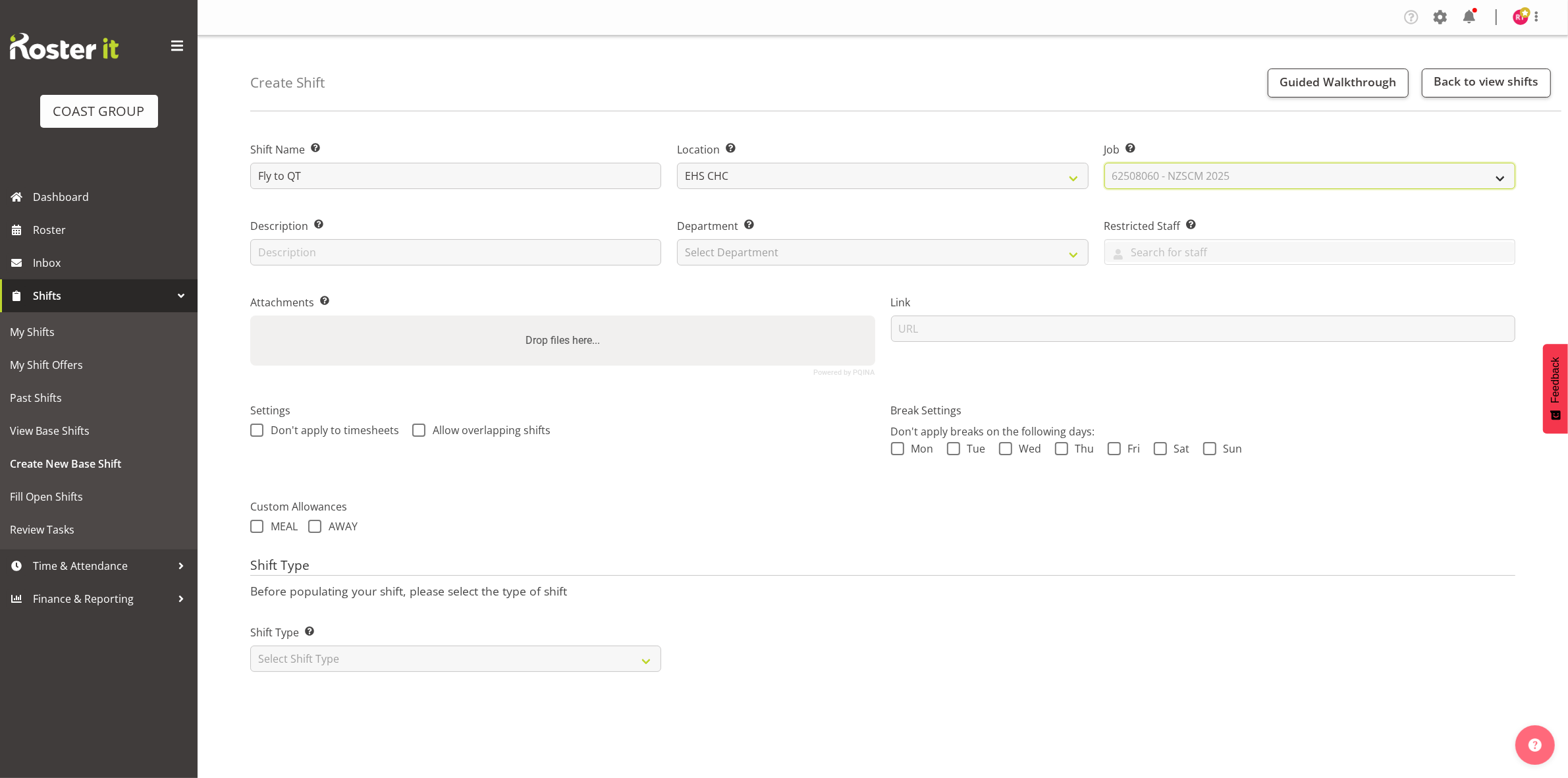
click at [1104, 162] on select "Select Job Create new job 1 Carlton Events 1 Carlton Hamilton 1 Carlton Welling…" at bounding box center [1310, 175] width 411 height 26
click at [880, 262] on select "Select Department EHS CHC OPS" at bounding box center [883, 252] width 411 height 26
select select "41"
click at [677, 239] on select "Select Department EHS CHC OPS" at bounding box center [883, 252] width 411 height 26
click at [531, 659] on select "Select Shift Type One Off Shift Recurring Shift Rotating Shift" at bounding box center [456, 659] width 411 height 26
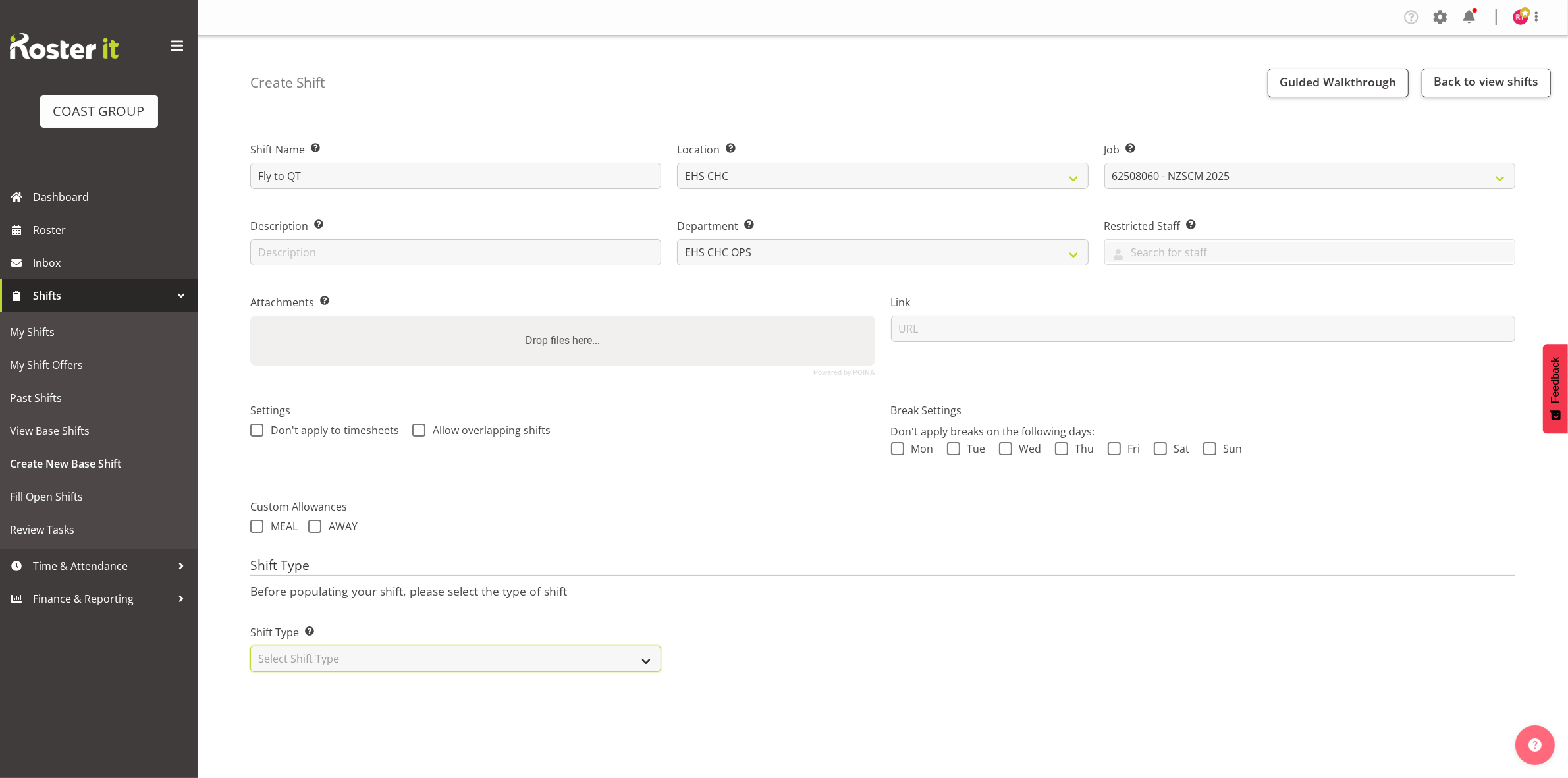
select select "one_off"
click at [250, 647] on select "Select Shift Type One Off Shift Recurring Shift Rotating Shift" at bounding box center [456, 659] width 411 height 26
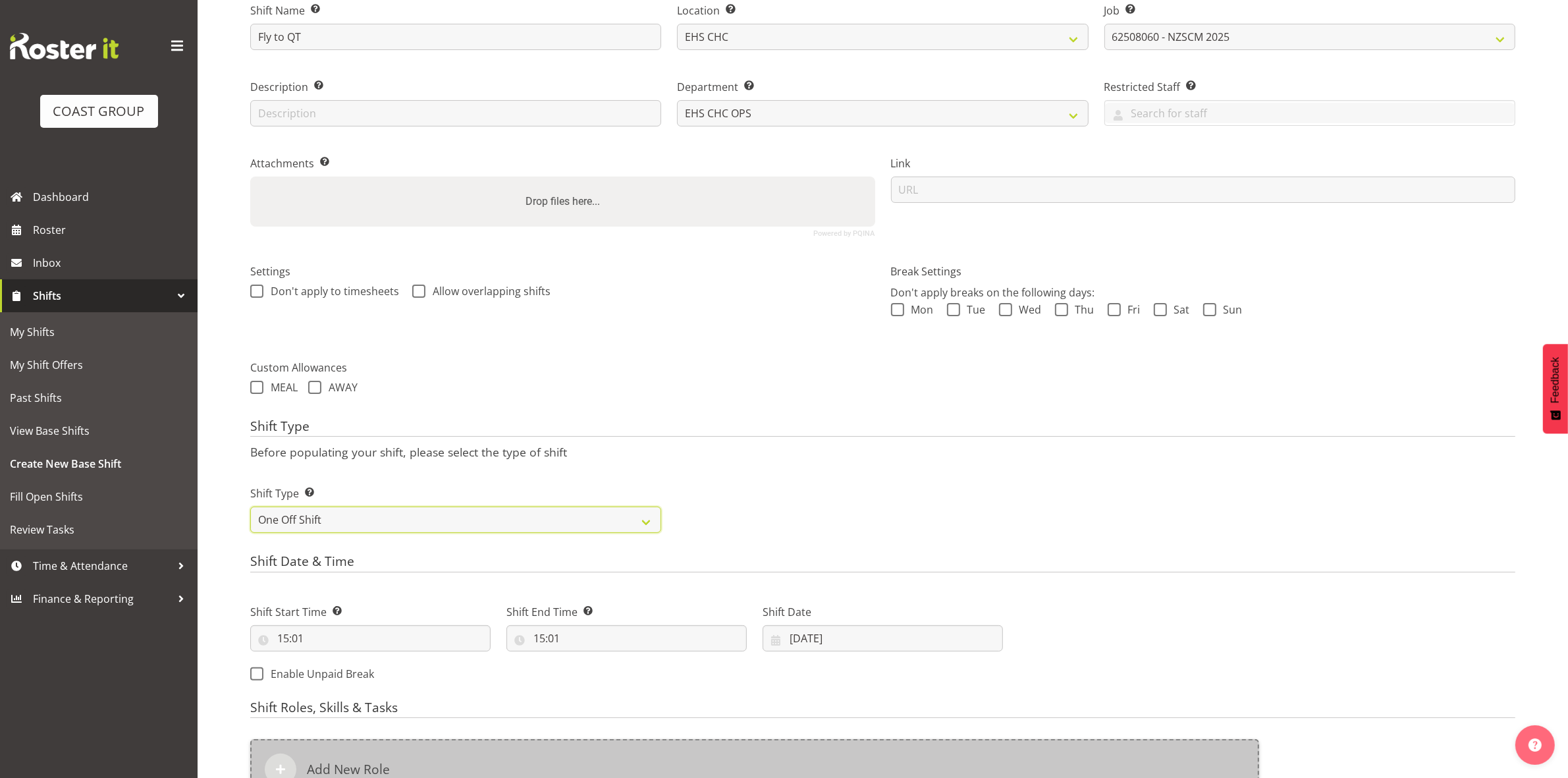
scroll to position [361, 0]
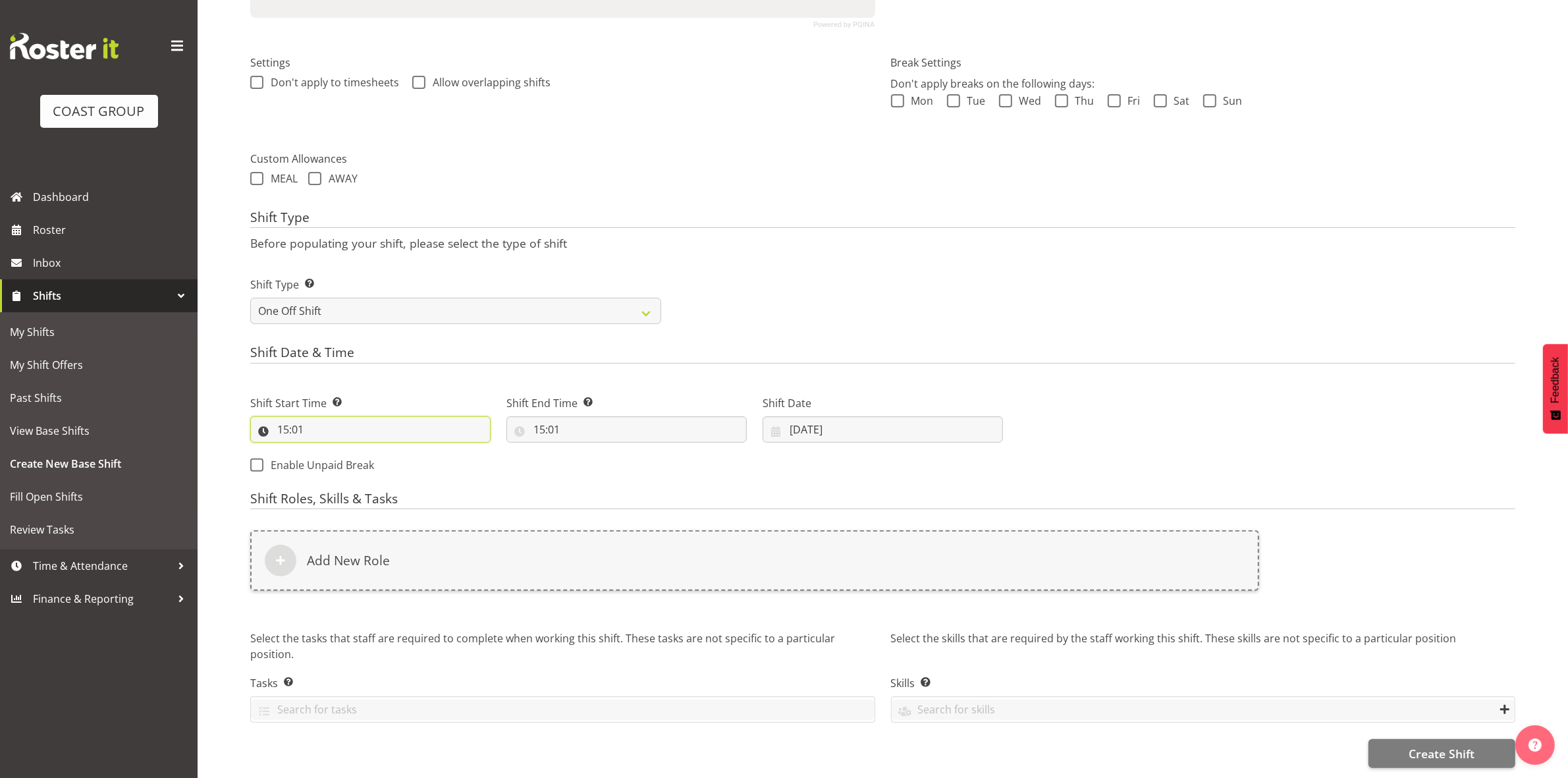
click at [286, 419] on input "15:01" at bounding box center [370, 429] width 241 height 26
click at [330, 450] on select "00 01 02 03 04 05 06 07 08 09 10 11 12 13 14 15 16 17 18 19 20 21 22 23" at bounding box center [340, 463] width 30 height 26
select select "8"
click at [325, 450] on select "00 01 02 03 04 05 06 07 08 09 10 11 12 13 14 15 16 17 18 19 20 21 22 23" at bounding box center [340, 463] width 30 height 26
type input "08:01"
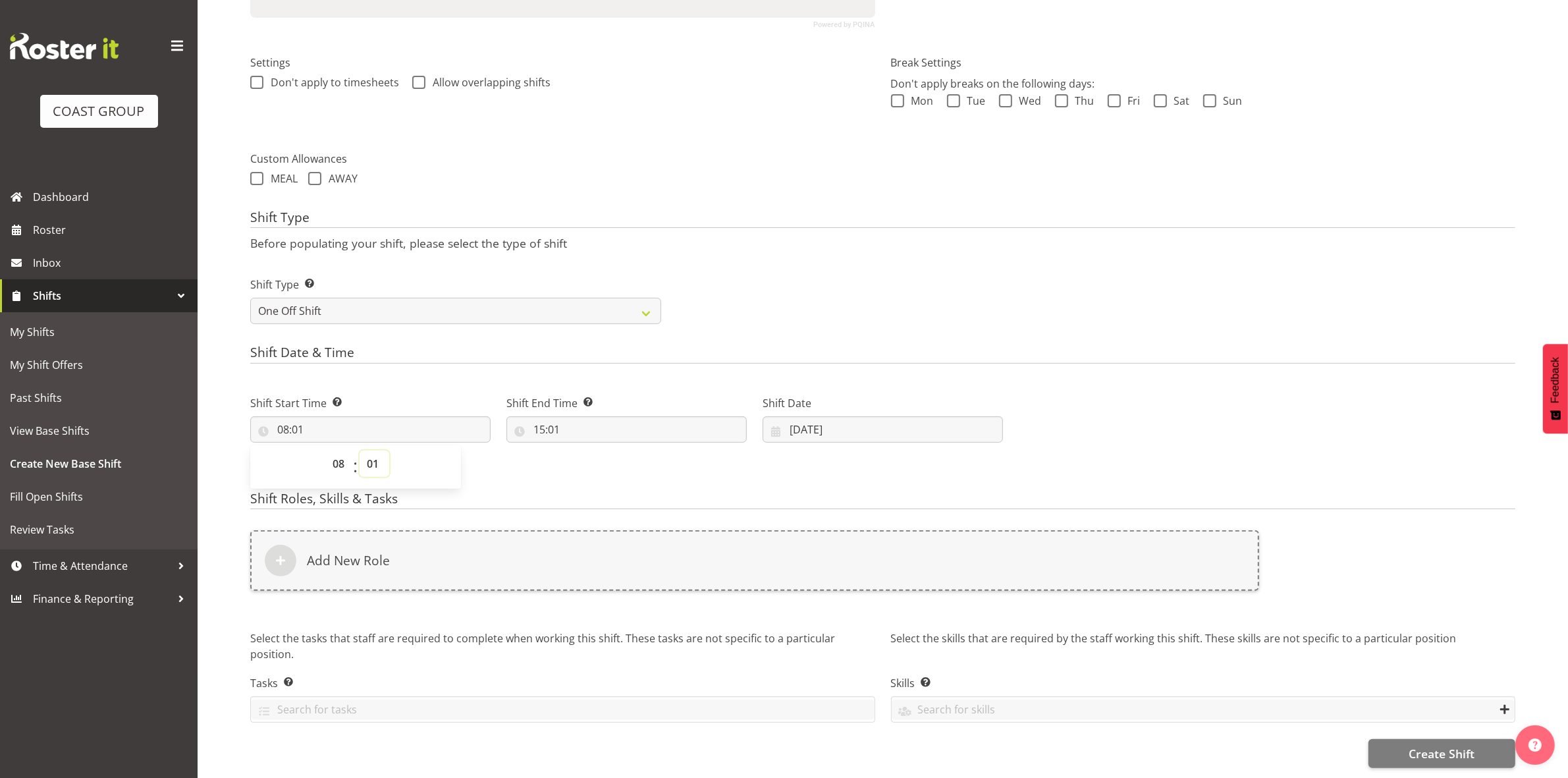
click at [372, 450] on select "00 01 02 03 04 05 06 07 08 09 10 11 12 13 14 15 16 17 18 19 20 21 22 23 24 25 2…" at bounding box center [375, 463] width 30 height 26
select select "0"
click at [360, 450] on select "00 01 02 03 04 05 06 07 08 09 10 11 12 13 14 15 16 17 18 19 20 21 22 23 24 25 2…" at bounding box center [375, 463] width 30 height 26
type input "08:00"
drag, startPoint x: 369, startPoint y: 456, endPoint x: 370, endPoint y: 439, distance: 17.0
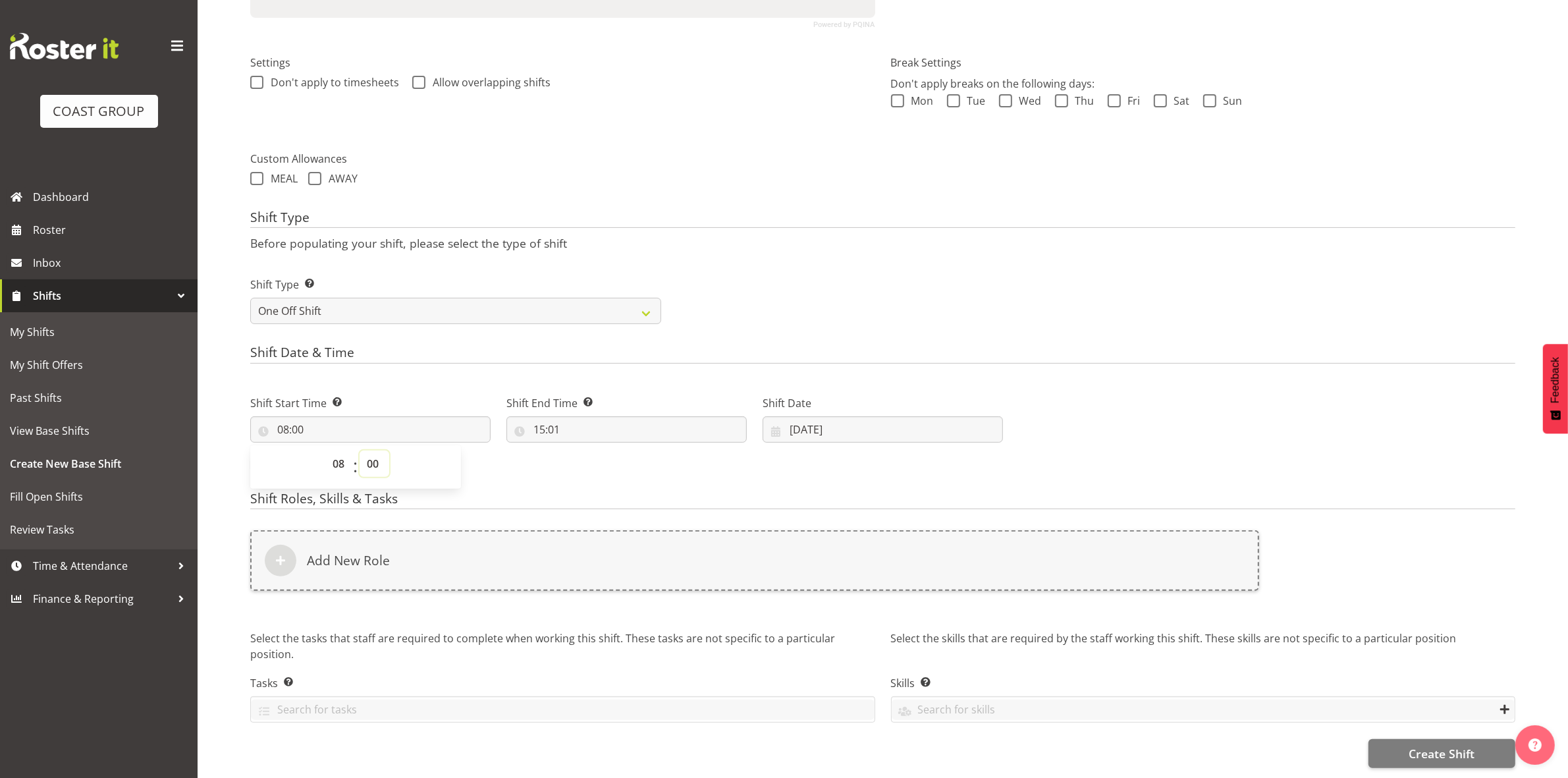
click at [369, 456] on select "00 01 02 03 04 05 06 07 08 09 10 11 12 13 14 15 16 17 18 19 20 21 22 23 24 25 2…" at bounding box center [375, 463] width 30 height 26
click at [538, 332] on form "Shift Name Enter a name for the shift (e.g. Day Shift). Fly to QT Location Ente…" at bounding box center [882, 272] width 1265 height 993
click at [537, 419] on input "15:01" at bounding box center [626, 429] width 241 height 26
click at [593, 450] on select "00 01 02 03 04 05 06 07 08 09 10 11 12 13 14 15 16 17 18 19 20 21 22 23" at bounding box center [596, 463] width 30 height 26
click at [582, 450] on select "00 01 02 03 04 05 06 07 08 09 10 11 12 13 14 15 16 17 18 19 20 21 22 23" at bounding box center [596, 463] width 30 height 26
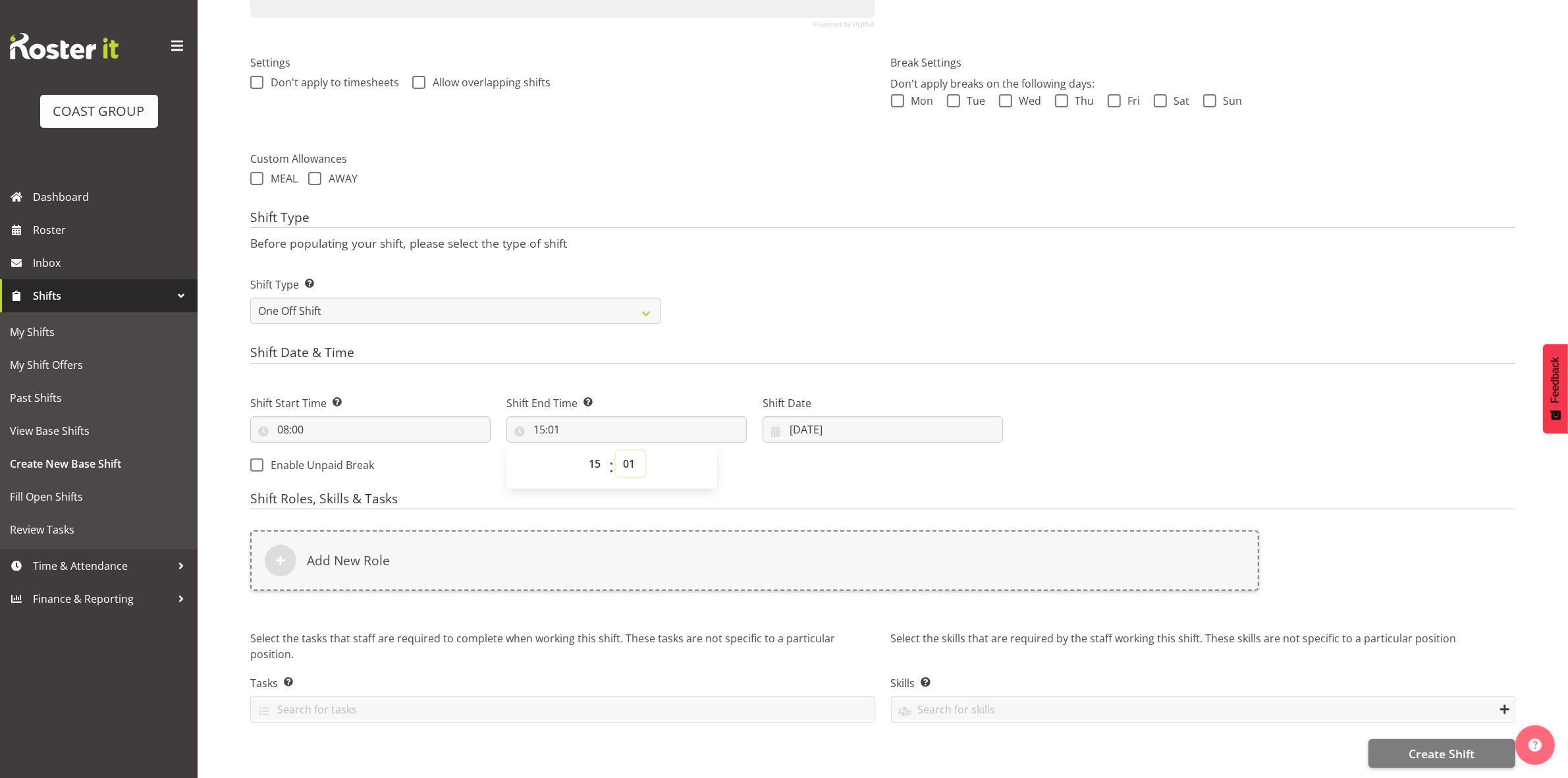
drag, startPoint x: 621, startPoint y: 448, endPoint x: 622, endPoint y: 442, distance: 6.1
click at [621, 450] on select "00 01 02 03 04 05 06 07 08 09 10 11 12 13 14 15 16 17 18 19 20 21 22 23 24 25 2…" at bounding box center [631, 463] width 30 height 26
select select "0"
click at [616, 450] on select "00 01 02 03 04 05 06 07 08 09 10 11 12 13 14 15 16 17 18 19 20 21 22 23 24 25 2…" at bounding box center [631, 463] width 30 height 26
type input "15:00"
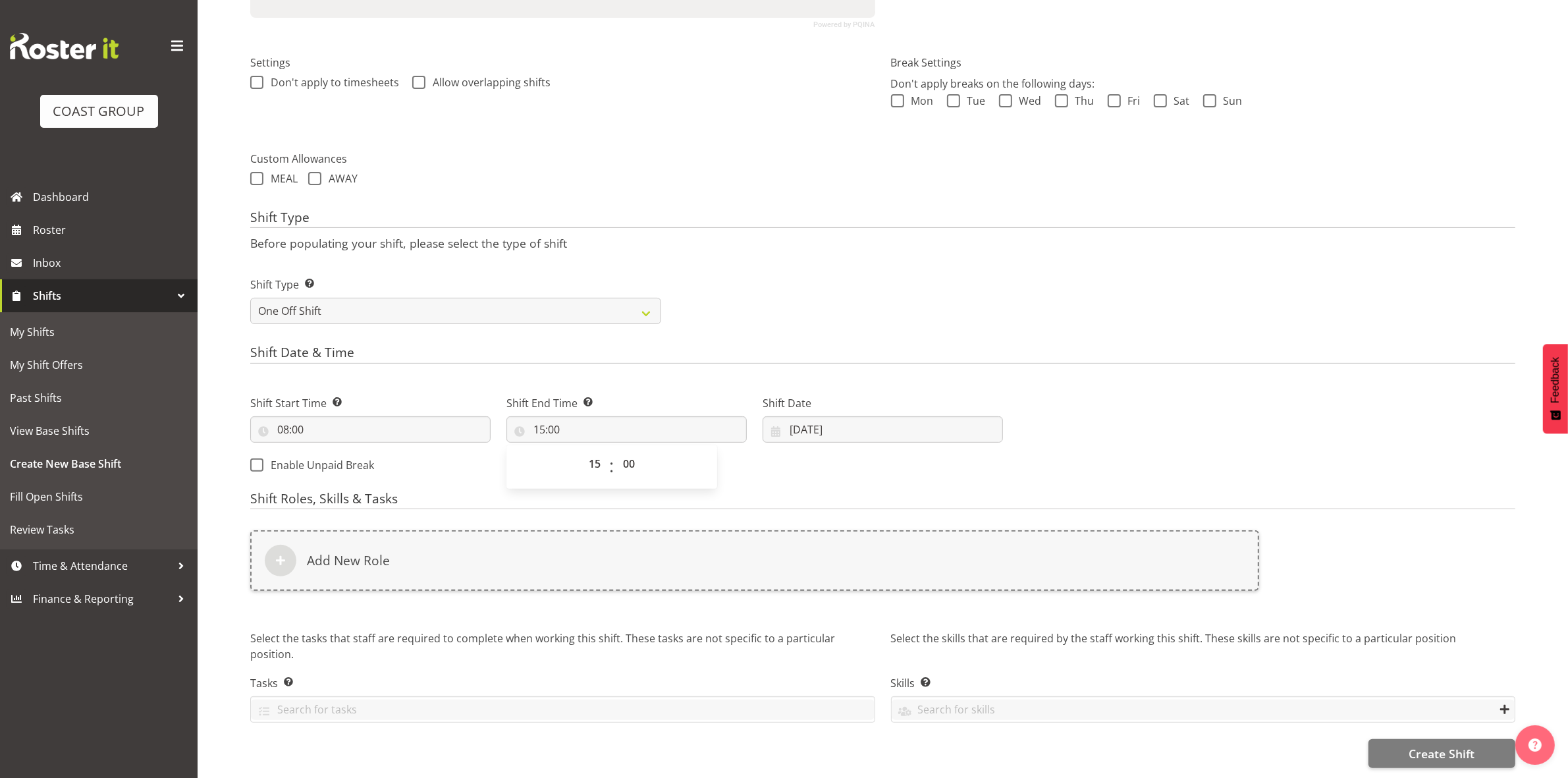
click at [796, 322] on form "Shift Name Enter a name for the shift (e.g. Day Shift). Fly to QT Location Ente…" at bounding box center [882, 272] width 1265 height 993
click at [798, 419] on input "26/08/2025" at bounding box center [883, 429] width 241 height 26
click at [794, 651] on link "31" at bounding box center [803, 660] width 26 height 24
type input "31/08/2025"
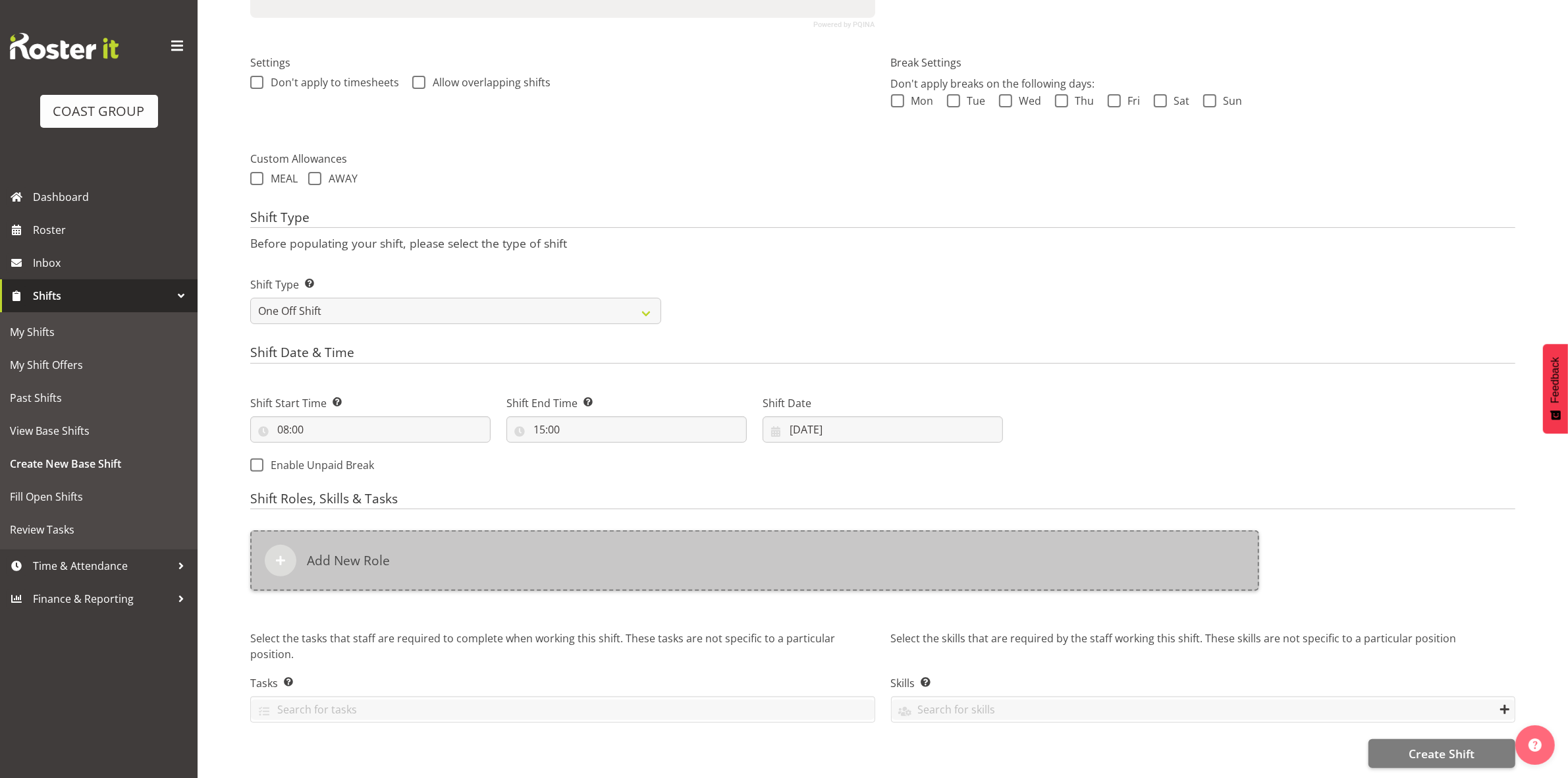
click at [462, 543] on div "Add New Role" at bounding box center [754, 561] width 1009 height 61
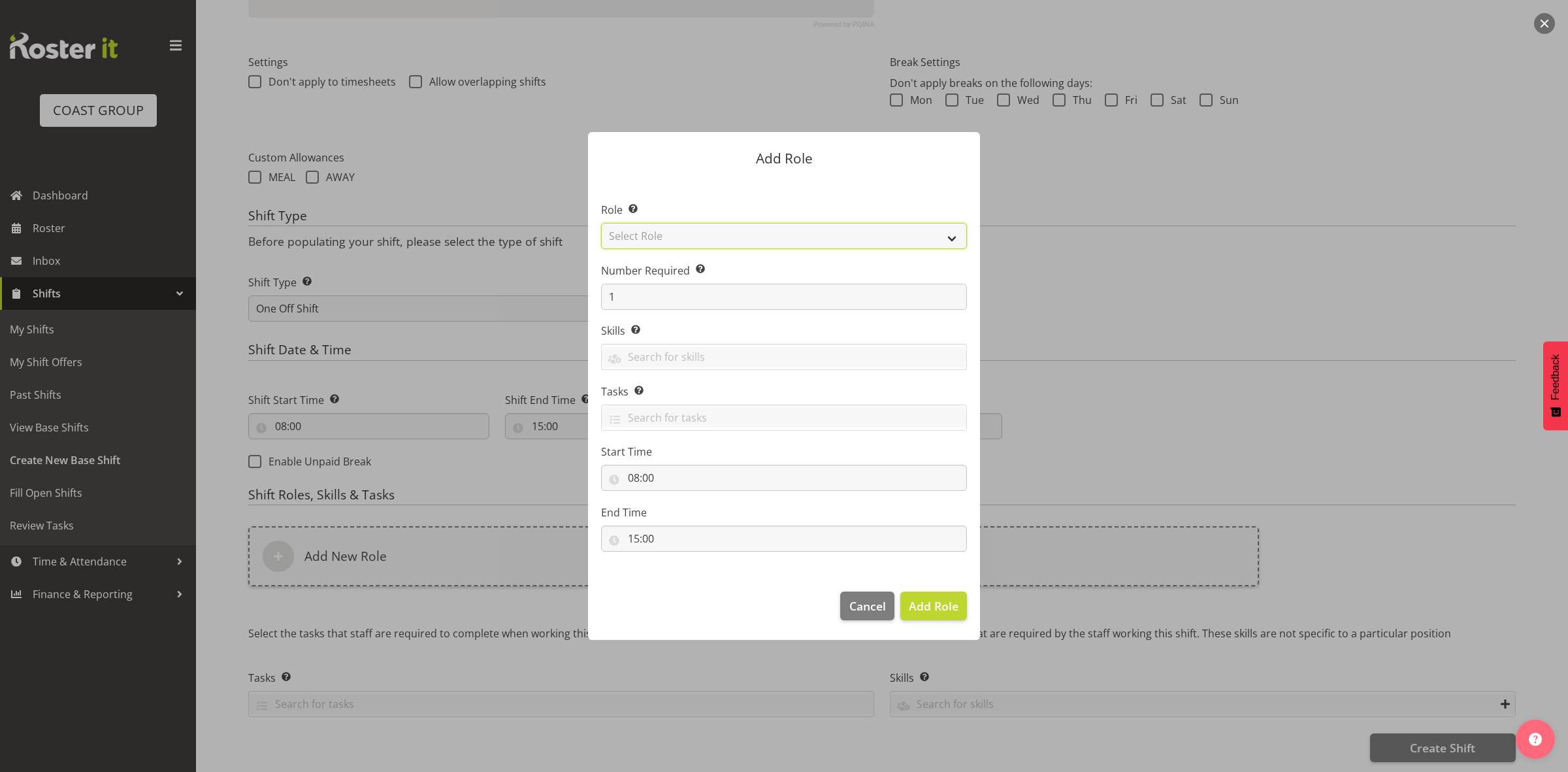
click at [701, 237] on select "Select Role ACCOUNT MANAGER ACCOUNT MANAGER DW ACCOUNTS [PERSON_NAME] VEHICLES …" at bounding box center [784, 235] width 366 height 26
select select "192"
click at [601, 223] on select "Select Role ACCOUNT MANAGER ACCOUNT MANAGER DW ACCOUNTS [PERSON_NAME] VEHICLES …" at bounding box center [784, 235] width 366 height 26
click at [647, 291] on input "1" at bounding box center [784, 296] width 366 height 26
type input "2"
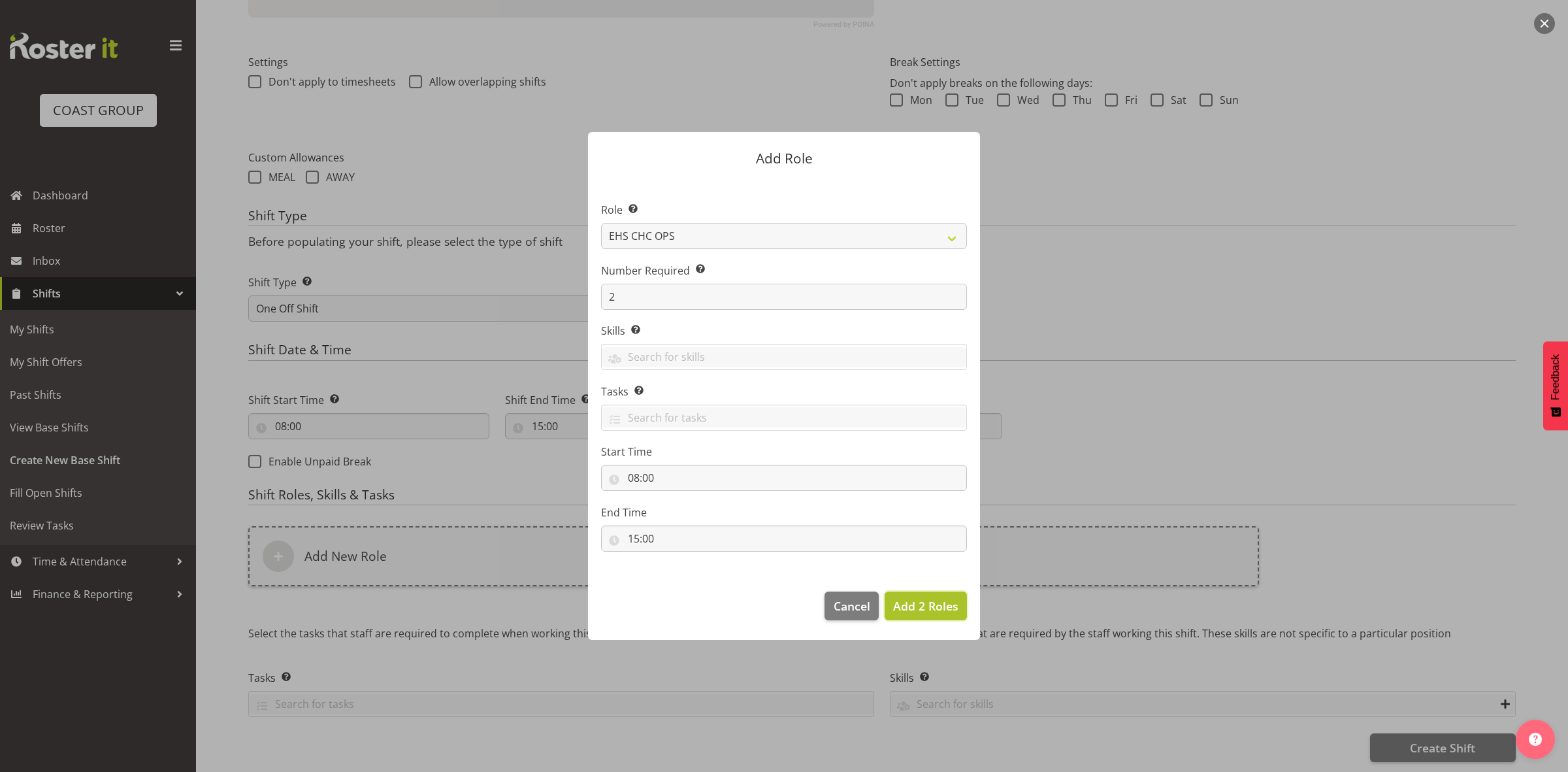
click at [927, 605] on span "Add 2 Roles" at bounding box center [926, 605] width 66 height 15
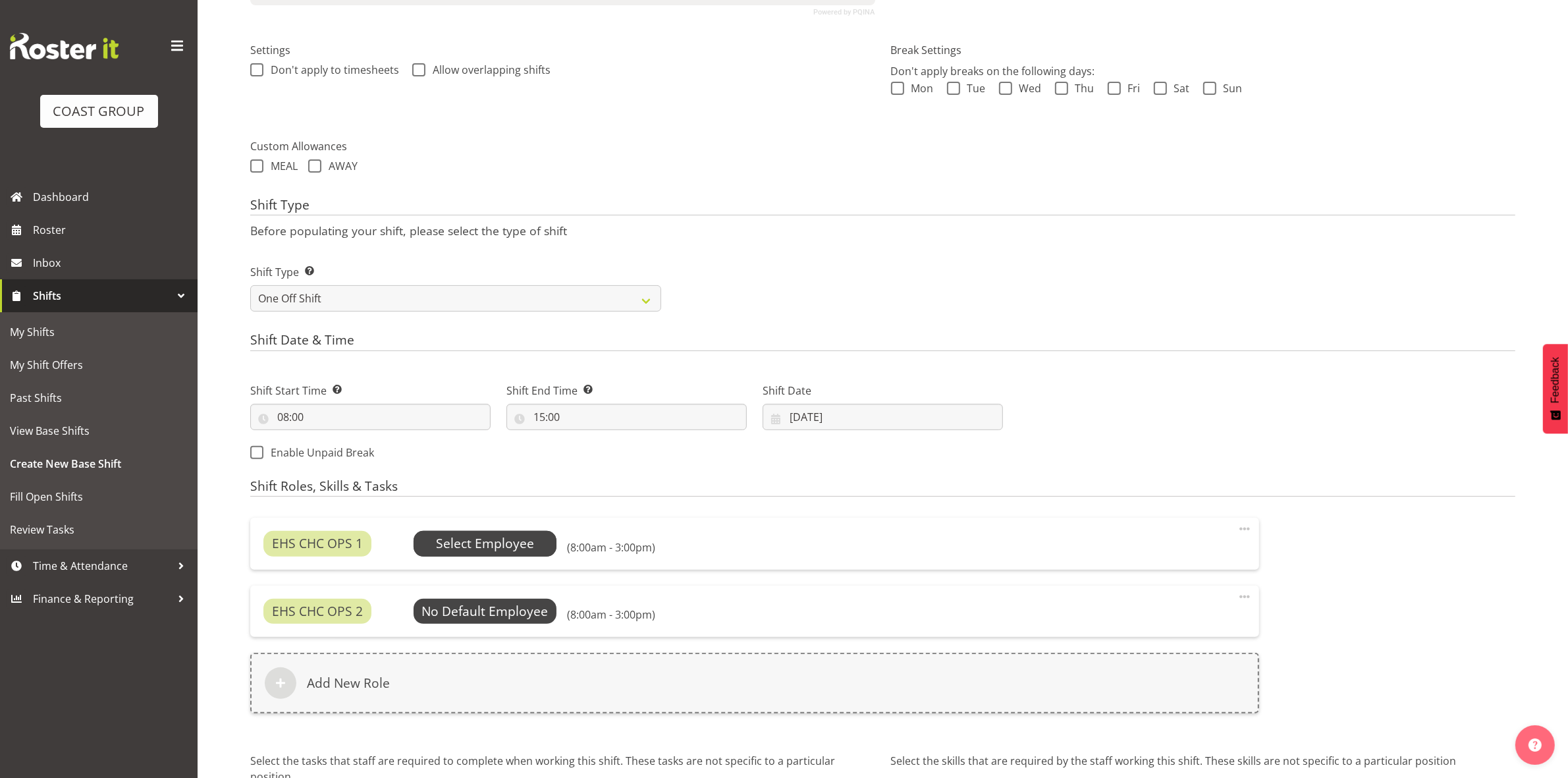
click at [456, 549] on span "Select Employee" at bounding box center [485, 544] width 98 height 19
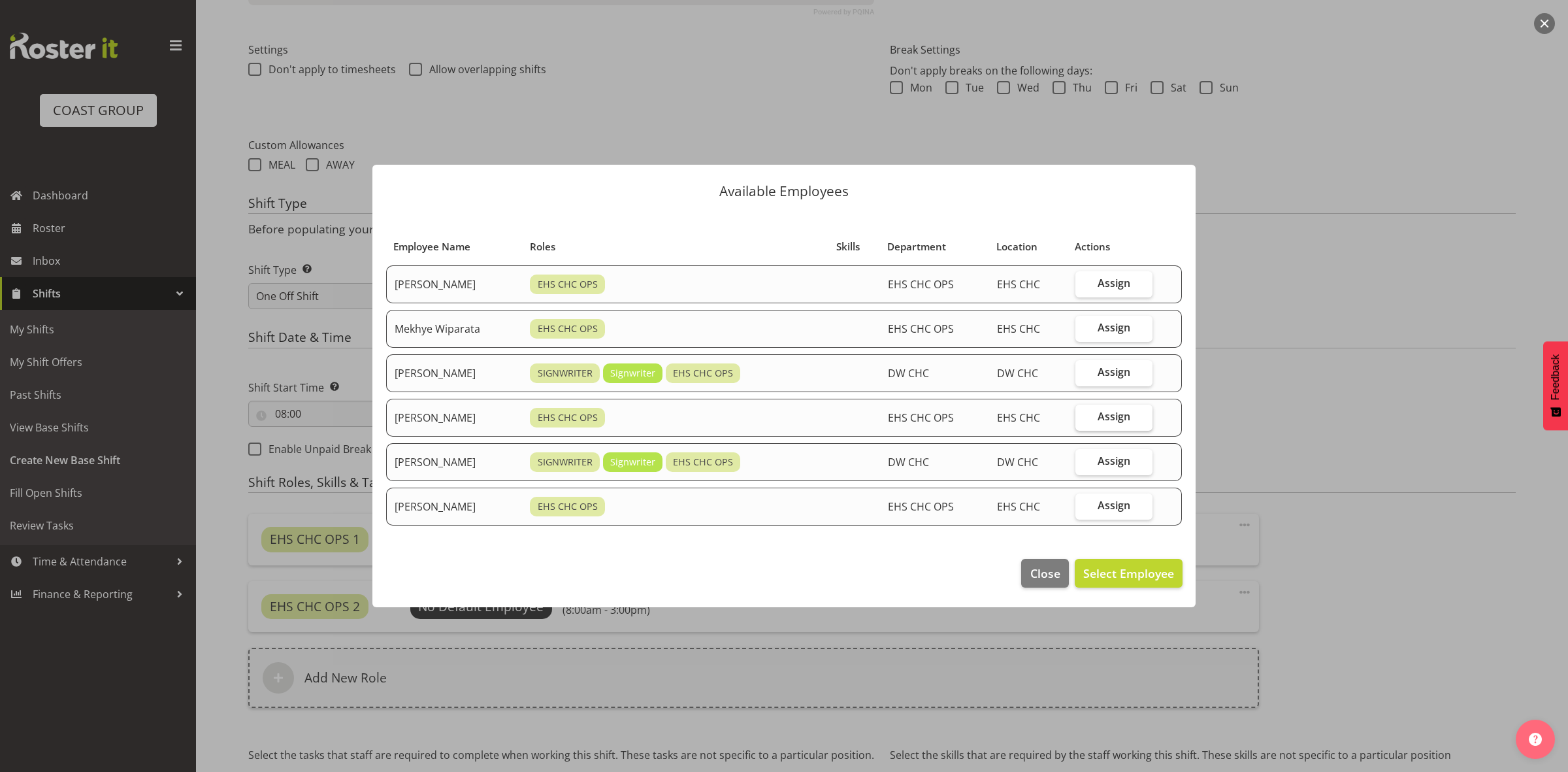
click at [1105, 419] on span "Assign" at bounding box center [1114, 417] width 33 height 13
click at [1084, 419] on input "Assign" at bounding box center [1080, 417] width 9 height 9
checkbox input "true"
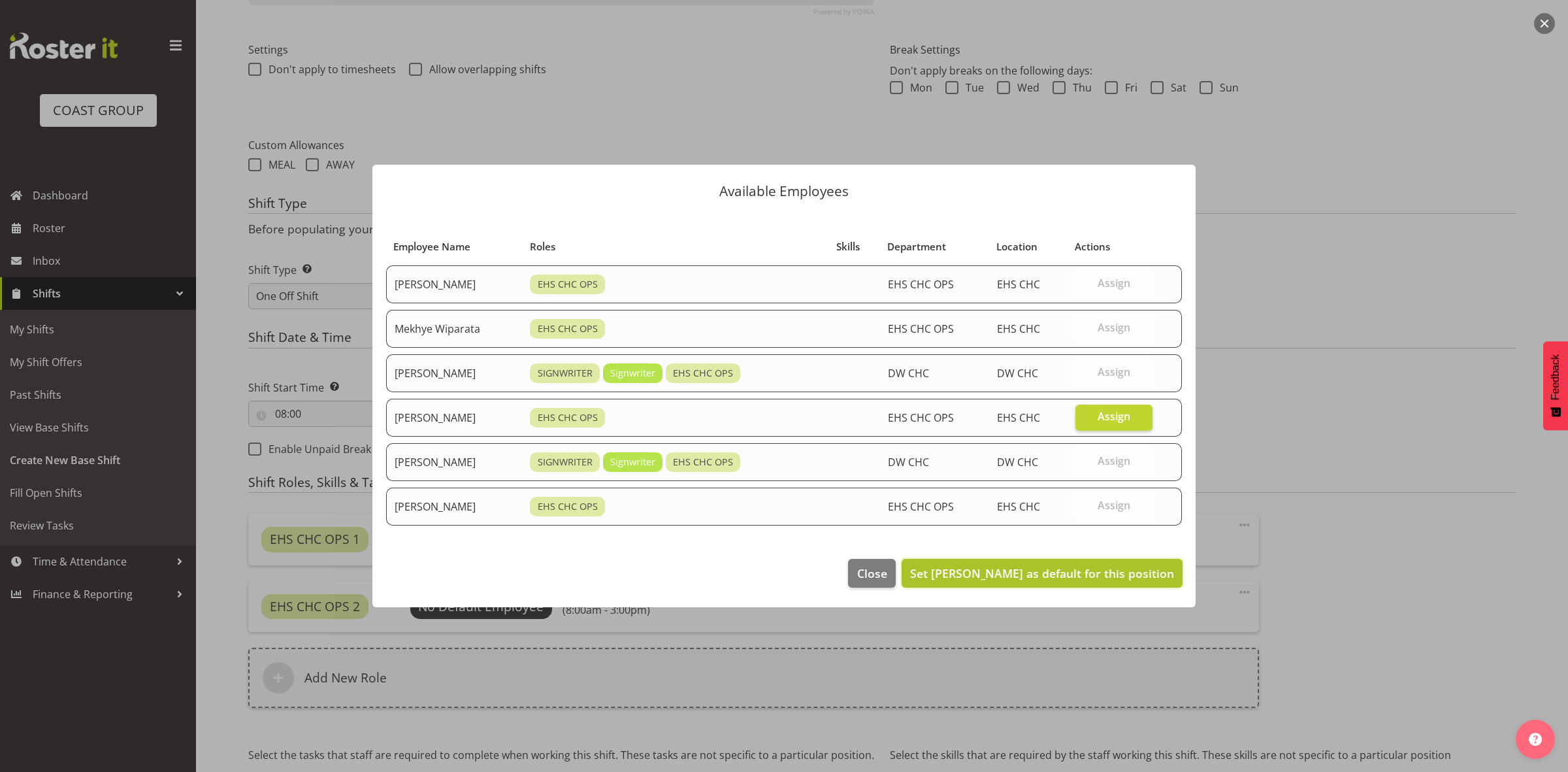
click at [1105, 577] on span "Set Shatif Ssendi as default for this position" at bounding box center [1042, 573] width 264 height 15
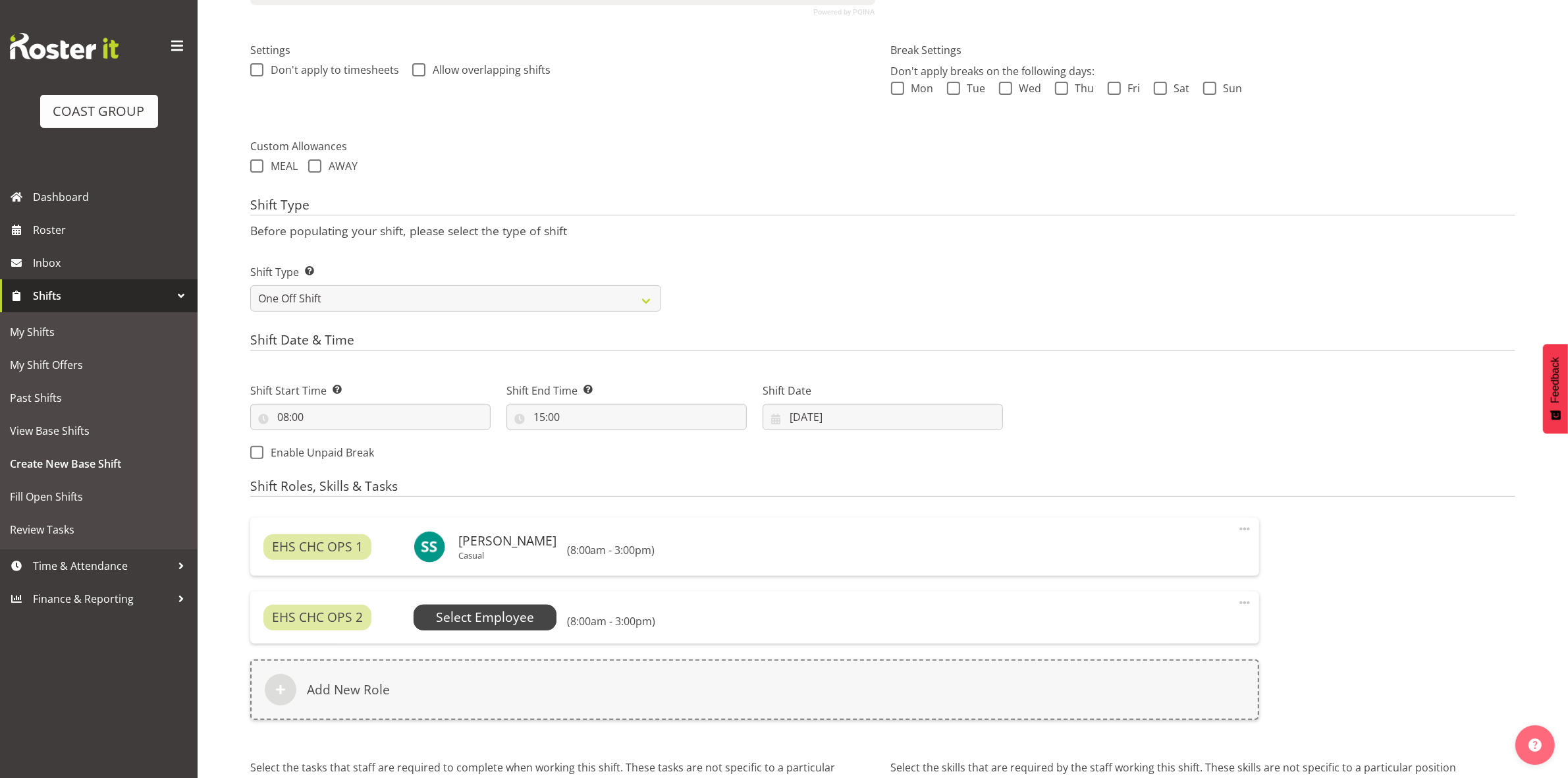
click at [484, 623] on span "Select Employee" at bounding box center [485, 618] width 98 height 19
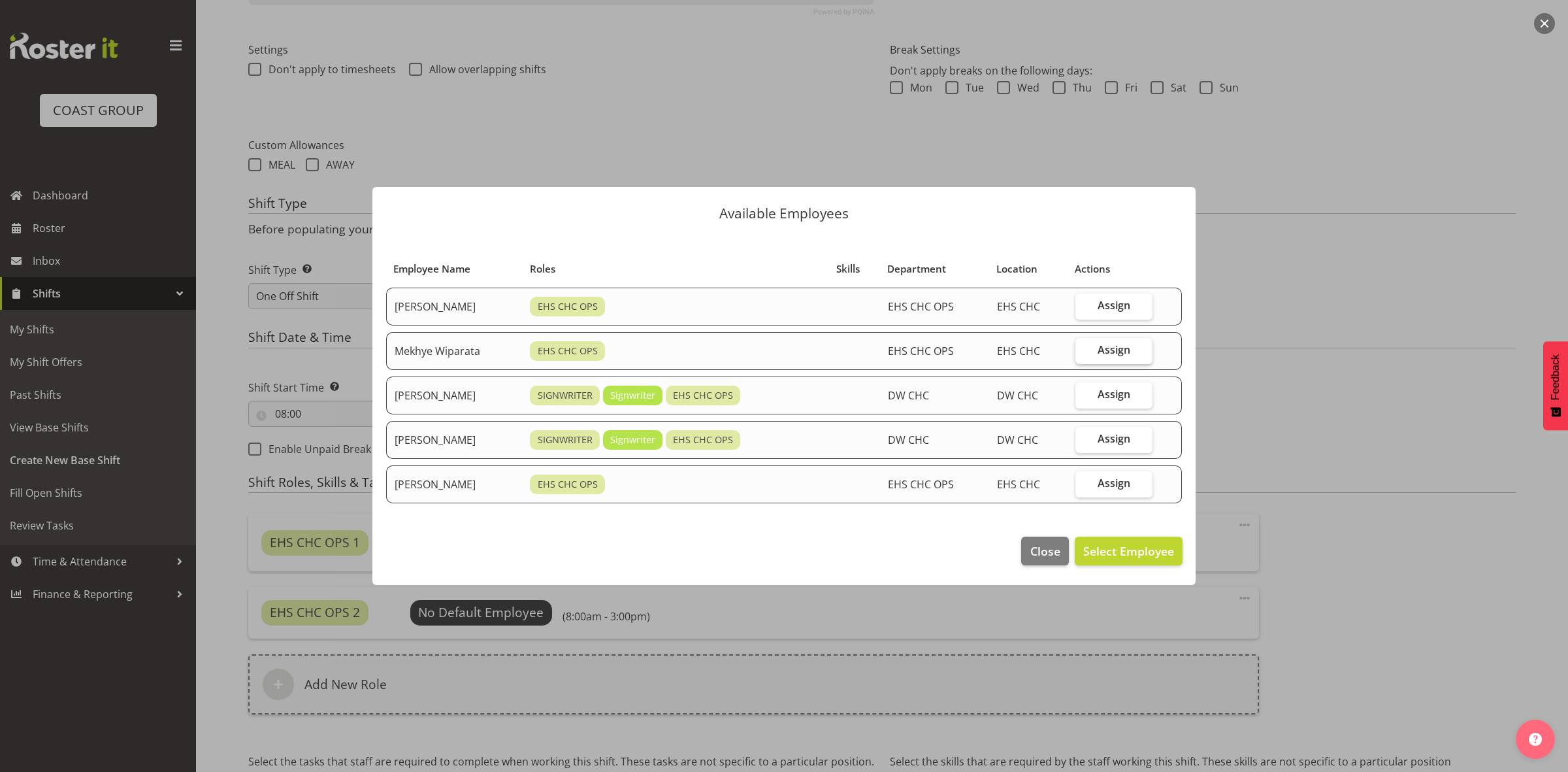
click at [1092, 343] on label "Assign" at bounding box center [1114, 351] width 77 height 26
click at [1084, 346] on input "Assign" at bounding box center [1080, 350] width 9 height 9
checkbox input "true"
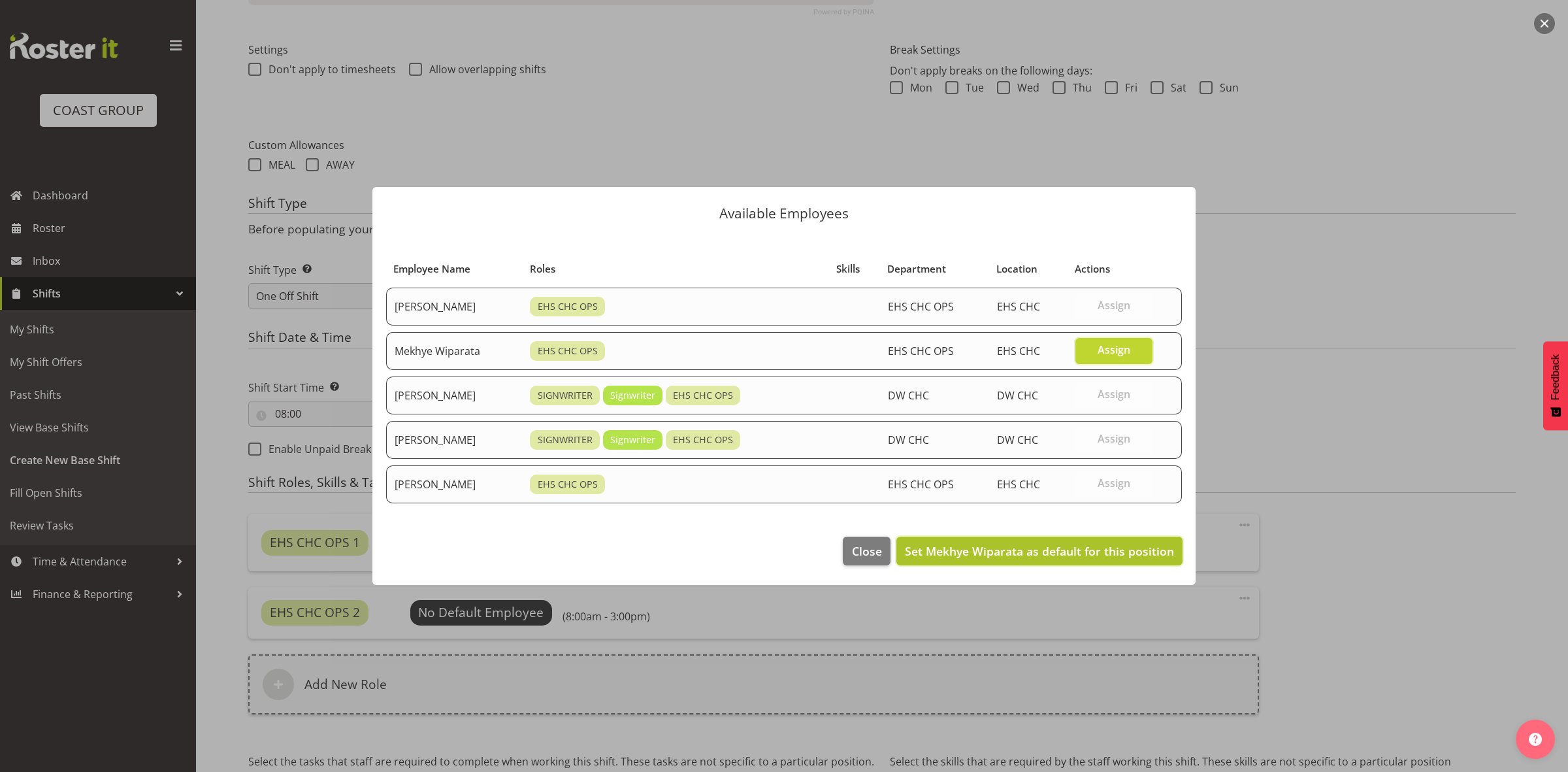
click at [1016, 556] on span "Set Mekhye Wiparata as default for this position" at bounding box center [1039, 551] width 269 height 15
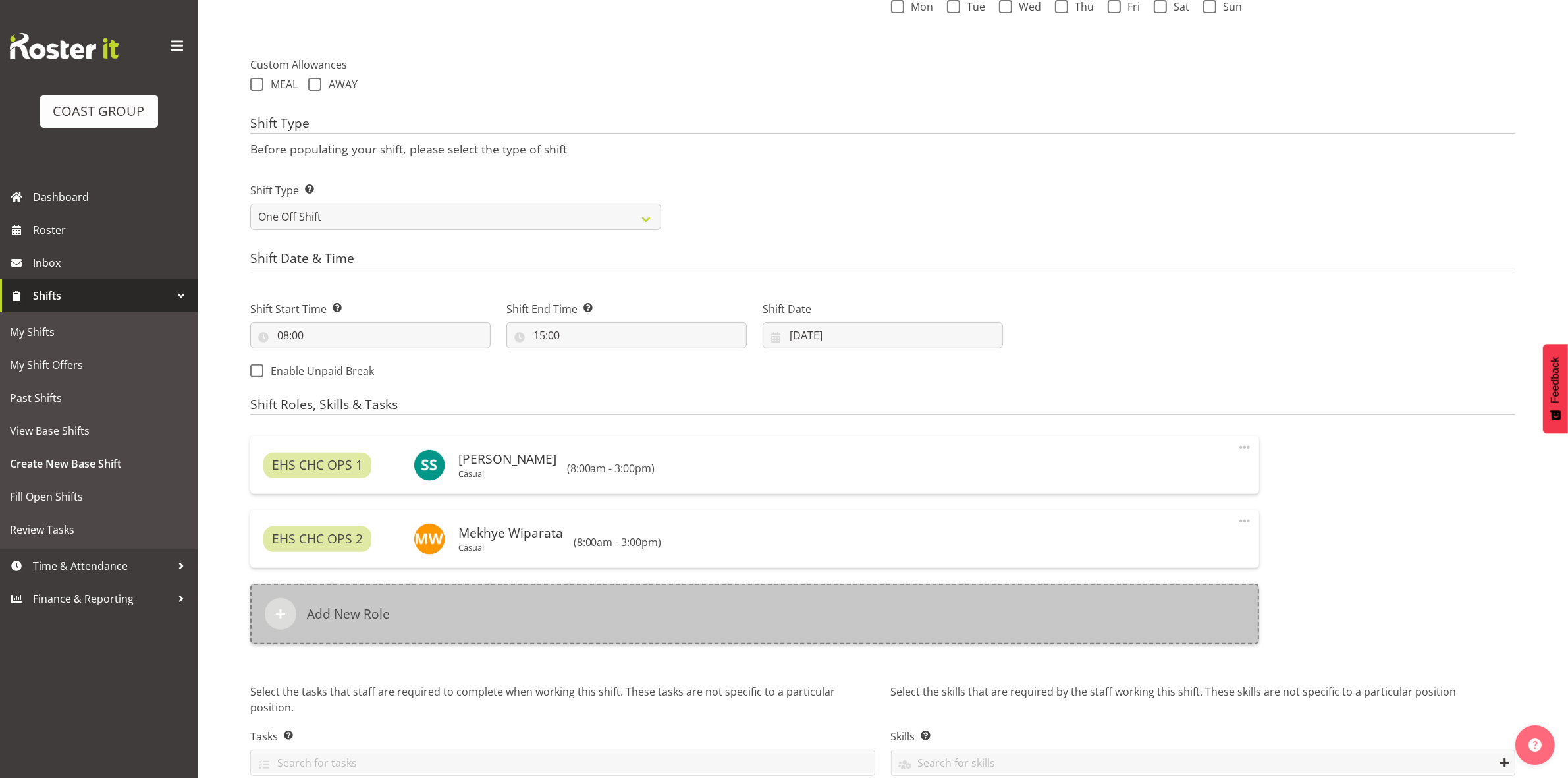
scroll to position [508, 0]
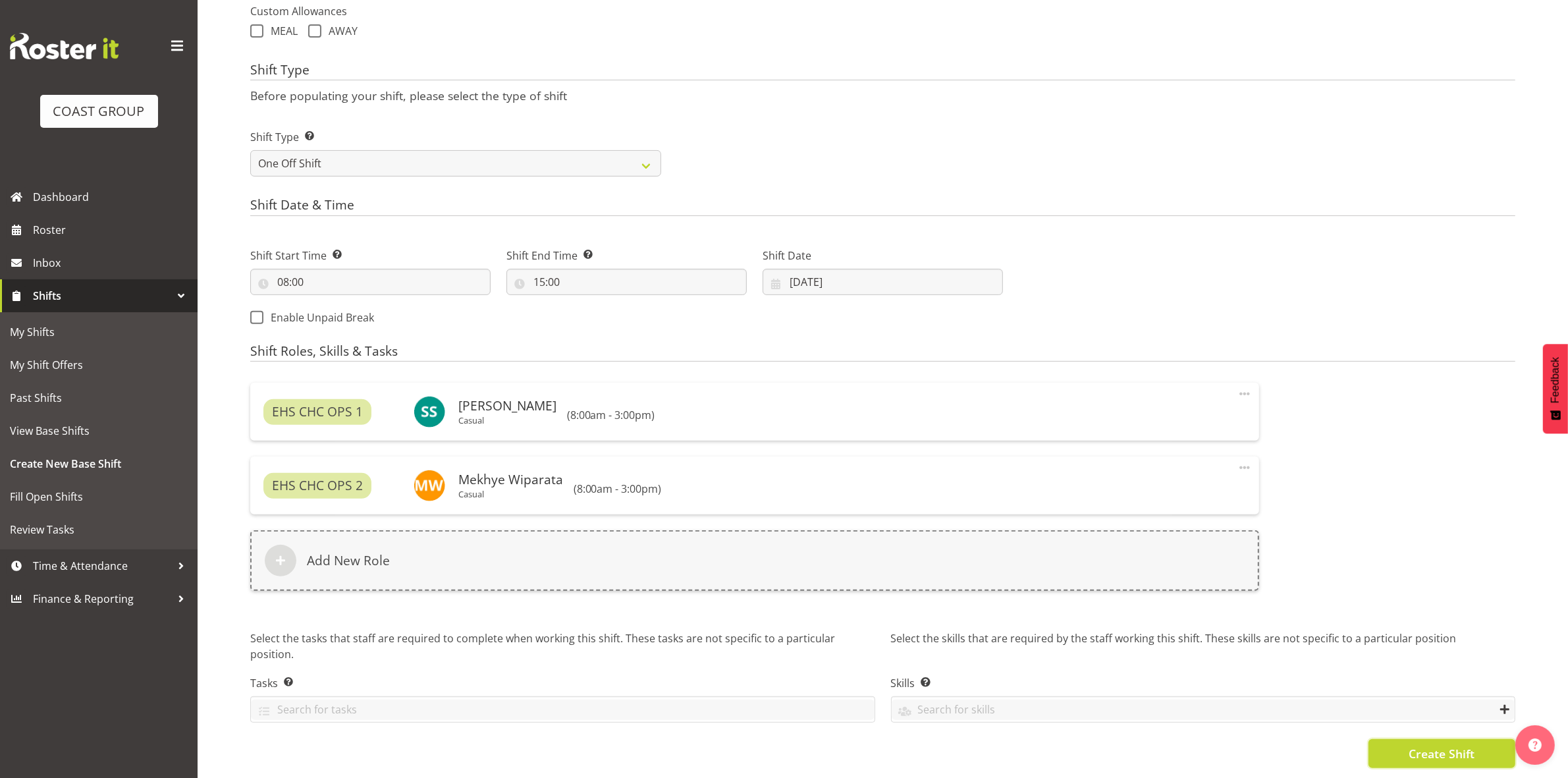
click at [1427, 745] on span "Create Shift" at bounding box center [1441, 753] width 66 height 17
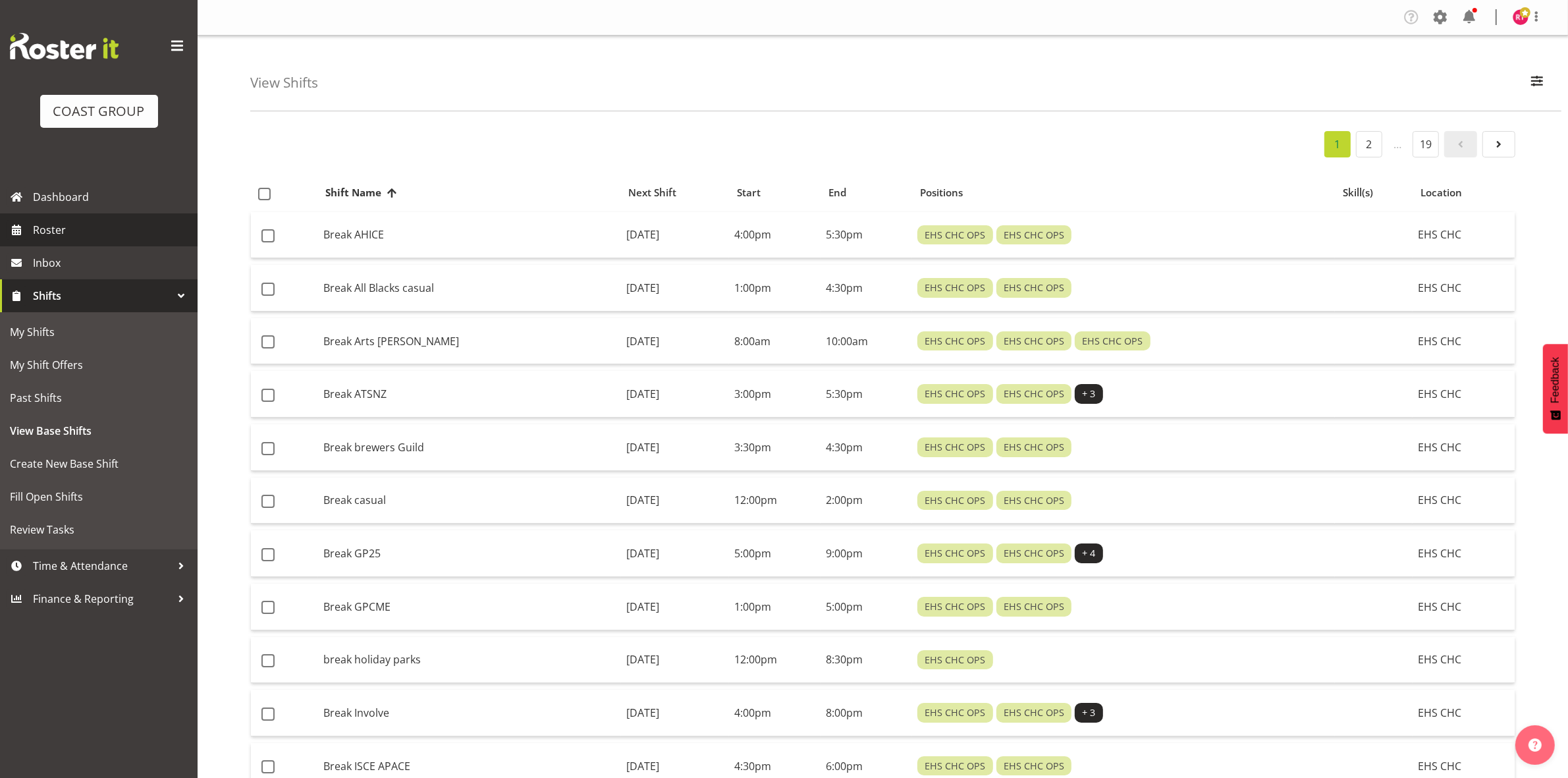
click at [46, 229] on span "Roster" at bounding box center [112, 229] width 158 height 20
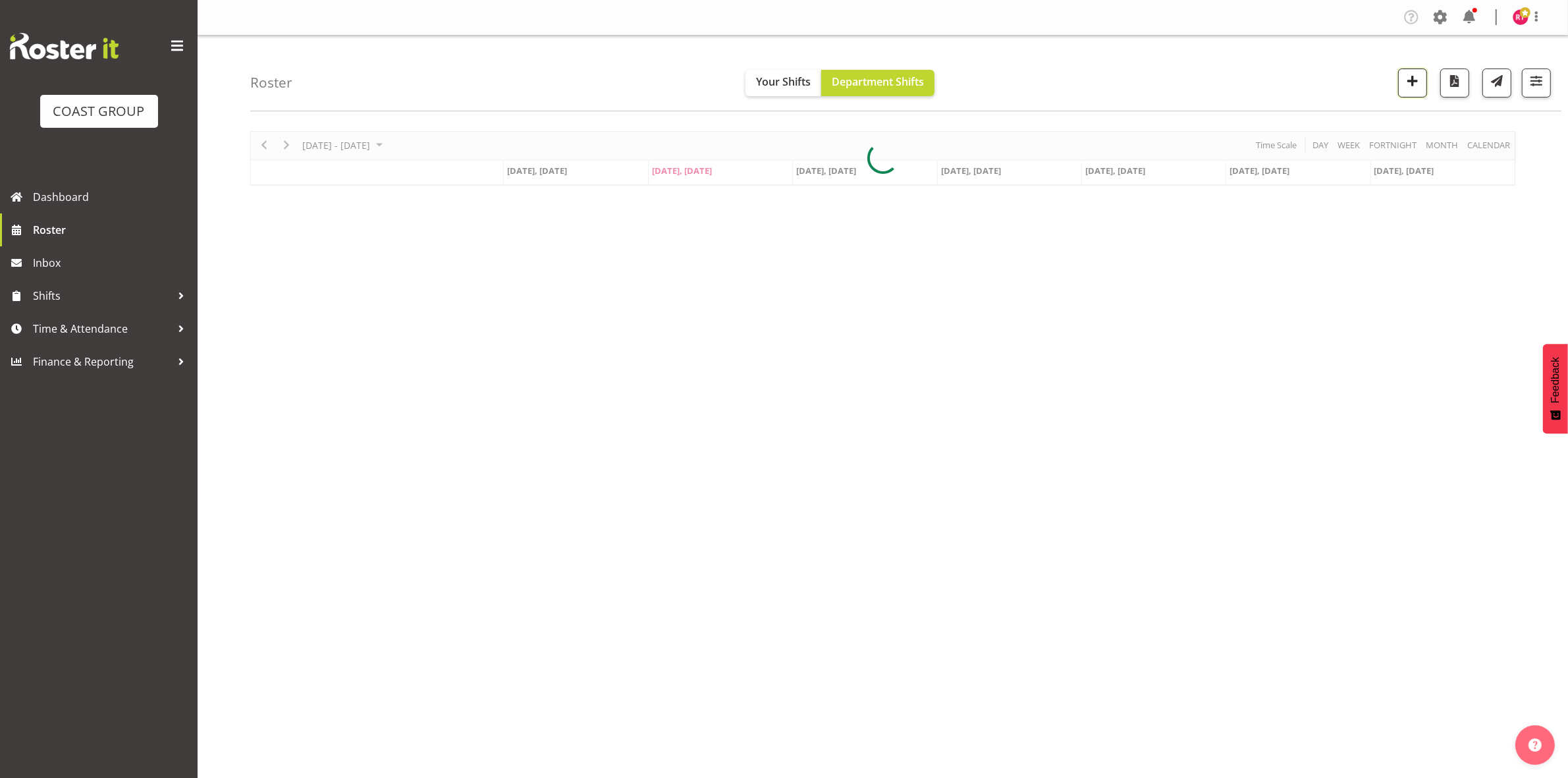
click at [1414, 89] on span "button" at bounding box center [1412, 80] width 17 height 17
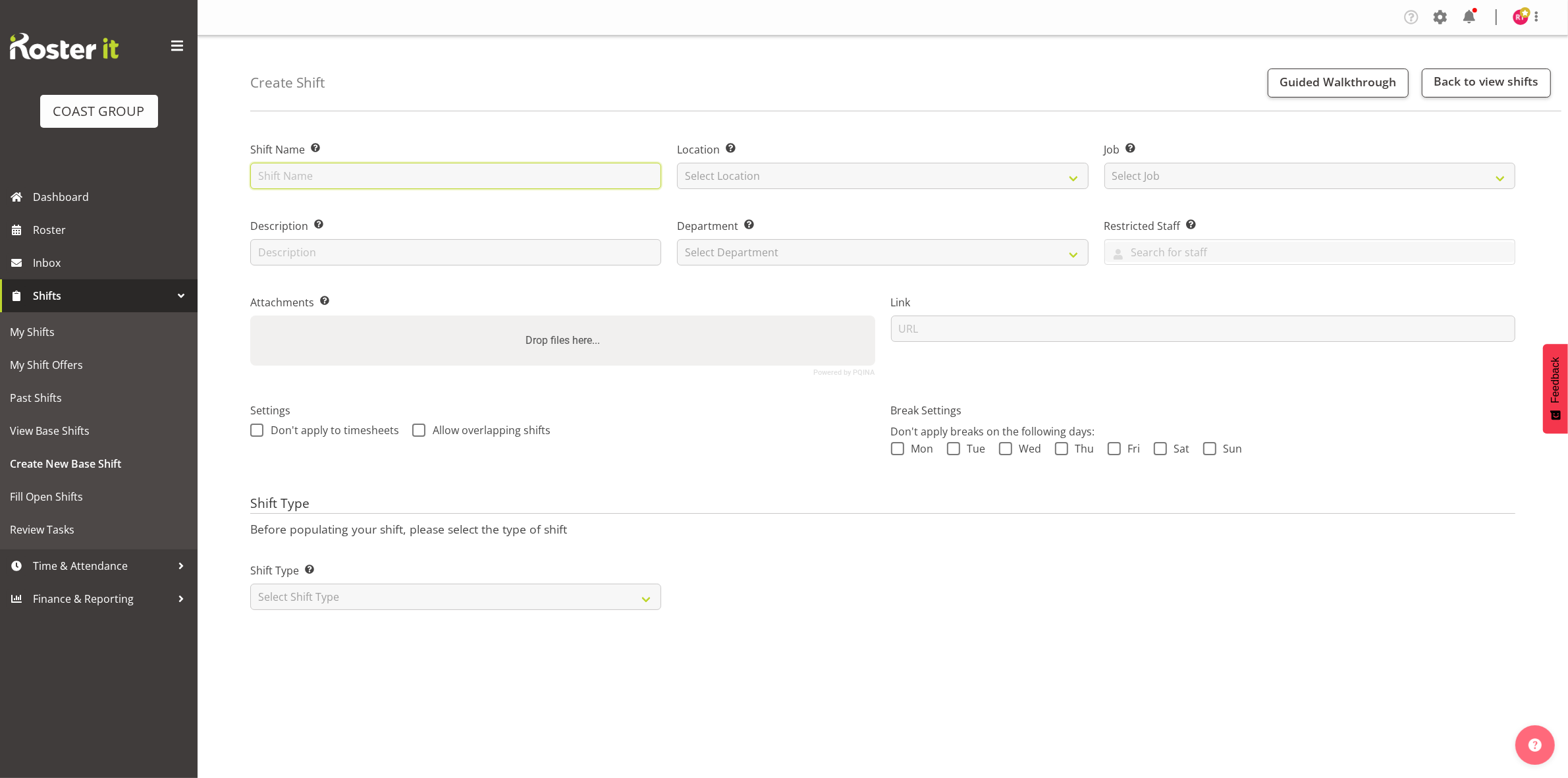
click at [390, 175] on input "text" at bounding box center [456, 175] width 411 height 26
type input "Break NZSCM"
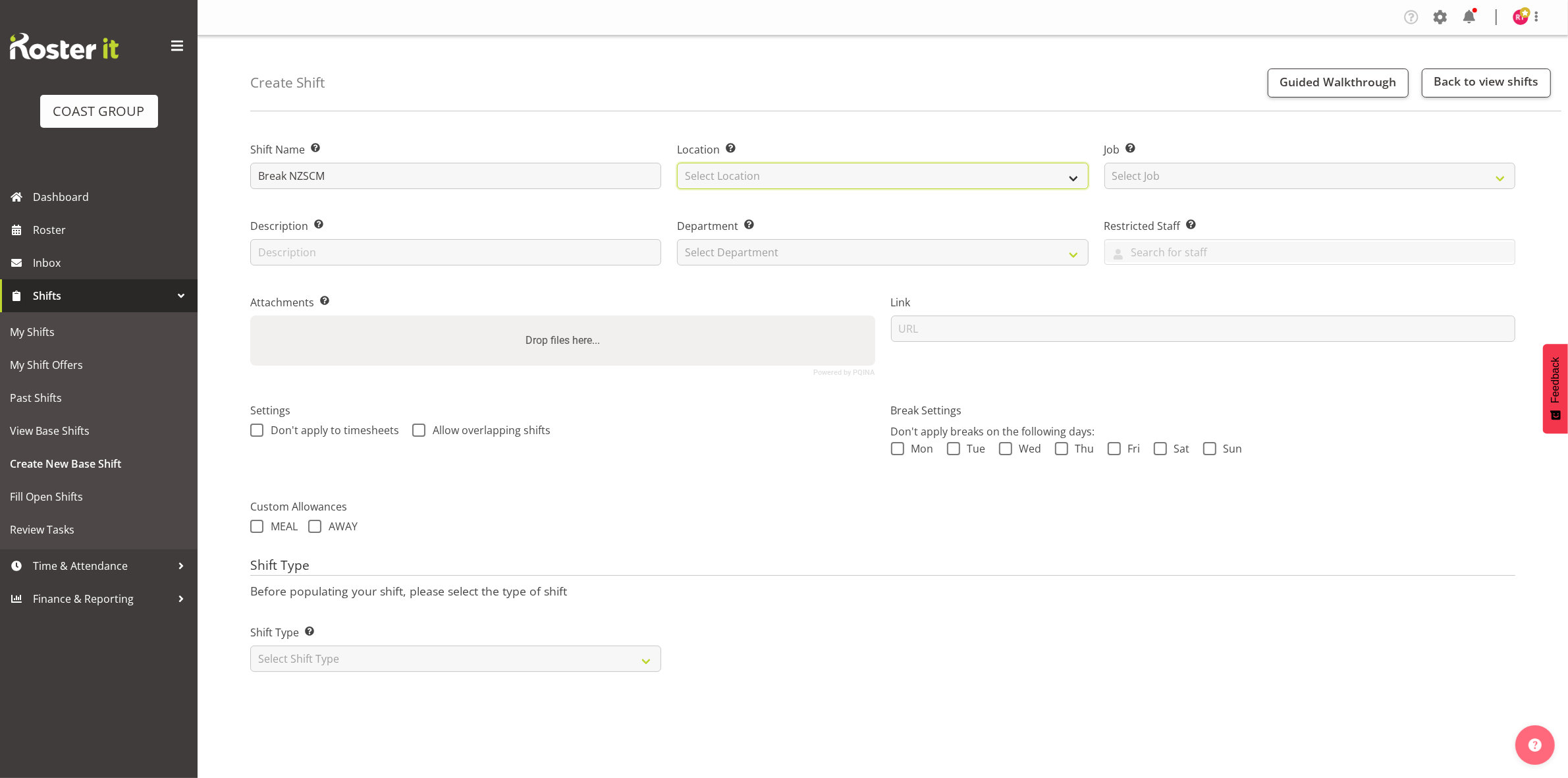
click at [780, 181] on select "Select Location EHS CHC" at bounding box center [883, 175] width 411 height 26
select select "107"
click at [677, 162] on select "Select Location EHS CHC" at bounding box center [883, 175] width 411 height 26
click at [1143, 177] on select "Select Job Create new job 1 Carlton Events 1 Carlton Hamilton 1 Carlton Welling…" at bounding box center [1310, 175] width 411 height 26
select select "9199"
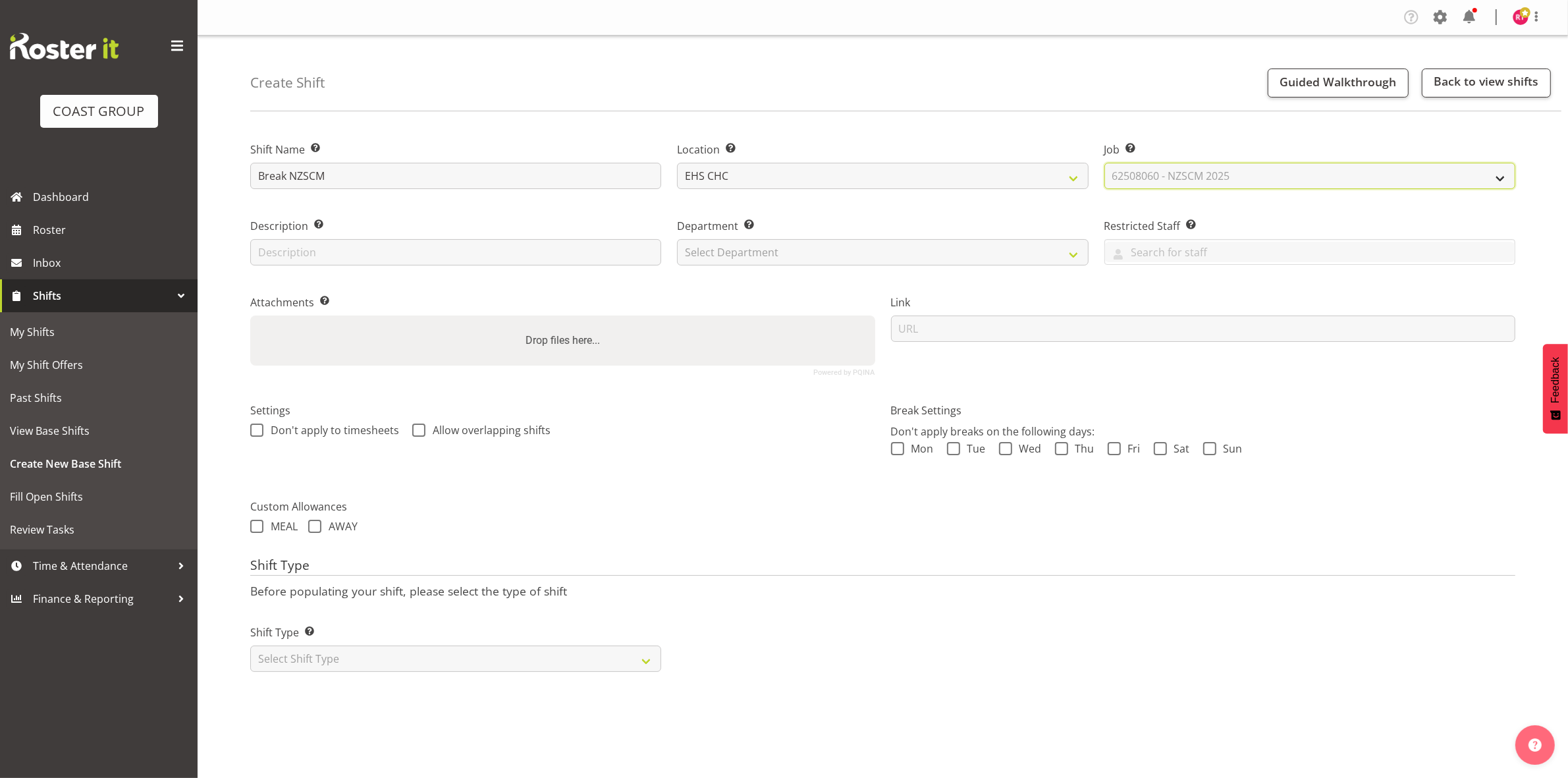
click at [1104, 162] on select "Select Job Create new job 1 Carlton Events 1 Carlton Hamilton 1 Carlton Welling…" at bounding box center [1310, 175] width 411 height 26
click at [863, 254] on select "Select Department EHS CHC OPS" at bounding box center [883, 252] width 411 height 26
select select "41"
click at [677, 239] on select "Select Department EHS CHC OPS" at bounding box center [883, 252] width 411 height 26
click at [362, 661] on select "Select Shift Type One Off Shift Recurring Shift Rotating Shift" at bounding box center [456, 659] width 411 height 26
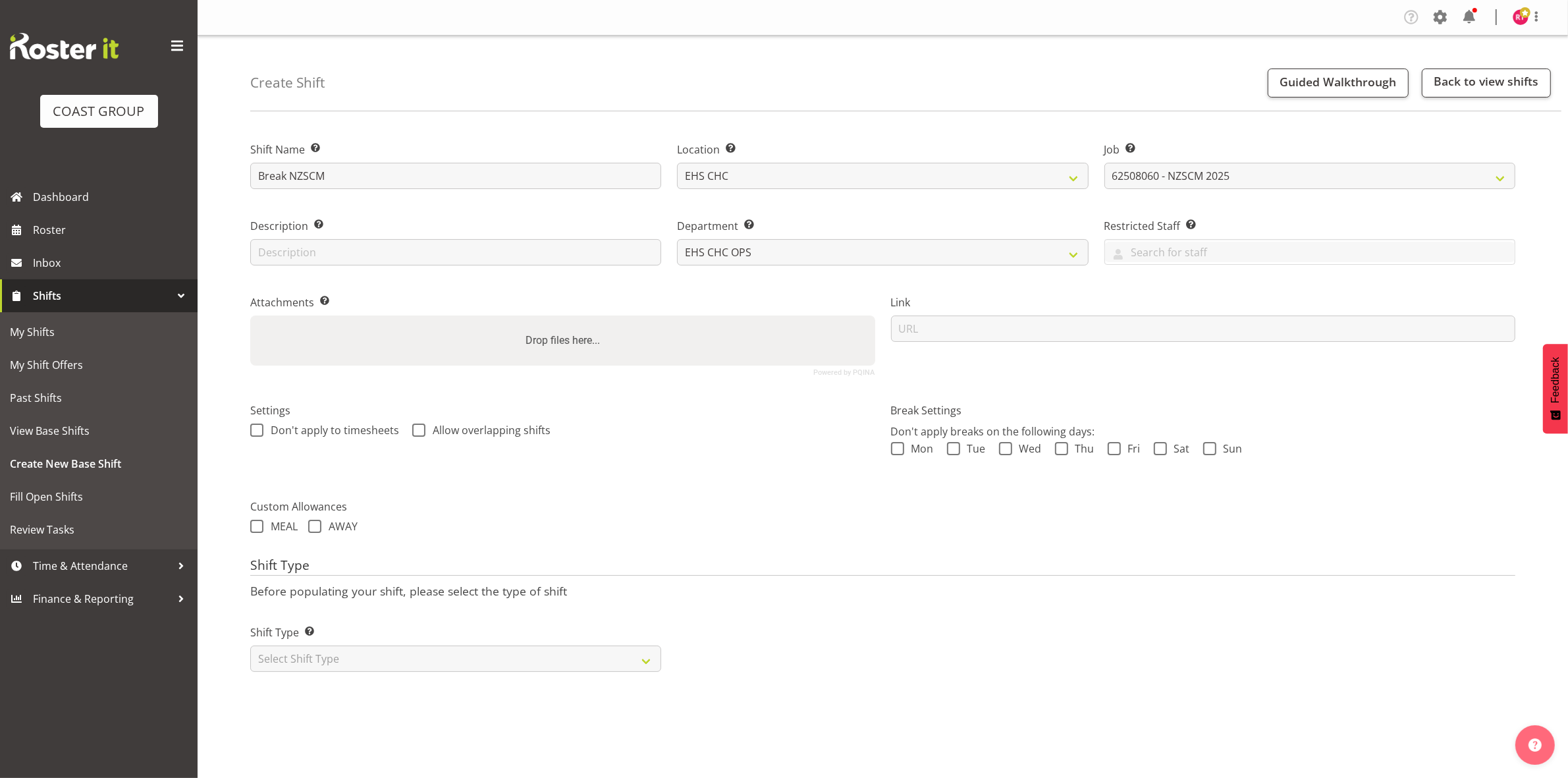
click at [367, 680] on div "Shift Type Shift Types: One Off – Select this if you would like a single shift …" at bounding box center [456, 642] width 427 height 73
click at [372, 659] on select "Select Shift Type One Off Shift Recurring Shift Rotating Shift" at bounding box center [456, 659] width 411 height 26
select select "one_off"
click at [250, 647] on select "Select Shift Type One Off Shift Recurring Shift Rotating Shift" at bounding box center [456, 659] width 411 height 26
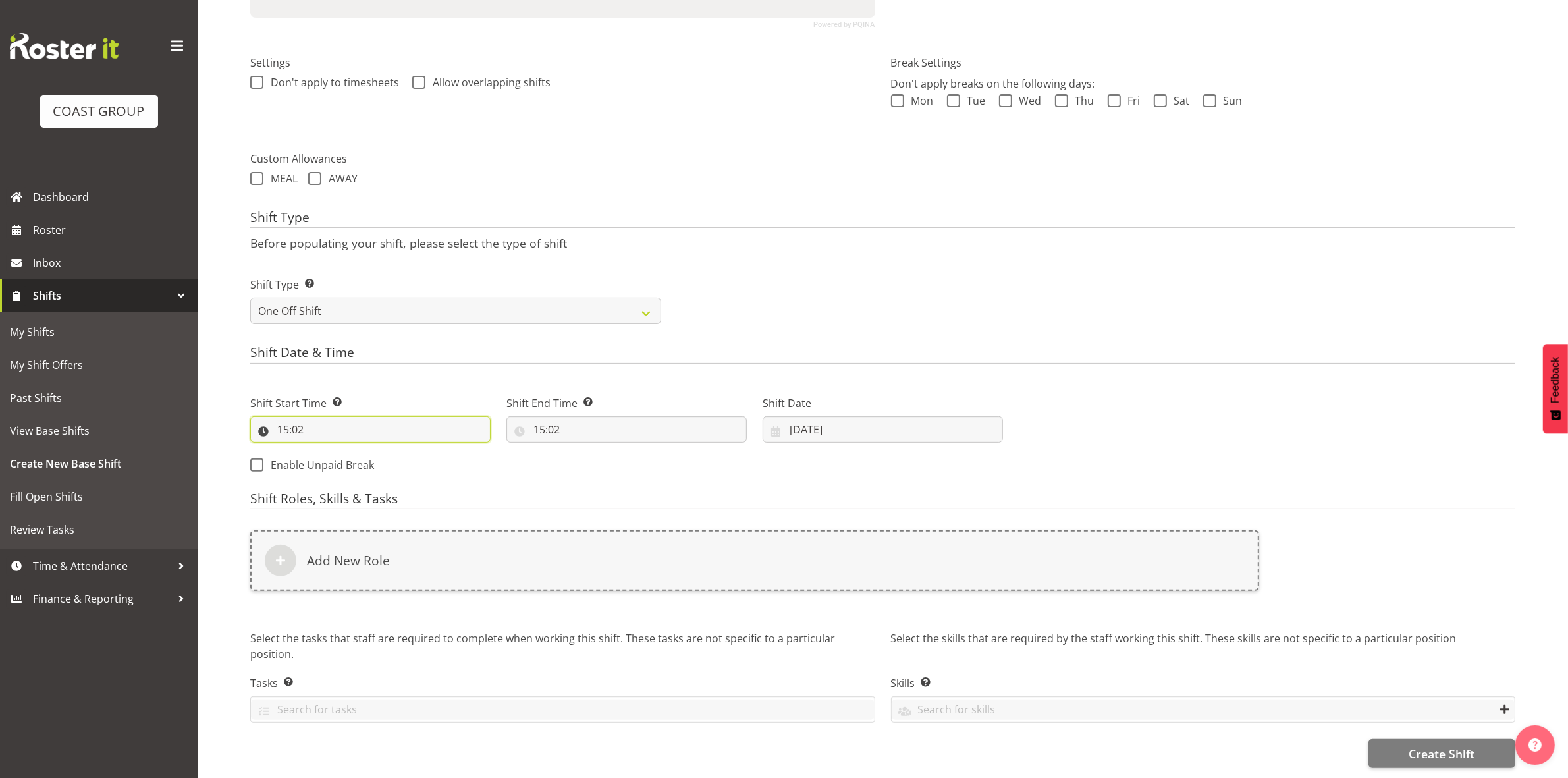
click at [284, 419] on input "15:02" at bounding box center [370, 429] width 241 height 26
drag, startPoint x: 372, startPoint y: 456, endPoint x: 383, endPoint y: 440, distance: 19.4
click at [372, 456] on select "00 01 02 03 04 05 06 07 08 09 10 11 12 13 14 15 16 17 18 19 20 21 22 23 24 25 2…" at bounding box center [375, 463] width 30 height 26
select select "0"
click at [360, 450] on select "00 01 02 03 04 05 06 07 08 09 10 11 12 13 14 15 16 17 18 19 20 21 22 23 24 25 2…" at bounding box center [375, 463] width 30 height 26
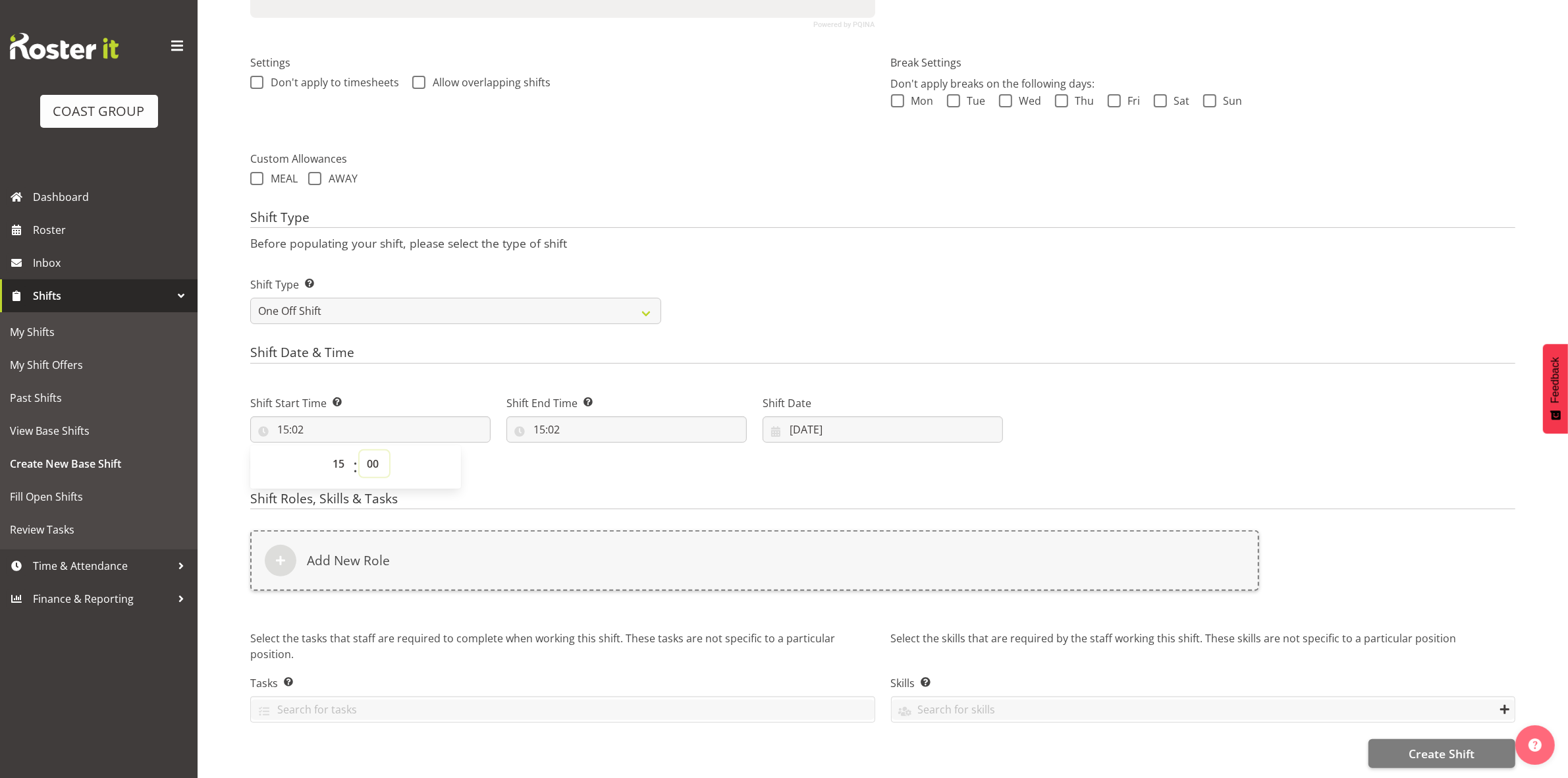
type input "15:00"
click at [761, 245] on div "Shift Type Before populating your shift, please select the type of shift Shift …" at bounding box center [882, 272] width 1265 height 123
click at [538, 417] on input "15:02" at bounding box center [626, 429] width 241 height 26
click at [598, 450] on select "00 01 02 03 04 05 06 07 08 09 10 11 12 13 14 15 16 17 18 19 20 21 22 23" at bounding box center [596, 463] width 30 height 26
select select "18"
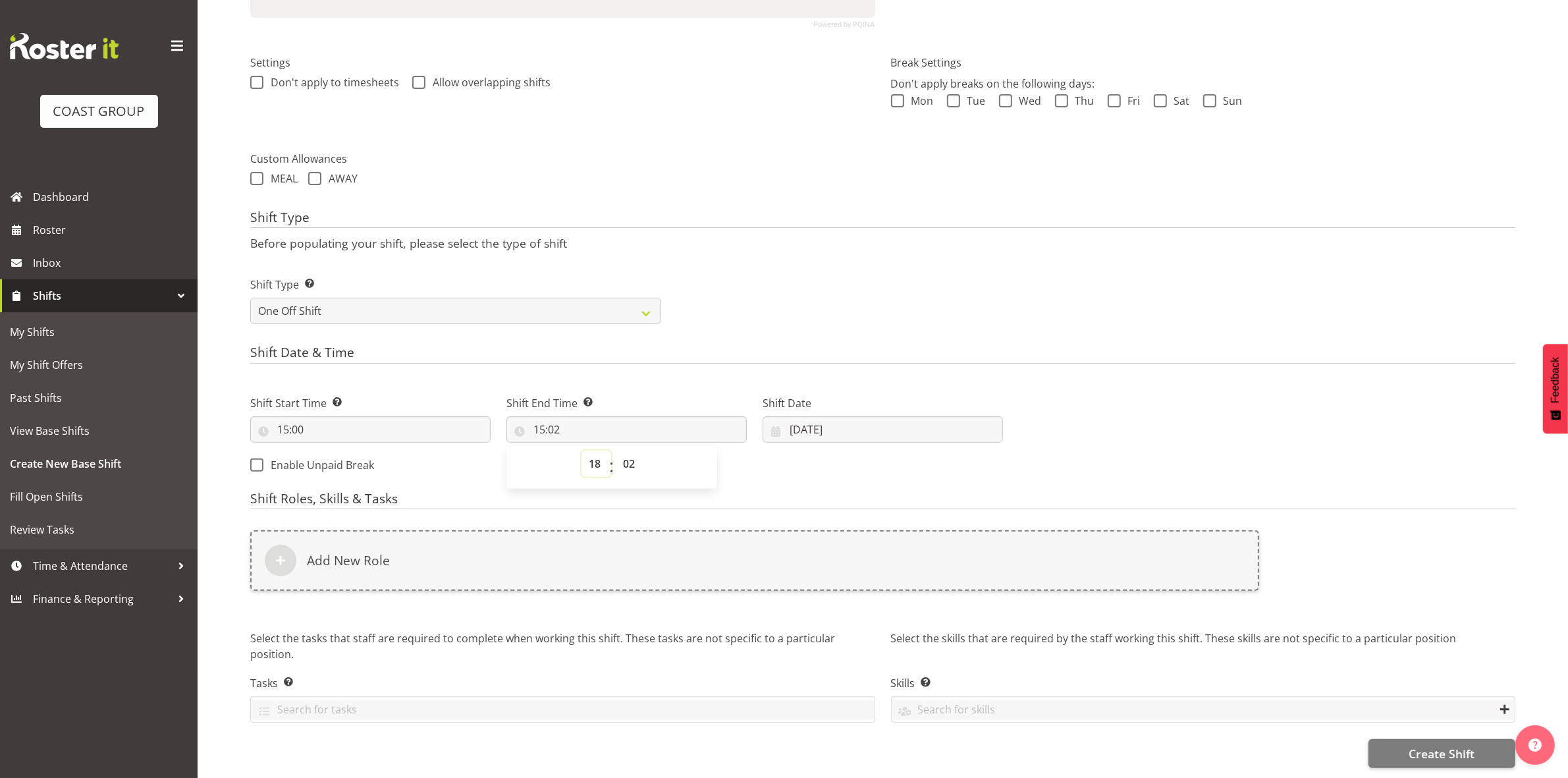
click at [582, 450] on select "00 01 02 03 04 05 06 07 08 09 10 11 12 13 14 15 16 17 18 19 20 21 22 23" at bounding box center [596, 463] width 30 height 26
type input "18:02"
drag, startPoint x: 624, startPoint y: 448, endPoint x: 627, endPoint y: 440, distance: 8.5
click at [624, 450] on select "00 01 02 03 04 05 06 07 08 09 10 11 12 13 14 15 16 17 18 19 20 21 22 23 24 25 2…" at bounding box center [631, 463] width 30 height 26
select select "0"
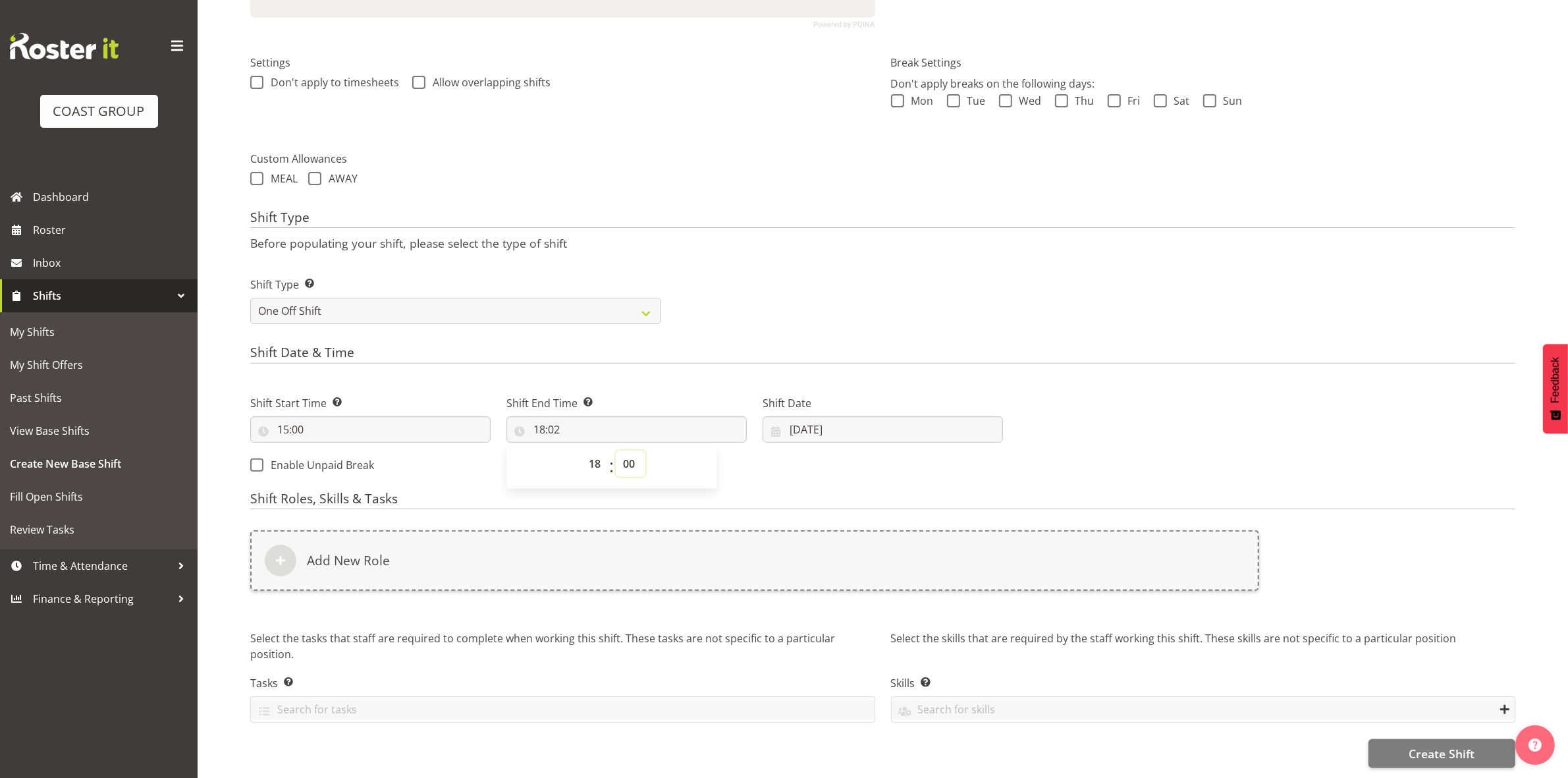
click at [616, 450] on select "00 01 02 03 04 05 06 07 08 09 10 11 12 13 14 15 16 17 18 19 20 21 22 23 24 25 2…" at bounding box center [631, 463] width 30 height 26
type input "18:00"
click at [792, 239] on div "Shift Type Before populating your shift, please select the type of shift Shift …" at bounding box center [882, 272] width 1265 height 123
click at [791, 417] on input "26/08/2025" at bounding box center [883, 429] width 241 height 26
click at [807, 653] on span "31" at bounding box center [803, 659] width 11 height 13
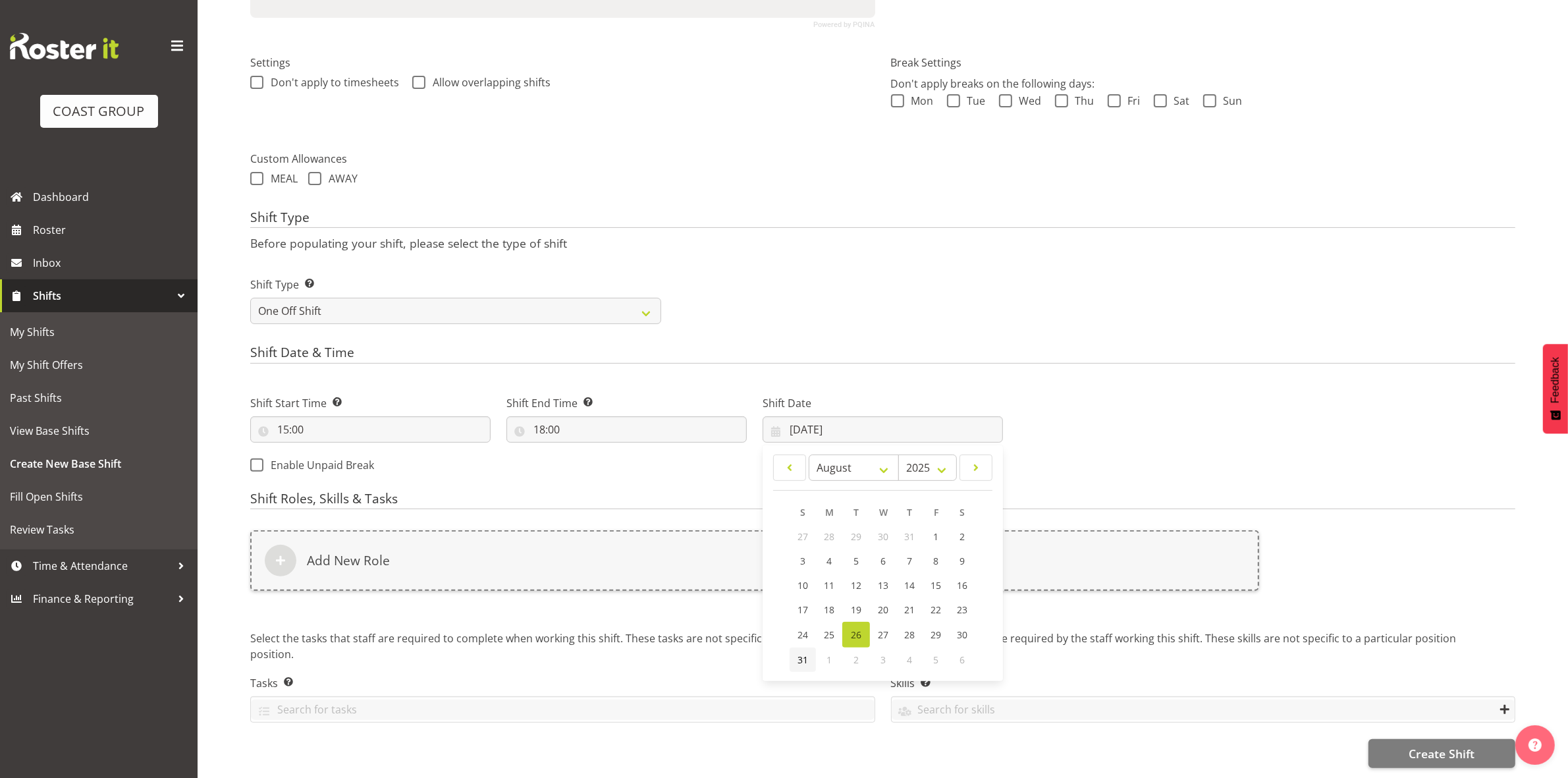
type input "31/08/2025"
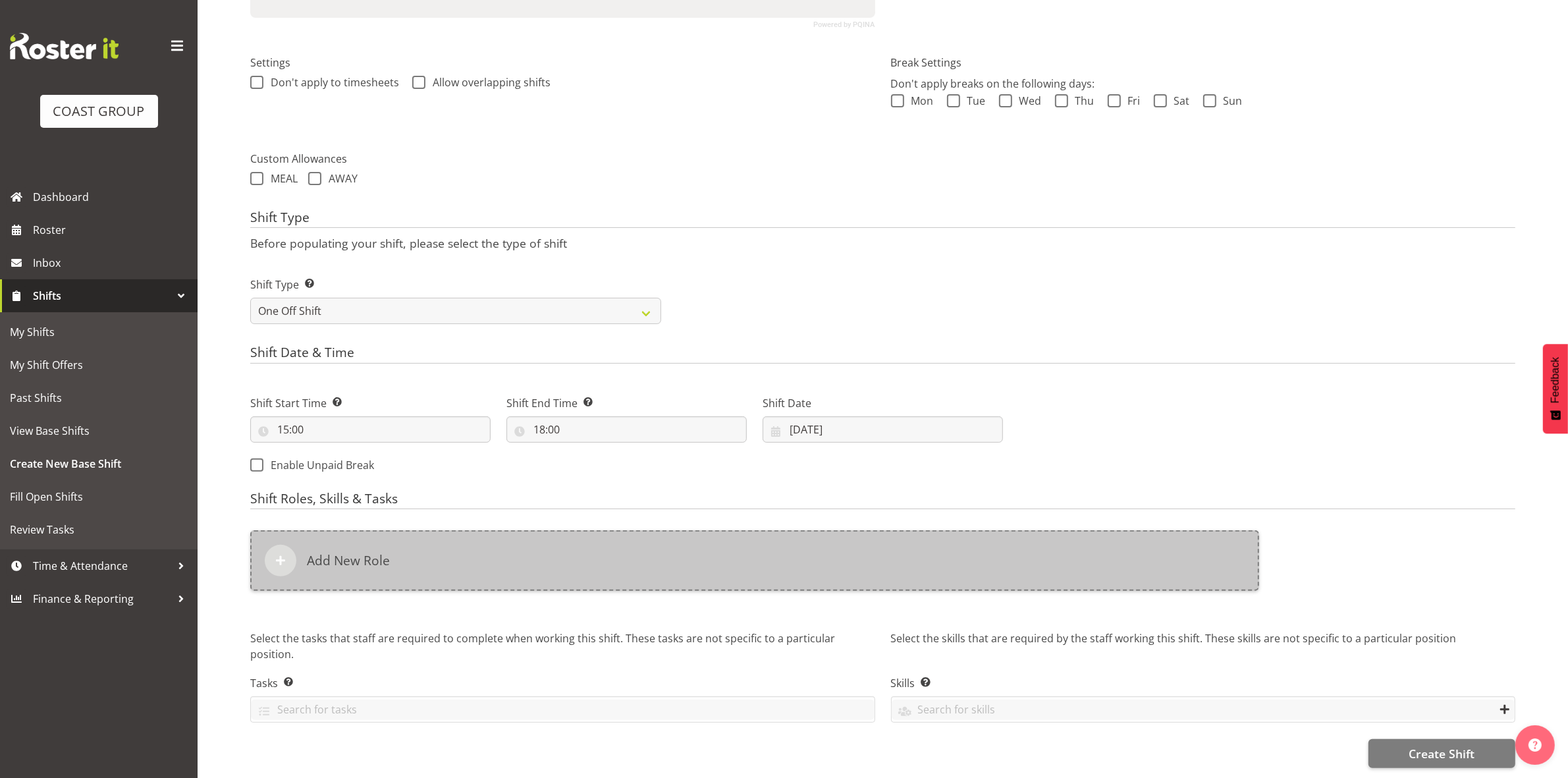
click at [552, 566] on div "Add New Role" at bounding box center [754, 561] width 1009 height 61
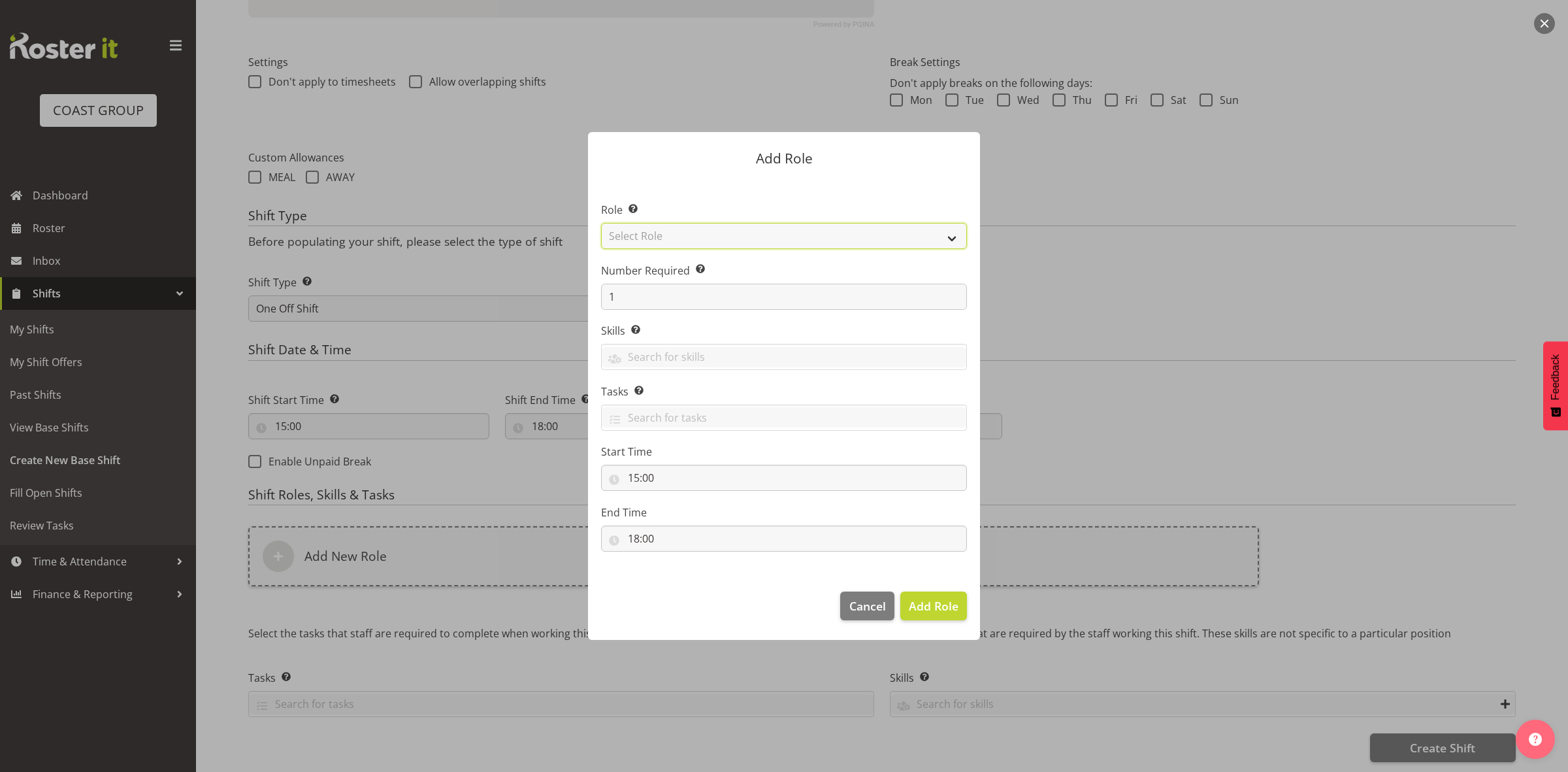
drag, startPoint x: 695, startPoint y: 239, endPoint x: 696, endPoint y: 246, distance: 7.1
click at [695, 239] on select "Select Role ACCOUNT MANAGER ACCOUNT MANAGER DW ACCOUNTS AKL DIANNA VEHICLES AKL…" at bounding box center [784, 235] width 366 height 26
select select "192"
click at [601, 223] on select "Select Role ACCOUNT MANAGER ACCOUNT MANAGER DW ACCOUNTS AKL DIANNA VEHICLES AKL…" at bounding box center [784, 235] width 366 height 26
click at [675, 295] on input "1" at bounding box center [784, 296] width 366 height 26
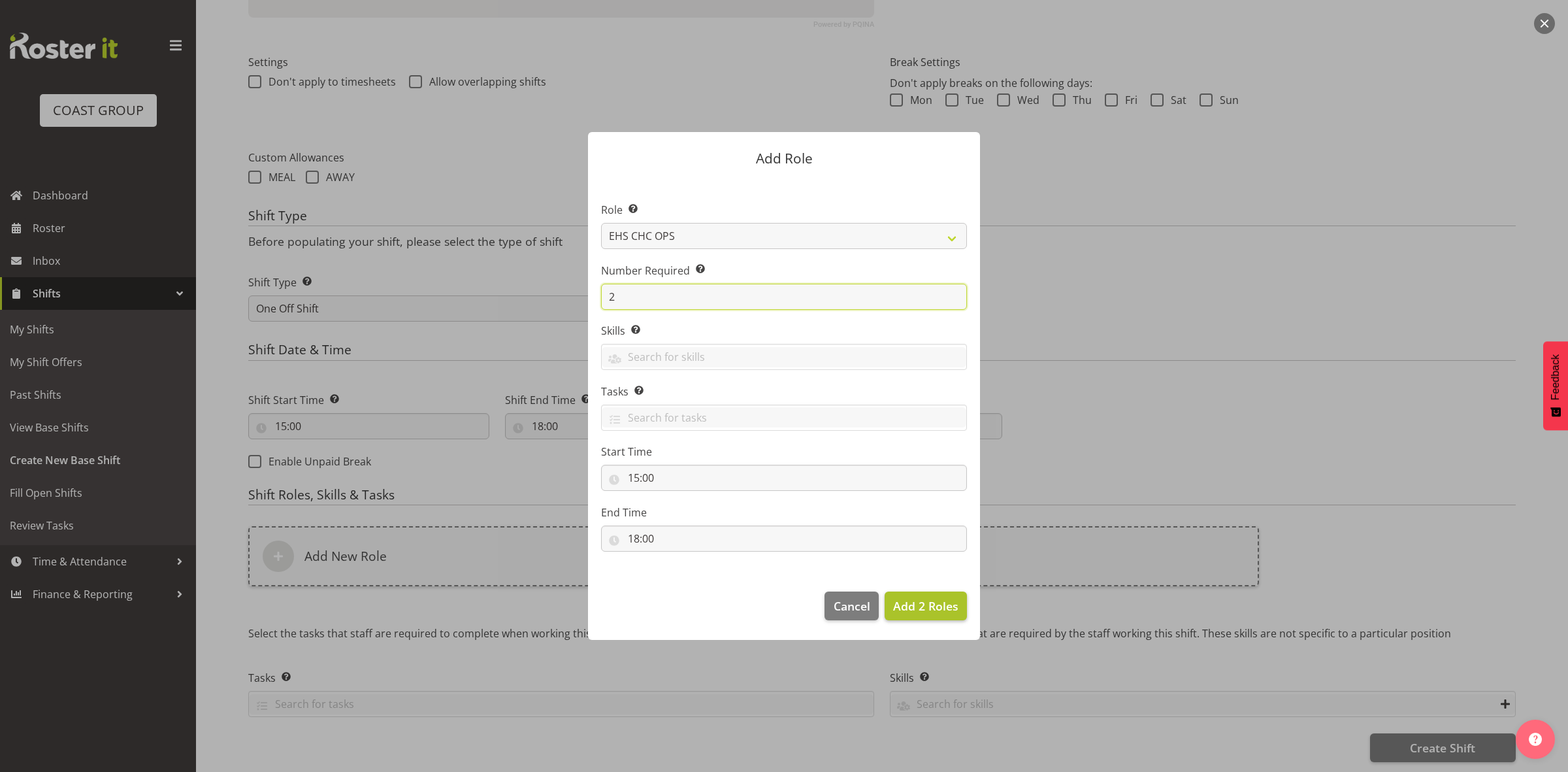
type input "2"
click at [923, 603] on span "Add 2 Roles" at bounding box center [926, 605] width 66 height 15
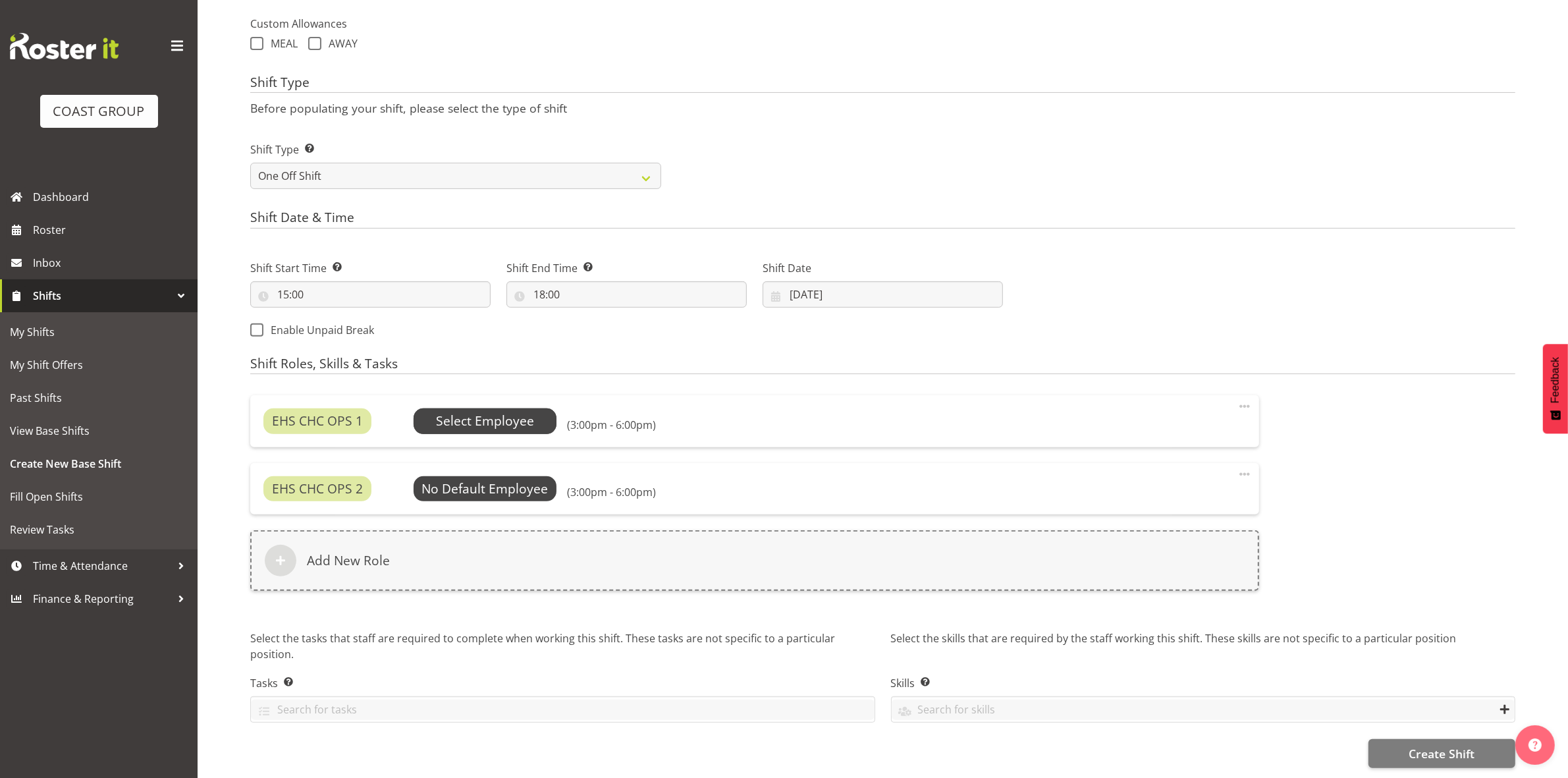
scroll to position [496, 0]
click at [489, 395] on div "EHS CHC OPS 1 No Default Employee Select Employee (3:00pm - 6:00pm) Edit Delete" at bounding box center [754, 421] width 1009 height 51
click at [495, 419] on span "Select Employee" at bounding box center [485, 421] width 98 height 19
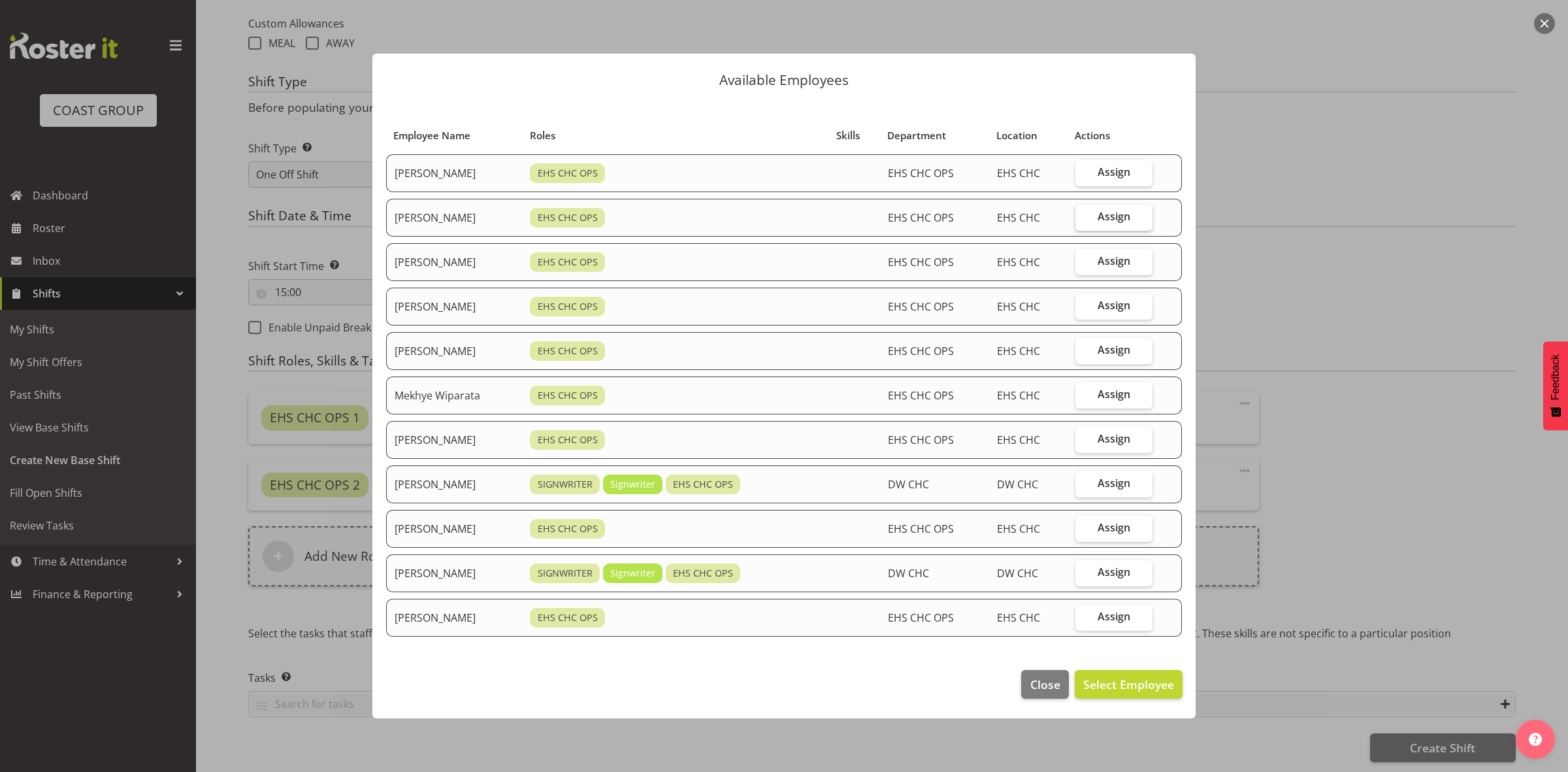
click at [1119, 211] on span "Assign" at bounding box center [1114, 217] width 33 height 13
click at [1084, 213] on input "Assign" at bounding box center [1080, 217] width 9 height 9
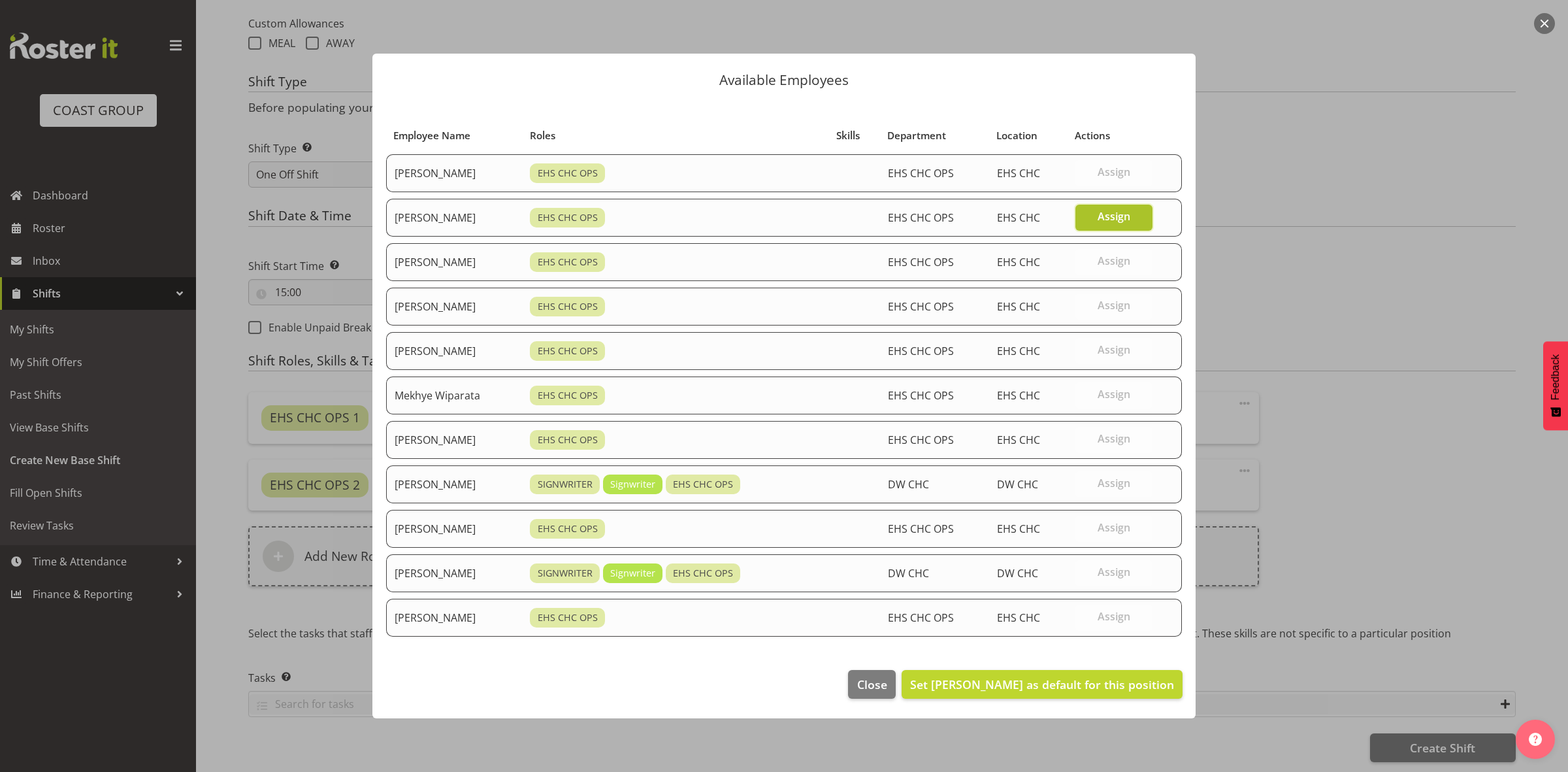
click at [1131, 219] on span "Assign" at bounding box center [1114, 217] width 33 height 13
click at [1084, 219] on input "Assign" at bounding box center [1080, 217] width 9 height 9
checkbox input "false"
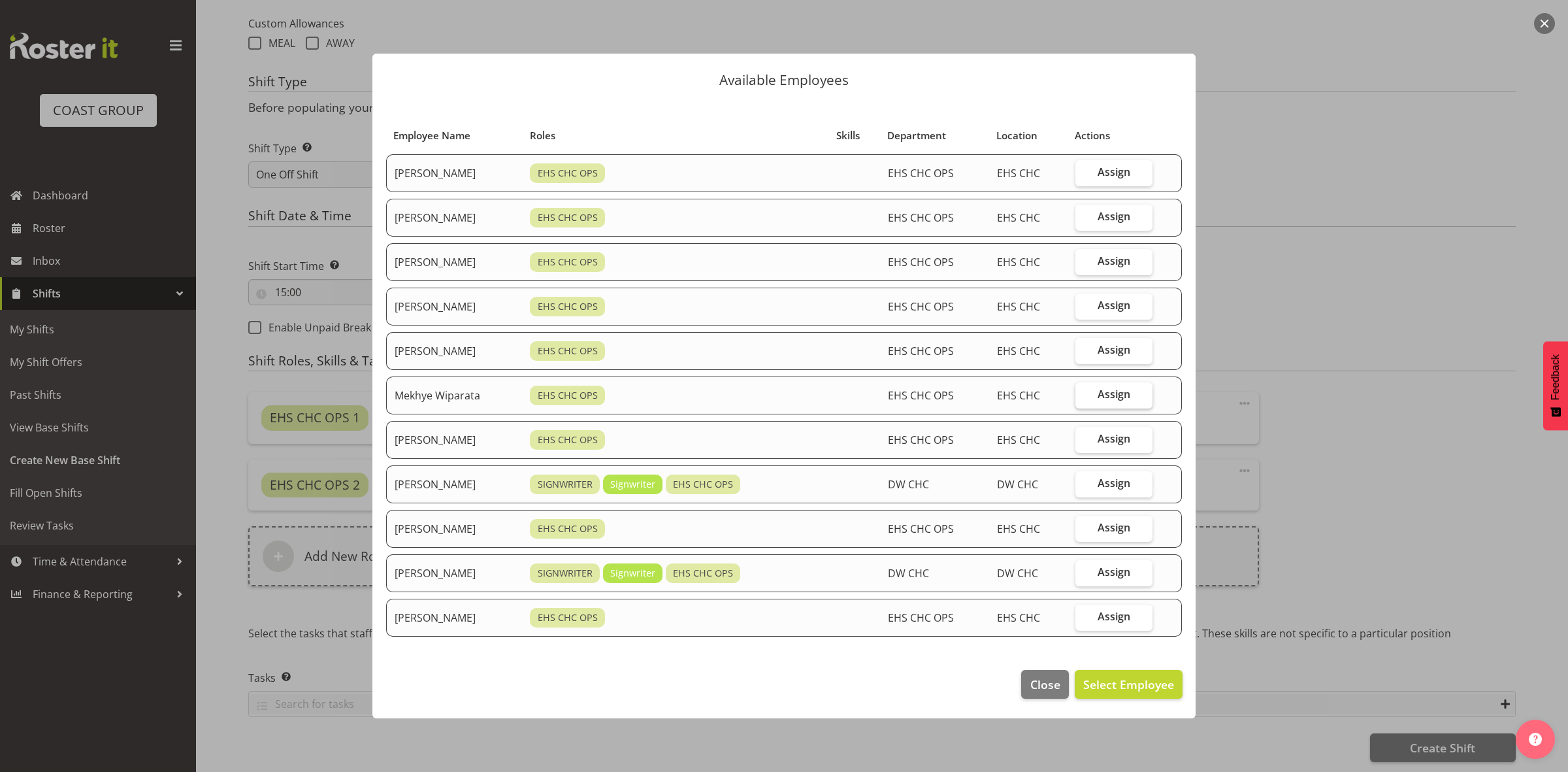
click at [1108, 393] on span "Assign" at bounding box center [1114, 394] width 33 height 13
click at [1084, 393] on input "Assign" at bounding box center [1080, 394] width 9 height 9
checkbox input "true"
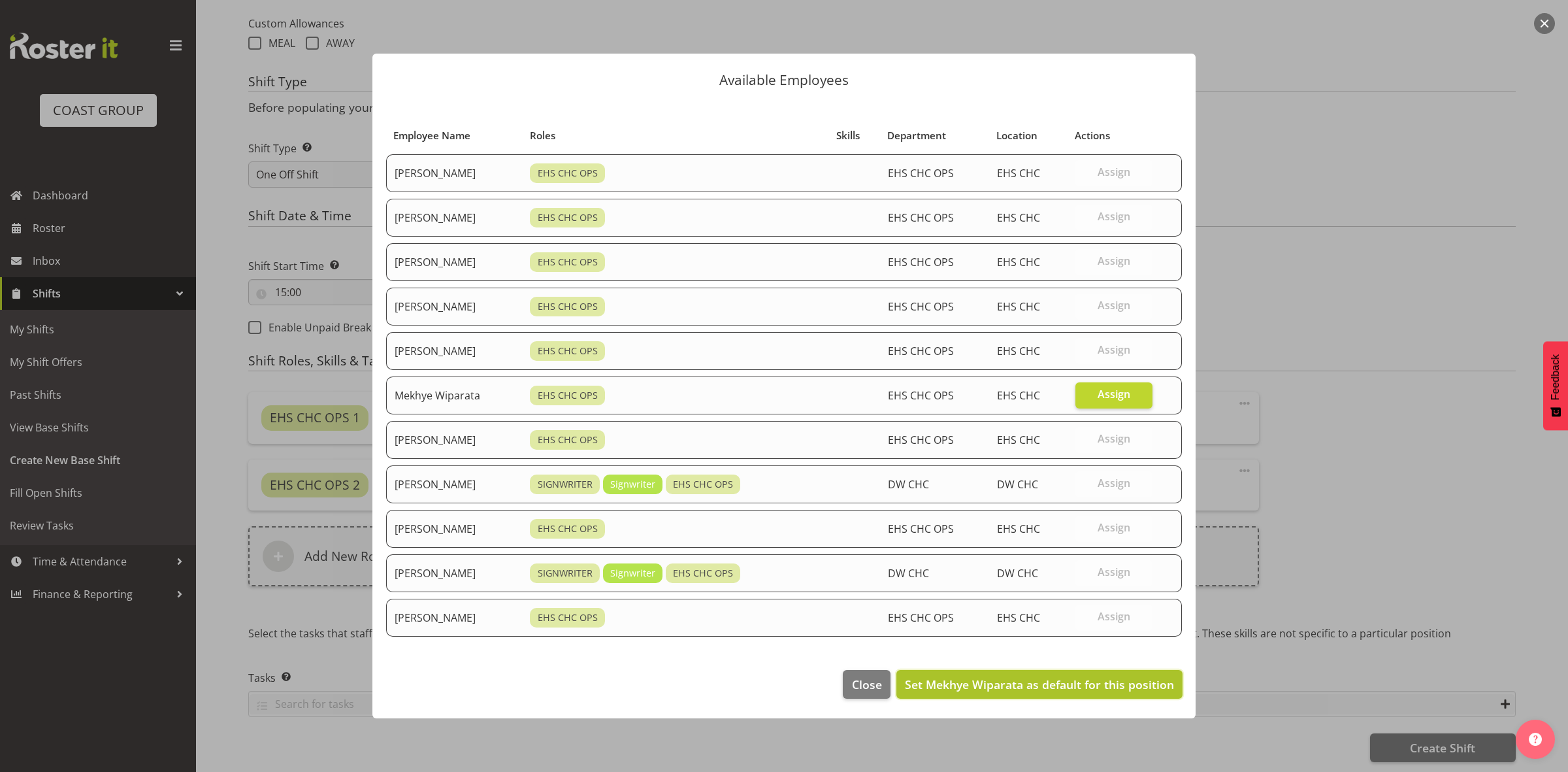
click at [977, 687] on span "Set Mekhye Wiparata as default for this position" at bounding box center [1039, 684] width 269 height 15
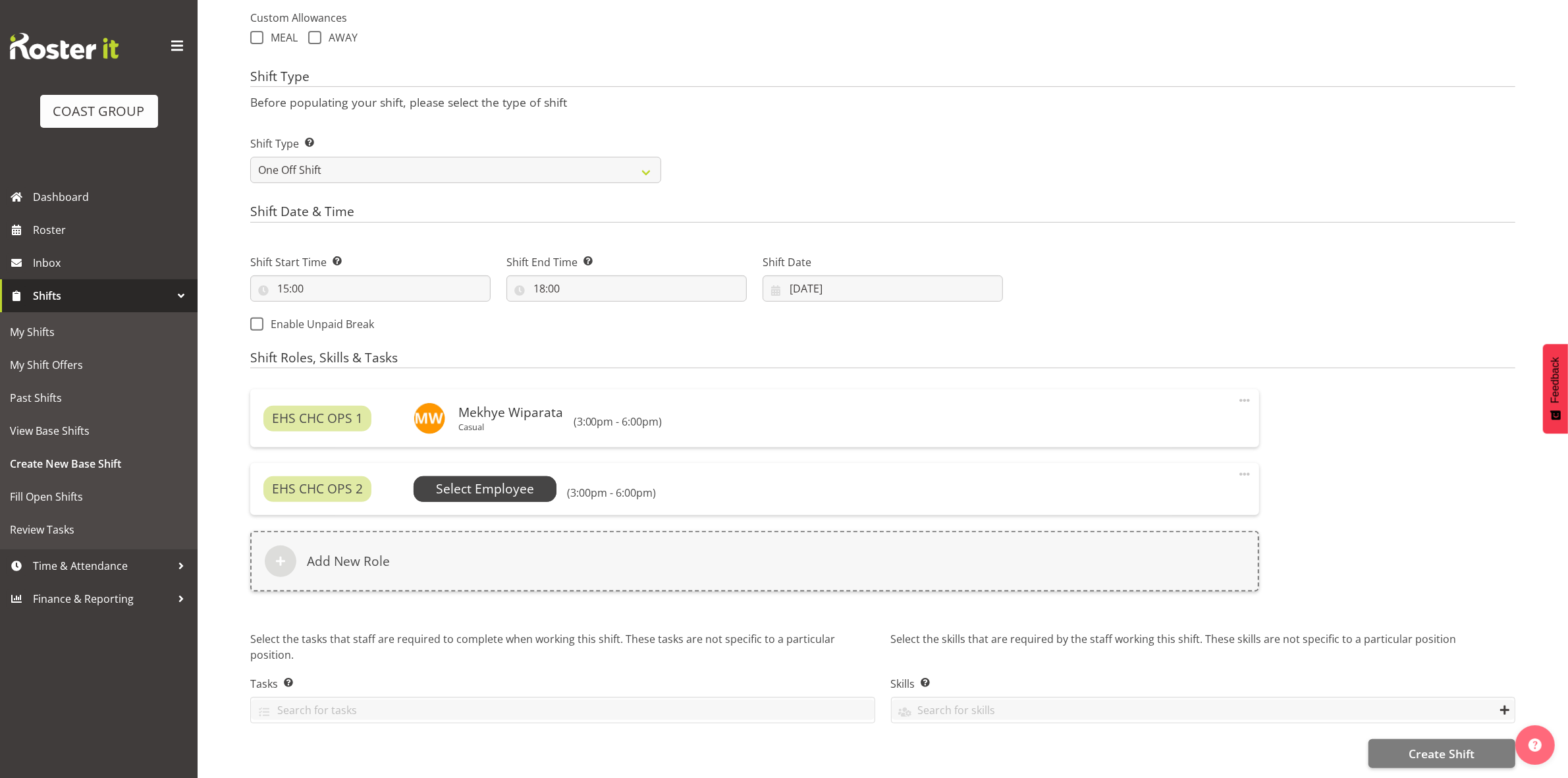
click at [484, 481] on span "Select Employee" at bounding box center [485, 489] width 98 height 19
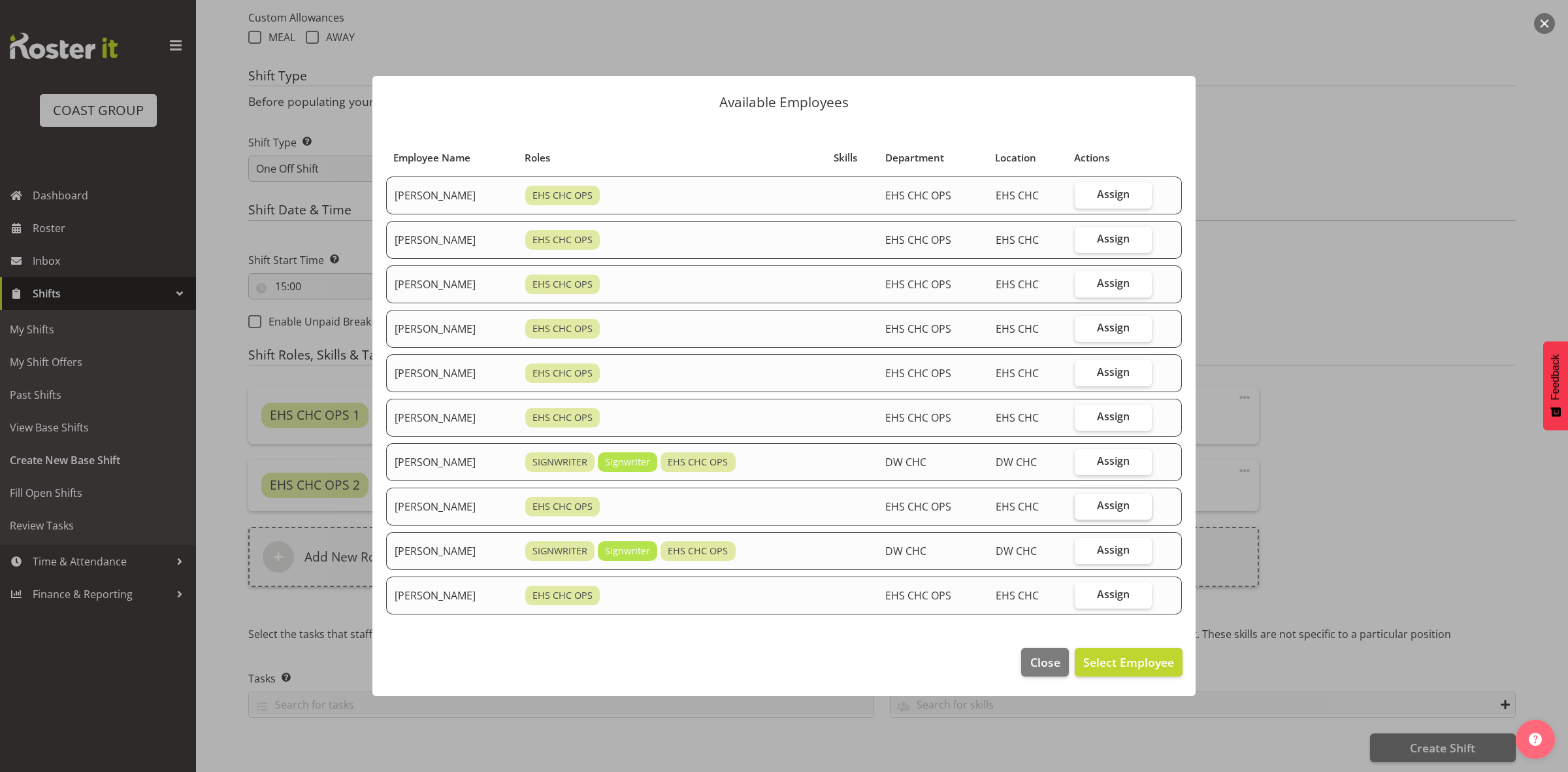
click at [1128, 511] on span "Assign" at bounding box center [1113, 506] width 33 height 13
click at [1083, 510] on input "Assign" at bounding box center [1079, 506] width 9 height 9
checkbox input "true"
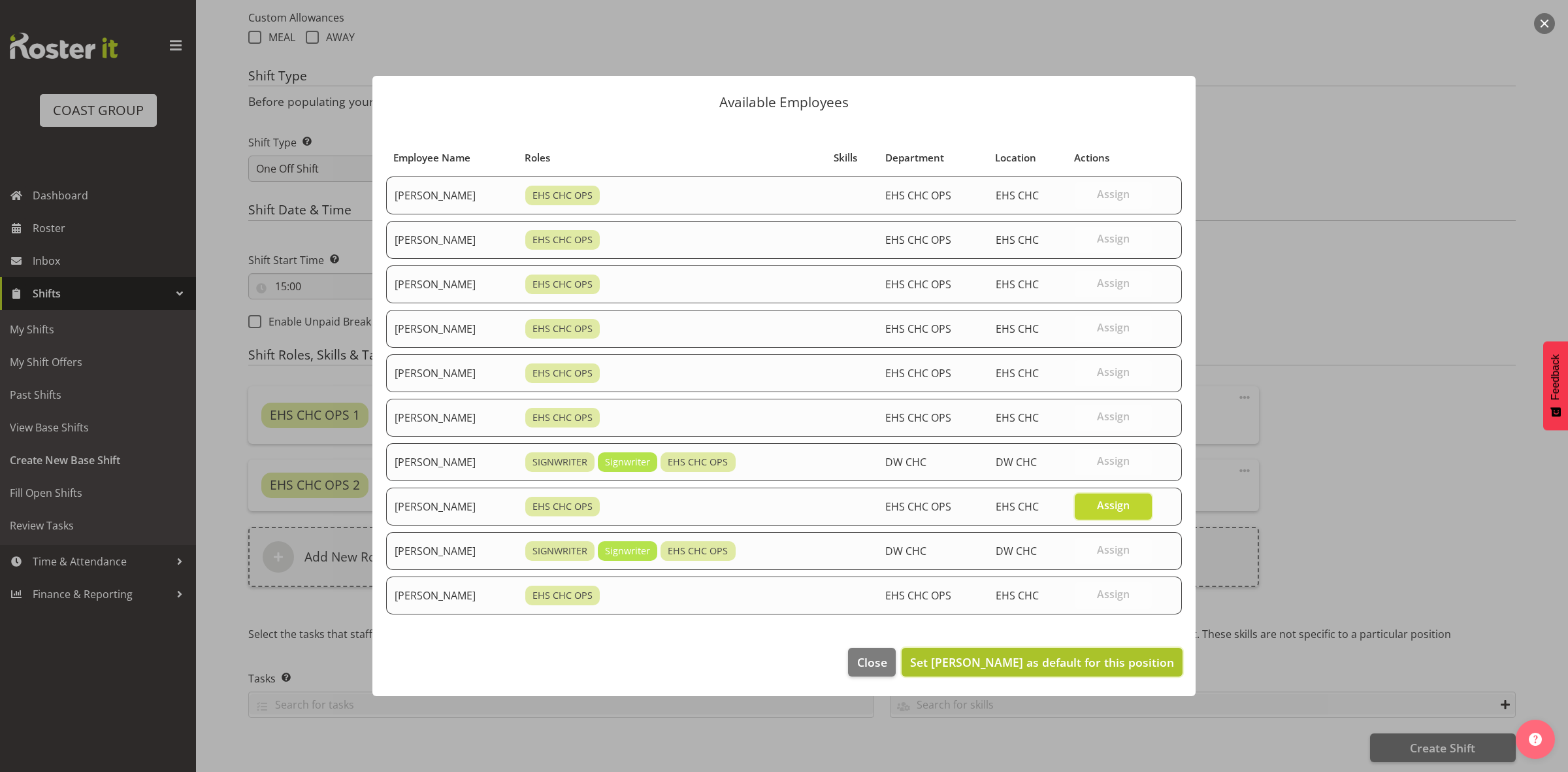
click at [1083, 665] on span "Set Shatif Ssendi as default for this position" at bounding box center [1042, 662] width 264 height 15
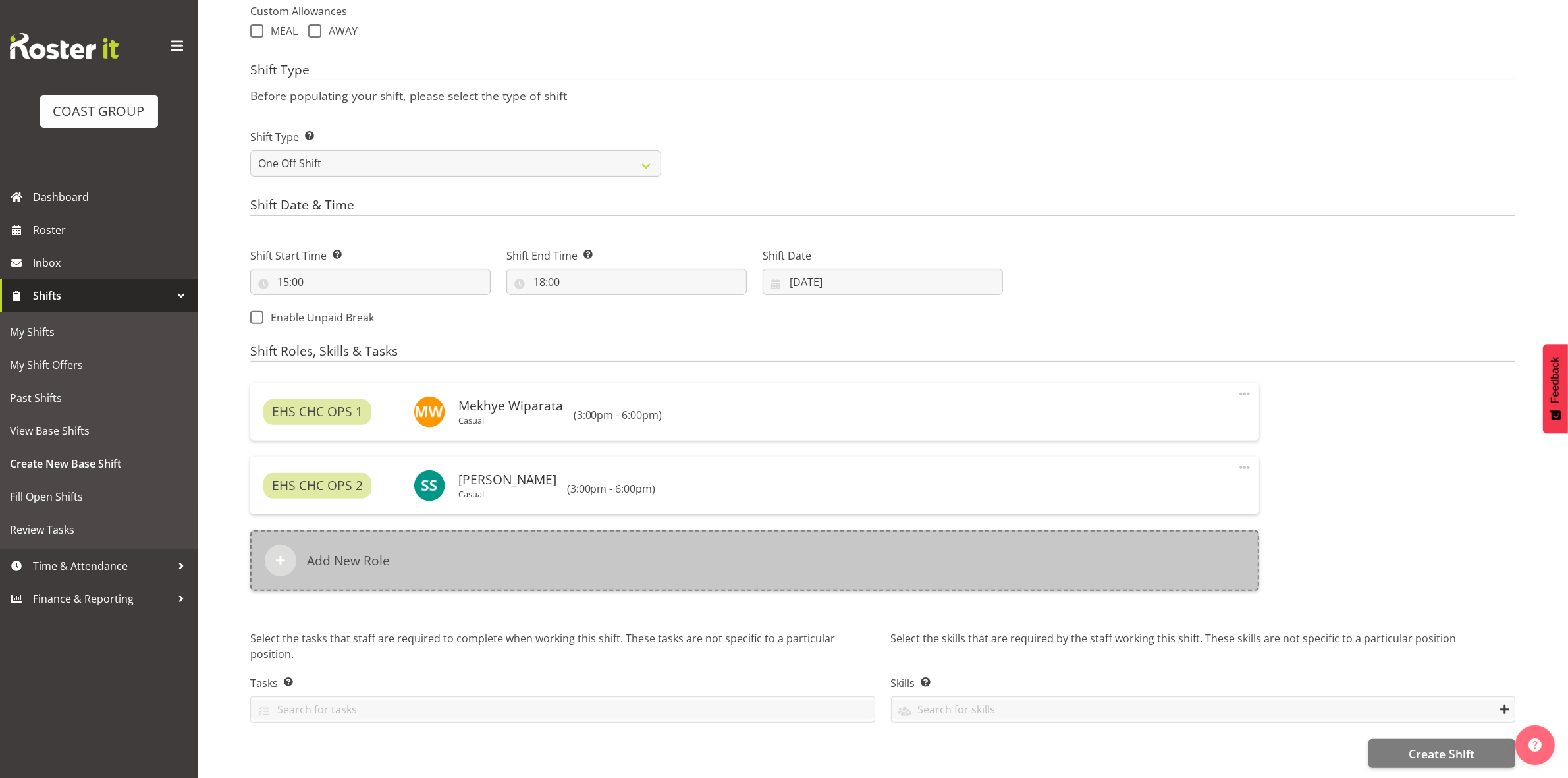
scroll to position [508, 0]
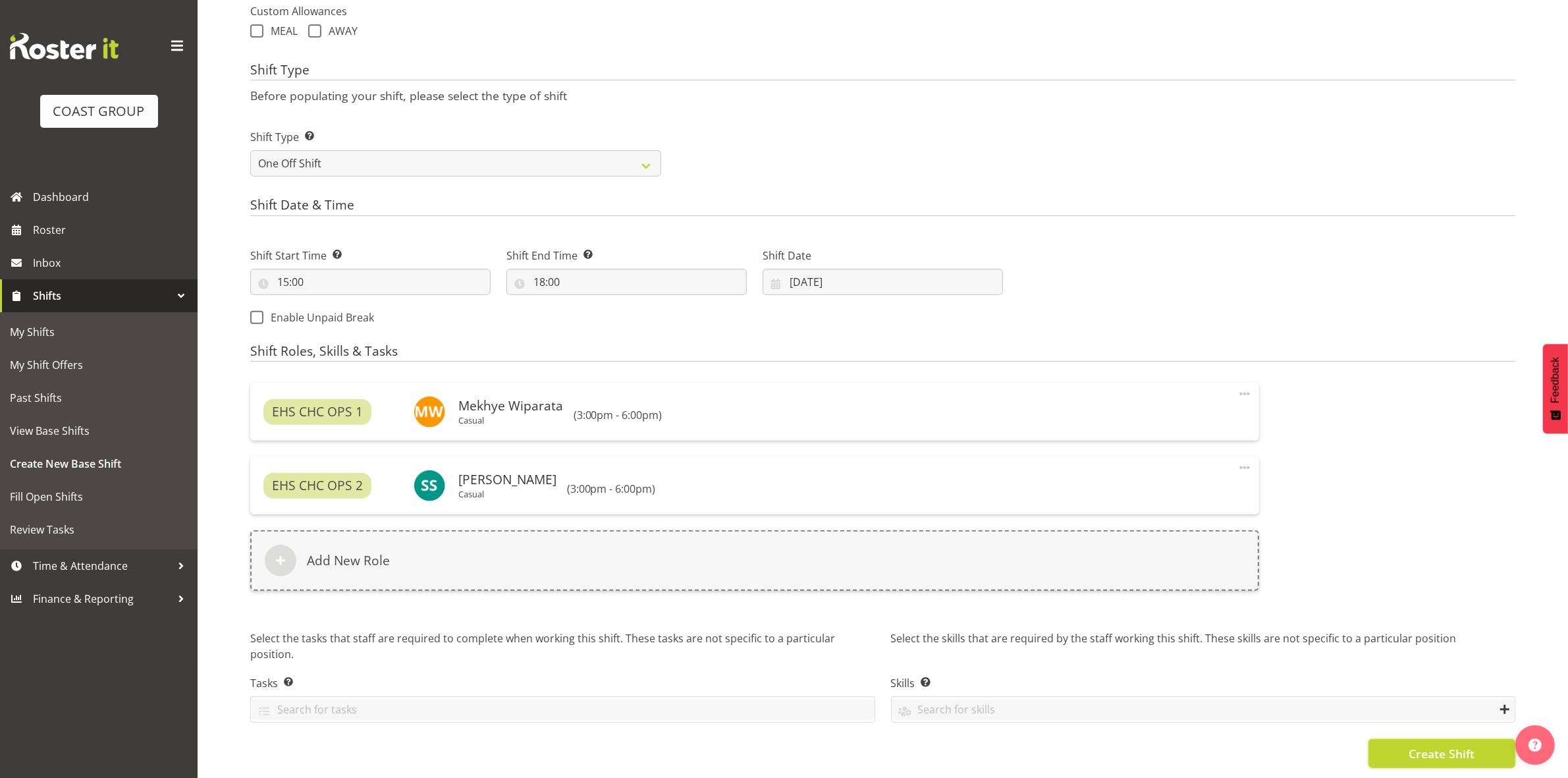
click at [1400, 739] on button "Create Shift" at bounding box center [1442, 753] width 147 height 29
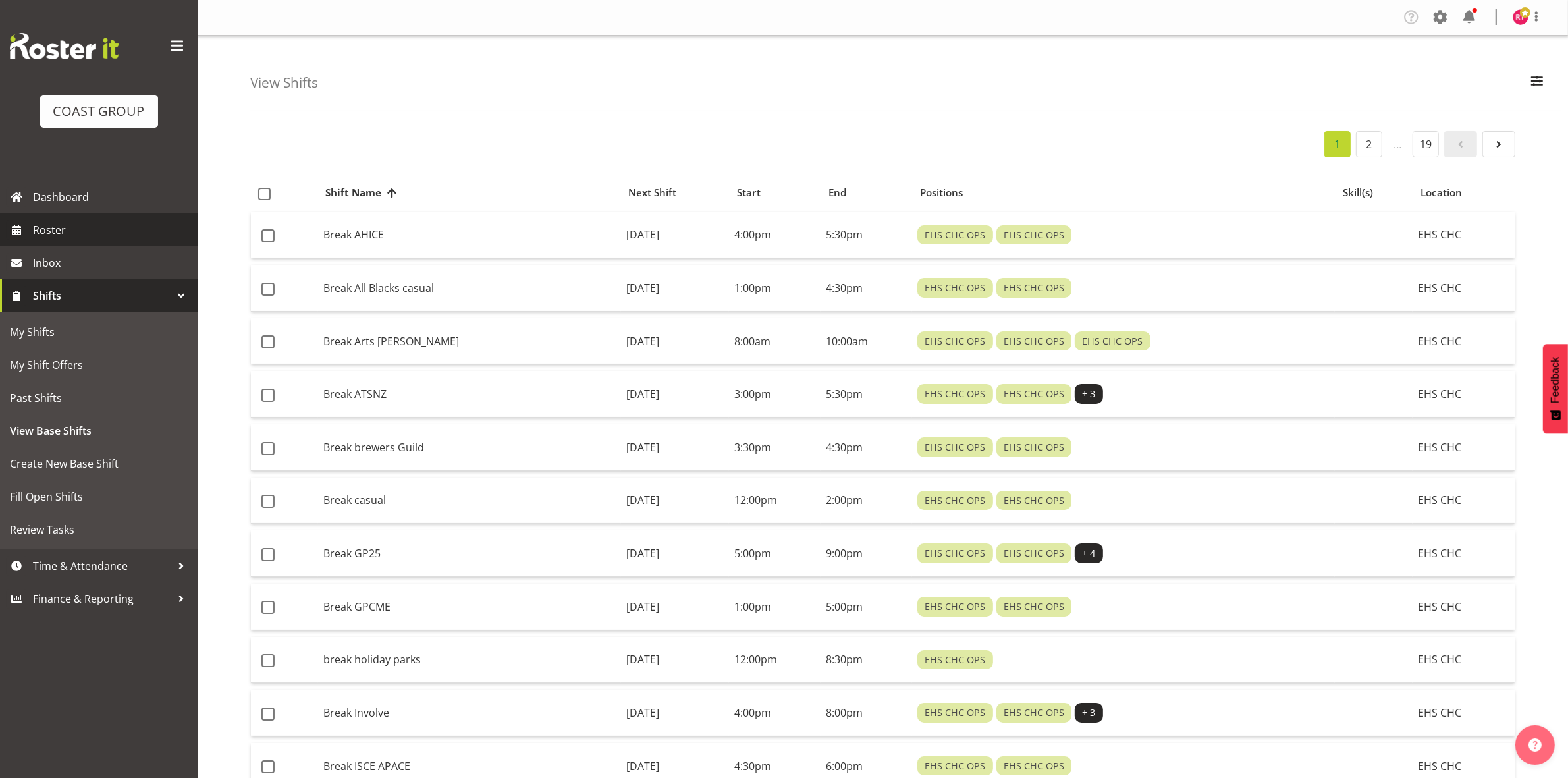
click at [84, 225] on span "Roster" at bounding box center [112, 229] width 158 height 20
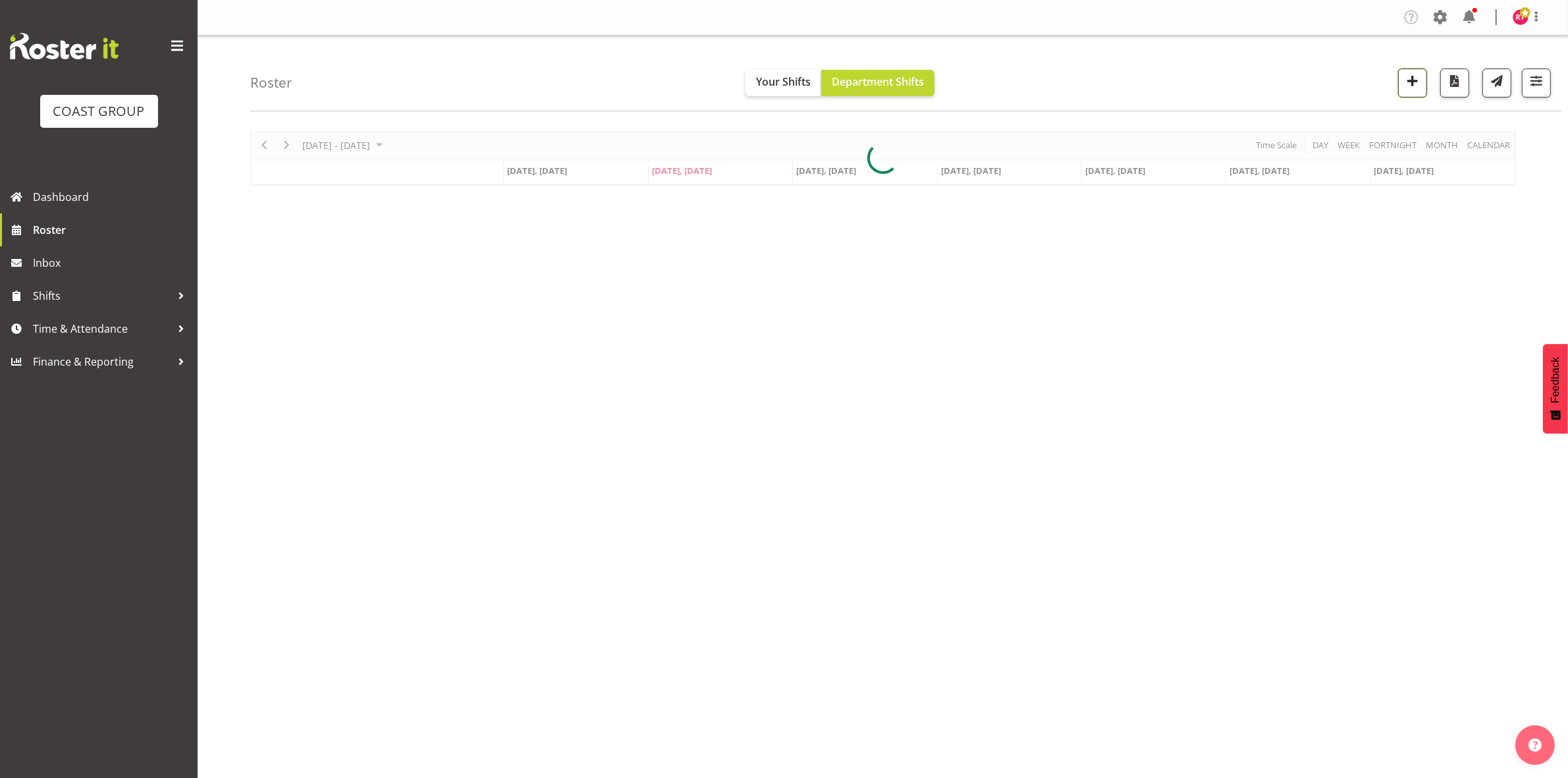
click at [1406, 94] on button "button" at bounding box center [1412, 83] width 29 height 29
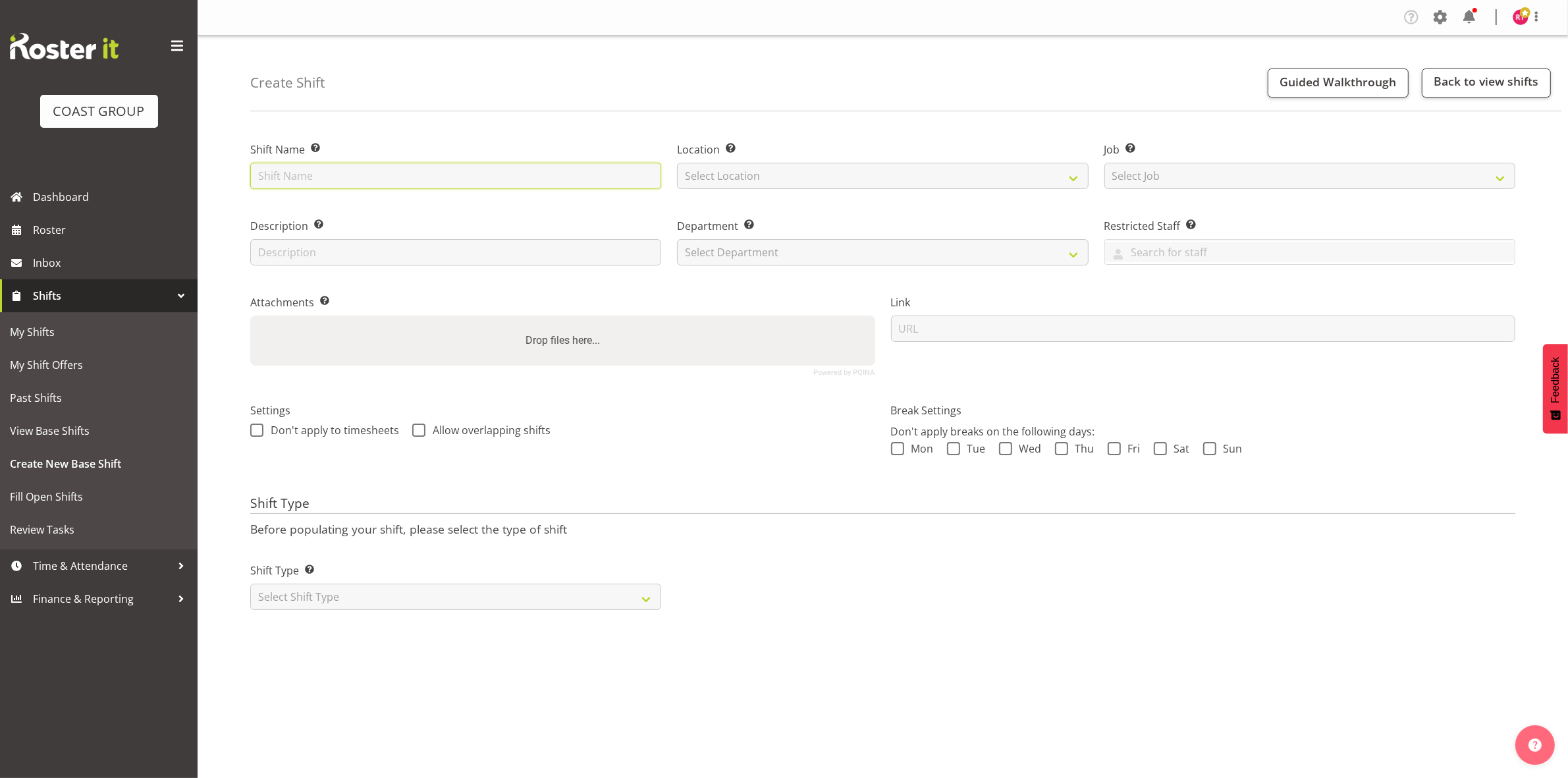
click at [339, 172] on input "text" at bounding box center [456, 175] width 411 height 26
type input "Drive to CHCH"
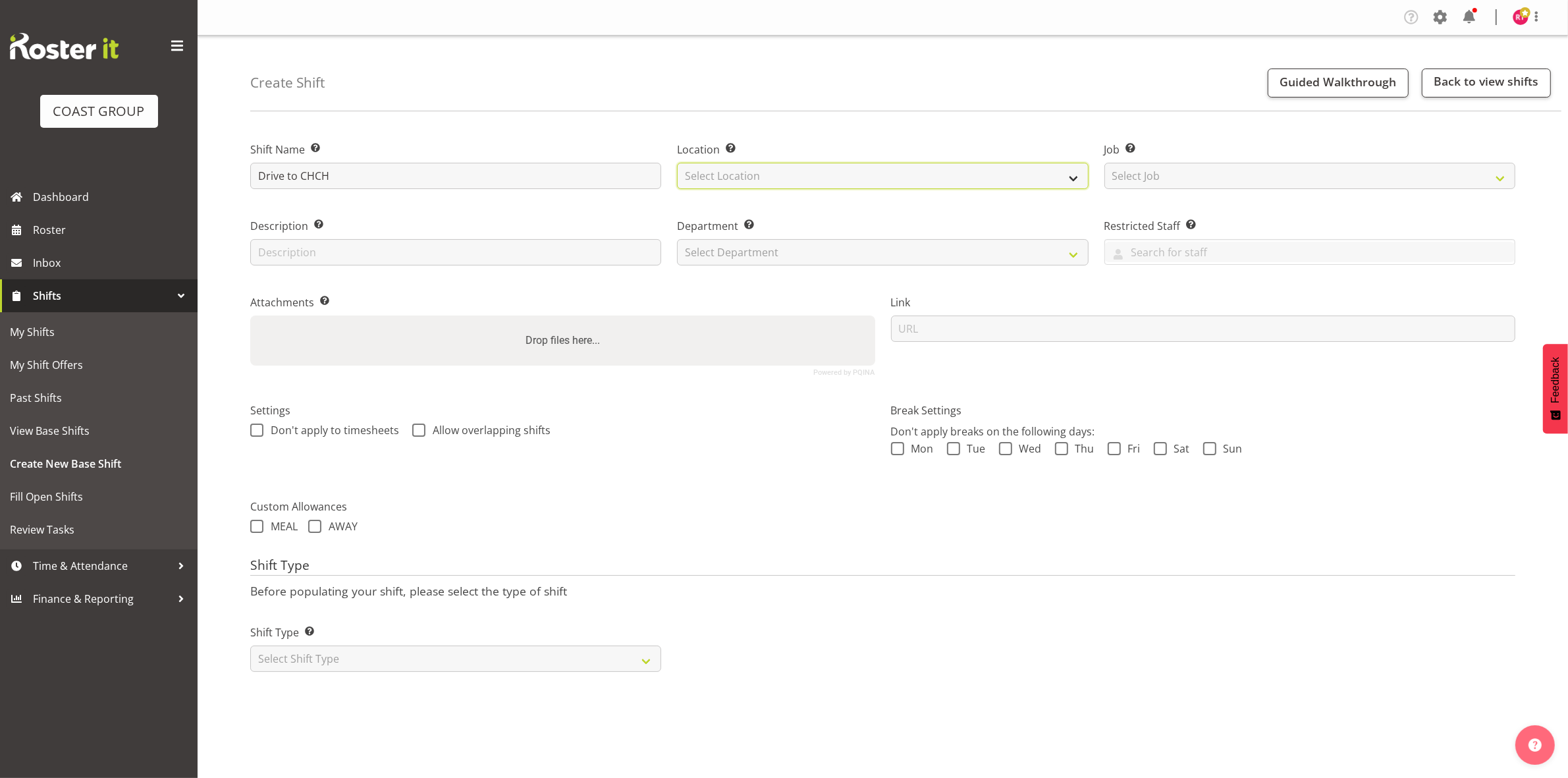
click at [765, 166] on select "Select Location EHS CHC" at bounding box center [883, 175] width 411 height 26
select select "107"
click at [677, 162] on select "Select Location EHS CHC" at bounding box center [883, 175] width 411 height 26
click at [1227, 183] on select "Select Job Create new job 1 Carlton Events 1 Carlton Hamilton 1 Carlton Welling…" at bounding box center [1310, 175] width 411 height 26
select select "9199"
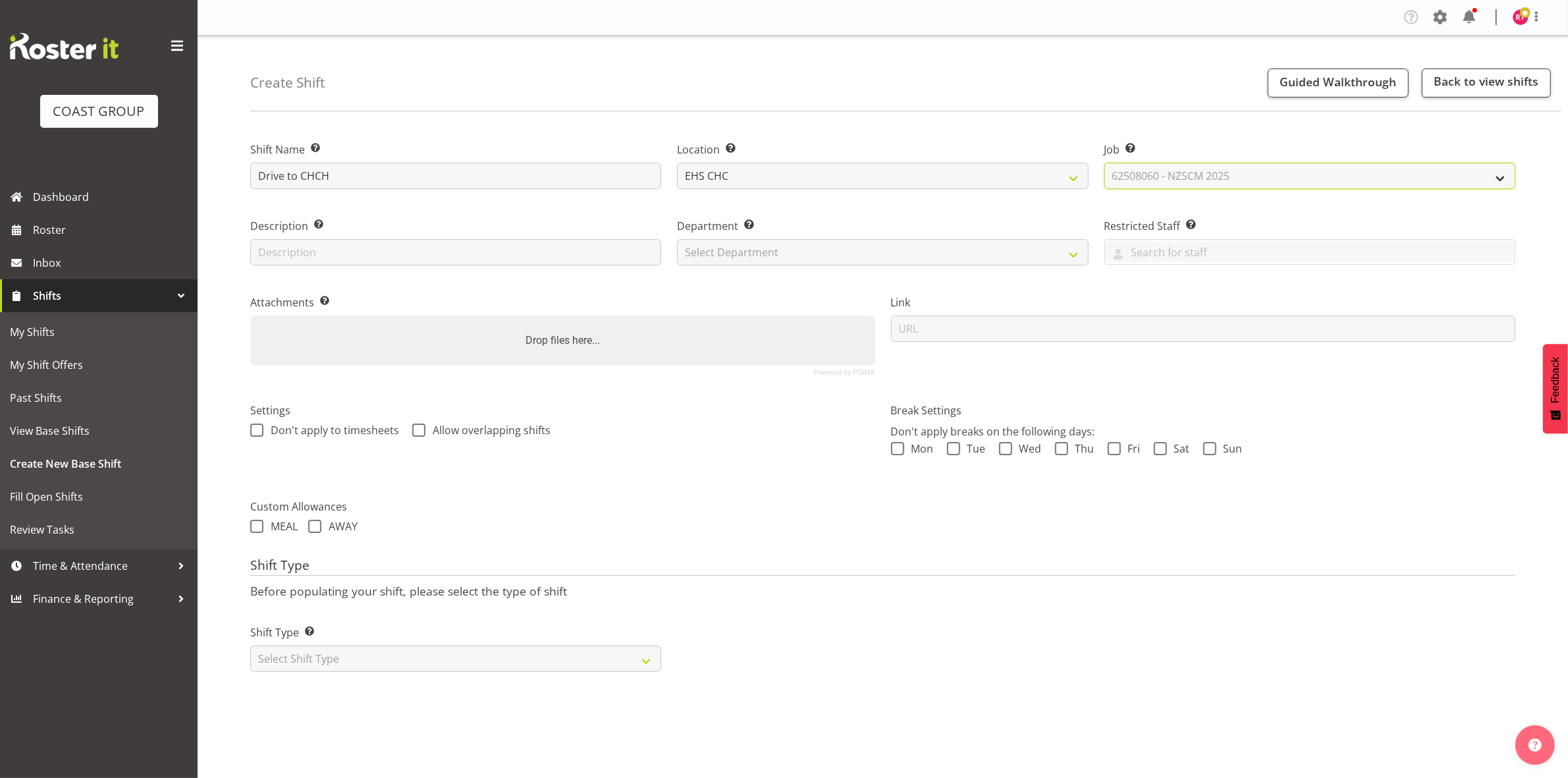
click at [1104, 162] on select "Select Job Create new job 1 Carlton Events 1 Carlton Hamilton 1 Carlton Welling…" at bounding box center [1310, 175] width 411 height 26
drag, startPoint x: 937, startPoint y: 254, endPoint x: 932, endPoint y: 261, distance: 8.6
click at [937, 254] on select "Select Department EHS CHC OPS" at bounding box center [883, 252] width 411 height 26
select select "41"
click at [677, 239] on select "Select Department EHS CHC OPS" at bounding box center [883, 252] width 411 height 26
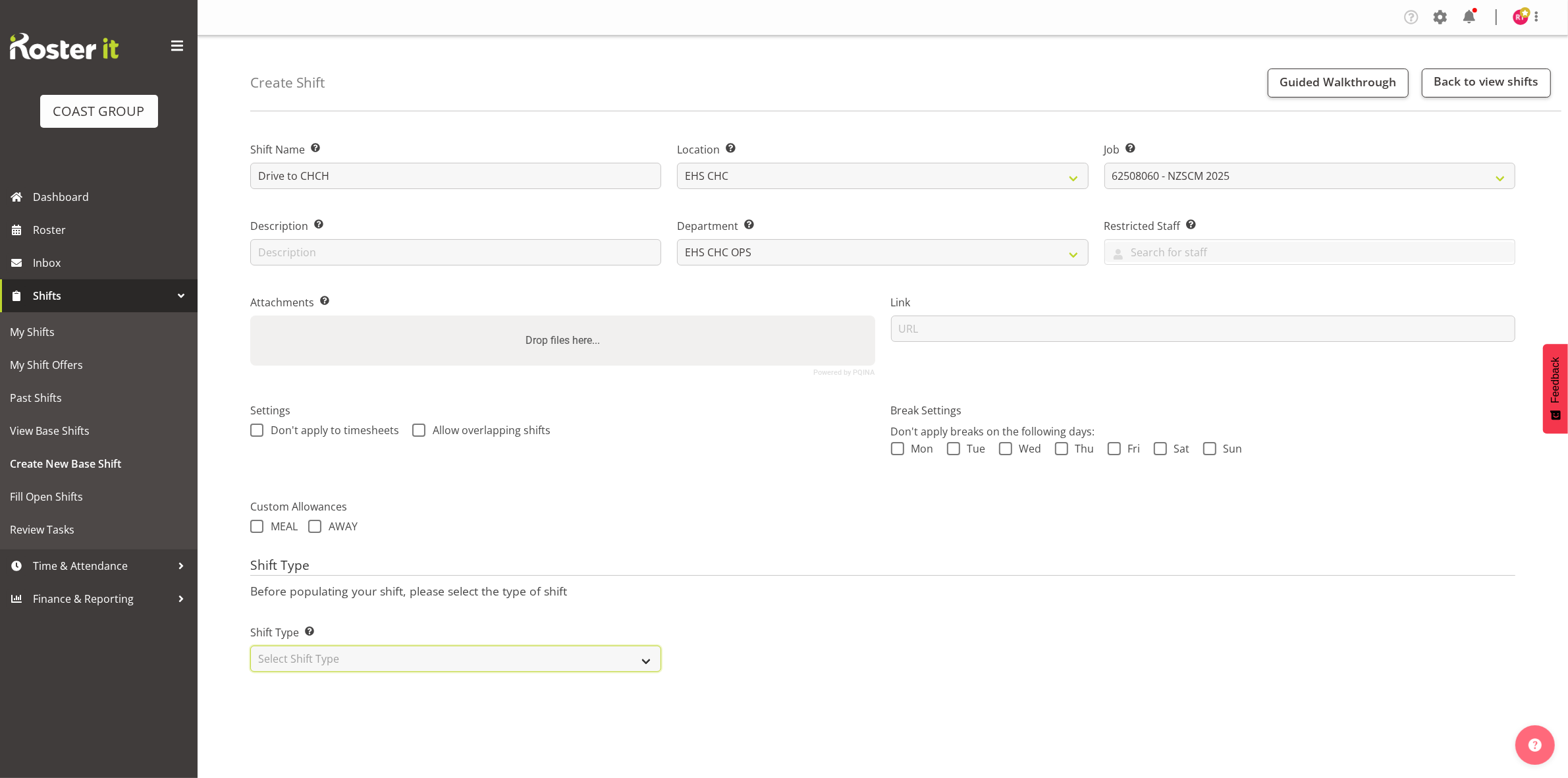
click at [466, 659] on select "Select Shift Type One Off Shift Recurring Shift Rotating Shift" at bounding box center [456, 659] width 411 height 26
click at [455, 680] on div "Shift Type Shift Types: One Off – Select this if you would like a single shift …" at bounding box center [456, 642] width 427 height 73
click at [453, 663] on select "Select Shift Type One Off Shift Recurring Shift Rotating Shift" at bounding box center [456, 659] width 411 height 26
select select "one_off"
click at [250, 647] on select "Select Shift Type One Off Shift Recurring Shift Rotating Shift" at bounding box center [456, 659] width 411 height 26
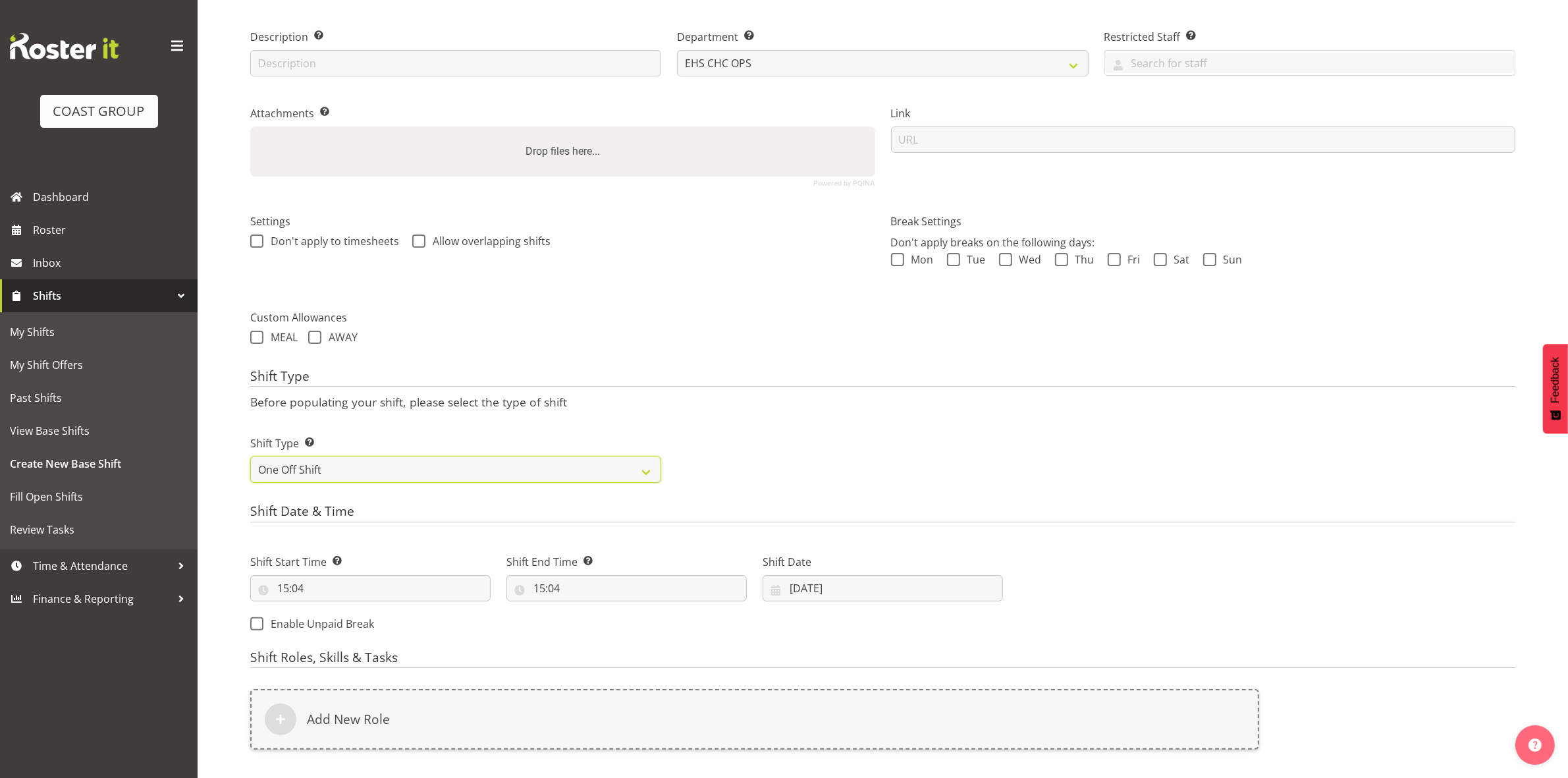
scroll to position [361, 0]
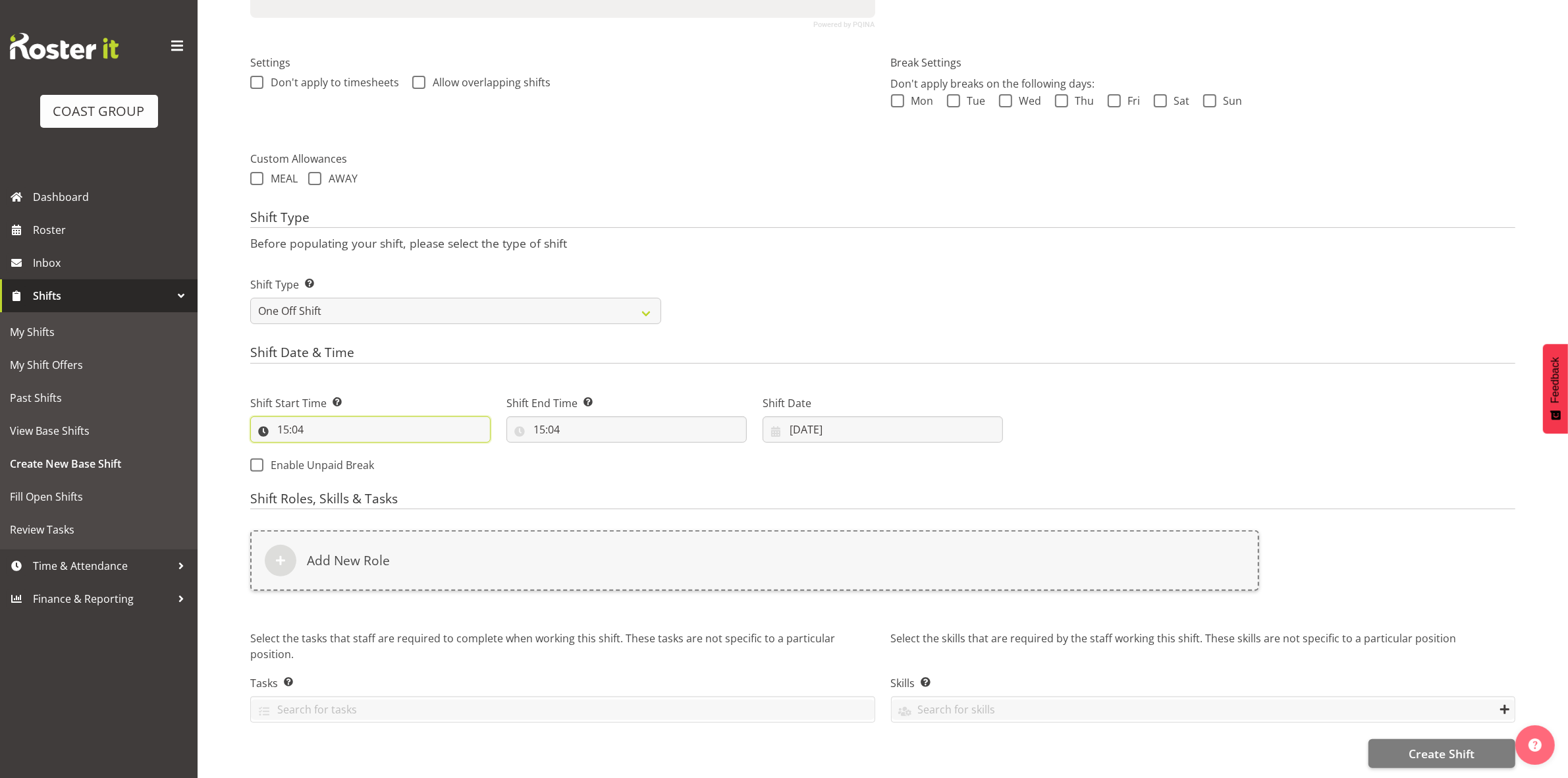
click at [280, 417] on input "15:04" at bounding box center [370, 429] width 241 height 26
click at [336, 450] on select "00 01 02 03 04 05 06 07 08 09 10 11 12 13 14 15 16 17 18 19 20 21 22 23" at bounding box center [340, 463] width 30 height 26
select select "8"
click at [325, 450] on select "00 01 02 03 04 05 06 07 08 09 10 11 12 13 14 15 16 17 18 19 20 21 22 23" at bounding box center [340, 463] width 30 height 26
type input "08:04"
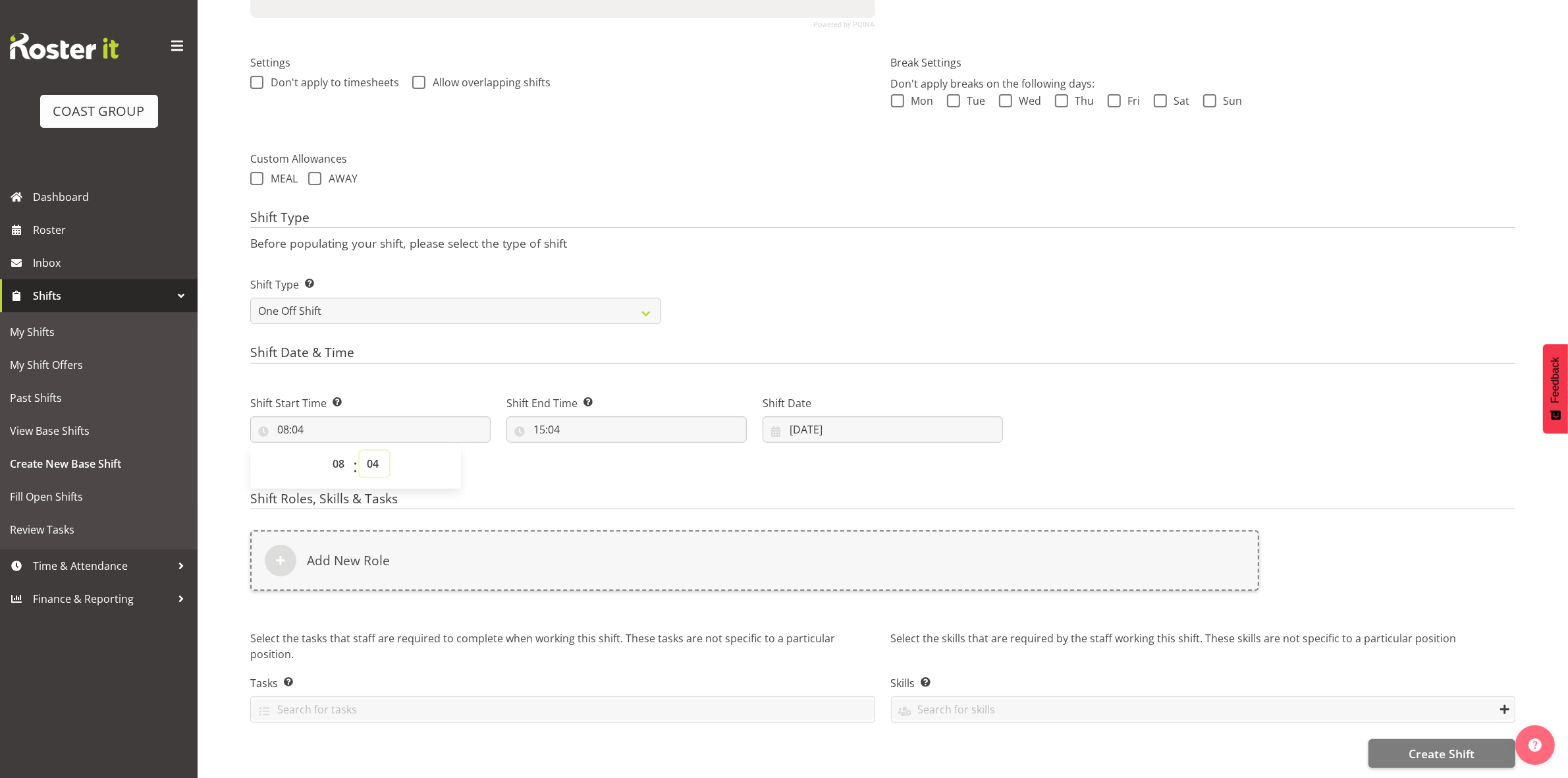
click at [371, 450] on select "00 01 02 03 04 05 06 07 08 09 10 11 12 13 14 15 16 17 18 19 20 21 22 23 24 25 2…" at bounding box center [375, 463] width 30 height 26
select select "0"
click at [360, 450] on select "00 01 02 03 04 05 06 07 08 09 10 11 12 13 14 15 16 17 18 19 20 21 22 23 24 25 2…" at bounding box center [375, 463] width 30 height 26
type input "08:00"
click at [703, 236] on p "Before populating your shift, please select the type of shift" at bounding box center [882, 243] width 1265 height 14
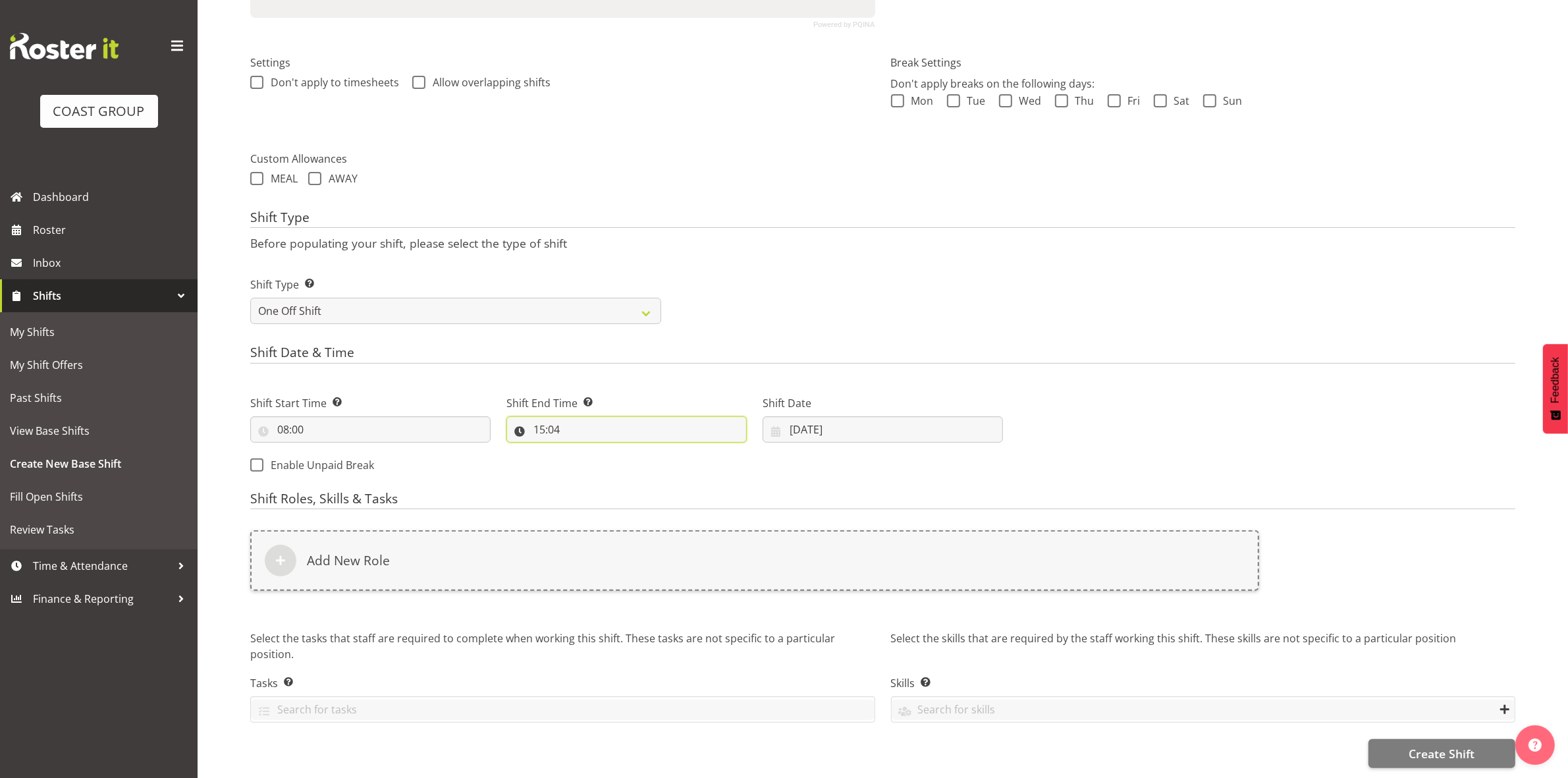
click at [540, 417] on input "15:04" at bounding box center [626, 429] width 241 height 26
click at [592, 450] on select "00 01 02 03 04 05 06 07 08 09 10 11 12 13 14 15 16 17 18 19 20 21 22 23" at bounding box center [596, 463] width 30 height 26
select select "16"
click at [582, 450] on select "00 01 02 03 04 05 06 07 08 09 10 11 12 13 14 15 16 17 18 19 20 21 22 23" at bounding box center [596, 463] width 30 height 26
type input "16:04"
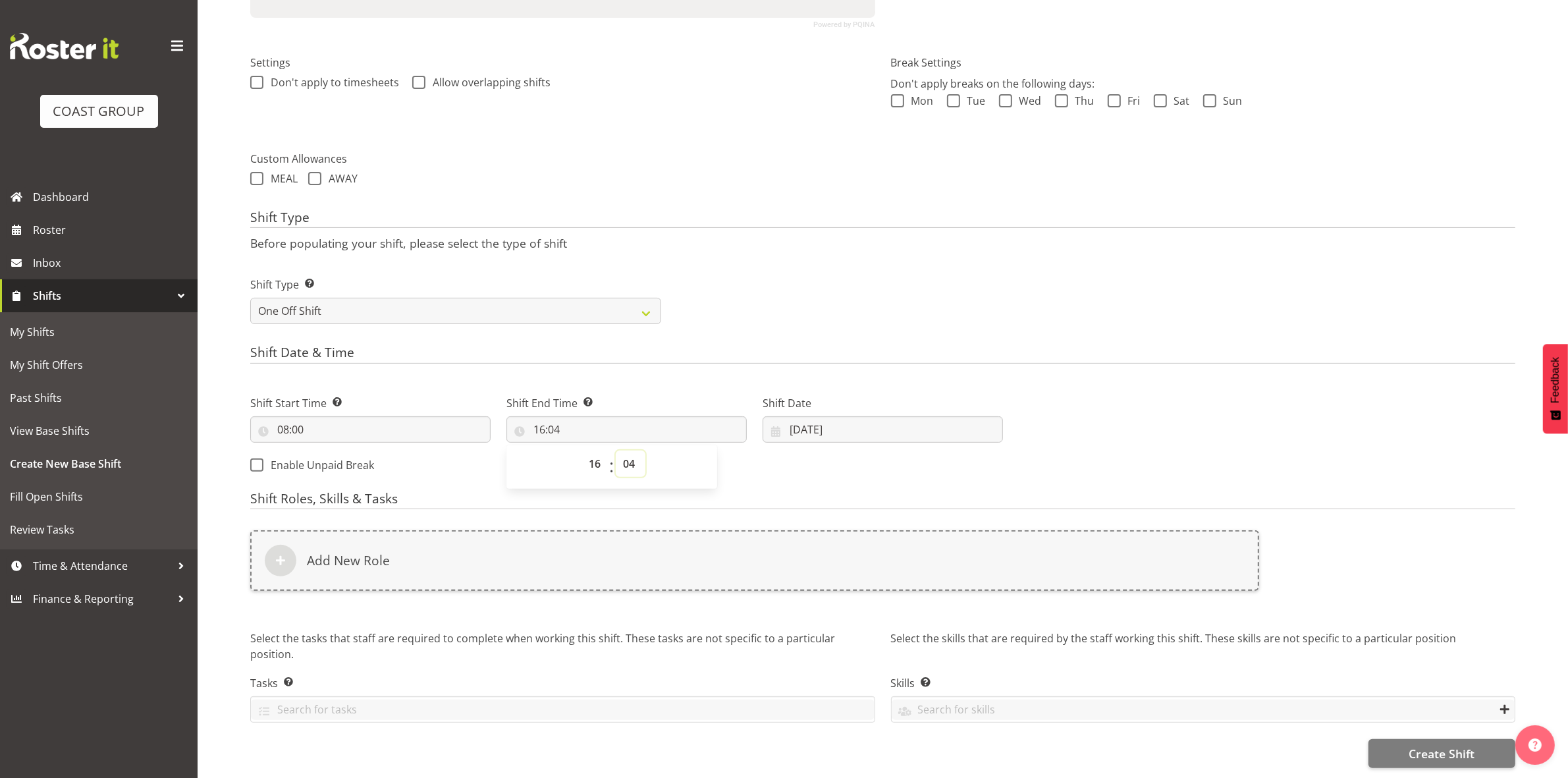
click at [625, 450] on select "00 01 02 03 04 05 06 07 08 09 10 11 12 13 14 15 16 17 18 19 20 21 22 23 24 25 2…" at bounding box center [631, 463] width 30 height 26
select select "30"
click at [616, 450] on select "00 01 02 03 04 05 06 07 08 09 10 11 12 13 14 15 16 17 18 19 20 21 22 23 24 25 2…" at bounding box center [631, 463] width 30 height 26
type input "16:30"
click at [788, 360] on div "Shift Date & Time Shift Start Time Set the time of the day you wish this shift …" at bounding box center [882, 414] width 1265 height 138
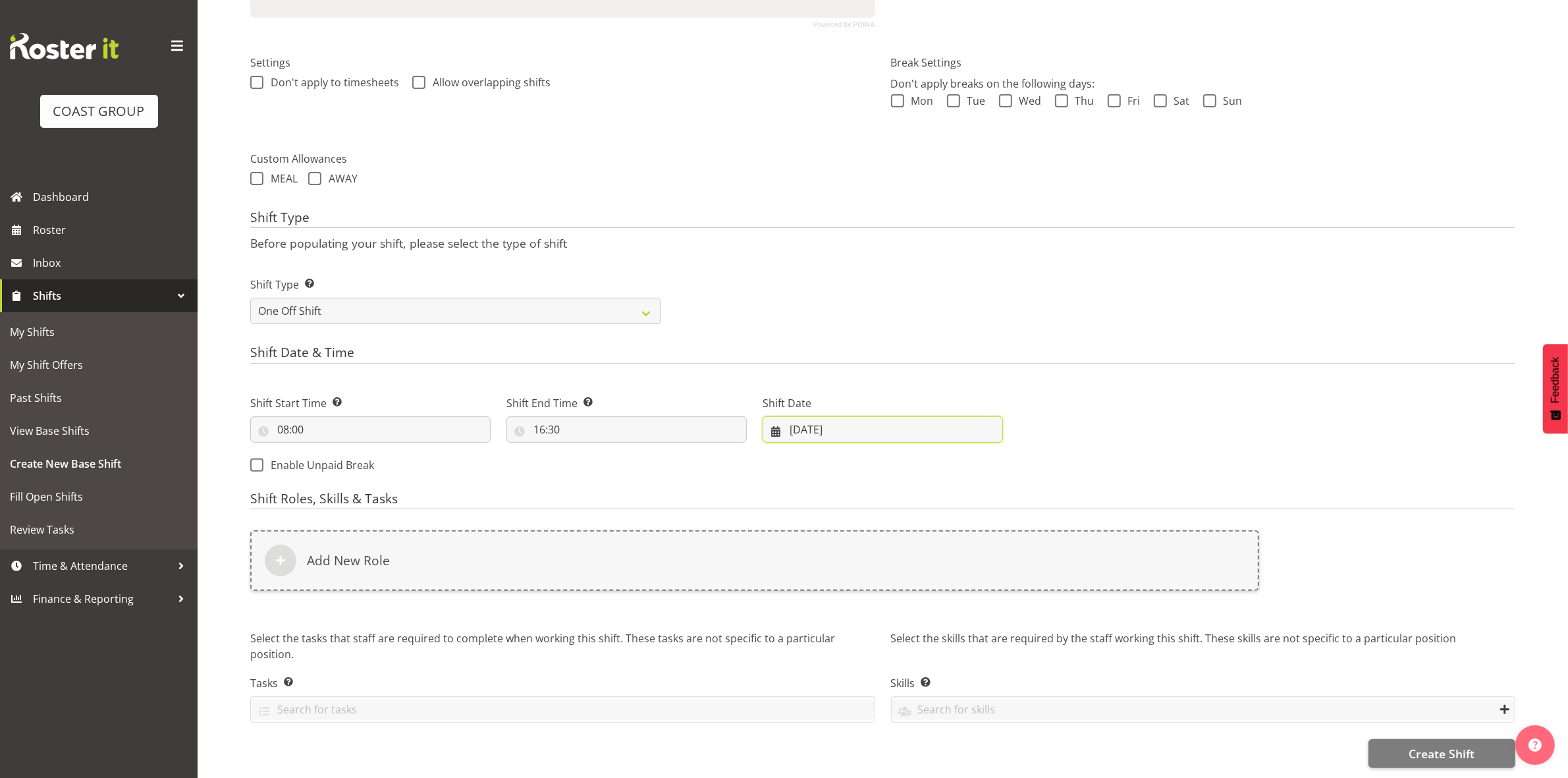
click at [792, 419] on input "26/08/2025" at bounding box center [883, 429] width 241 height 26
click at [878, 459] on select "January February March April May June July August September October November De…" at bounding box center [854, 467] width 90 height 26
select select "8"
click at [809, 454] on select "January February March April May June July August September October November De…" at bounding box center [854, 467] width 90 height 26
click at [829, 531] on span "1" at bounding box center [829, 537] width 5 height 13
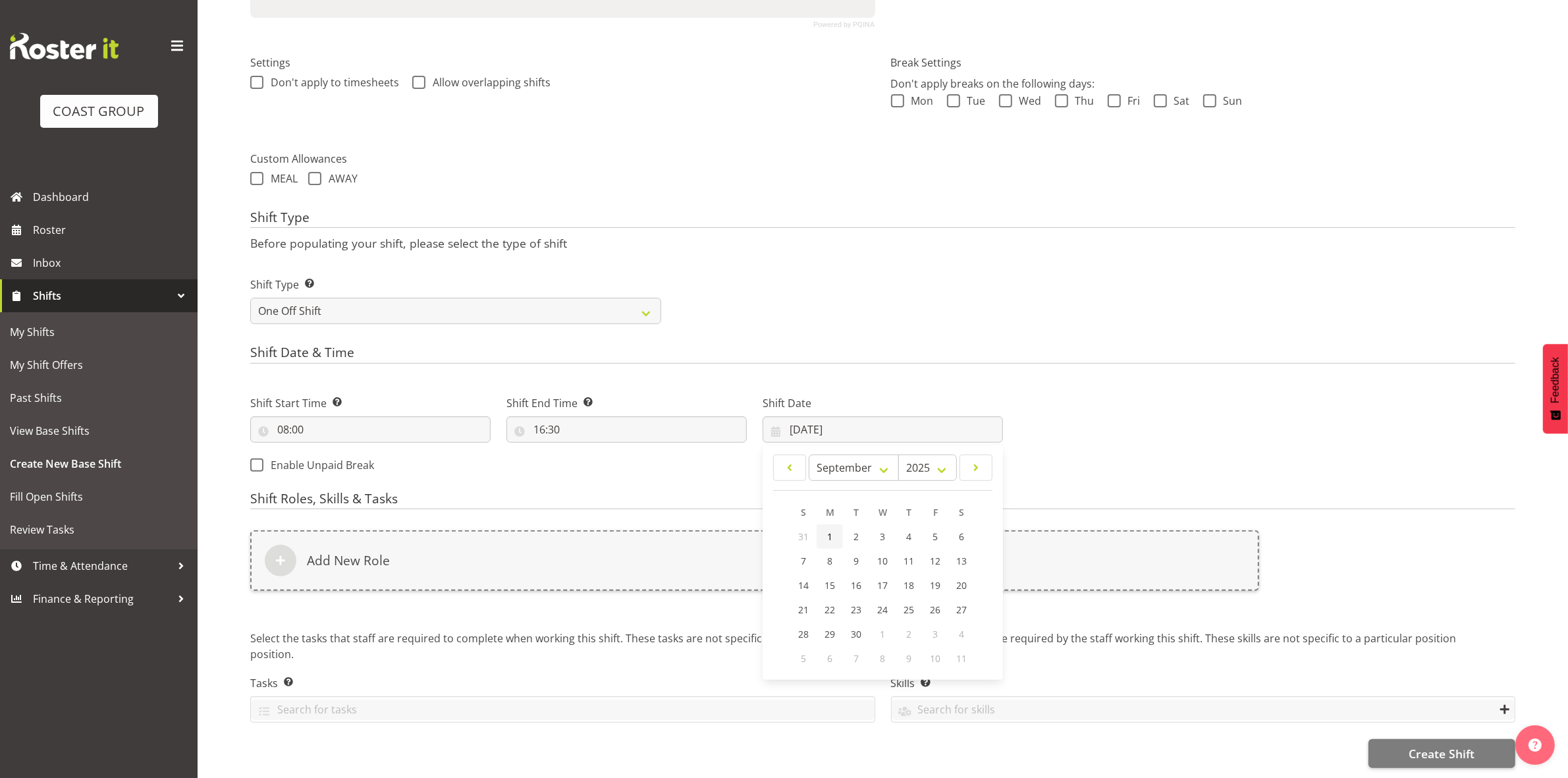
type input "01/09/2025"
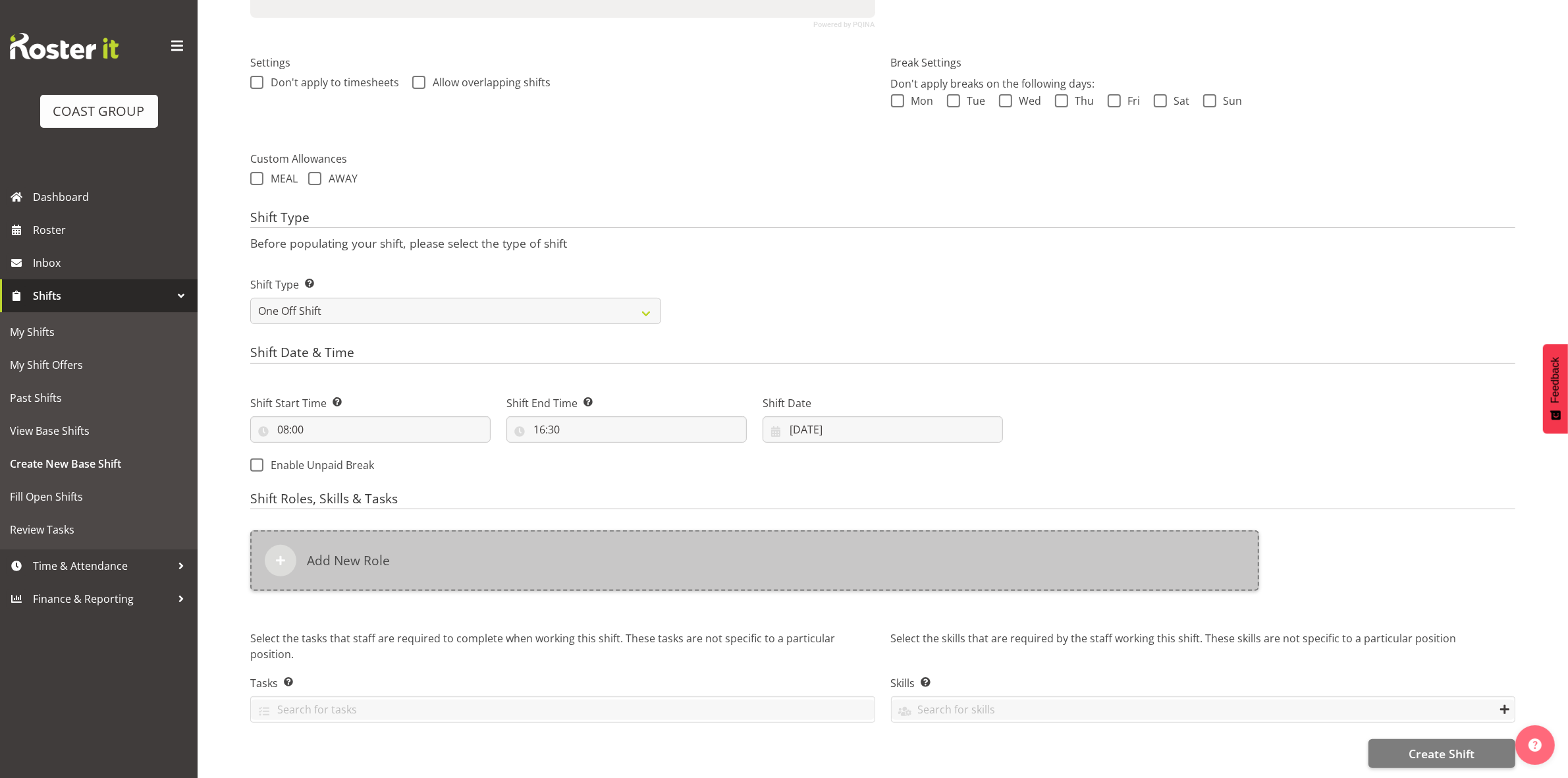
click at [538, 537] on div "Add New Role" at bounding box center [754, 561] width 1009 height 61
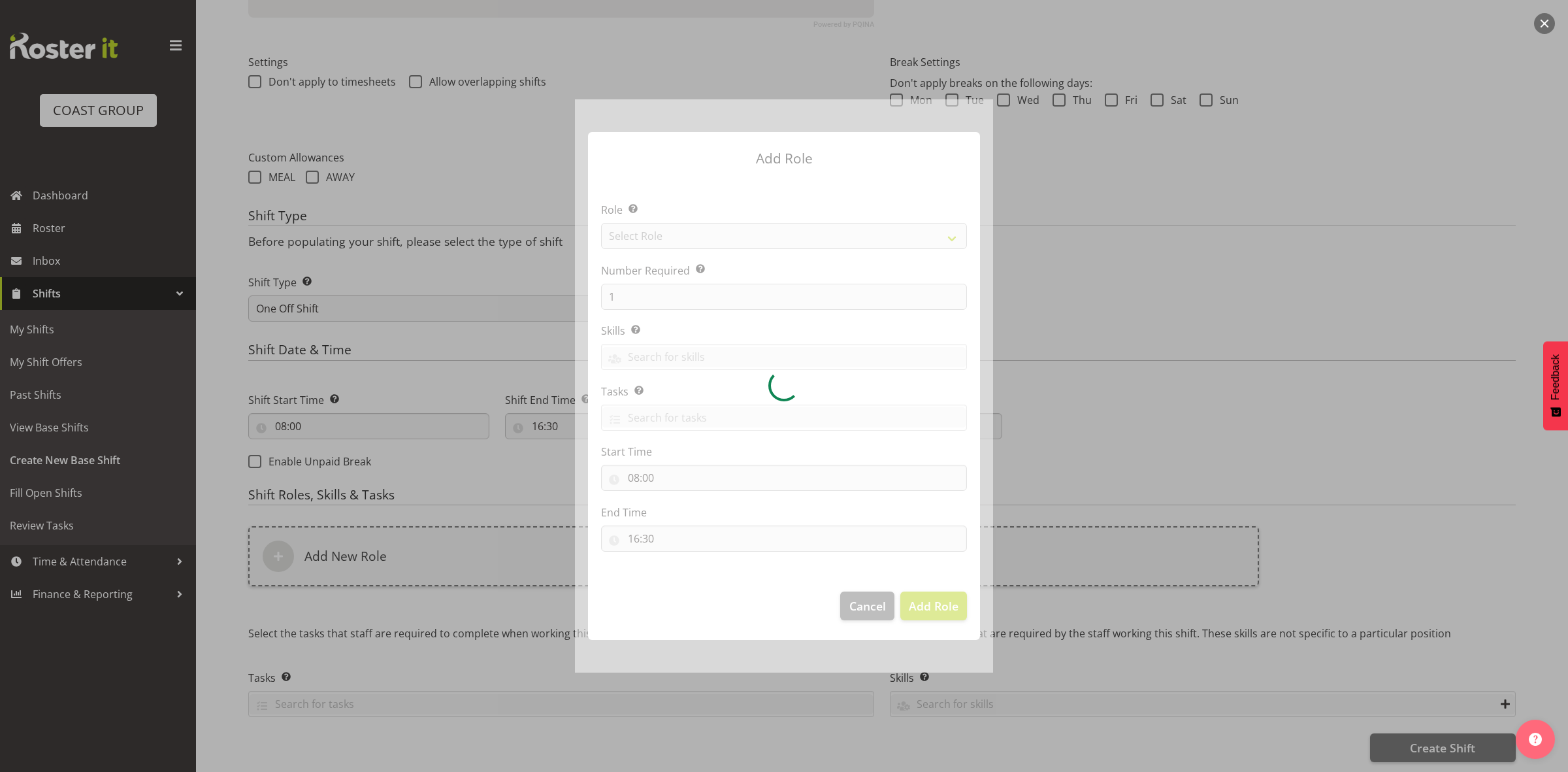
click at [684, 232] on div at bounding box center [784, 386] width 418 height 573
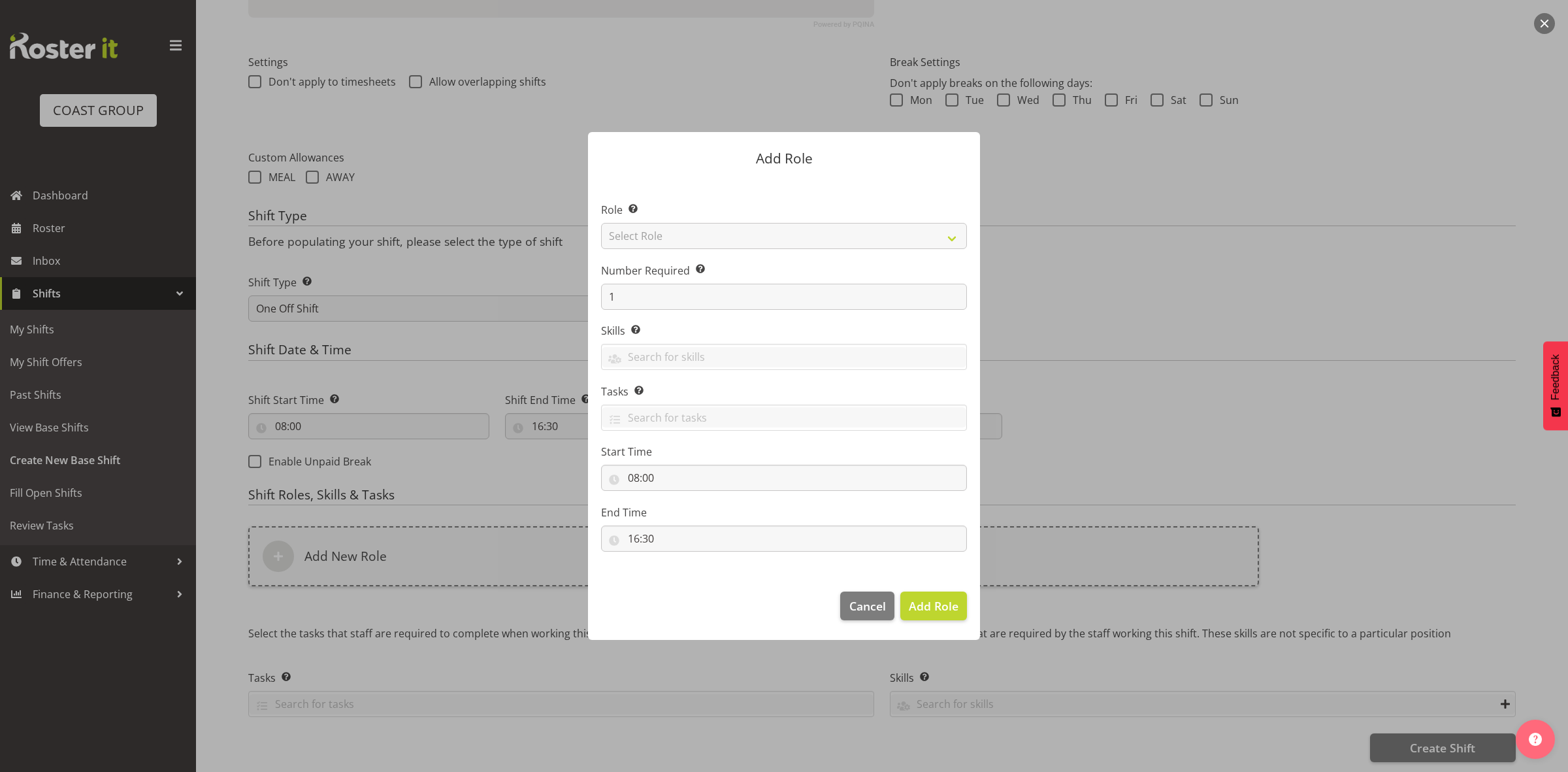
click at [684, 232] on section "Role Select the role you wish to add to the shift. Select Role ACCOUNT MANAGER …" at bounding box center [784, 379] width 392 height 400
click at [684, 232] on select "Select Role ACCOUNT MANAGER ACCOUNT MANAGER DW ACCOUNTS [PERSON_NAME] VEHICLES …" at bounding box center [784, 235] width 366 height 26
select select "192"
click at [601, 223] on select "Select Role ACCOUNT MANAGER ACCOUNT MANAGER DW ACCOUNTS [PERSON_NAME] VEHICLES …" at bounding box center [784, 235] width 366 height 26
click at [658, 284] on input "1" at bounding box center [784, 296] width 366 height 26
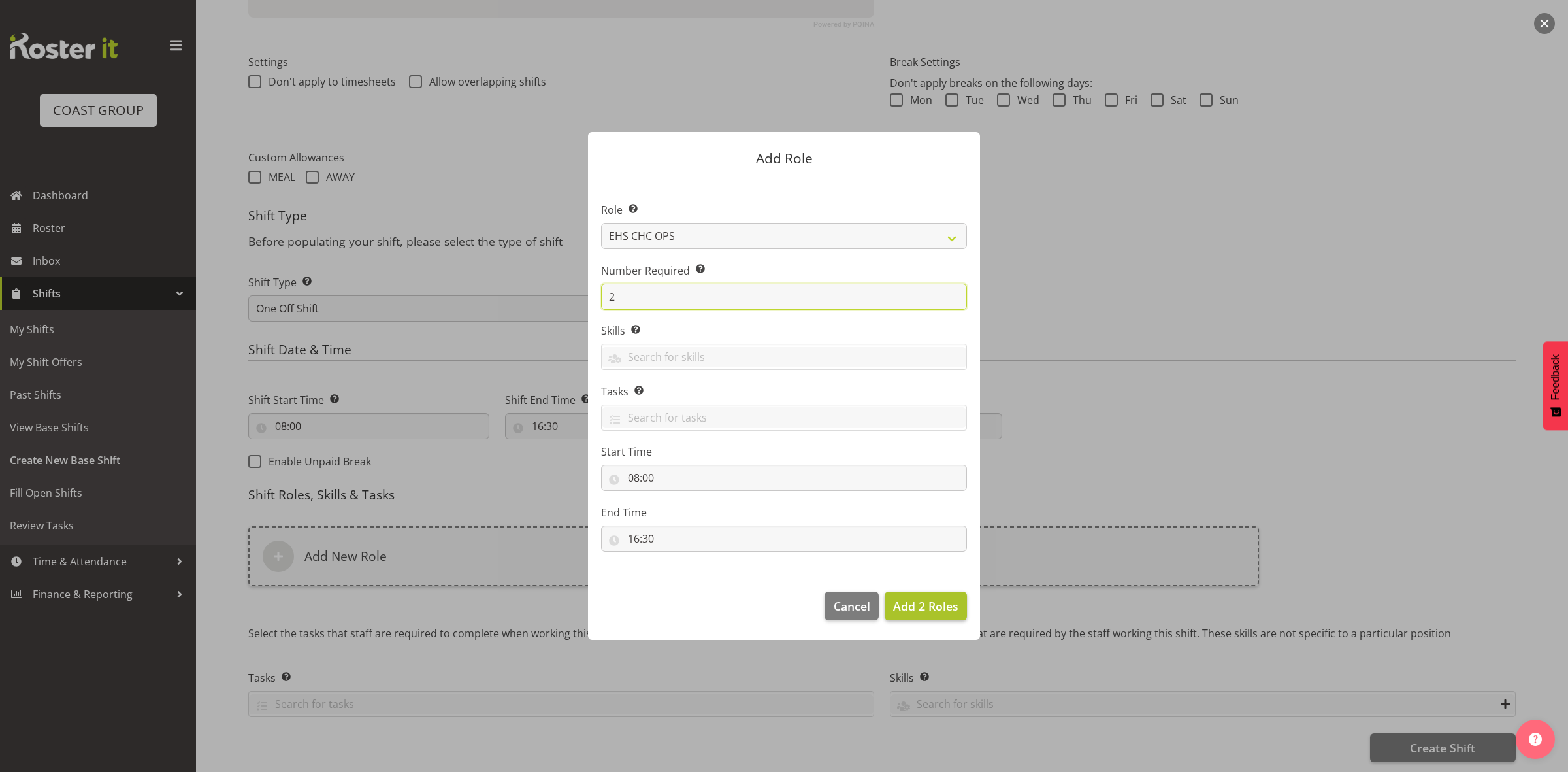
type input "2"
click at [923, 613] on span "Add 2 Roles" at bounding box center [926, 605] width 66 height 15
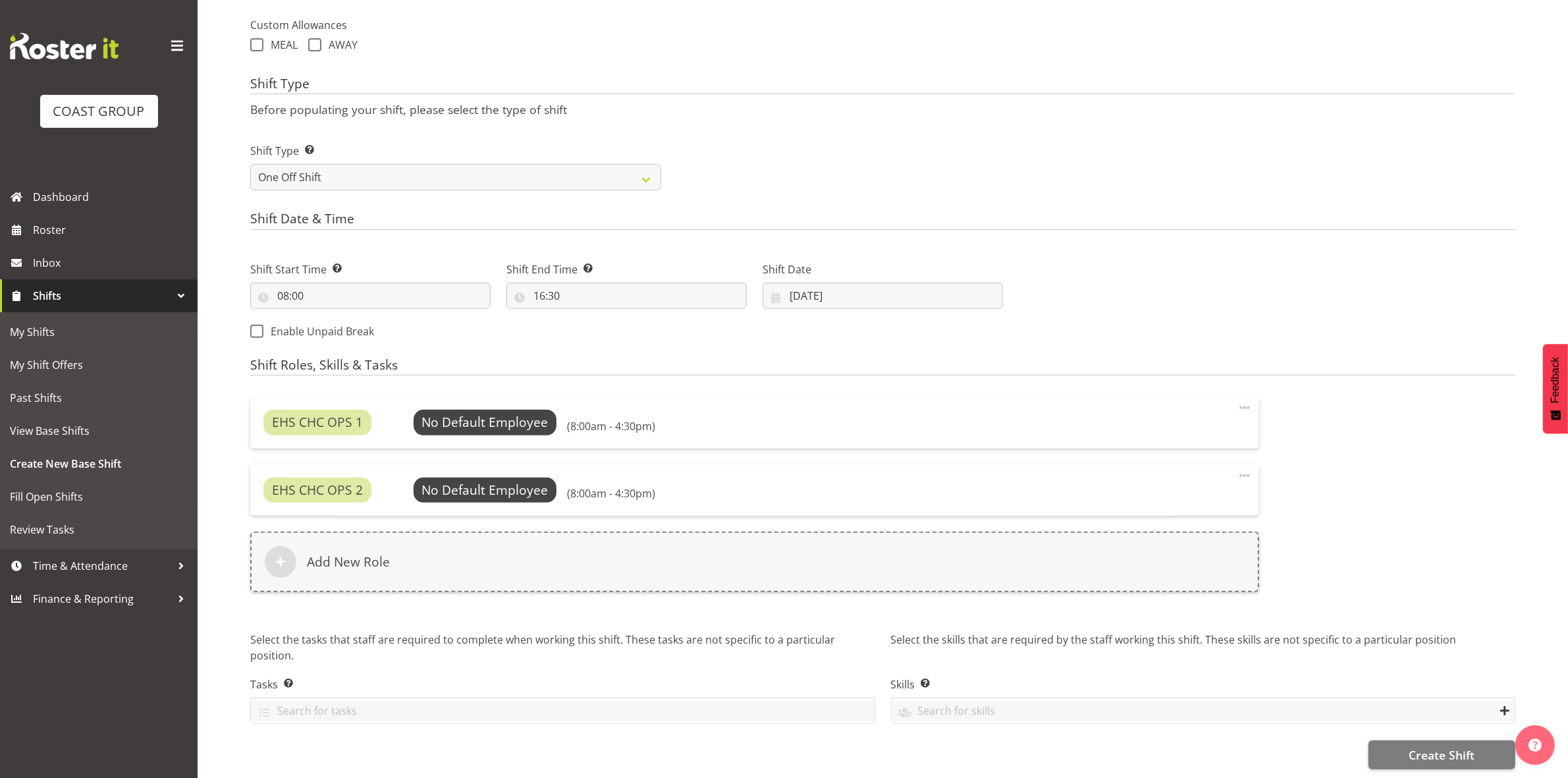
scroll to position [496, 0]
click at [466, 421] on span "Select Employee" at bounding box center [485, 421] width 144 height 25
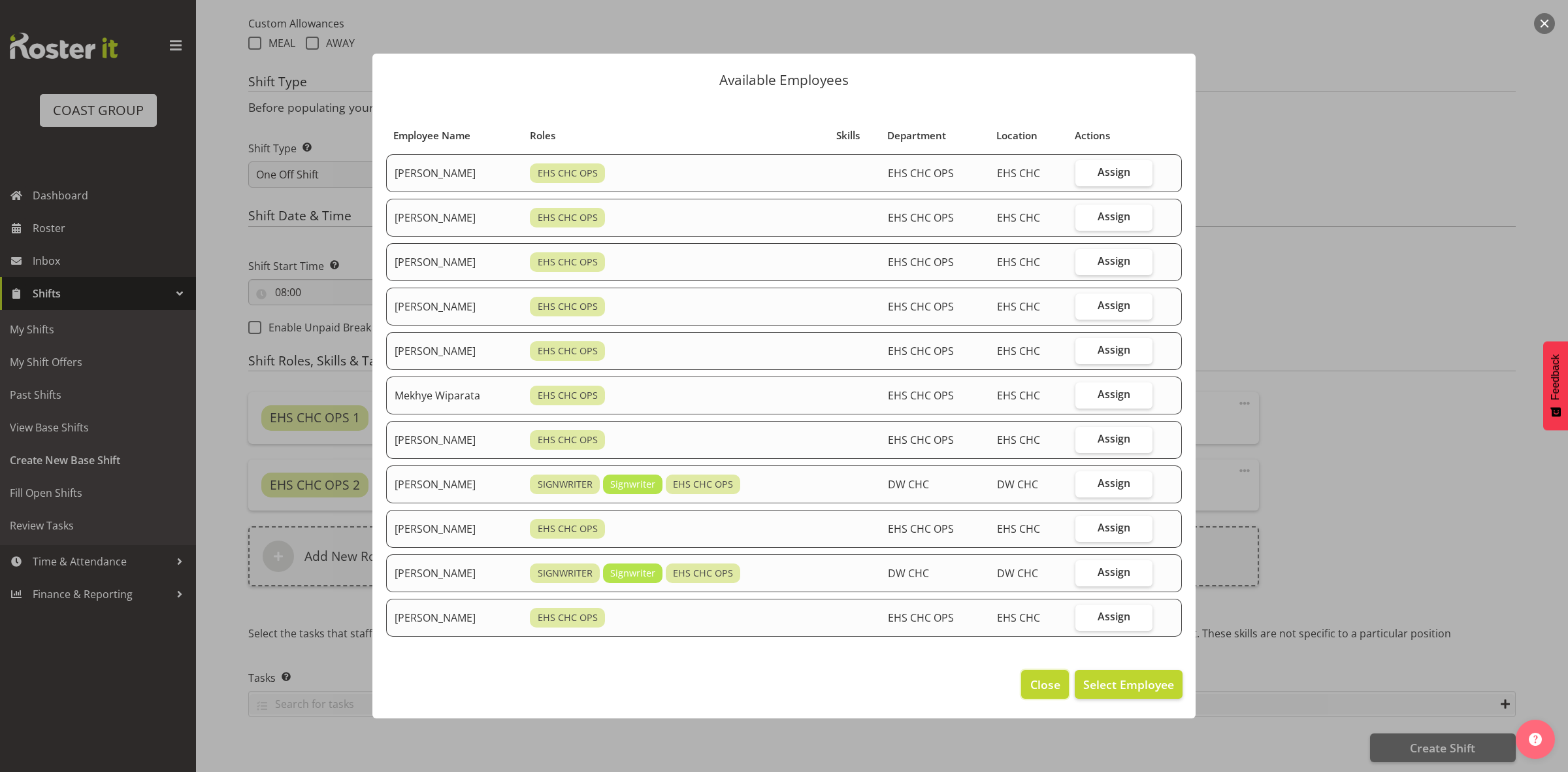
click at [1040, 683] on span "Close" at bounding box center [1045, 684] width 30 height 17
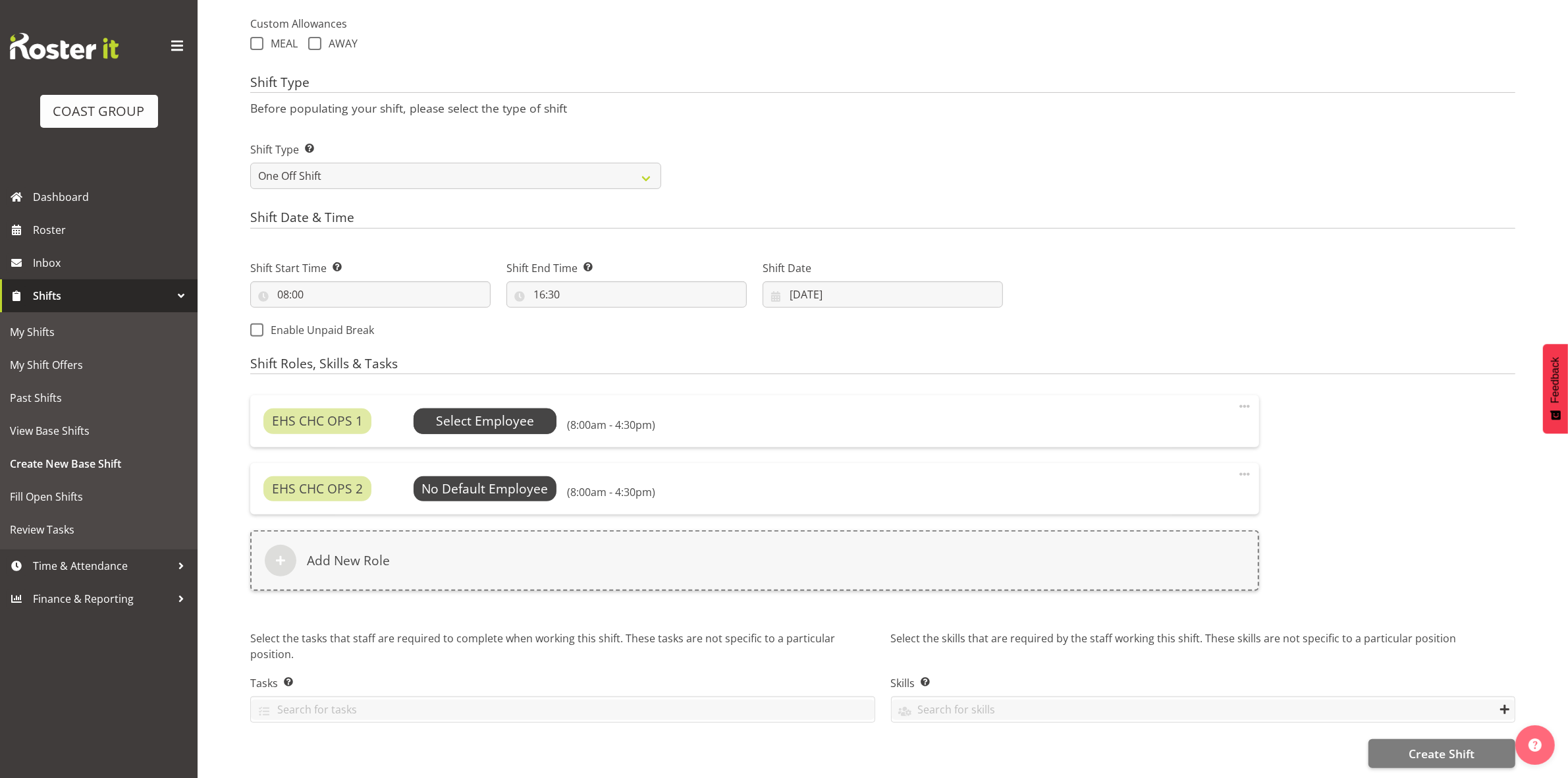
click at [466, 413] on span "Select Employee" at bounding box center [485, 421] width 98 height 19
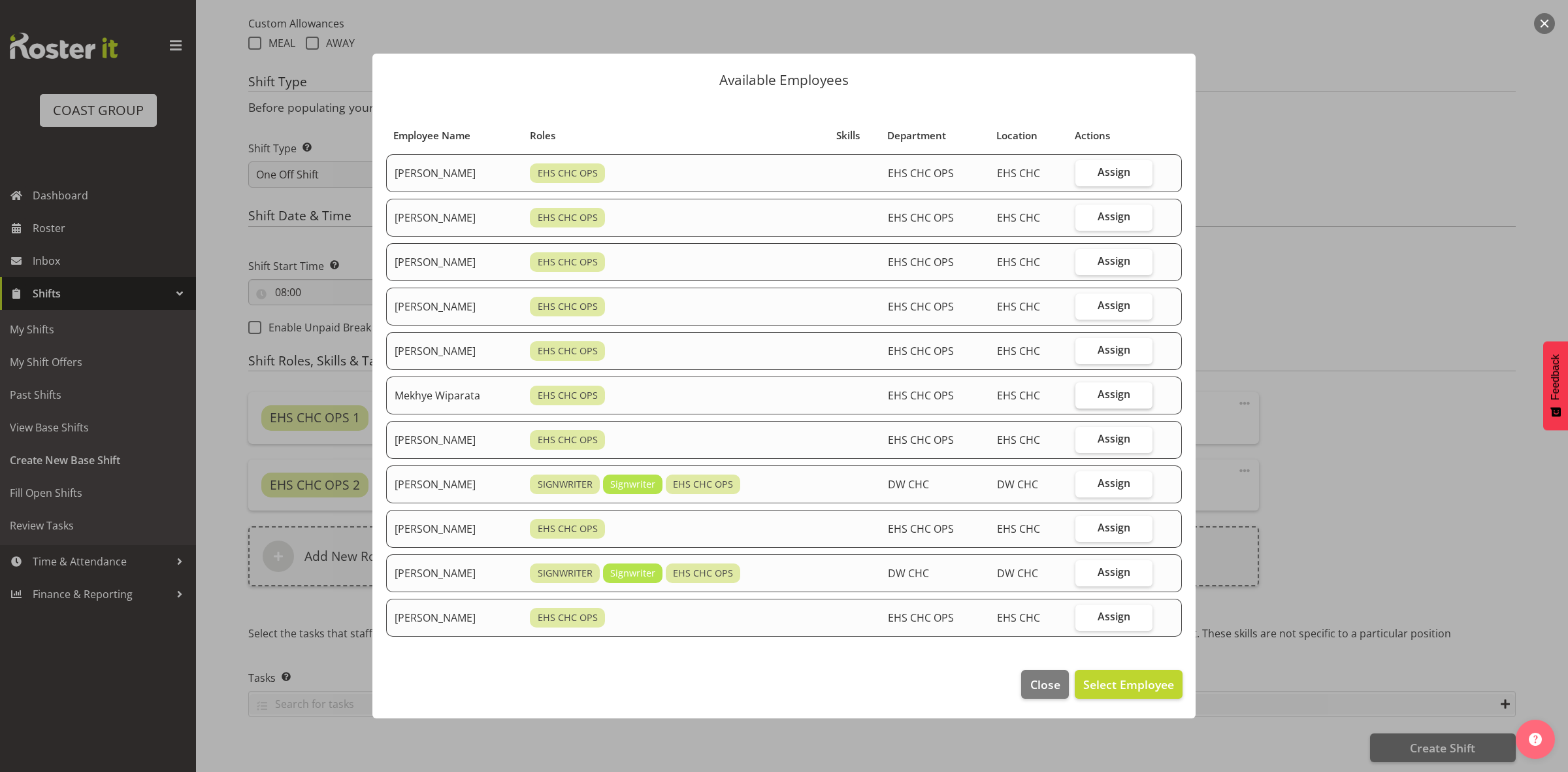
click at [1131, 389] on span "Assign" at bounding box center [1114, 394] width 33 height 13
click at [1084, 390] on input "Assign" at bounding box center [1080, 394] width 9 height 9
checkbox input "true"
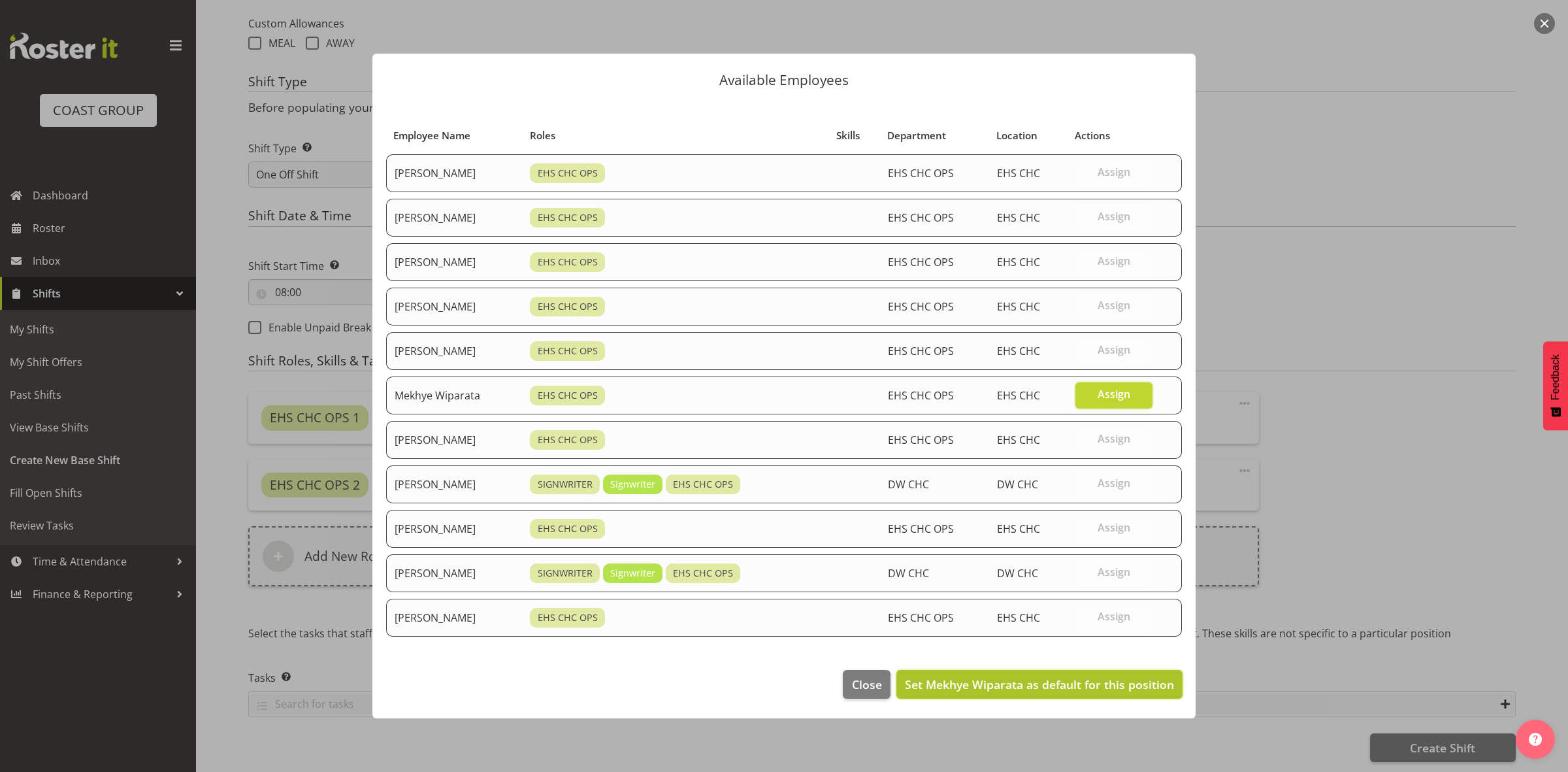
click at [1029, 685] on span "Set Mekhye Wiparata as default for this position" at bounding box center [1039, 684] width 269 height 15
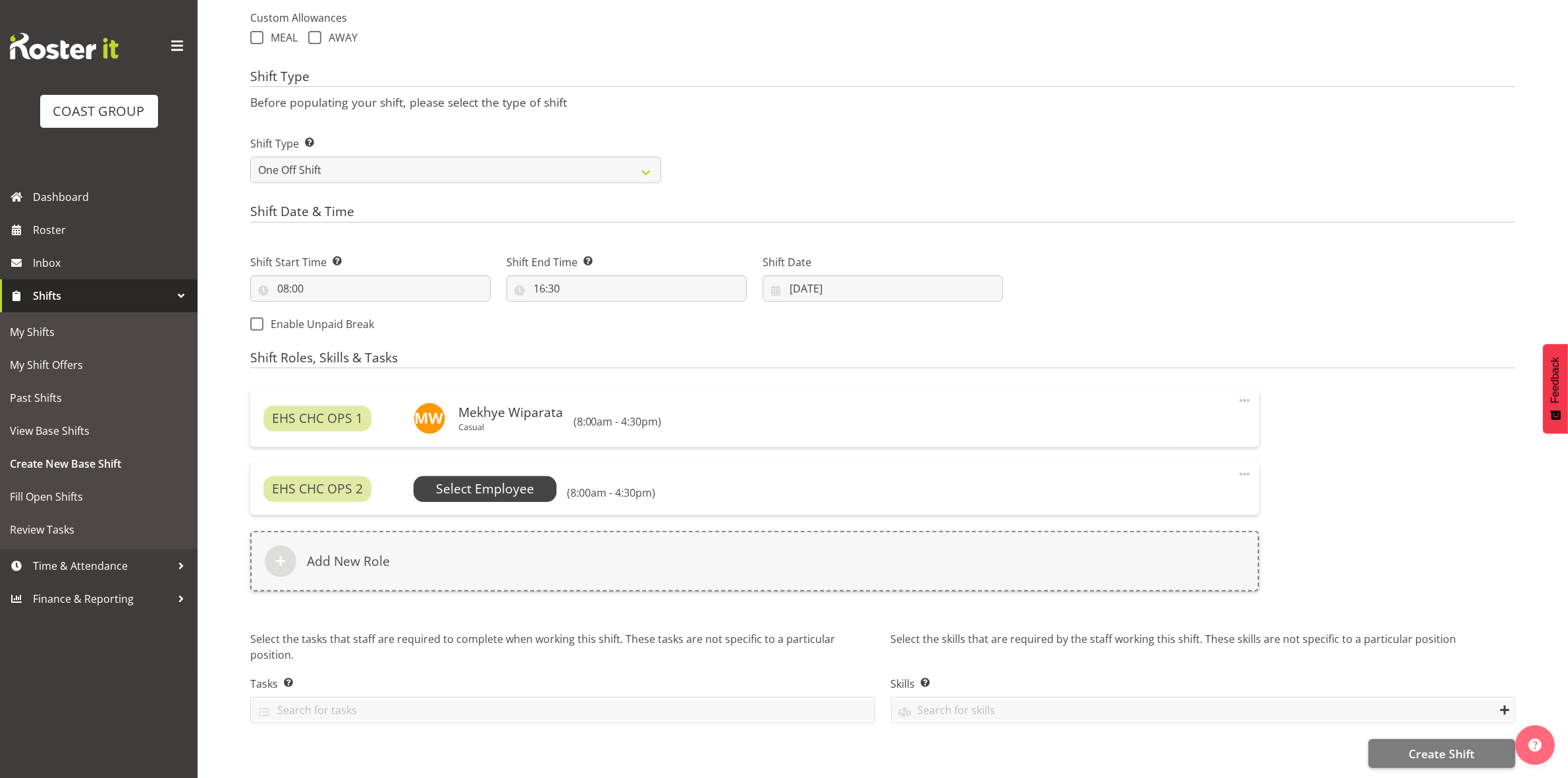
click at [482, 486] on span "Select Employee" at bounding box center [485, 489] width 98 height 19
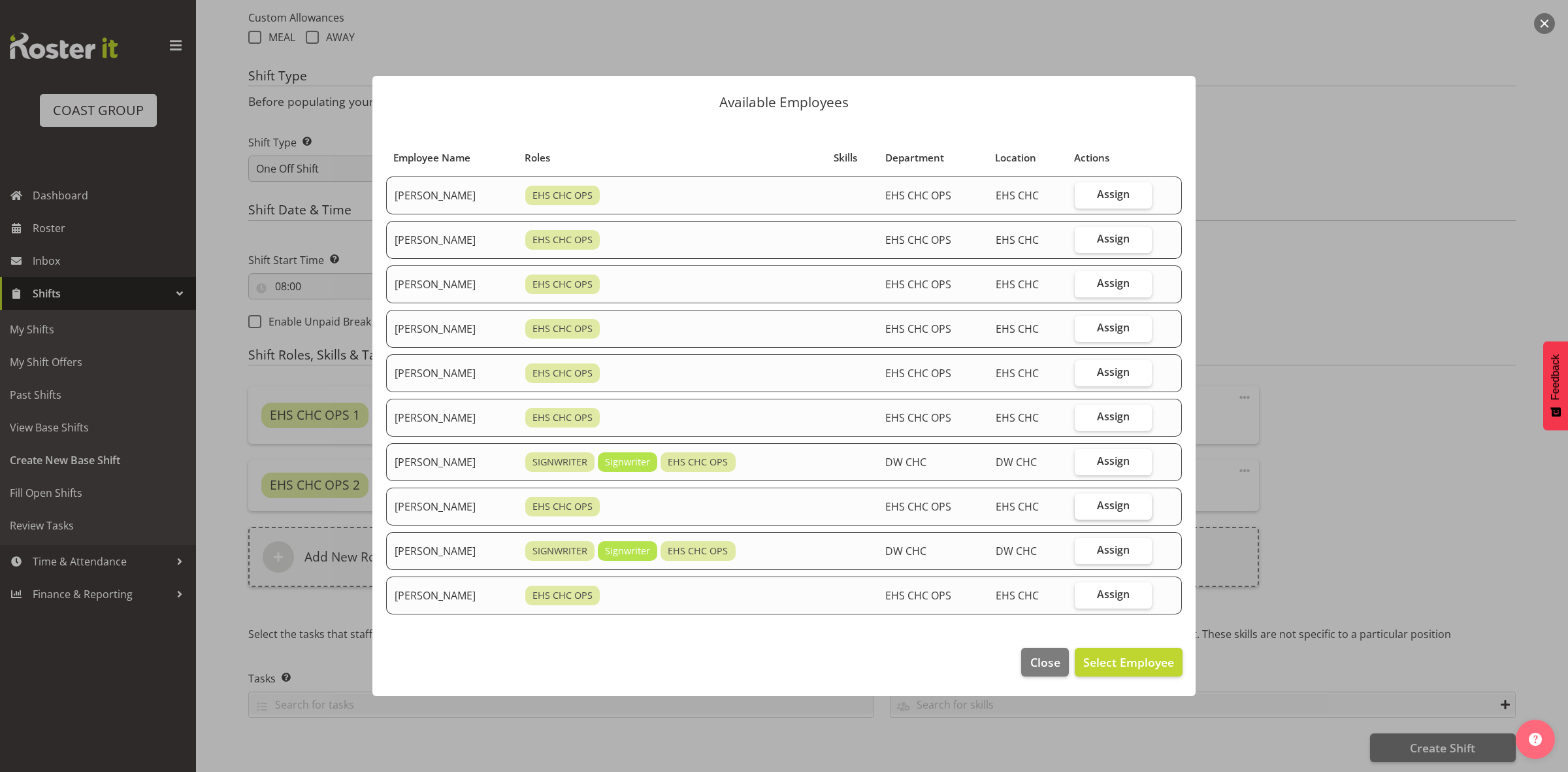
drag, startPoint x: 1139, startPoint y: 496, endPoint x: 1134, endPoint y: 502, distance: 7.8
click at [1135, 501] on label "Assign" at bounding box center [1114, 506] width 78 height 26
click at [1083, 502] on input "Assign" at bounding box center [1079, 506] width 9 height 9
checkbox input "true"
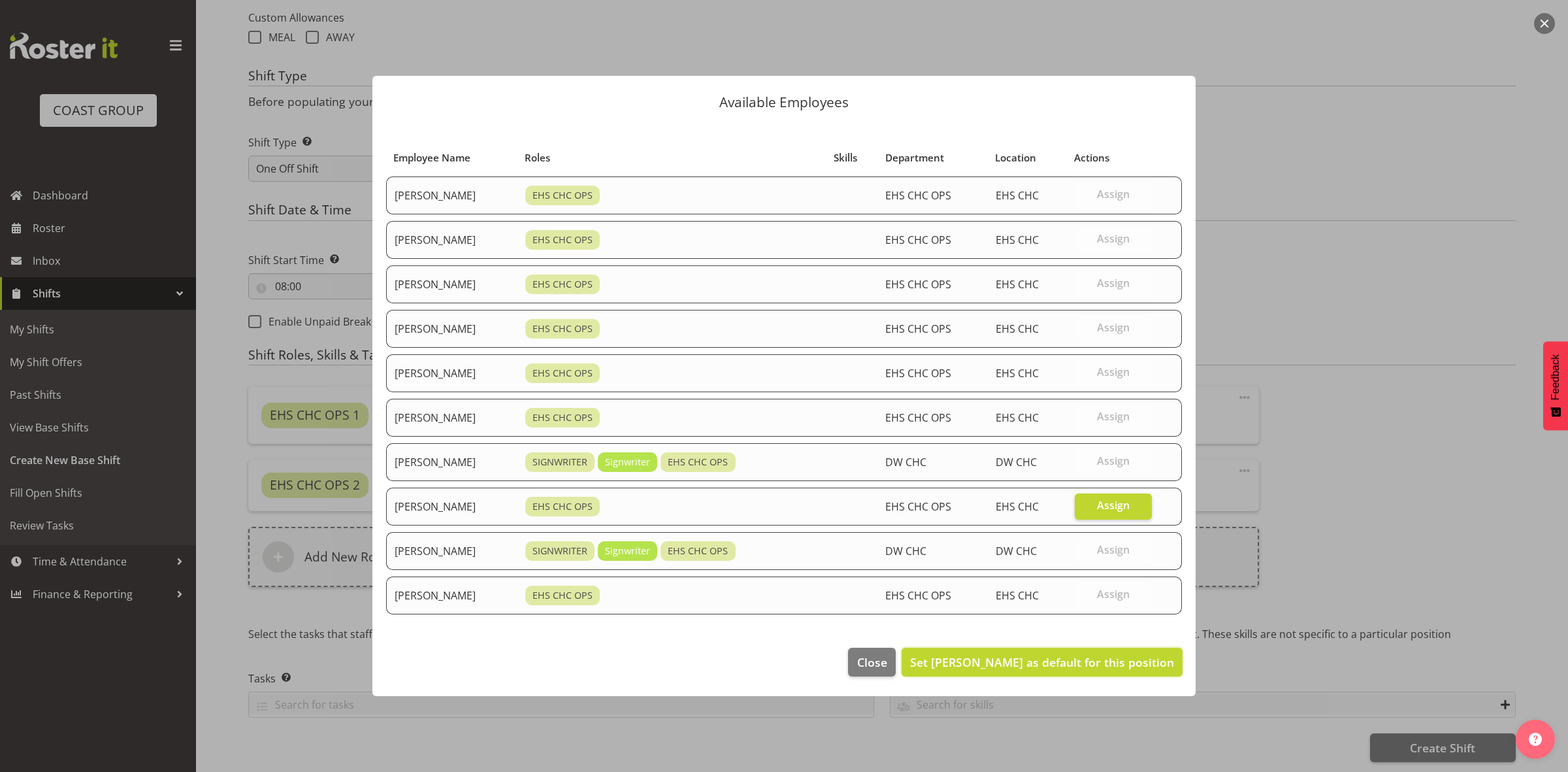
drag, startPoint x: 1089, startPoint y: 662, endPoint x: 1053, endPoint y: 655, distance: 36.7
click at [1089, 662] on span "Set Shatif Ssendi as default for this position" at bounding box center [1042, 662] width 264 height 15
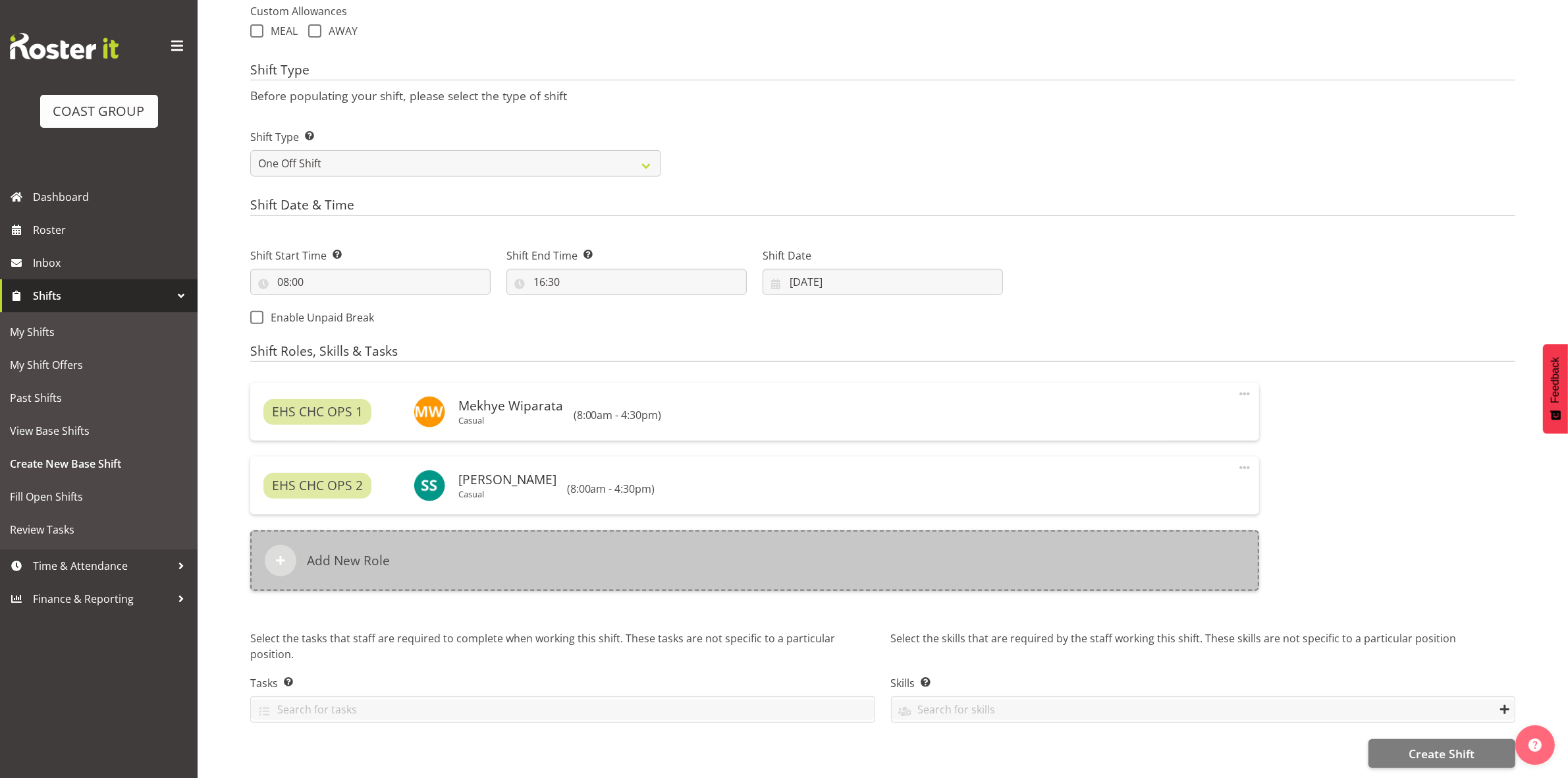
scroll to position [508, 0]
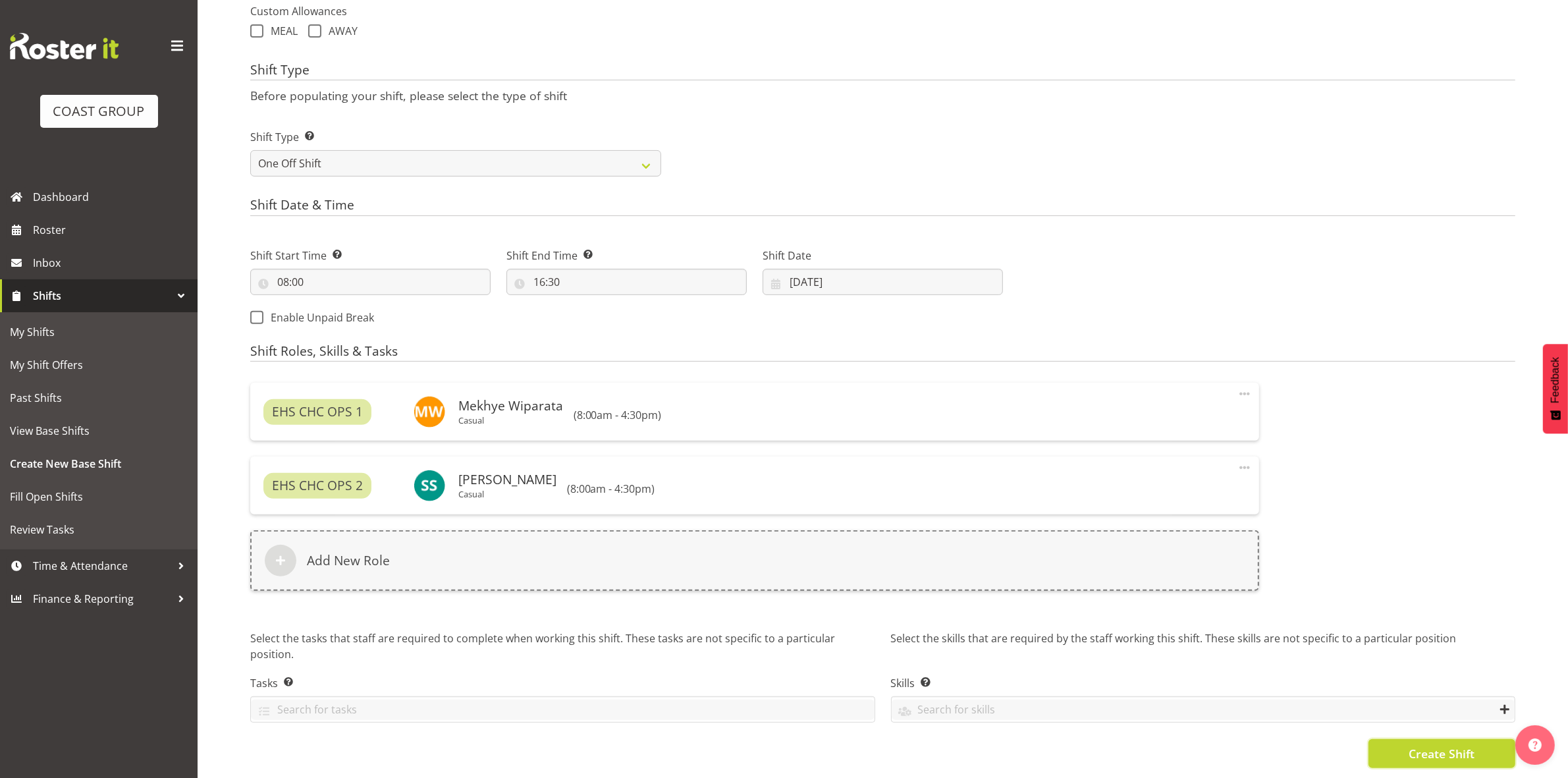
click at [1416, 745] on span "Create Shift" at bounding box center [1441, 753] width 66 height 17
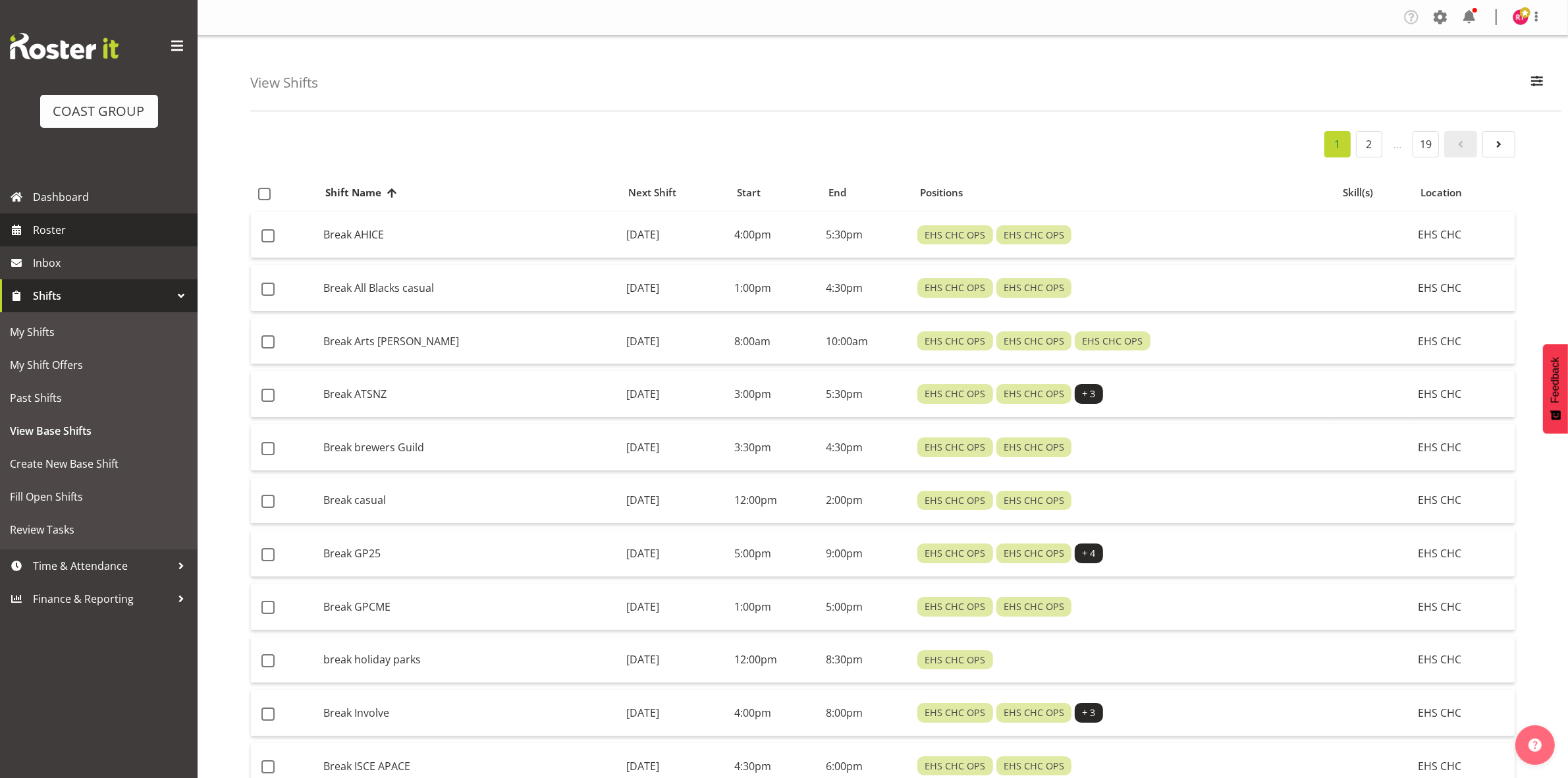
click at [59, 226] on span "Roster" at bounding box center [112, 229] width 158 height 20
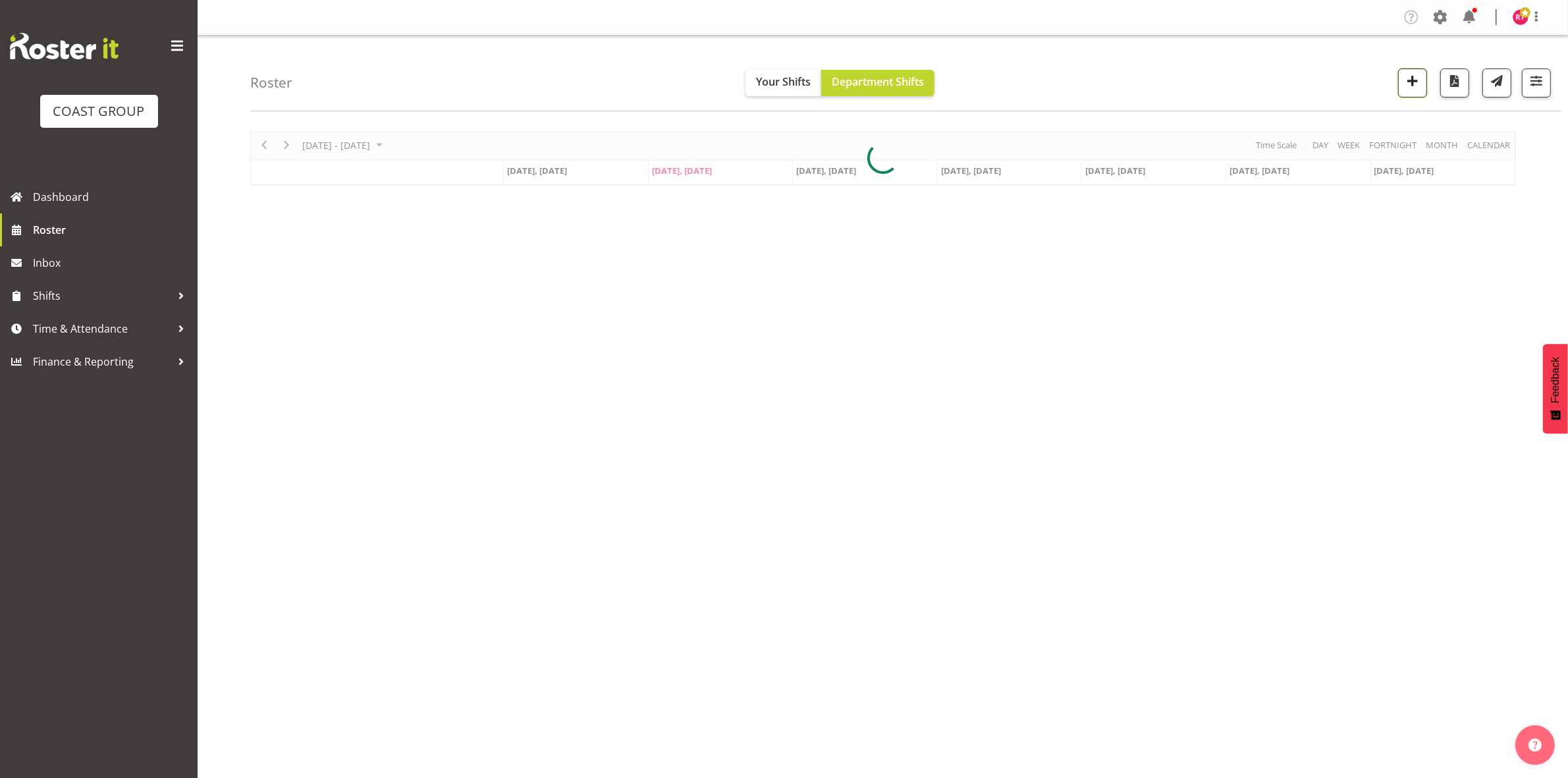
click at [1410, 90] on span "button" at bounding box center [1412, 80] width 17 height 17
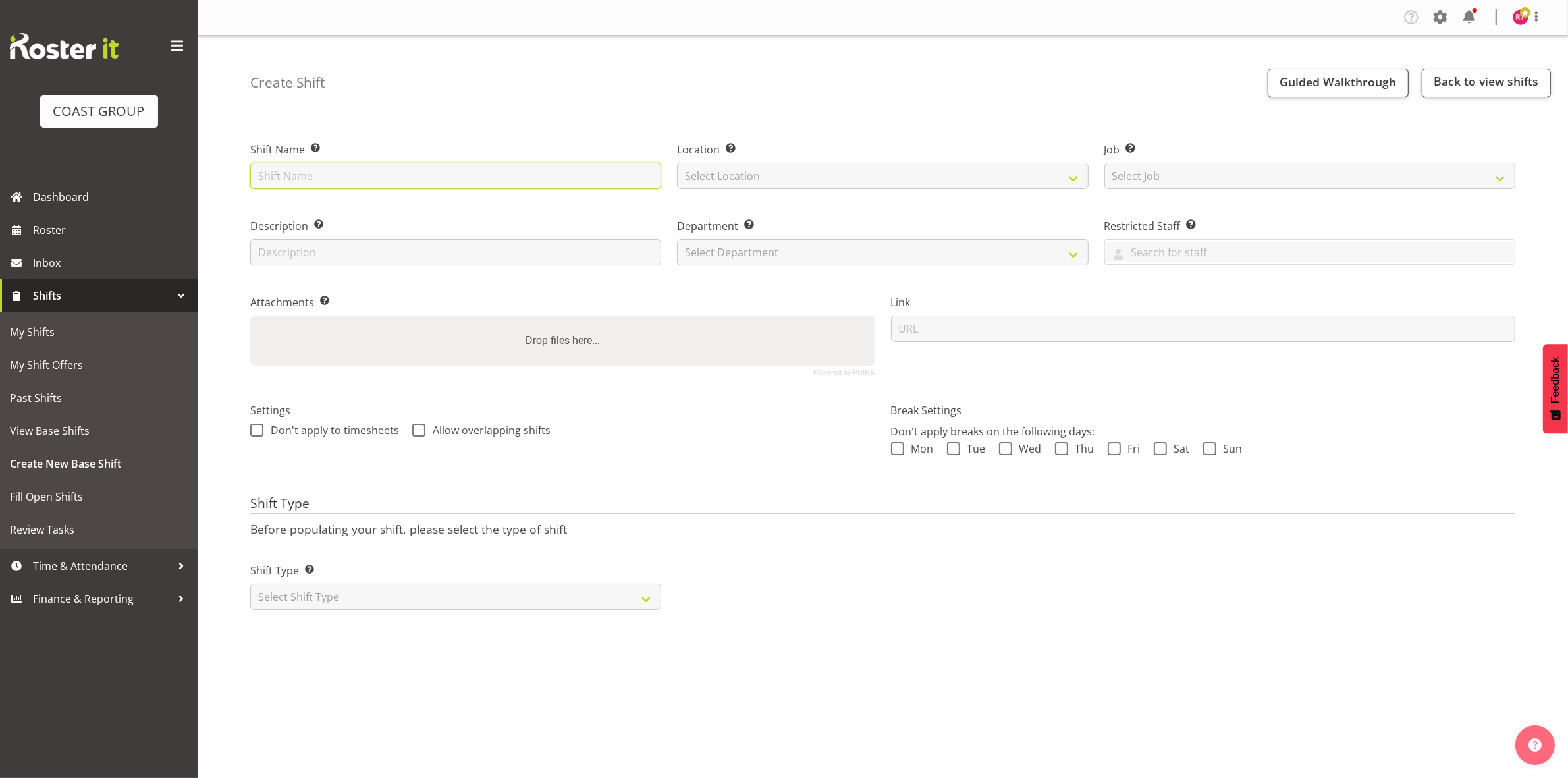
click at [325, 179] on input "text" at bounding box center [456, 175] width 411 height 26
type input "Exhibitor build QRW"
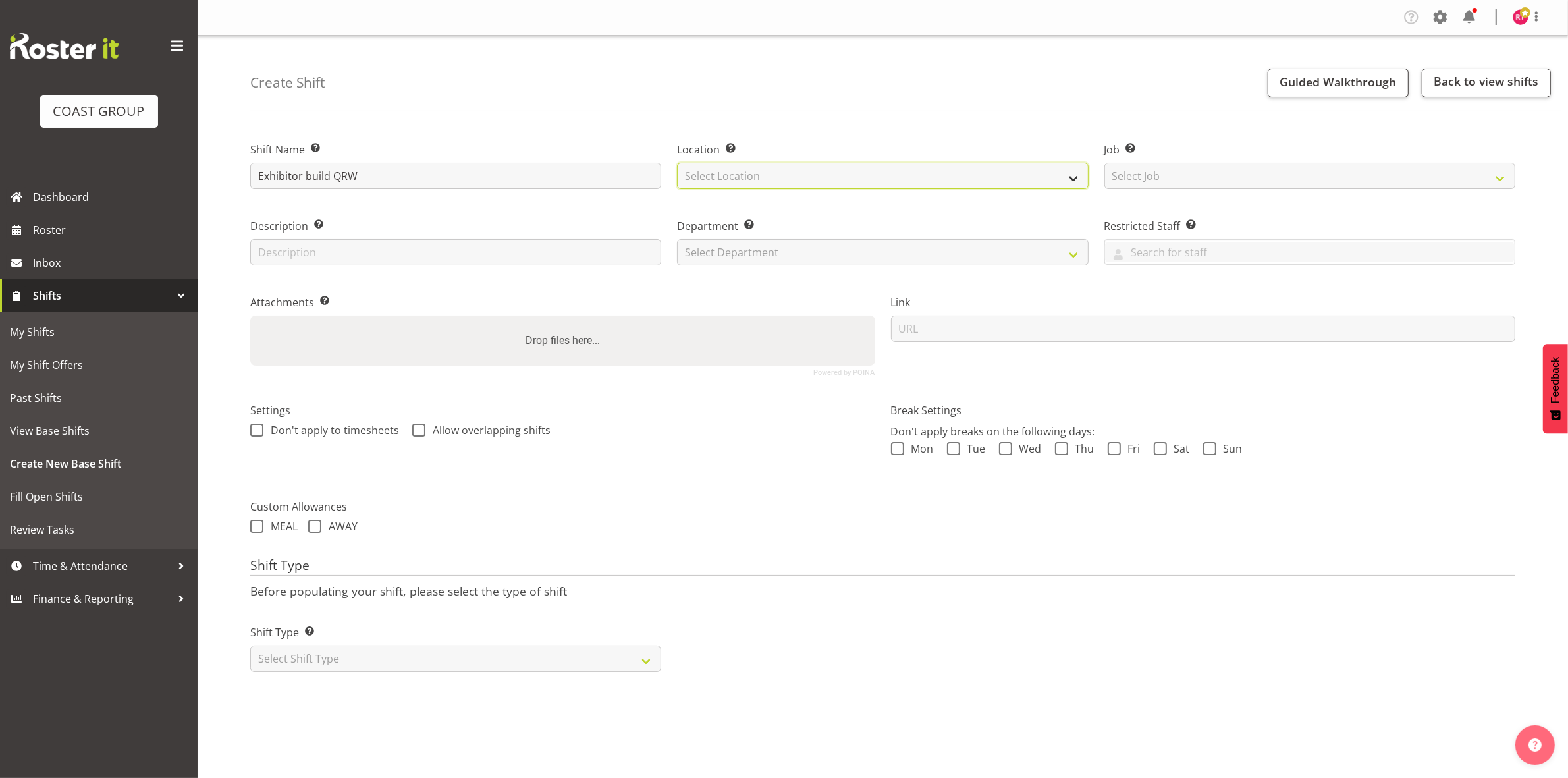
click at [752, 169] on select "Select Location EHS CHC" at bounding box center [883, 175] width 411 height 26
select select "107"
click at [677, 162] on select "Select Location EHS CHC" at bounding box center [883, 175] width 411 height 26
click at [1209, 176] on select "Select Job Create new job 1 Carlton Events 1 [PERSON_NAME][GEOGRAPHIC_DATA] 1 […" at bounding box center [1310, 175] width 411 height 26
select select "9062"
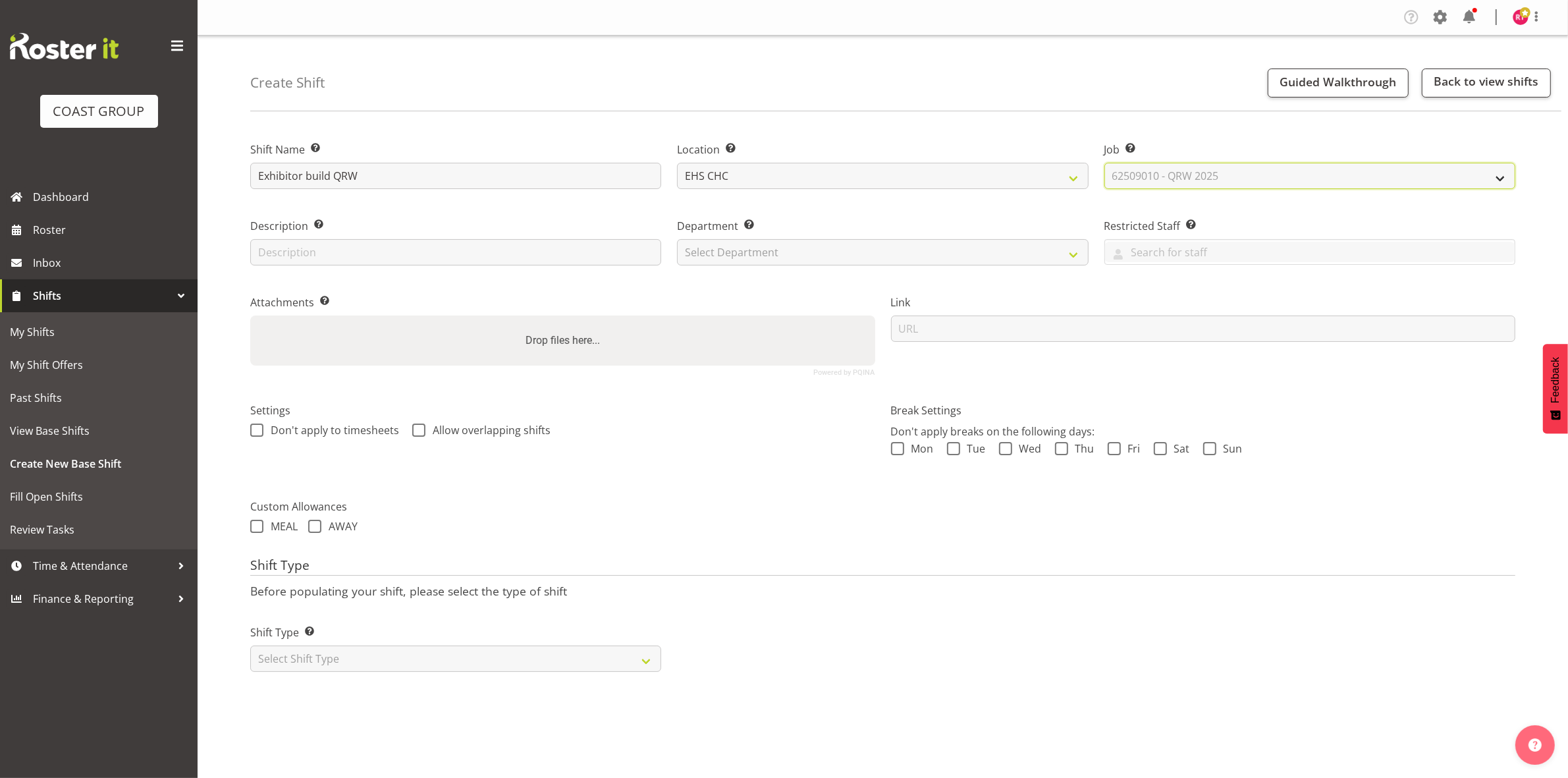
click at [1104, 162] on select "Select Job Create new job 1 Carlton Events 1 Carlton Hamilton 1 Carlton Welling…" at bounding box center [1310, 175] width 411 height 26
click at [892, 259] on select "Select Department EHS CHC OPS" at bounding box center [883, 252] width 411 height 26
select select "41"
click at [677, 239] on select "Select Department EHS CHC OPS" at bounding box center [883, 252] width 411 height 26
click at [406, 667] on select "Select Shift Type One Off Shift Recurring Shift Rotating Shift" at bounding box center [456, 659] width 411 height 26
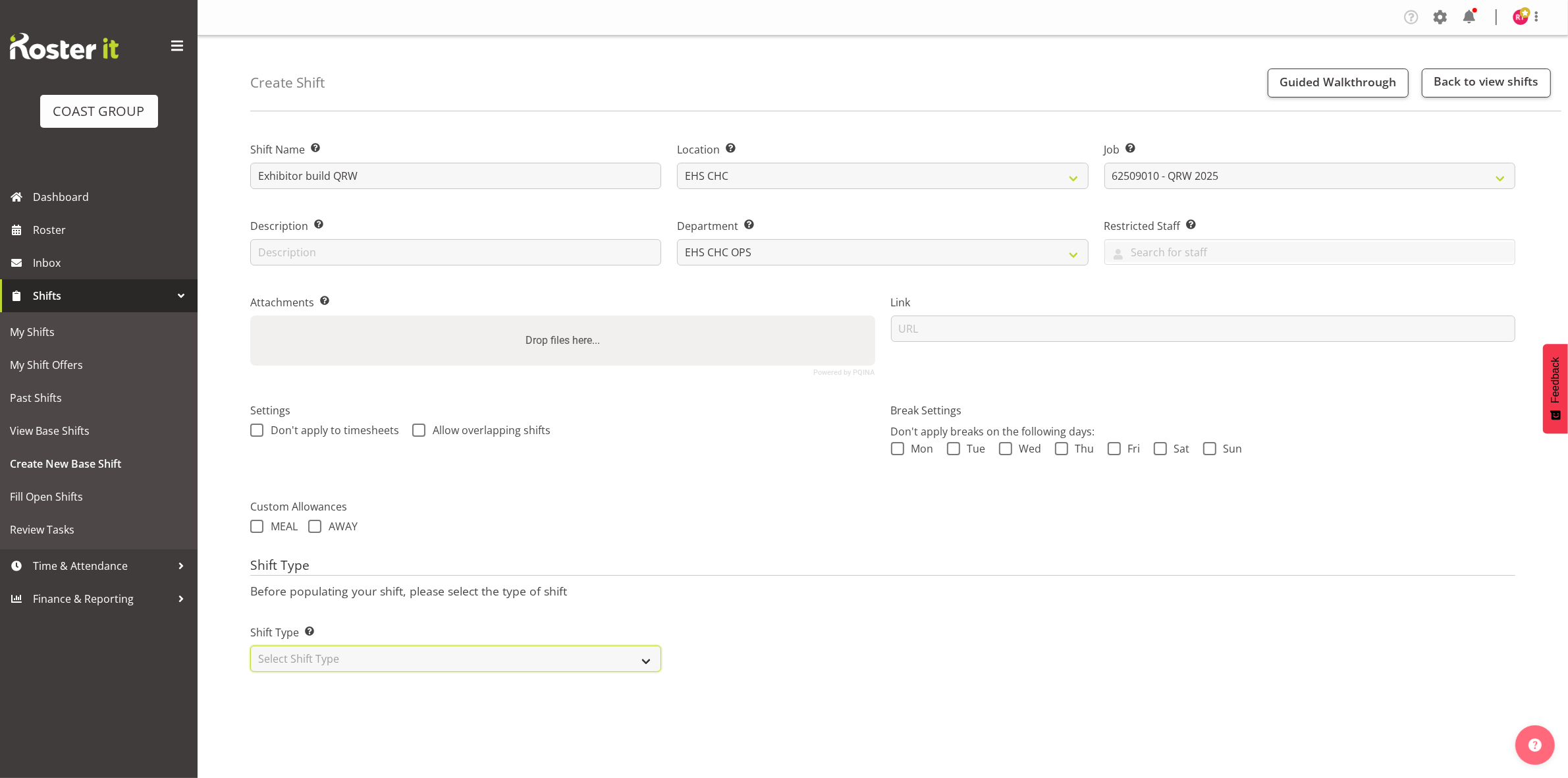
select select "one_off"
click at [250, 647] on select "Select Shift Type One Off Shift Recurring Shift Rotating Shift" at bounding box center [456, 659] width 411 height 26
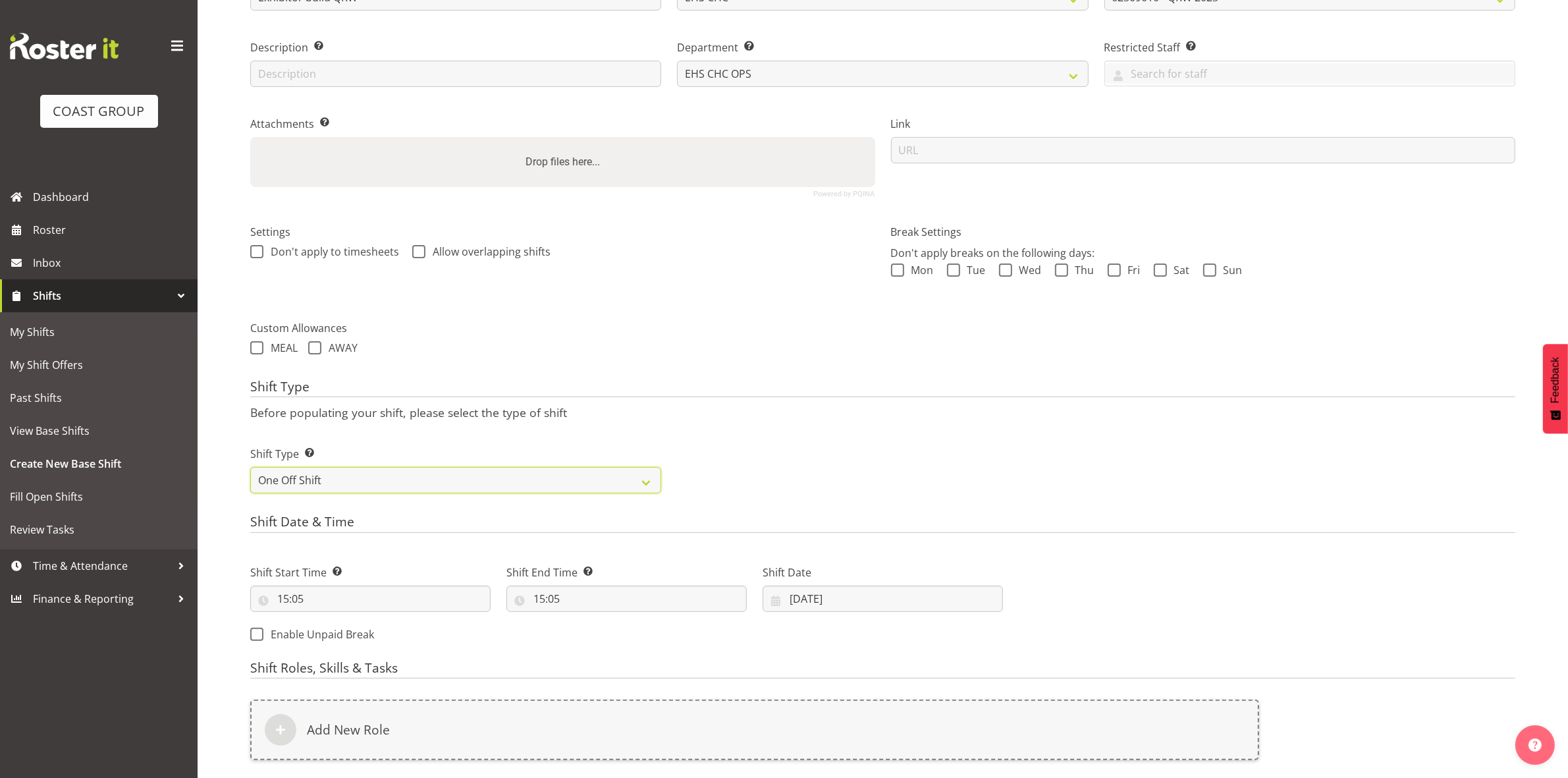
scroll to position [361, 0]
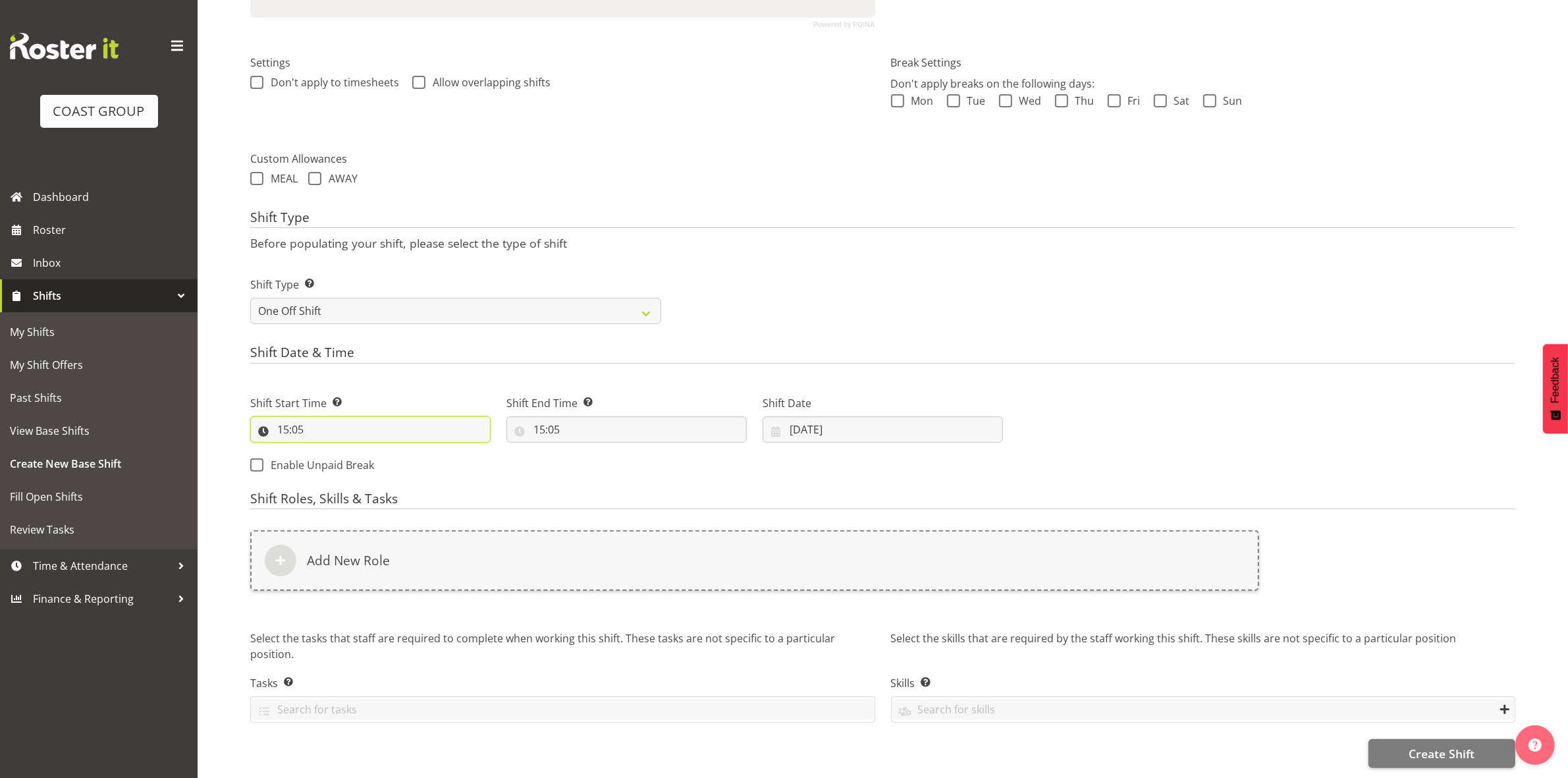
click at [282, 417] on input "15:05" at bounding box center [370, 429] width 241 height 26
click at [346, 451] on select "00 01 02 03 04 05 06 07 08 09 10 11 12 13 14 15 16 17 18 19 20 21 22 23" at bounding box center [340, 463] width 30 height 26
select select "8"
click at [325, 450] on select "00 01 02 03 04 05 06 07 08 09 10 11 12 13 14 15 16 17 18 19 20 21 22 23" at bounding box center [340, 463] width 30 height 26
type input "08:05"
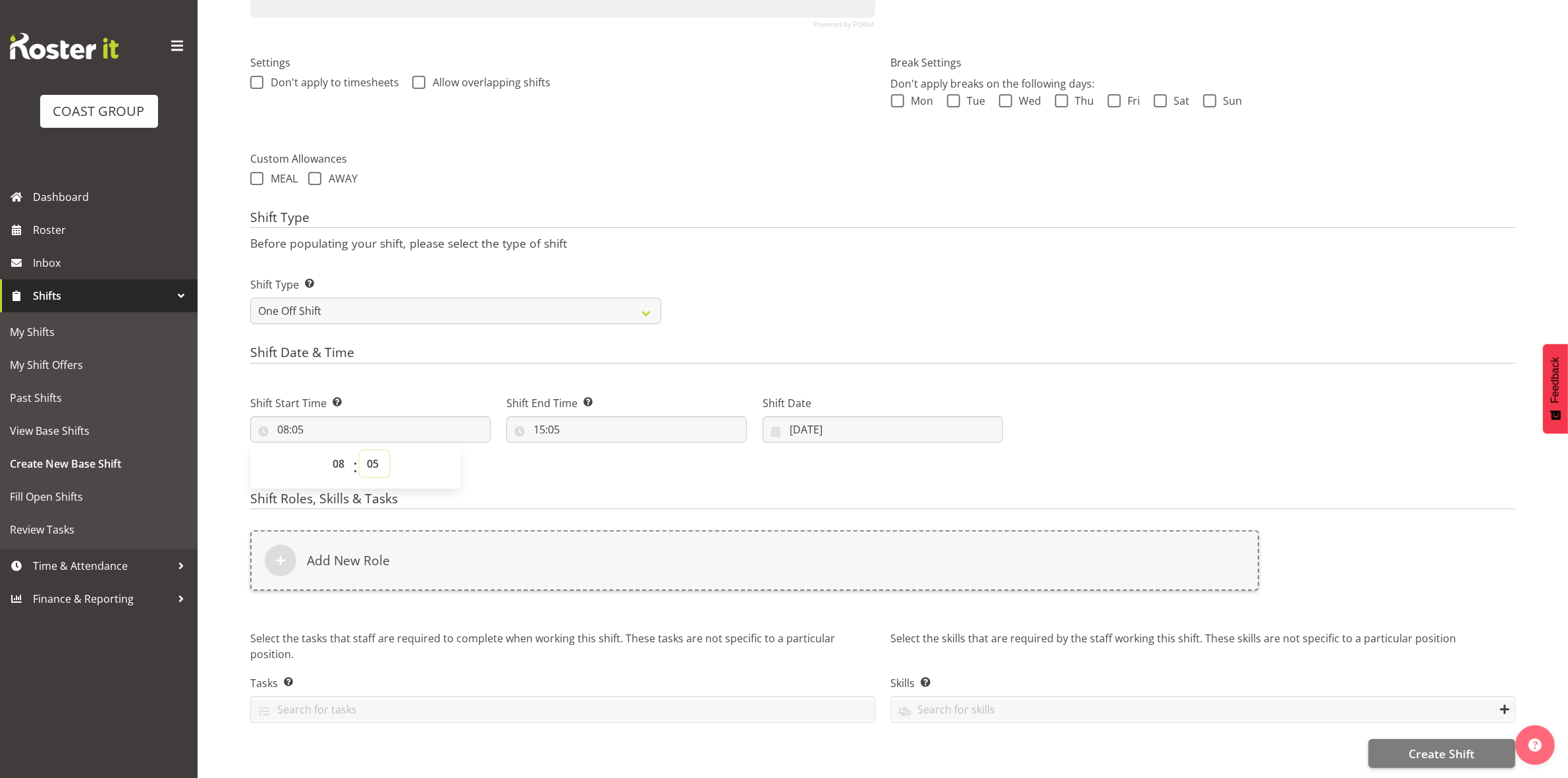
drag, startPoint x: 377, startPoint y: 458, endPoint x: 377, endPoint y: 448, distance: 10.0
click at [377, 458] on select "00 01 02 03 04 05 06 07 08 09 10 11 12 13 14 15 16 17 18 19 20 21 22 23 24 25 2…" at bounding box center [375, 463] width 30 height 26
select select "0"
click at [360, 450] on select "00 01 02 03 04 05 06 07 08 09 10 11 12 13 14 15 16 17 18 19 20 21 22 23 24 25 2…" at bounding box center [375, 463] width 30 height 26
type input "08:00"
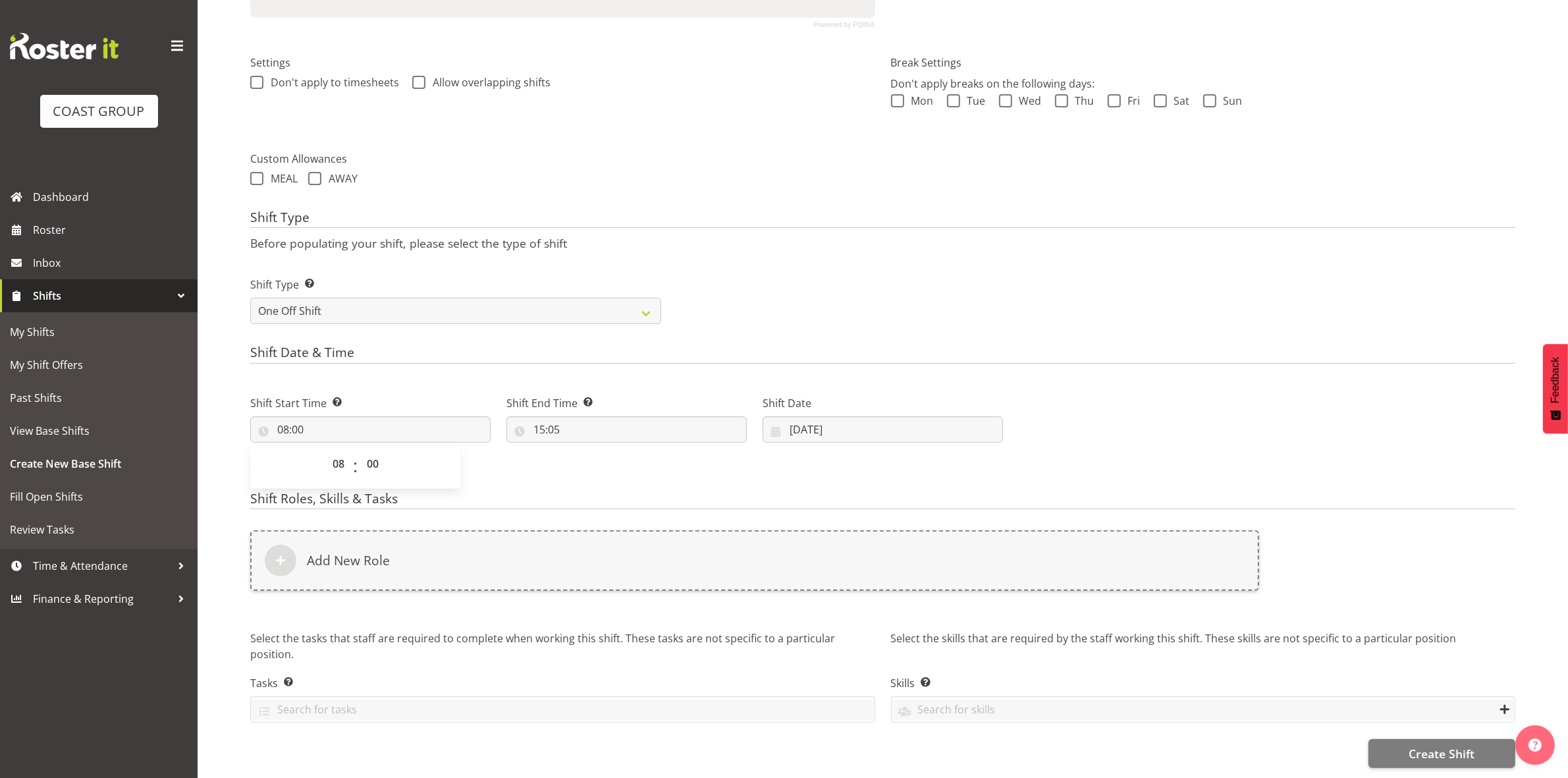
drag, startPoint x: 848, startPoint y: 235, endPoint x: 622, endPoint y: 402, distance: 281.0
click at [845, 238] on p "Before populating your shift, please select the type of shift" at bounding box center [882, 243] width 1265 height 14
click at [541, 417] on input "15:05" at bounding box center [626, 429] width 241 height 26
click at [593, 450] on select "00 01 02 03 04 05 06 07 08 09 10 11 12 13 14 15 16 17 18 19 20 21 22 23" at bounding box center [596, 463] width 30 height 26
select select "16"
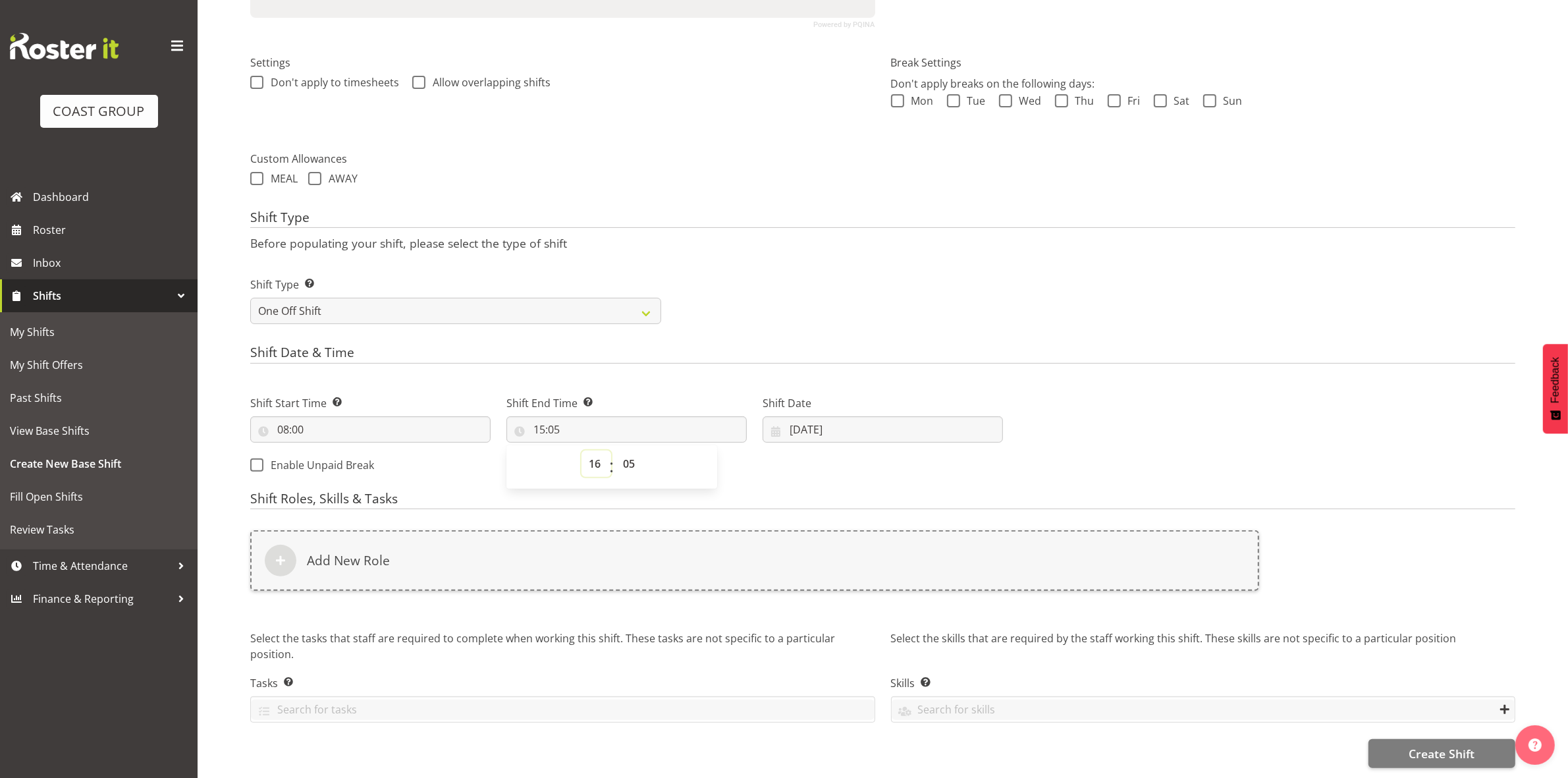
click at [582, 450] on select "00 01 02 03 04 05 06 07 08 09 10 11 12 13 14 15 16 17 18 19 20 21 22 23" at bounding box center [596, 463] width 30 height 26
type input "16:05"
click at [630, 460] on select "00 01 02 03 04 05 06 07 08 09 10 11 12 13 14 15 16 17 18 19 20 21 22 23 24 25 2…" at bounding box center [631, 463] width 30 height 26
select select "30"
click at [616, 450] on select "00 01 02 03 04 05 06 07 08 09 10 11 12 13 14 15 16 17 18 19 20 21 22 23 24 25 2…" at bounding box center [631, 463] width 30 height 26
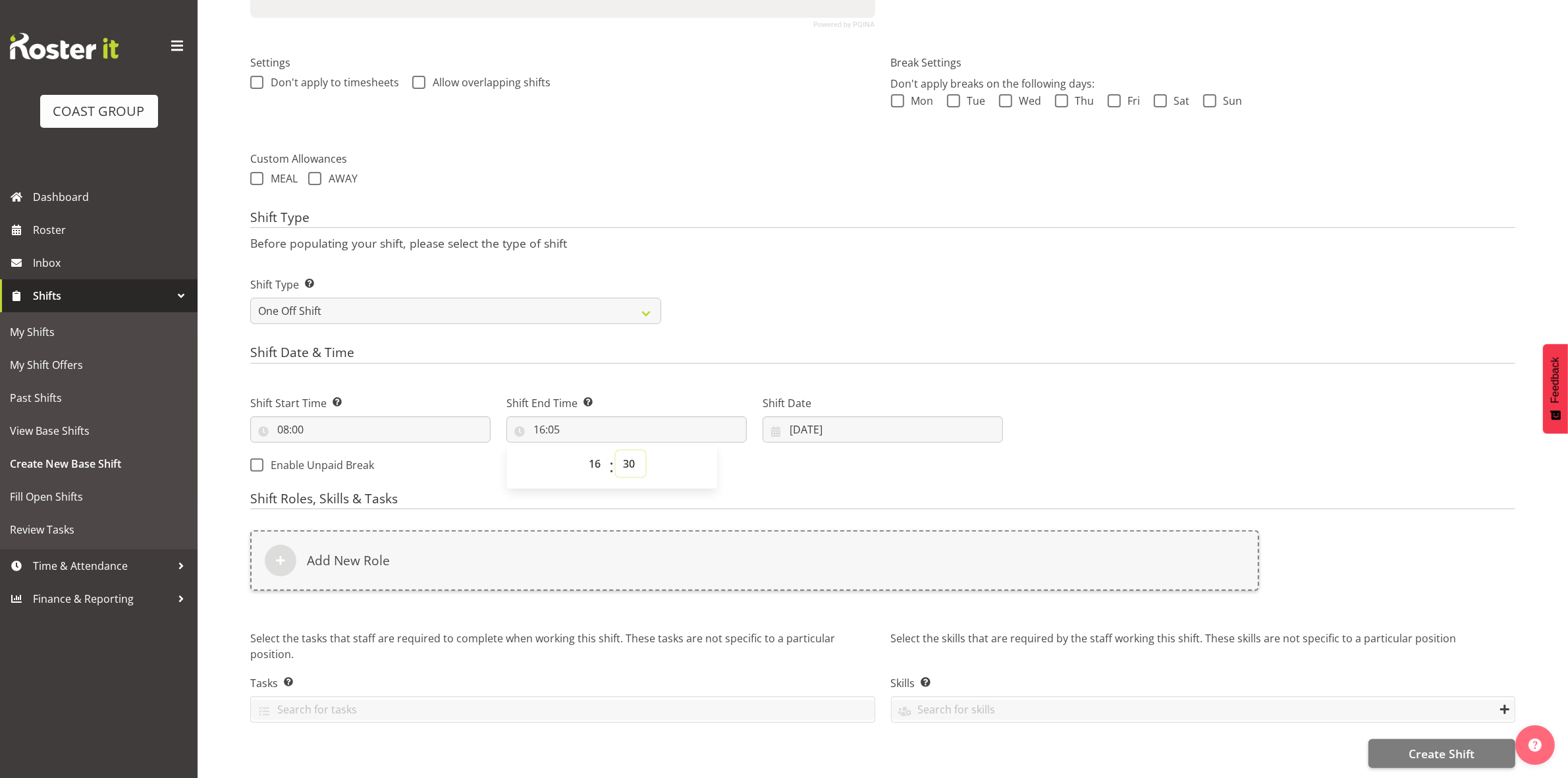
type input "16:30"
click at [744, 217] on div "Shift Type Before populating your shift, please select the type of shift Shift …" at bounding box center [882, 272] width 1265 height 123
click at [795, 417] on input "[DATE]" at bounding box center [883, 429] width 241 height 26
click at [859, 456] on select "January February March April May June July August September October November De…" at bounding box center [854, 467] width 90 height 26
select select "8"
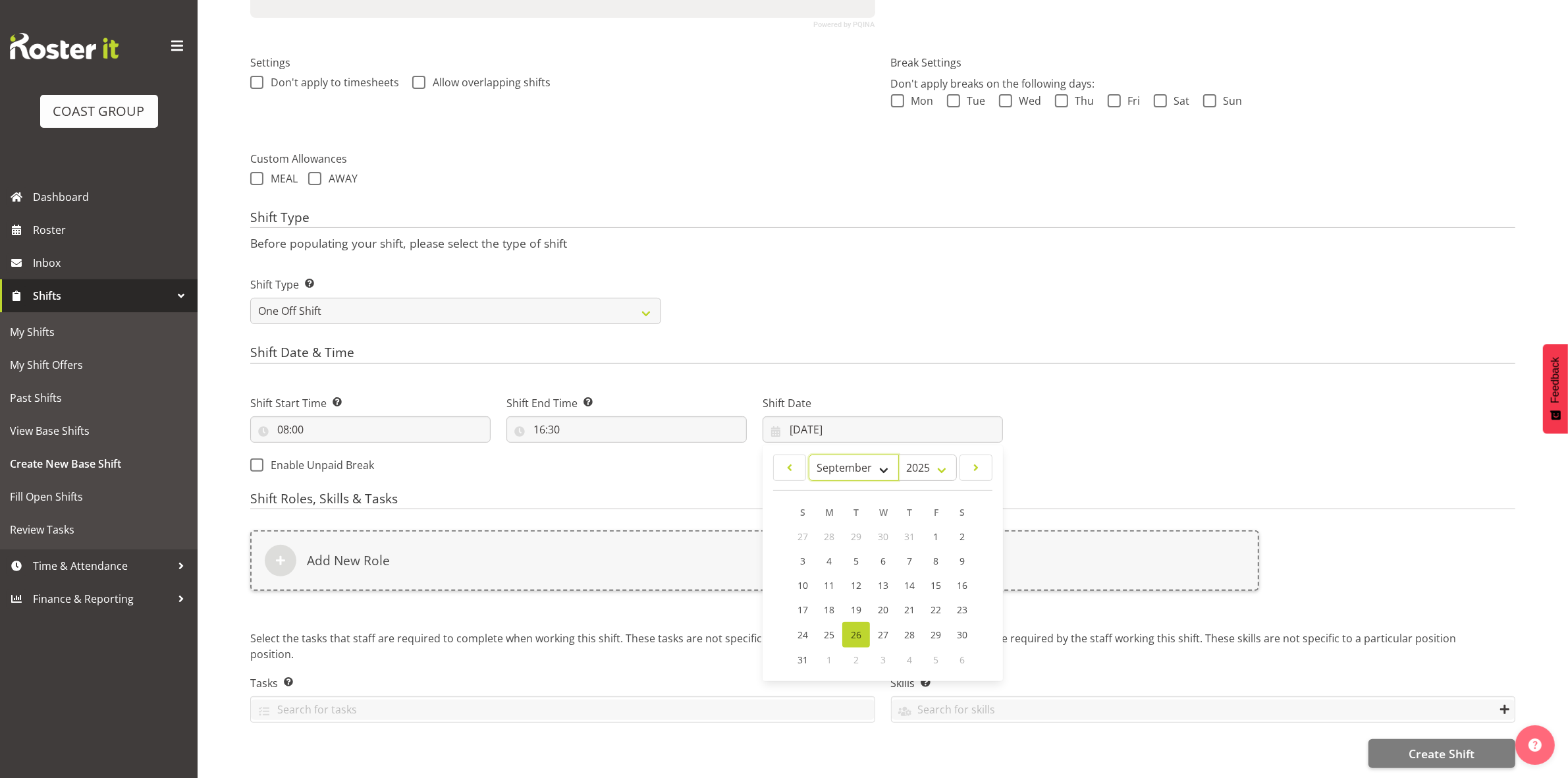
click at [809, 454] on select "January February March April May June July August September October November De…" at bounding box center [854, 467] width 90 height 26
click at [827, 531] on span "1" at bounding box center [829, 537] width 5 height 13
type input "01/09/2025"
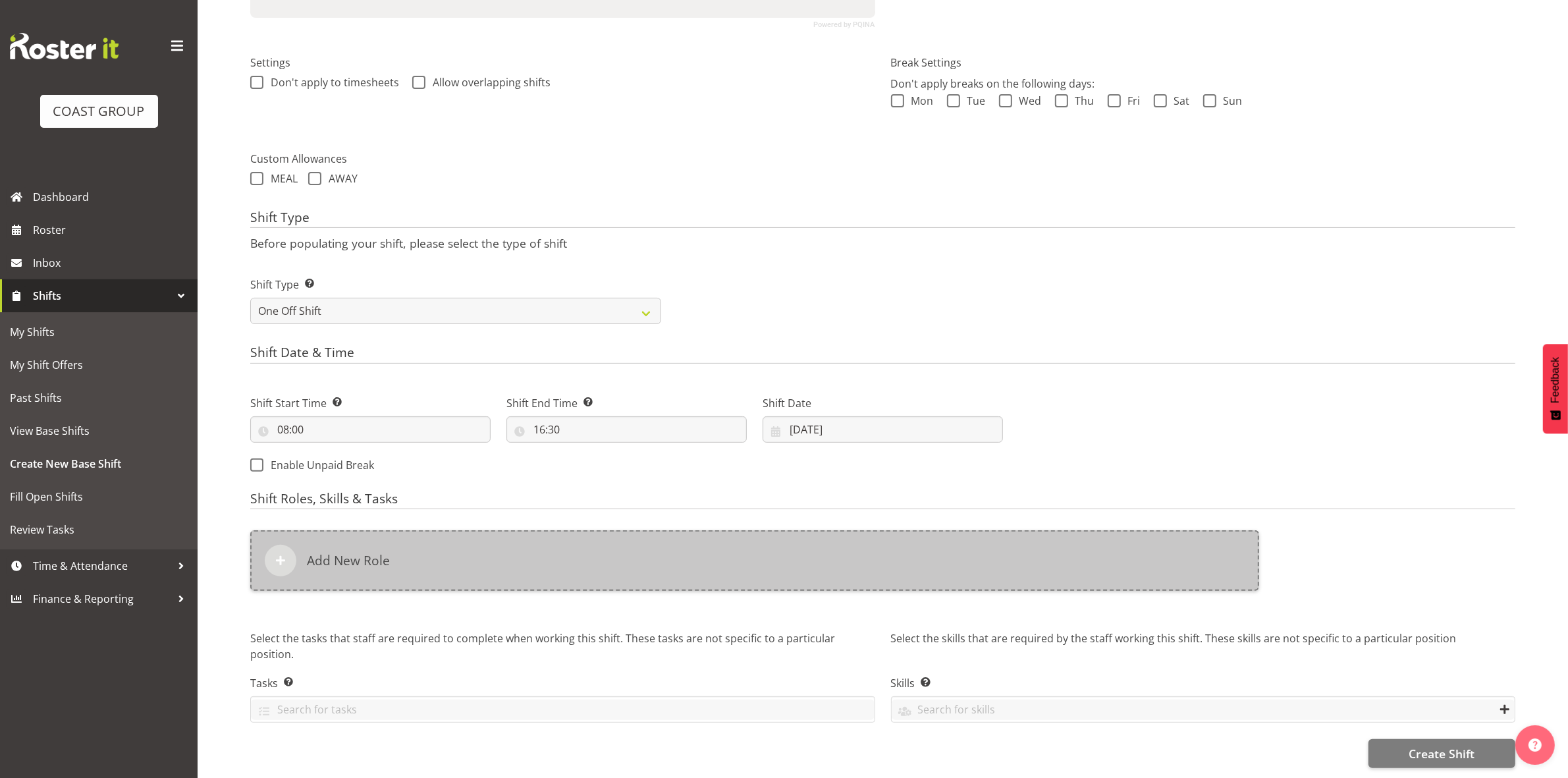
click at [511, 535] on div "Add New Role" at bounding box center [754, 561] width 1009 height 61
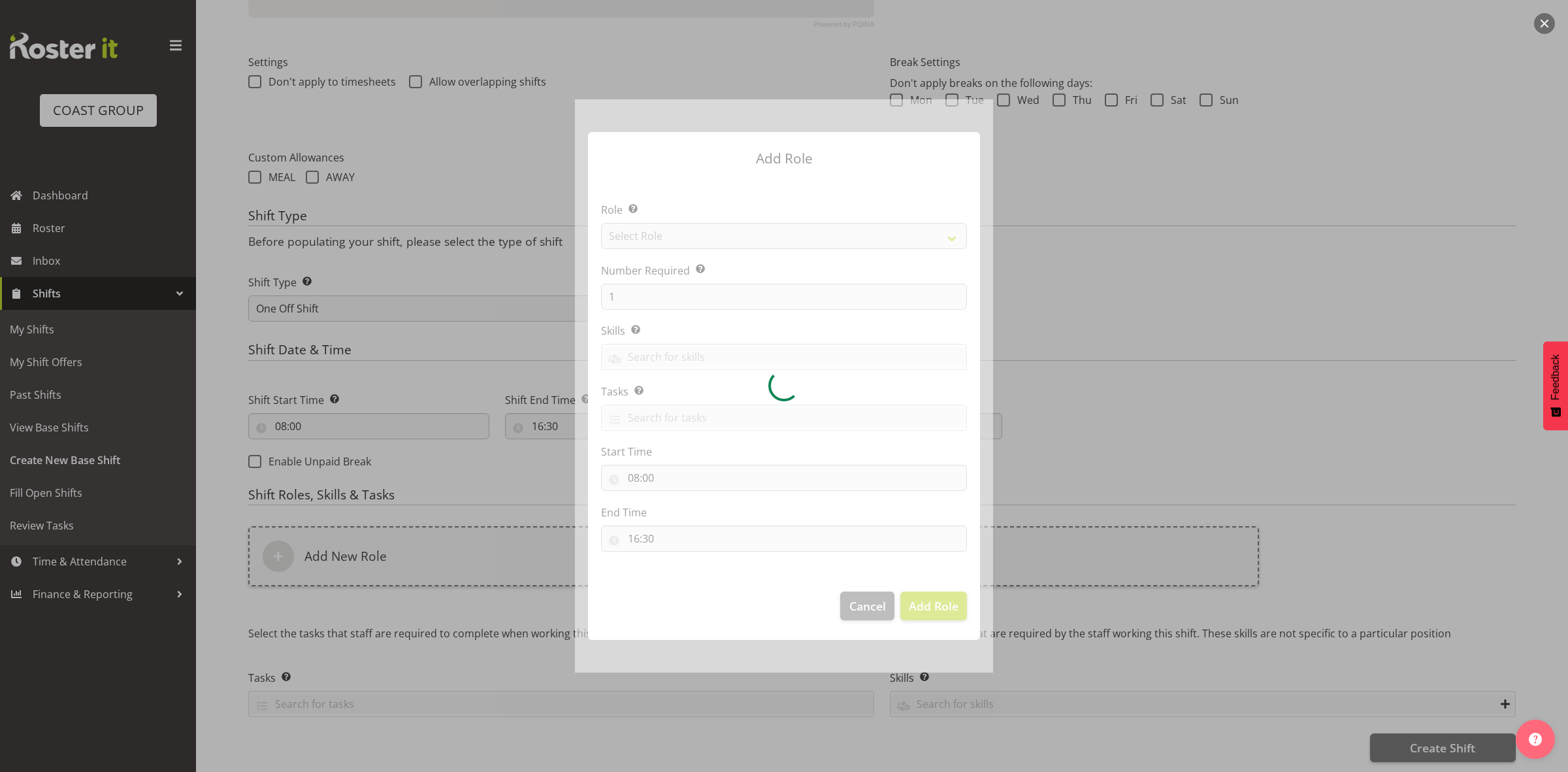
click at [757, 239] on div at bounding box center [784, 386] width 418 height 573
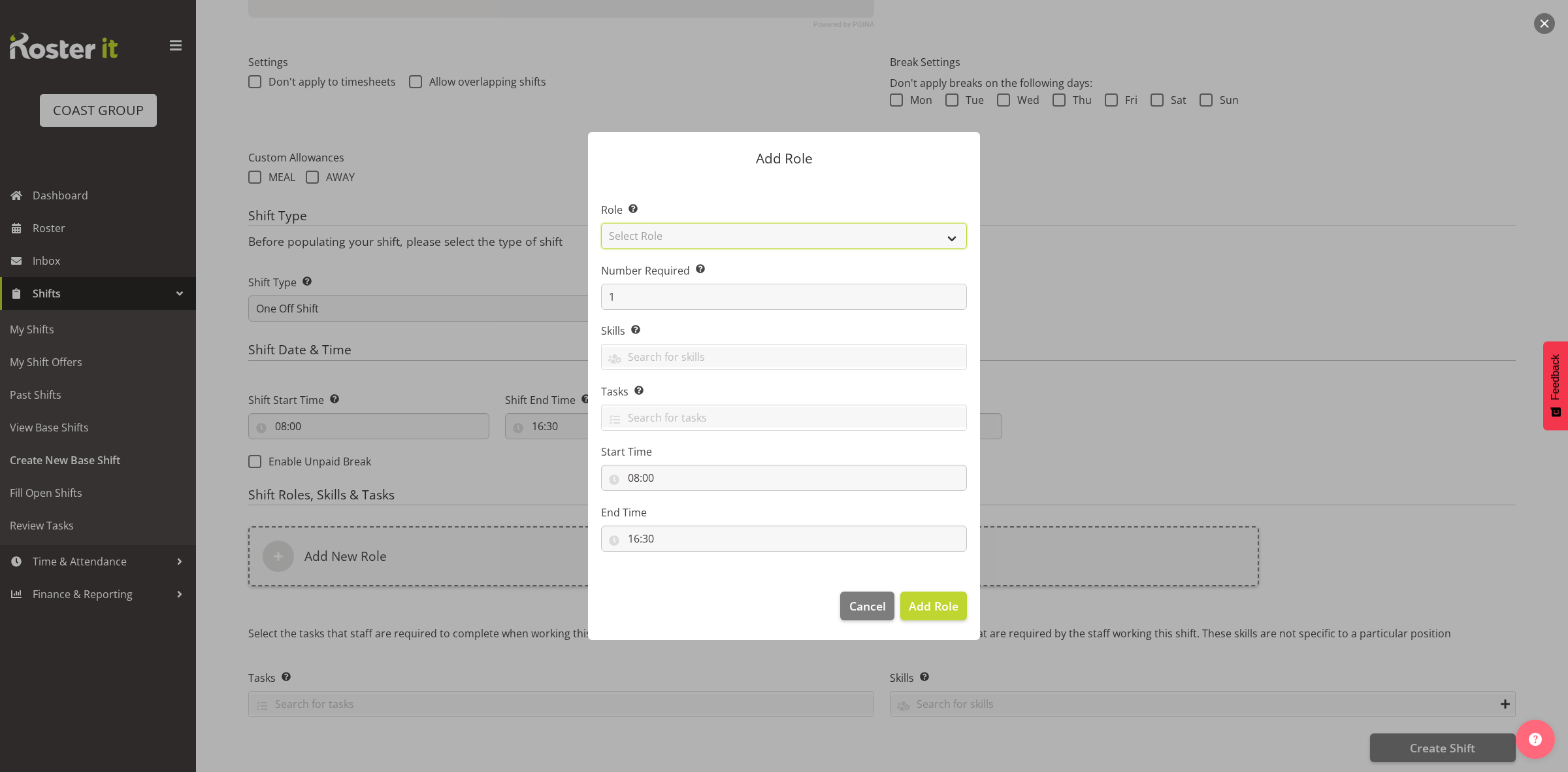
click at [757, 239] on select "Select Role ACCOUNT MANAGER ACCOUNT MANAGER DW ACCOUNTS AKL DIANNA VEHICLES AKL…" at bounding box center [784, 235] width 366 height 26
select select "192"
click at [601, 223] on select "Select Role ACCOUNT MANAGER ACCOUNT MANAGER DW ACCOUNTS AKL DIANNA VEHICLES AKL…" at bounding box center [784, 235] width 366 height 26
click at [913, 603] on button "Add Role" at bounding box center [934, 605] width 67 height 29
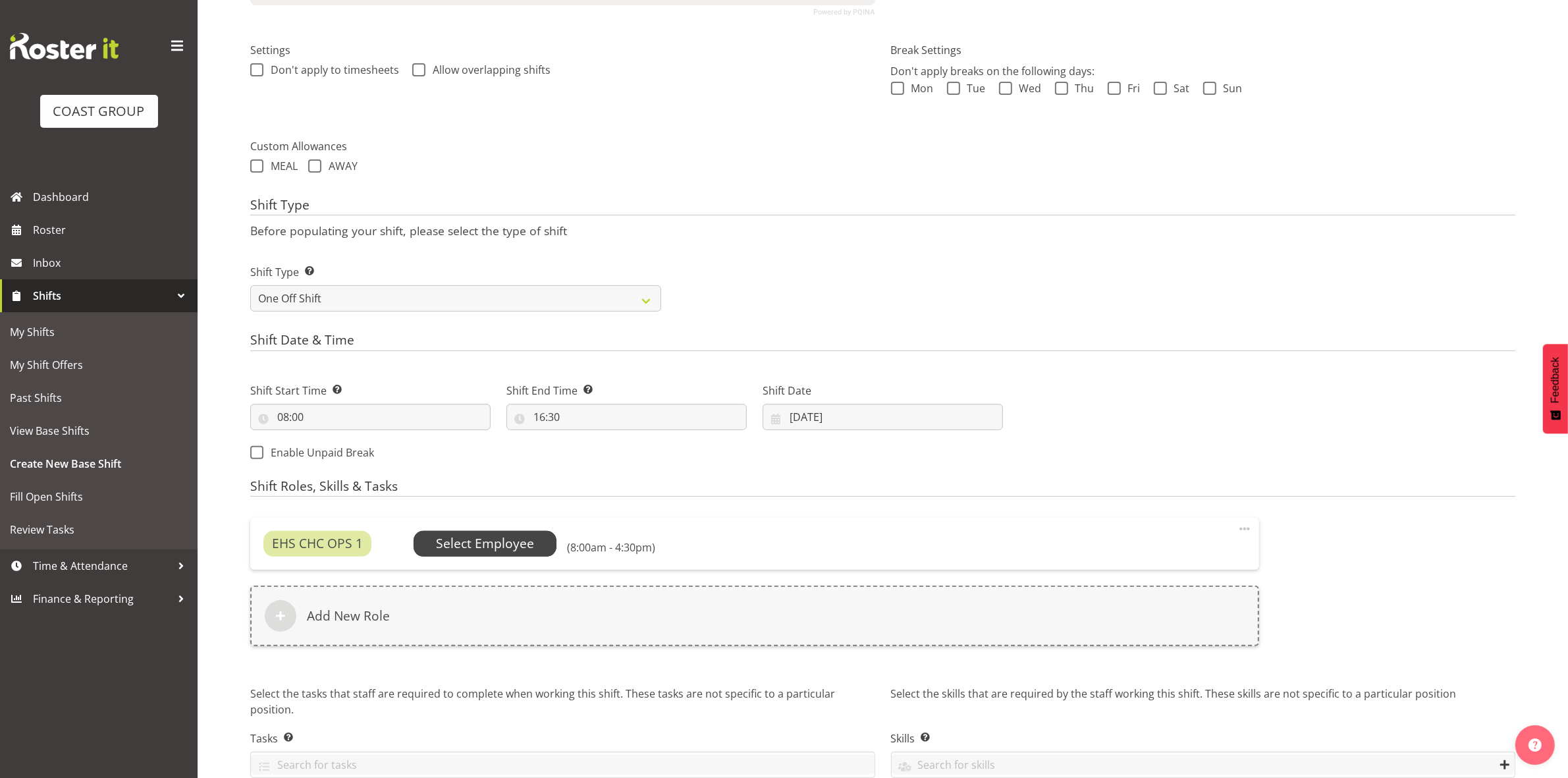
click at [513, 551] on span "Select Employee" at bounding box center [485, 544] width 98 height 19
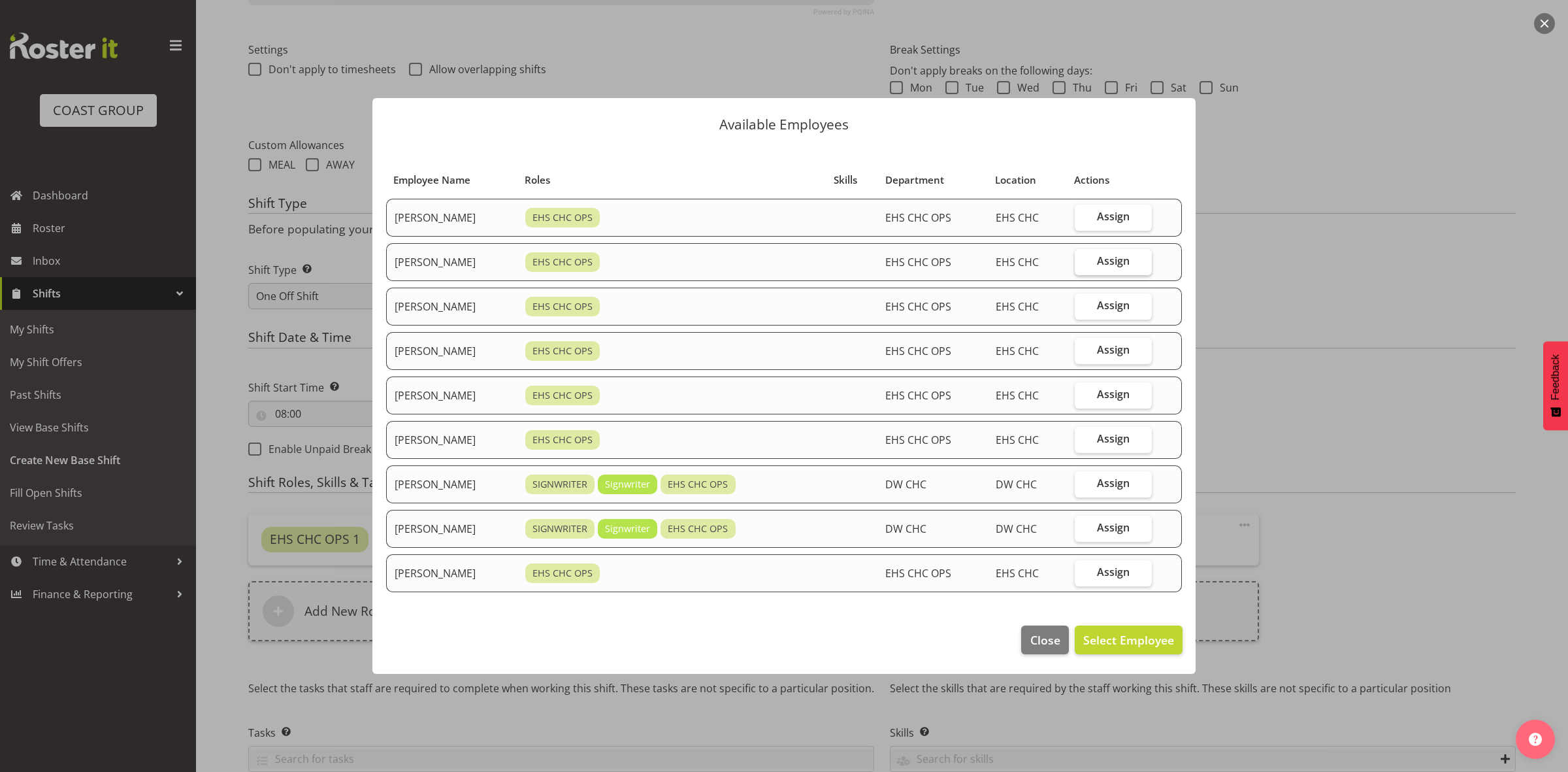
click at [1127, 254] on span "Assign" at bounding box center [1113, 261] width 33 height 13
click at [1083, 257] on input "Assign" at bounding box center [1079, 261] width 9 height 9
checkbox input "true"
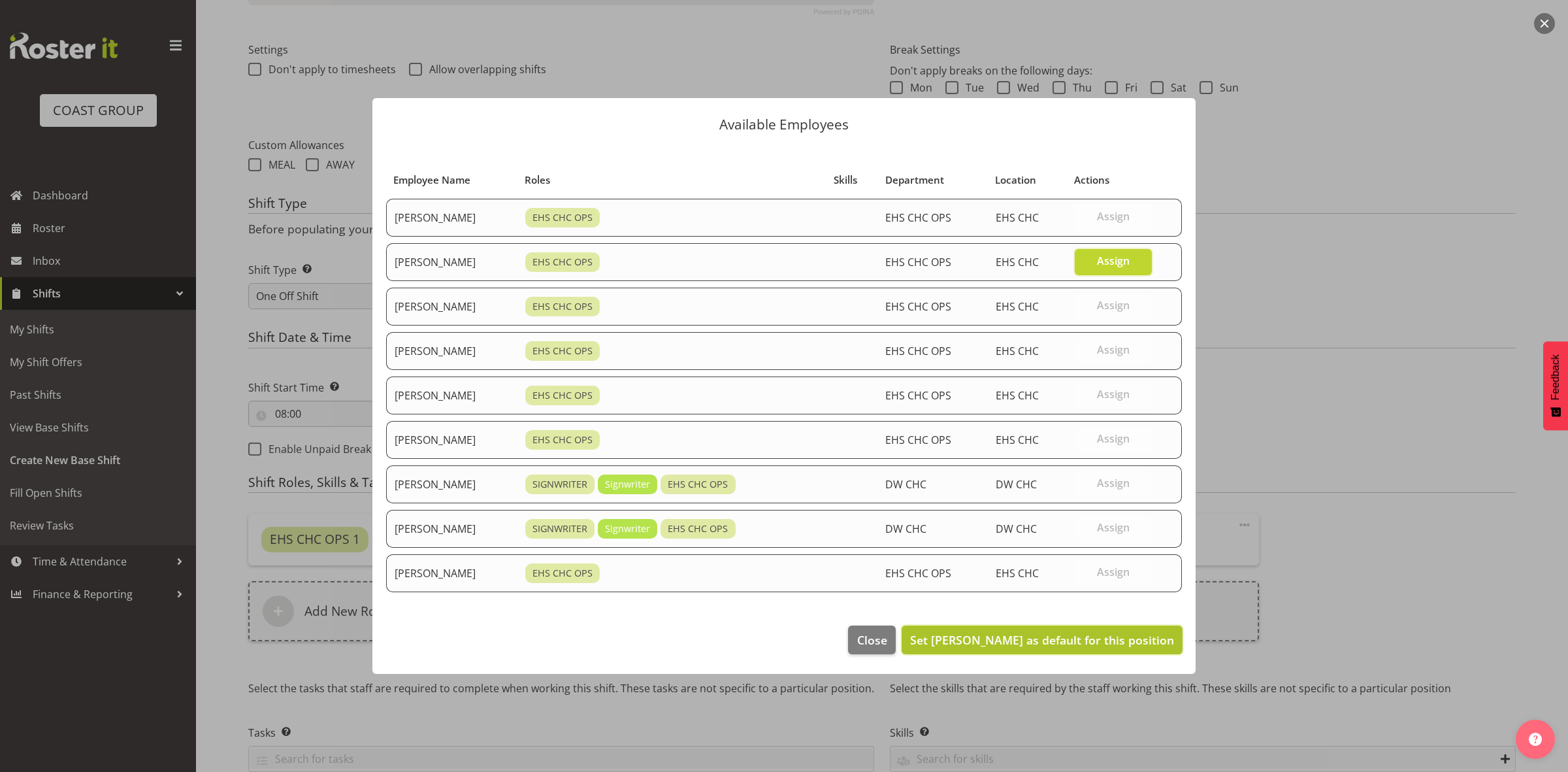
click at [1034, 646] on span "Set David Wiseman as default for this position" at bounding box center [1042, 640] width 264 height 15
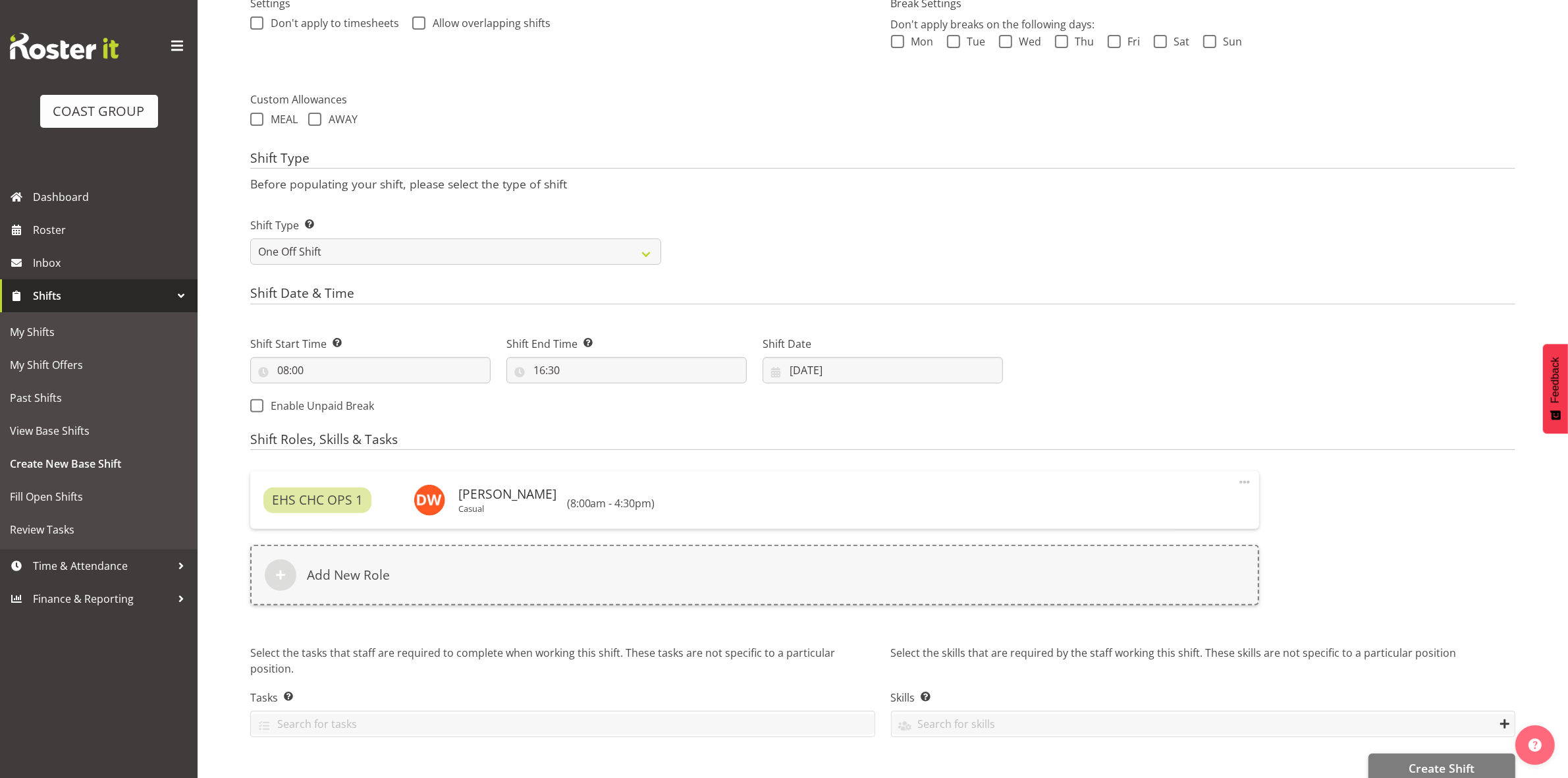
scroll to position [435, 0]
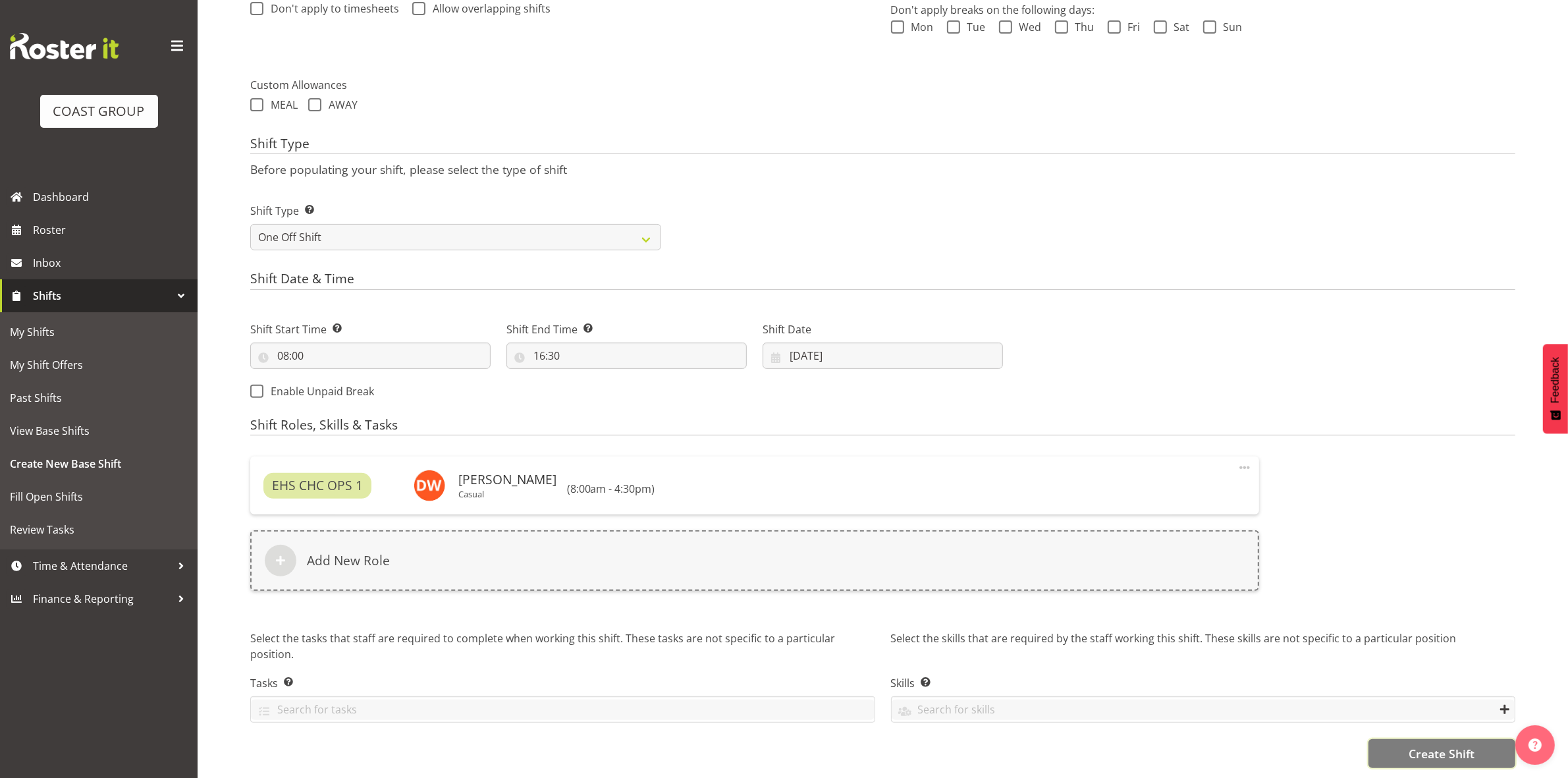
click at [1449, 748] on span "Create Shift" at bounding box center [1441, 753] width 66 height 17
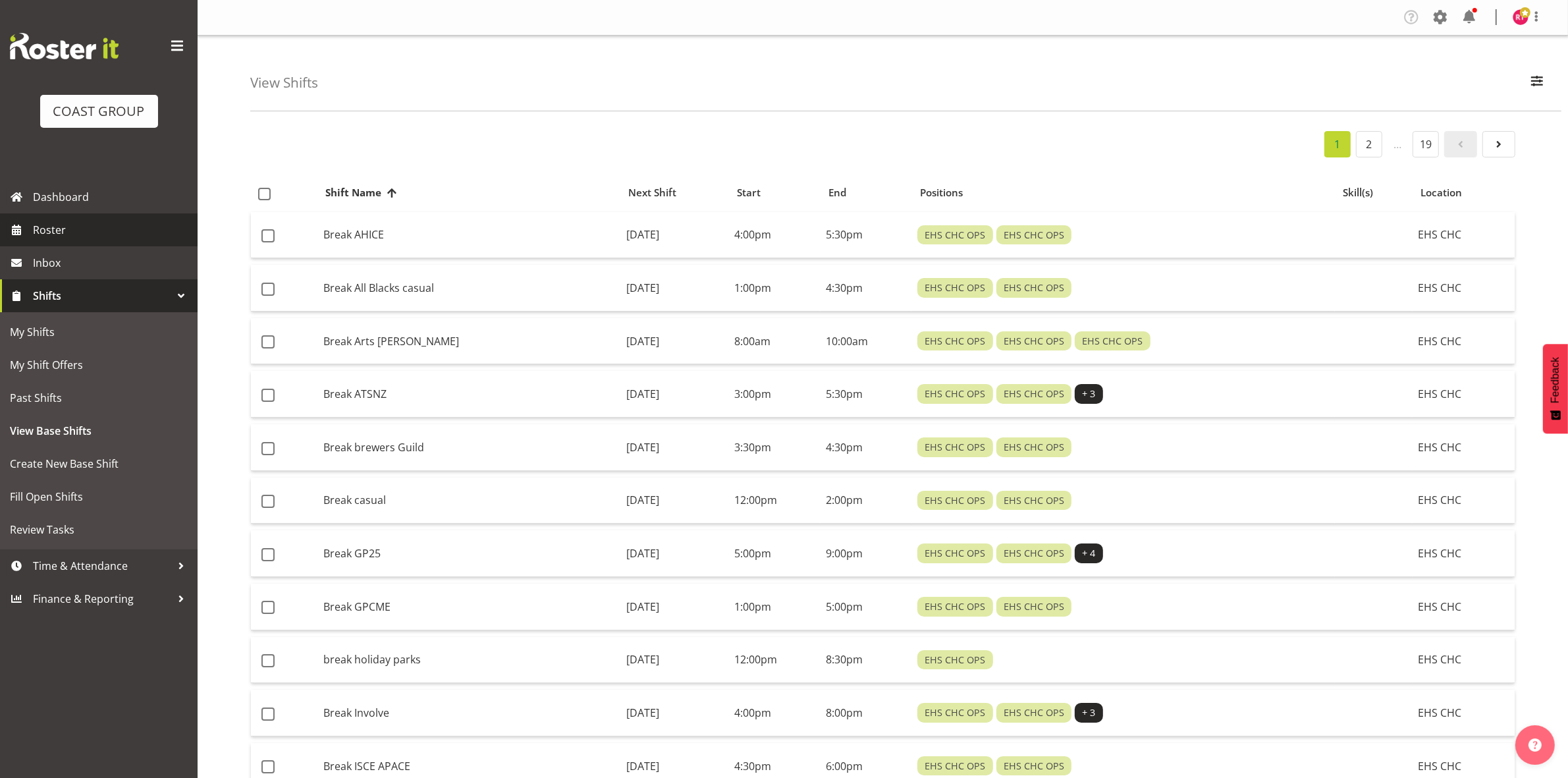
click at [79, 218] on link "Roster" at bounding box center [98, 230] width 197 height 33
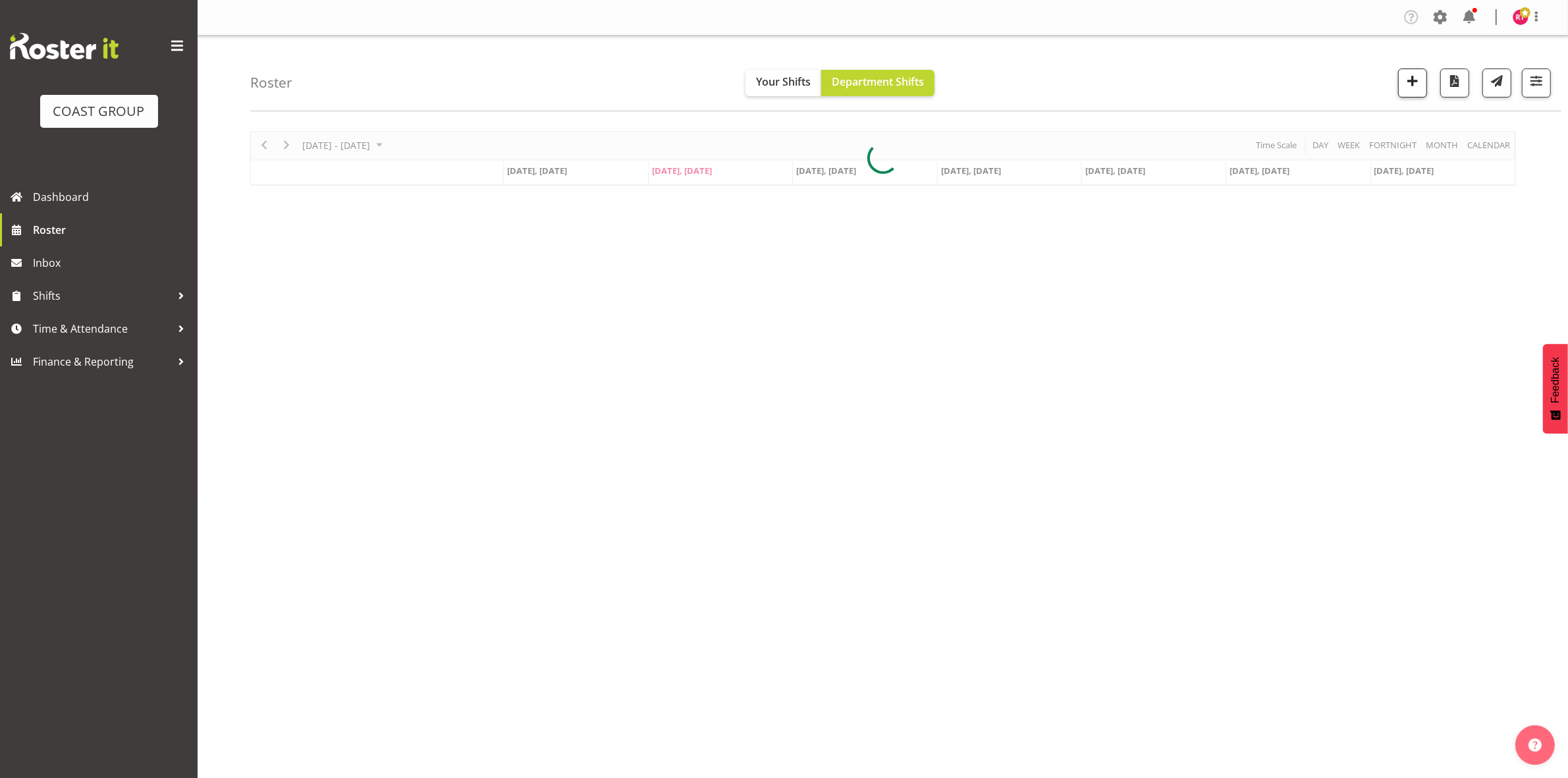
click at [1400, 84] on button "button" at bounding box center [1412, 83] width 29 height 29
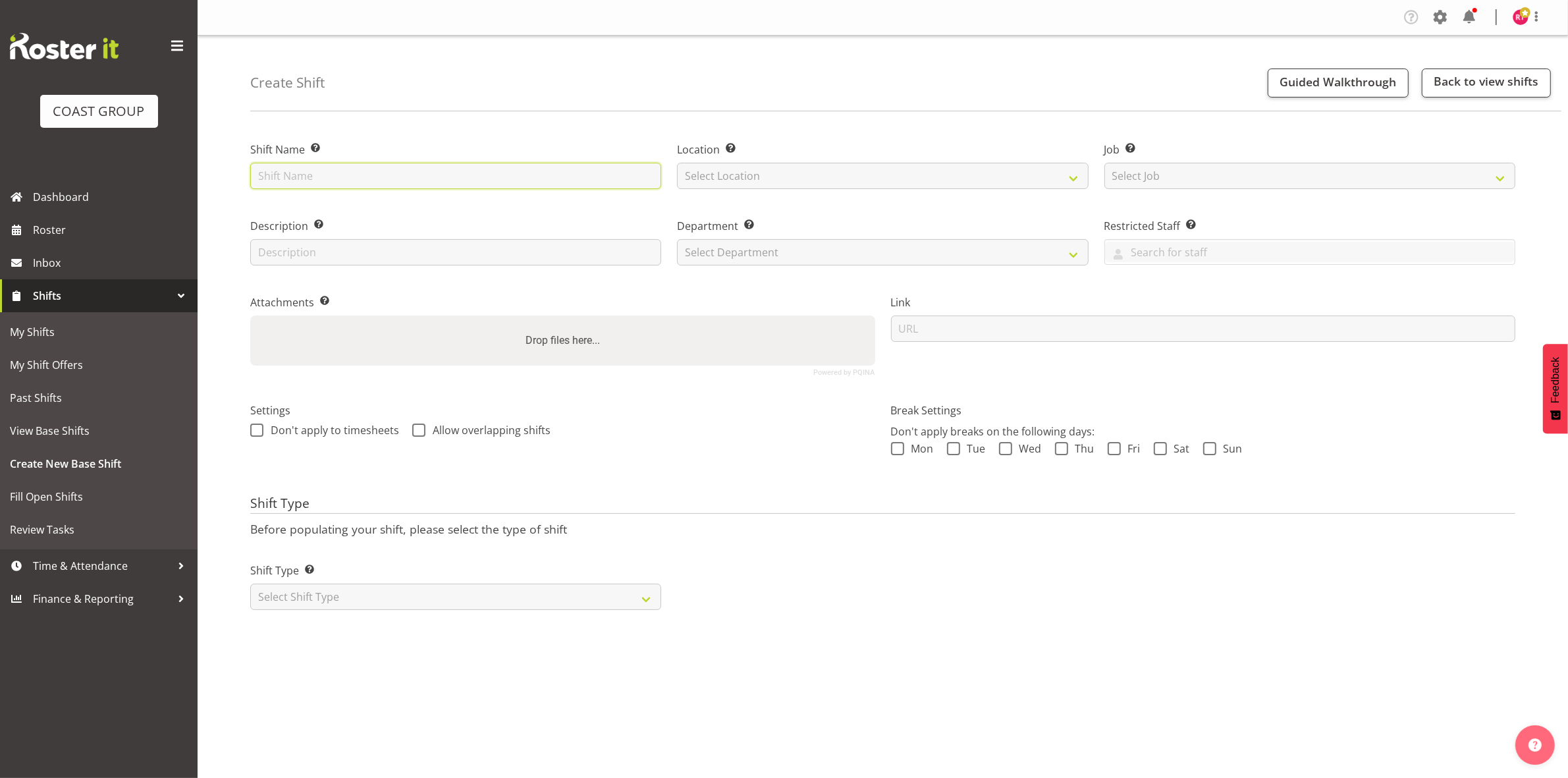
drag, startPoint x: 0, startPoint y: 0, endPoint x: 367, endPoint y: 179, distance: 408.3
click at [367, 179] on input "text" at bounding box center [456, 175] width 411 height 26
type input "warehouse"
click at [829, 173] on select "Select Location" at bounding box center [883, 175] width 411 height 26
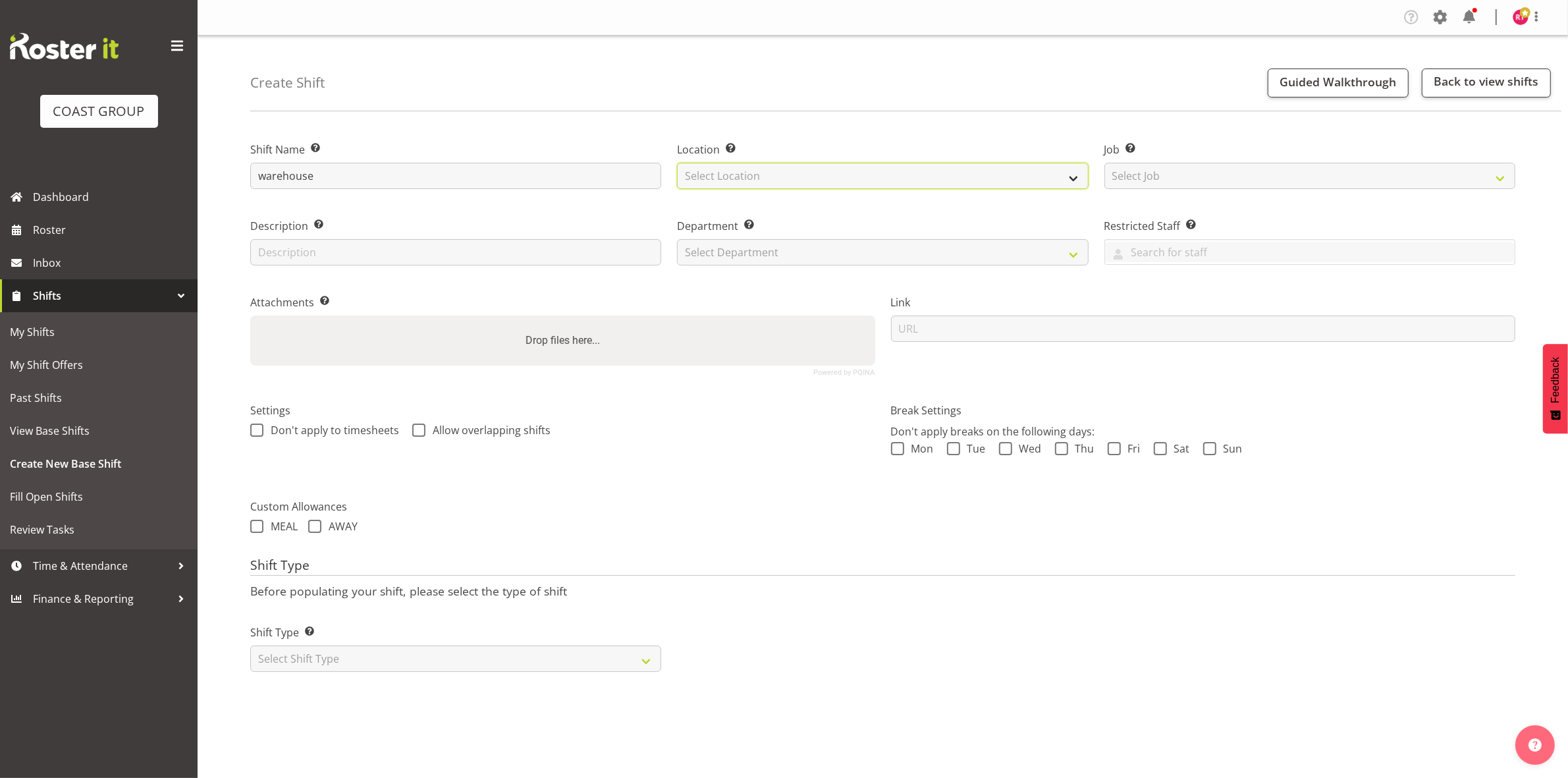
select select "107"
click at [677, 162] on select "Select Location EHS CHC" at bounding box center [883, 175] width 411 height 26
click at [1220, 169] on select "Select Job Create new job 1 Carlton Events 1 Carlton Hamilton 1 Carlton Welling…" at bounding box center [1310, 175] width 411 height 26
select select "69"
click at [1104, 162] on select "Select Job Create new job 1 Carlton Events 1 Carlton Hamilton 1 Carlton Welling…" at bounding box center [1310, 175] width 411 height 26
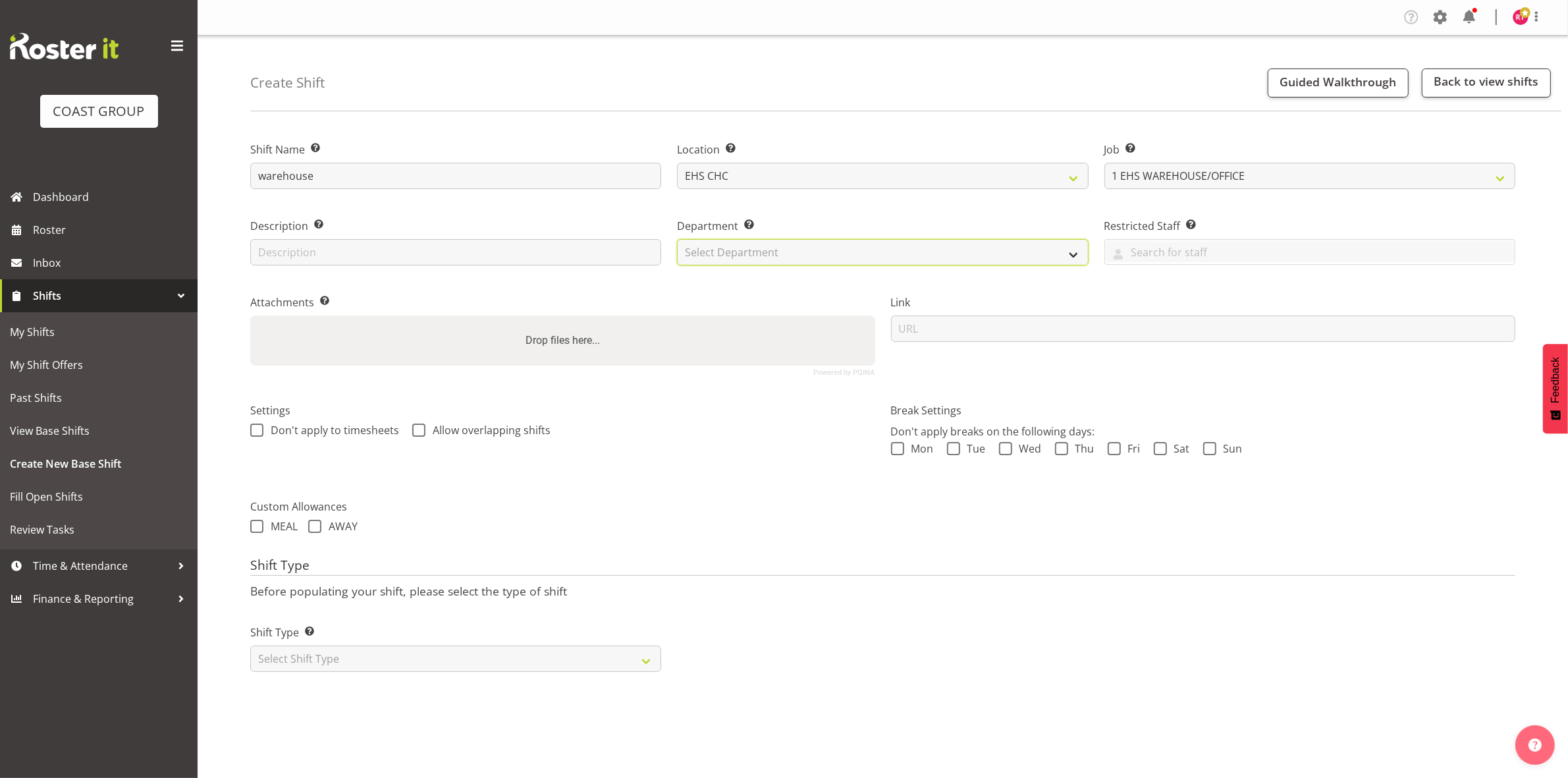
click at [923, 245] on select "Select Department EHS CHC OPS" at bounding box center [883, 252] width 411 height 26
select select "41"
click at [677, 239] on select "Select Department EHS CHC OPS" at bounding box center [883, 252] width 411 height 26
click at [451, 664] on select "Select Shift Type One Off Shift Recurring Shift Rotating Shift" at bounding box center [456, 659] width 411 height 26
select select "one_off"
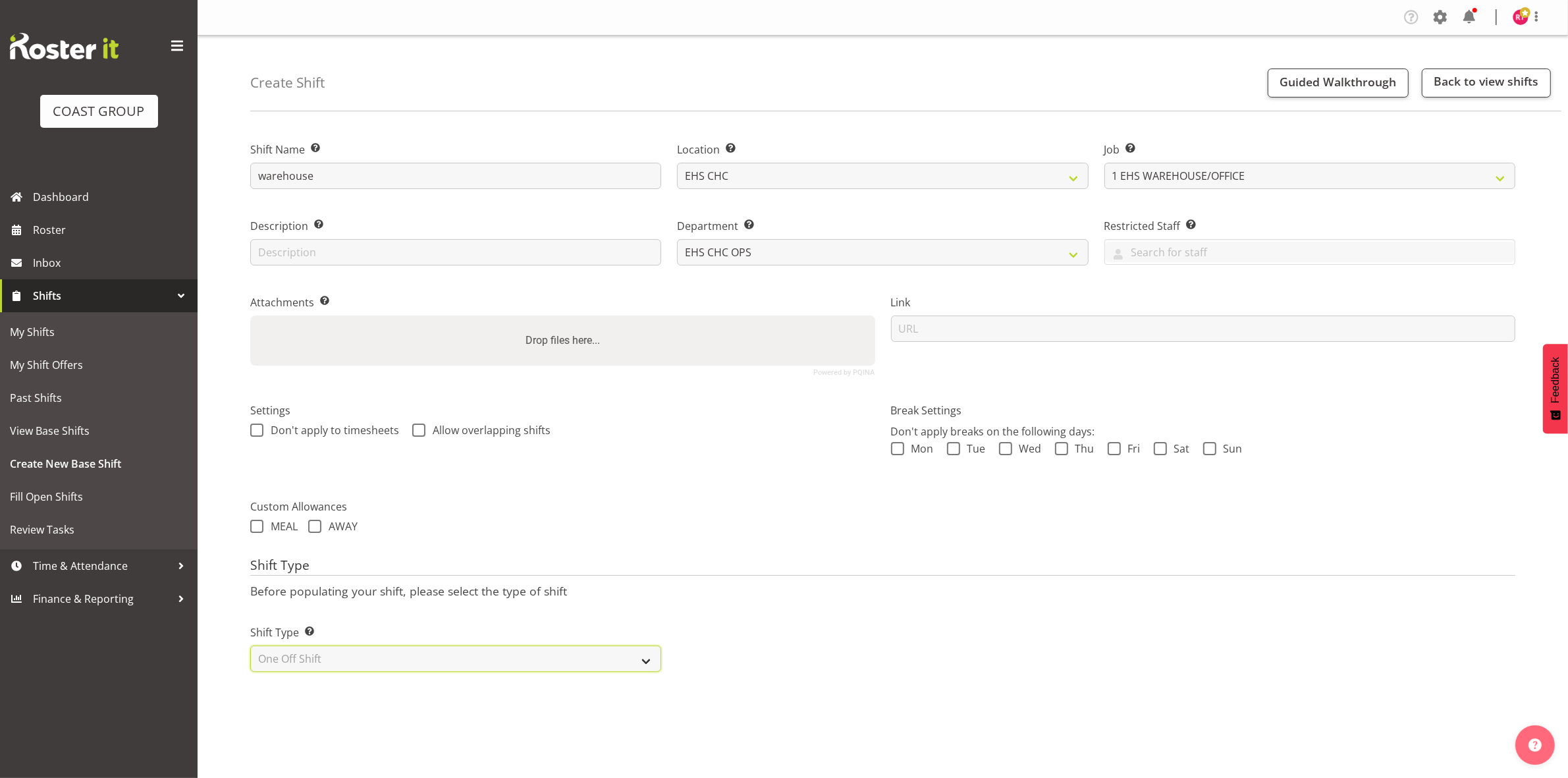
click at [250, 647] on select "Select Shift Type One Off Shift Recurring Shift Rotating Shift" at bounding box center [456, 659] width 411 height 26
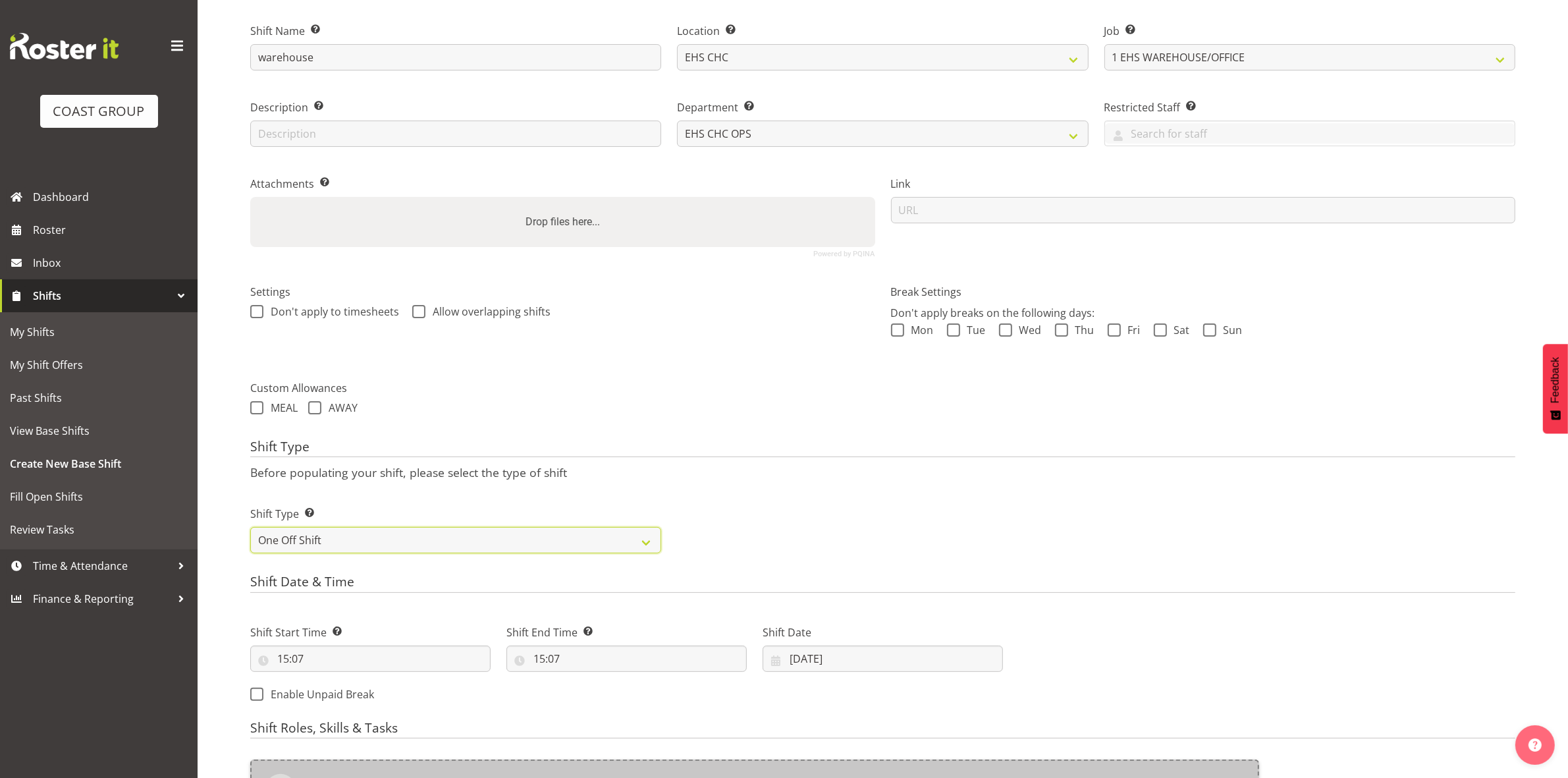
scroll to position [361, 0]
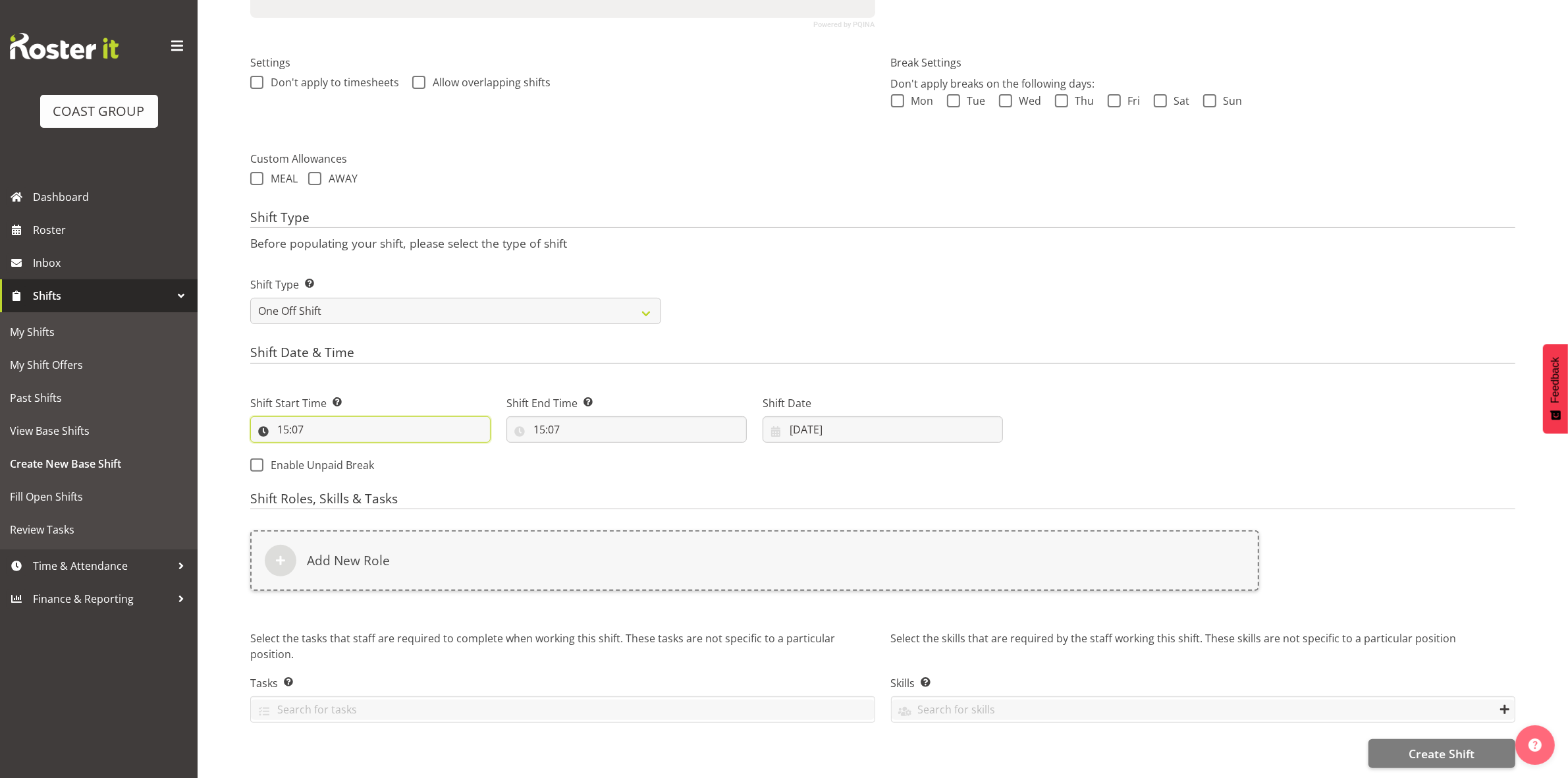
click at [288, 417] on input "15:07" at bounding box center [370, 429] width 241 height 26
click at [334, 451] on select "00 01 02 03 04 05 06 07 08 09 10 11 12 13 14 15 16 17 18 19 20 21 22 23" at bounding box center [340, 463] width 30 height 26
select select "8"
click at [325, 450] on select "00 01 02 03 04 05 06 07 08 09 10 11 12 13 14 15 16 17 18 19 20 21 22 23" at bounding box center [340, 463] width 30 height 26
type input "08:07"
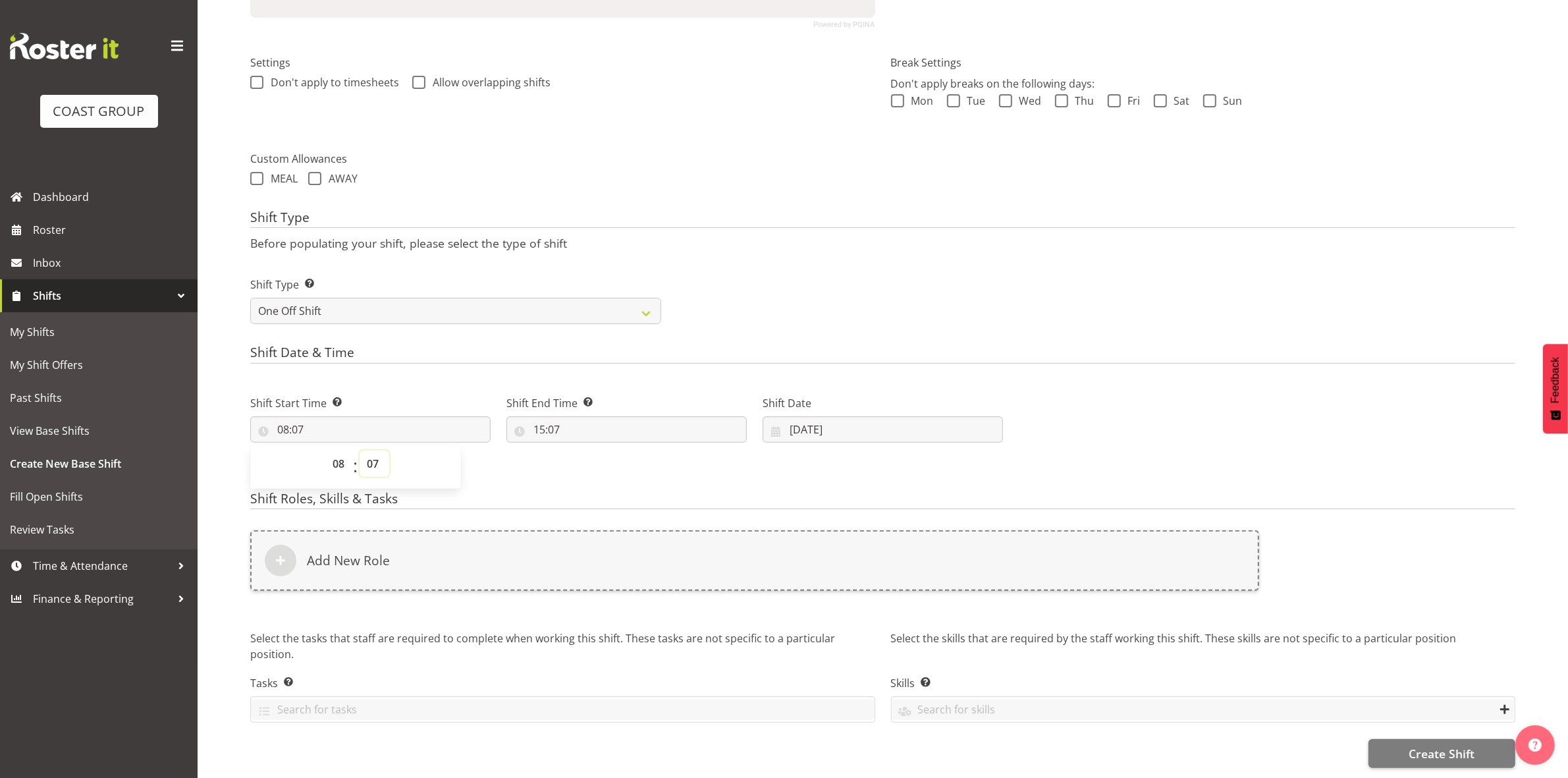
click at [372, 450] on select "00 01 02 03 04 05 06 07 08 09 10 11 12 13 14 15 16 17 18 19 20 21 22 23 24 25 2…" at bounding box center [375, 463] width 30 height 26
select select "0"
click at [360, 450] on select "00 01 02 03 04 05 06 07 08 09 10 11 12 13 14 15 16 17 18 19 20 21 22 23 24 25 2…" at bounding box center [375, 463] width 30 height 26
type input "08:00"
click at [696, 236] on p "Before populating your shift, please select the type of shift" at bounding box center [882, 243] width 1265 height 14
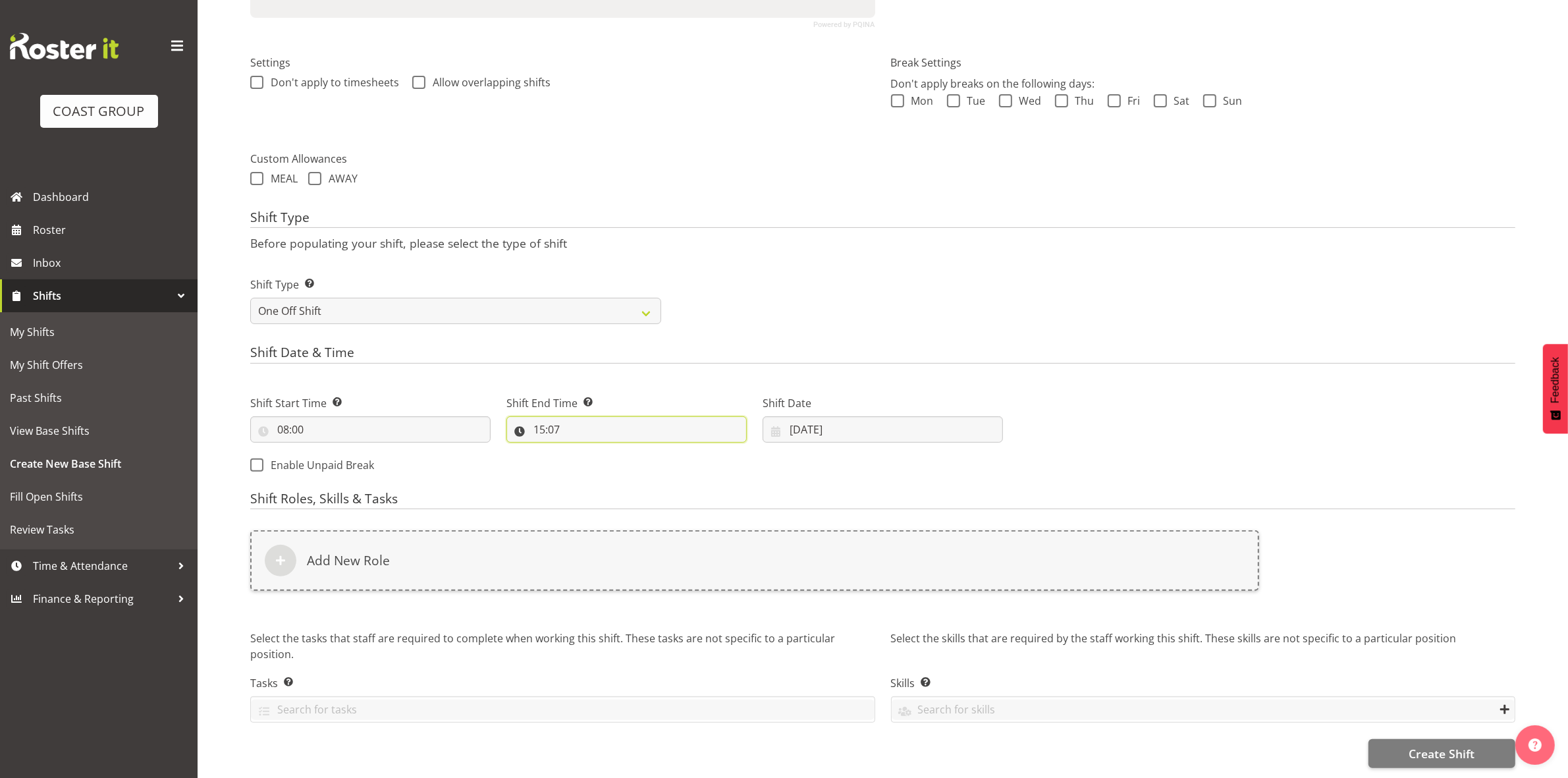
click at [541, 419] on input "15:07" at bounding box center [626, 429] width 241 height 26
click at [593, 450] on select "00 01 02 03 04 05 06 07 08 09 10 11 12 13 14 15 16 17 18 19 20 21 22 23" at bounding box center [596, 463] width 30 height 26
select select "16"
click at [582, 450] on select "00 01 02 03 04 05 06 07 08 09 10 11 12 13 14 15 16 17 18 19 20 21 22 23" at bounding box center [596, 463] width 30 height 26
type input "16:07"
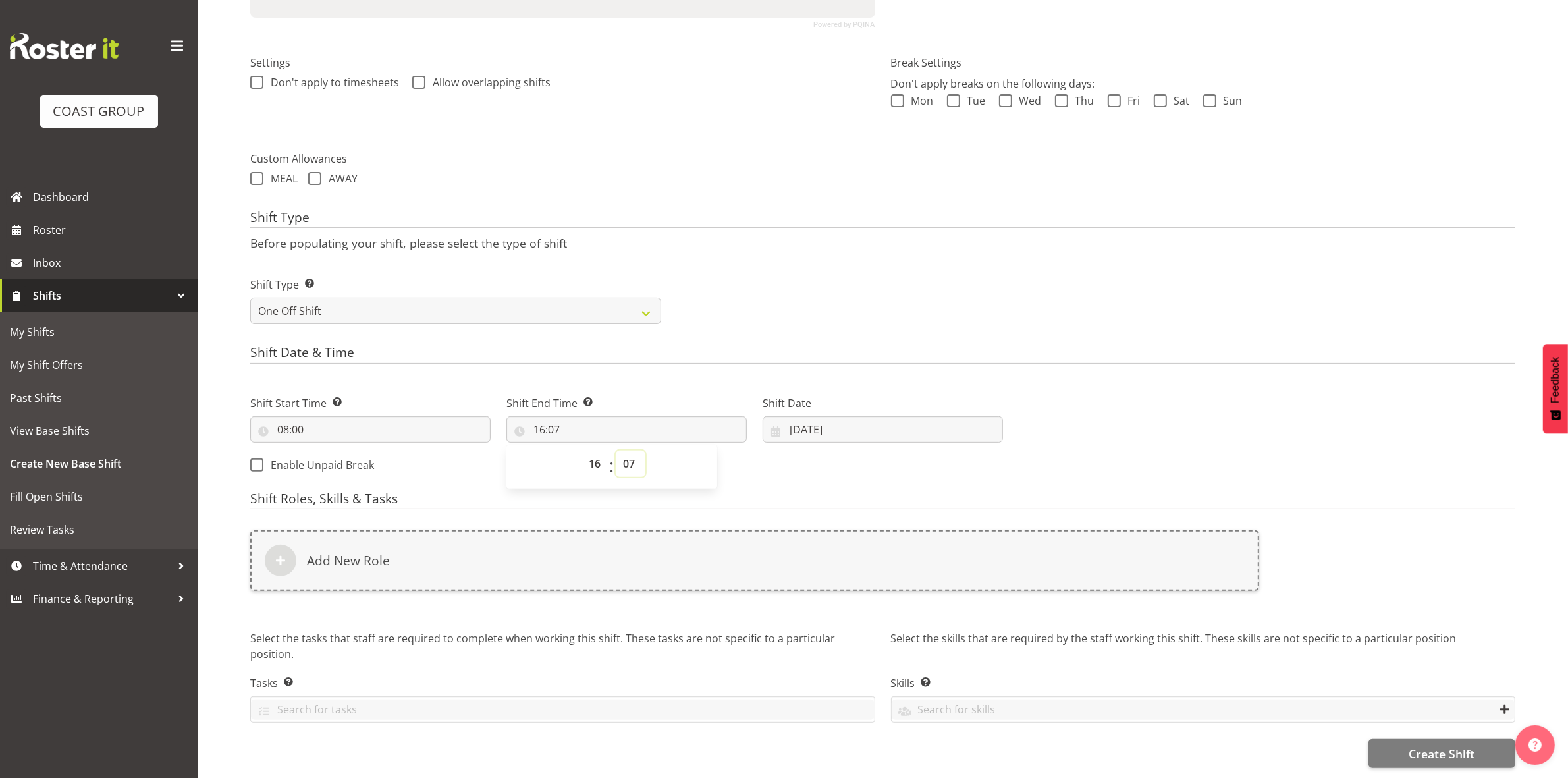
click at [629, 450] on select "00 01 02 03 04 05 06 07 08 09 10 11 12 13 14 15 16 17 18 19 20 21 22 23 24 25 2…" at bounding box center [631, 463] width 30 height 26
select select "30"
click at [616, 450] on select "00 01 02 03 04 05 06 07 08 09 10 11 12 13 14 15 16 17 18 19 20 21 22 23 24 25 2…" at bounding box center [631, 463] width 30 height 26
type input "16:30"
click at [782, 294] on div "Shift Type Shift Types: One Off – Select this if you would like a single shift …" at bounding box center [883, 295] width 1281 height 73
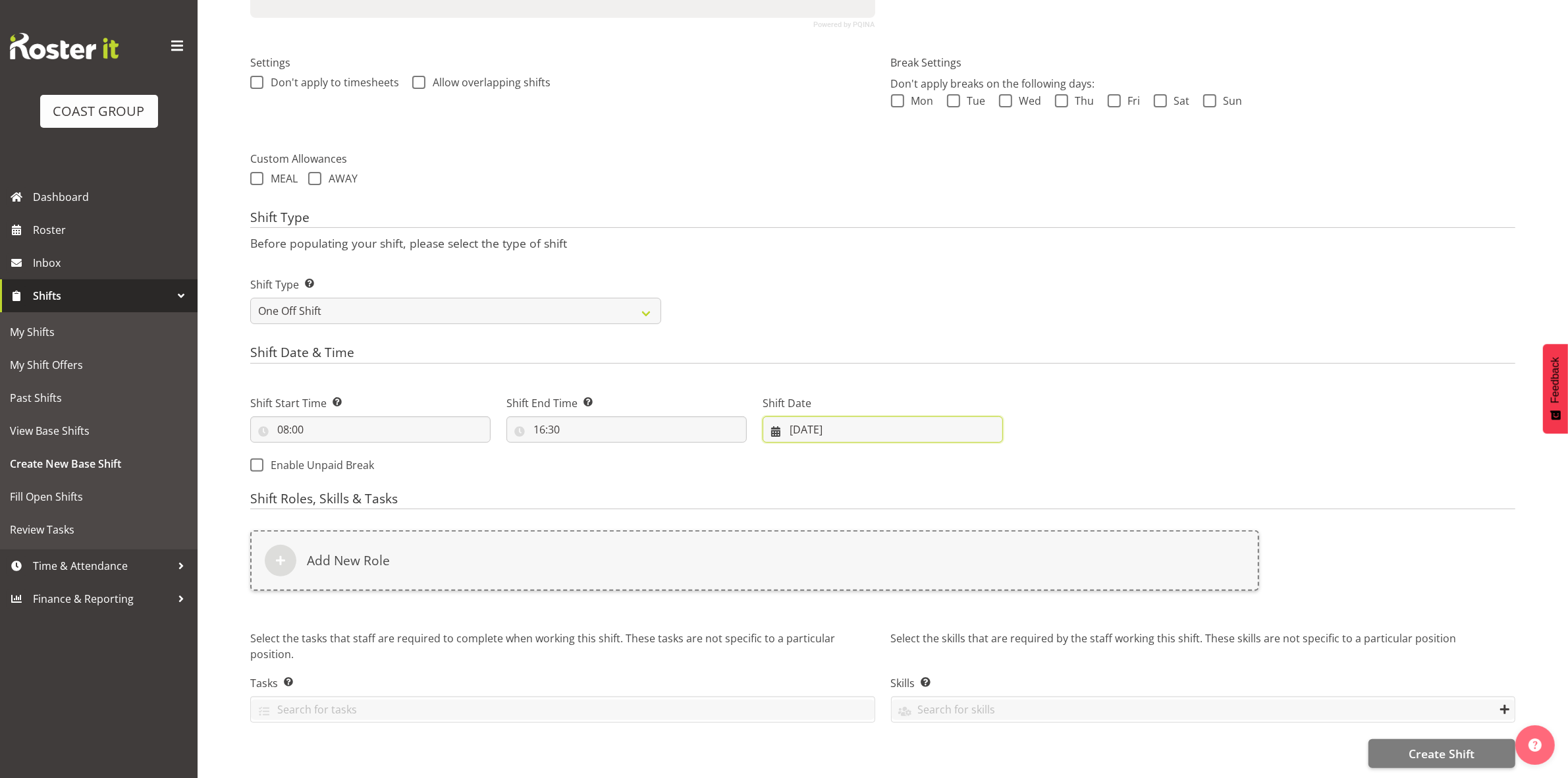
click at [795, 417] on input "[DATE]" at bounding box center [883, 429] width 241 height 26
drag, startPoint x: 834, startPoint y: 459, endPoint x: 834, endPoint y: 468, distance: 9.0
click at [834, 459] on select "January February March April May June July August September October November De…" at bounding box center [854, 467] width 90 height 26
select select "8"
click at [809, 454] on select "January February March April May June July August September October November De…" at bounding box center [854, 467] width 90 height 26
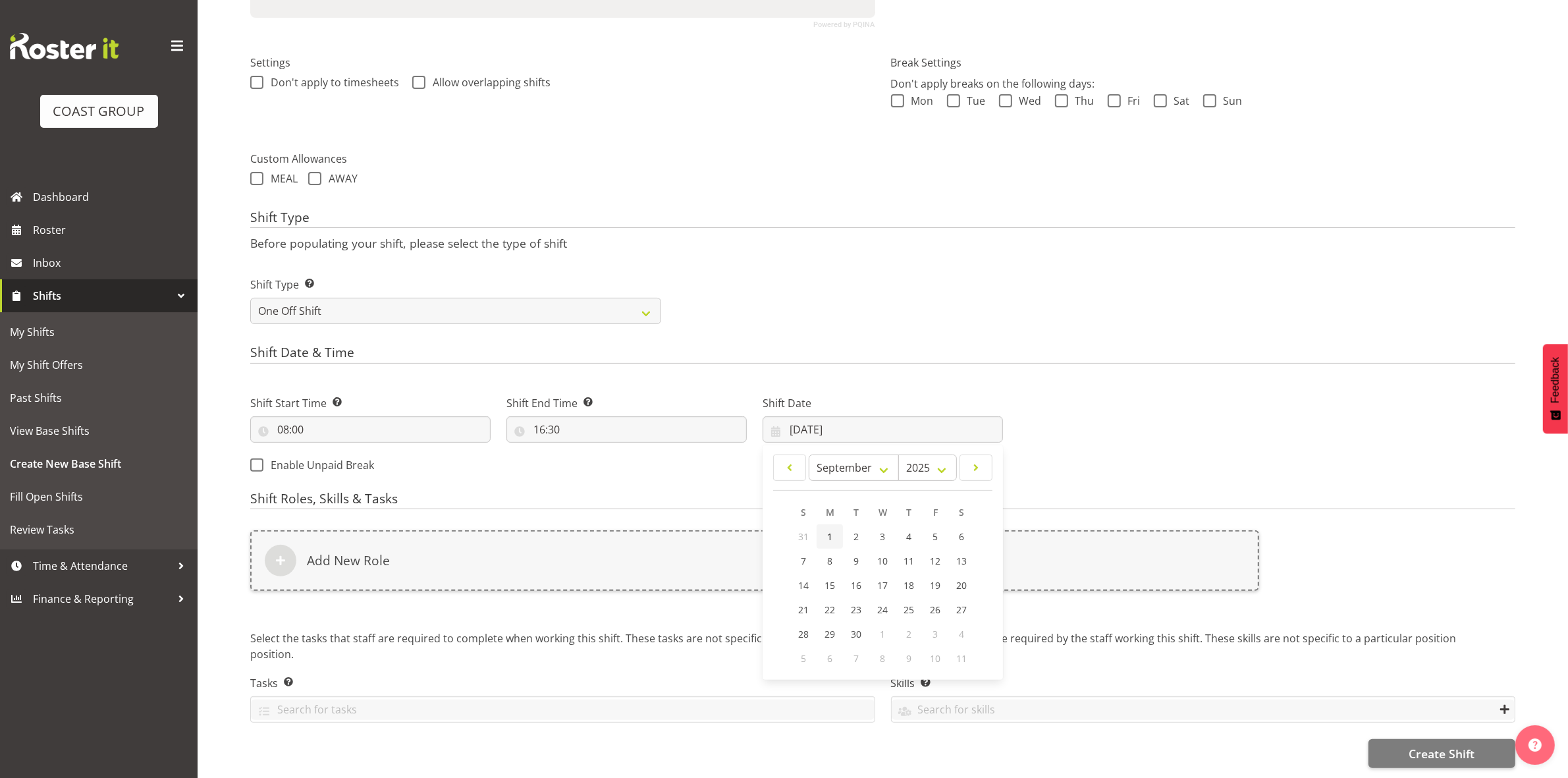
click at [834, 527] on link "1" at bounding box center [829, 537] width 26 height 24
type input "01/09/2025"
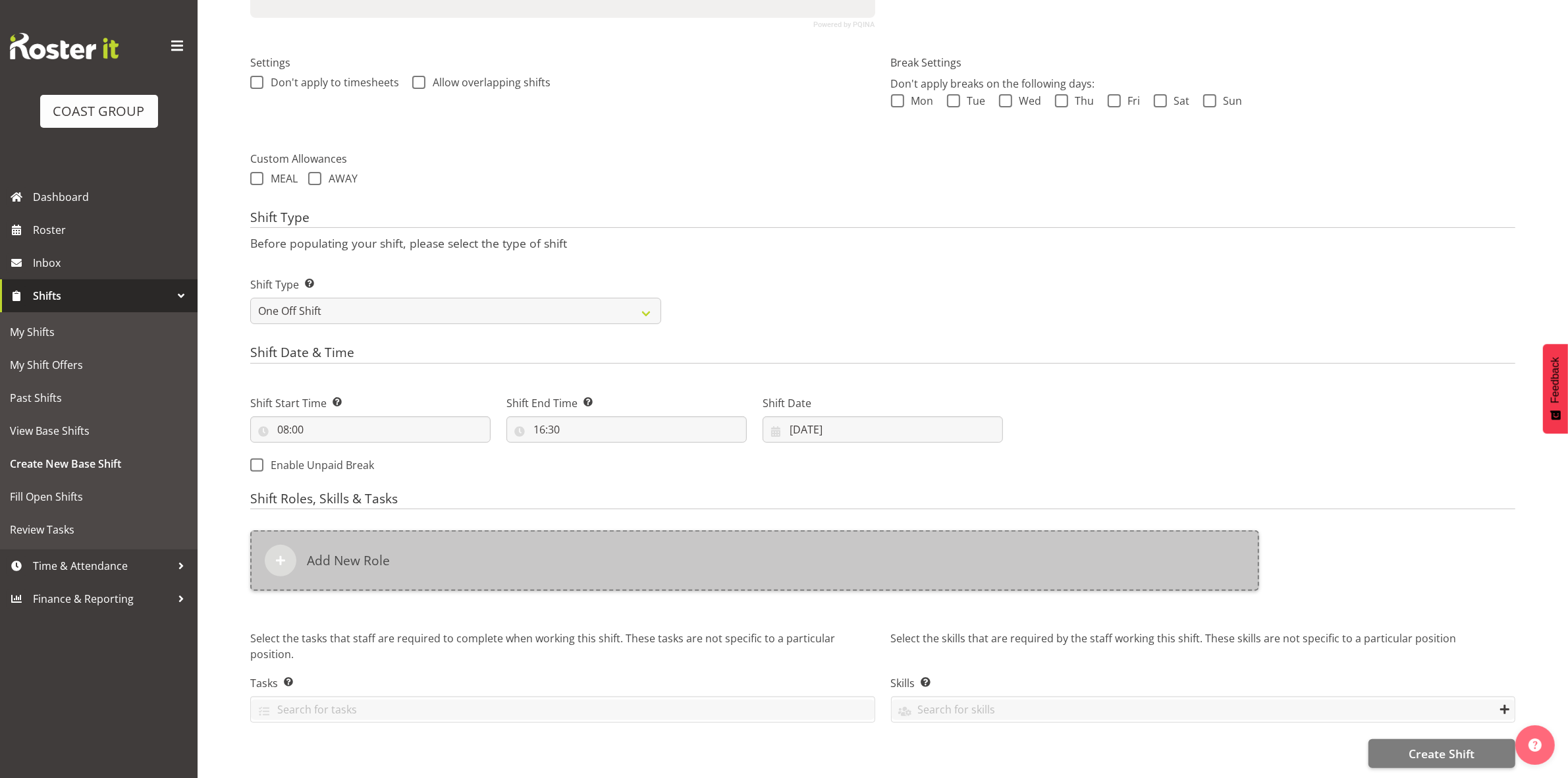
click at [590, 548] on div "Add New Role" at bounding box center [754, 561] width 1009 height 61
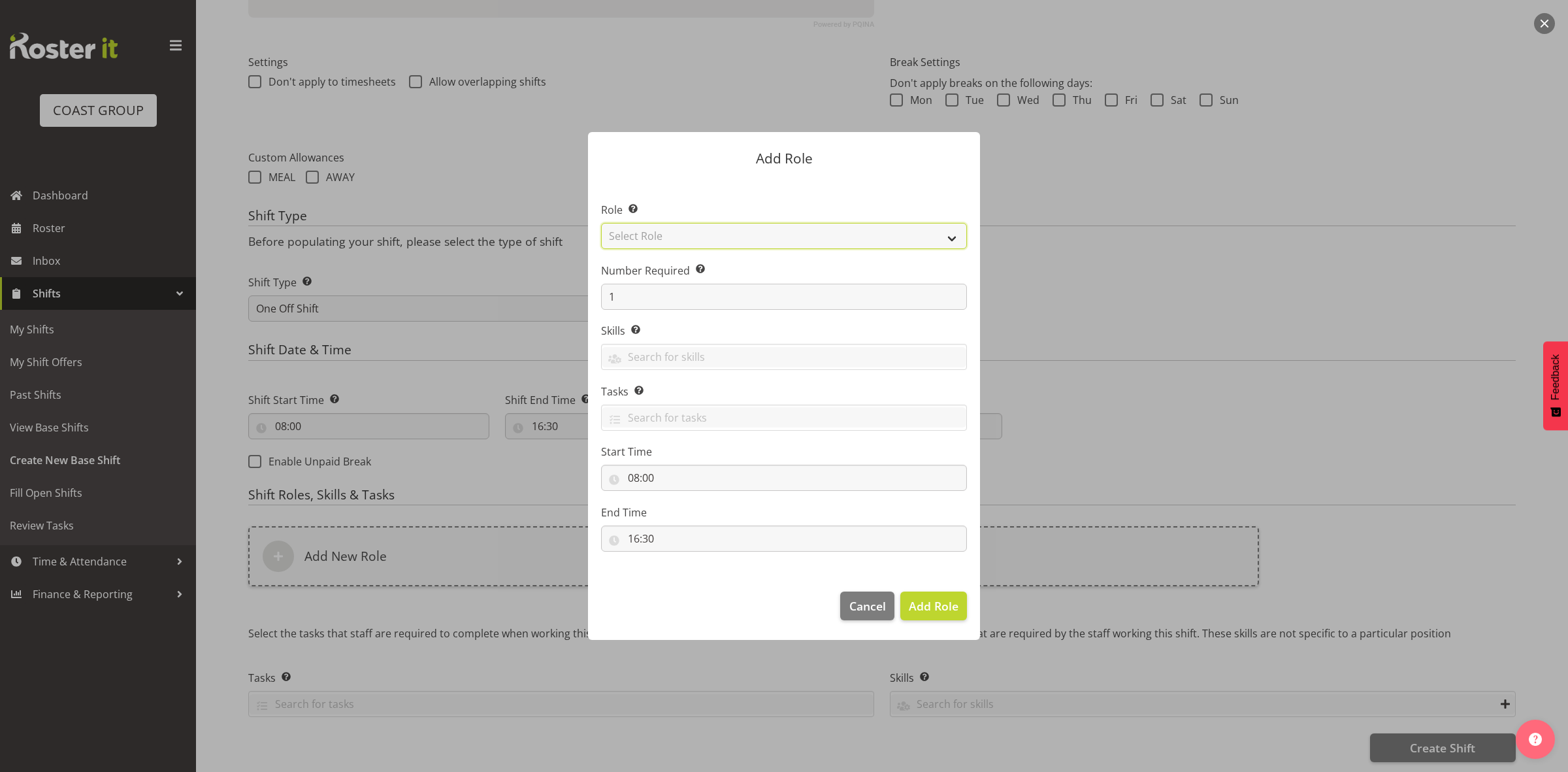
click at [687, 239] on select "Select Role ACCOUNT MANAGER ACCOUNT MANAGER DW ACCOUNTS AKL DIANNA VEHICLES AKL…" at bounding box center [784, 235] width 366 height 26
click at [601, 223] on select "Select Role ACCOUNT MANAGER ACCOUNT MANAGER DW ACCOUNTS AKL DIANNA VEHICLES AKL…" at bounding box center [784, 235] width 366 height 26
click at [703, 234] on select "ACCOUNT MANAGER ACCOUNT MANAGER DW ACCOUNTS AKL DIANNA VEHICLES AKL RYMER VEHIC…" at bounding box center [784, 235] width 366 height 26
select select "192"
click at [601, 223] on select "ACCOUNT MANAGER ACCOUNT MANAGER DW ACCOUNTS AKL DIANNA VEHICLES AKL RYMER VEHIC…" at bounding box center [784, 235] width 366 height 26
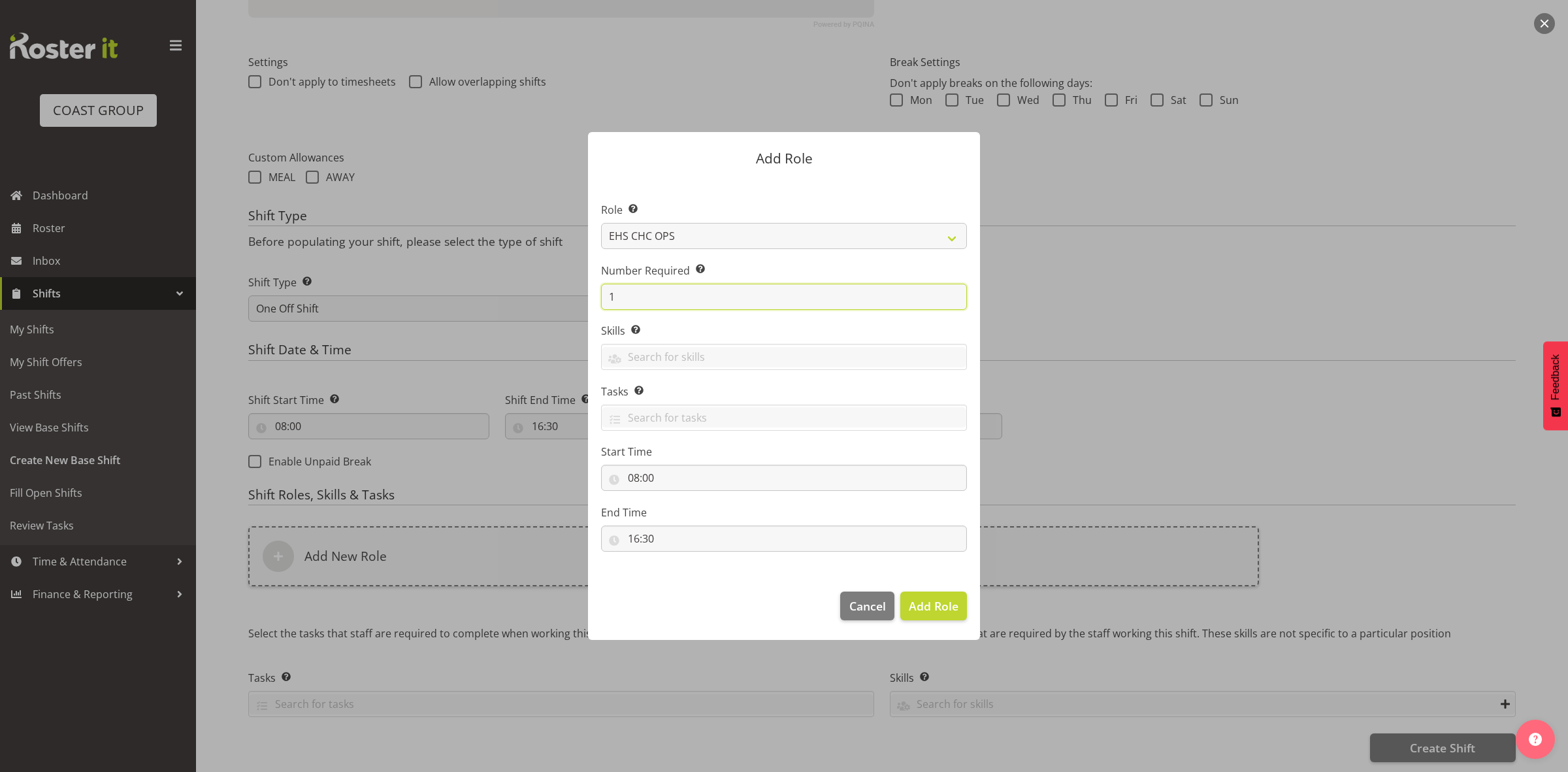
click at [683, 295] on input "1" at bounding box center [784, 296] width 366 height 26
type input "2"
click at [922, 609] on span "Add 2 Roles" at bounding box center [926, 605] width 66 height 15
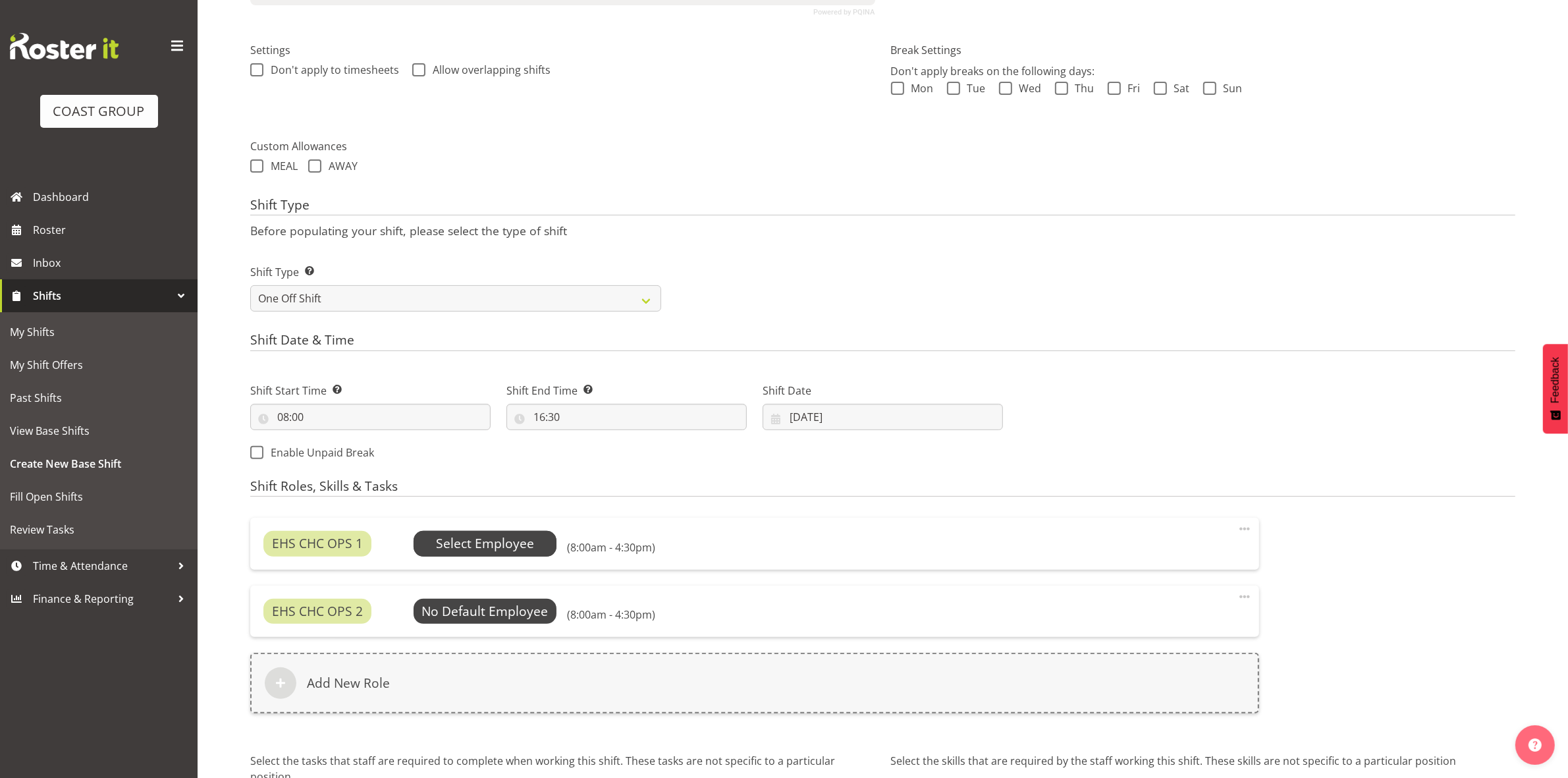
click at [486, 541] on span "Select Employee" at bounding box center [485, 544] width 98 height 19
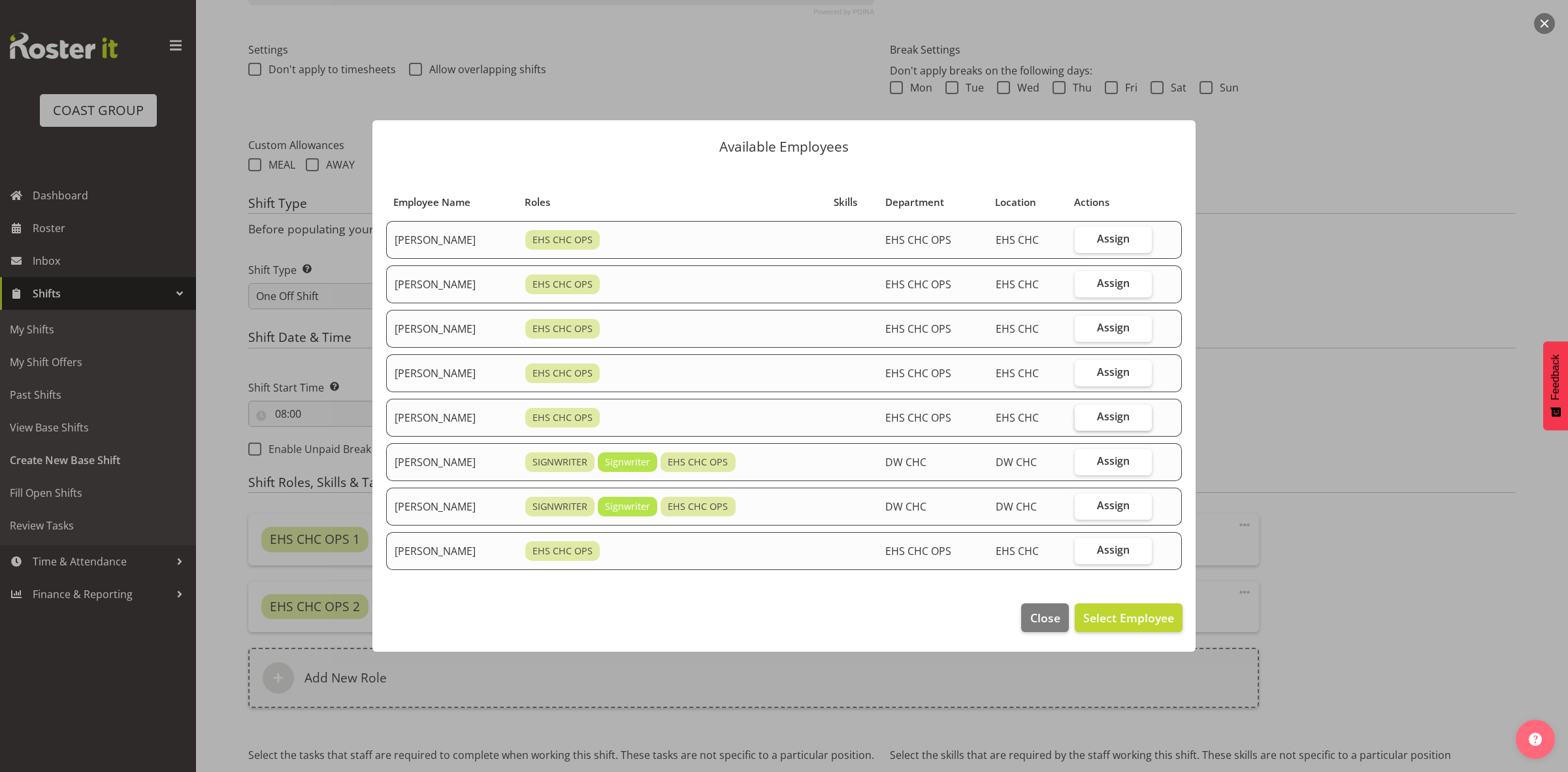
click at [1095, 419] on label "Assign" at bounding box center [1114, 417] width 78 height 26
click at [1083, 419] on input "Assign" at bounding box center [1079, 417] width 9 height 9
checkbox input "true"
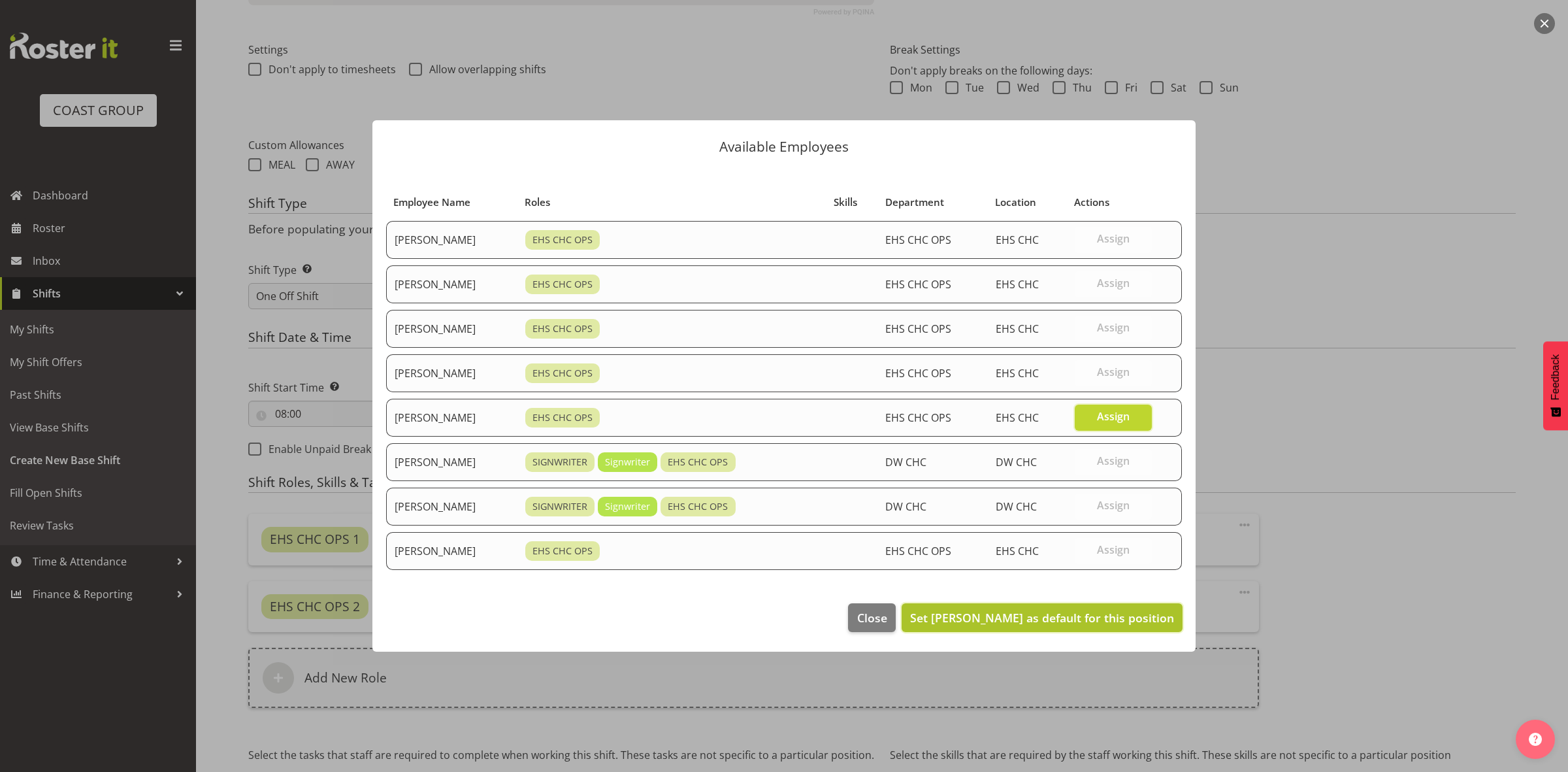
click at [1095, 613] on span "Set Reuben Bowe as default for this position" at bounding box center [1042, 617] width 264 height 15
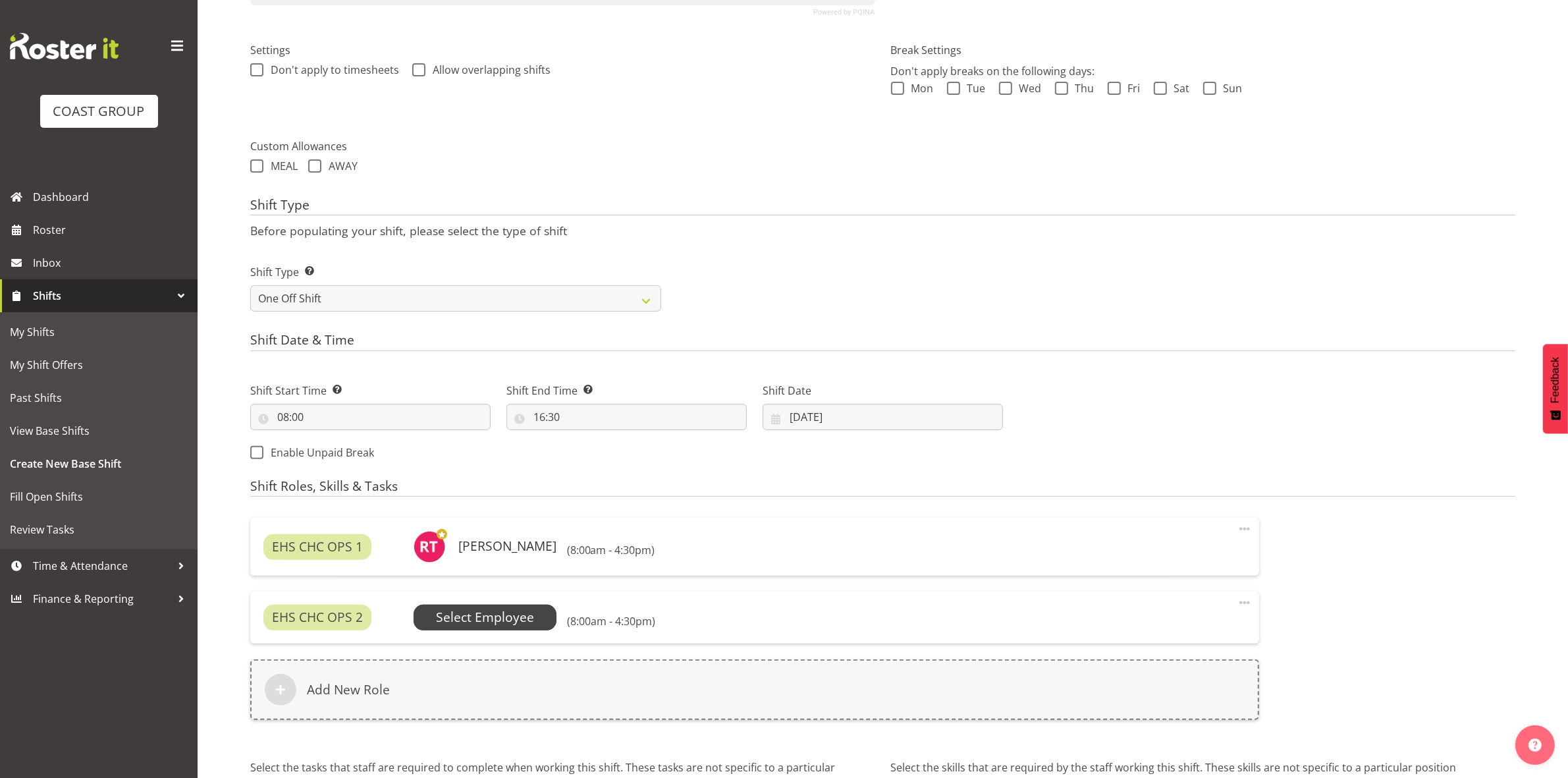
click at [528, 620] on span "Select Employee" at bounding box center [485, 618] width 98 height 19
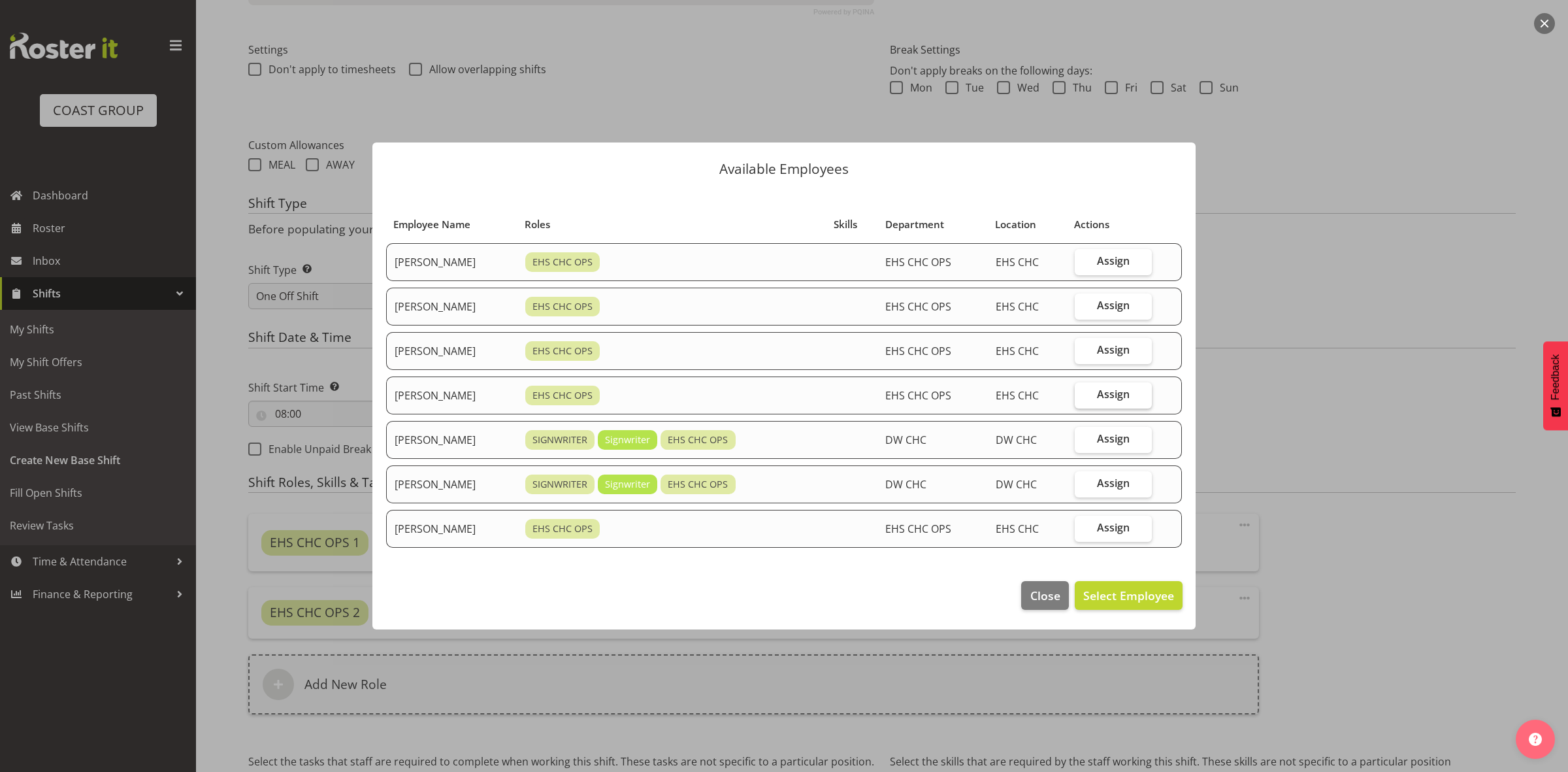
click at [1119, 397] on span "Assign" at bounding box center [1113, 394] width 33 height 13
click at [1083, 397] on input "Assign" at bounding box center [1079, 394] width 9 height 9
checkbox input "true"
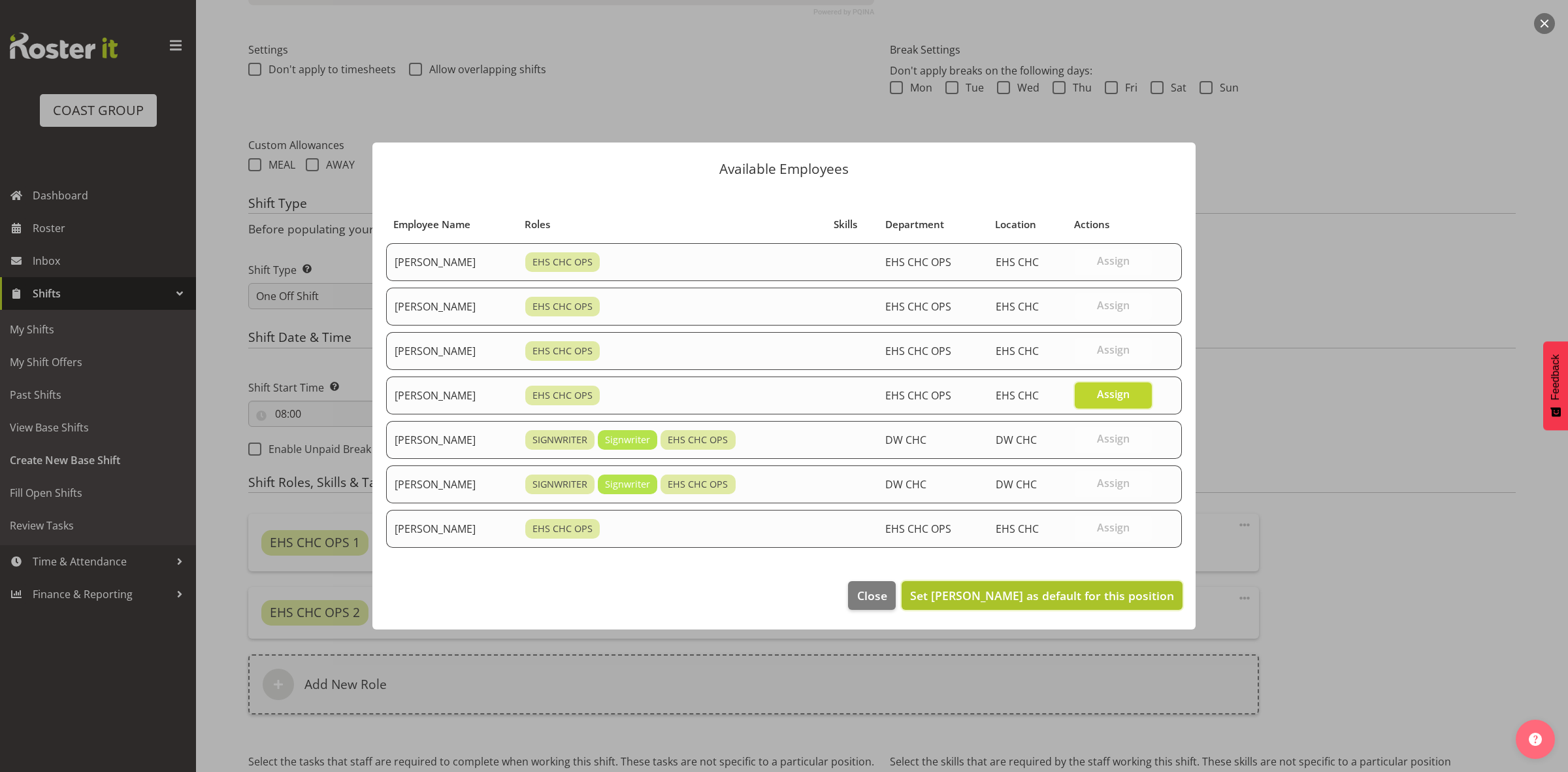
click at [1052, 603] on span "Set Martin Gorzeman as default for this position" at bounding box center [1042, 595] width 264 height 15
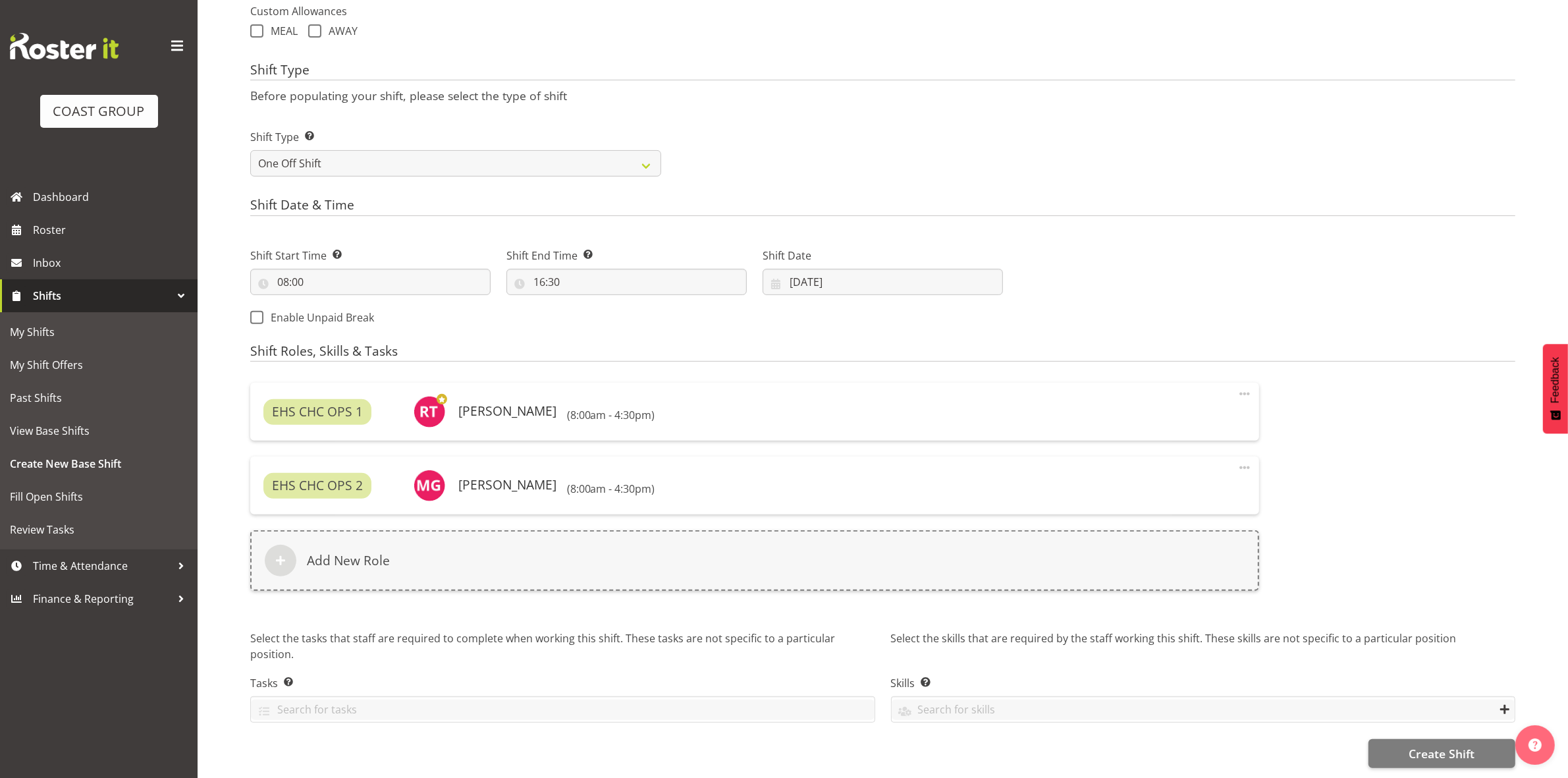
scroll to position [508, 0]
click at [1449, 745] on span "Create Shift" at bounding box center [1441, 753] width 66 height 17
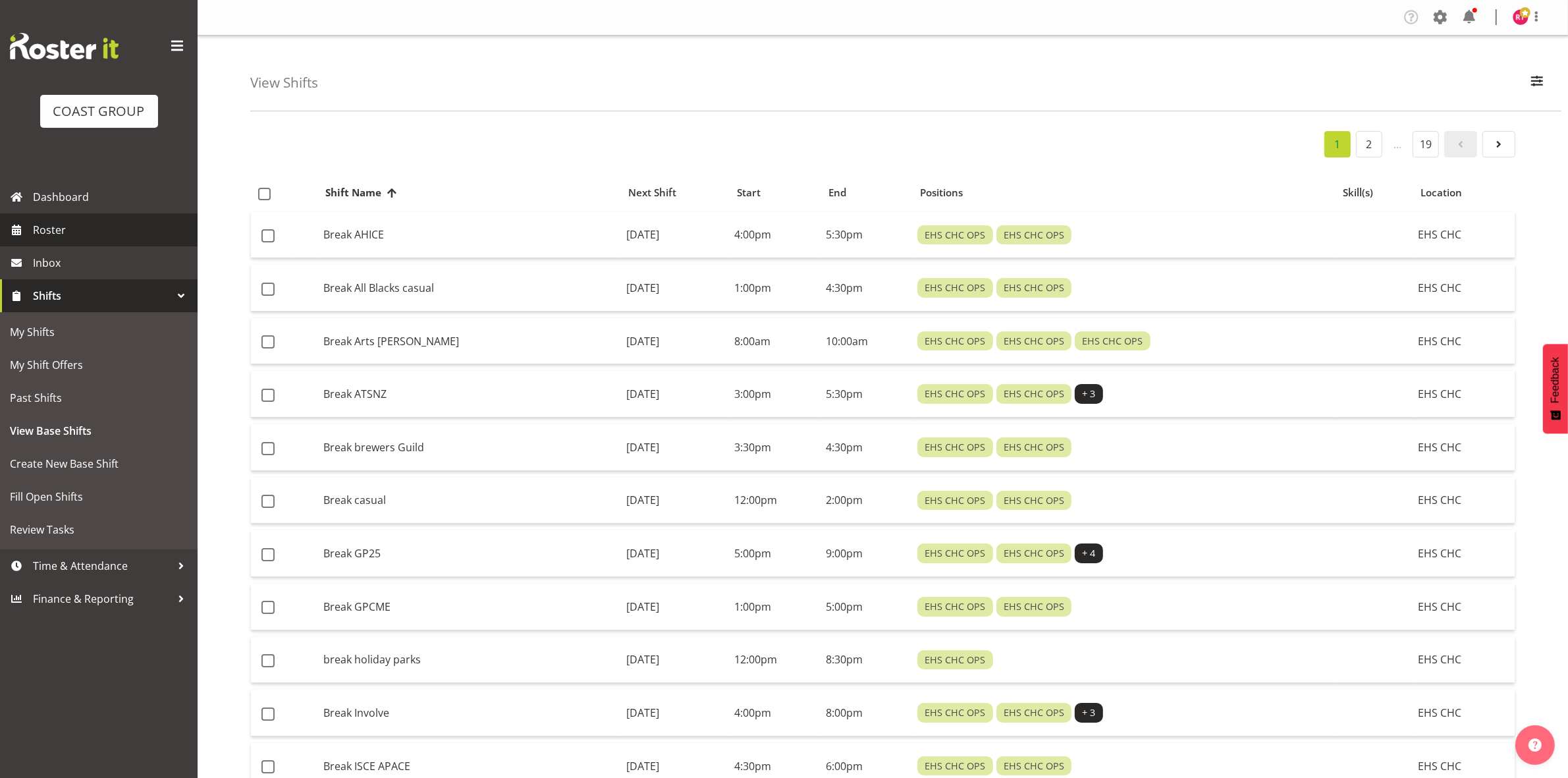
click at [54, 231] on span "Roster" at bounding box center [112, 229] width 158 height 20
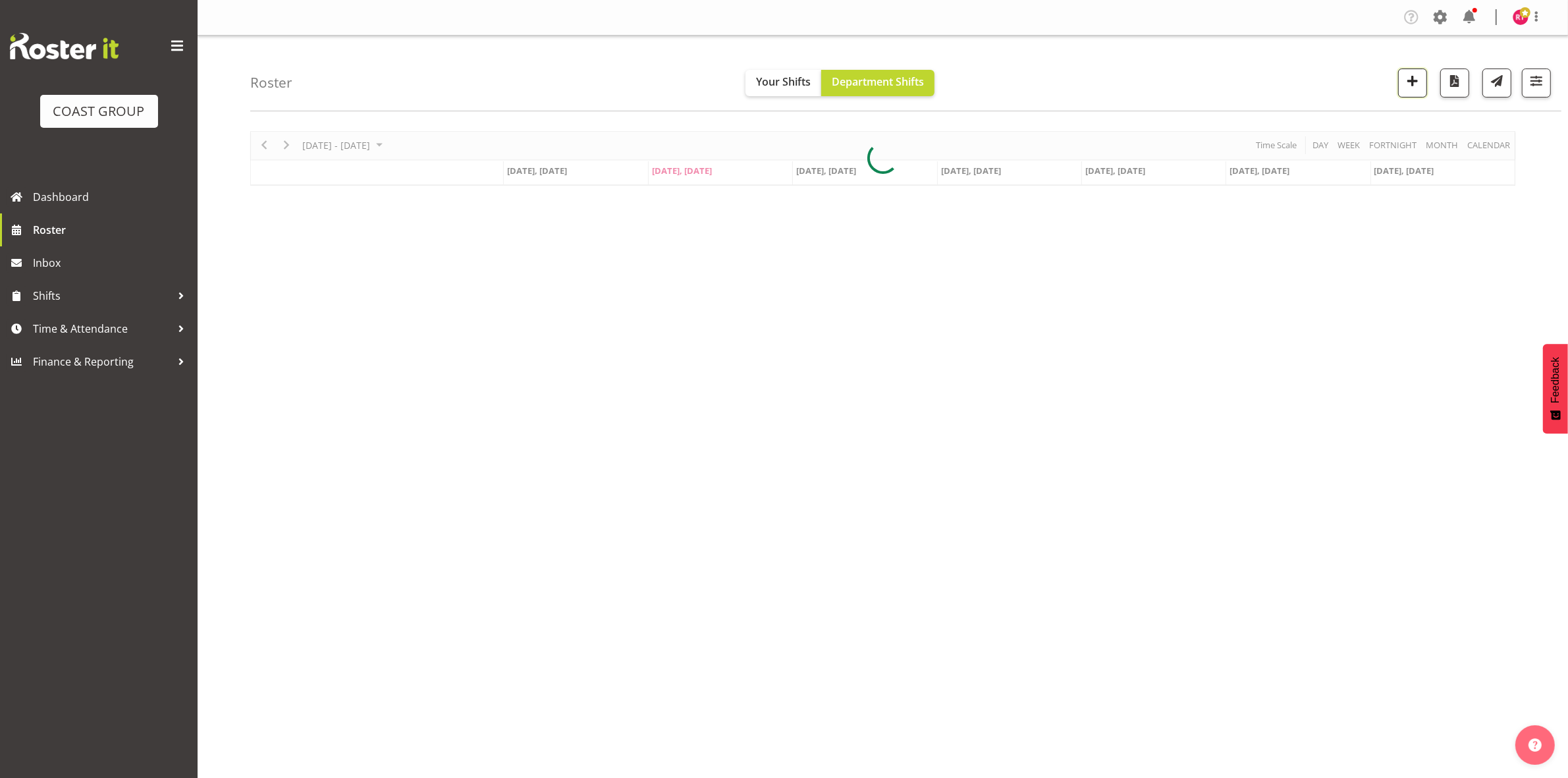
click at [1404, 82] on span "button" at bounding box center [1412, 80] width 17 height 17
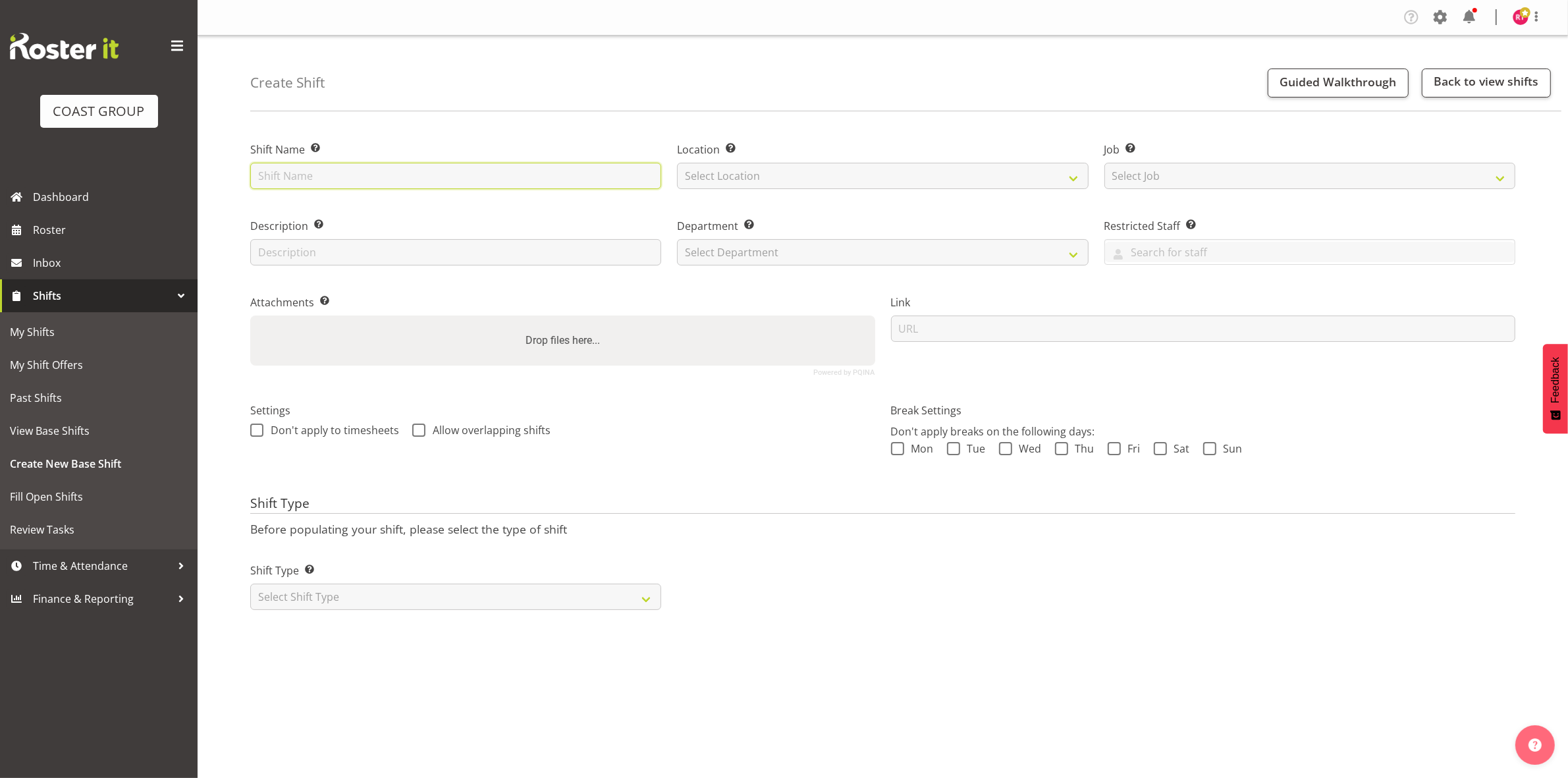
click at [338, 182] on input "text" at bounding box center [456, 175] width 411 height 26
type input "Drop off casual"
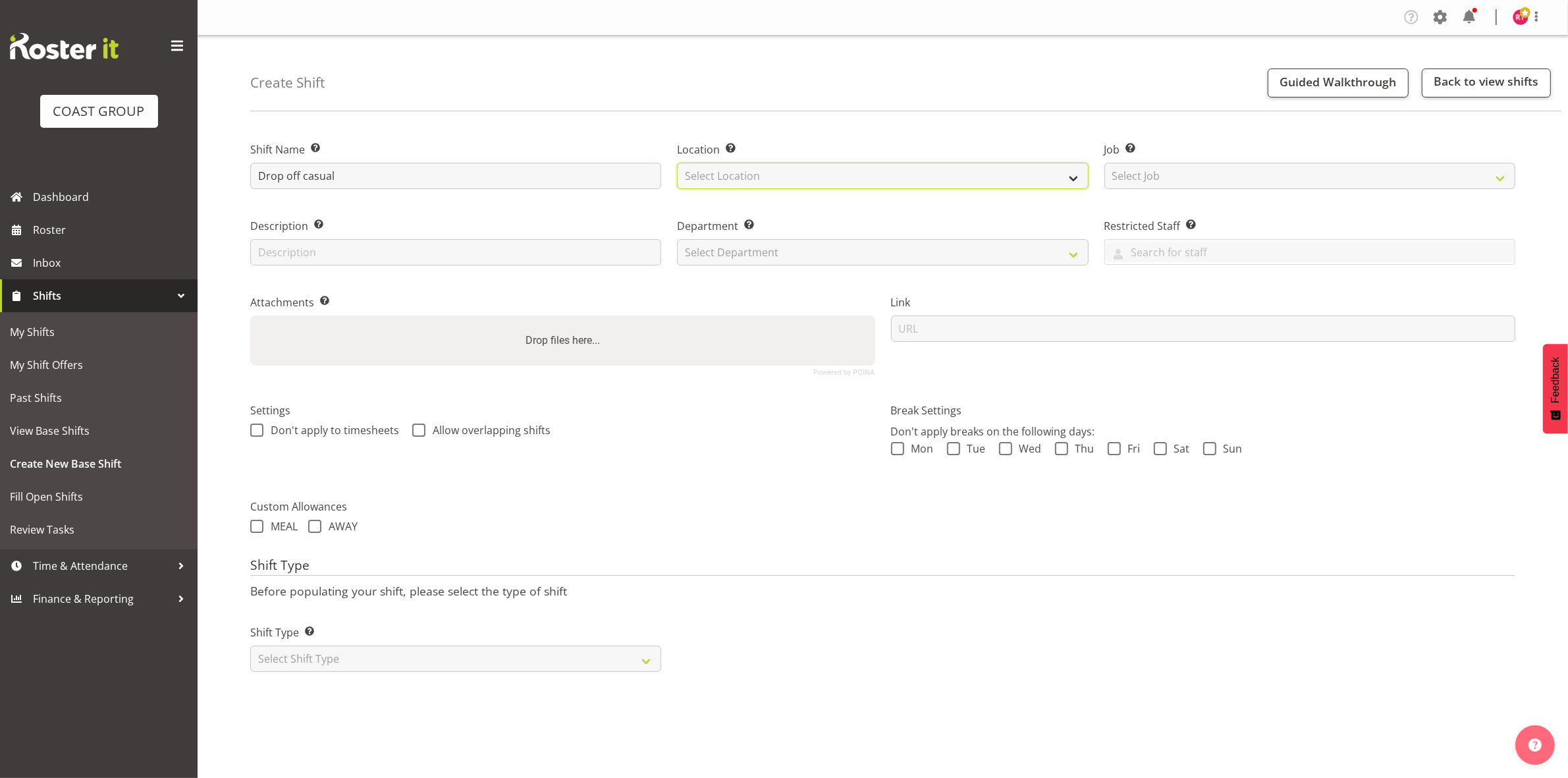
click at [757, 173] on select "Select Location EHS CHC" at bounding box center [883, 175] width 411 height 26
select select "107"
click at [677, 162] on select "Select Location EHS CHC" at bounding box center [883, 175] width 411 height 26
click at [1179, 176] on select "Select Job Create new job 1 Carlton Events 1 Carlton Hamilton 1 Carlton Welling…" at bounding box center [1310, 175] width 411 height 26
select select "8689"
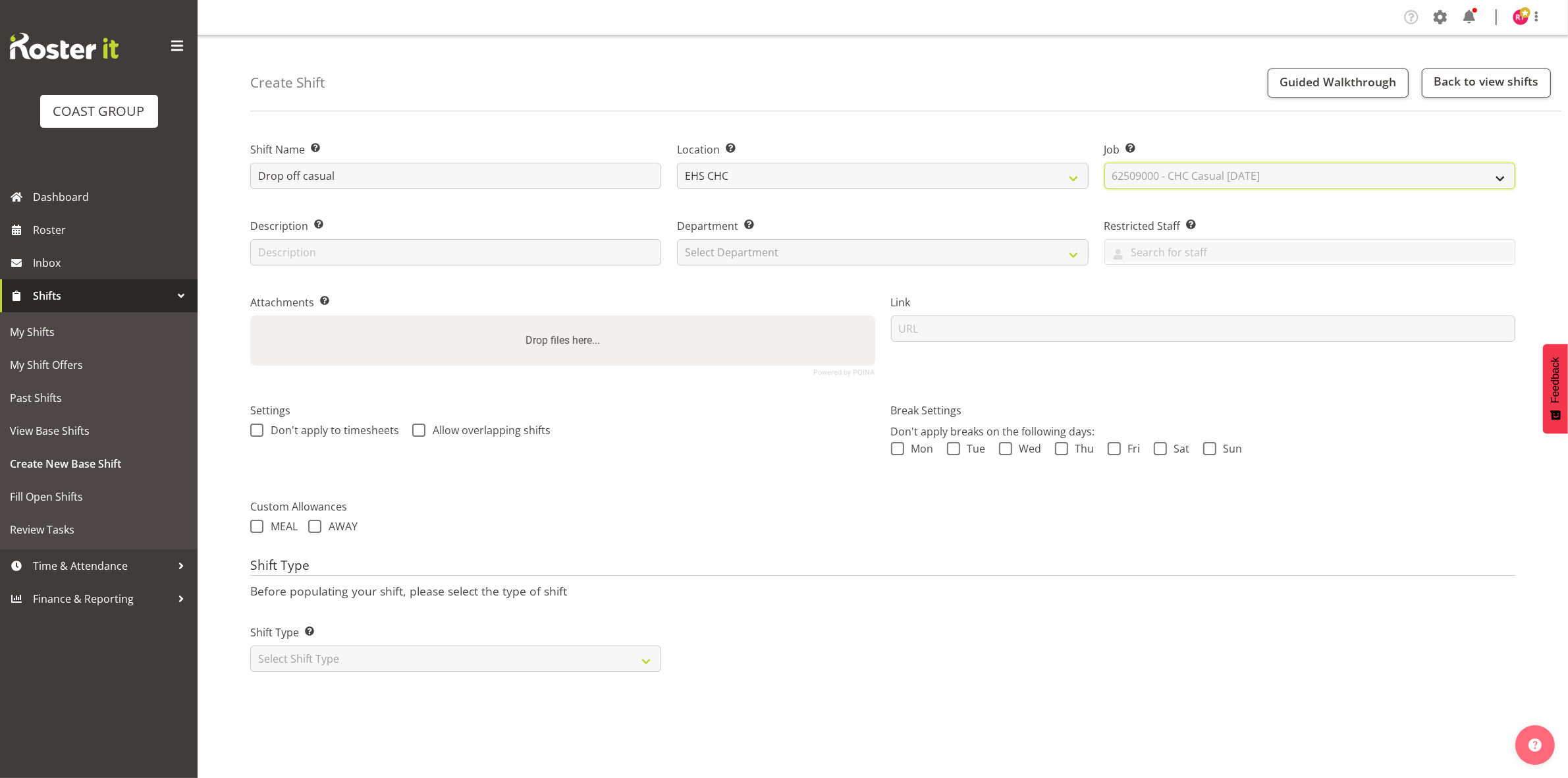
click at [1104, 162] on select "Select Job Create new job 1 Carlton Events 1 Carlton Hamilton 1 Carlton Welling…" at bounding box center [1310, 175] width 411 height 26
click at [854, 247] on select "Select Department EHS CHC OPS" at bounding box center [883, 252] width 411 height 26
select select "41"
click at [677, 239] on select "Select Department EHS CHC OPS" at bounding box center [883, 252] width 411 height 26
drag, startPoint x: 458, startPoint y: 656, endPoint x: 451, endPoint y: 676, distance: 21.2
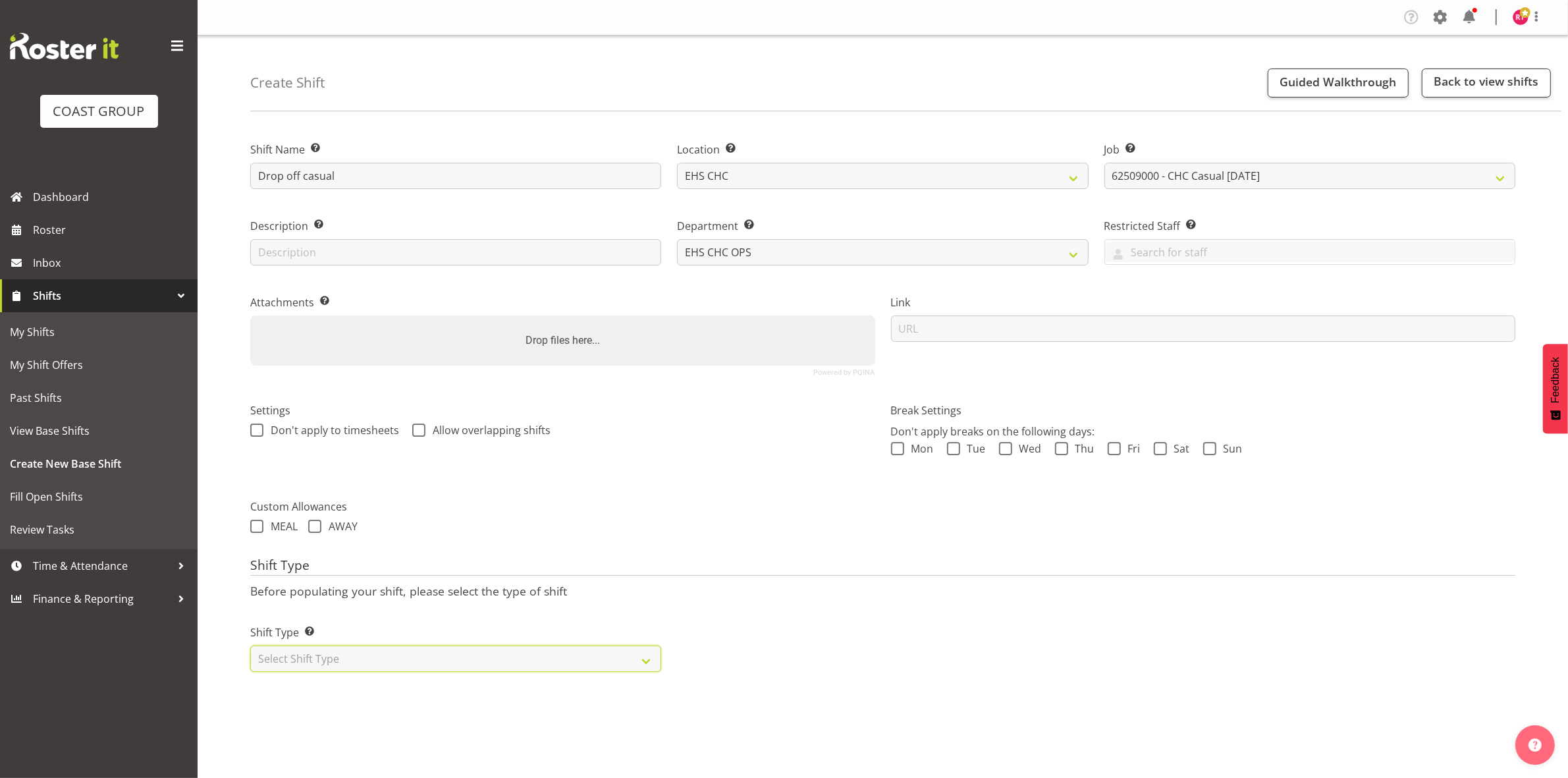
click at [458, 656] on select "Select Shift Type One Off Shift Recurring Shift Rotating Shift" at bounding box center [456, 659] width 411 height 26
click at [443, 664] on select "Select Shift Type One Off Shift Recurring Shift Rotating Shift" at bounding box center [456, 659] width 411 height 26
select select "one_off"
click at [250, 647] on select "Select Shift Type One Off Shift Recurring Shift Rotating Shift" at bounding box center [456, 659] width 411 height 26
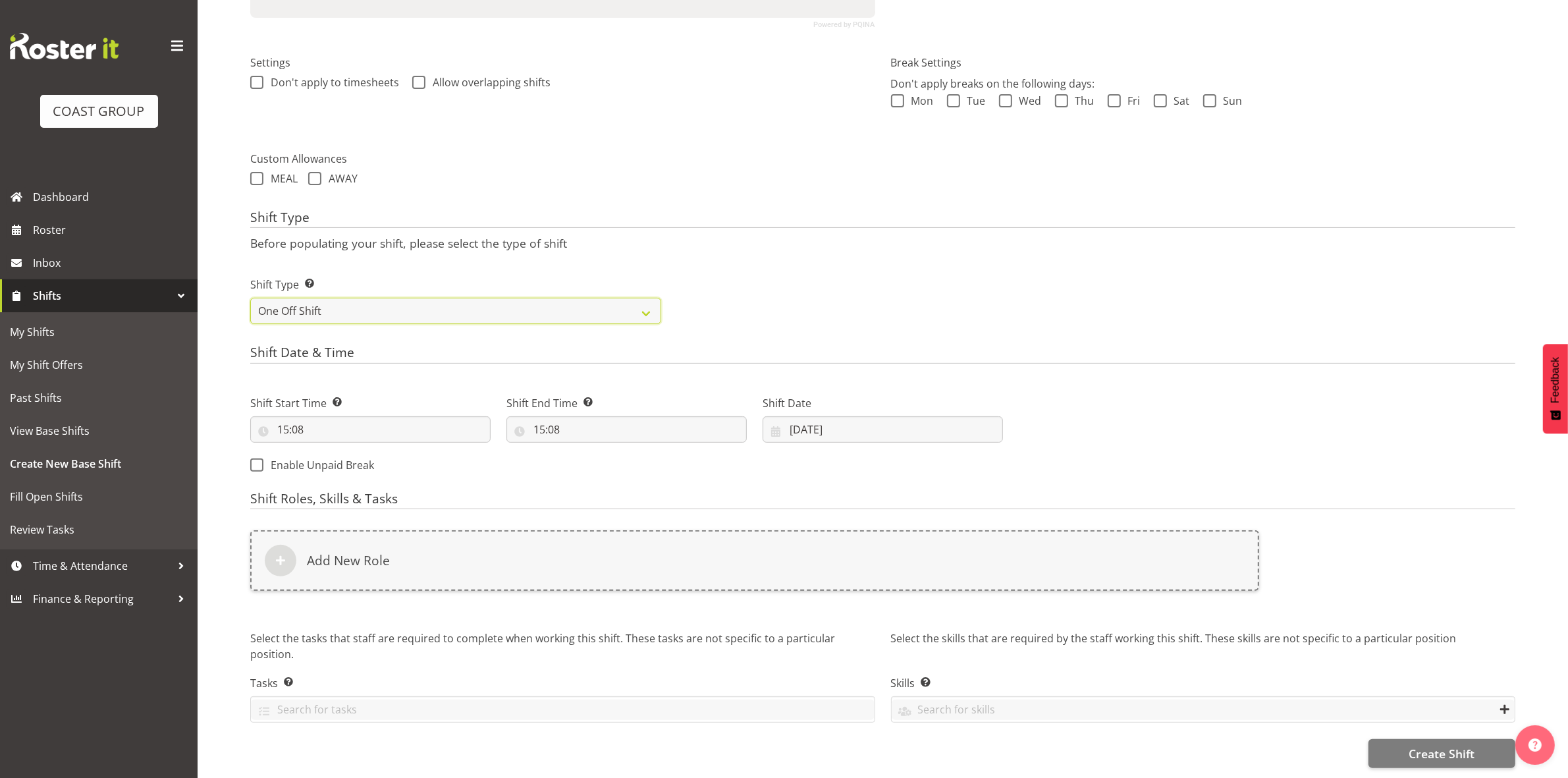
scroll to position [361, 0]
click at [286, 421] on input "15:08" at bounding box center [370, 429] width 241 height 26
click at [334, 452] on select "00 01 02 03 04 05 06 07 08 09 10 11 12 13 14 15 16 17 18 19 20 21 22 23" at bounding box center [340, 463] width 30 height 26
select select "6"
click at [325, 450] on select "00 01 02 03 04 05 06 07 08 09 10 11 12 13 14 15 16 17 18 19 20 21 22 23" at bounding box center [340, 463] width 30 height 26
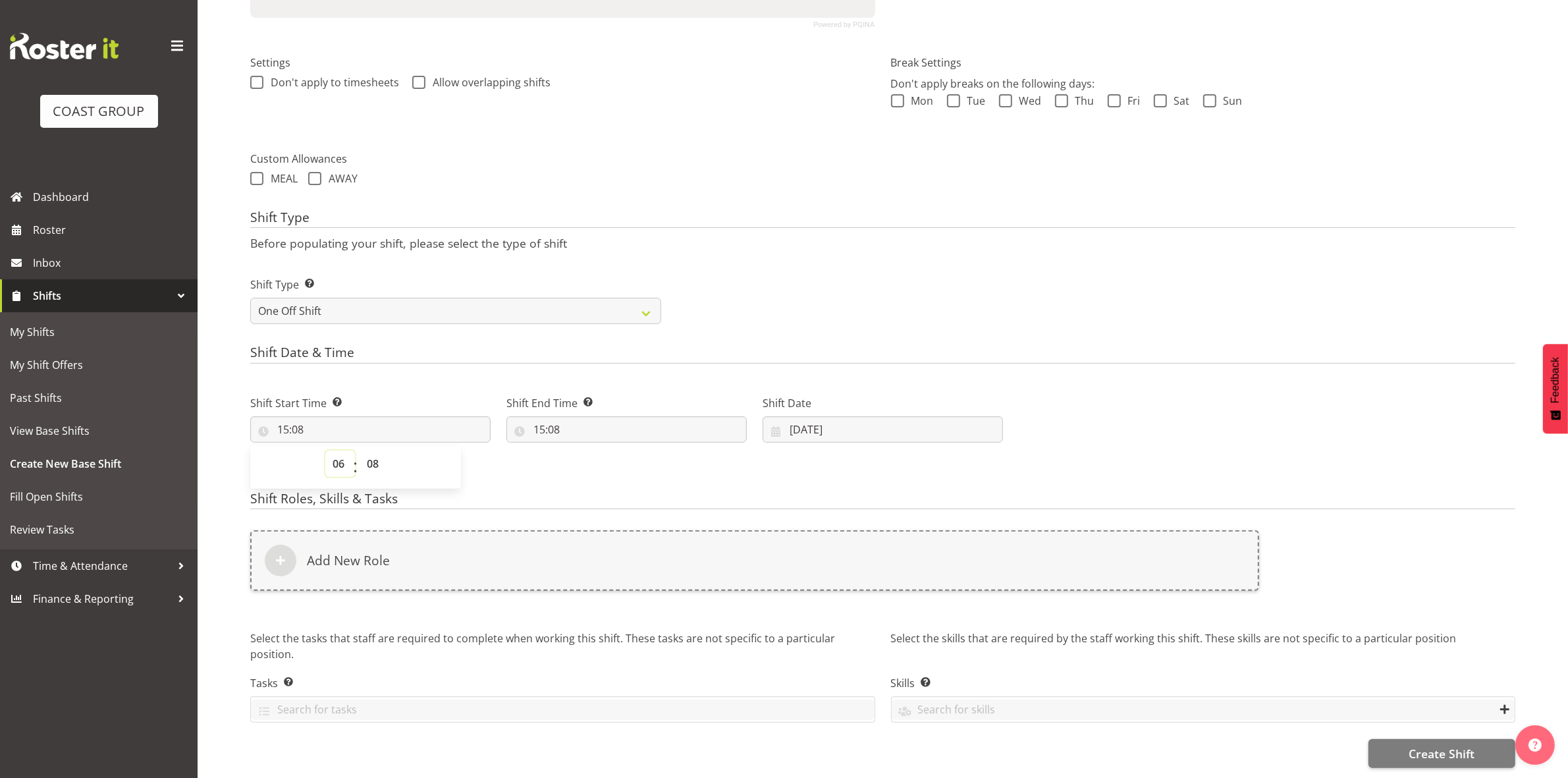
type input "06:08"
click at [372, 454] on select "00 01 02 03 04 05 06 07 08 09 10 11 12 13 14 15 16 17 18 19 20 21 22 23 24 25 2…" at bounding box center [375, 463] width 30 height 26
select select "0"
click at [360, 450] on select "00 01 02 03 04 05 06 07 08 09 10 11 12 13 14 15 16 17 18 19 20 21 22 23 24 25 2…" at bounding box center [375, 463] width 30 height 26
type input "06:00"
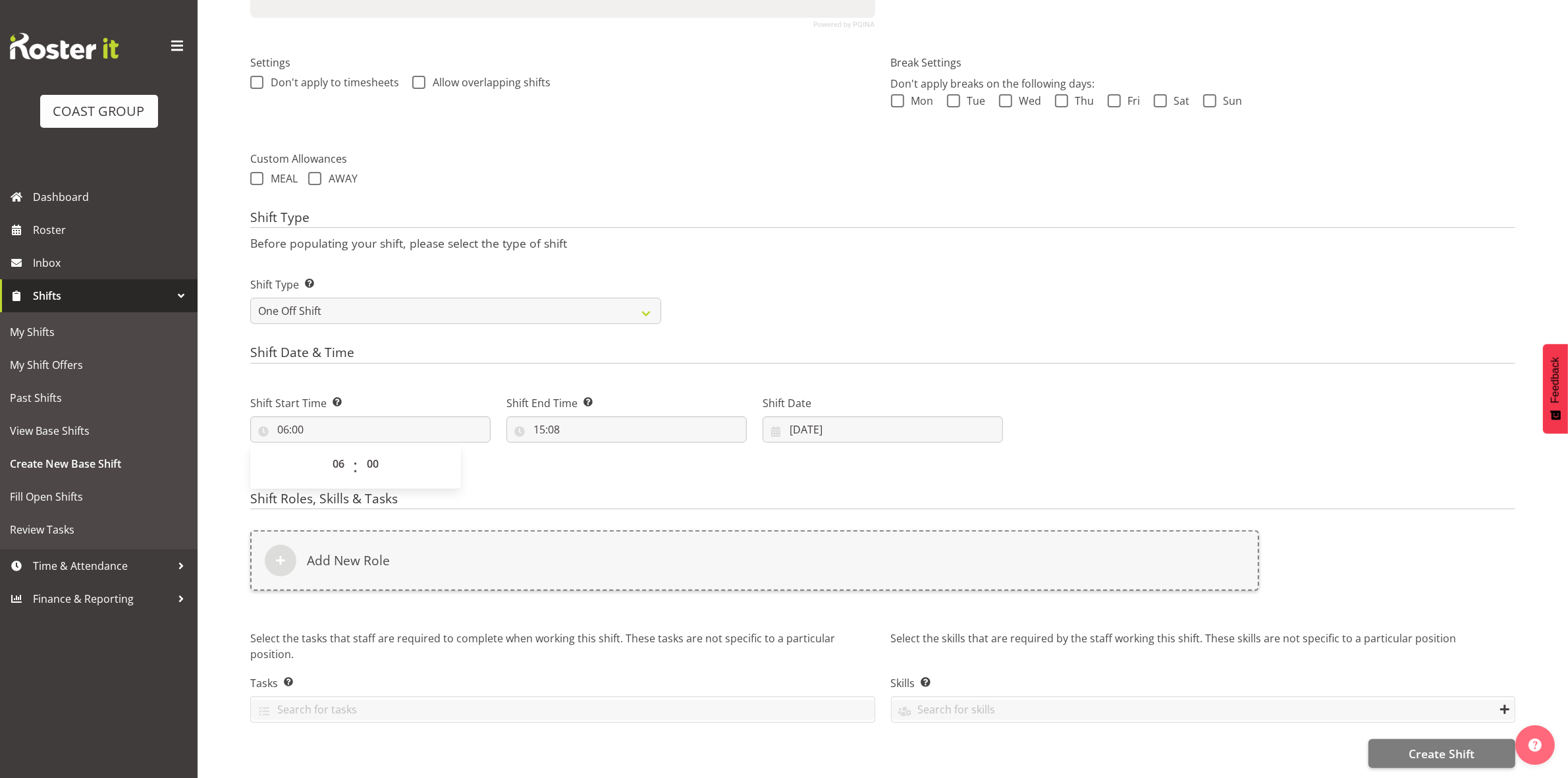
click at [850, 305] on div "Shift Type Shift Types: One Off – Select this if you would like a single shift …" at bounding box center [883, 295] width 1281 height 73
click at [542, 419] on input "15:08" at bounding box center [626, 429] width 241 height 26
click at [594, 450] on select "00 01 02 03 04 05 06 07 08 09 10 11 12 13 14 15 16 17 18 19 20 21 22 23" at bounding box center [596, 463] width 30 height 26
select select "8"
click at [582, 450] on select "00 01 02 03 04 05 06 07 08 09 10 11 12 13 14 15 16 17 18 19 20 21 22 23" at bounding box center [596, 463] width 30 height 26
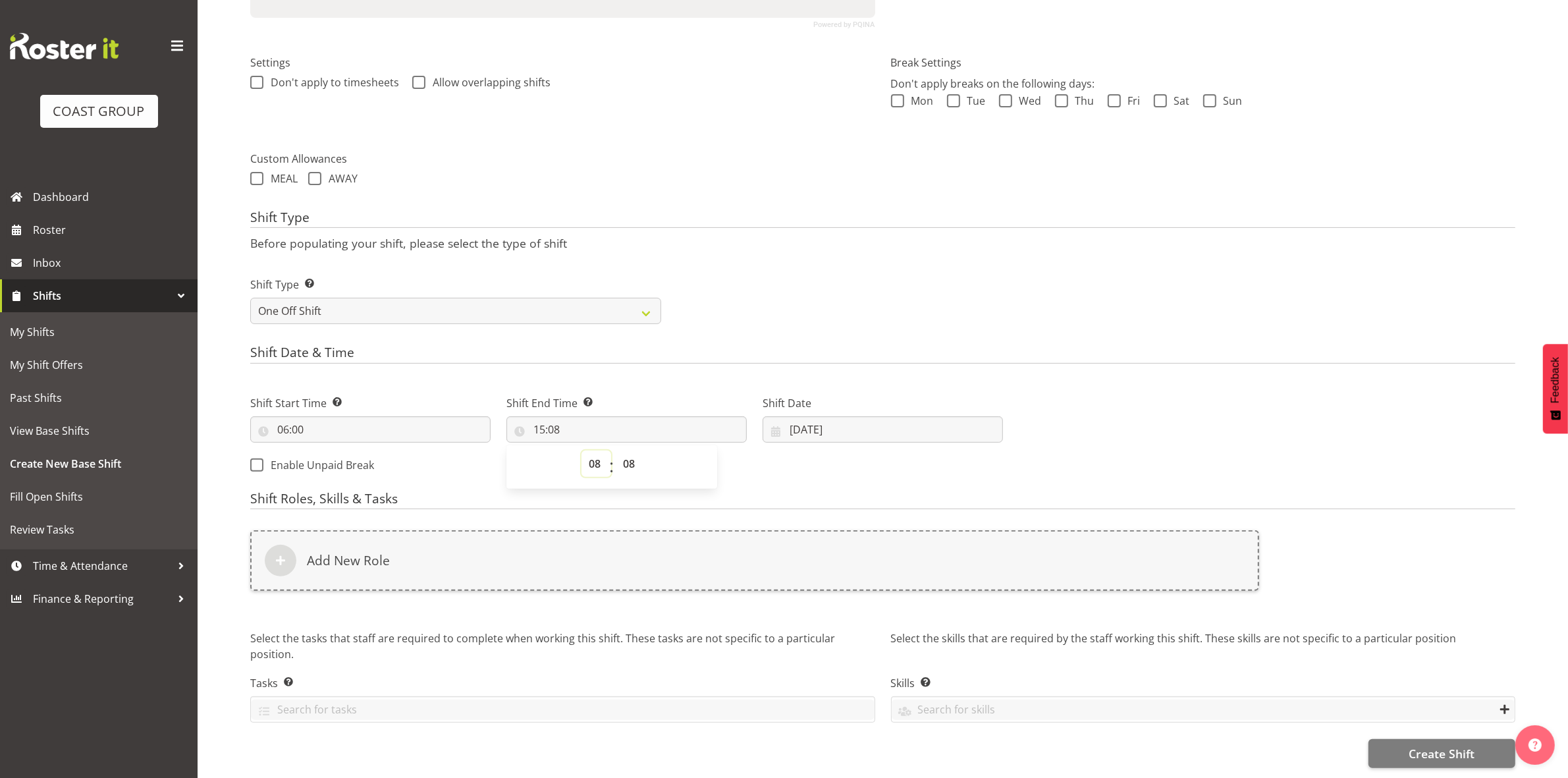
type input "08:08"
click at [623, 450] on select "00 01 02 03 04 05 06 07 08 09 10 11 12 13 14 15 16 17 18 19 20 21 22 23 24 25 2…" at bounding box center [631, 463] width 30 height 26
select select "0"
click at [616, 450] on select "00 01 02 03 04 05 06 07 08 09 10 11 12 13 14 15 16 17 18 19 20 21 22 23 24 25 2…" at bounding box center [631, 463] width 30 height 26
type input "08:00"
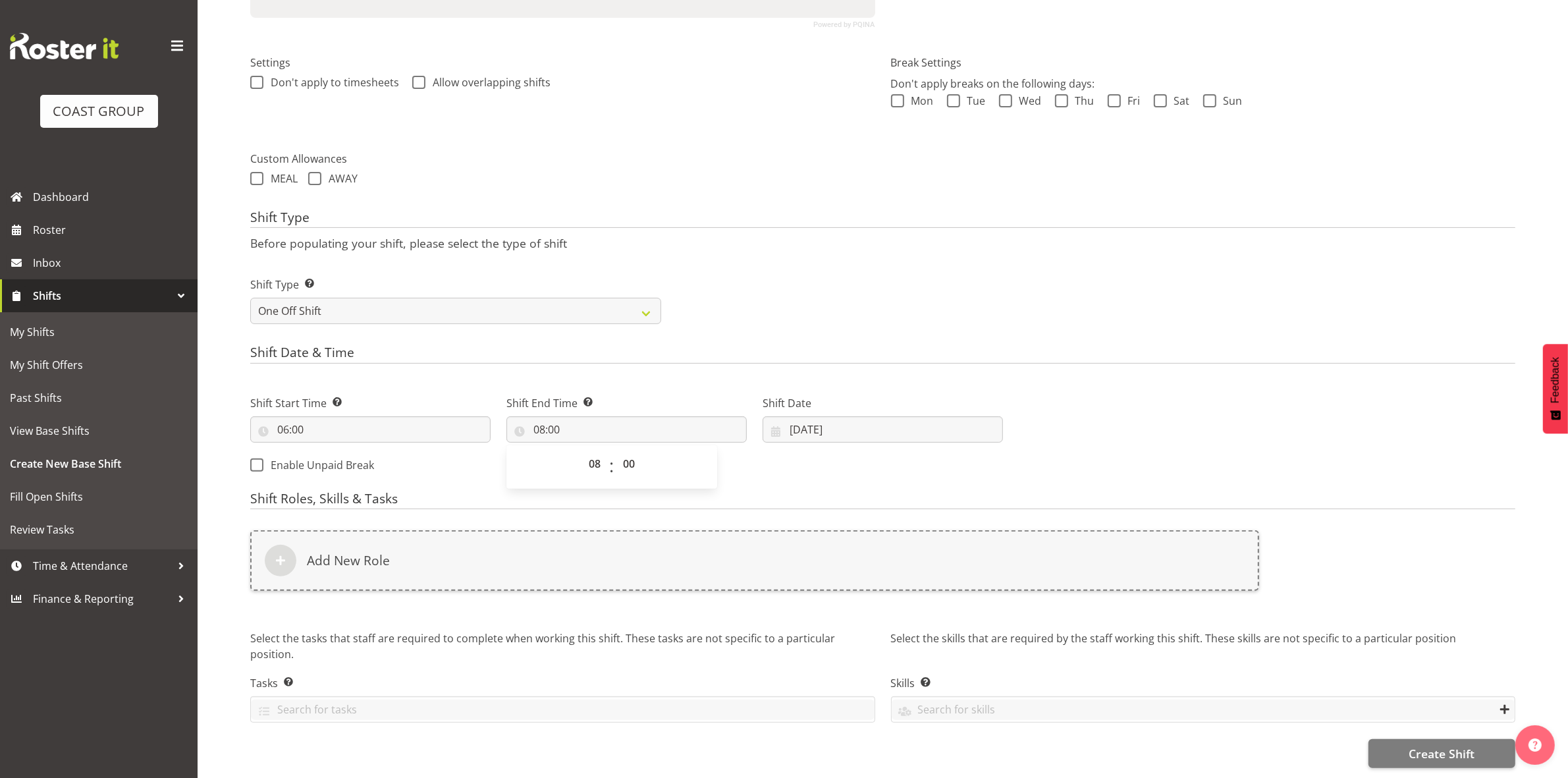
click at [875, 258] on div "Shift Type Shift Types: One Off – Select this if you would like a single shift …" at bounding box center [883, 295] width 1281 height 73
click at [792, 417] on input "[DATE]" at bounding box center [883, 429] width 241 height 26
drag, startPoint x: 851, startPoint y: 454, endPoint x: 847, endPoint y: 468, distance: 14.6
click at [851, 454] on select "January February March April May June July August September October November De…" at bounding box center [854, 467] width 90 height 26
select select "8"
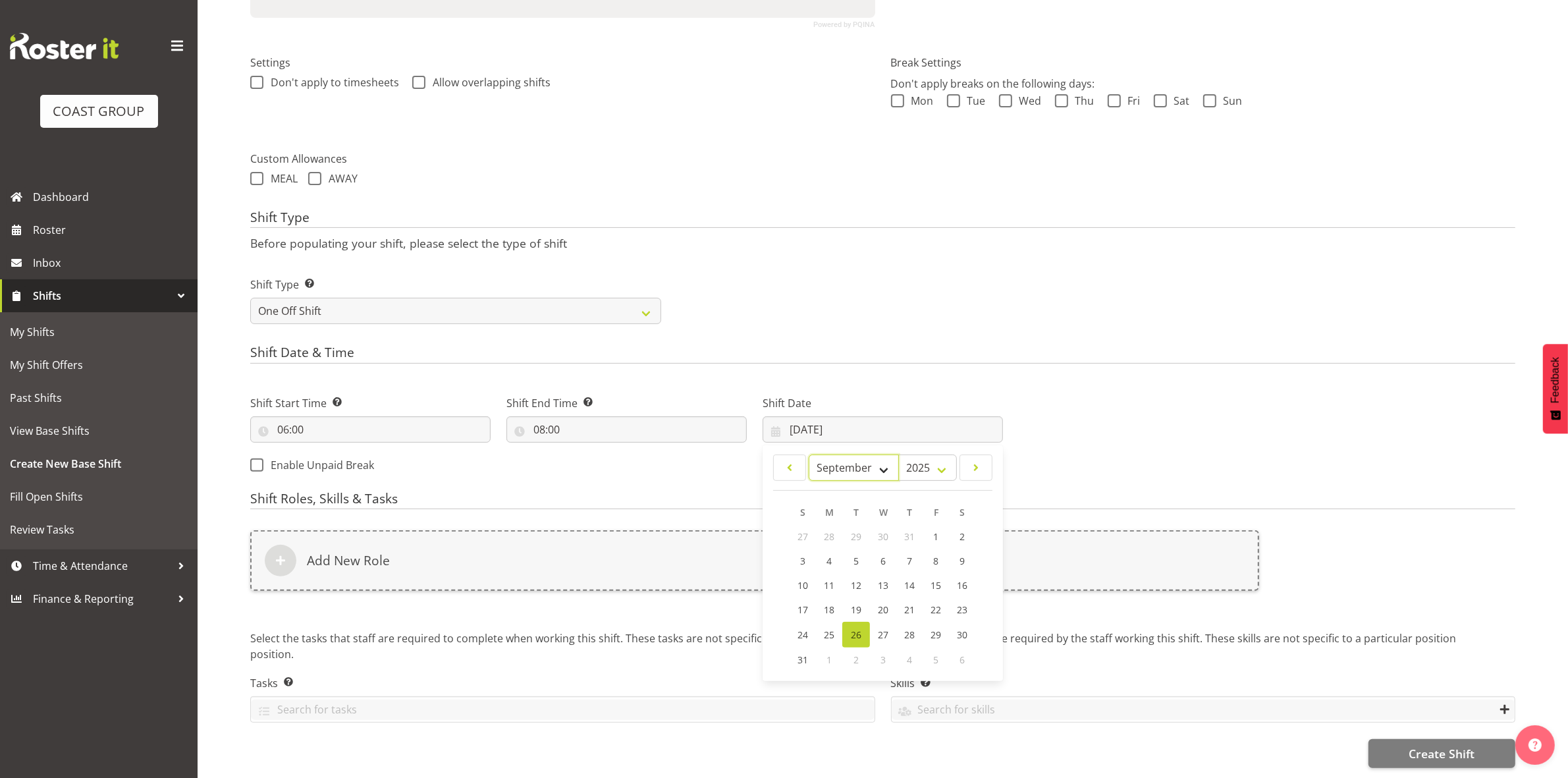
click at [809, 454] on select "January February March April May June July August September October November De…" at bounding box center [854, 467] width 90 height 26
click at [861, 525] on link "2" at bounding box center [856, 537] width 26 height 24
type input "[DATE]"
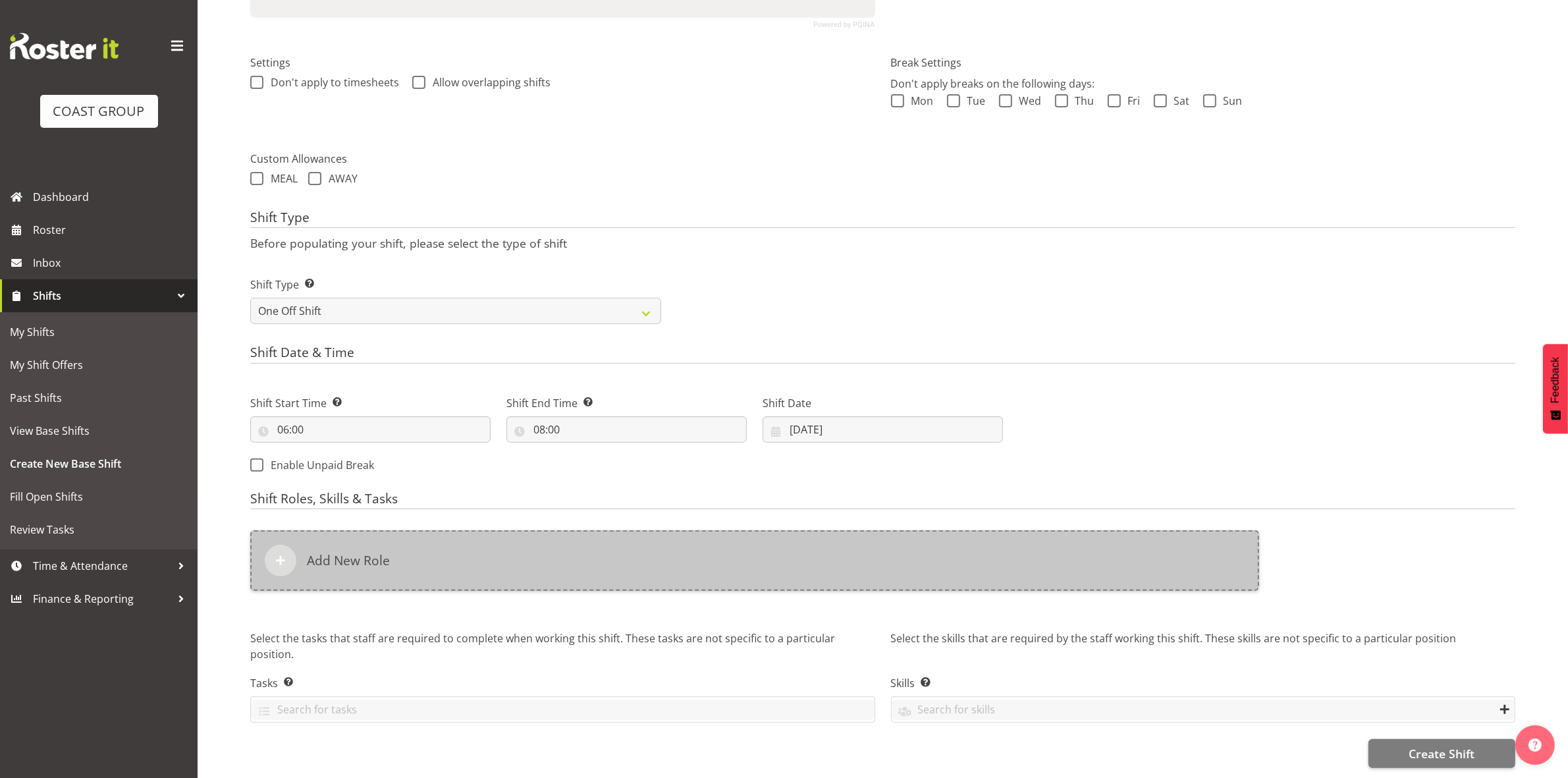
click at [620, 537] on div "Add New Role" at bounding box center [754, 561] width 1009 height 61
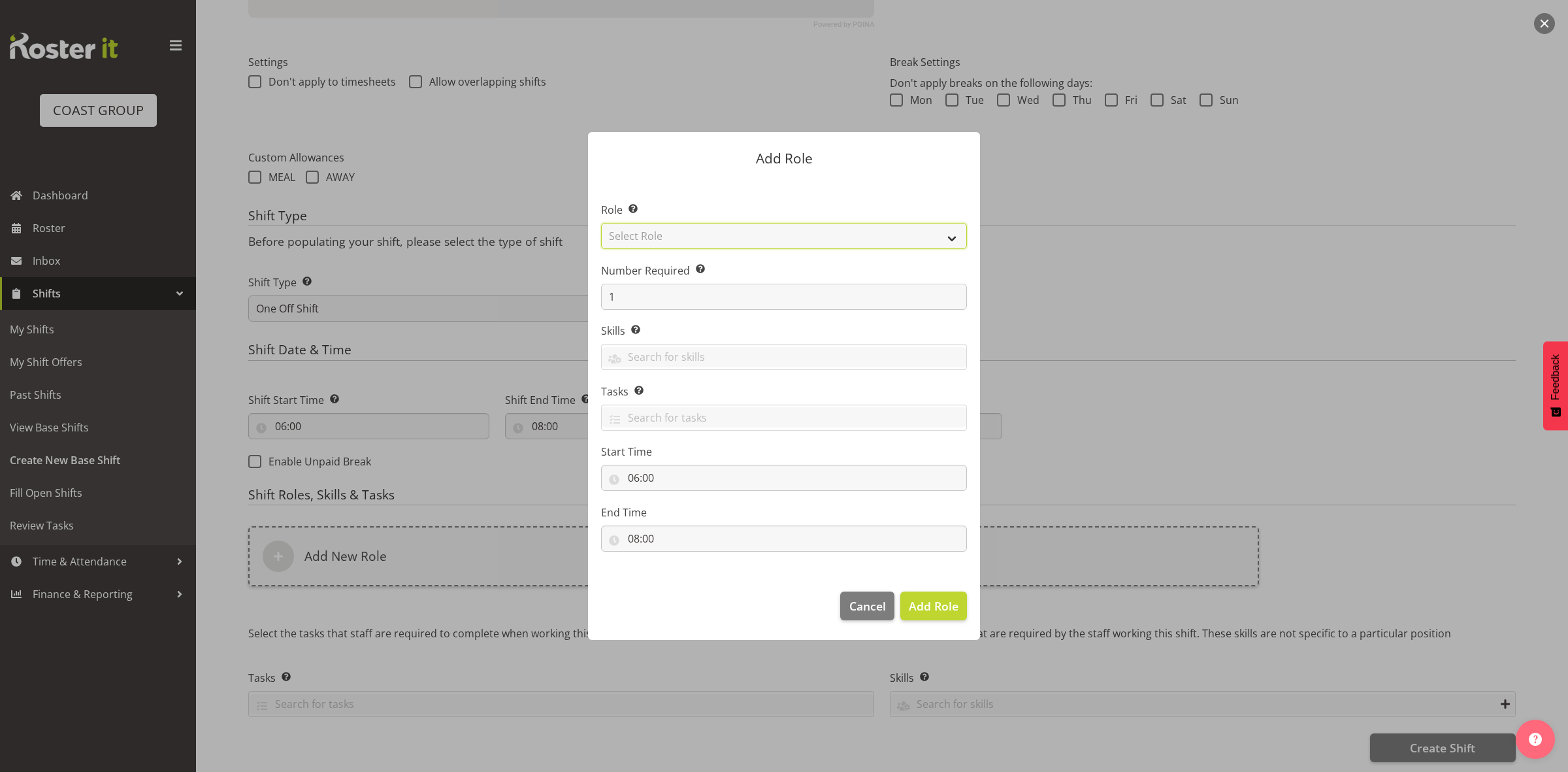
click at [651, 235] on select "Select Role ACCOUNT MANAGER ACCOUNT MANAGER DW ACCOUNTS [PERSON_NAME] VEHICLES …" at bounding box center [784, 235] width 366 height 26
select select "192"
click at [601, 223] on select "Select Role ACCOUNT MANAGER ACCOUNT MANAGER DW ACCOUNTS [PERSON_NAME] VEHICLES …" at bounding box center [784, 235] width 366 height 26
click at [661, 298] on input "1" at bounding box center [784, 296] width 366 height 26
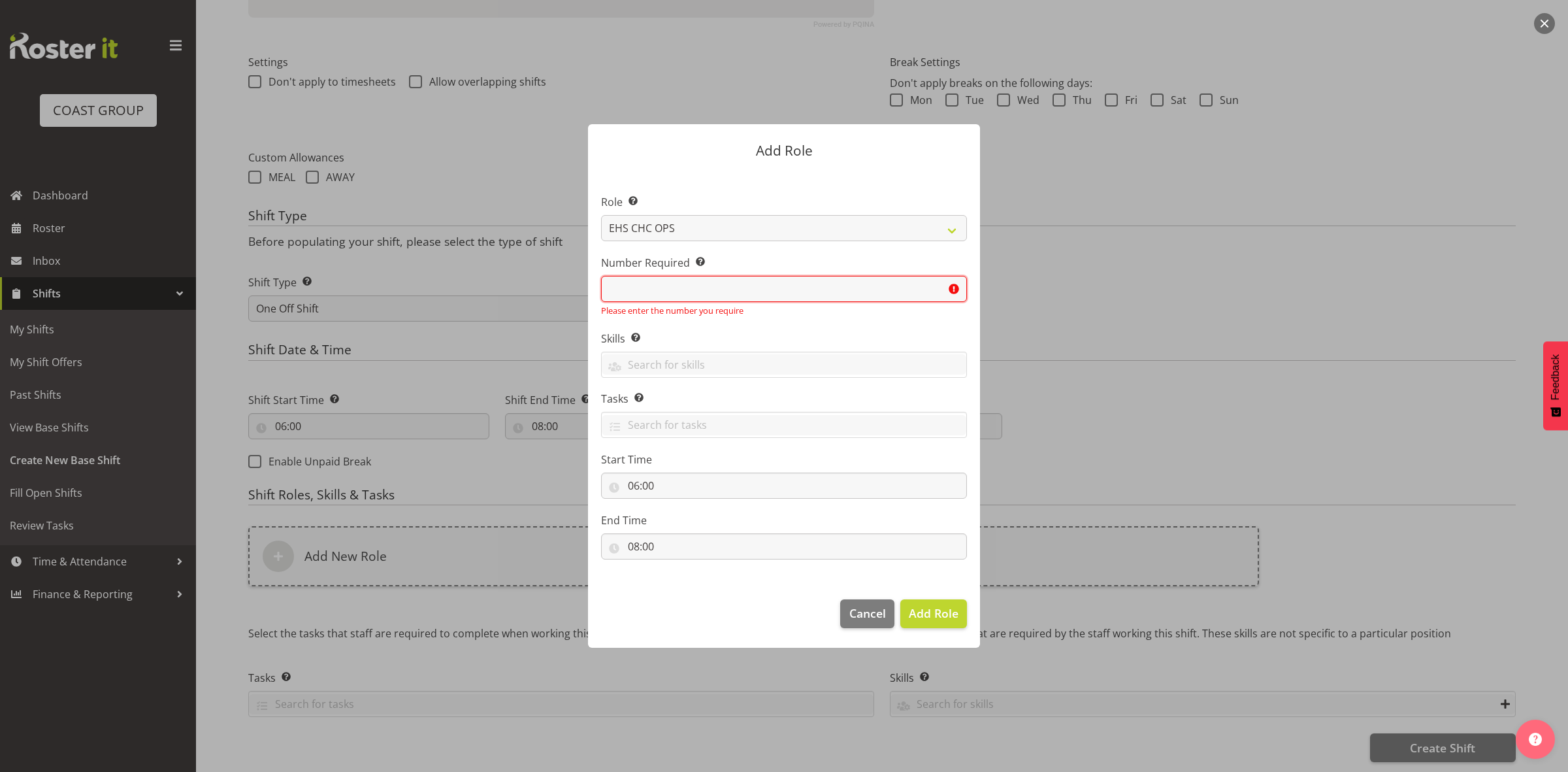
type input "2"
type input "1"
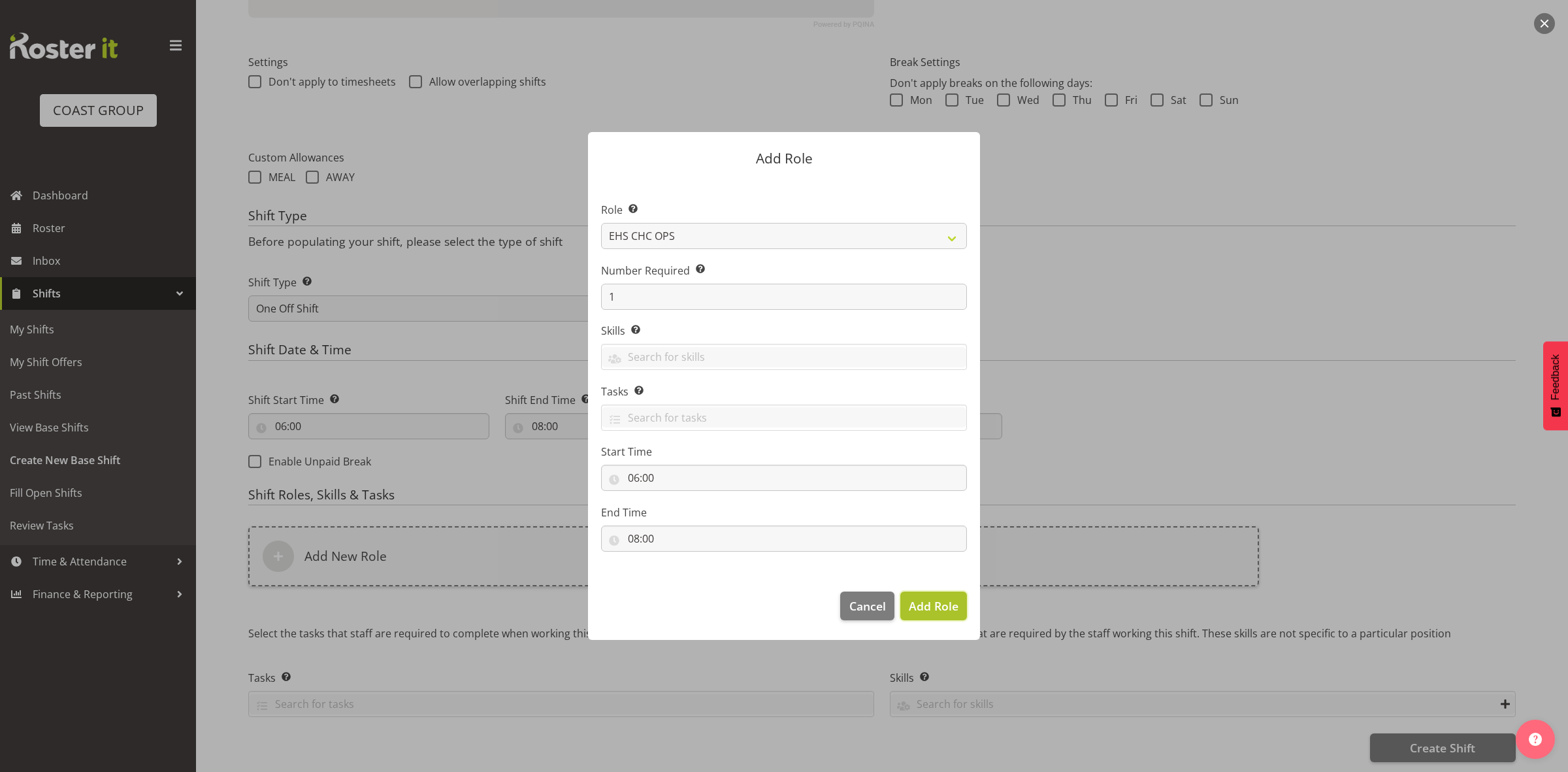
click at [913, 607] on span "Add Role" at bounding box center [933, 605] width 49 height 15
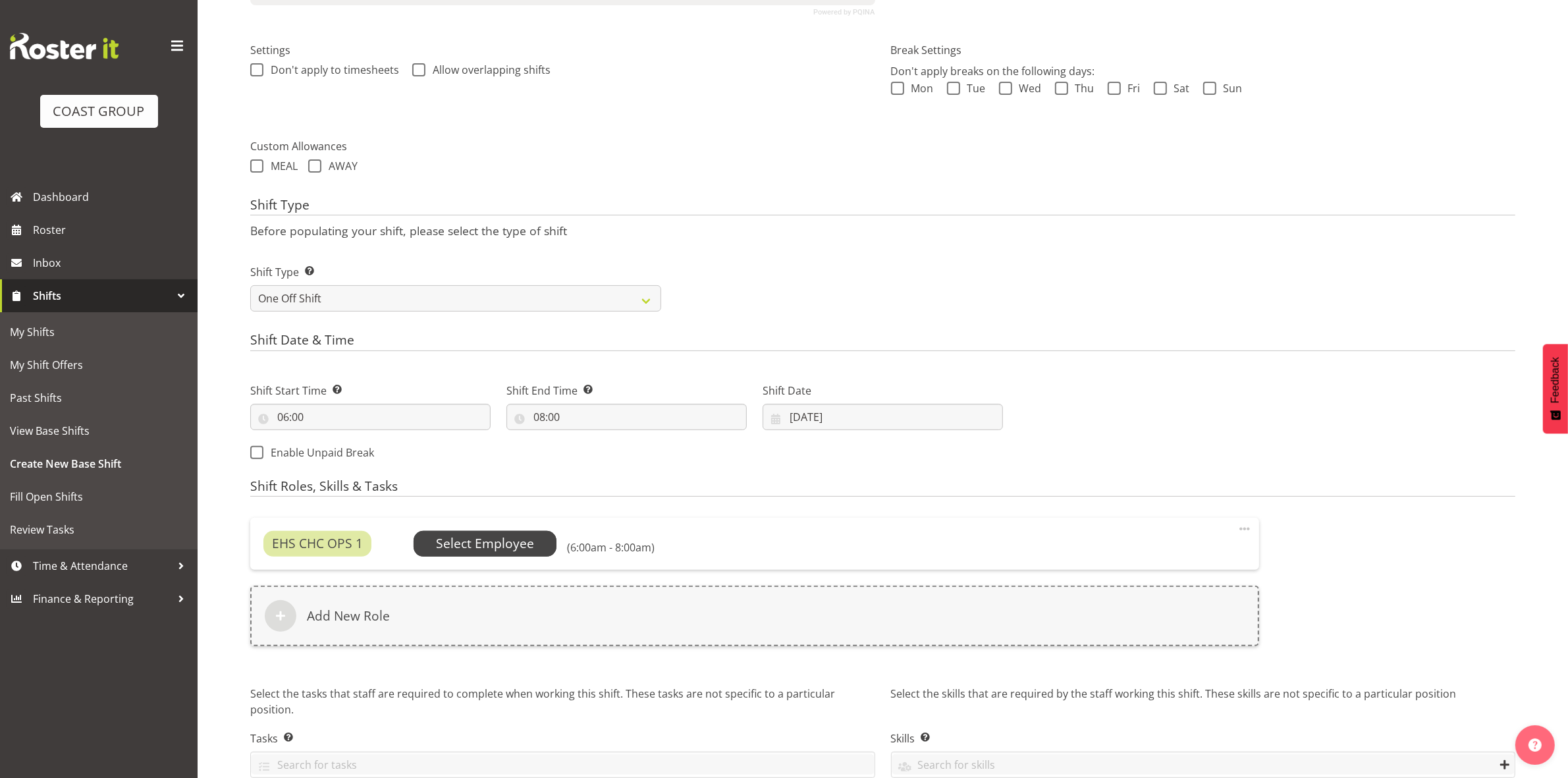
click at [473, 544] on span "Select Employee" at bounding box center [485, 544] width 98 height 19
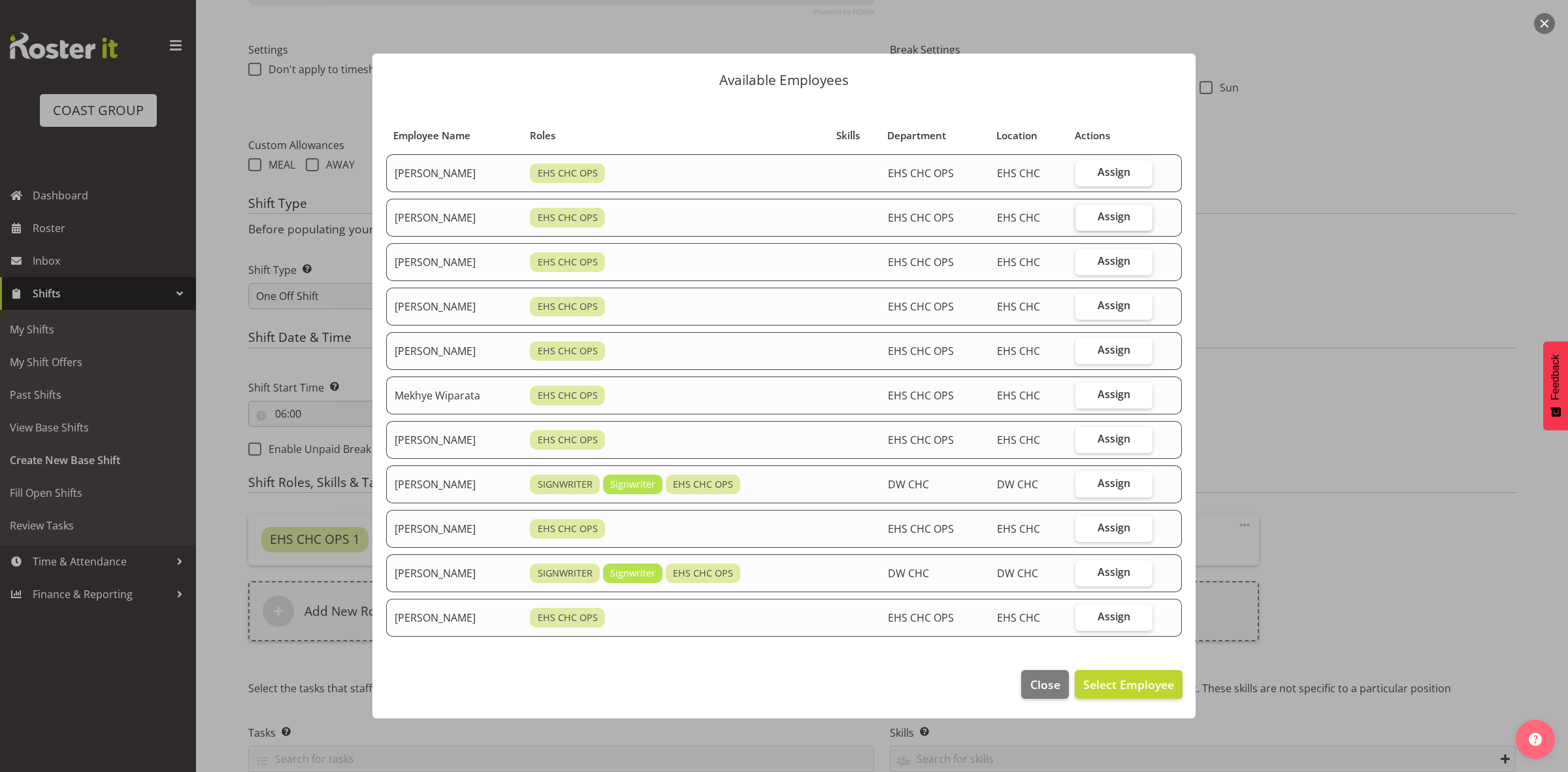
click at [1142, 215] on label "Assign" at bounding box center [1114, 217] width 77 height 26
click at [1084, 215] on input "Assign" at bounding box center [1080, 217] width 9 height 9
checkbox input "true"
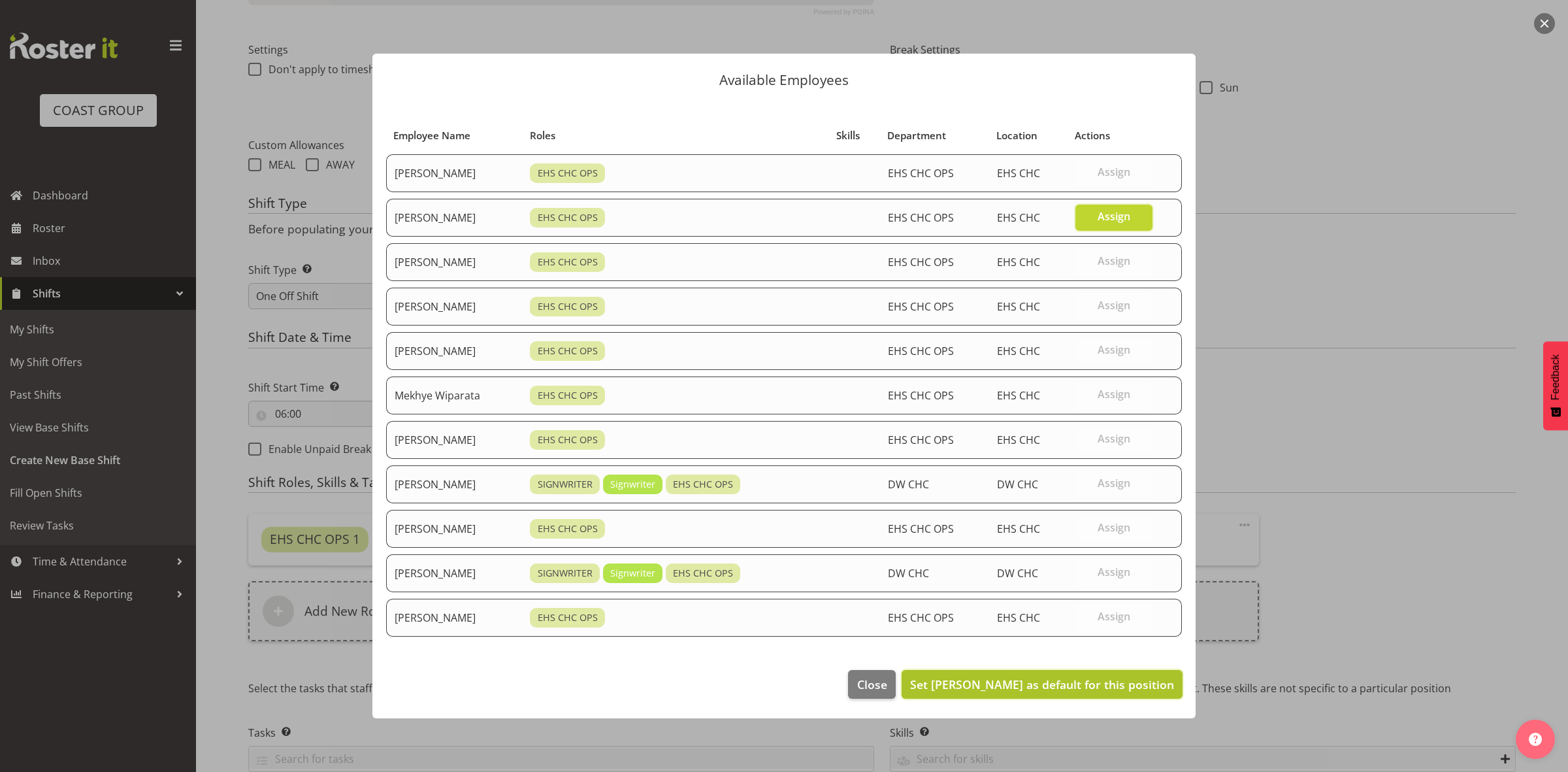
click at [1050, 680] on span "Set David Wiseman as default for this position" at bounding box center [1042, 684] width 264 height 15
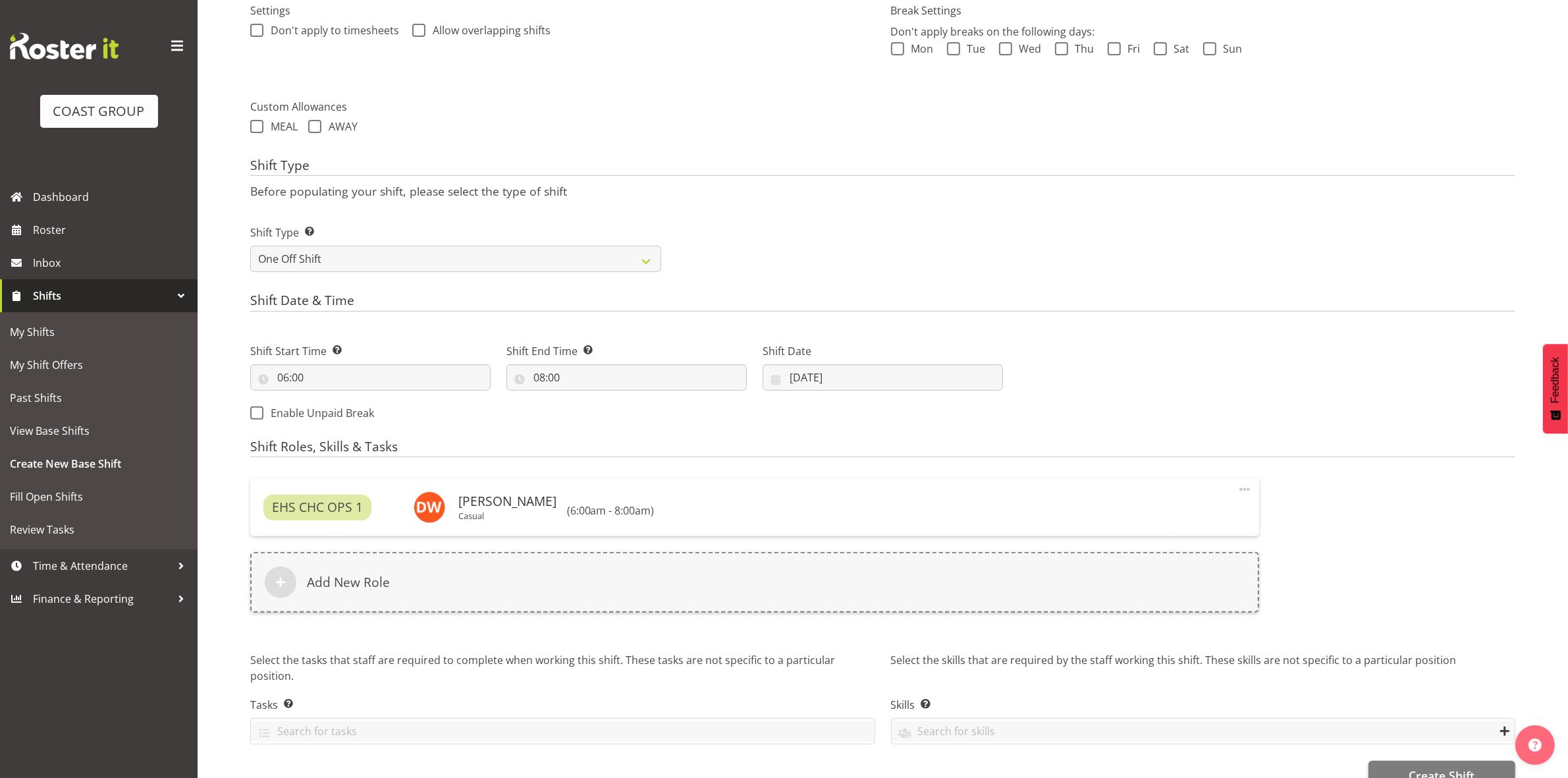
scroll to position [435, 0]
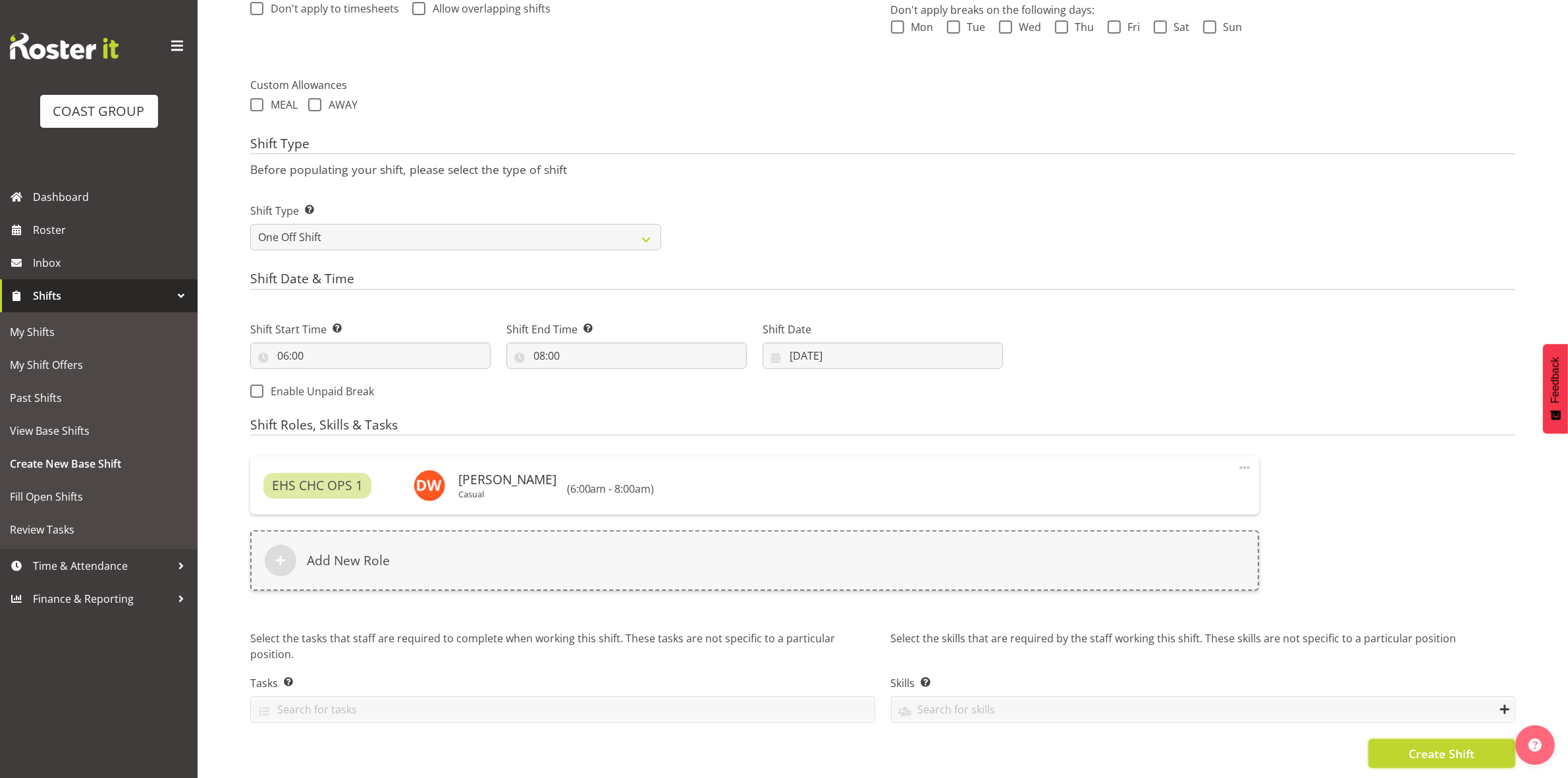
click at [1389, 739] on button "Create Shift" at bounding box center [1442, 753] width 147 height 29
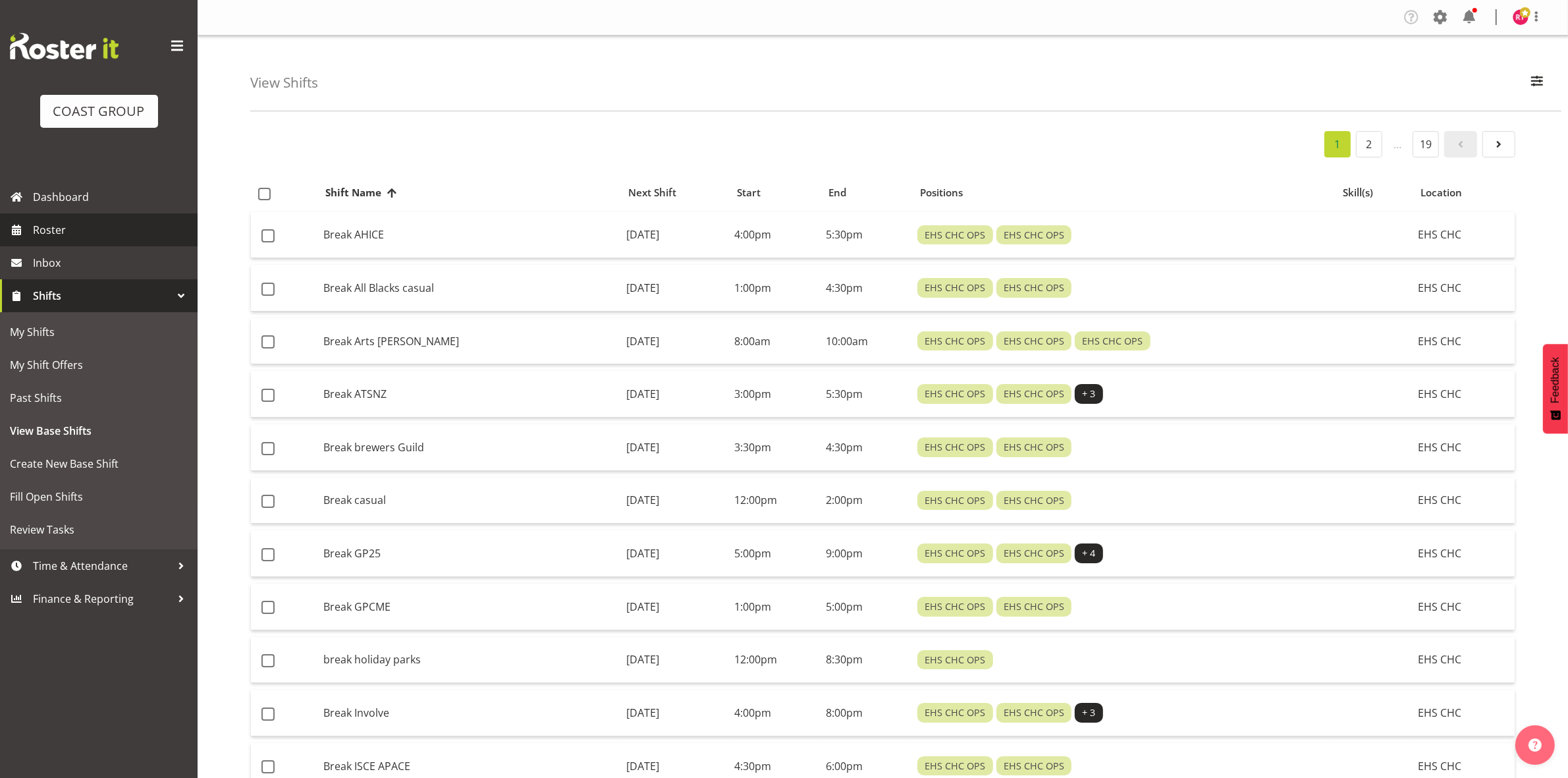
click at [73, 229] on span "Roster" at bounding box center [112, 229] width 158 height 20
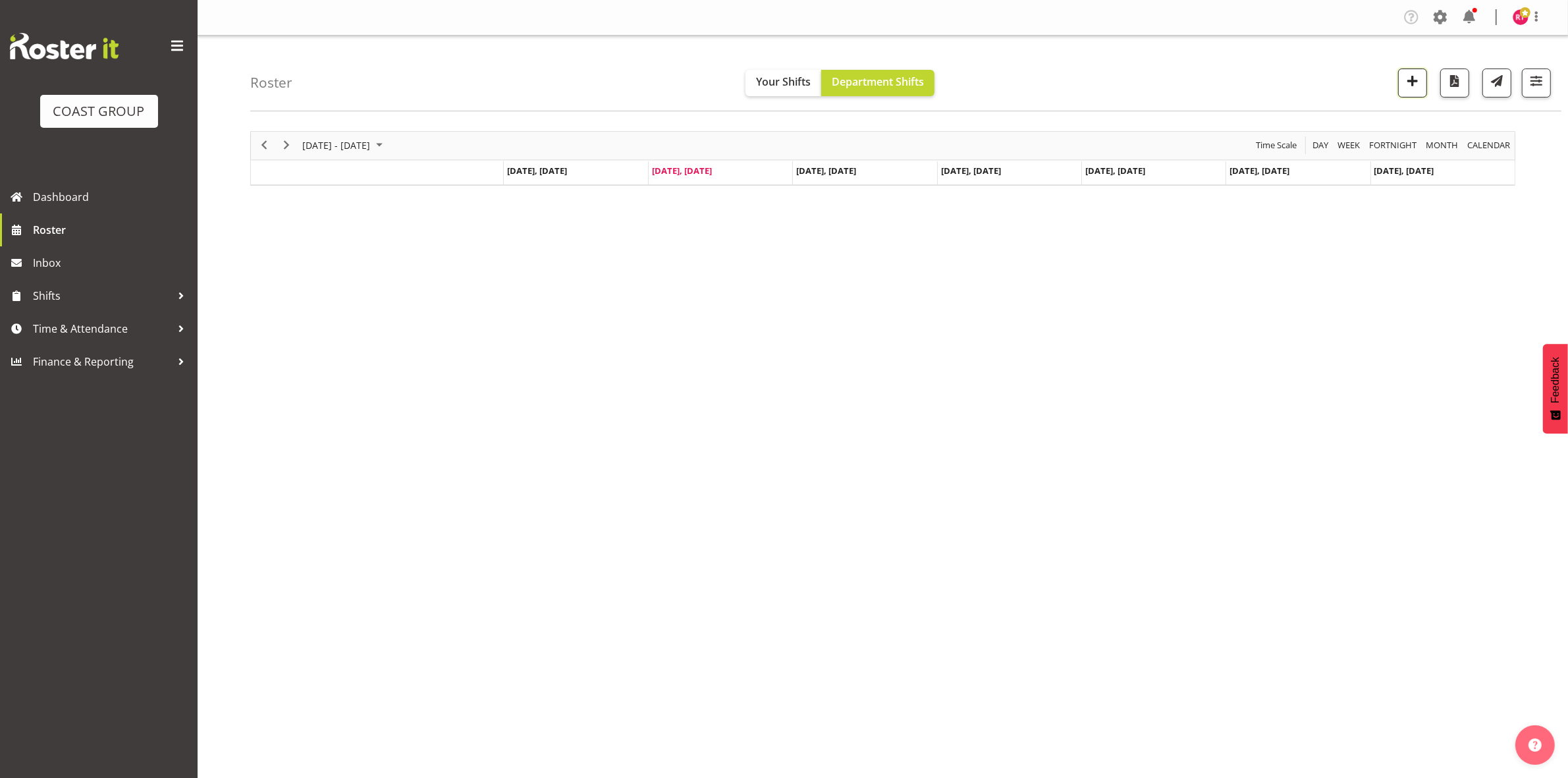
click at [1404, 90] on span "button" at bounding box center [1412, 80] width 17 height 17
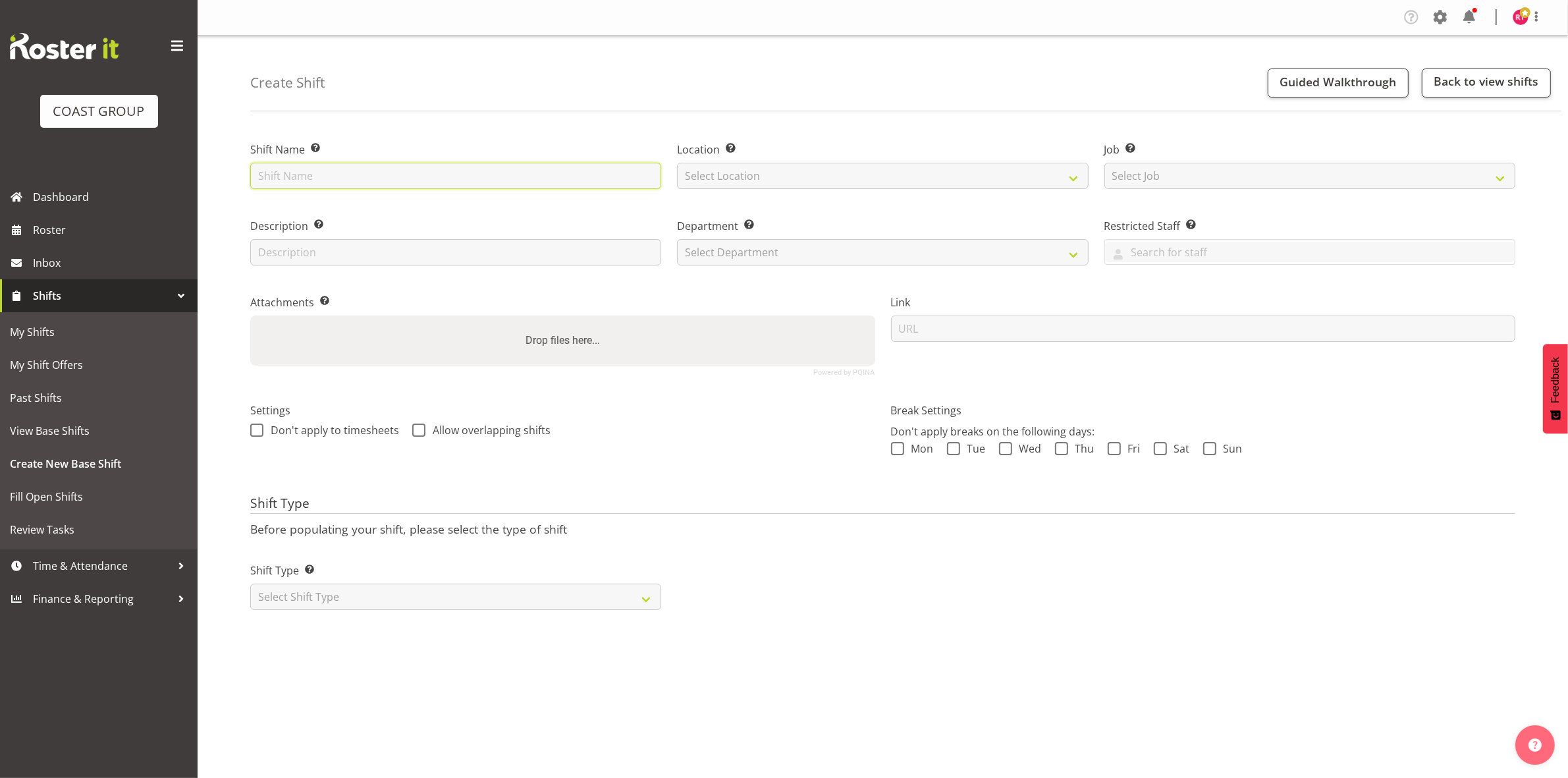
click at [437, 169] on input "text" at bounding box center [456, 175] width 411 height 26
type input "warehouse"
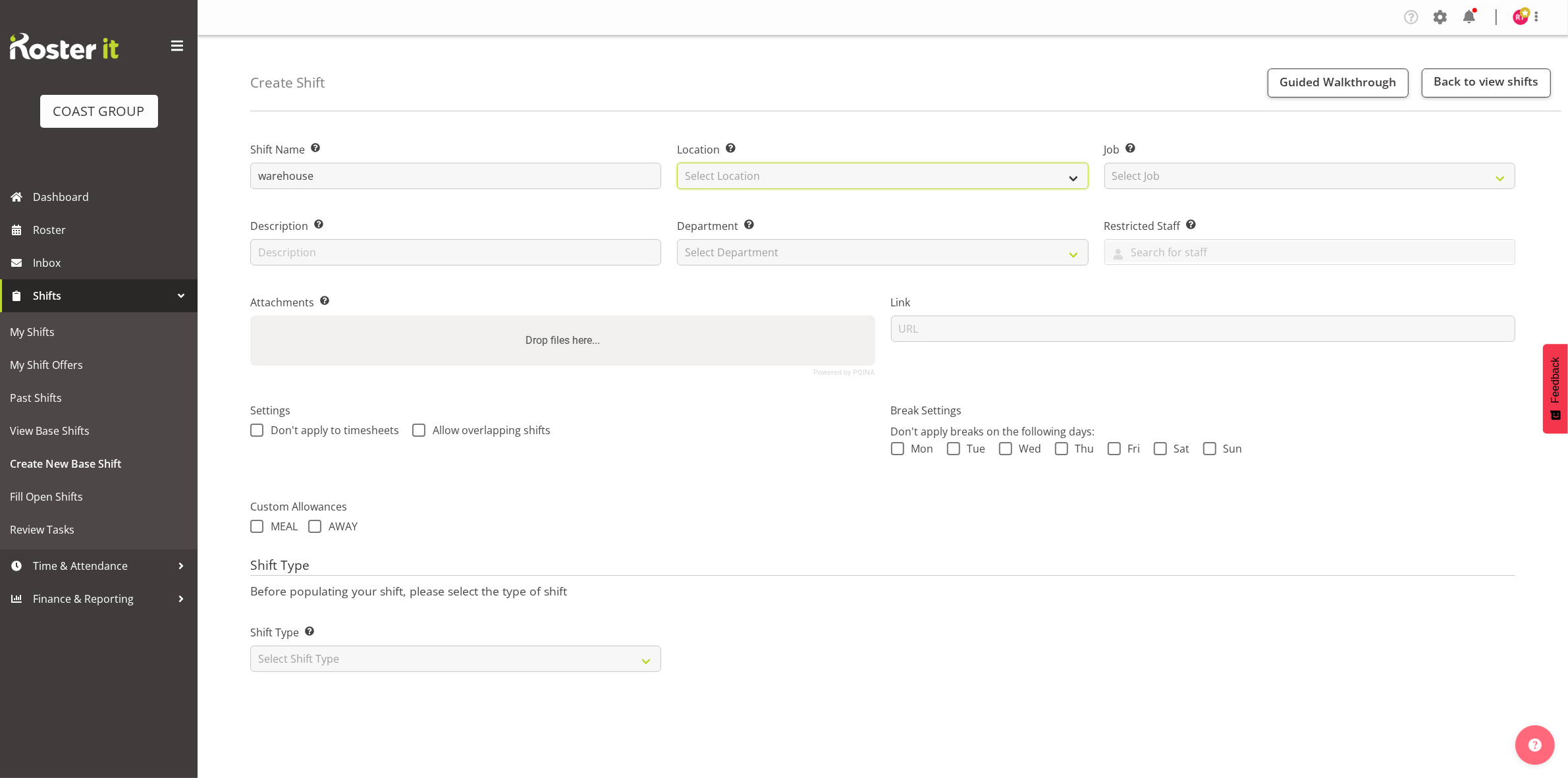
drag, startPoint x: 748, startPoint y: 173, endPoint x: 747, endPoint y: 181, distance: 8.1
click at [748, 173] on select "Select Location" at bounding box center [883, 175] width 411 height 26
select select "107"
click at [677, 162] on select "Select Location EHS CHC" at bounding box center [883, 175] width 411 height 26
click at [1209, 168] on select "Select Job Create new job 1 Carlton Events 1 [PERSON_NAME][GEOGRAPHIC_DATA] 1 […" at bounding box center [1310, 175] width 411 height 26
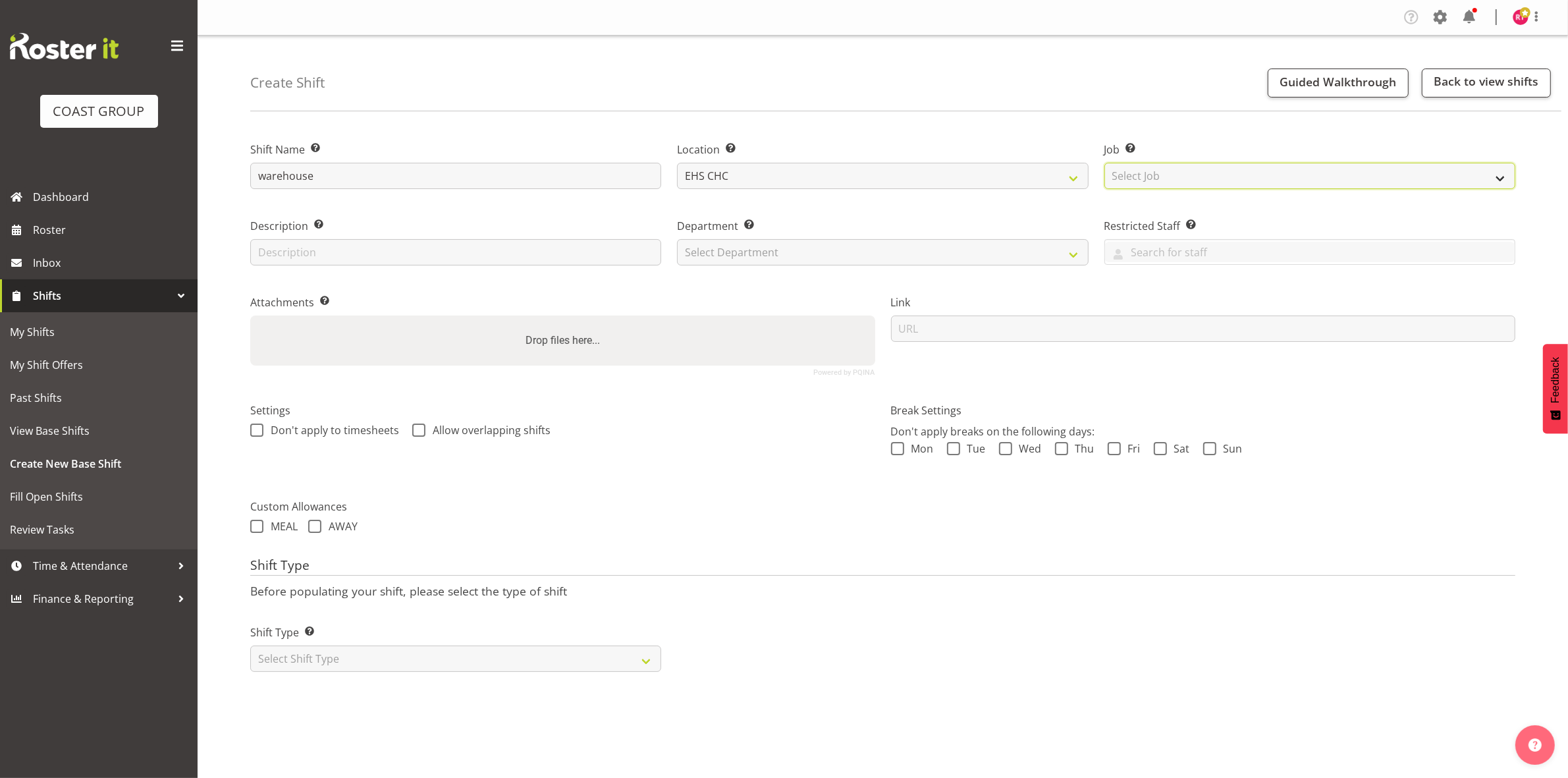
select select "69"
click at [1104, 162] on select "Select Job Create new job 1 Carlton Events 1 [PERSON_NAME][GEOGRAPHIC_DATA] 1 […" at bounding box center [1310, 175] width 411 height 26
click at [852, 258] on select "Select Department EHS CHC OPS" at bounding box center [883, 252] width 411 height 26
select select "41"
click at [677, 239] on select "Select Department EHS CHC OPS" at bounding box center [883, 252] width 411 height 26
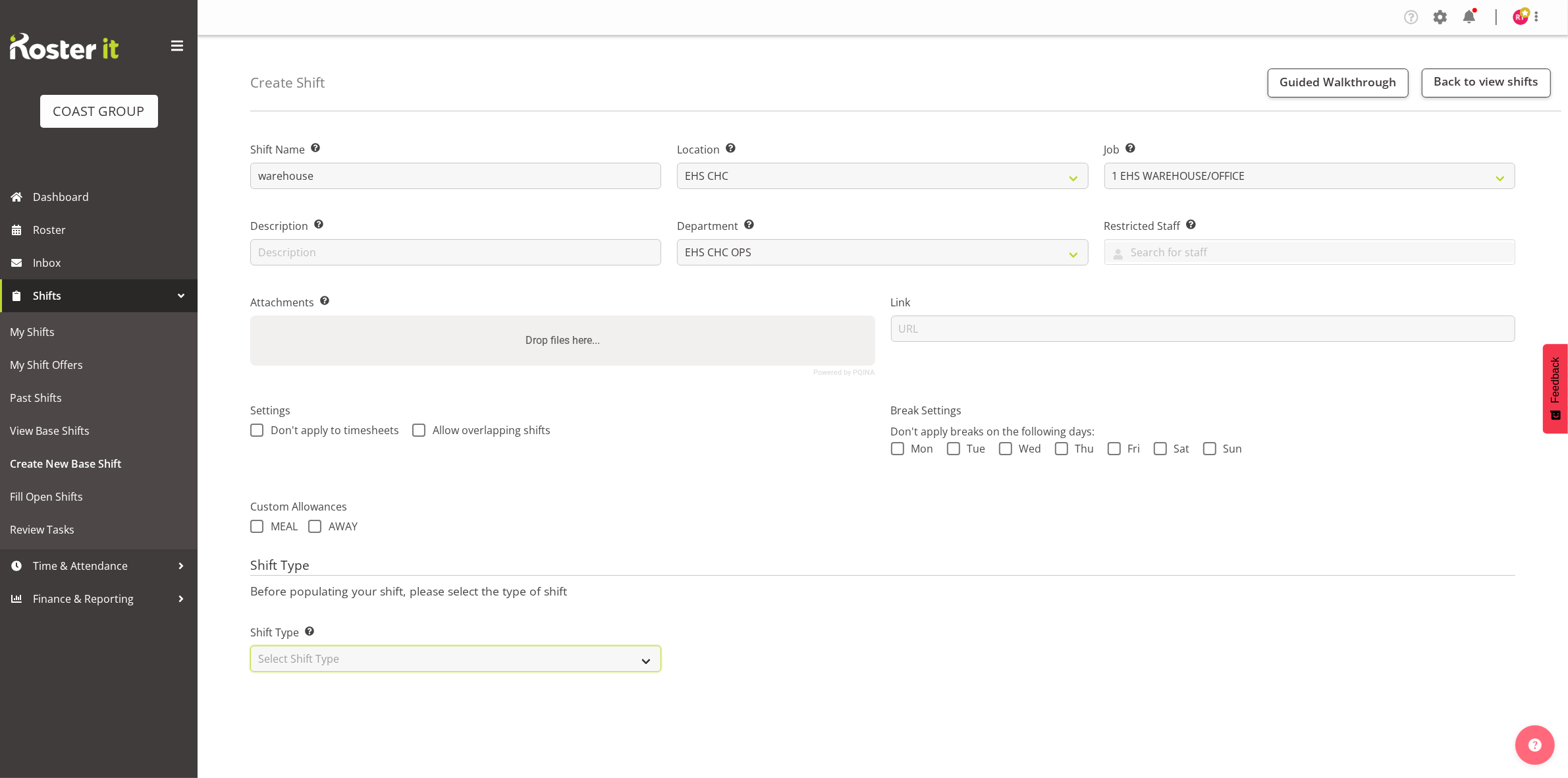
click at [381, 663] on select "Select Shift Type One Off Shift Recurring Shift Rotating Shift" at bounding box center [456, 659] width 411 height 26
select select "one_off"
click at [250, 647] on select "Select Shift Type One Off Shift Recurring Shift Rotating Shift" at bounding box center [456, 659] width 411 height 26
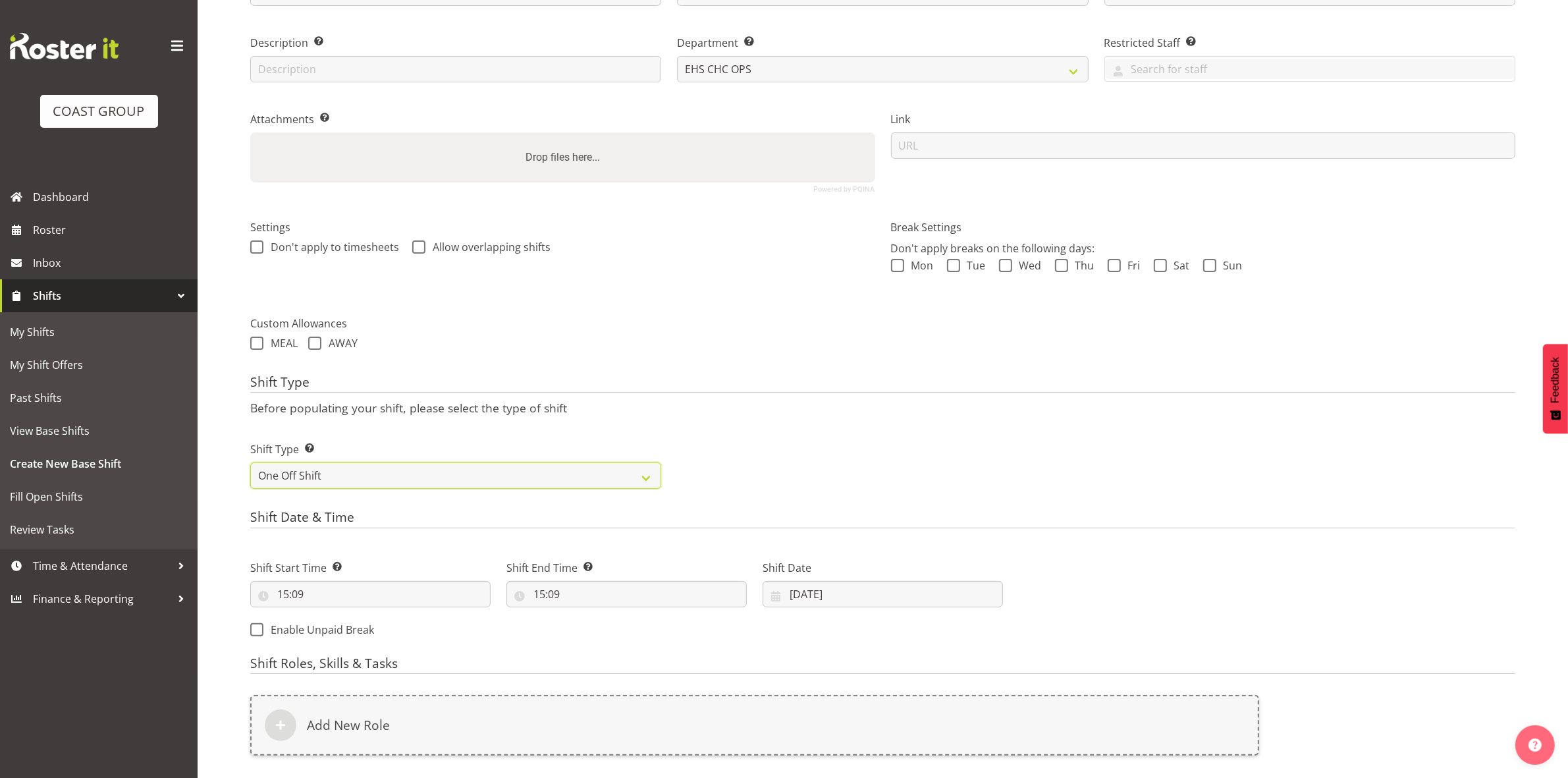
scroll to position [361, 0]
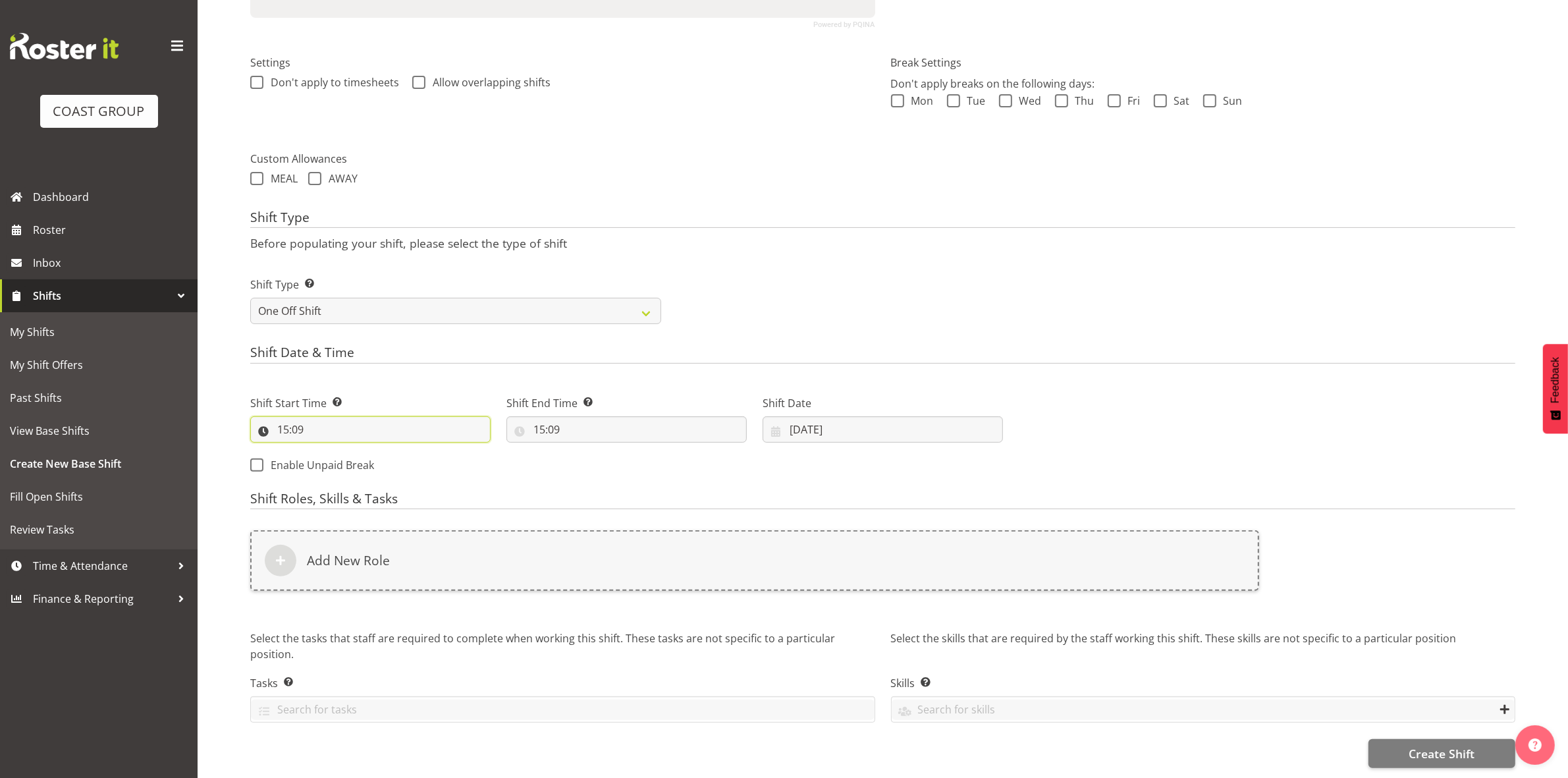
click at [288, 420] on input "15:09" at bounding box center [370, 429] width 241 height 26
click at [342, 450] on select "00 01 02 03 04 05 06 07 08 09 10 11 12 13 14 15 16 17 18 19 20 21 22 23" at bounding box center [340, 463] width 30 height 26
select select "8"
click at [325, 450] on select "00 01 02 03 04 05 06 07 08 09 10 11 12 13 14 15 16 17 18 19 20 21 22 23" at bounding box center [340, 463] width 30 height 26
type input "08:09"
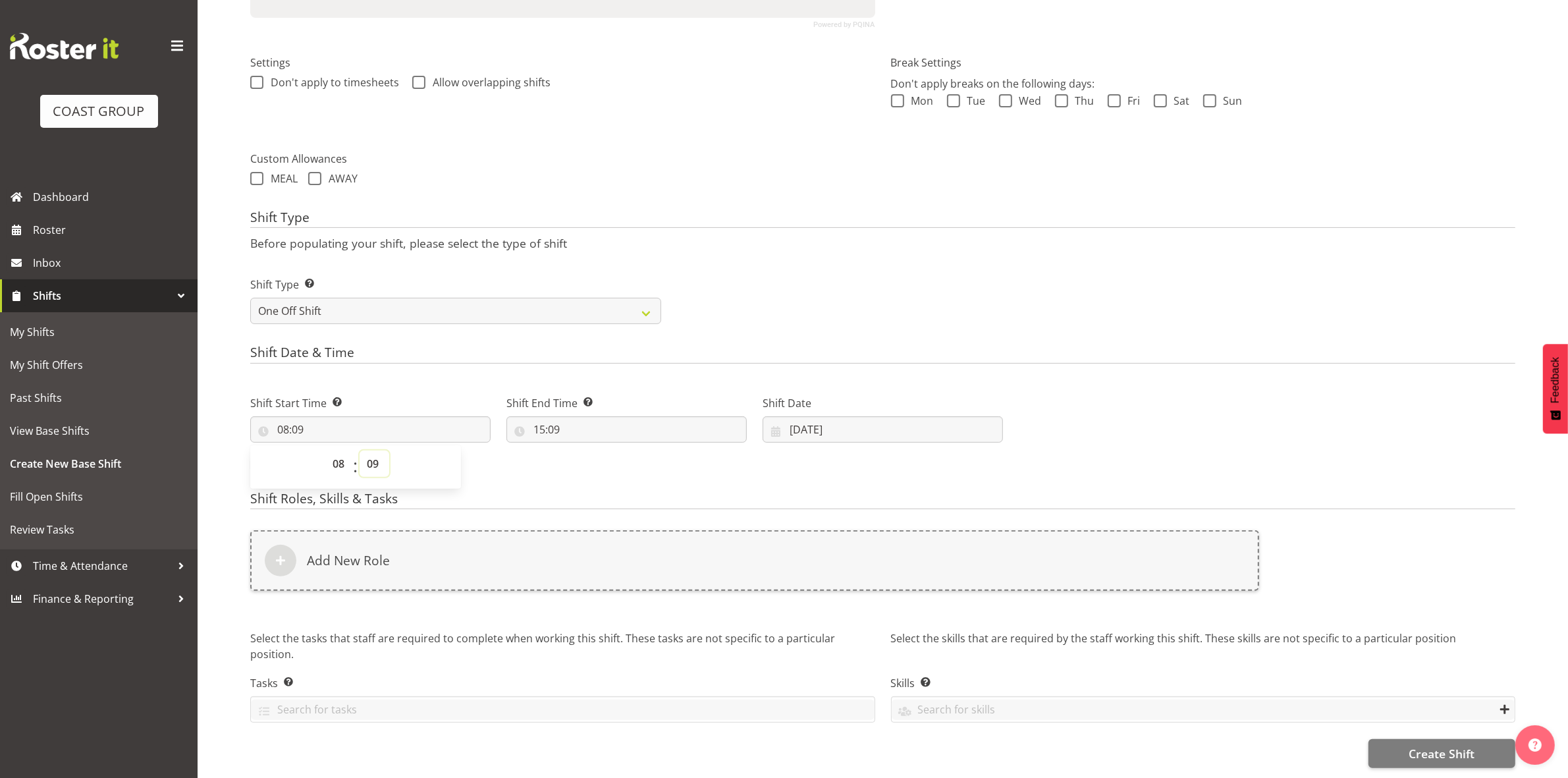
click at [370, 450] on select "00 01 02 03 04 05 06 07 08 09 10 11 12 13 14 15 16 17 18 19 20 21 22 23 24 25 2…" at bounding box center [375, 463] width 30 height 26
select select "0"
click at [360, 450] on select "00 01 02 03 04 05 06 07 08 09 10 11 12 13 14 15 16 17 18 19 20 21 22 23 24 25 2…" at bounding box center [375, 463] width 30 height 26
type input "08:00"
click at [541, 417] on input "15:09" at bounding box center [626, 429] width 241 height 26
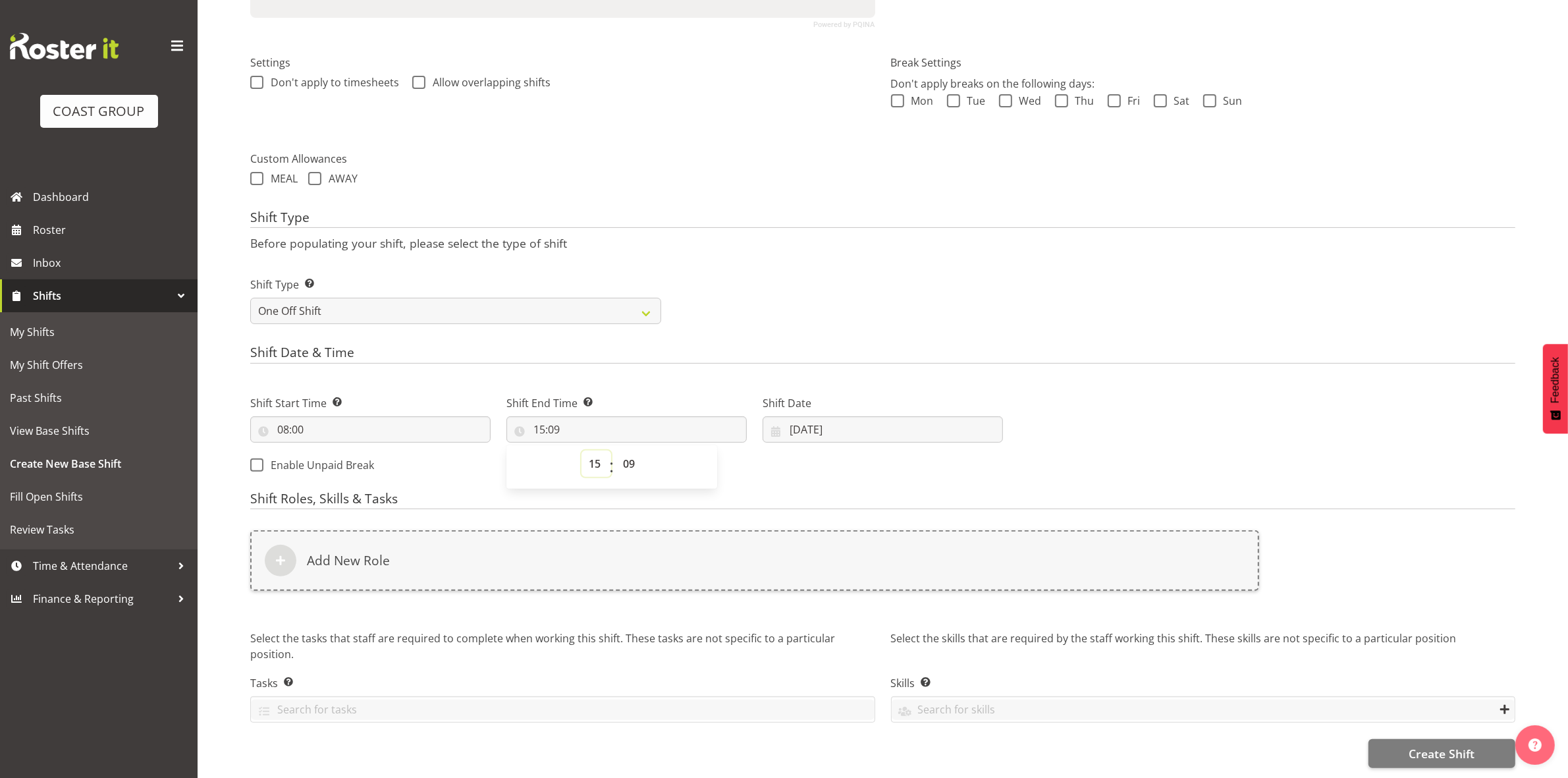
click at [593, 455] on select "00 01 02 03 04 05 06 07 08 09 10 11 12 13 14 15 16 17 18 19 20 21 22 23" at bounding box center [596, 463] width 30 height 26
select select "16"
click at [582, 450] on select "00 01 02 03 04 05 06 07 08 09 10 11 12 13 14 15 16 17 18 19 20 21 22 23" at bounding box center [596, 463] width 30 height 26
type input "16:09"
click at [622, 458] on select "00 01 02 03 04 05 06 07 08 09 10 11 12 13 14 15 16 17 18 19 20 21 22 23 24 25 2…" at bounding box center [631, 463] width 30 height 26
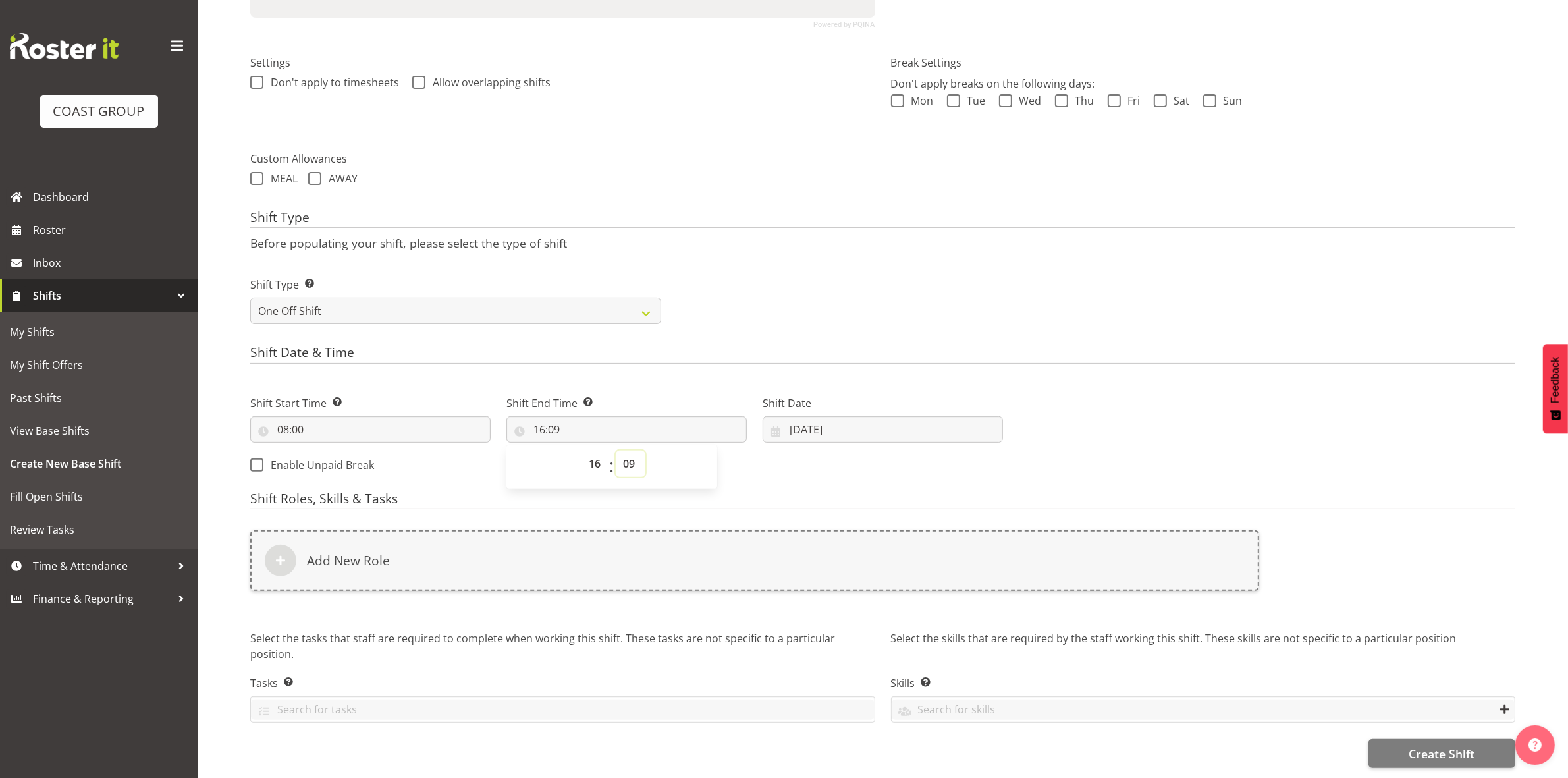
select select "30"
click at [616, 450] on select "00 01 02 03 04 05 06 07 08 09 10 11 12 13 14 15 16 17 18 19 20 21 22 23 24 25 2…" at bounding box center [631, 463] width 30 height 26
type input "16:30"
click at [758, 345] on h4 "Shift Date & Time" at bounding box center [882, 354] width 1265 height 18
click at [798, 419] on input "[DATE]" at bounding box center [883, 429] width 241 height 26
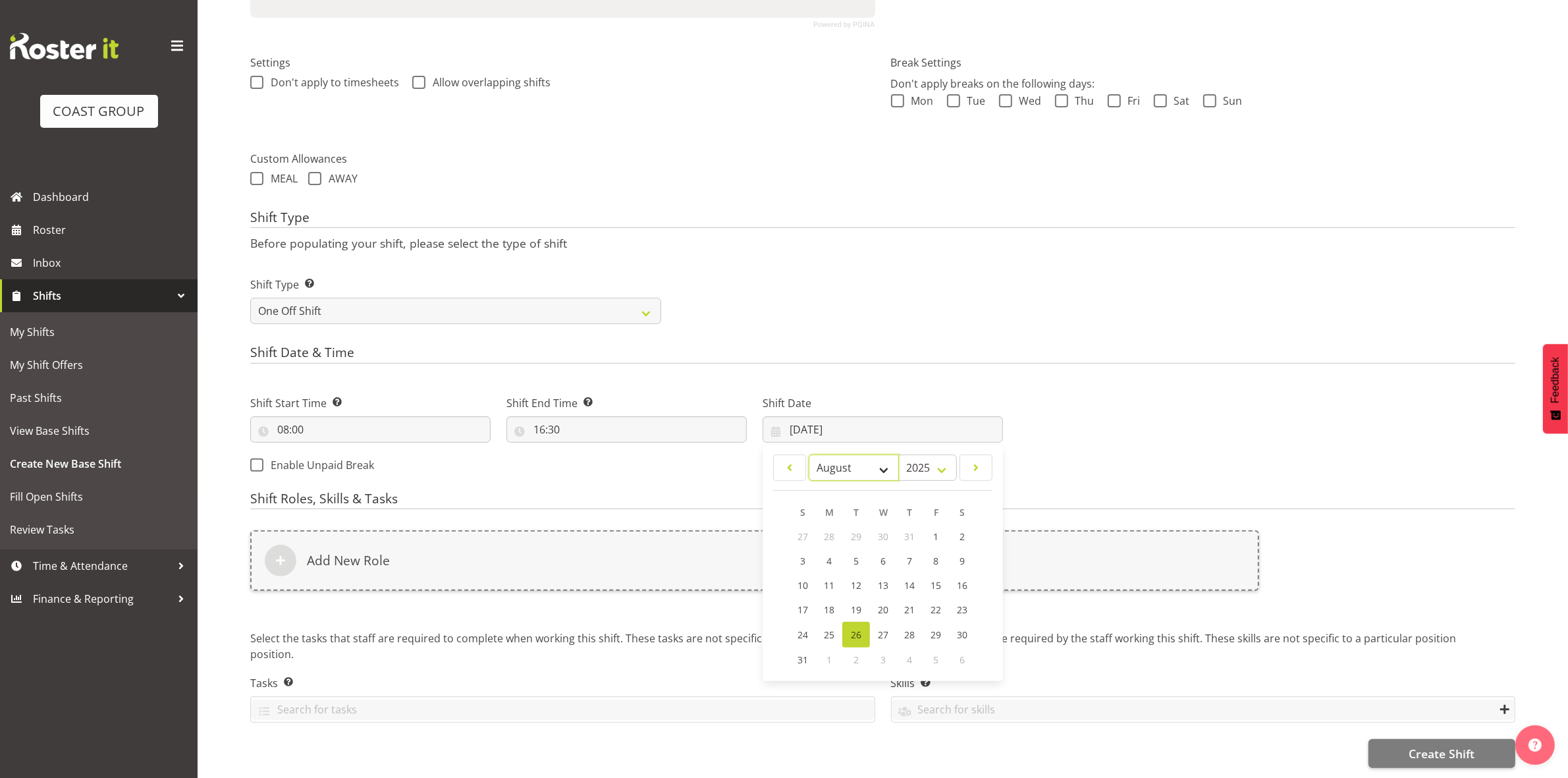
drag, startPoint x: 861, startPoint y: 455, endPoint x: 859, endPoint y: 465, distance: 10.2
click at [861, 455] on select "January February March April May June July August September October November De…" at bounding box center [854, 467] width 90 height 26
select select "8"
click at [809, 454] on select "January February March April May June July August September October November De…" at bounding box center [854, 467] width 90 height 26
click at [857, 531] on span "2" at bounding box center [856, 537] width 5 height 13
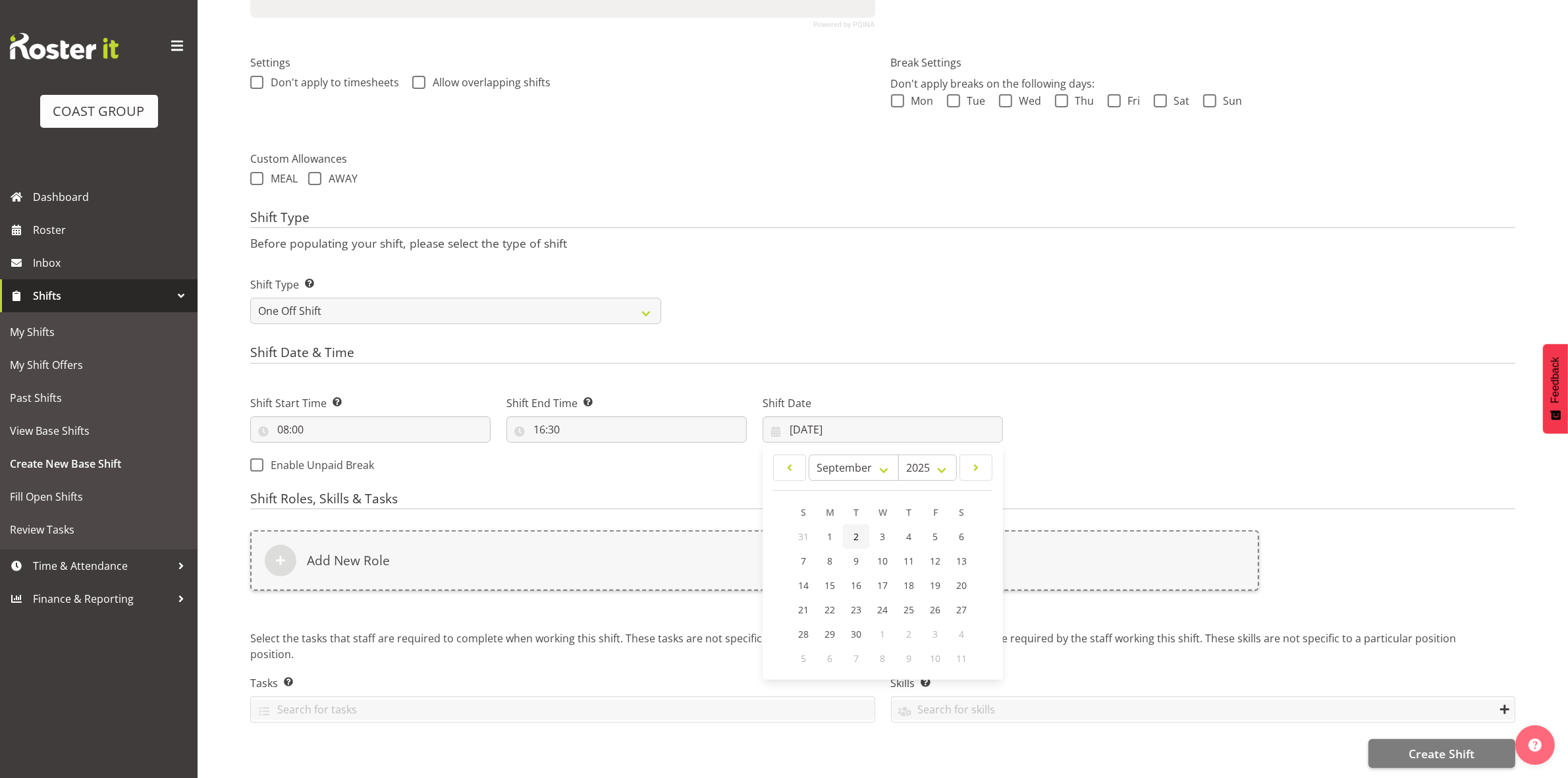
type input "02/09/2025"
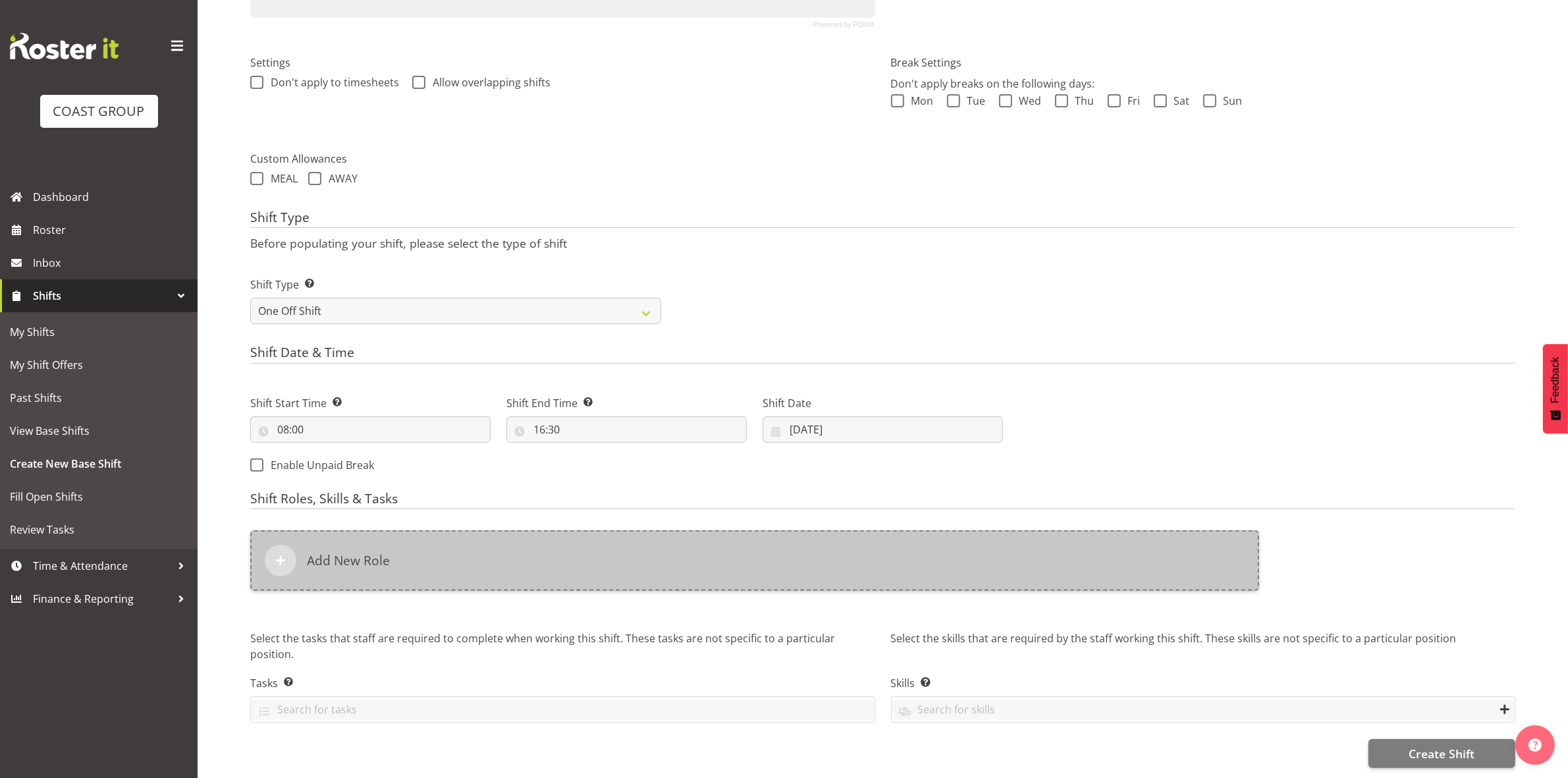
click at [442, 548] on div "Add New Role" at bounding box center [754, 561] width 1009 height 61
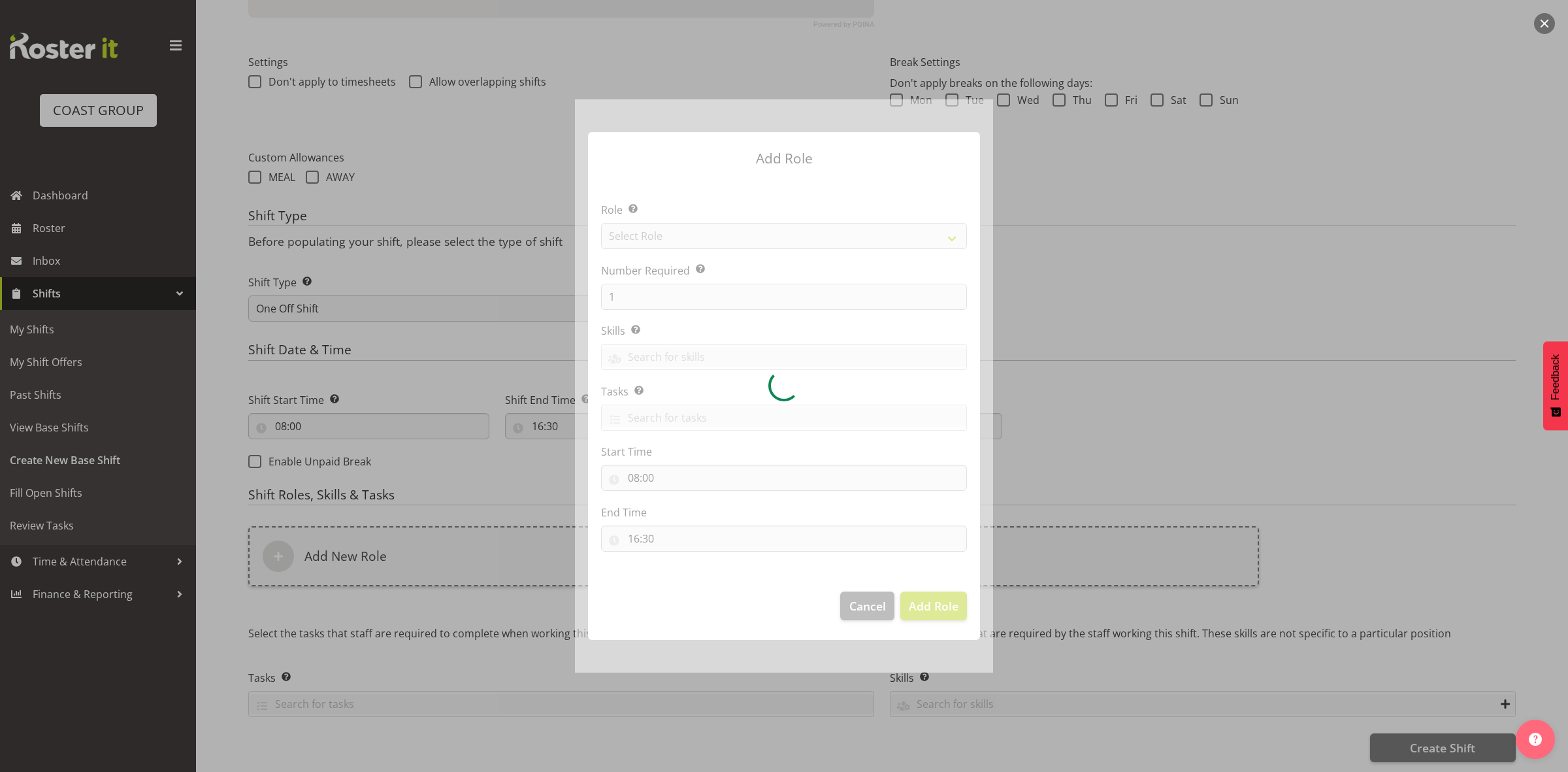
click at [701, 237] on div at bounding box center [784, 386] width 418 height 573
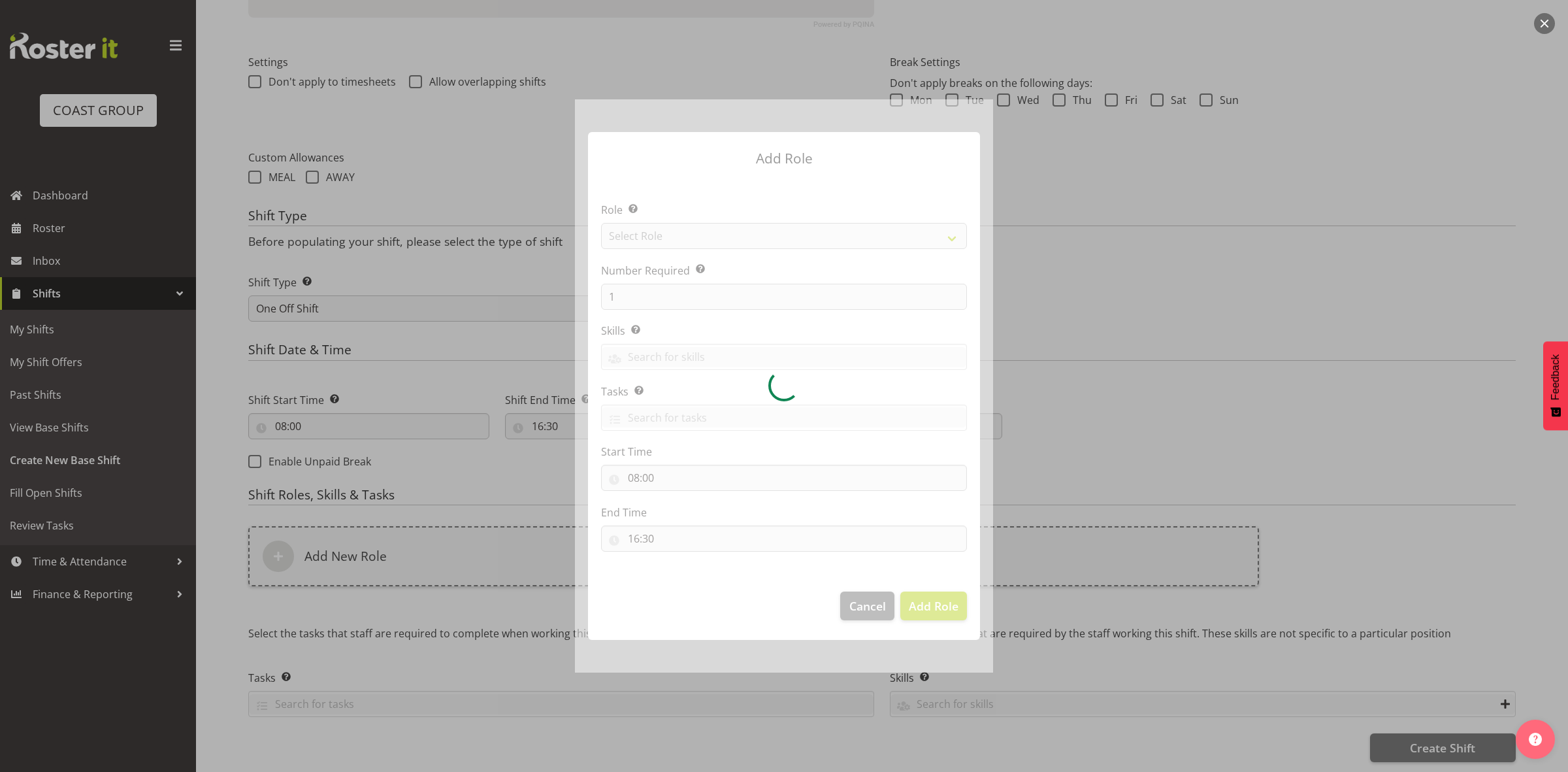
click at [701, 237] on div at bounding box center [784, 386] width 418 height 573
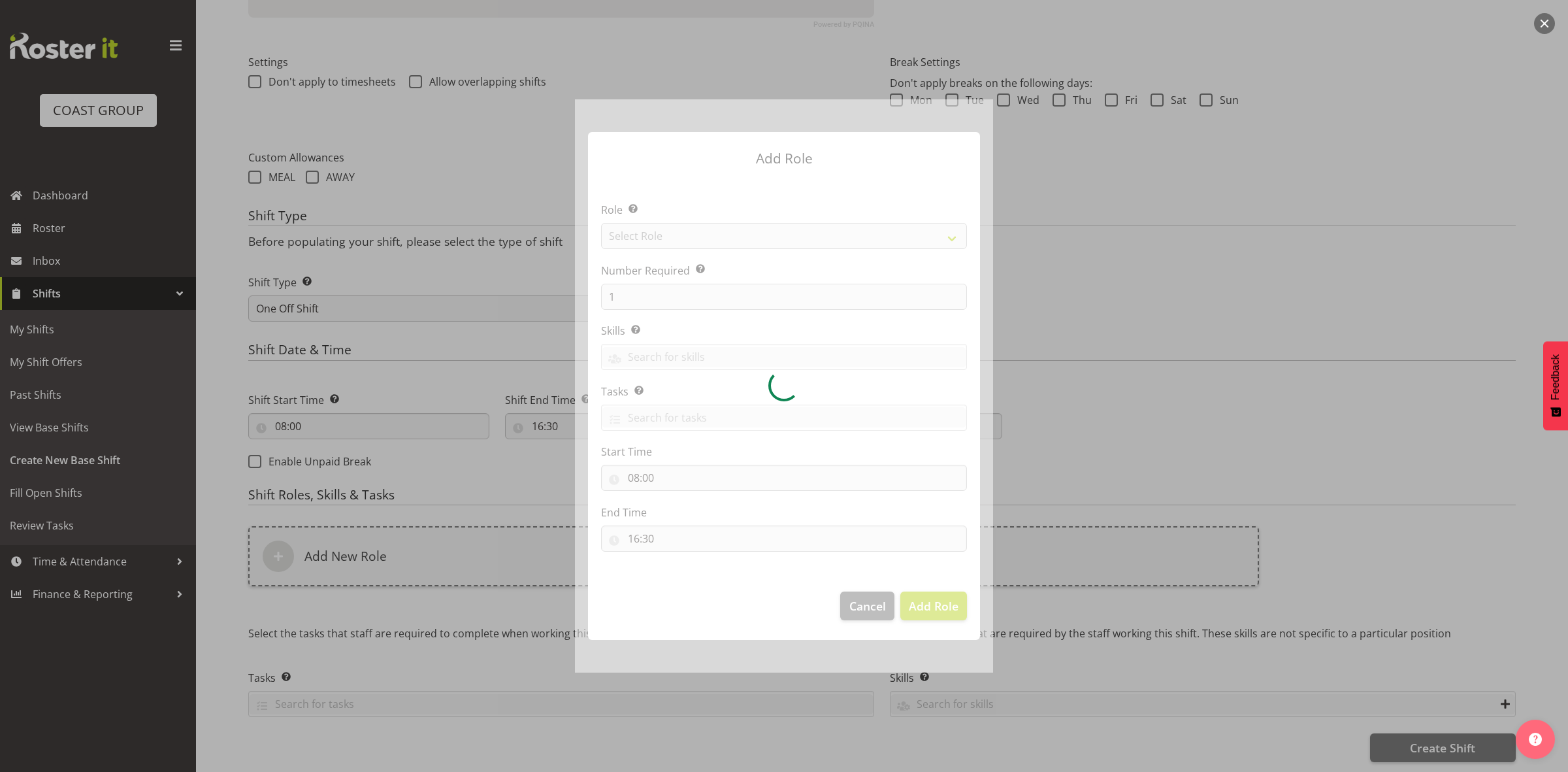
click at [701, 237] on div at bounding box center [784, 386] width 418 height 573
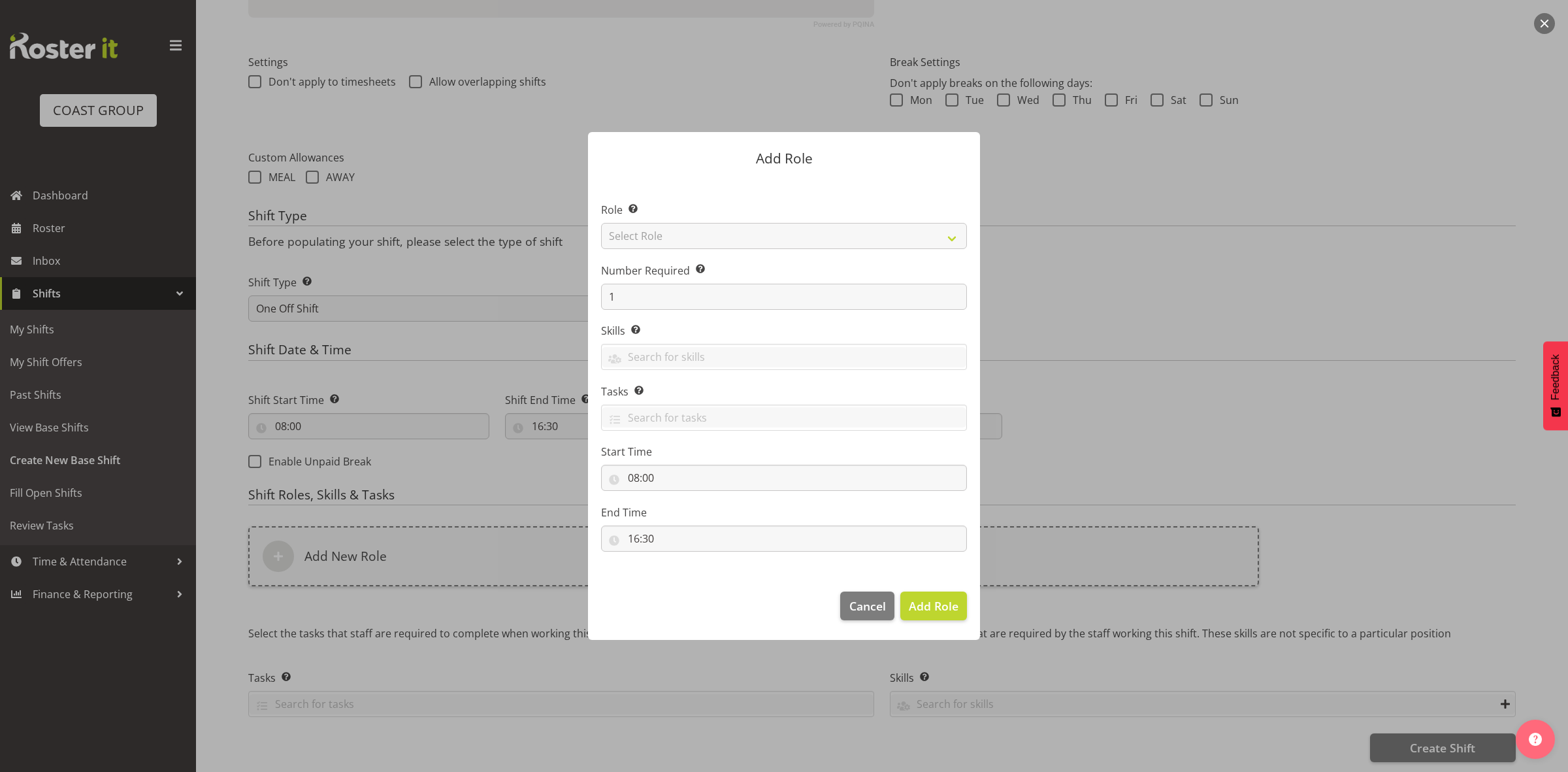
click at [701, 237] on div at bounding box center [784, 386] width 418 height 573
click at [701, 237] on select "Select Role ACCOUNT MANAGER ACCOUNT MANAGER DW ACCOUNTS AKL DIANNA VEHICLES AKL…" at bounding box center [784, 235] width 366 height 26
select select "192"
click at [601, 223] on select "Select Role ACCOUNT MANAGER ACCOUNT MANAGER DW ACCOUNTS AKL DIANNA VEHICLES AKL…" at bounding box center [784, 235] width 366 height 26
click at [655, 293] on input "1" at bounding box center [784, 296] width 366 height 26
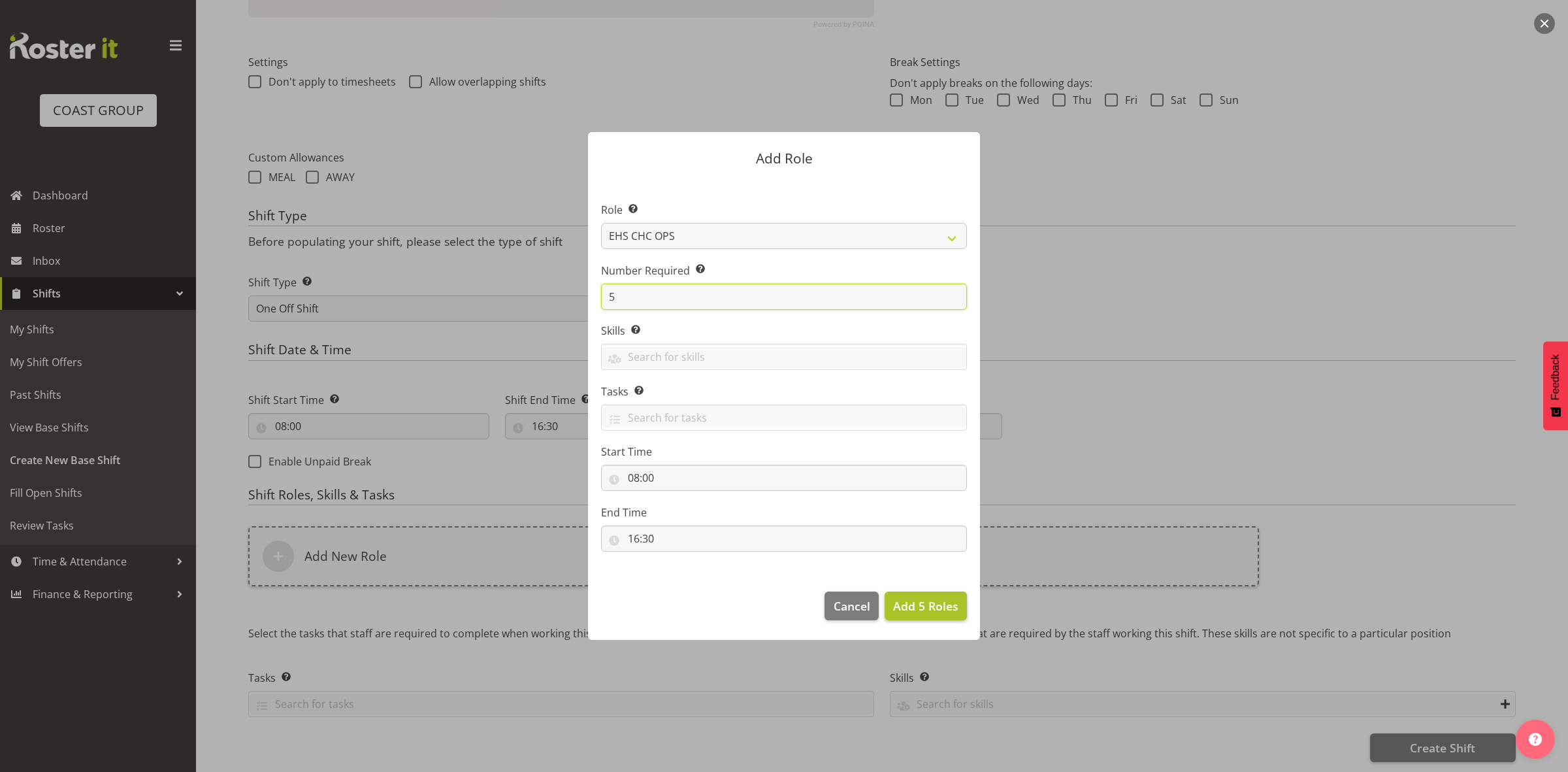
type input "5"
click at [919, 609] on span "Add 5 Roles" at bounding box center [926, 605] width 66 height 15
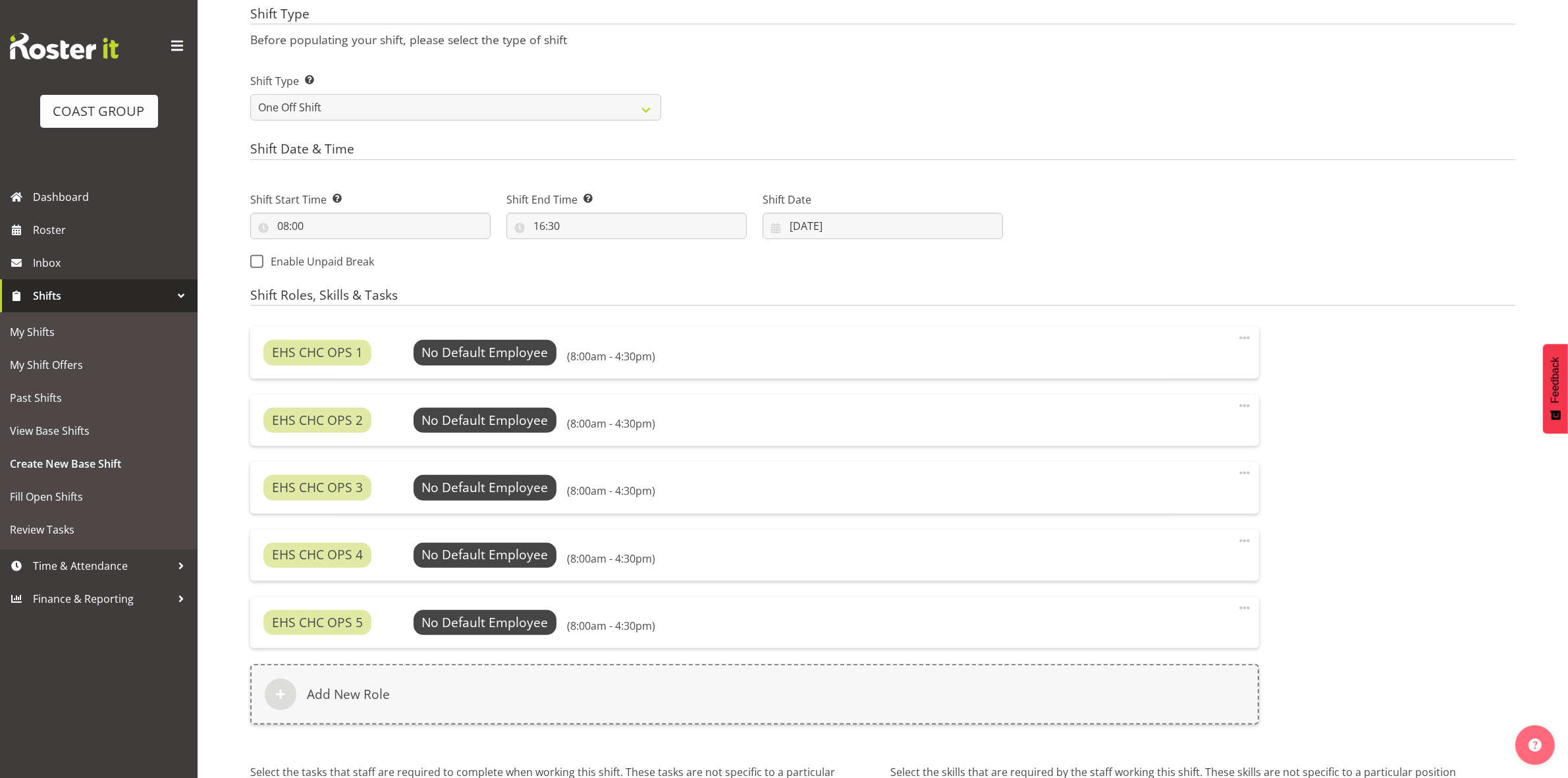
scroll to position [698, 0]
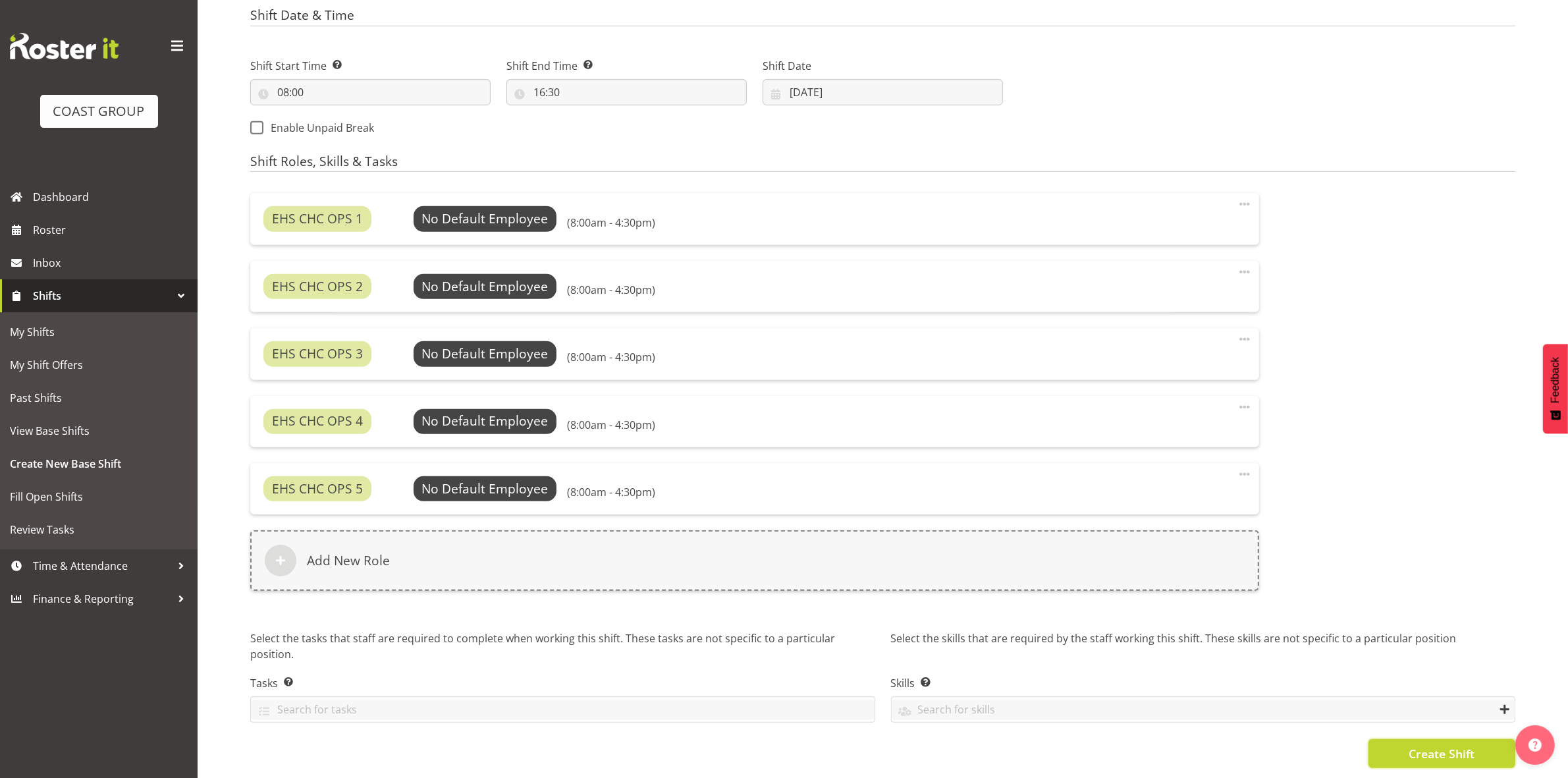
click at [1424, 746] on span "Create Shift" at bounding box center [1441, 753] width 66 height 17
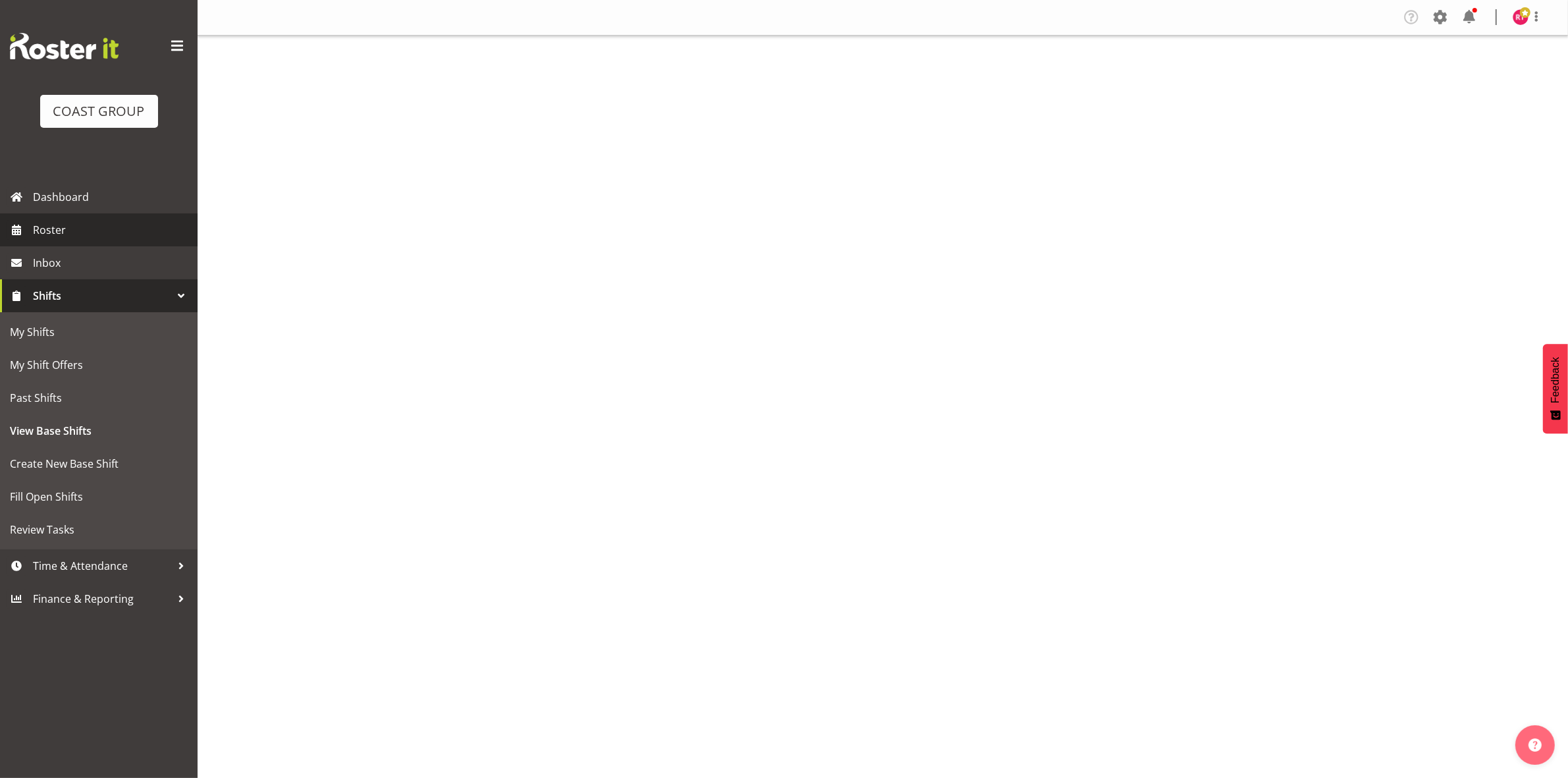
click at [84, 231] on span "Roster" at bounding box center [112, 229] width 158 height 20
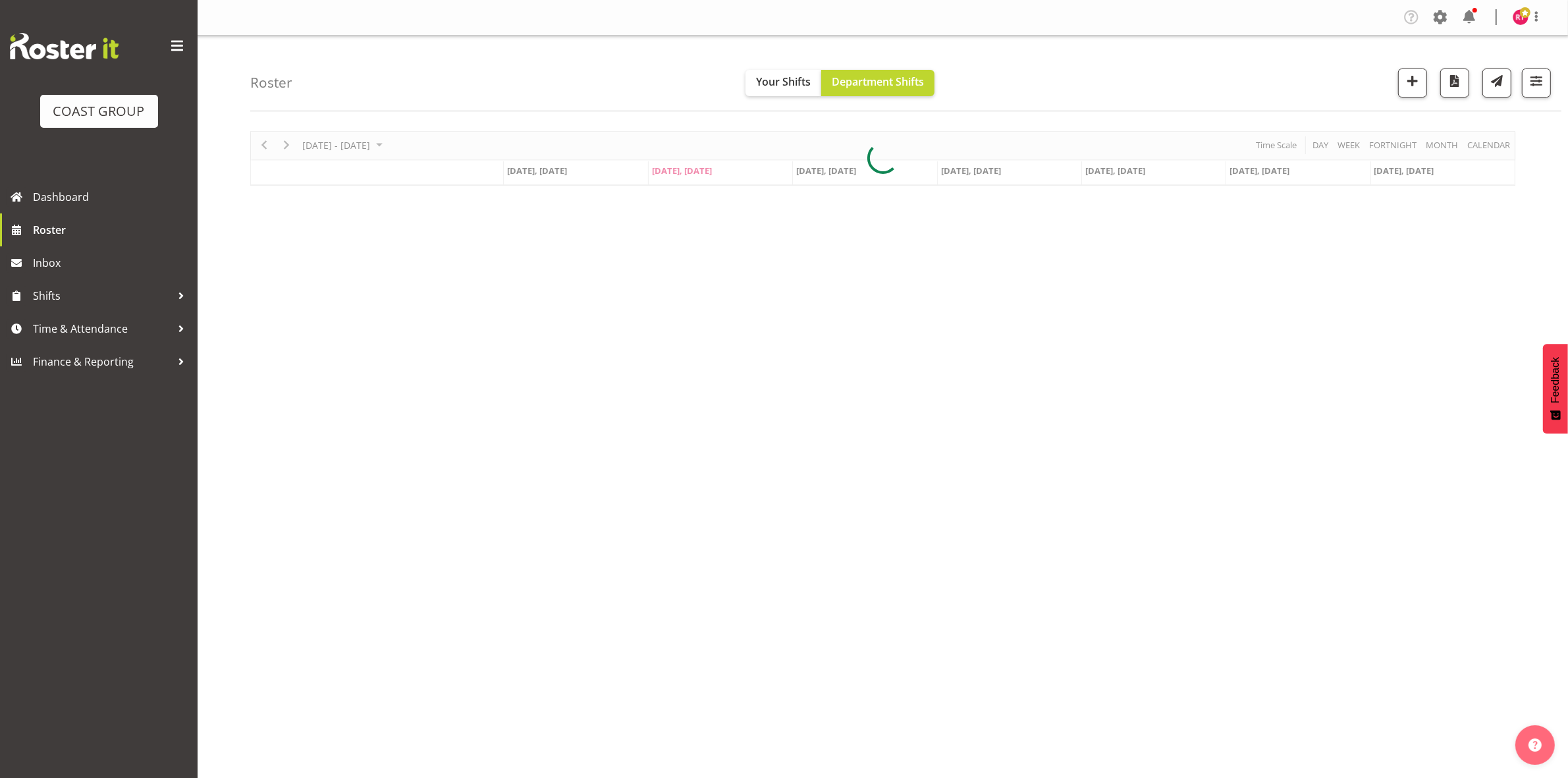
click at [1517, 83] on div at bounding box center [1531, 83] width 40 height 29
click at [1532, 83] on span "button" at bounding box center [1536, 80] width 17 height 17
click at [1530, 86] on span "button" at bounding box center [1536, 80] width 17 height 17
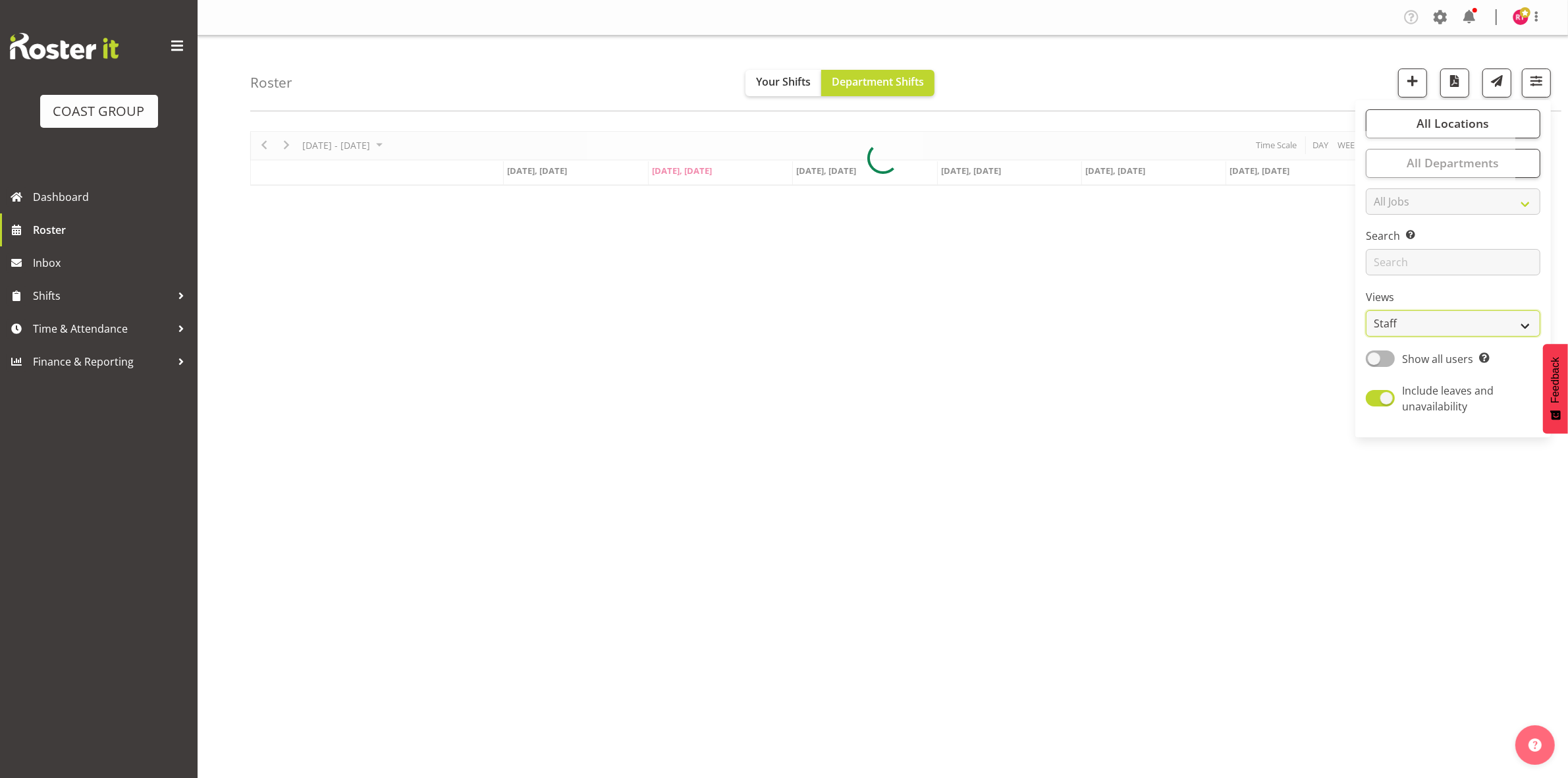
click at [1416, 315] on select "Staff Role Shift - Horizontal Shift - Vertical Staff - Location" at bounding box center [1453, 323] width 175 height 26
select select "shift"
click at [1367, 310] on select "Staff Role Shift - Horizontal Shift - Vertical Staff - Location" at bounding box center [1453, 323] width 175 height 26
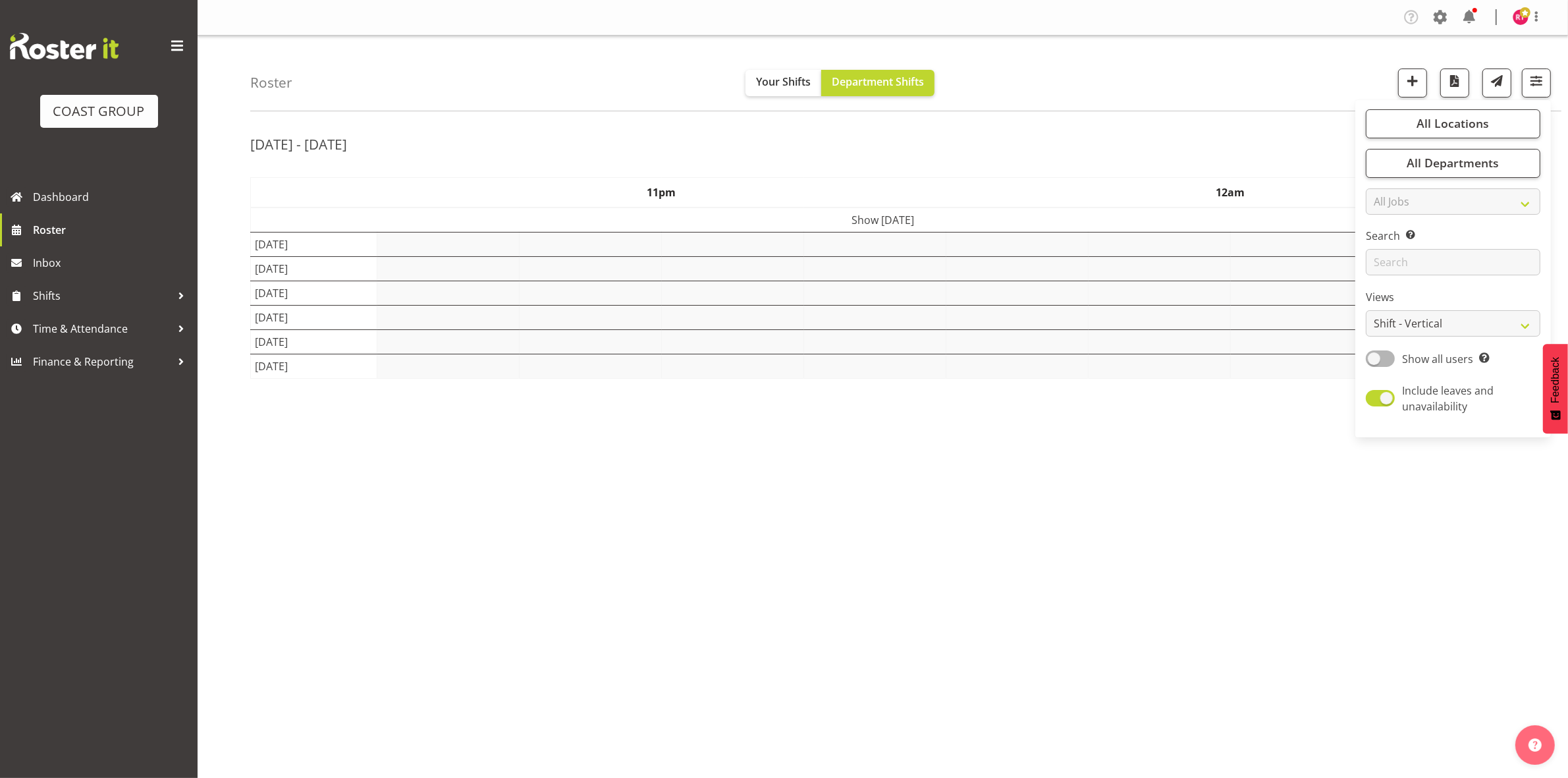
click at [1190, 136] on div "[DATE] - [DATE]" at bounding box center [882, 146] width 1265 height 30
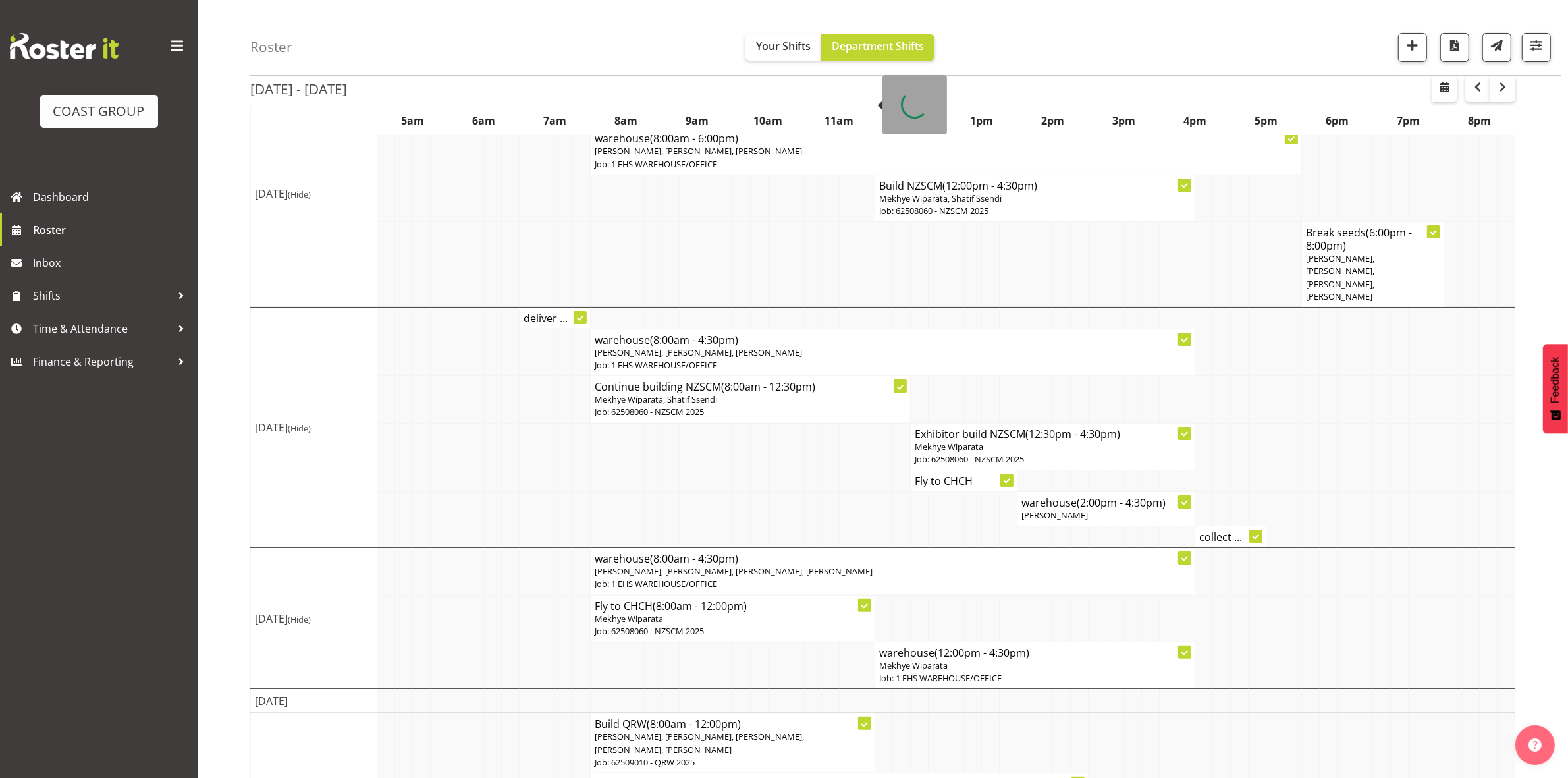
scroll to position [297, 0]
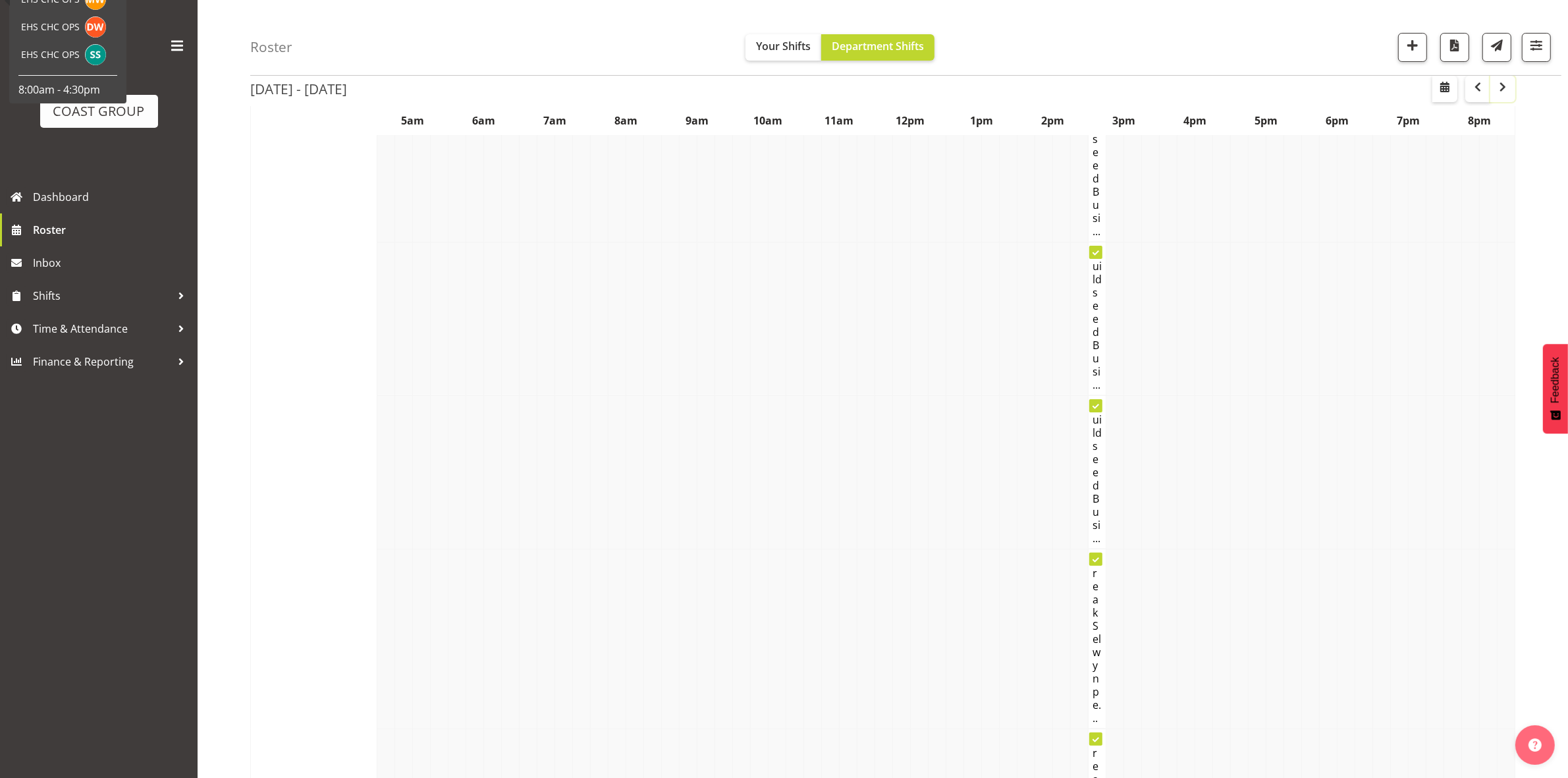
click at [1499, 89] on span "button" at bounding box center [1502, 86] width 15 height 16
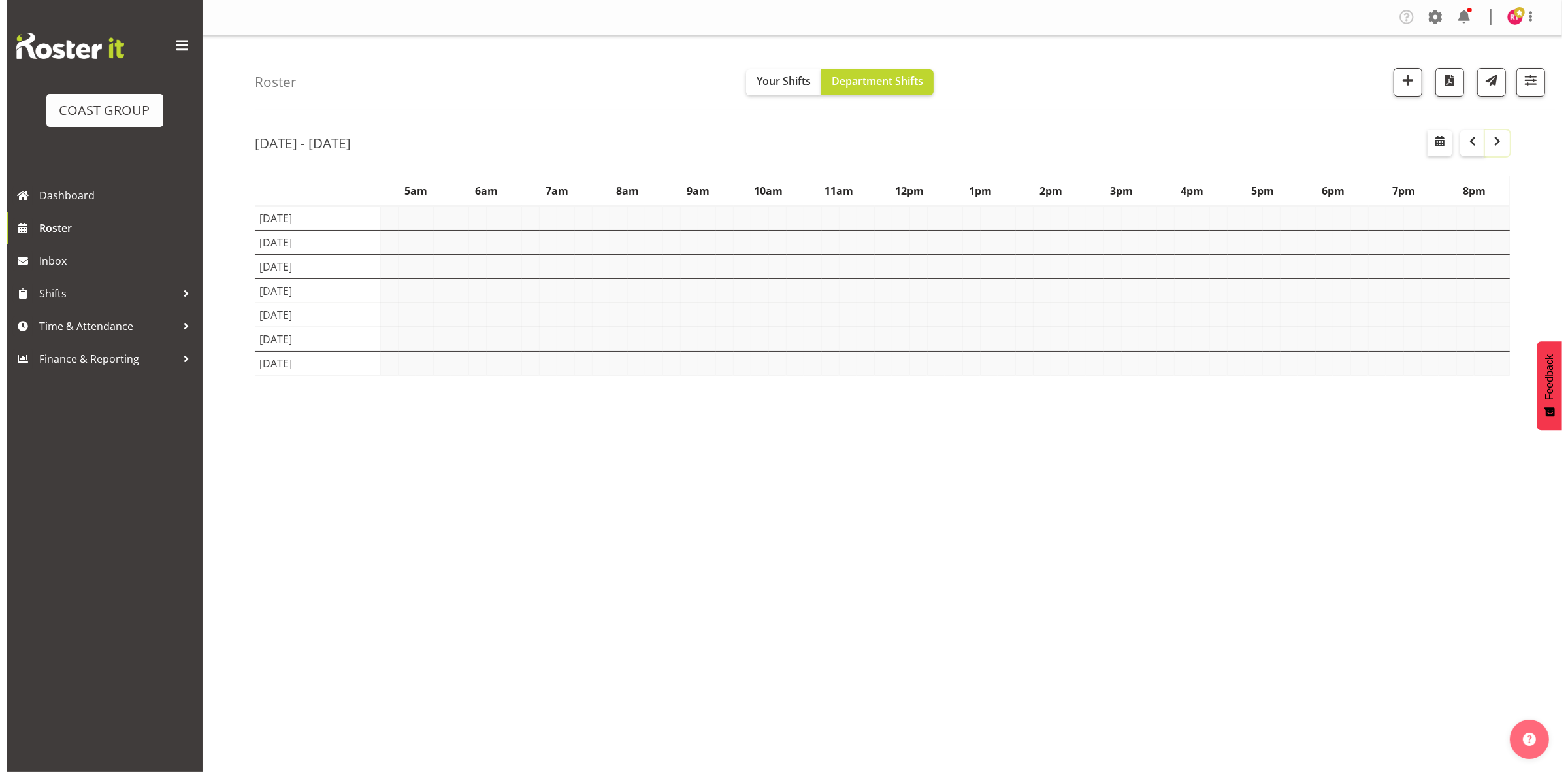
scroll to position [0, 0]
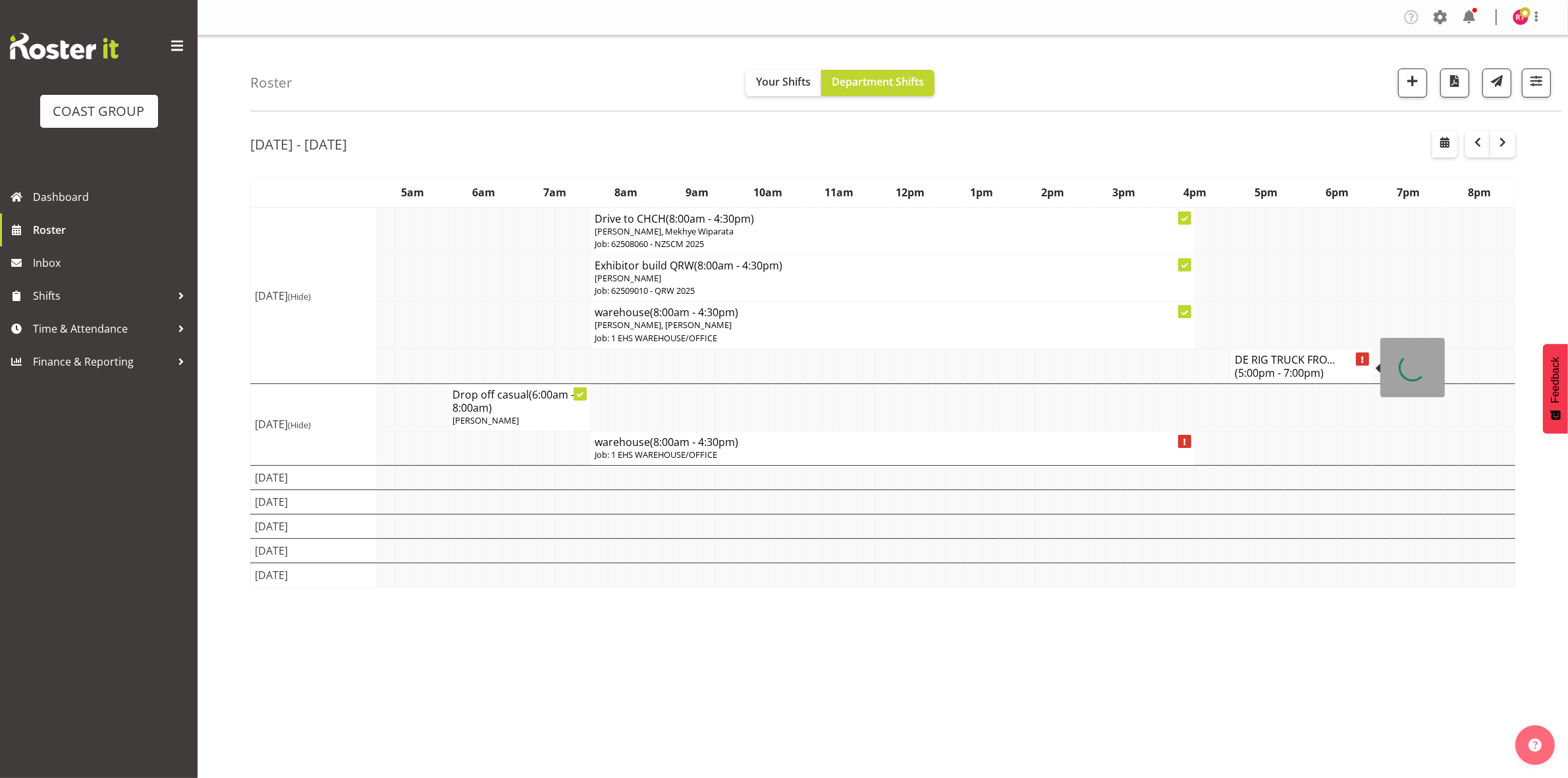
click at [1264, 364] on h4 "DE RIG TRUCK FRO... (5:00pm - 7:00pm)" at bounding box center [1301, 366] width 133 height 26
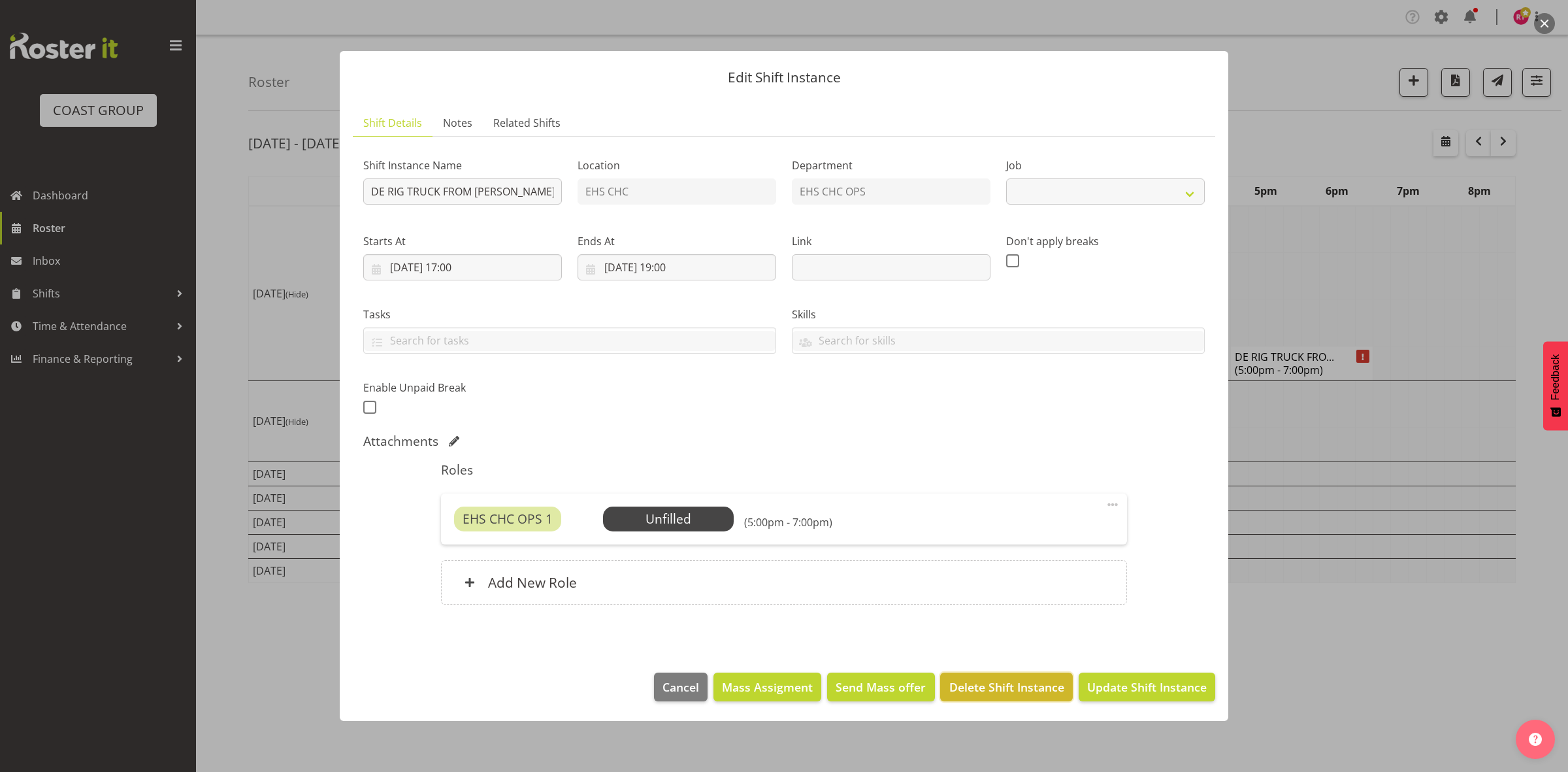
click at [1018, 690] on span "Delete Shift Instance" at bounding box center [1007, 686] width 115 height 17
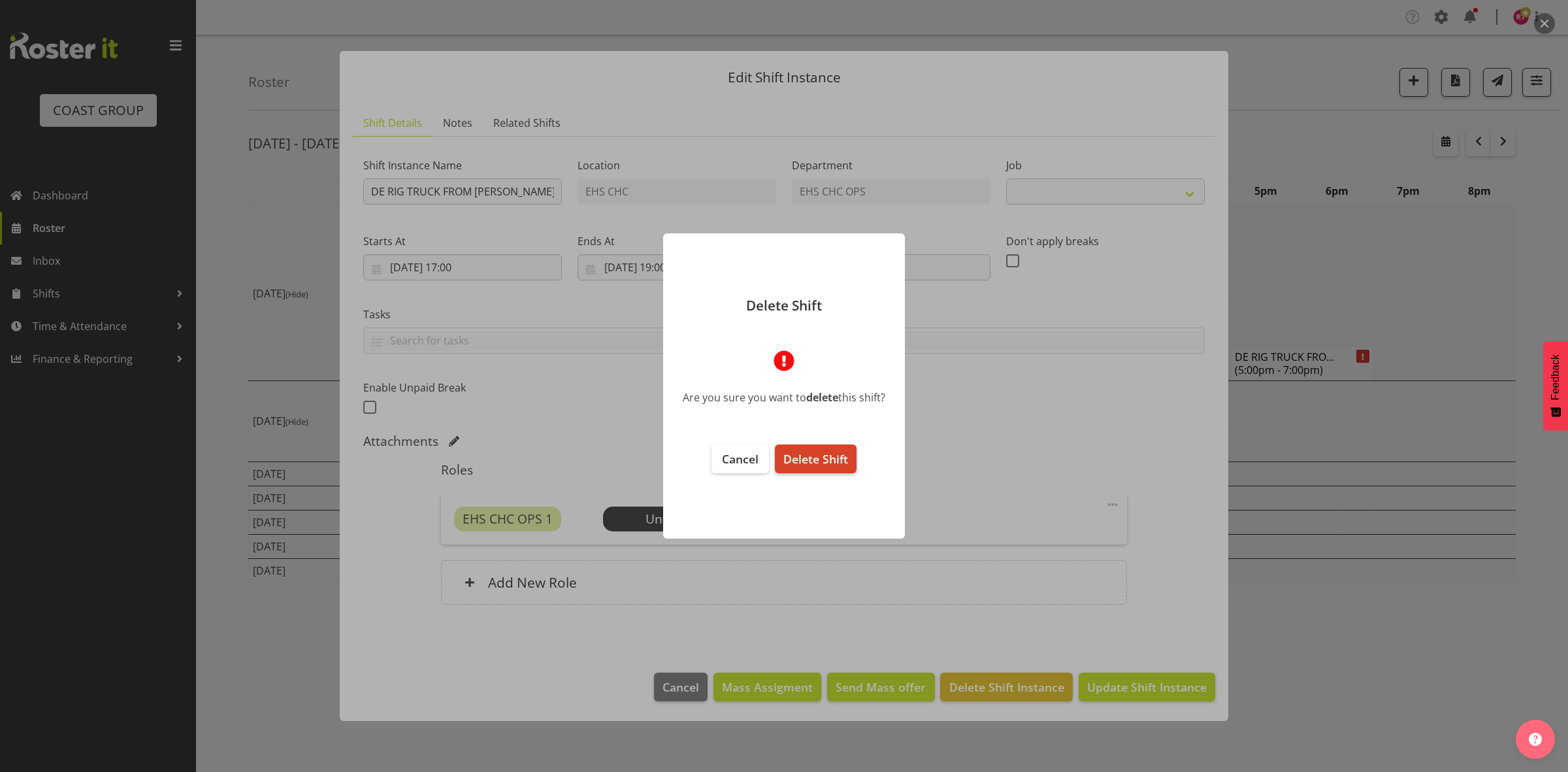
click at [816, 461] on span "Delete Shift" at bounding box center [816, 458] width 65 height 15
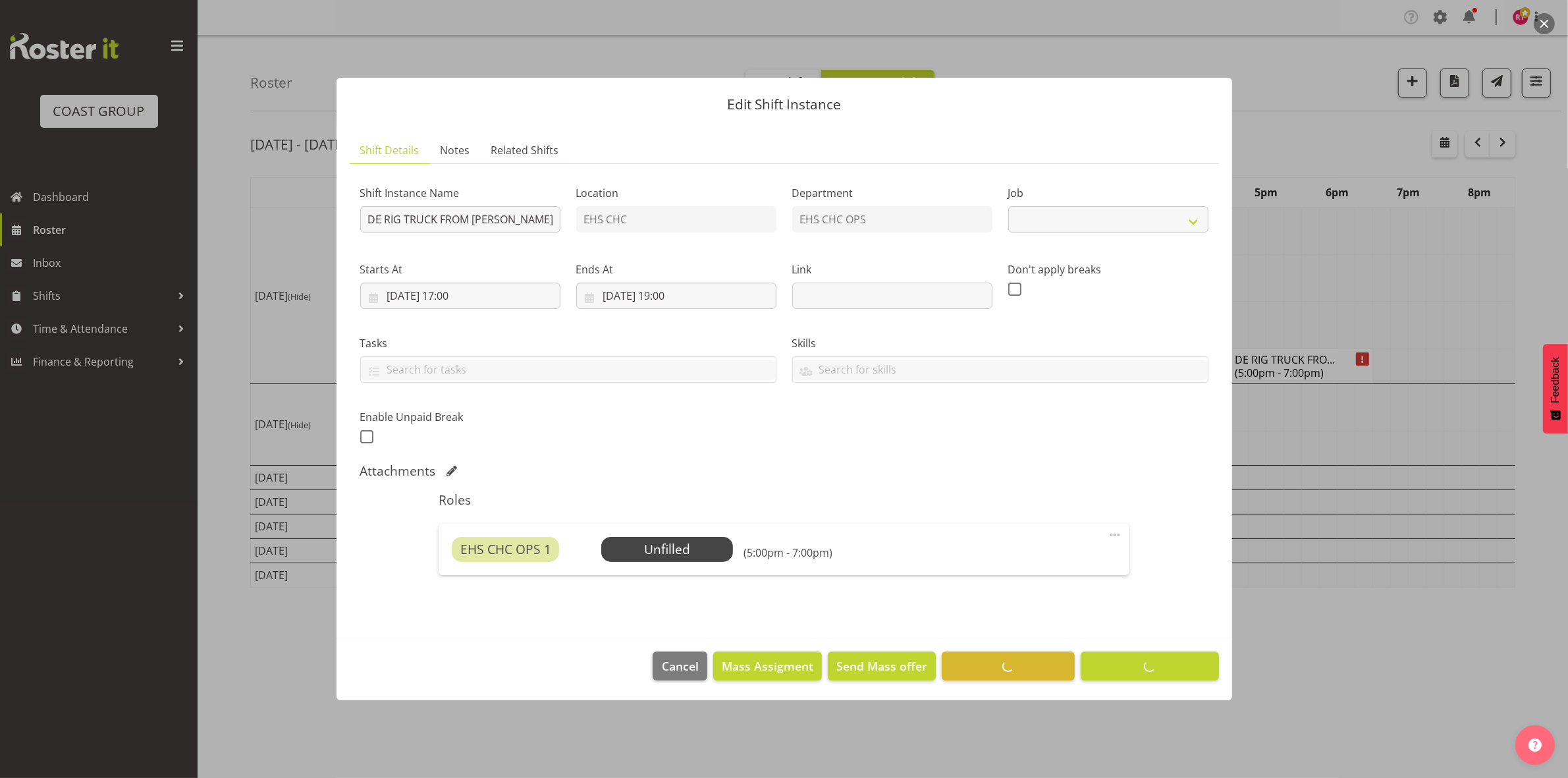
select select
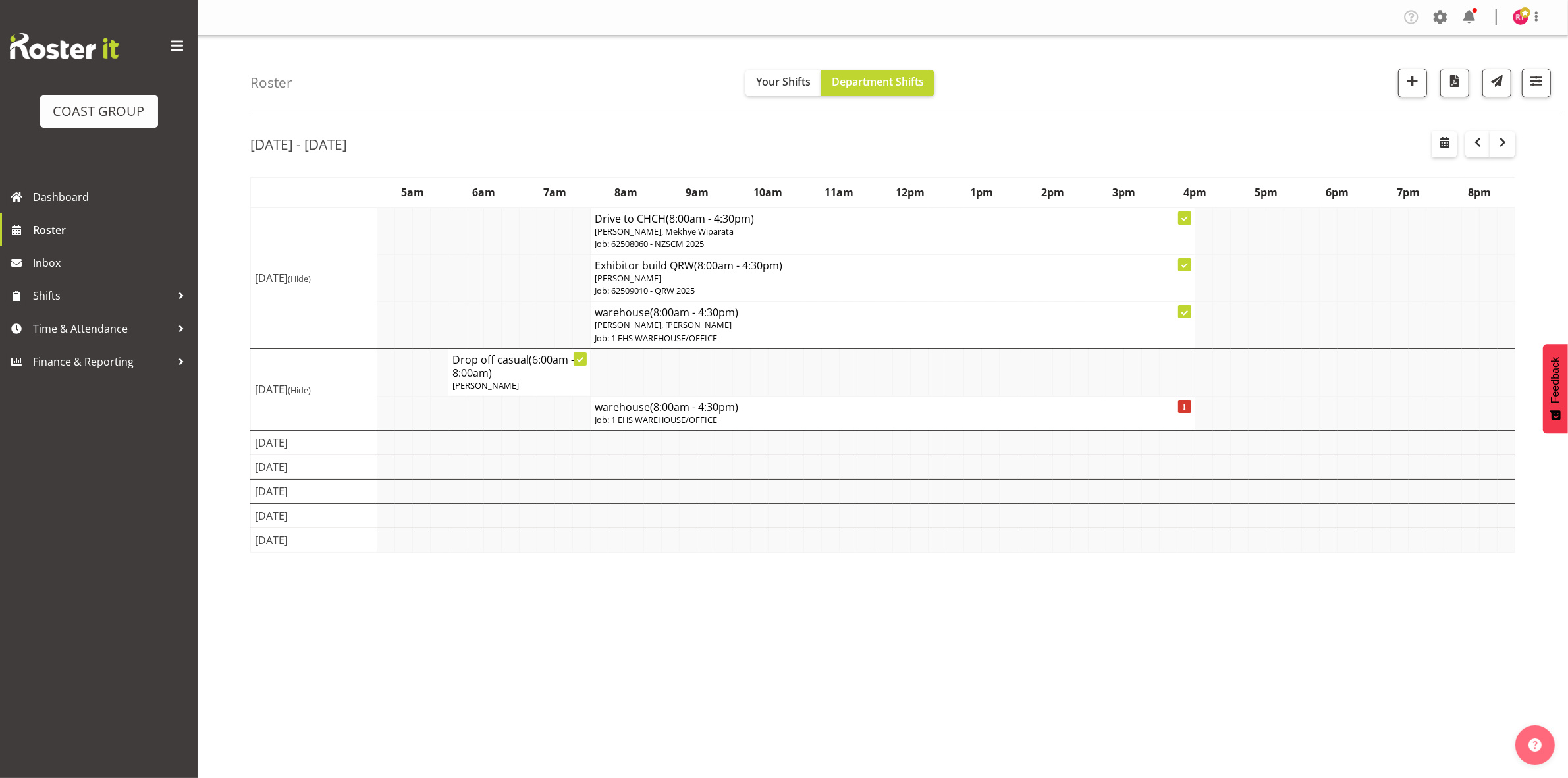
click at [835, 416] on p "Job: 1 EHS WAREHOUSE/OFFICE" at bounding box center [892, 420] width 596 height 13
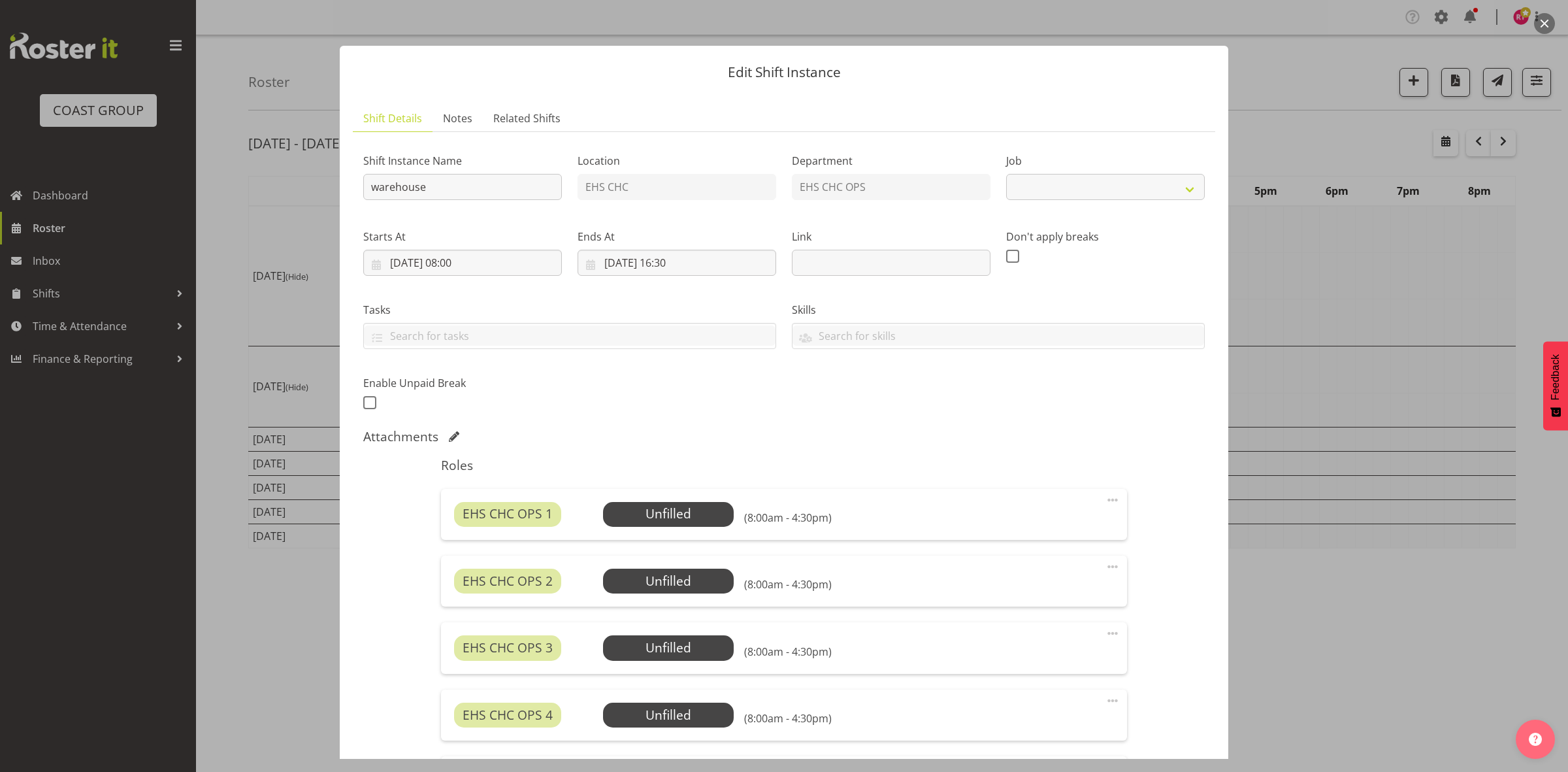
select select "69"
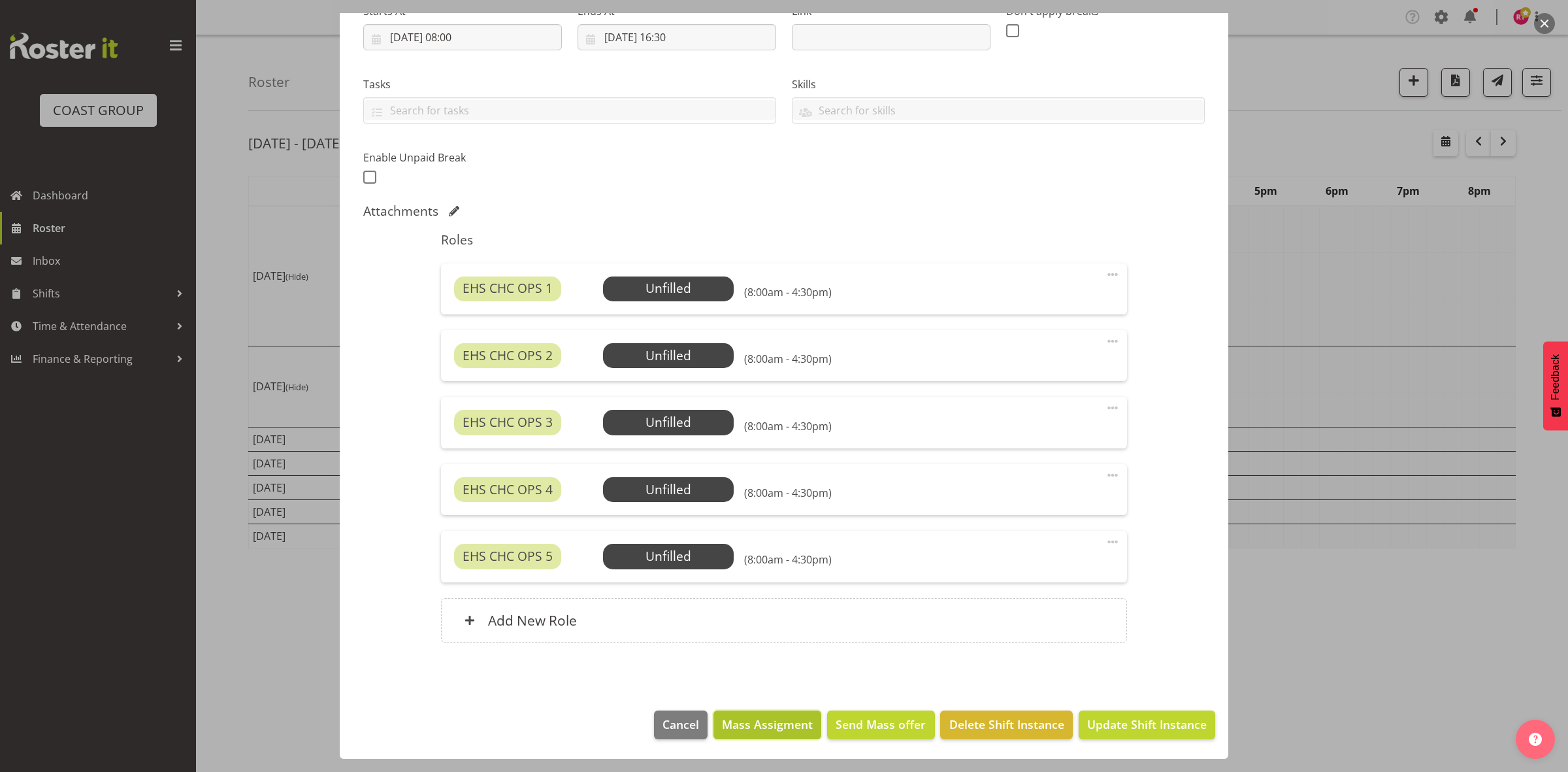
click at [768, 733] on span "Mass Assigment" at bounding box center [768, 724] width 91 height 17
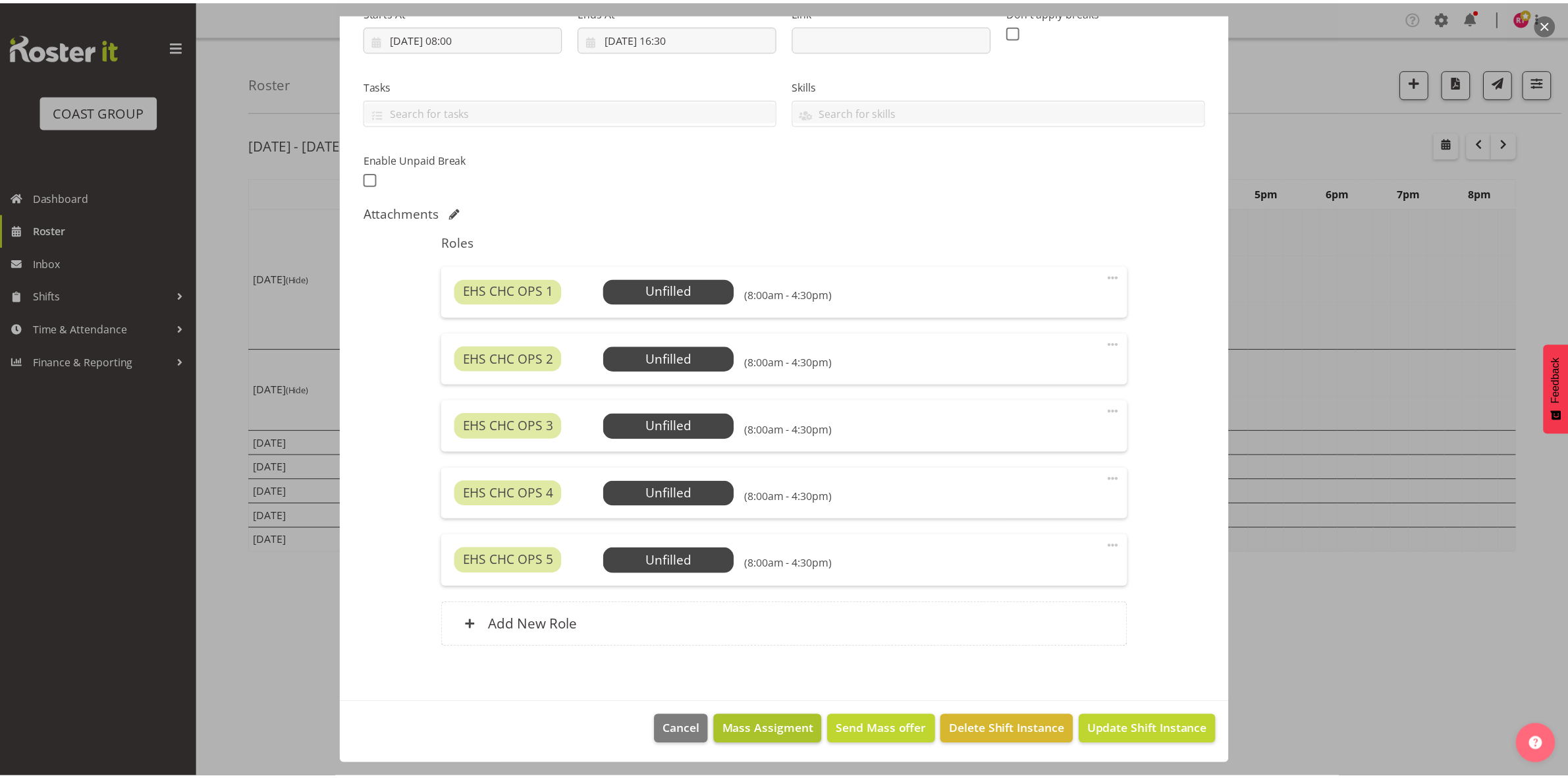
scroll to position [175, 0]
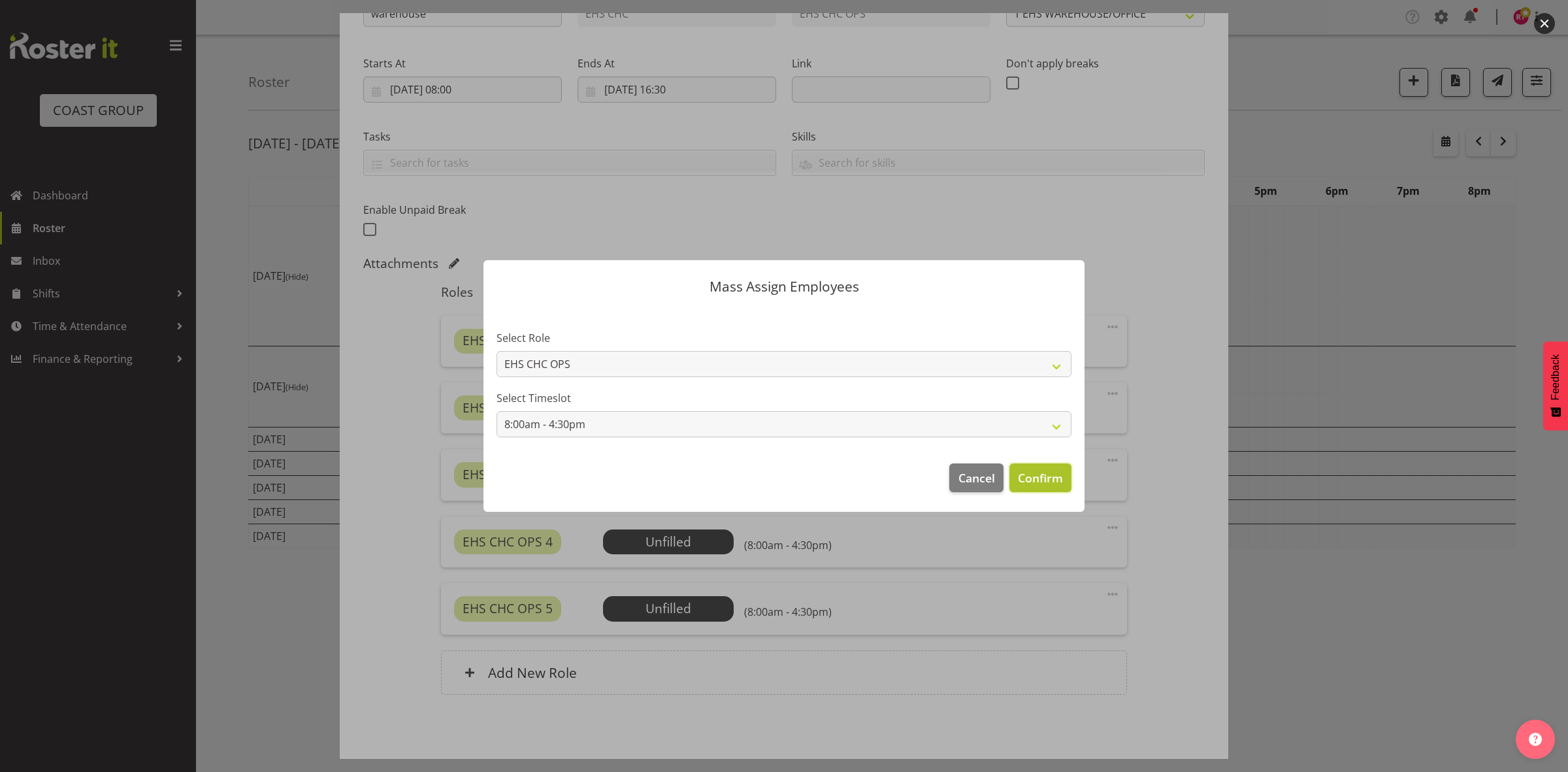
click at [1030, 480] on span "Confirm" at bounding box center [1040, 478] width 45 height 17
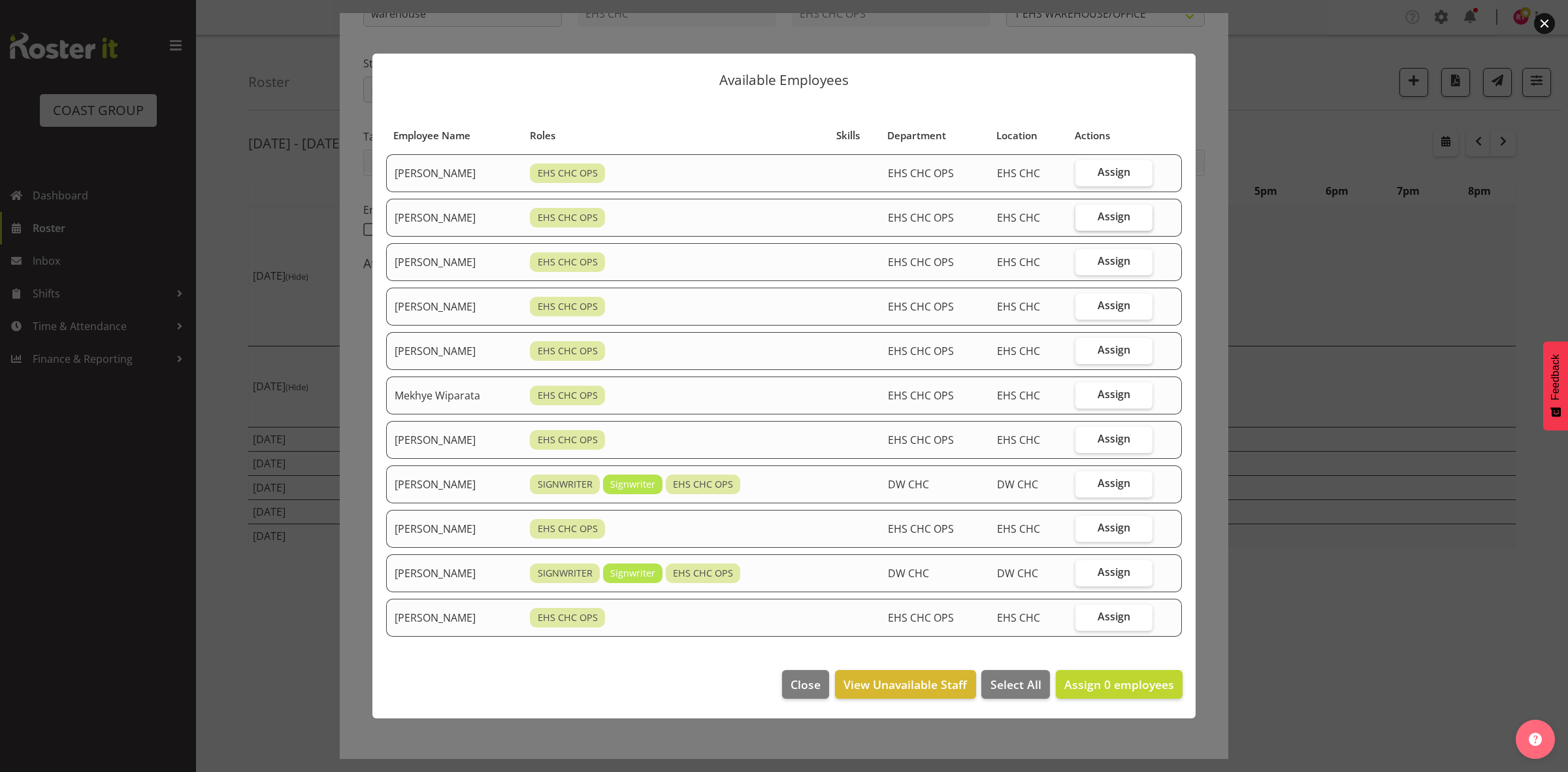
click at [1103, 214] on span "Assign" at bounding box center [1114, 217] width 33 height 13
click at [1084, 214] on input "Assign" at bounding box center [1080, 217] width 9 height 9
checkbox input "true"
click at [1114, 359] on label "Assign" at bounding box center [1114, 351] width 77 height 26
click at [1084, 355] on input "Assign" at bounding box center [1080, 350] width 9 height 9
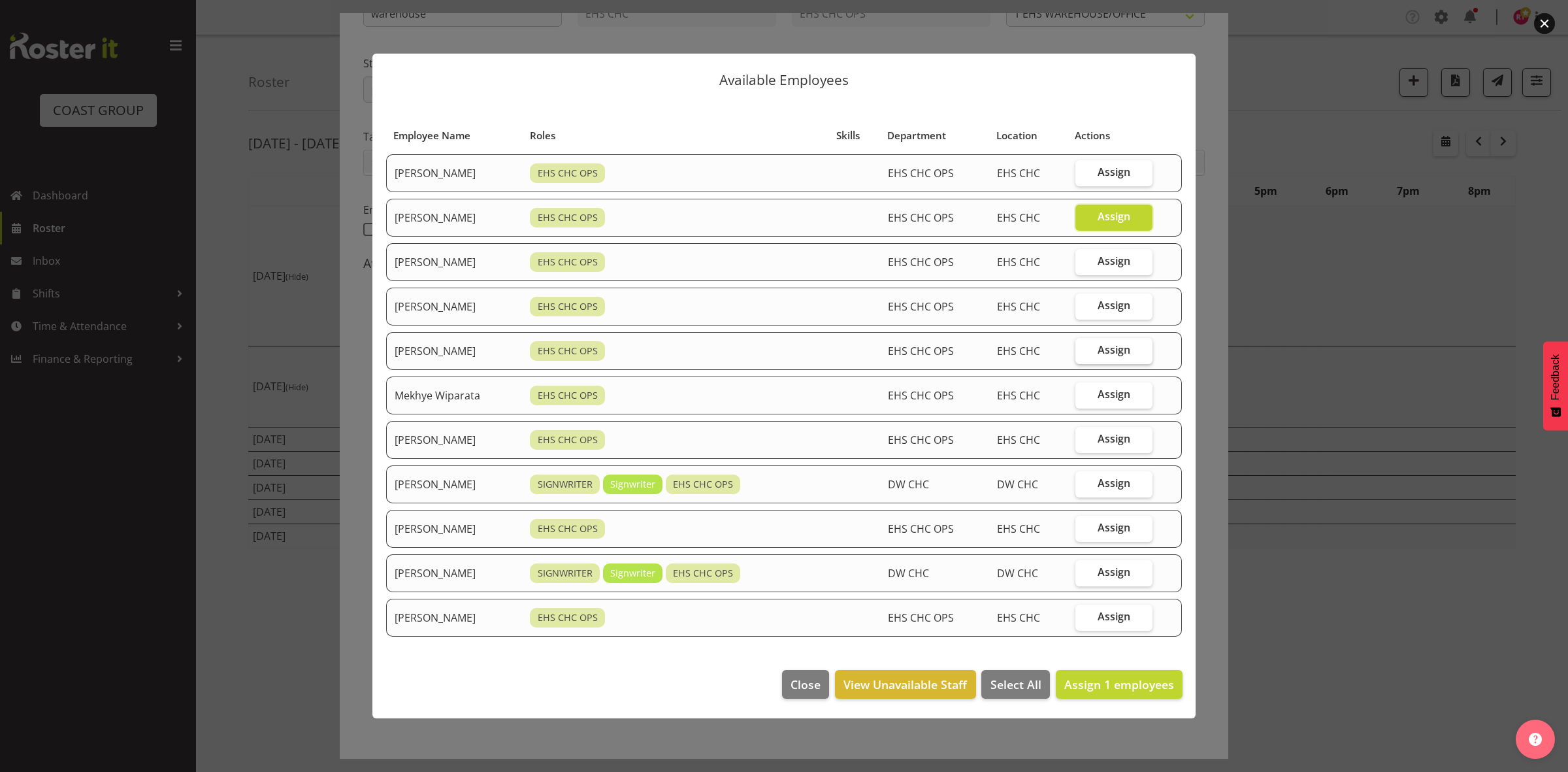
checkbox input "true"
click at [1119, 404] on label "Assign" at bounding box center [1114, 395] width 77 height 26
click at [1084, 399] on input "Assign" at bounding box center [1080, 394] width 9 height 9
checkbox input "true"
click at [1125, 448] on label "Assign" at bounding box center [1114, 440] width 77 height 26
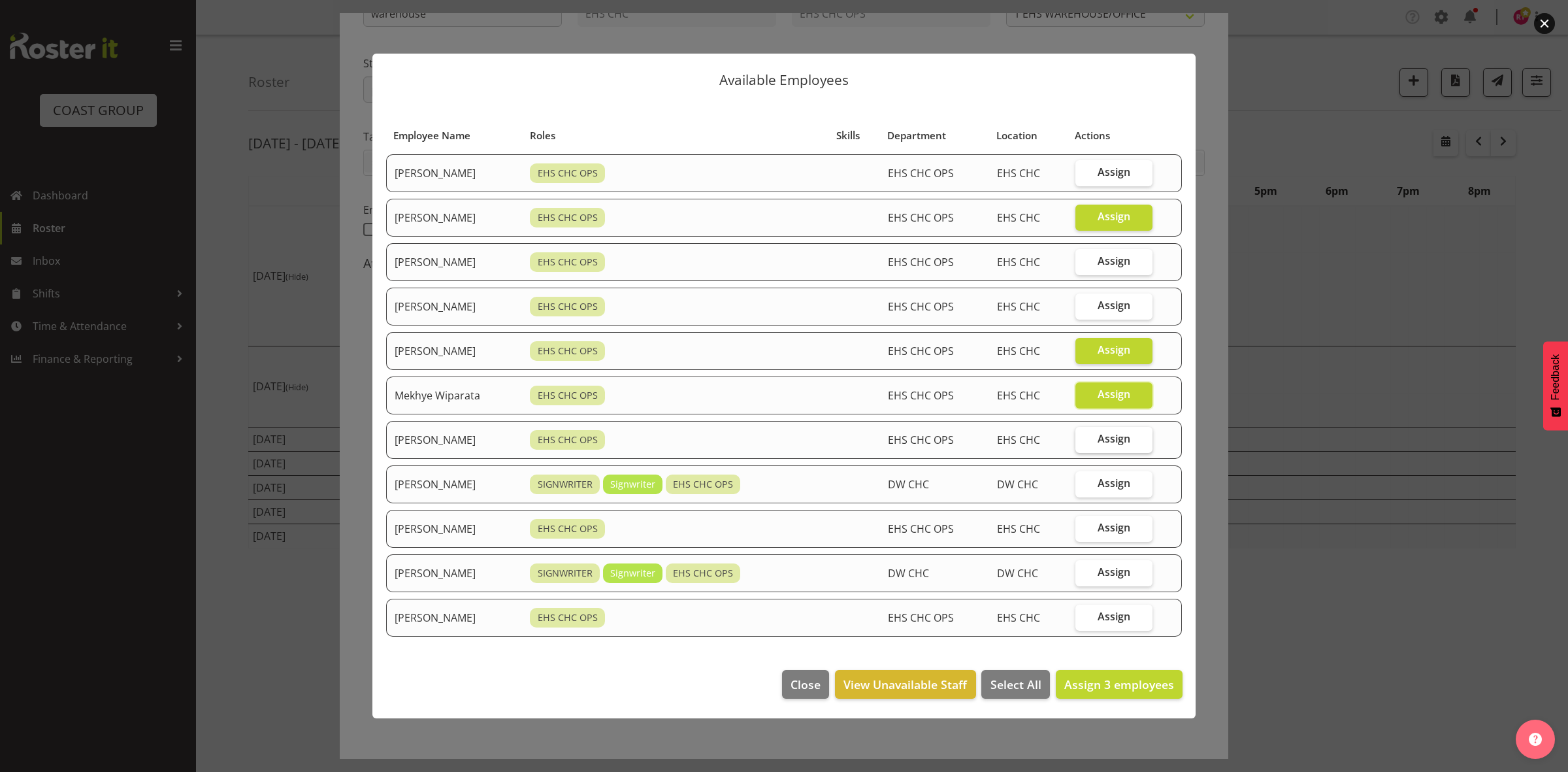
click at [1084, 444] on input "Assign" at bounding box center [1080, 439] width 9 height 9
checkbox input "true"
click at [1118, 531] on span "Assign" at bounding box center [1114, 528] width 33 height 13
click at [1084, 531] on input "Assign" at bounding box center [1080, 528] width 9 height 9
checkbox input "true"
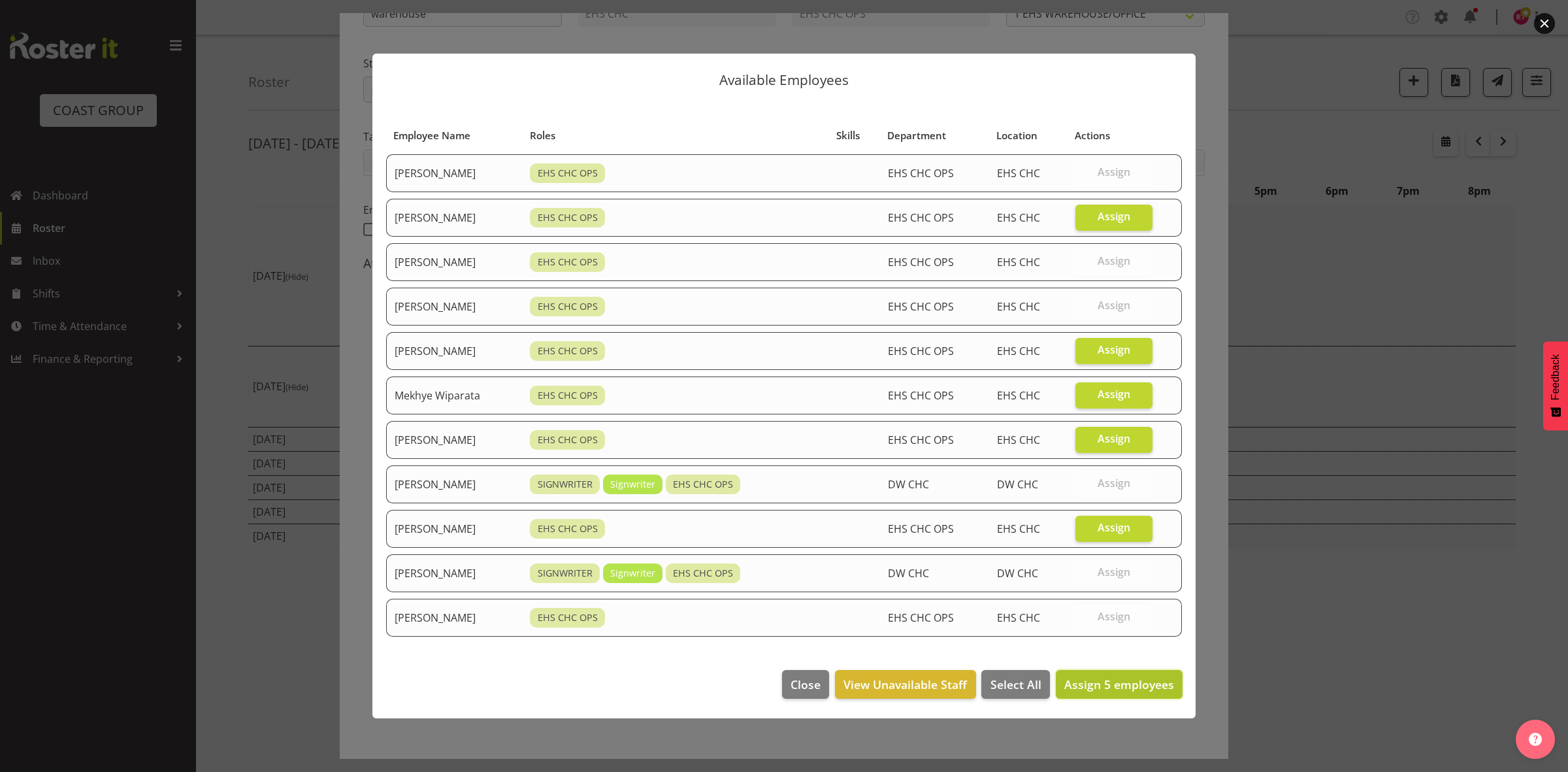
click at [1088, 680] on span "Assign 5 employees" at bounding box center [1119, 684] width 110 height 15
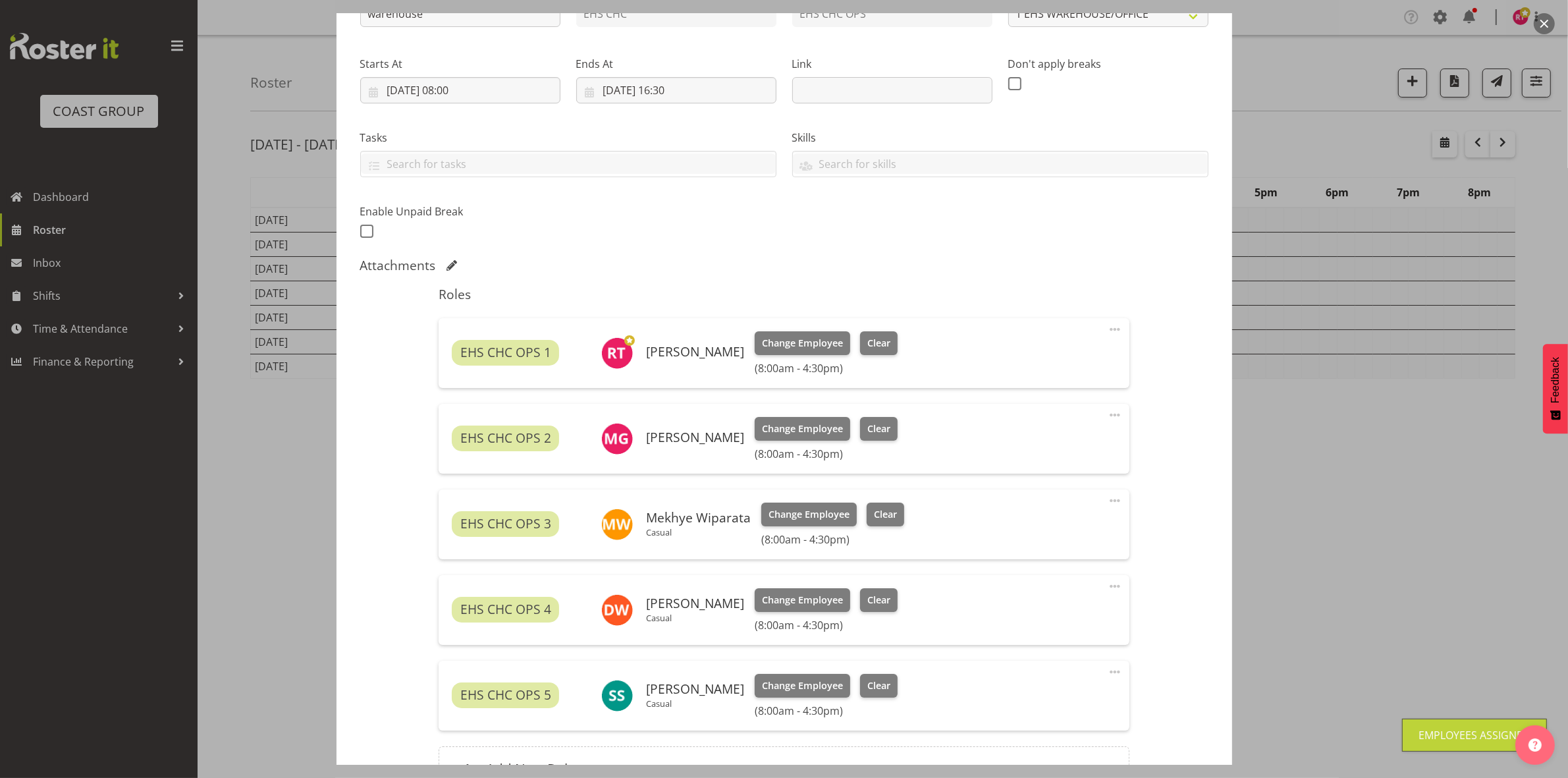
scroll to position [318, 0]
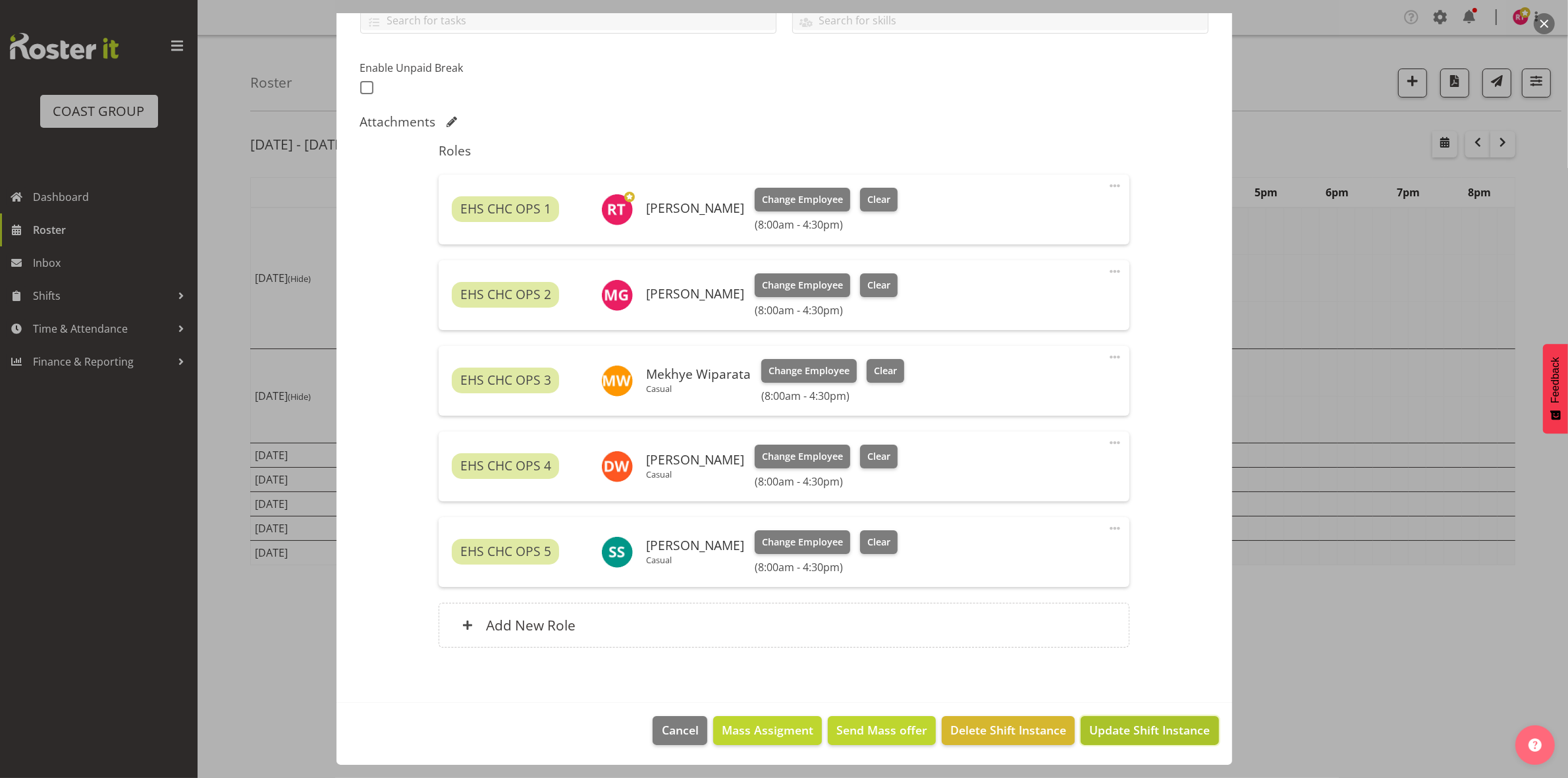
click at [1153, 729] on span "Update Shift Instance" at bounding box center [1149, 729] width 121 height 17
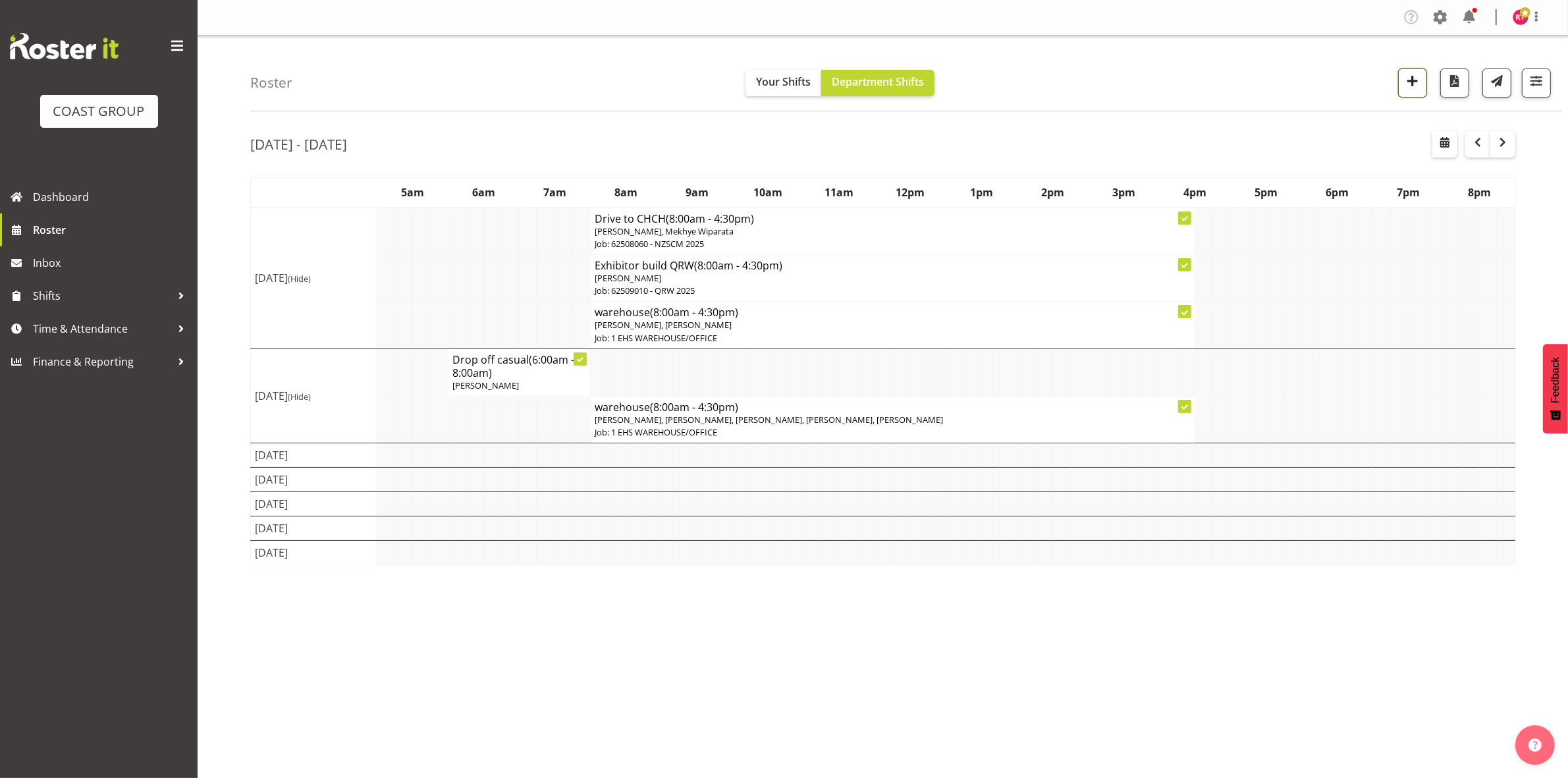
click at [1404, 81] on span "button" at bounding box center [1412, 80] width 17 height 17
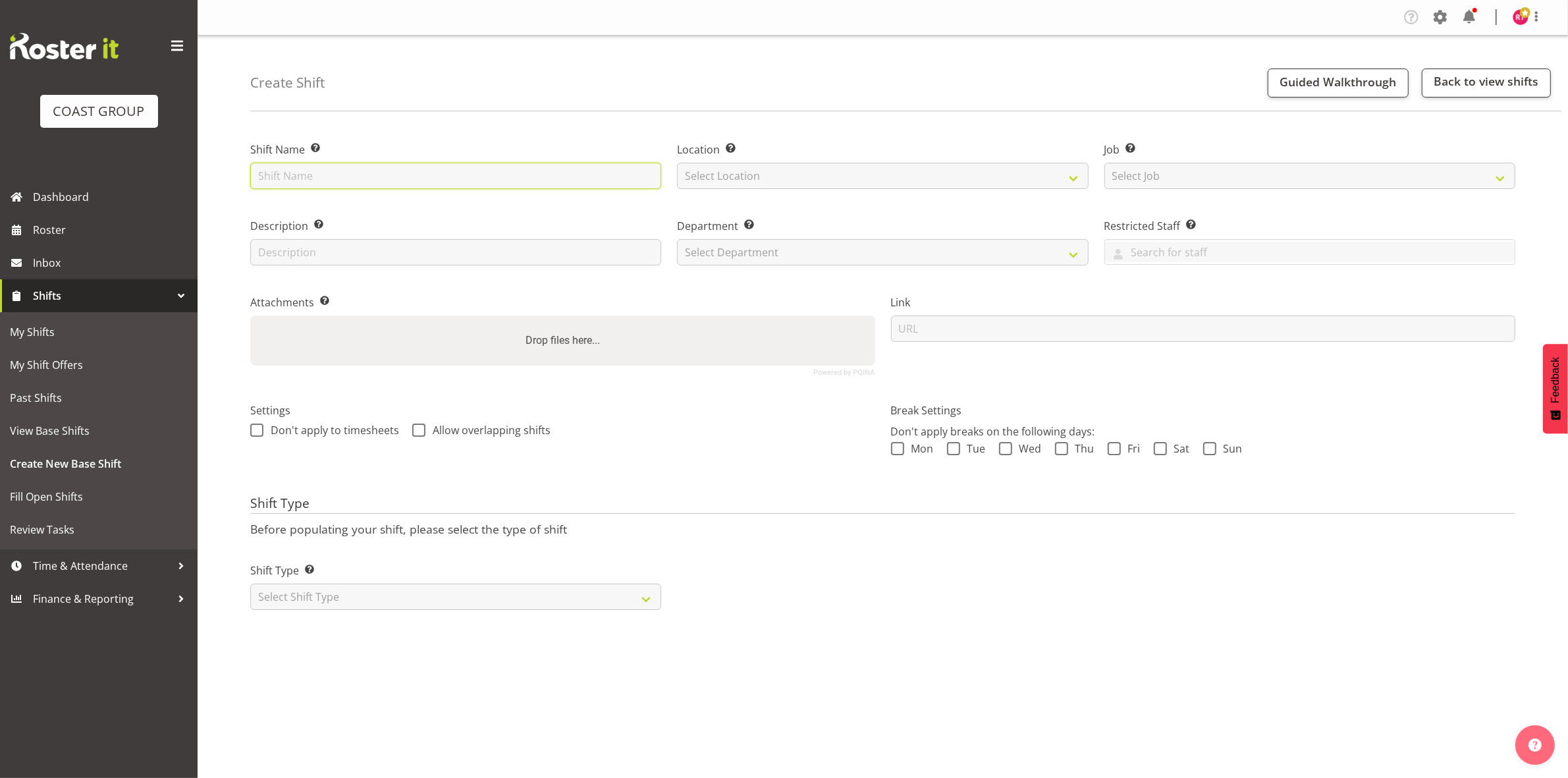
click at [521, 181] on input "text" at bounding box center [456, 175] width 411 height 26
type input "collect casual"
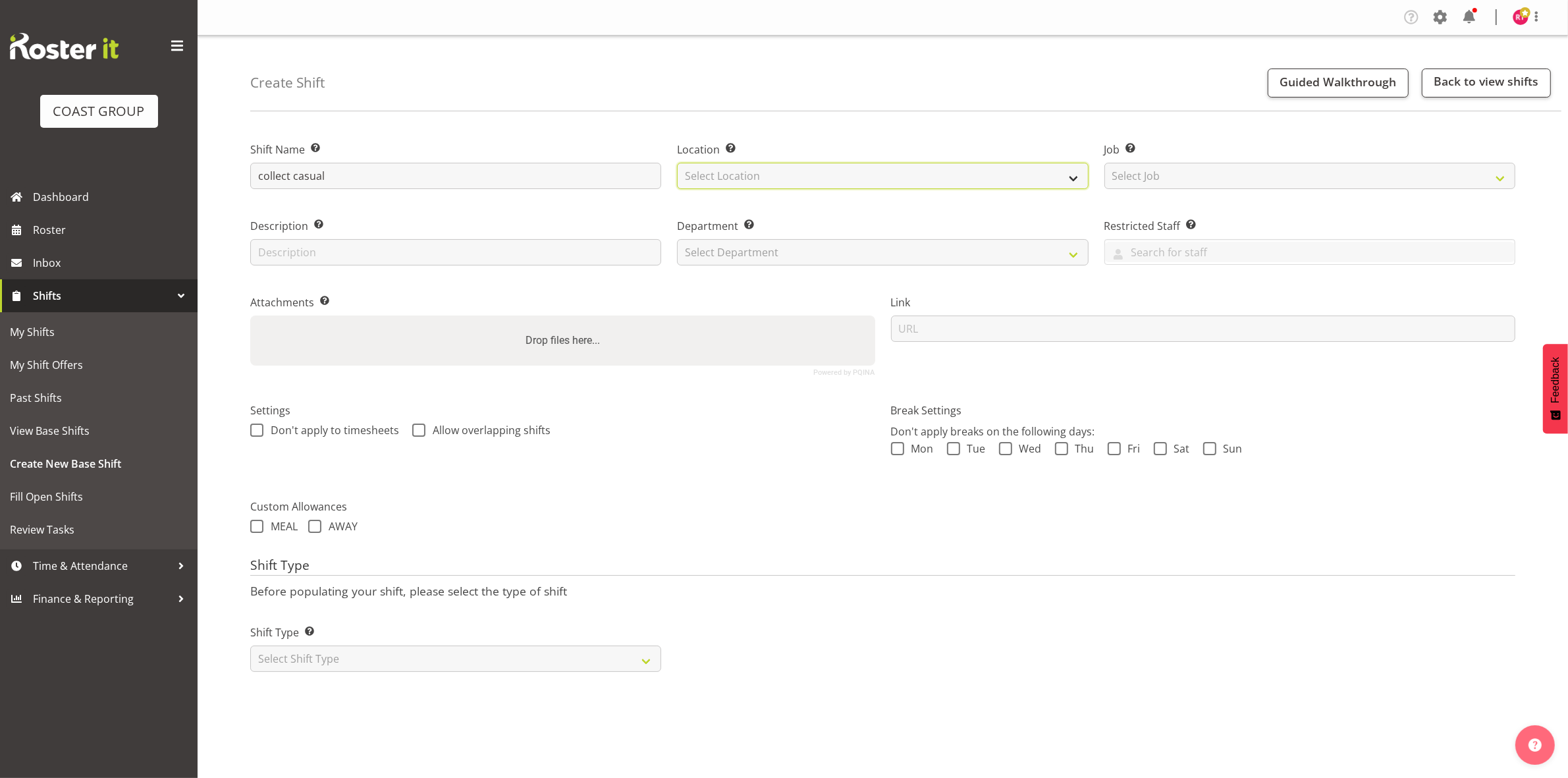
click at [732, 173] on select "Select Location EHS CHC" at bounding box center [883, 175] width 411 height 26
select select "107"
click at [677, 162] on select "Select Location EHS CHC" at bounding box center [883, 175] width 411 height 26
click at [1307, 162] on select "Select Job Create new job 1 Carlton Events 1 [PERSON_NAME][GEOGRAPHIC_DATA] 1 […" at bounding box center [1310, 175] width 411 height 26
select select "8689"
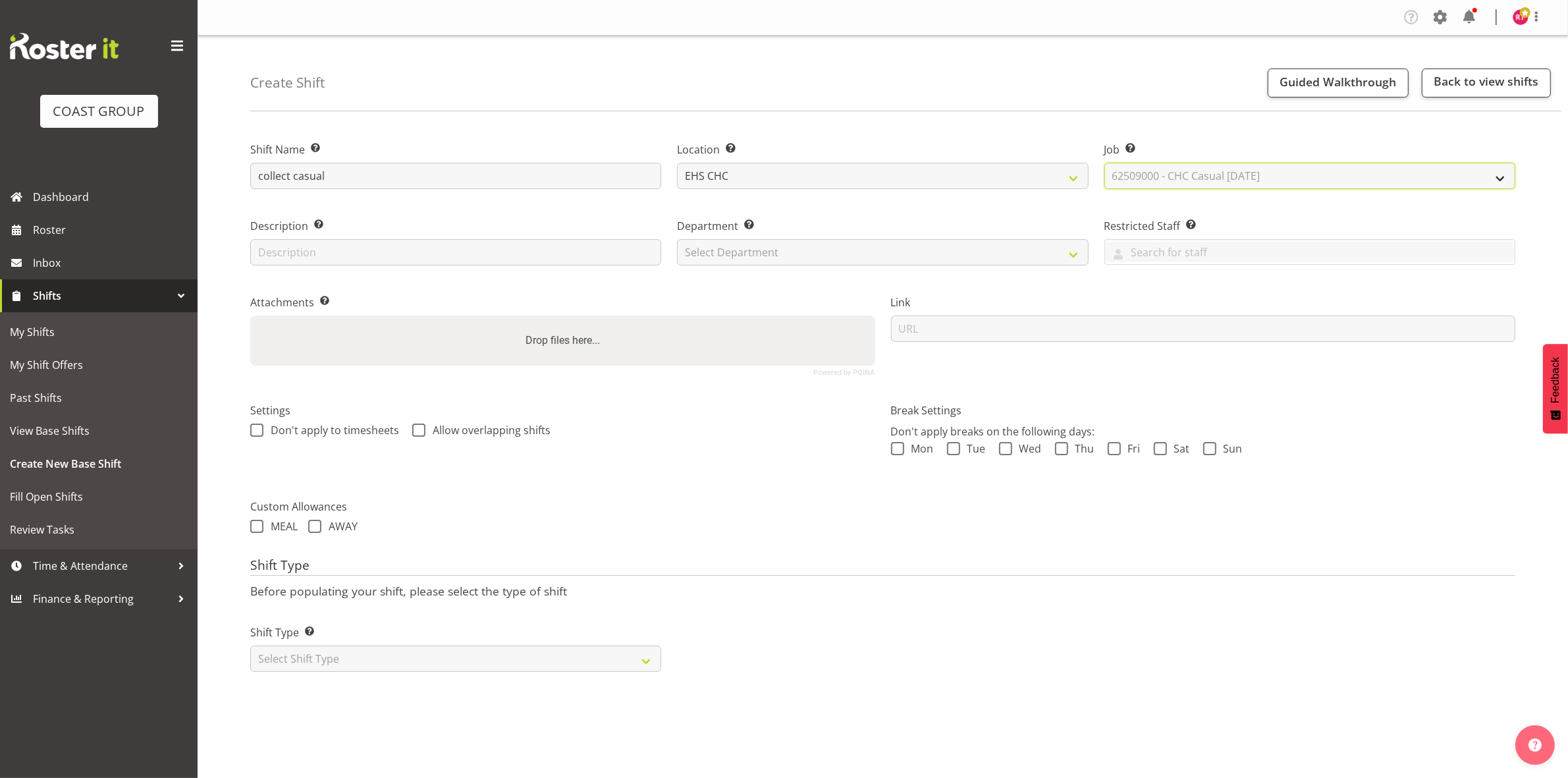
click at [1104, 162] on select "Select Job Create new job 1 Carlton Events 1 [PERSON_NAME][GEOGRAPHIC_DATA] 1 […" at bounding box center [1310, 175] width 411 height 26
click at [824, 241] on select "Select Department EHS CHC OPS" at bounding box center [883, 252] width 411 height 26
select select "41"
click at [677, 239] on select "Select Department EHS CHC OPS" at bounding box center [883, 252] width 411 height 26
drag, startPoint x: 504, startPoint y: 660, endPoint x: 499, endPoint y: 665, distance: 7.1
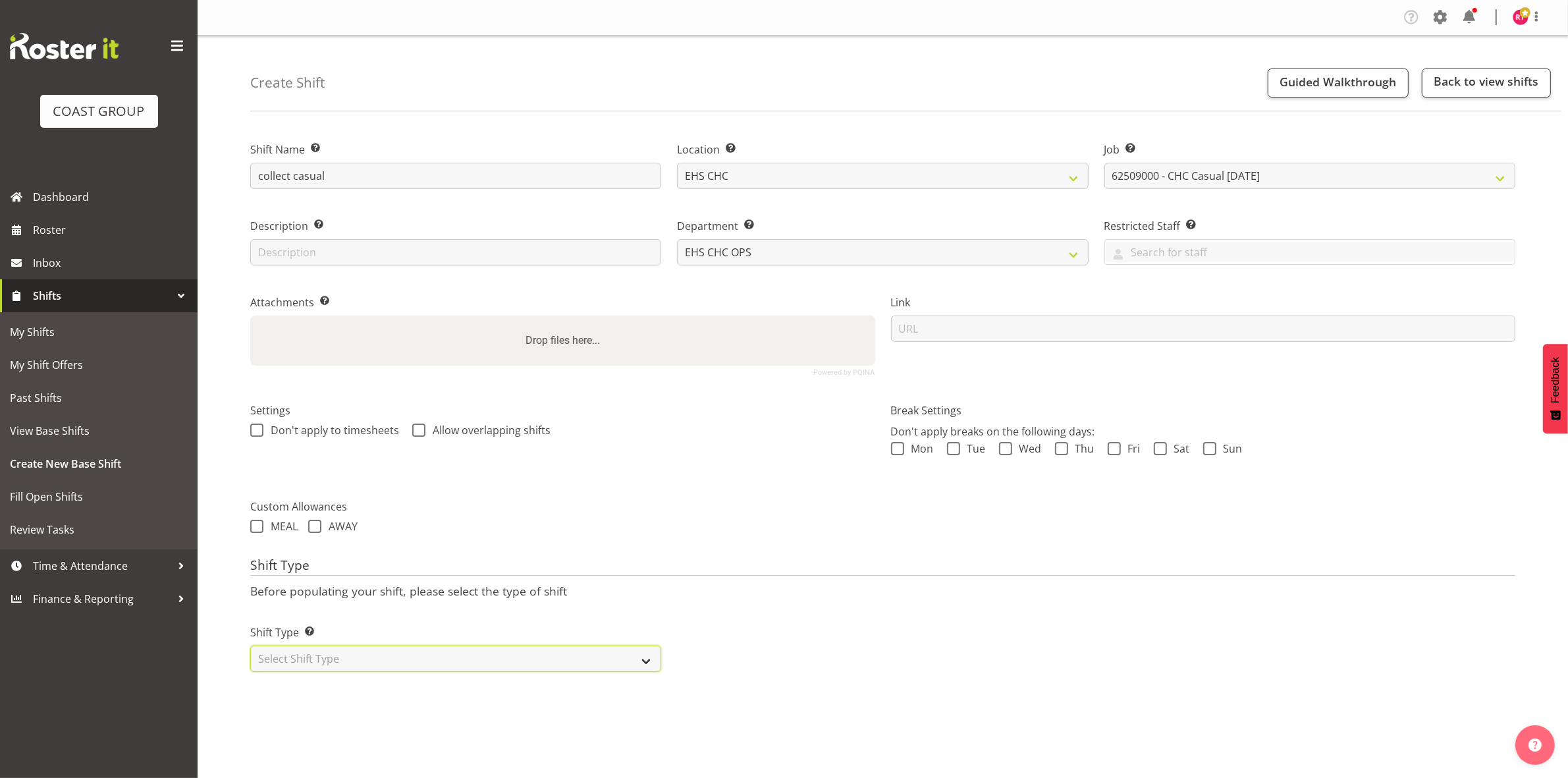
click at [504, 662] on select "Select Shift Type One Off Shift Recurring Shift Rotating Shift" at bounding box center [456, 659] width 411 height 26
select select "one_off"
click at [250, 647] on select "Select Shift Type One Off Shift Recurring Shift Rotating Shift" at bounding box center [456, 659] width 411 height 26
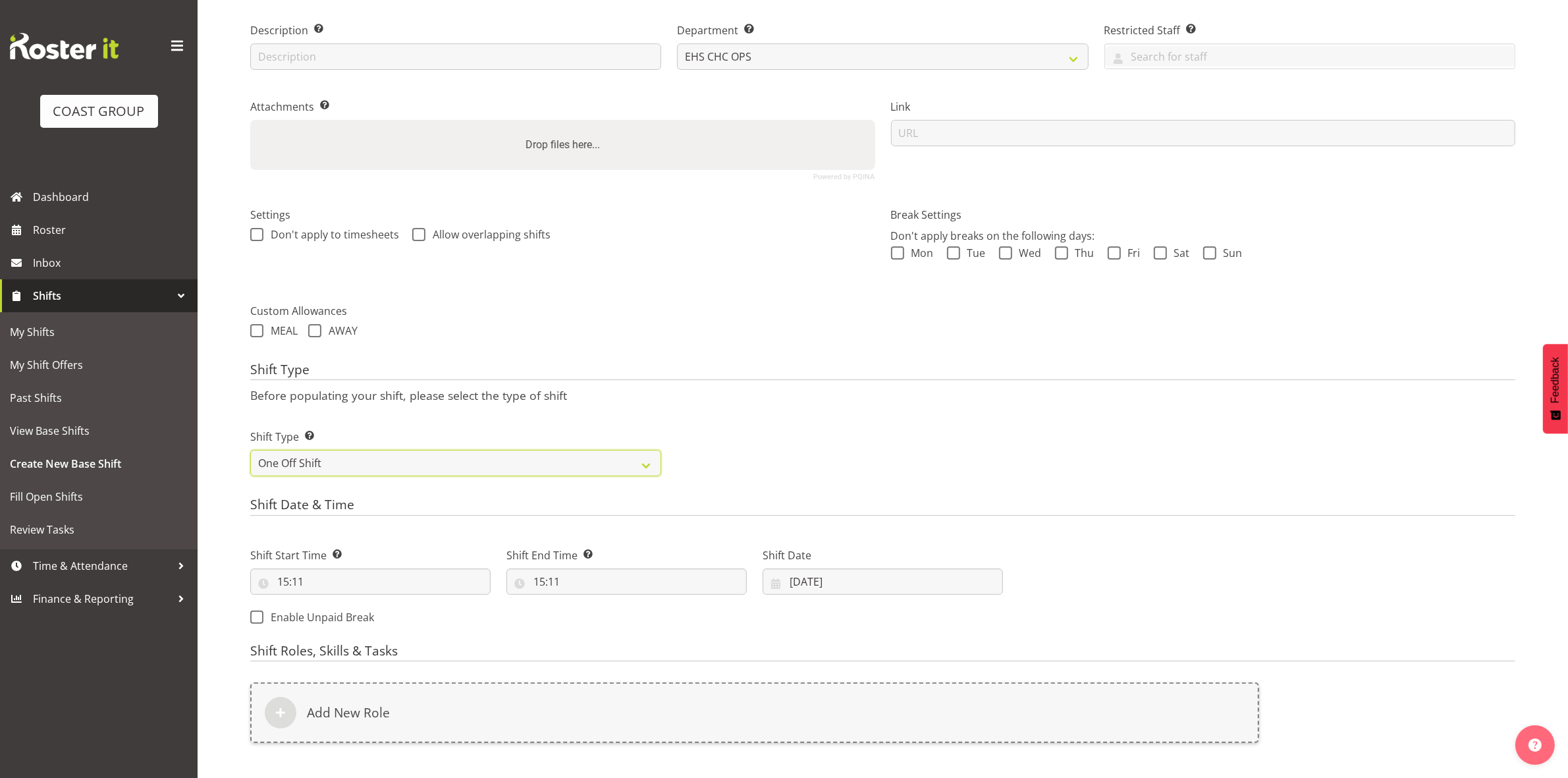
scroll to position [361, 0]
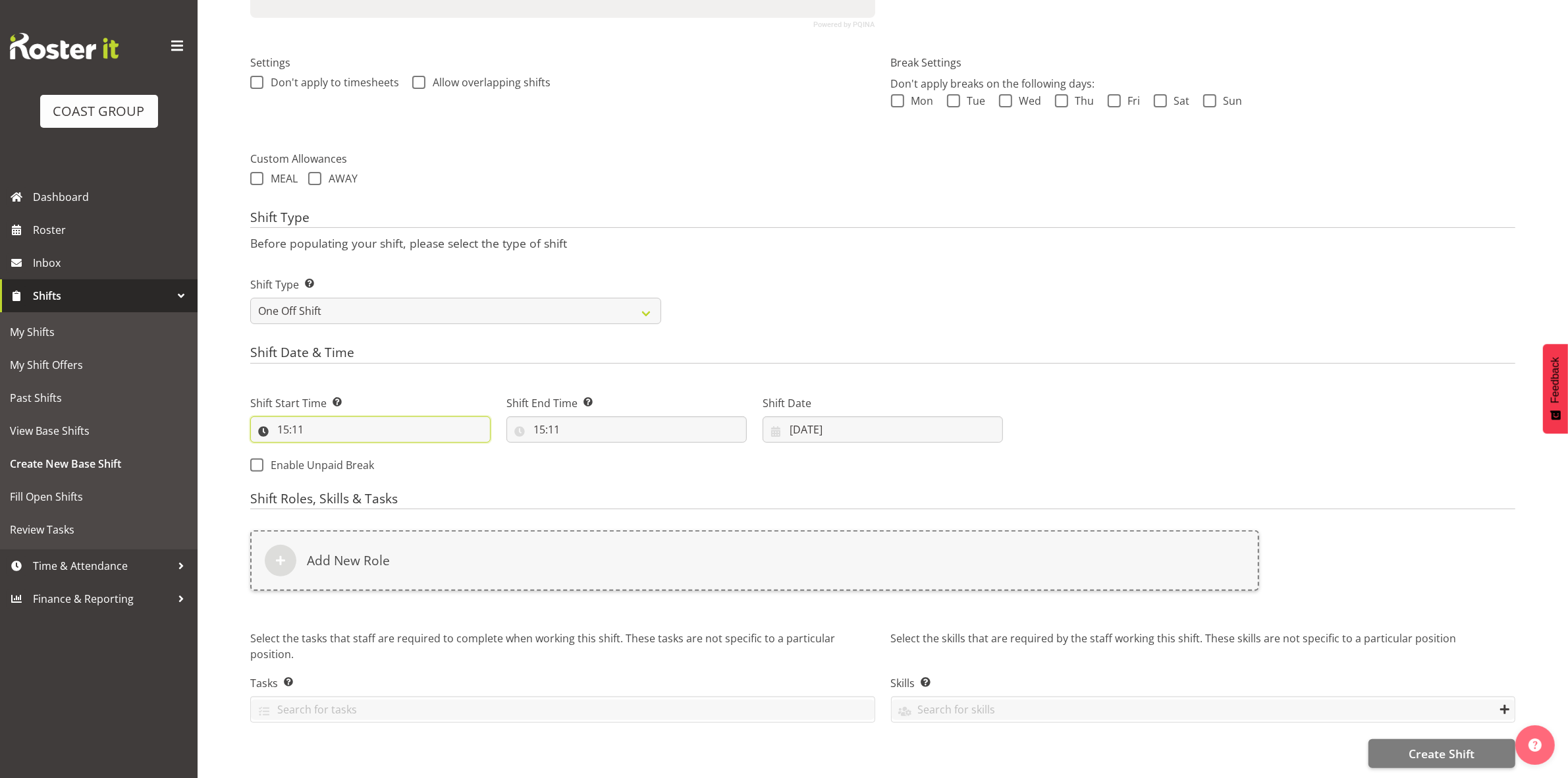
click at [286, 420] on input "15:11" at bounding box center [370, 429] width 241 height 26
drag, startPoint x: 336, startPoint y: 451, endPoint x: 339, endPoint y: 444, distance: 7.6
click at [337, 450] on select "00 01 02 03 04 05 06 07 08 09 10 11 12 13 14 15 16 17 18 19 20 21 22 23" at bounding box center [340, 463] width 30 height 26
select select "16"
click at [325, 450] on select "00 01 02 03 04 05 06 07 08 09 10 11 12 13 14 15 16 17 18 19 20 21 22 23" at bounding box center [340, 463] width 30 height 26
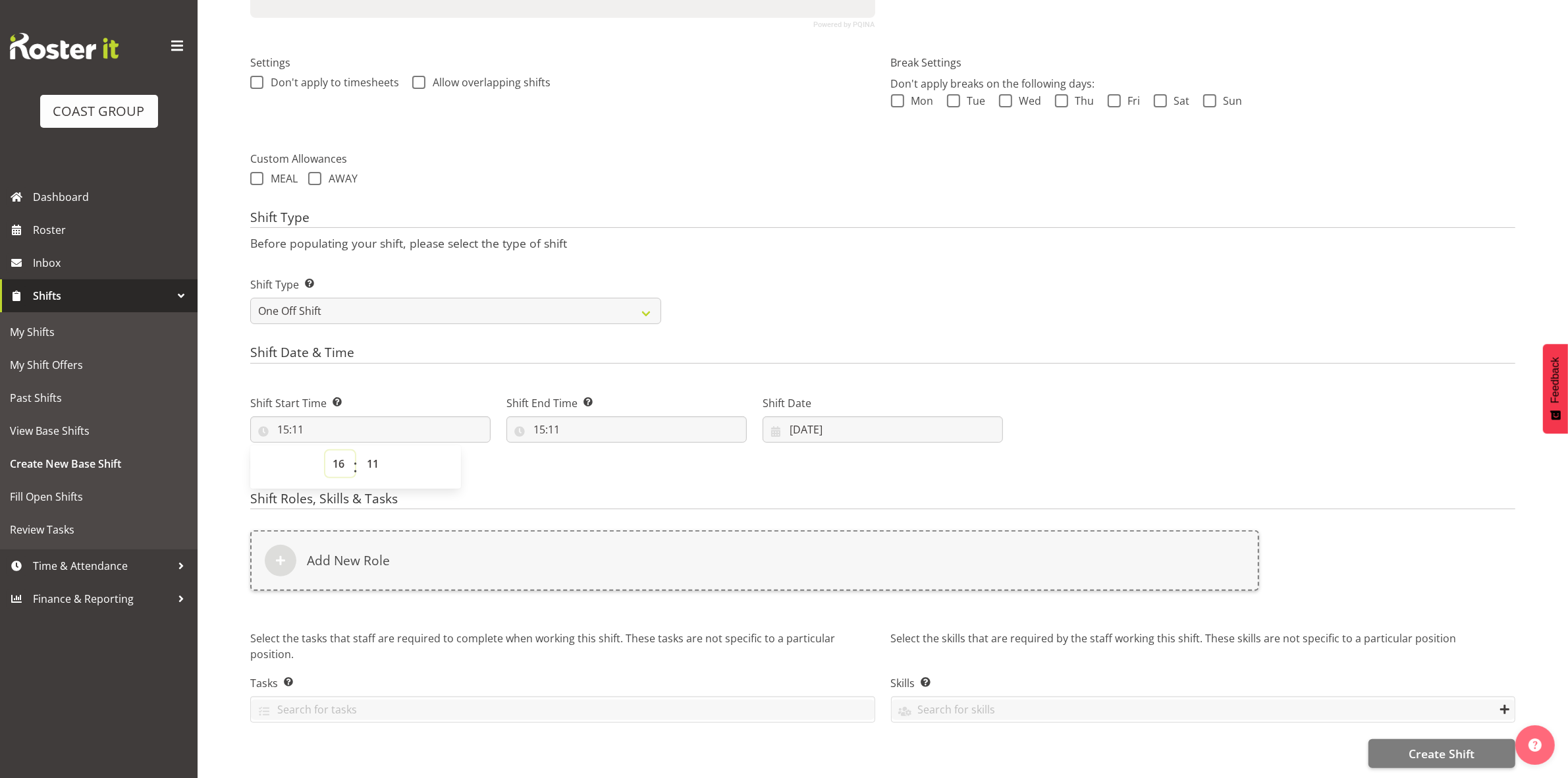
type input "16:11"
click at [383, 454] on select "00 01 02 03 04 05 06 07 08 09 10 11 12 13 14 15 16 17 18 19 20 21 22 23 24 25 2…" at bounding box center [375, 463] width 30 height 26
select select "30"
click at [360, 450] on select "00 01 02 03 04 05 06 07 08 09 10 11 12 13 14 15 16 17 18 19 20 21 22 23 24 25 2…" at bounding box center [375, 463] width 30 height 26
type input "16:30"
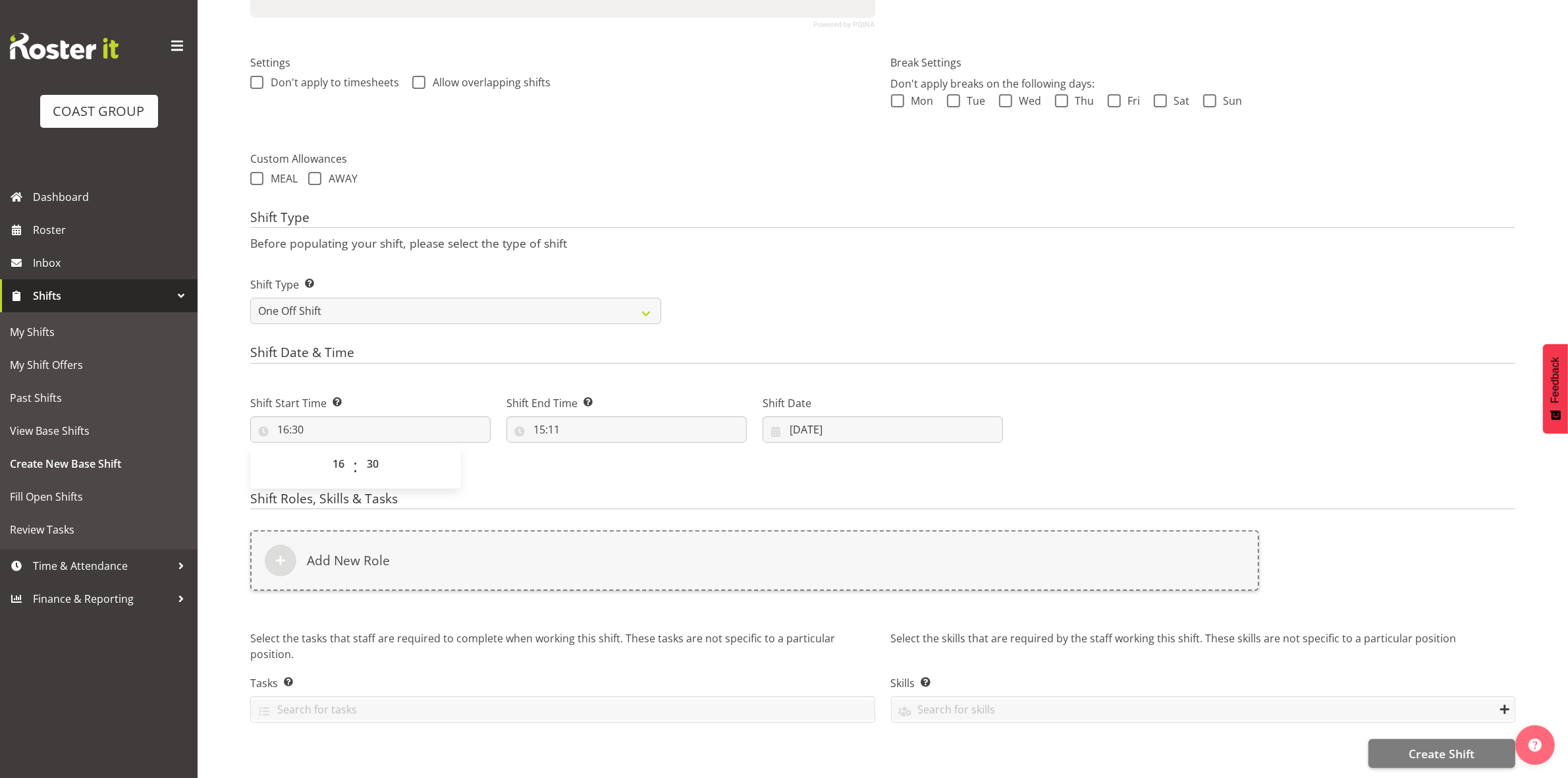
click at [499, 452] on div "Shift Start Time Set the time of the day you wish this shift to start 16:30 00 …" at bounding box center [627, 430] width 768 height 107
click at [538, 417] on input "15:11" at bounding box center [626, 429] width 241 height 26
click at [602, 450] on select "00 01 02 03 04 05 06 07 08 09 10 11 12 13 14 15 16 17 18 19 20 21 22 23" at bounding box center [596, 463] width 30 height 26
select select "17"
click at [582, 450] on select "00 01 02 03 04 05 06 07 08 09 10 11 12 13 14 15 16 17 18 19 20 21 22 23" at bounding box center [596, 463] width 30 height 26
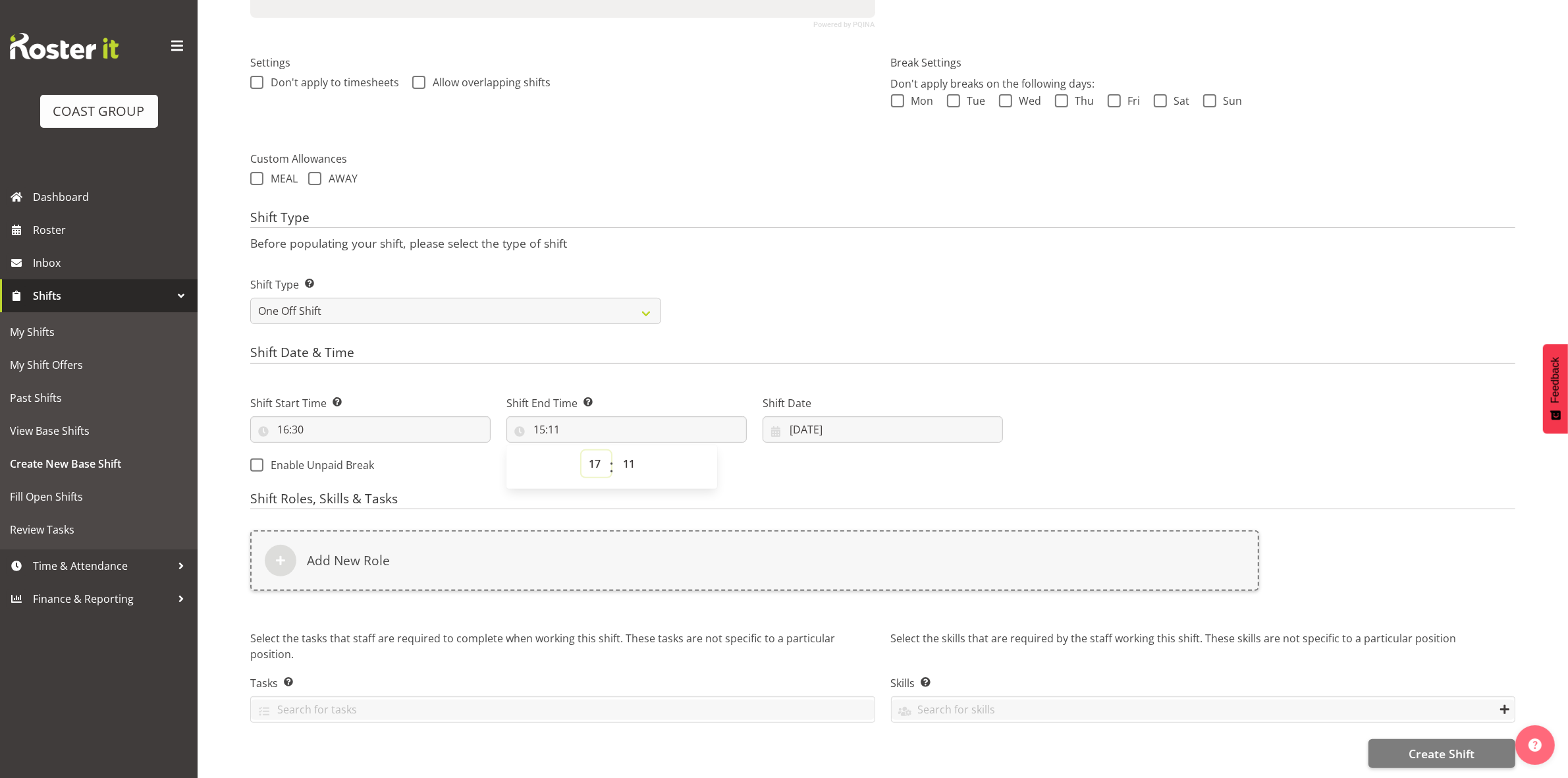
type input "17:11"
click at [634, 450] on select "00 01 02 03 04 05 06 07 08 09 10 11 12 13 14 15 16 17 18 19 20 21 22 23 24 25 2…" at bounding box center [631, 463] width 30 height 26
select select "30"
click at [616, 450] on select "00 01 02 03 04 05 06 07 08 09 10 11 12 13 14 15 16 17 18 19 20 21 22 23 24 25 2…" at bounding box center [631, 463] width 30 height 26
type input "17:30"
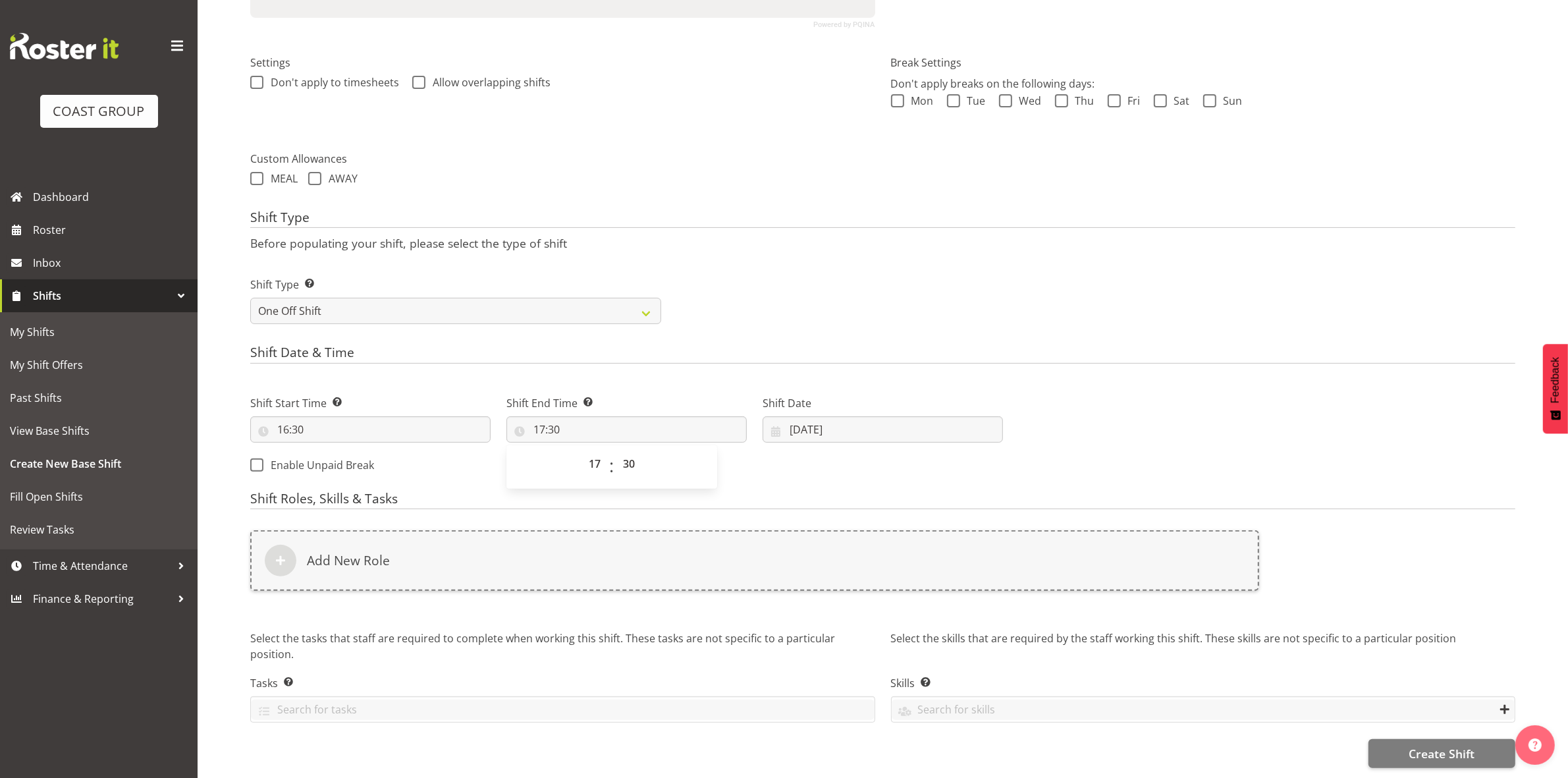
click at [747, 451] on div "Shift Start Time Set the time of the day you wish this shift to start 16:30 00 …" at bounding box center [627, 430] width 768 height 107
click at [792, 421] on input "26/08/2025" at bounding box center [883, 429] width 241 height 26
click at [845, 459] on select "January February March April May June July August September October November De…" at bounding box center [854, 467] width 90 height 26
select select "8"
click at [809, 454] on select "January February March April May June July August September October November De…" at bounding box center [854, 467] width 90 height 26
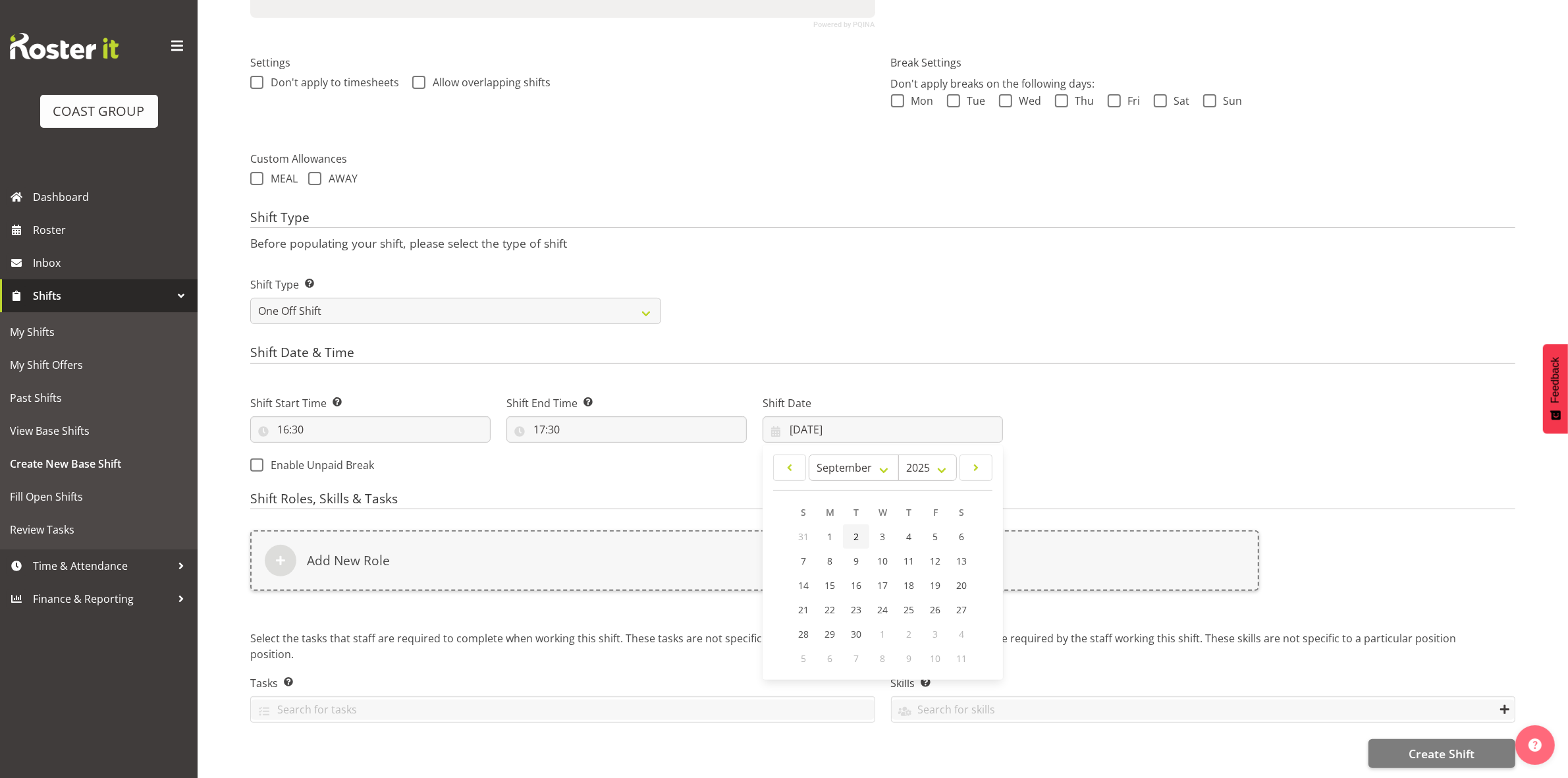
click at [856, 531] on span "2" at bounding box center [856, 537] width 5 height 13
type input "02/09/2025"
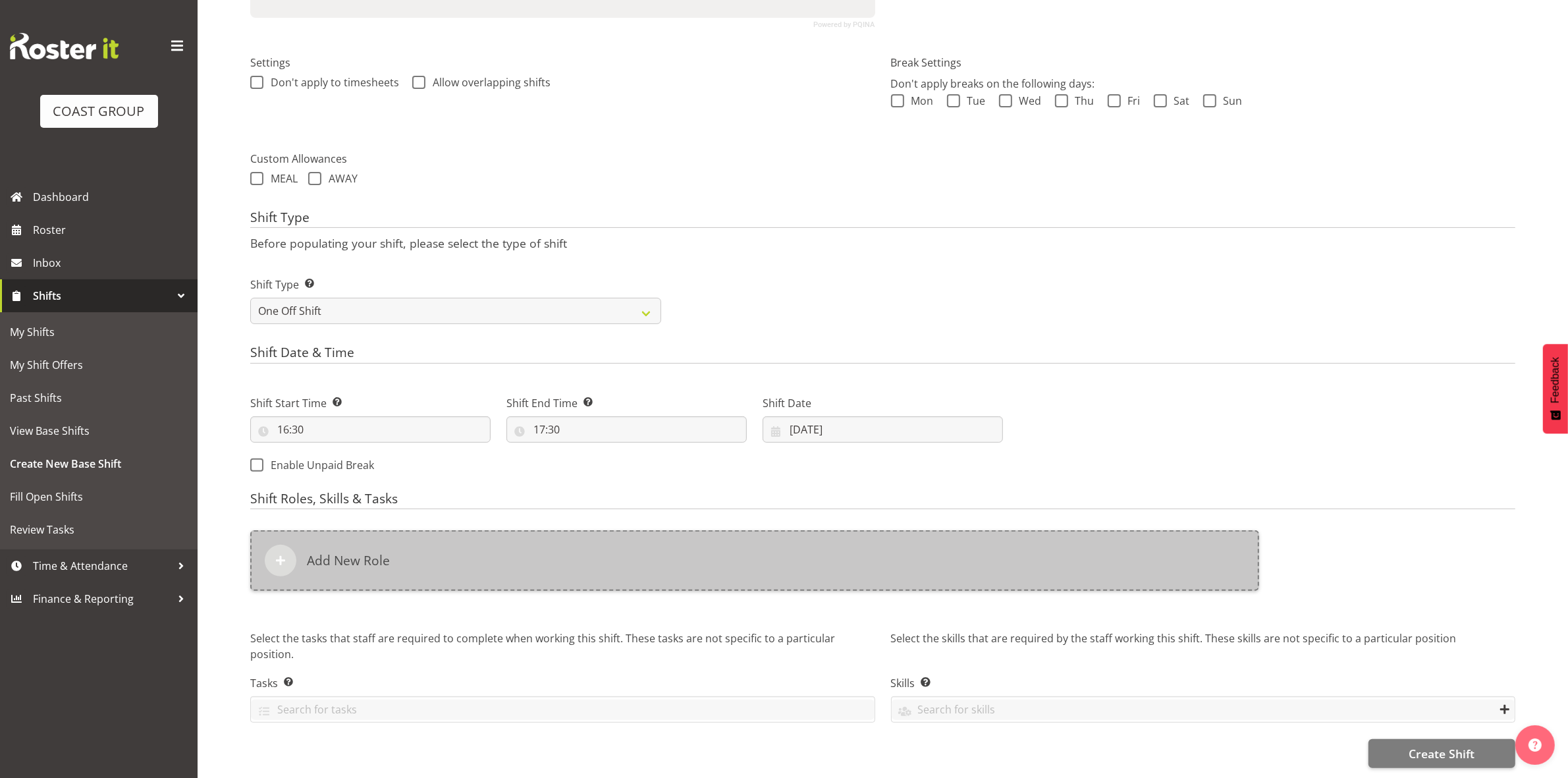
click at [712, 537] on div "Add New Role" at bounding box center [754, 561] width 1009 height 61
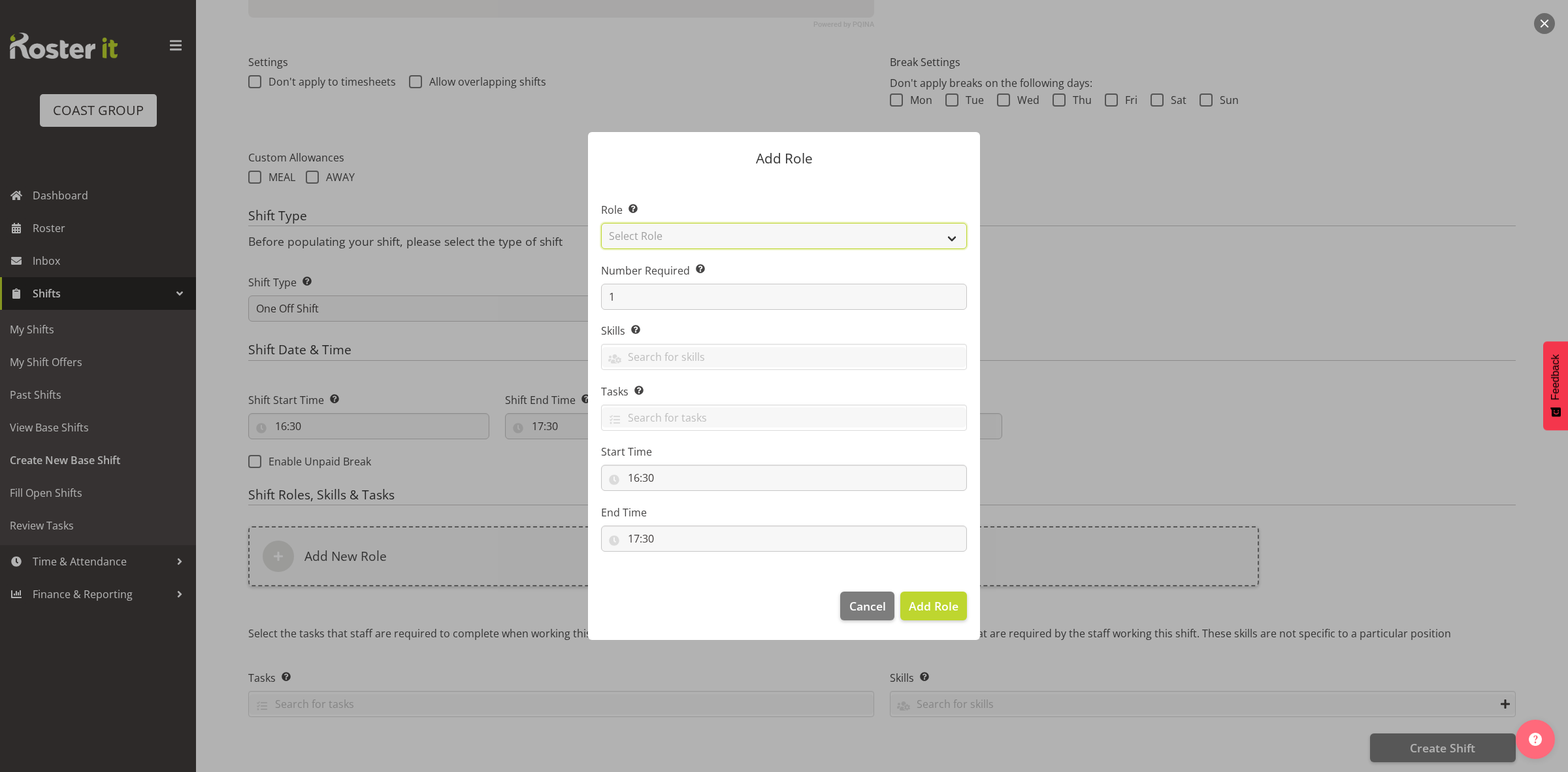
click at [689, 235] on select "Select Role ACCOUNT MANAGER ACCOUNT MANAGER DW ACCOUNTS AKL DIANNA VEHICLES AKL…" at bounding box center [784, 235] width 366 height 26
select select "192"
click at [601, 223] on select "Select Role ACCOUNT MANAGER ACCOUNT MANAGER DW ACCOUNTS AKL DIANNA VEHICLES AKL…" at bounding box center [784, 235] width 366 height 26
click at [942, 610] on span "Add Role" at bounding box center [933, 605] width 49 height 15
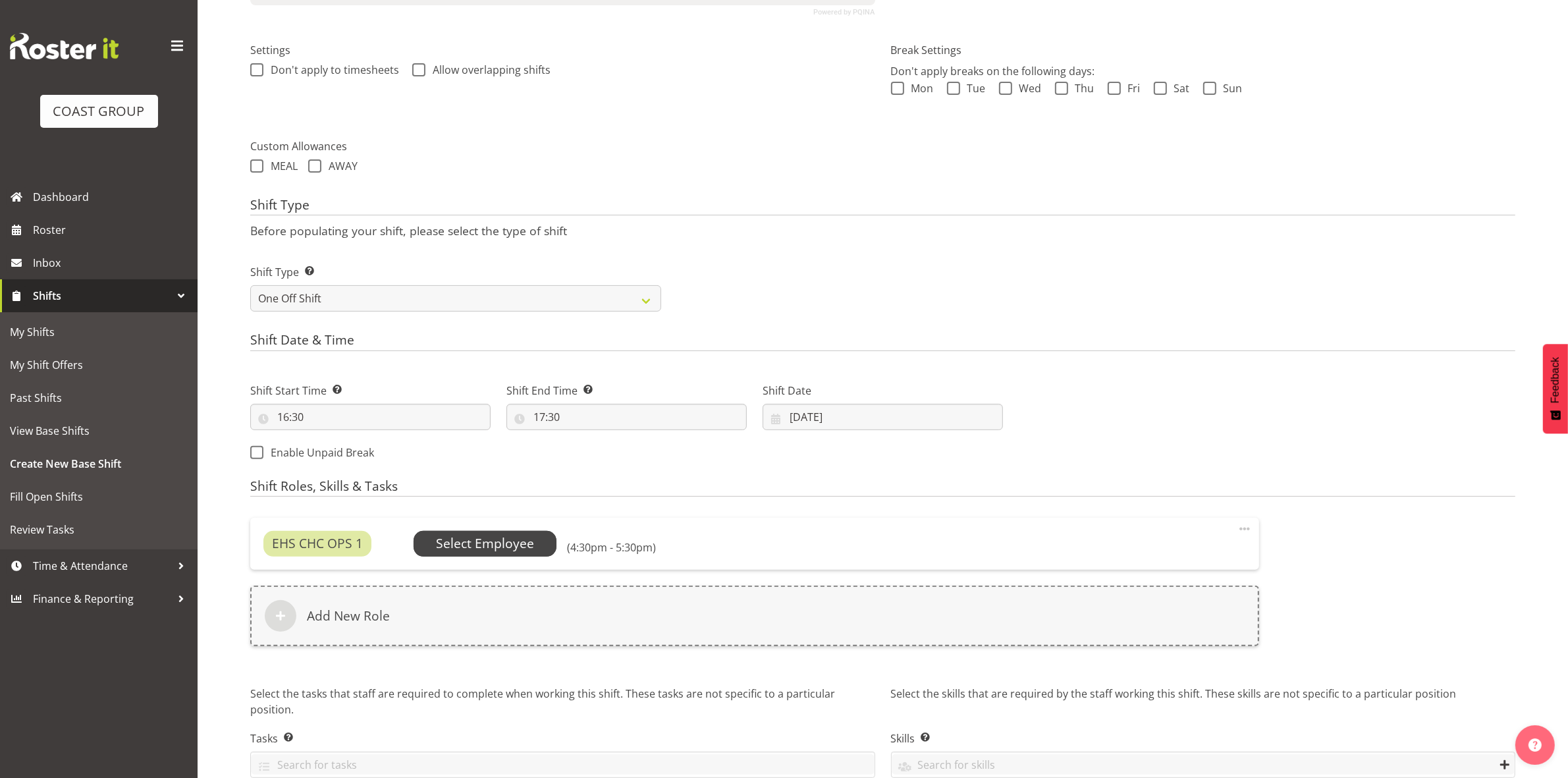
click at [463, 547] on span "Select Employee" at bounding box center [485, 544] width 98 height 19
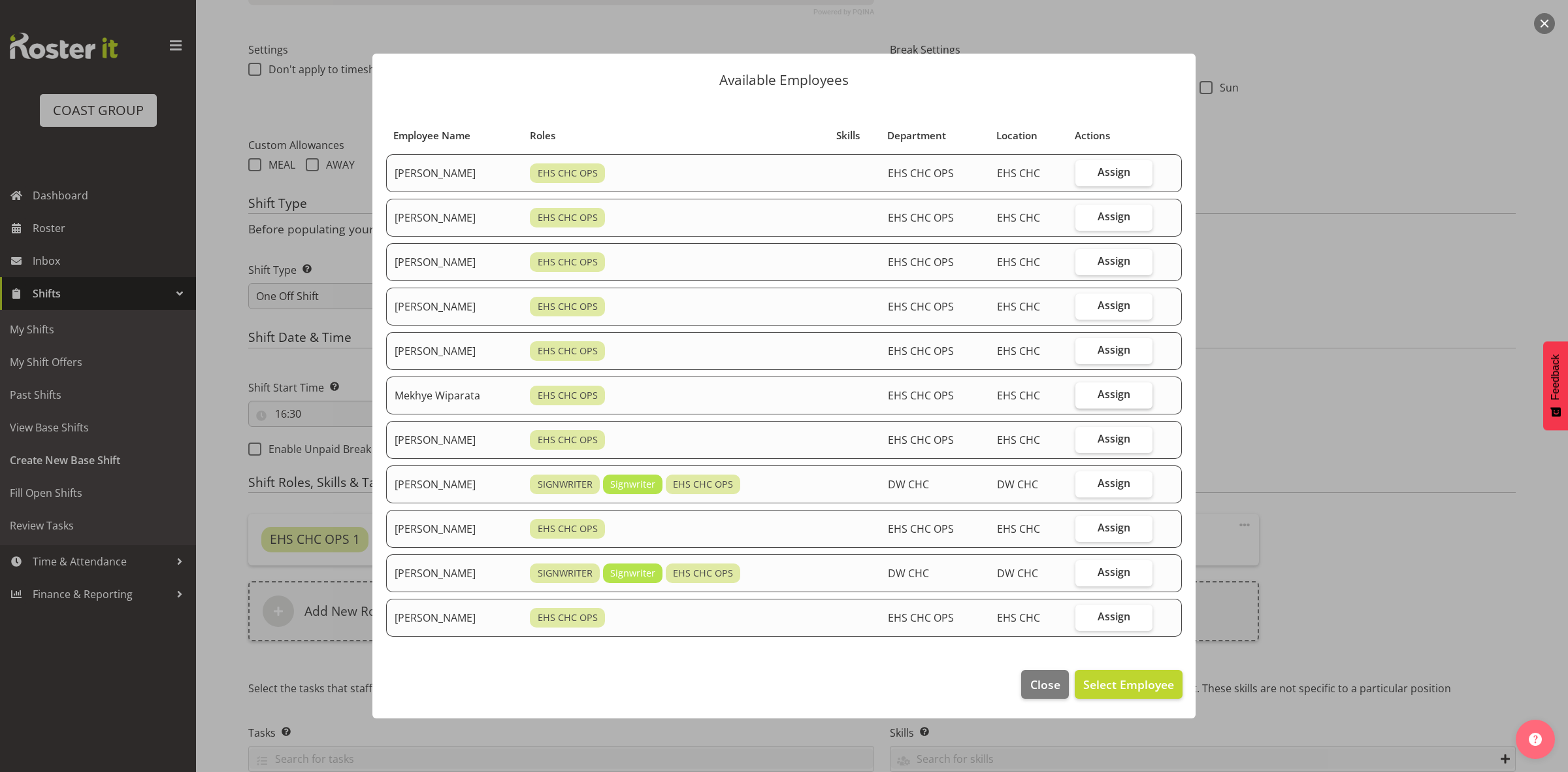
click at [1121, 399] on span "Assign" at bounding box center [1114, 394] width 33 height 13
click at [1084, 399] on input "Assign" at bounding box center [1080, 394] width 9 height 9
checkbox input "true"
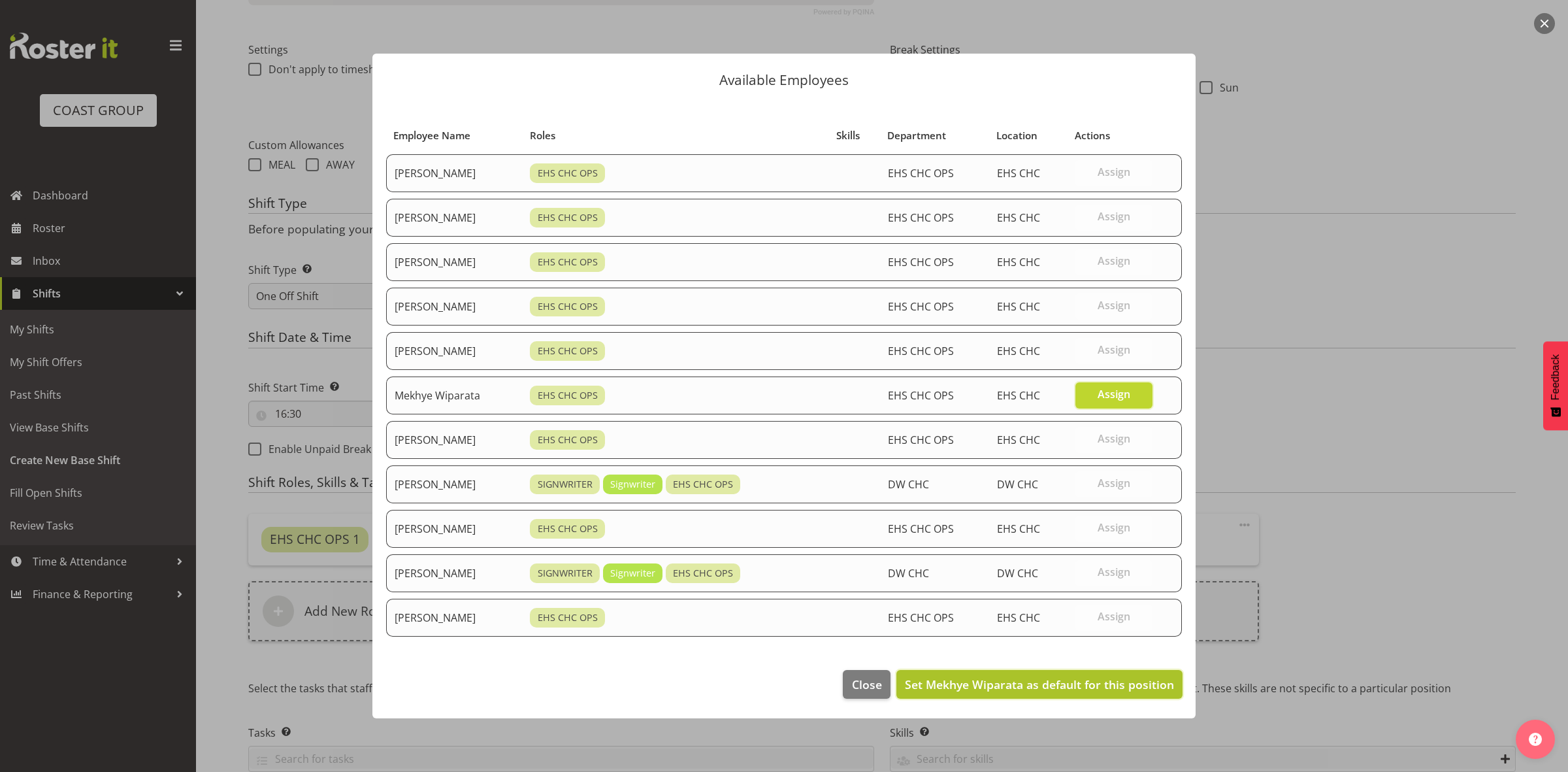
click at [1099, 678] on button "Set Mekhye Wiparata as default for this position" at bounding box center [1040, 684] width 286 height 29
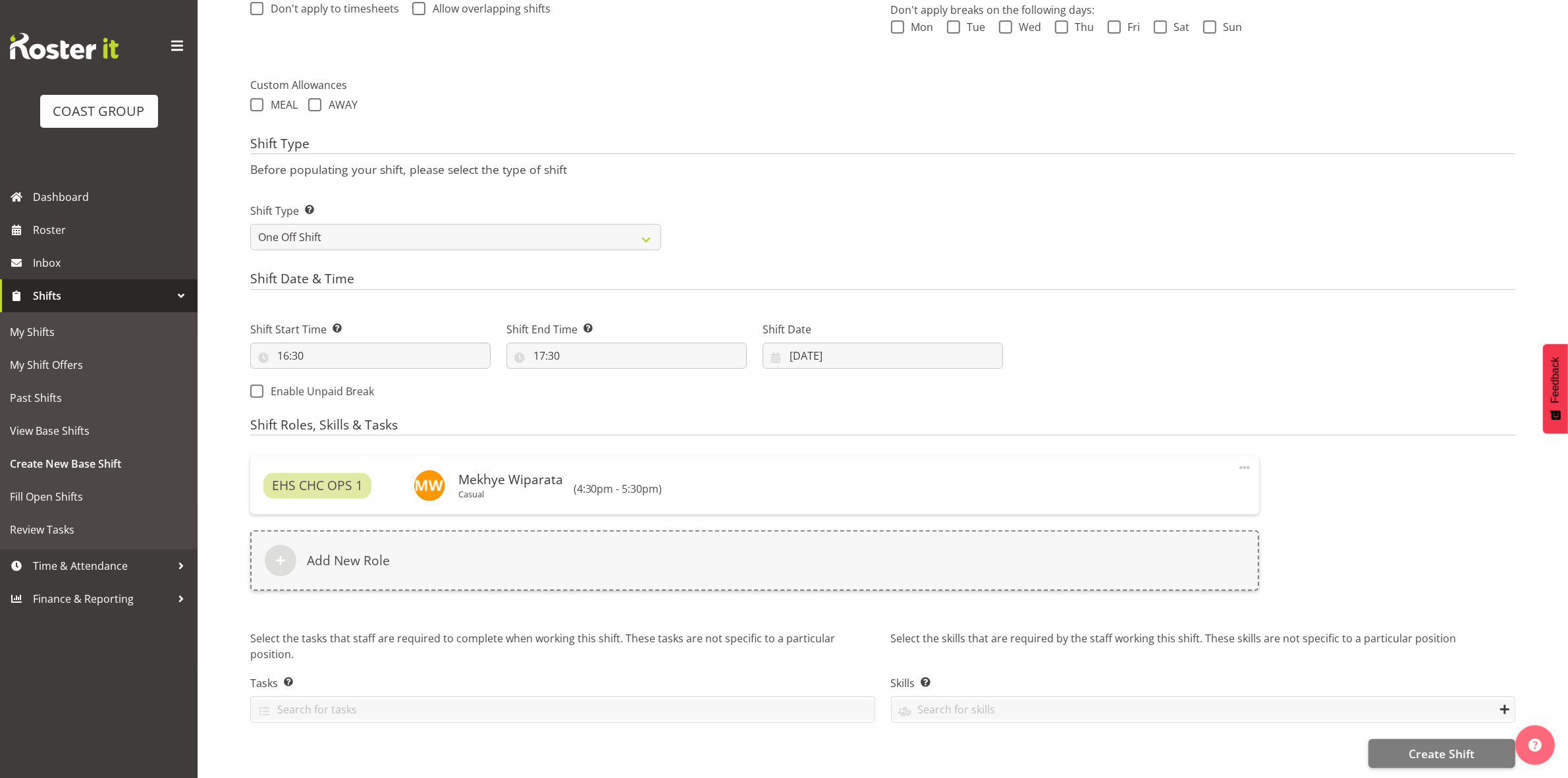
scroll to position [435, 0]
click at [1406, 746] on button "Create Shift" at bounding box center [1442, 753] width 147 height 29
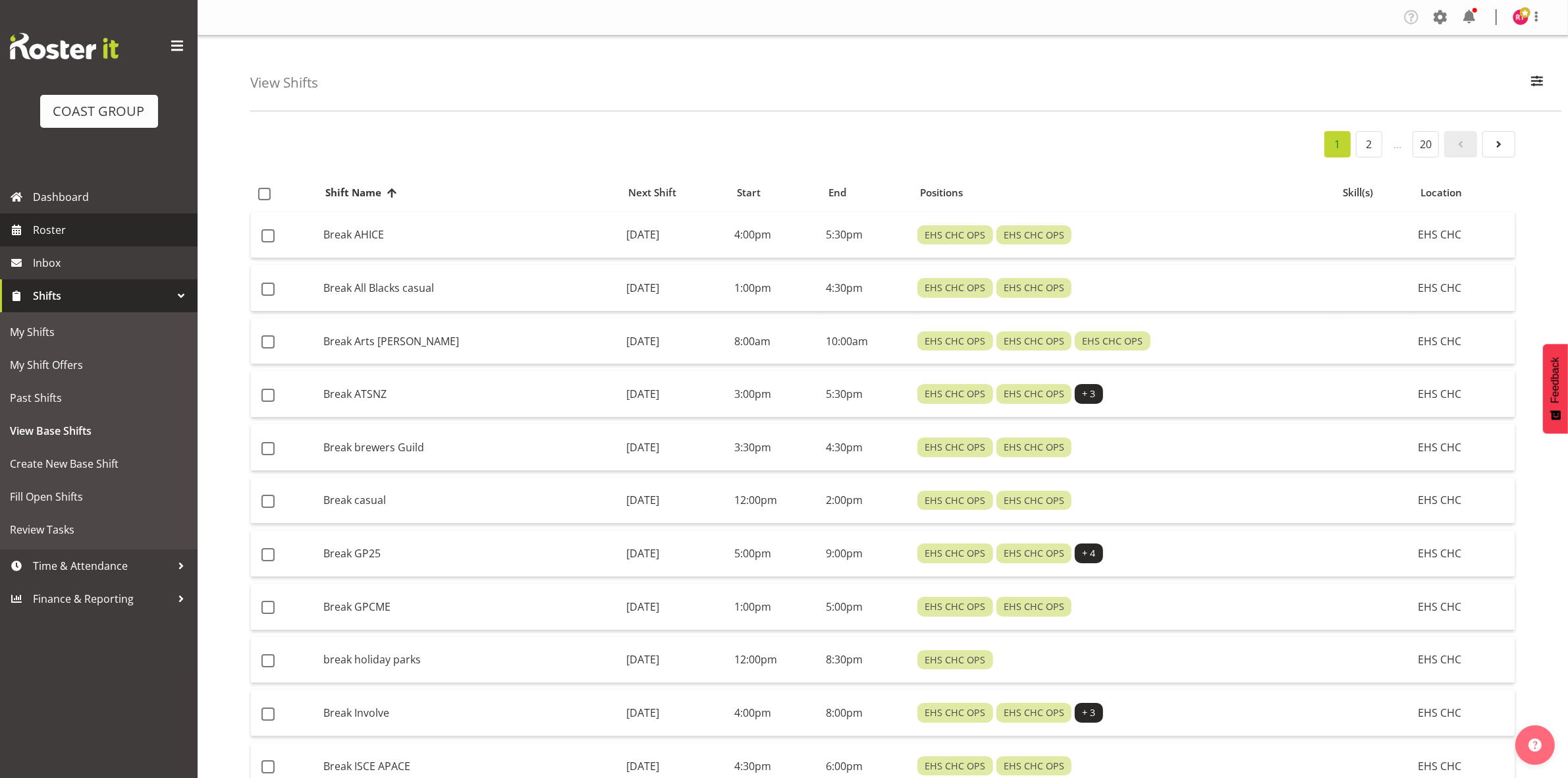
click at [76, 239] on span "Roster" at bounding box center [112, 229] width 158 height 20
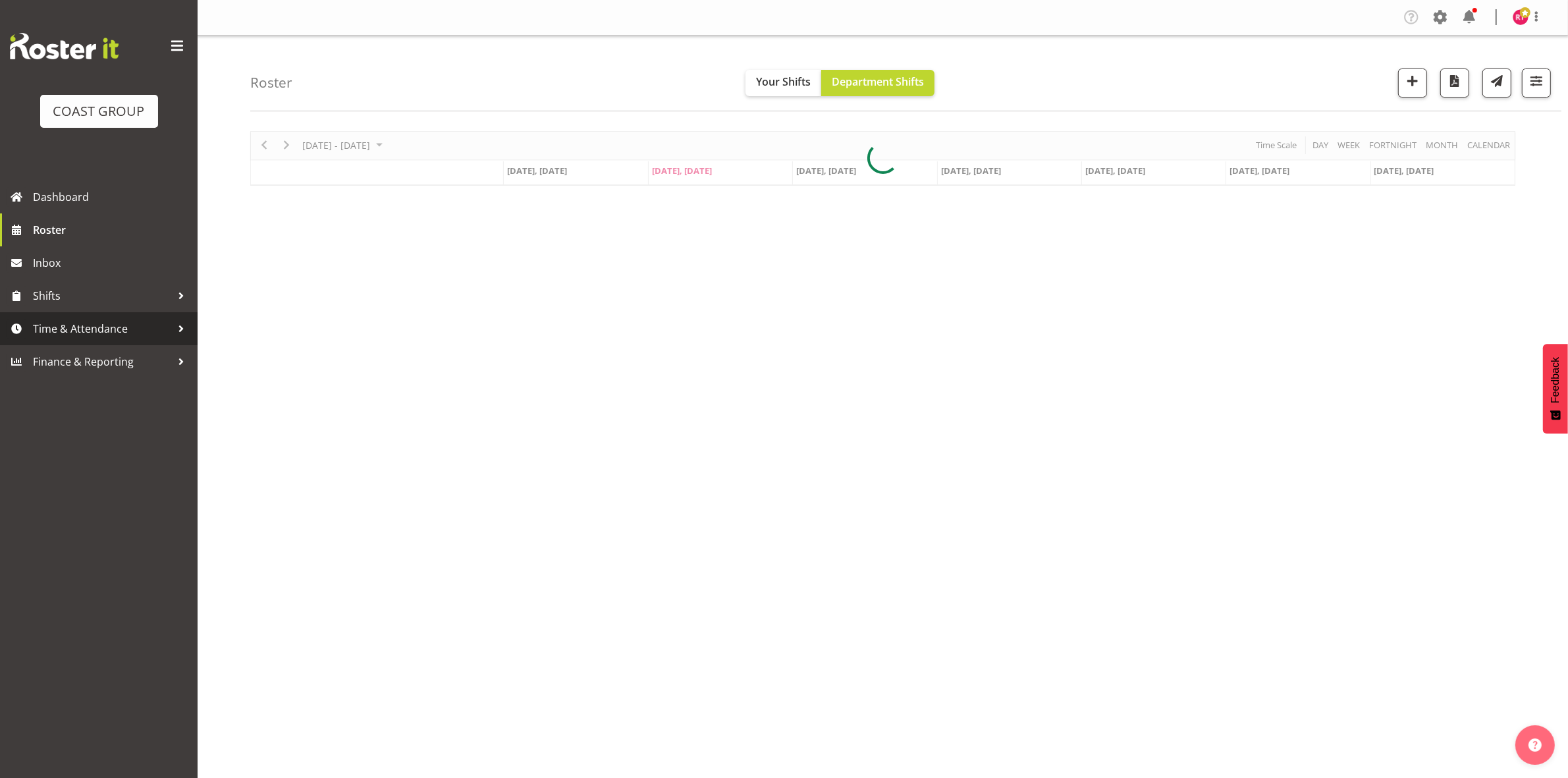
click at [96, 324] on span "Time & Attendance" at bounding box center [102, 328] width 138 height 20
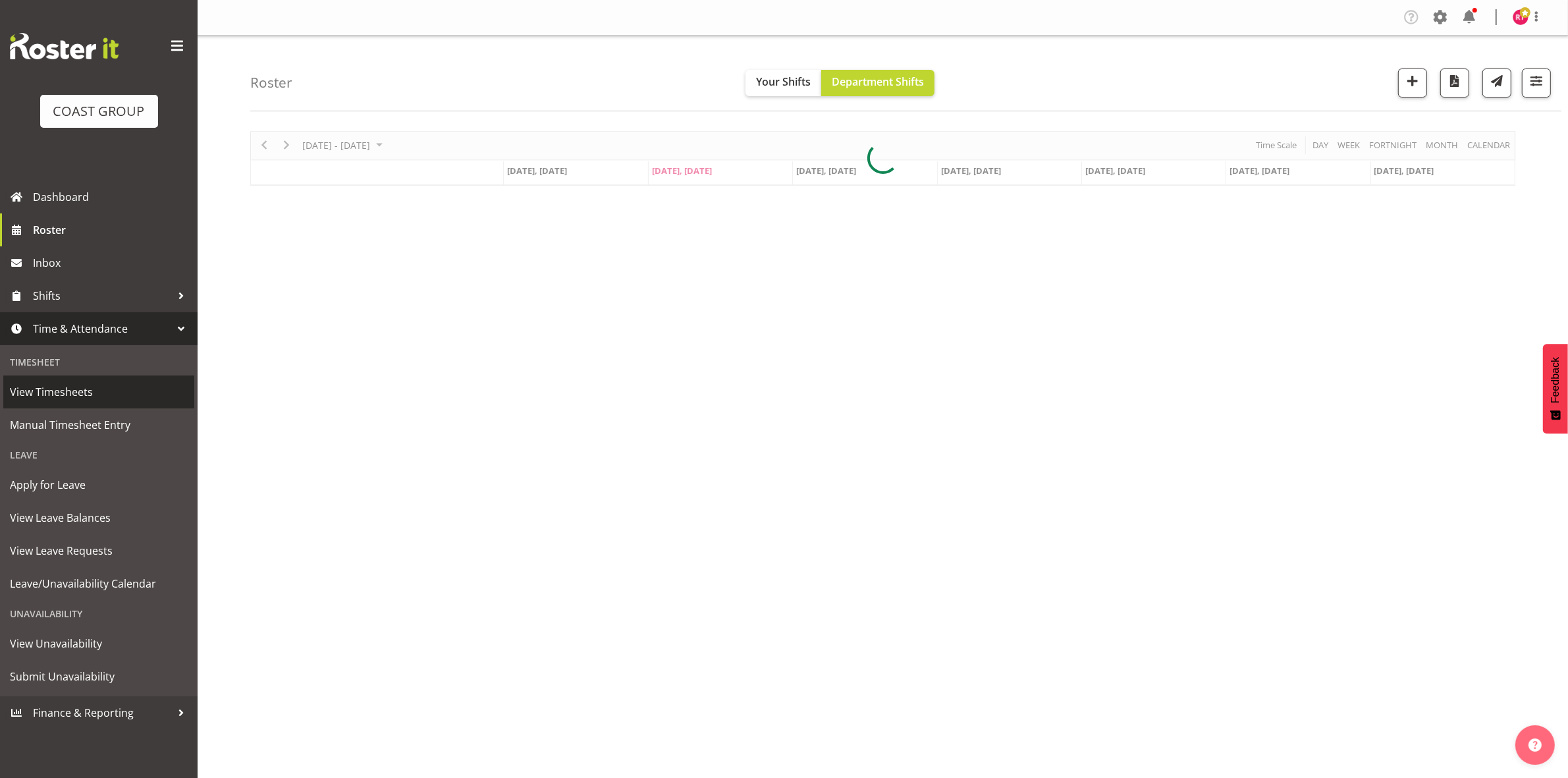
click at [86, 392] on span "View Timesheets" at bounding box center [99, 392] width 178 height 20
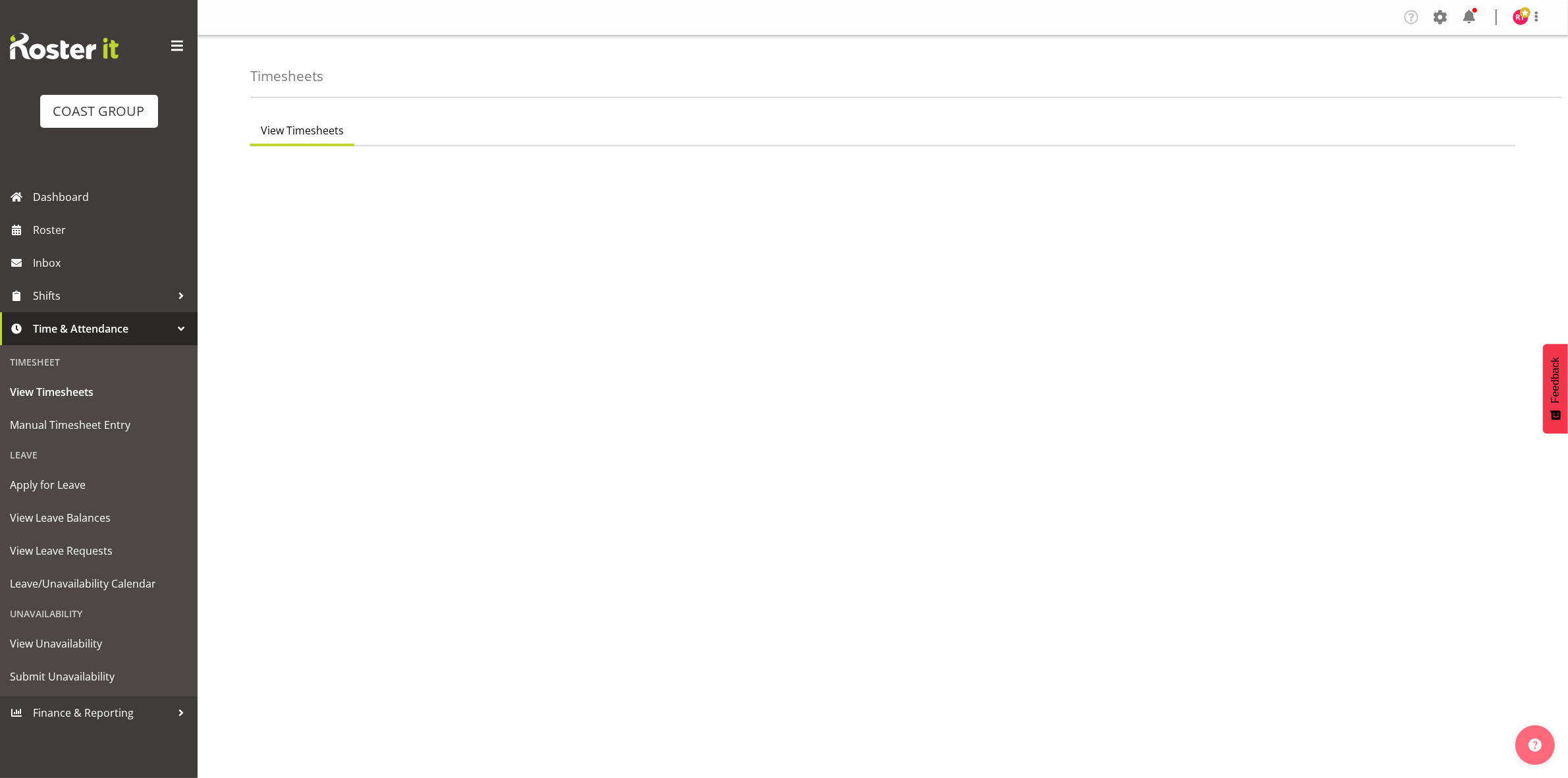
select select "7"
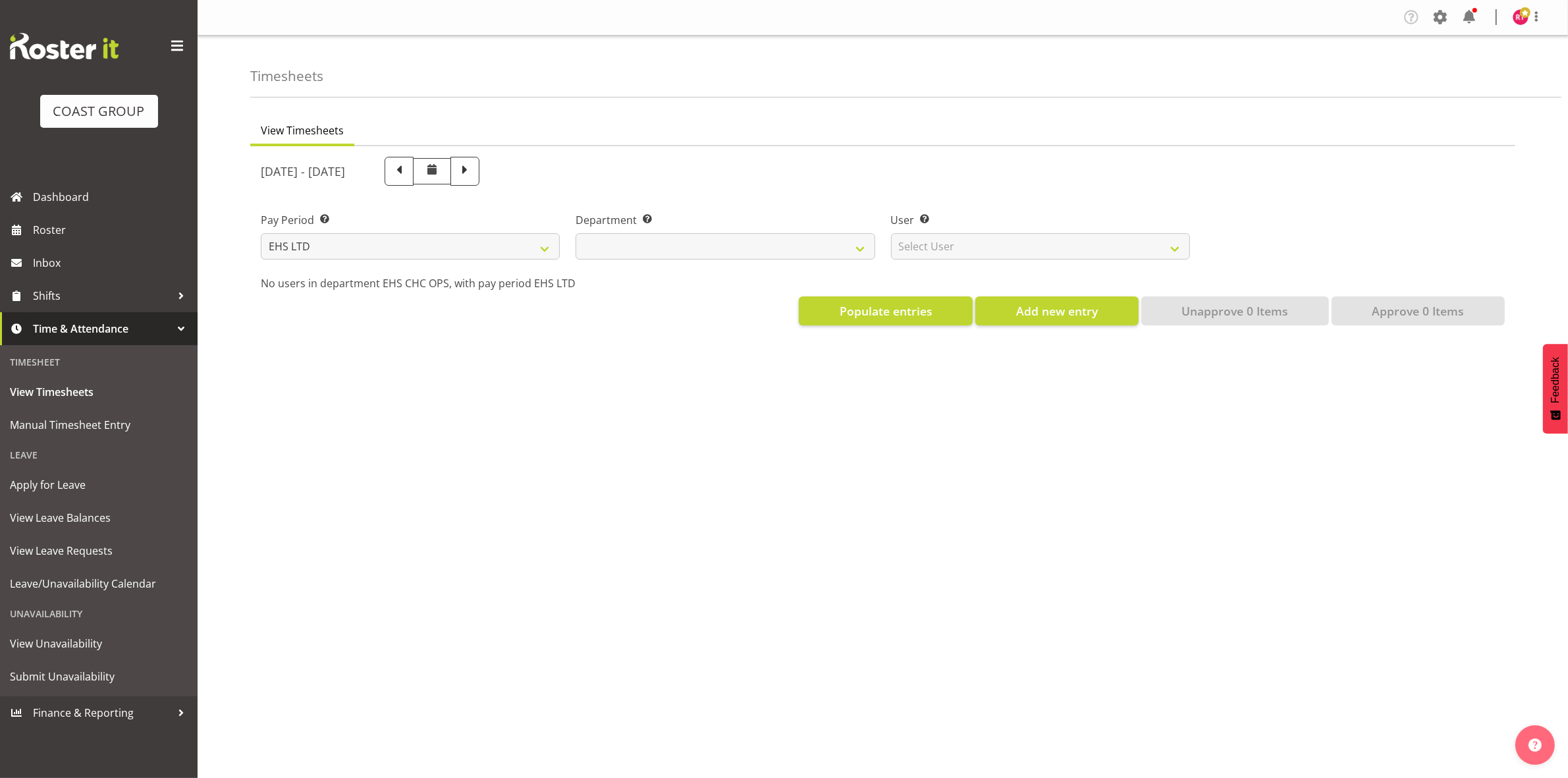
select select
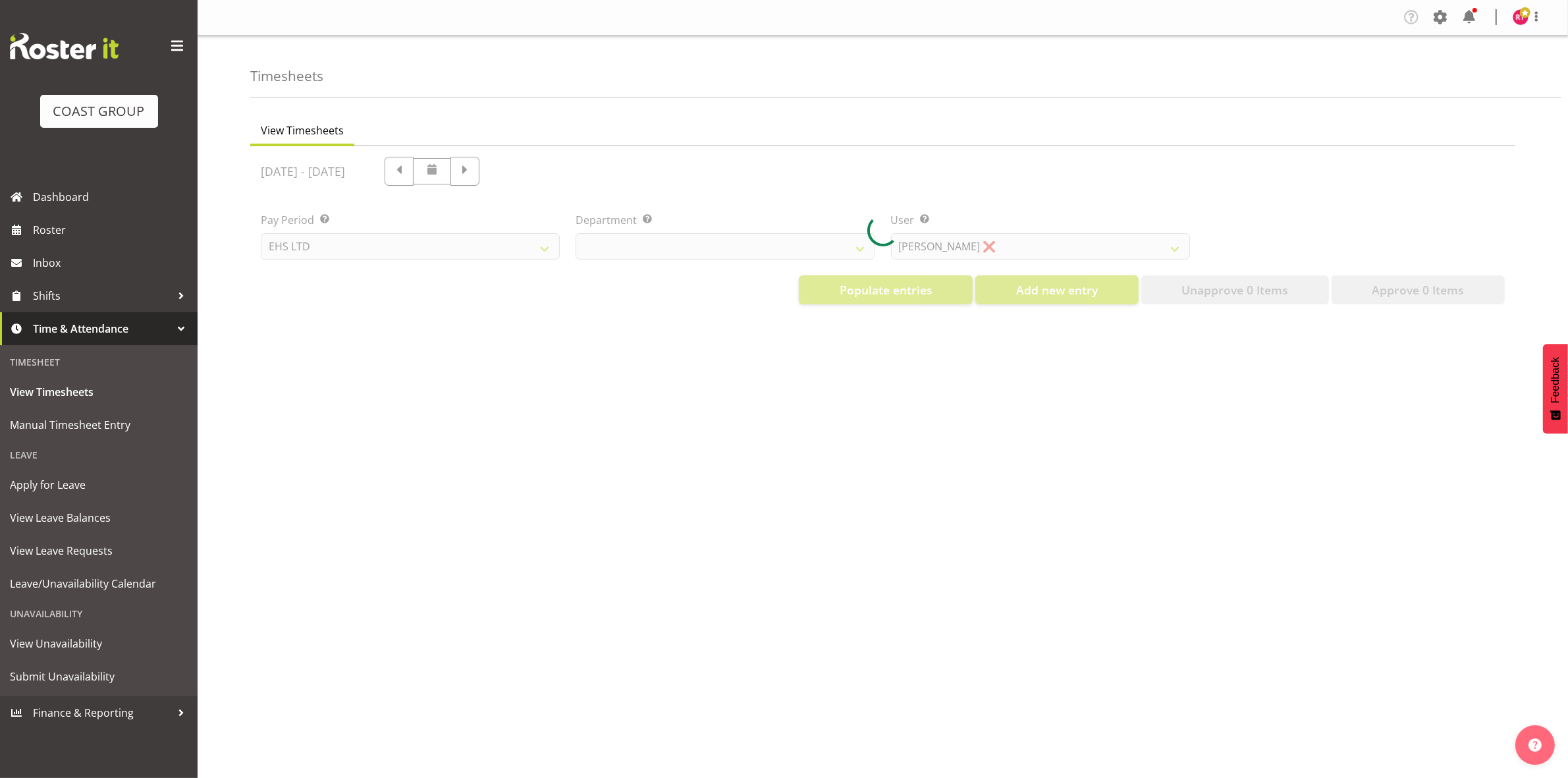
select select "11515"
click at [551, 175] on div at bounding box center [882, 231] width 1265 height 169
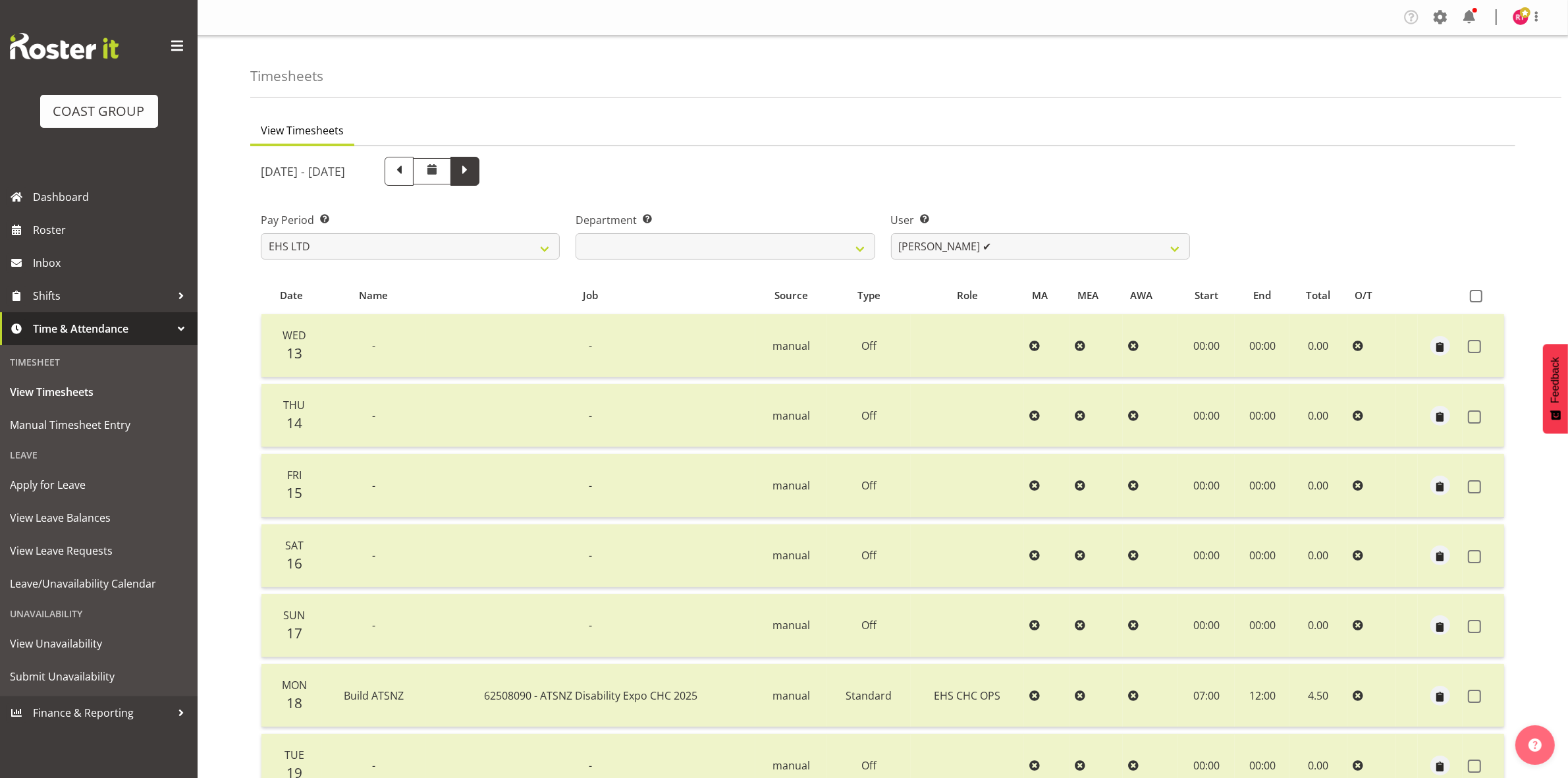
click at [474, 168] on span at bounding box center [464, 169] width 17 height 17
select select
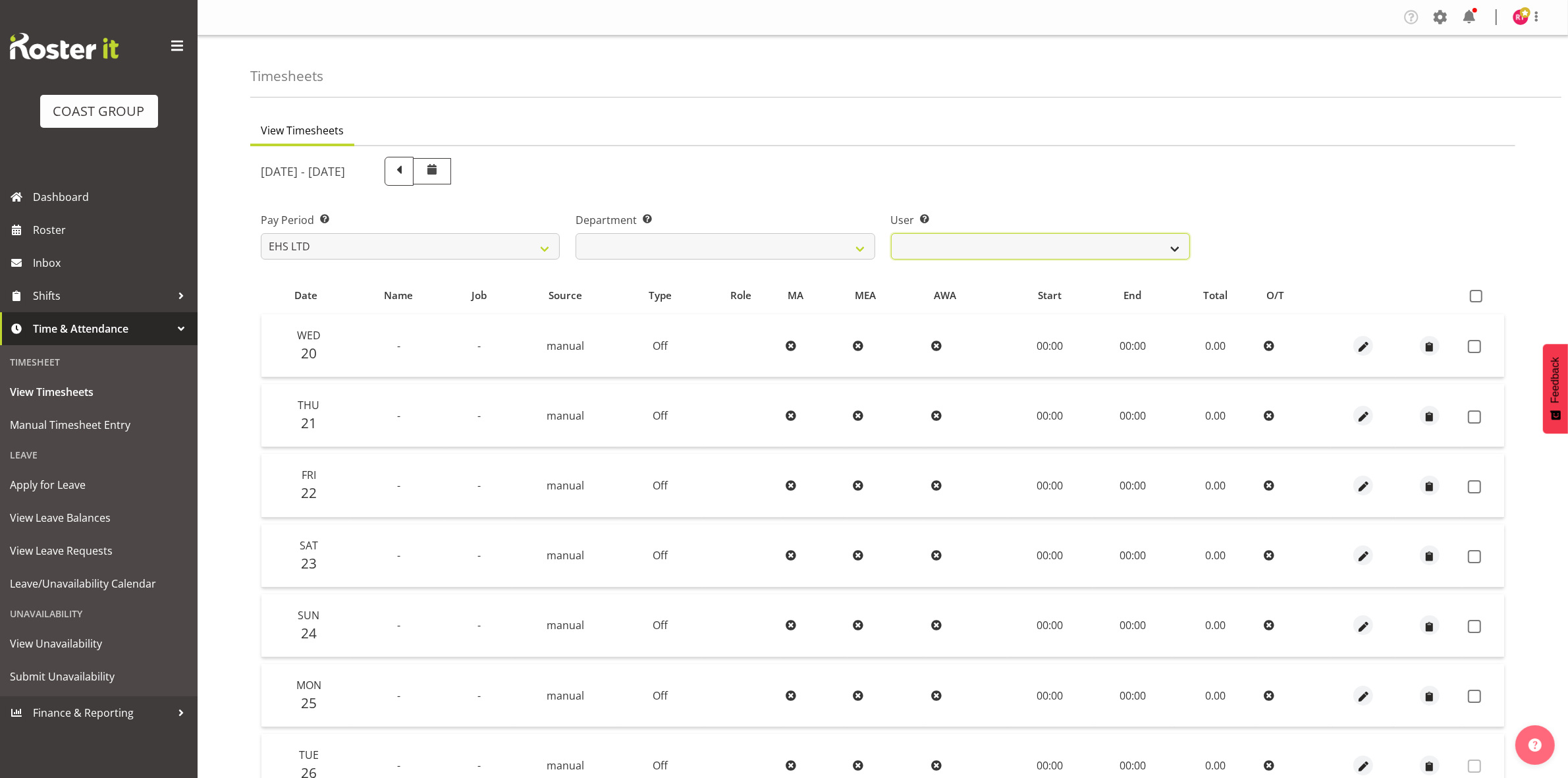
click at [1055, 251] on select "[PERSON_NAME] ❌ [PERSON_NAME] ❌ [PERSON_NAME] ❌ [PERSON_NAME] ❌ [PERSON_NAME] ❌…" at bounding box center [1040, 246] width 299 height 26
click at [1055, 250] on select "[PERSON_NAME] ❌ [PERSON_NAME] ❌ [PERSON_NAME] ❌ [PERSON_NAME] ❌ [PERSON_NAME] ❌…" at bounding box center [1040, 246] width 299 height 26
click at [91, 427] on span "Manual Timesheet Entry" at bounding box center [99, 425] width 178 height 20
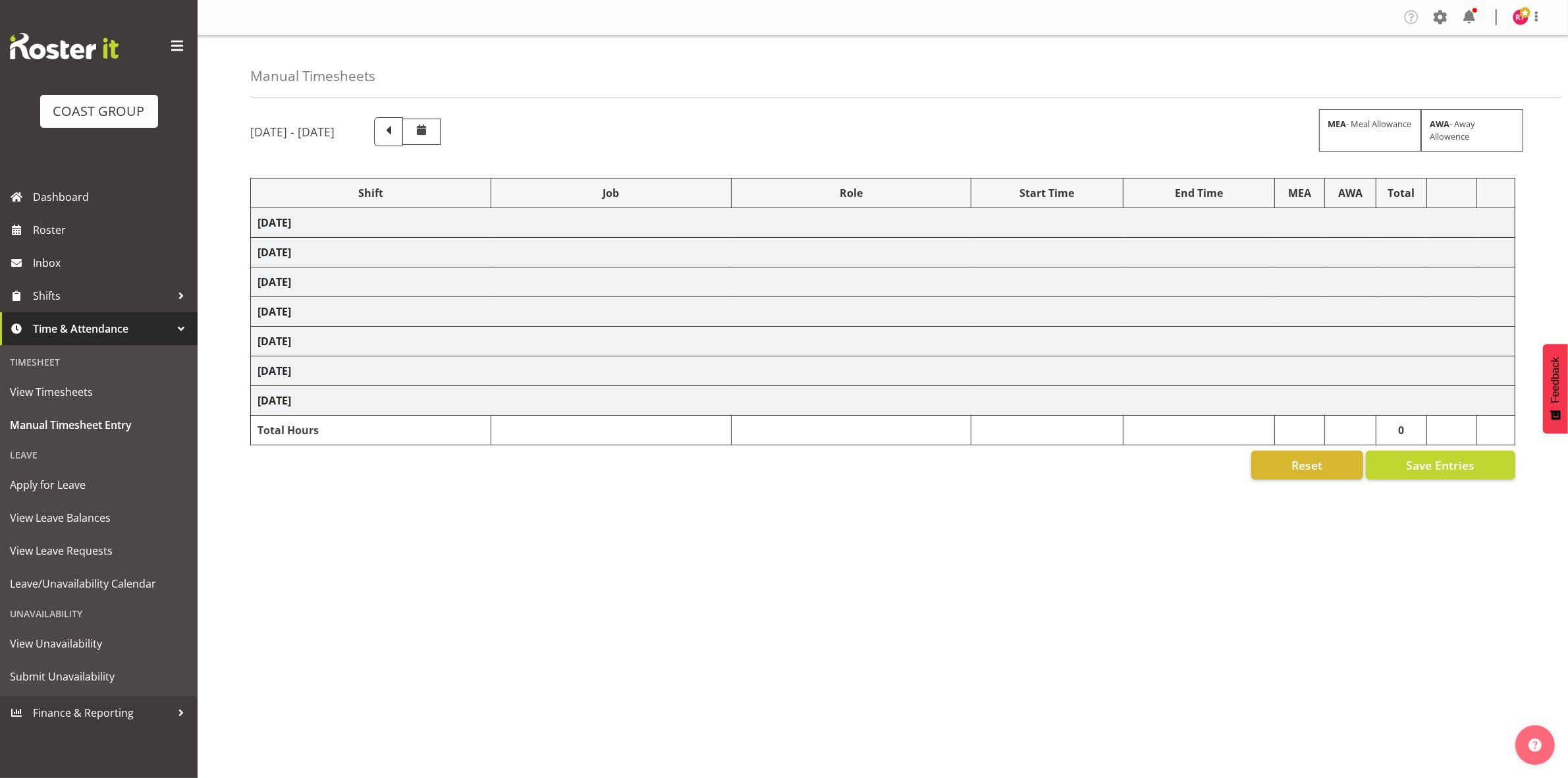
select select "80726"
select select "69"
select select "80727"
select select "9699"
select select "80728"
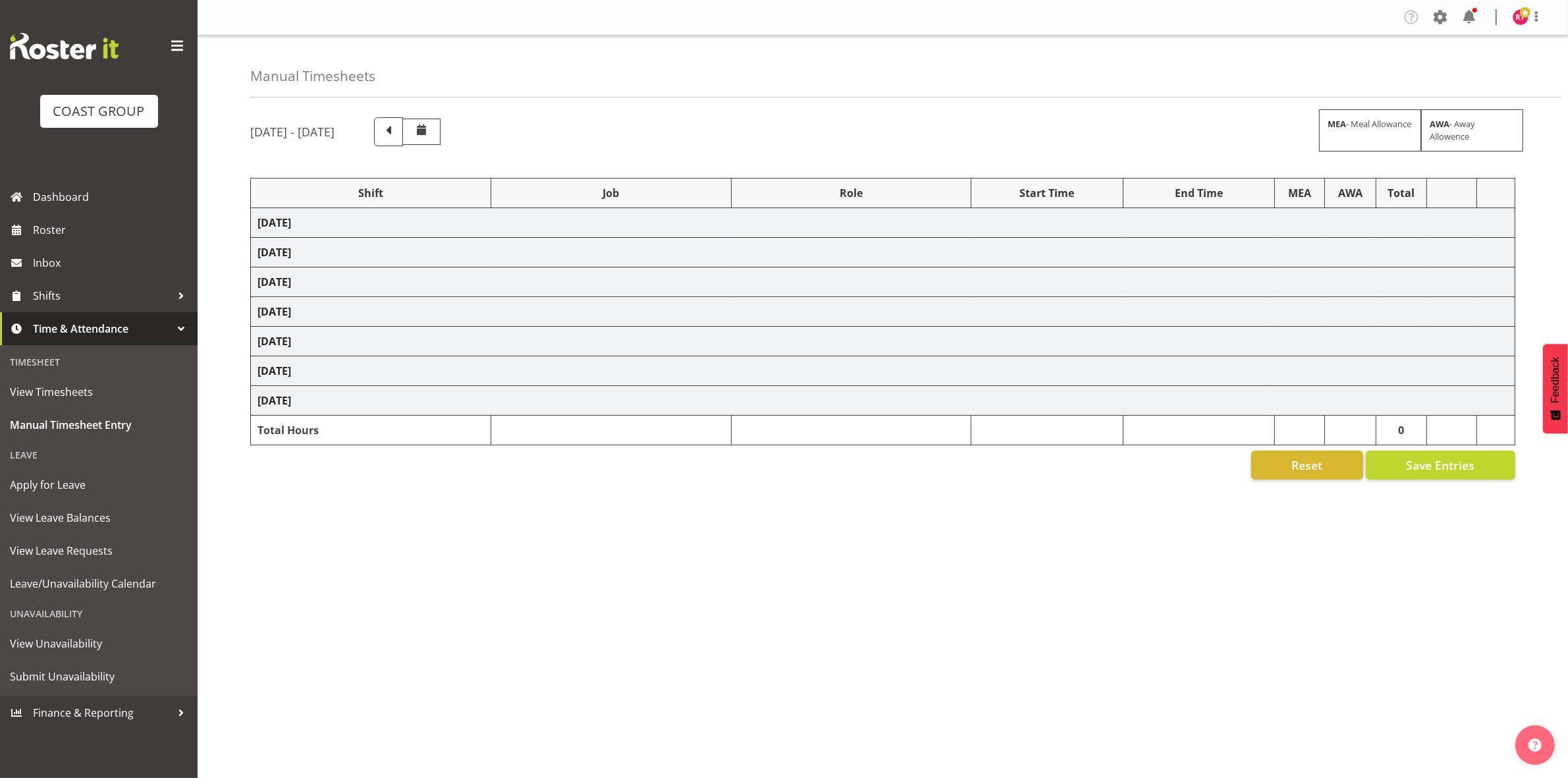
select select "69"
select select "80729"
select select "69"
select select "80730"
select select "10476"
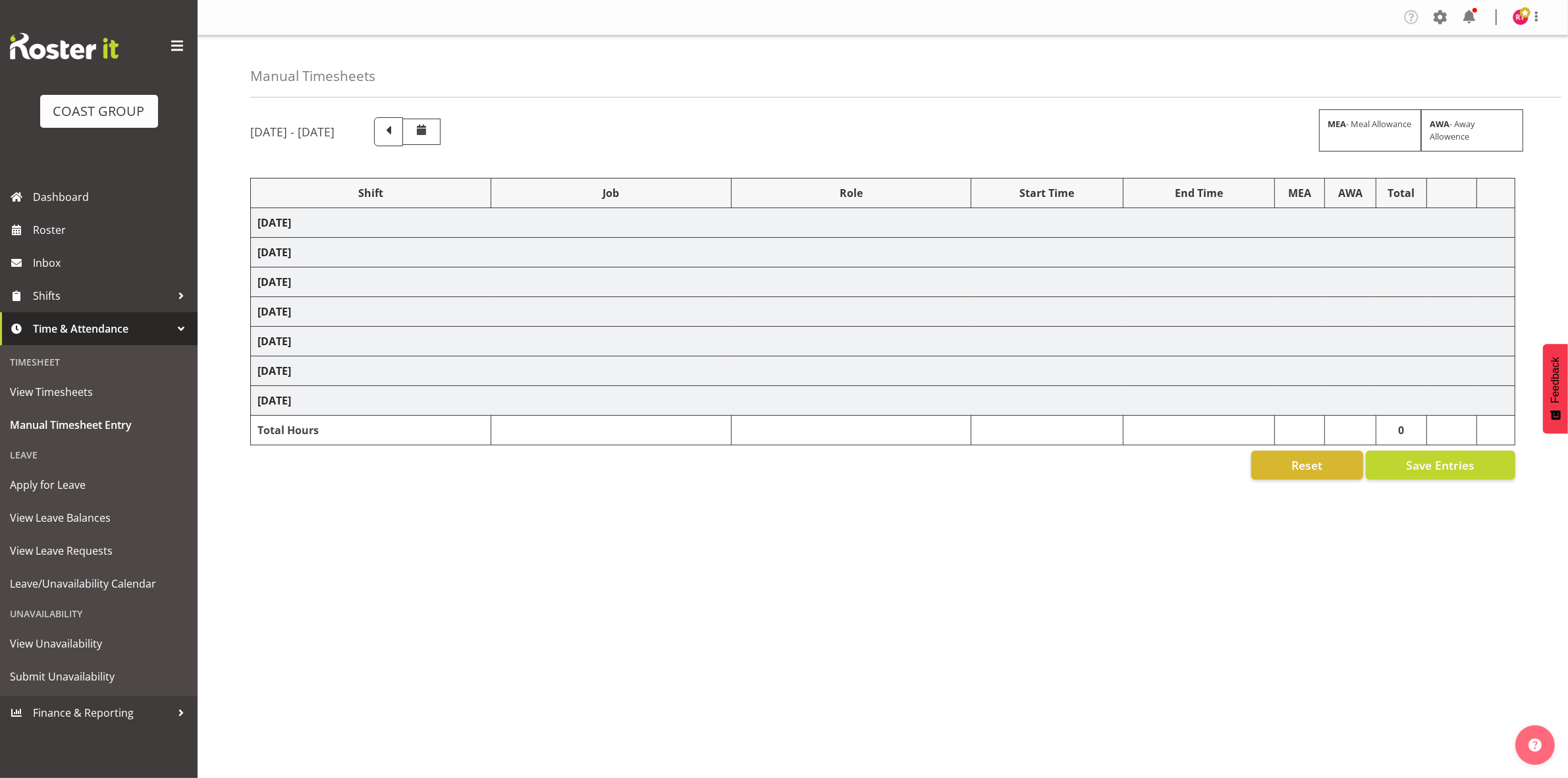
select select "80731"
select select "69"
select select "80732"
select select "9819"
select select "80733"
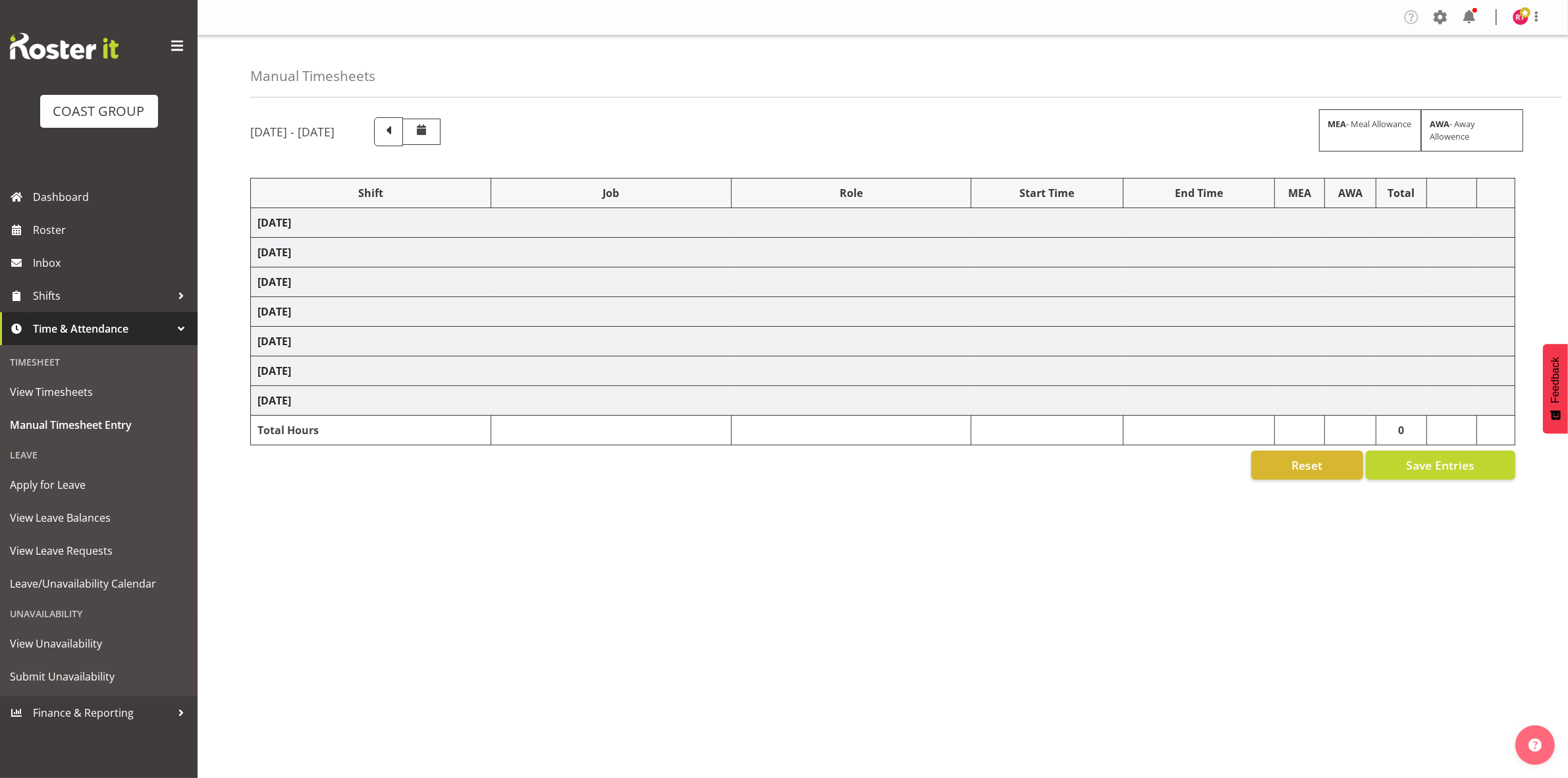
select select "10395"
select select "80734"
select select "10395"
select select "80736"
select select "10476"
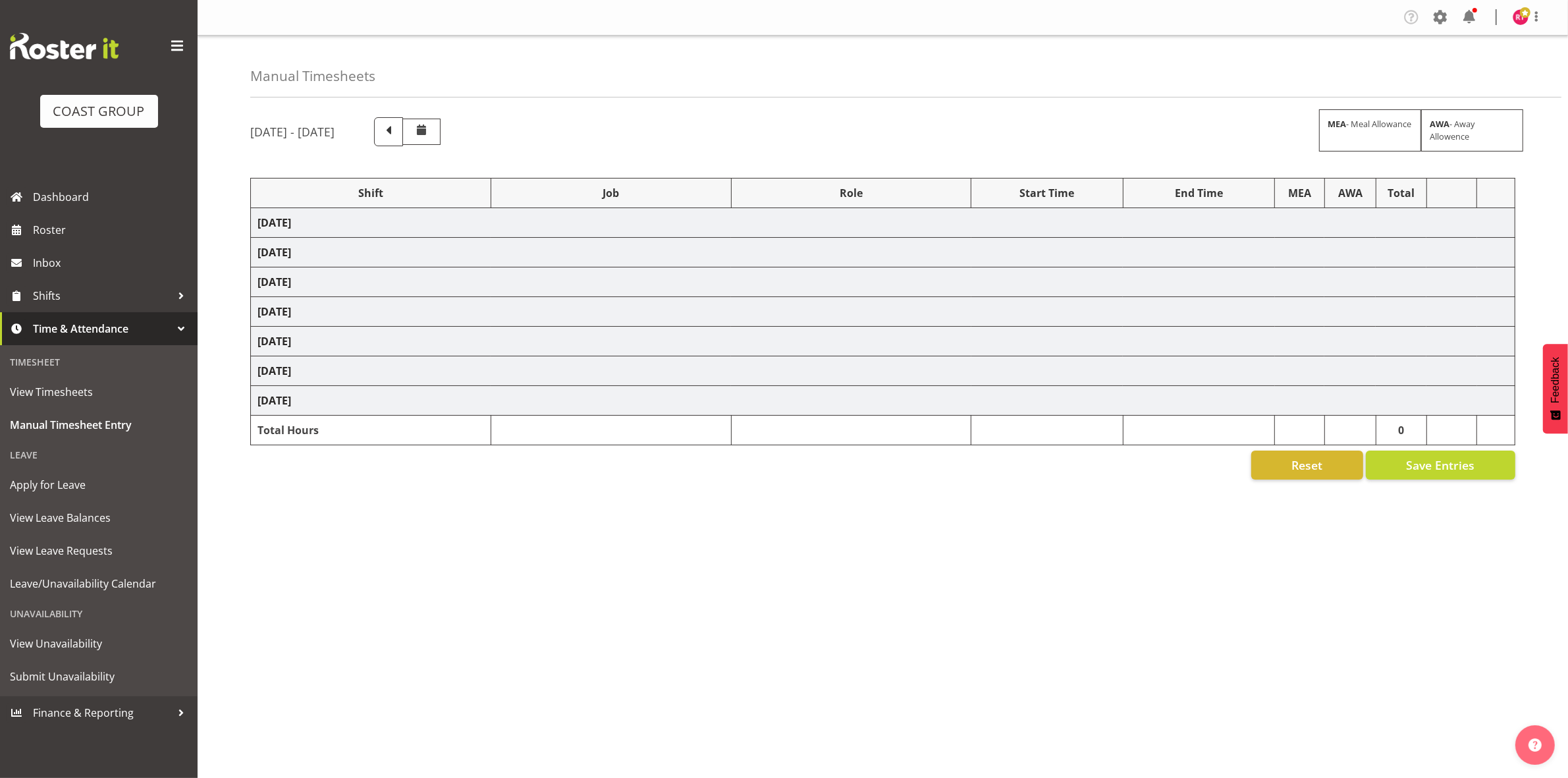
select select "80737"
select select "69"
select select "80741"
select select "69"
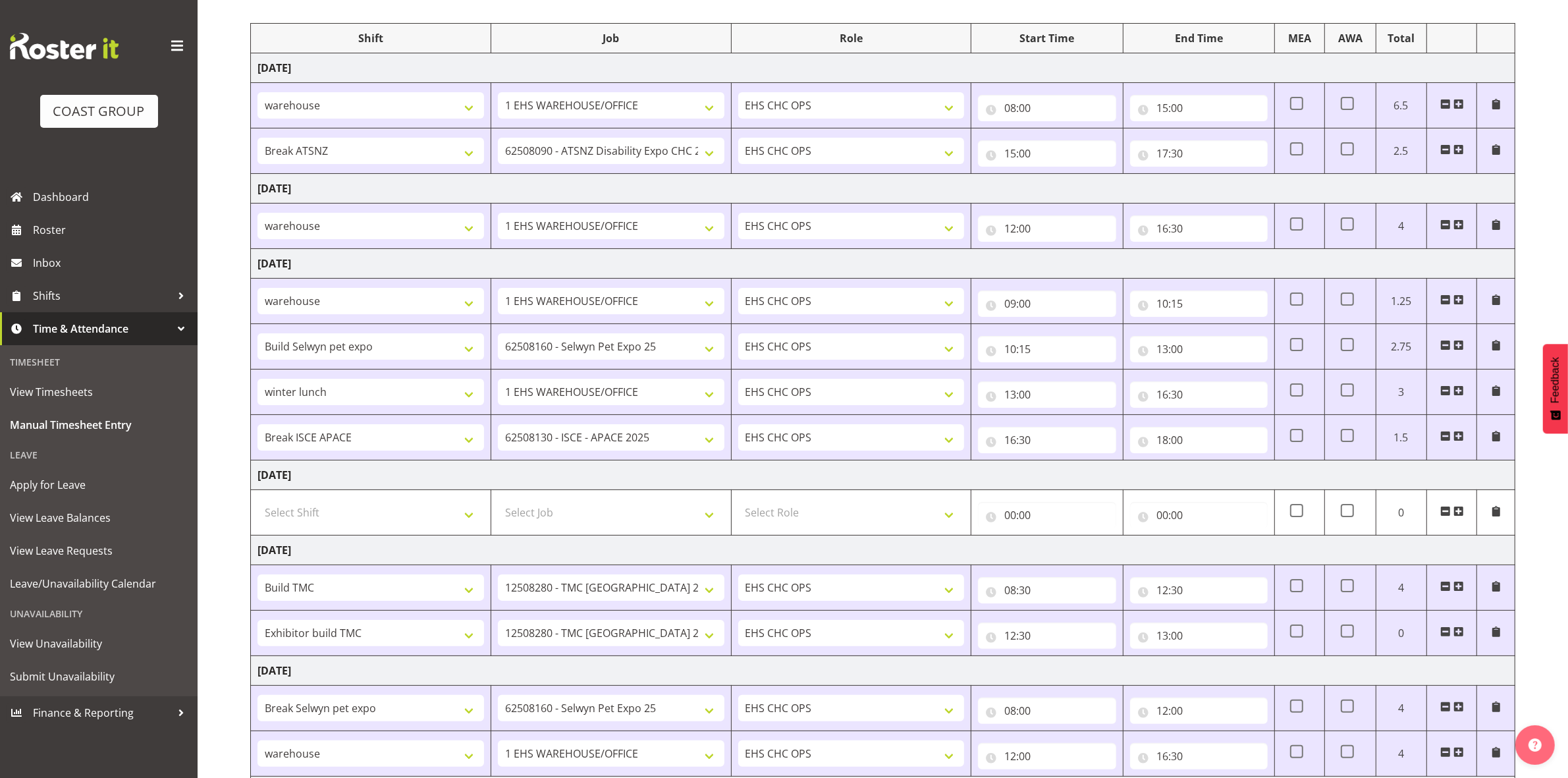
scroll to position [364, 0]
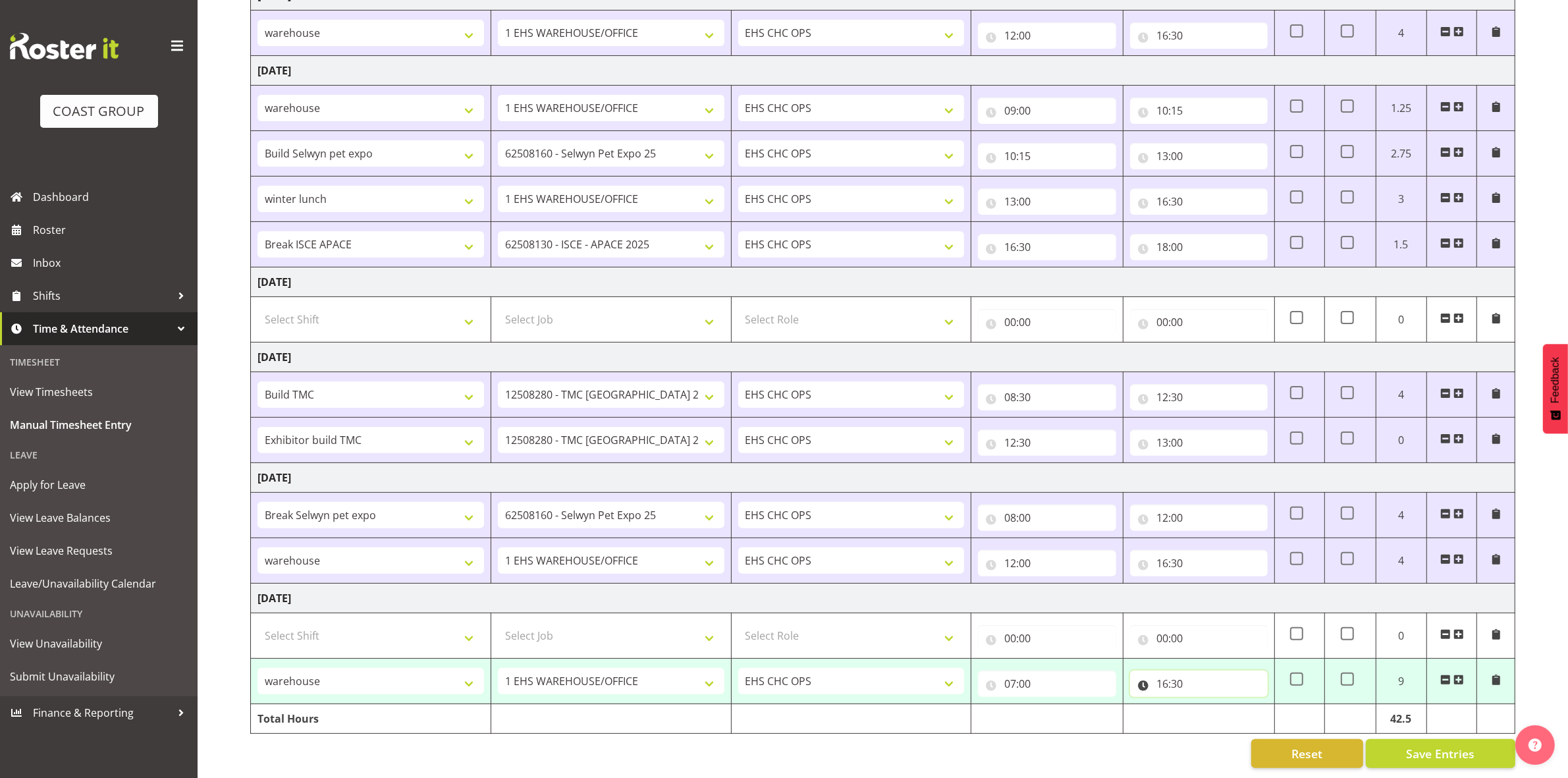
click at [1161, 674] on input "16:30" at bounding box center [1199, 684] width 137 height 26
click at [1209, 705] on select "00 01 02 03 04 05 06 07 08 09 10 11 12 13 14 15 16 17 18 19 20 21 22 23" at bounding box center [1220, 718] width 30 height 26
select select "15"
click at [1205, 705] on select "00 01 02 03 04 05 06 07 08 09 10 11 12 13 14 15 16 17 18 19 20 21 22 23" at bounding box center [1220, 718] width 30 height 26
type input "15:30"
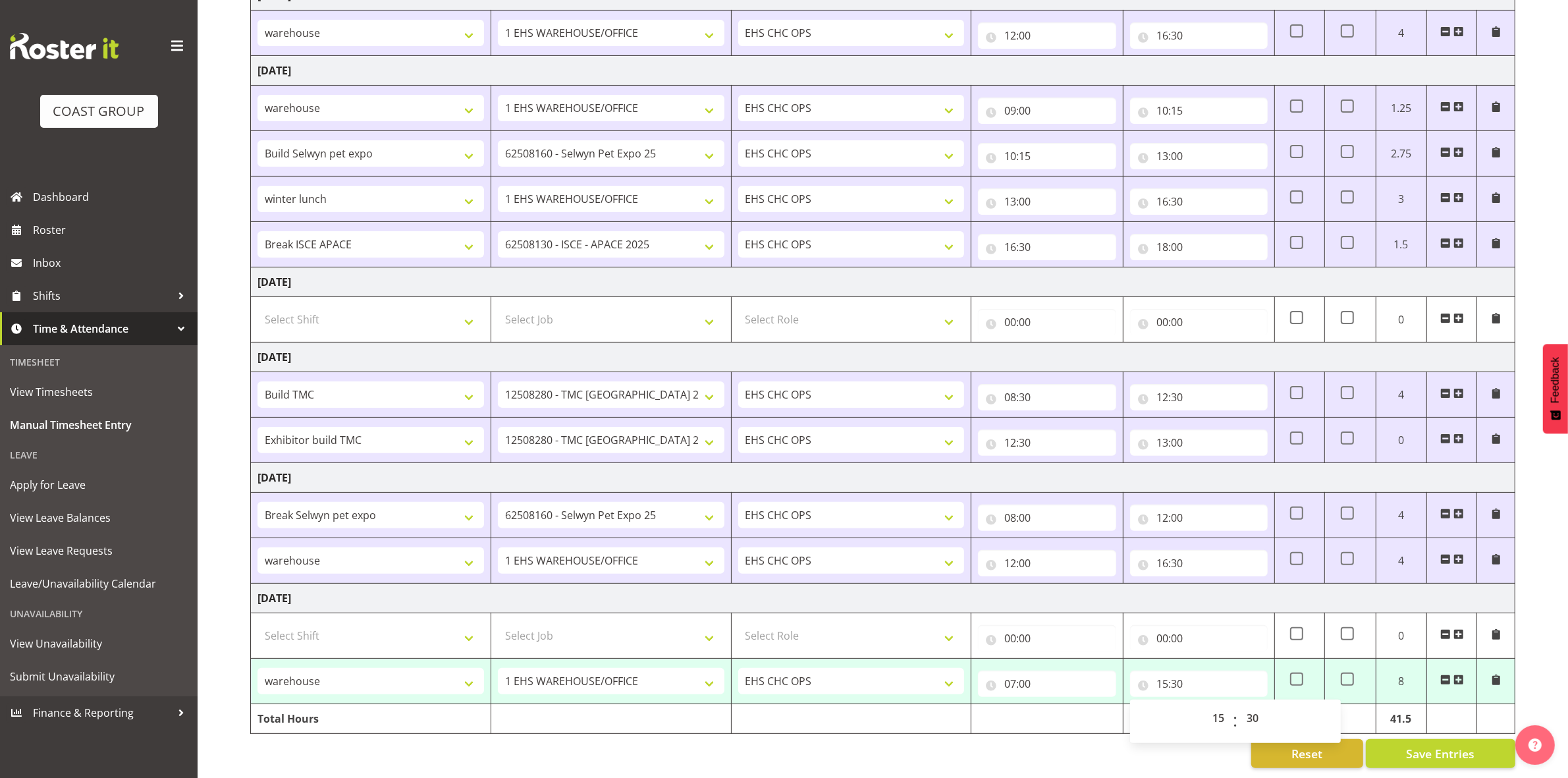
click at [1052, 739] on div "Reset Save Entries" at bounding box center [882, 753] width 1265 height 29
click at [1424, 745] on span "Save Entries" at bounding box center [1440, 753] width 69 height 17
select select "80741"
select select "69"
type input "07:00"
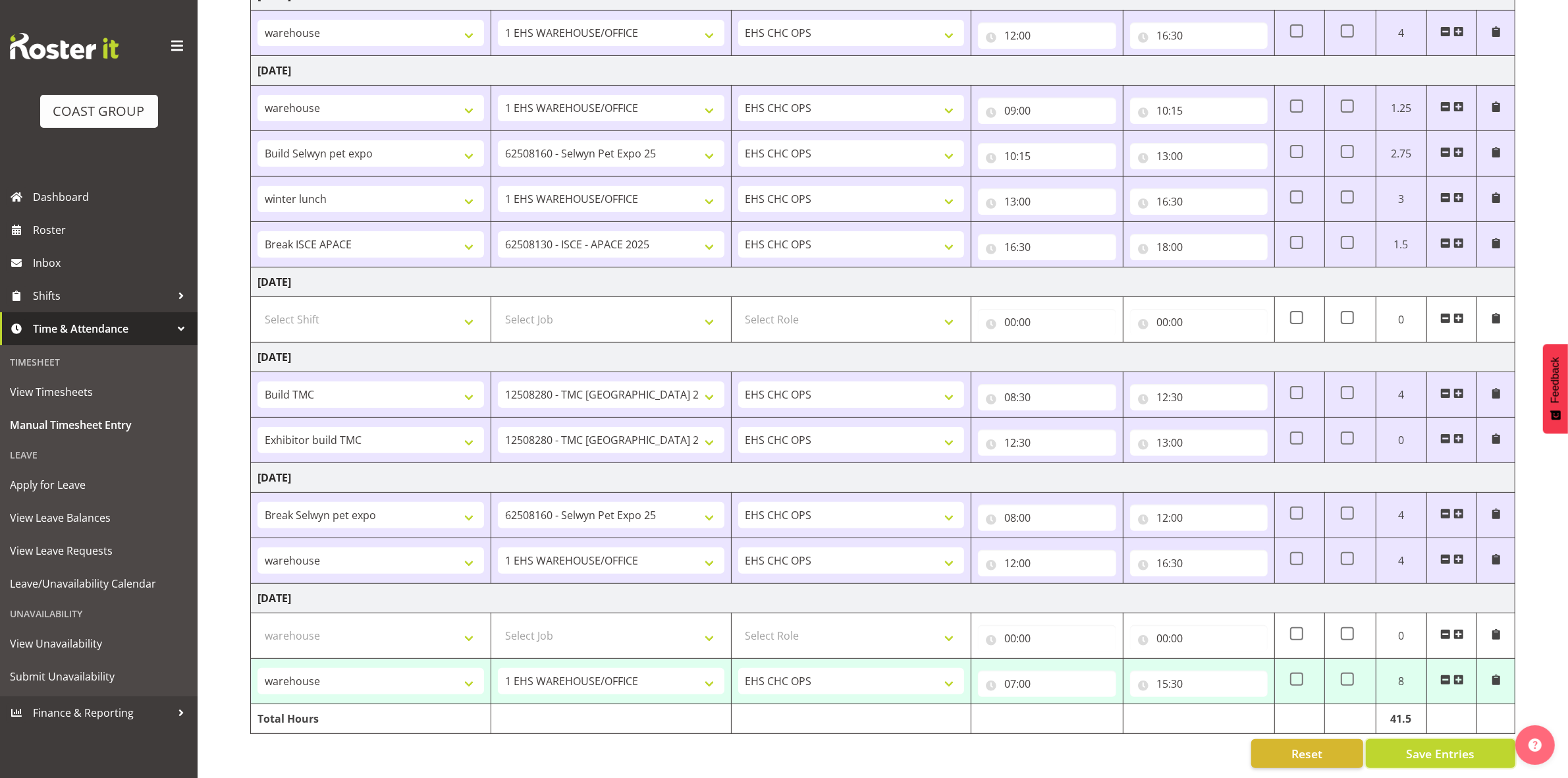
type input "15:30"
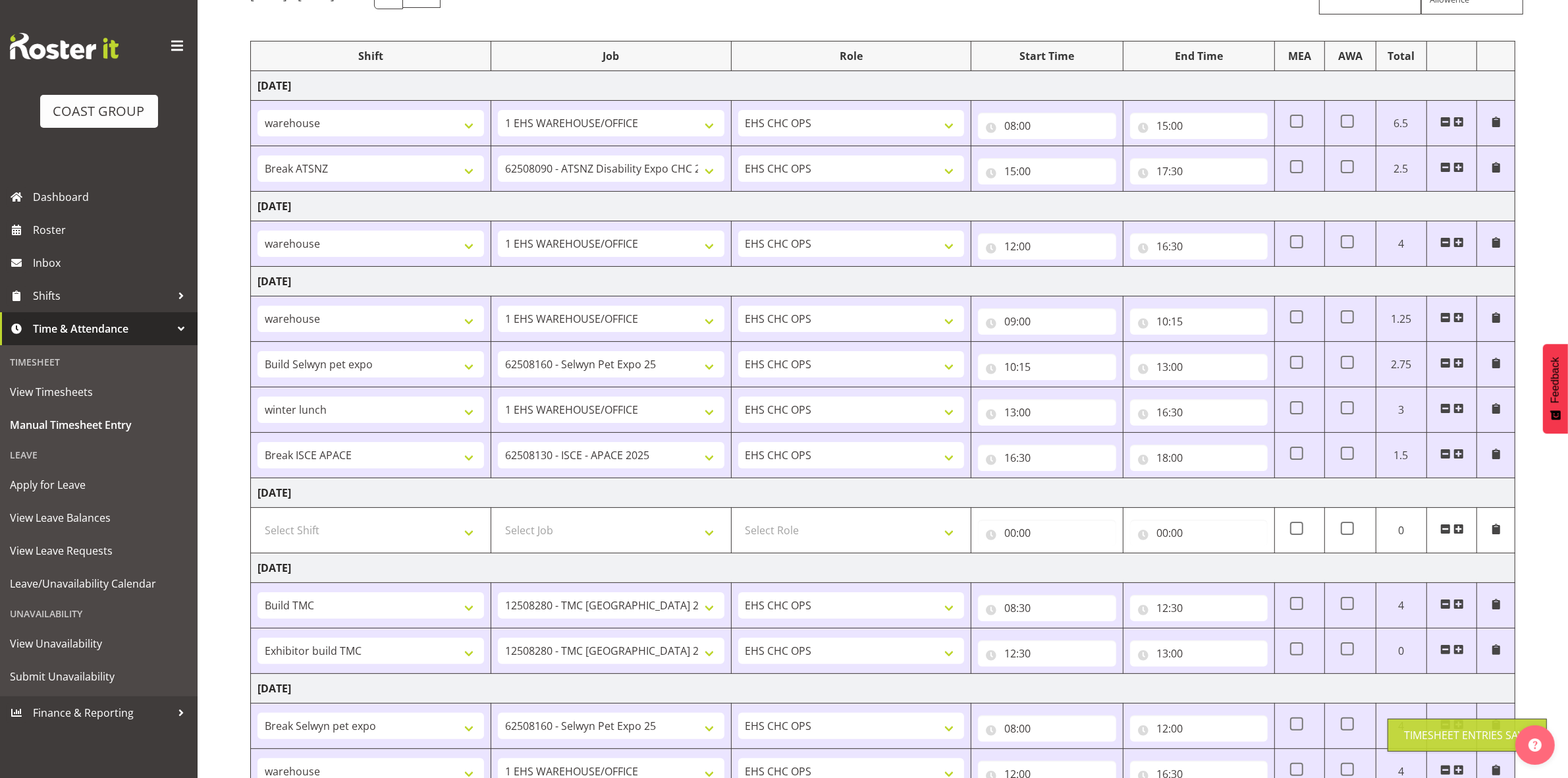
scroll to position [0, 0]
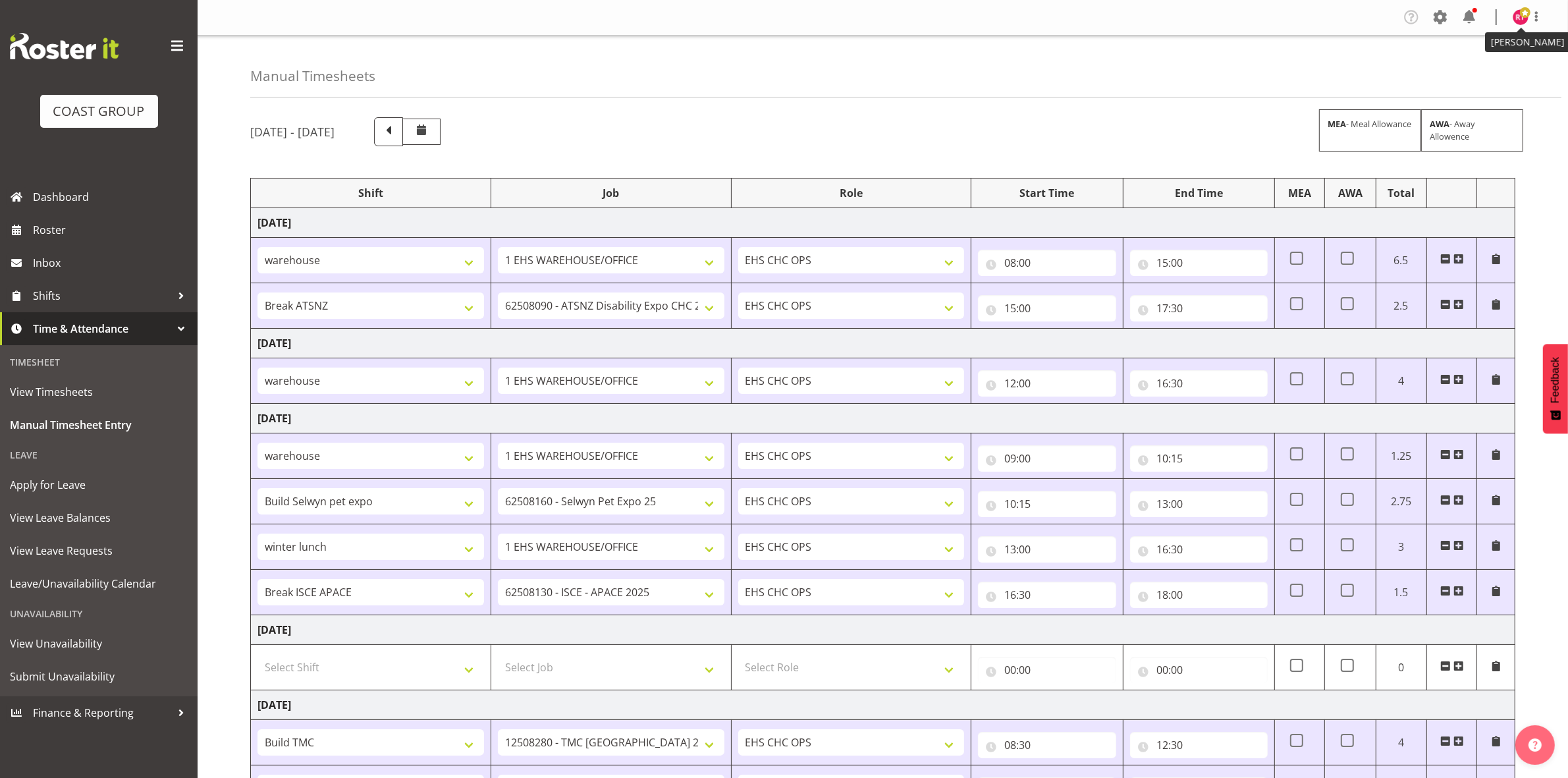
click at [1515, 20] on img at bounding box center [1520, 17] width 15 height 16
drag, startPoint x: 1451, startPoint y: 71, endPoint x: 1407, endPoint y: 76, distance: 44.3
click at [1451, 71] on link "Log Out" at bounding box center [1481, 69] width 127 height 24
